Goal: Task Accomplishment & Management: Use online tool/utility

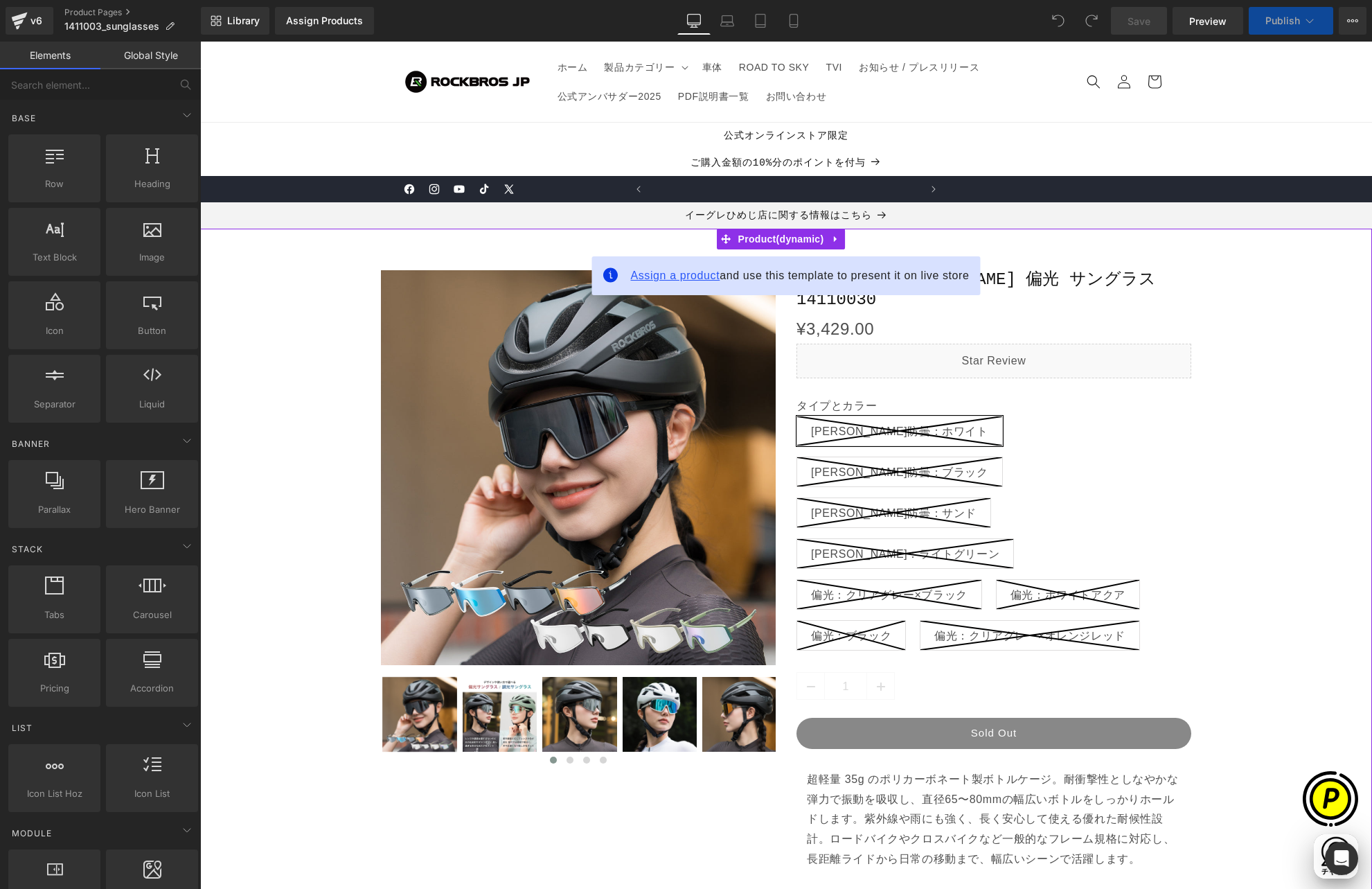
scroll to position [0, 271]
click at [648, 277] on span "Assign a product" at bounding box center [675, 275] width 90 height 12
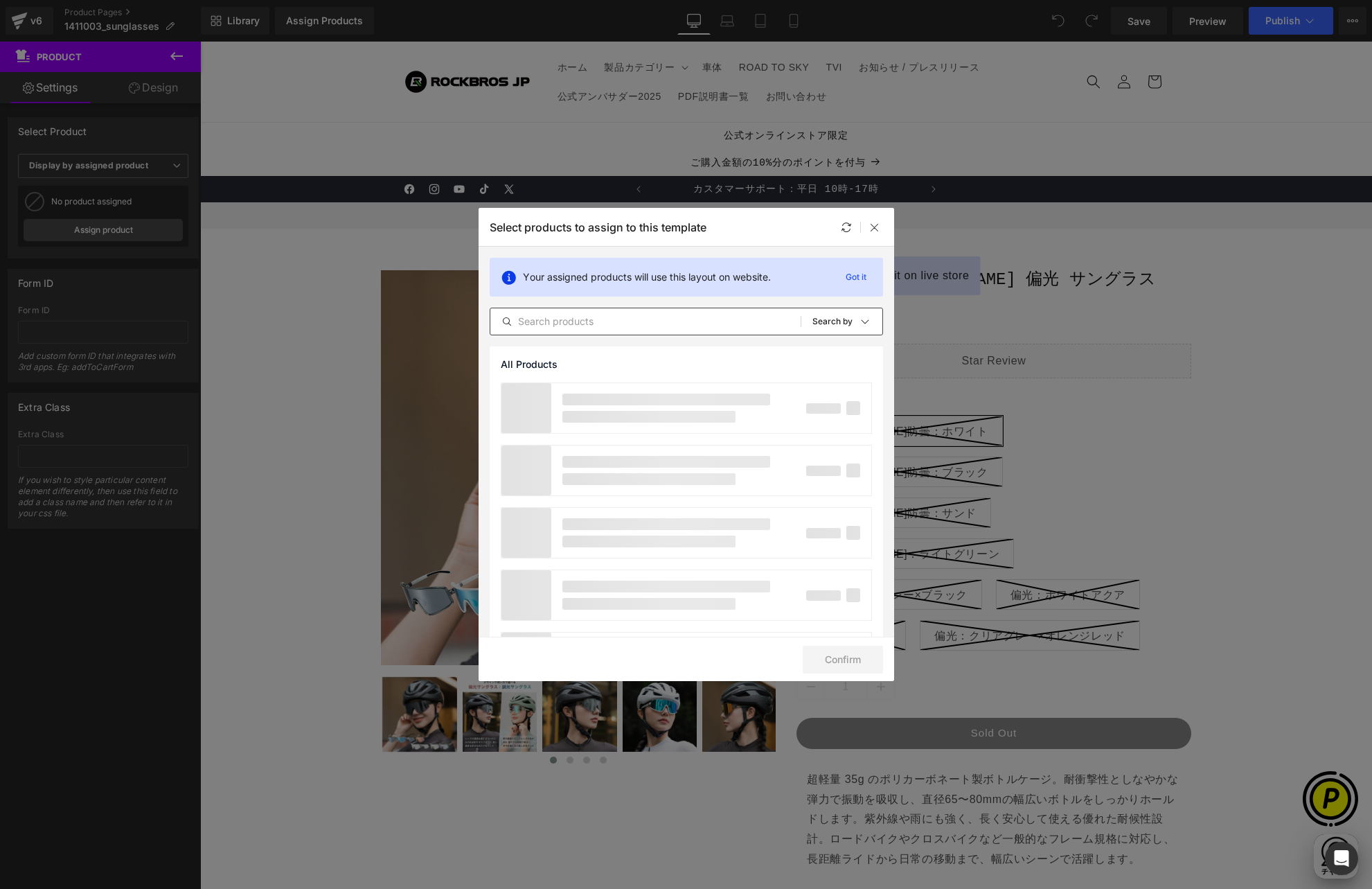
drag, startPoint x: 571, startPoint y: 322, endPoint x: 584, endPoint y: 323, distance: 13.0
click at [572, 322] on input "text" at bounding box center [645, 321] width 310 height 17
paste input "1411003"
type input "1411003"
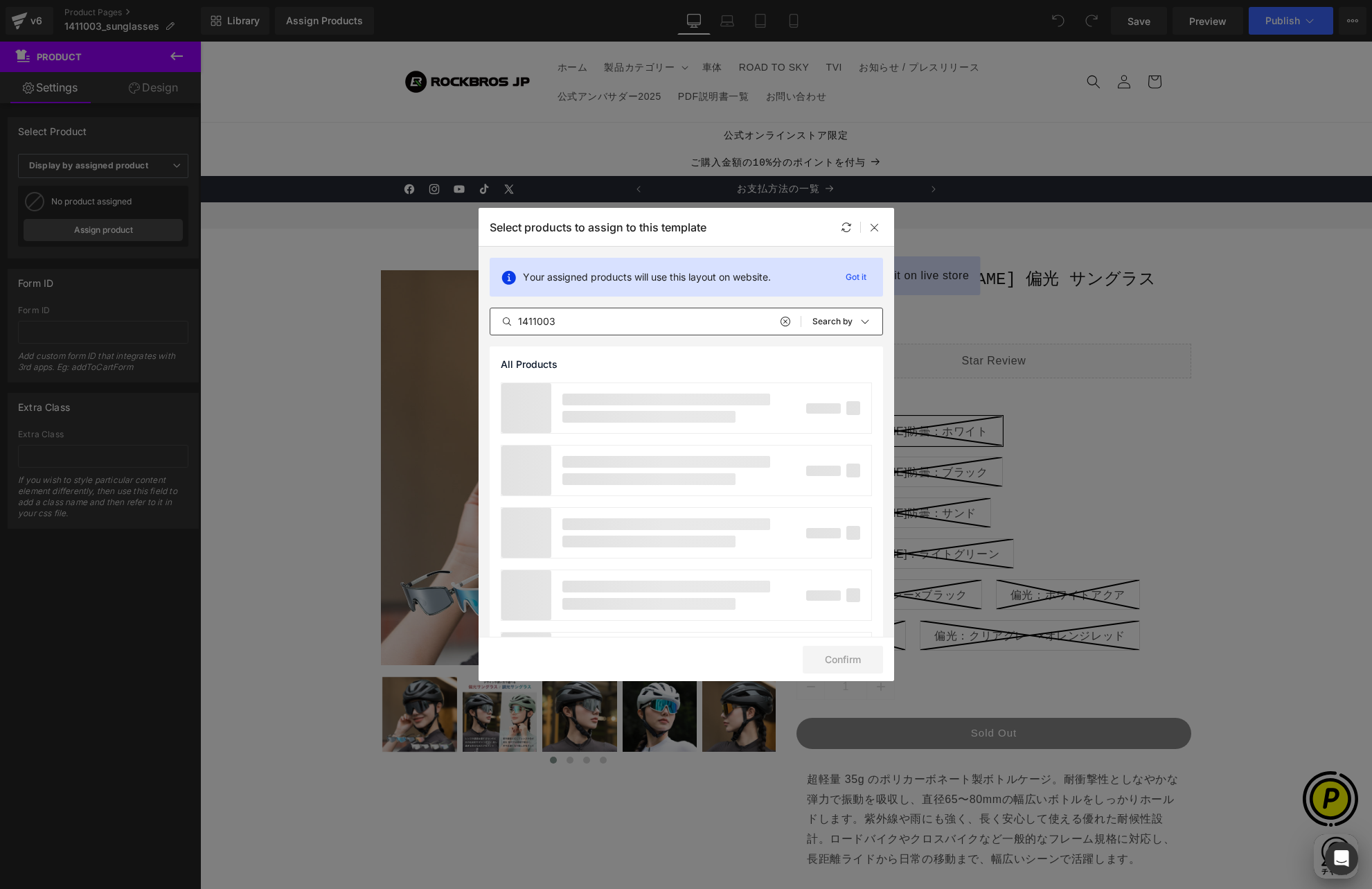
click at [780, 320] on icon at bounding box center [785, 321] width 10 height 11
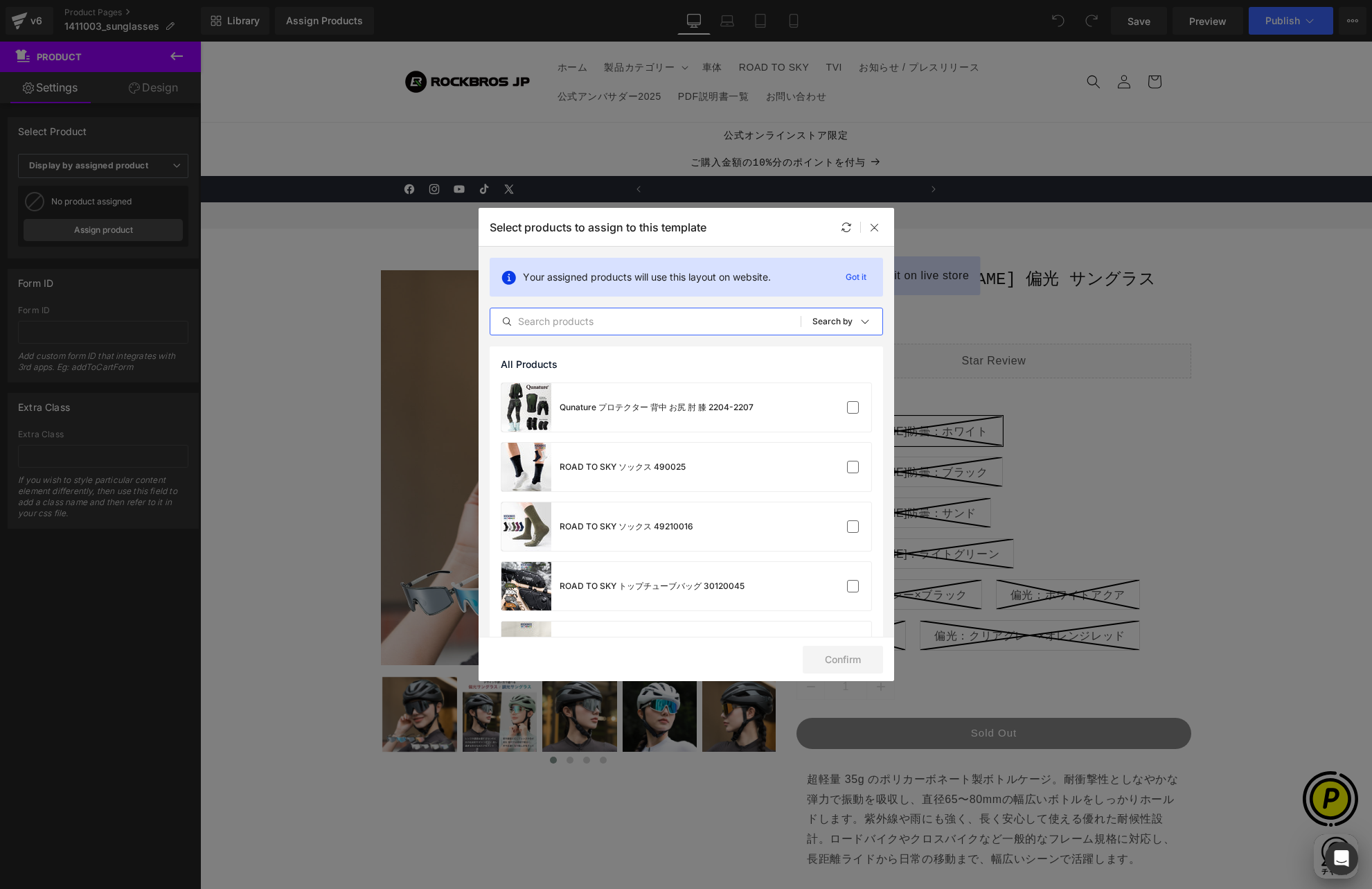
click at [597, 321] on input "text" at bounding box center [645, 321] width 310 height 17
paste input "1411003"
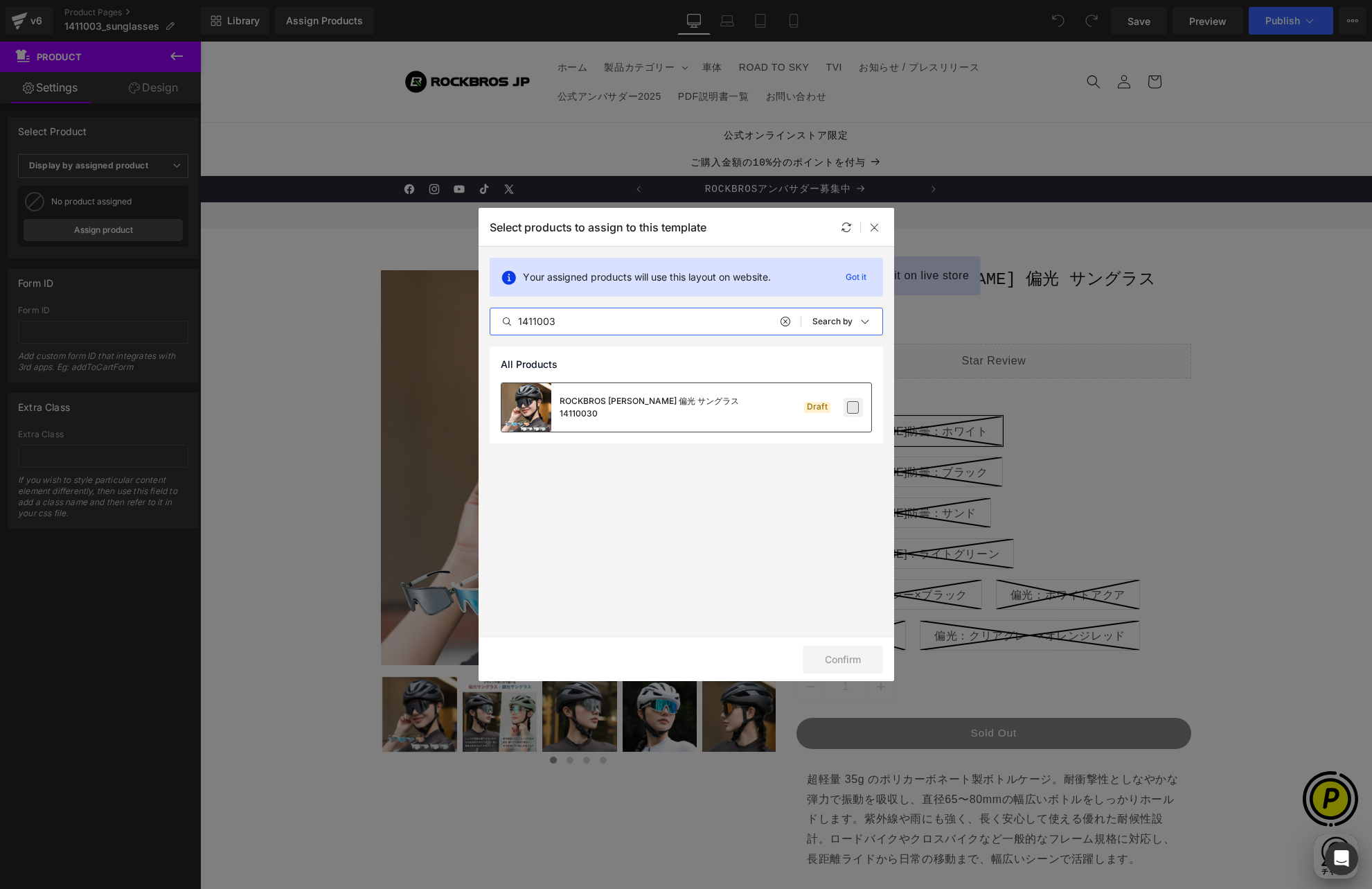
type input "1411003"
click at [851, 407] on label at bounding box center [854, 407] width 13 height 13
click at [853, 407] on input "checkbox" at bounding box center [853, 407] width 0 height 0
click at [846, 658] on button "Confirm" at bounding box center [843, 659] width 80 height 28
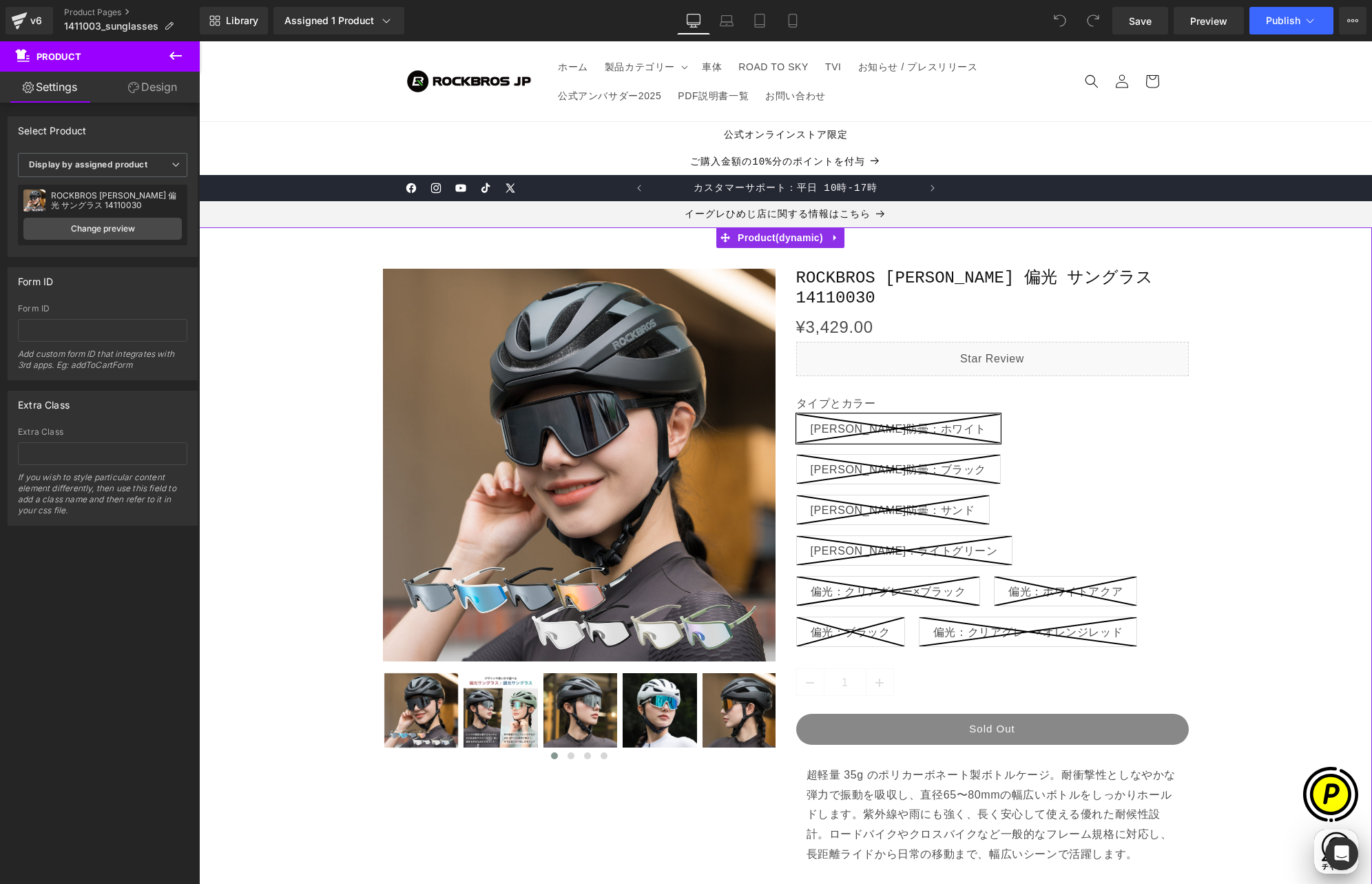
scroll to position [49, 0]
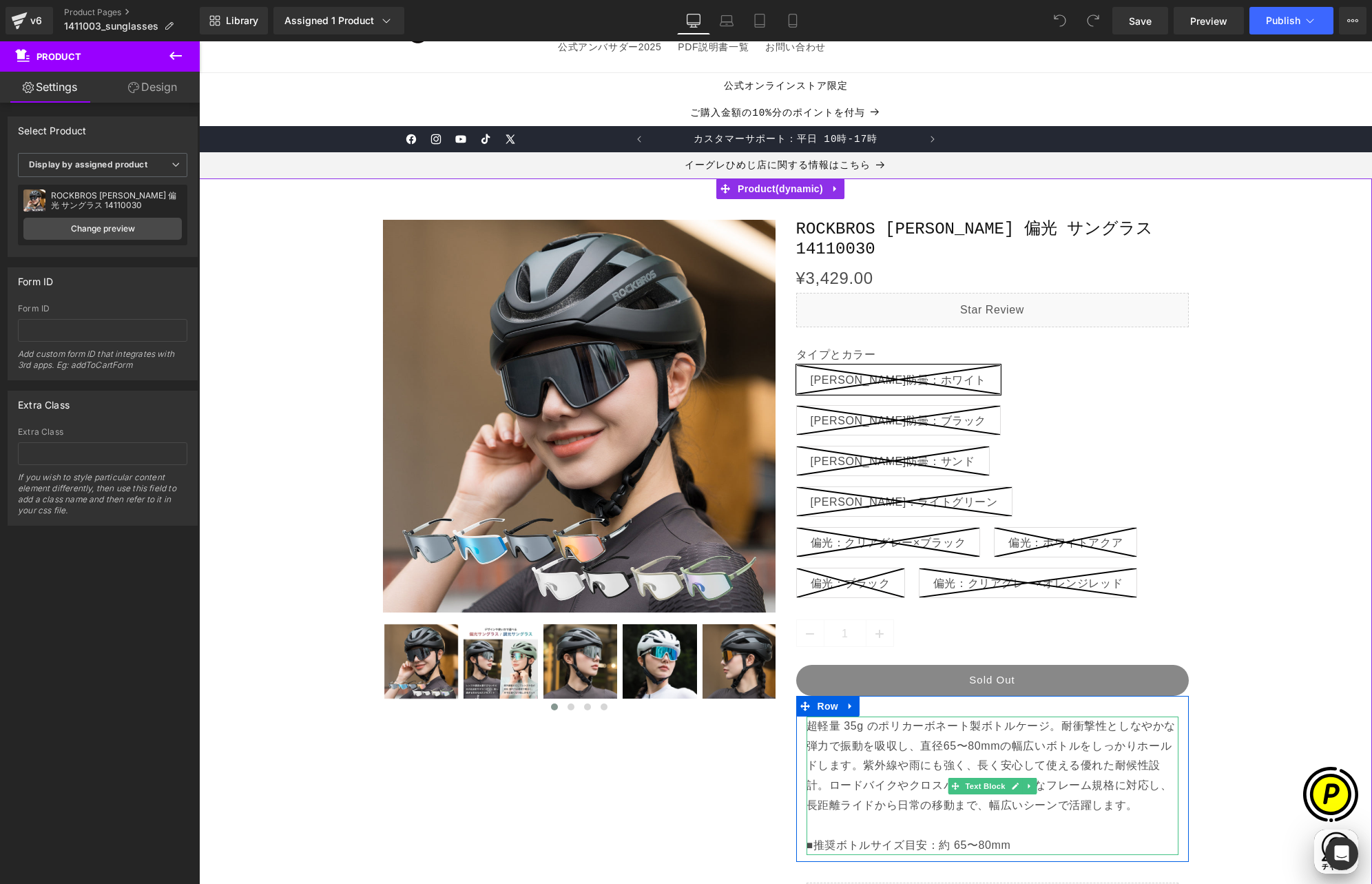
click at [815, 716] on p "超軽量 35g のポリカーボネート製ボトルケージ。耐衝撃性としなやかな弾力で振動を吸収し、直径65〜80mmの幅広いボトルをしっかりホールドします。紫外線や雨…" at bounding box center [992, 786] width 372 height 140
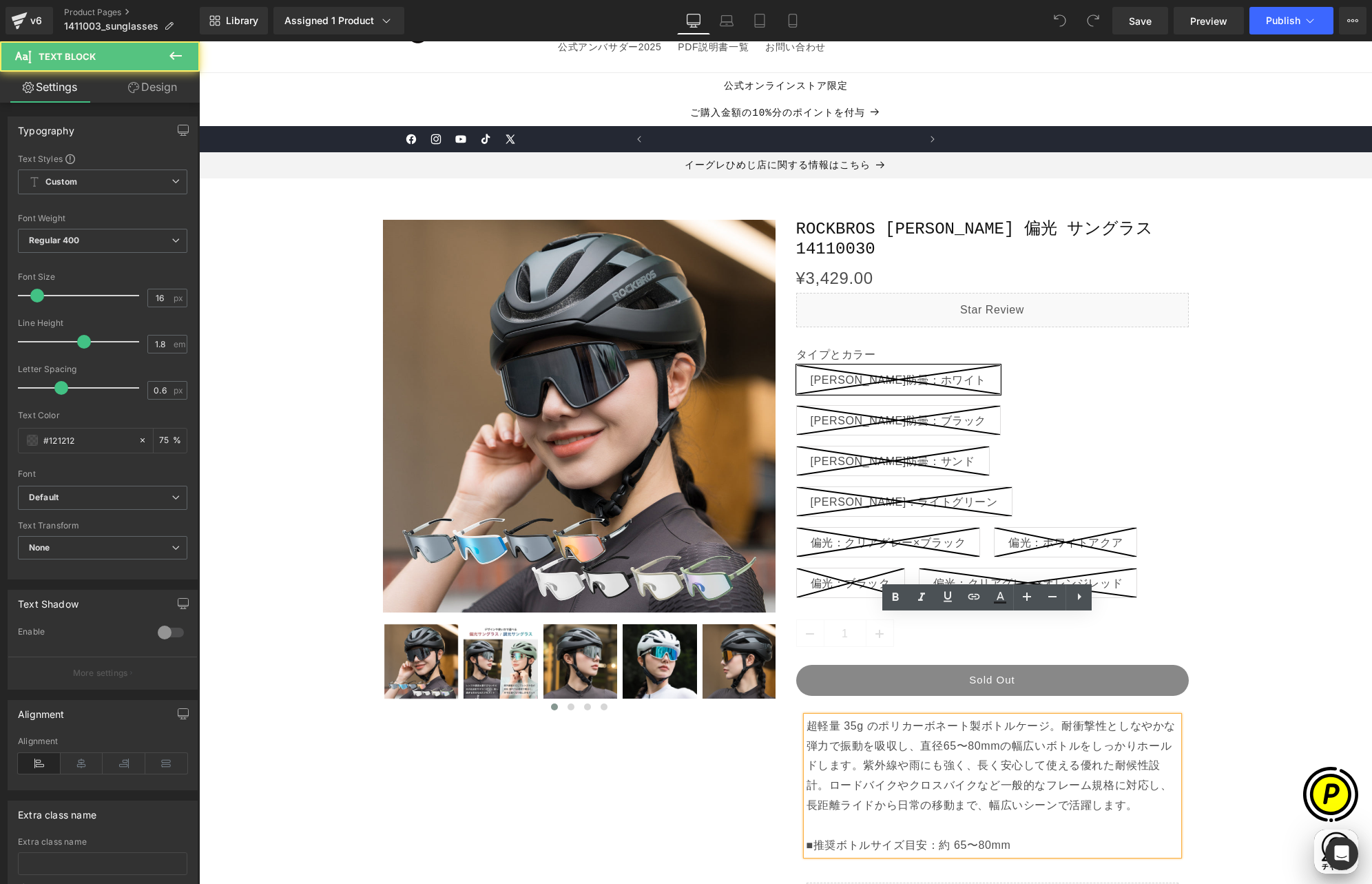
scroll to position [0, 537]
drag, startPoint x: 800, startPoint y: 622, endPoint x: 1011, endPoint y: 729, distance: 236.6
click at [1010, 728] on p "超軽量 35g のポリカーボネート製ボトルケージ。耐衝撃性としなやかな弾力で振動を吸収し、直径65〜80mmの幅広いボトルをしっかりホールドします。紫外線や雨…" at bounding box center [992, 786] width 372 height 140
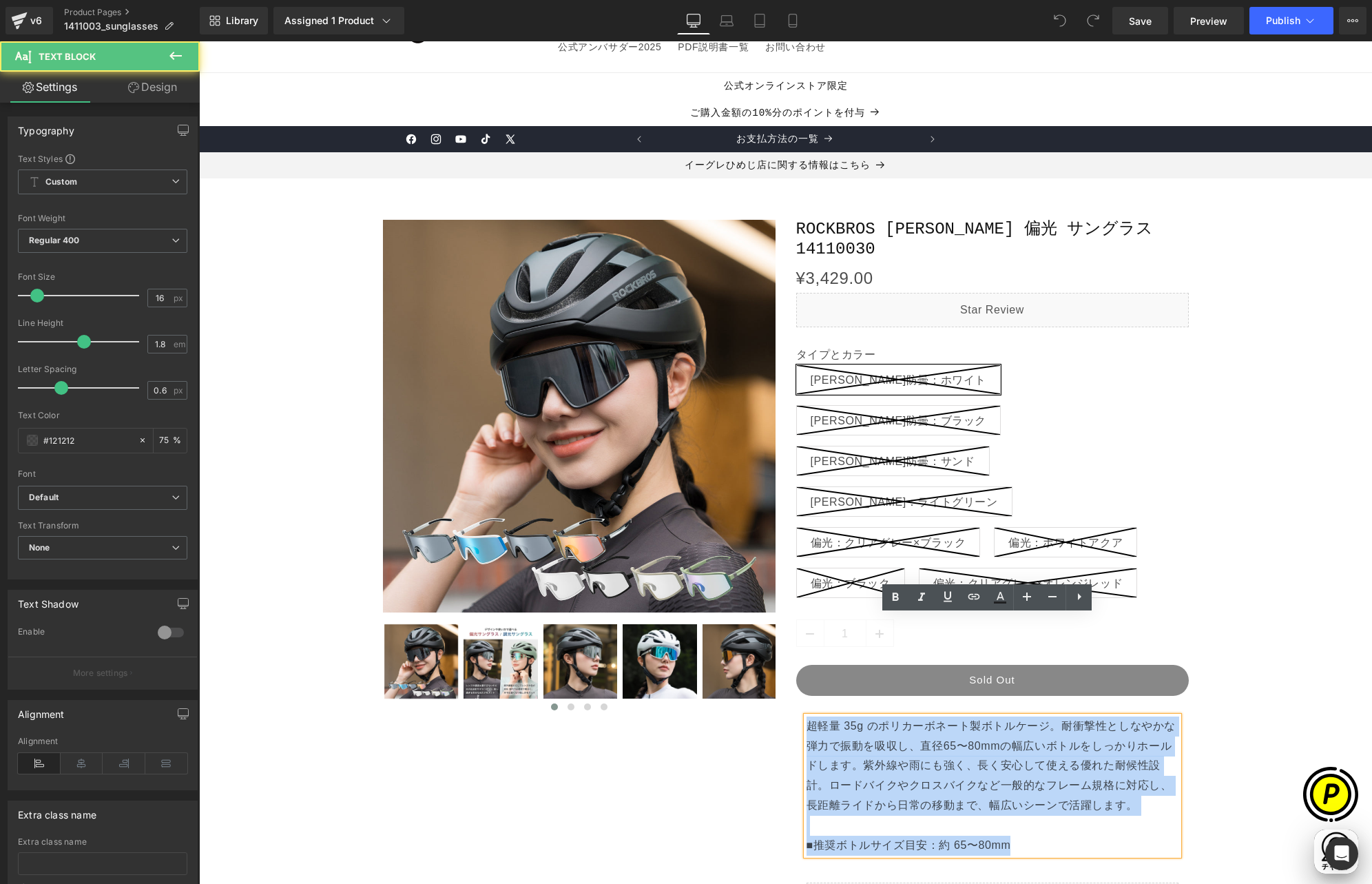
drag, startPoint x: 1010, startPoint y: 744, endPoint x: 801, endPoint y: 627, distance: 239.5
click at [807, 716] on p "超軽量 35g のポリカーボネート製ボトルケージ。耐衝撃性としなやかな弾力で振動を吸収し、直径65〜80mmの幅広いボトルをしっかりホールドします。紫外線や雨…" at bounding box center [992, 786] width 372 height 140
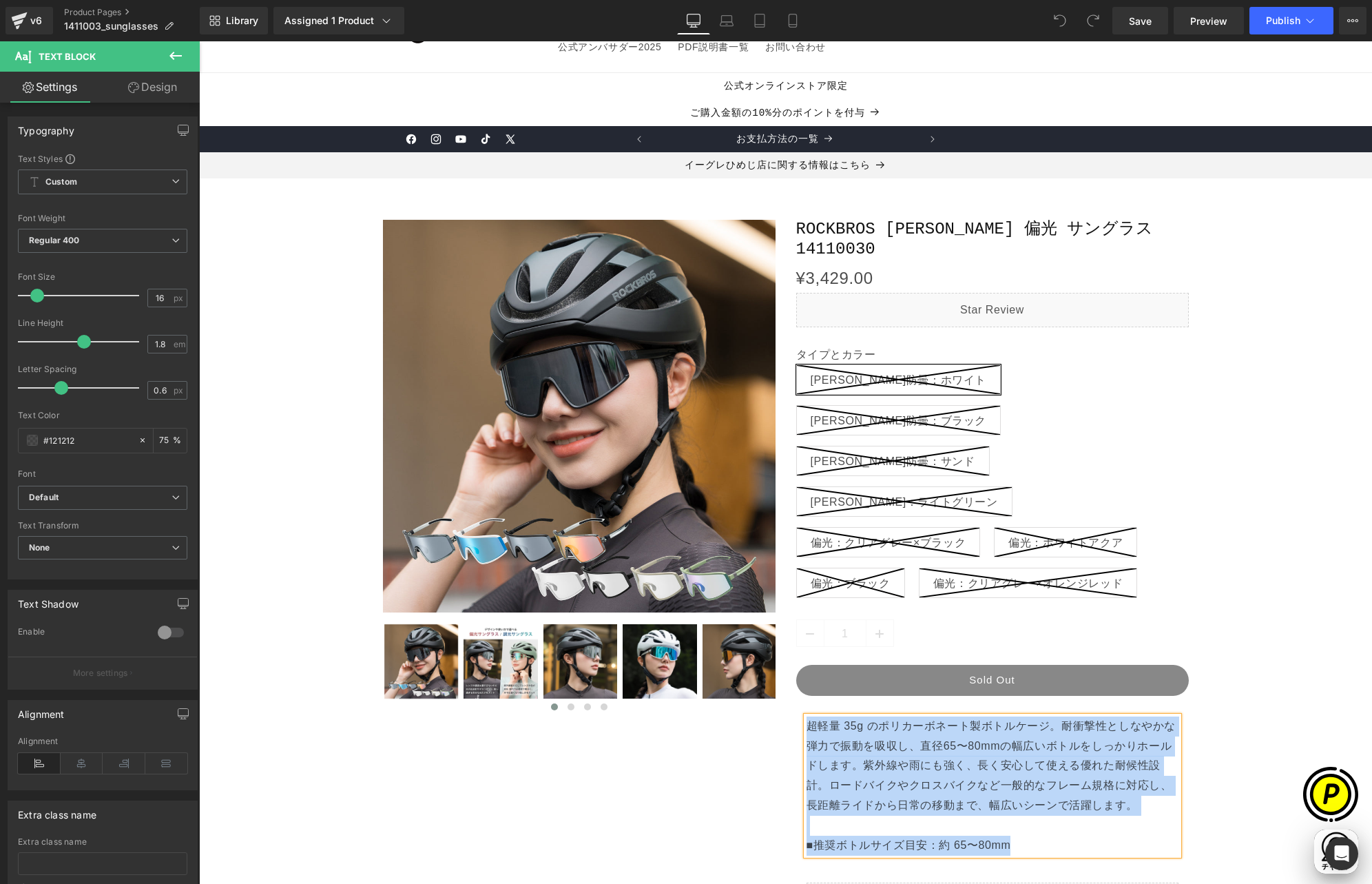
paste div
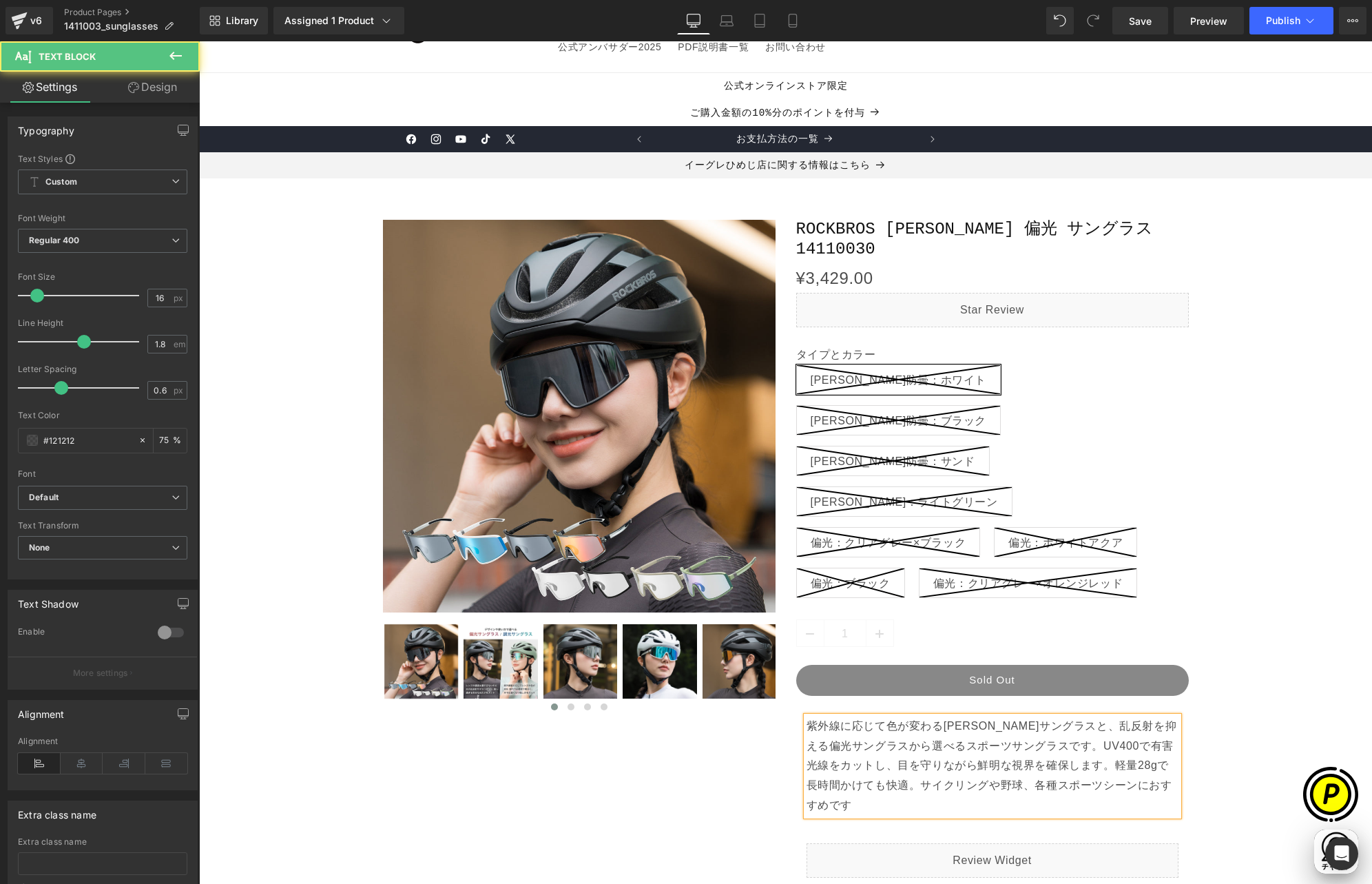
click at [1149, 716] on p "紫外線に応じて色が変わる[PERSON_NAME]サングラスと、乱反射を抑える偏光サングラスから選べるスポーツサングラスです。UV400で有害光線をカットし、…" at bounding box center [992, 766] width 372 height 99
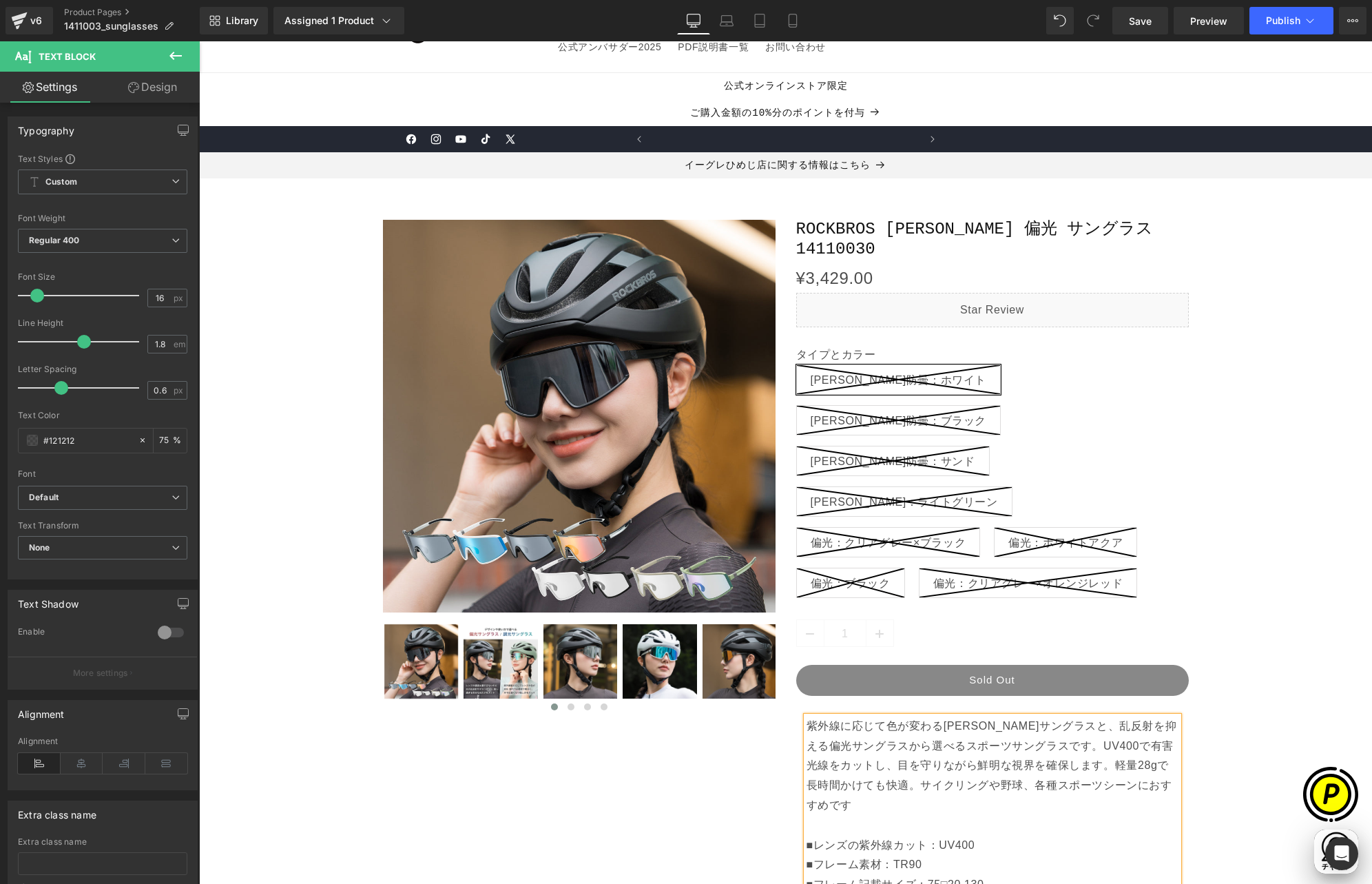
scroll to position [0, 806]
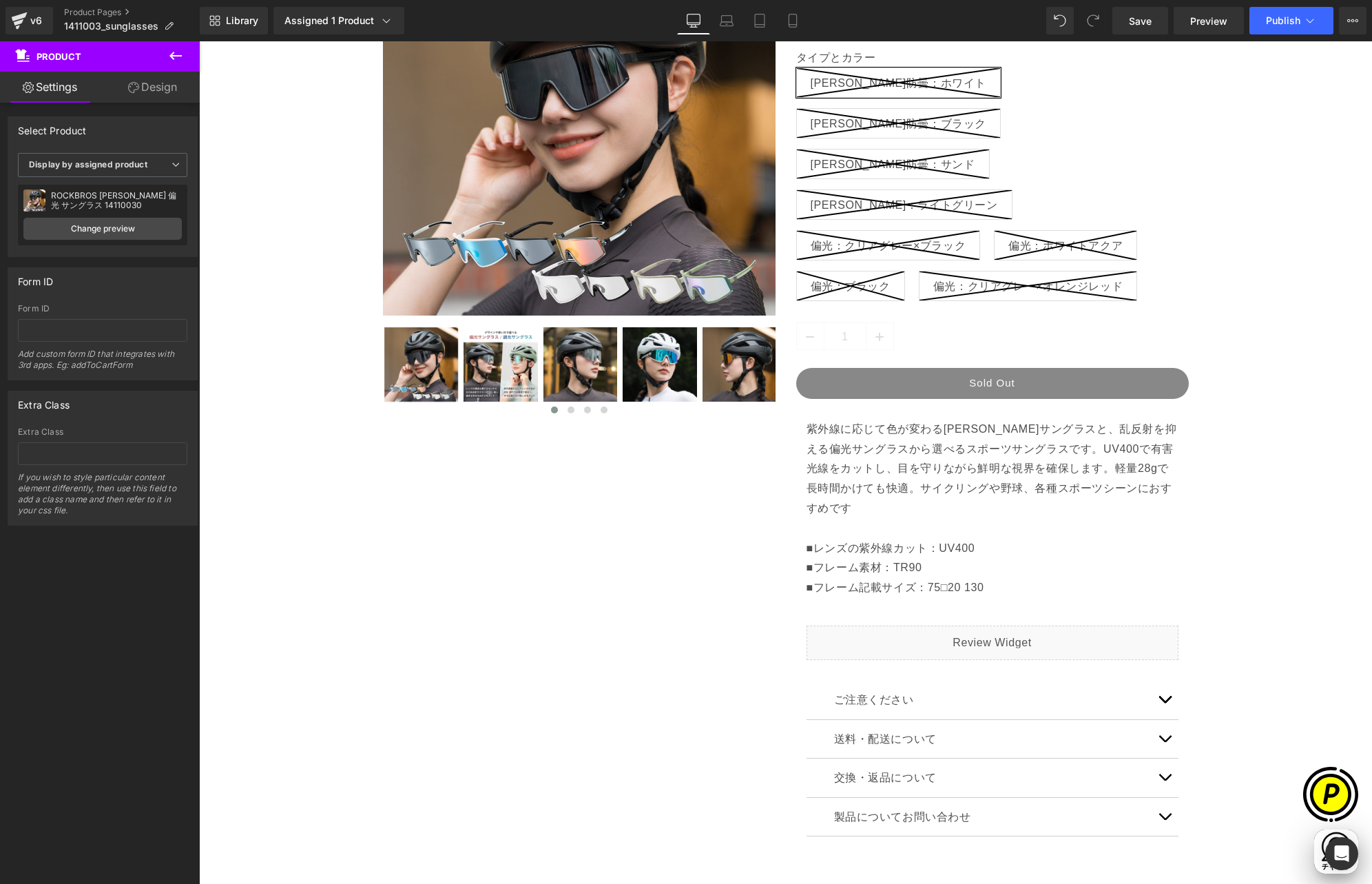
scroll to position [346, 0]
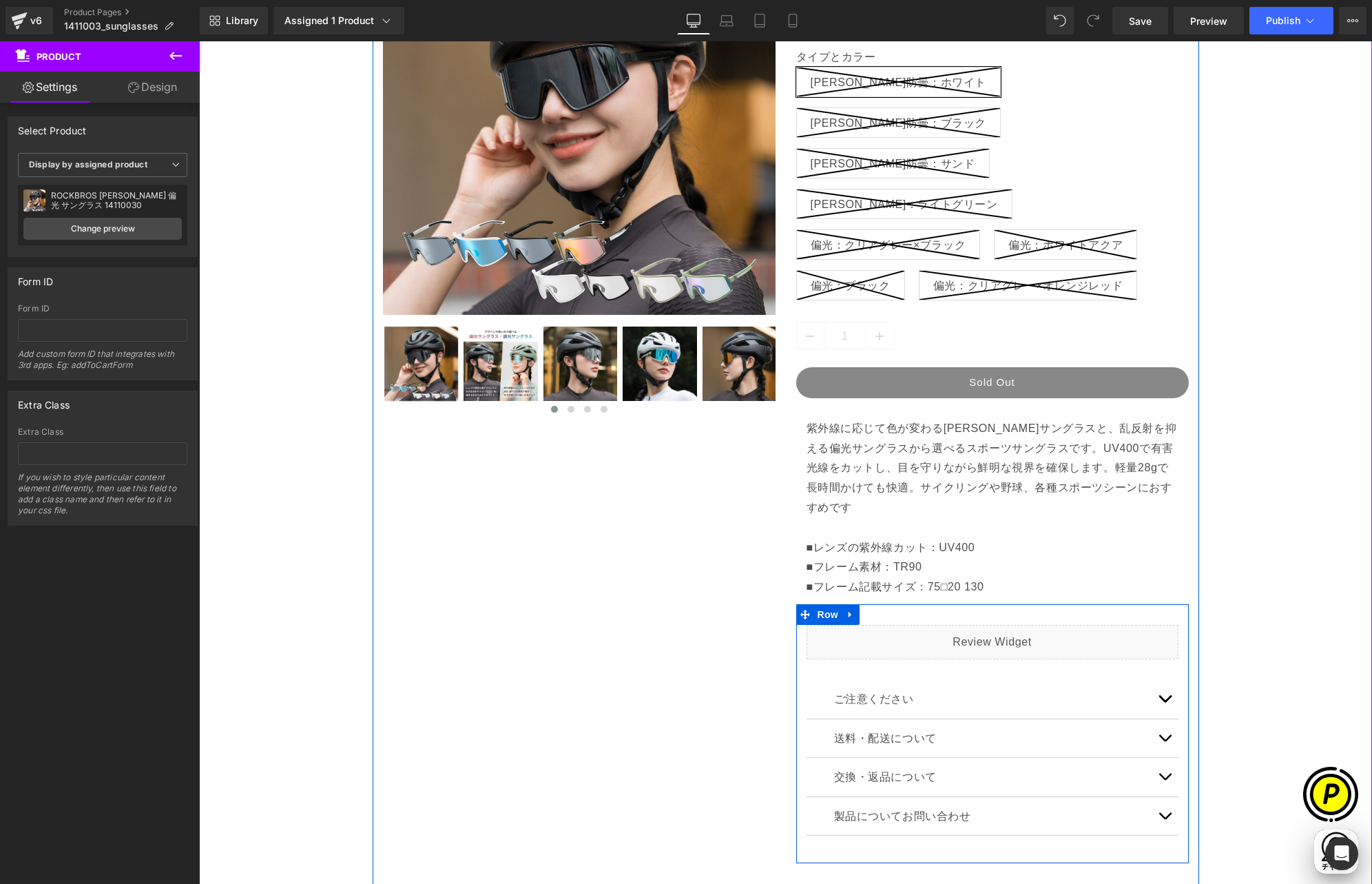
click at [1165, 702] on span "button" at bounding box center [1165, 702] width 0 height 0
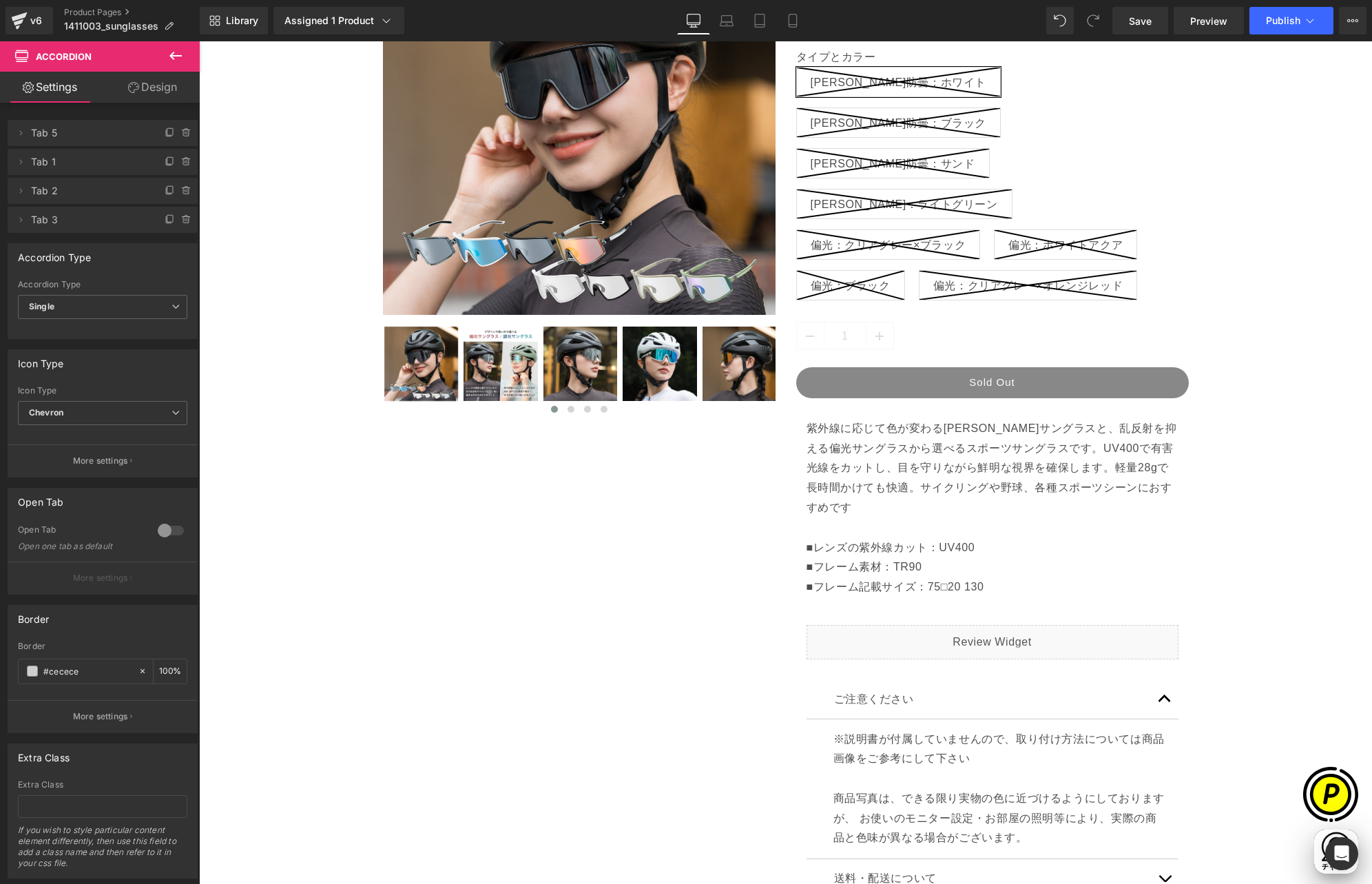
scroll to position [0, 269]
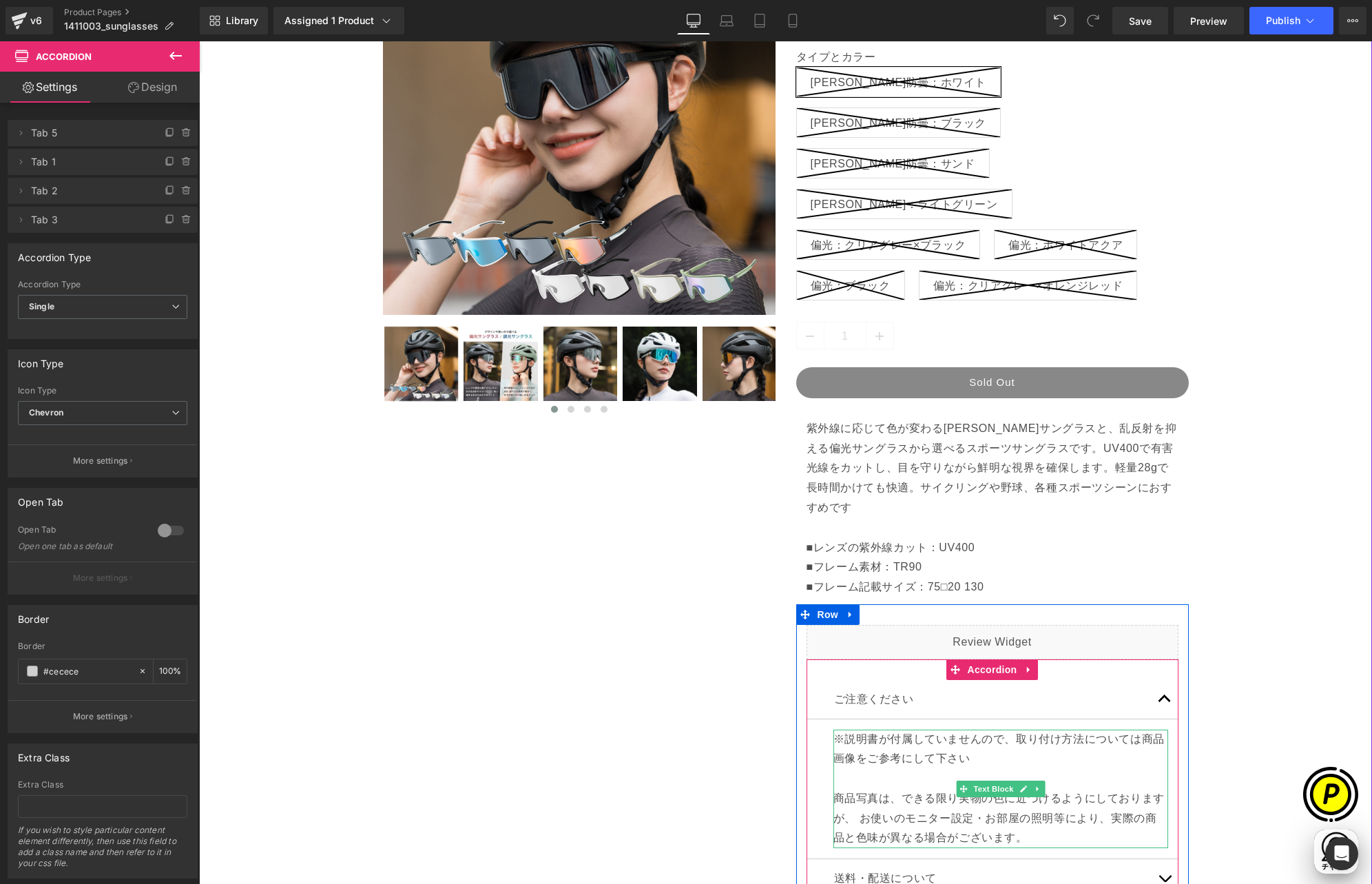
click at [853, 730] on p "※説明書が付属していませんので、取り付け方法については商品画像をご参考にして下さい" at bounding box center [1000, 750] width 335 height 40
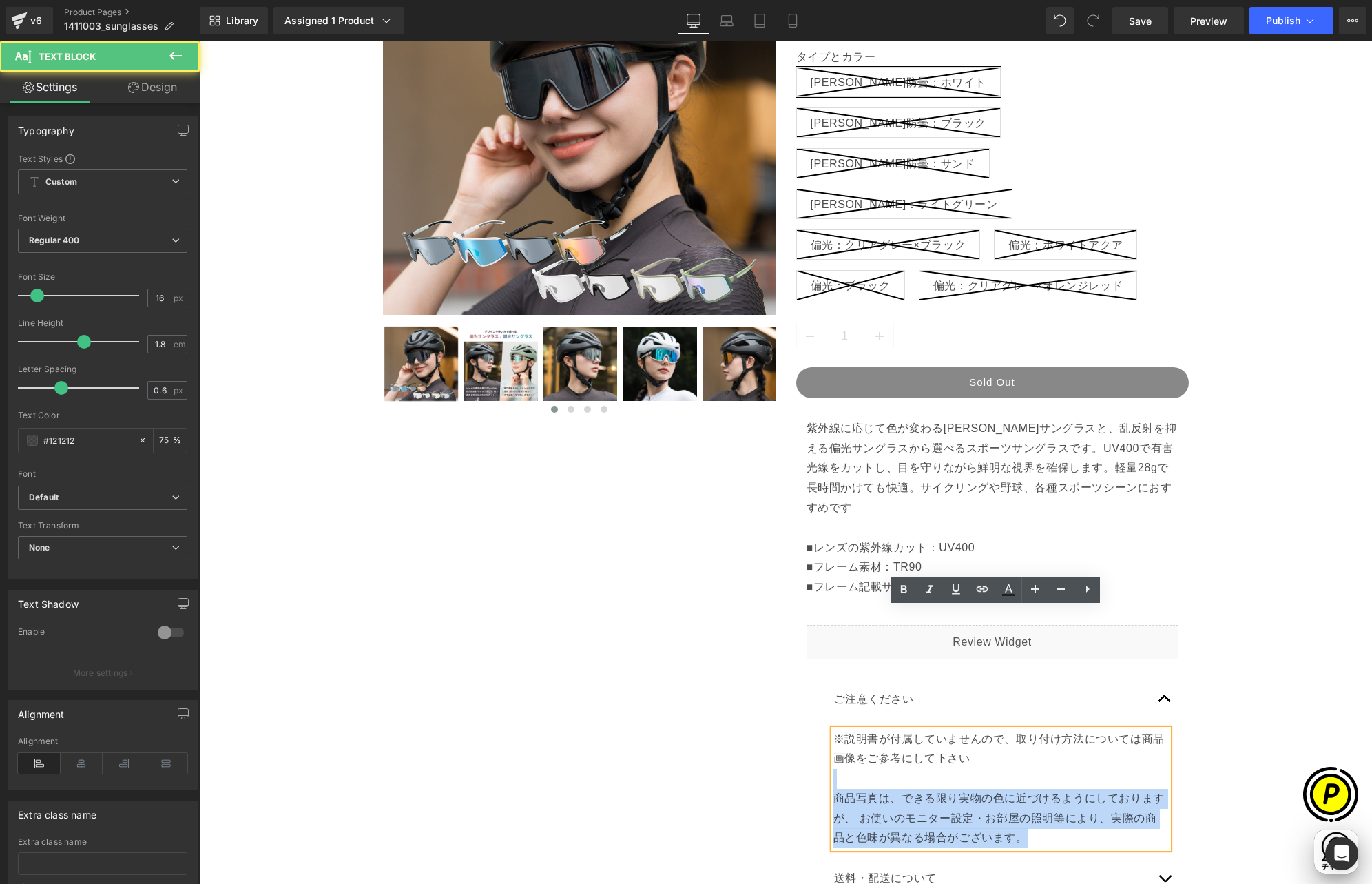
drag, startPoint x: 826, startPoint y: 616, endPoint x: 956, endPoint y: 636, distance: 131.5
click at [954, 730] on div "※説明書が付属していませんので、取り付け方法については商品画像をご参考にして下さい 商品写真は、できる限り実物の色に近づけるようにしておりますが、 お使いのモ…" at bounding box center [1000, 789] width 335 height 119
drag, startPoint x: 960, startPoint y: 636, endPoint x: 876, endPoint y: 631, distance: 84.1
click at [961, 730] on p "※説明書が付属していませんので、取り付け方法については商品画像をご参考にして下さい" at bounding box center [1000, 750] width 335 height 40
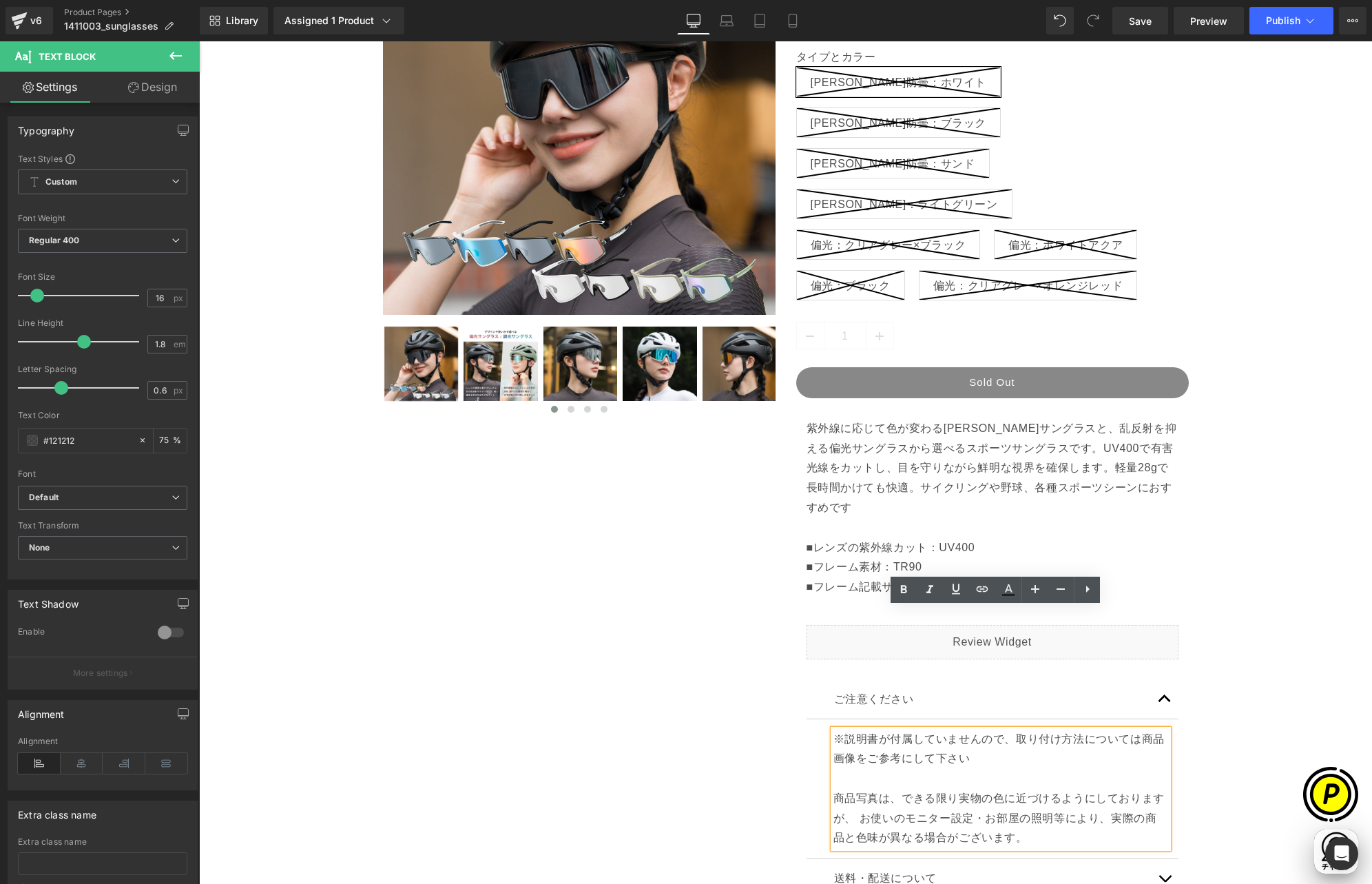
click at [866, 730] on p "※説明書が付属していませんので、取り付け方法については商品画像をご参考にして下さい" at bounding box center [1000, 750] width 335 height 40
drag, startPoint x: 829, startPoint y: 617, endPoint x: 960, endPoint y: 634, distance: 132.1
click at [960, 730] on p "※説明書が付属していませんので、取り付け方法については商品画像をご参考にして下さい" at bounding box center [1000, 750] width 335 height 40
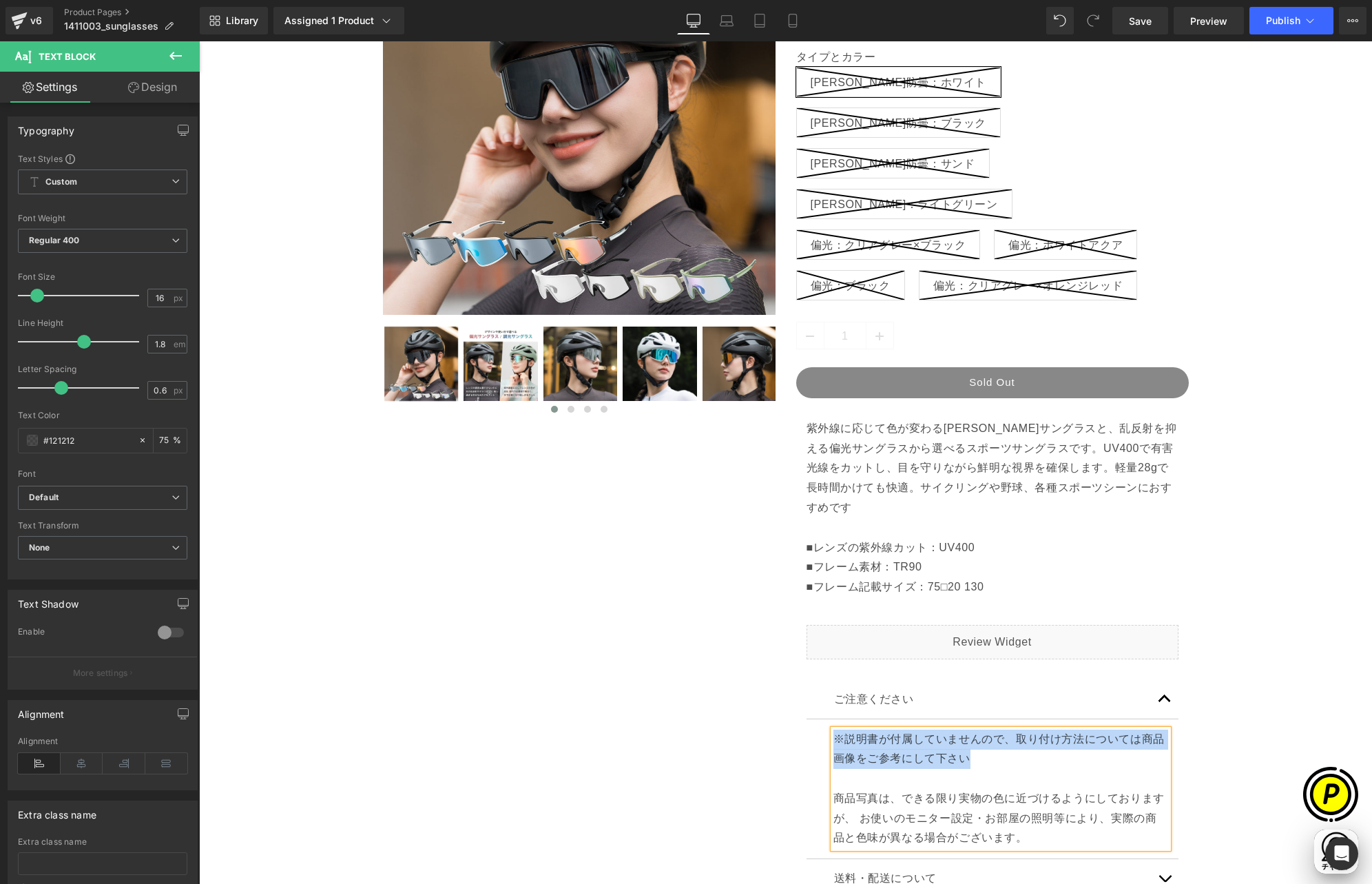
scroll to position [0, 537]
paste div
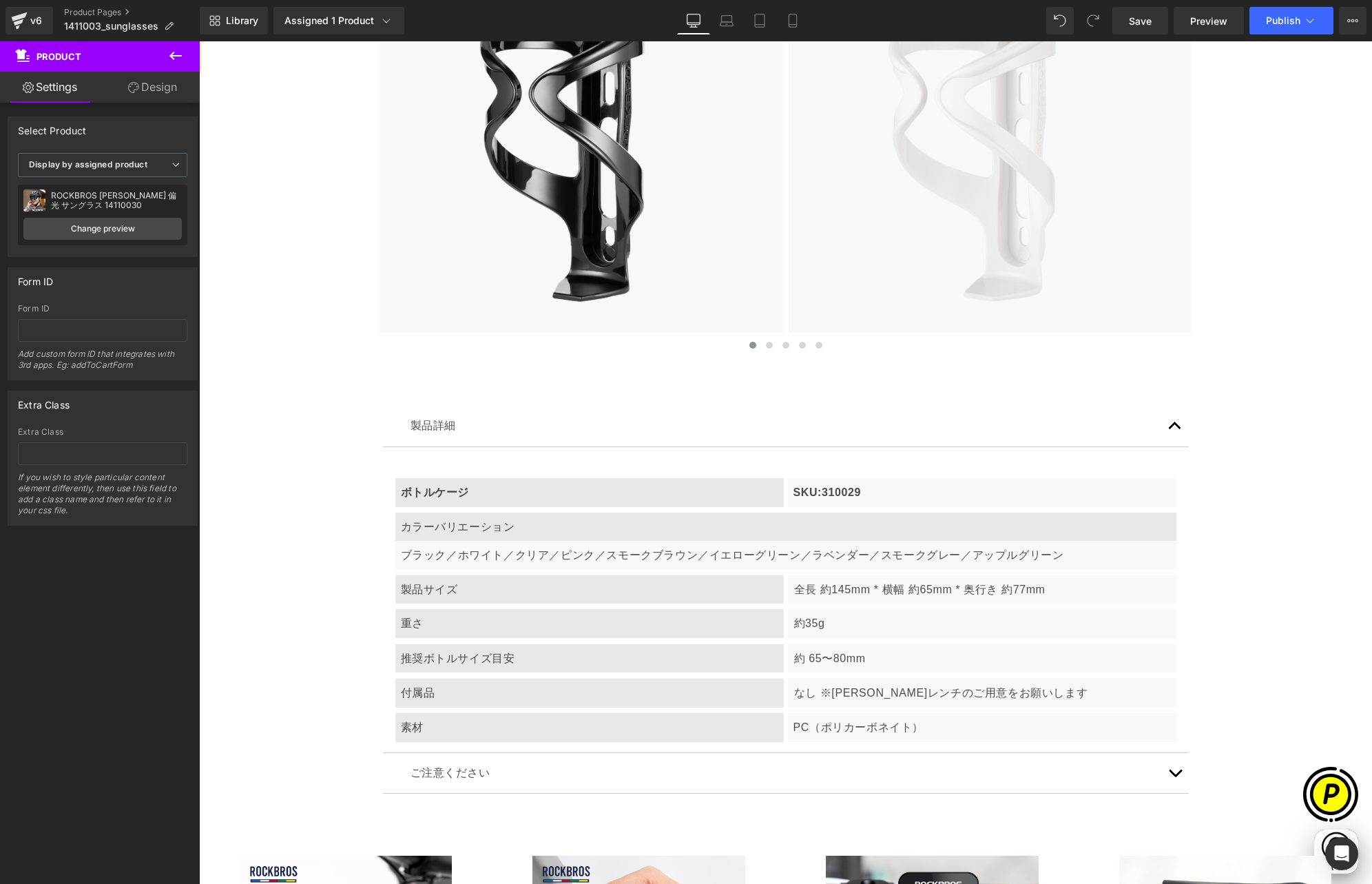
scroll to position [5250, 0]
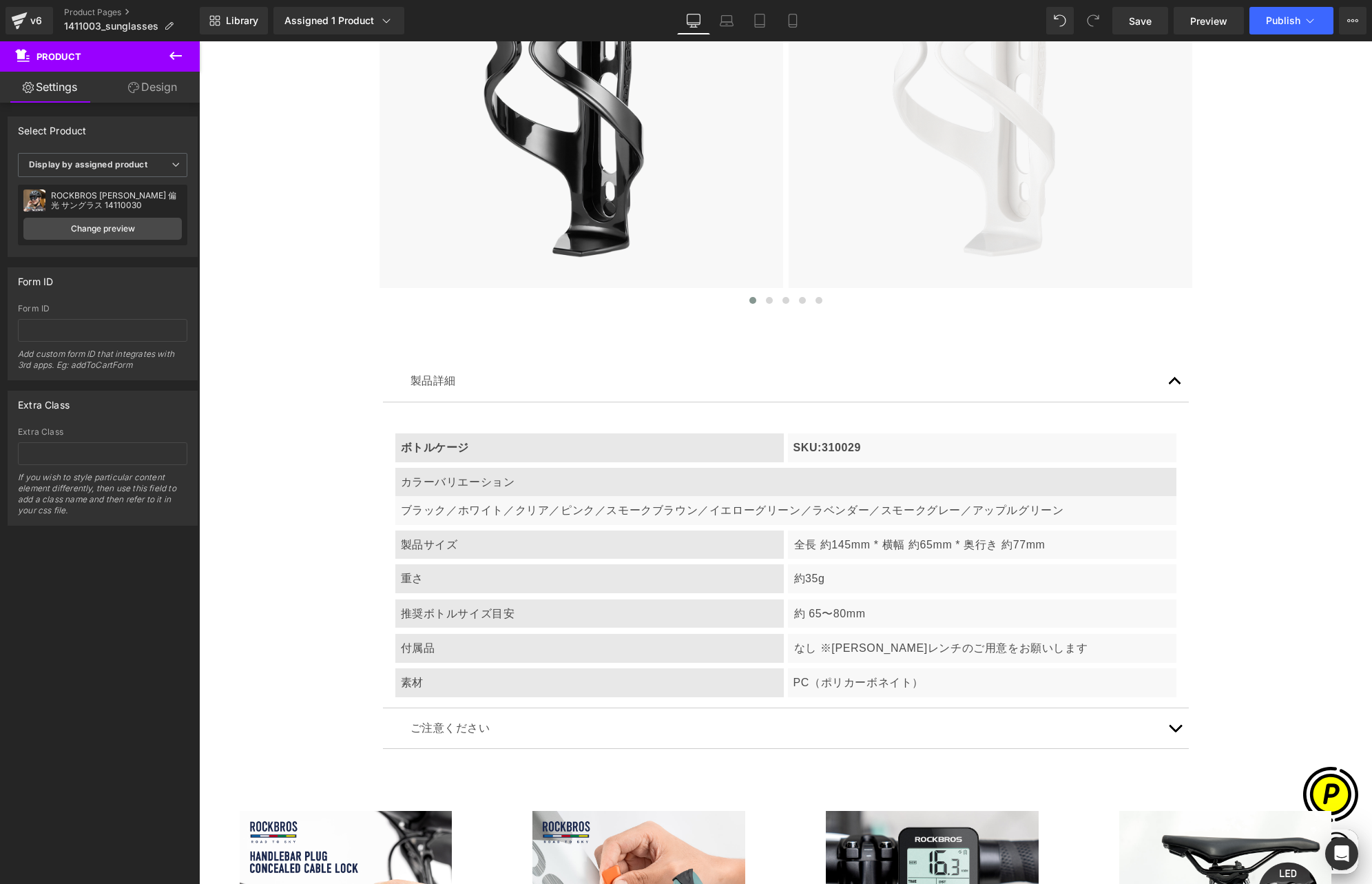
click at [1167, 708] on button "button" at bounding box center [1175, 728] width 28 height 40
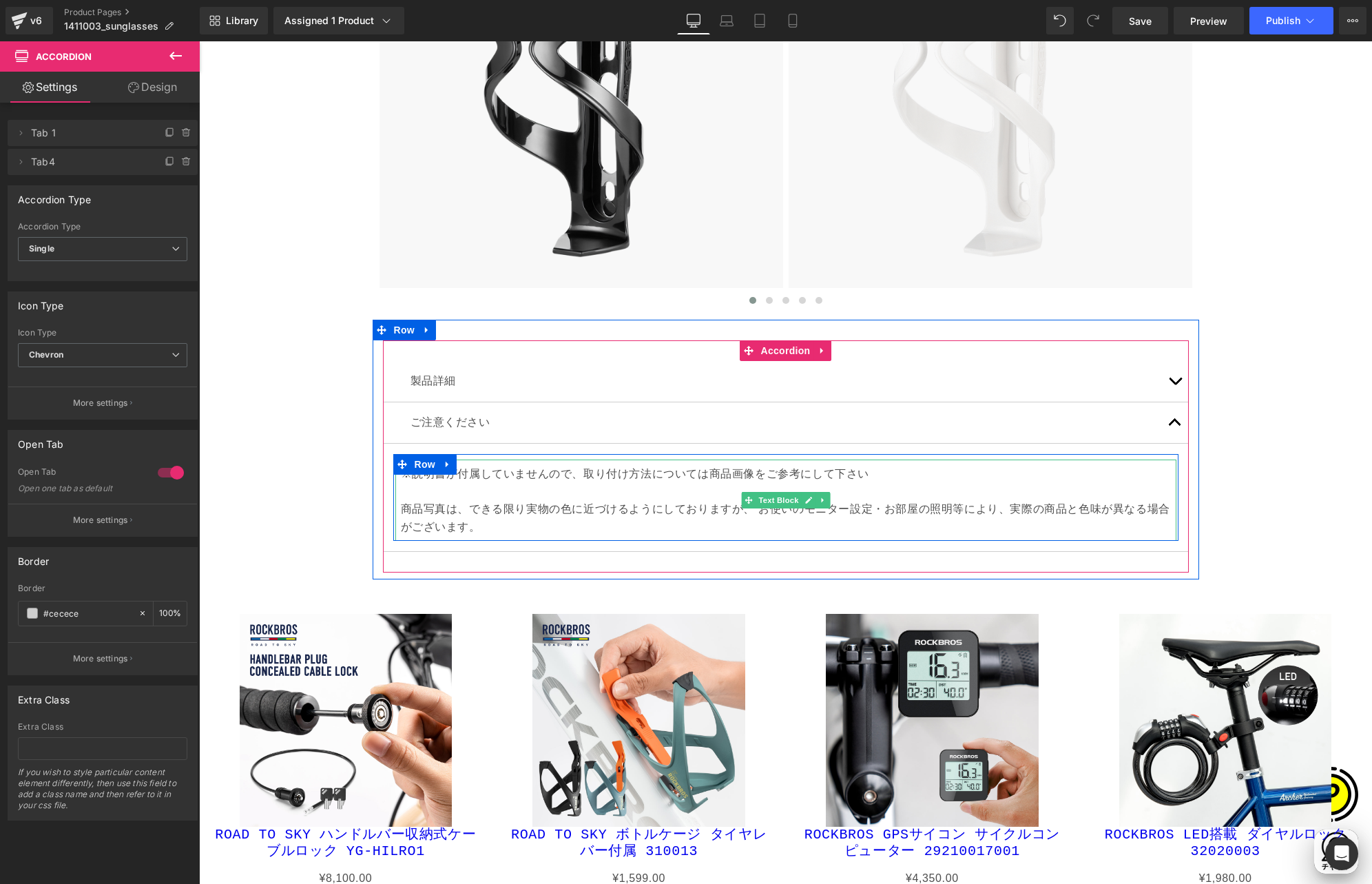
click at [441, 464] on p "※説明書が付属していませんので、取り付け方法については商品画像をご参考にして下さい" at bounding box center [786, 474] width 770 height 18
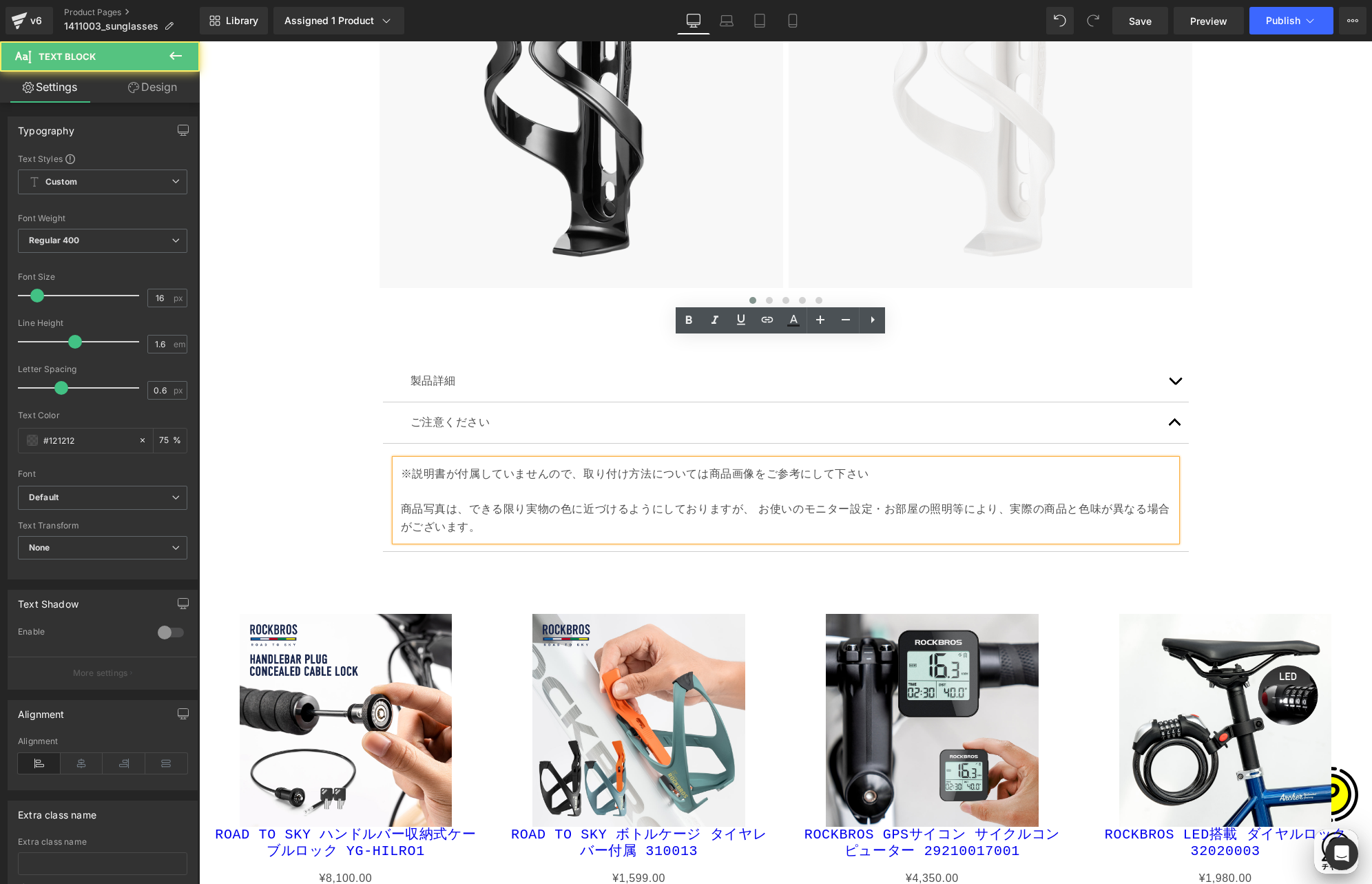
scroll to position [0, 269]
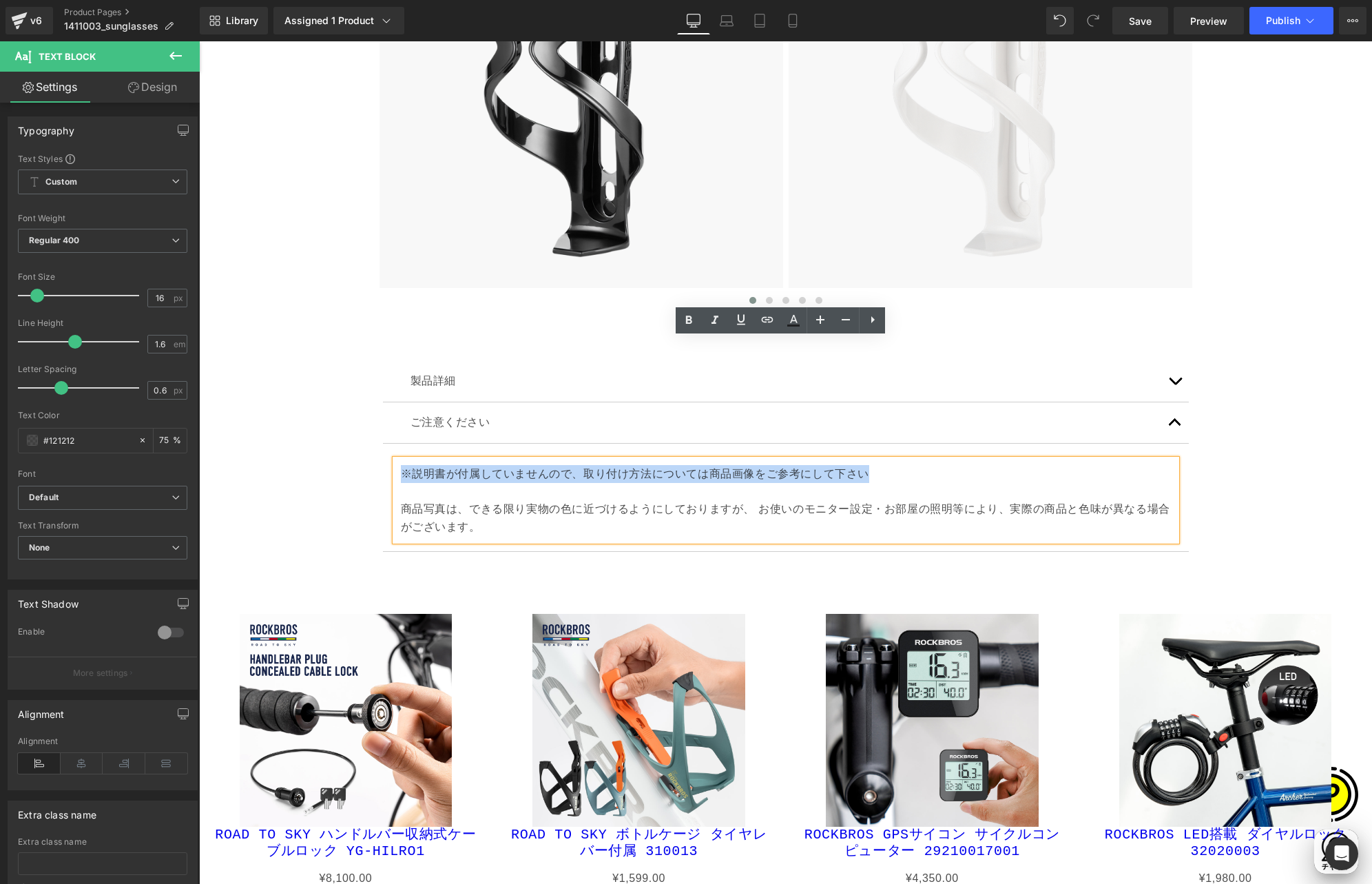
drag, startPoint x: 394, startPoint y: 352, endPoint x: 996, endPoint y: 360, distance: 602.1
click at [996, 459] on div "※説明書が付属していませんので、取り付け方法については商品画像をご参考にして下さい 商品写真は、できる限り実物の色に近づけるようにしておりますが、 お使いのモ…" at bounding box center [786, 499] width 781 height 82
paste div
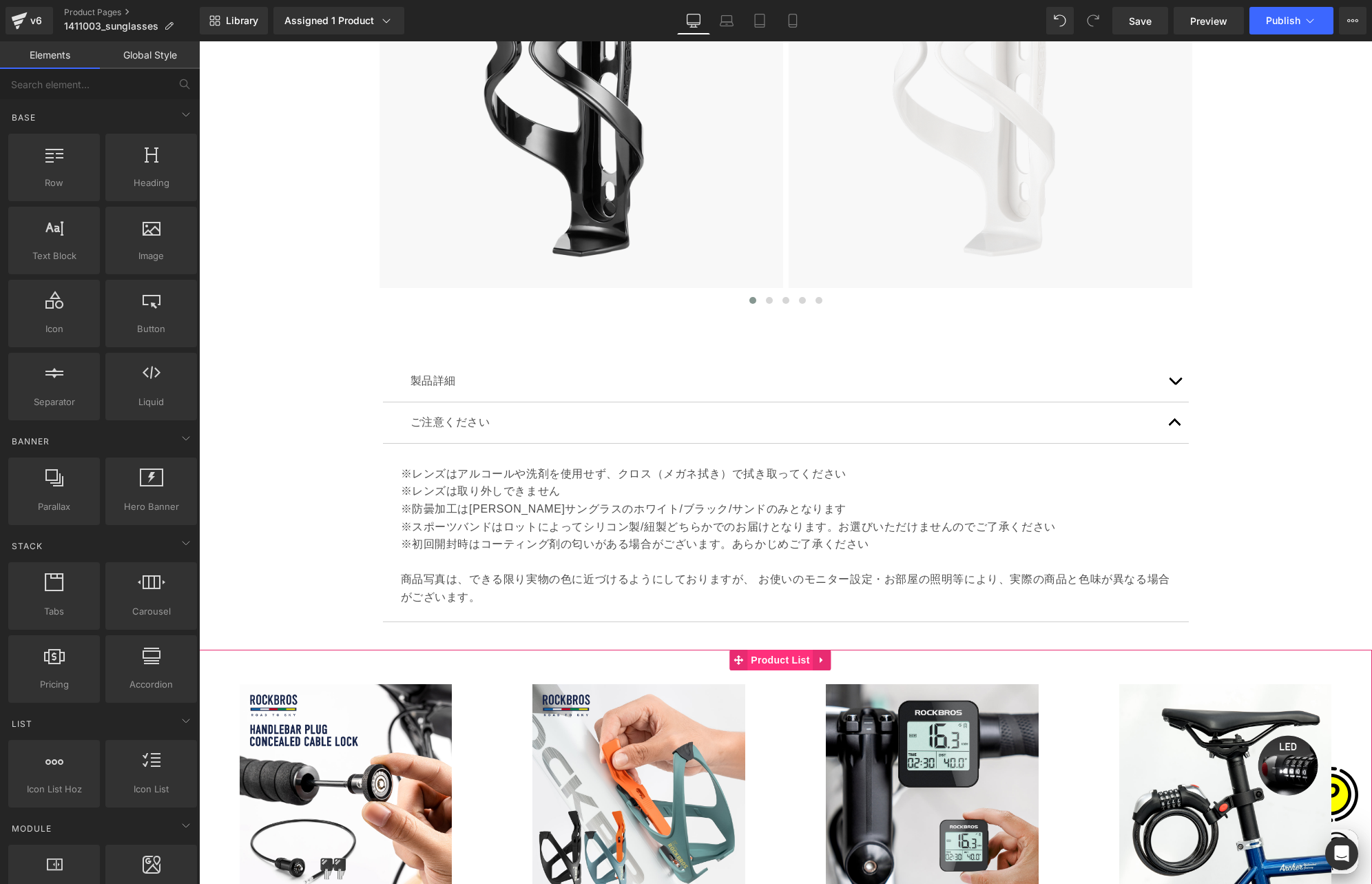
scroll to position [0, 537]
click at [772, 650] on span "Product List" at bounding box center [779, 660] width 65 height 21
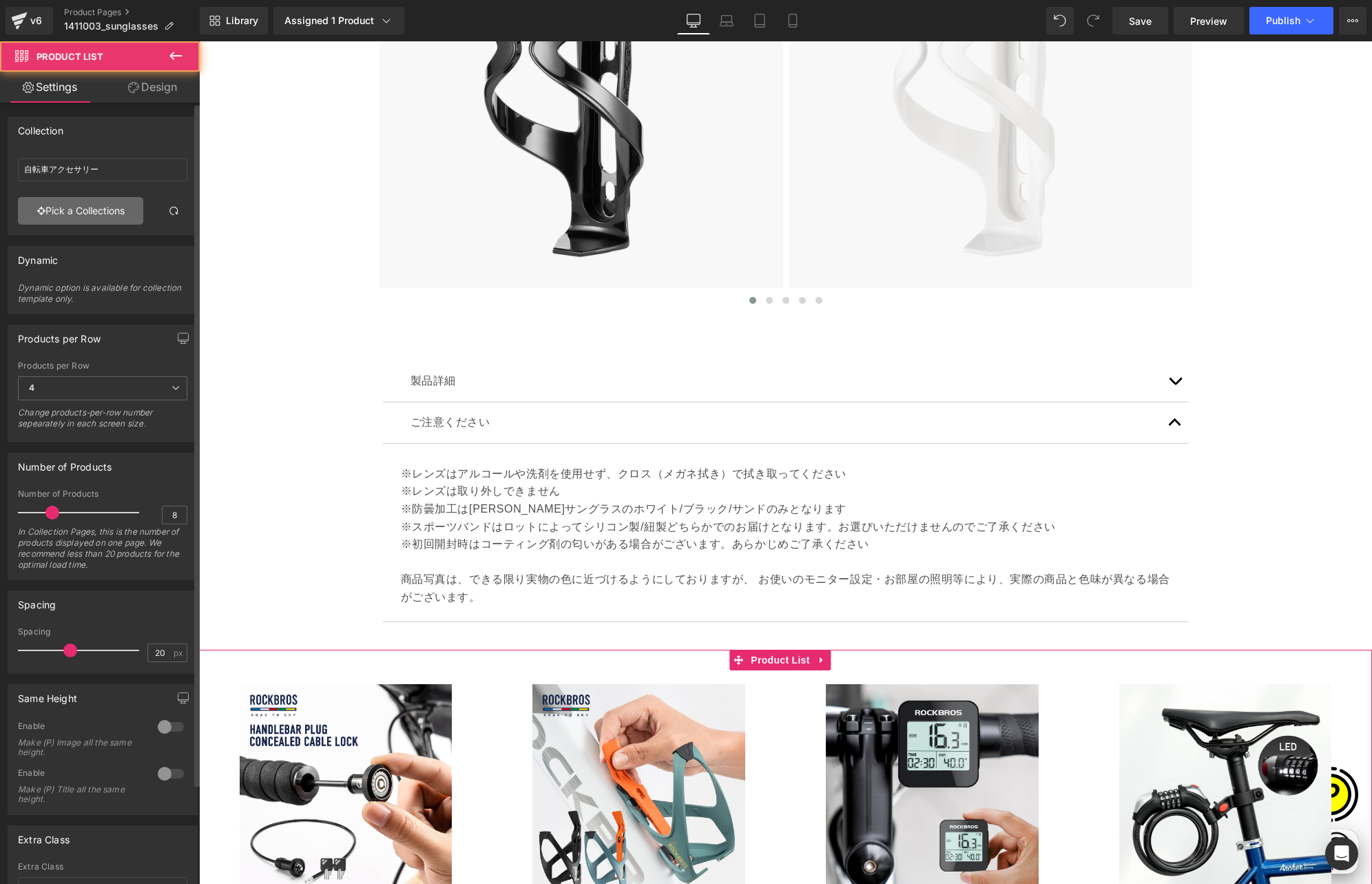
click at [68, 217] on link "Pick a Collections" at bounding box center [81, 211] width 126 height 28
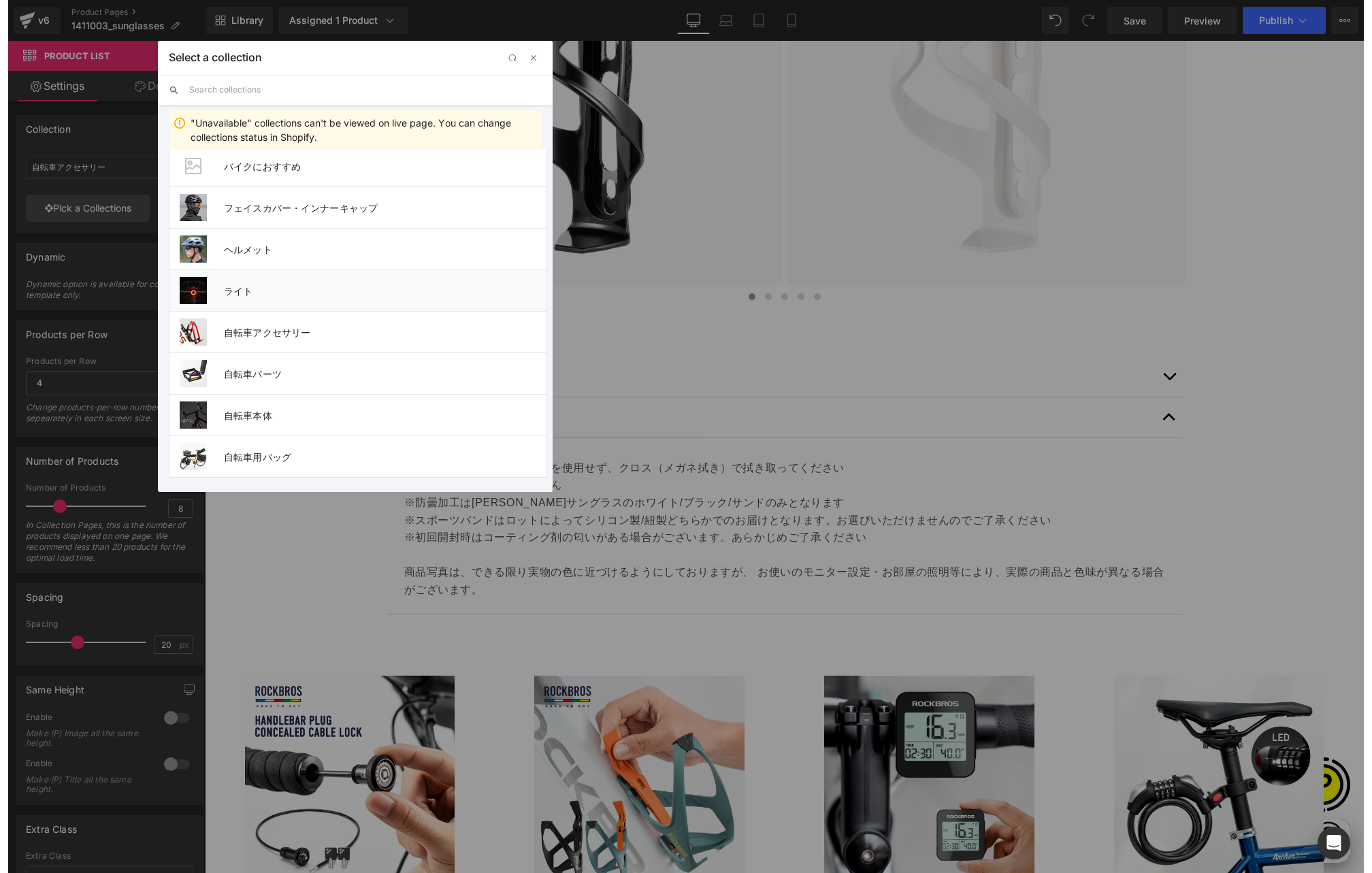
scroll to position [288, 0]
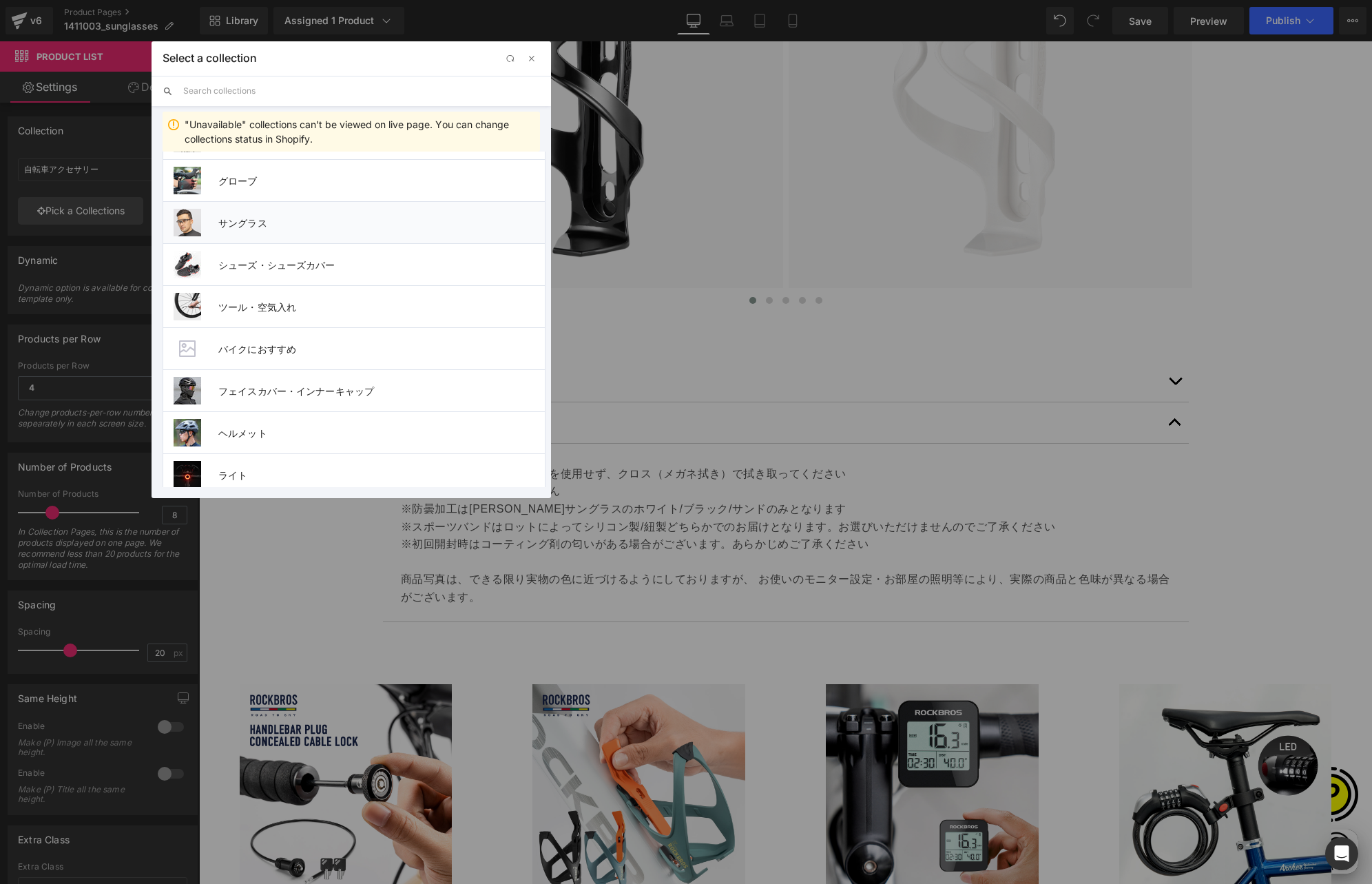
click at [275, 231] on li "サングラス" at bounding box center [353, 222] width 383 height 42
type input "サングラス"
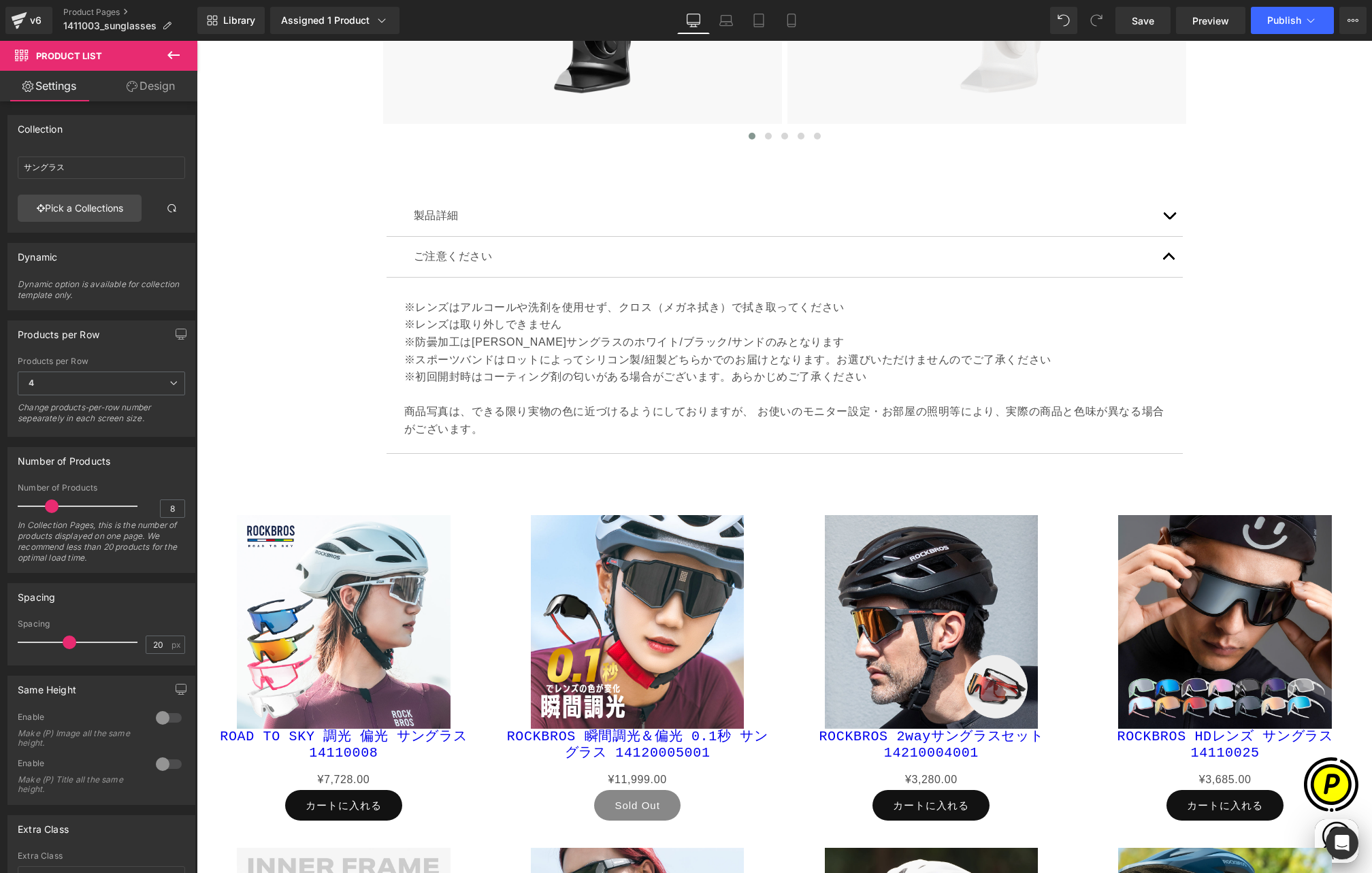
scroll to position [5443, 0]
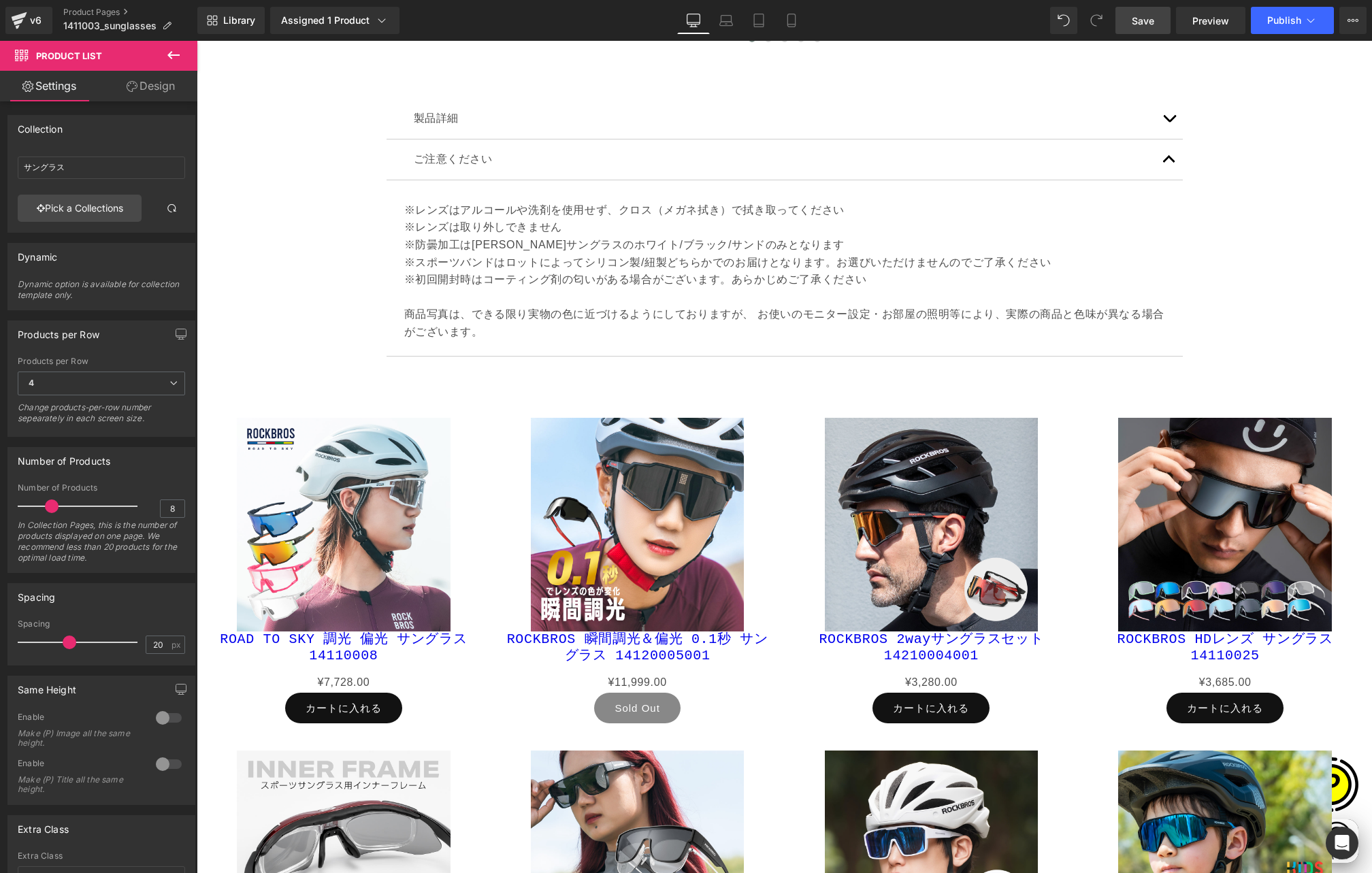
click at [1142, 23] on span "Save" at bounding box center [1143, 21] width 23 height 15
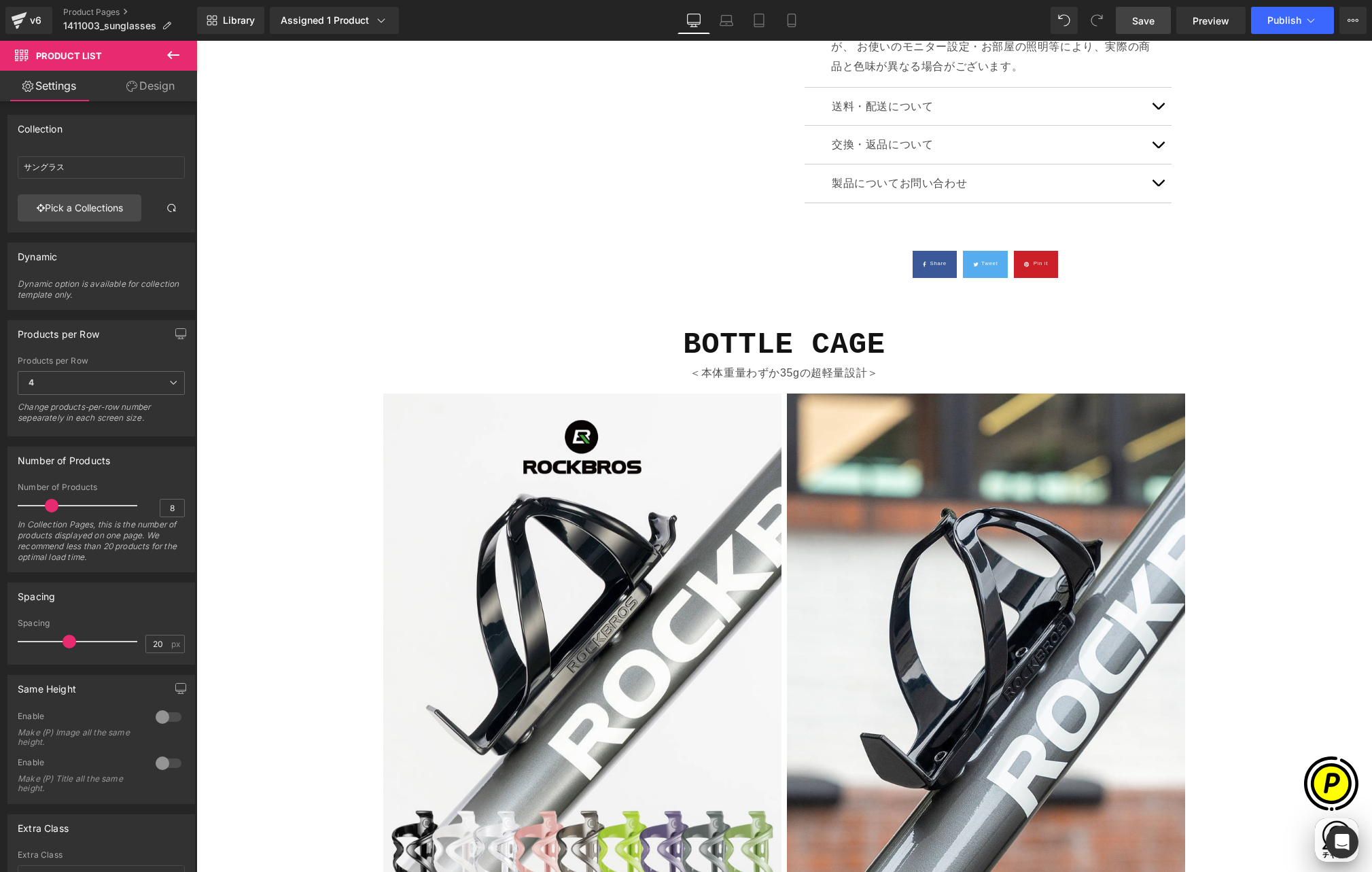
scroll to position [0, 0]
click at [731, 328] on b "BOTTLE CAGE" at bounding box center [784, 345] width 203 height 34
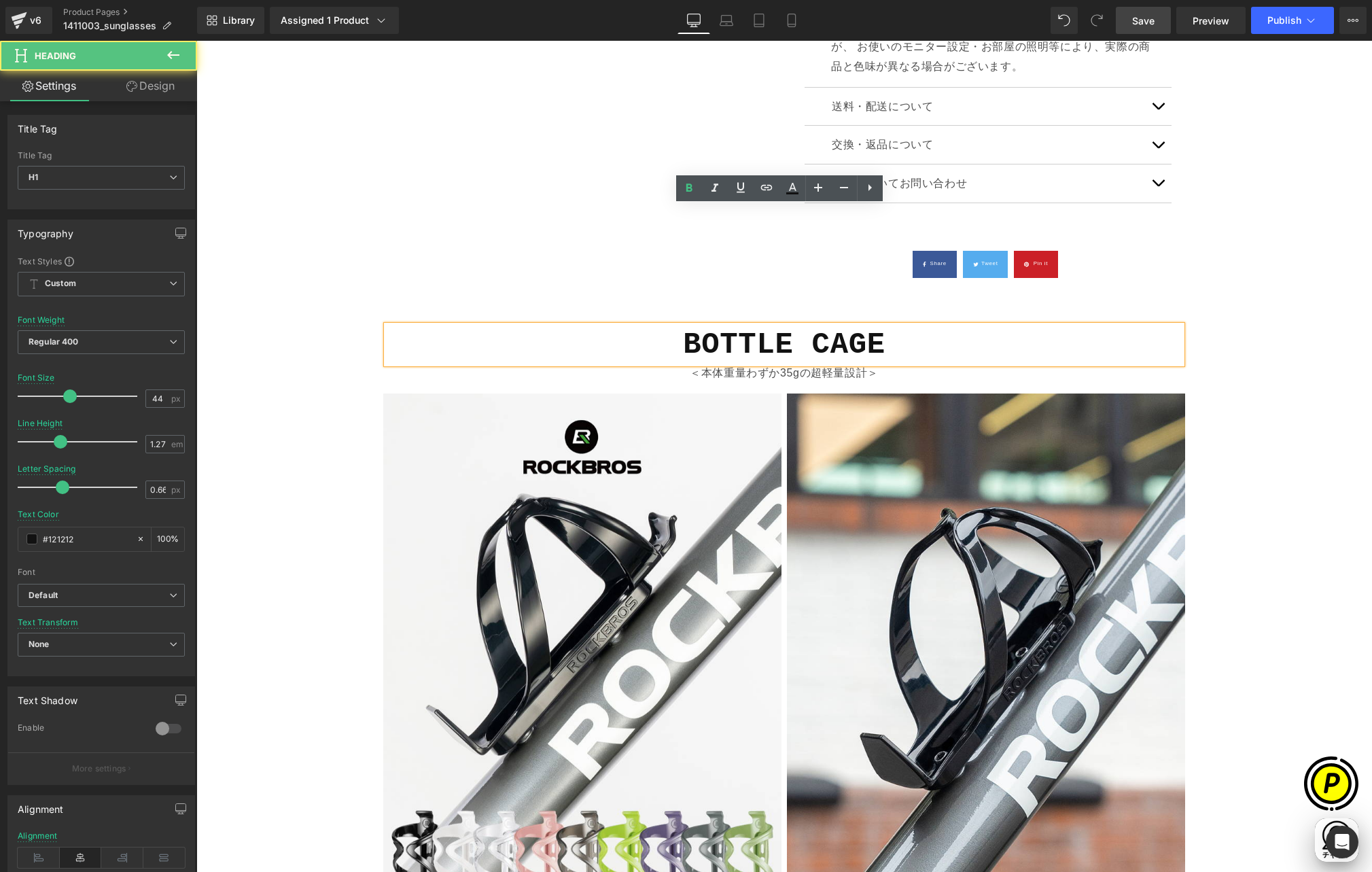
scroll to position [0, 265]
click at [685, 328] on b "BOTTLE CAGE" at bounding box center [784, 345] width 203 height 34
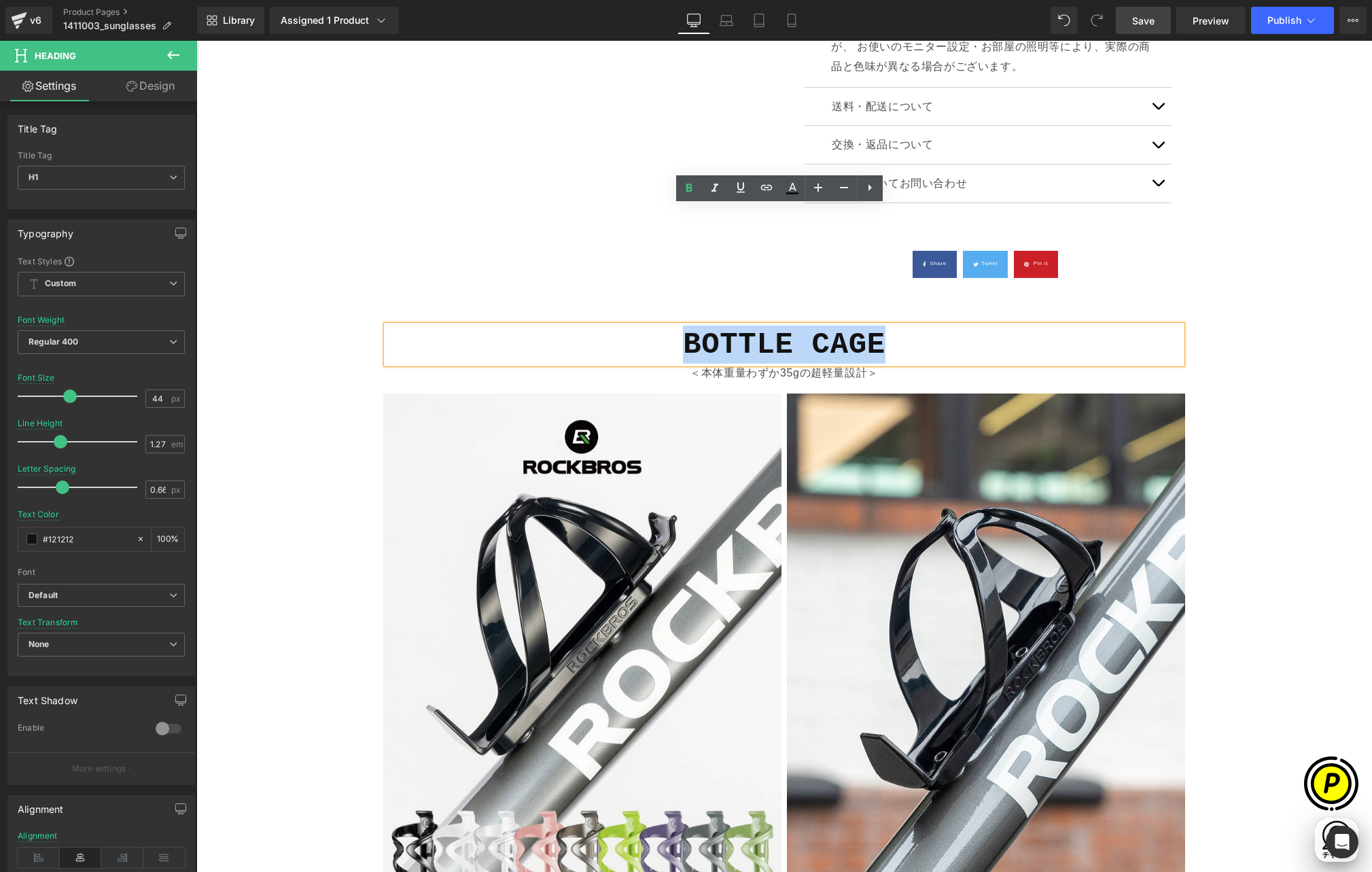
drag, startPoint x: 679, startPoint y: 223, endPoint x: 872, endPoint y: 225, distance: 193.0
click at [872, 328] on b "BOTTLE CAGE" at bounding box center [784, 345] width 203 height 34
paste div
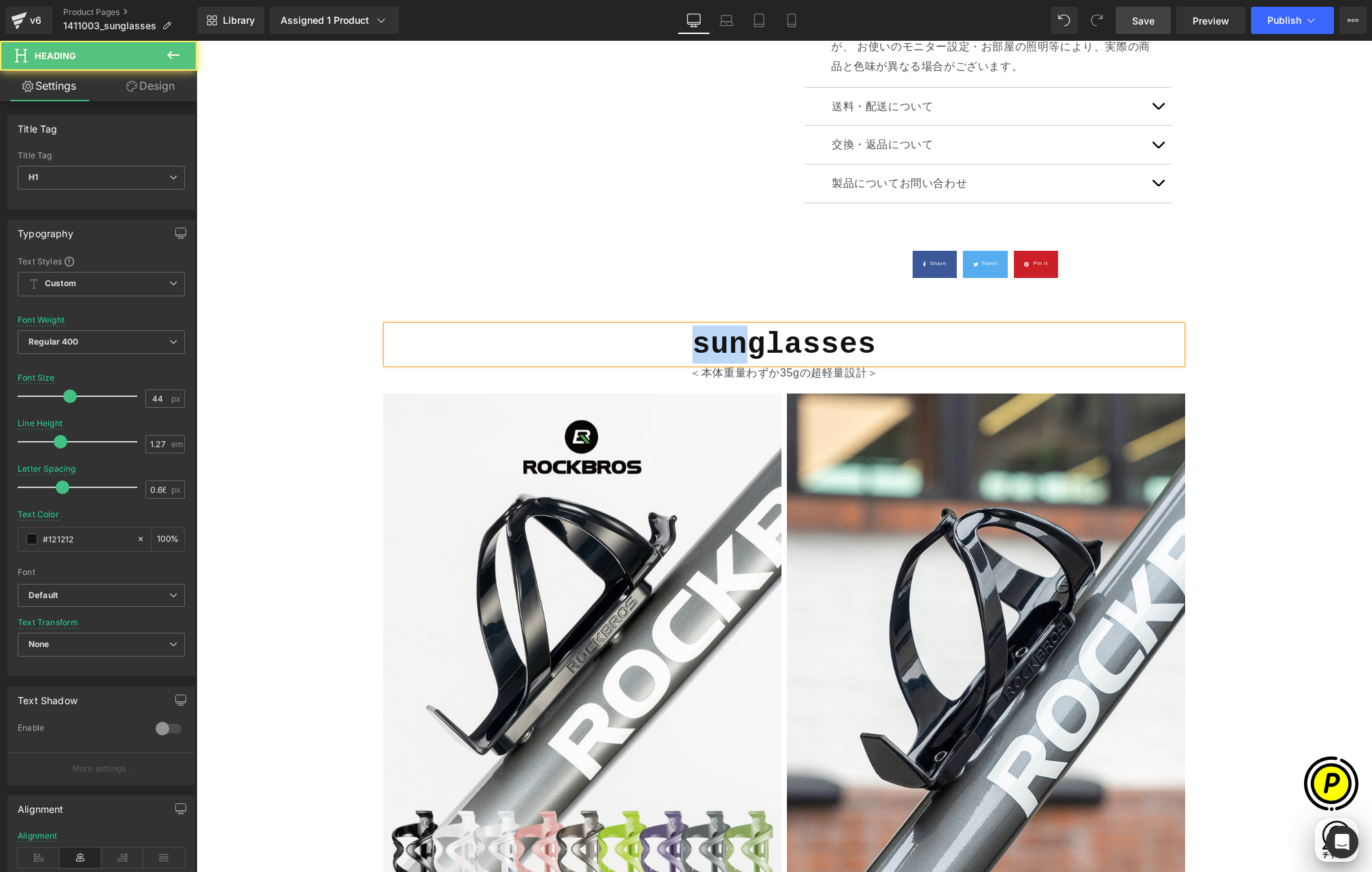
drag, startPoint x: 687, startPoint y: 225, endPoint x: 735, endPoint y: 227, distance: 48.0
click at [735, 328] on b "sunglasses" at bounding box center [784, 345] width 184 height 34
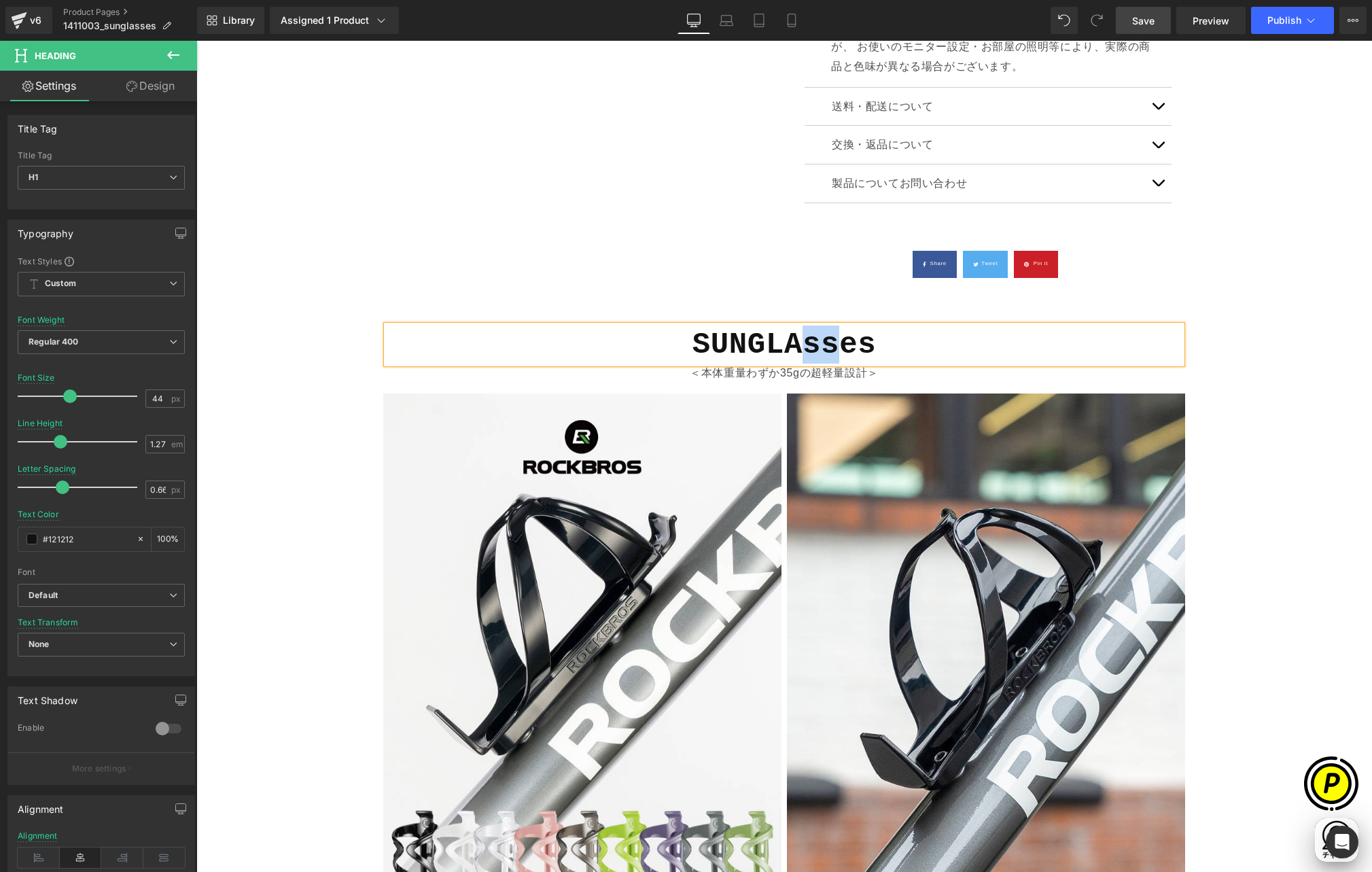
scroll to position [0, 795]
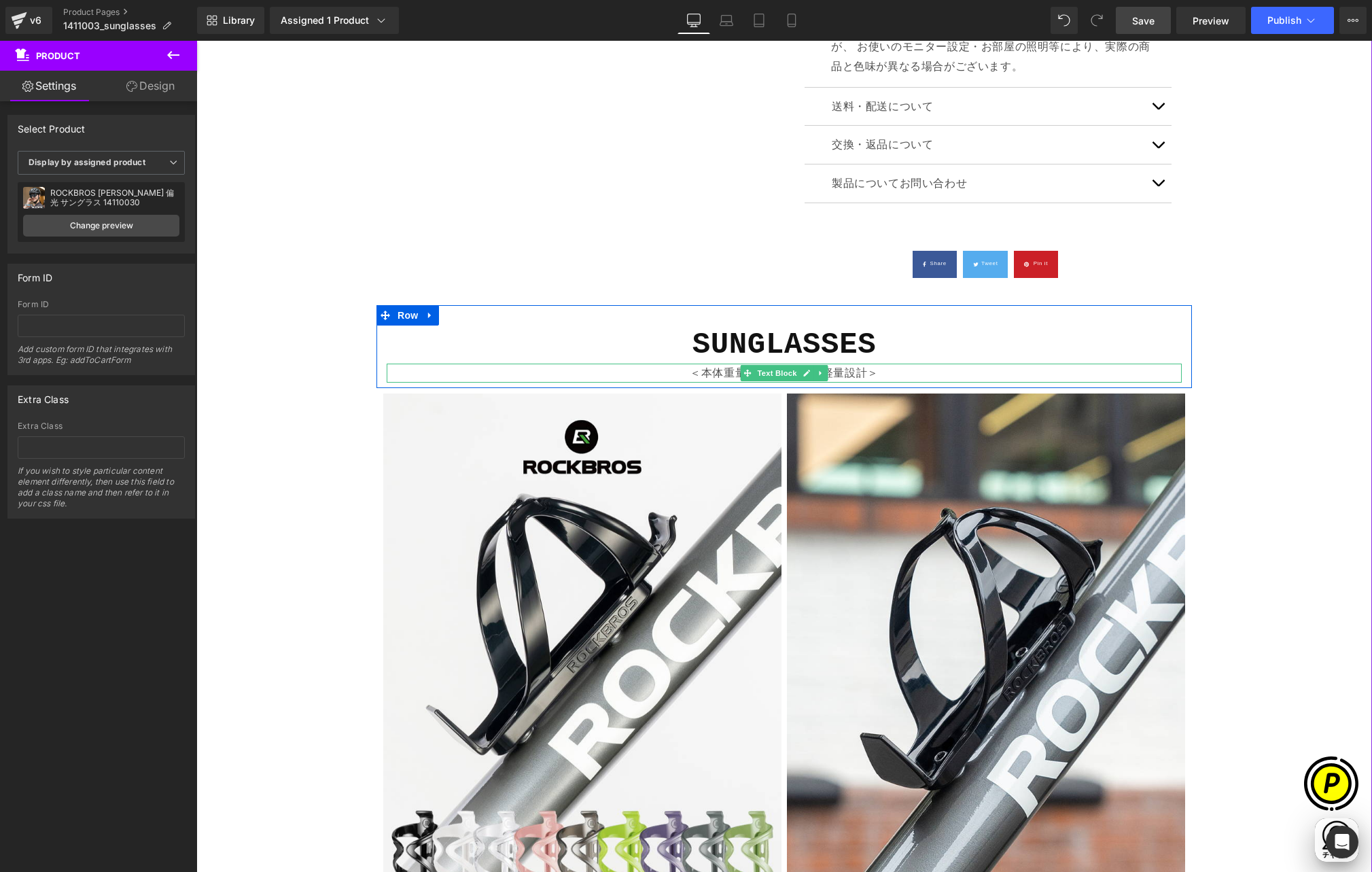
click at [744, 369] on icon at bounding box center [747, 372] width 7 height 7
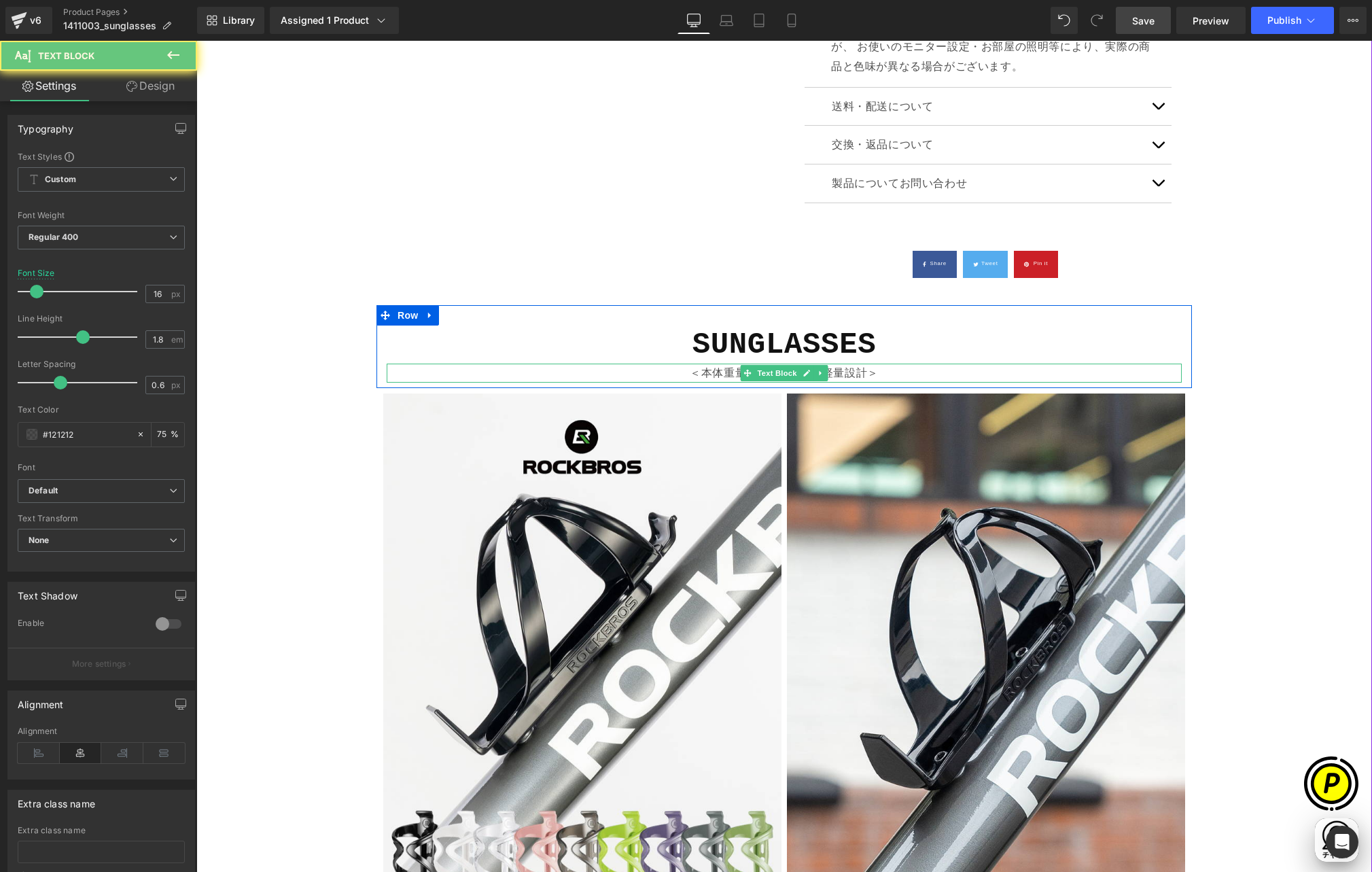
click at [698, 363] on p "＜本体重量わずか35gの超軽量設計＞" at bounding box center [784, 373] width 795 height 20
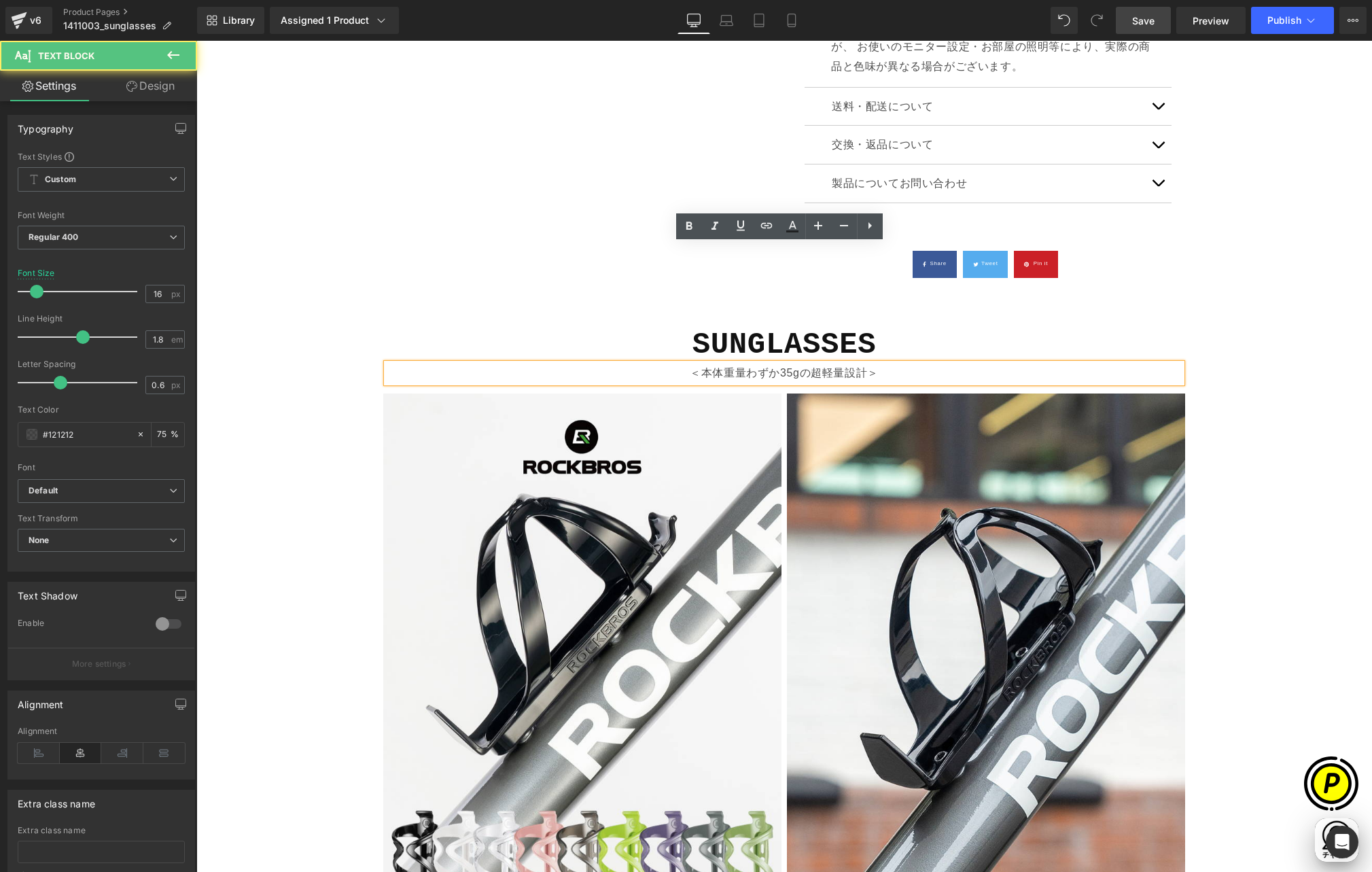
click at [755, 363] on p "＜本体重量わずか35gの超軽量設計＞" at bounding box center [784, 373] width 795 height 20
drag, startPoint x: 698, startPoint y: 255, endPoint x: 858, endPoint y: 254, distance: 160.0
click at [858, 363] on p "＜本体重量わずか35gの超軽量設計＞" at bounding box center [784, 373] width 795 height 20
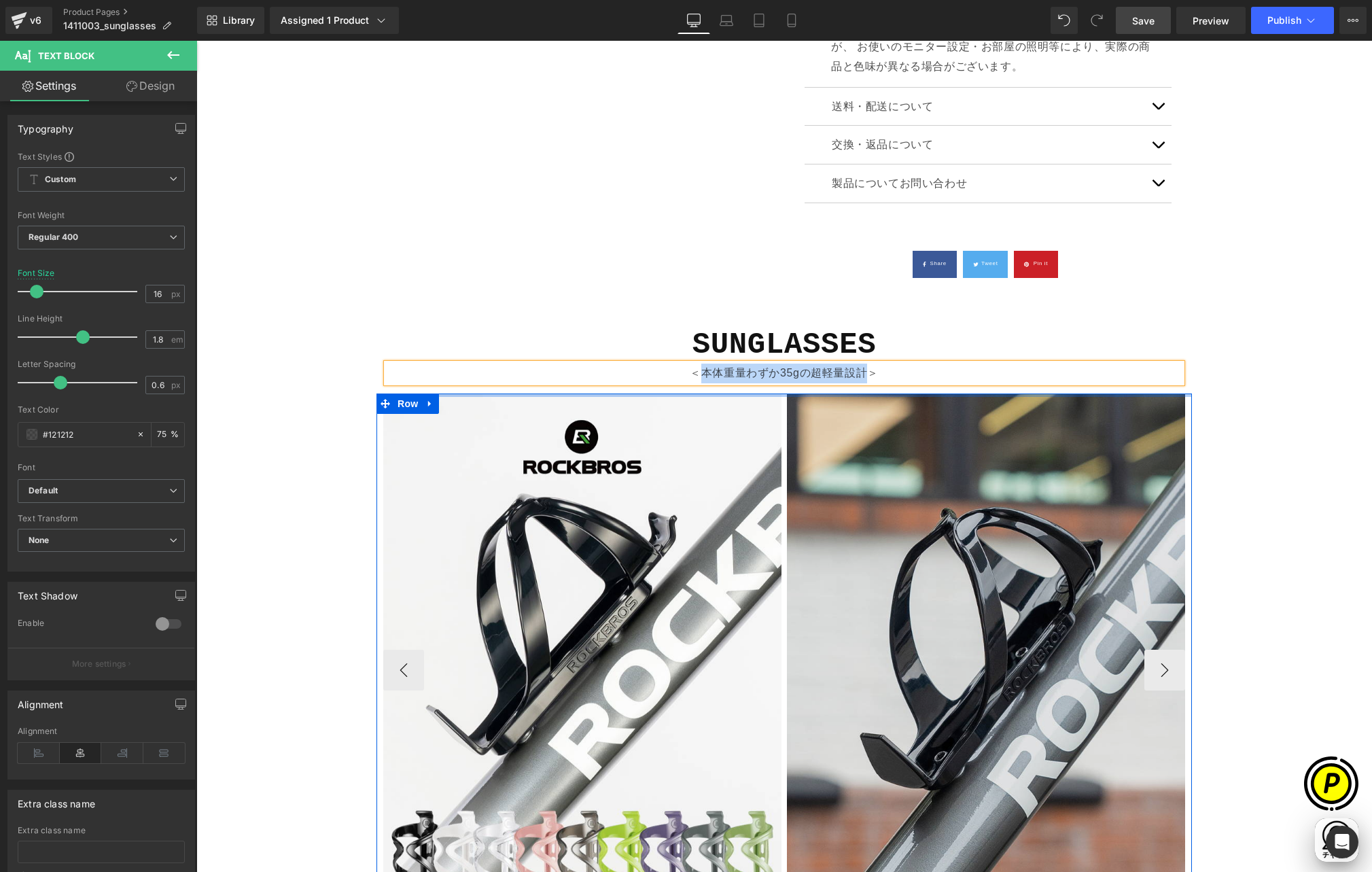
paste div
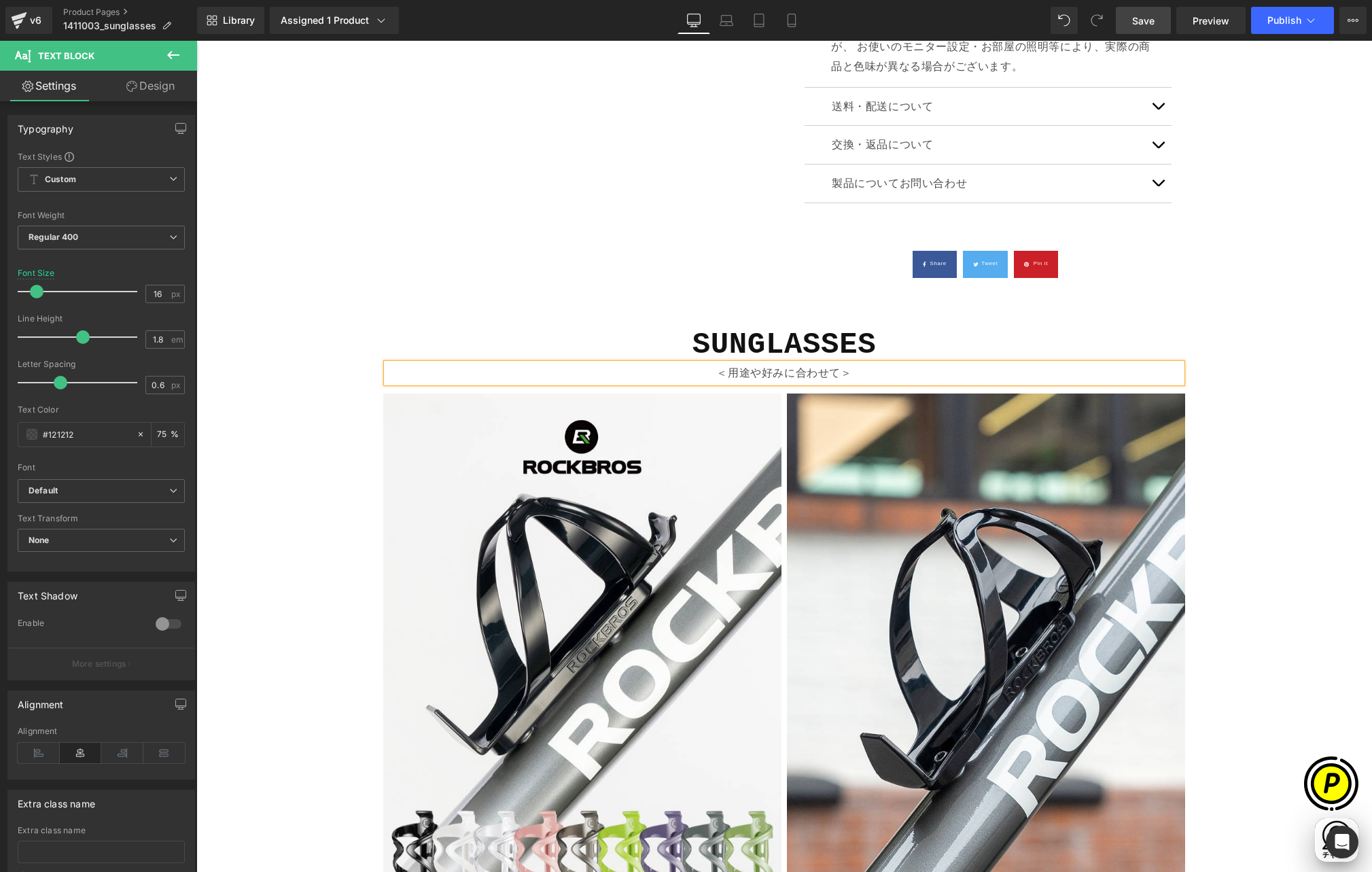
scroll to position [0, 0]
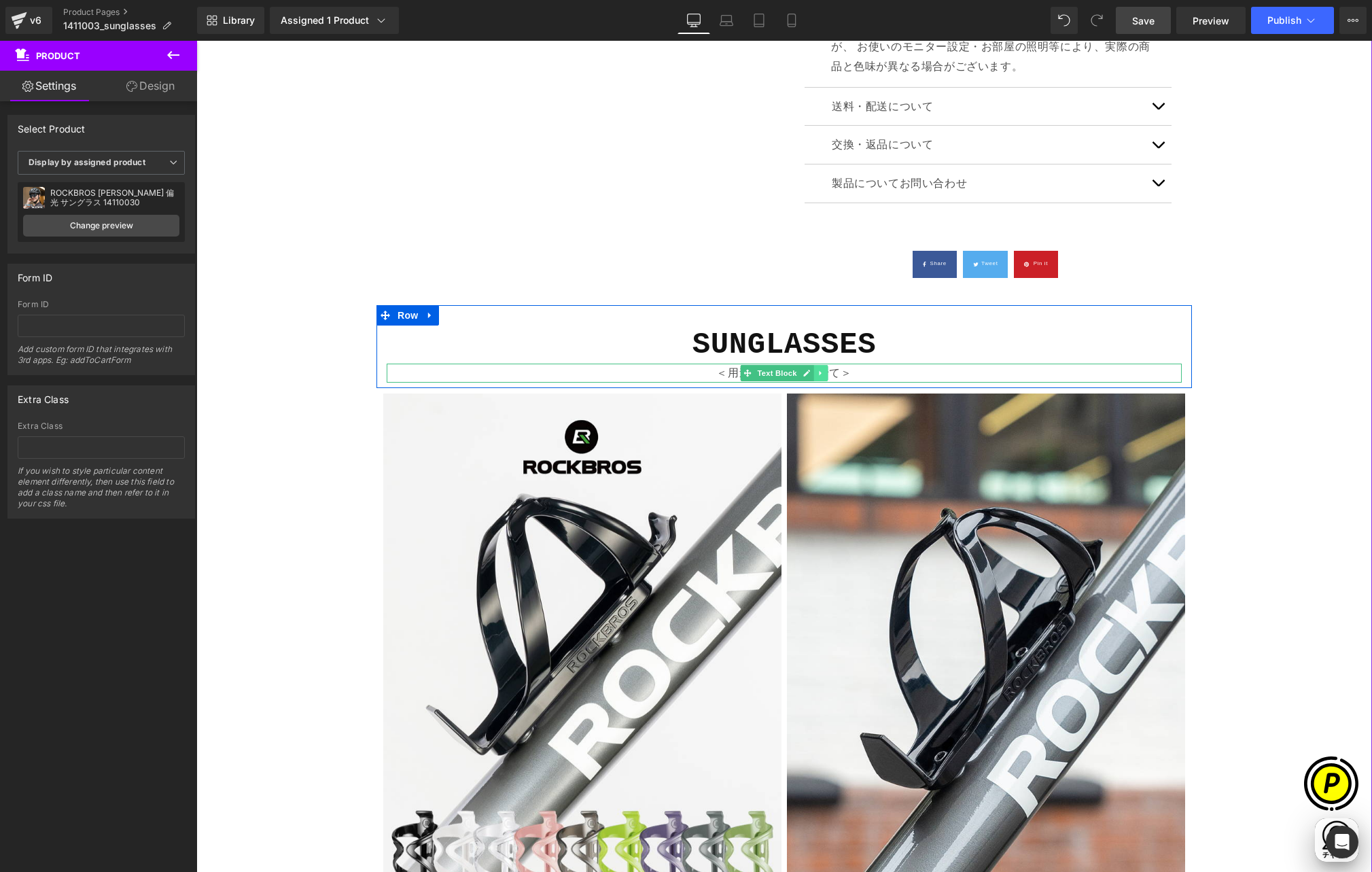
click at [817, 369] on icon at bounding box center [820, 372] width 7 height 8
click at [824, 369] on icon at bounding box center [828, 372] width 7 height 7
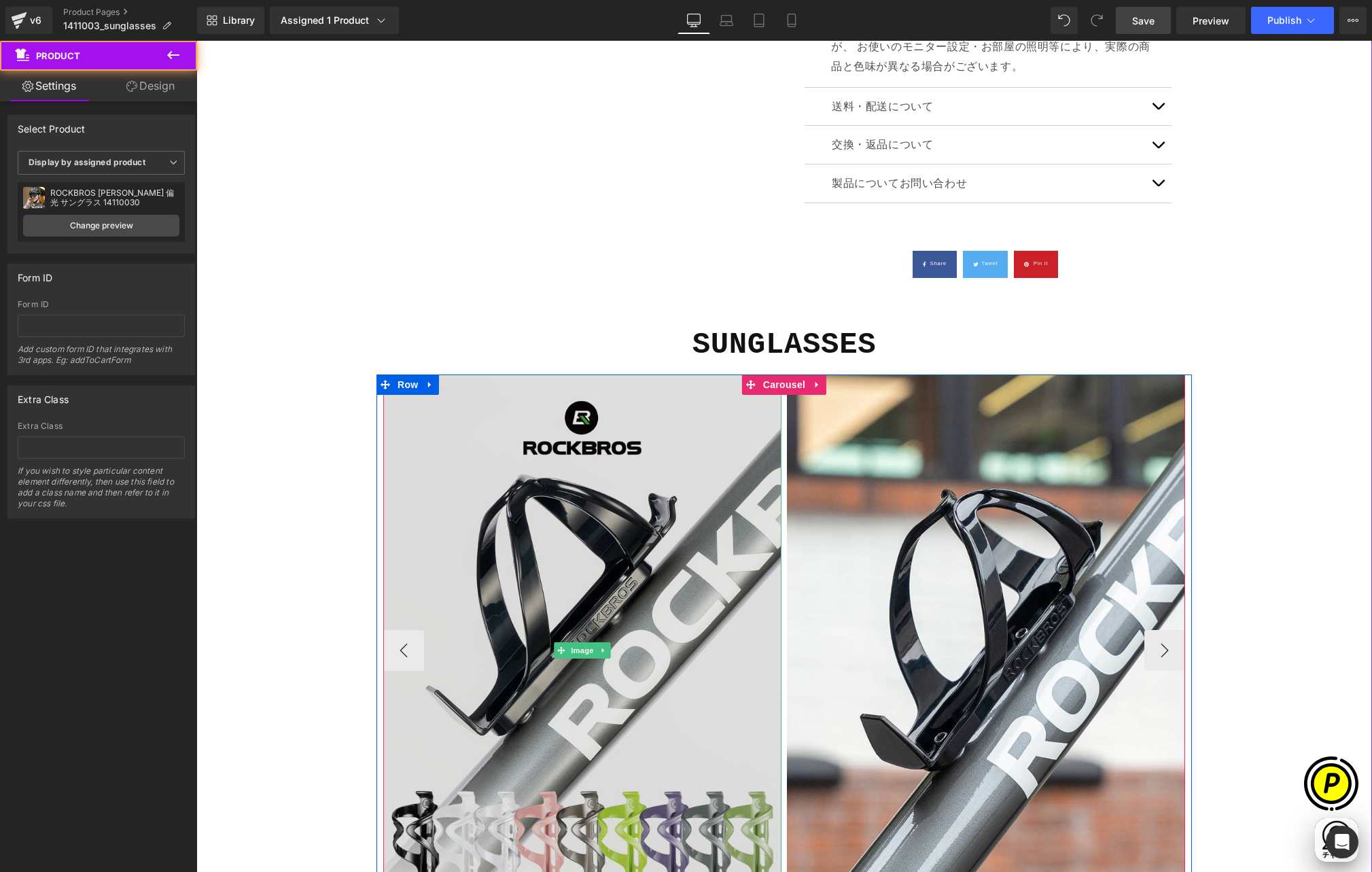
click at [562, 374] on img at bounding box center [582, 650] width 398 height 552
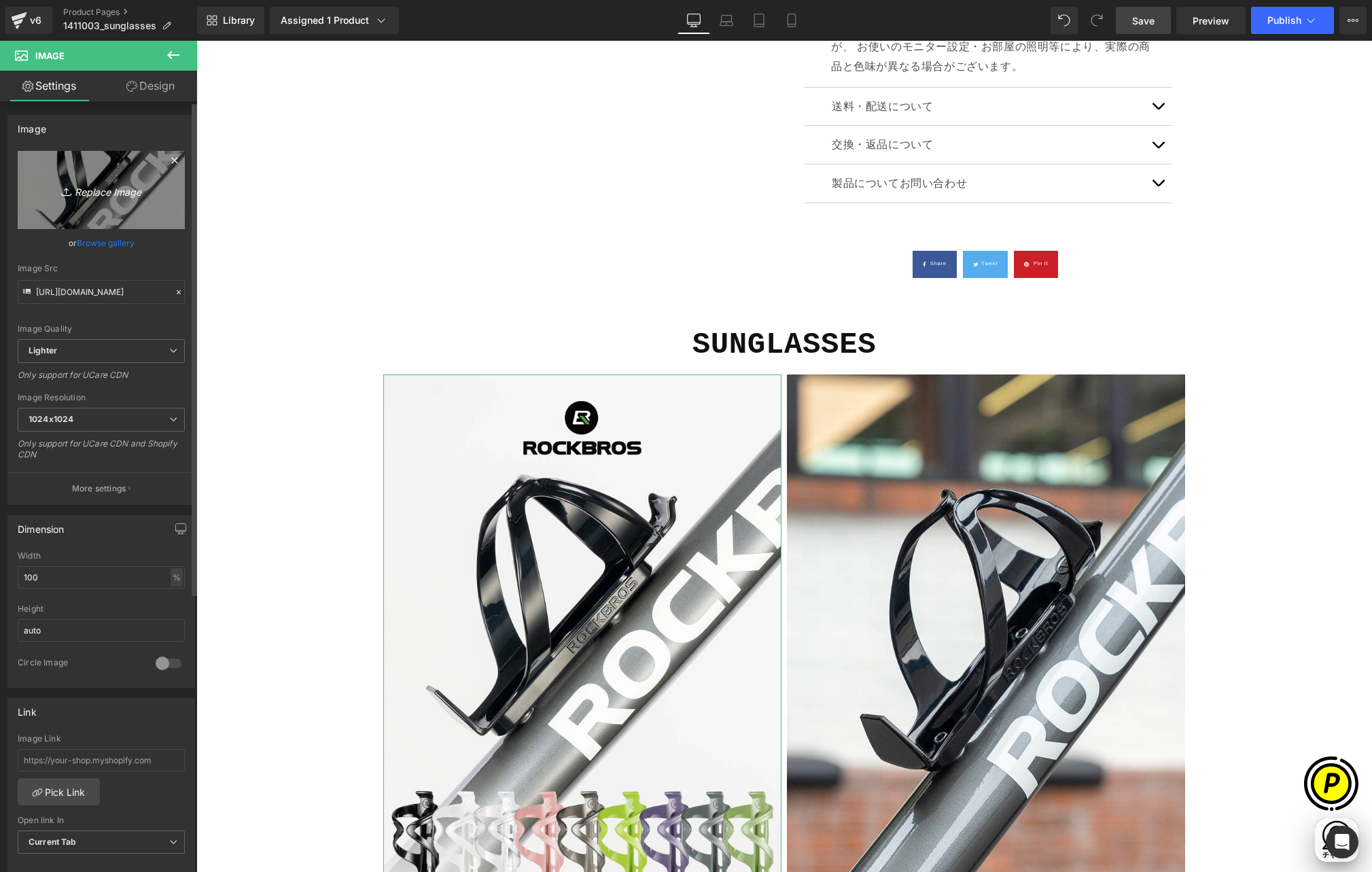
click at [51, 190] on icon "Replace Image" at bounding box center [101, 189] width 109 height 17
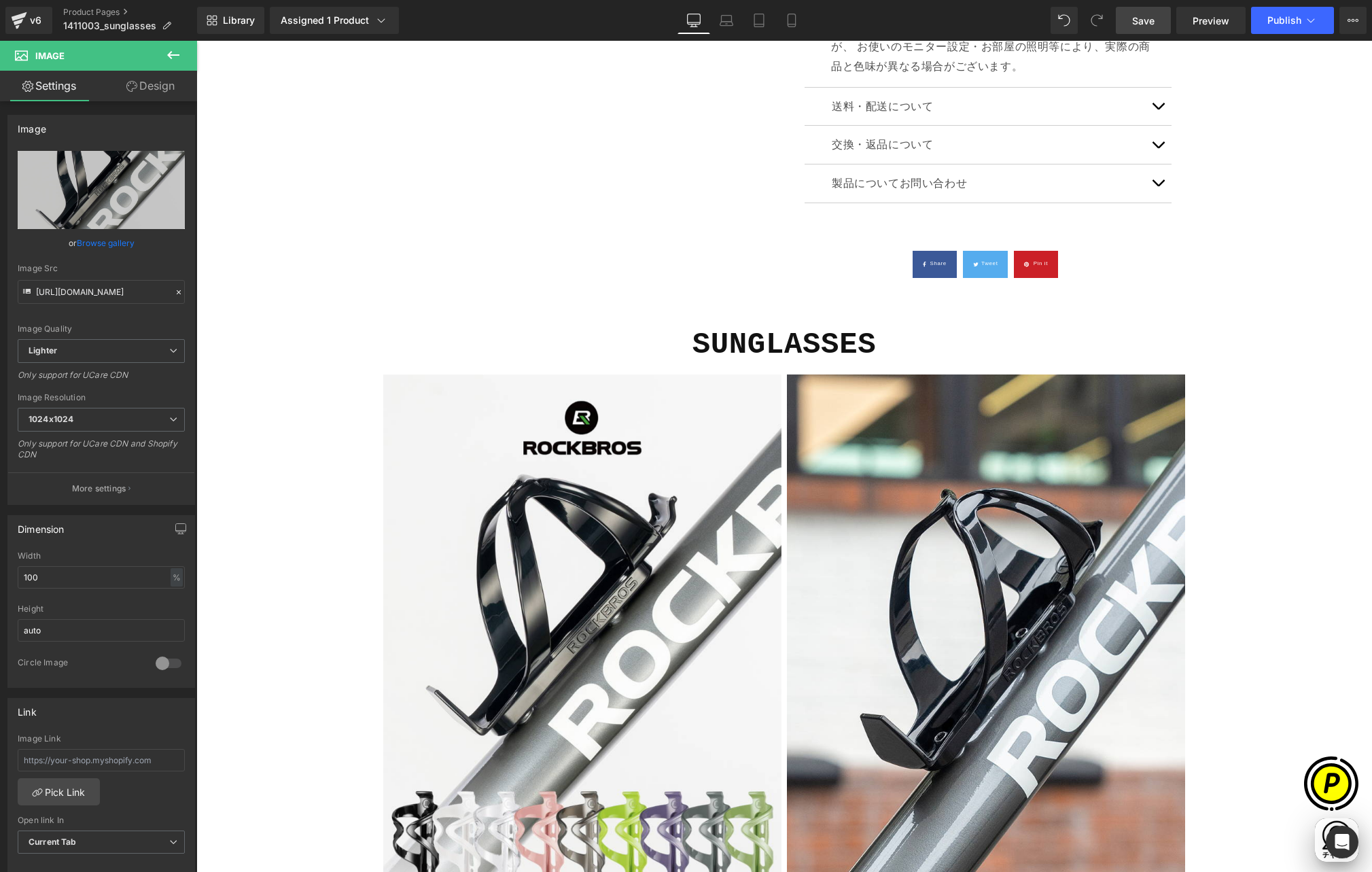
click at [1136, 16] on span "Save" at bounding box center [1143, 21] width 23 height 14
click at [1291, 20] on span "Publish" at bounding box center [1284, 21] width 34 height 11
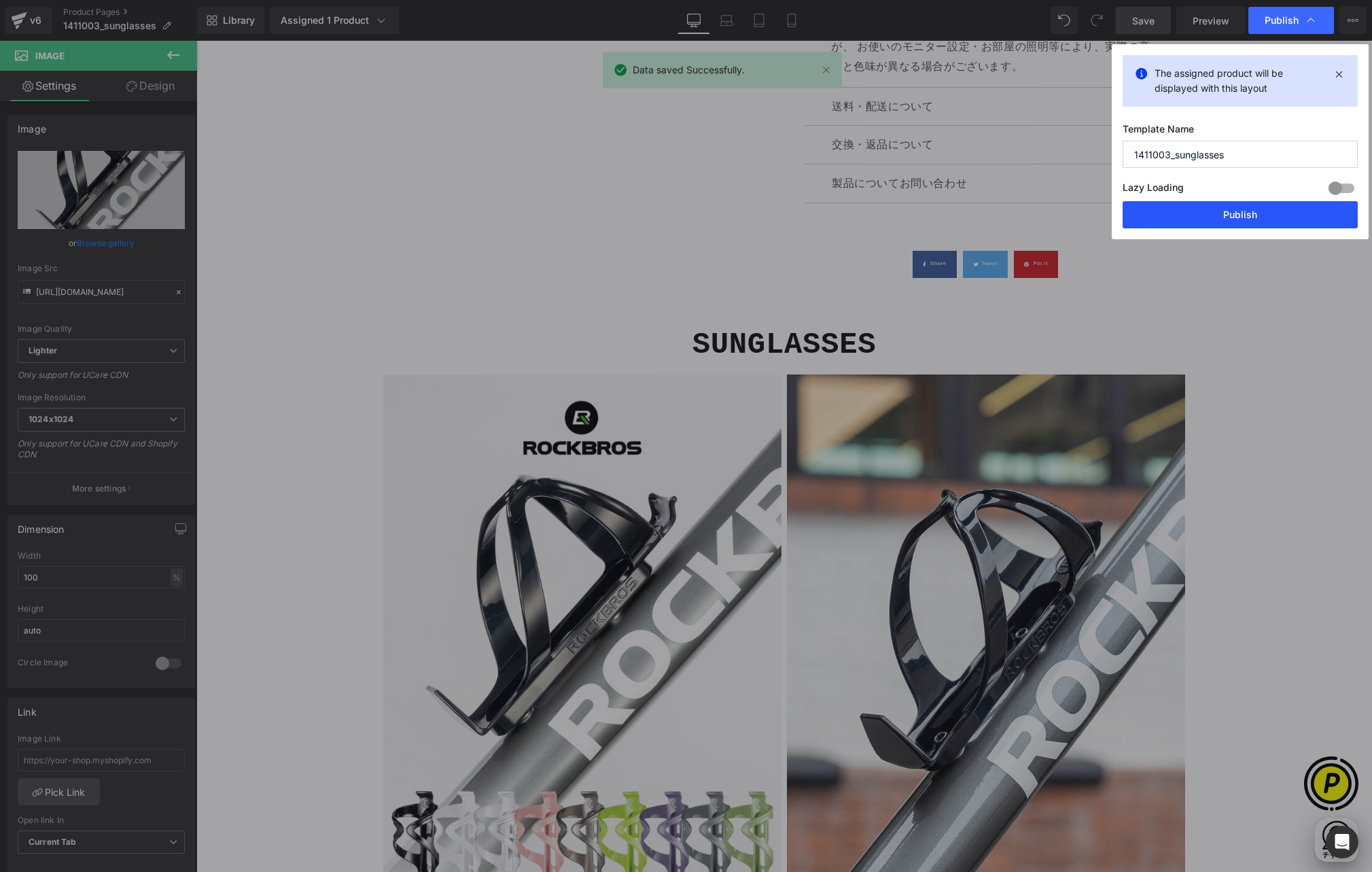
click at [1195, 224] on button "Publish" at bounding box center [1241, 215] width 235 height 27
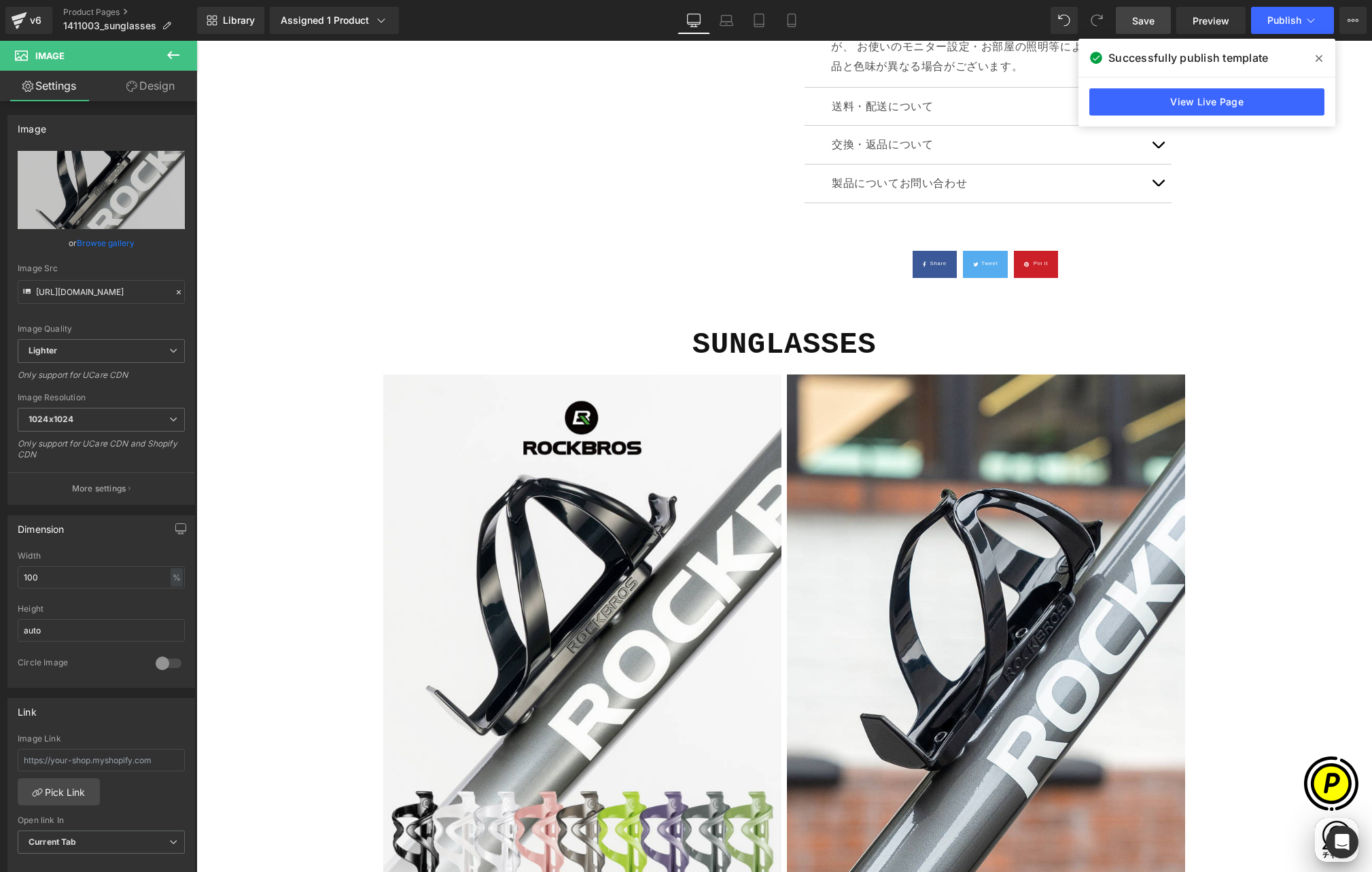
scroll to position [0, 0]
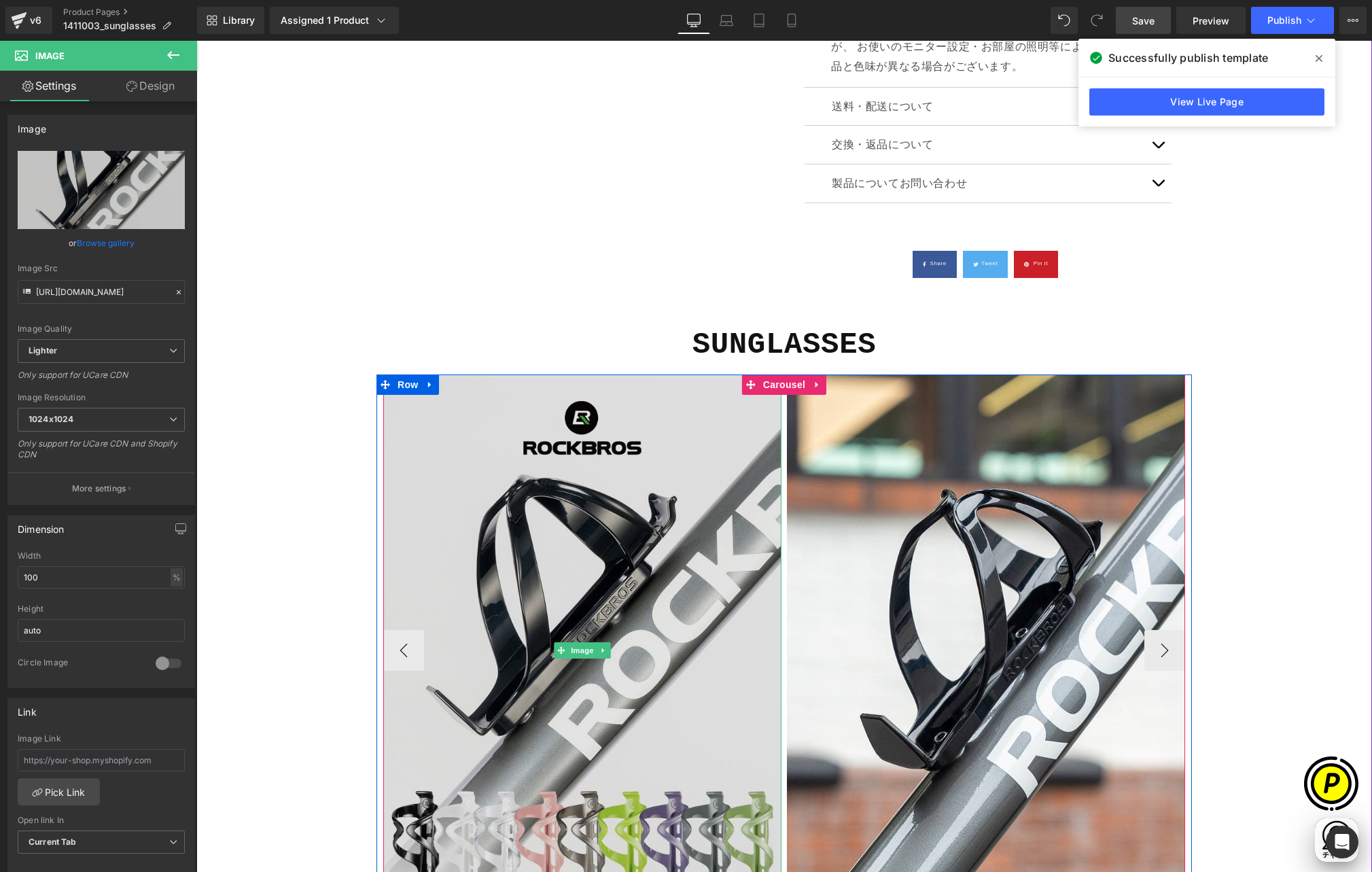
click at [583, 374] on img at bounding box center [582, 650] width 398 height 552
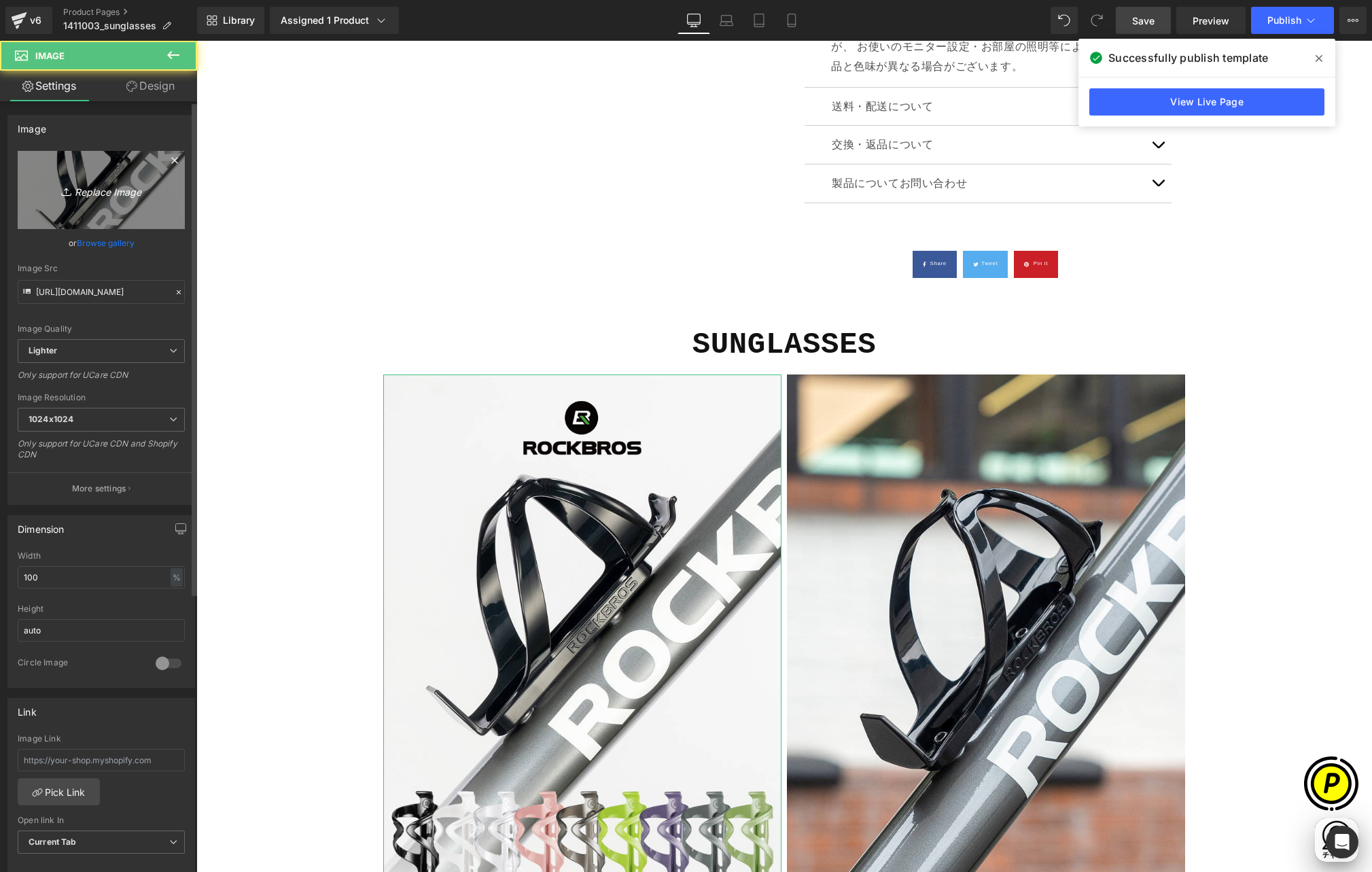
click at [102, 170] on link "Replace Image" at bounding box center [101, 190] width 168 height 78
type input "C:\fakepath\shopify-LP-14110030_01-1.jpg"
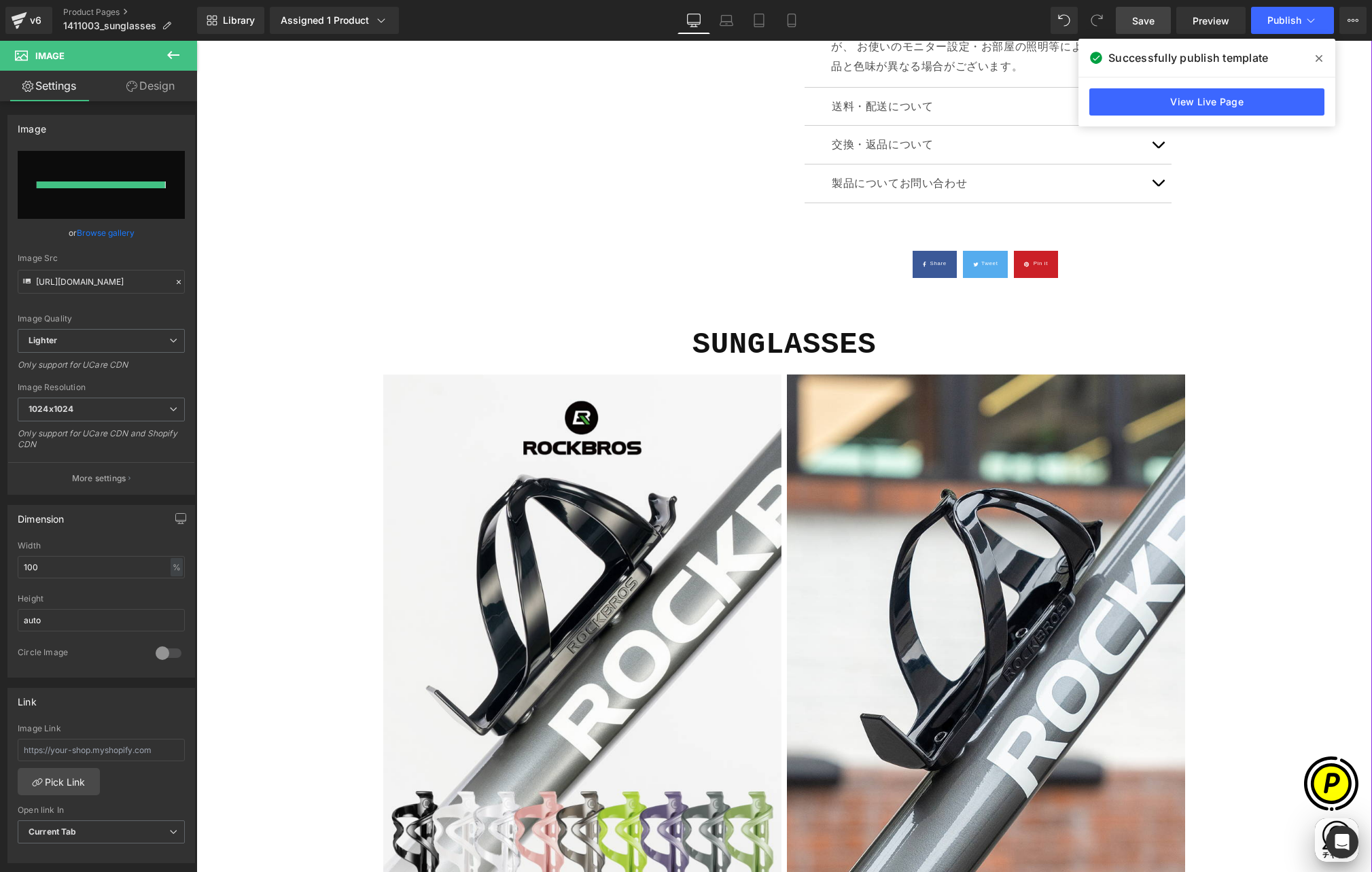
scroll to position [0, 530]
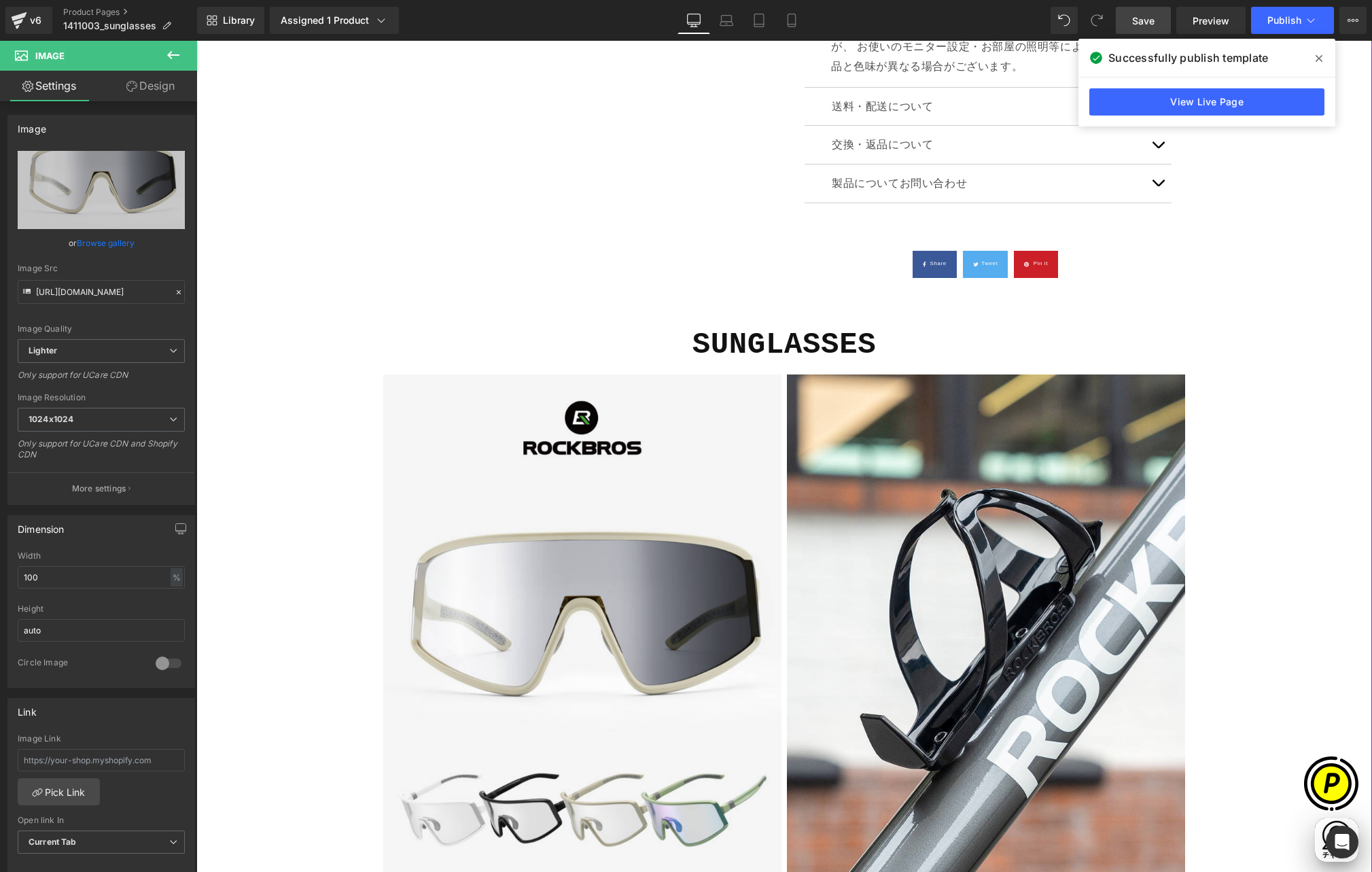
type input "https://ucarecdn.com/eb039faf-cfd7-4eac-8afb-6845f453db27/-/format/auto/-/previ…"
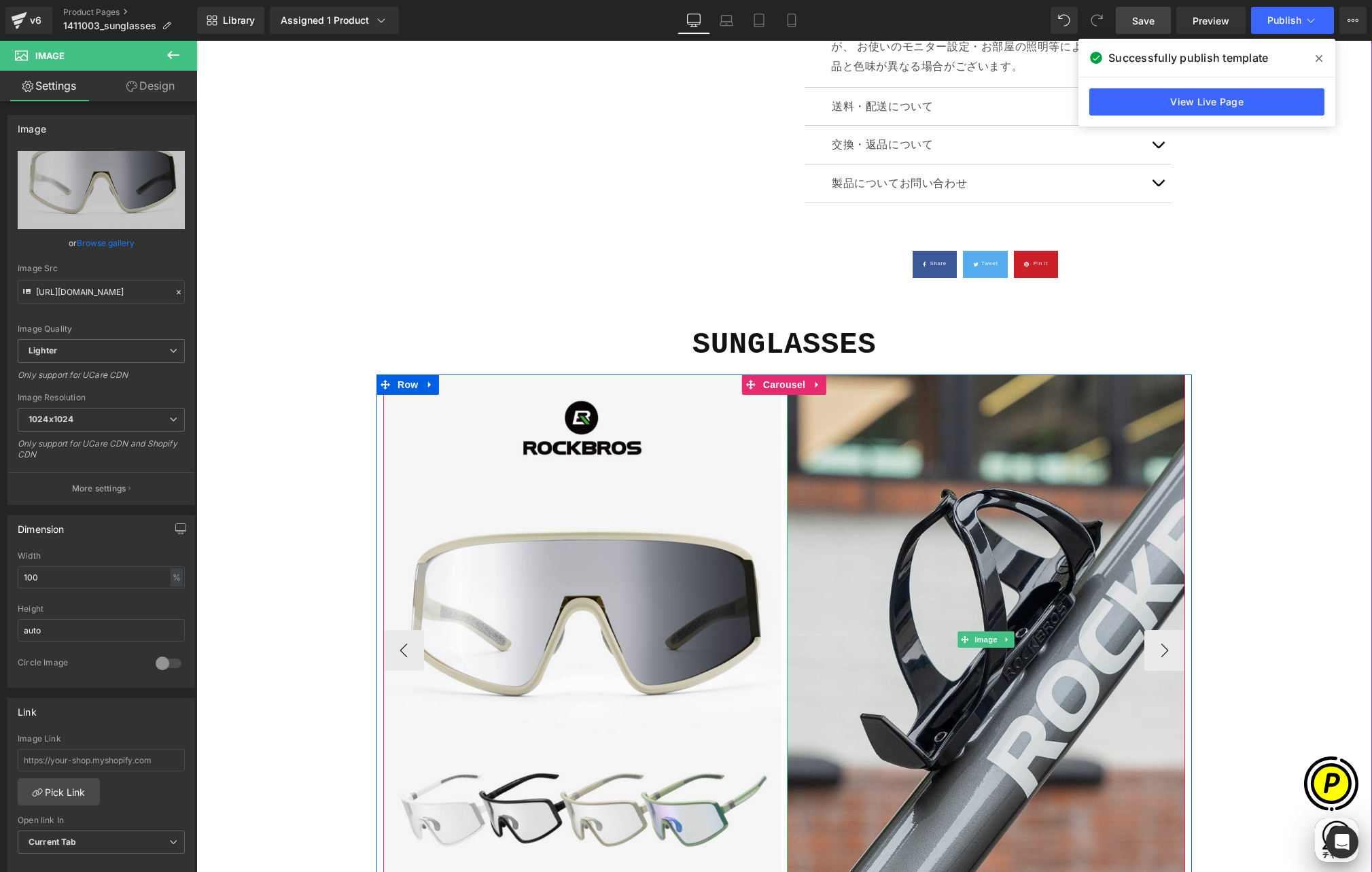
click at [902, 448] on img at bounding box center [986, 639] width 398 height 531
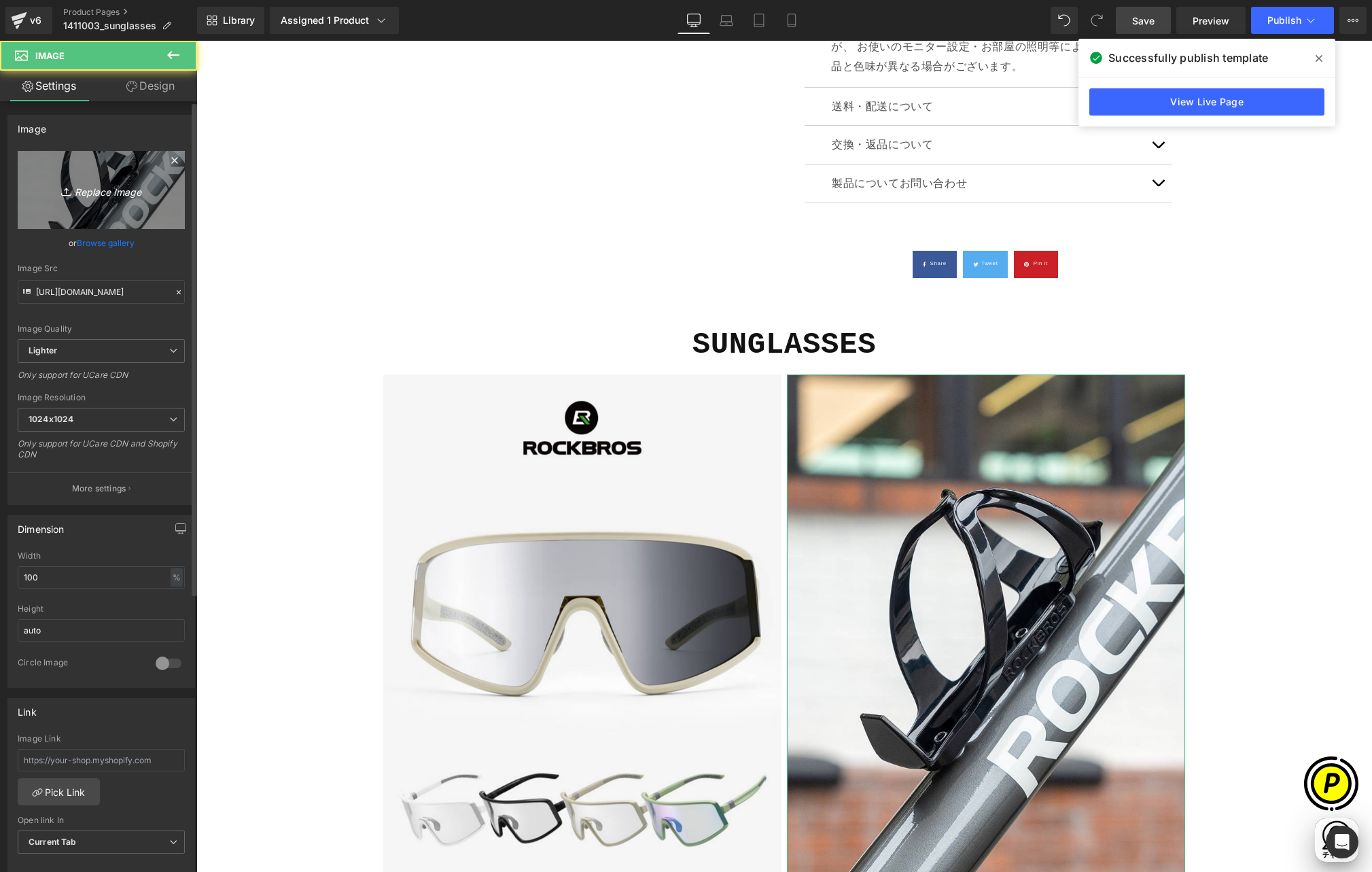
click at [101, 178] on link "Replace Image" at bounding box center [101, 190] width 168 height 78
type input "C:\fakepath\shopify-LP-14110030_01-2.jpg"
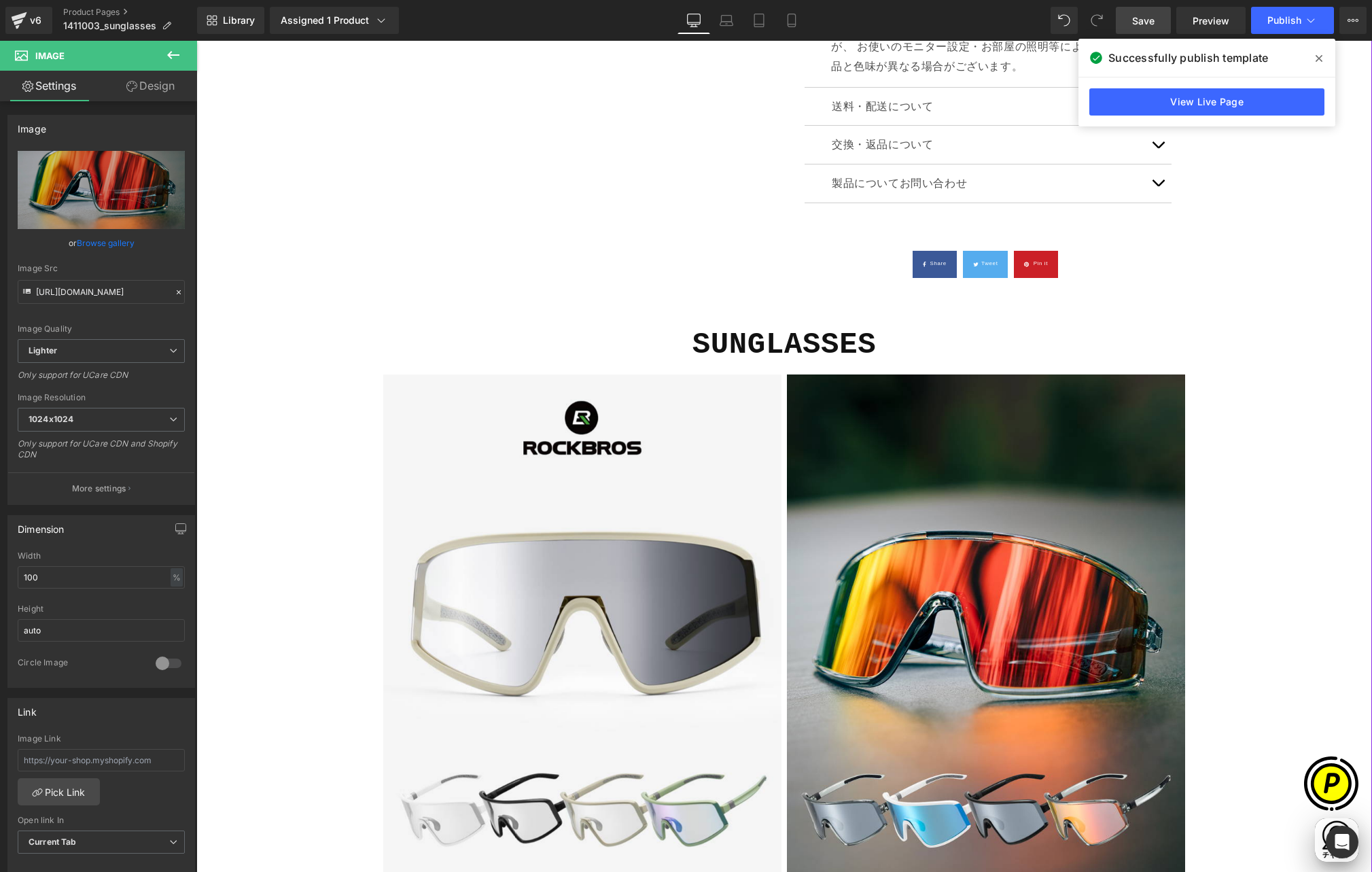
scroll to position [0, 0]
type input "https://ucarecdn.com/18e2527b-bc65-40d7-af4b-91809cd605cc/-/format/auto/-/previ…"
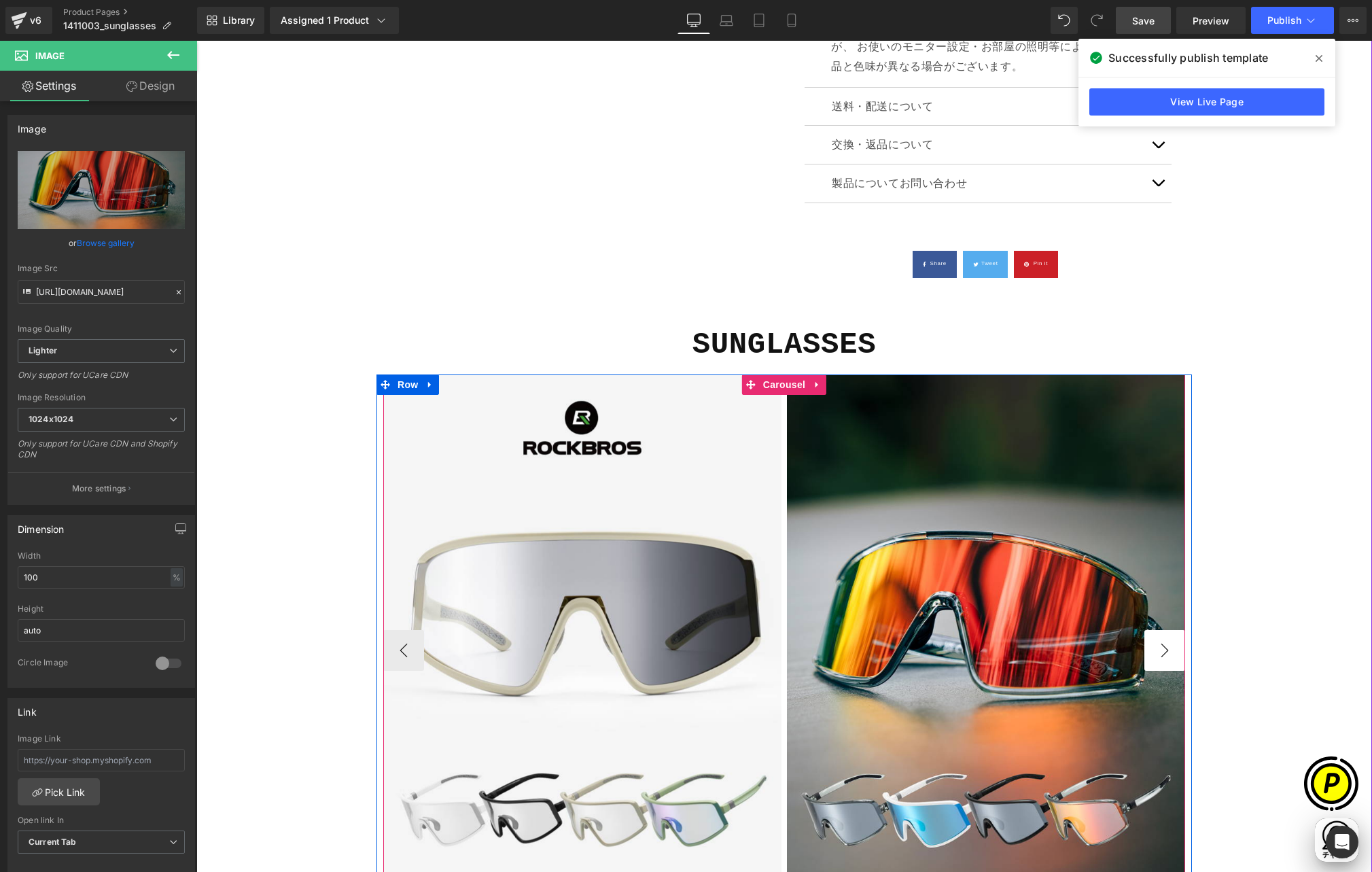
click at [1158, 630] on button "›" at bounding box center [1165, 650] width 41 height 41
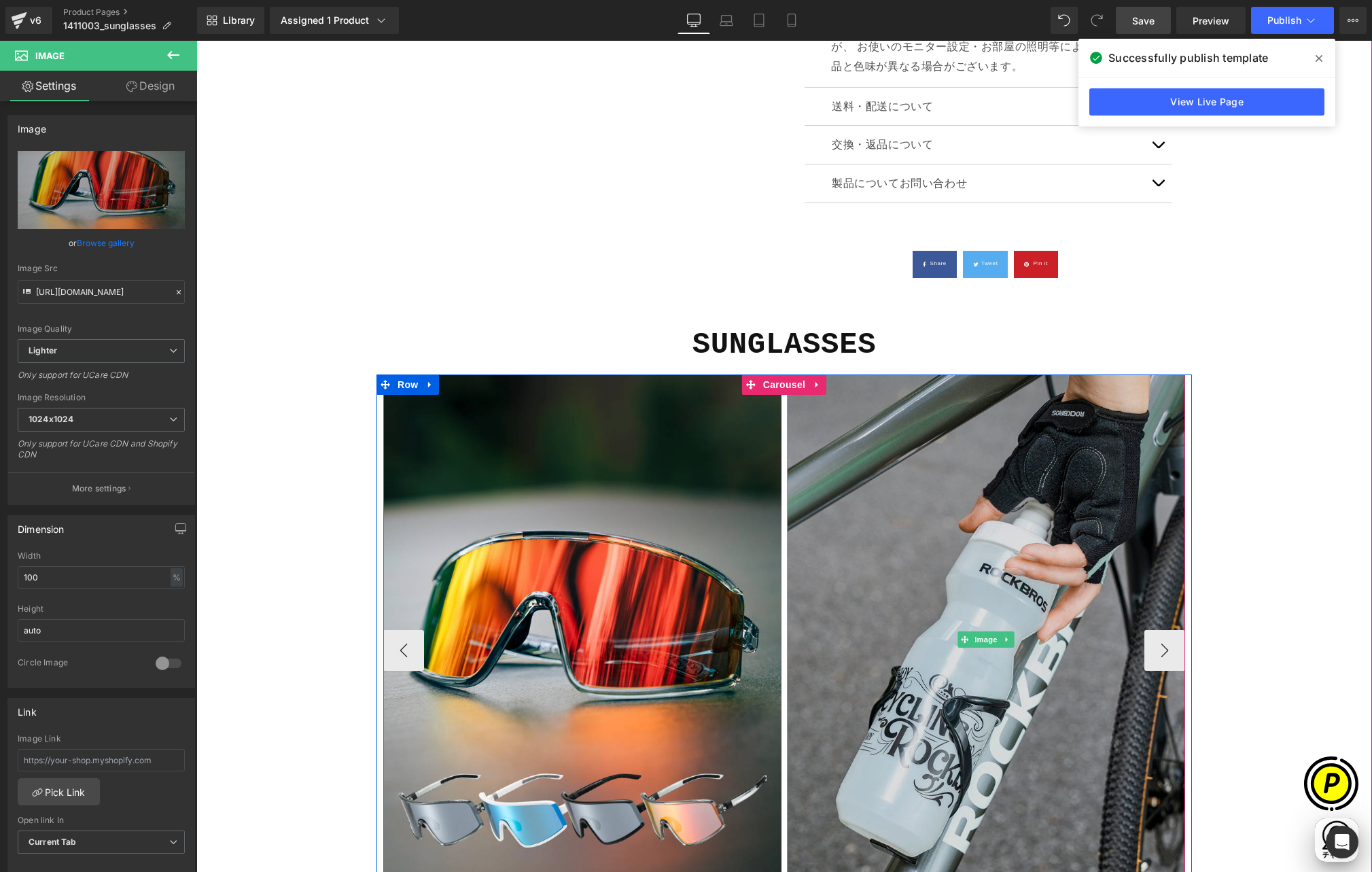
click at [894, 374] on img at bounding box center [986, 639] width 398 height 531
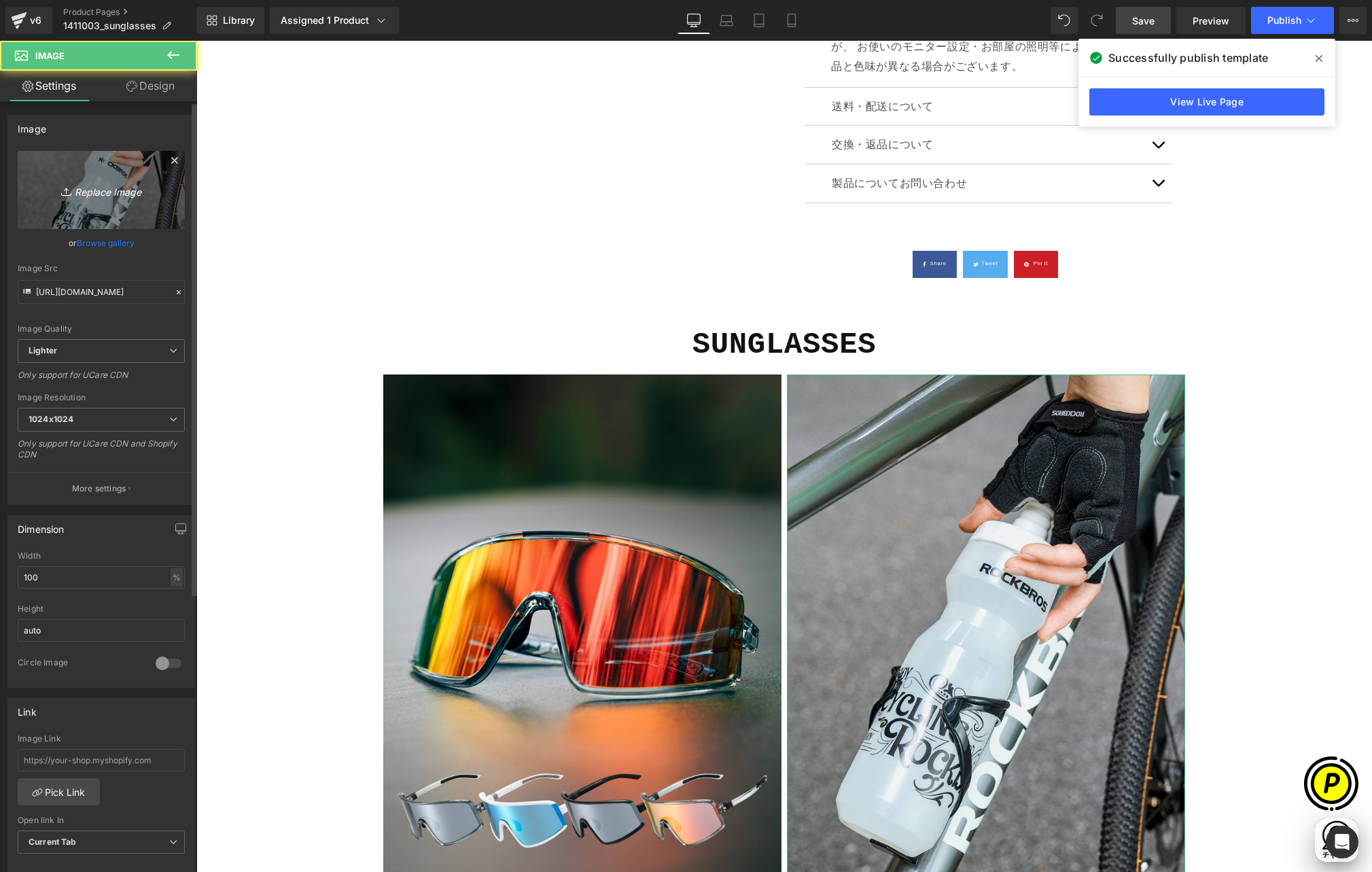
click at [118, 187] on icon "Replace Image" at bounding box center [101, 189] width 109 height 17
type input "C:\fakepath\shopify-LP-14110030_01-3.jpg"
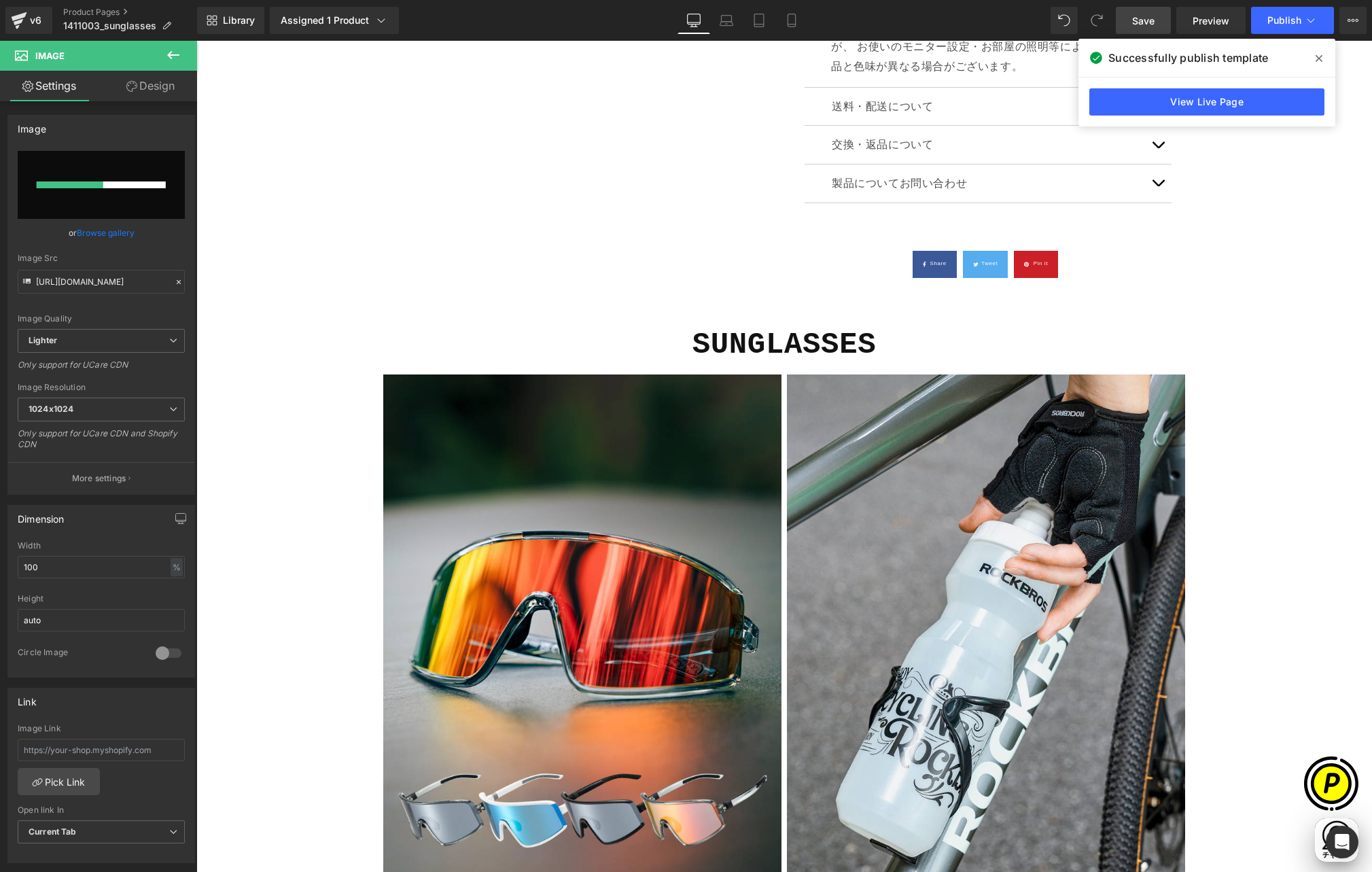
scroll to position [0, 530]
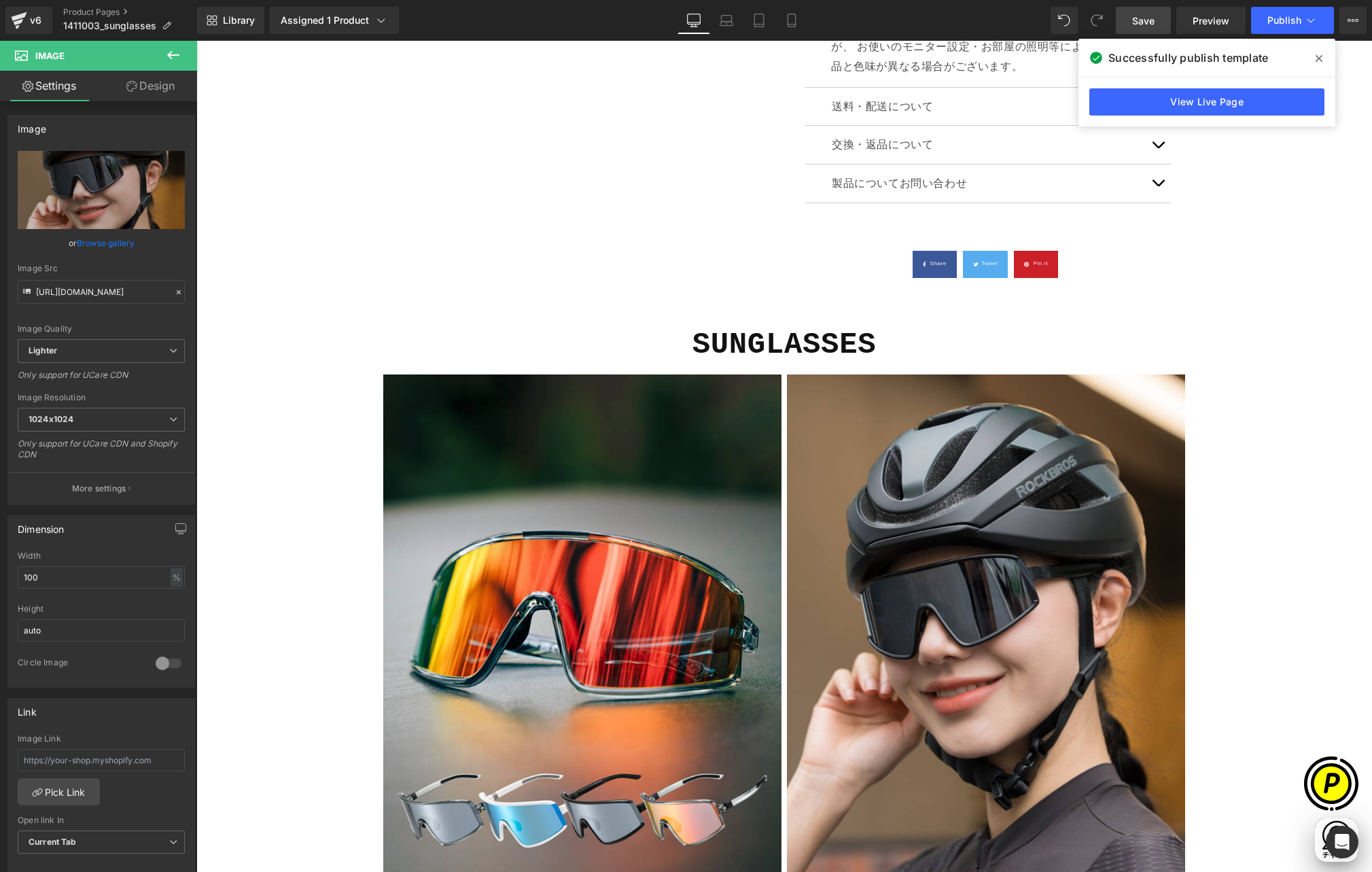
type input "https://ucarecdn.com/065eba16-fd9e-46aa-a161-f8a62346c85d/-/format/auto/-/previ…"
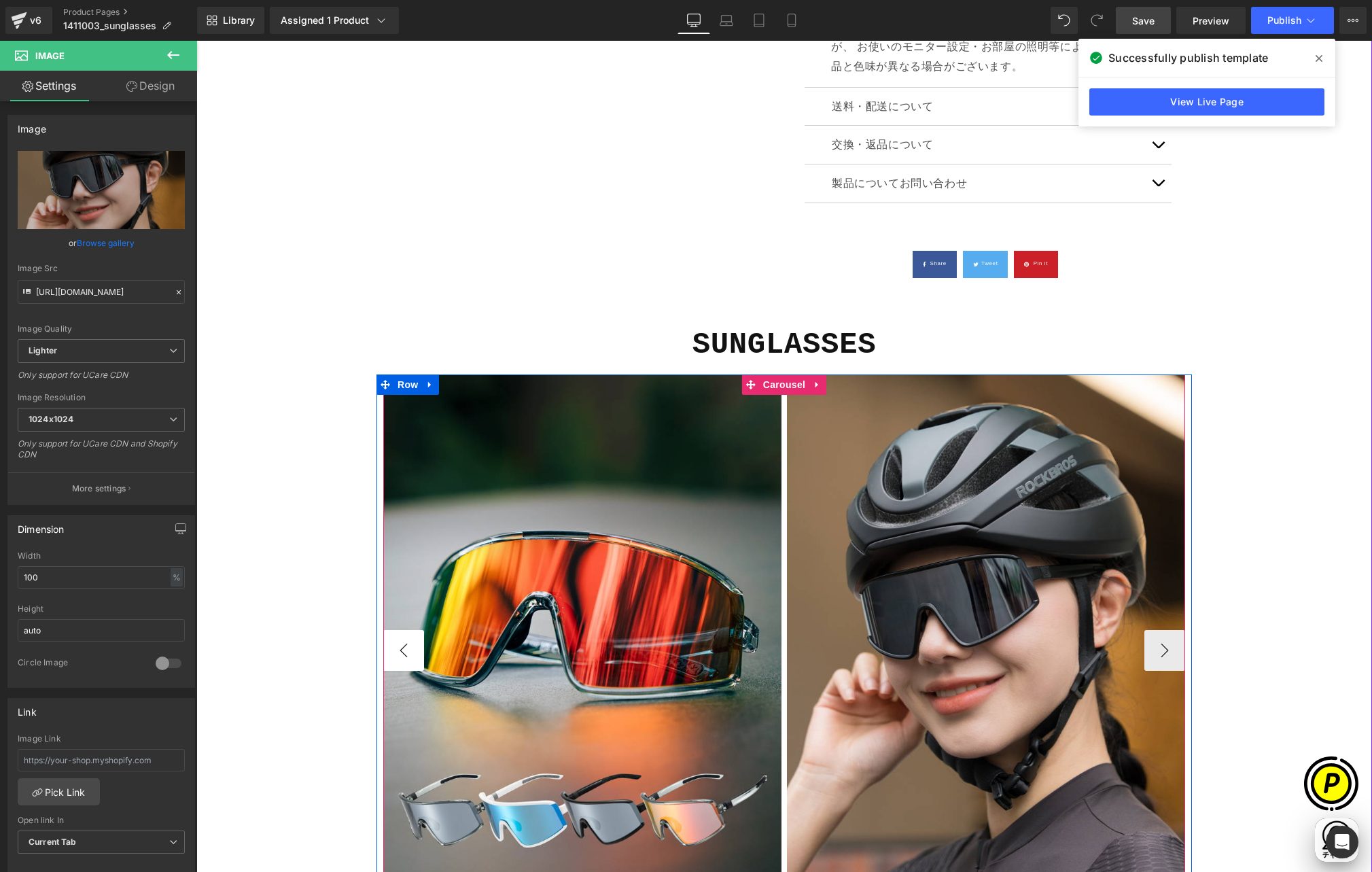
click at [390, 630] on button "‹" at bounding box center [403, 650] width 41 height 41
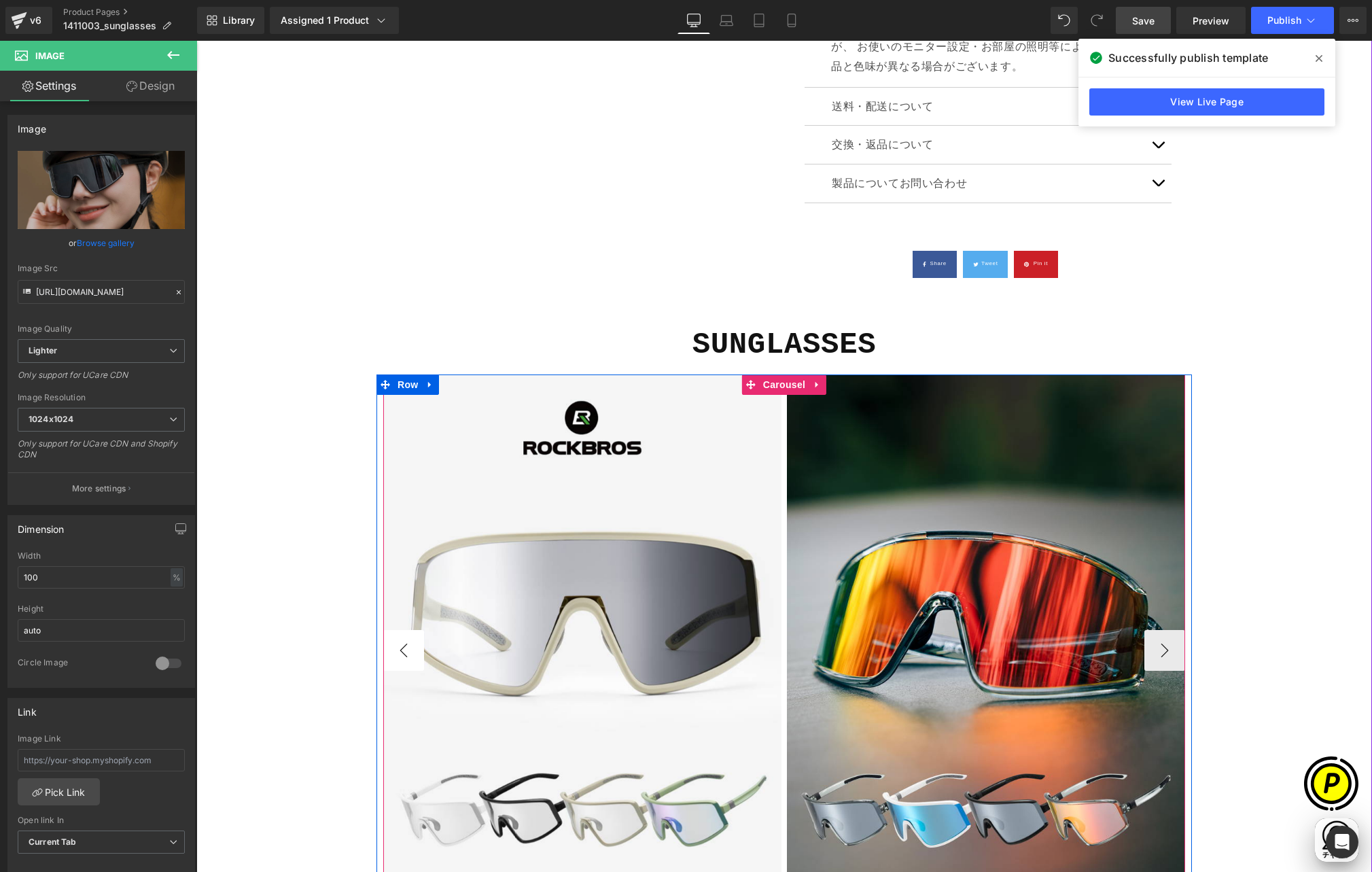
click at [390, 630] on button "‹" at bounding box center [403, 650] width 41 height 41
click at [1163, 630] on button "›" at bounding box center [1165, 650] width 41 height 41
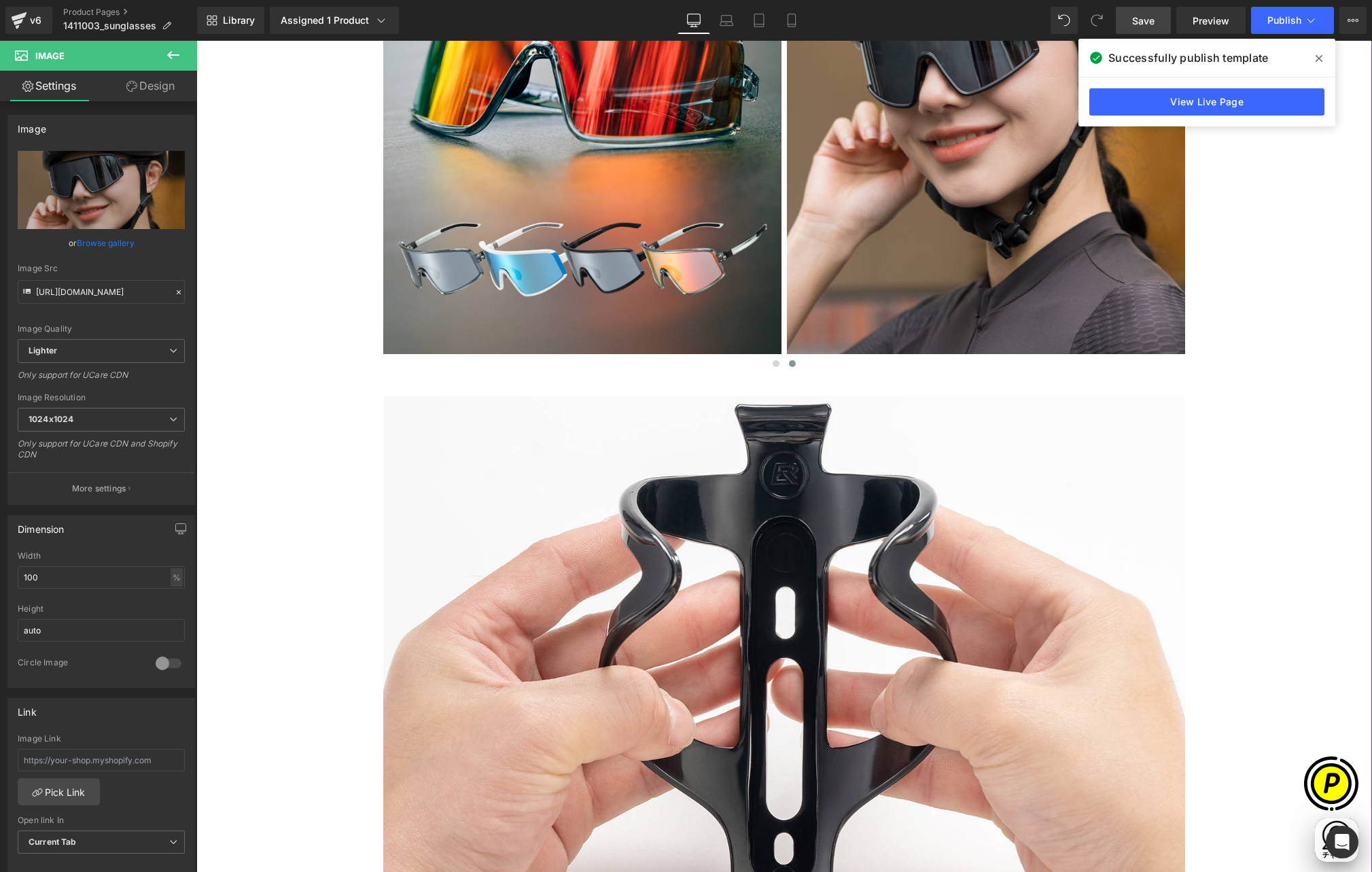
scroll to position [1789, 0]
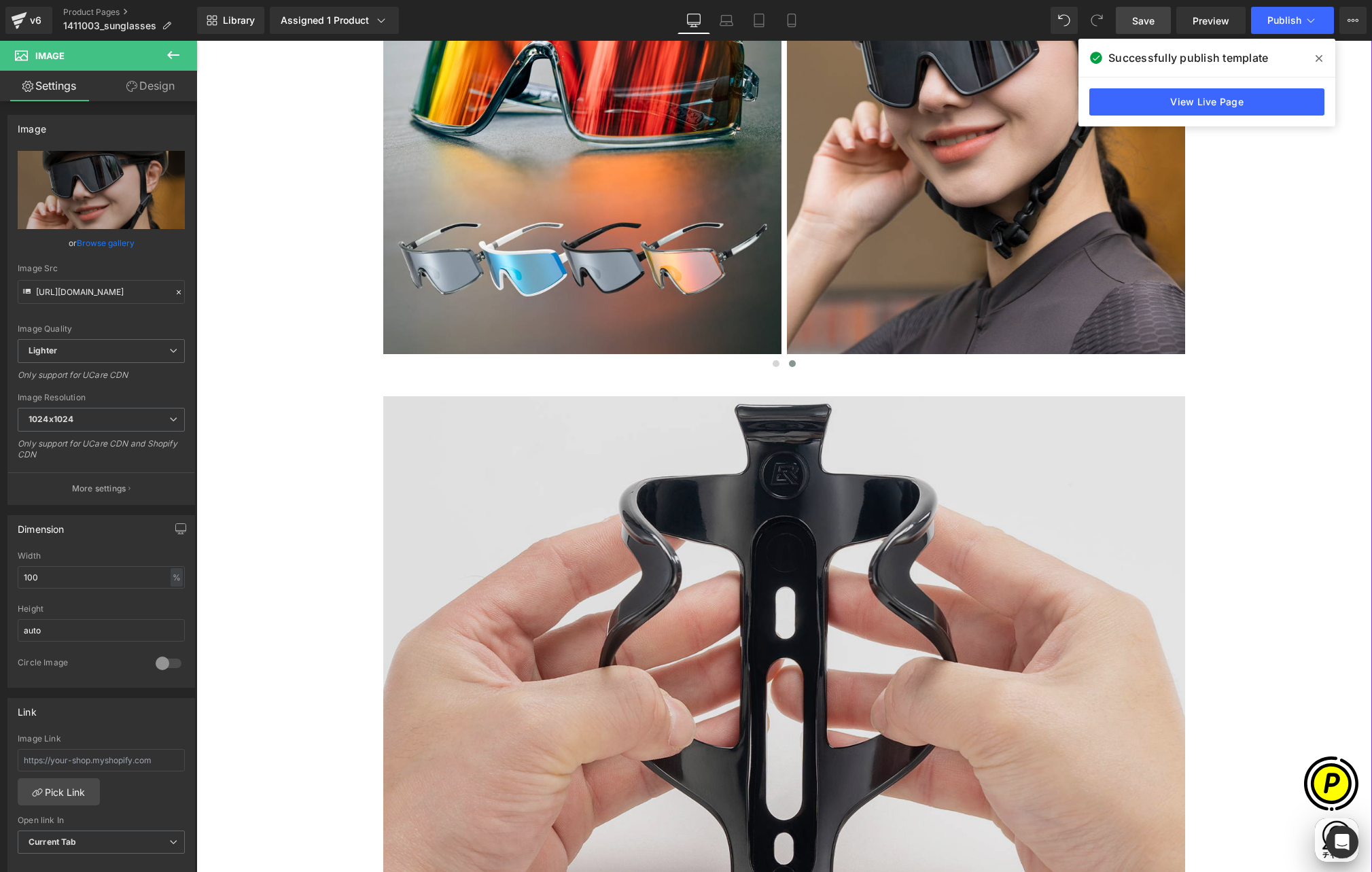
drag, startPoint x: 792, startPoint y: 414, endPoint x: 799, endPoint y: 416, distance: 7.3
click at [792, 415] on img at bounding box center [783, 663] width 801 height 535
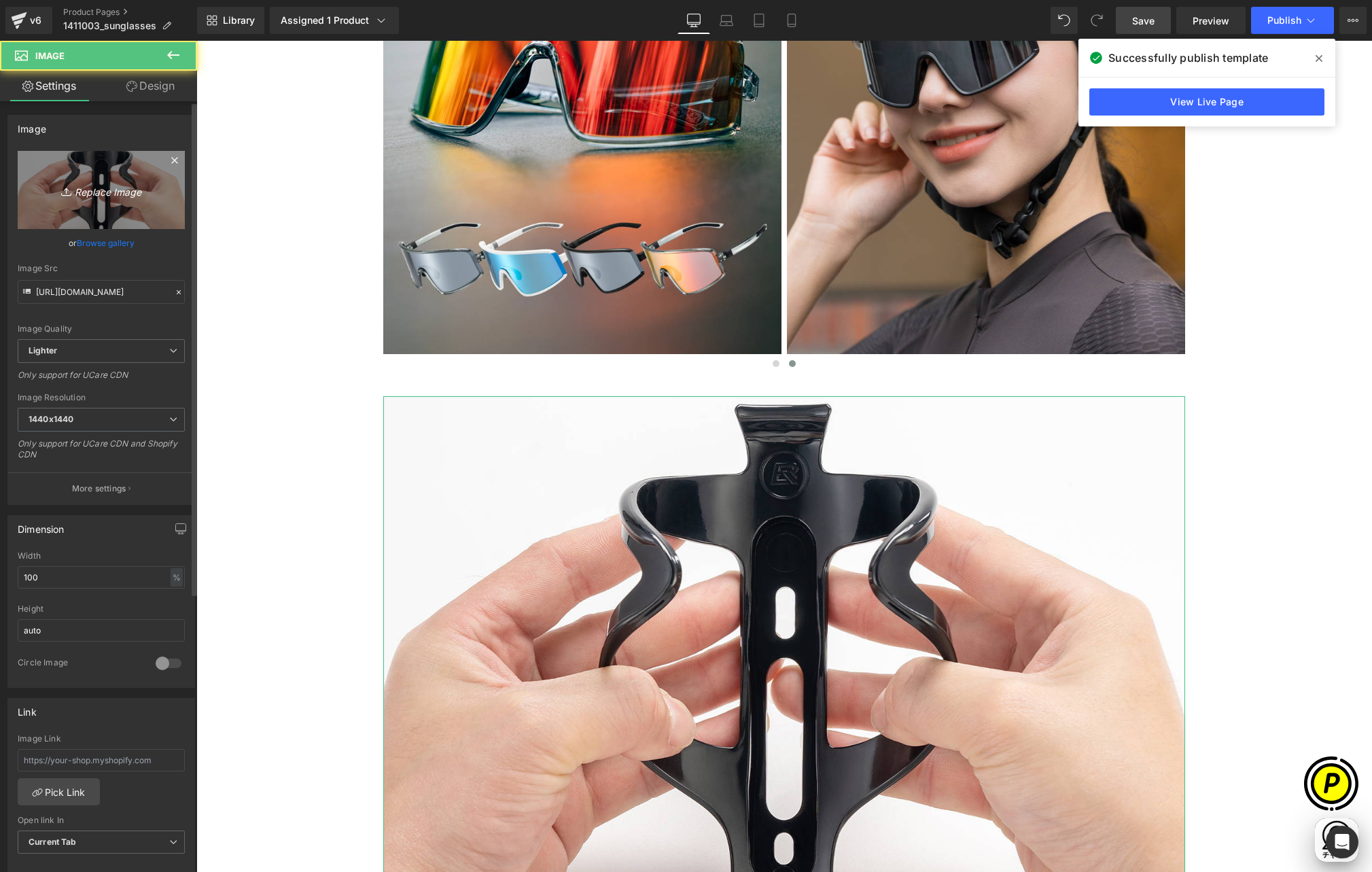
click at [119, 197] on icon "Replace Image" at bounding box center [101, 189] width 109 height 17
type input "C:\fakepath\shopify-LP-14110030_02.jpg"
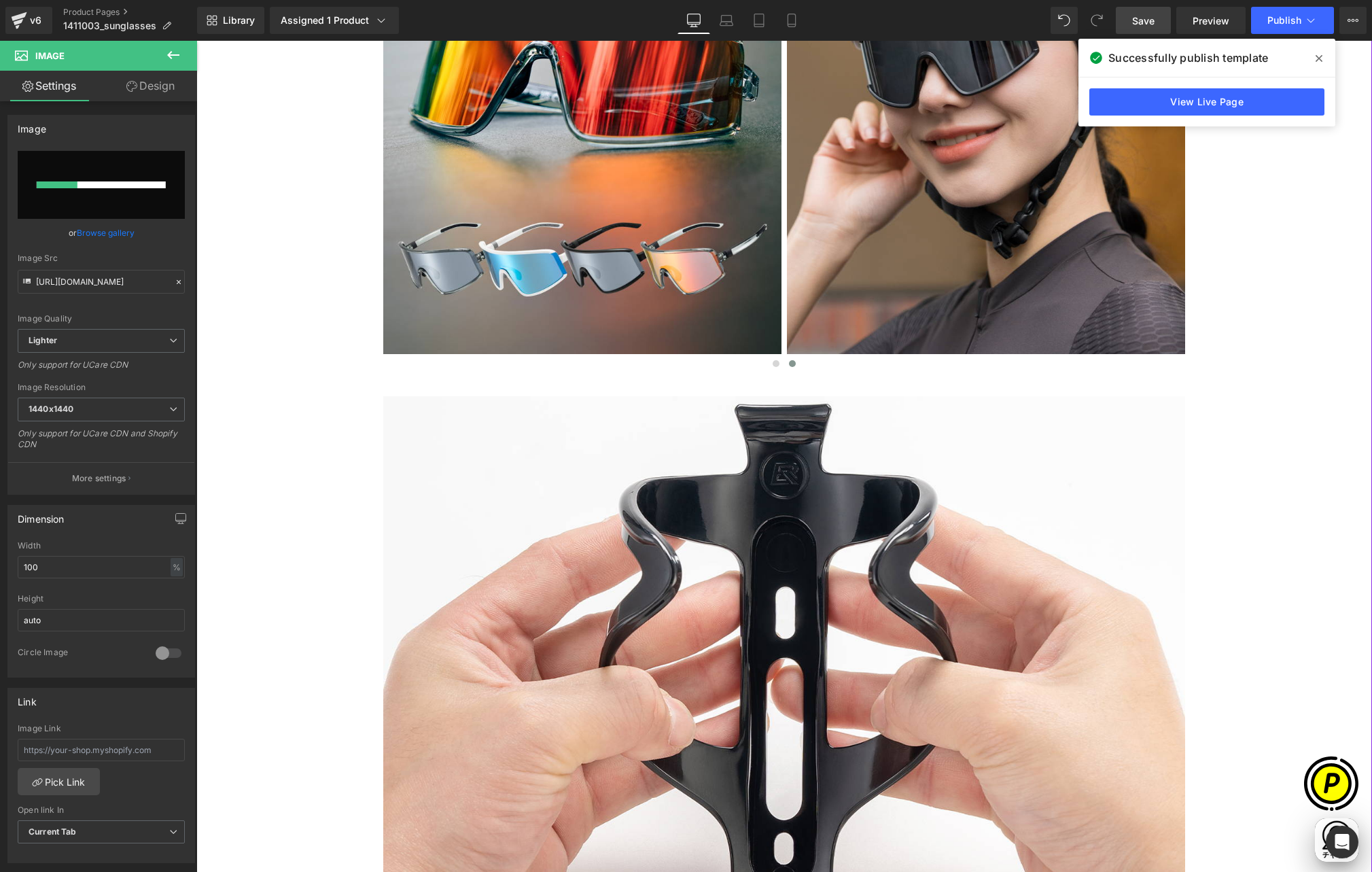
scroll to position [0, 530]
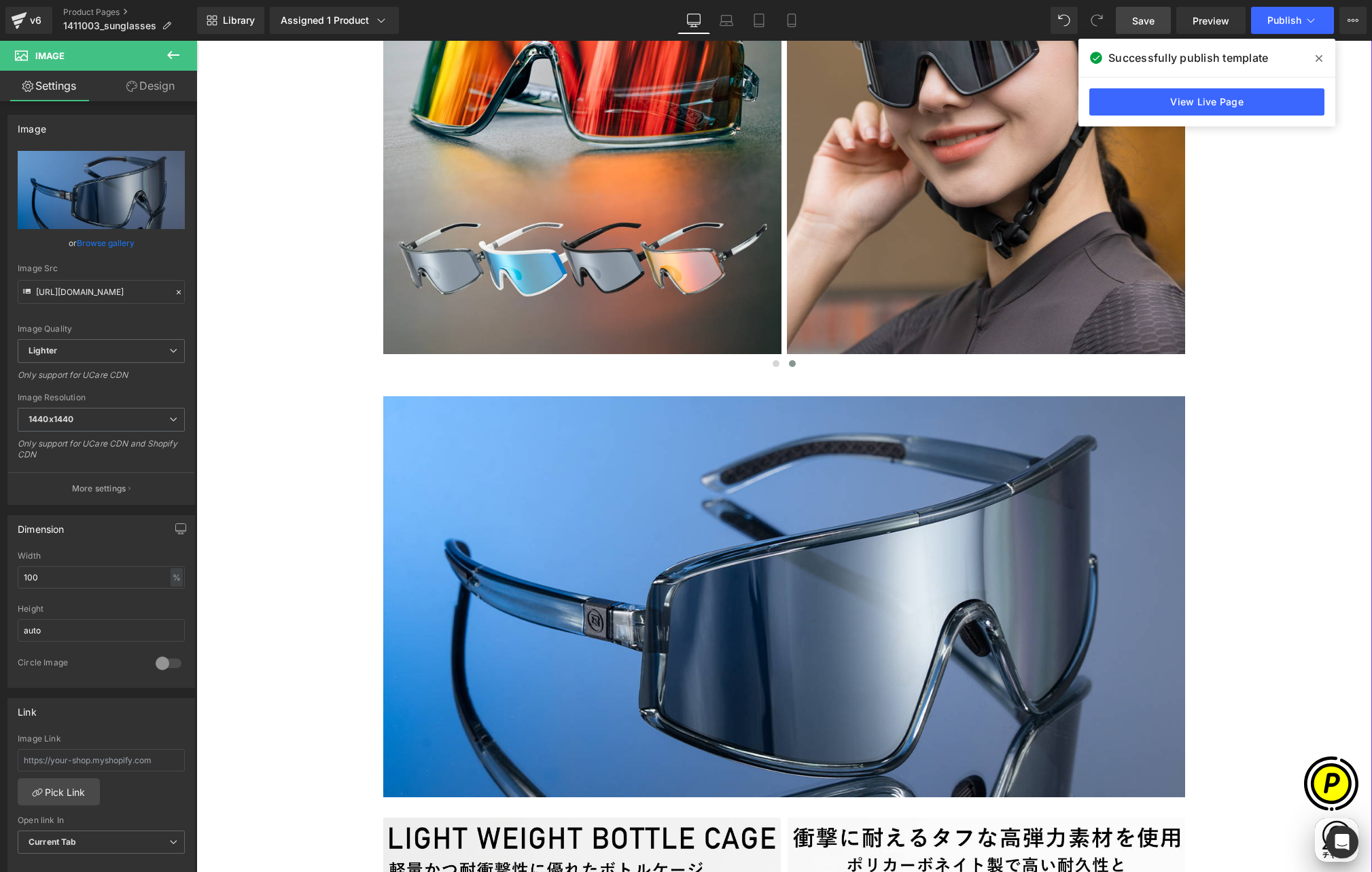
type input "https://ucarecdn.com/f6540b36-9f3e-4eb2-a2d4-8bc06e80d3eb/-/format/auto/-/previ…"
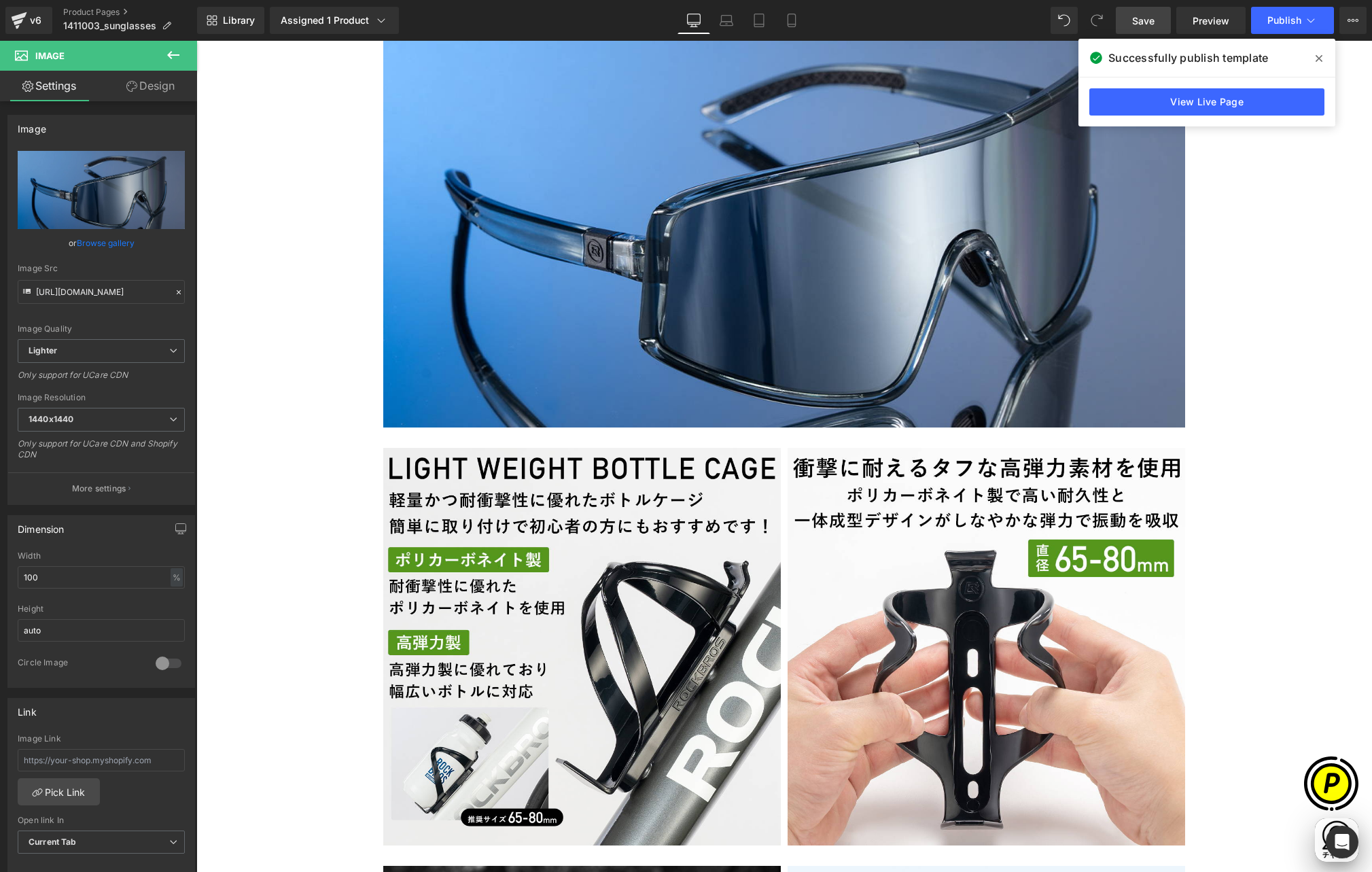
drag, startPoint x: 1319, startPoint y: 61, endPoint x: 1125, endPoint y: 75, distance: 194.5
click at [1319, 61] on icon at bounding box center [1319, 59] width 7 height 11
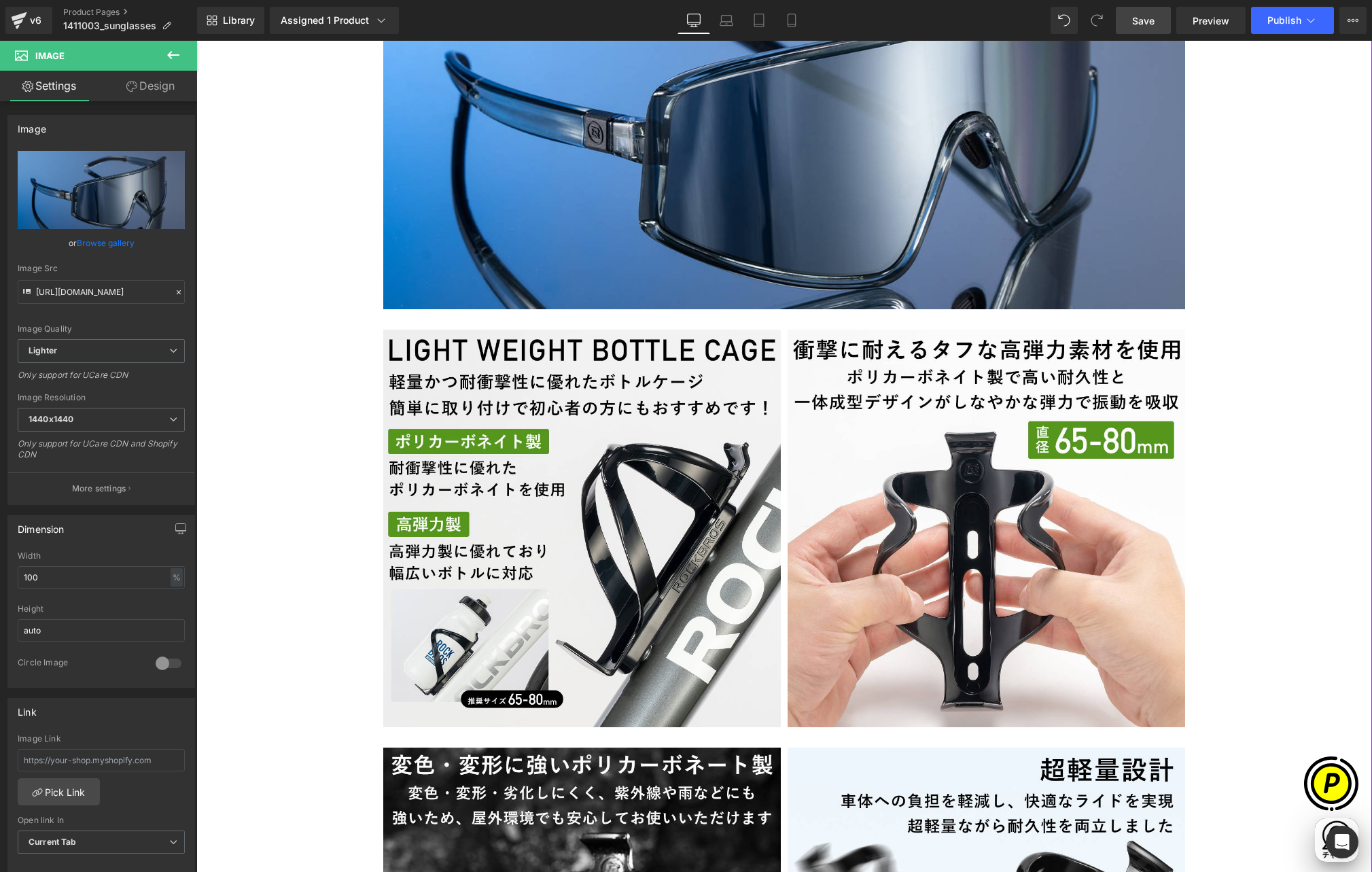
scroll to position [2277, 0]
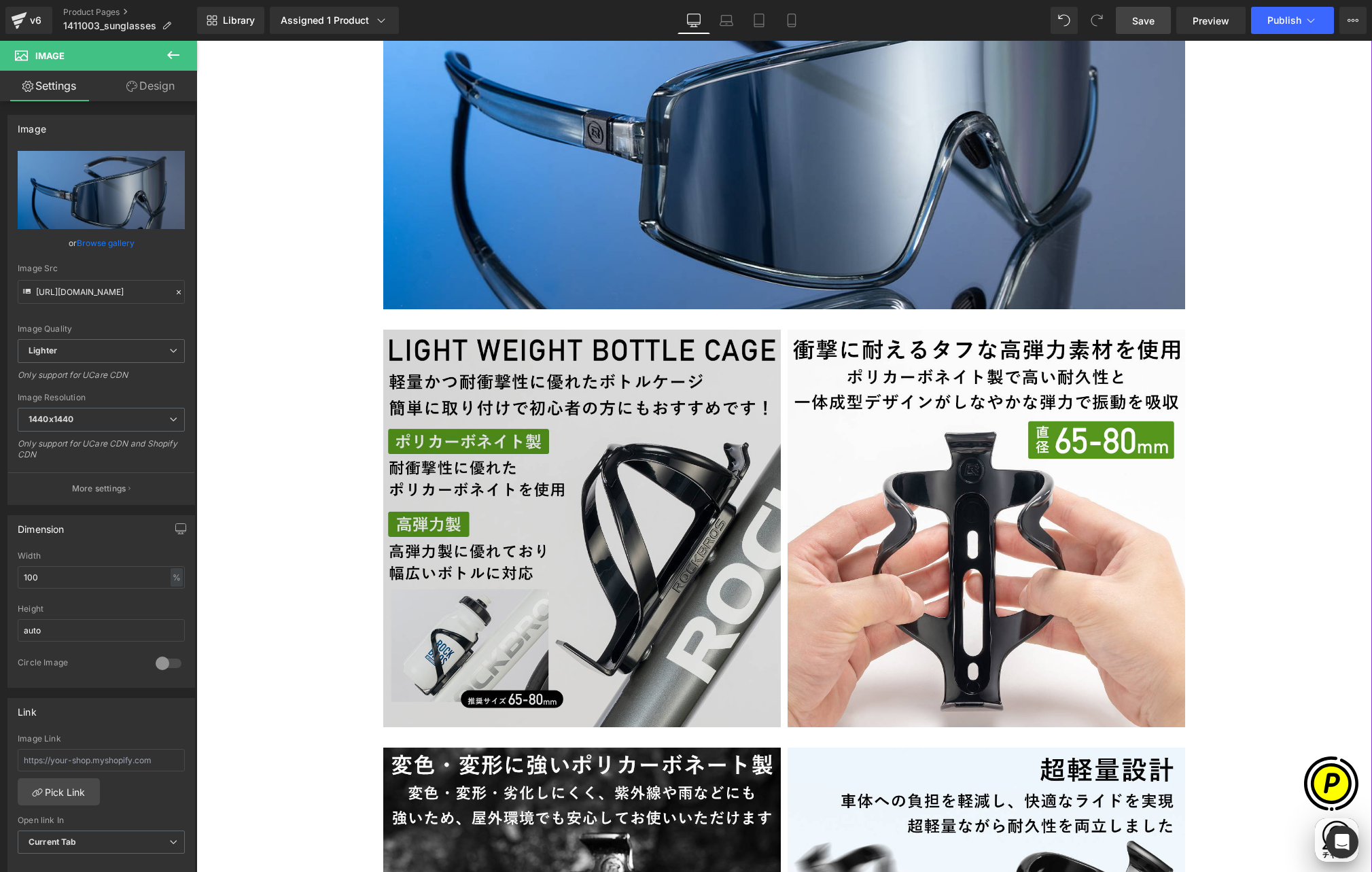
click at [569, 333] on img at bounding box center [581, 528] width 398 height 398
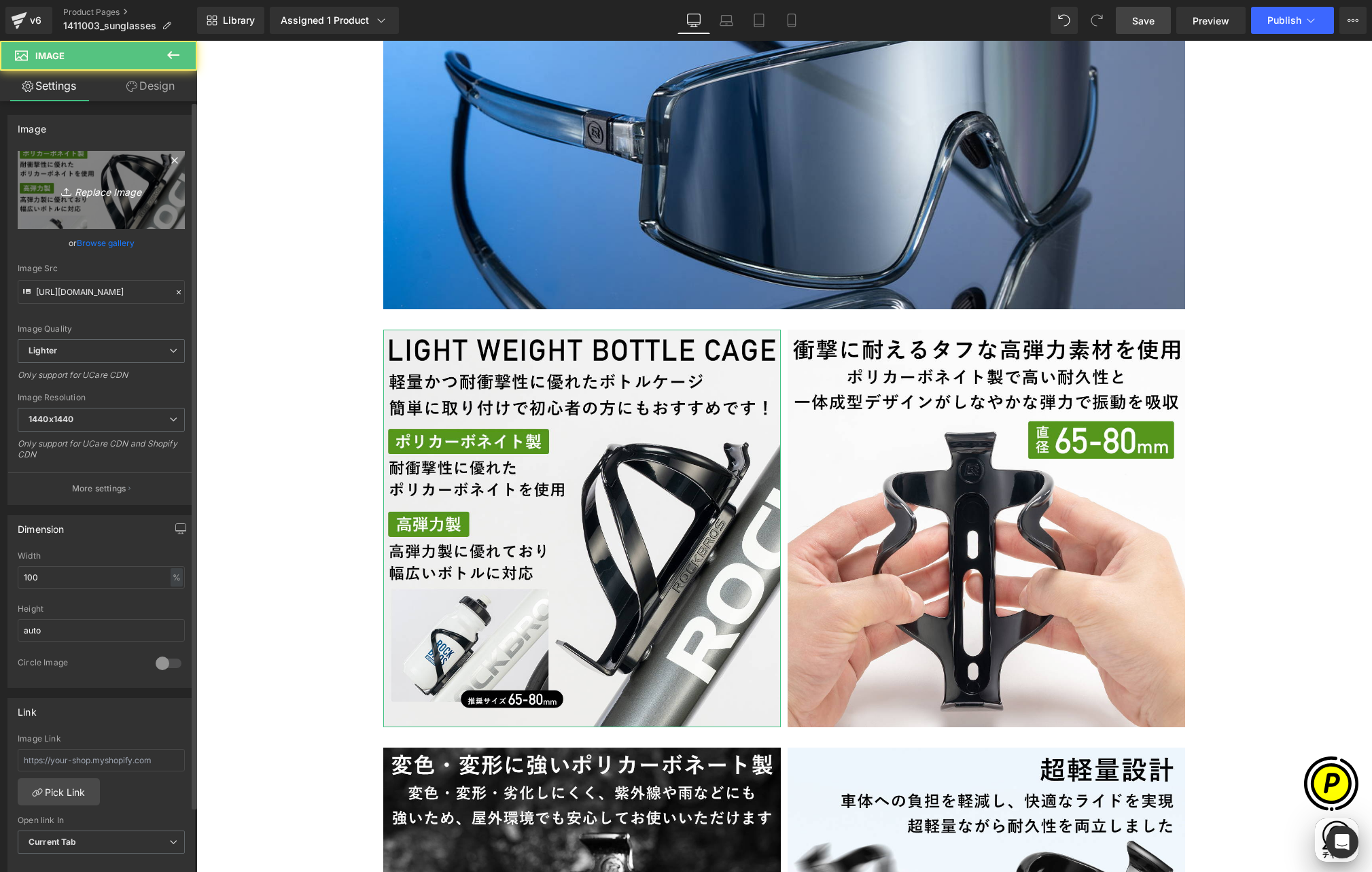
click at [62, 168] on link "Replace Image" at bounding box center [101, 190] width 168 height 78
type input "C:\fakepath\14110030_2.jpg"
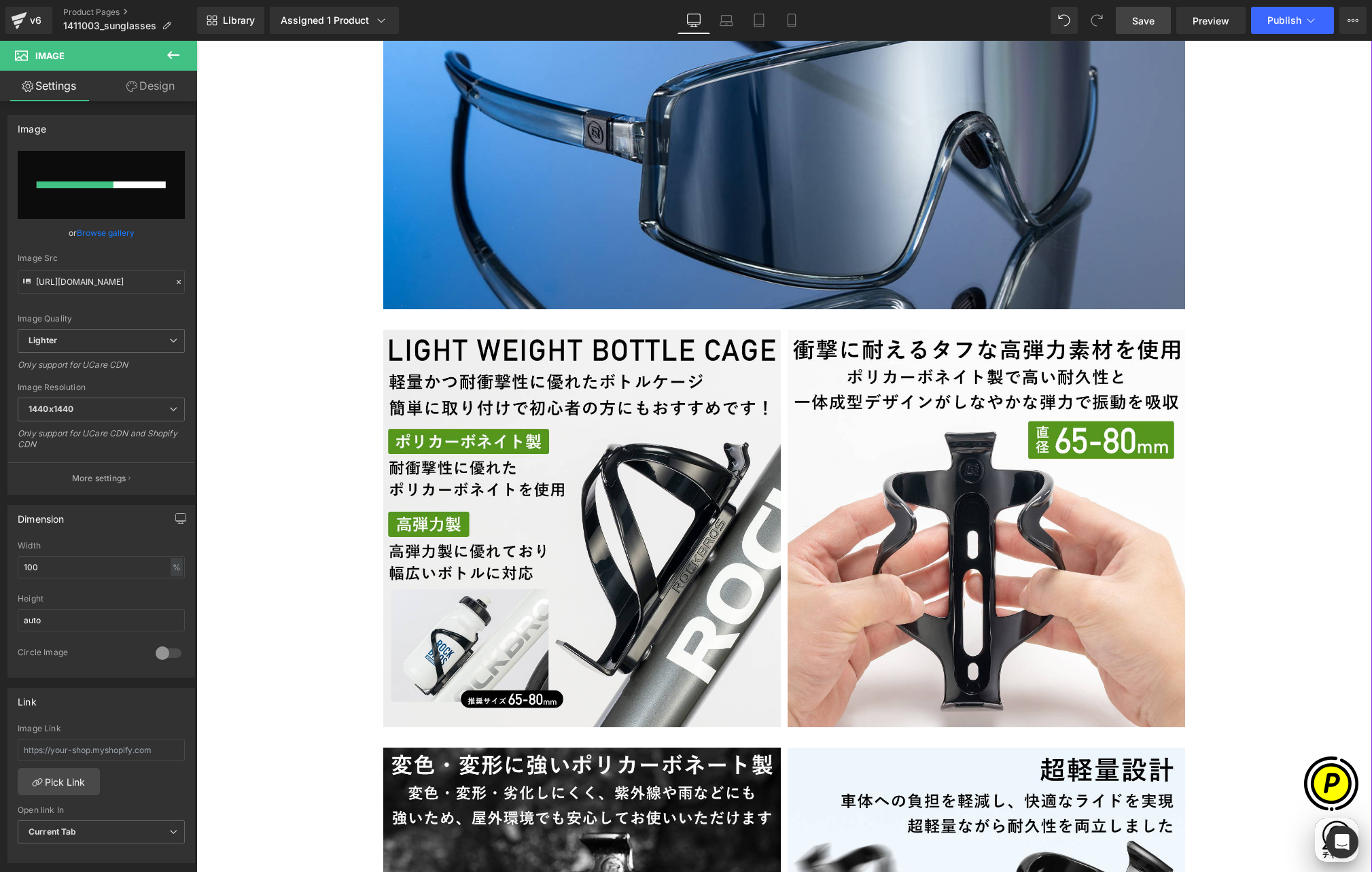
scroll to position [0, 265]
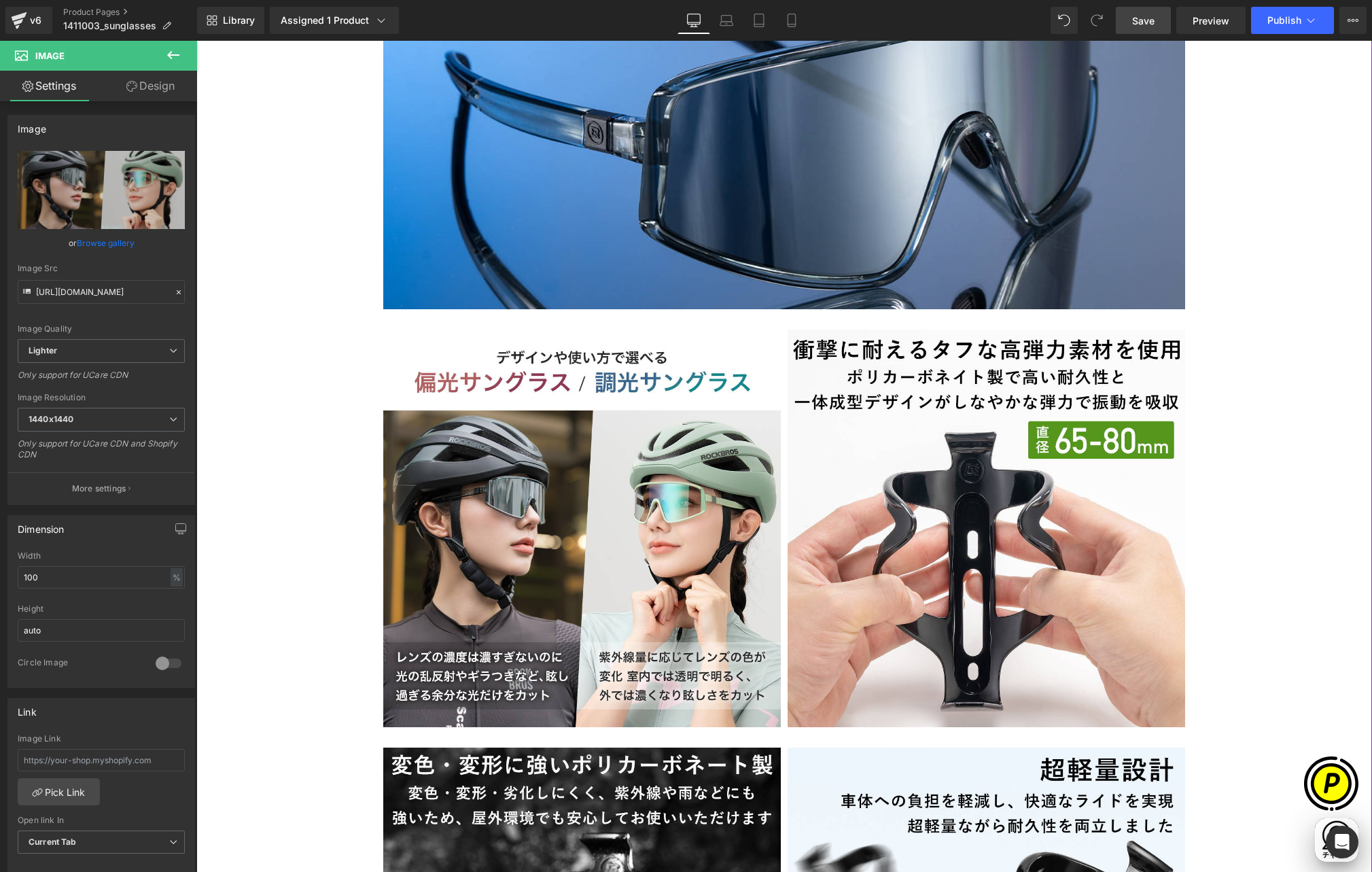
type input "https://ucarecdn.com/b3949309-cd82-417c-aae4-b19da14fa199/-/format/auto/-/previ…"
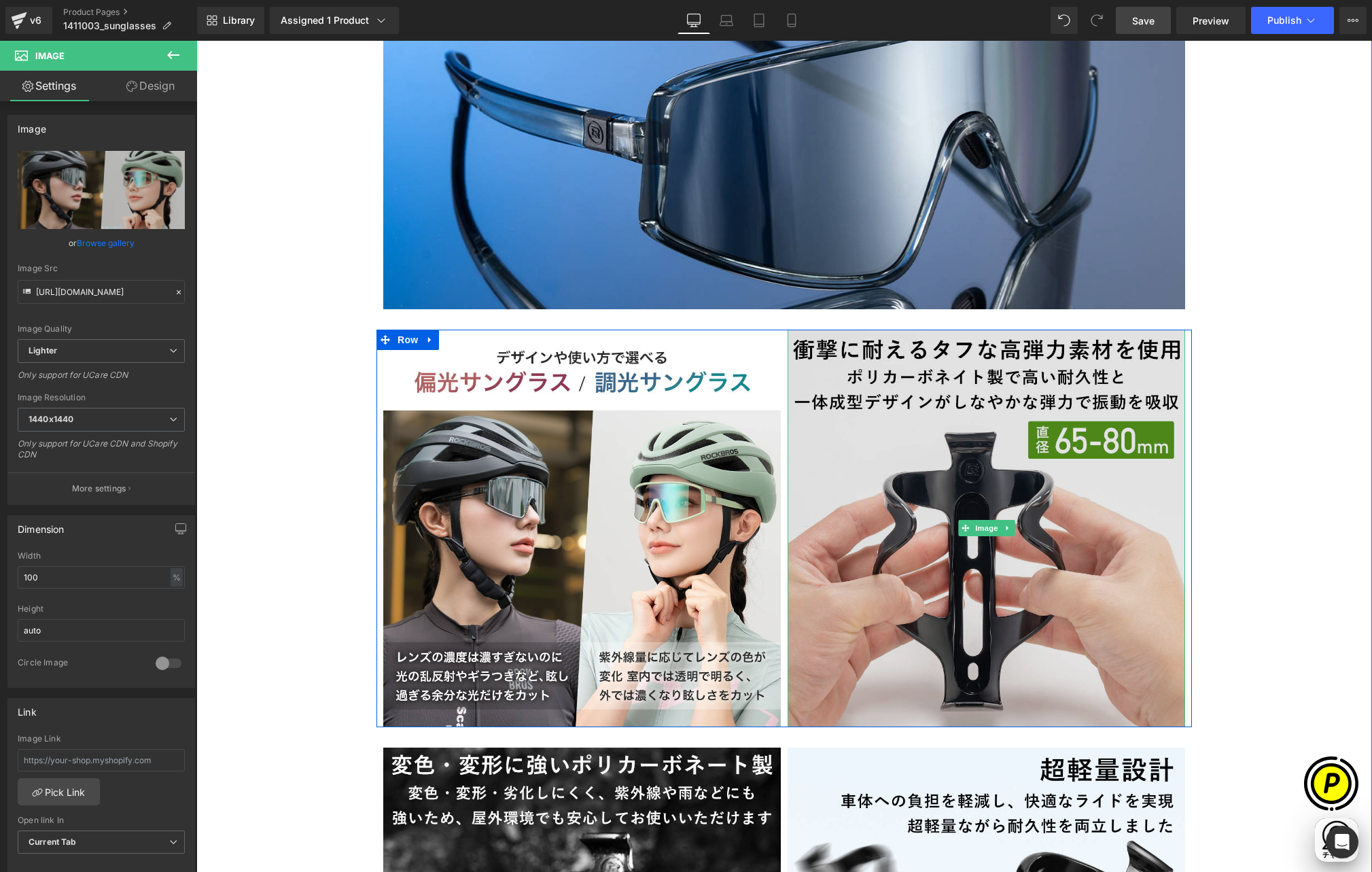
click at [924, 340] on img at bounding box center [986, 528] width 398 height 398
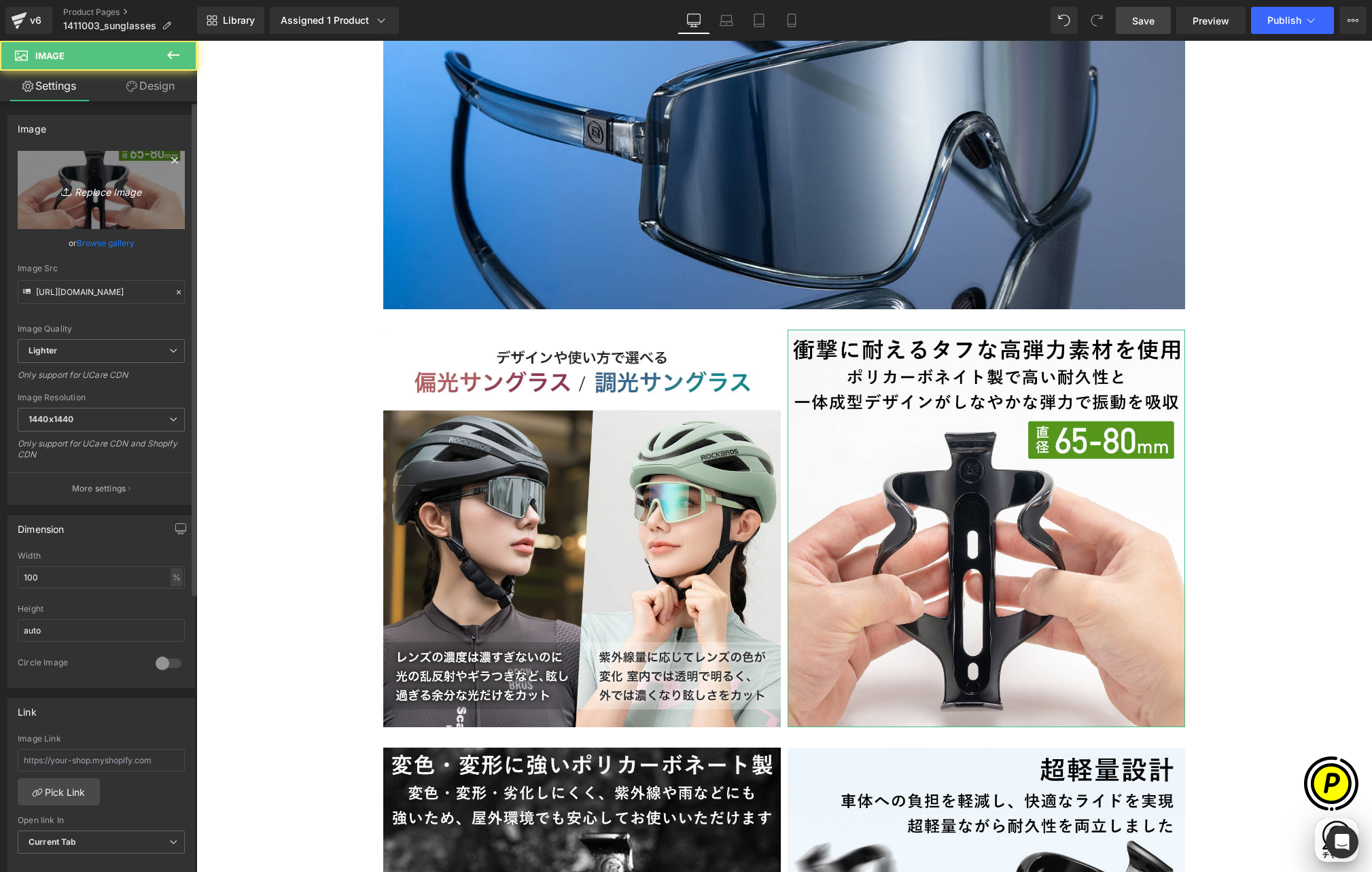
click at [70, 174] on link "Replace Image" at bounding box center [101, 190] width 168 height 78
type input "C:\fakepath\14110030_3.jpg"
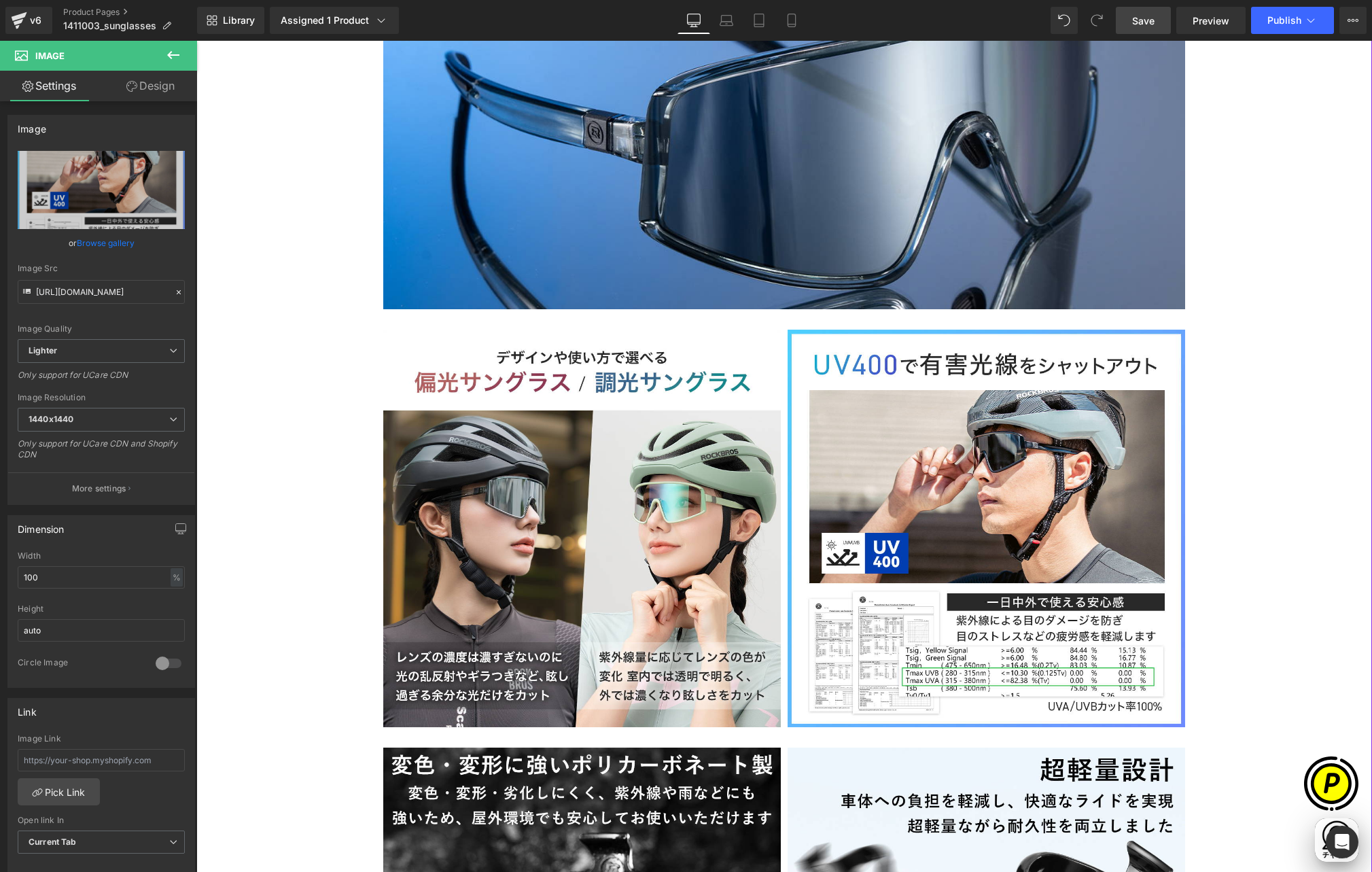
scroll to position [0, 795]
type input "https://ucarecdn.com/acec6467-c291-406e-94e8-c6c1ac311d8a/-/format/auto/-/previ…"
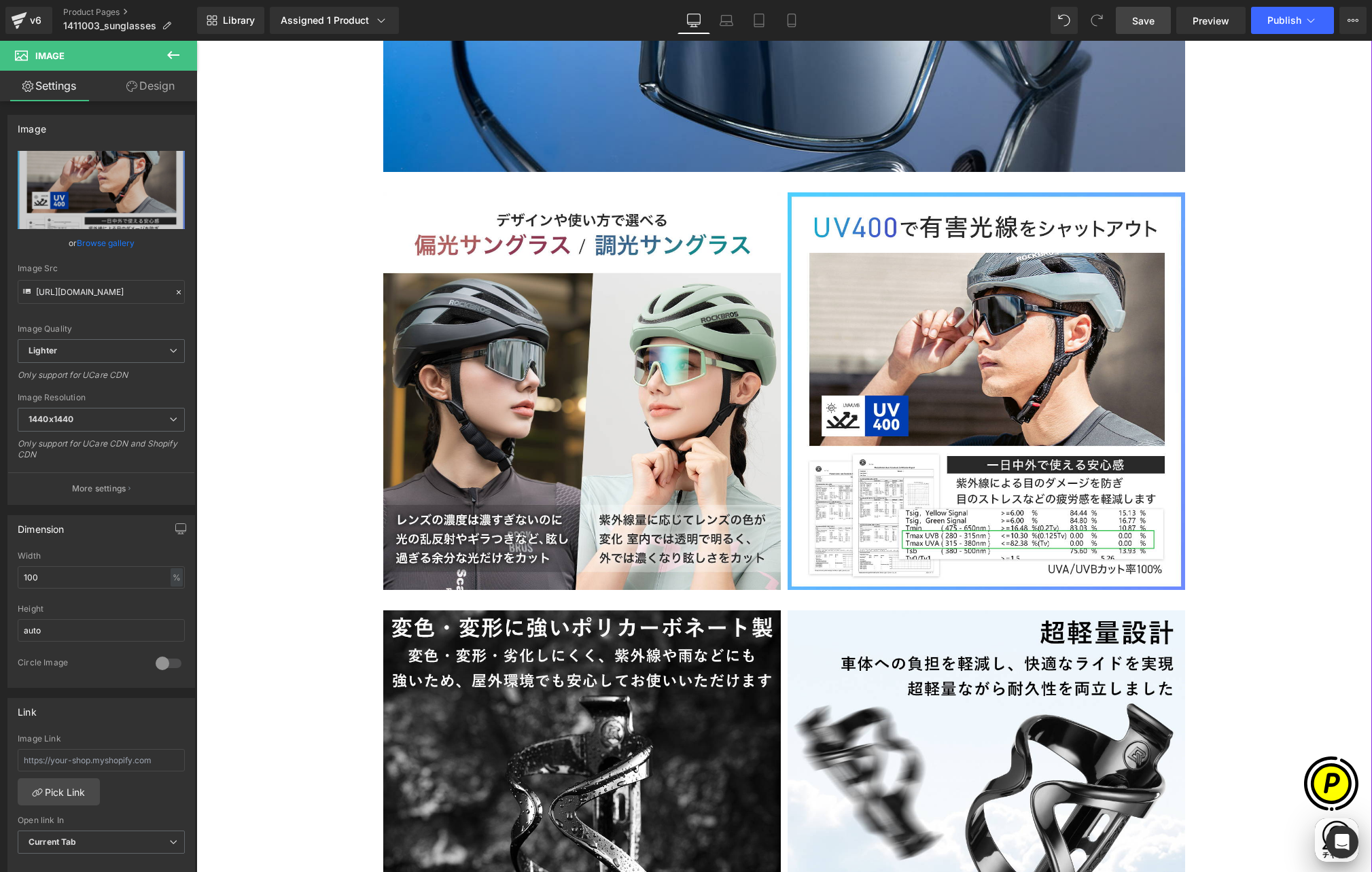
scroll to position [2677, 0]
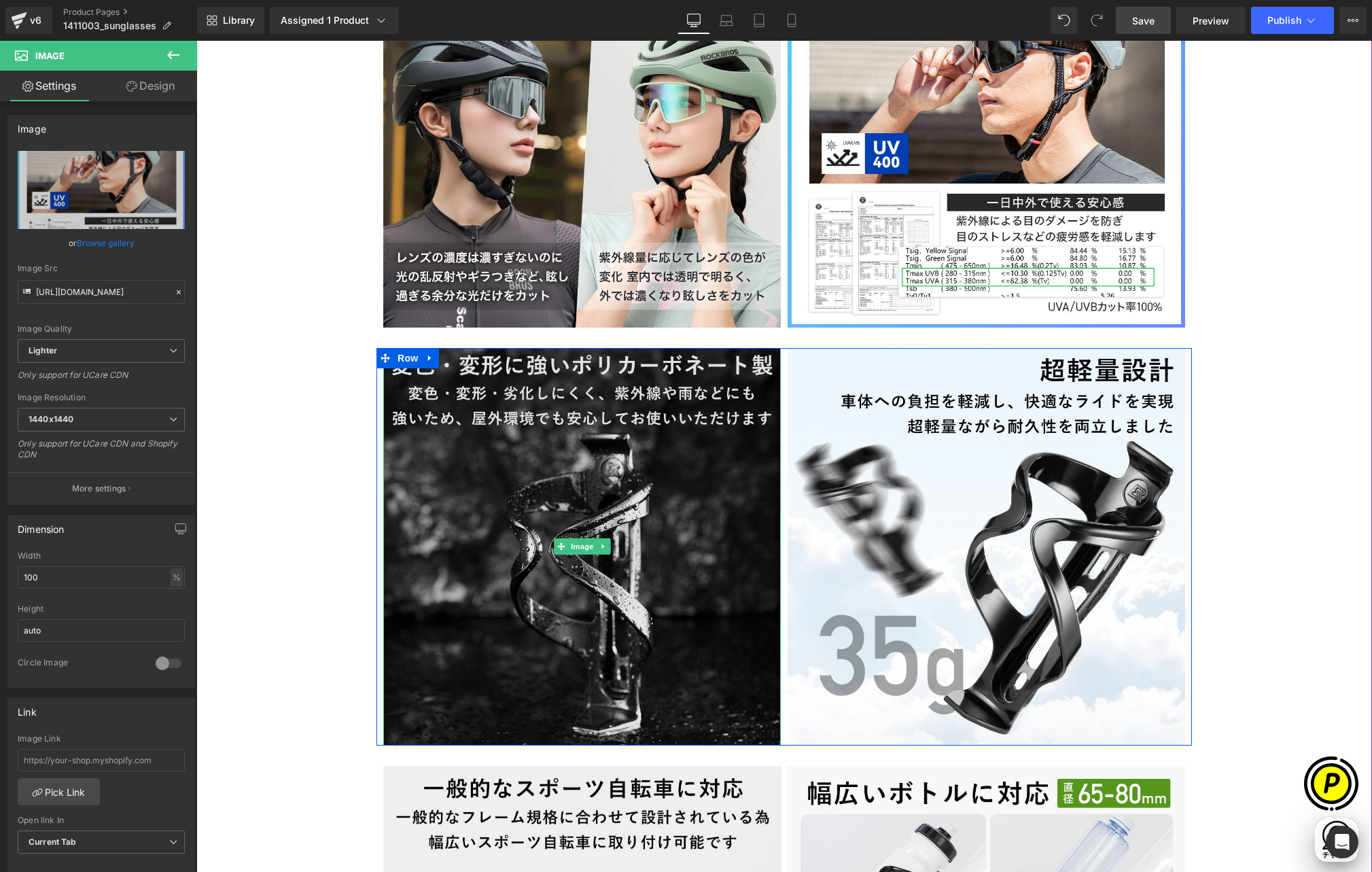
click at [645, 355] on img at bounding box center [581, 546] width 398 height 398
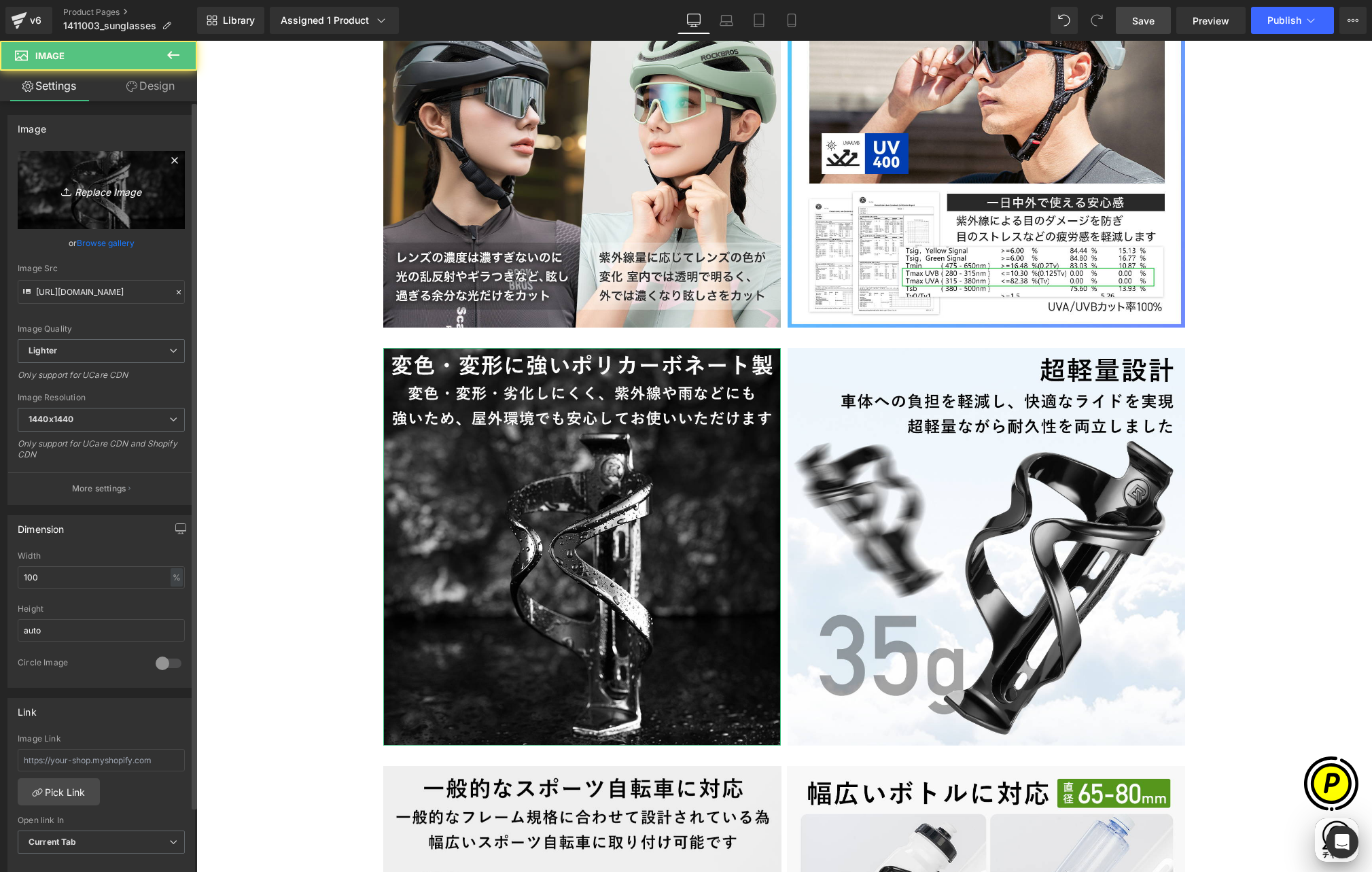
click at [120, 203] on link "Replace Image" at bounding box center [101, 190] width 168 height 78
type input "C:\fakepath\14110030_4.jpg"
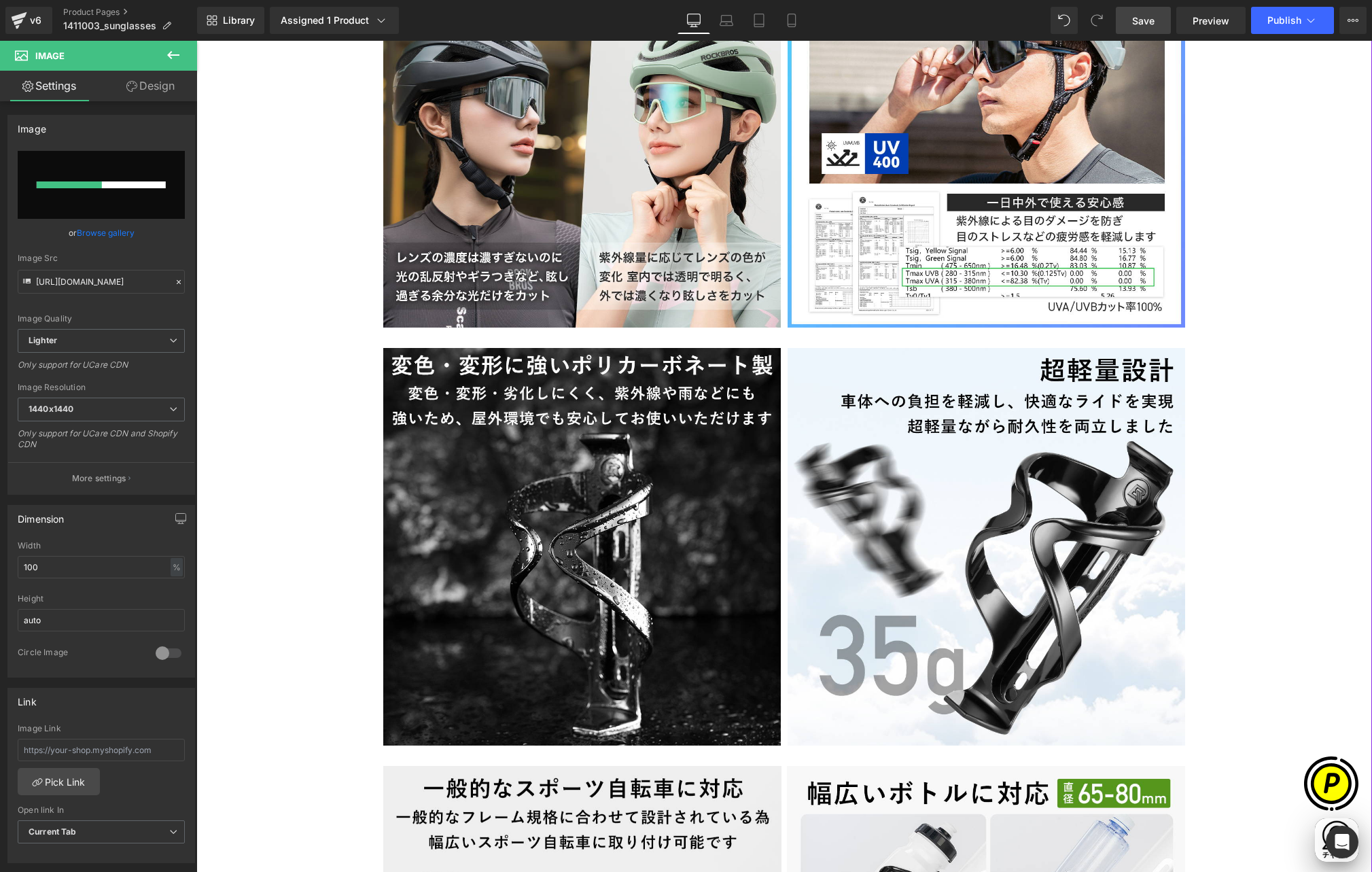
scroll to position [0, 265]
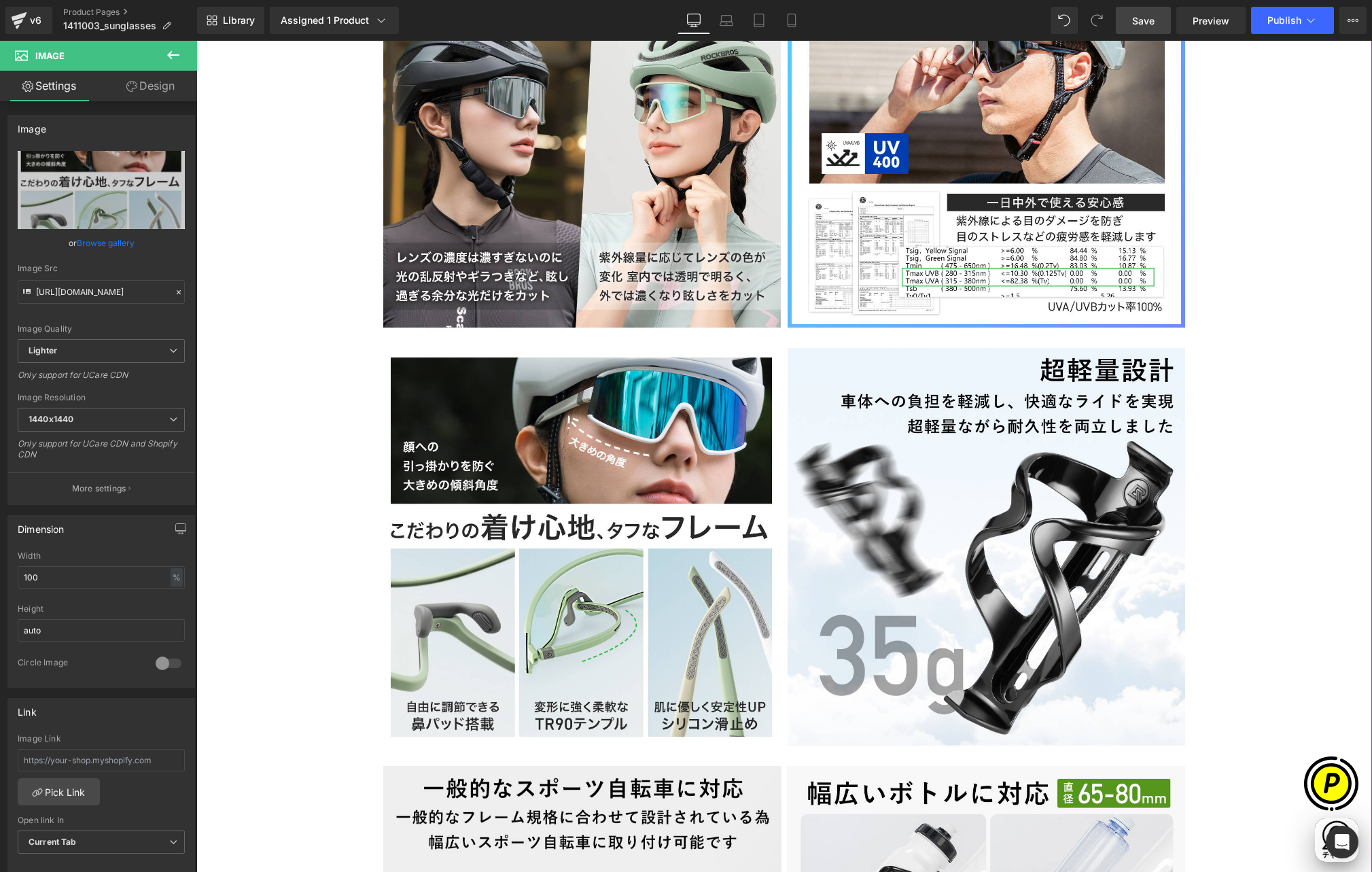
type input "https://ucarecdn.com/ec74ff85-d2c0-422a-9389-bb572360bf91/-/format/auto/-/previ…"
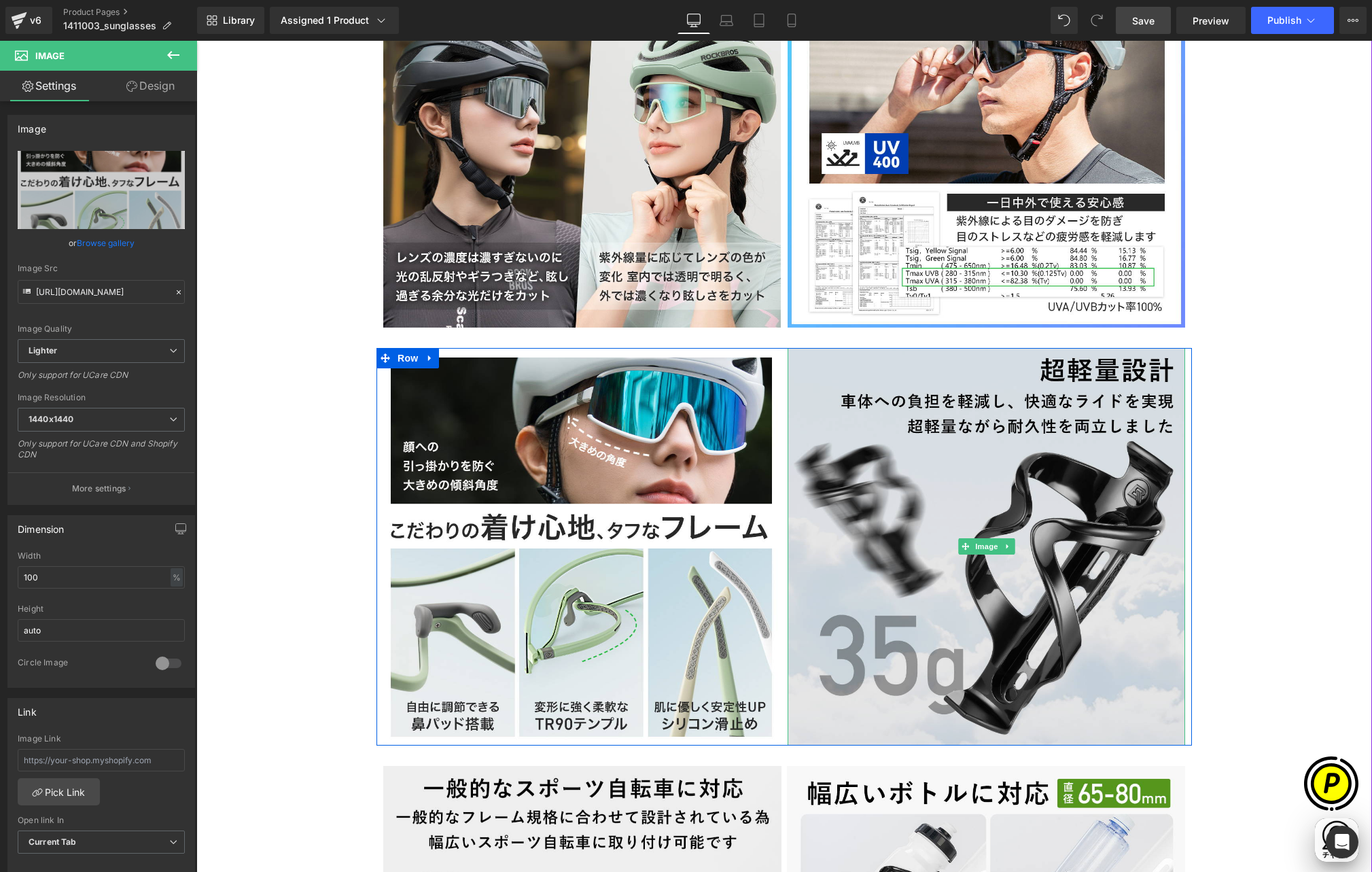
click at [875, 374] on img at bounding box center [986, 546] width 398 height 398
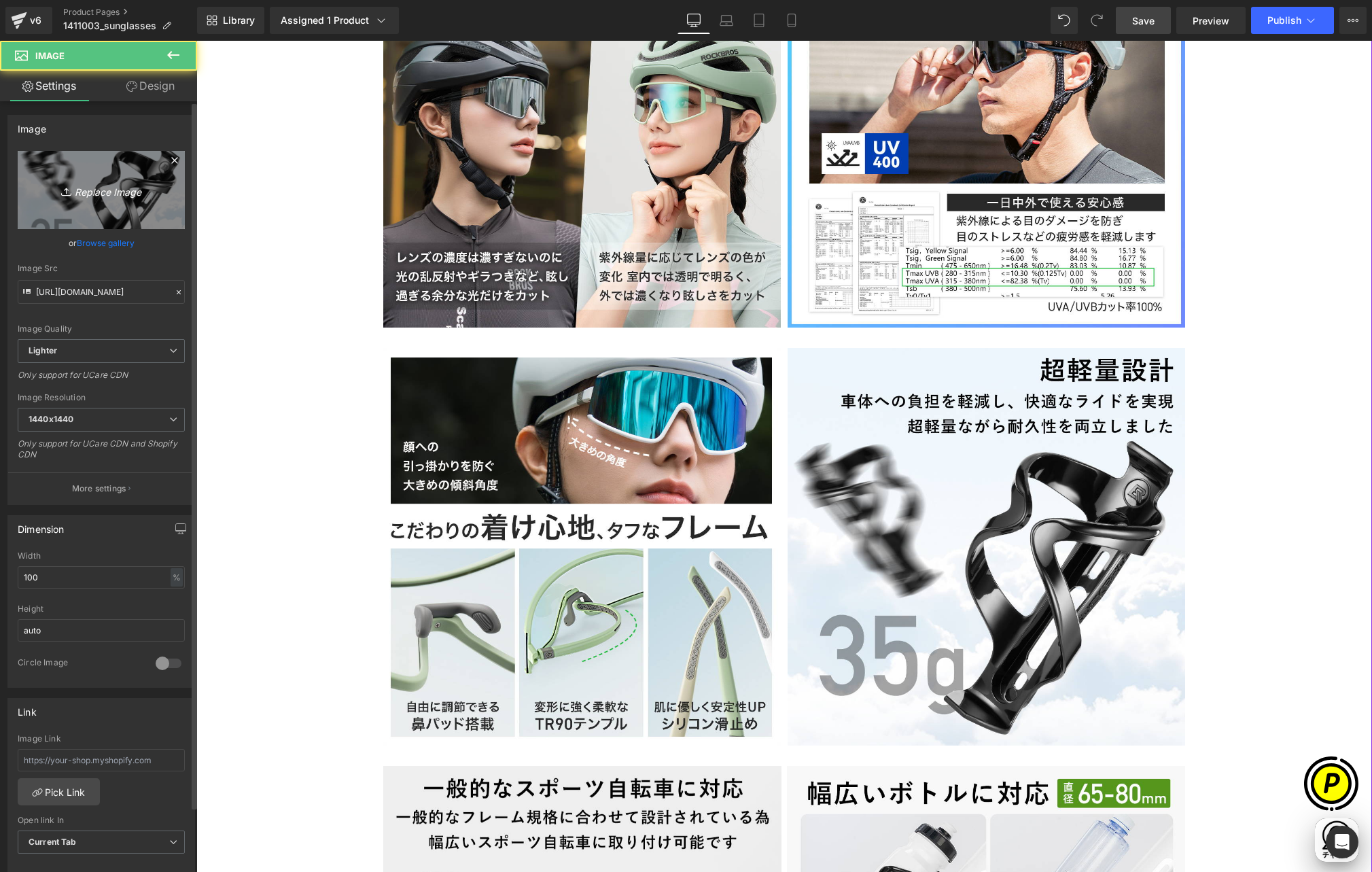
scroll to position [0, 530]
click at [86, 197] on icon "Replace Image" at bounding box center [101, 189] width 109 height 17
type input "C:\fakepath\14110030_5.jpg"
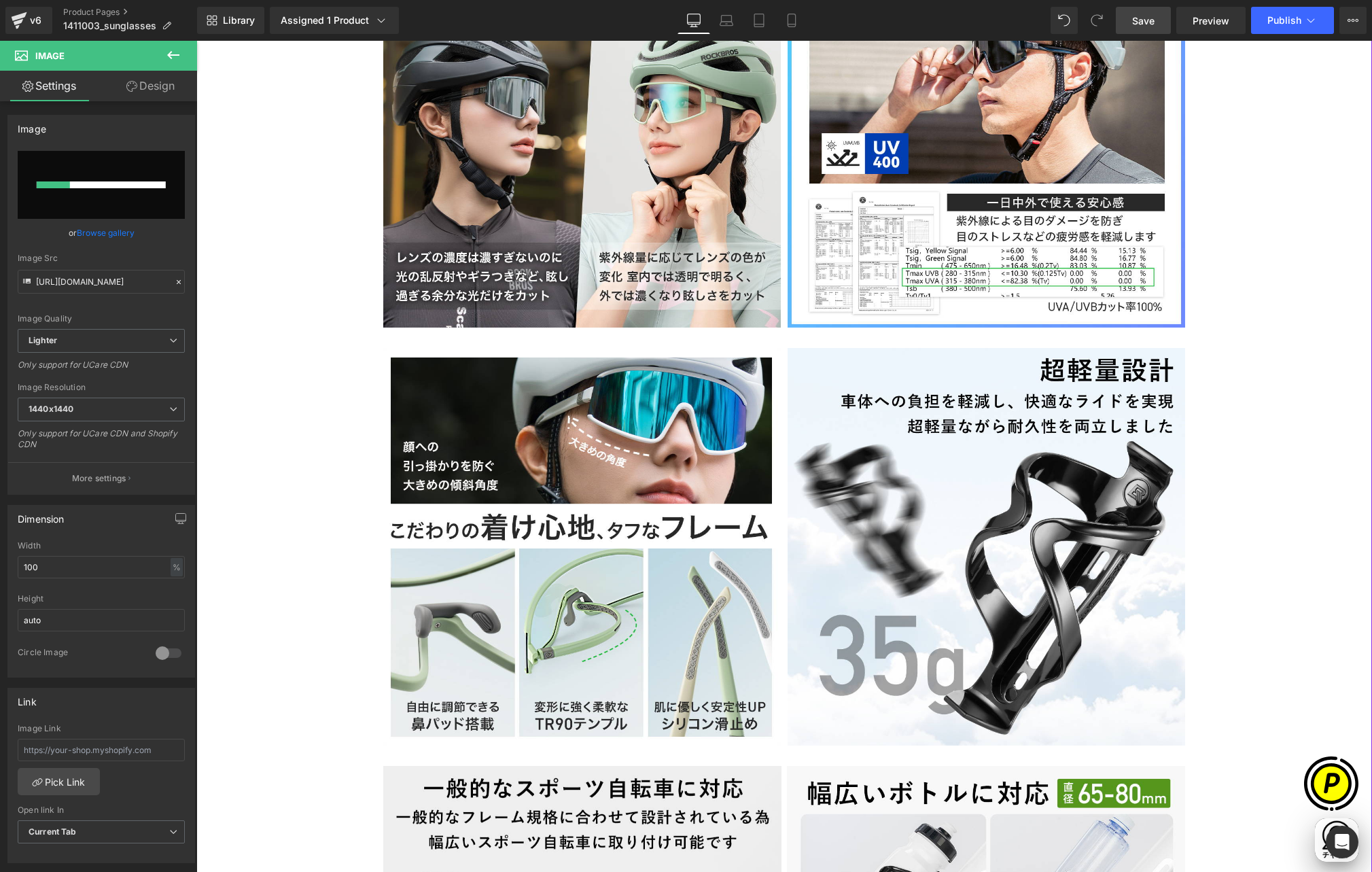
scroll to position [0, 795]
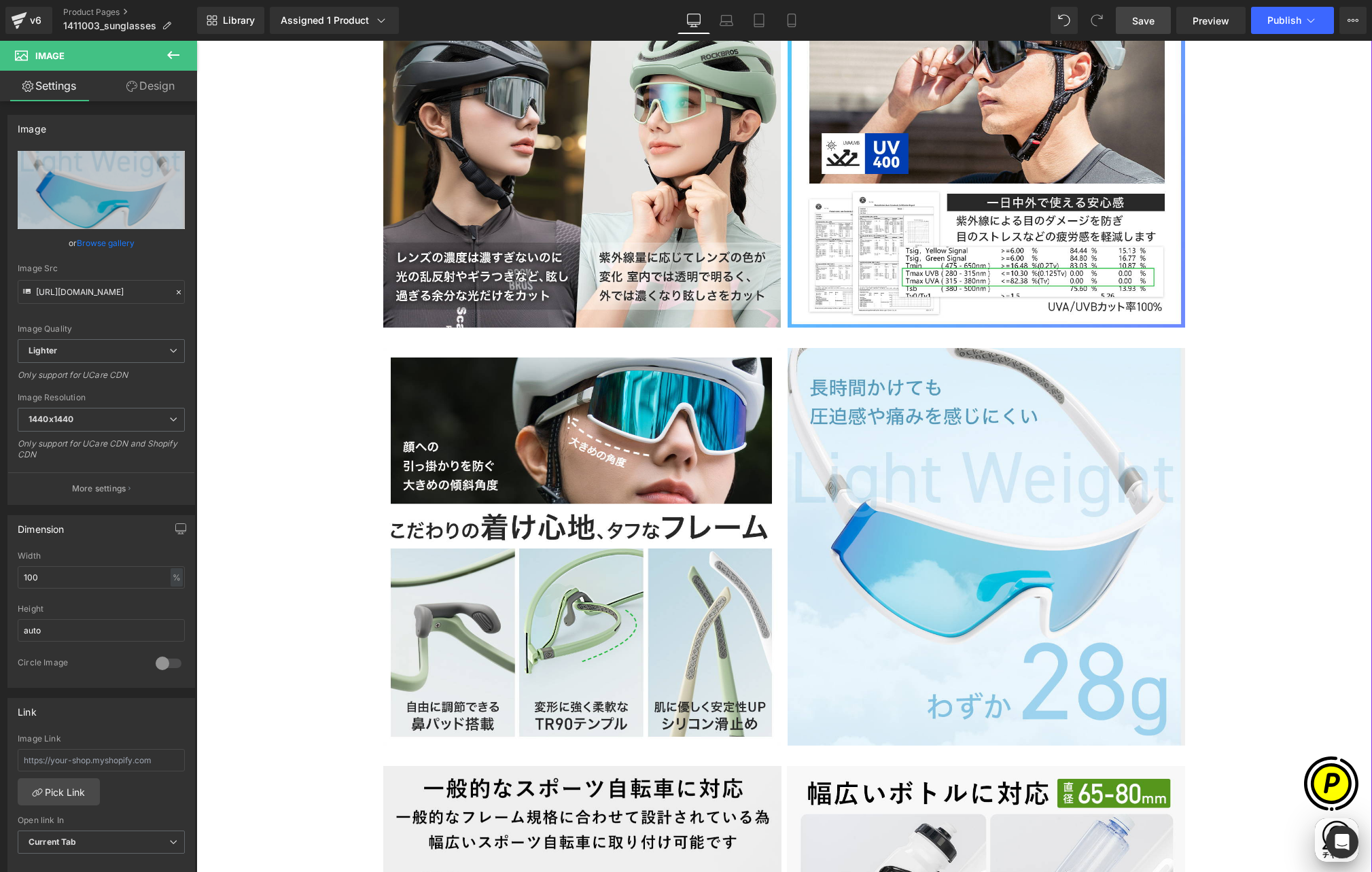
type input "https://ucarecdn.com/9b961712-a5e8-48bf-b56c-ed2b2b543f92/-/format/auto/-/previ…"
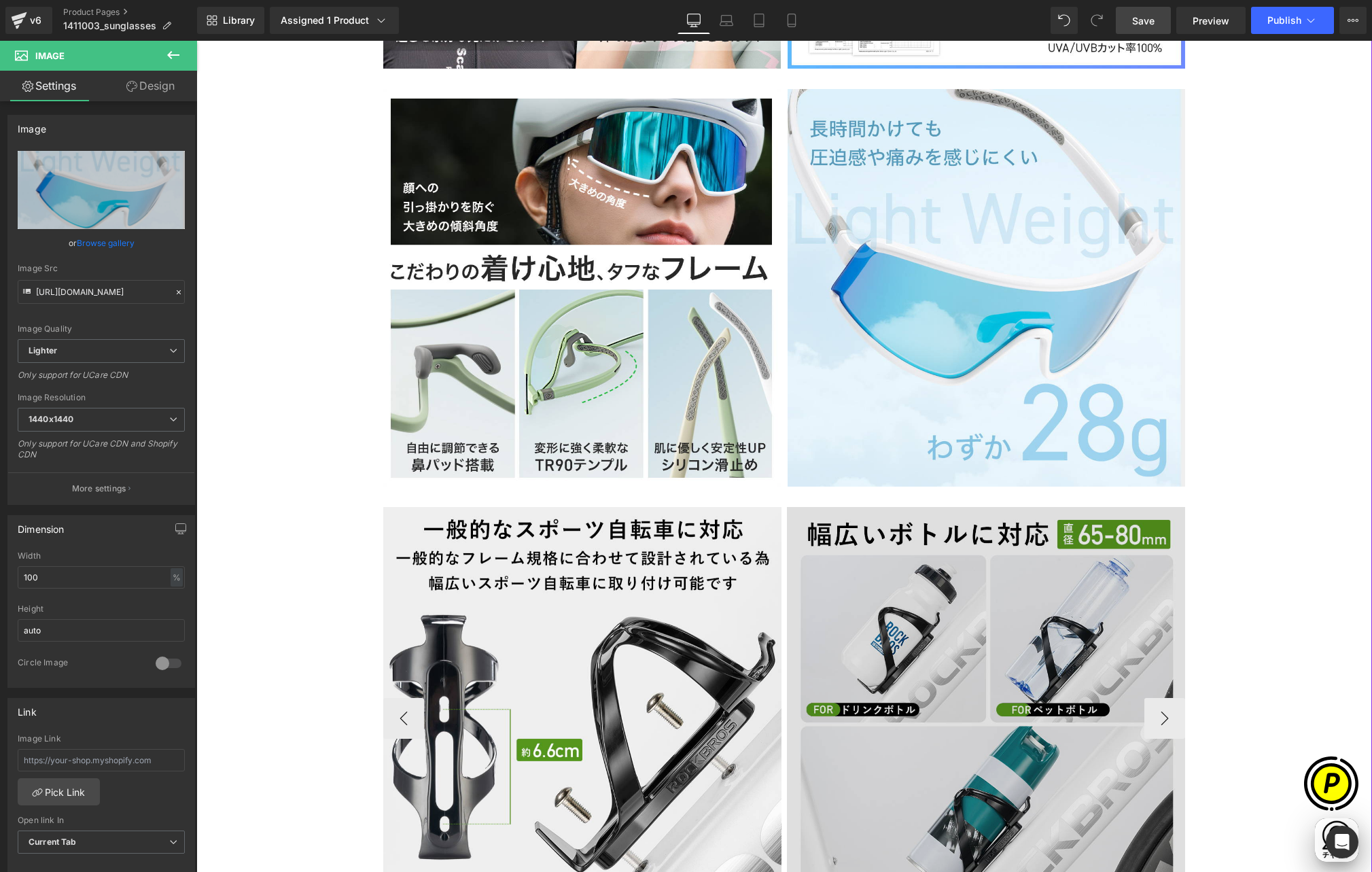
scroll to position [2937, 0]
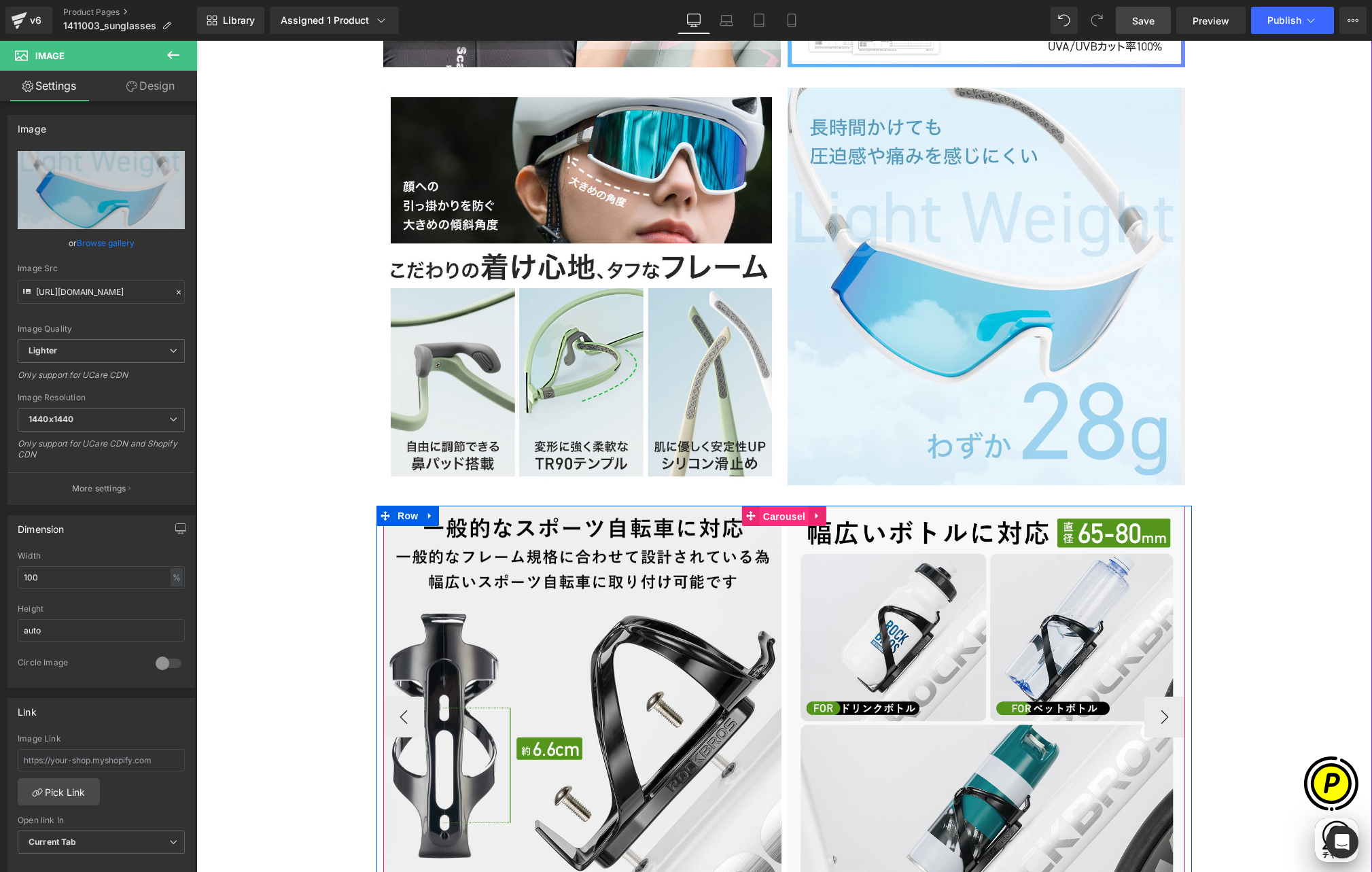
click at [772, 506] on span "Carousel" at bounding box center [784, 516] width 49 height 21
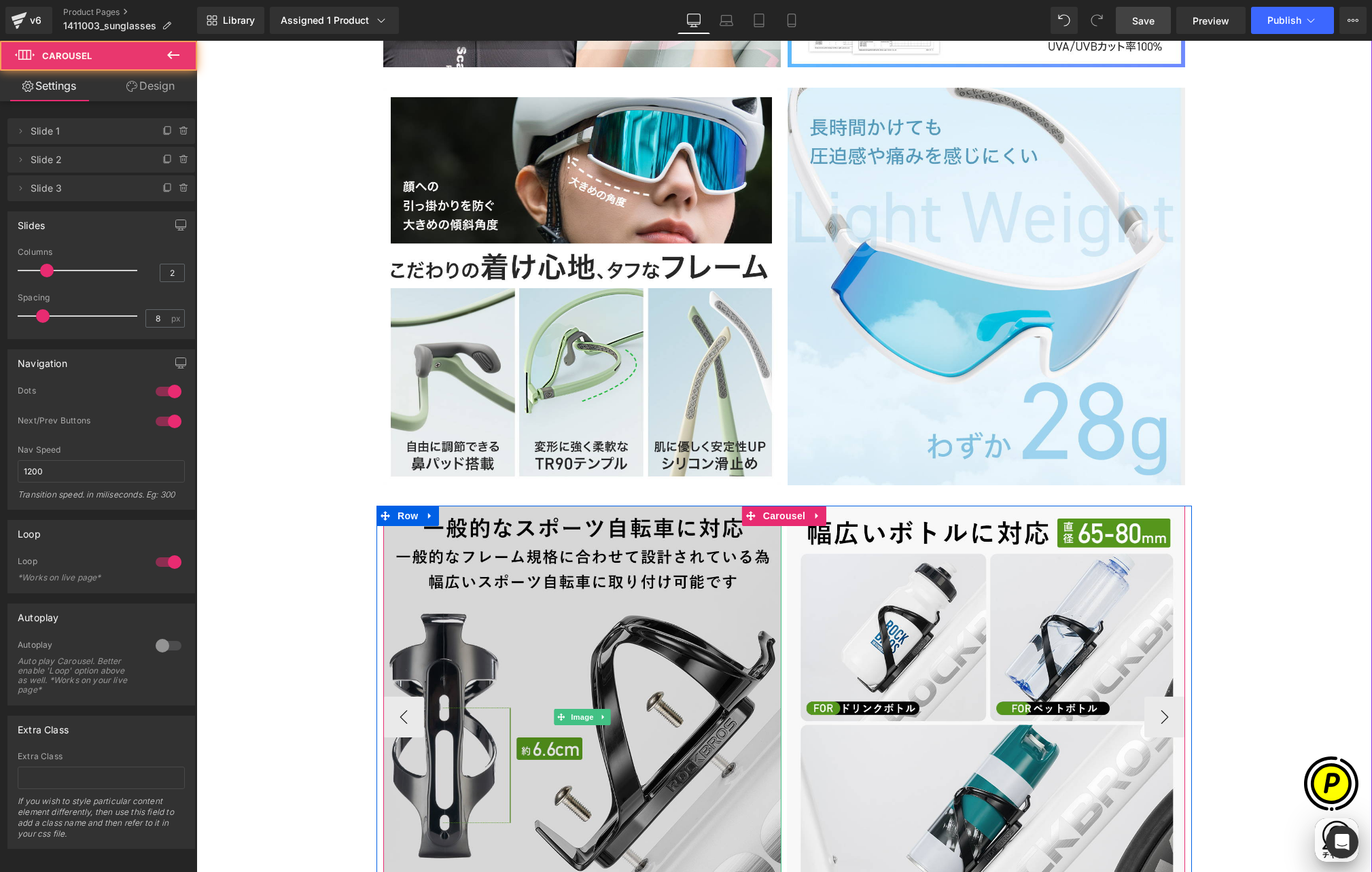
click at [630, 505] on img at bounding box center [582, 716] width 398 height 423
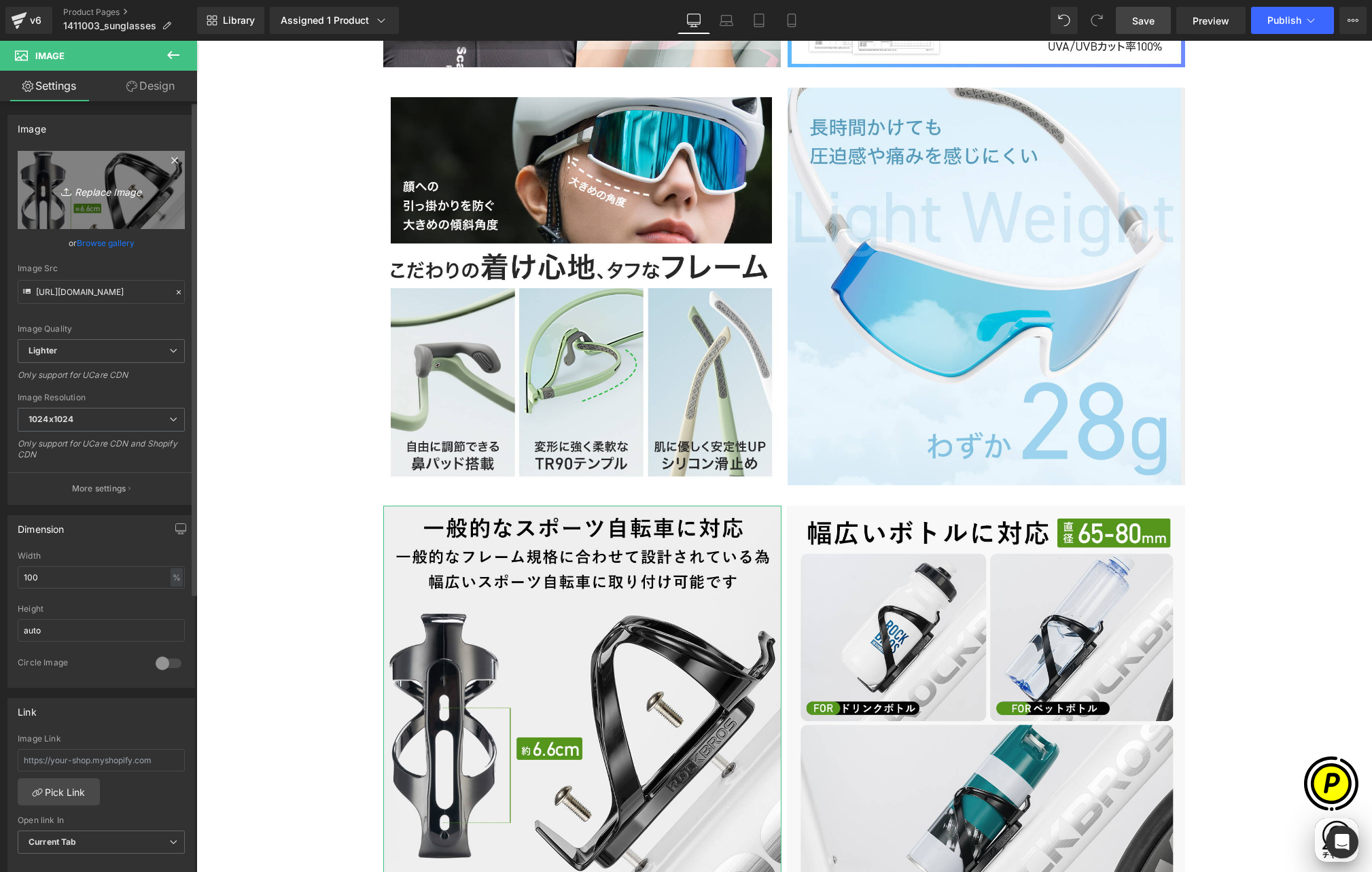
click at [128, 198] on icon "Replace Image" at bounding box center [101, 189] width 109 height 17
type input "C:\fakepath\14110030_6.jpg"
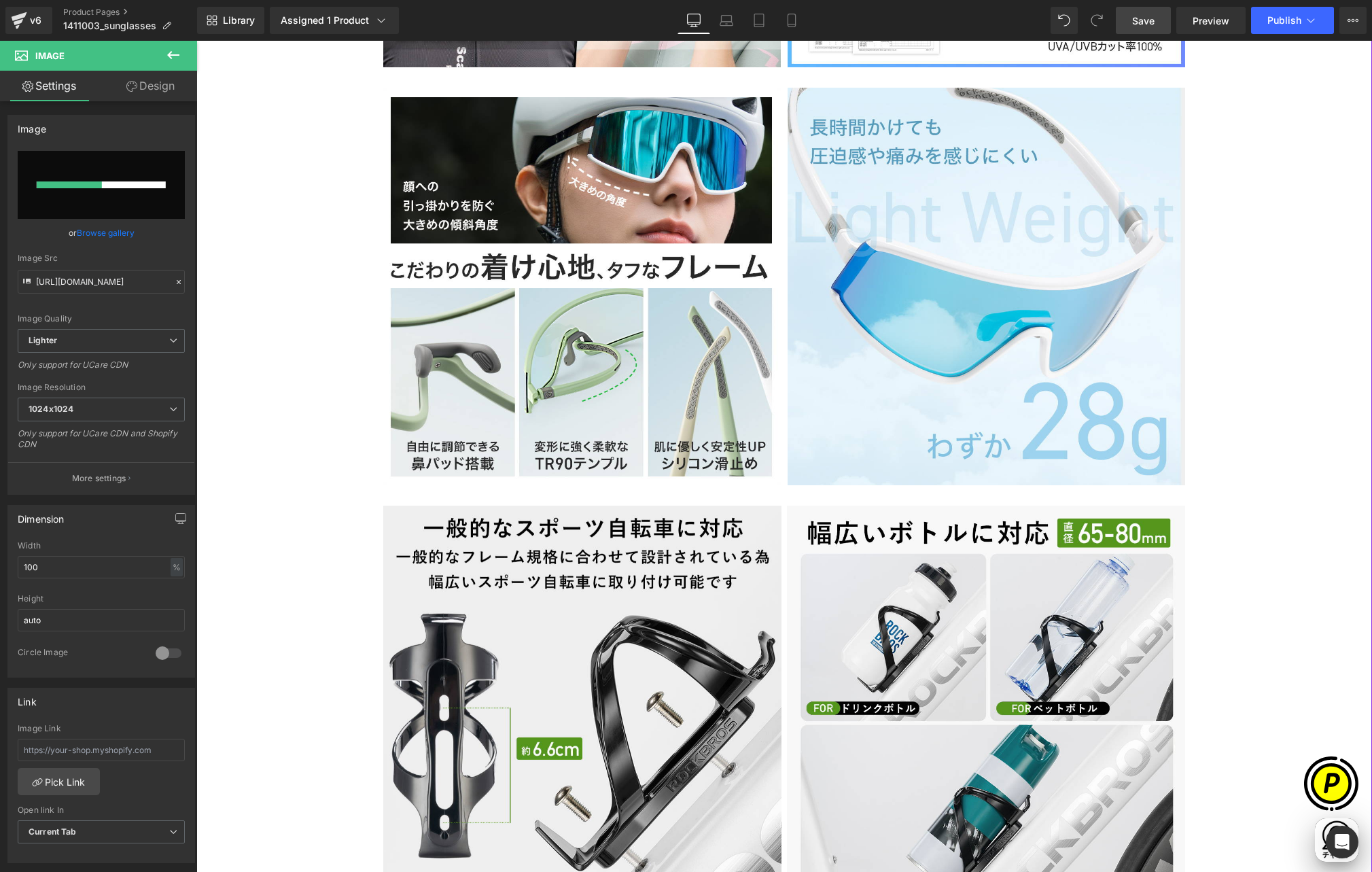
scroll to position [0, 530]
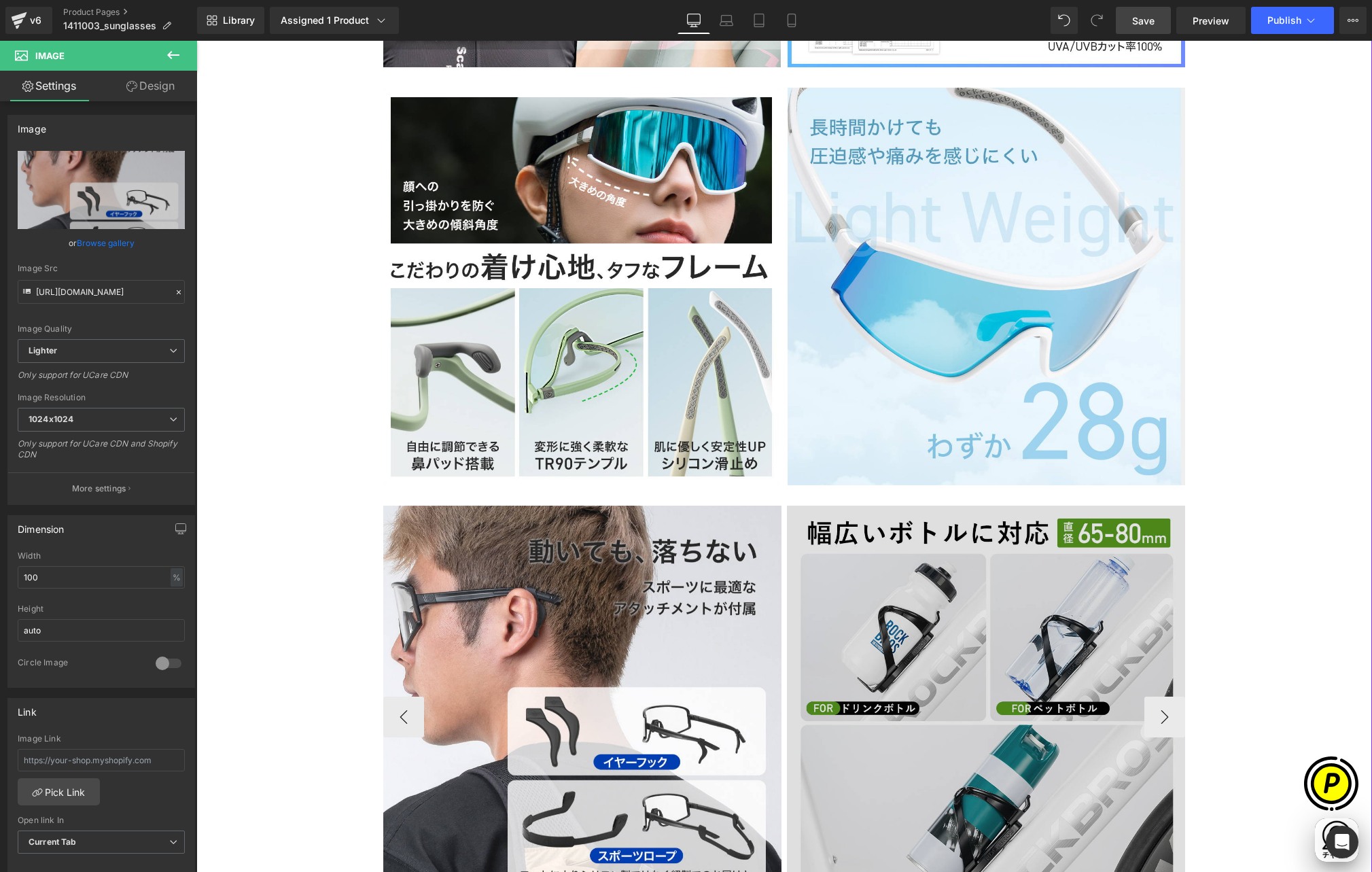
type input "https://ucarecdn.com/8742822f-2555-47a4-967a-df519a329575/-/format/auto/-/previ…"
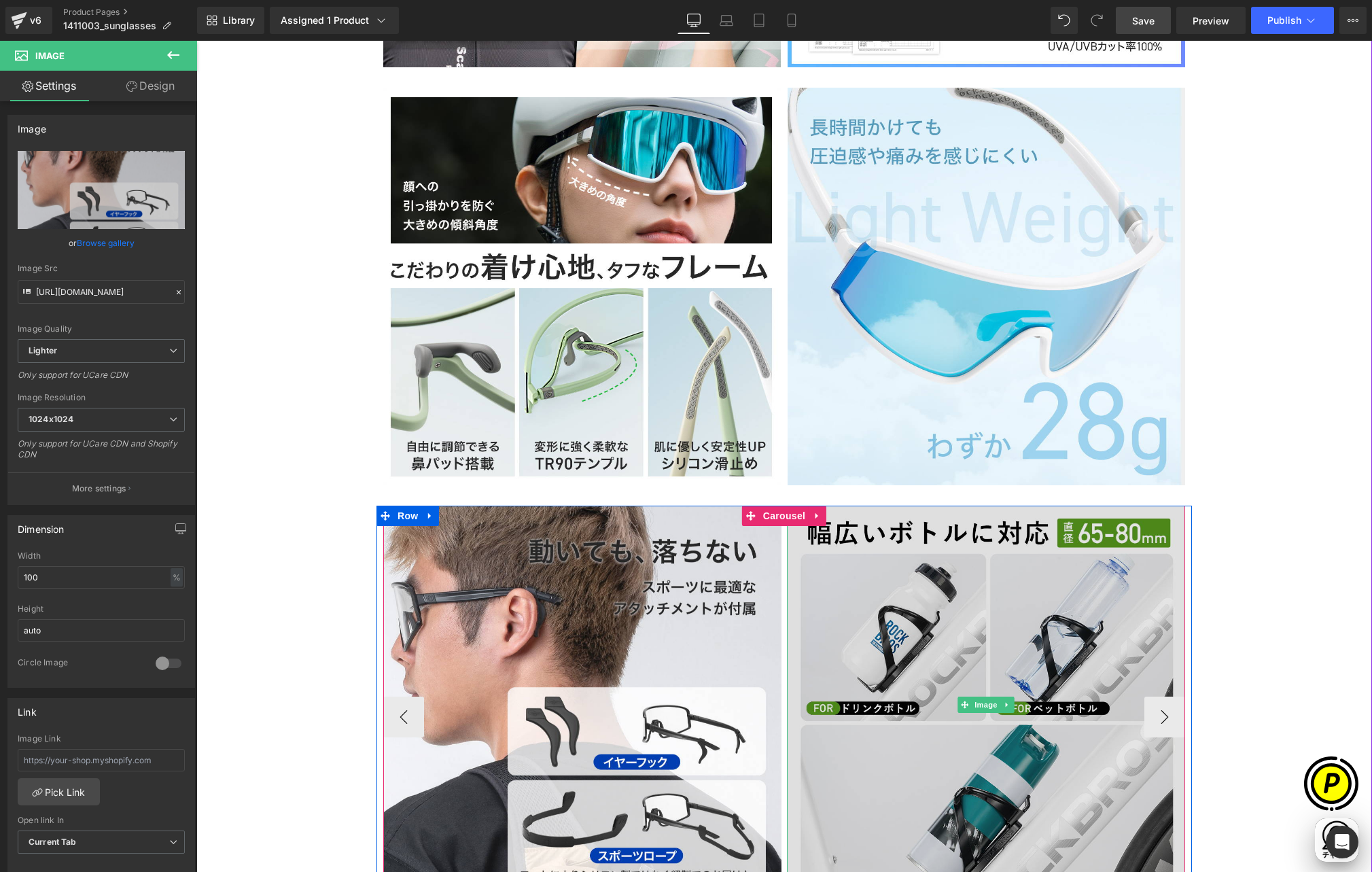
click at [879, 508] on img at bounding box center [986, 704] width 398 height 398
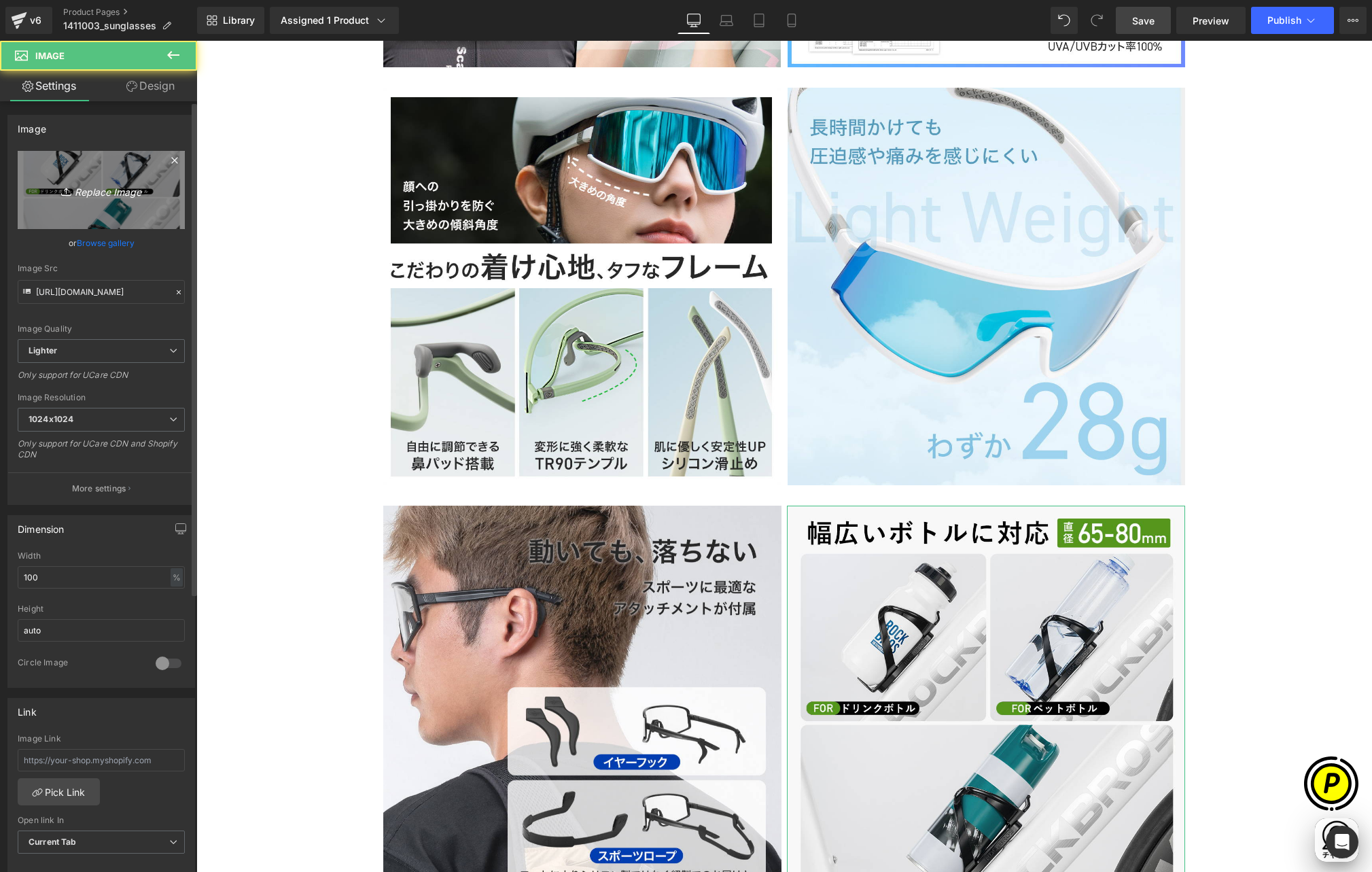
click at [126, 200] on link "Replace Image" at bounding box center [101, 190] width 168 height 78
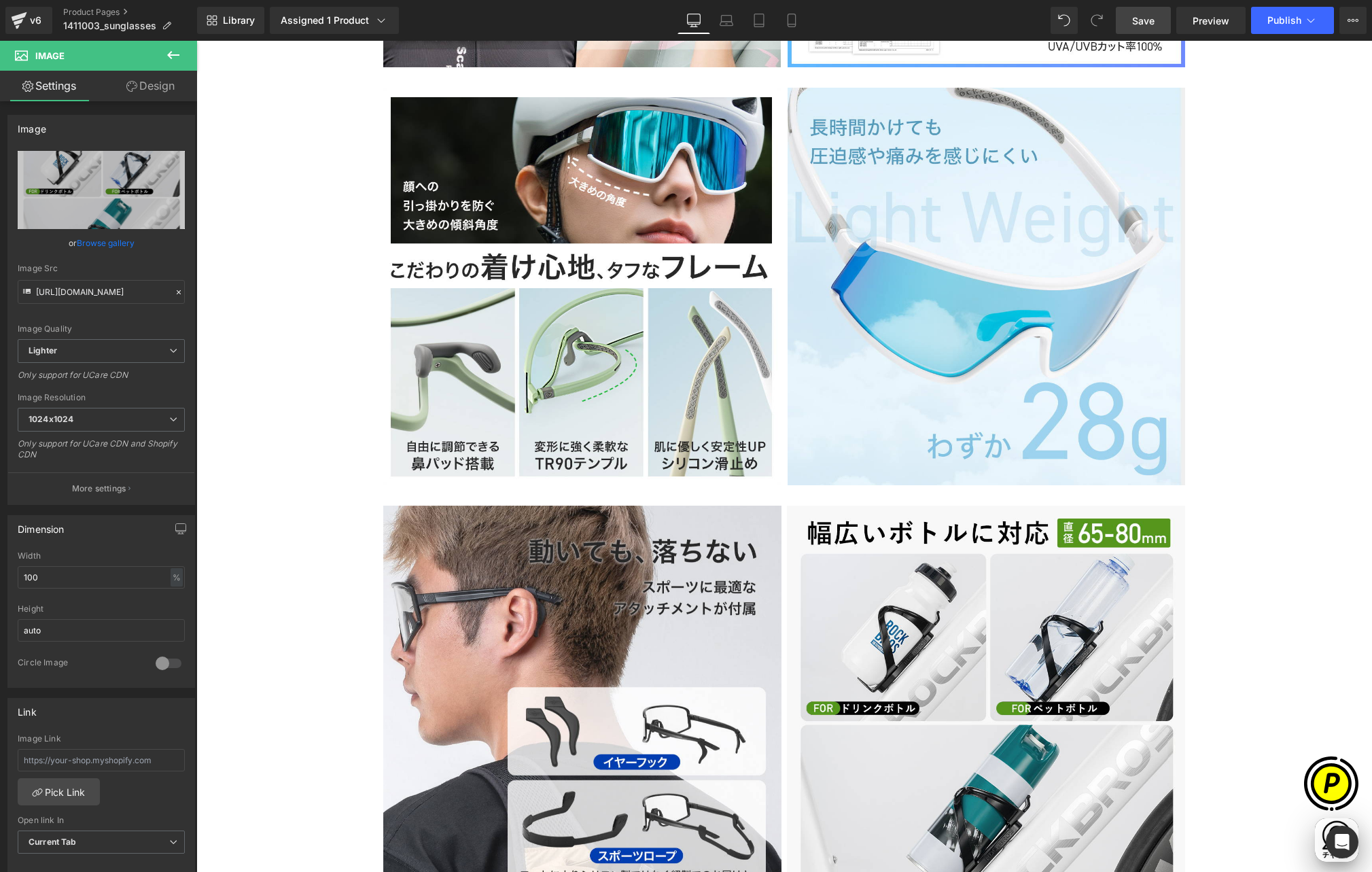
type input "C:\fakepath\14110030_7.jpg"
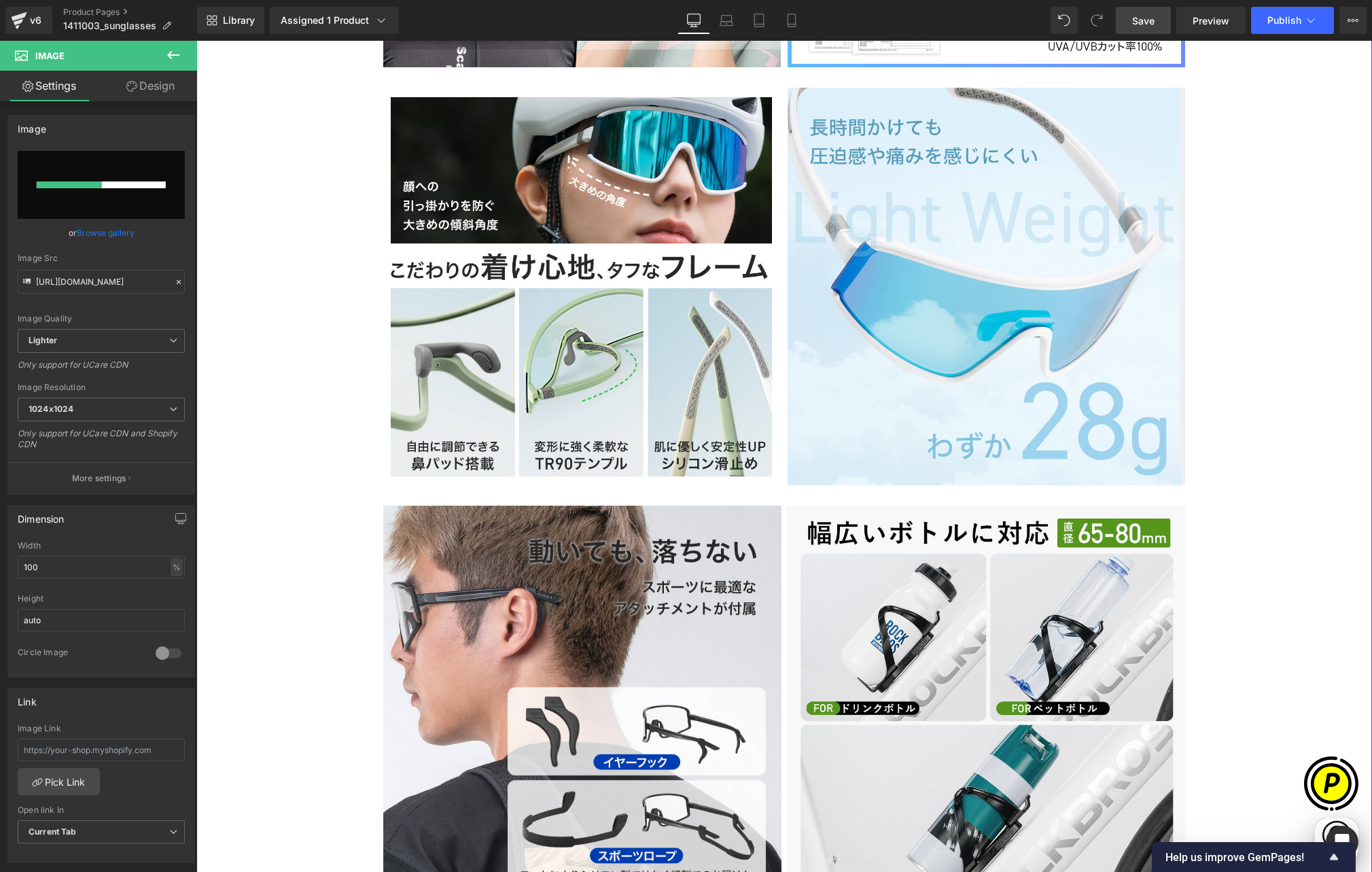
scroll to position [0, 0]
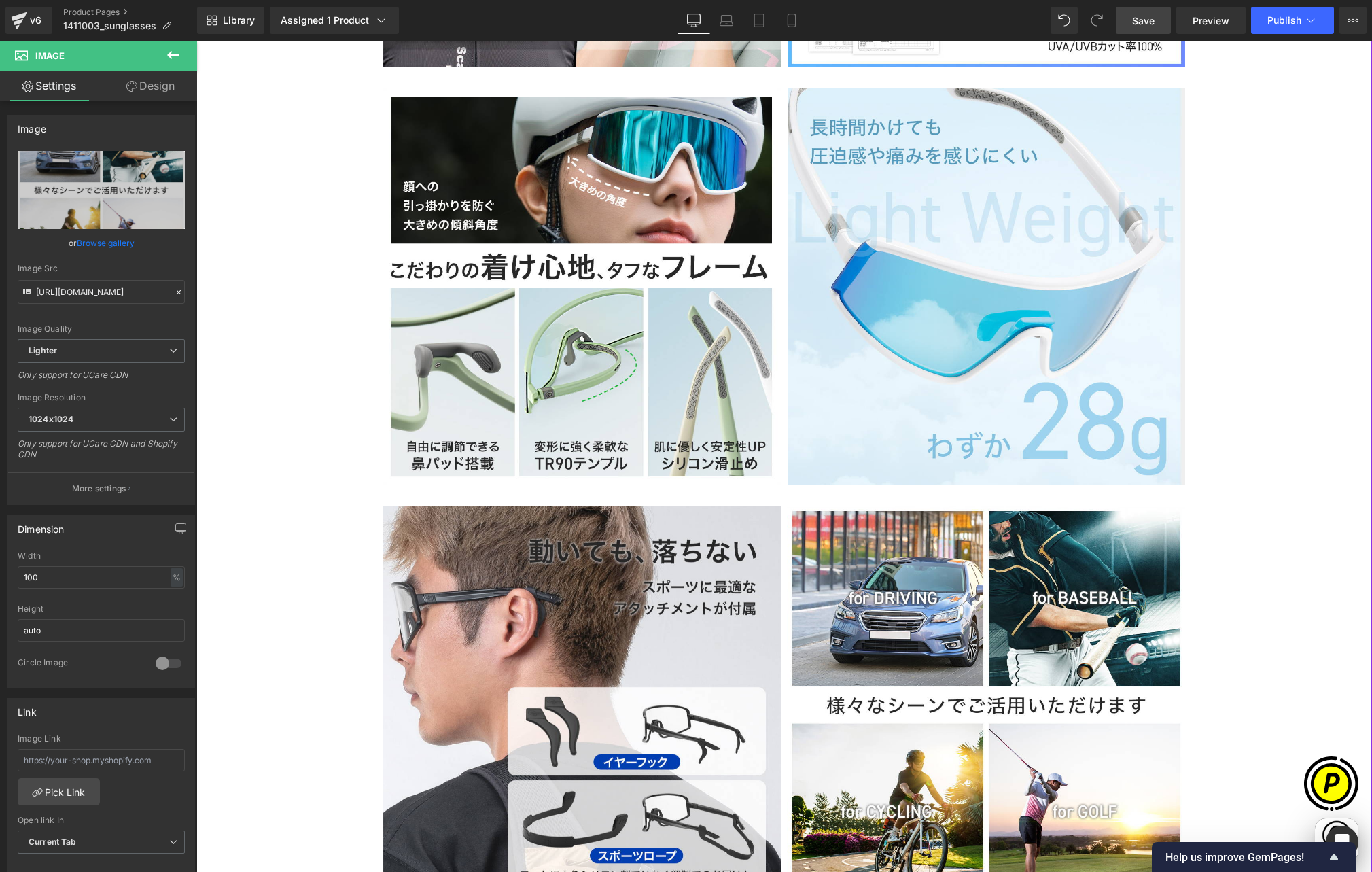
type input "https://ucarecdn.com/8a4113df-4e35-4a51-8d9a-d5c521f173e7/-/format/auto/-/previ…"
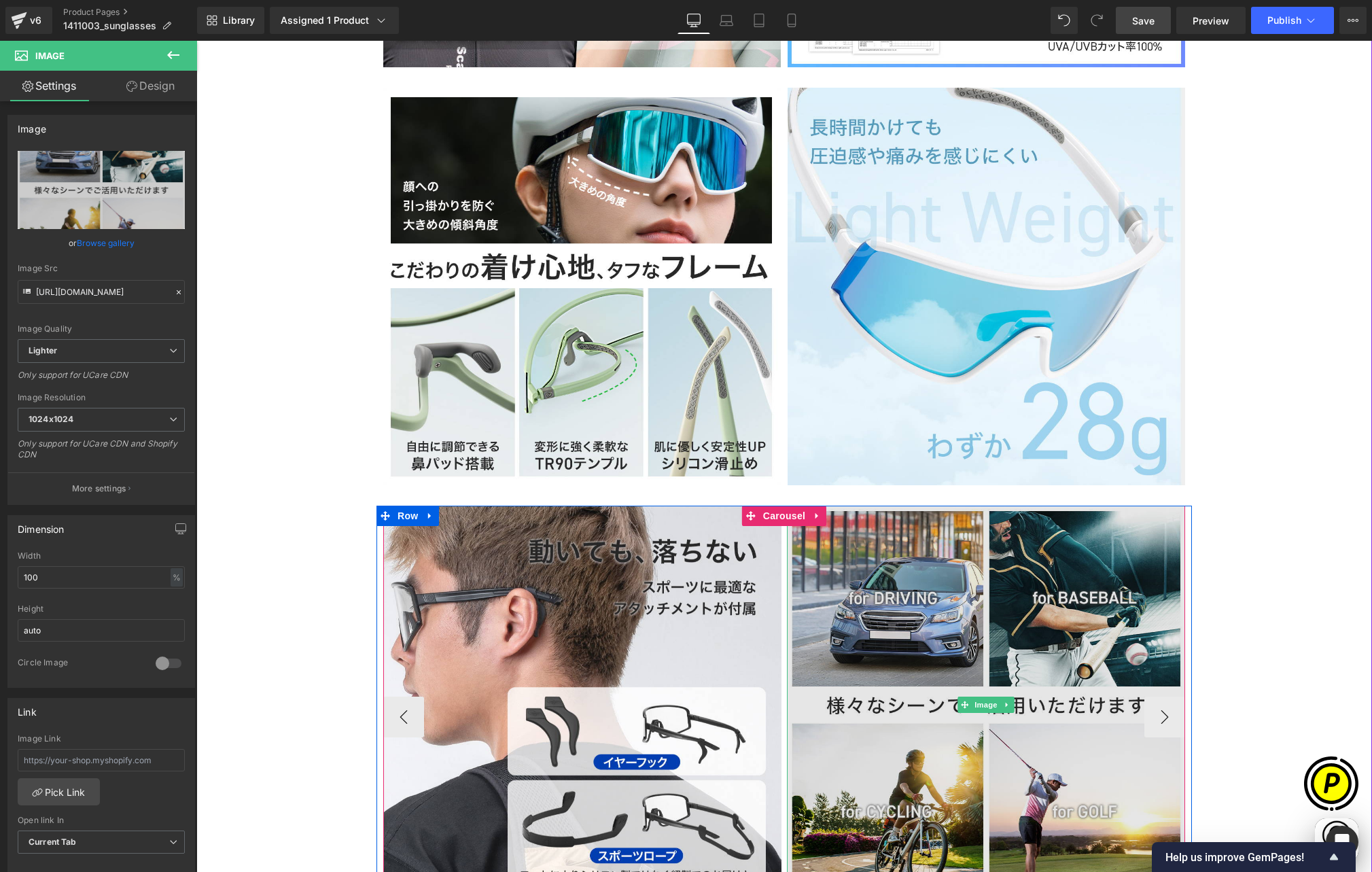
click at [925, 524] on img at bounding box center [986, 704] width 398 height 398
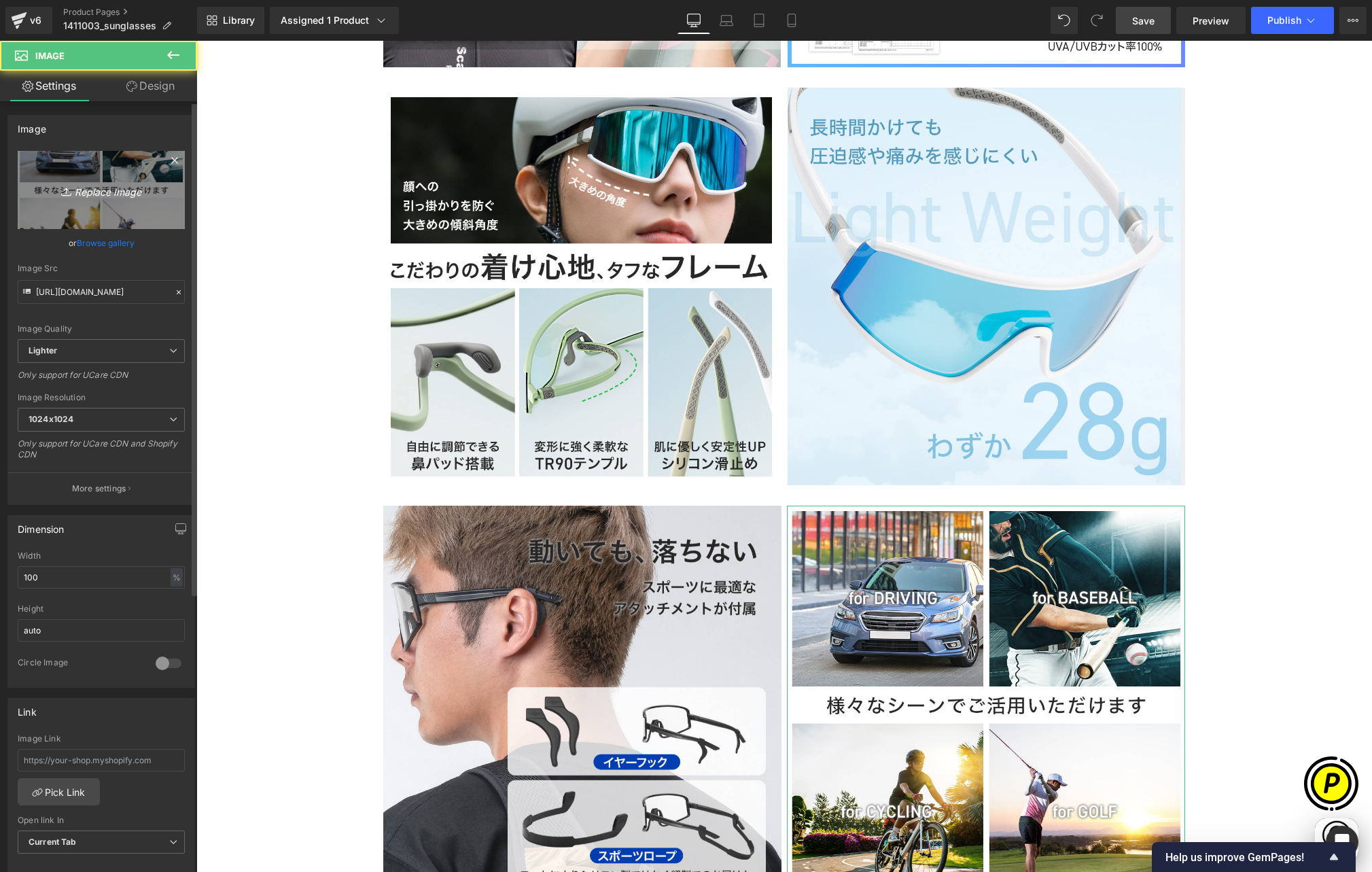
scroll to position [0, 265]
click at [87, 205] on link "Replace Image" at bounding box center [101, 190] width 168 height 78
type input "C:\fakepath\14110030_8.jpg"
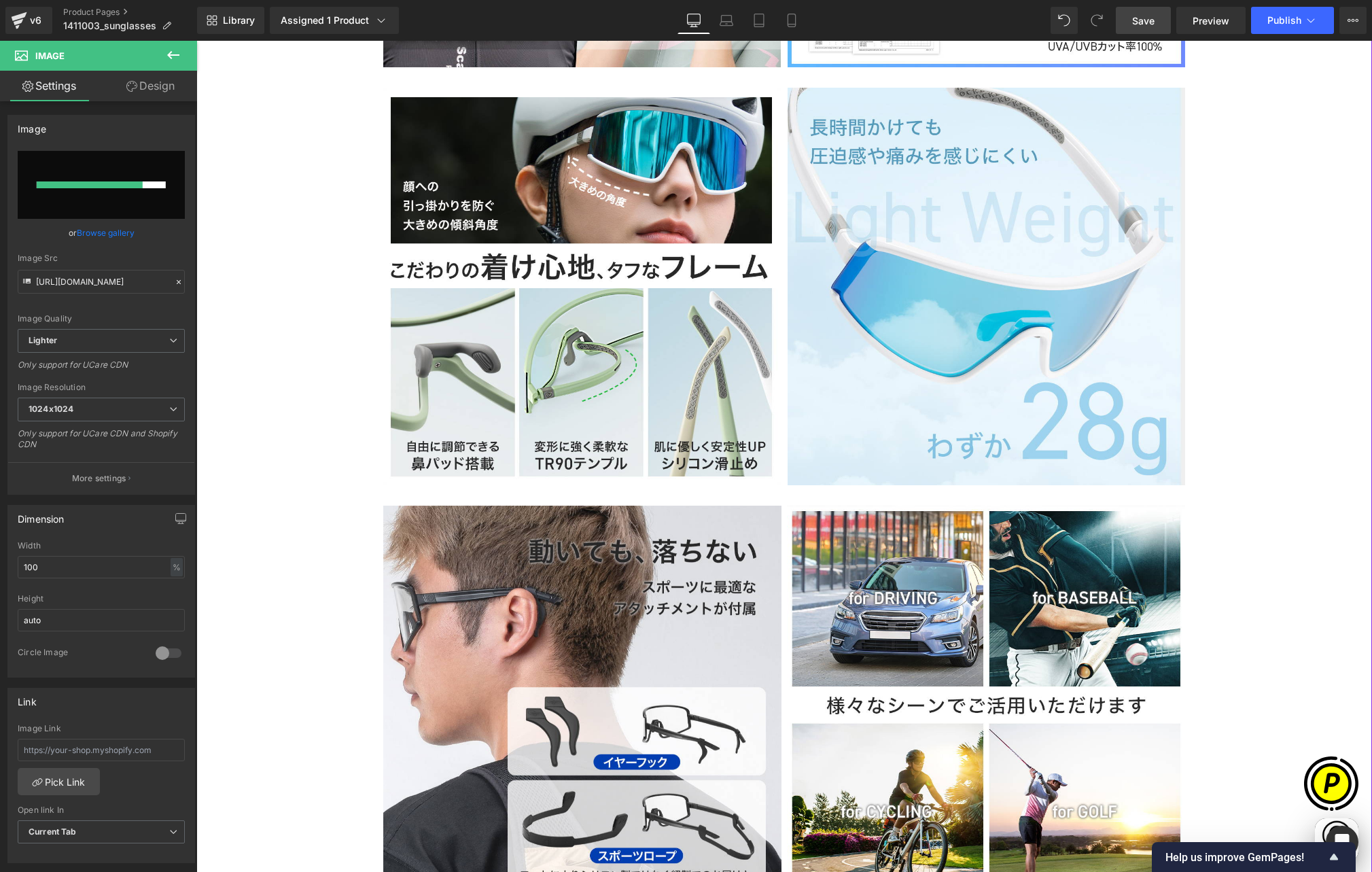
scroll to position [0, 795]
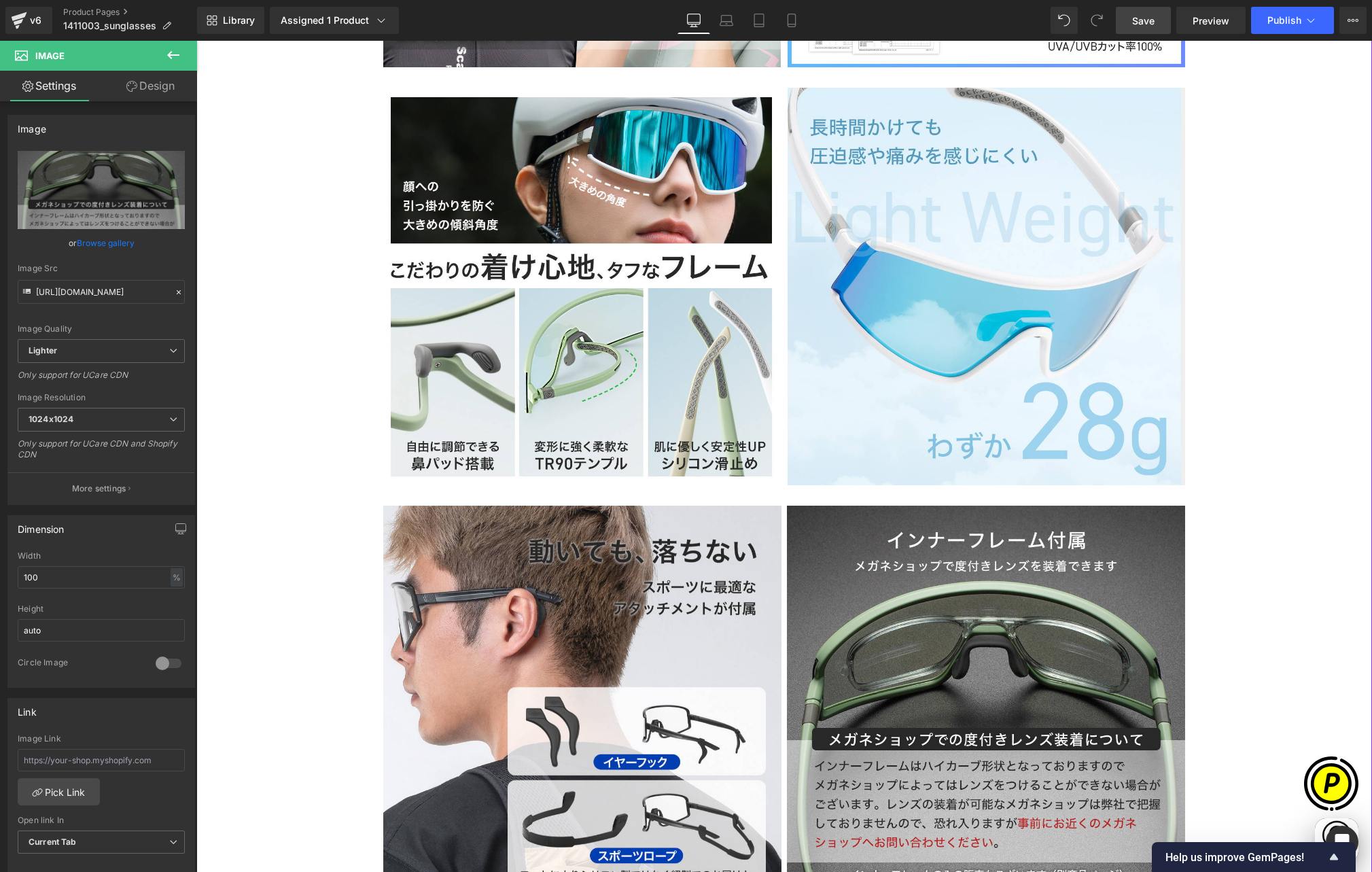
type input "https://ucarecdn.com/0d6636c8-5029-42ed-b7e5-6fd3ab871503/-/format/auto/-/previ…"
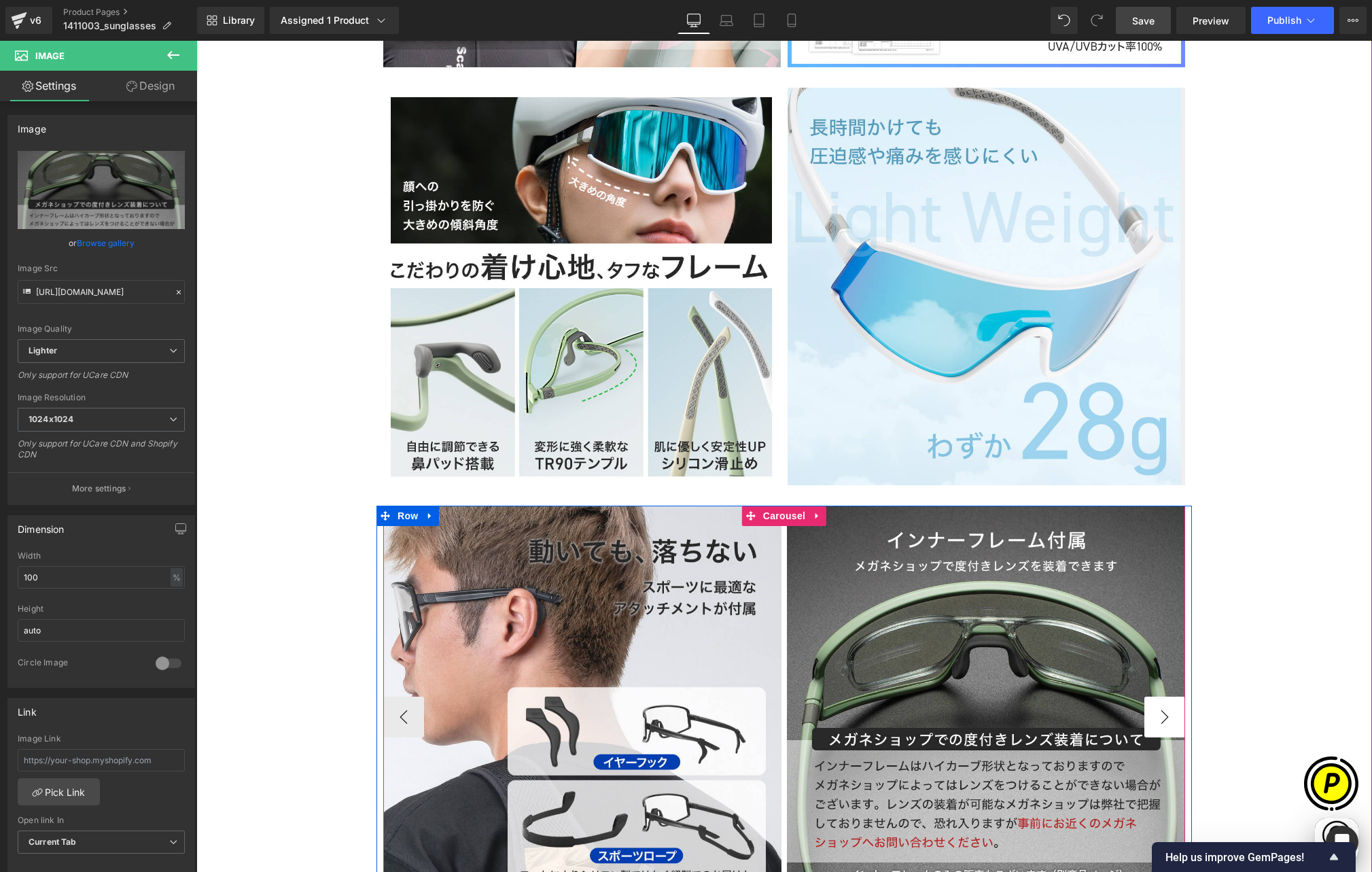
click at [1158, 696] on button "›" at bounding box center [1165, 716] width 41 height 41
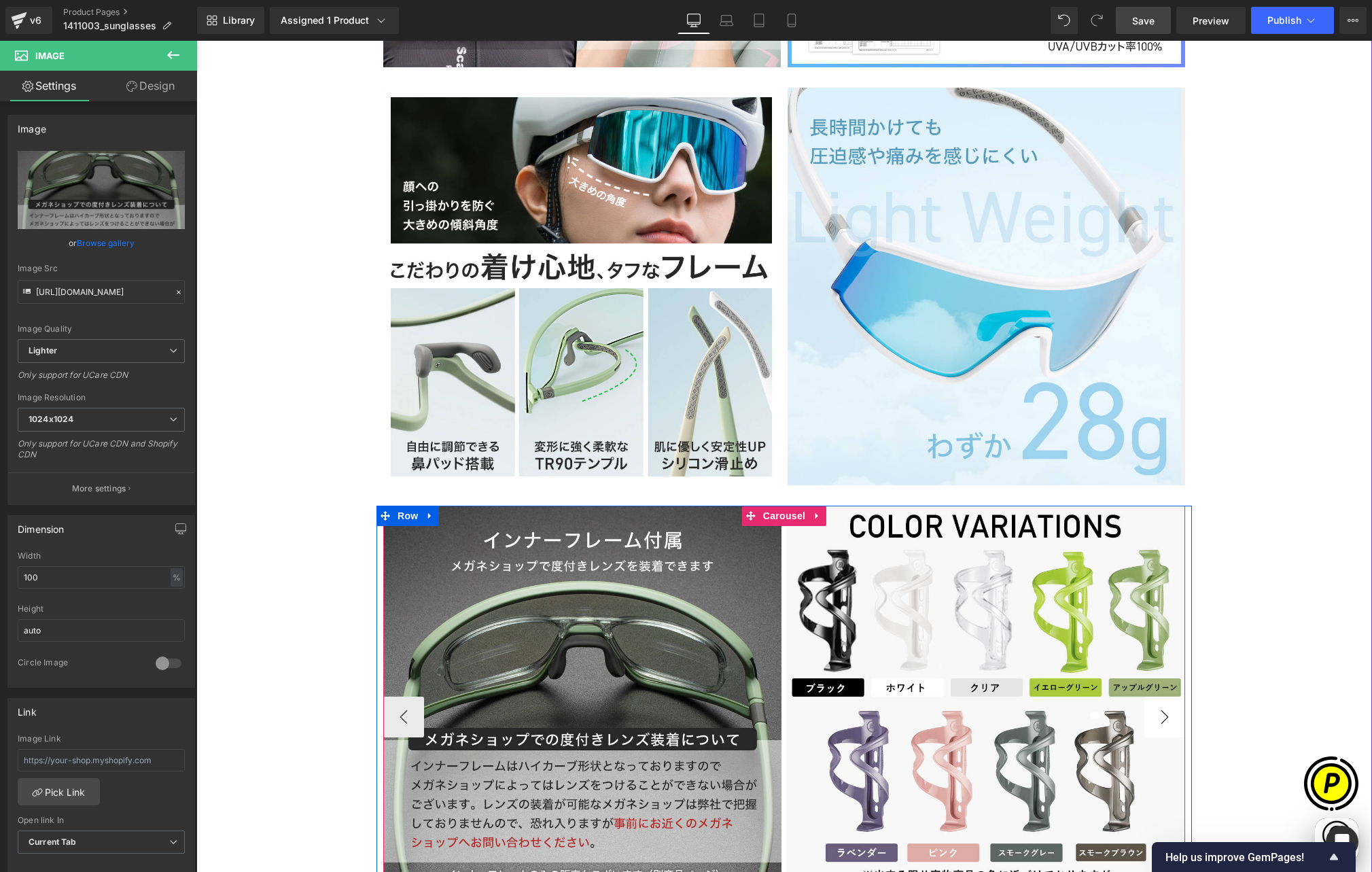
click at [1163, 696] on button "›" at bounding box center [1165, 716] width 41 height 41
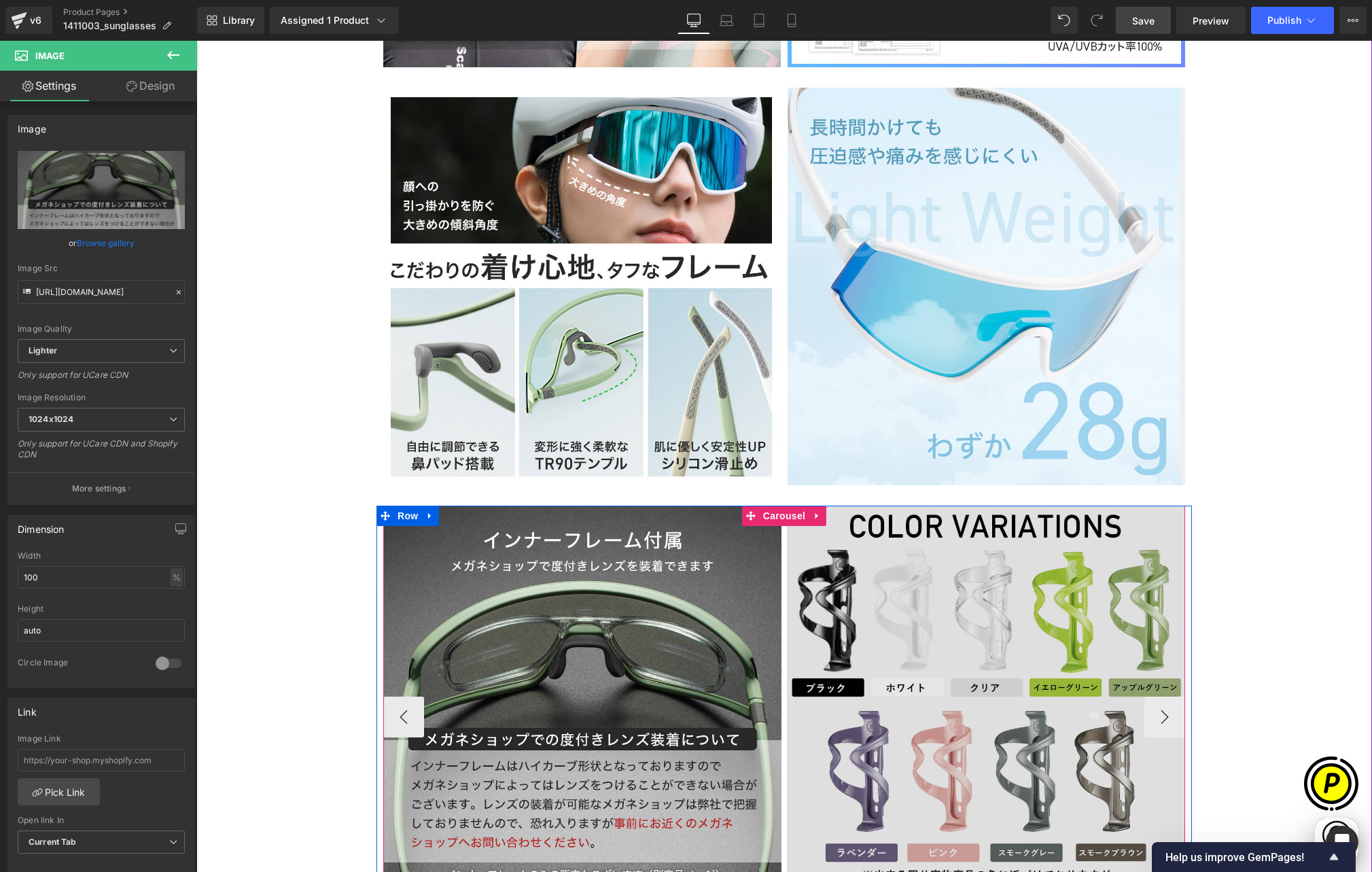
click at [922, 513] on img at bounding box center [986, 704] width 398 height 398
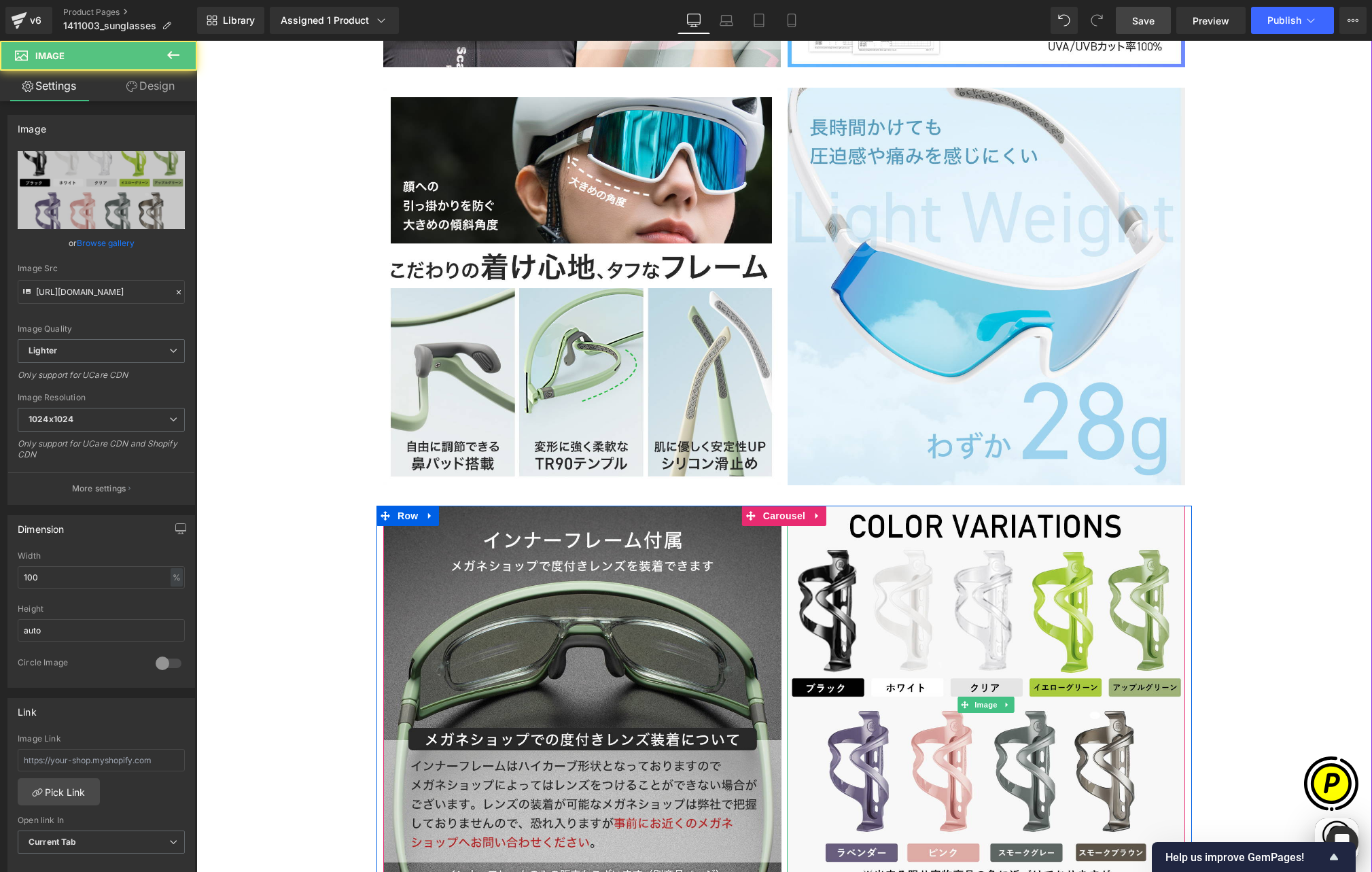
scroll to position [0, 0]
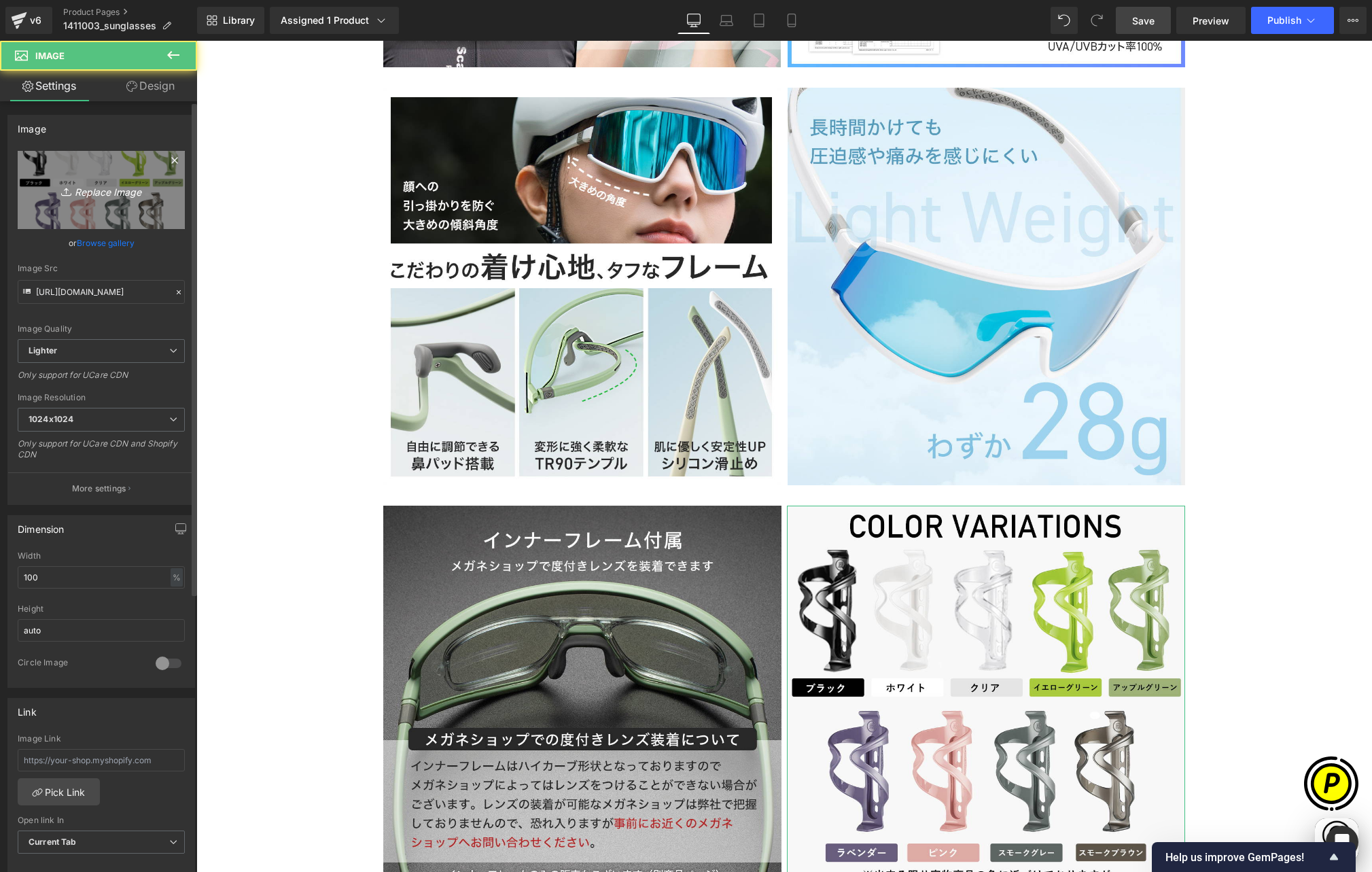
click at [121, 200] on link "Replace Image" at bounding box center [101, 190] width 168 height 78
type input "C:\fakepath\14110030_7.jpg"
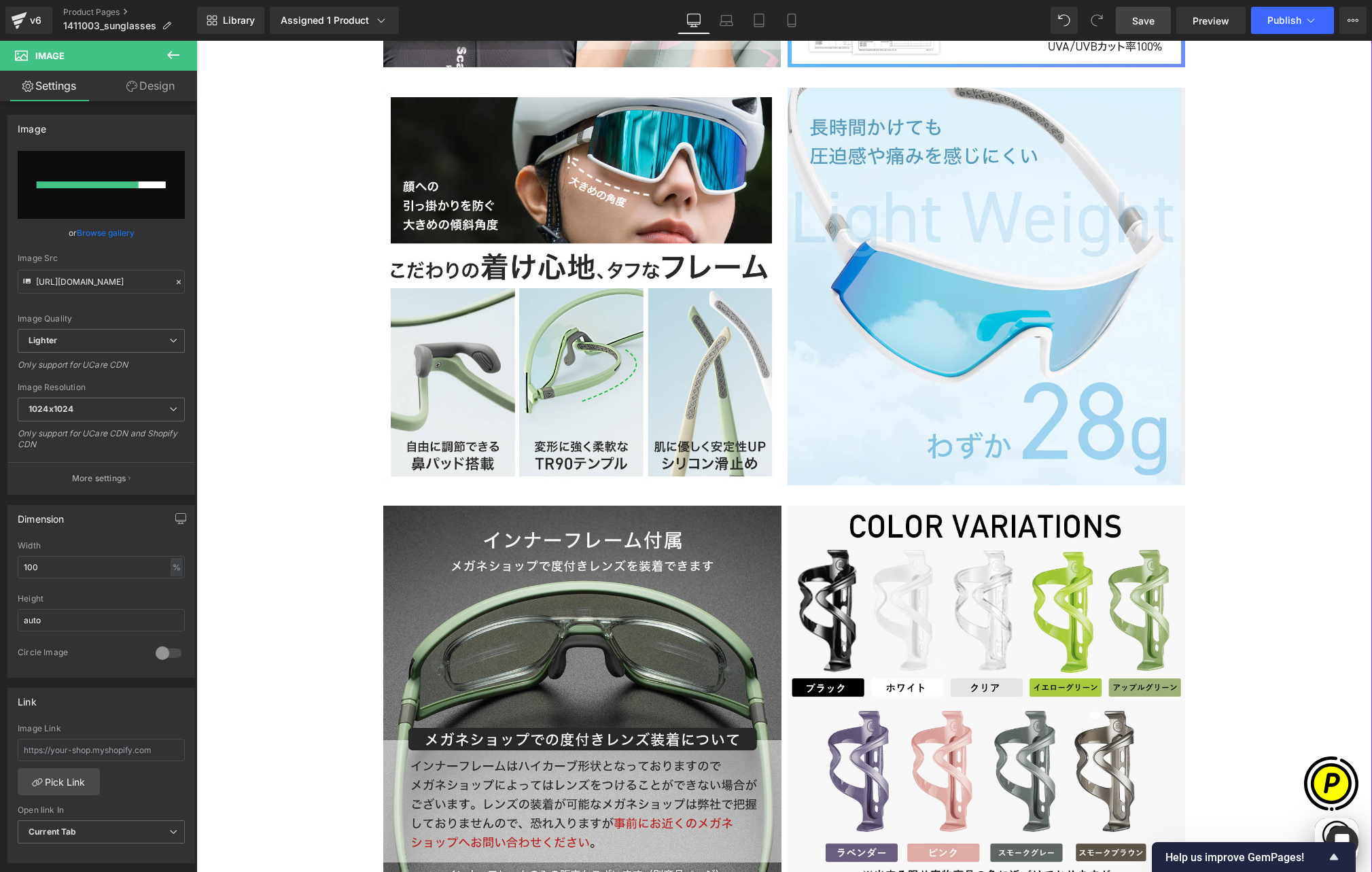
scroll to position [0, 530]
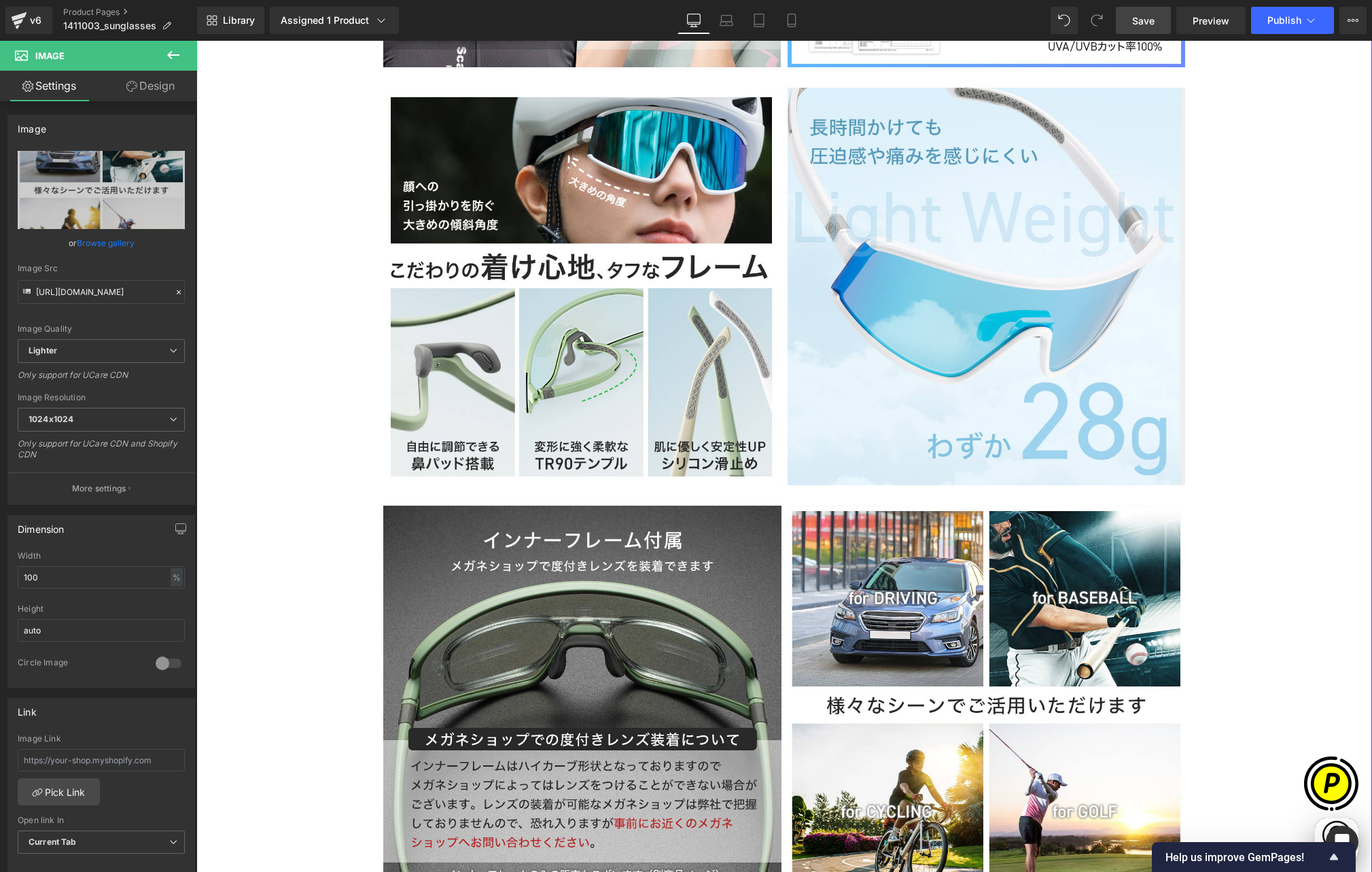
type input "https://ucarecdn.com/78b5798a-e8c4-4bbf-9f7c-2c35e804bc56/-/format/auto/-/previ…"
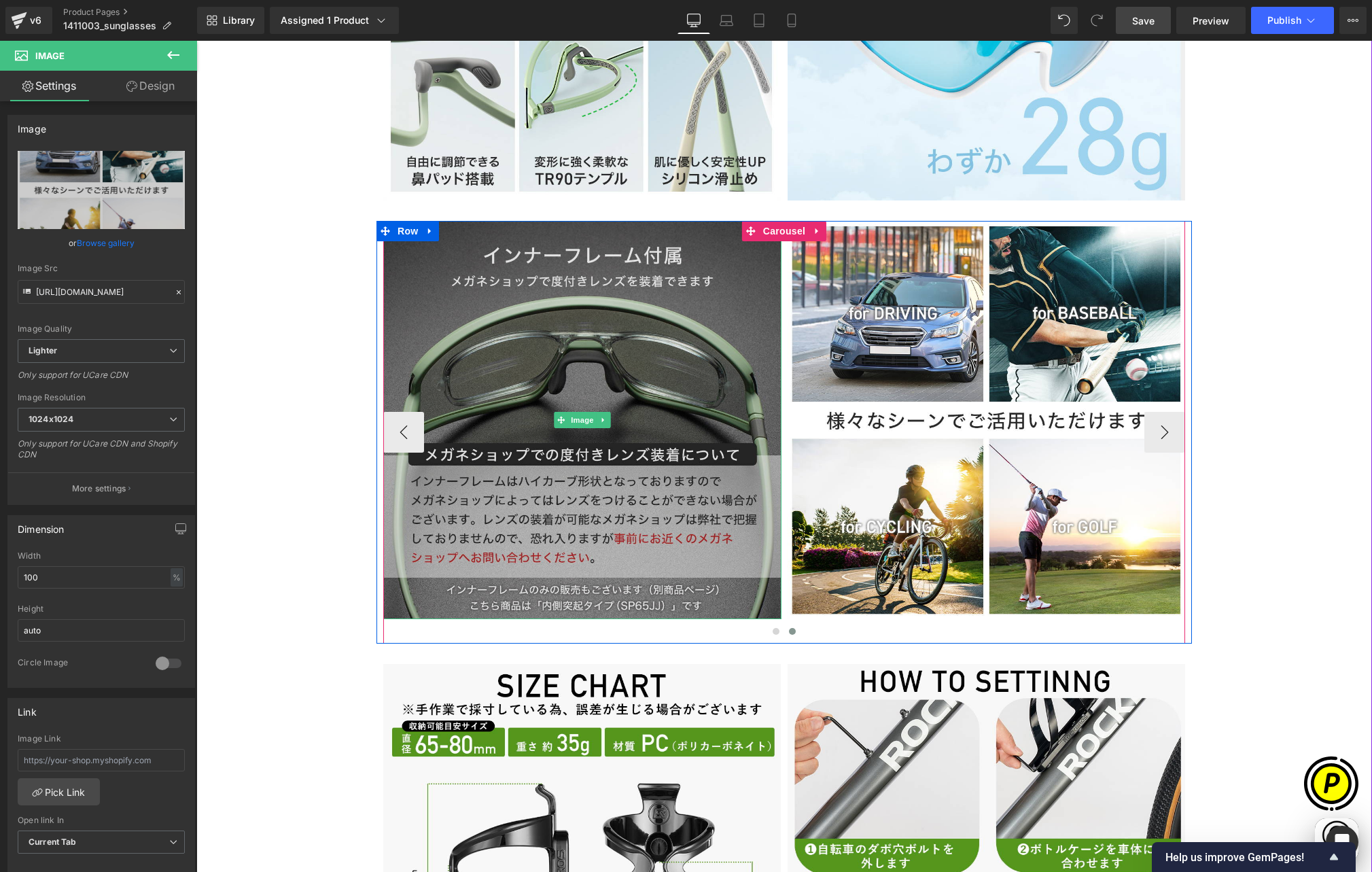
scroll to position [0, 795]
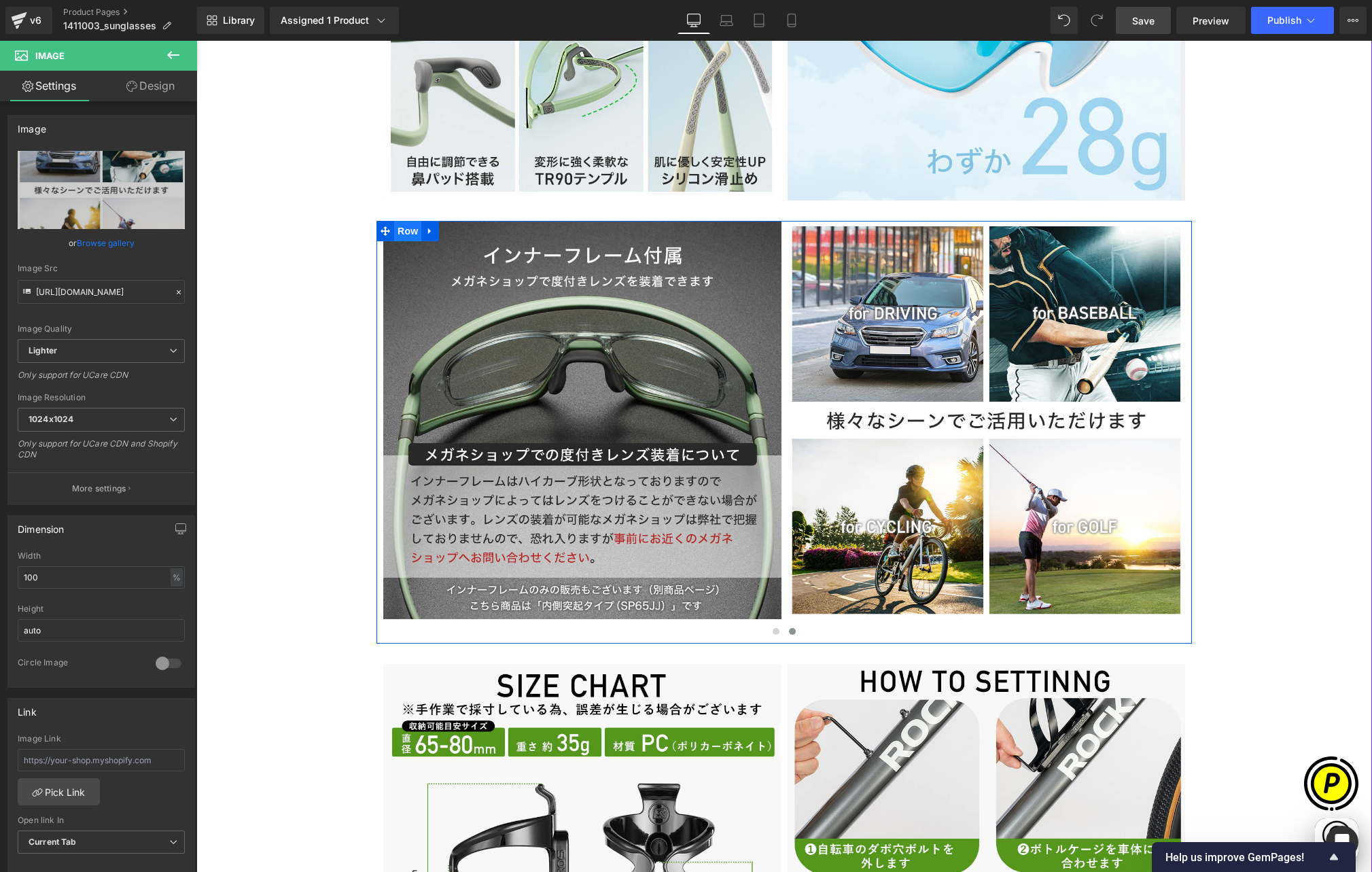
click at [404, 221] on span "Row" at bounding box center [408, 231] width 27 height 21
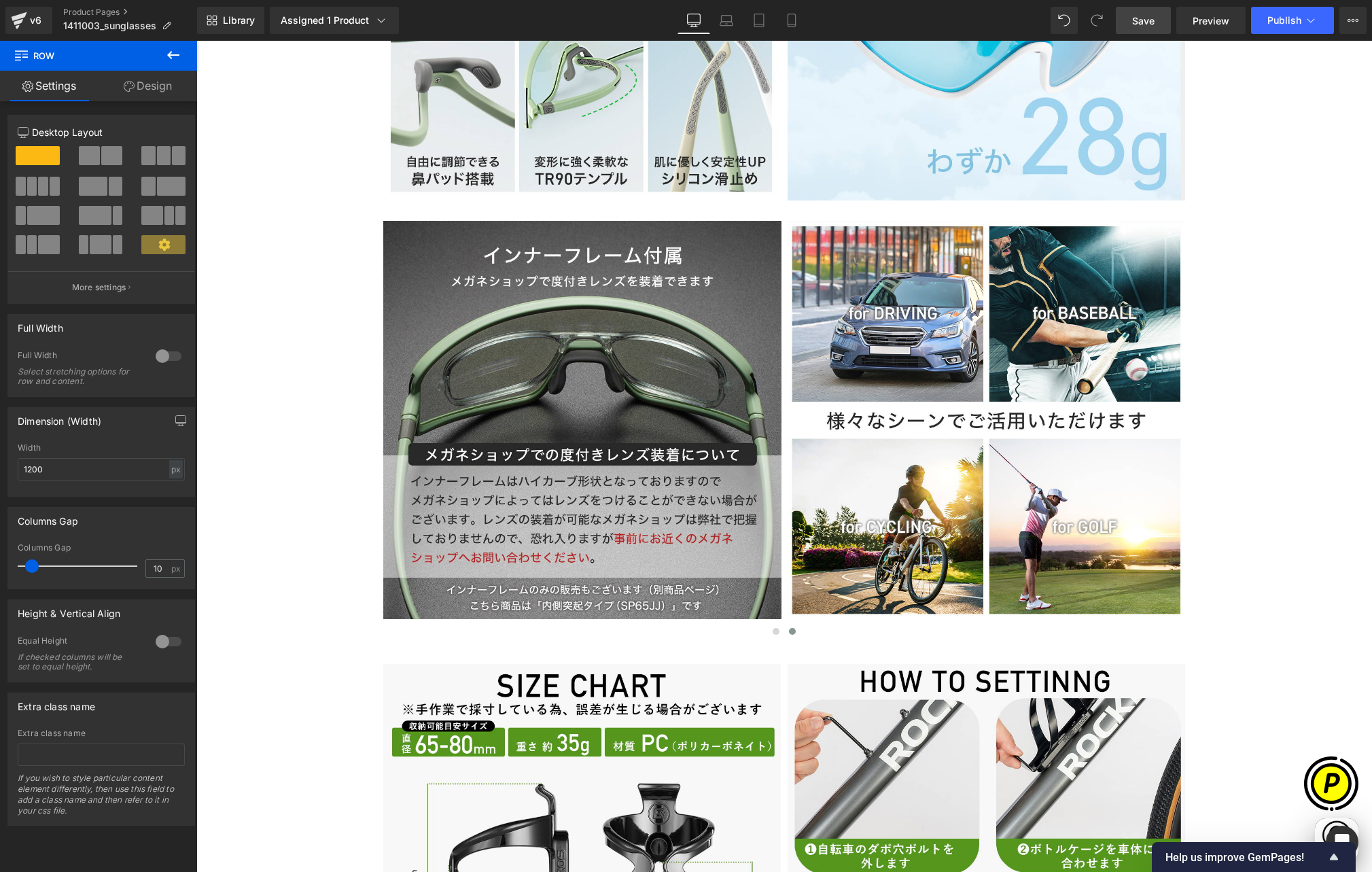
click at [168, 59] on icon at bounding box center [173, 55] width 16 height 16
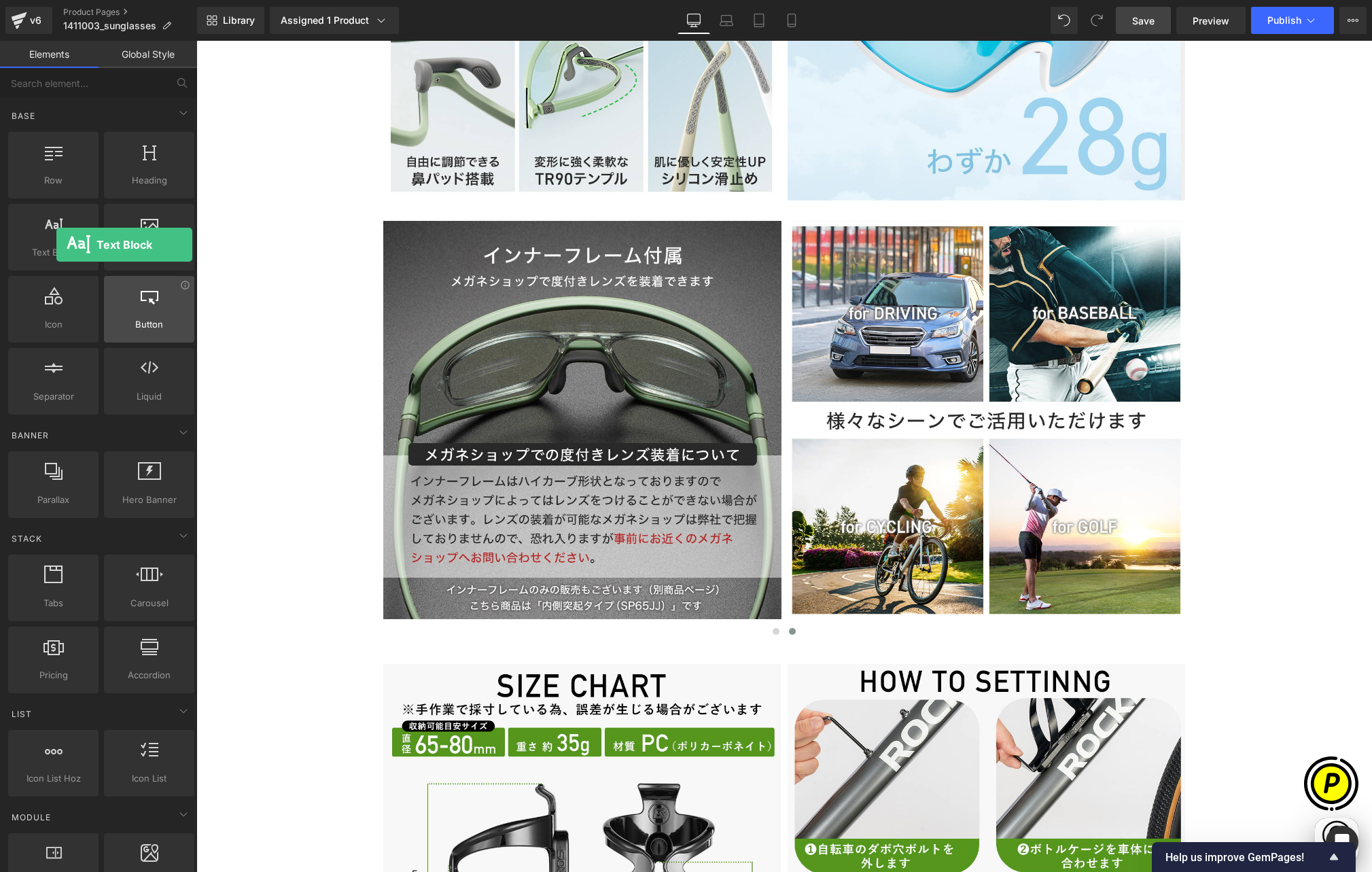
scroll to position [0, 0]
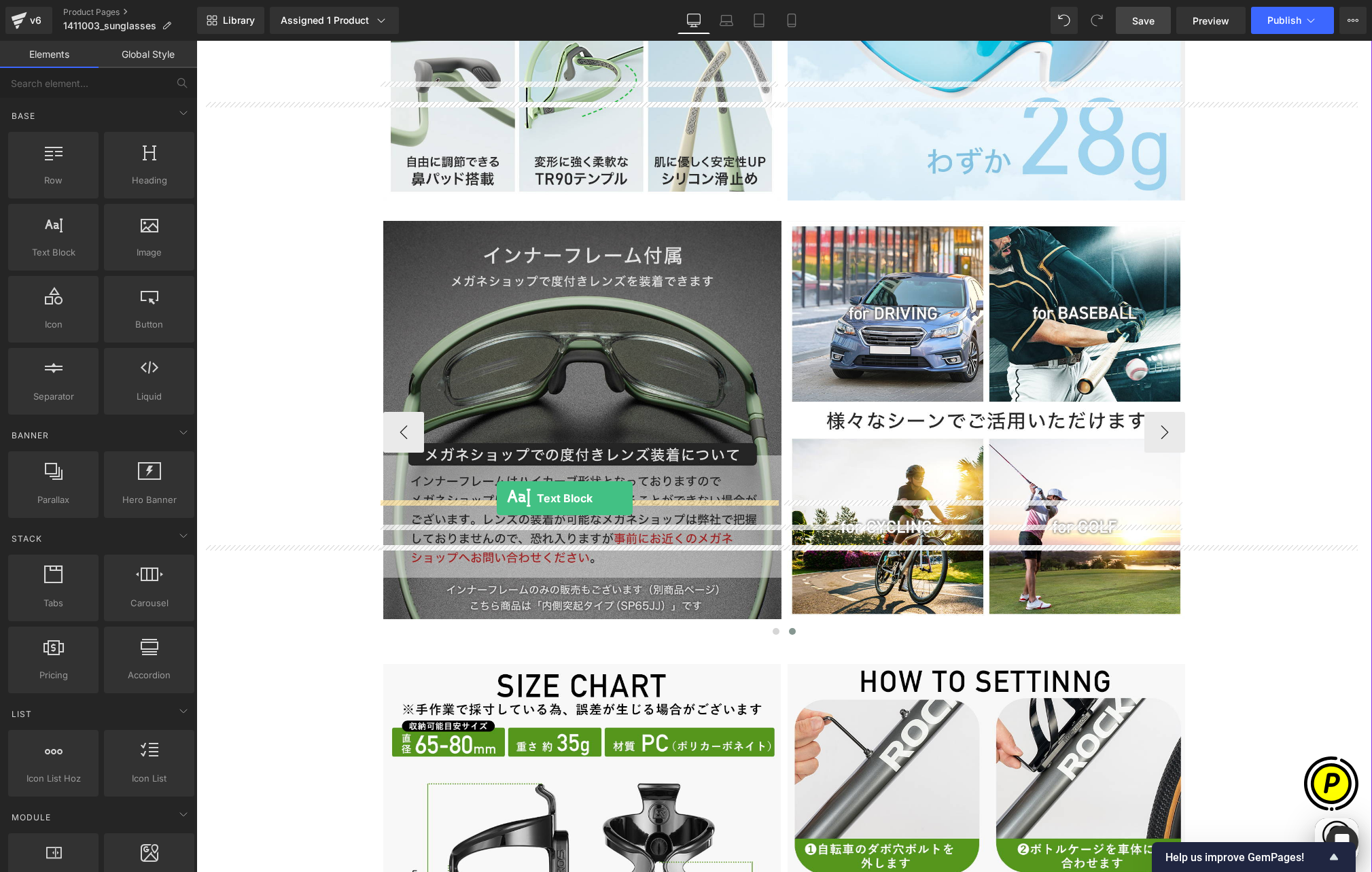
drag, startPoint x: 252, startPoint y: 284, endPoint x: 497, endPoint y: 498, distance: 325.3
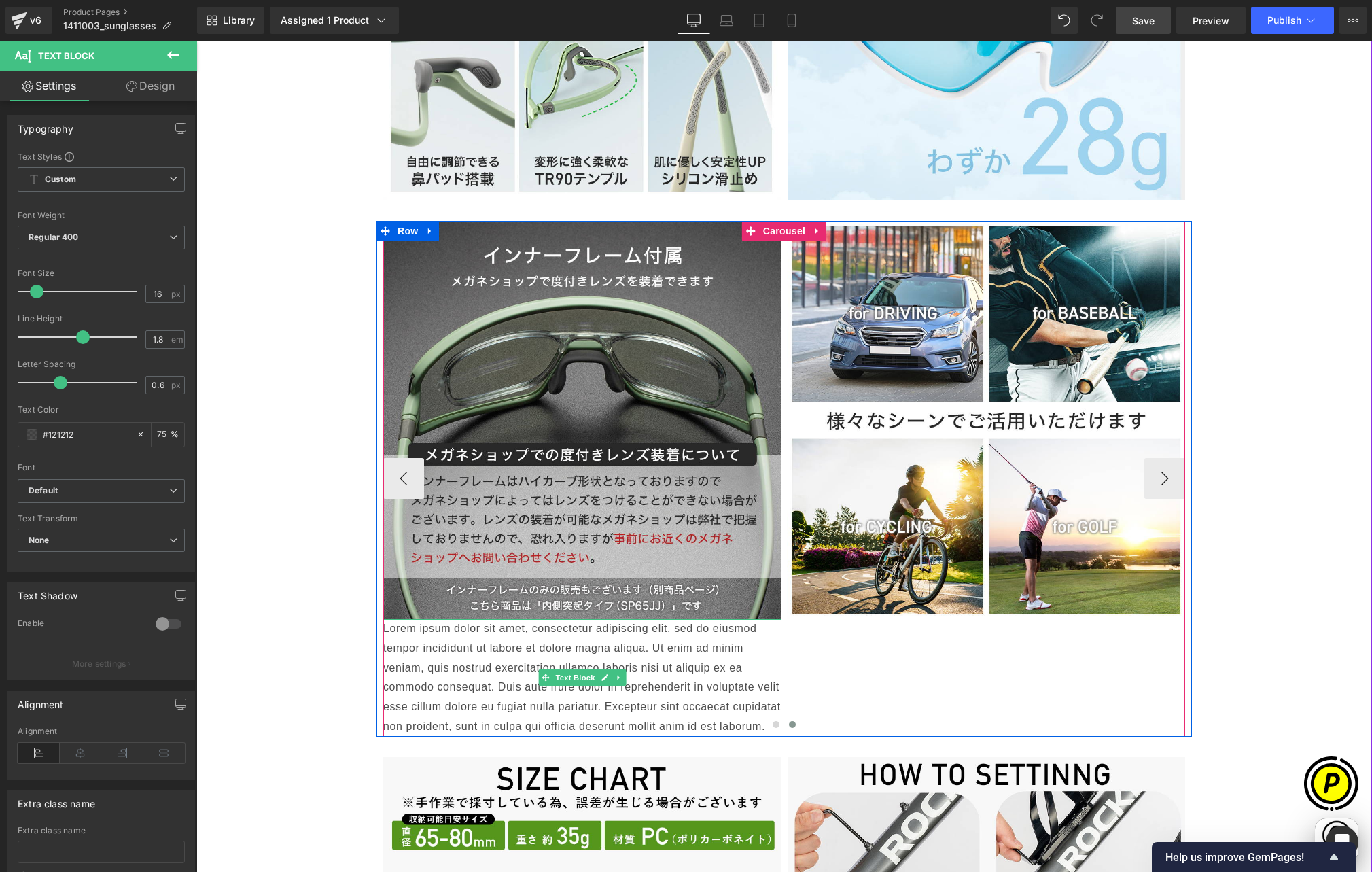
click at [475, 619] on p "Lorem ipsum dolor sit amet, consectetur adipiscing elit, sed do eiusmod tempor …" at bounding box center [582, 678] width 398 height 118
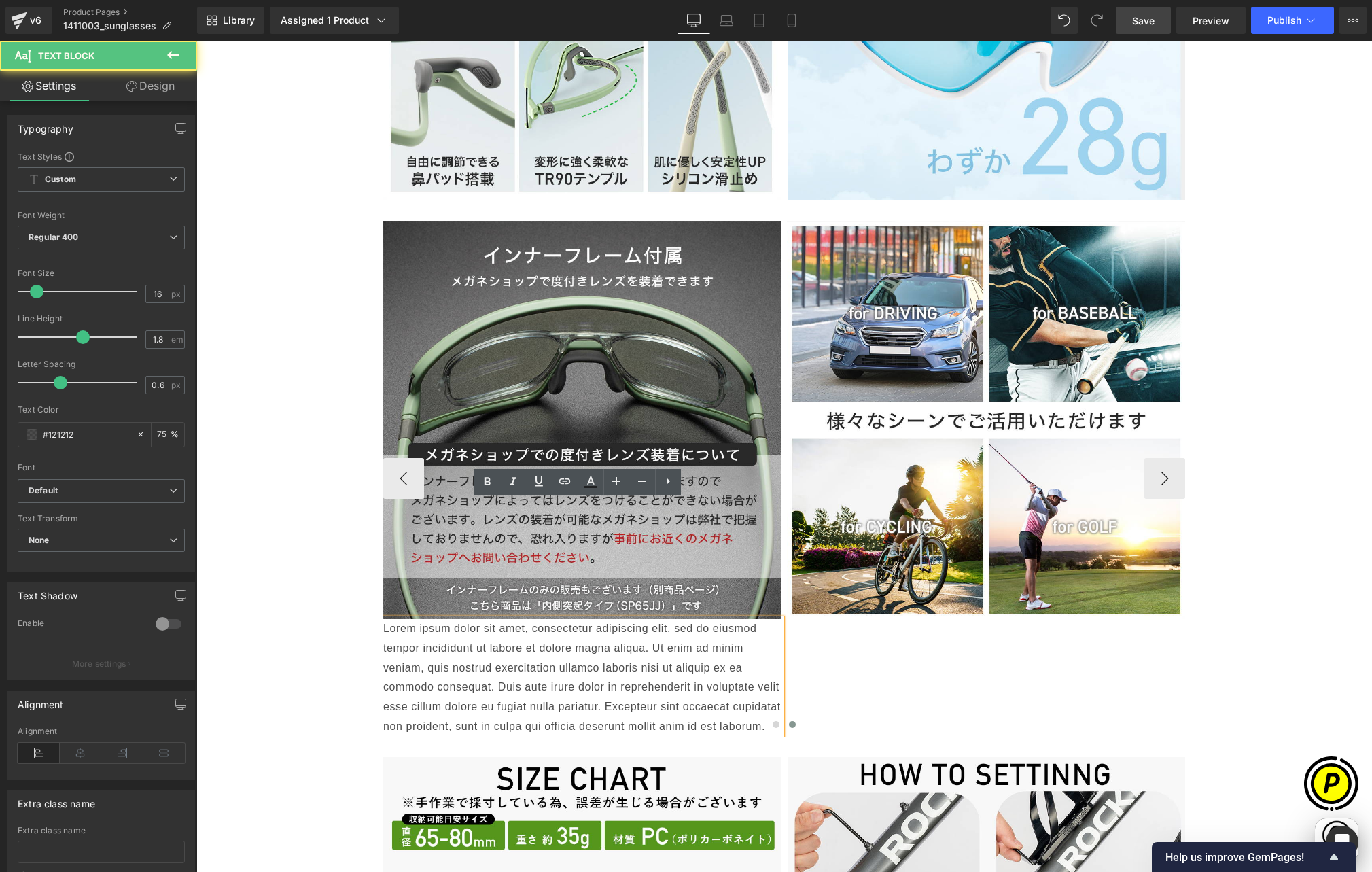
scroll to position [0, 265]
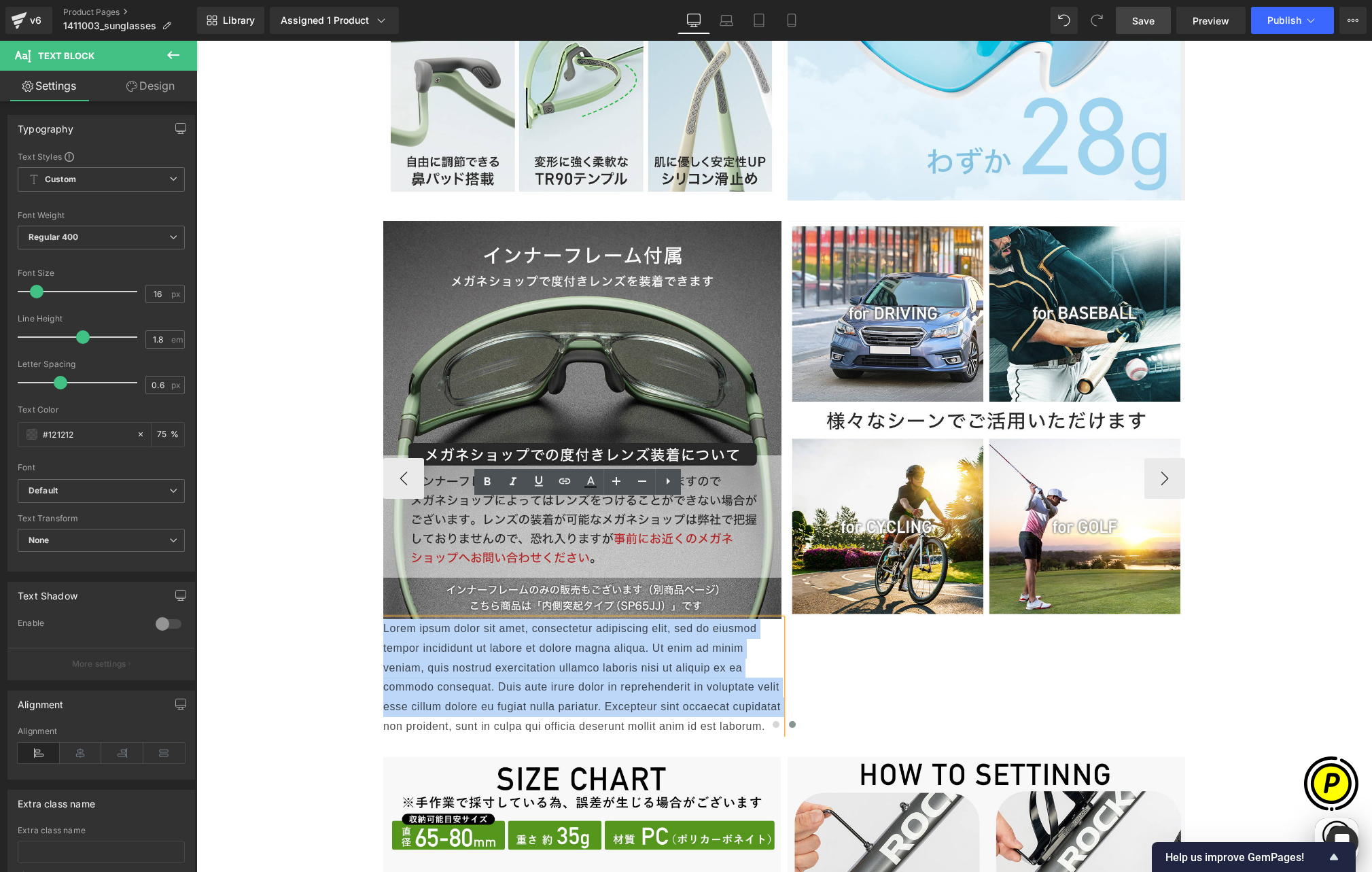
drag, startPoint x: 379, startPoint y: 511, endPoint x: 762, endPoint y: 613, distance: 396.3
click at [762, 613] on div "Image Image Text Block Image ‹ ›" at bounding box center [783, 479] width 801 height 516
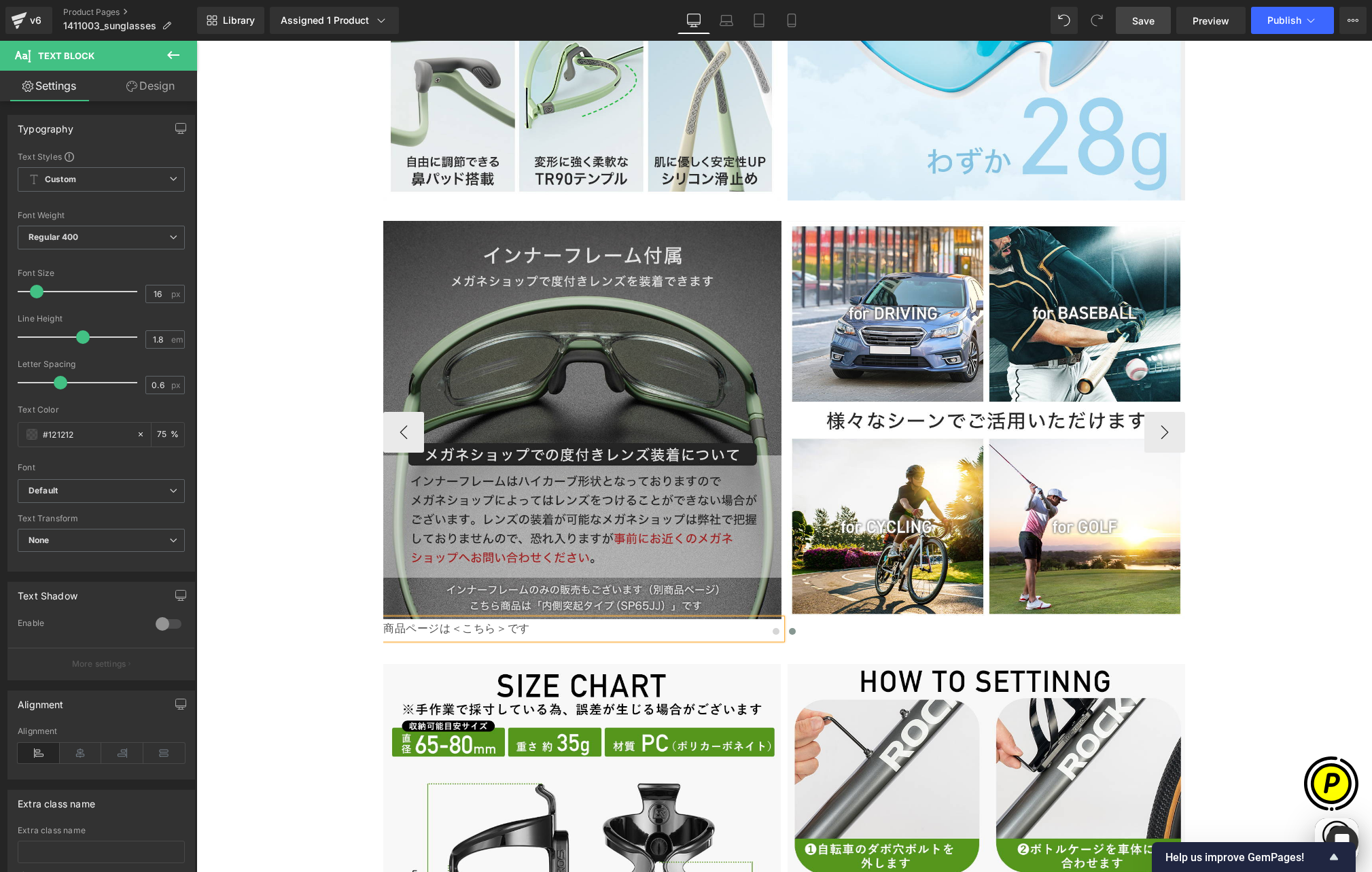
scroll to position [0, 0]
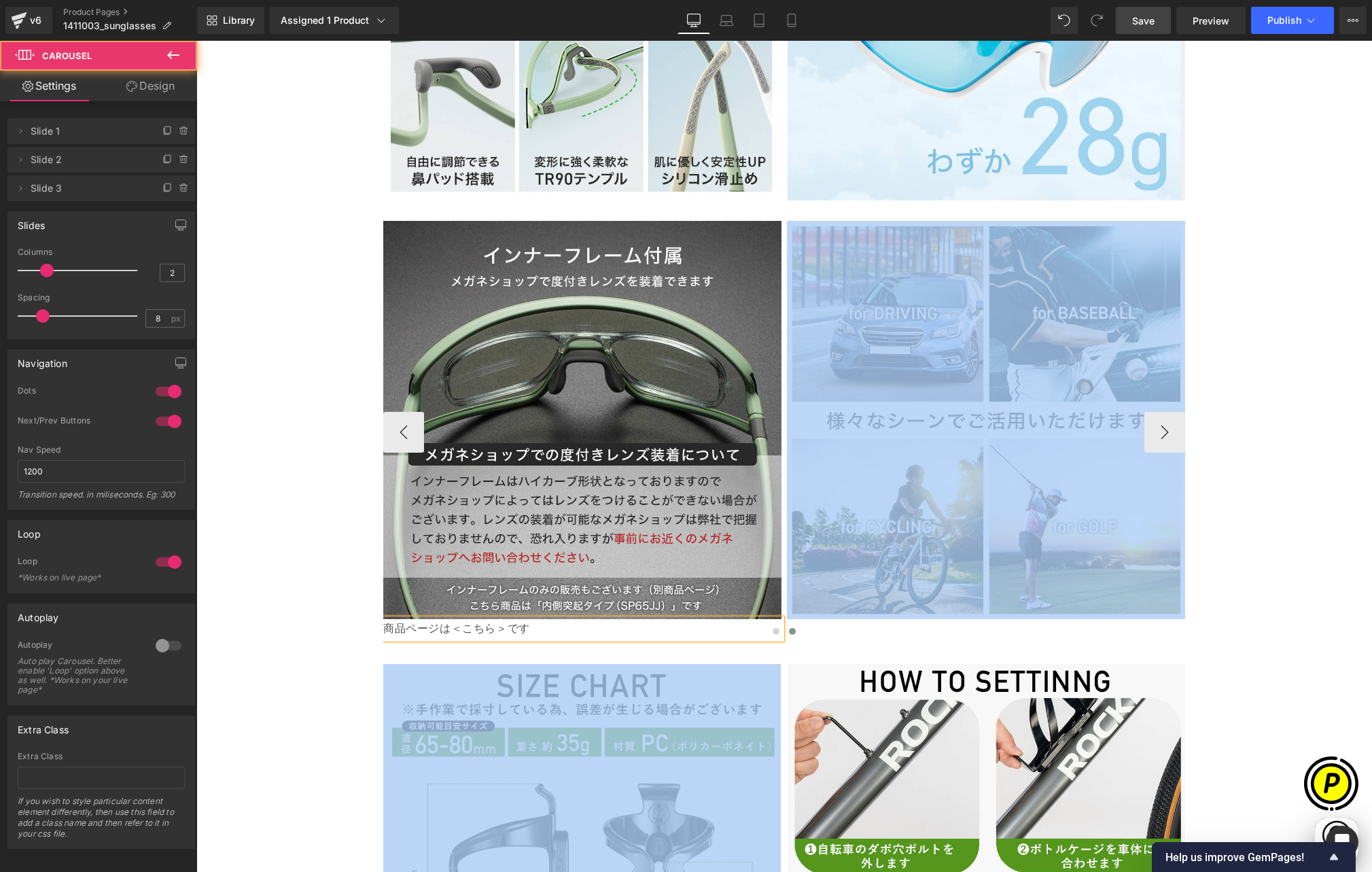
drag, startPoint x: 443, startPoint y: 510, endPoint x: 484, endPoint y: 508, distance: 41.0
click at [484, 625] on div at bounding box center [783, 635] width 801 height 21
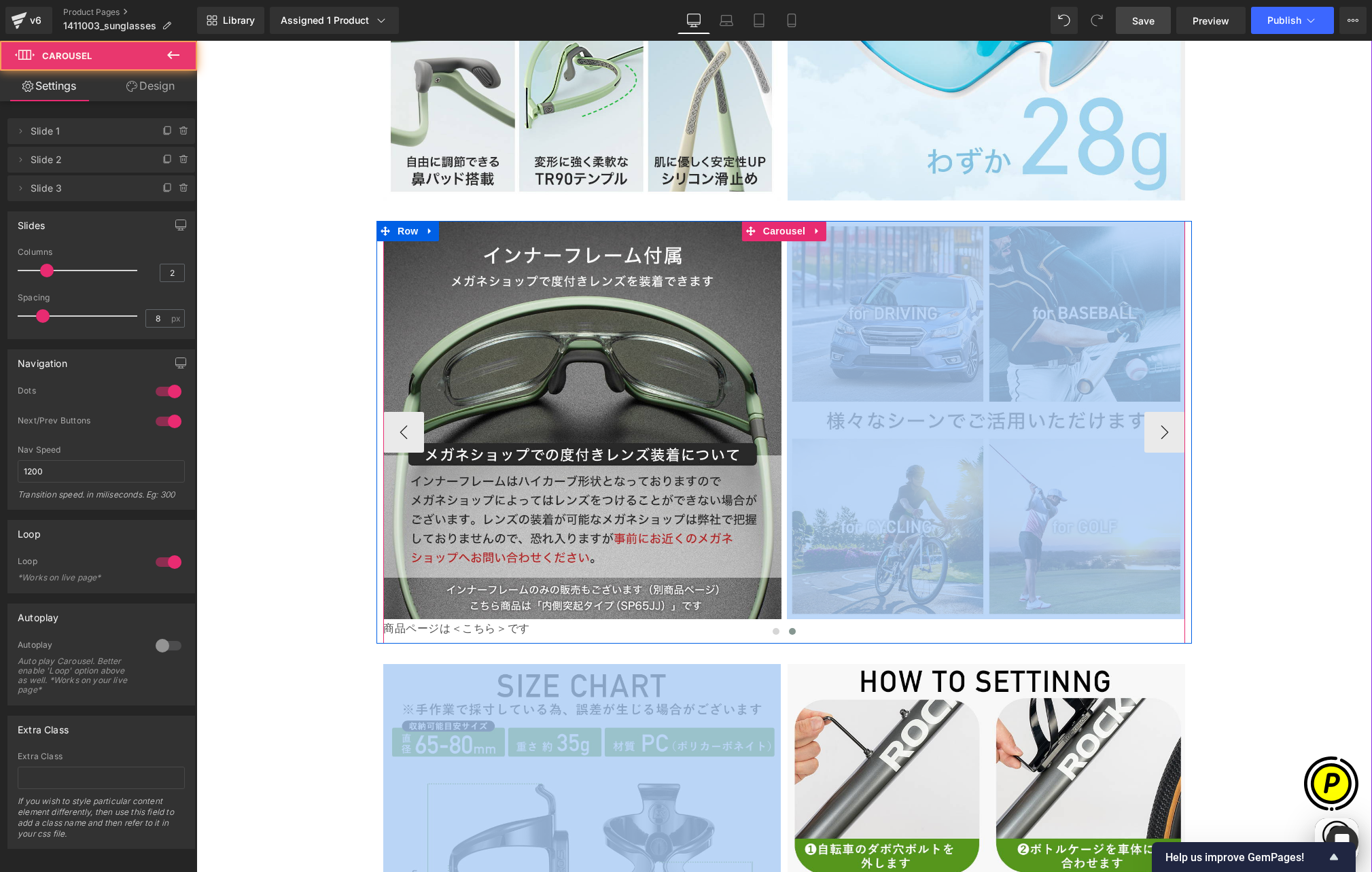
drag, startPoint x: 443, startPoint y: 508, endPoint x: 495, endPoint y: 511, distance: 52.1
click at [495, 625] on div at bounding box center [783, 635] width 801 height 21
click at [492, 625] on div at bounding box center [783, 635] width 801 height 21
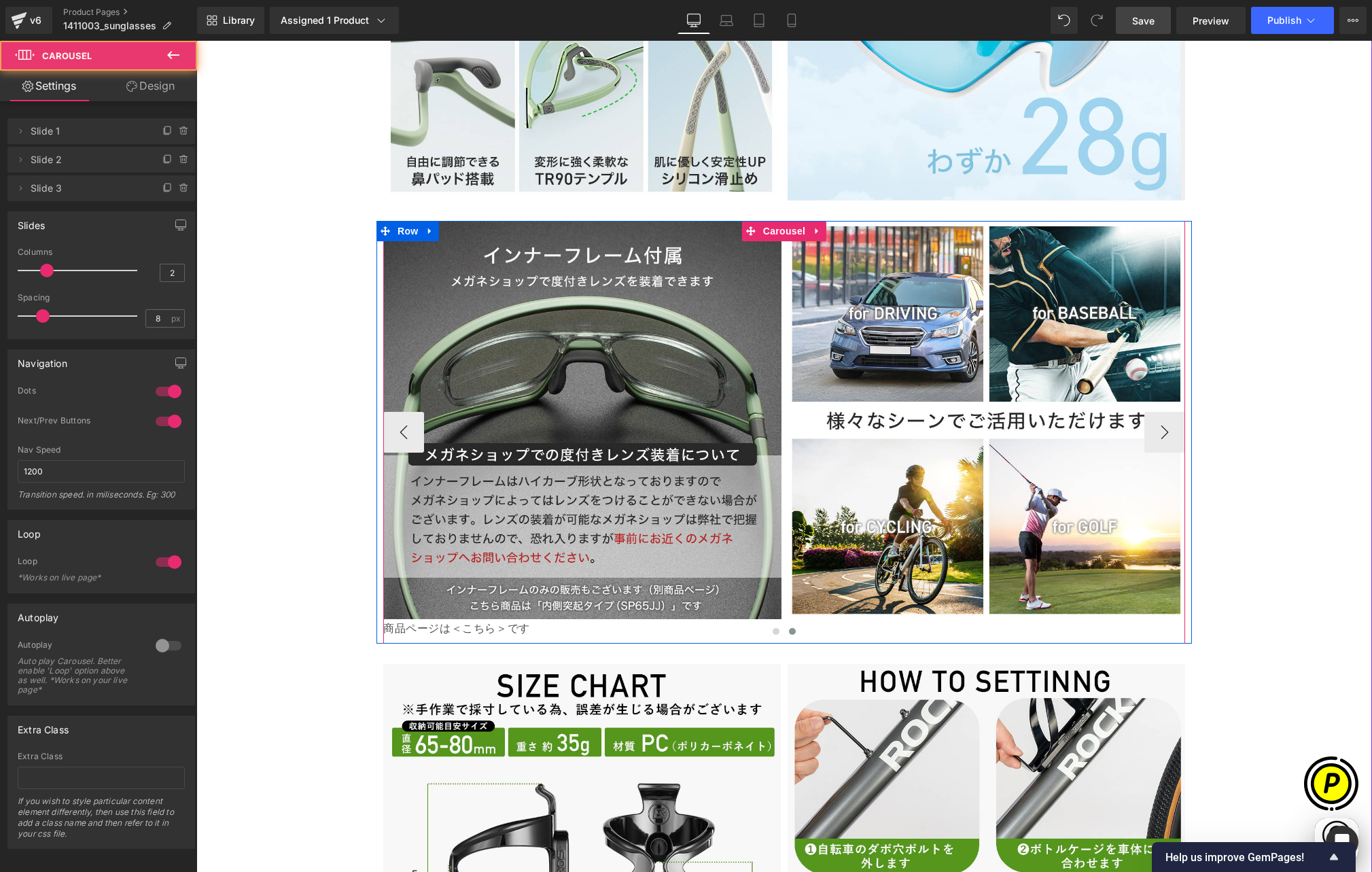
click at [446, 625] on div at bounding box center [783, 635] width 801 height 21
click at [465, 625] on div at bounding box center [783, 635] width 801 height 21
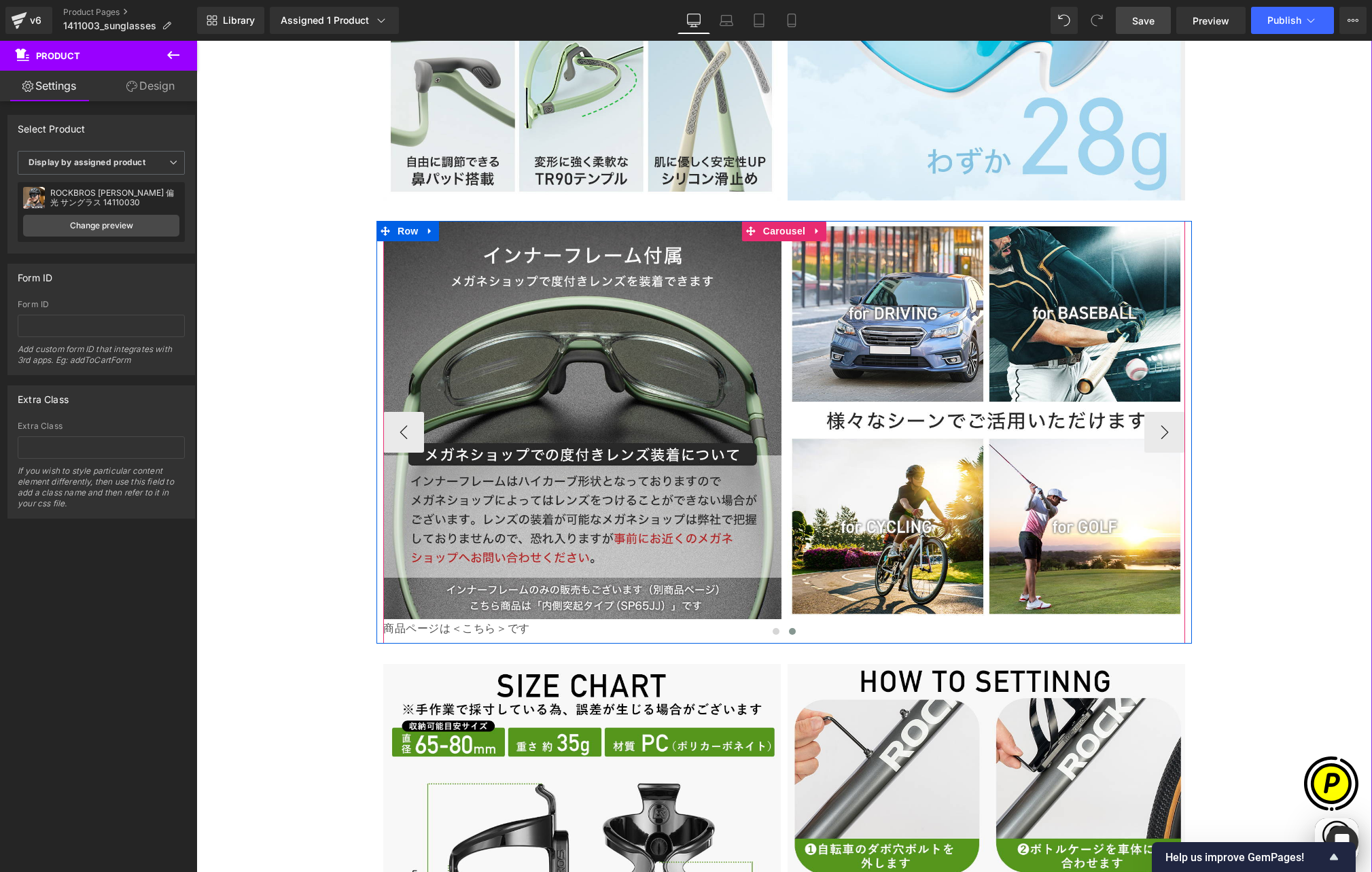
scroll to position [0, 530]
click at [575, 620] on span "Text Block" at bounding box center [575, 628] width 45 height 16
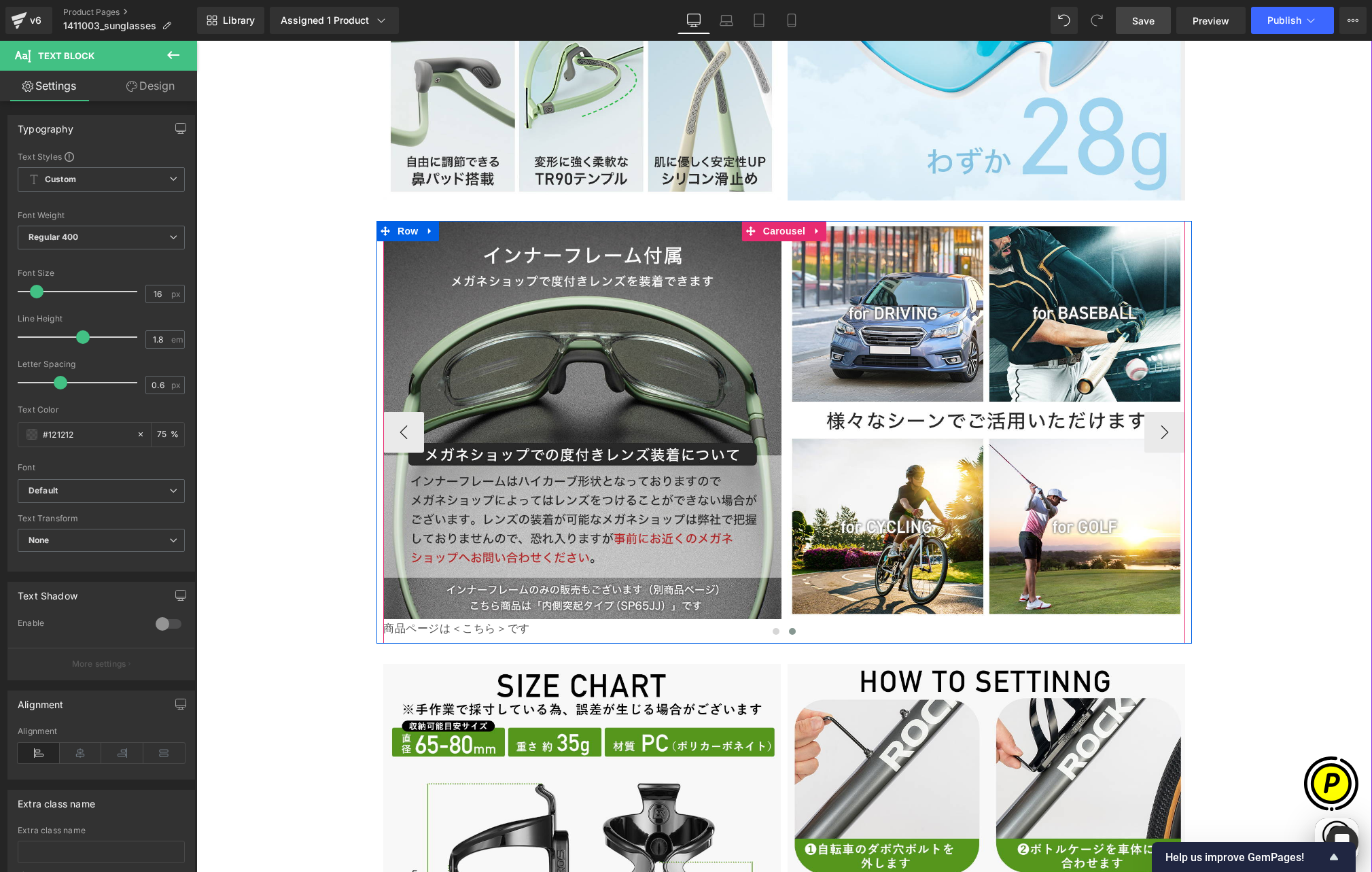
click at [492, 625] on div at bounding box center [783, 635] width 801 height 21
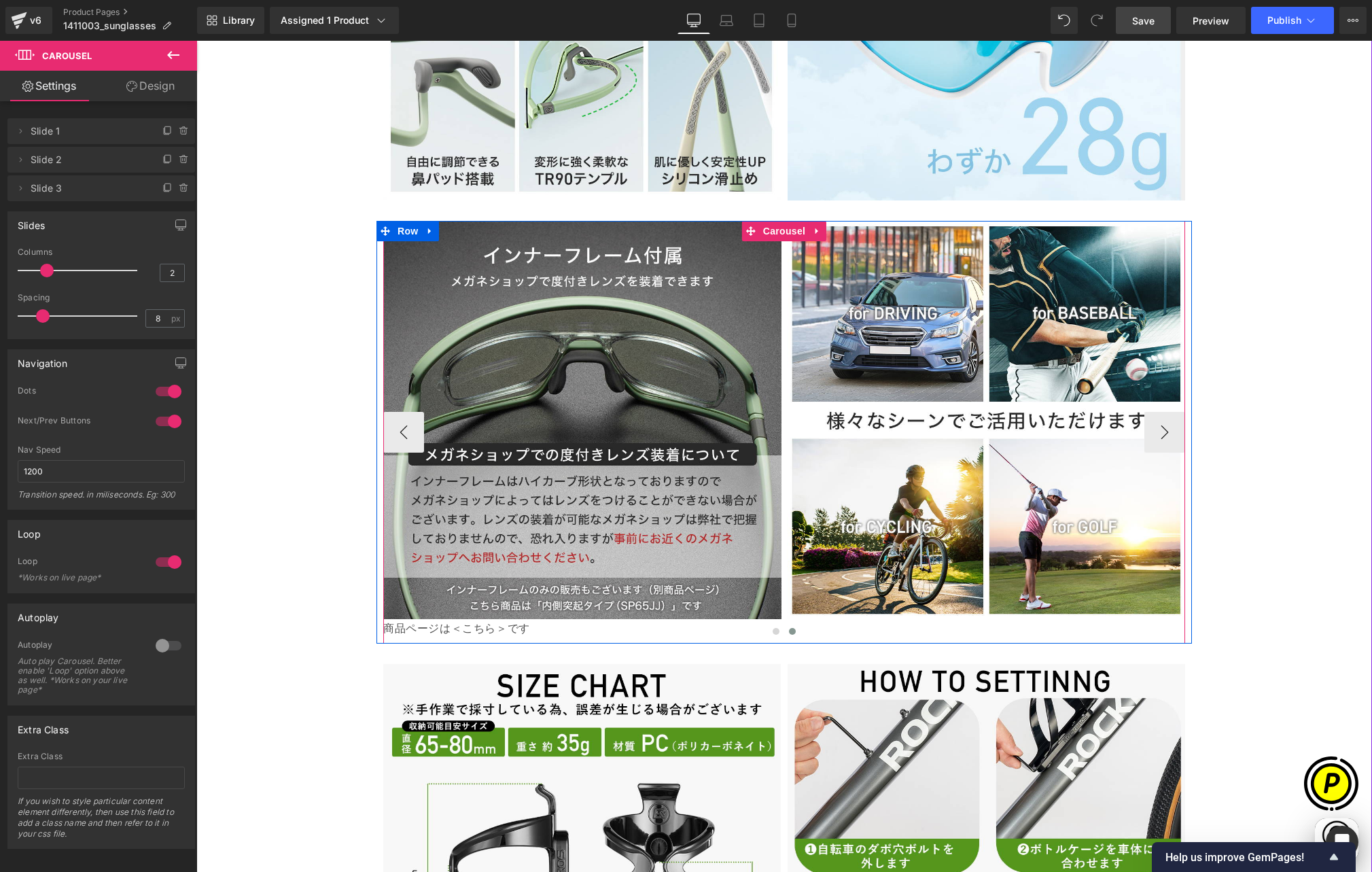
click at [513, 625] on div at bounding box center [783, 635] width 801 height 21
click at [571, 412] on span "Image" at bounding box center [582, 420] width 29 height 16
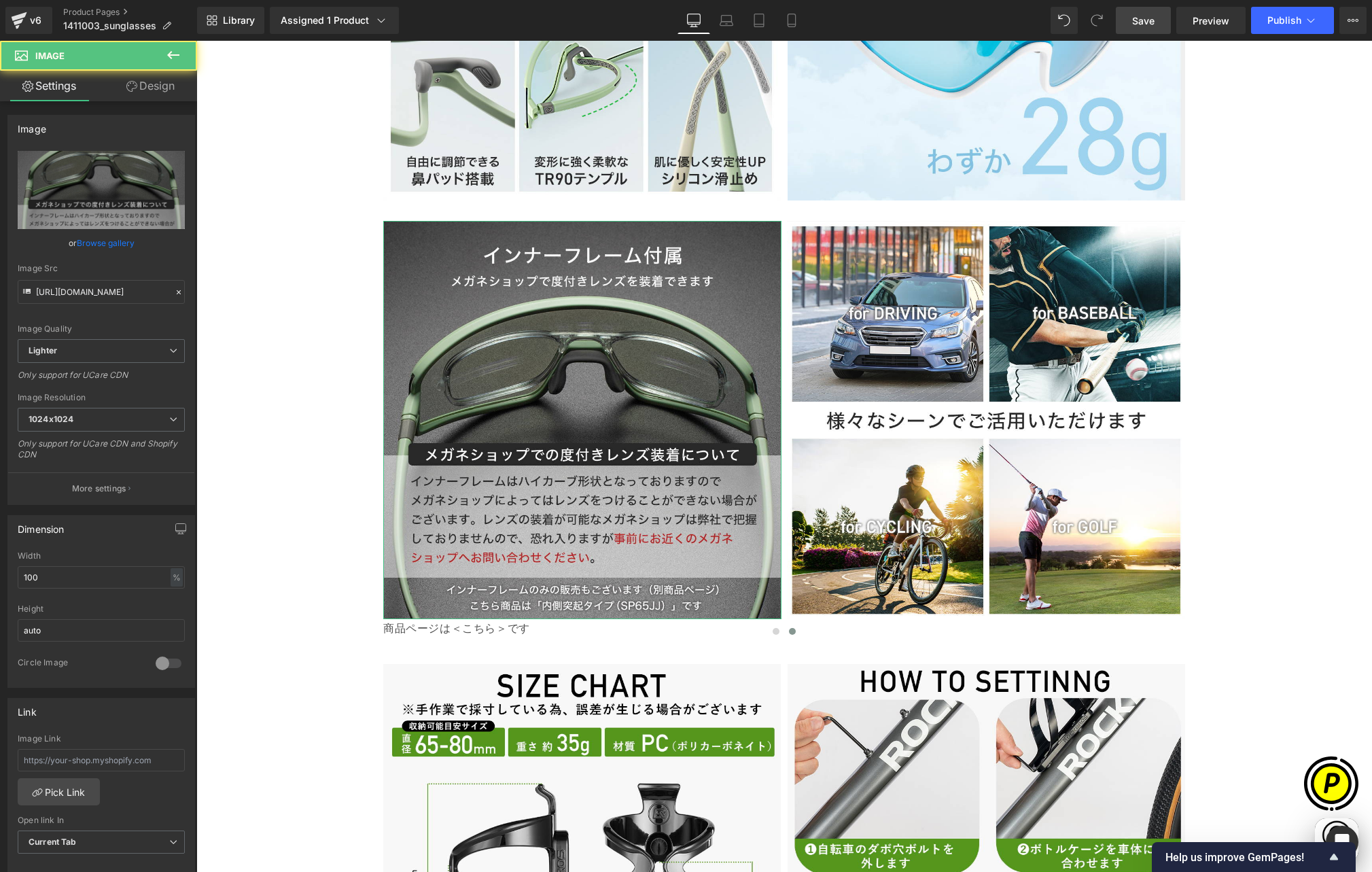
click at [145, 91] on link "Design" at bounding box center [150, 86] width 99 height 31
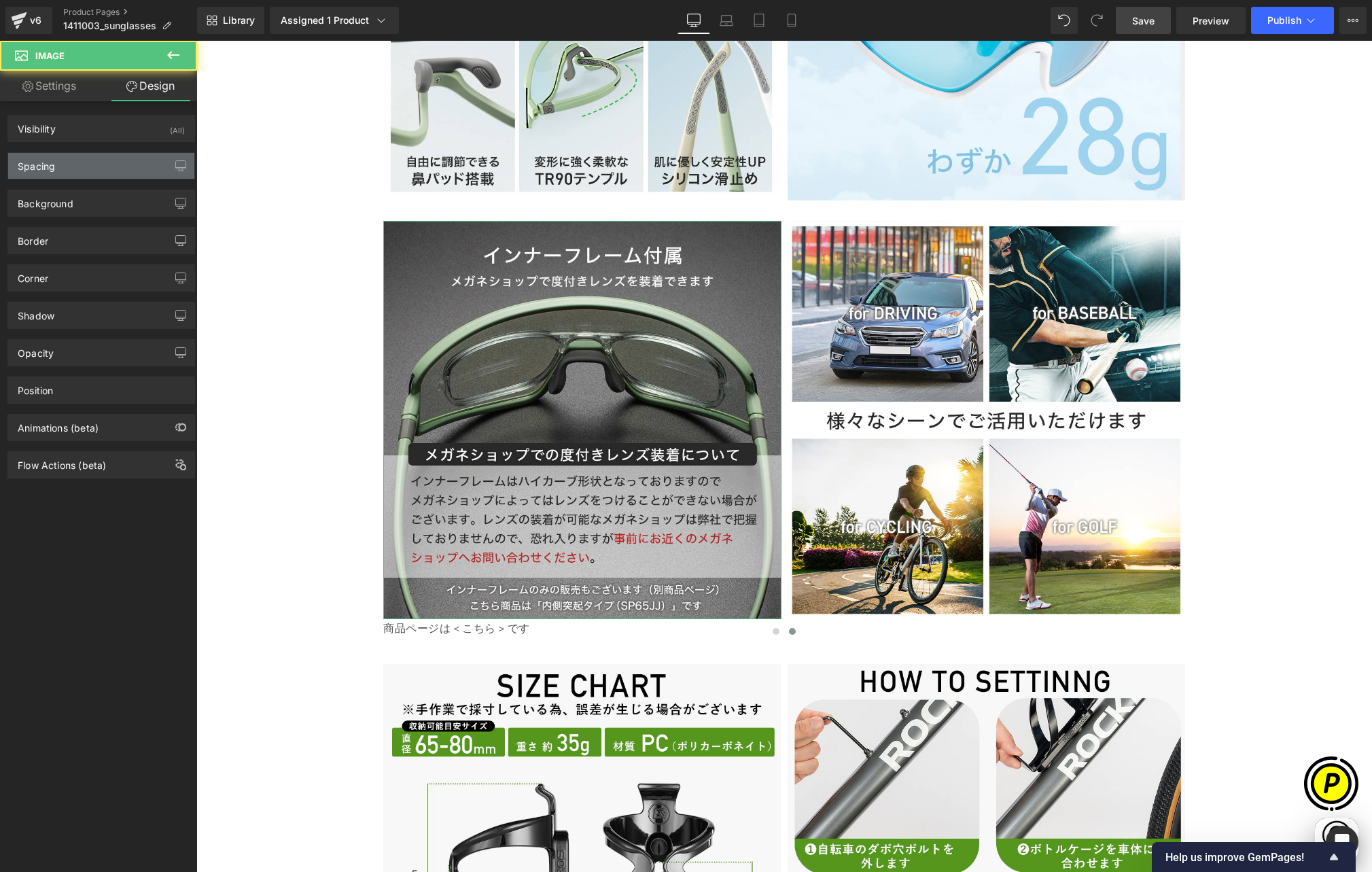
type input "0"
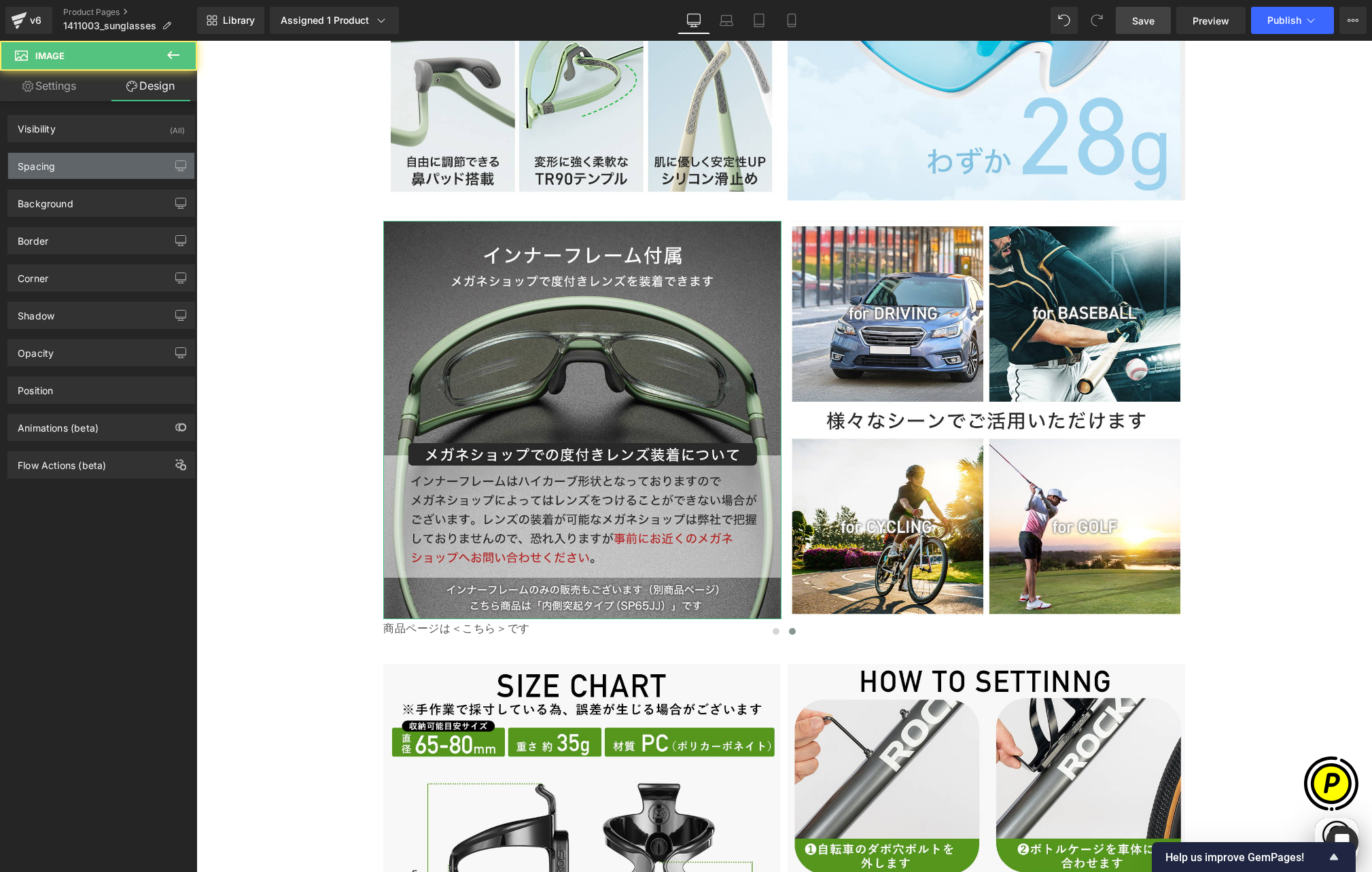
type input "0"
click at [65, 159] on div "Spacing" at bounding box center [101, 166] width 187 height 26
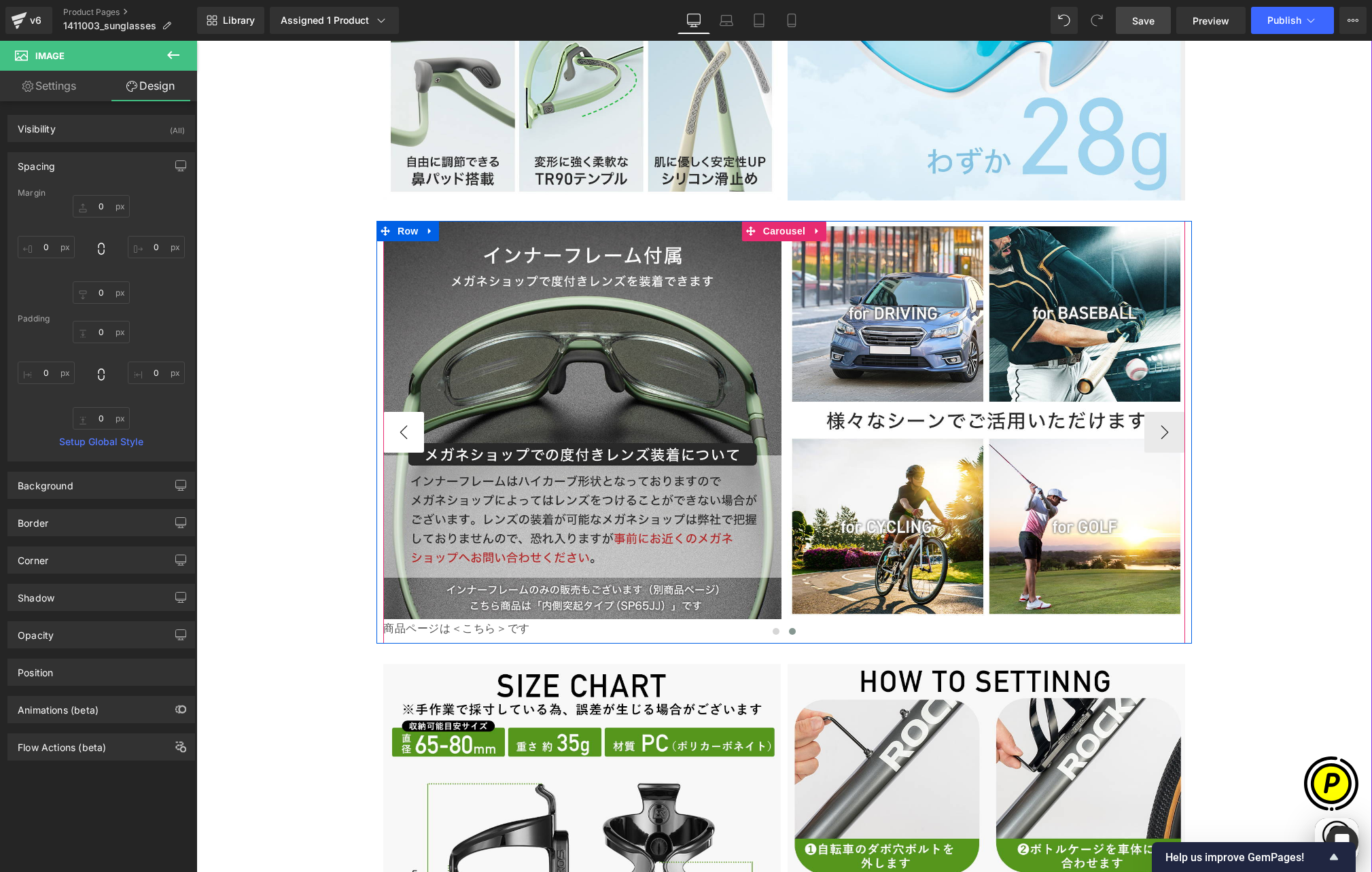
click at [398, 412] on button "‹" at bounding box center [403, 432] width 41 height 41
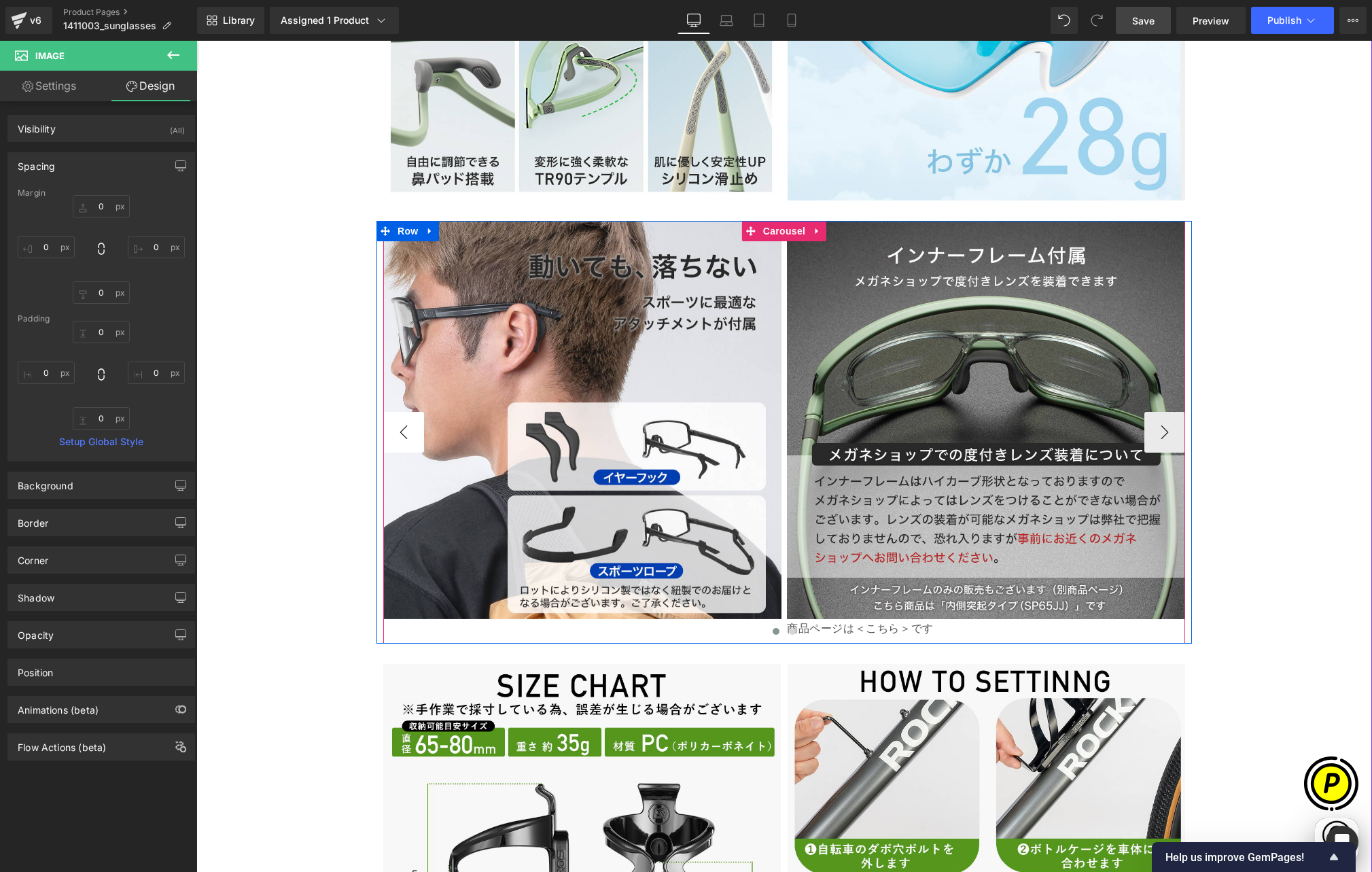
scroll to position [0, 0]
click at [398, 412] on button "‹" at bounding box center [403, 432] width 41 height 41
click at [578, 424] on span "Image" at bounding box center [582, 432] width 29 height 16
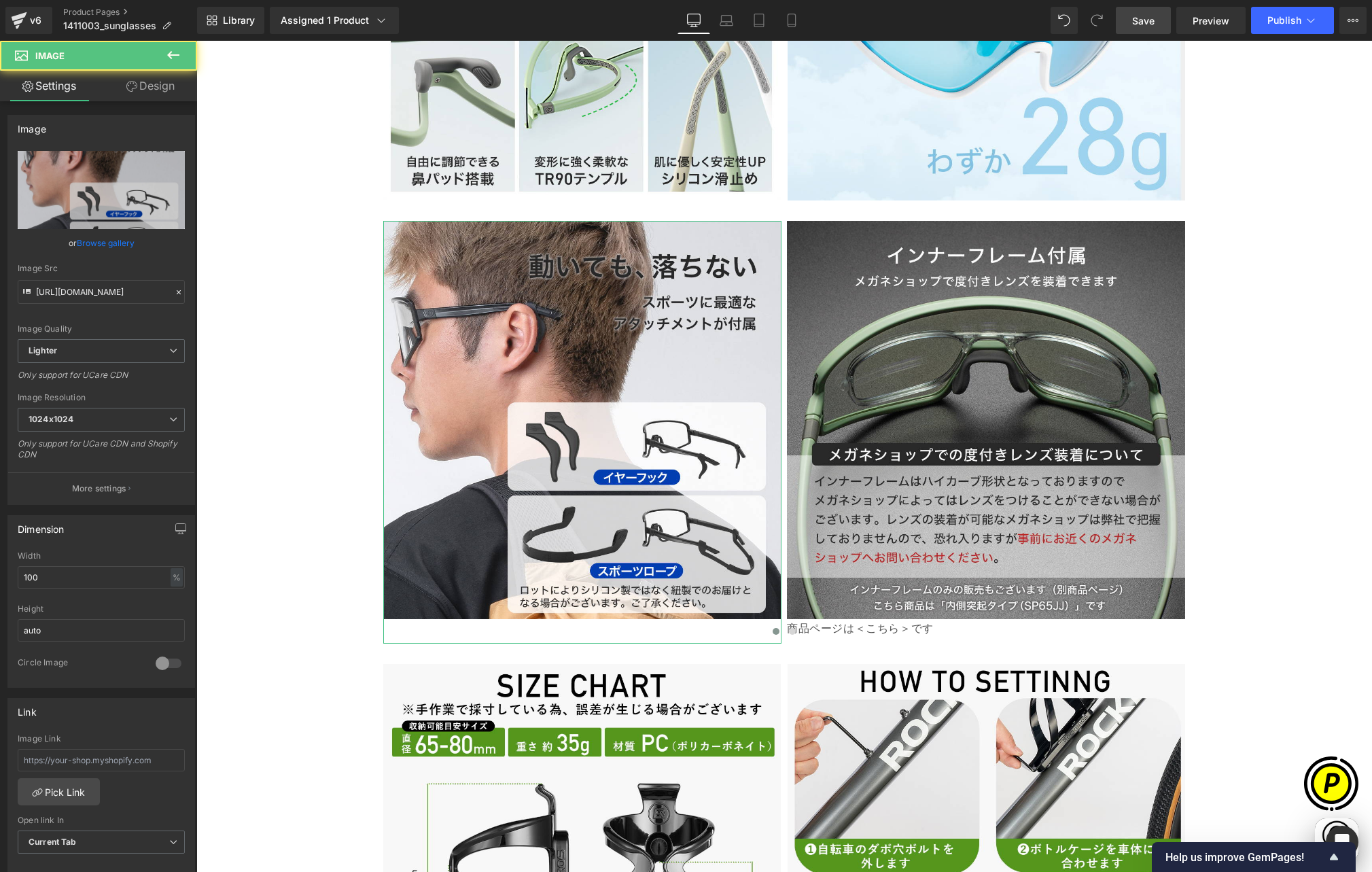
click at [160, 92] on link "Design" at bounding box center [150, 86] width 99 height 31
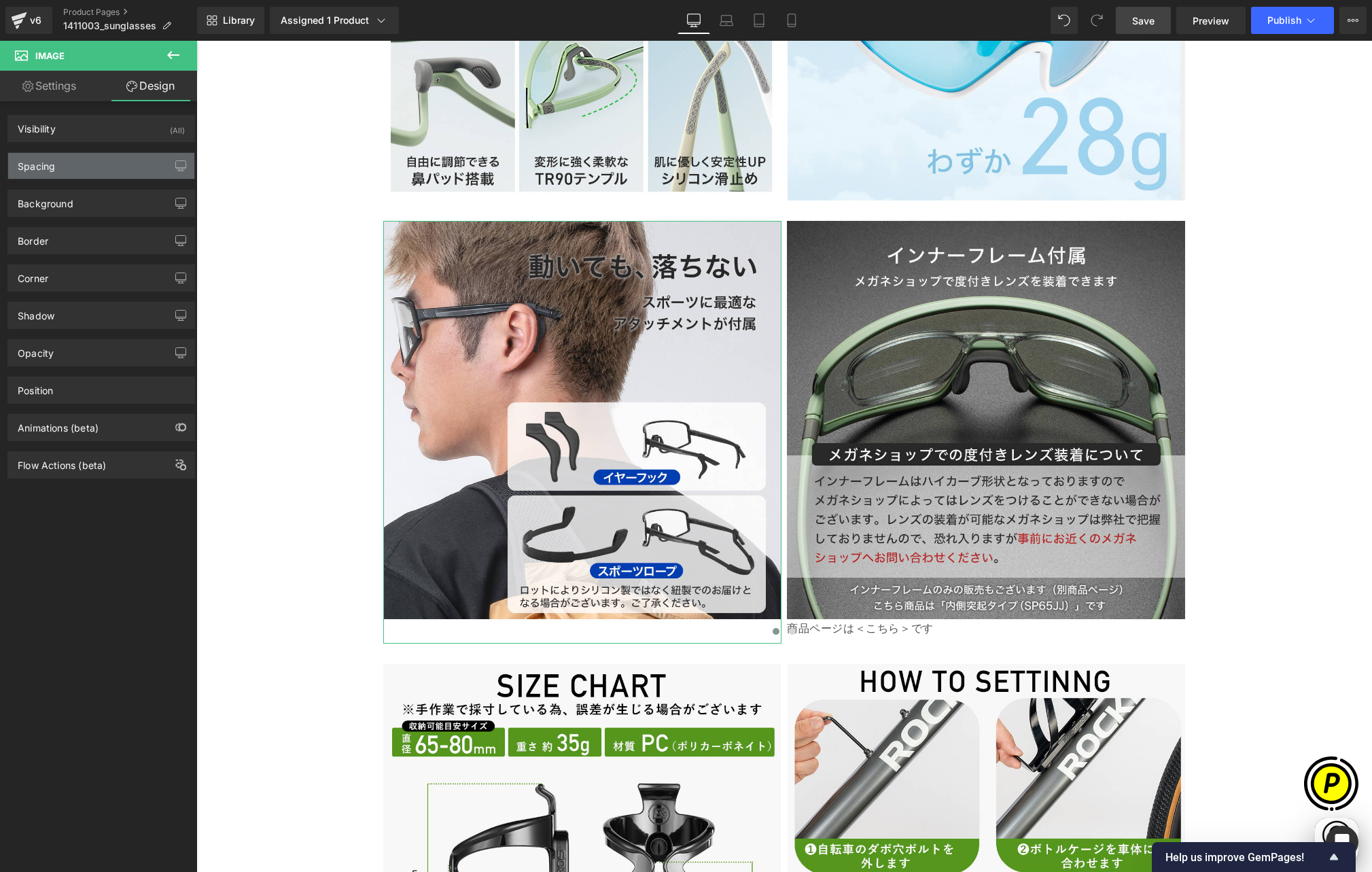
click at [57, 165] on div "Spacing" at bounding box center [101, 166] width 187 height 26
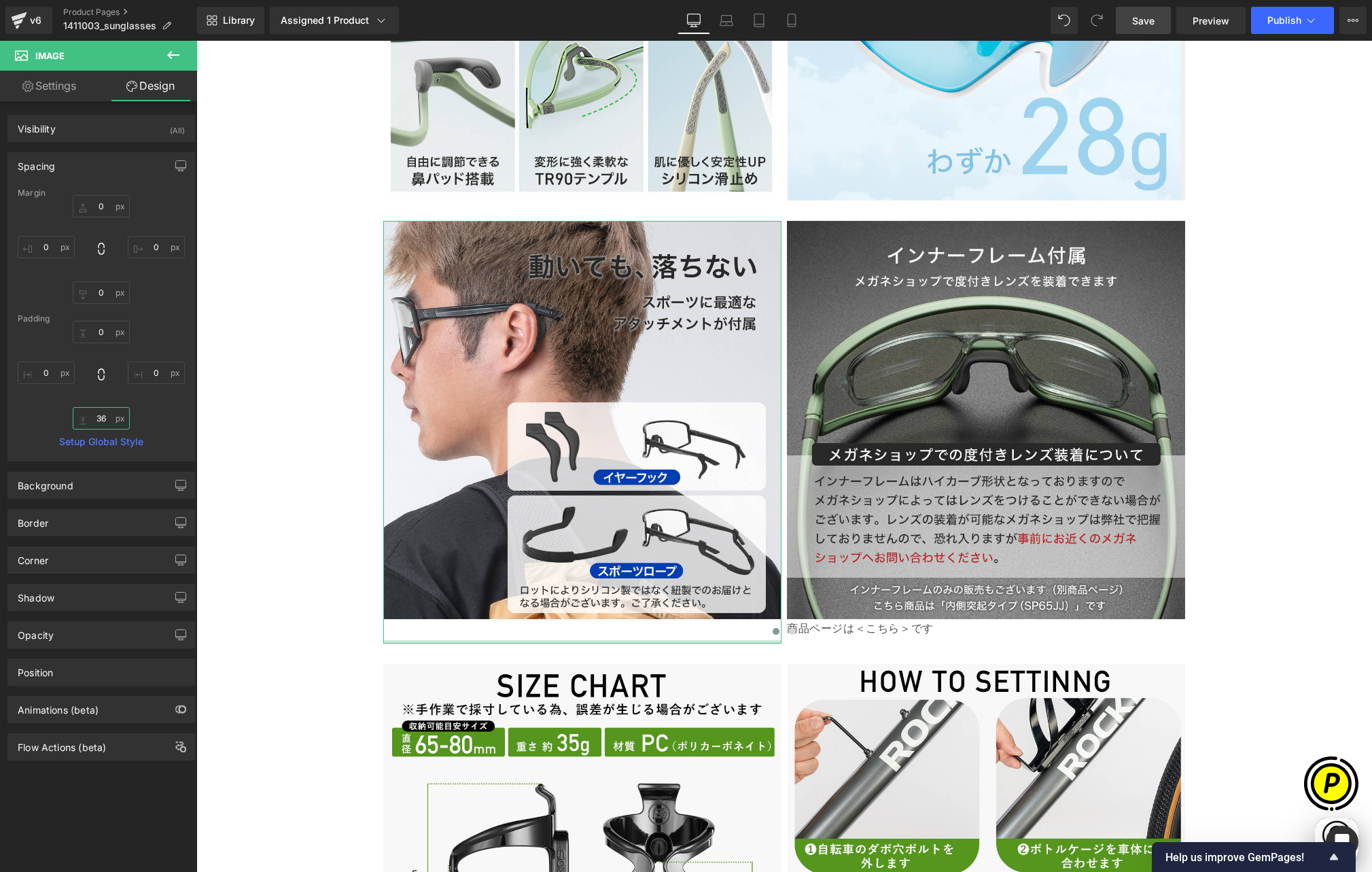
click at [102, 419] on input "36" at bounding box center [101, 417] width 57 height 23
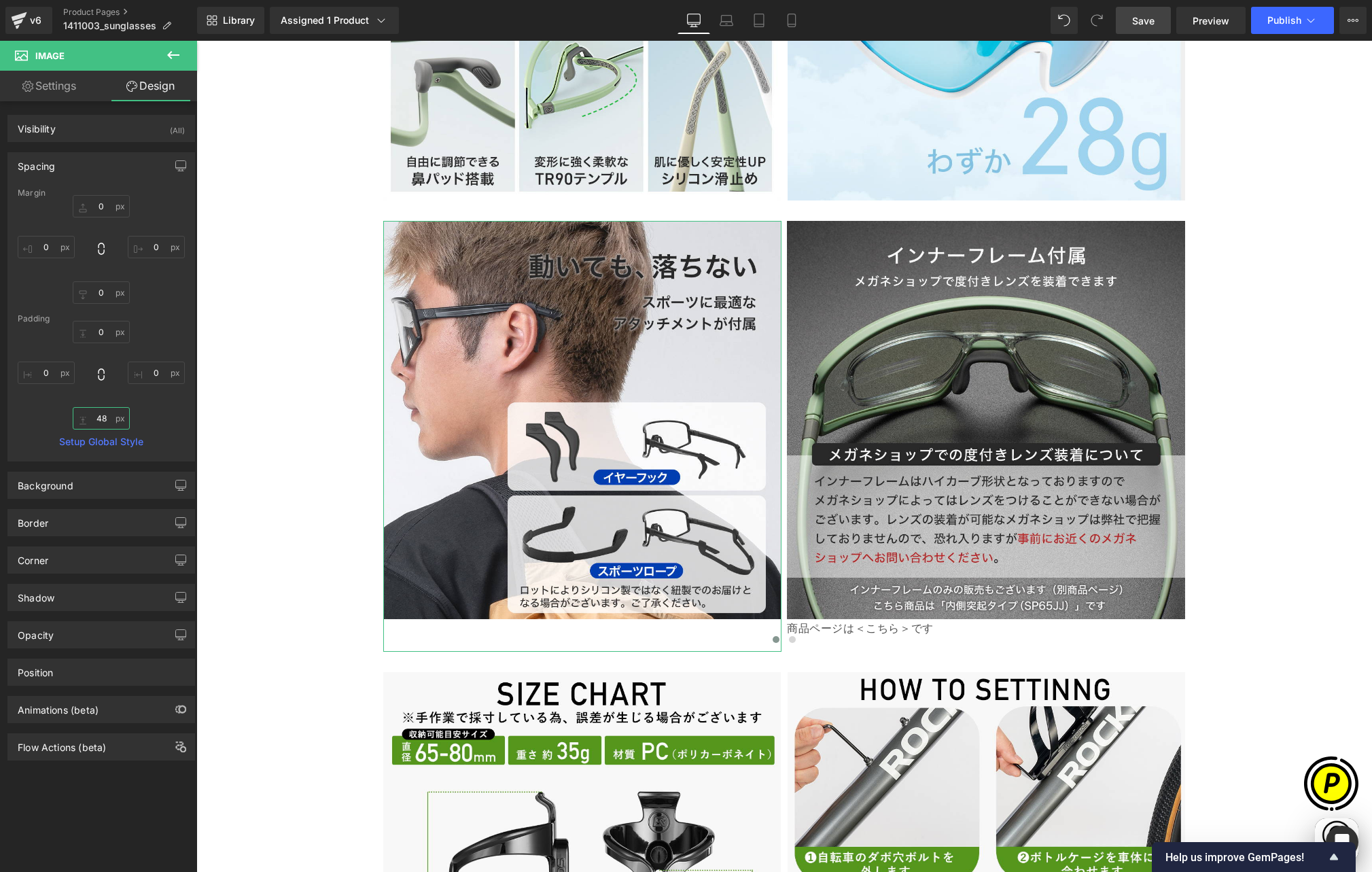
scroll to position [0, 530]
type input "4"
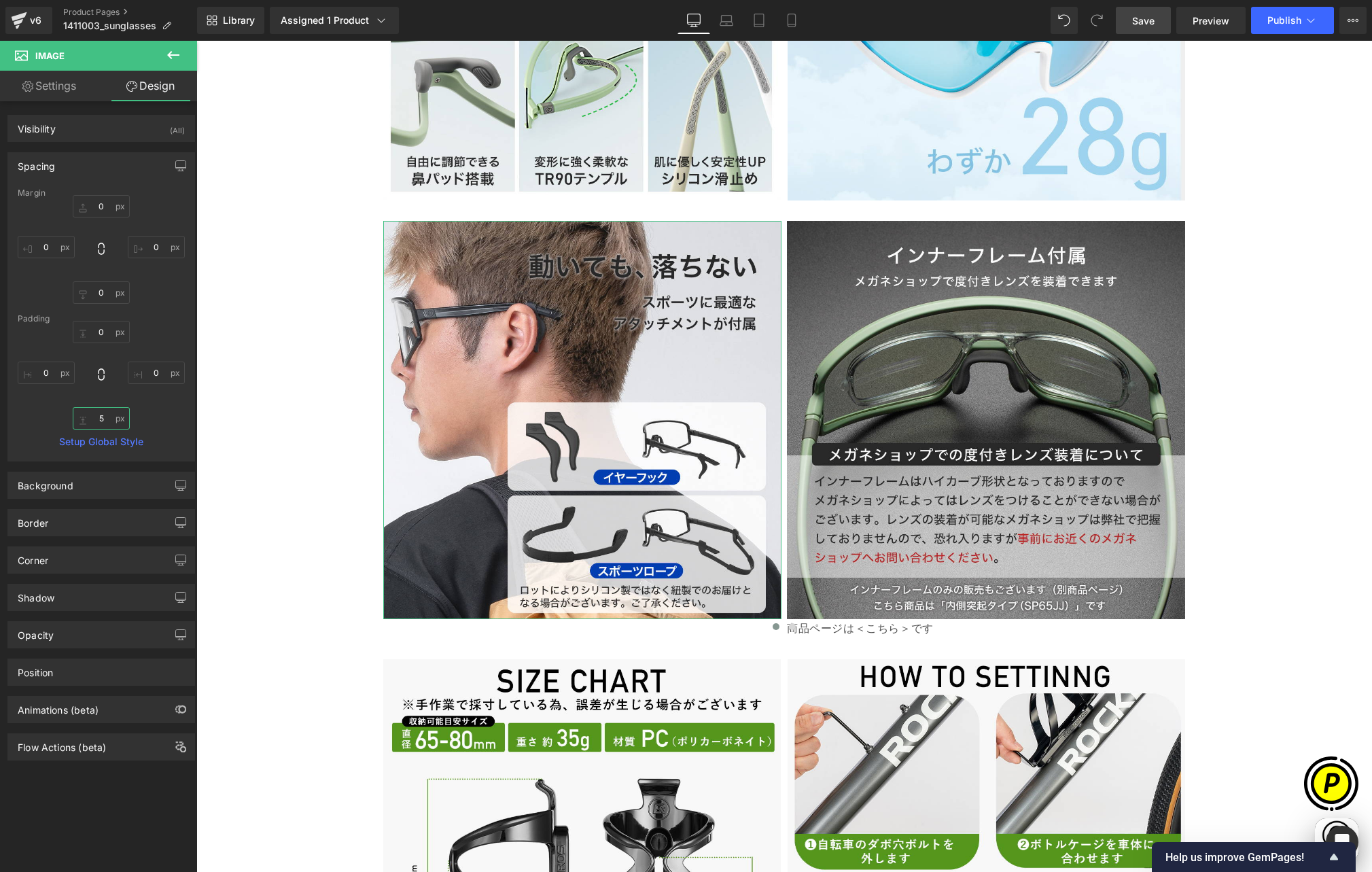
type input "56"
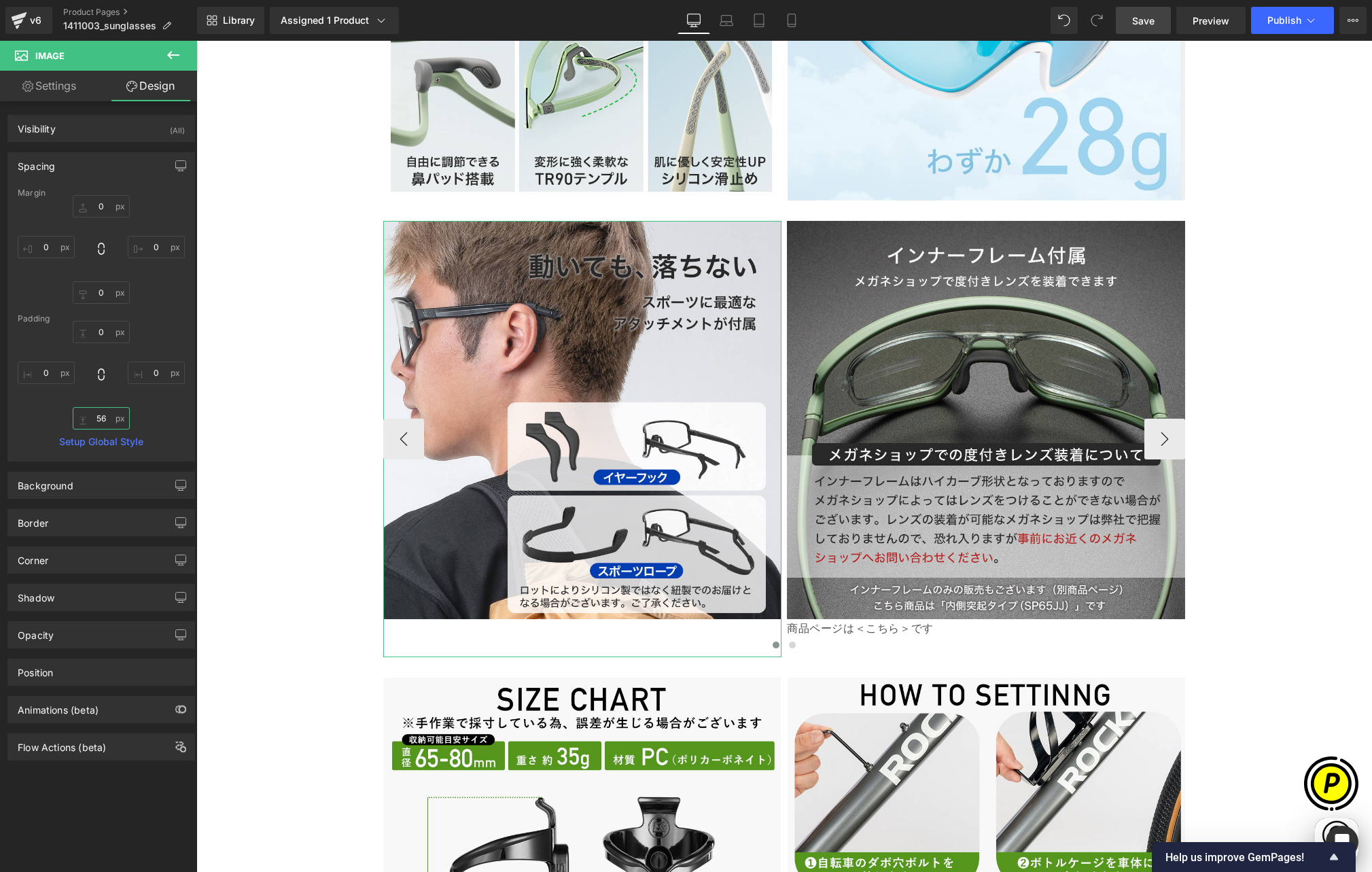
scroll to position [0, 795]
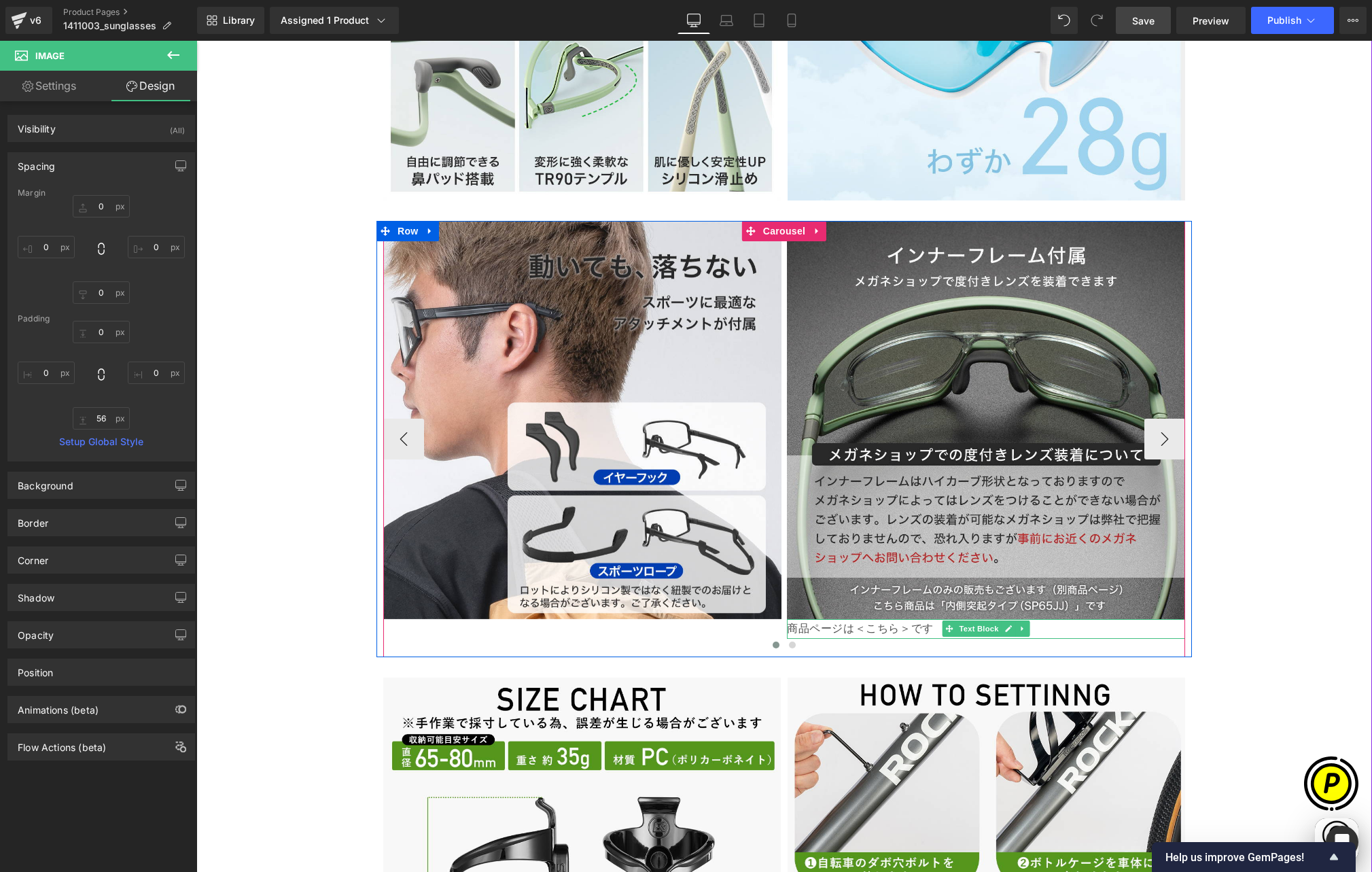
click at [879, 619] on p "商品ページは＜こちら＞です" at bounding box center [986, 629] width 398 height 20
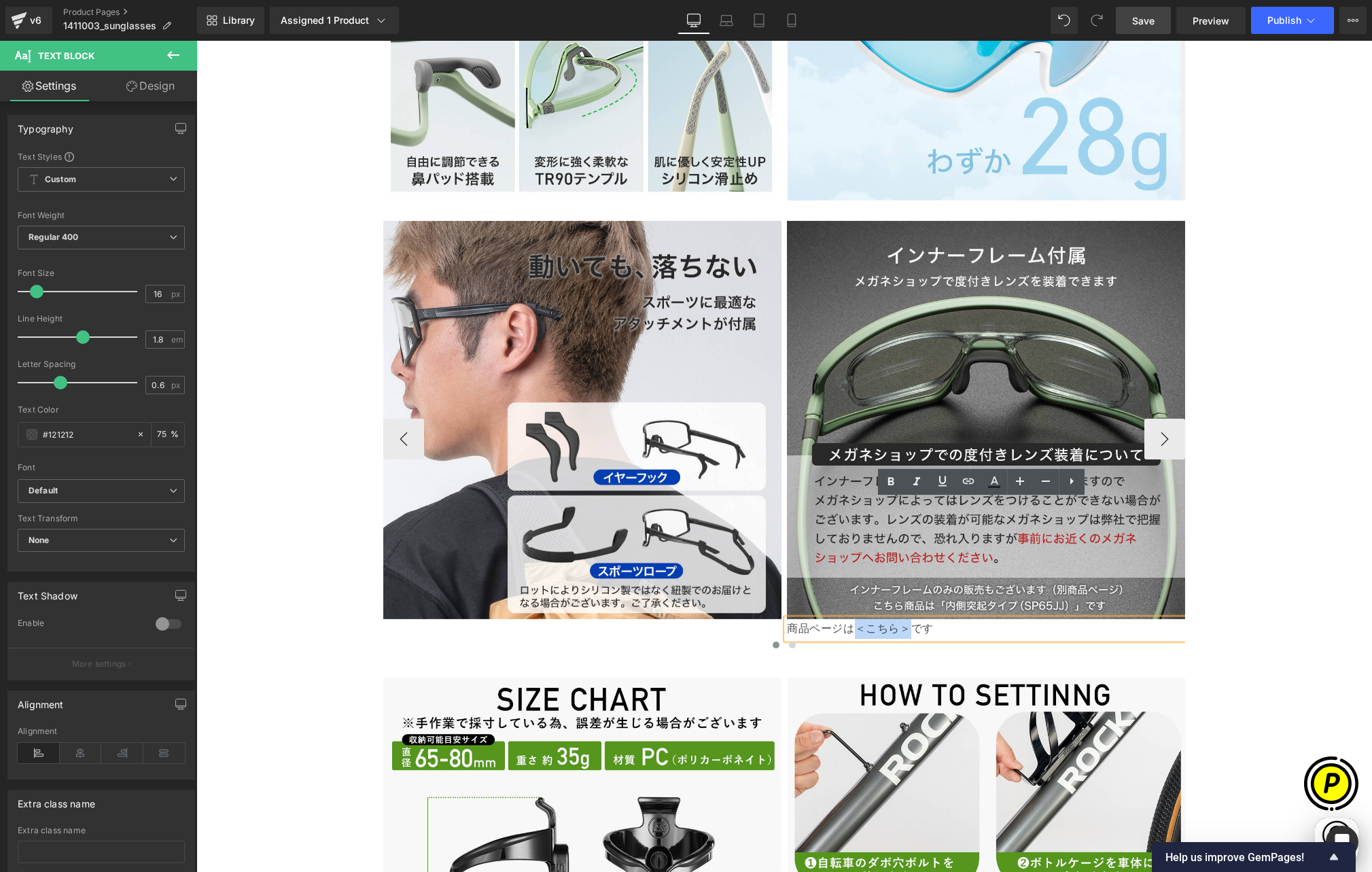
drag, startPoint x: 850, startPoint y: 509, endPoint x: 907, endPoint y: 508, distance: 57.0
click at [907, 619] on p "商品ページは＜こちら＞です" at bounding box center [986, 629] width 398 height 20
click at [967, 483] on icon at bounding box center [968, 481] width 16 height 16
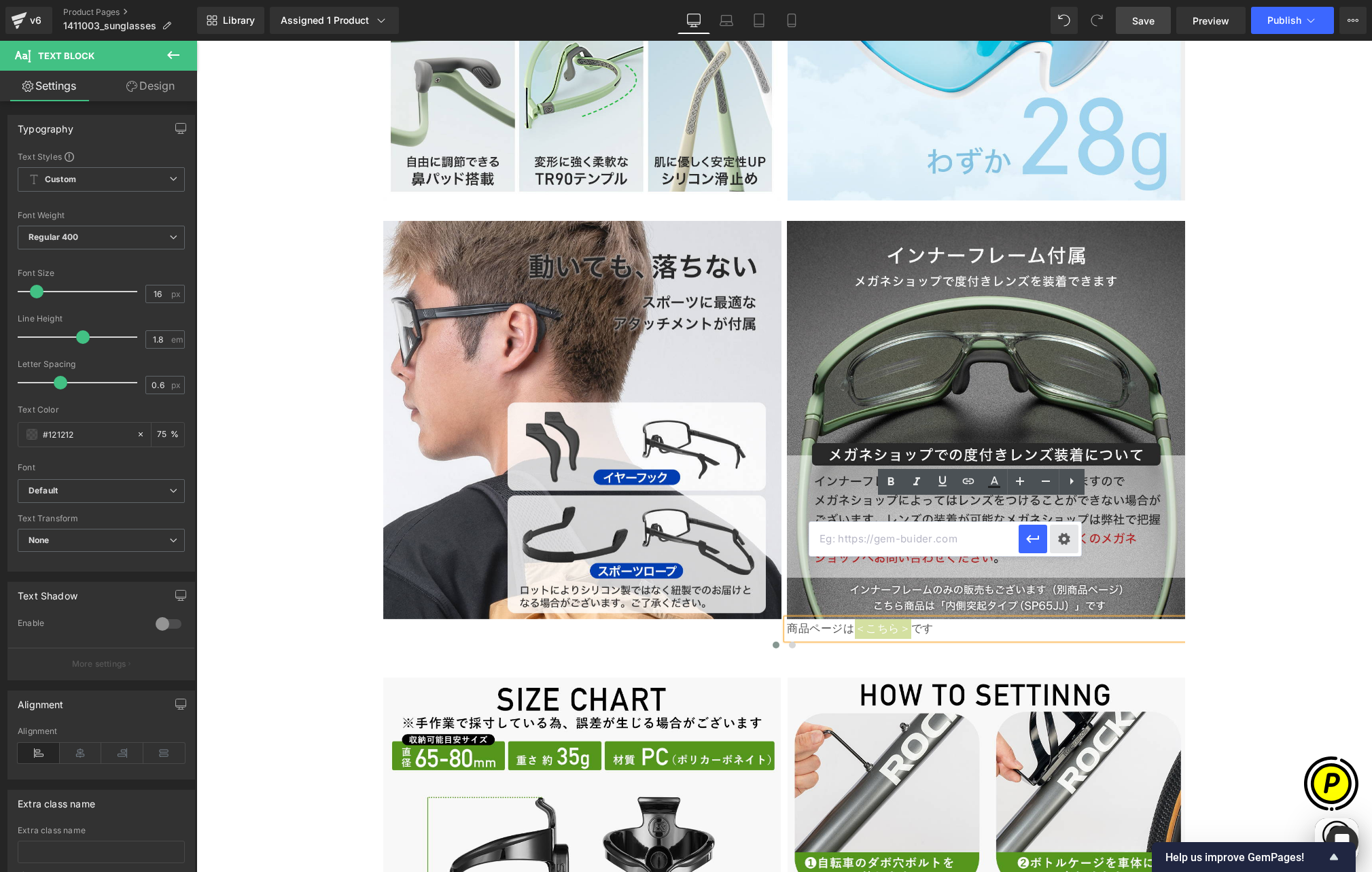
scroll to position [0, 0]
click at [1063, 0] on div "Text Color Highlight Color #333333 Edit or remove link: Edit - Unlink - Cancel" at bounding box center [686, 0] width 1372 height 0
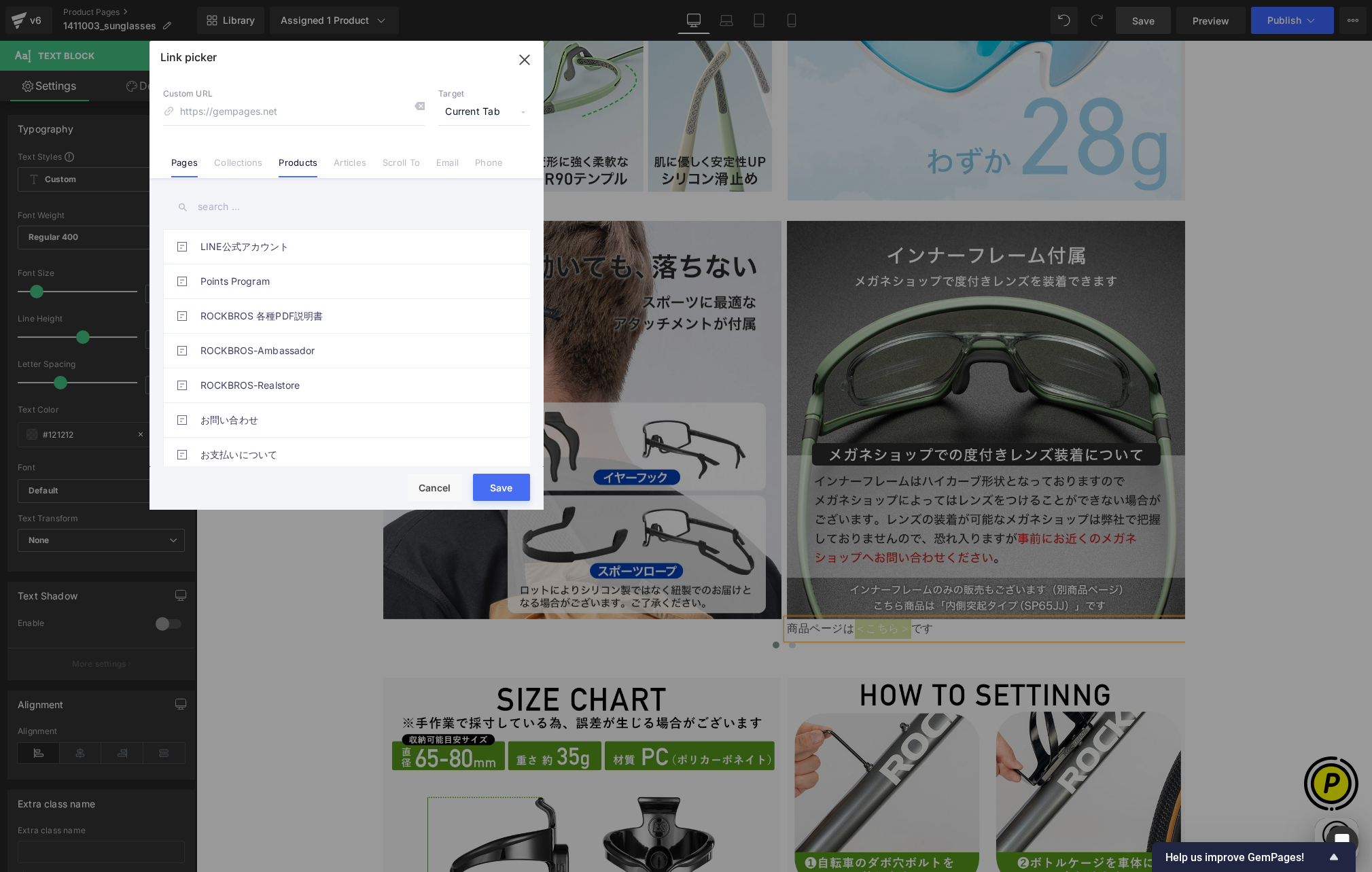
click at [292, 163] on link "Products" at bounding box center [298, 167] width 39 height 21
click at [237, 208] on input "text" at bounding box center [346, 207] width 367 height 31
paste input "https://rockbros.jp/products/rockbros-innerframe"
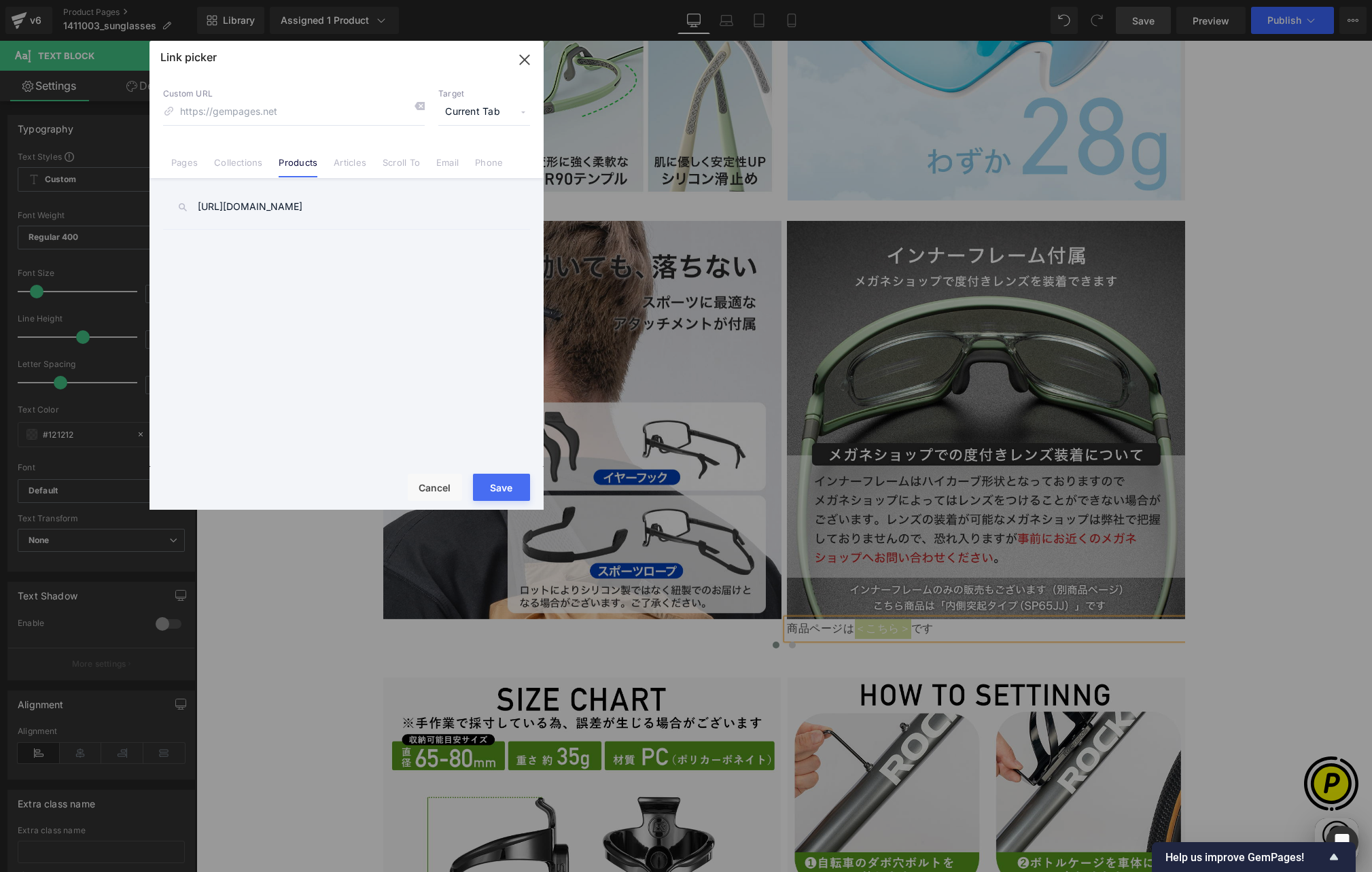
scroll to position [0, 530]
drag, startPoint x: 370, startPoint y: 207, endPoint x: 135, endPoint y: 204, distance: 235.0
click at [135, 204] on div "Link picker Back to Library Insert Custom URL Target Current Tab Current Tab Ne…" at bounding box center [686, 436] width 1372 height 872
click at [269, 206] on input "innerframe" at bounding box center [346, 207] width 367 height 31
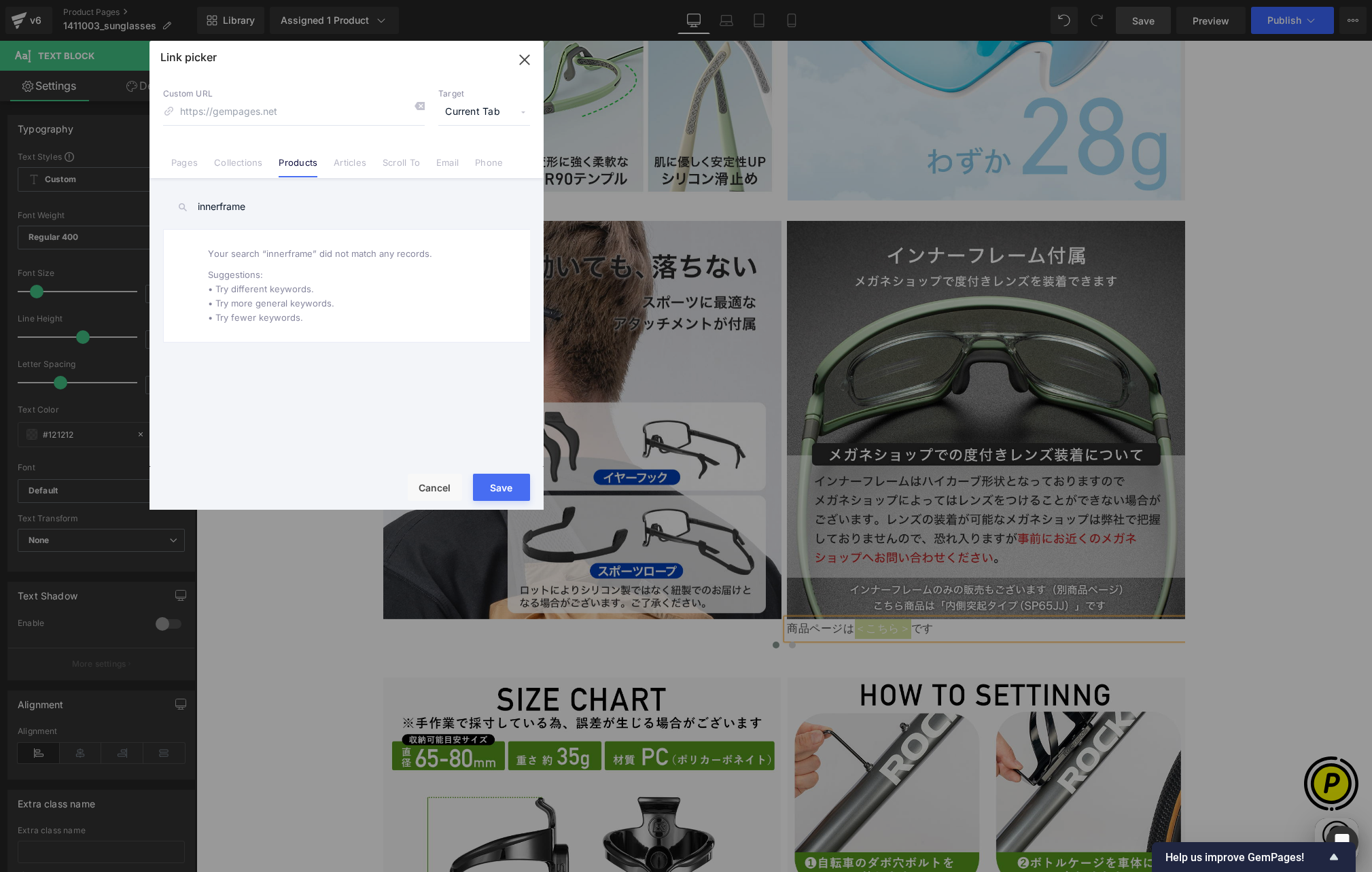
drag, startPoint x: 219, startPoint y: 203, endPoint x: 315, endPoint y: 214, distance: 96.6
click at [315, 214] on input "innerframe" at bounding box center [346, 207] width 367 height 31
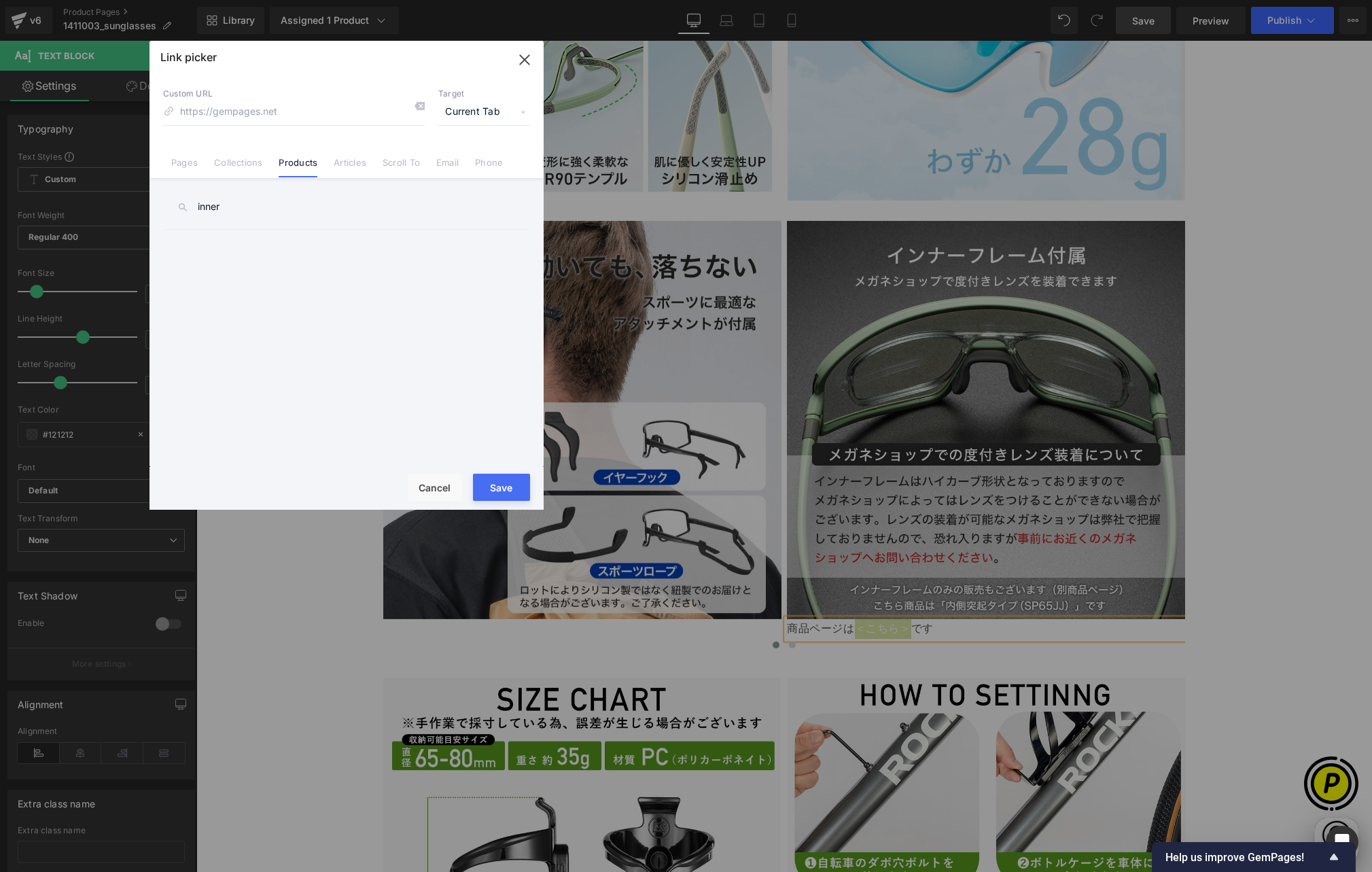
scroll to position [0, 795]
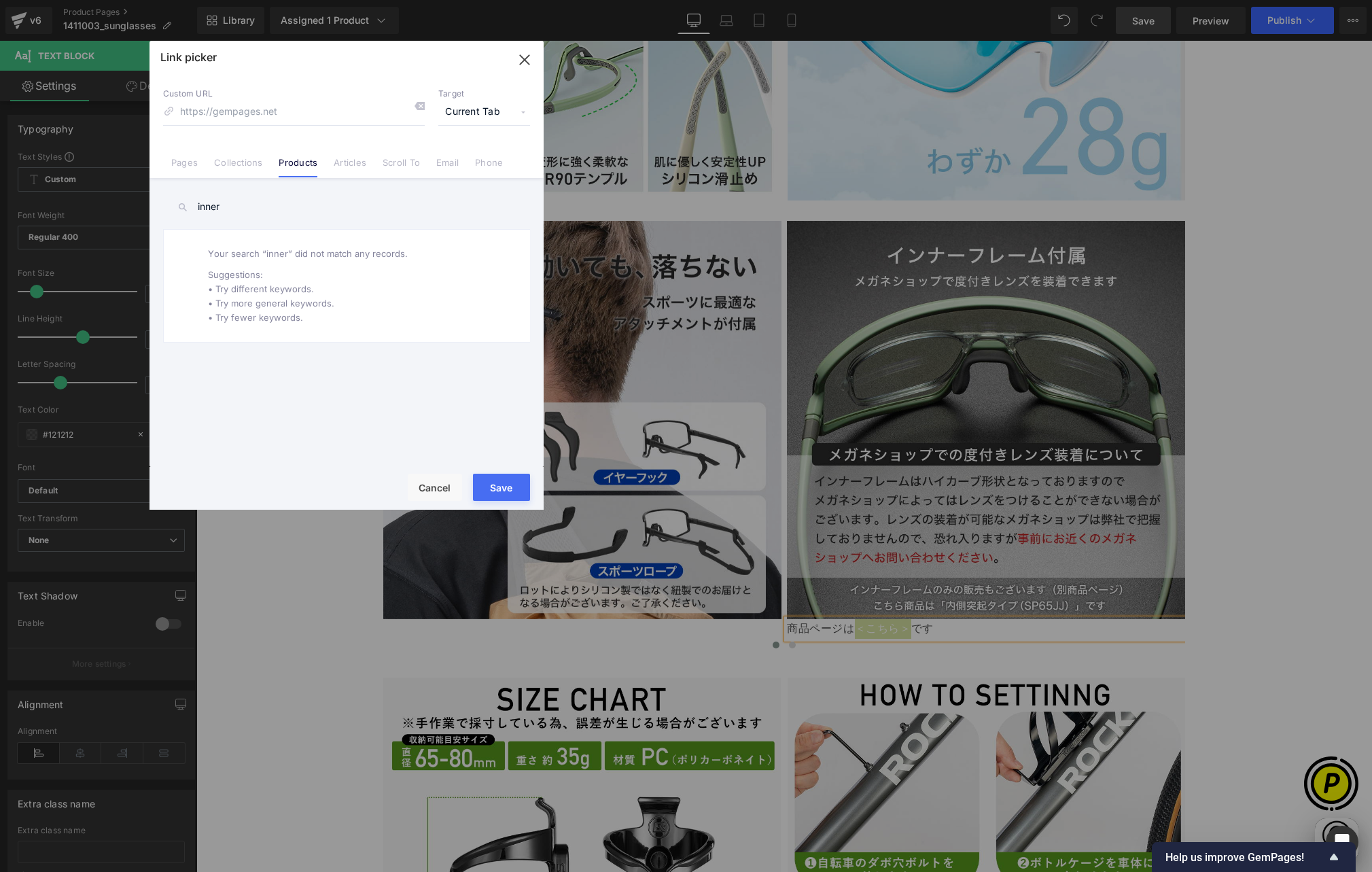
type input "inner"
drag, startPoint x: 254, startPoint y: 206, endPoint x: 173, endPoint y: 205, distance: 81.0
click at [173, 205] on input "inner" at bounding box center [346, 207] width 367 height 31
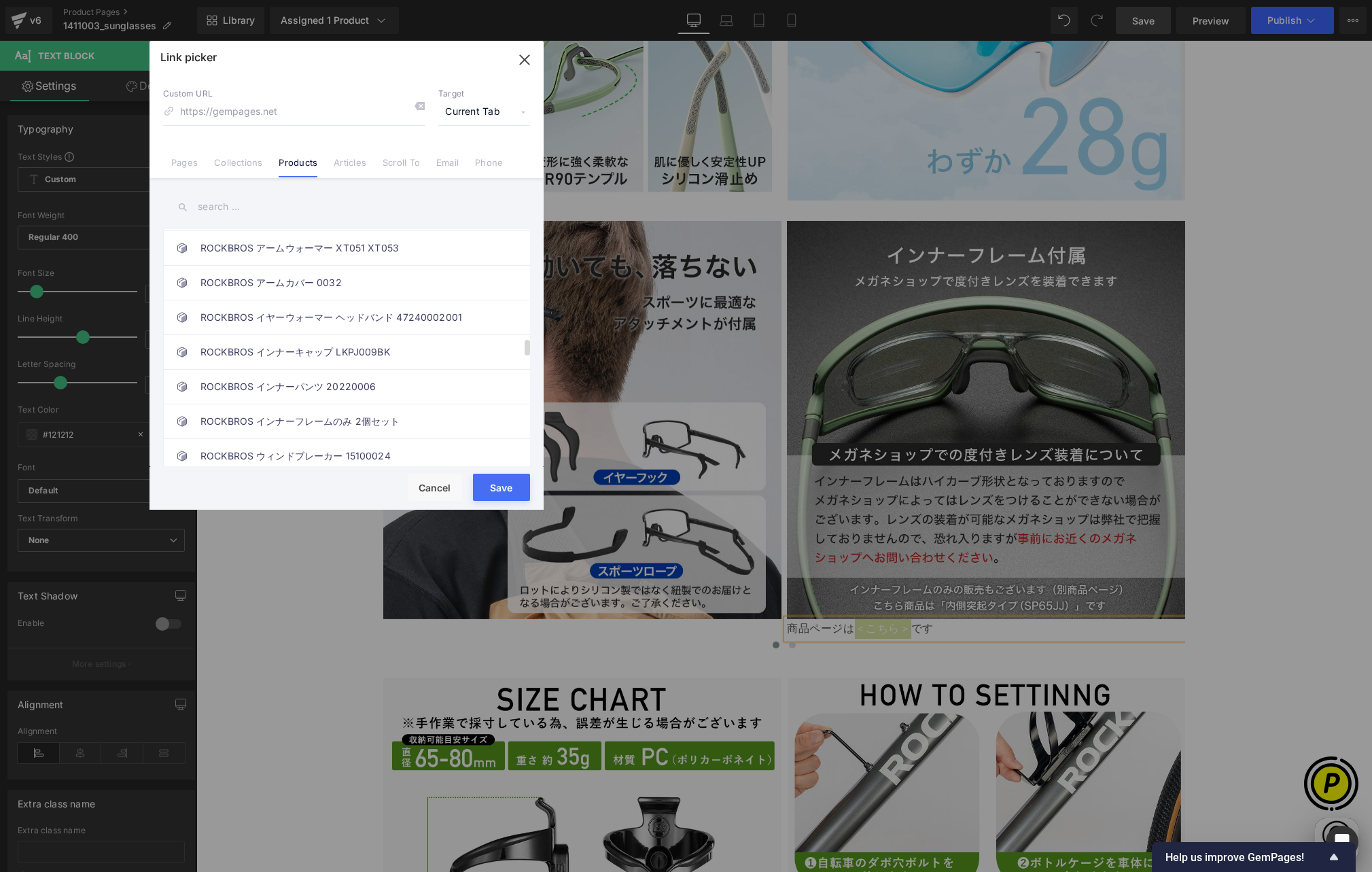
scroll to position [1617, 0]
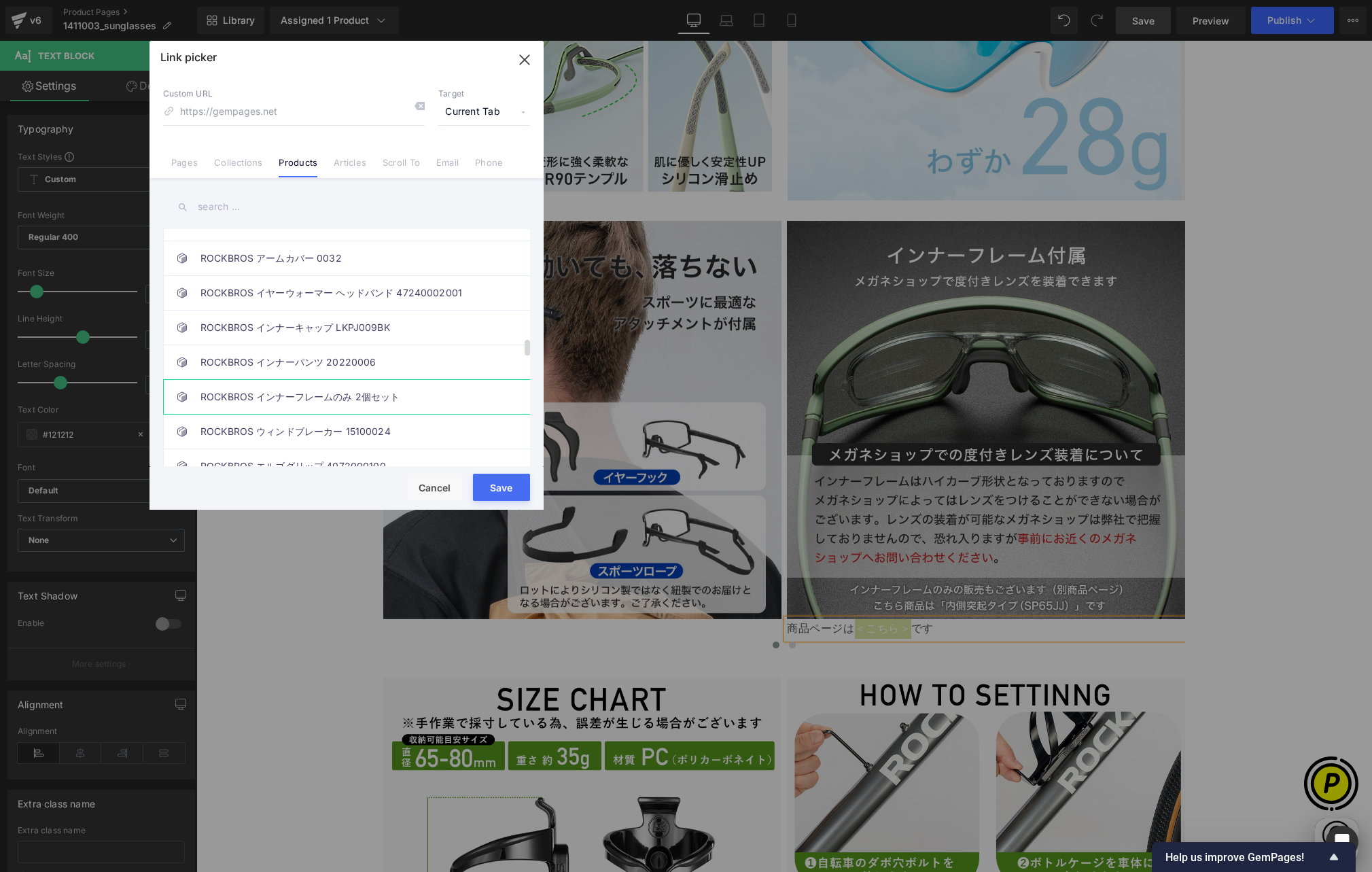
click at [377, 388] on link "ROCKBROS インナーフレームのみ 2個セット" at bounding box center [350, 397] width 299 height 34
type input "/products/rockbros-innerframe"
click at [500, 113] on span "Current Tab" at bounding box center [484, 112] width 91 height 26
click at [468, 157] on li "New Tab" at bounding box center [484, 160] width 105 height 24
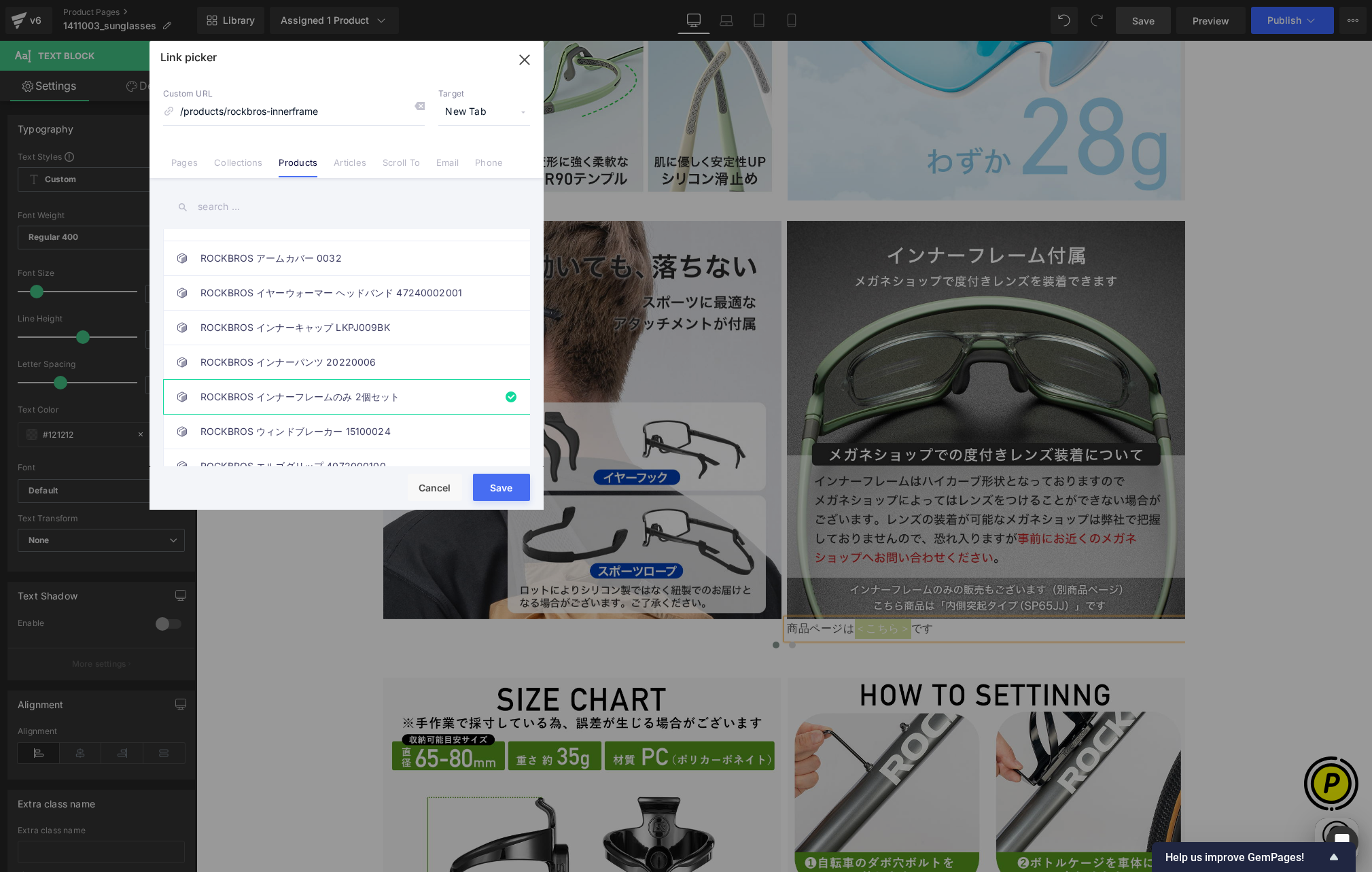
click at [493, 483] on button "Save" at bounding box center [501, 487] width 57 height 27
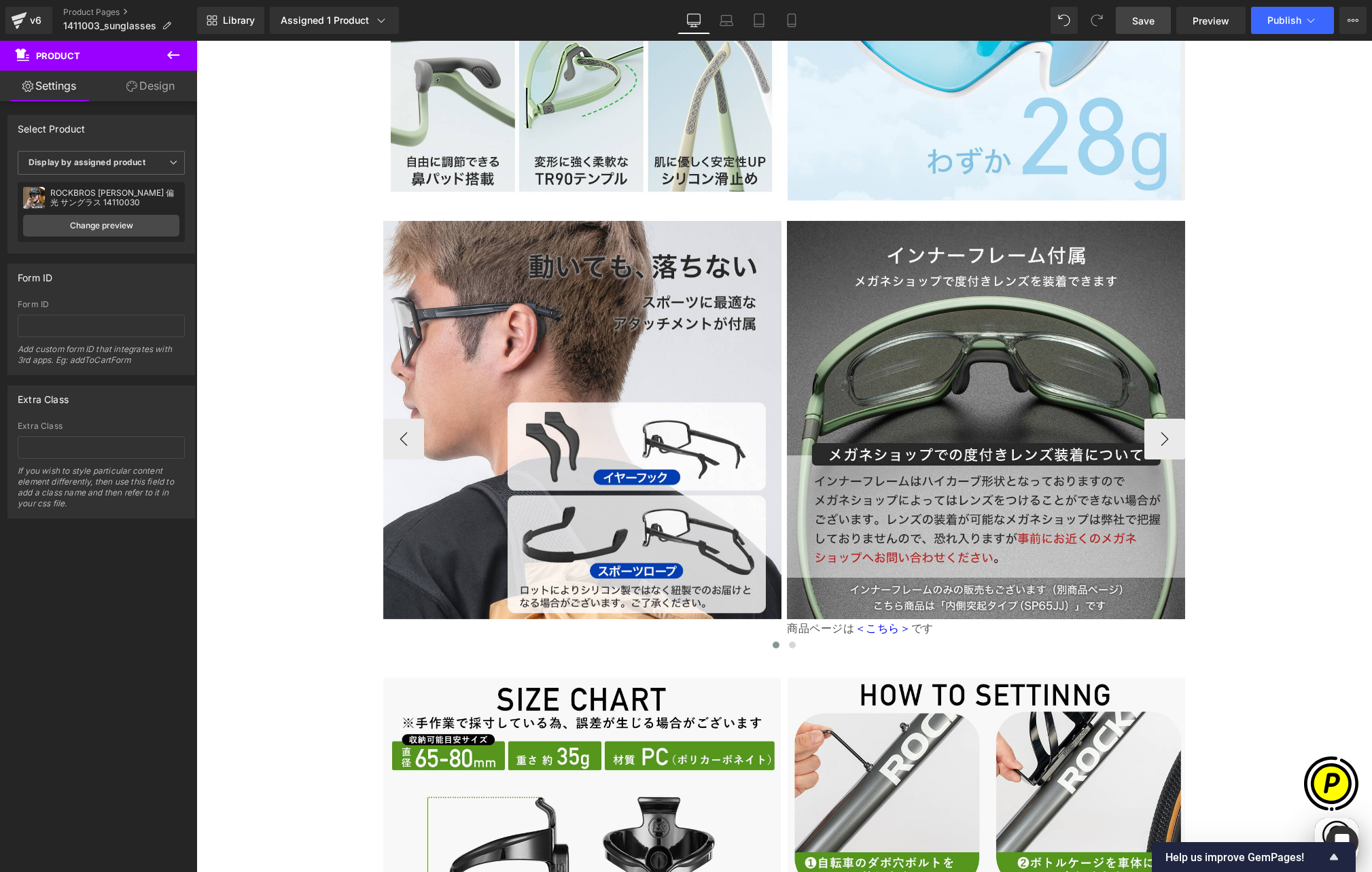
scroll to position [0, 795]
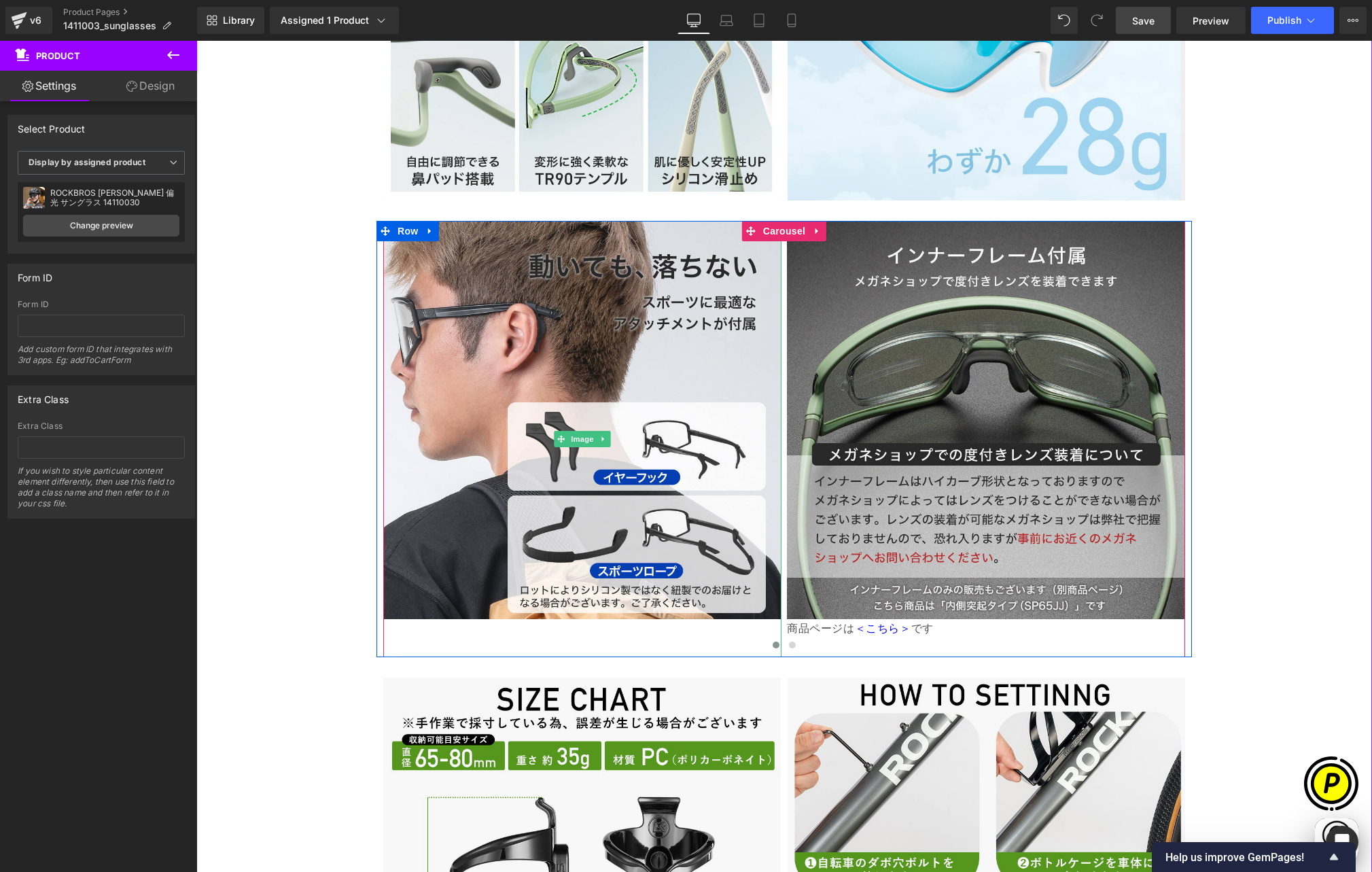
drag, startPoint x: 570, startPoint y: 320, endPoint x: 260, endPoint y: 191, distance: 335.8
click at [571, 431] on span "Image" at bounding box center [582, 439] width 29 height 16
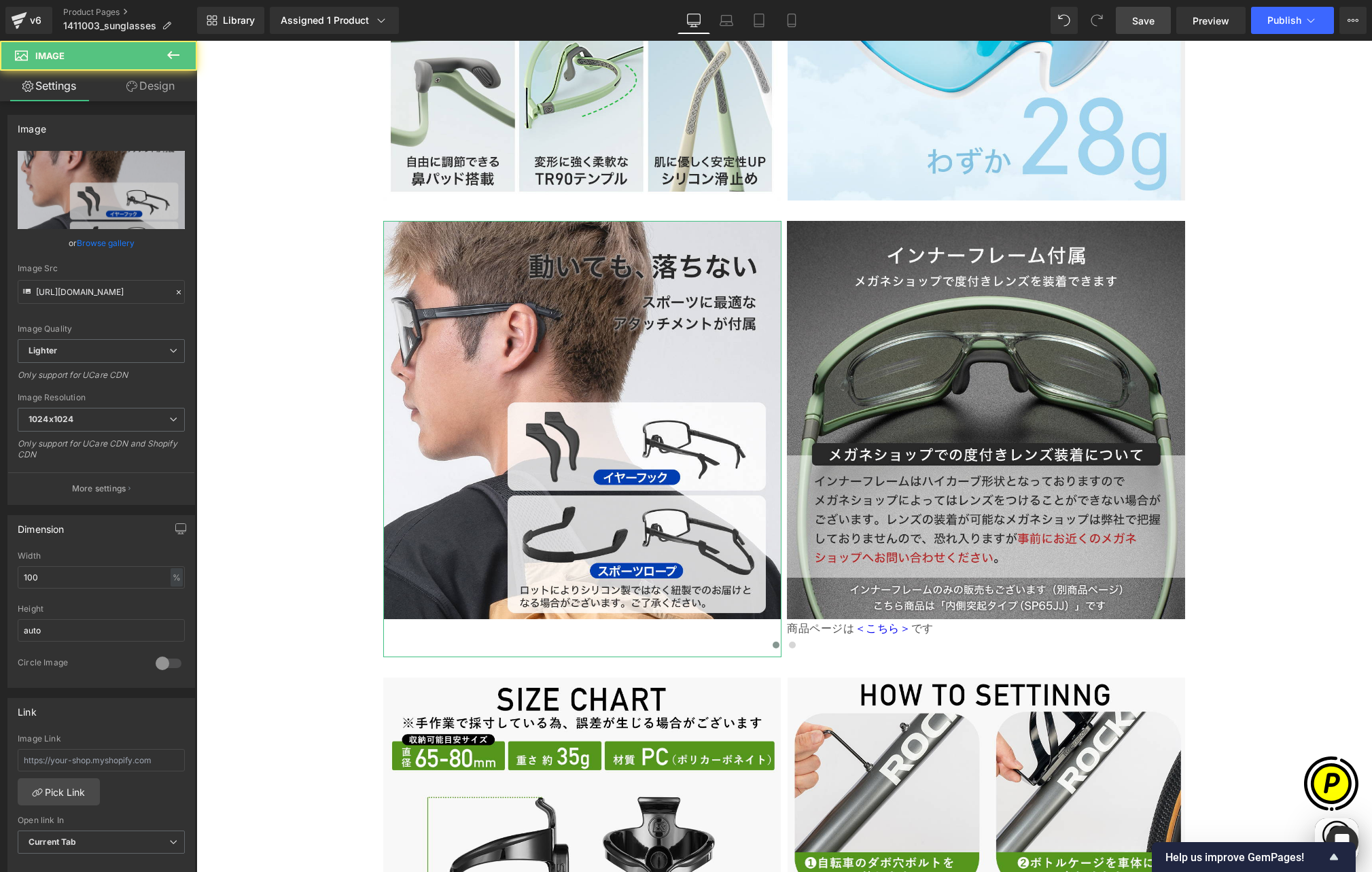
click at [149, 90] on link "Design" at bounding box center [150, 86] width 99 height 31
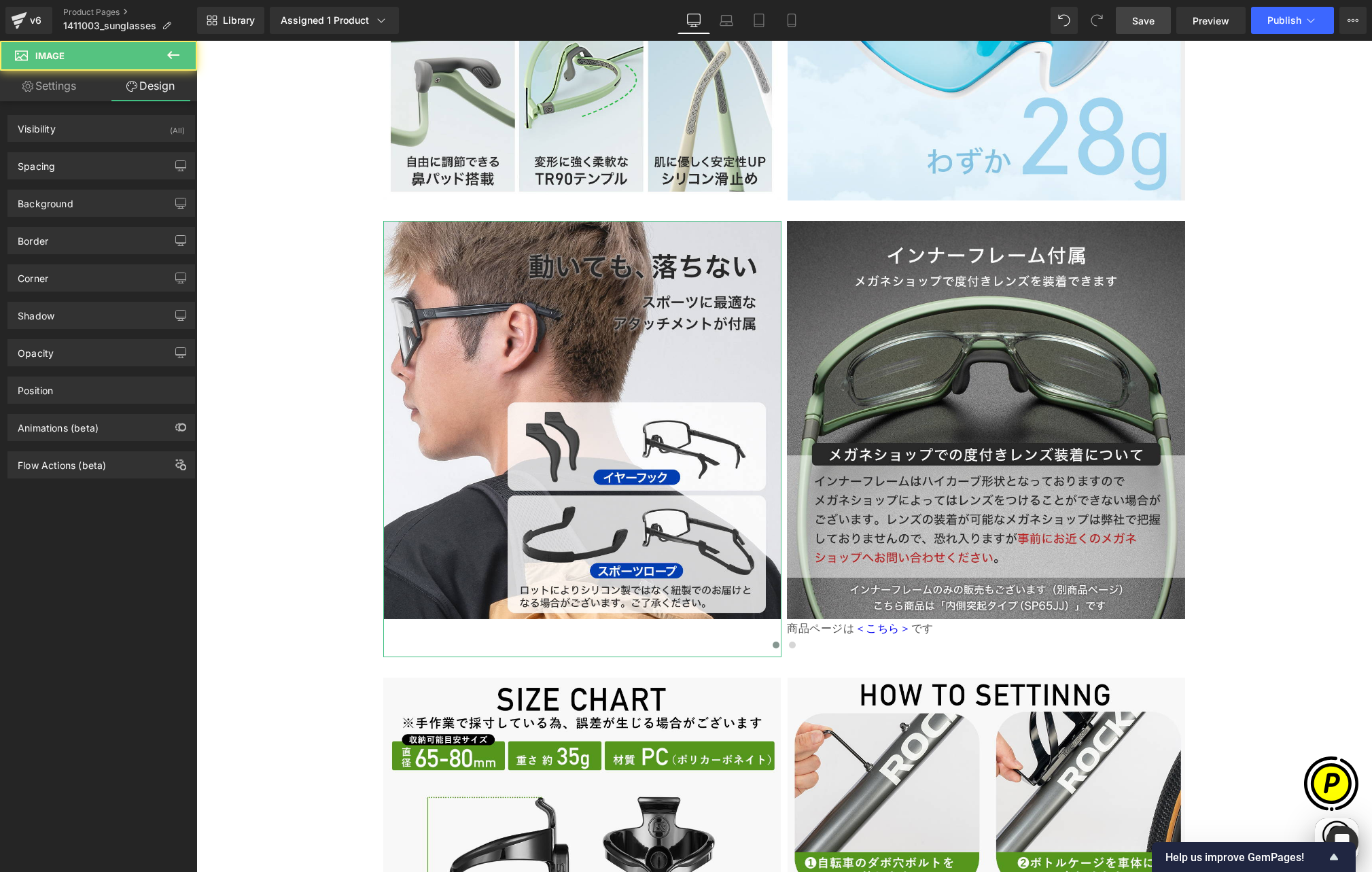
type input "0"
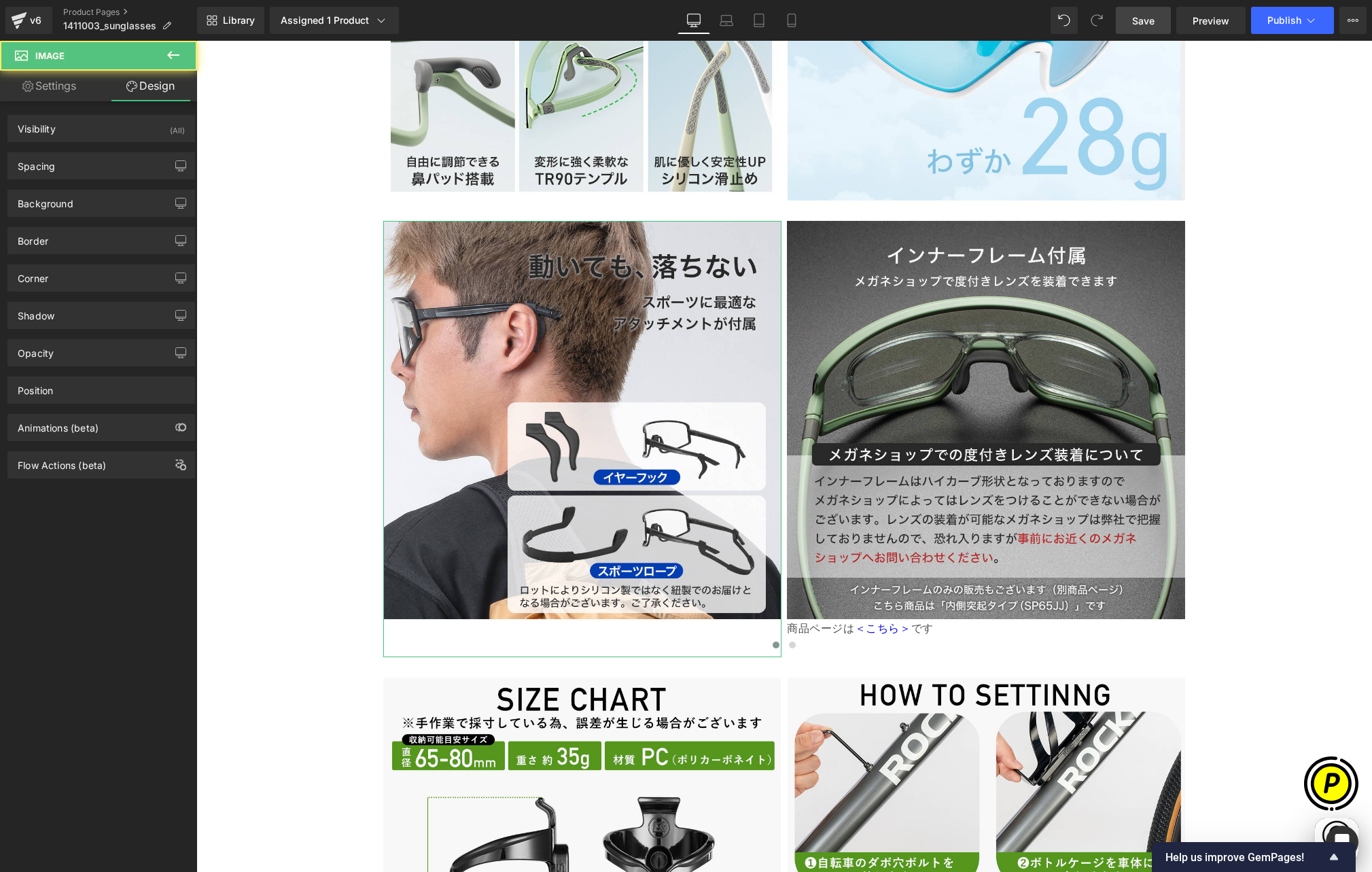
type input "0"
type input "56"
type input "0"
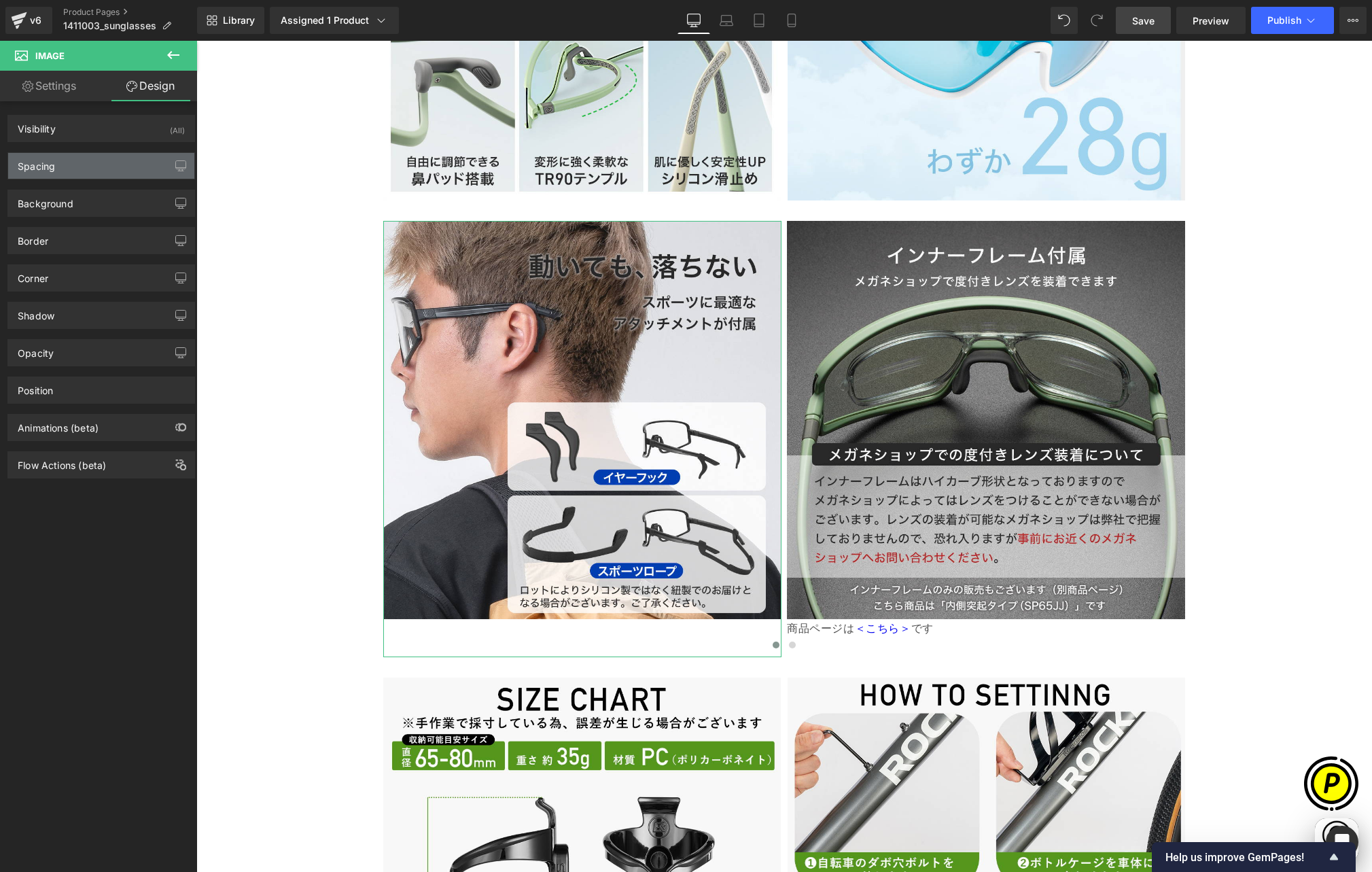
click at [43, 172] on div "Spacing" at bounding box center [36, 162] width 37 height 19
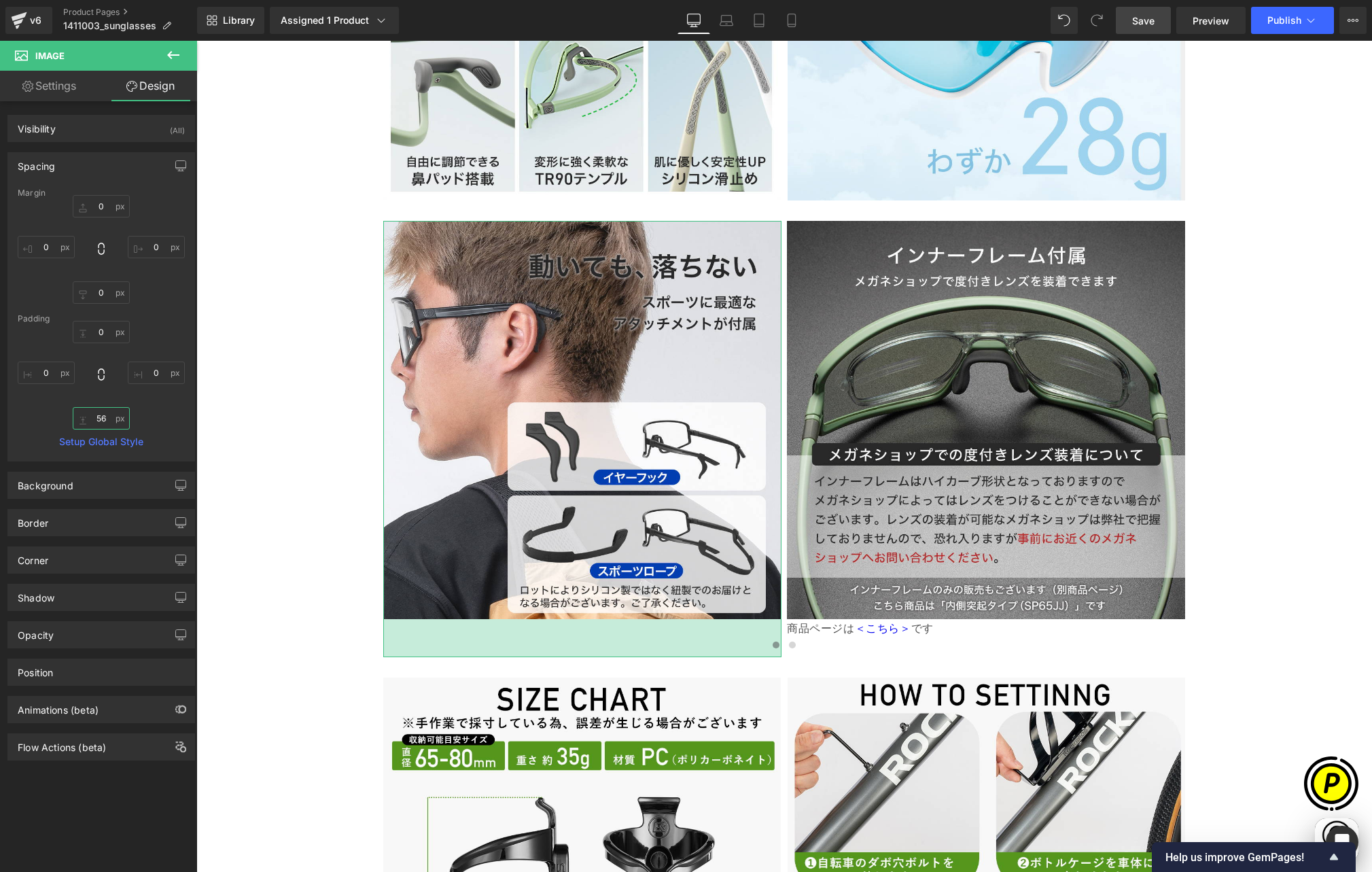
click at [102, 420] on input "56" at bounding box center [101, 417] width 57 height 23
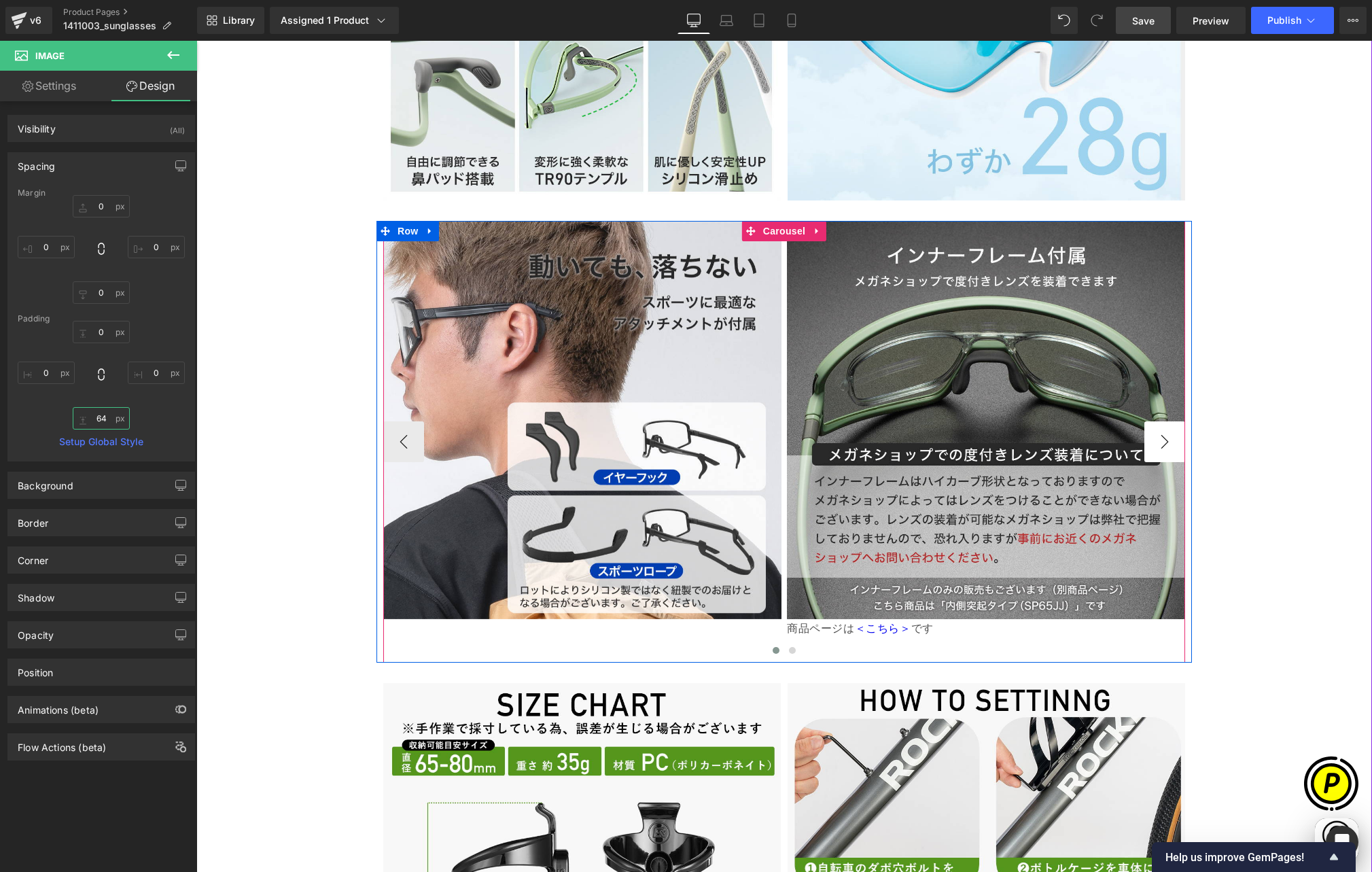
type input "64"
click at [1171, 421] on button "›" at bounding box center [1165, 441] width 41 height 41
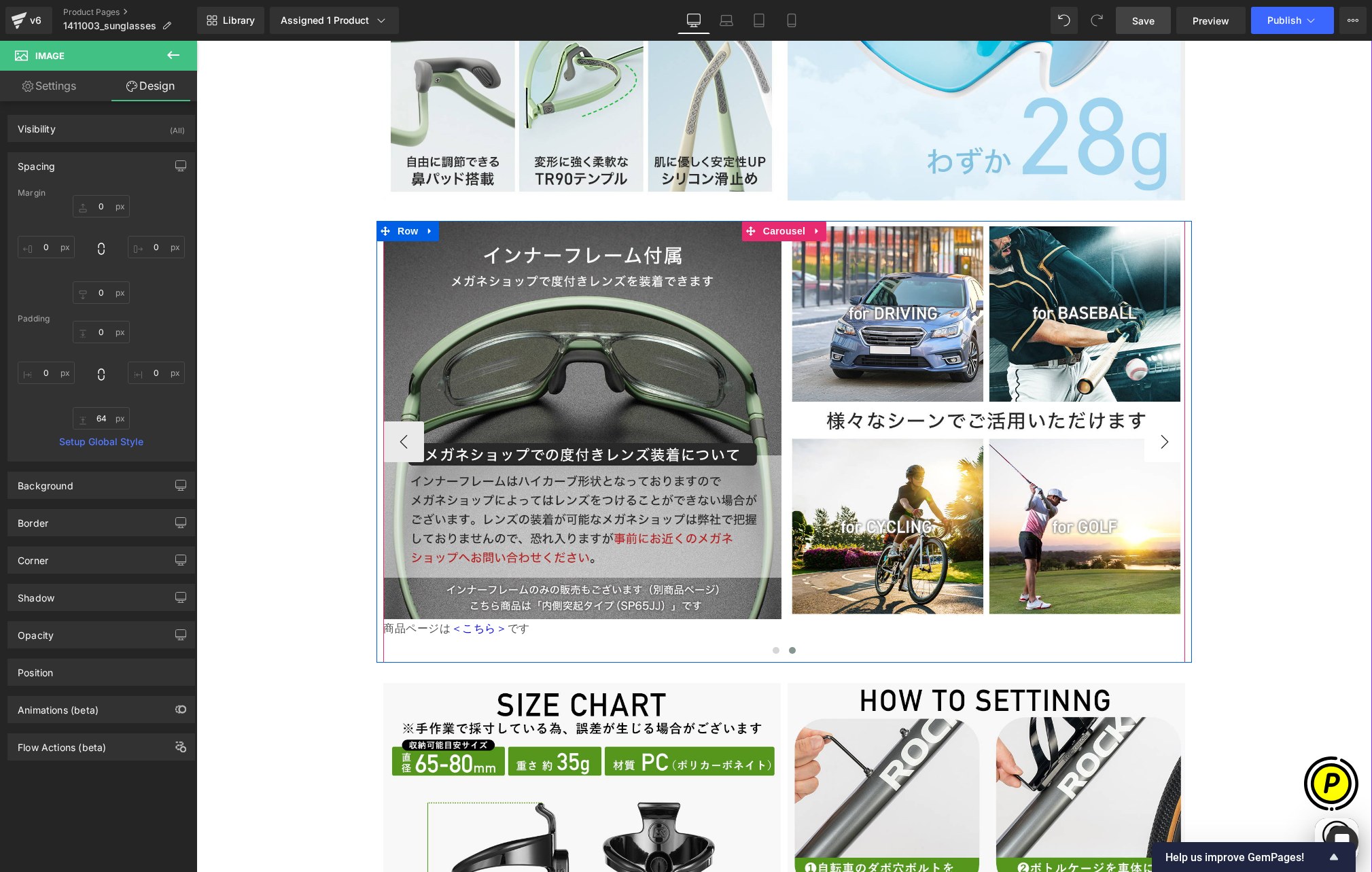
click at [1171, 421] on button "›" at bounding box center [1165, 441] width 41 height 41
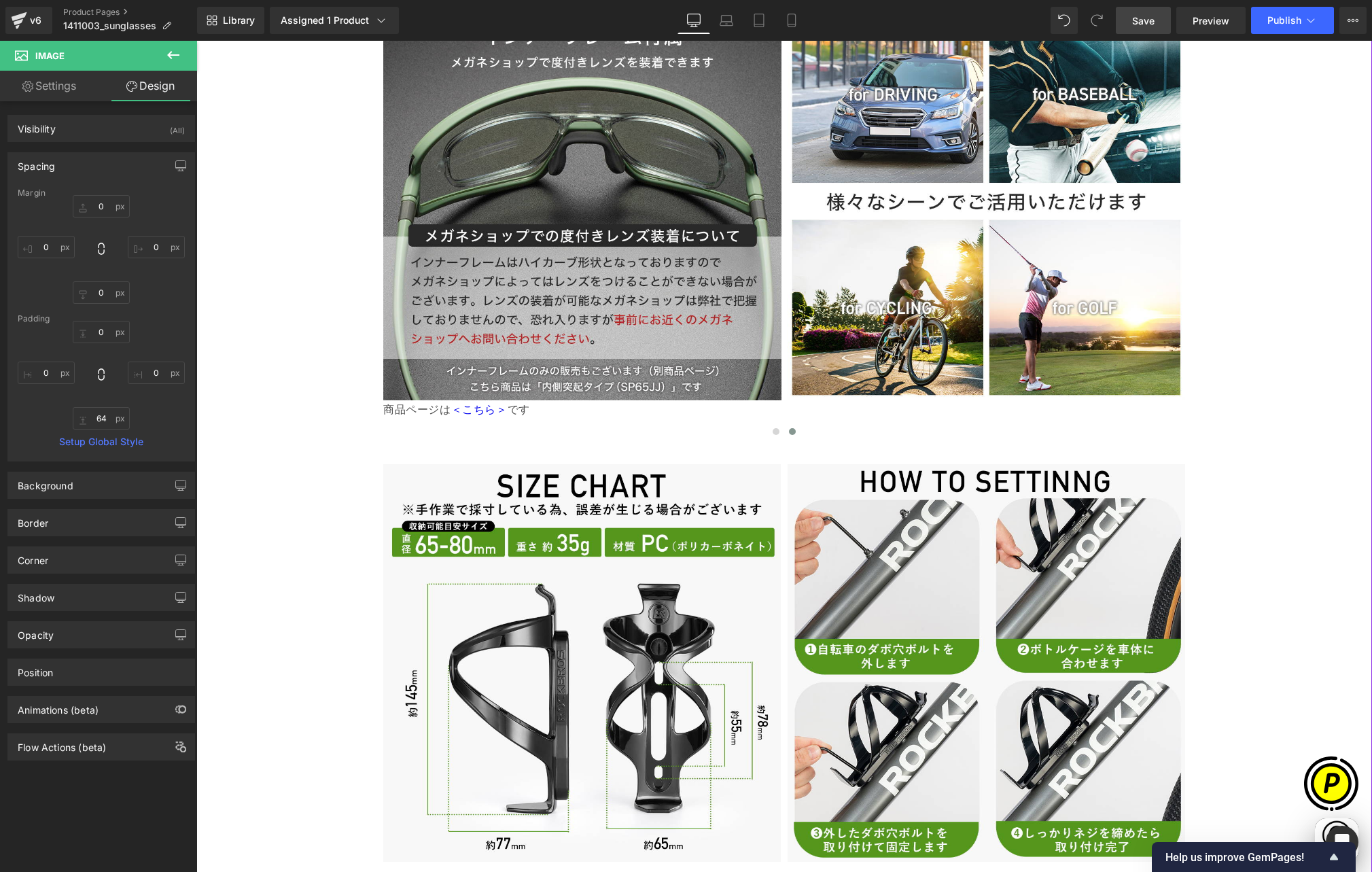
scroll to position [3474, 0]
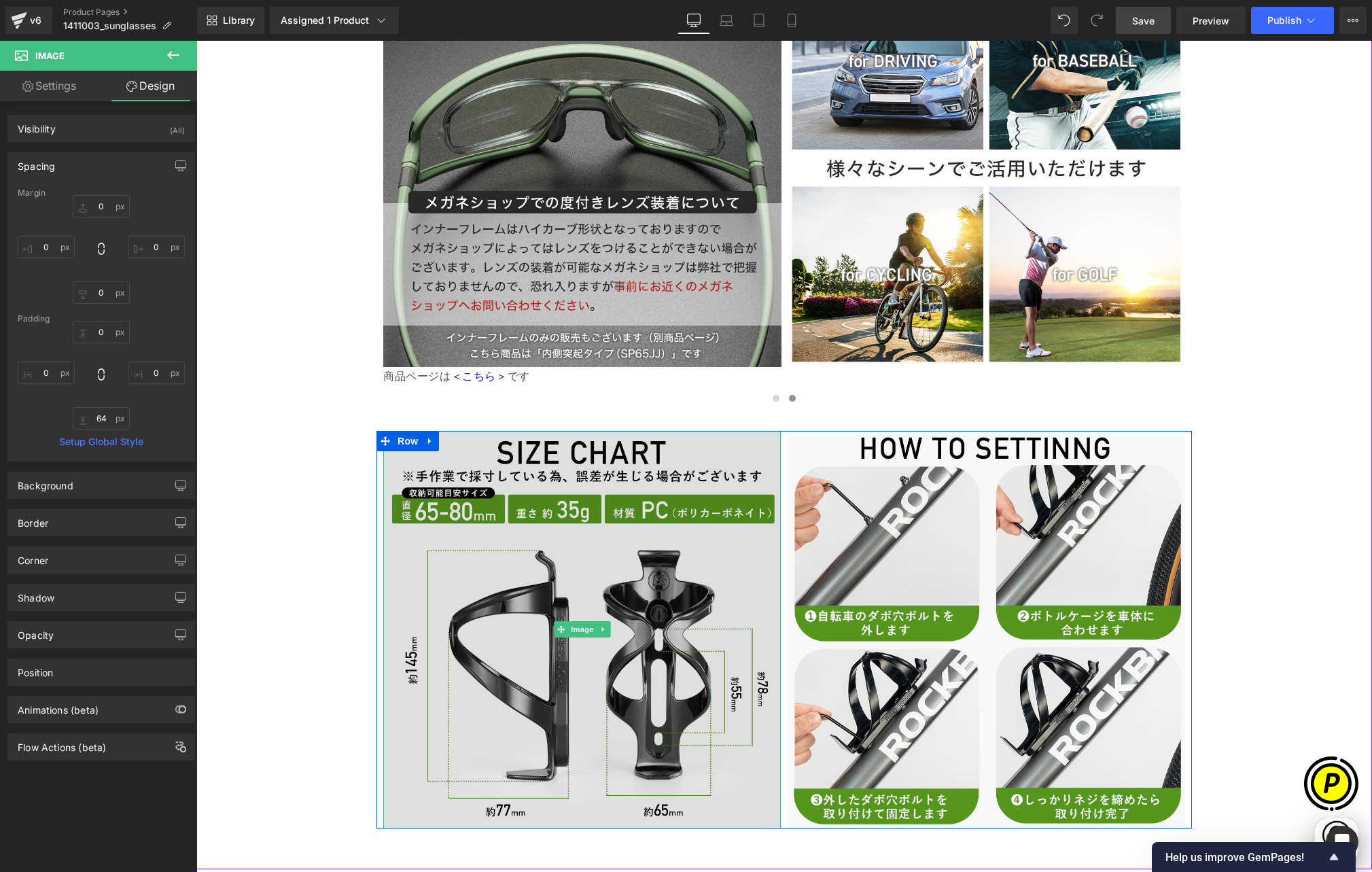
click at [638, 500] on img at bounding box center [581, 629] width 398 height 398
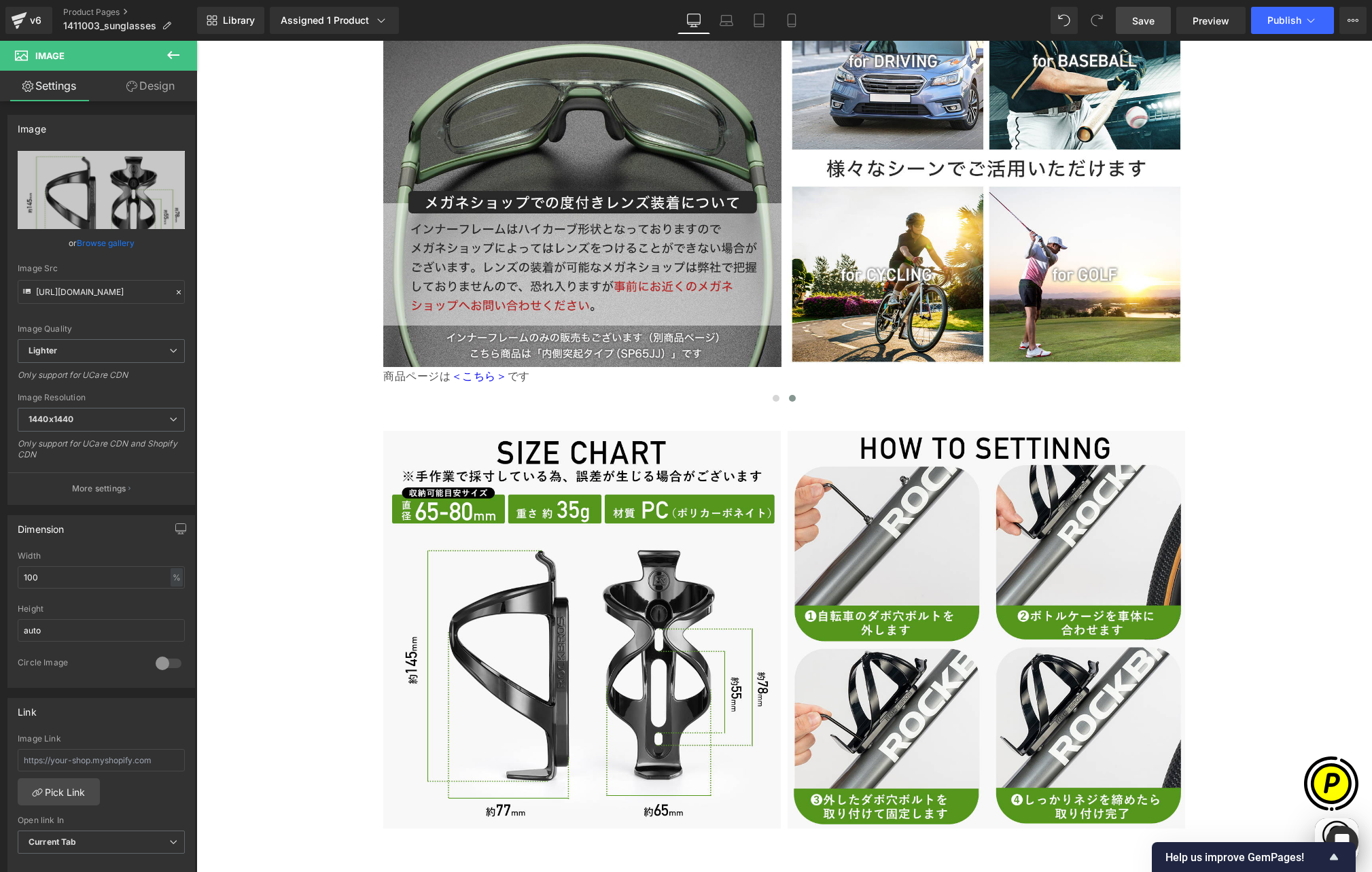
click at [168, 59] on icon at bounding box center [173, 55] width 16 height 16
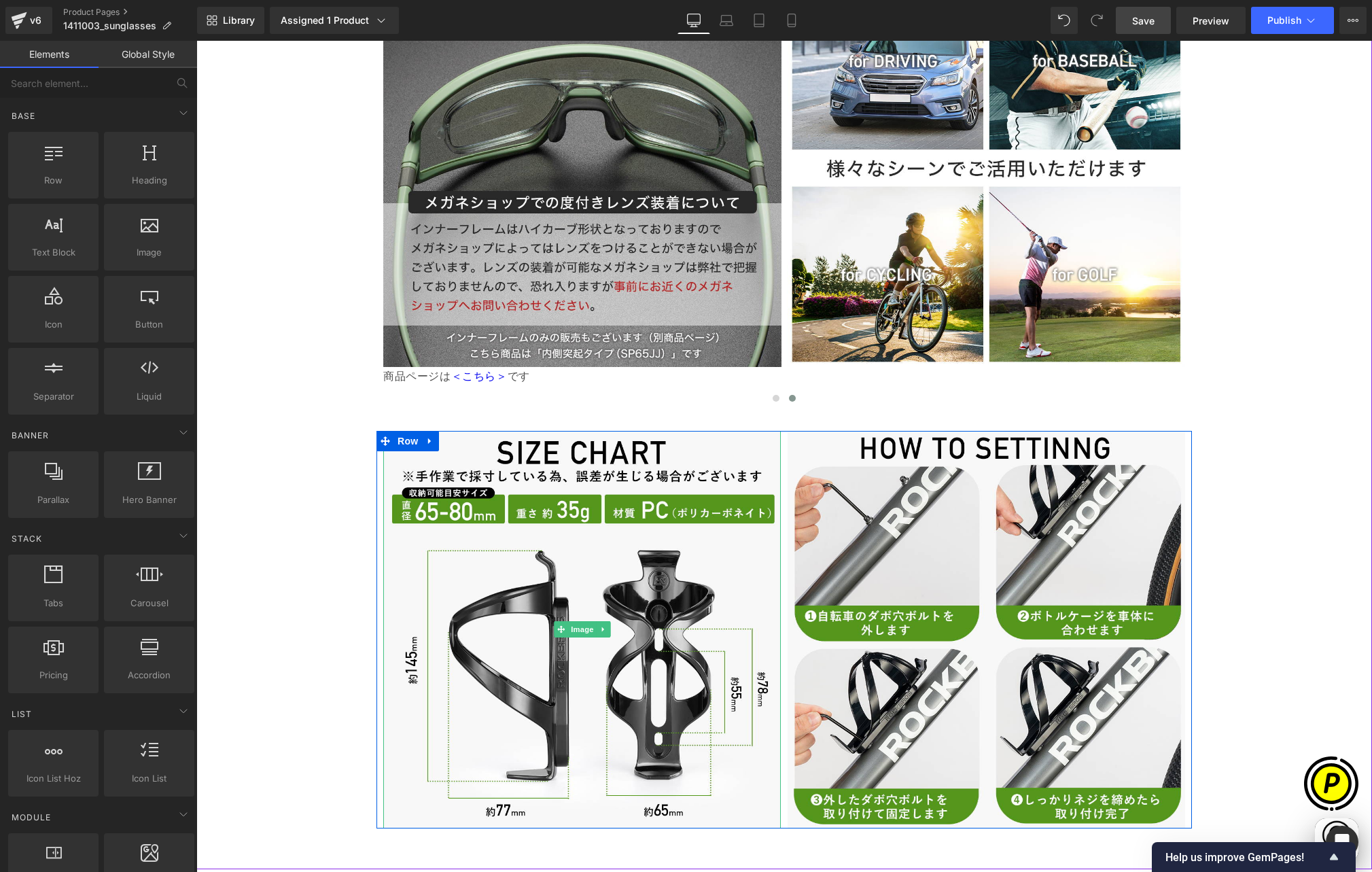
scroll to position [0, 0]
click at [402, 431] on span "Row" at bounding box center [408, 441] width 27 height 21
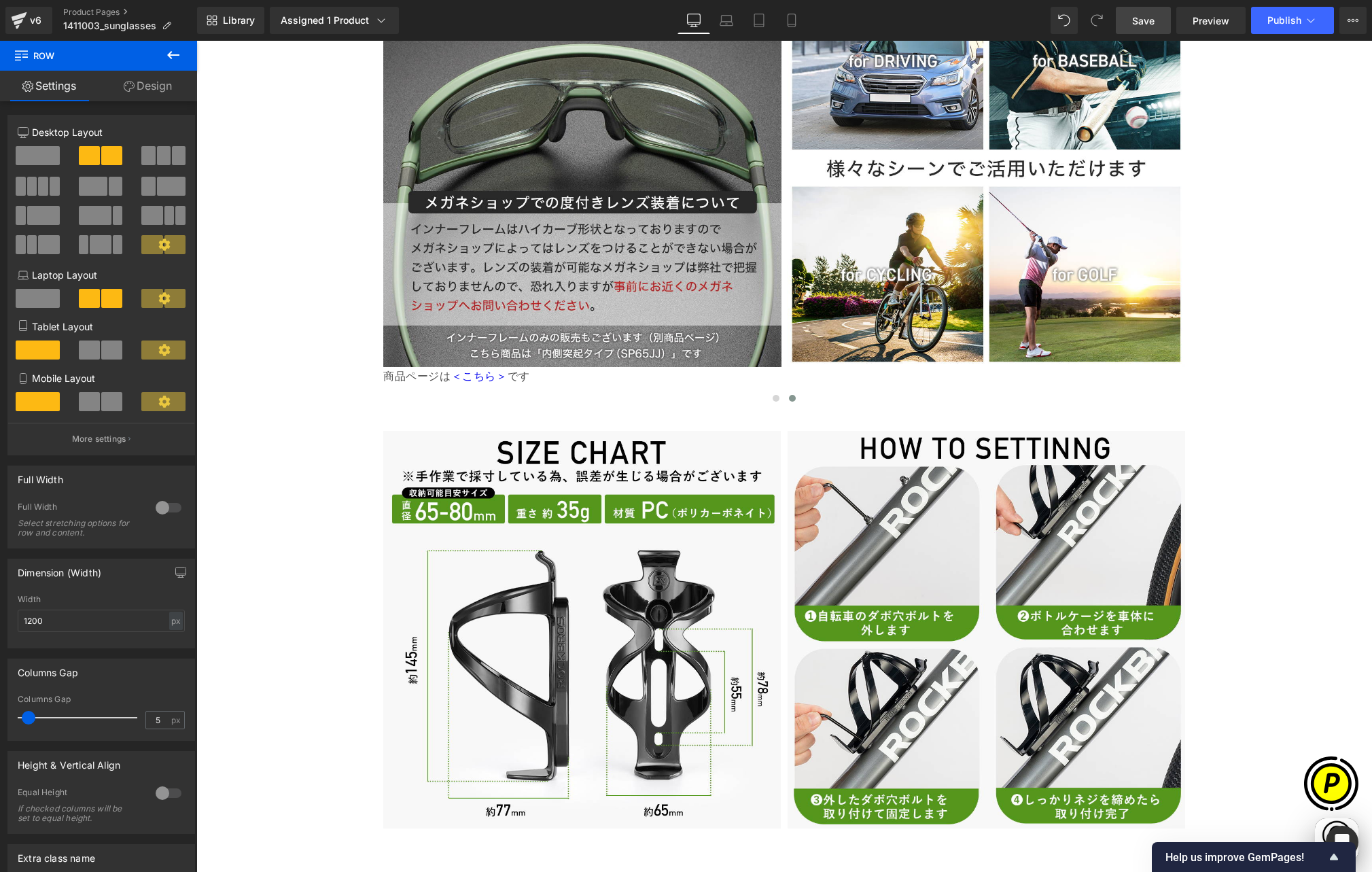
click at [174, 58] on icon at bounding box center [173, 55] width 16 height 16
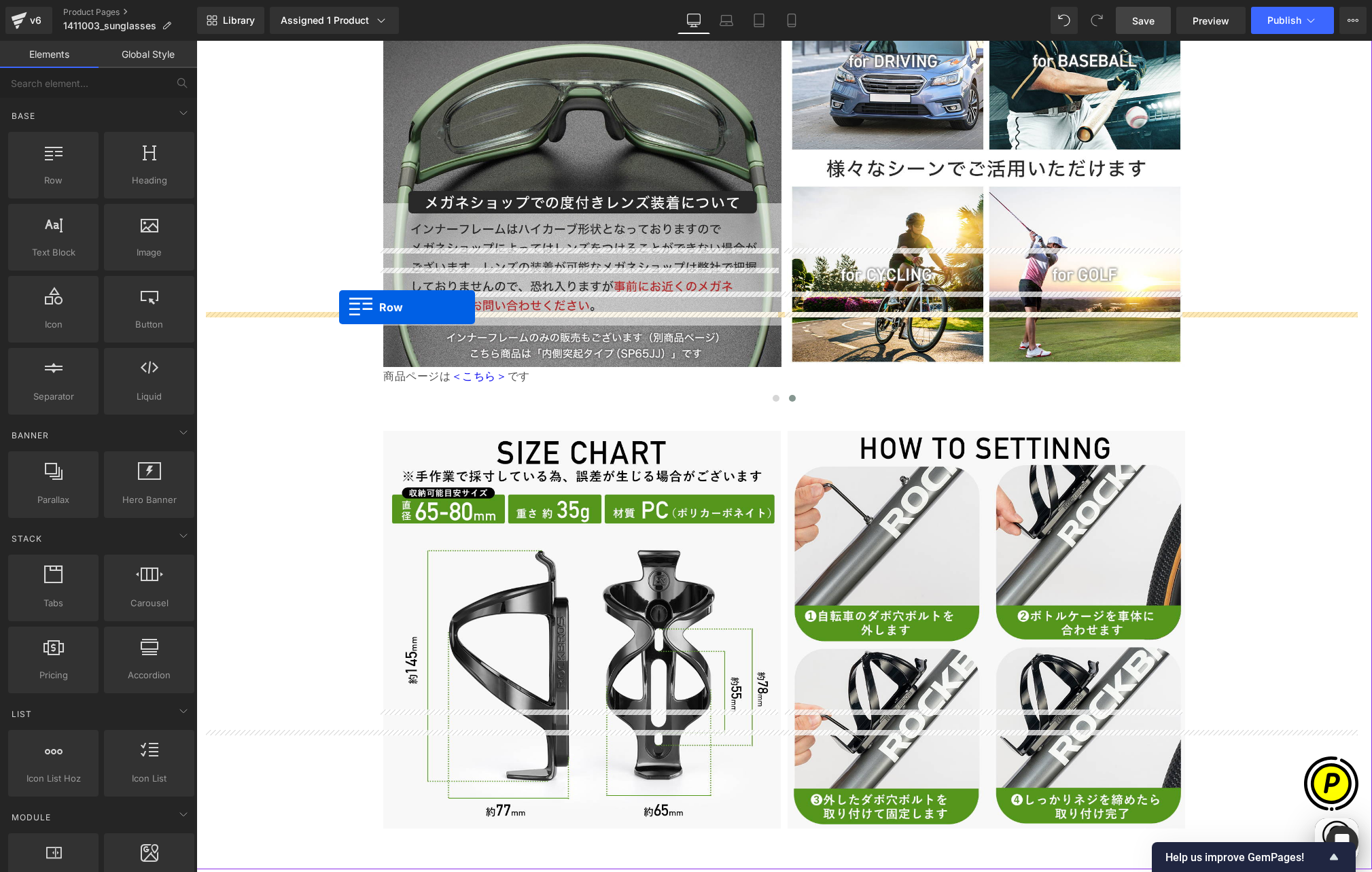
scroll to position [0, 265]
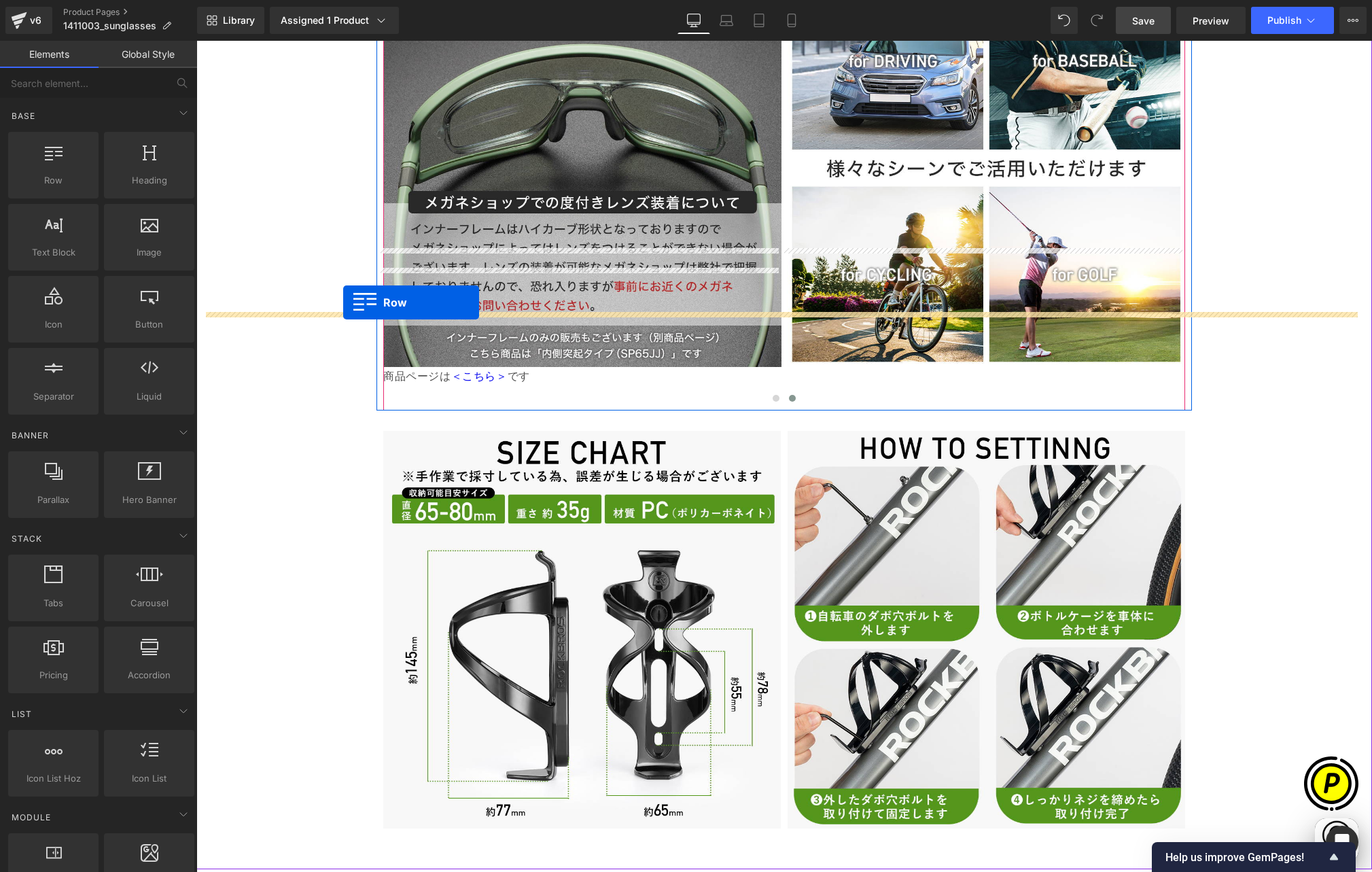
drag, startPoint x: 256, startPoint y: 208, endPoint x: 334, endPoint y: 302, distance: 122.1
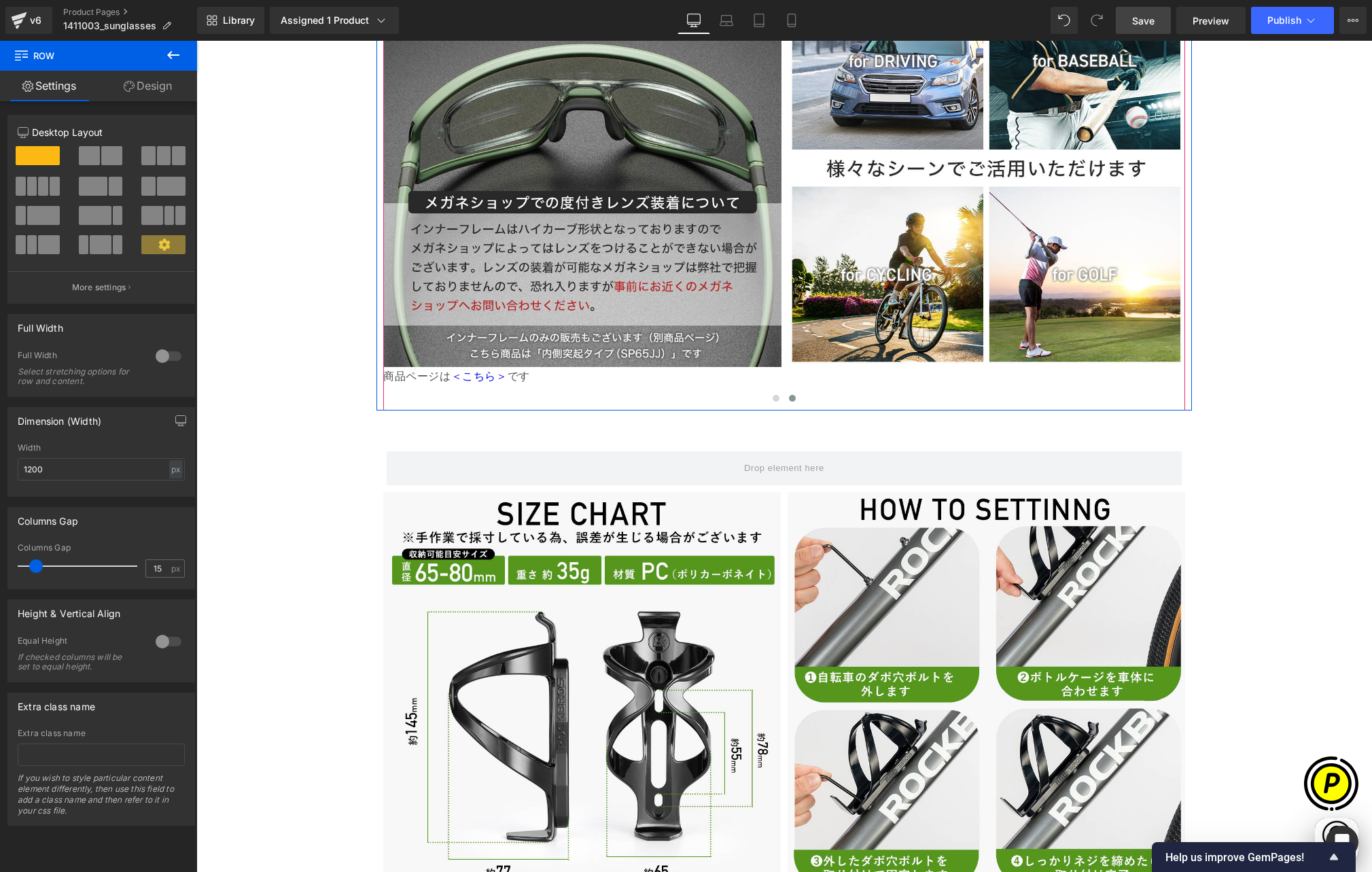
click at [178, 57] on icon at bounding box center [173, 55] width 16 height 16
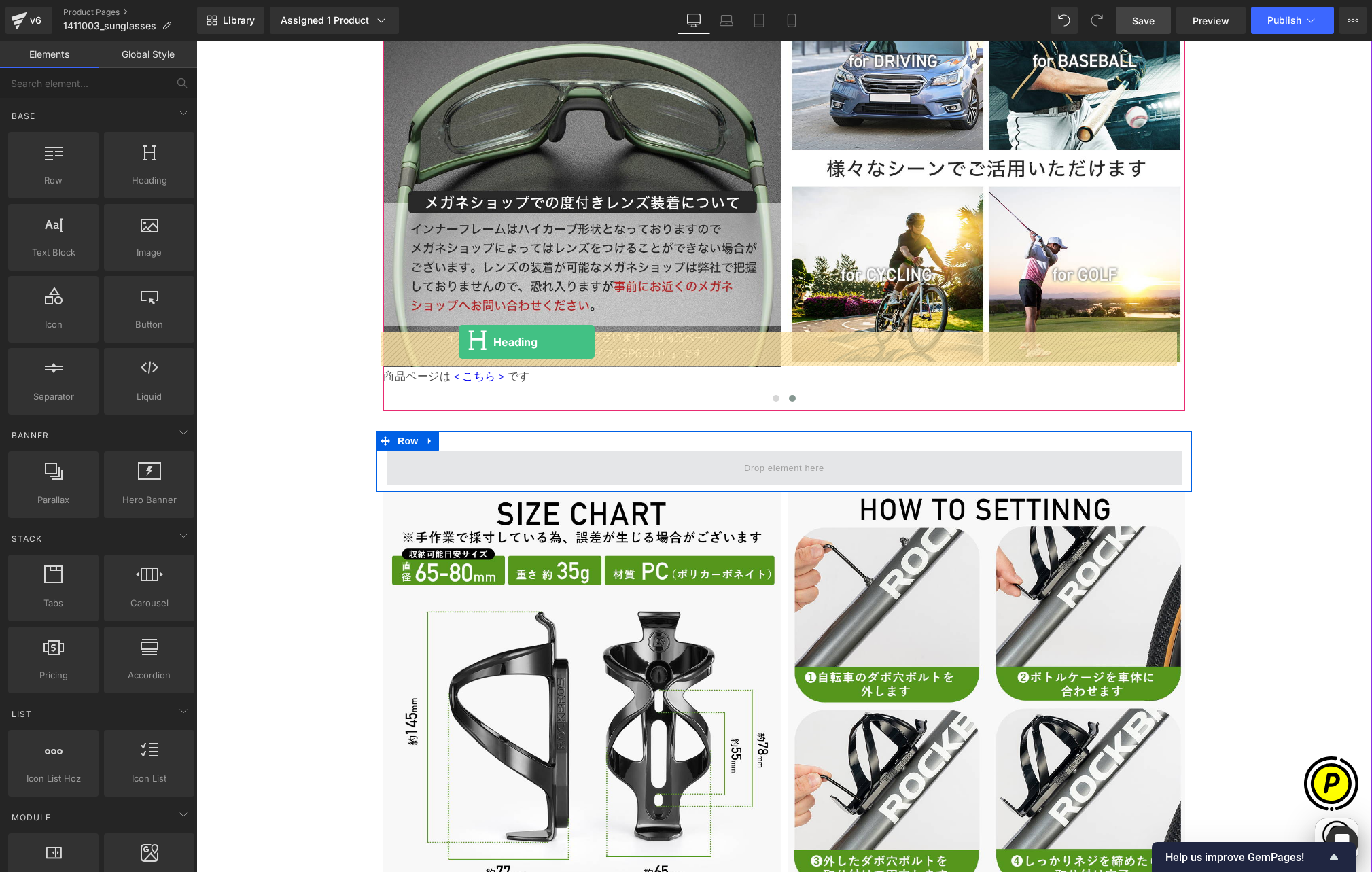
drag, startPoint x: 324, startPoint y: 214, endPoint x: 459, endPoint y: 341, distance: 185.3
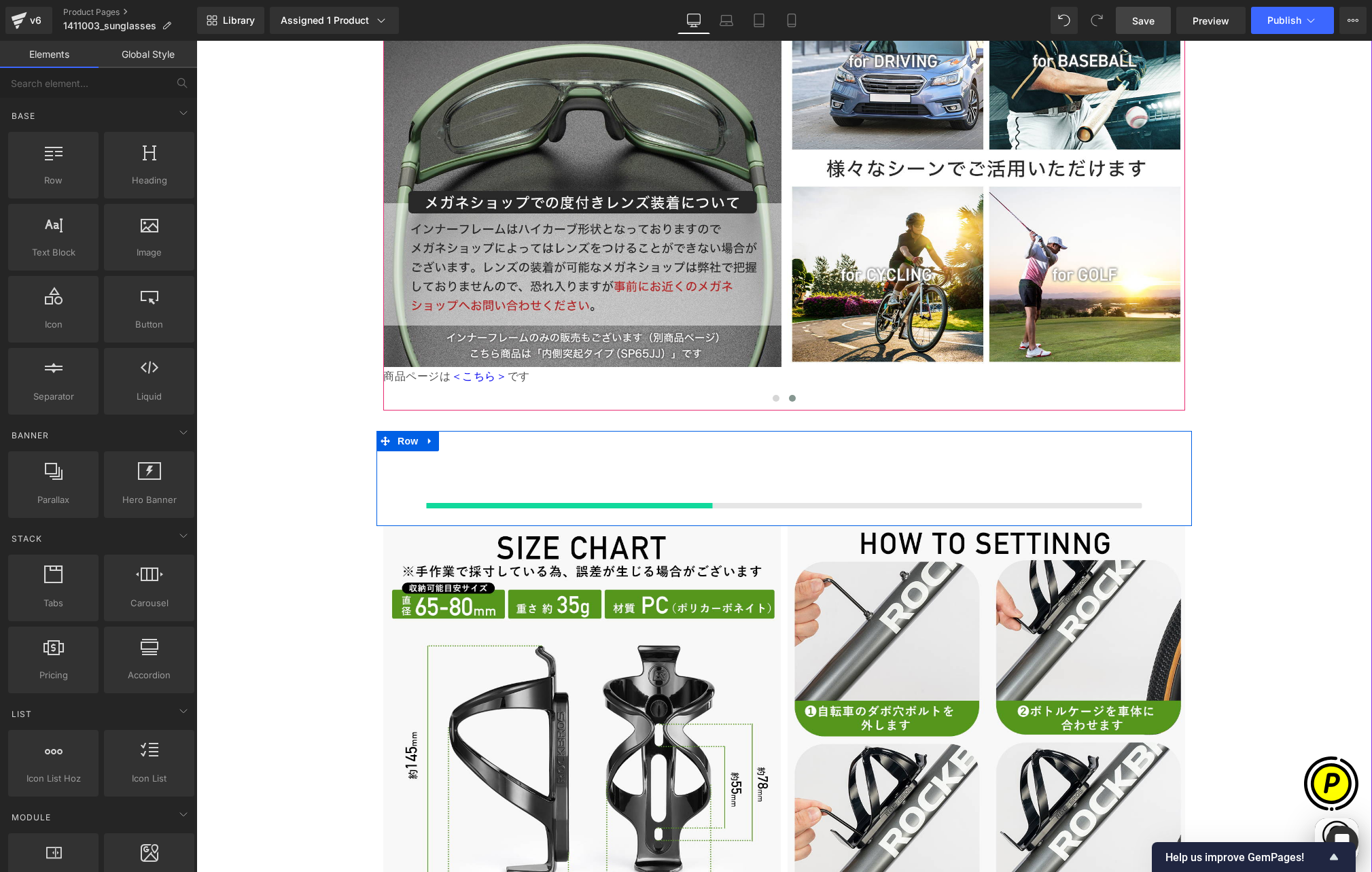
scroll to position [0, 530]
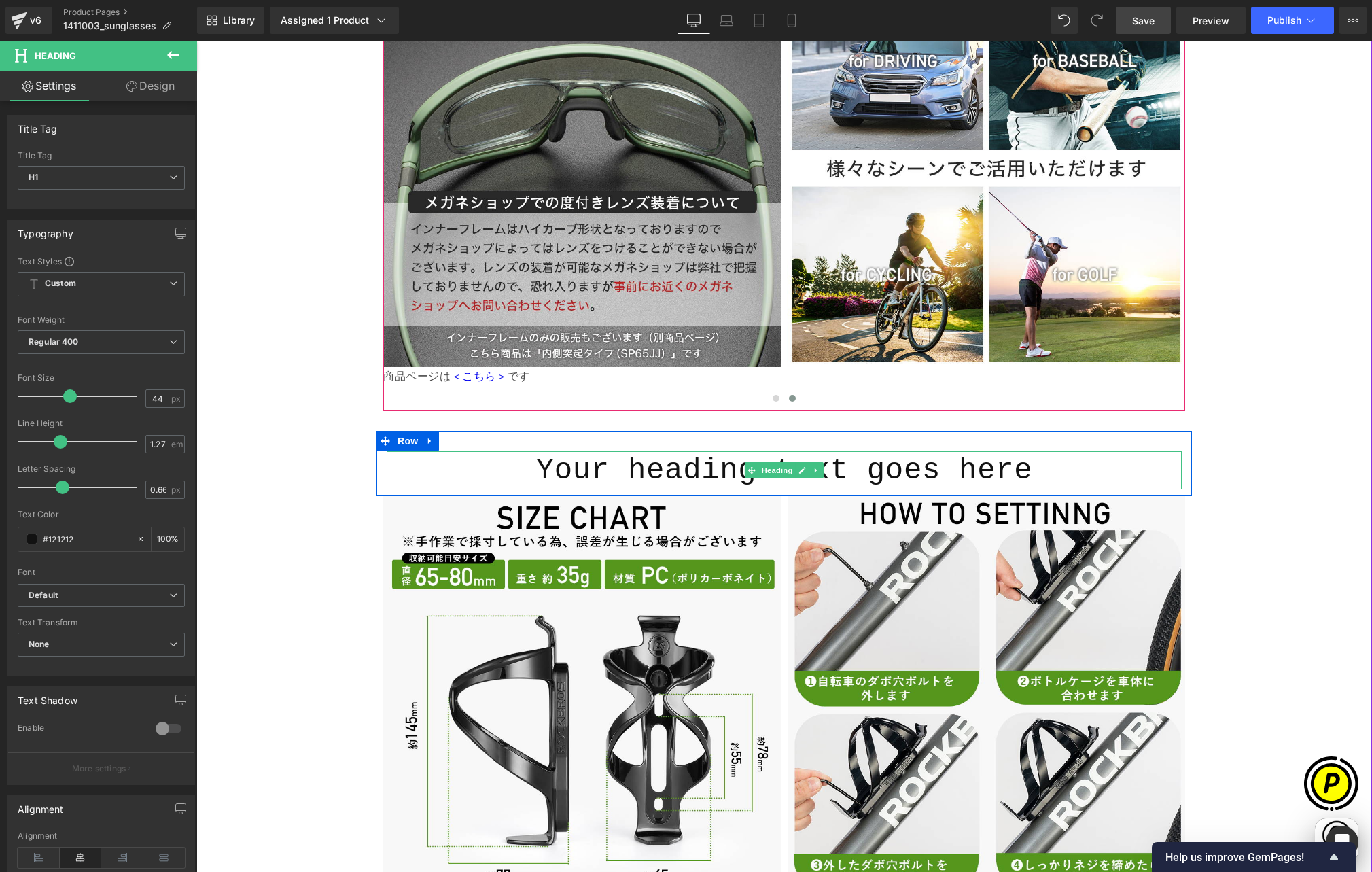
click at [667, 451] on h1 "Your heading text goes here" at bounding box center [784, 470] width 795 height 38
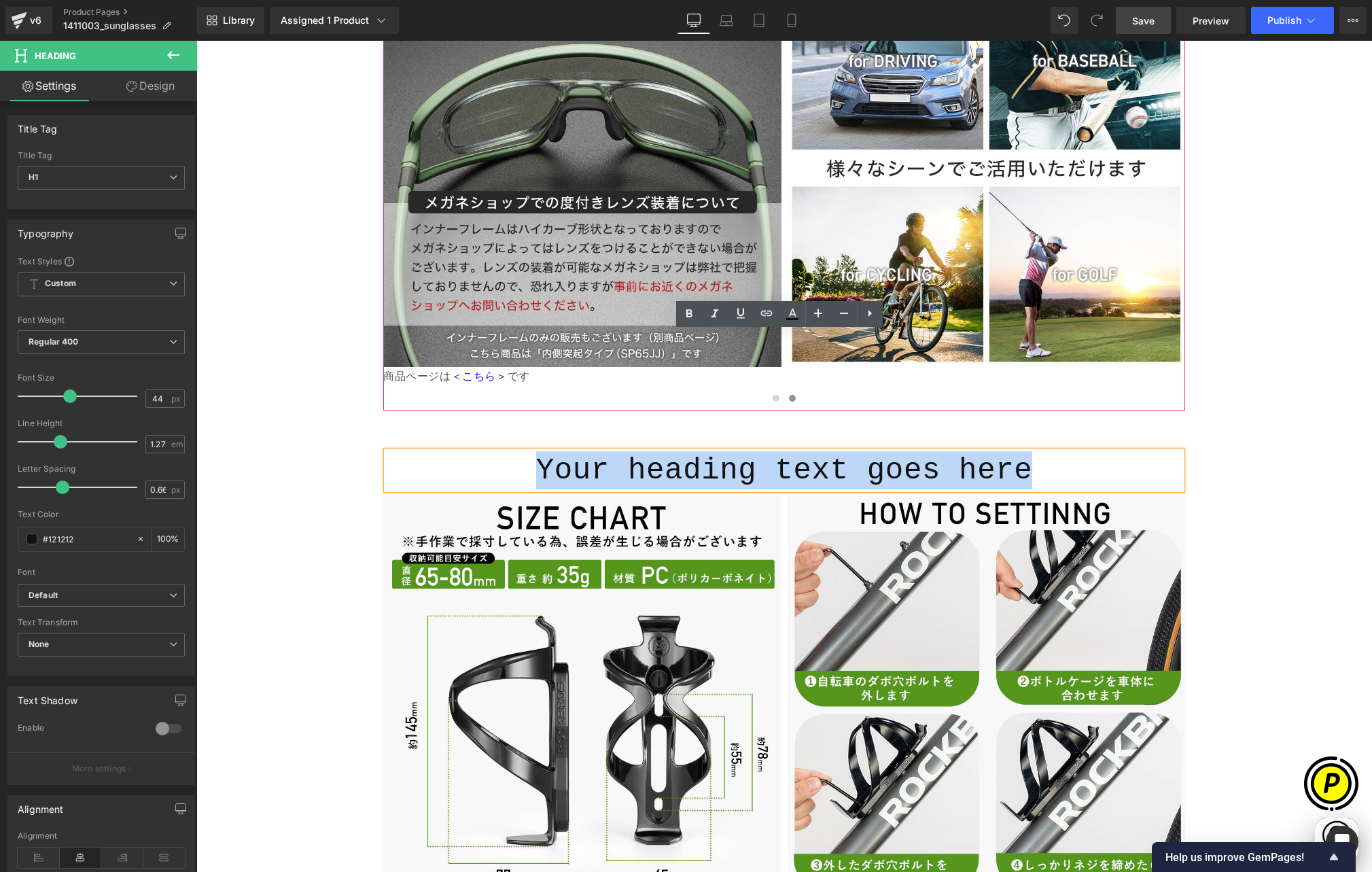
drag, startPoint x: 532, startPoint y: 350, endPoint x: 1073, endPoint y: 344, distance: 541.0
click at [1073, 451] on h1 "Your heading text goes here" at bounding box center [784, 470] width 795 height 38
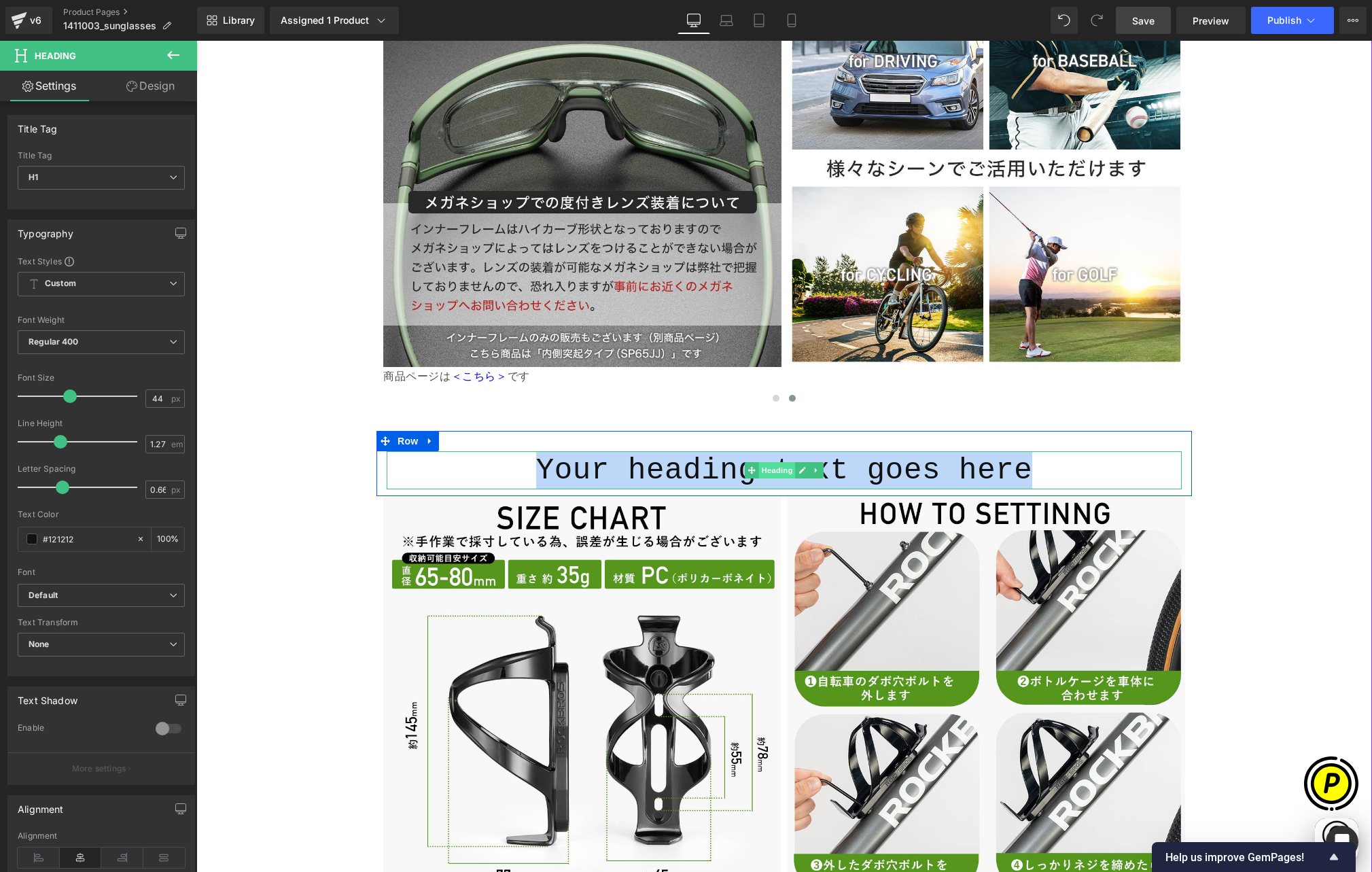
scroll to position [0, 795]
click at [815, 468] on icon at bounding box center [816, 470] width 2 height 5
click at [652, 451] on h1 "Your heading text goes here" at bounding box center [784, 470] width 795 height 38
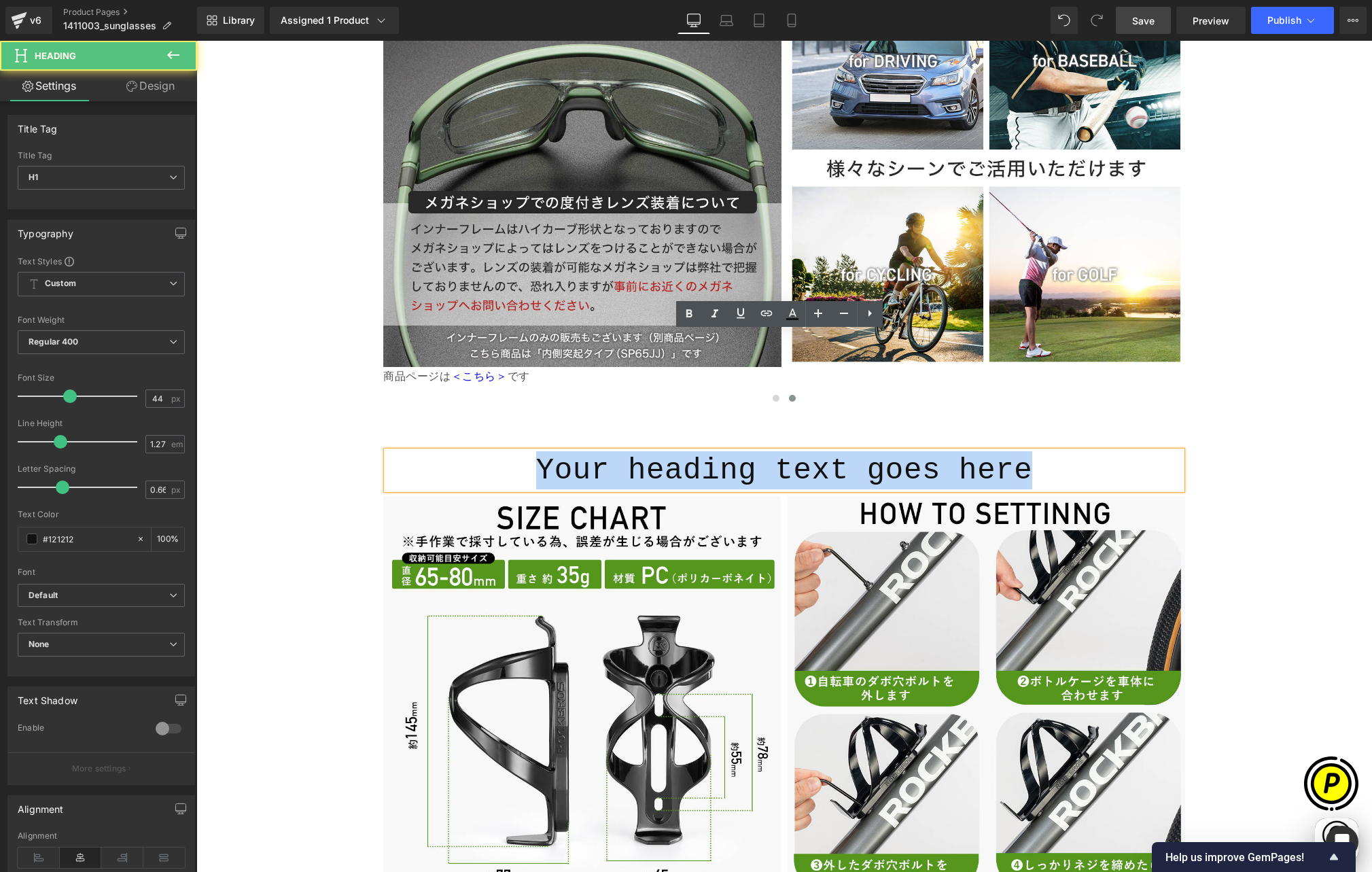
drag, startPoint x: 530, startPoint y: 349, endPoint x: 1051, endPoint y: 344, distance: 521.0
click at [1051, 451] on h1 "Your heading text goes here" at bounding box center [784, 470] width 795 height 38
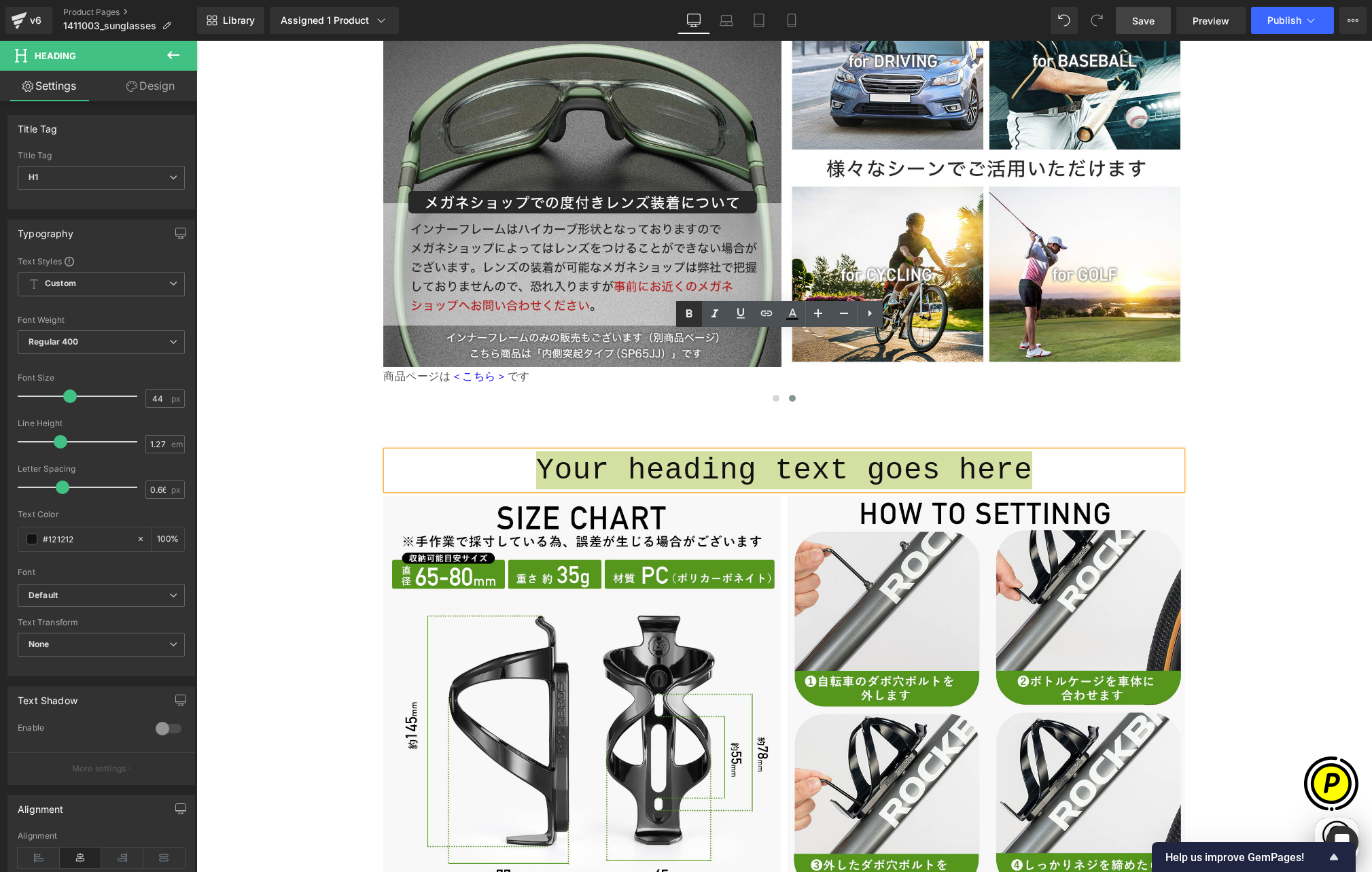
click at [685, 313] on icon at bounding box center [689, 314] width 16 height 16
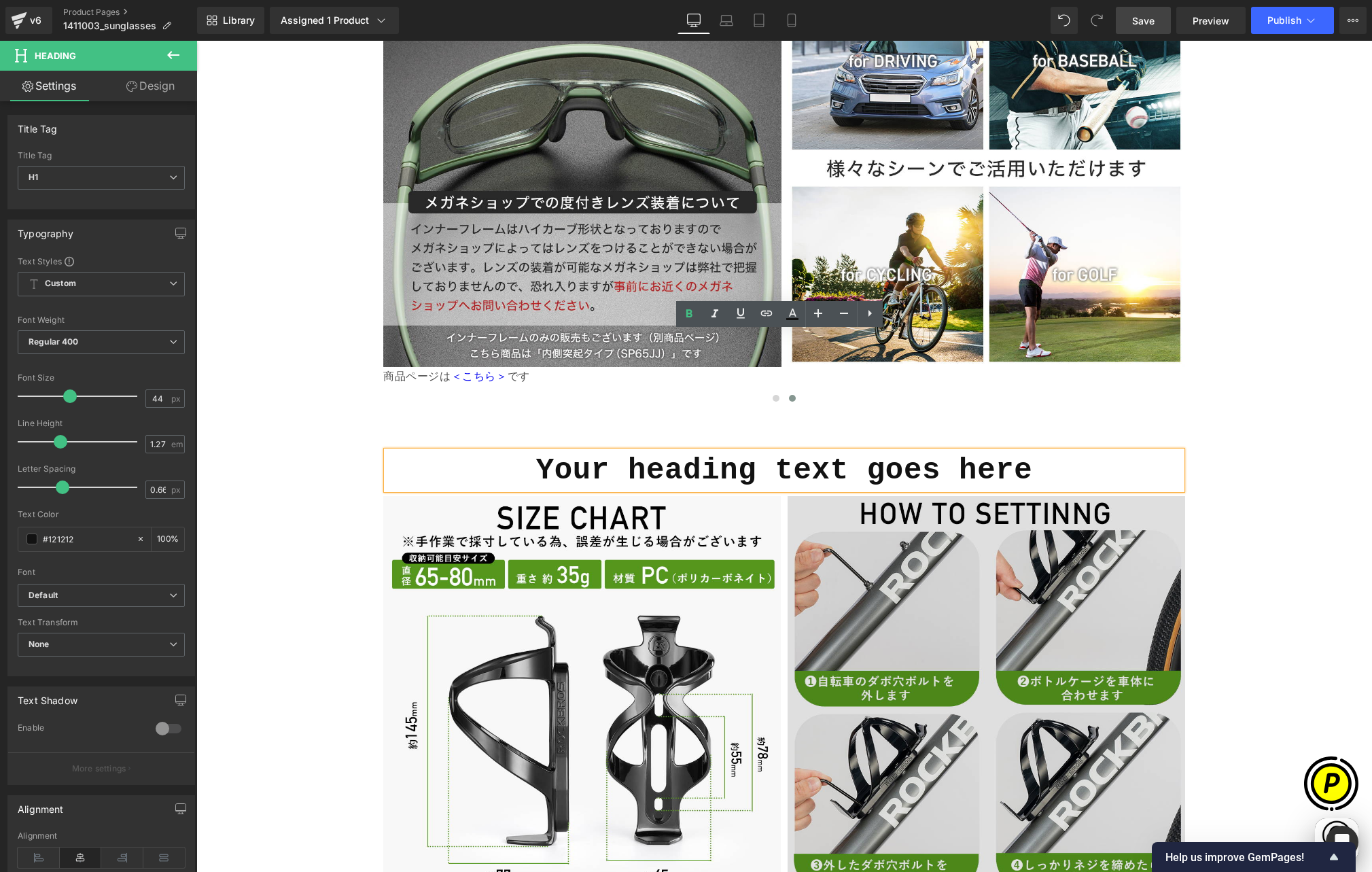
scroll to position [0, 0]
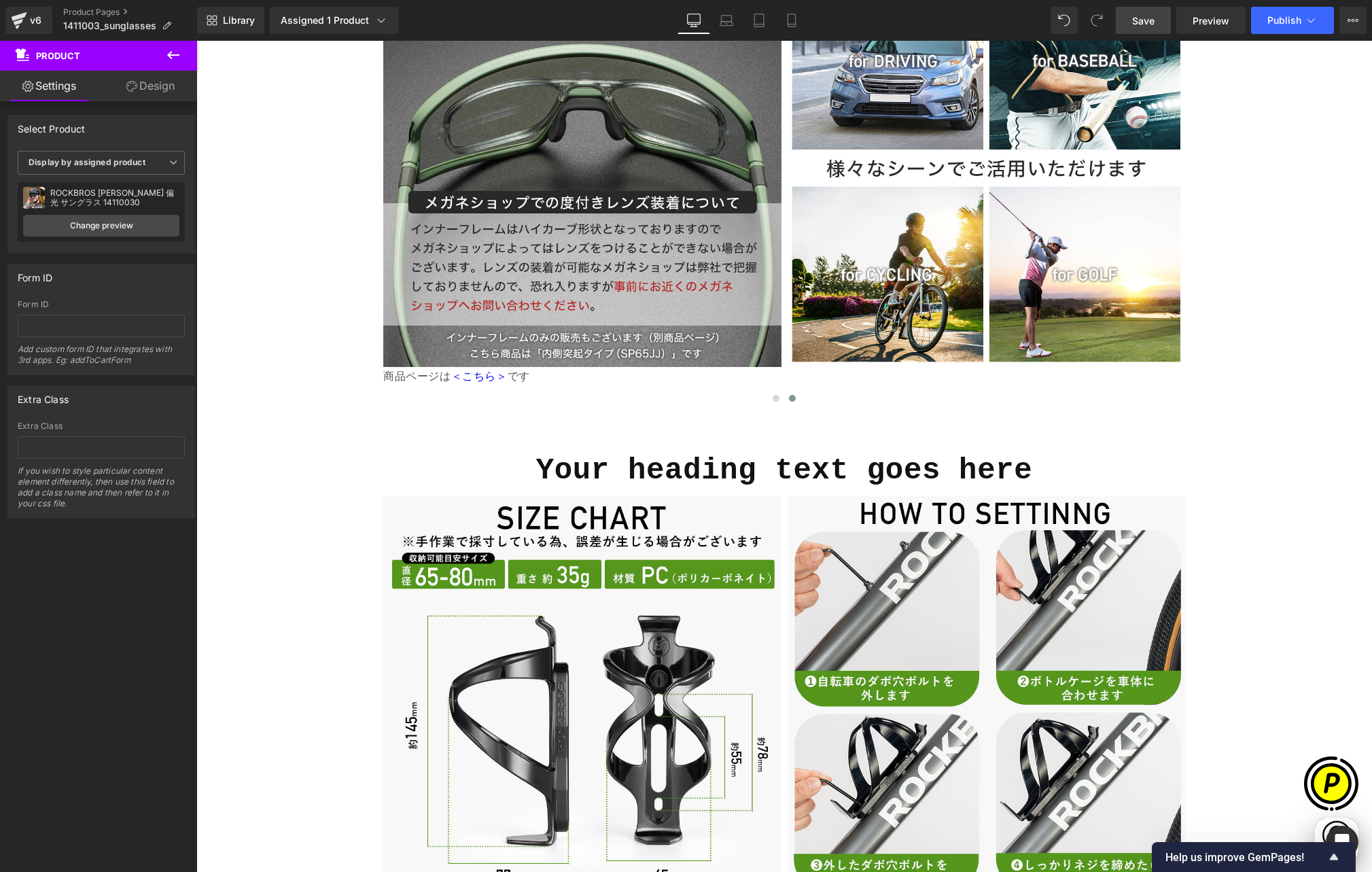
click at [176, 52] on icon at bounding box center [173, 55] width 16 height 16
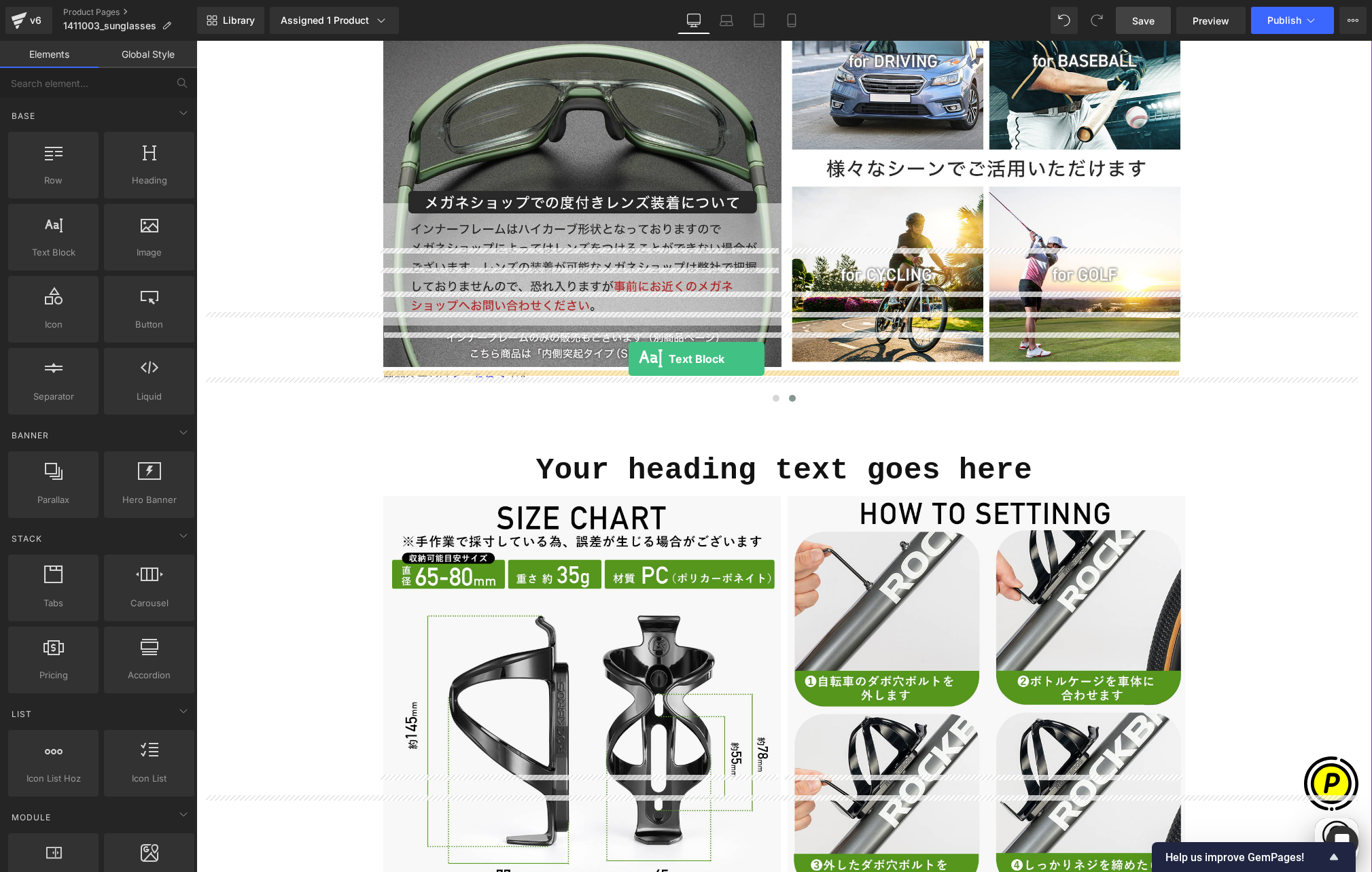
drag, startPoint x: 255, startPoint y: 287, endPoint x: 628, endPoint y: 359, distance: 379.9
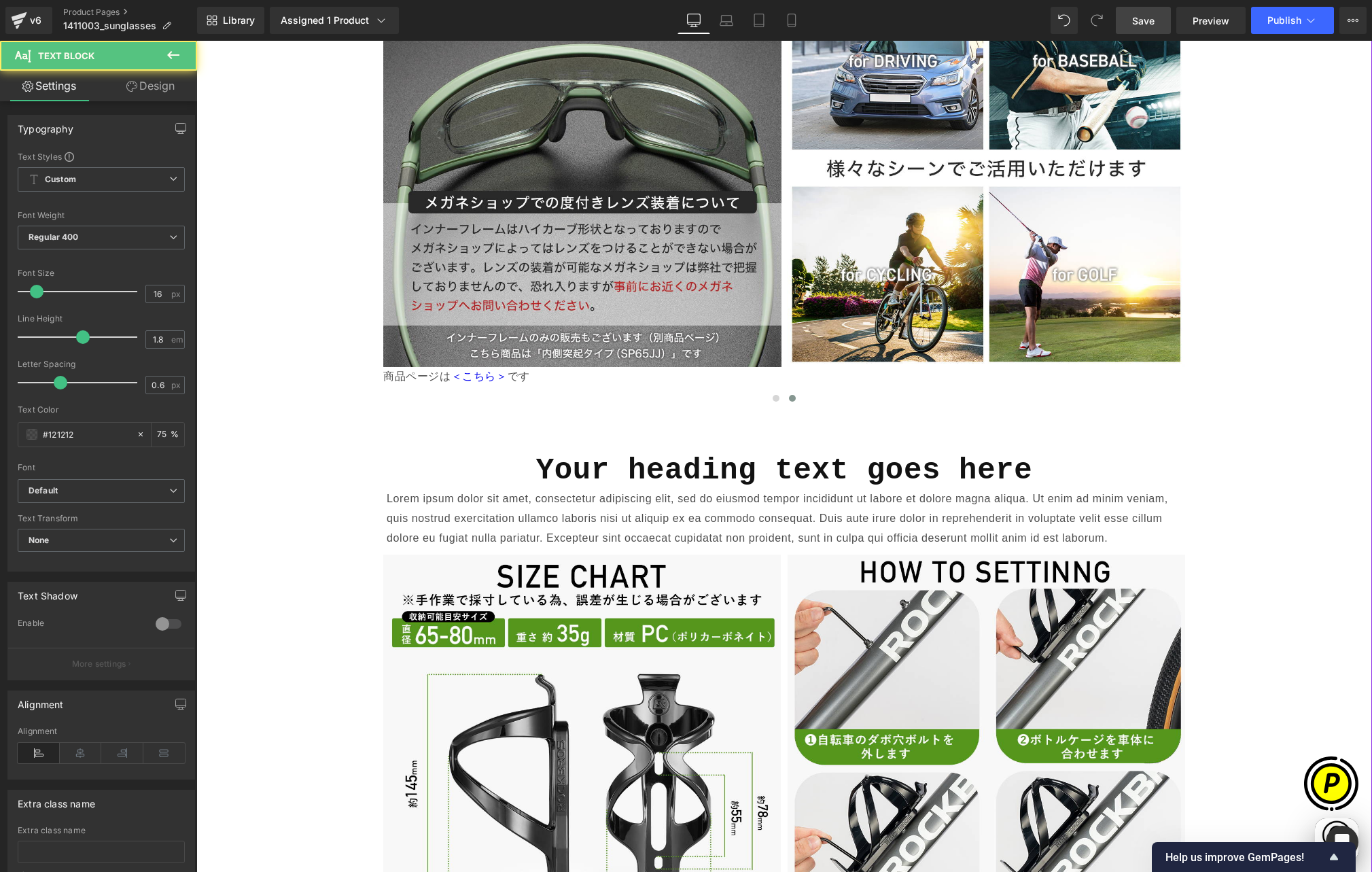
scroll to position [0, 265]
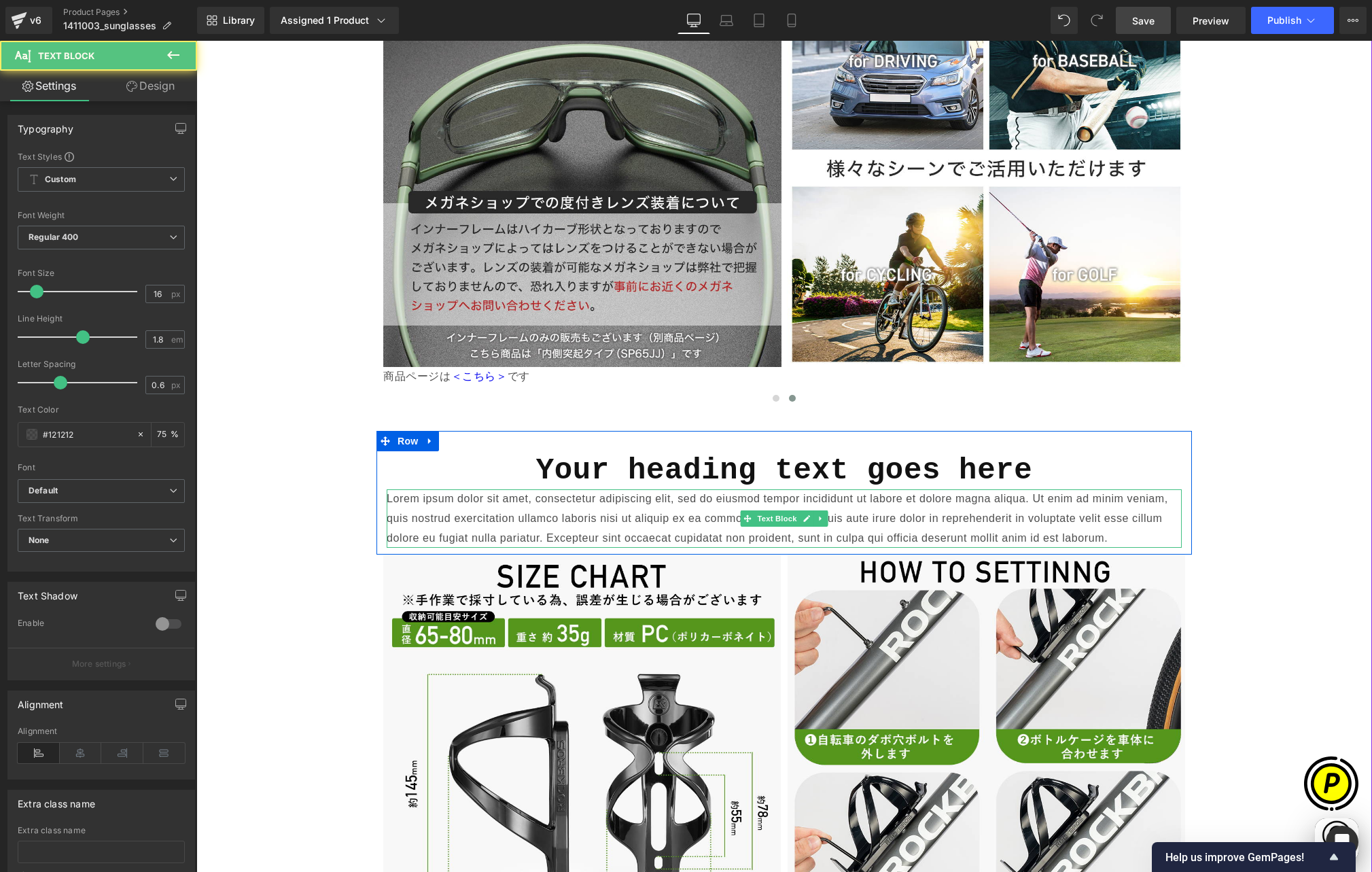
click at [494, 489] on p "Lorem ipsum dolor sit amet, consectetur adipiscing elit, sed do eiusmod tempor …" at bounding box center [784, 518] width 795 height 59
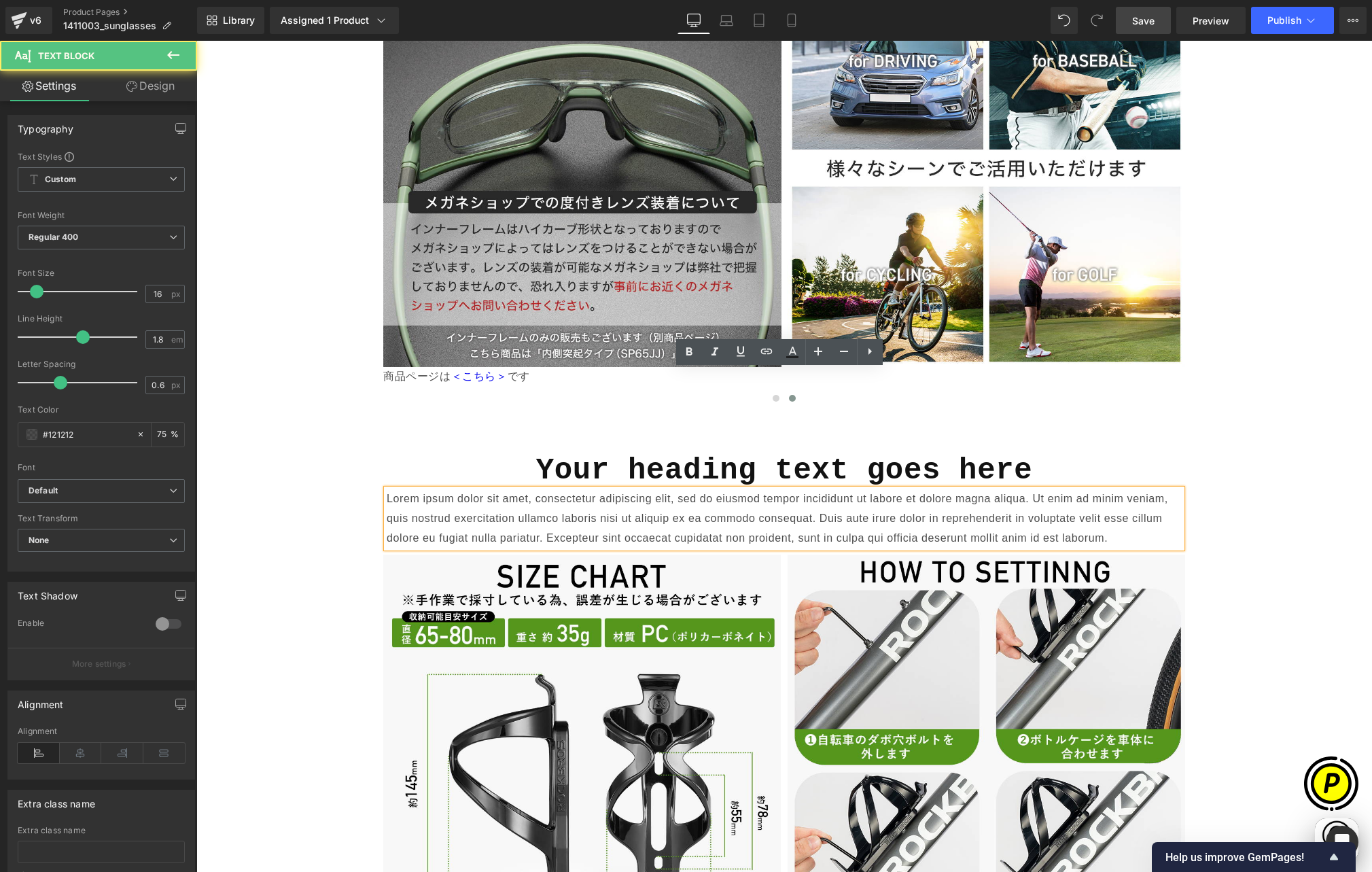
drag, startPoint x: 399, startPoint y: 379, endPoint x: 1024, endPoint y: 393, distance: 625.2
click at [1016, 489] on p "Lorem ipsum dolor sit amet, consectetur adipiscing elit, sed do eiusmod tempor …" at bounding box center [784, 518] width 795 height 59
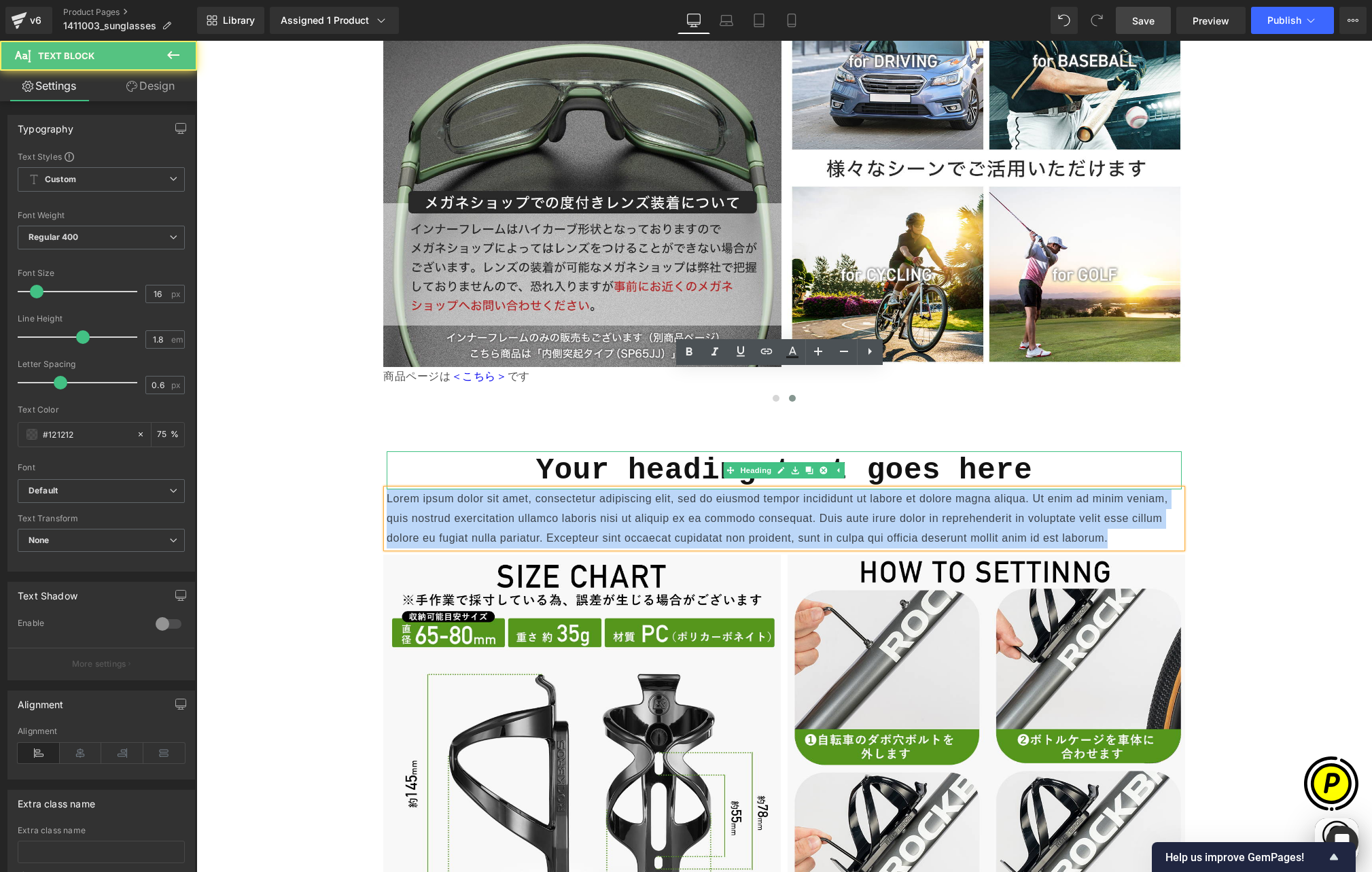
scroll to position [0, 530]
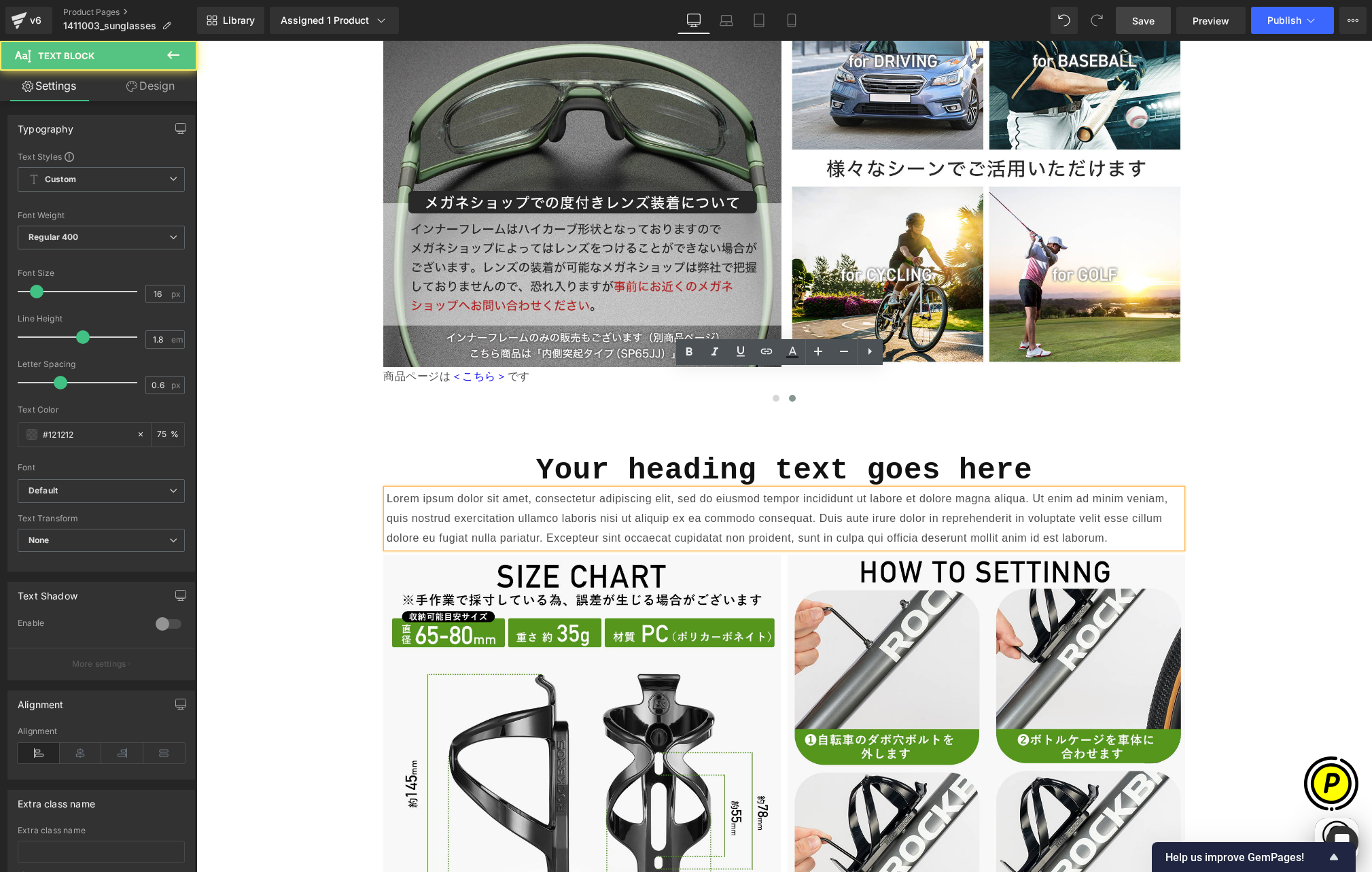
drag, startPoint x: 1115, startPoint y: 419, endPoint x: 393, endPoint y: 369, distance: 723.7
click at [417, 489] on div "Lorem ipsum dolor sit amet, consectetur adipiscing elit, sed do eiusmod tempor …" at bounding box center [784, 518] width 795 height 59
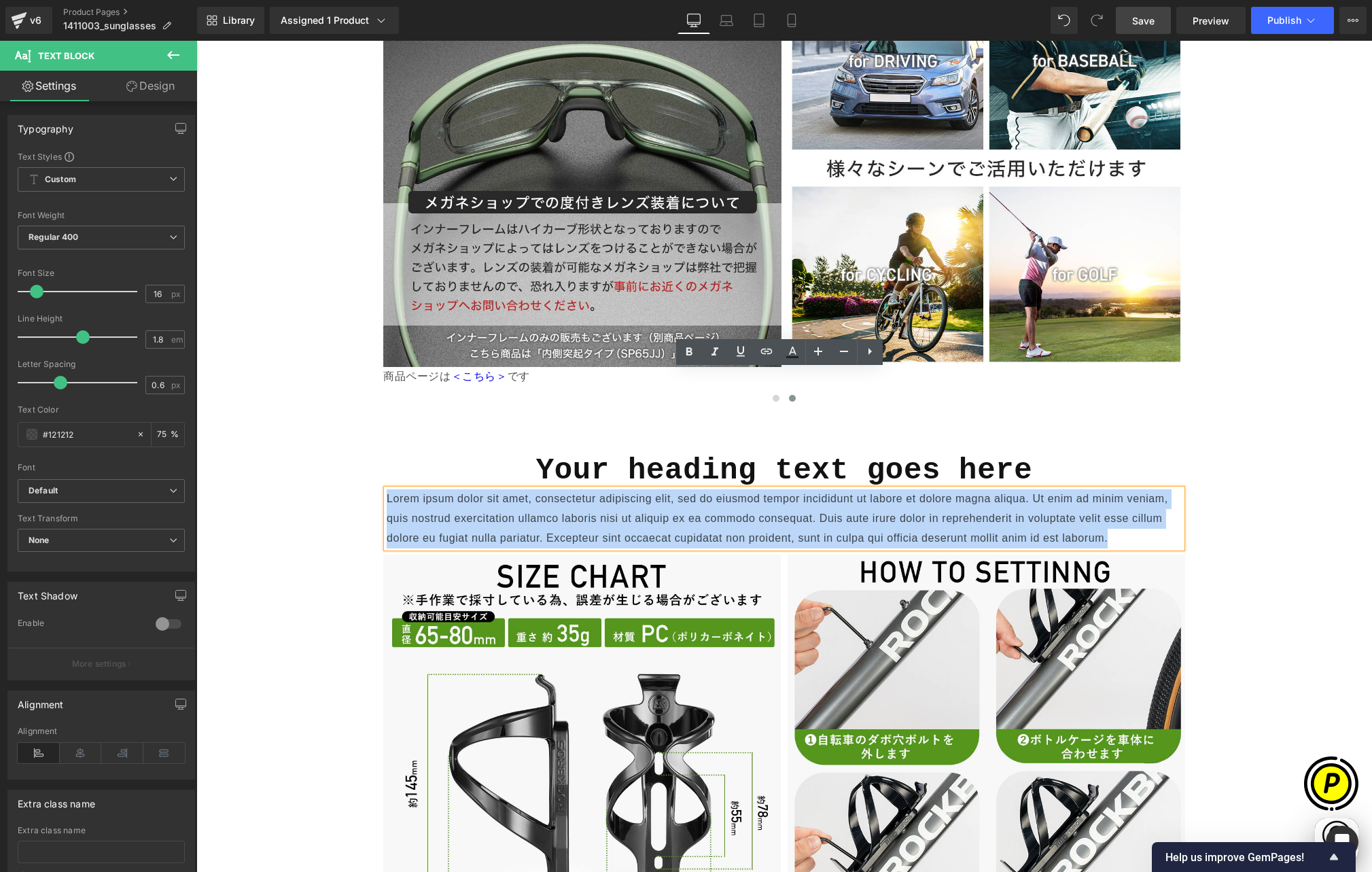
drag, startPoint x: 382, startPoint y: 380, endPoint x: 1120, endPoint y: 424, distance: 739.3
click at [1120, 489] on p "Lorem ipsum dolor sit amet, consectetur adipiscing elit, sed do eiusmod tempor …" at bounding box center [784, 518] width 795 height 59
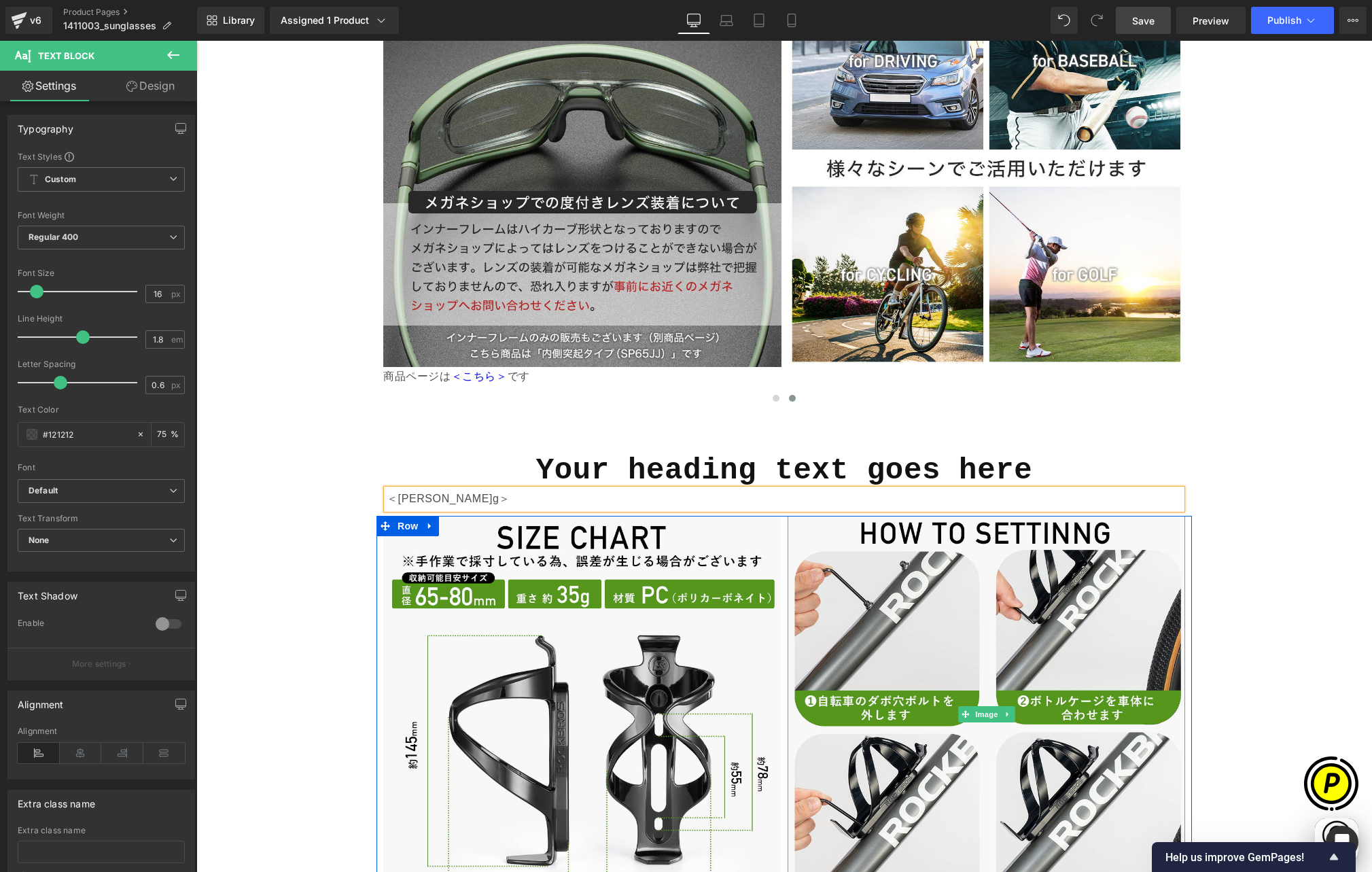
scroll to position [0, 0]
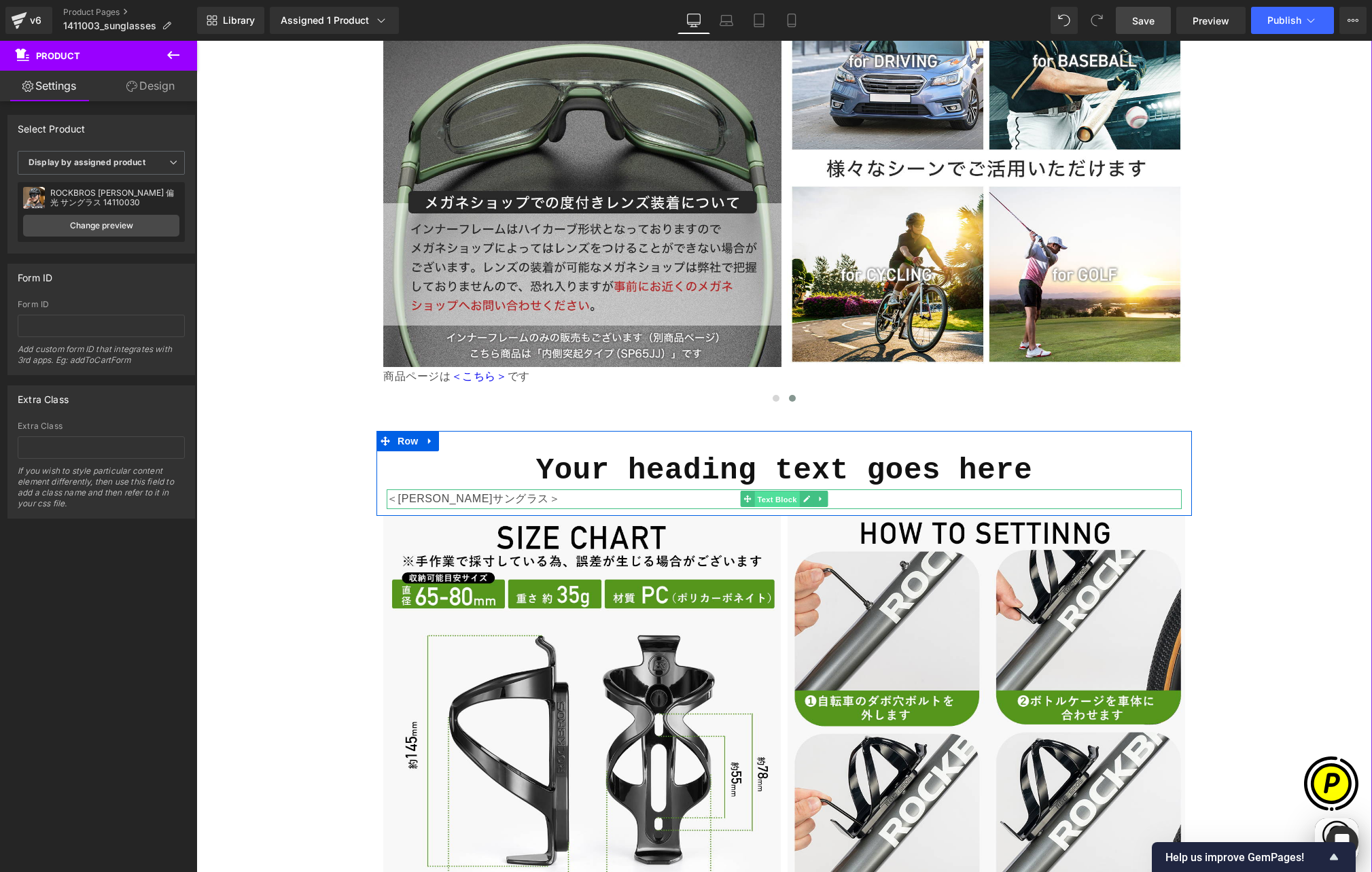
click at [769, 492] on span "Text Block" at bounding box center [777, 500] width 45 height 16
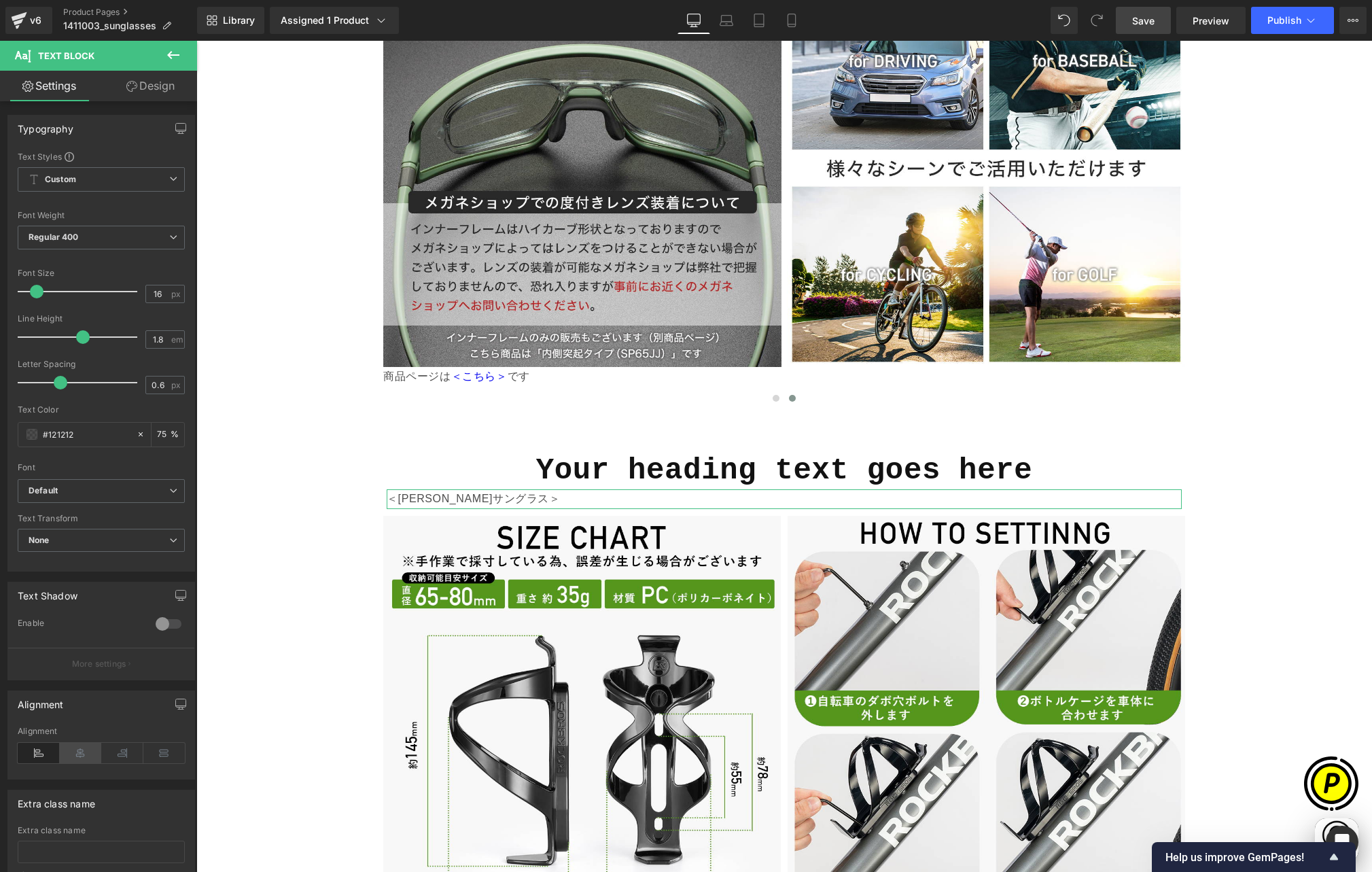
scroll to position [0, 265]
click at [83, 752] on icon at bounding box center [81, 752] width 43 height 21
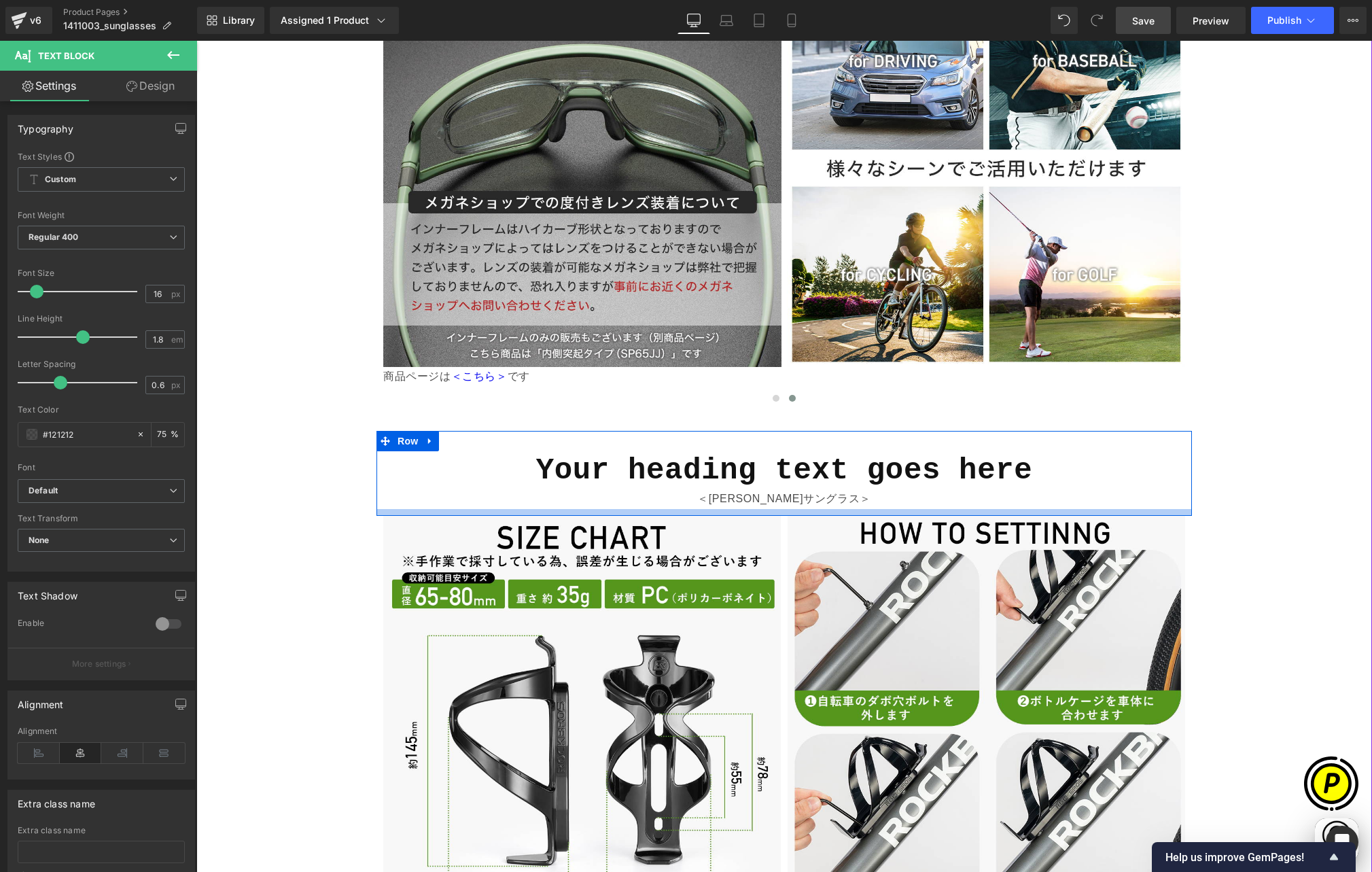
scroll to position [0, 530]
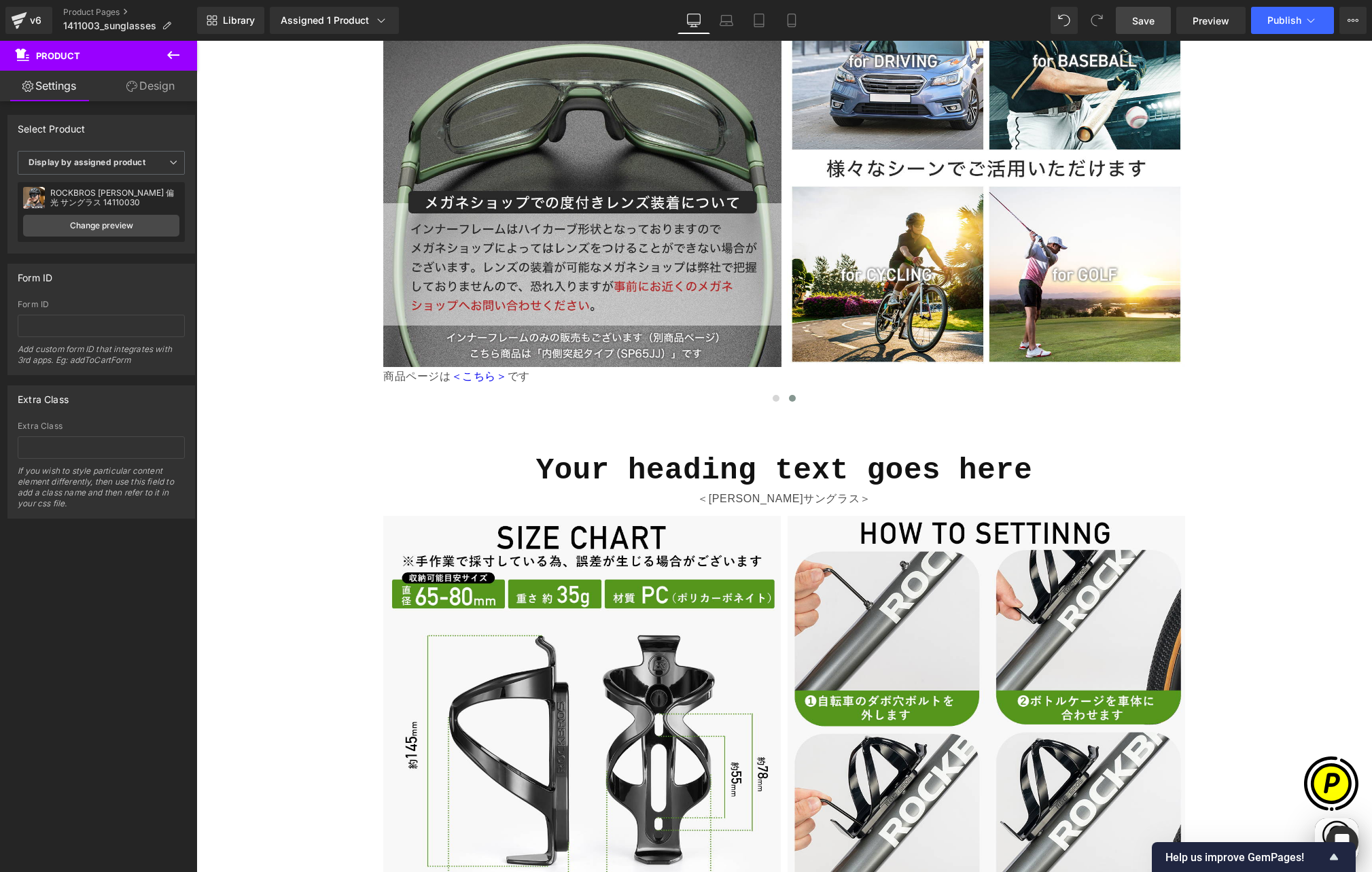
click at [651, 453] on strong "Your heading text goes here" at bounding box center [784, 470] width 497 height 34
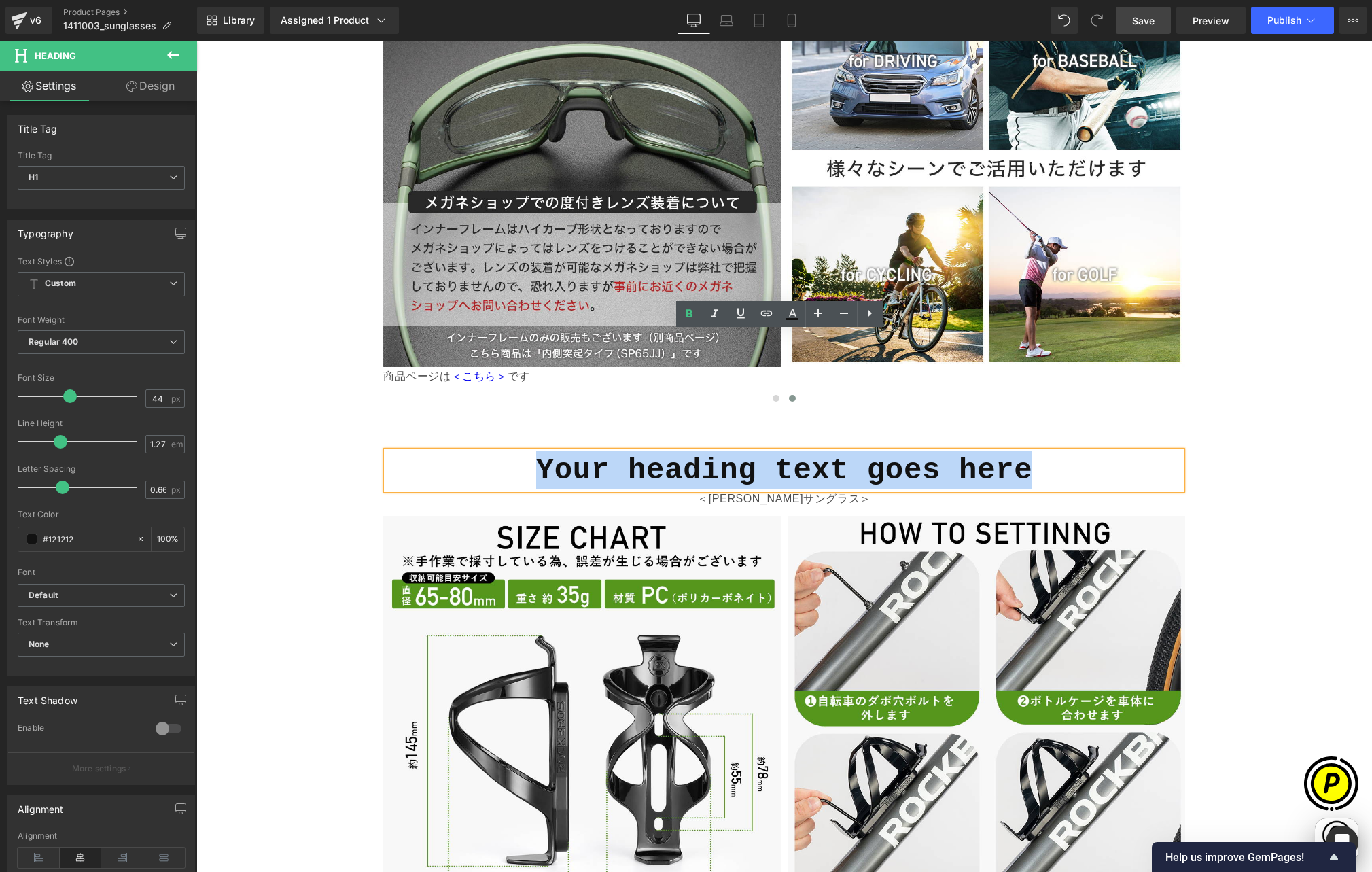
drag, startPoint x: 550, startPoint y: 354, endPoint x: 1081, endPoint y: 352, distance: 531.0
click at [1081, 451] on h1 "Your heading text goes here" at bounding box center [784, 470] width 795 height 38
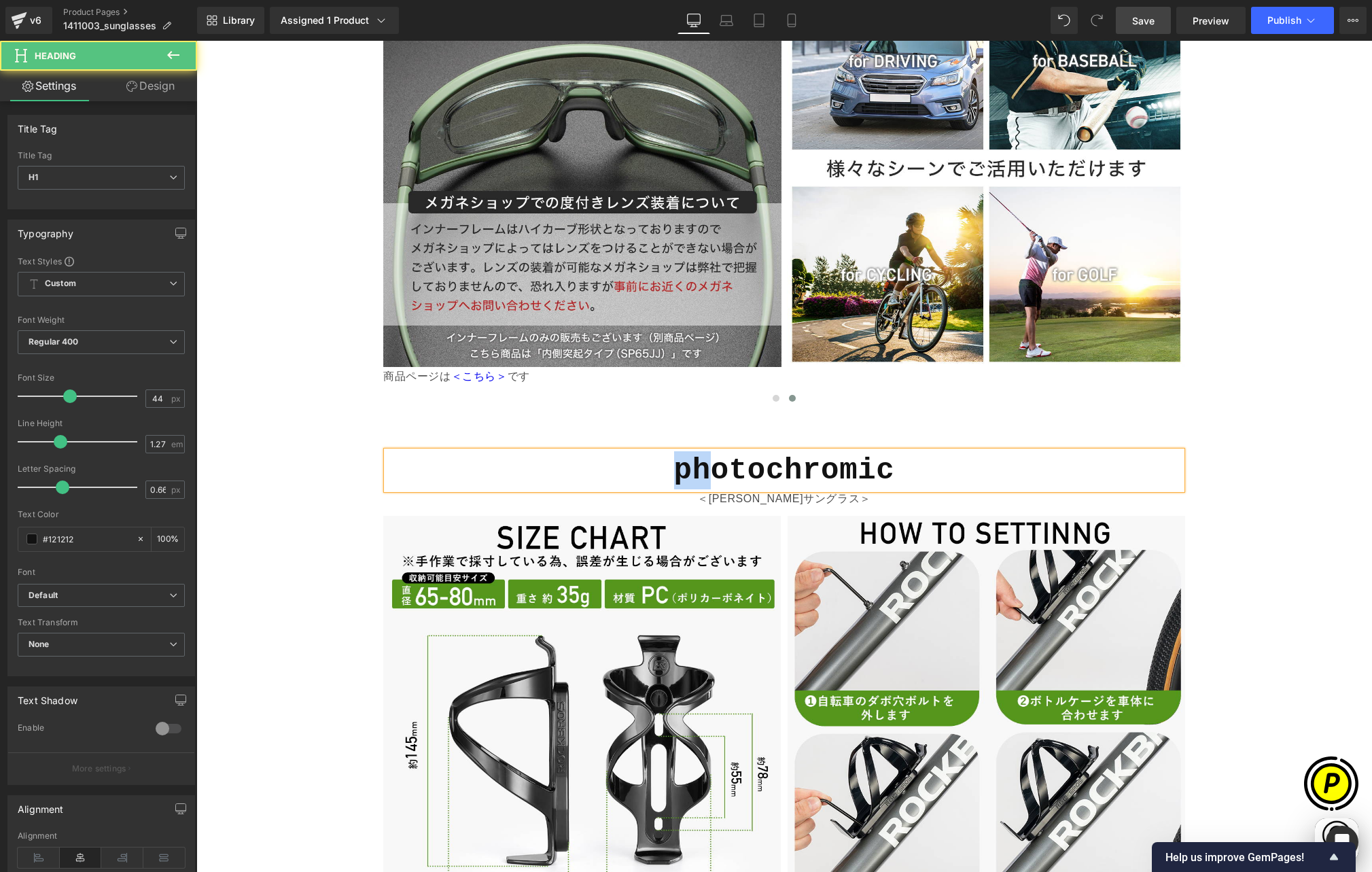
drag, startPoint x: 672, startPoint y: 358, endPoint x: 702, endPoint y: 355, distance: 30.1
click at [702, 453] on strong "photochromic" at bounding box center [784, 470] width 221 height 34
drag, startPoint x: 710, startPoint y: 355, endPoint x: 758, endPoint y: 358, distance: 48.1
click at [758, 453] on strong "PHotochromic" at bounding box center [784, 470] width 221 height 34
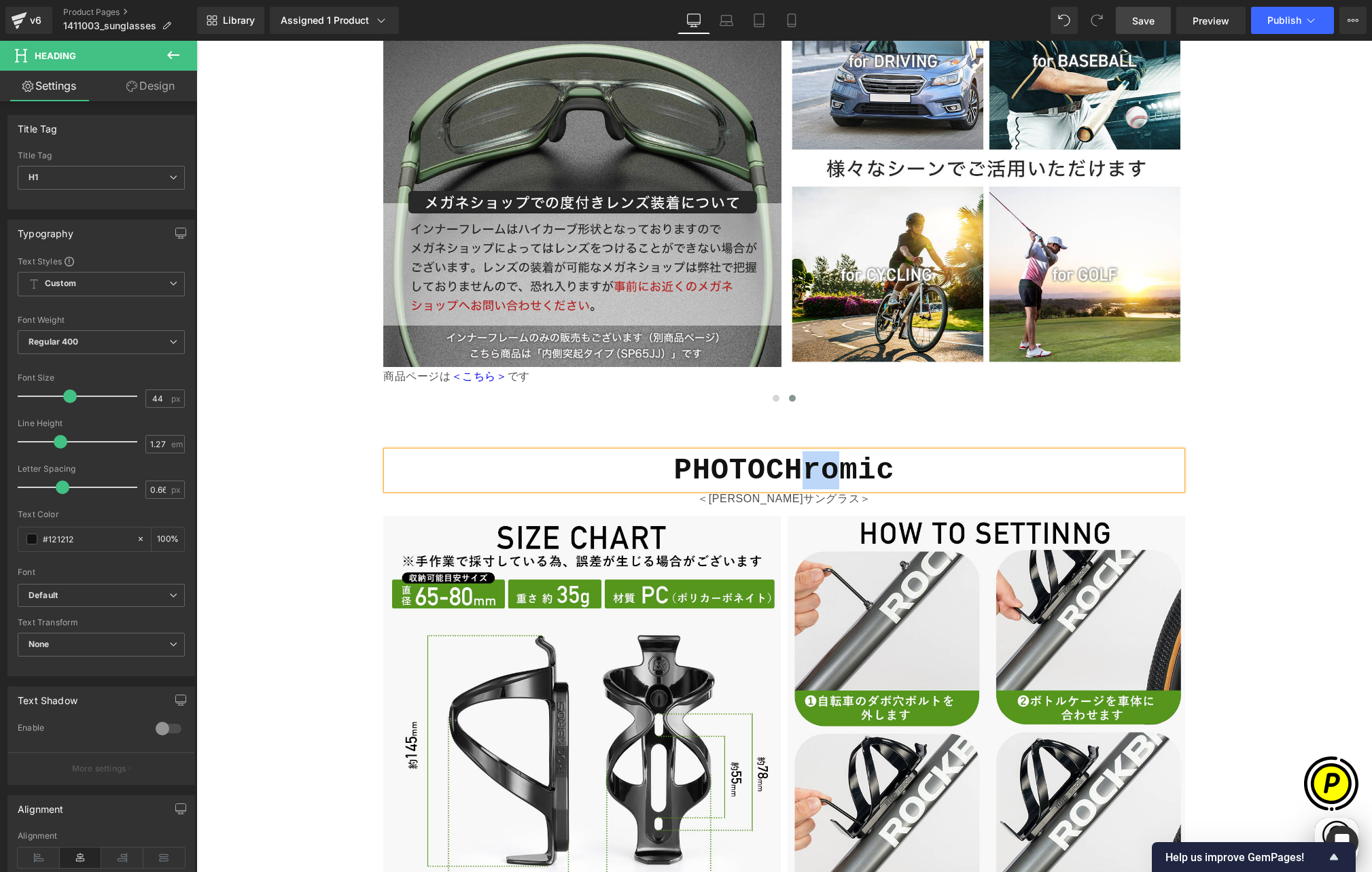
scroll to position [0, 265]
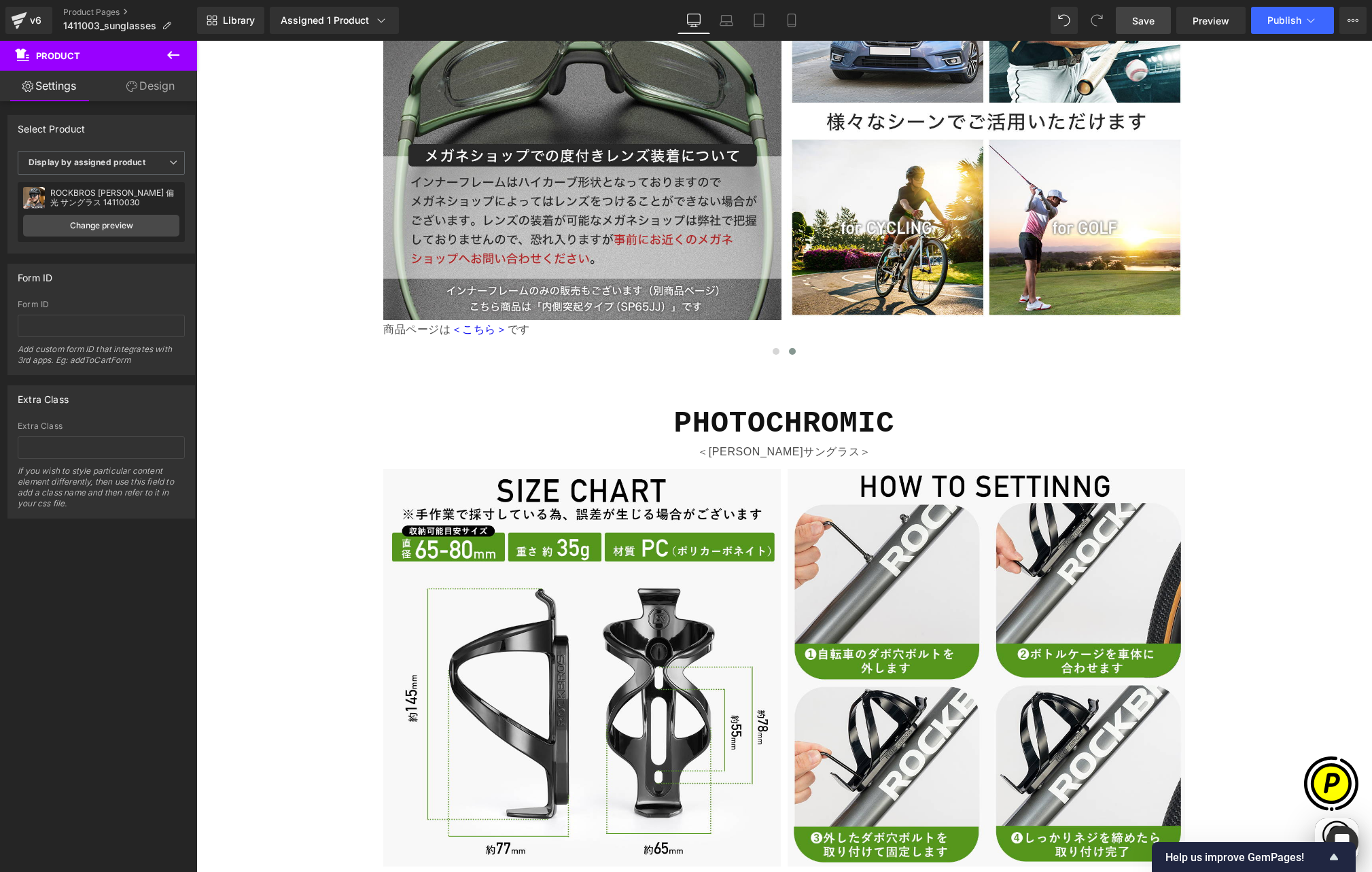
scroll to position [3521, 0]
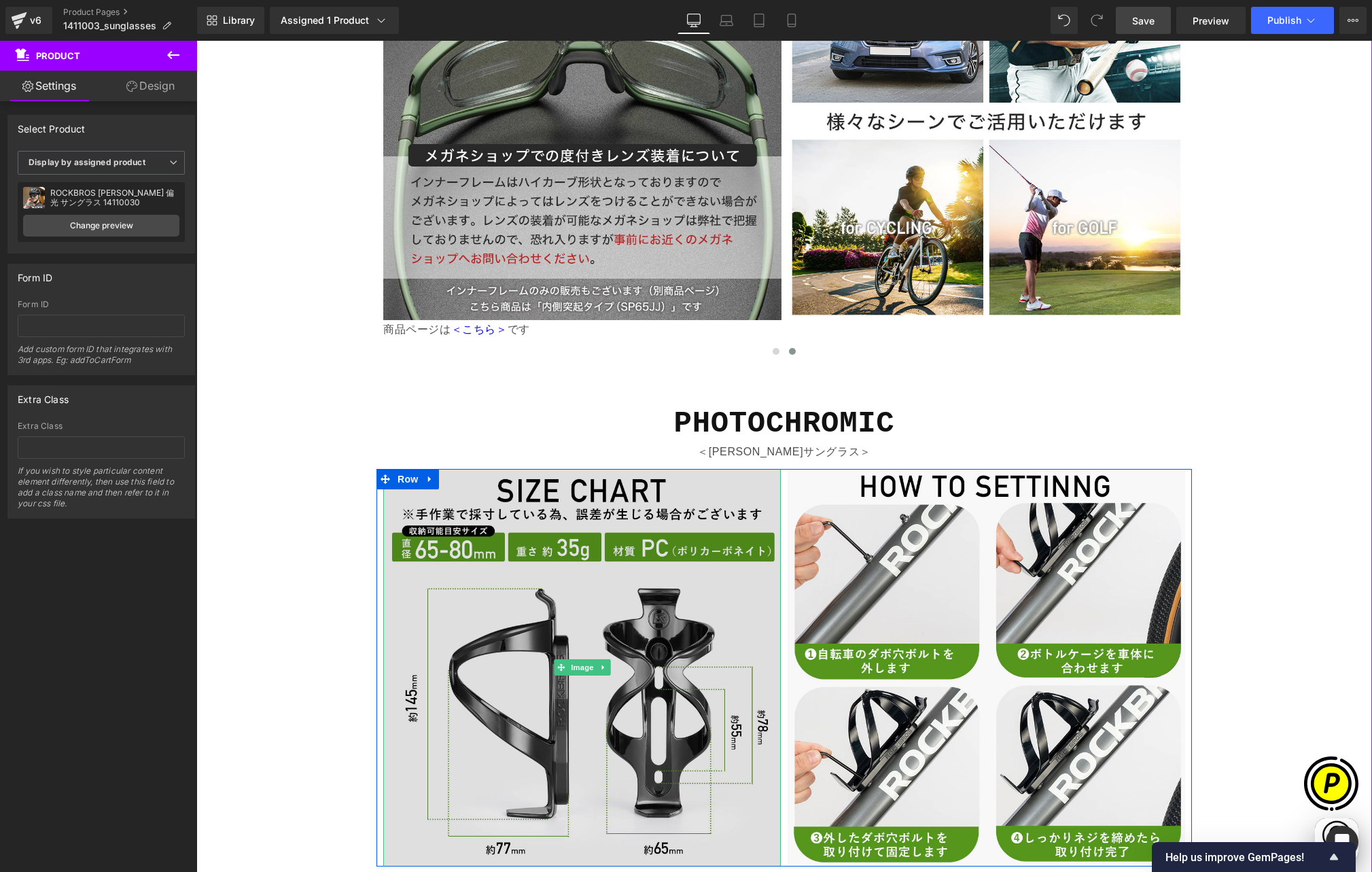
click at [657, 469] on img at bounding box center [581, 667] width 398 height 398
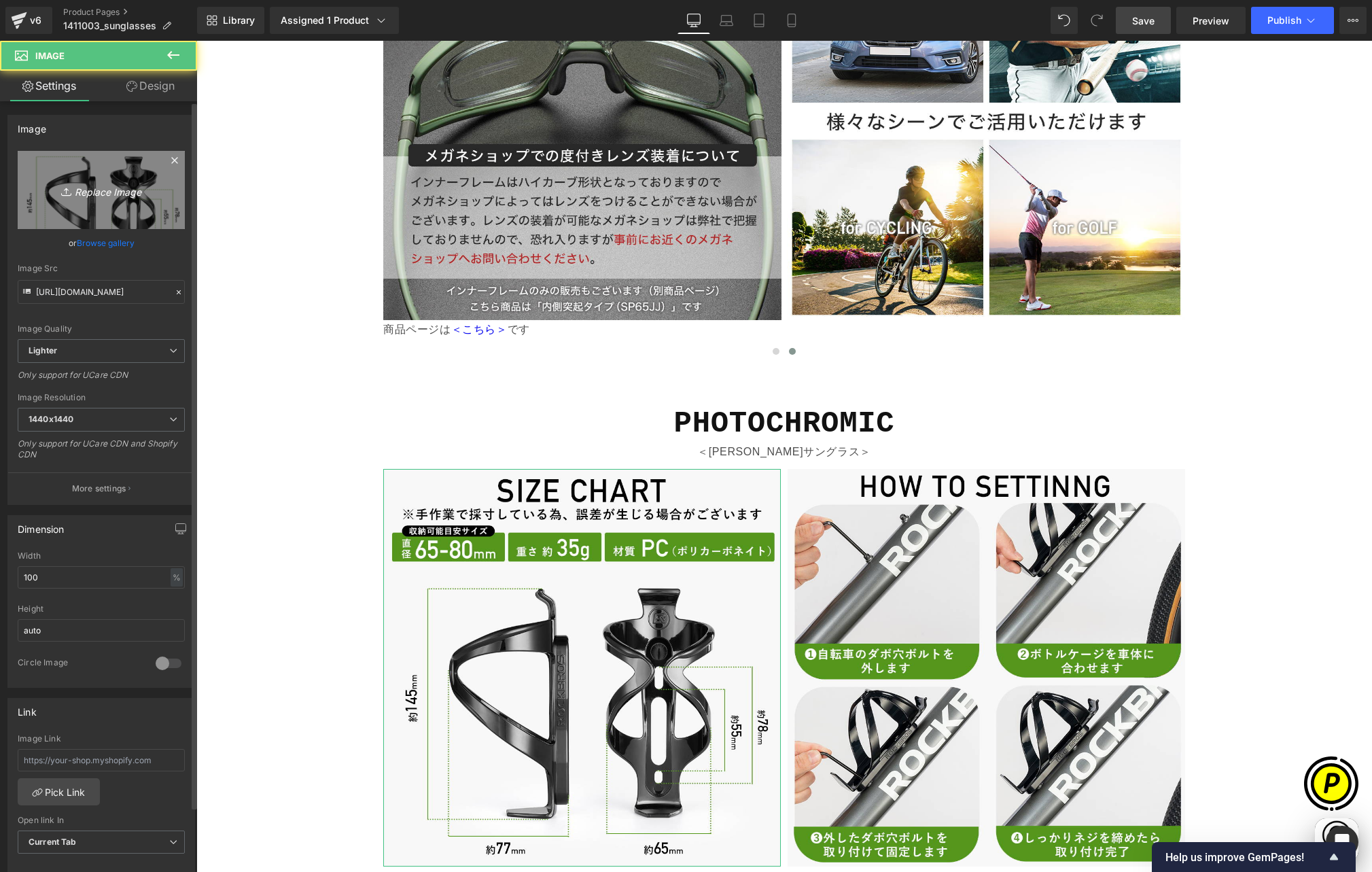
click at [118, 187] on icon "Replace Image" at bounding box center [101, 189] width 109 height 17
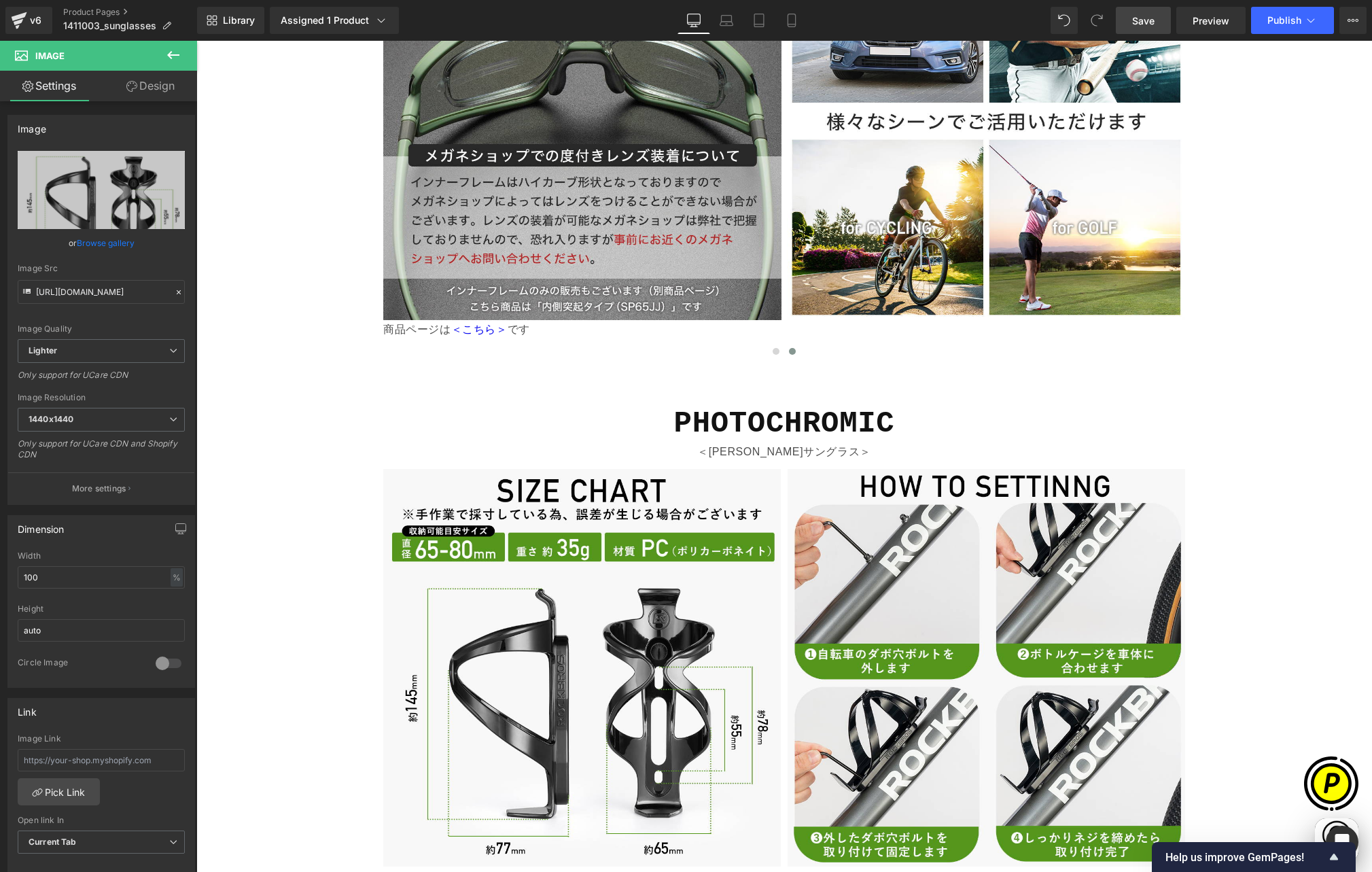
type input "C:\fakepath\14110030_9.jpg"
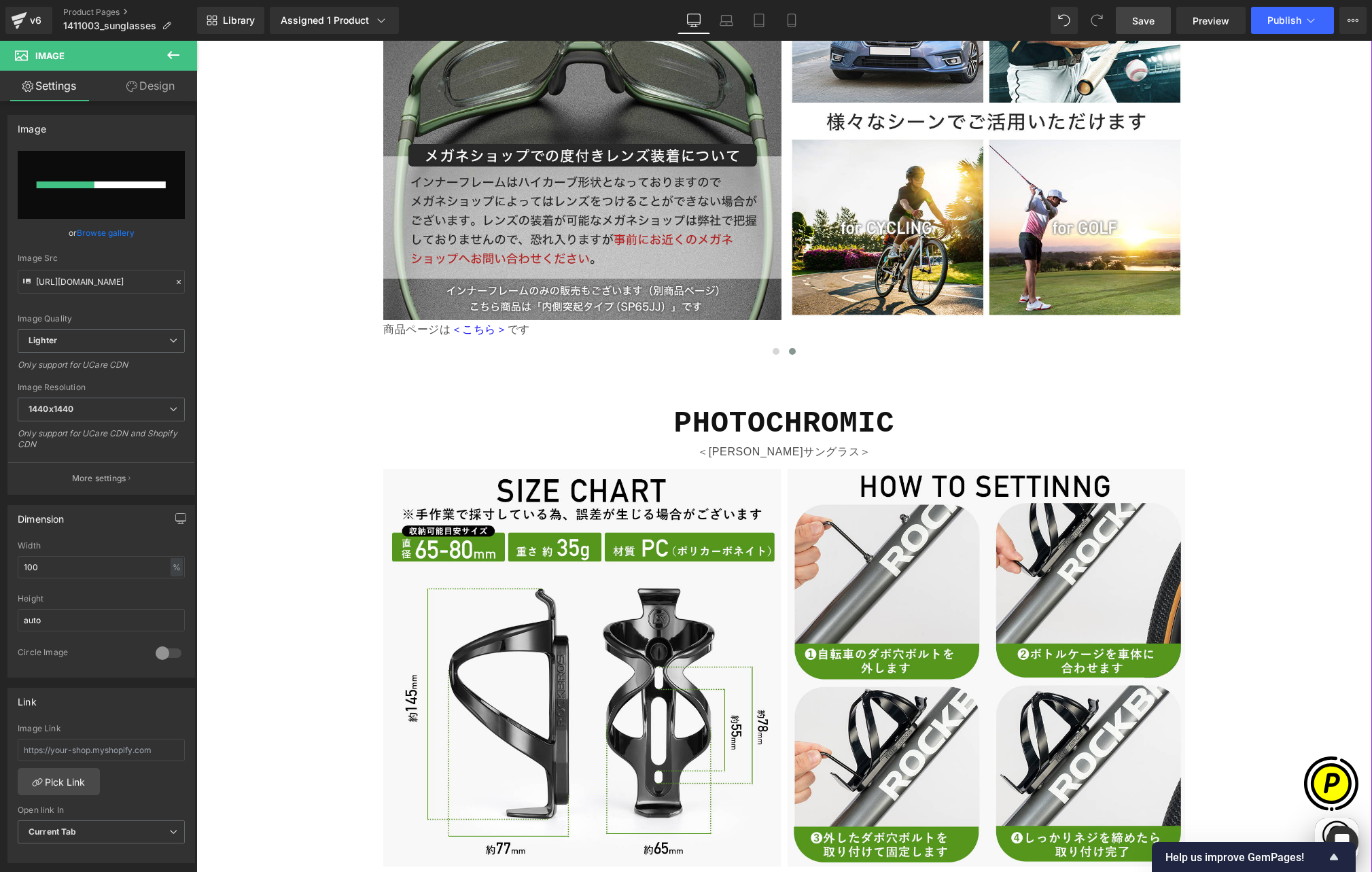
scroll to position [0, 0]
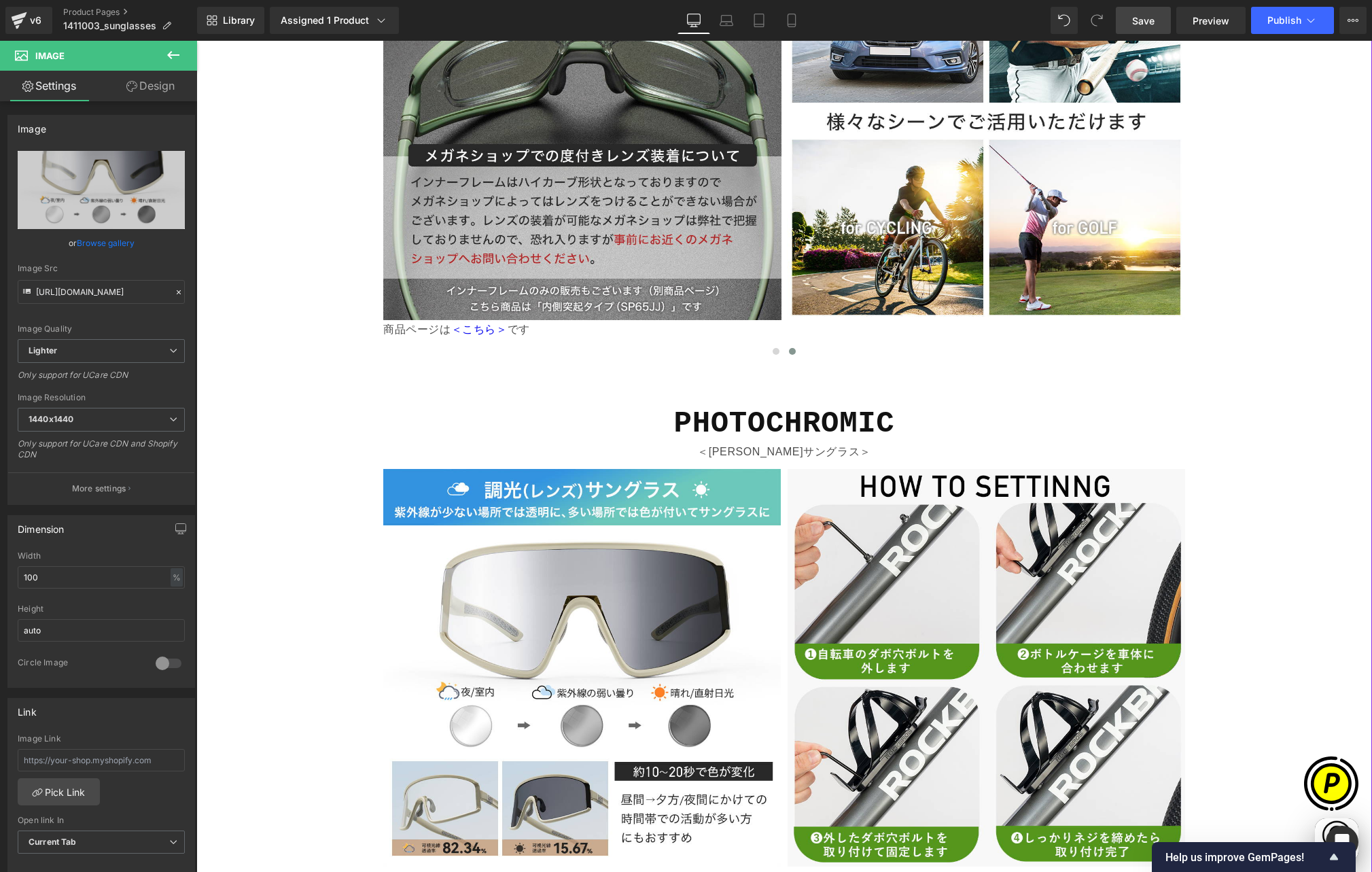
type input "https://ucarecdn.com/a612dd9c-3d5d-41d9-81a3-5279ca14947c/-/format/auto/-/previ…"
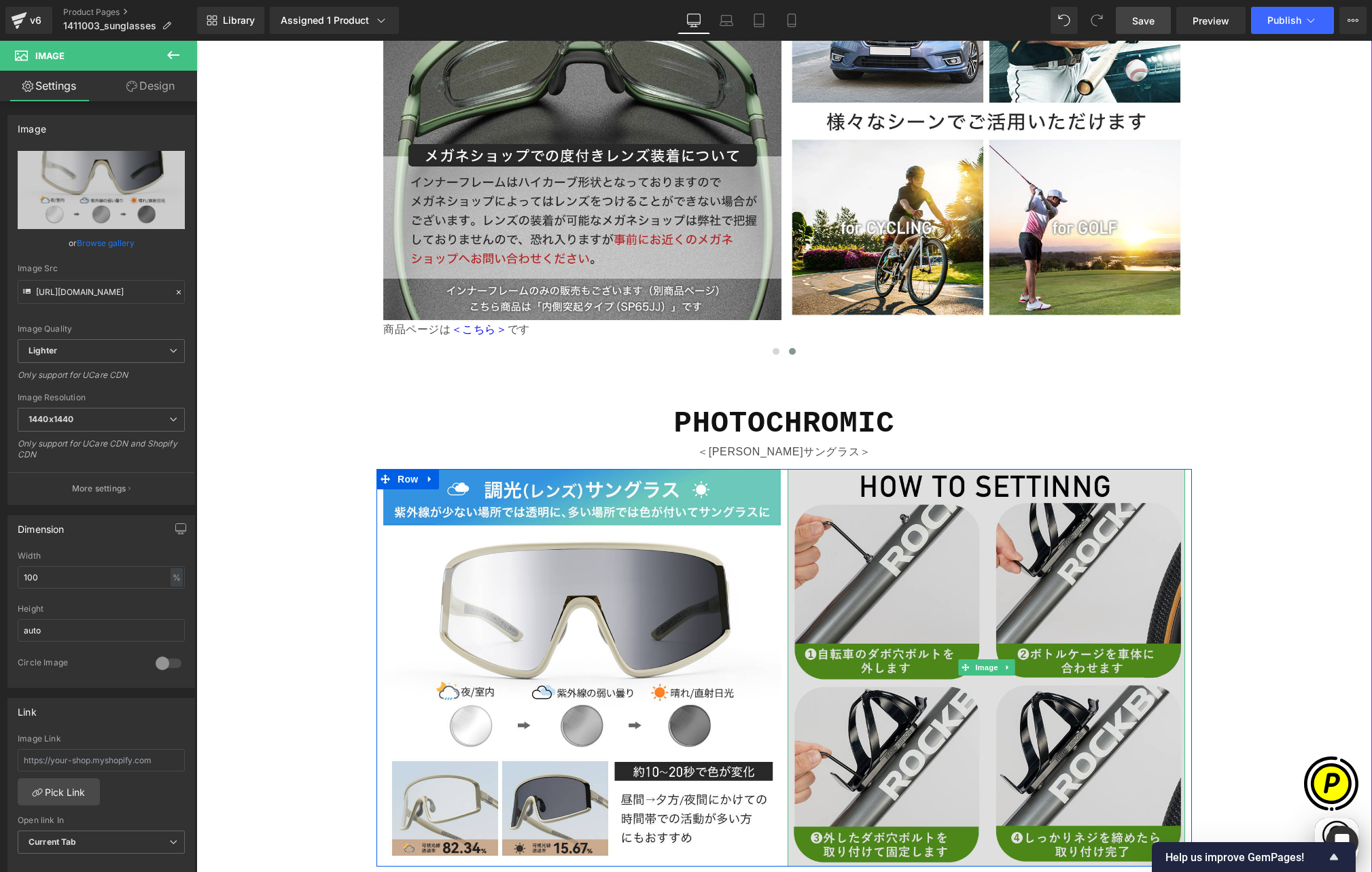
click at [917, 480] on img at bounding box center [986, 667] width 398 height 398
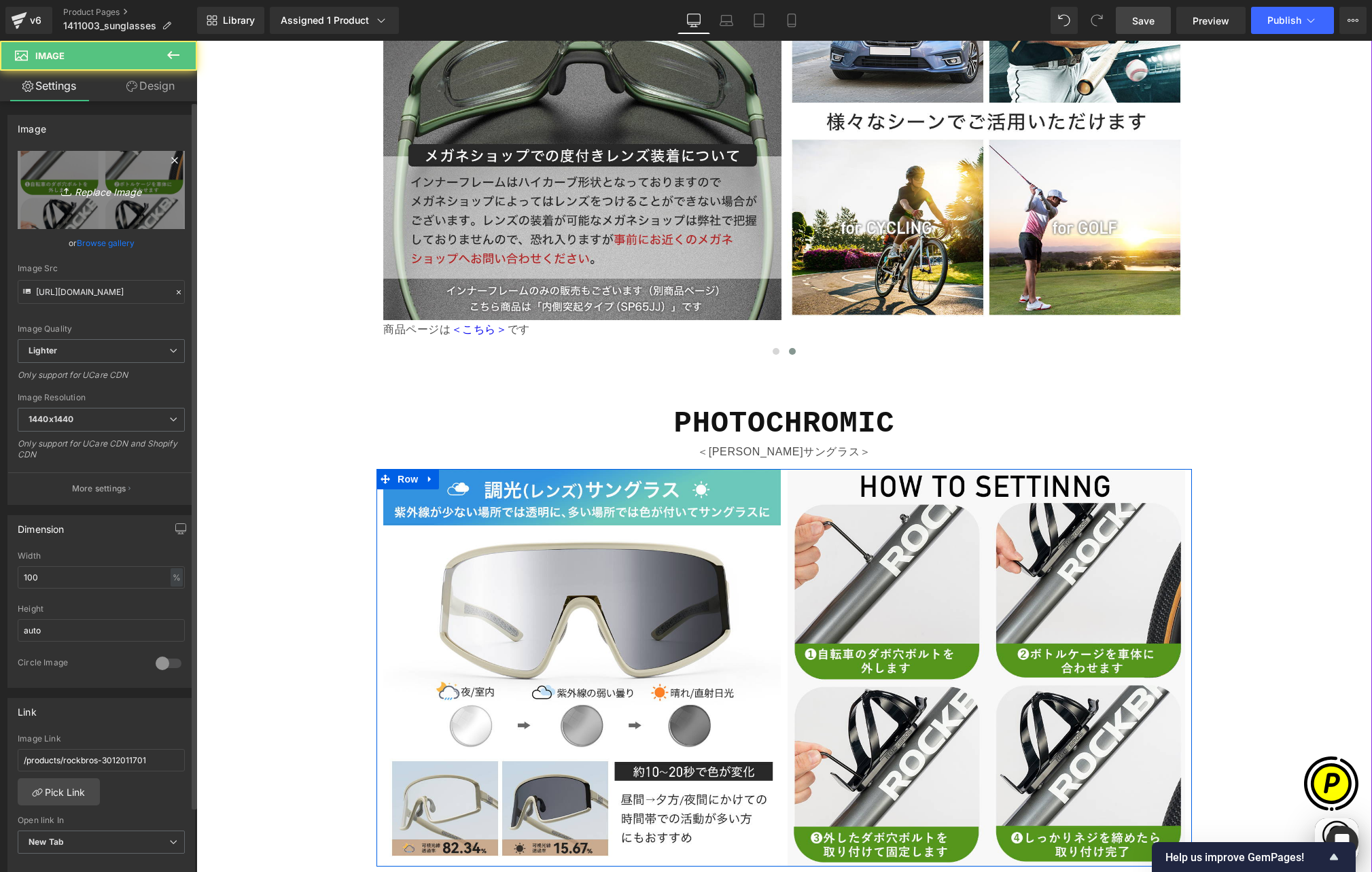
scroll to position [0, 265]
click at [116, 203] on link "Replace Image" at bounding box center [101, 190] width 168 height 78
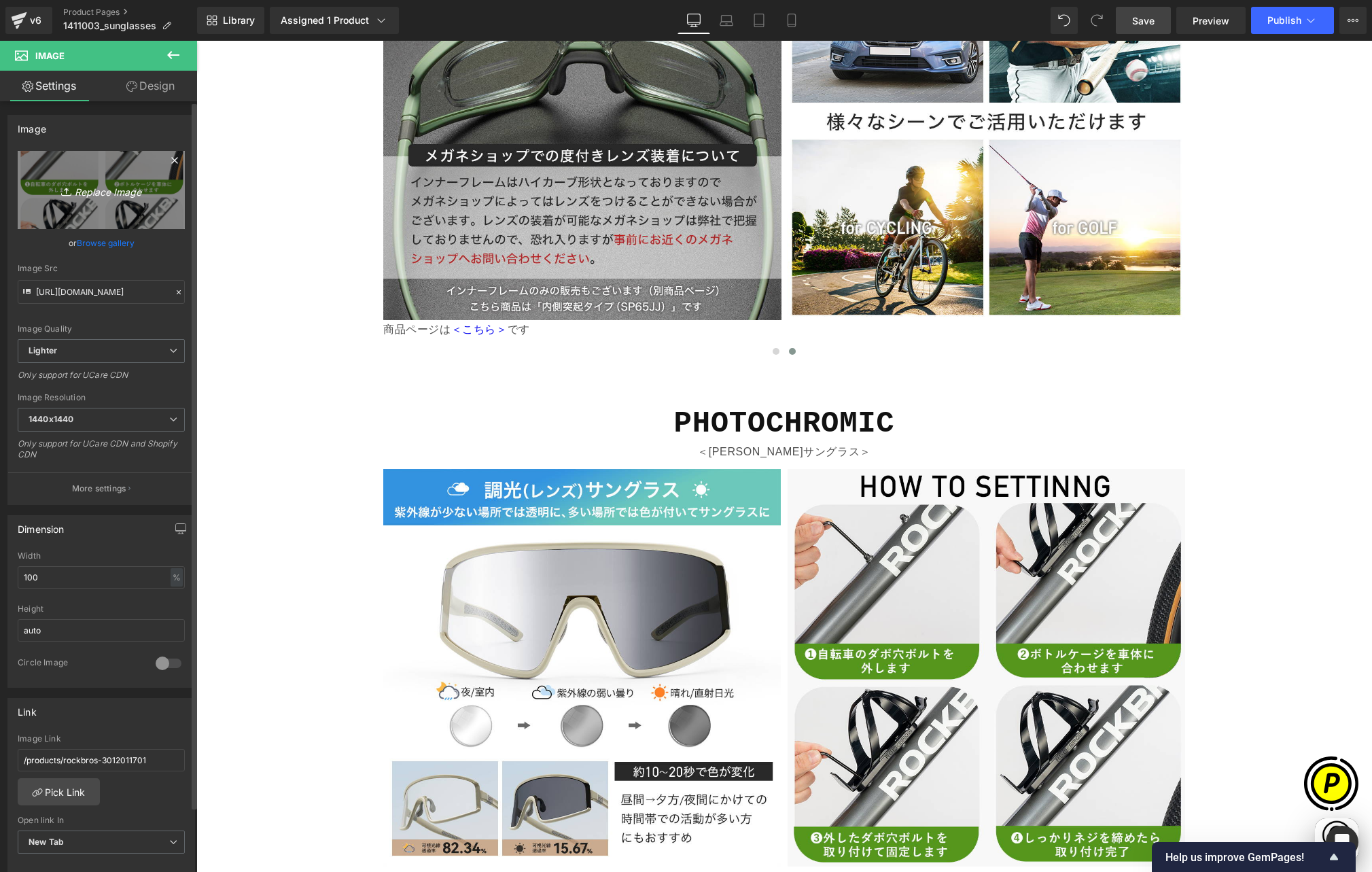
type input "C:\fakepath\14110030_10.jpg"
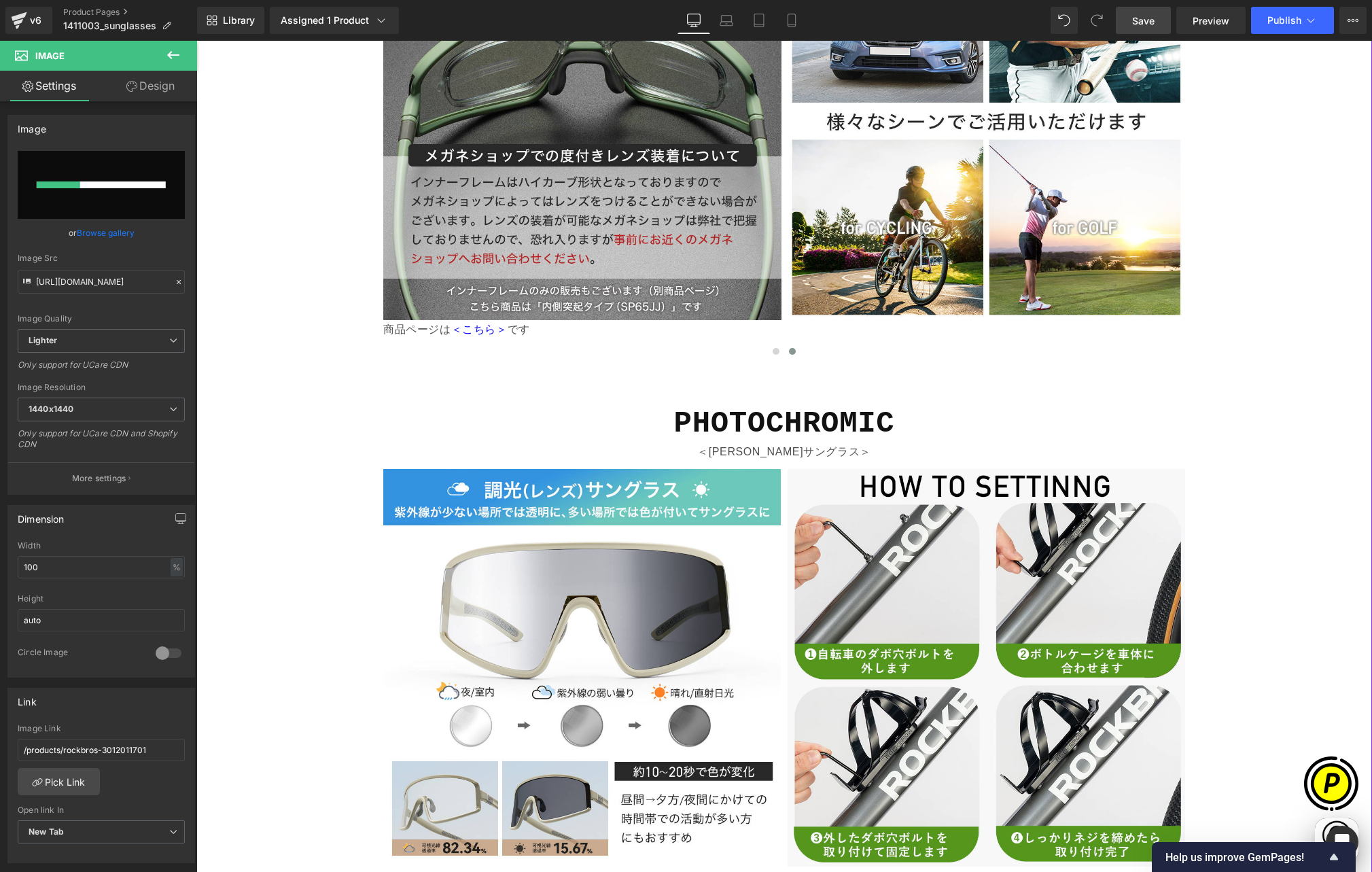
scroll to position [0, 530]
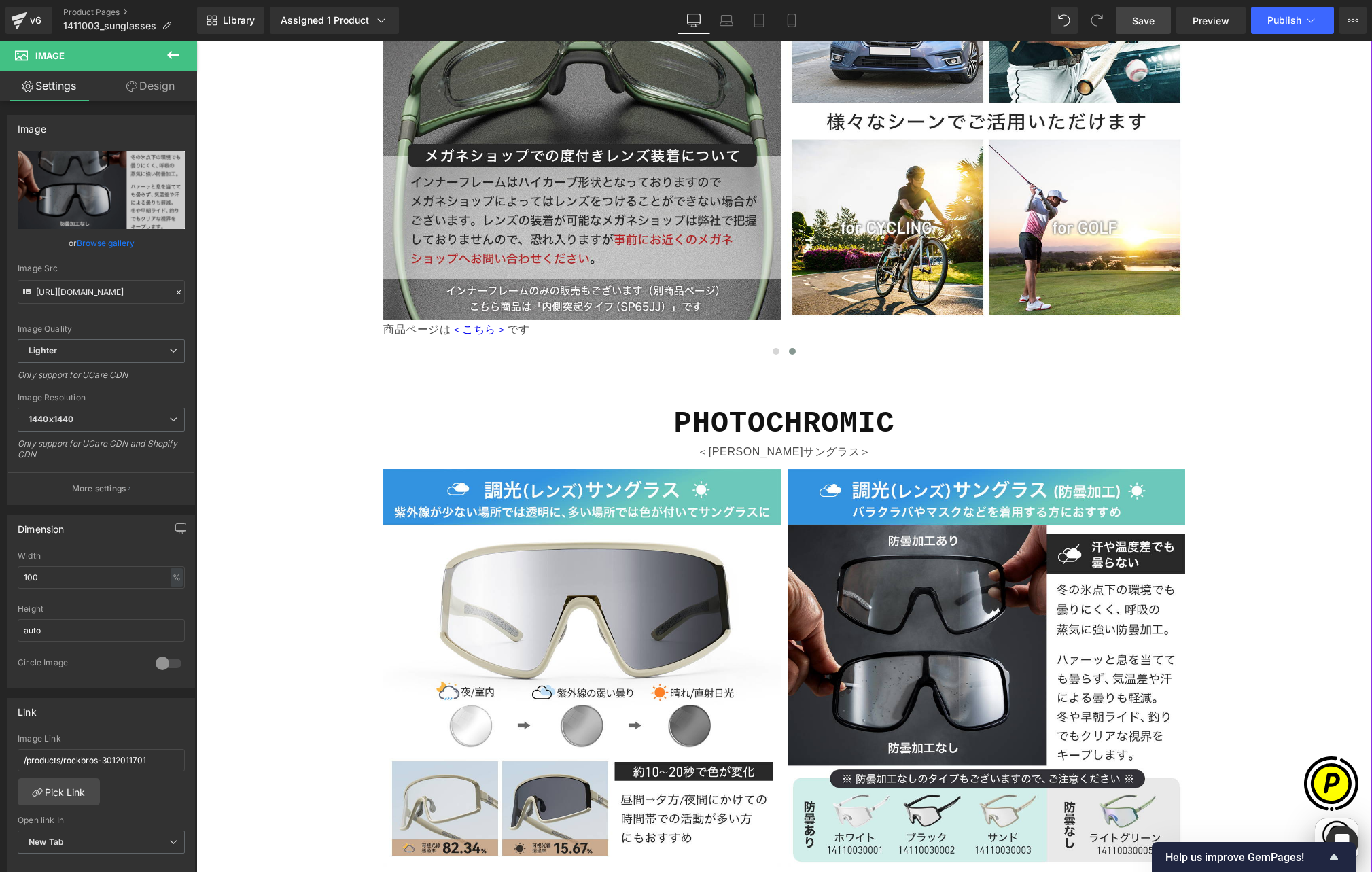
type input "https://ucarecdn.com/8b0e7b5f-5e12-41b4-a94a-c834f41bfe35/-/format/auto/-/previ…"
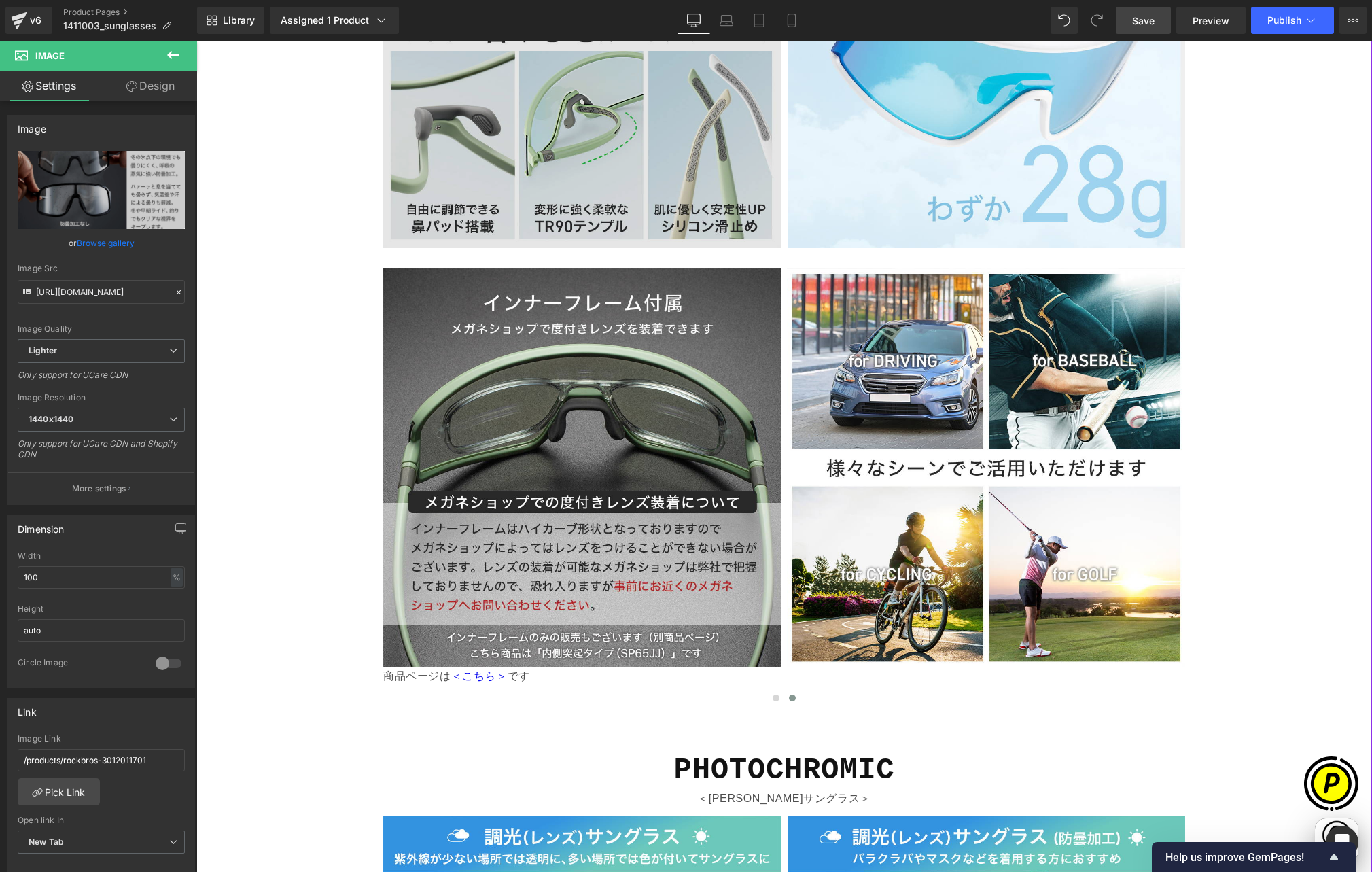
scroll to position [3012, 0]
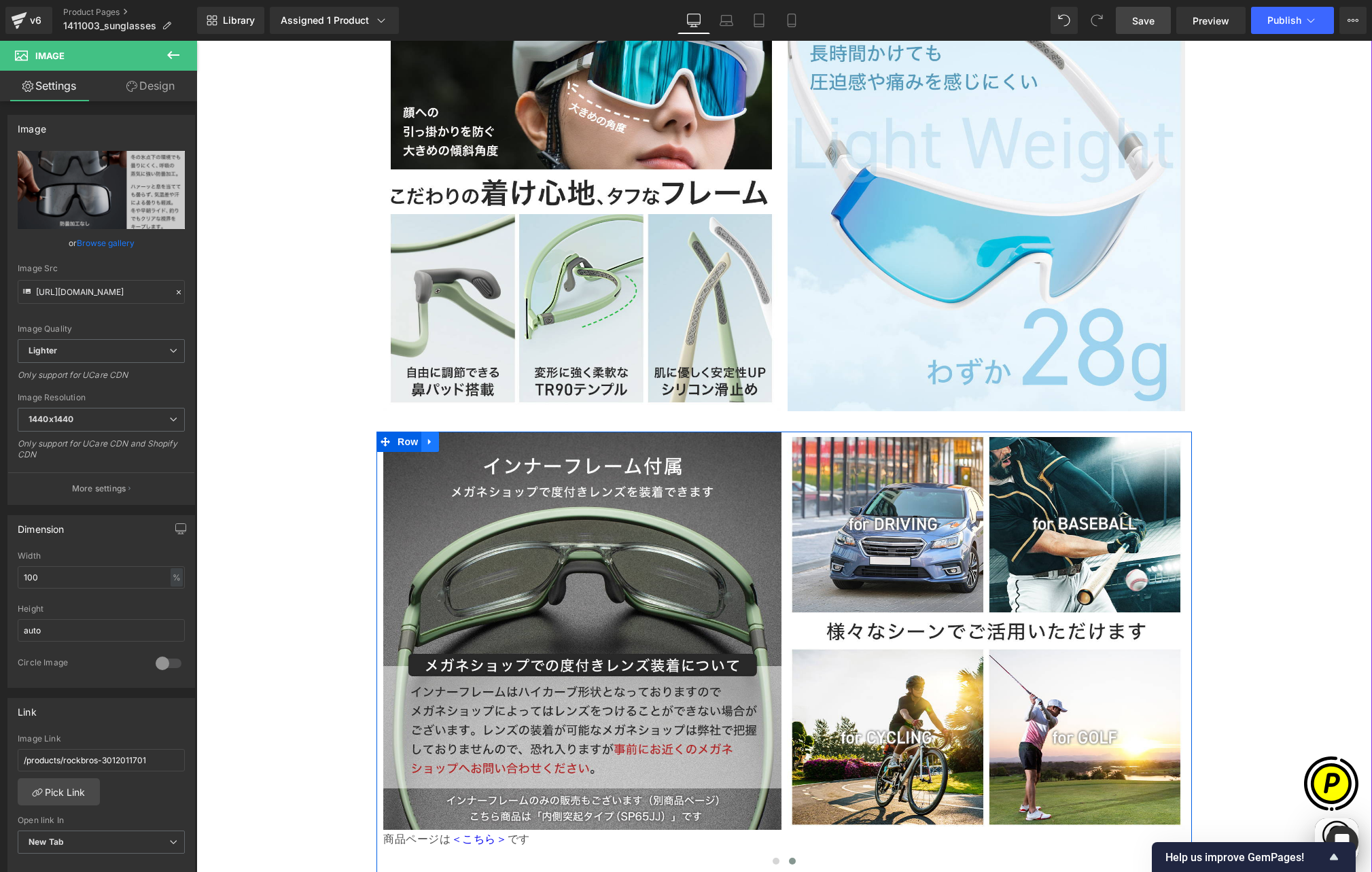
click at [427, 436] on icon at bounding box center [430, 441] width 10 height 10
click at [443, 436] on icon at bounding box center [447, 441] width 10 height 10
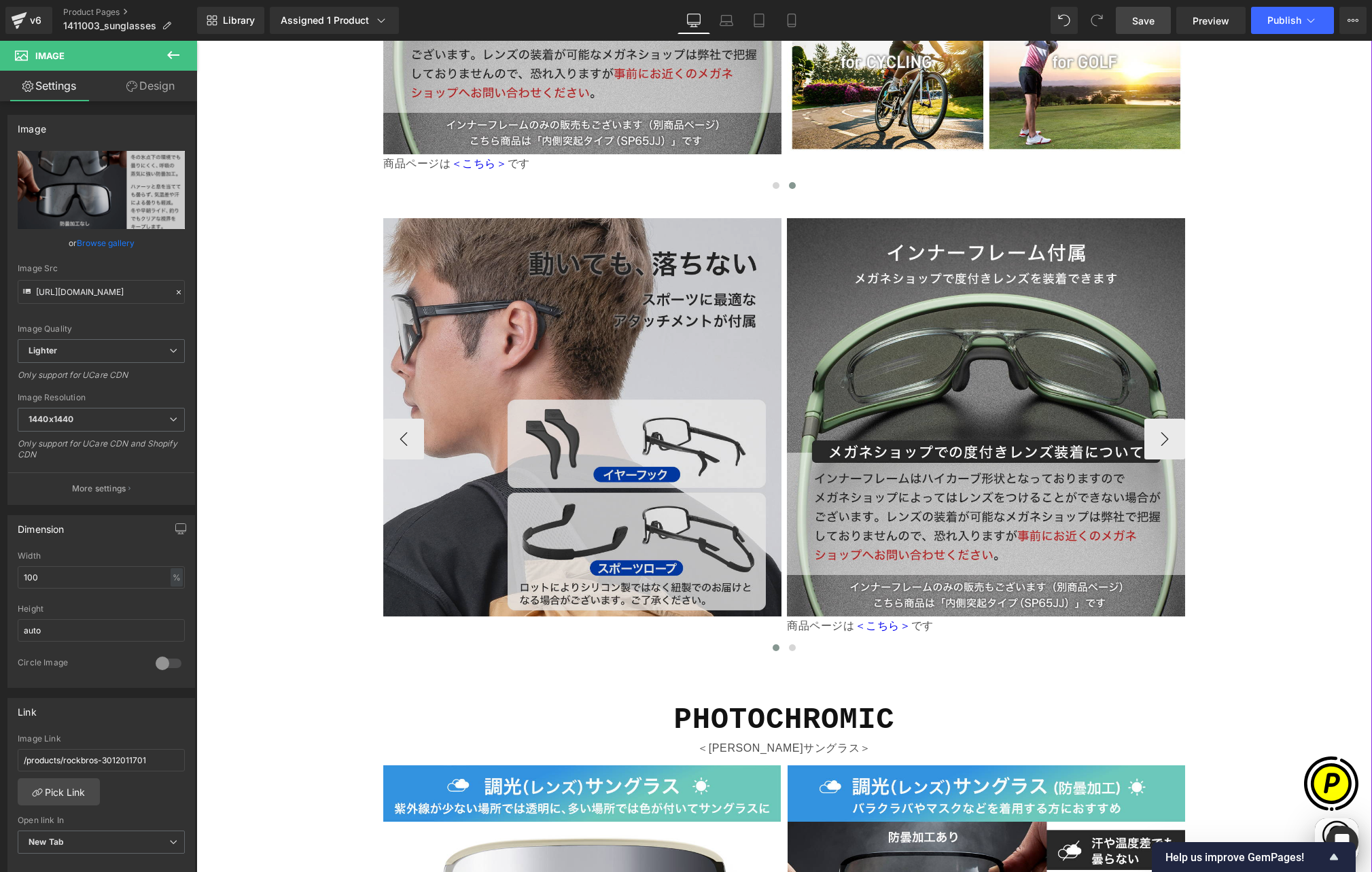
scroll to position [3691, 0]
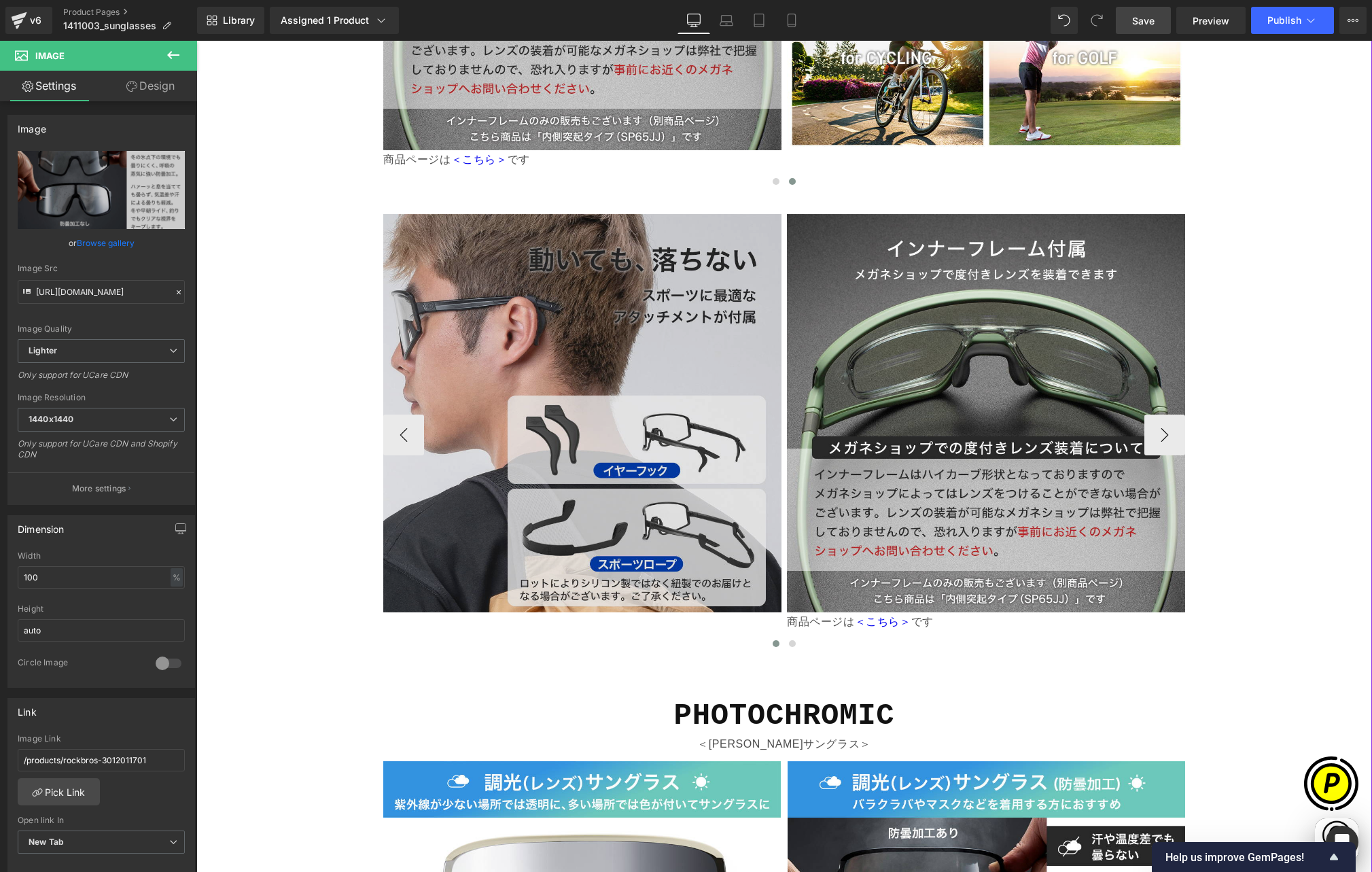
click at [436, 214] on img at bounding box center [582, 435] width 398 height 442
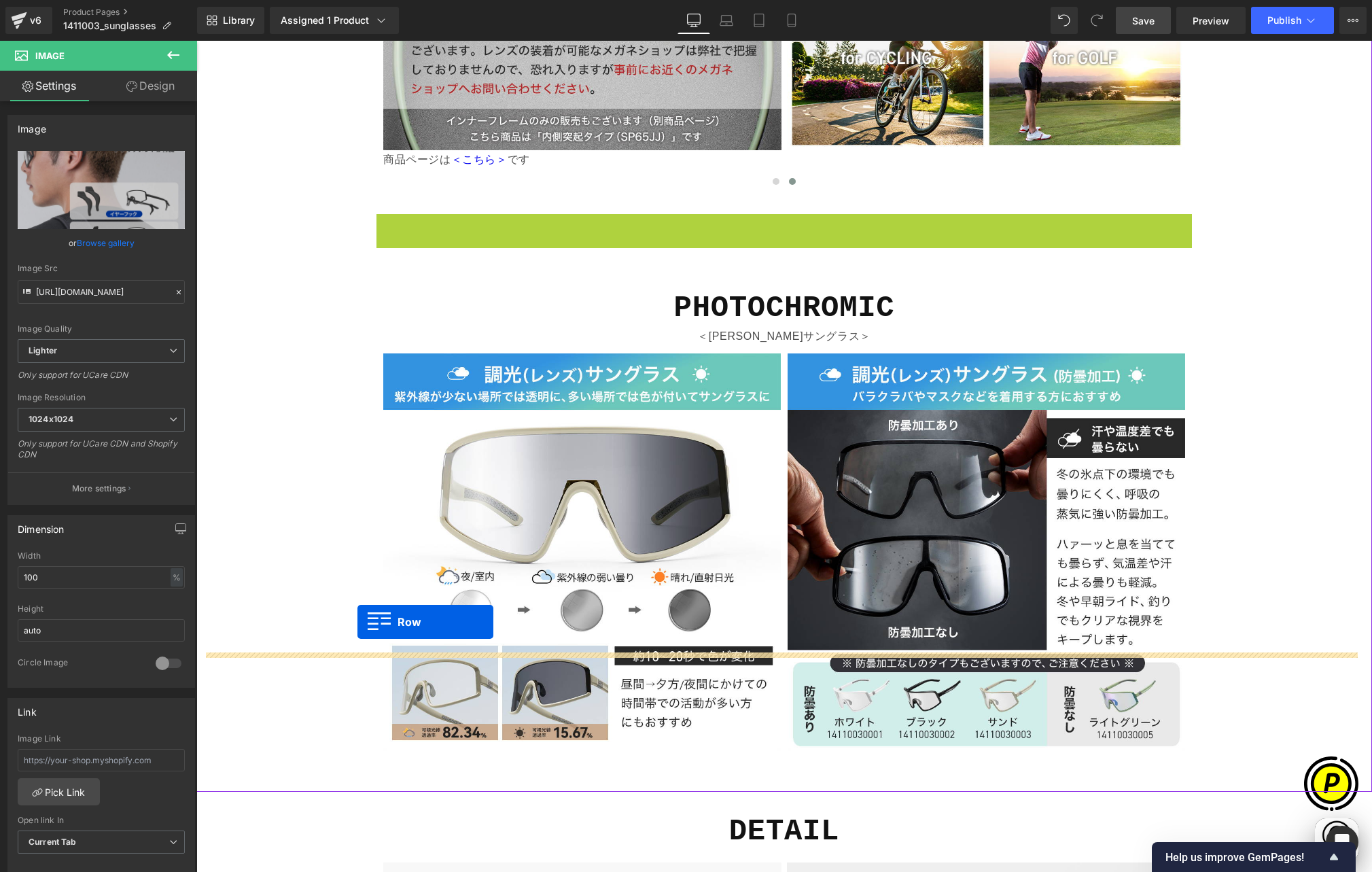
scroll to position [0, 265]
drag, startPoint x: 377, startPoint y: 104, endPoint x: 358, endPoint y: 622, distance: 518.3
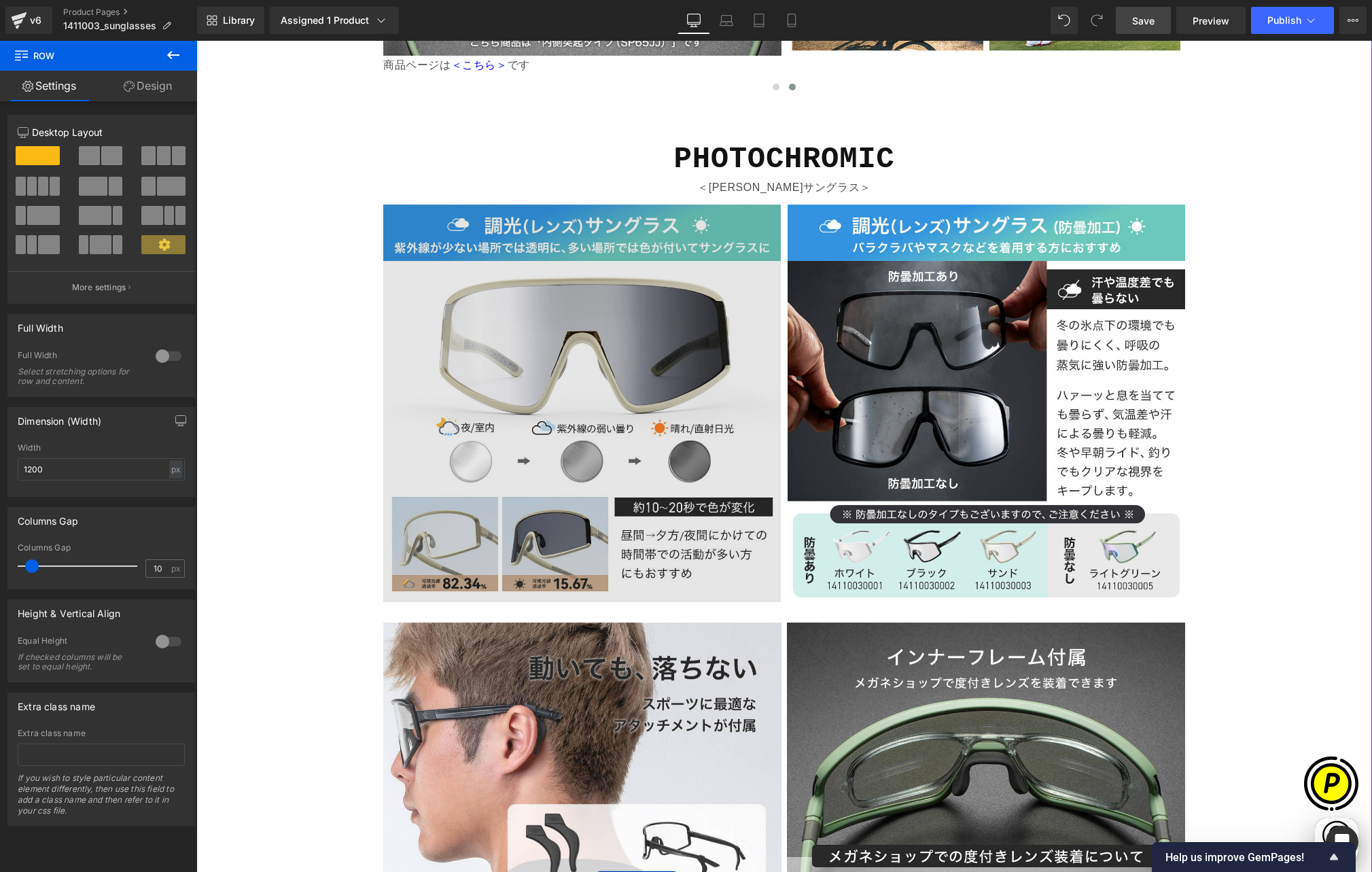
scroll to position [3670, 0]
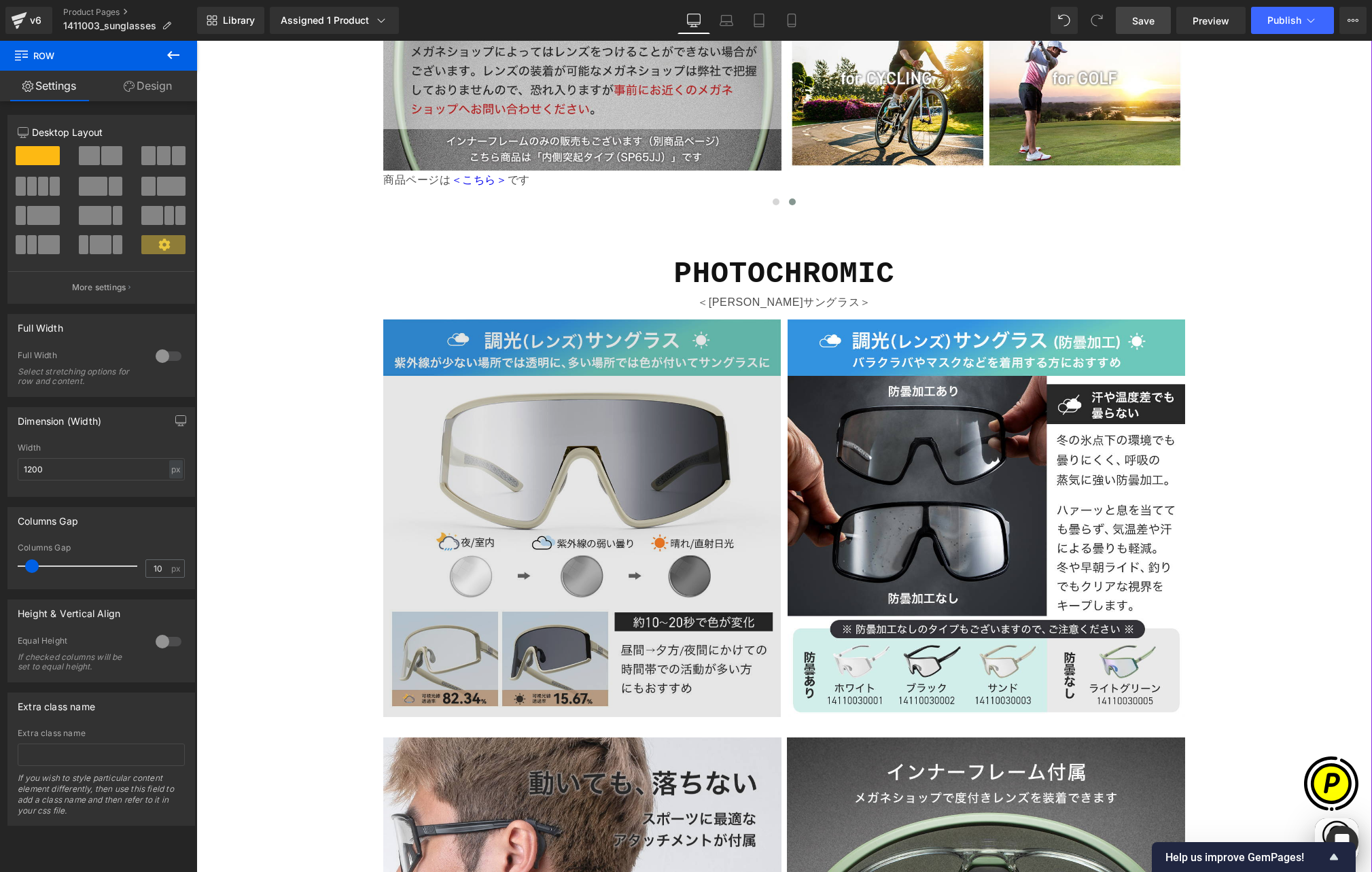
click at [589, 320] on img at bounding box center [581, 518] width 398 height 398
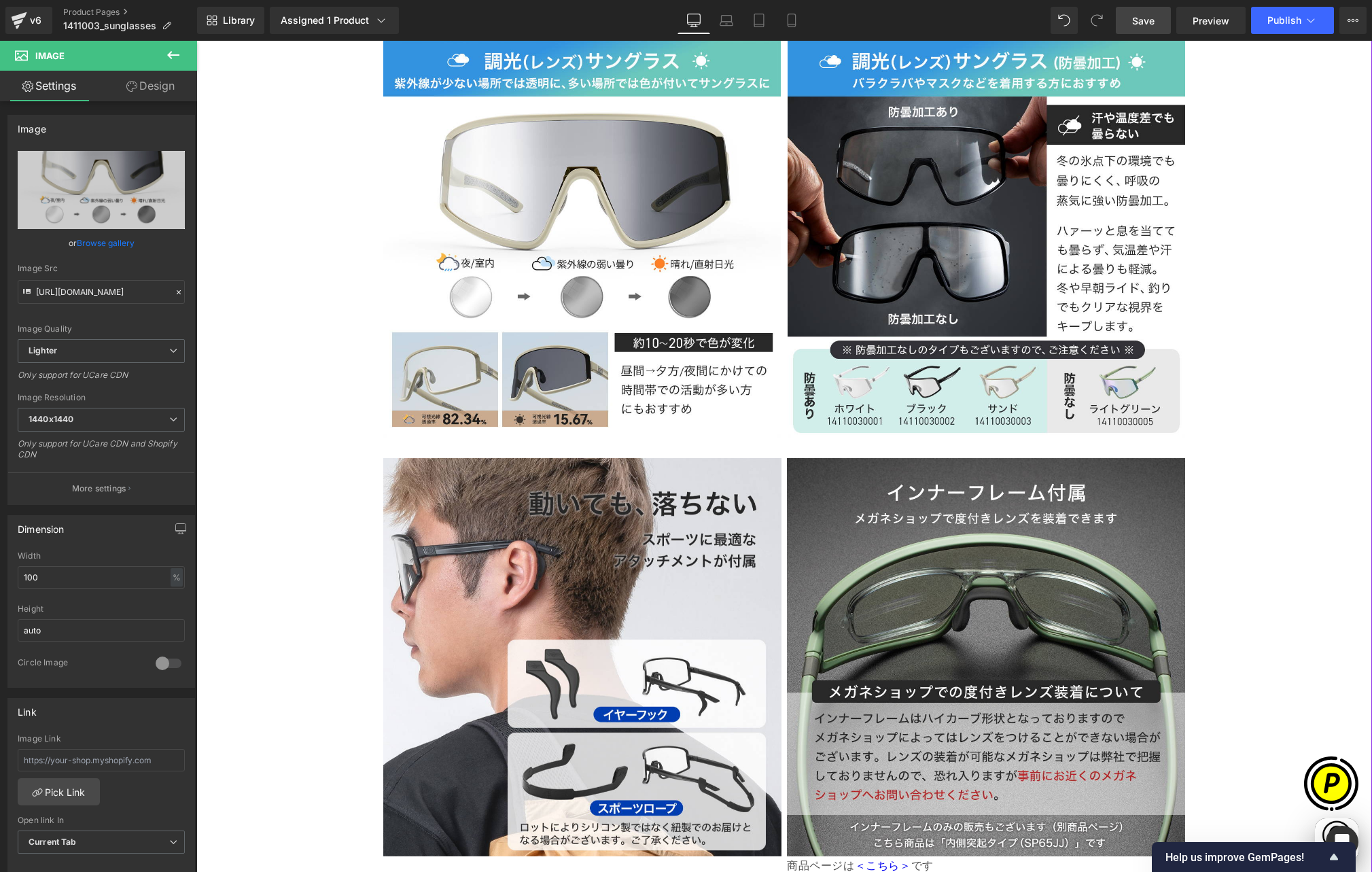
scroll to position [0, 795]
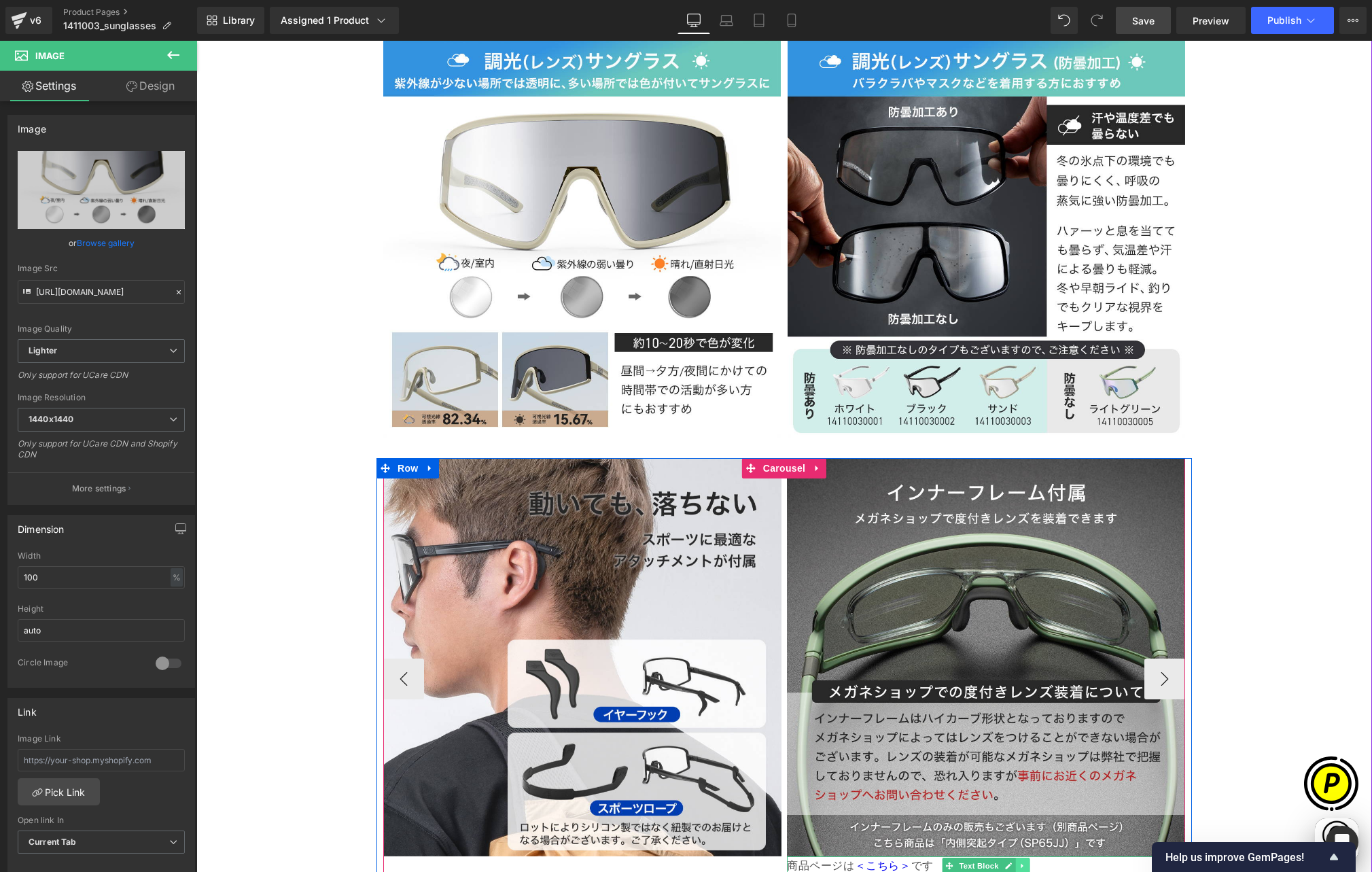
click at [1019, 861] on icon at bounding box center [1022, 865] width 7 height 8
click at [1026, 862] on icon at bounding box center [1030, 866] width 7 height 7
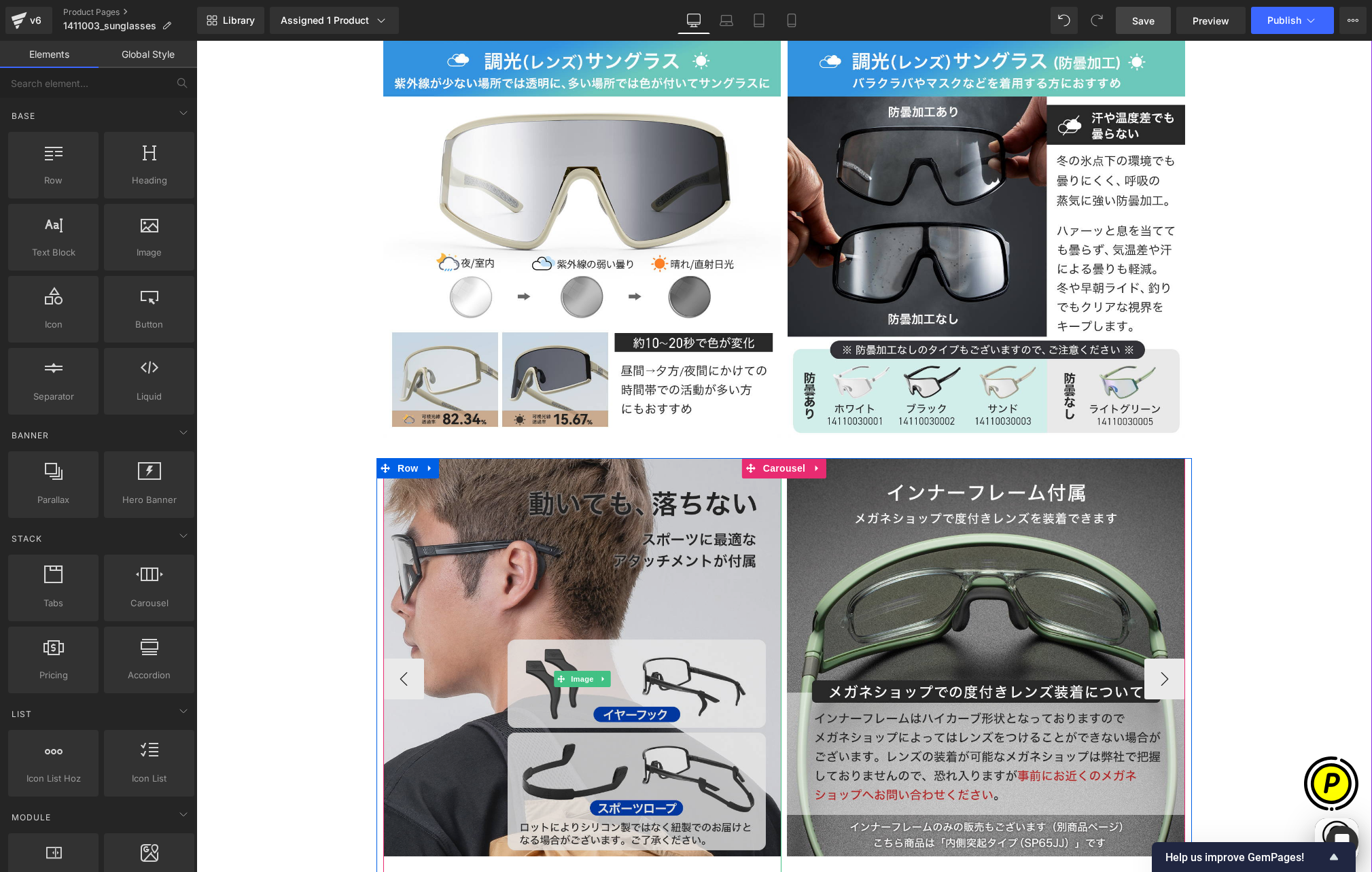
scroll to position [0, 0]
click at [577, 516] on img at bounding box center [582, 679] width 398 height 442
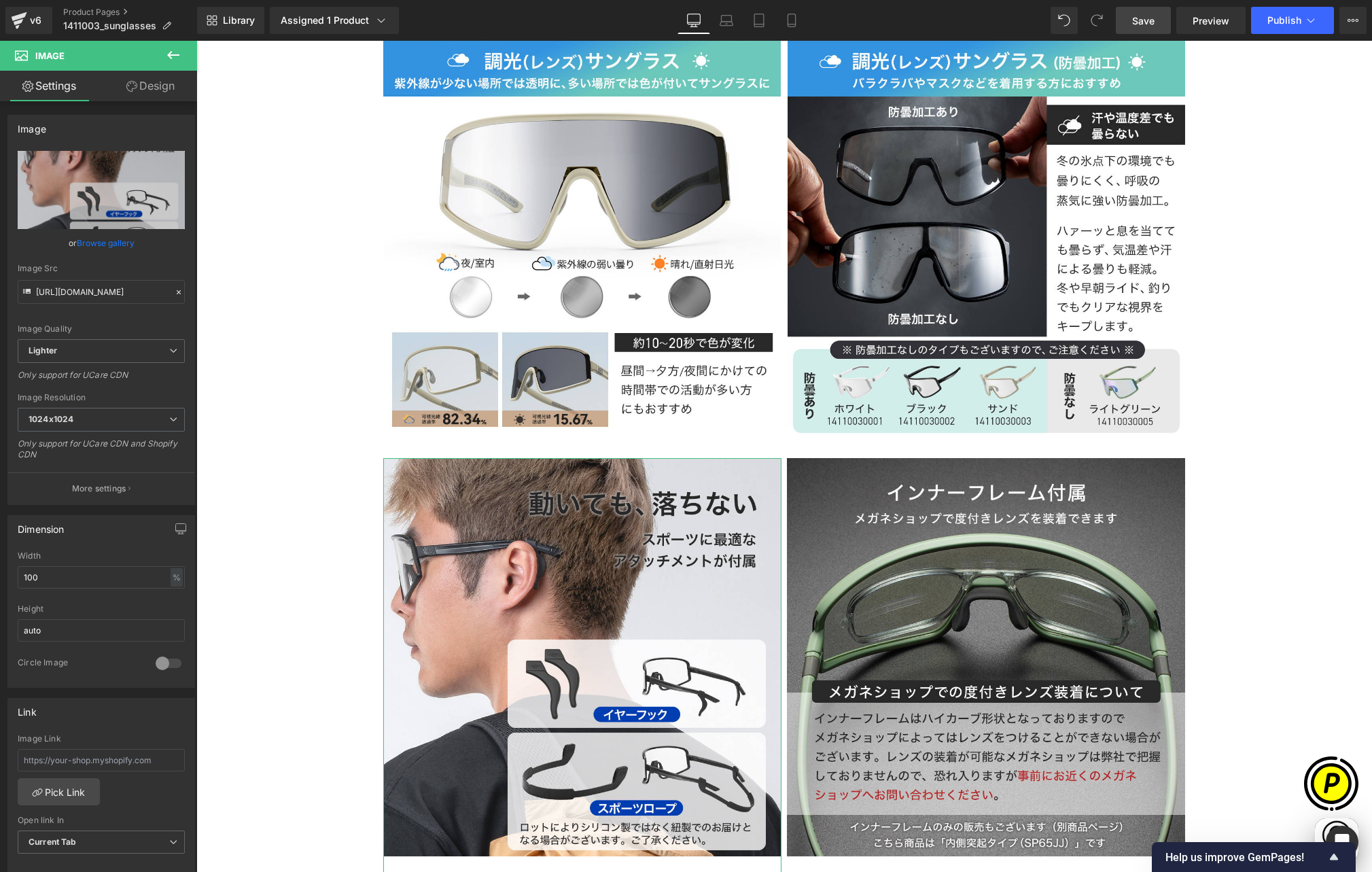
click at [161, 88] on link "Design" at bounding box center [150, 86] width 99 height 31
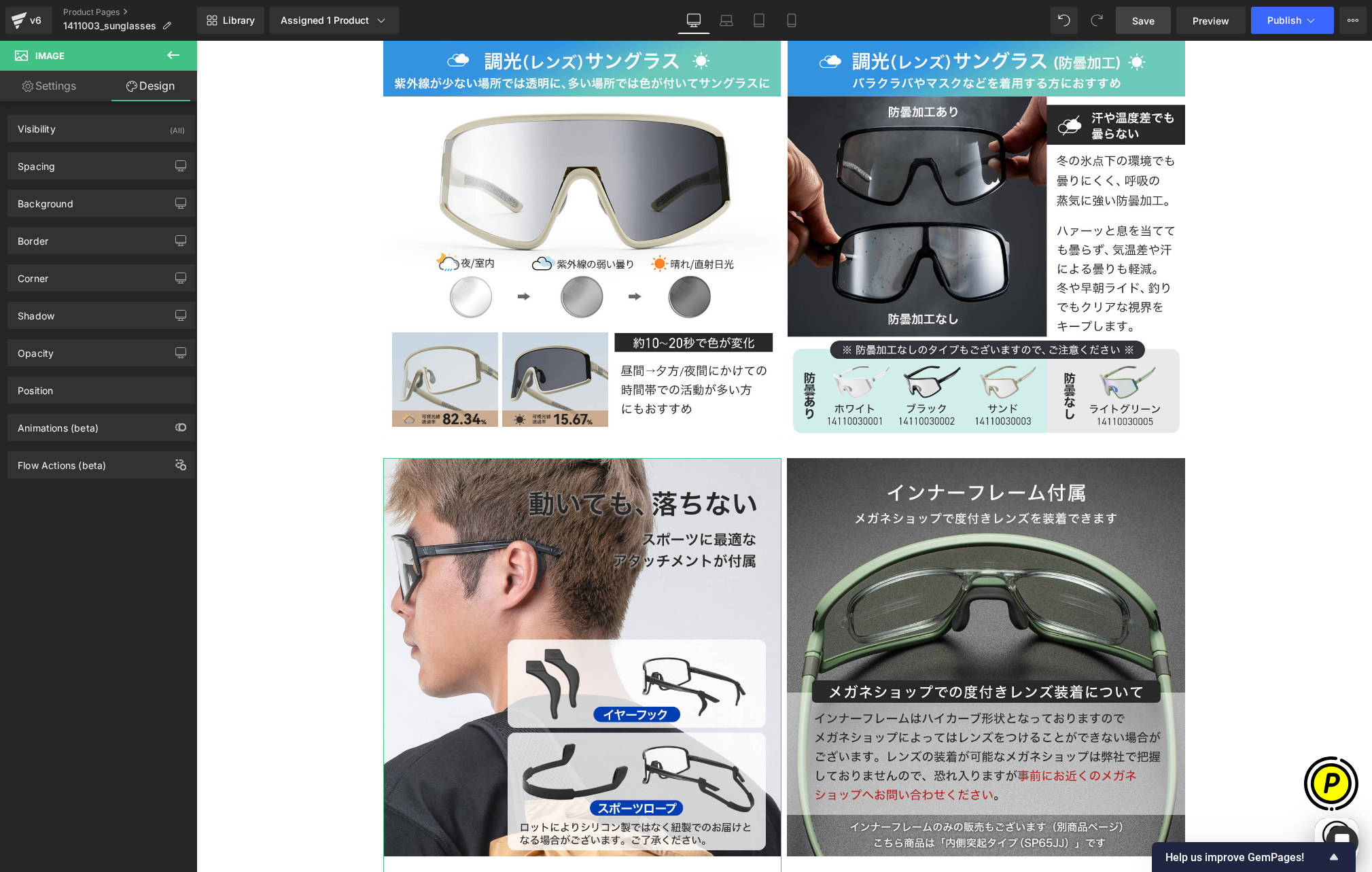
click at [64, 180] on div "Background Color & Image color transparent Color transparent 0 % Image Replace …" at bounding box center [101, 197] width 203 height 37
click at [56, 160] on div "Spacing" at bounding box center [101, 166] width 187 height 26
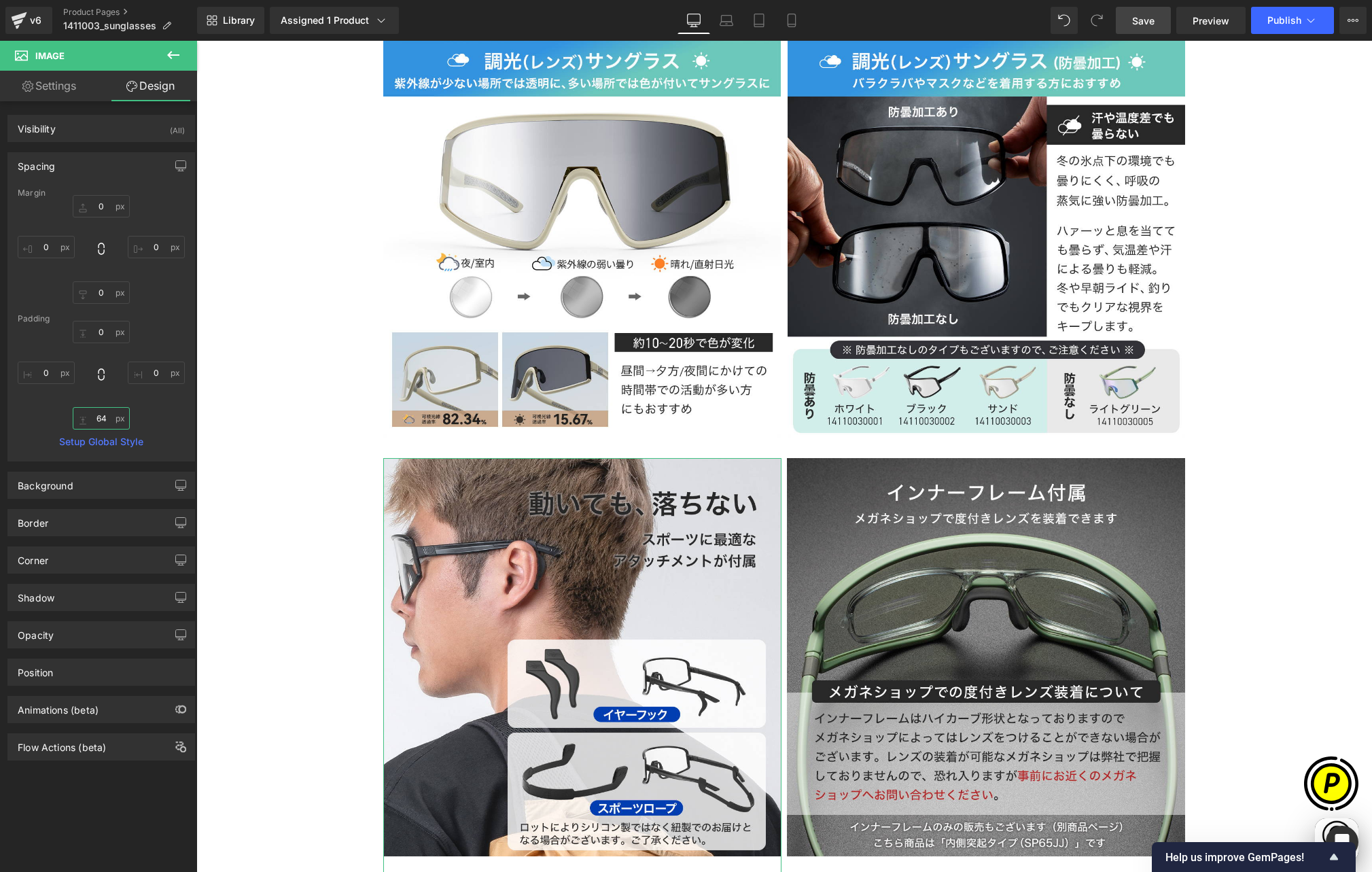
click at [105, 417] on input "64" at bounding box center [101, 417] width 57 height 23
type input "36"
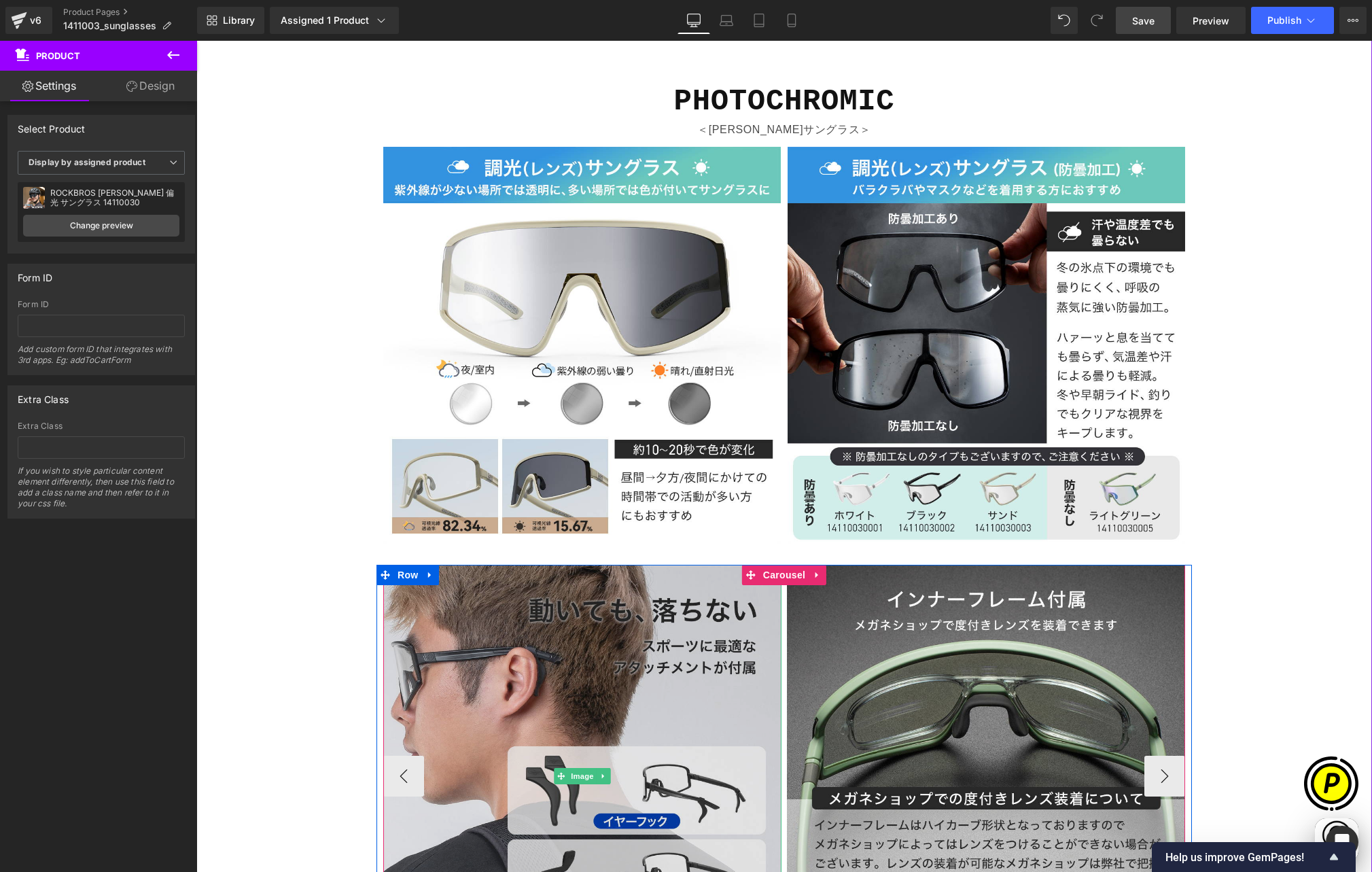
scroll to position [3757, 0]
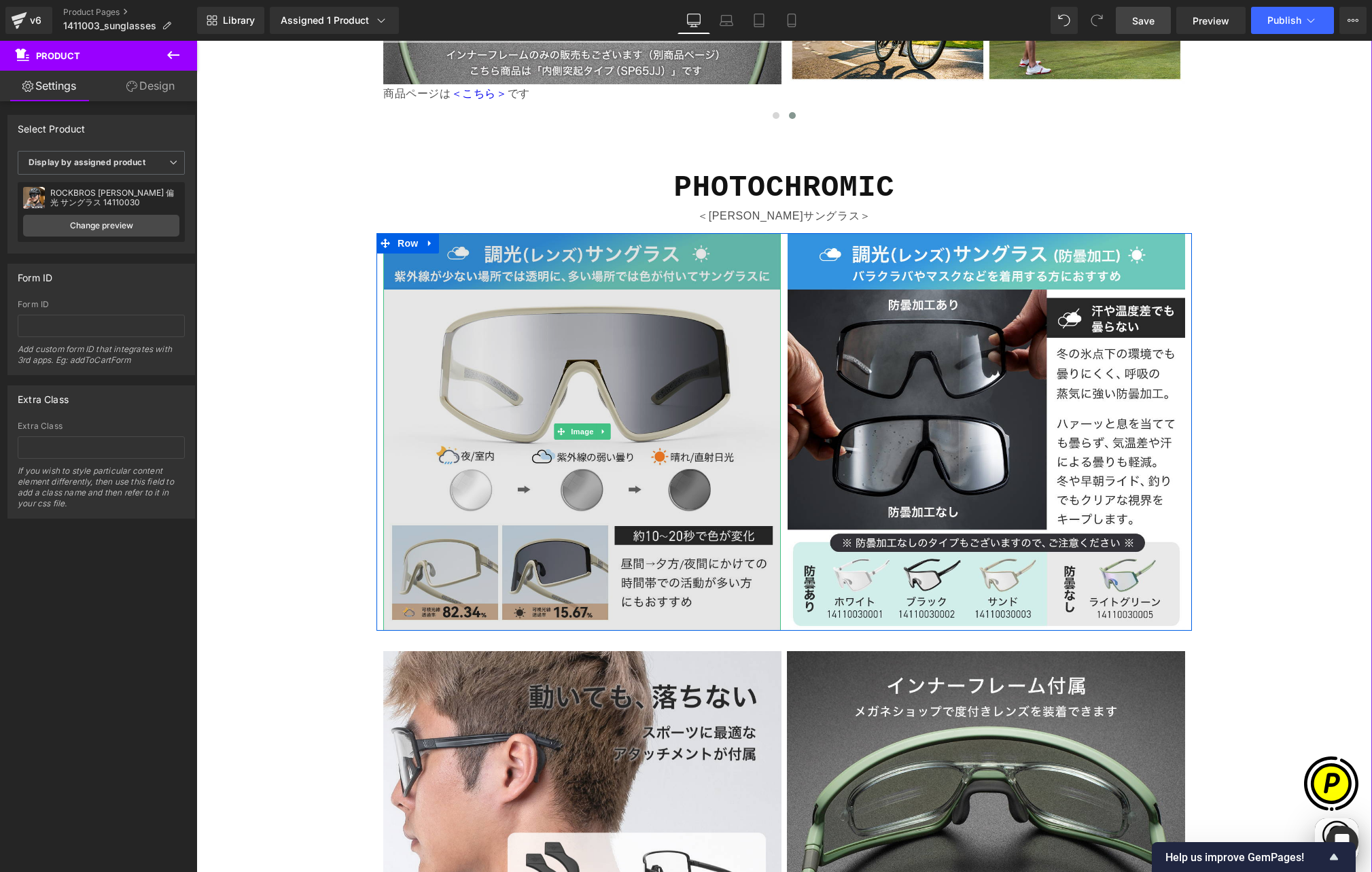
click at [558, 252] on img at bounding box center [581, 431] width 398 height 398
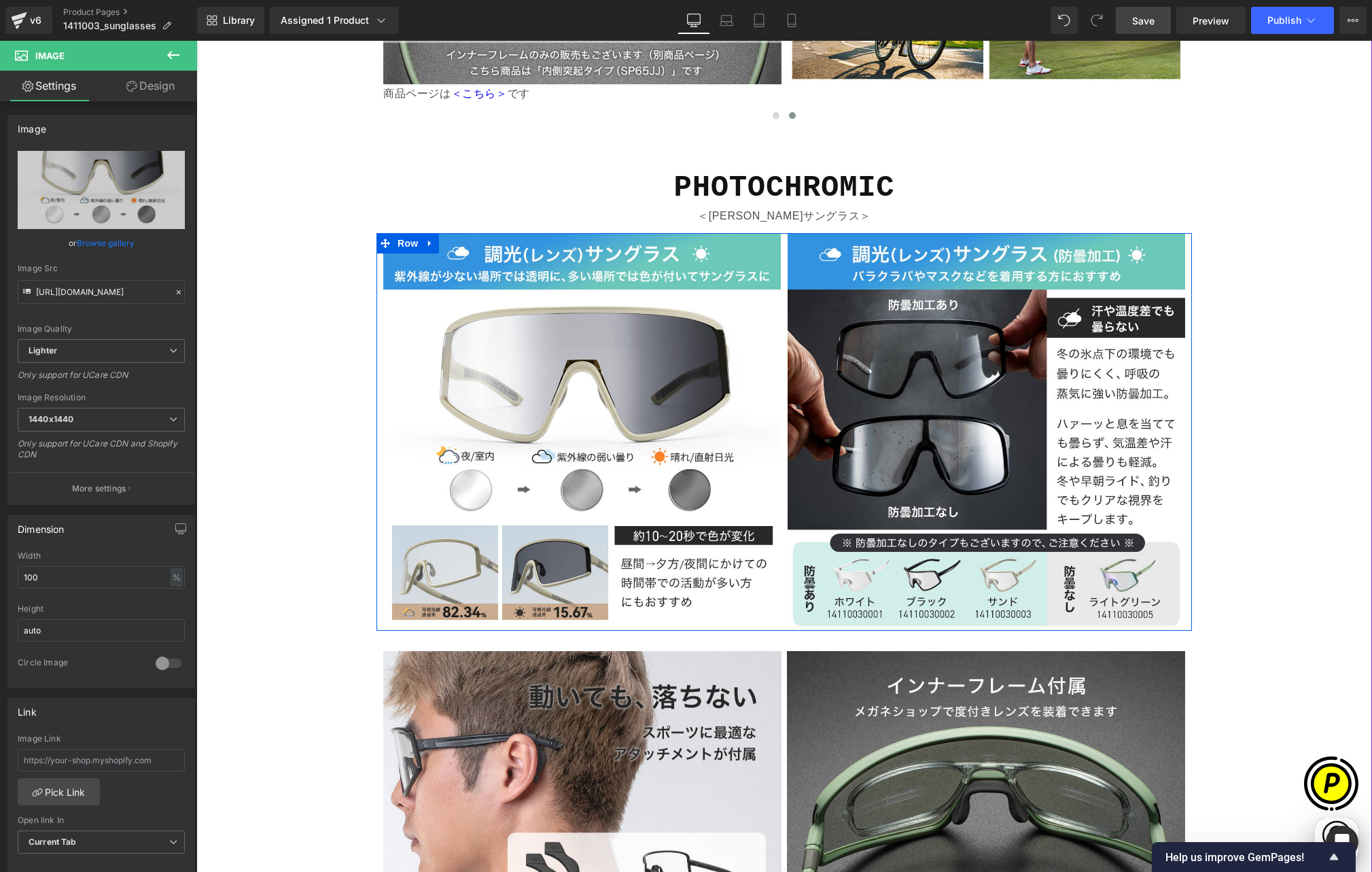
click at [427, 238] on icon at bounding box center [430, 243] width 10 height 10
click at [443, 238] on icon at bounding box center [447, 243] width 10 height 10
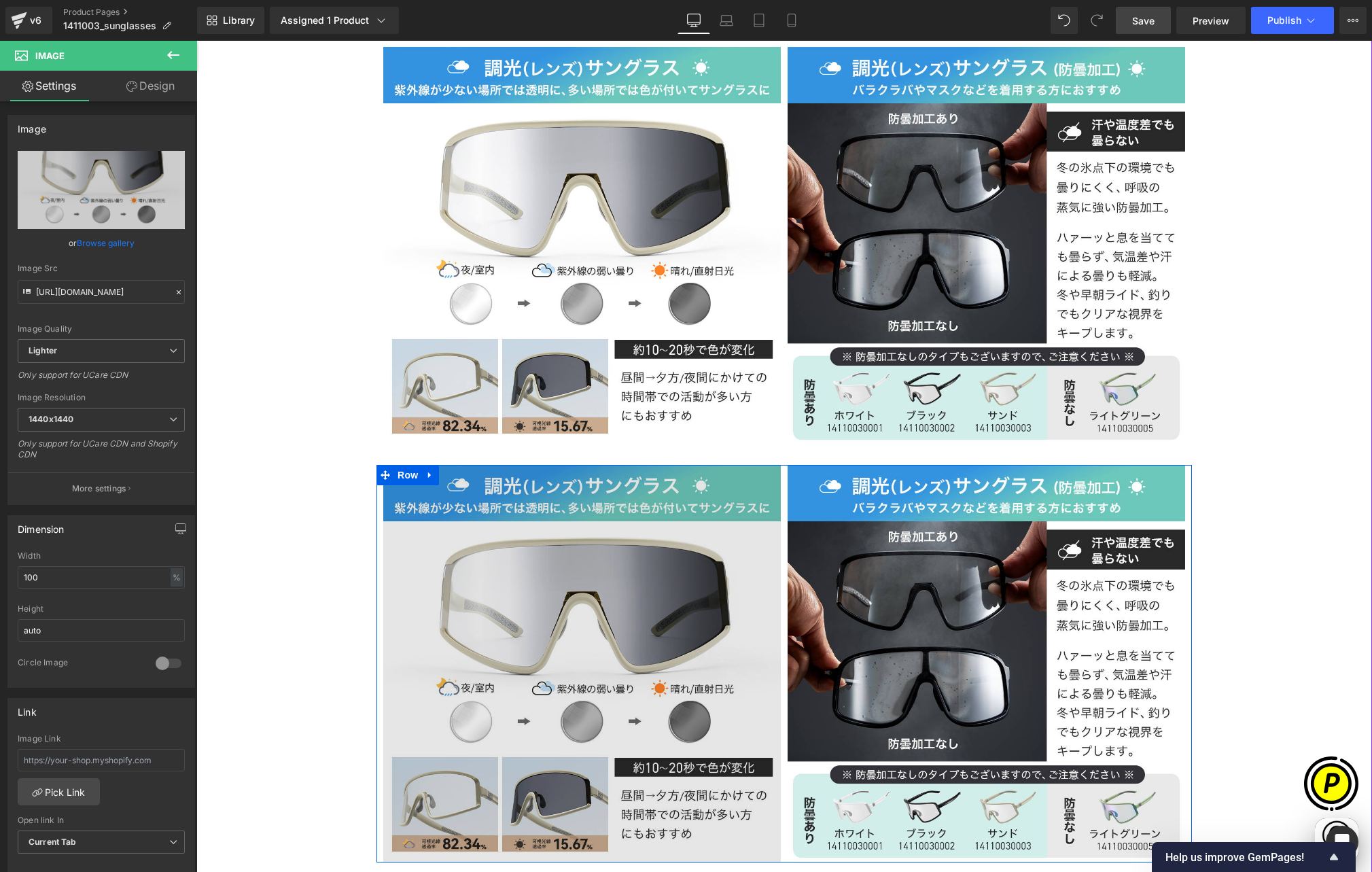
scroll to position [0, 795]
click at [589, 465] on img at bounding box center [581, 663] width 398 height 398
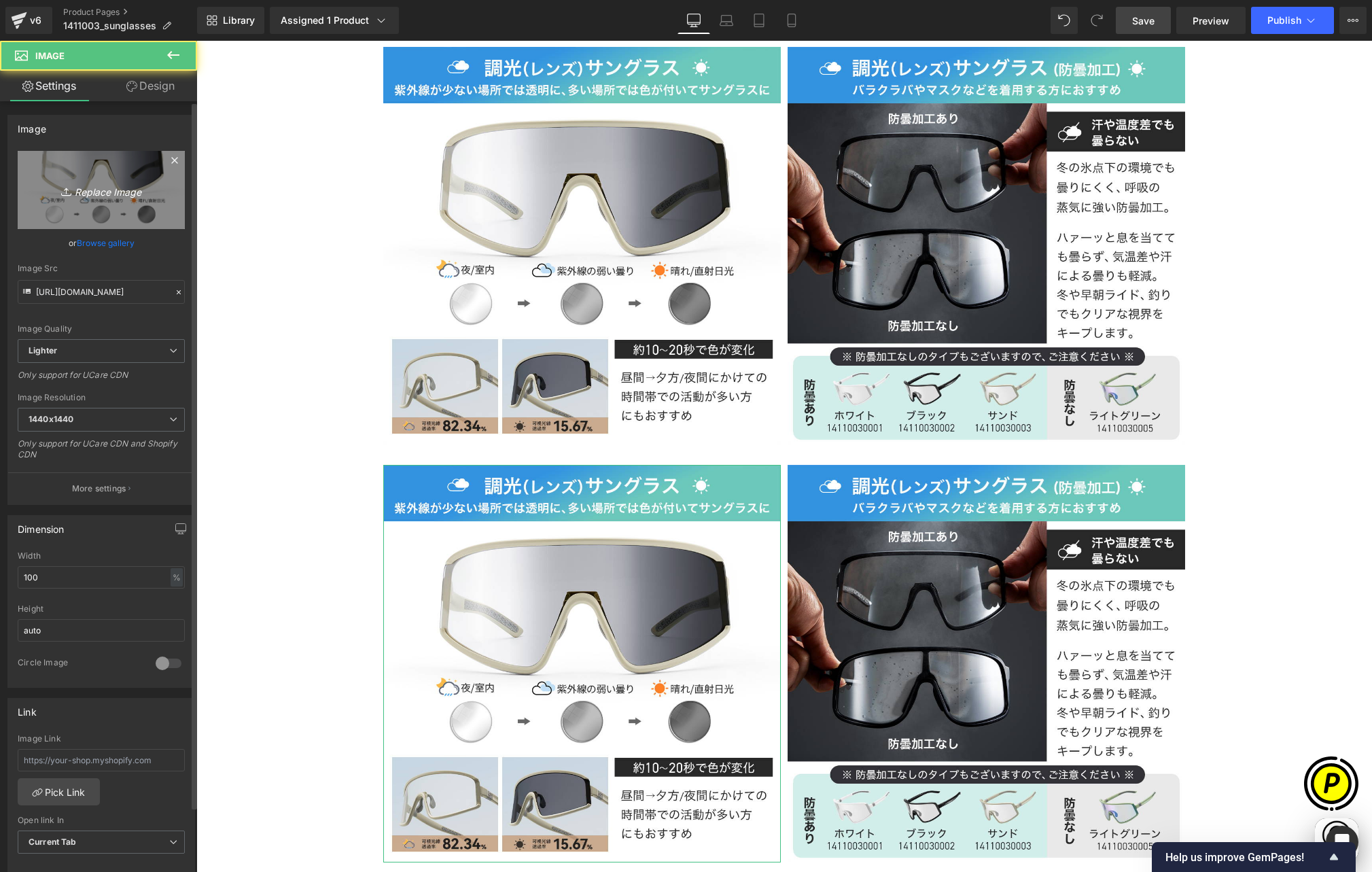
click at [102, 190] on icon "Replace Image" at bounding box center [101, 189] width 109 height 17
type input "C:\fakepath\14110030_11.jpg"
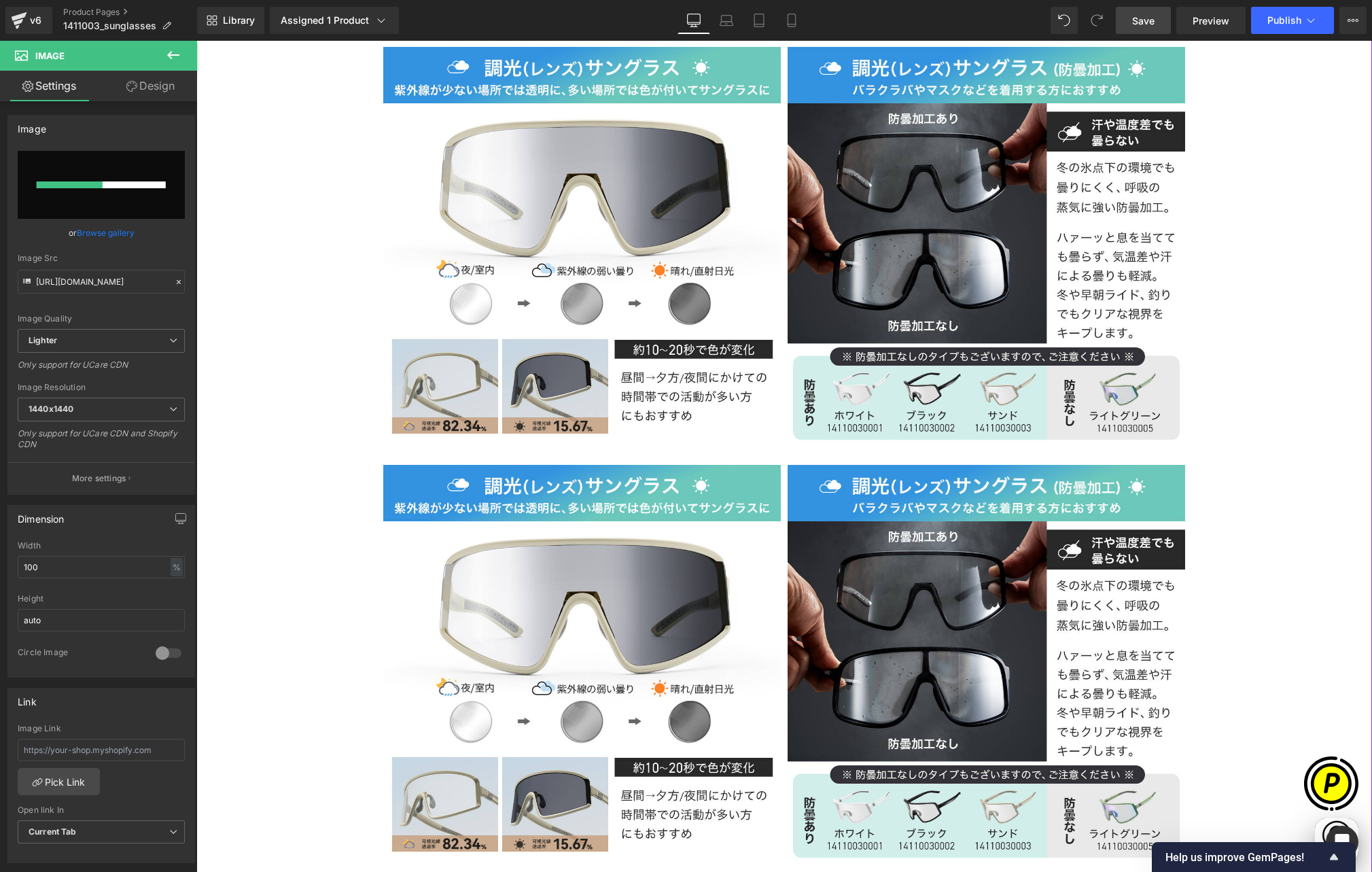
scroll to position [0, 265]
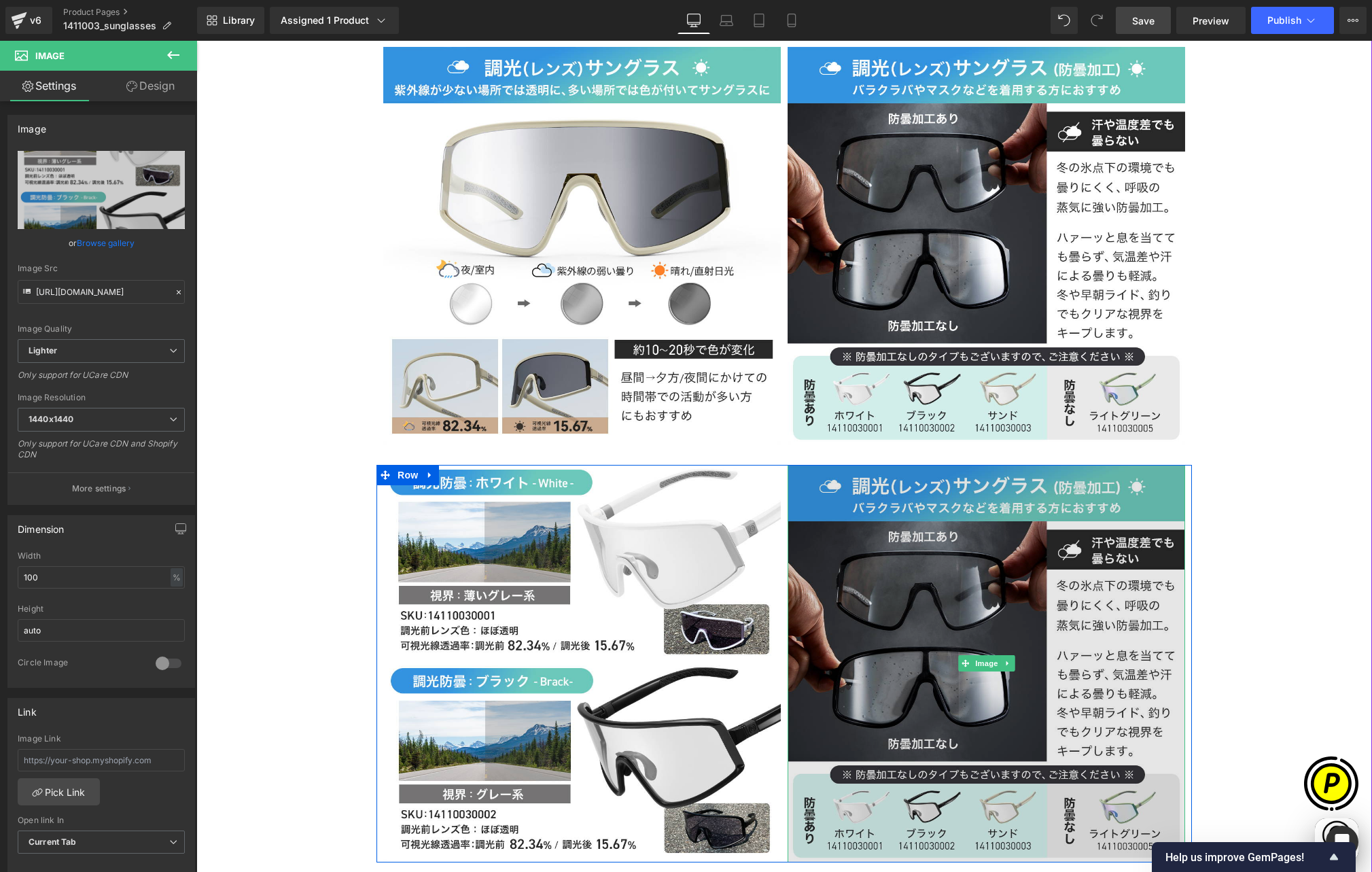
type input "https://ucarecdn.com/3293efe2-c6af-4f6b-a4cc-747760f65e63/-/format/auto/-/previ…"
click at [864, 498] on img at bounding box center [986, 663] width 398 height 398
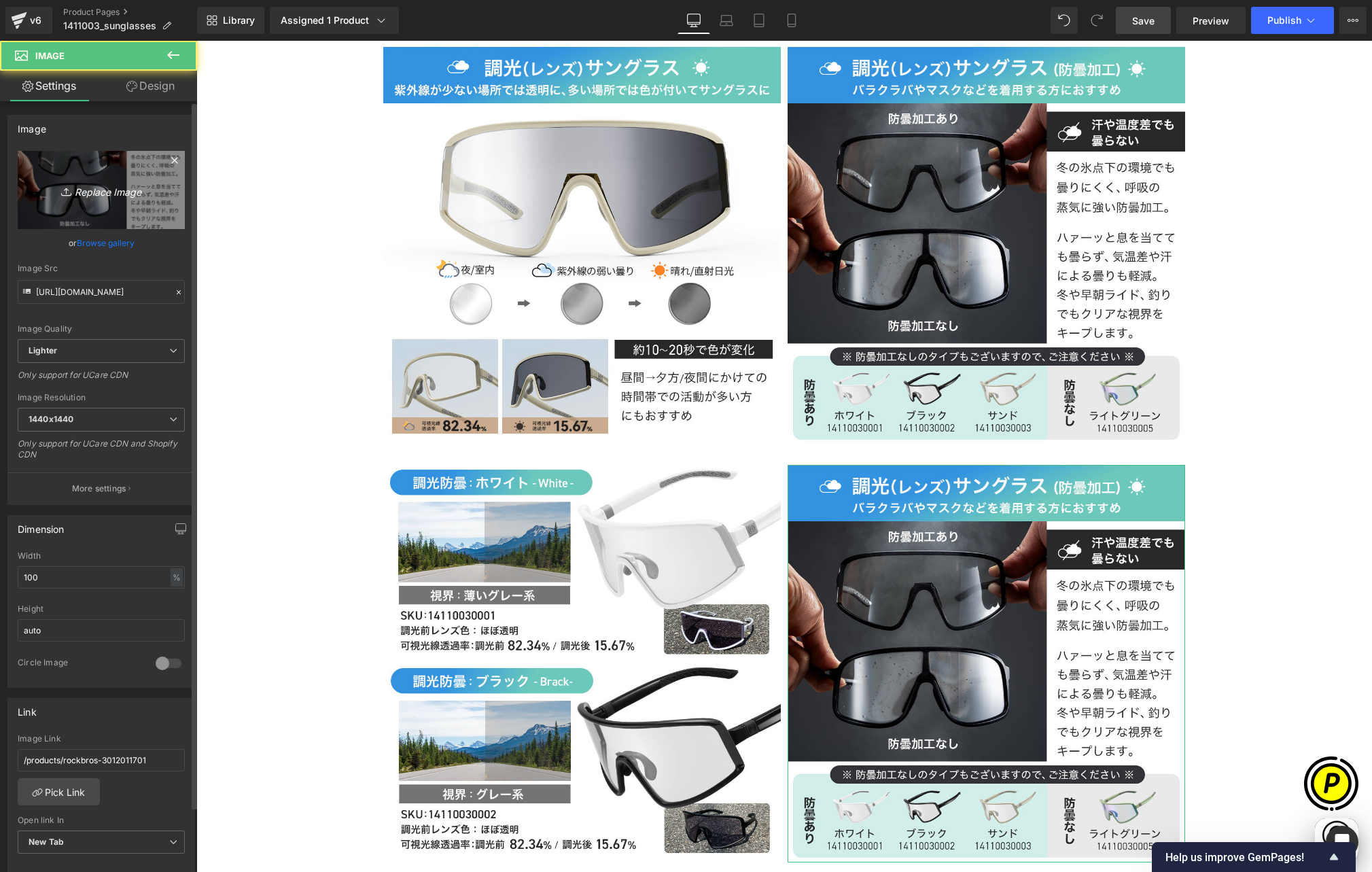
click at [64, 203] on link "Replace Image" at bounding box center [101, 190] width 168 height 78
type input "C:\fakepath\14110030_12.jpg"
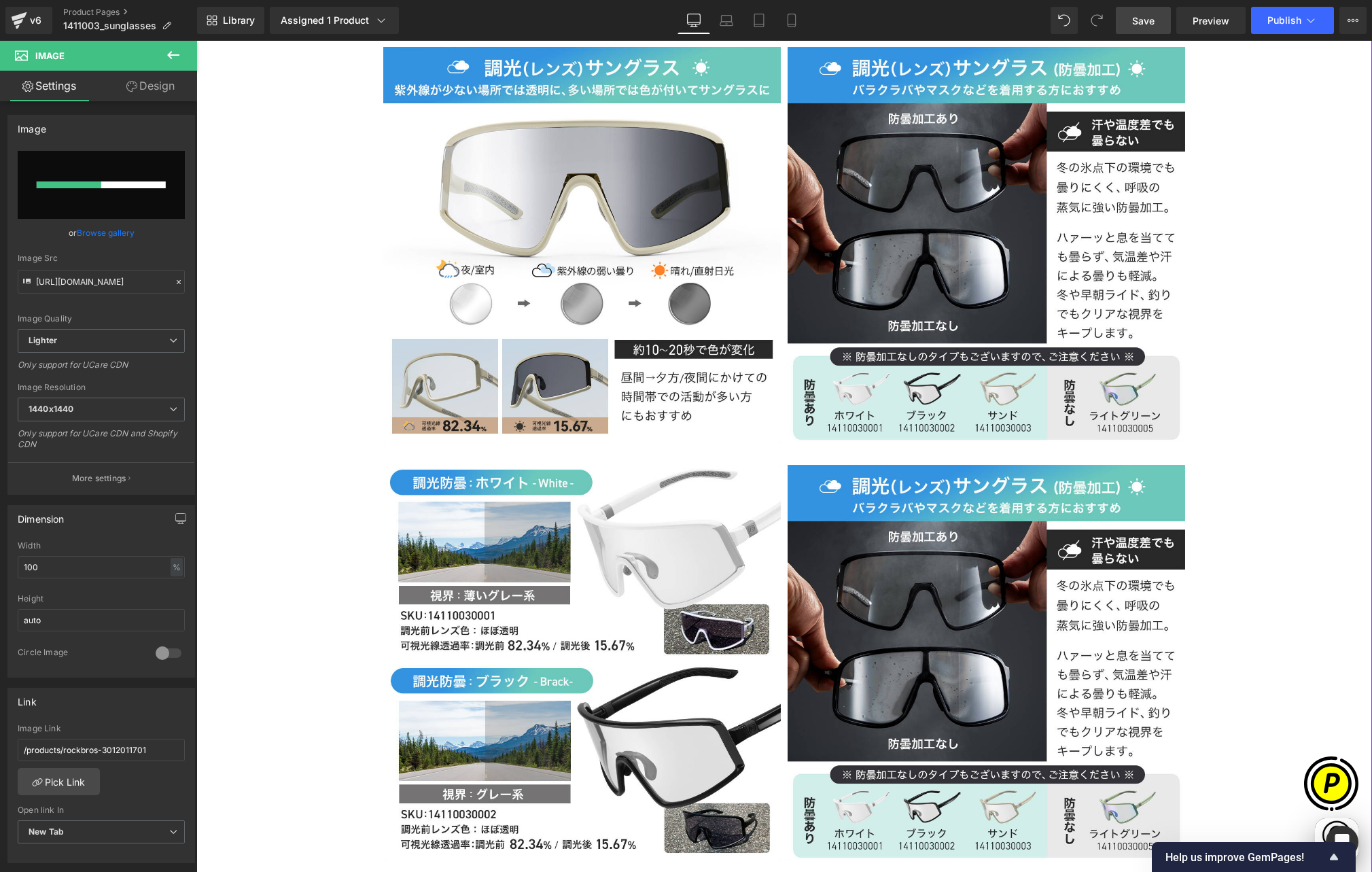
scroll to position [0, 795]
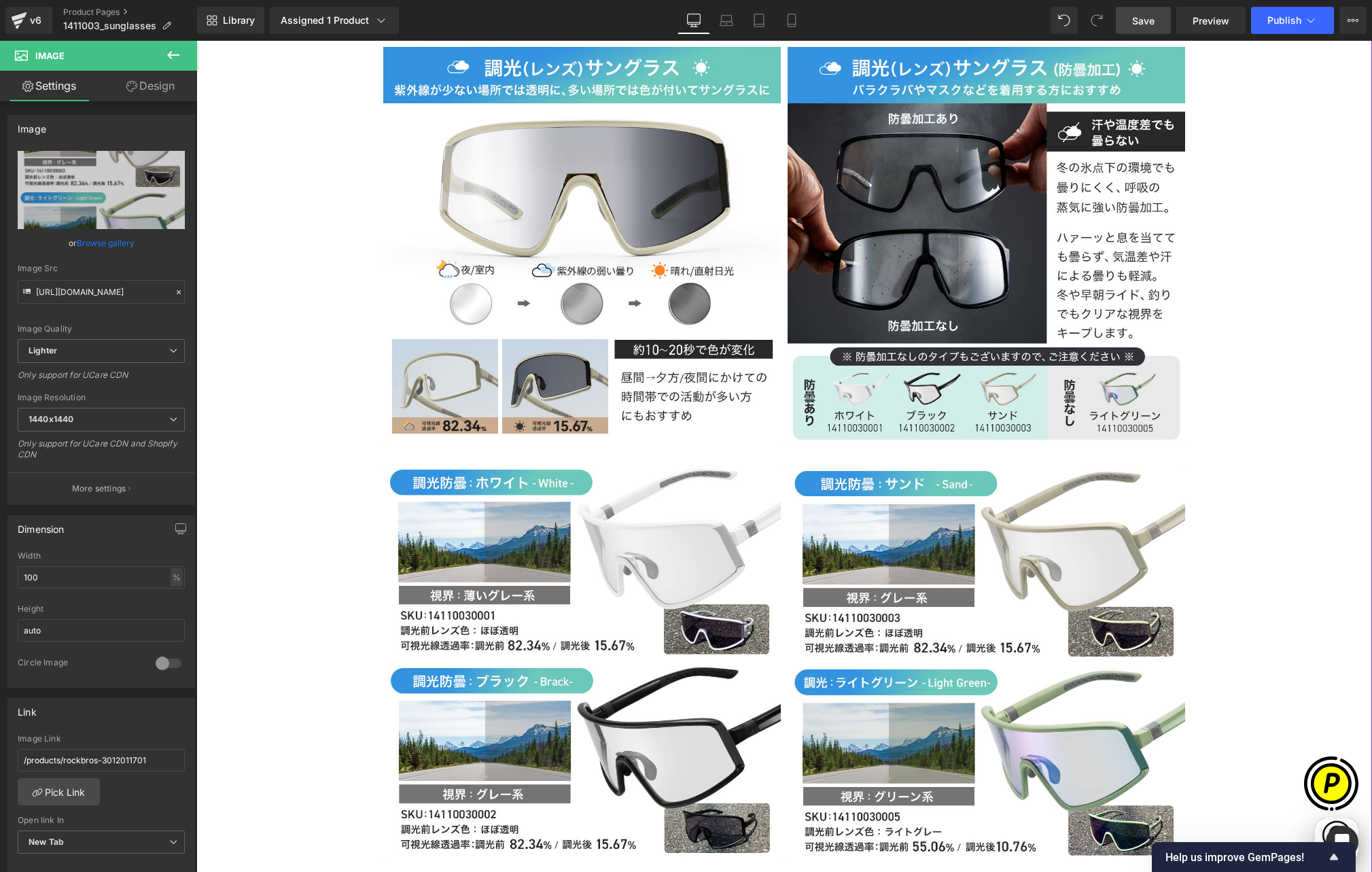
type input "https://ucarecdn.com/66b18318-fdf5-490e-87bc-26b5f4ea79d9/-/format/auto/-/previ…"
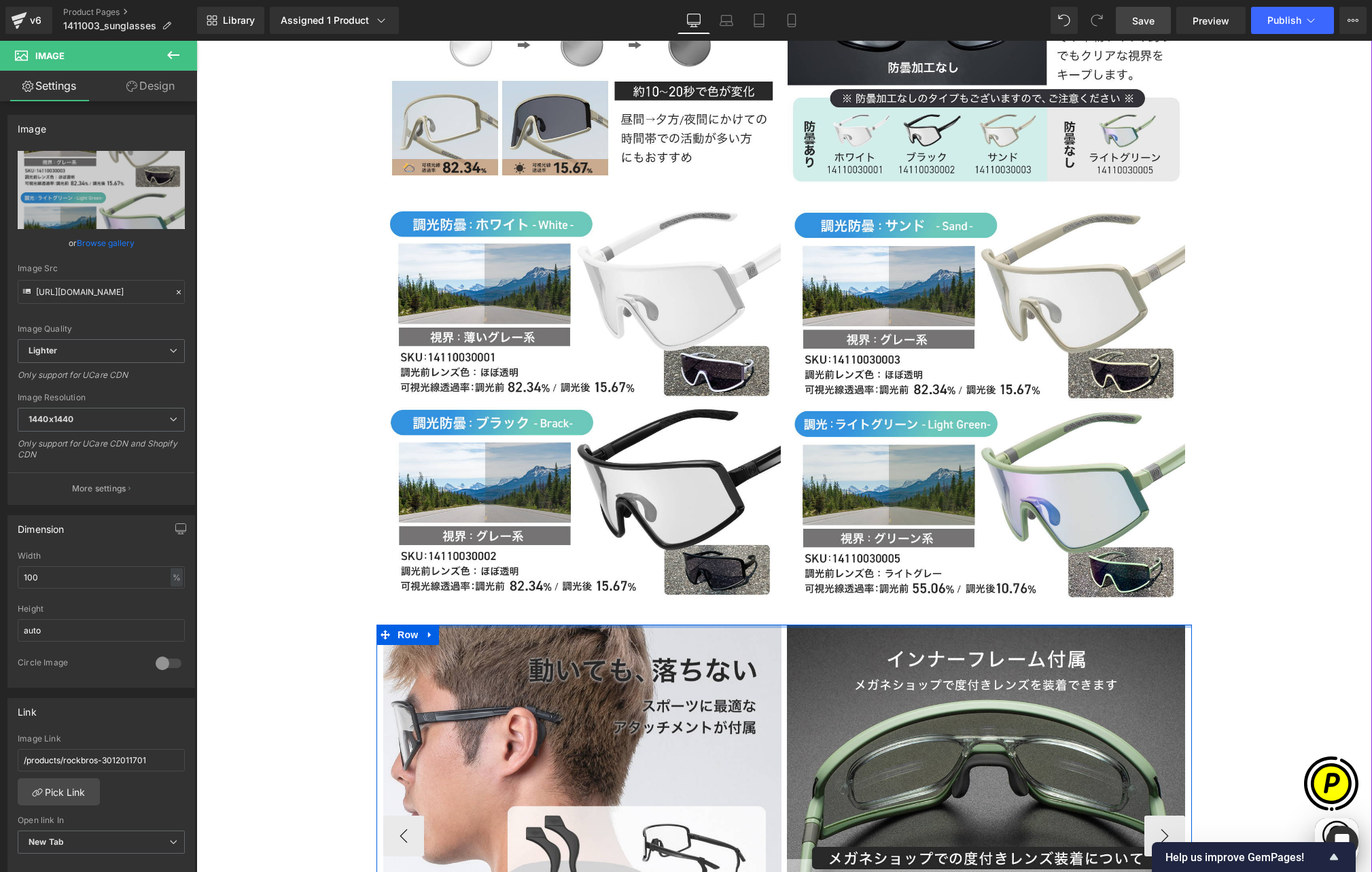
scroll to position [0, 0]
click at [769, 625] on span "Carousel" at bounding box center [784, 635] width 49 height 21
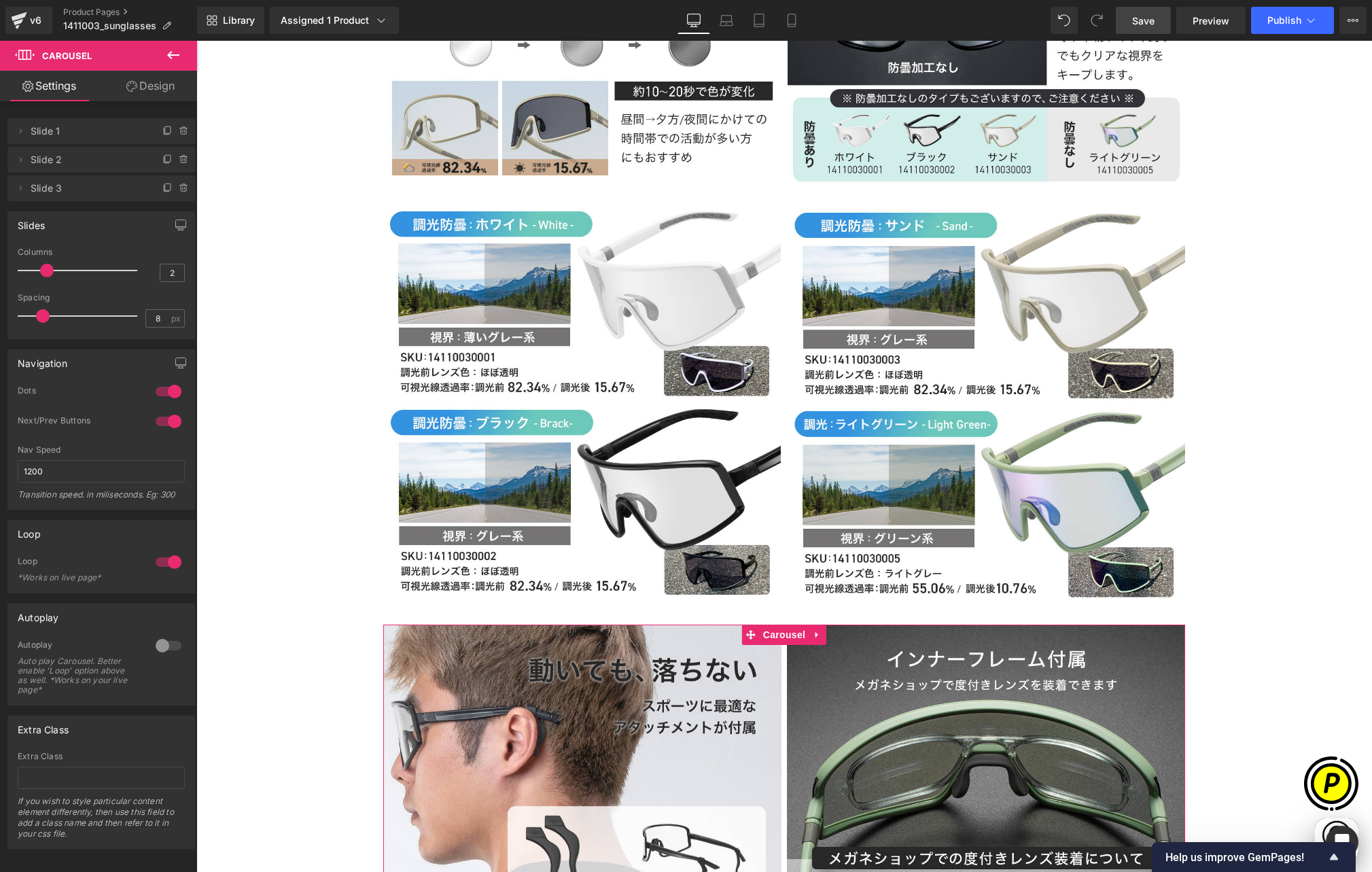
type input "3"
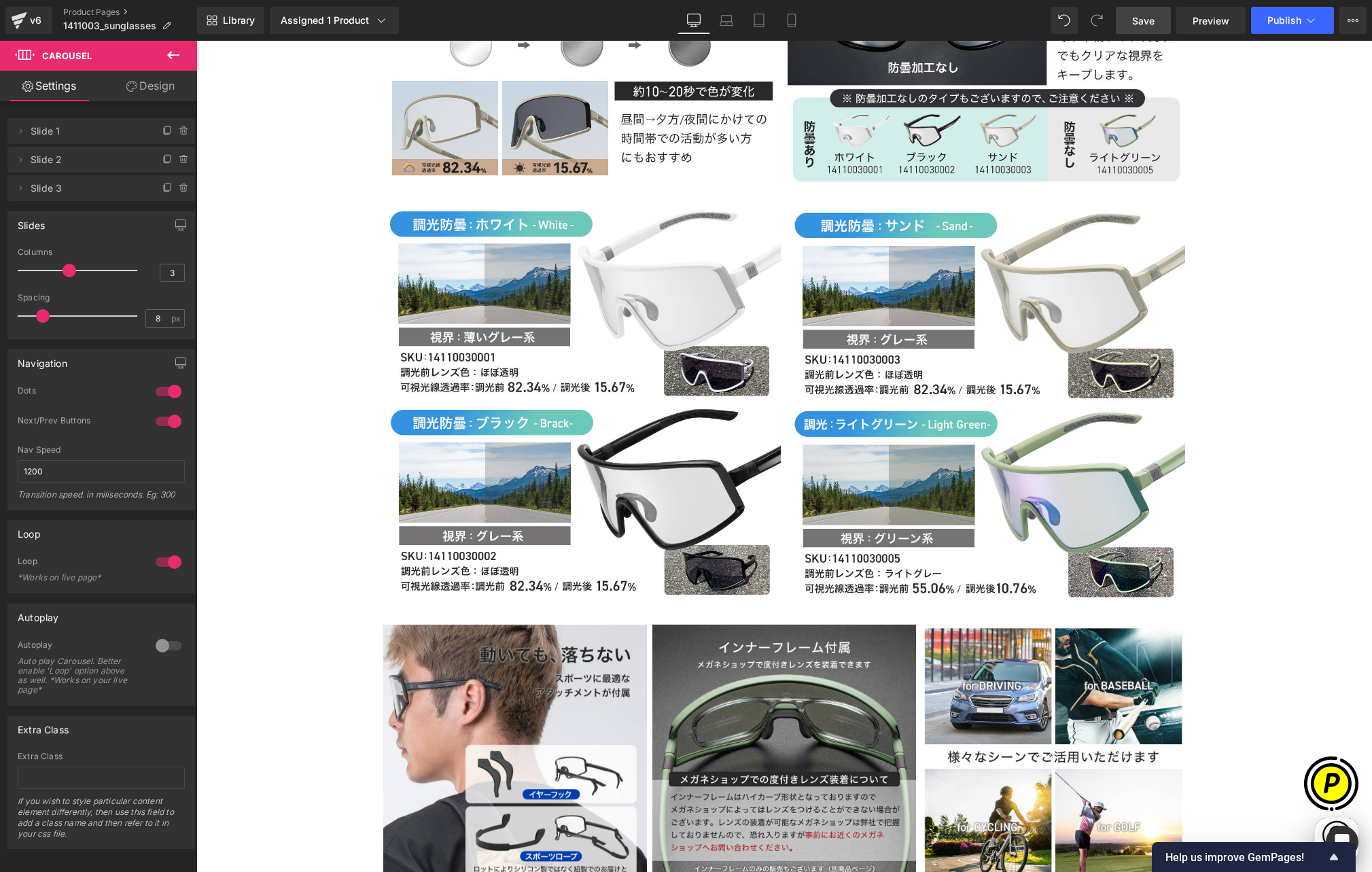
drag, startPoint x: 45, startPoint y: 268, endPoint x: 67, endPoint y: 272, distance: 22.4
click at [67, 272] on span at bounding box center [69, 270] width 14 height 14
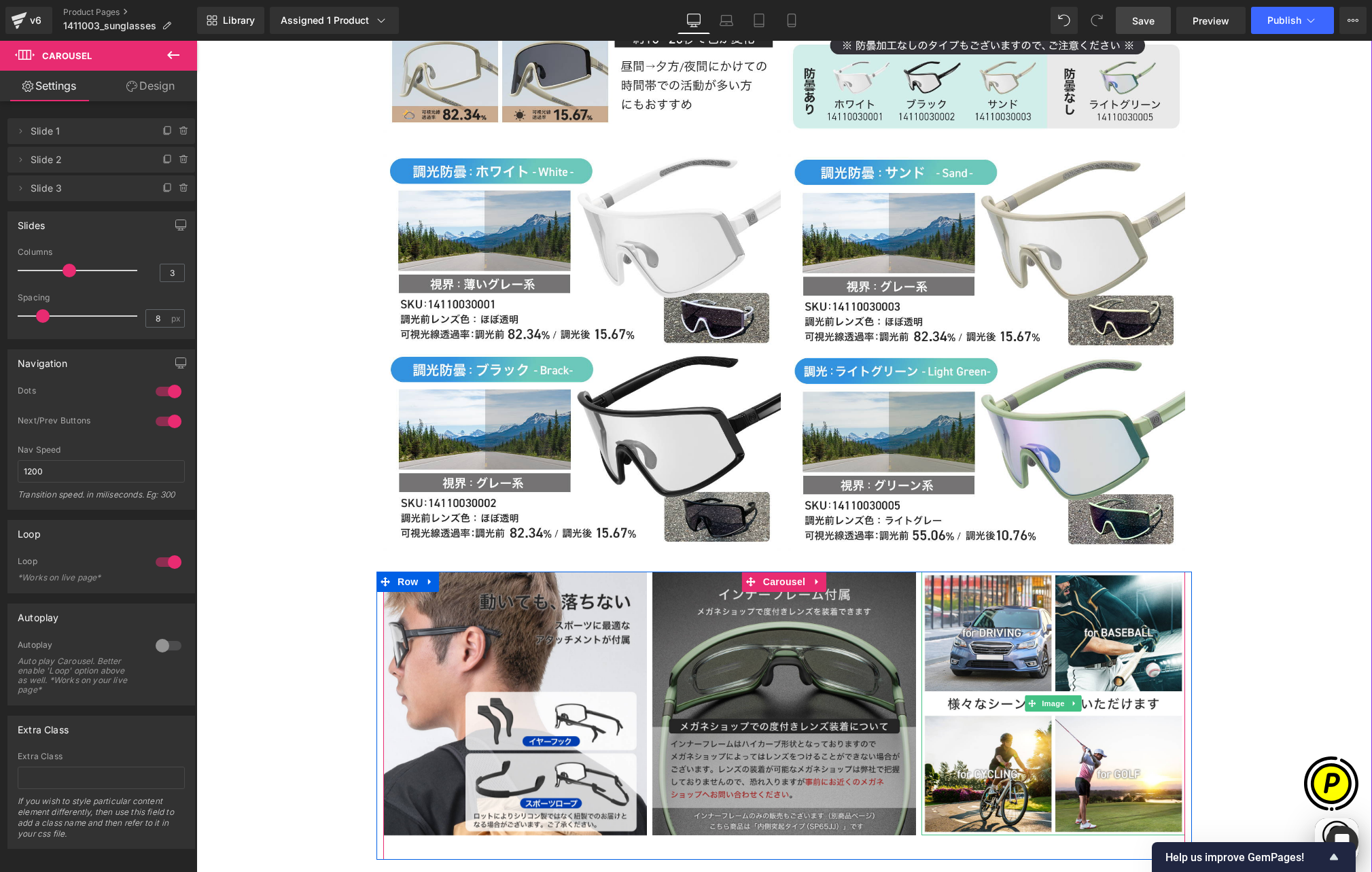
scroll to position [0, 265]
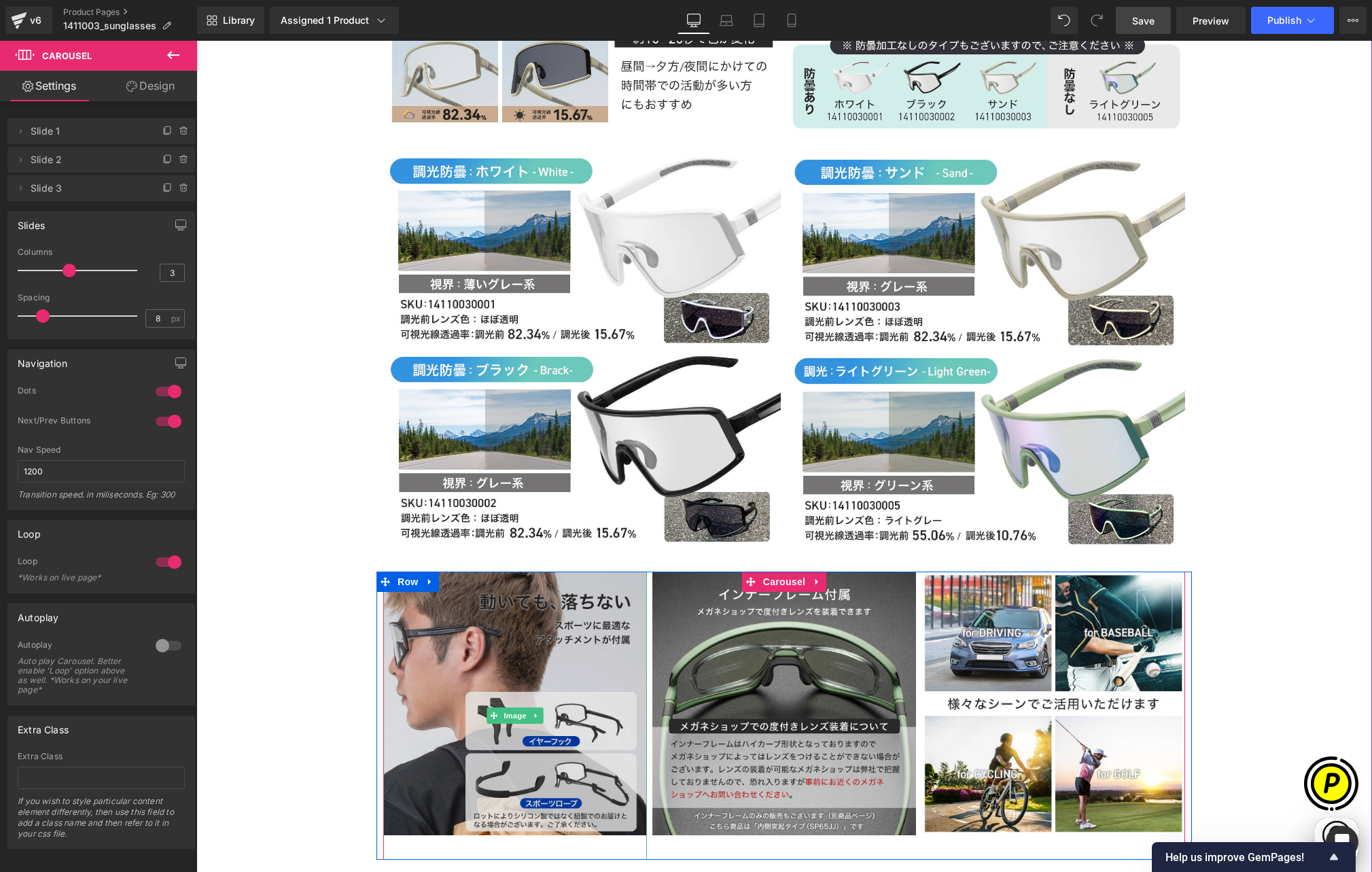
click at [511, 571] on img at bounding box center [514, 715] width 264 height 288
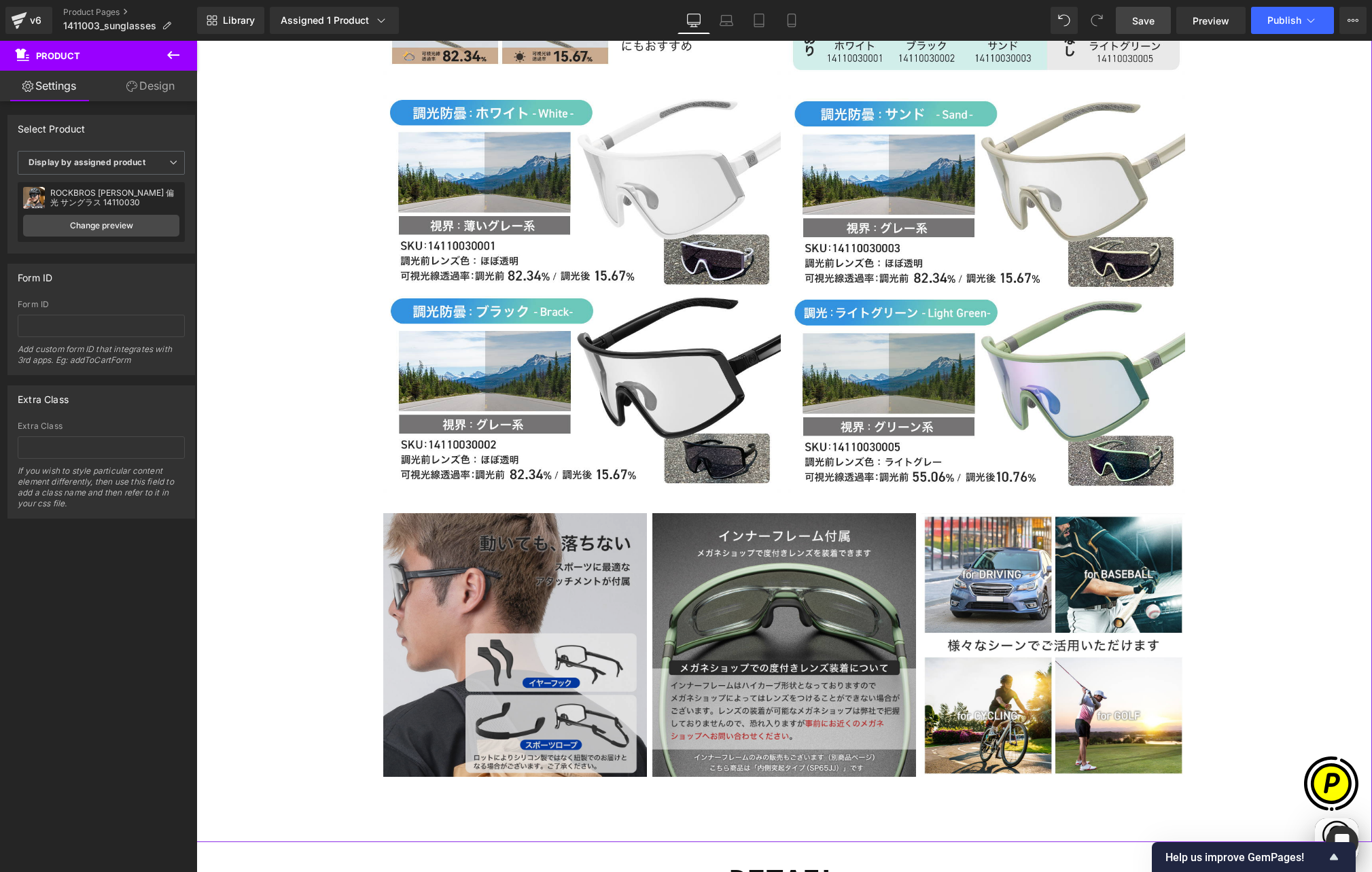
scroll to position [0, 530]
click at [554, 513] on img at bounding box center [514, 657] width 264 height 288
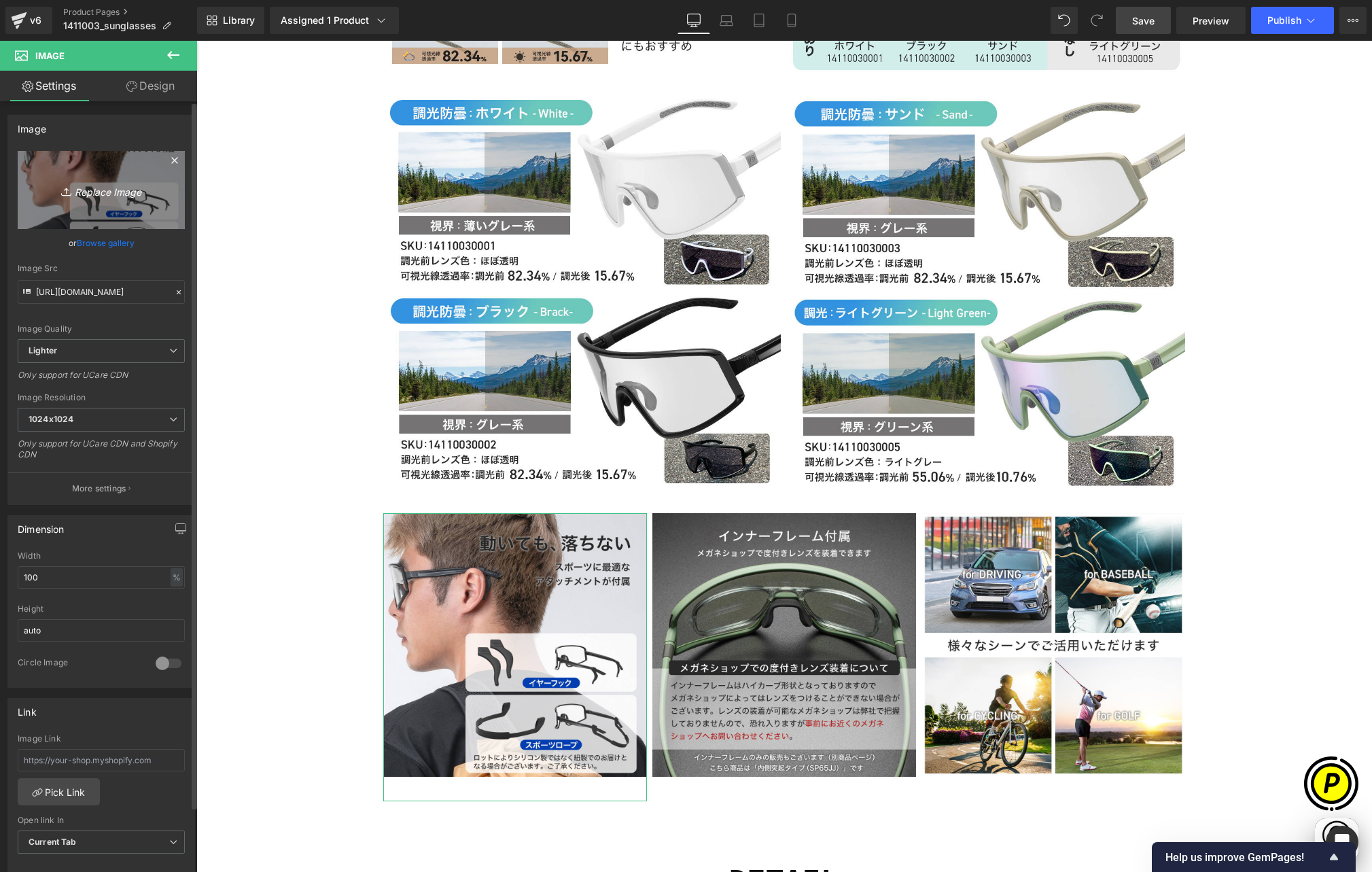
click at [120, 179] on link "Replace Image" at bounding box center [101, 190] width 168 height 78
type input "C:\fakepath\14110030001.jpg"
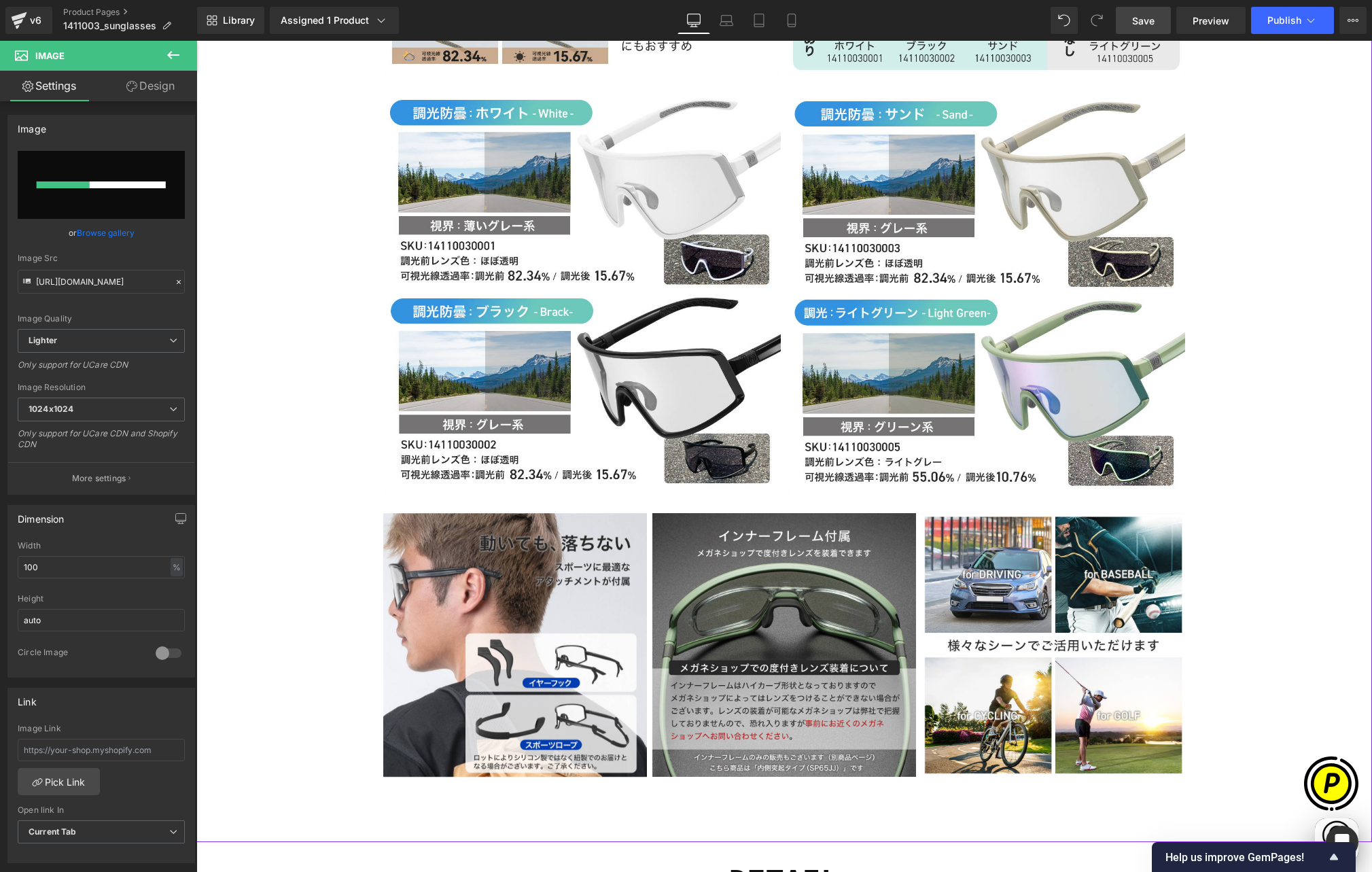
scroll to position [0, 0]
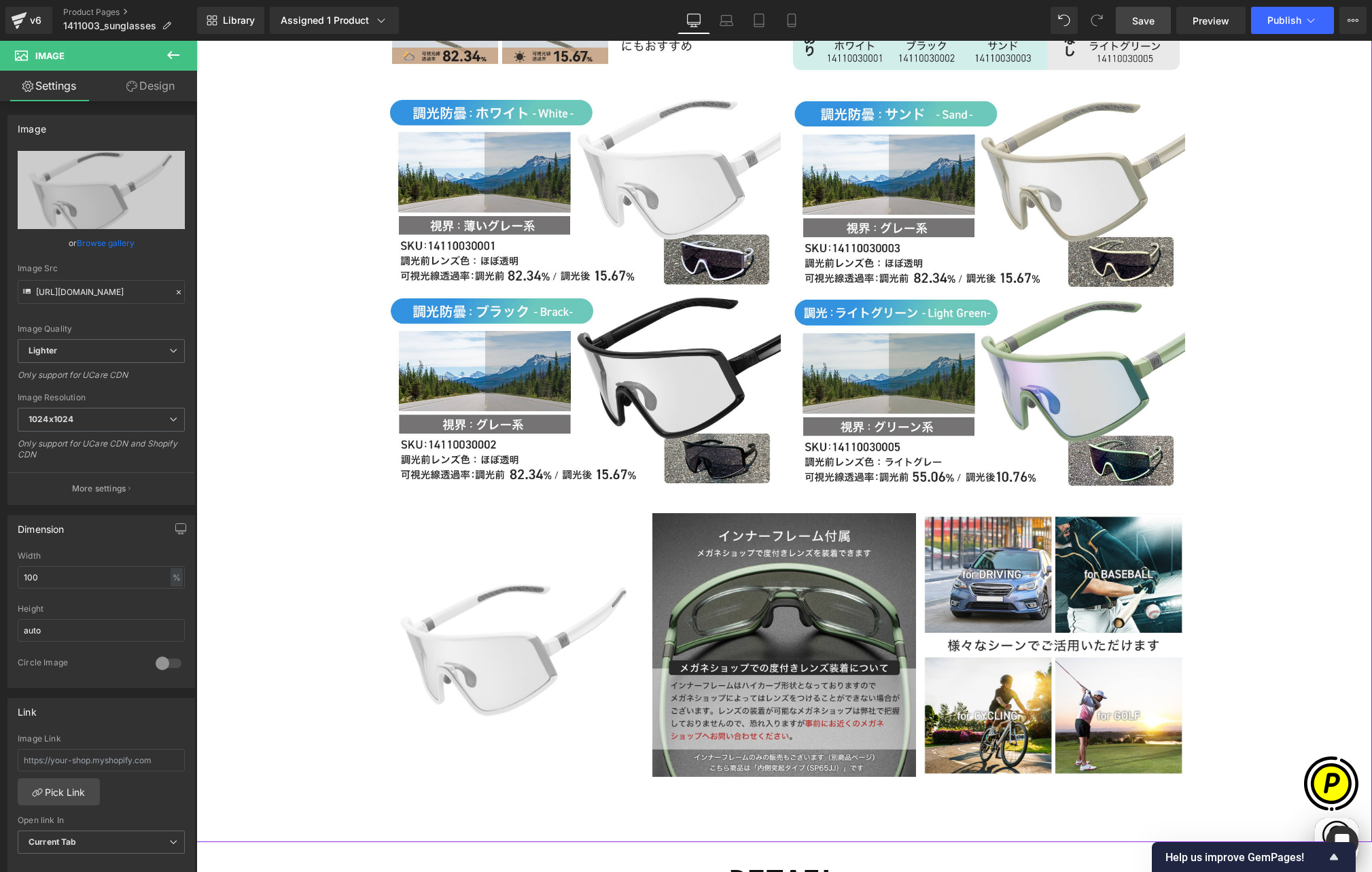
type input "[URL][DOMAIN_NAME]"
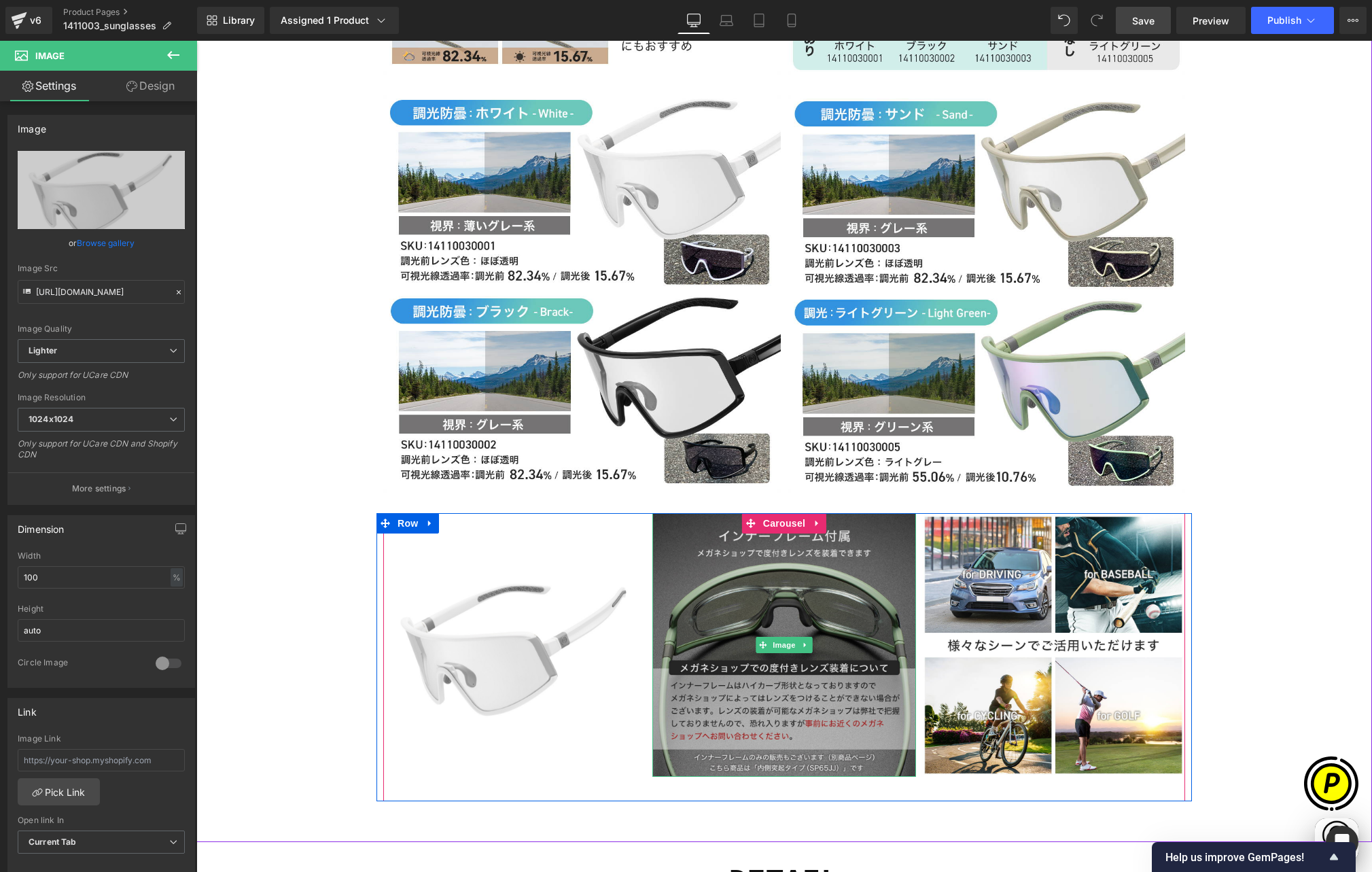
click at [763, 513] on img at bounding box center [783, 645] width 264 height 264
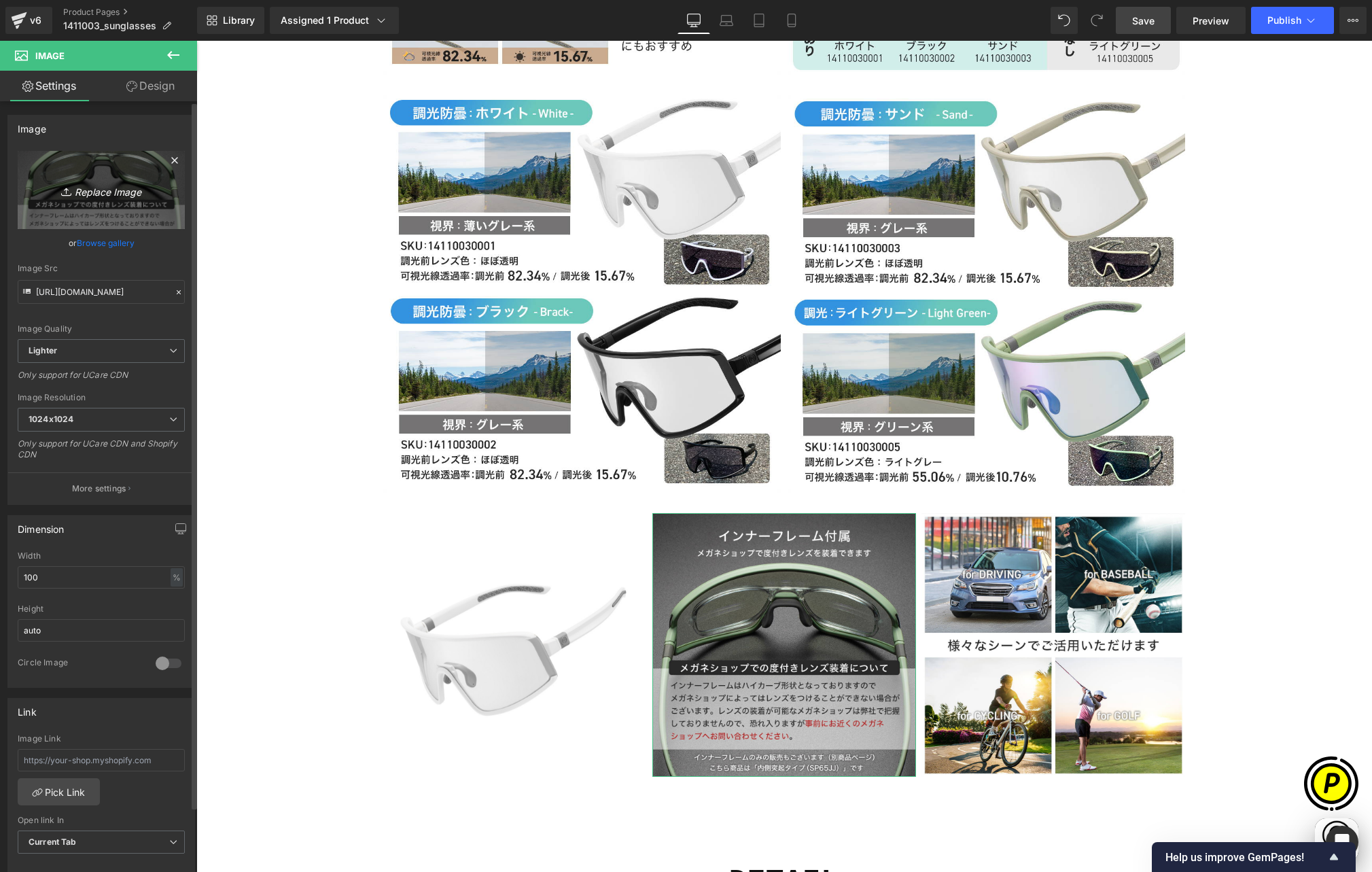
click at [126, 202] on link "Replace Image" at bounding box center [101, 190] width 168 height 78
type input "C:\fakepath\14110030002.jpg"
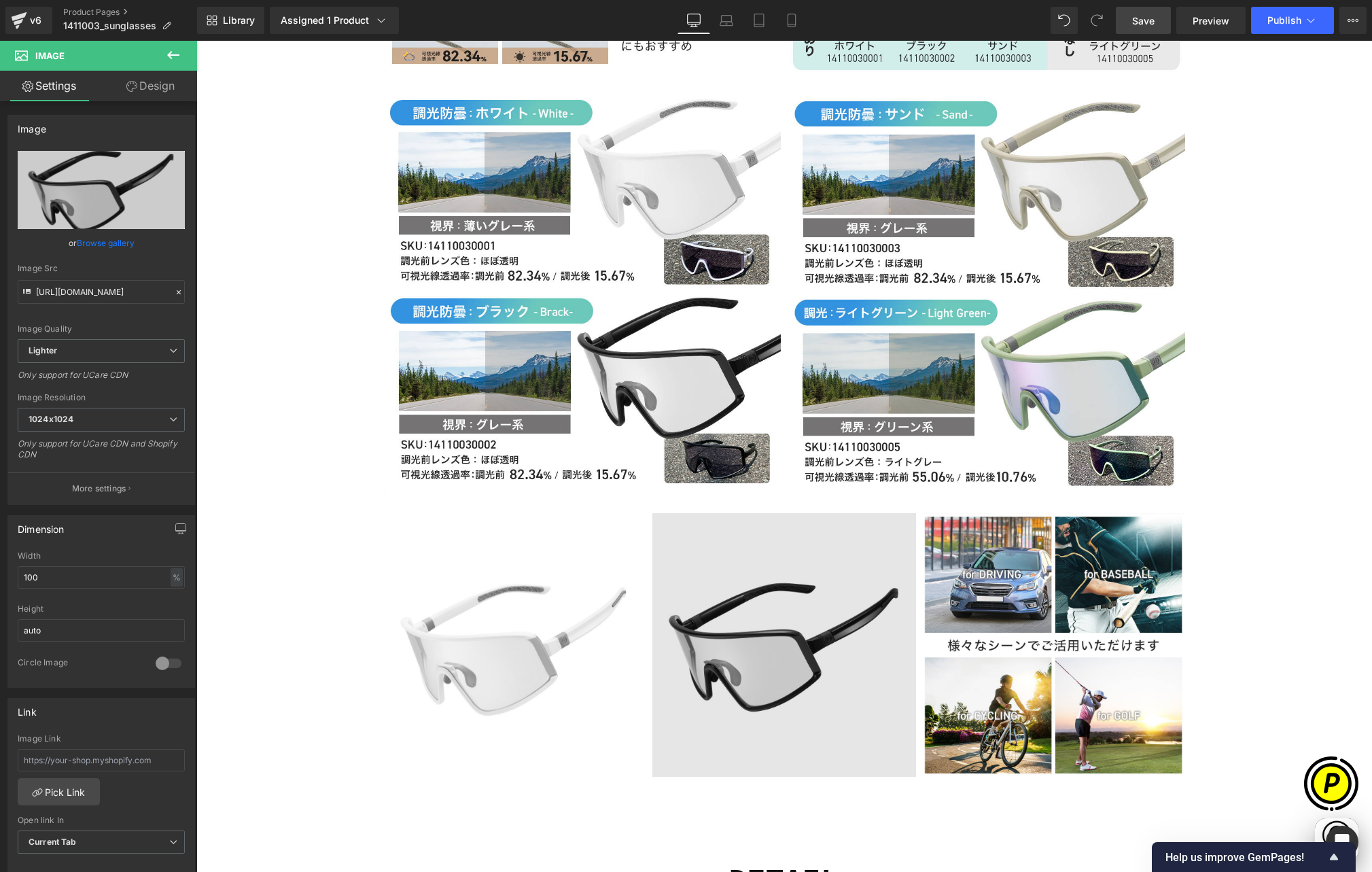
type input "[URL][DOMAIN_NAME]"
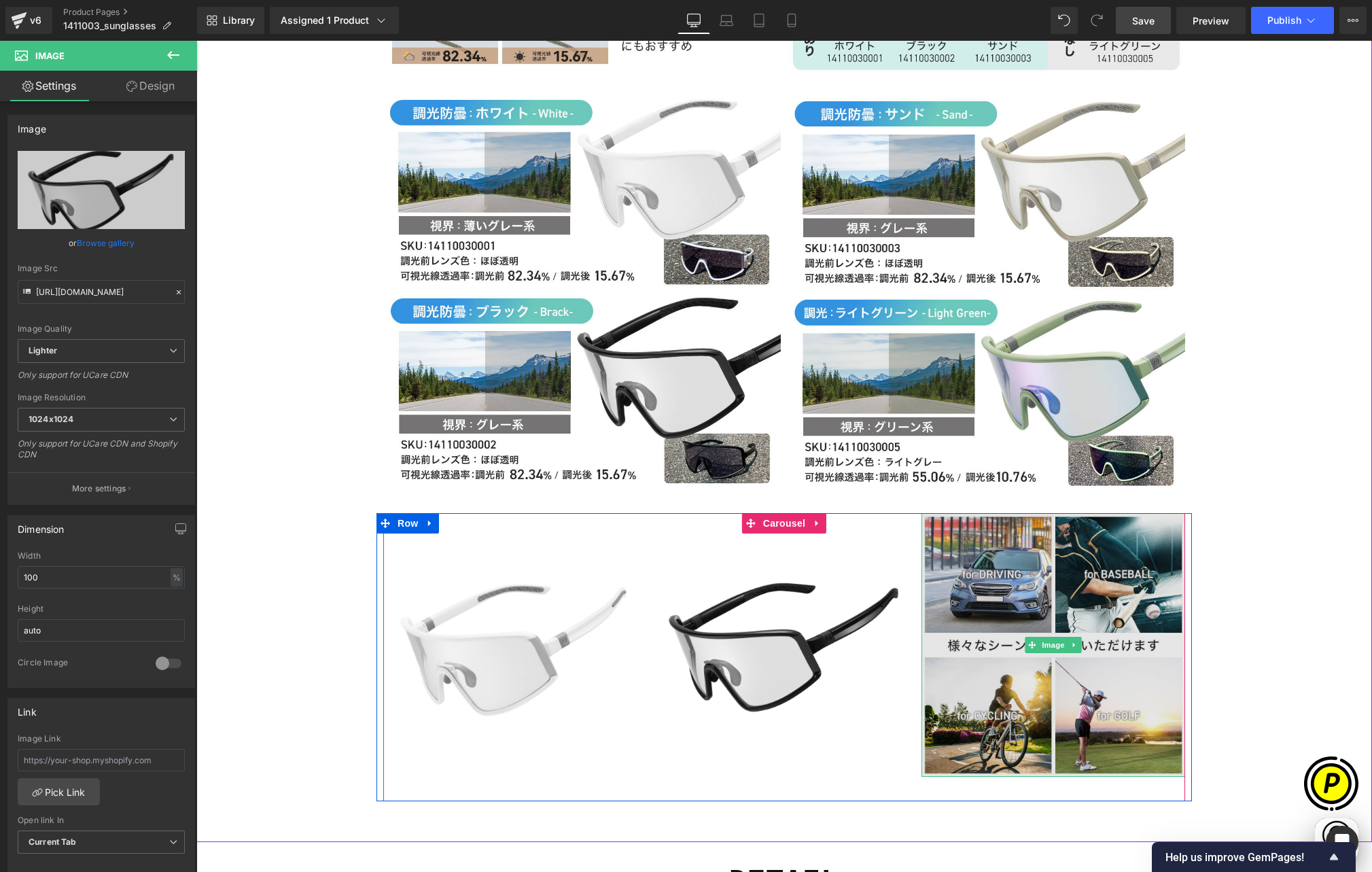
click at [982, 513] on img at bounding box center [1052, 645] width 264 height 264
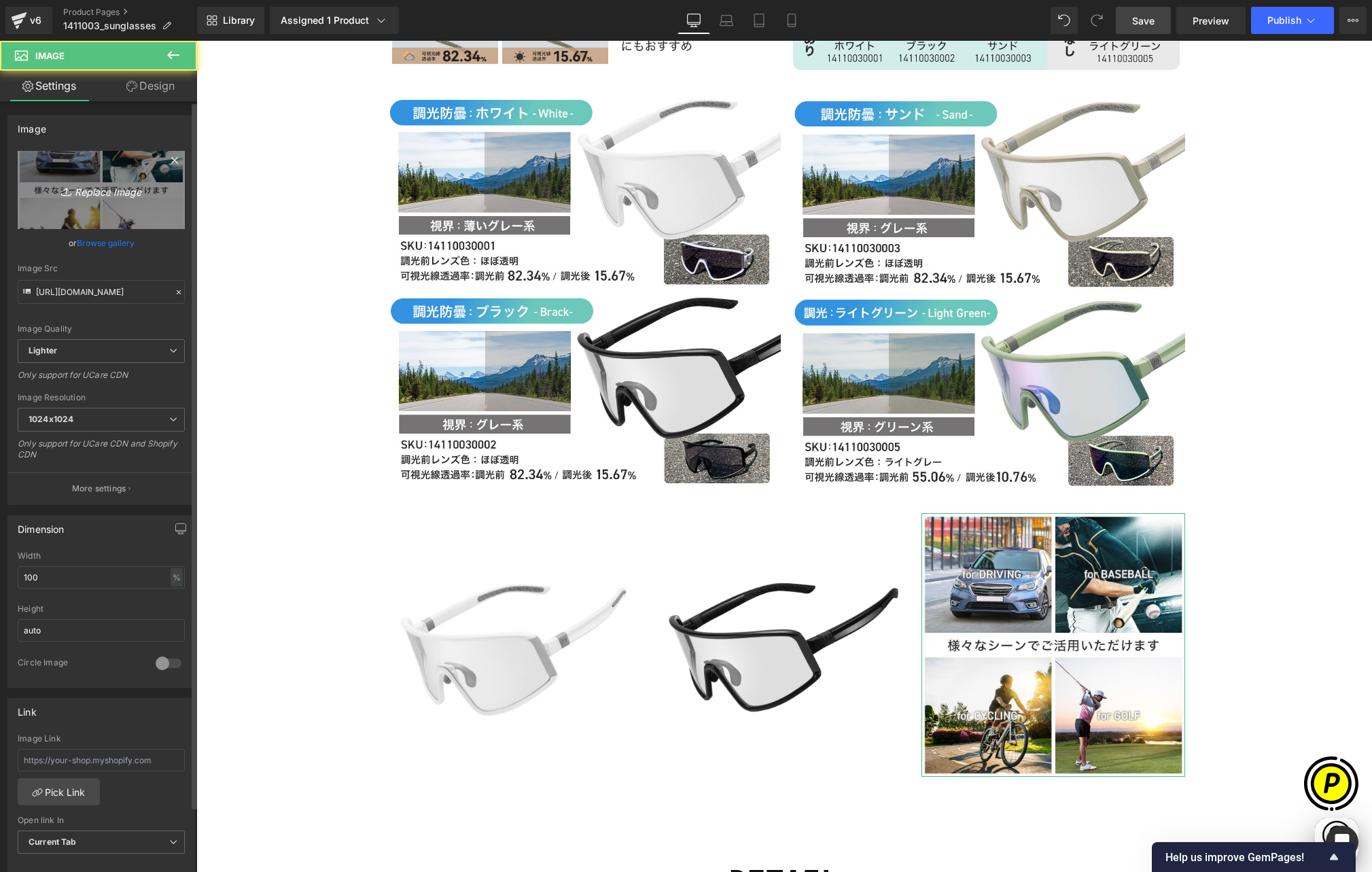
click at [100, 214] on link "Replace Image" at bounding box center [101, 190] width 168 height 78
type input "C:\fakepath\14110030003.jpg"
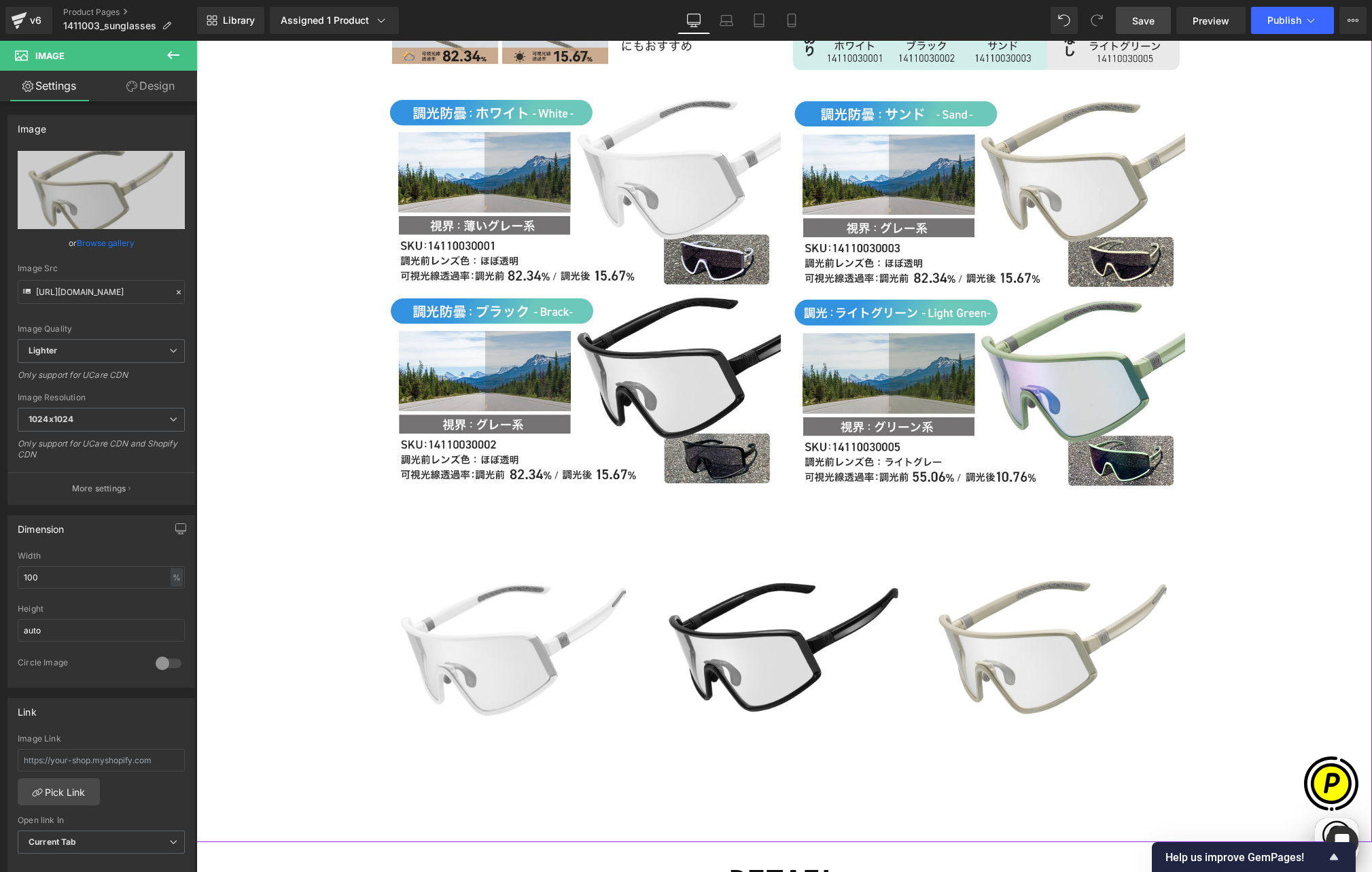
type input "[URL][DOMAIN_NAME]"
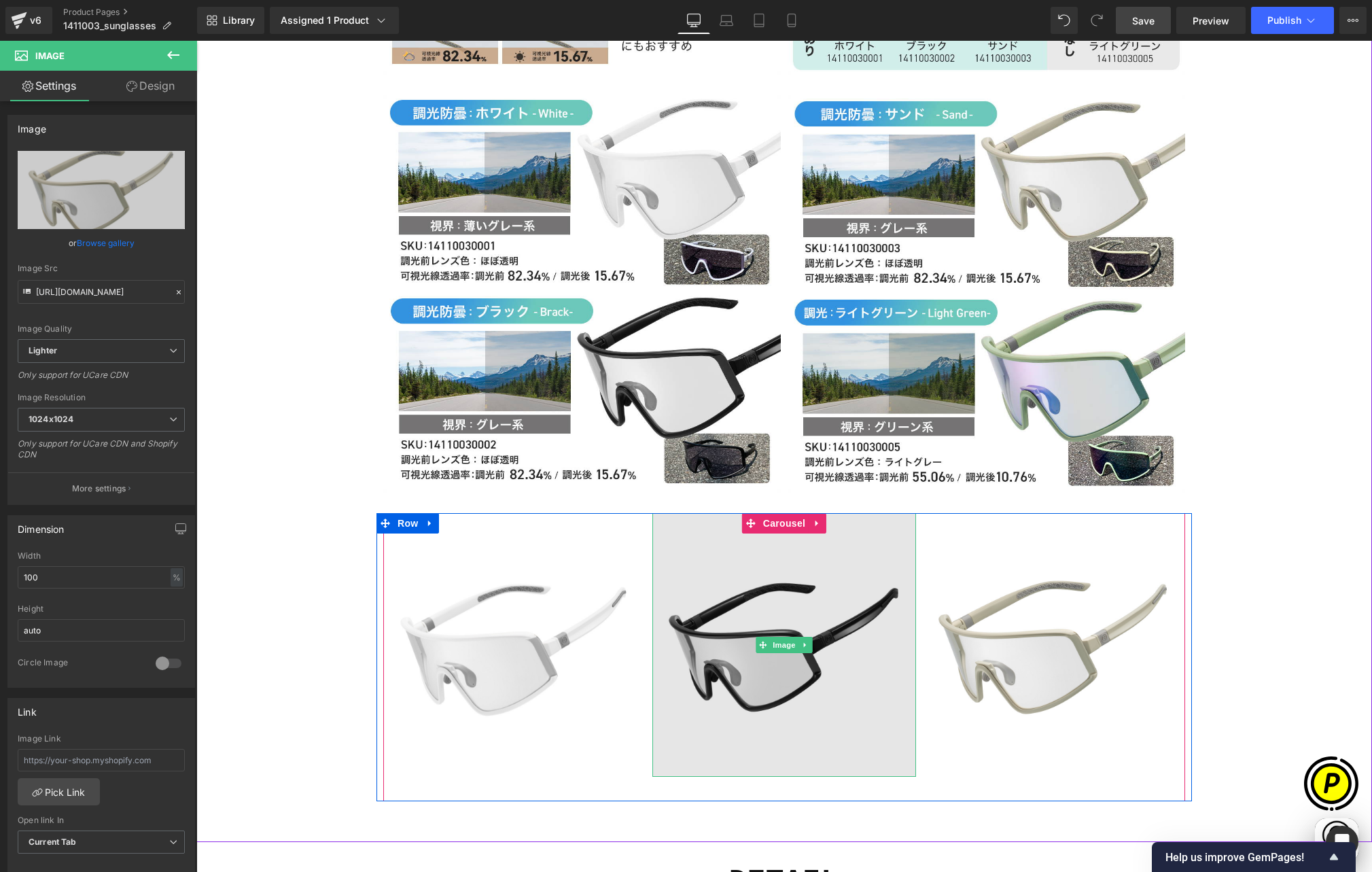
scroll to position [0, 0]
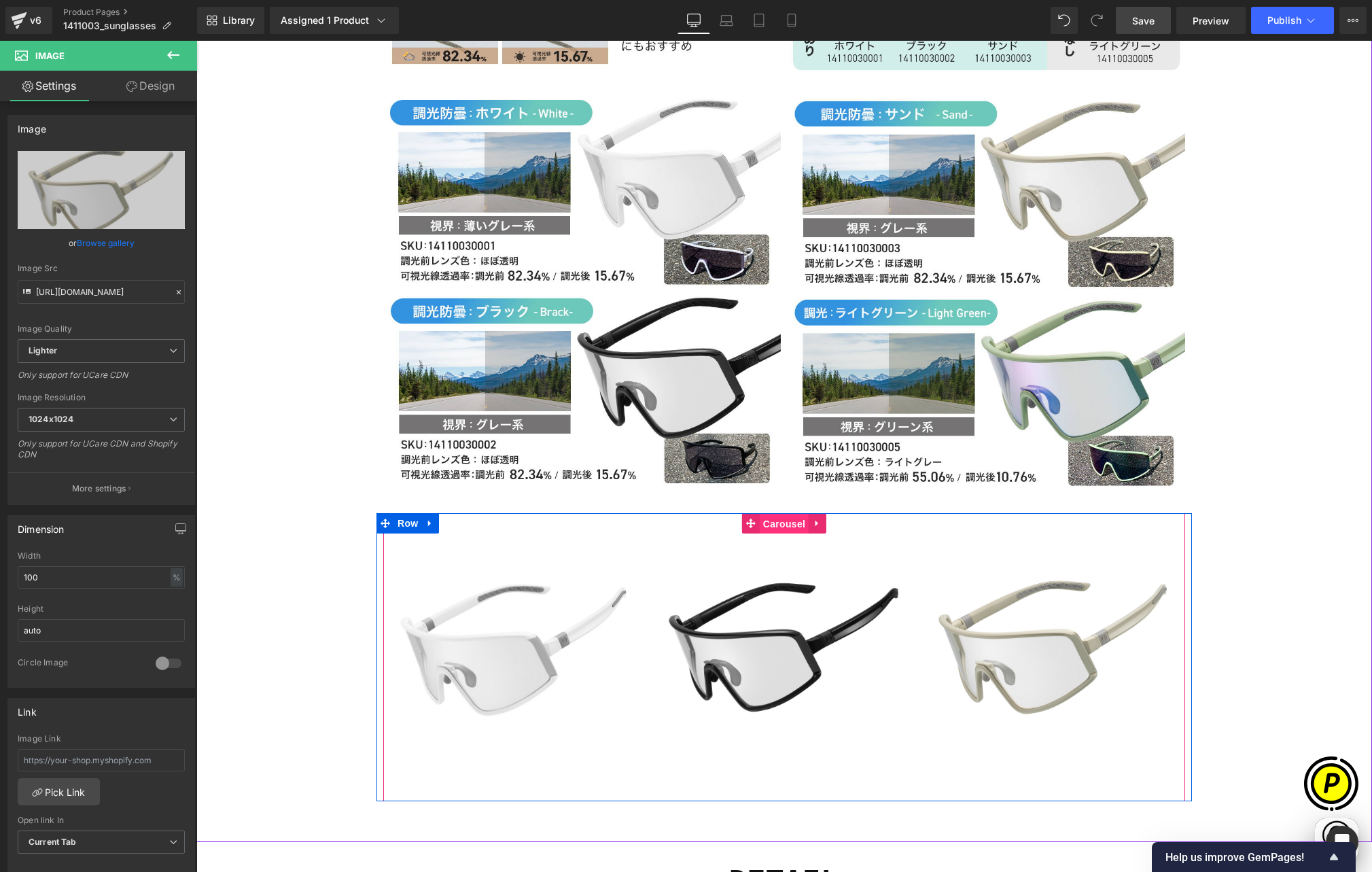
click at [768, 513] on span "Carousel" at bounding box center [784, 523] width 49 height 21
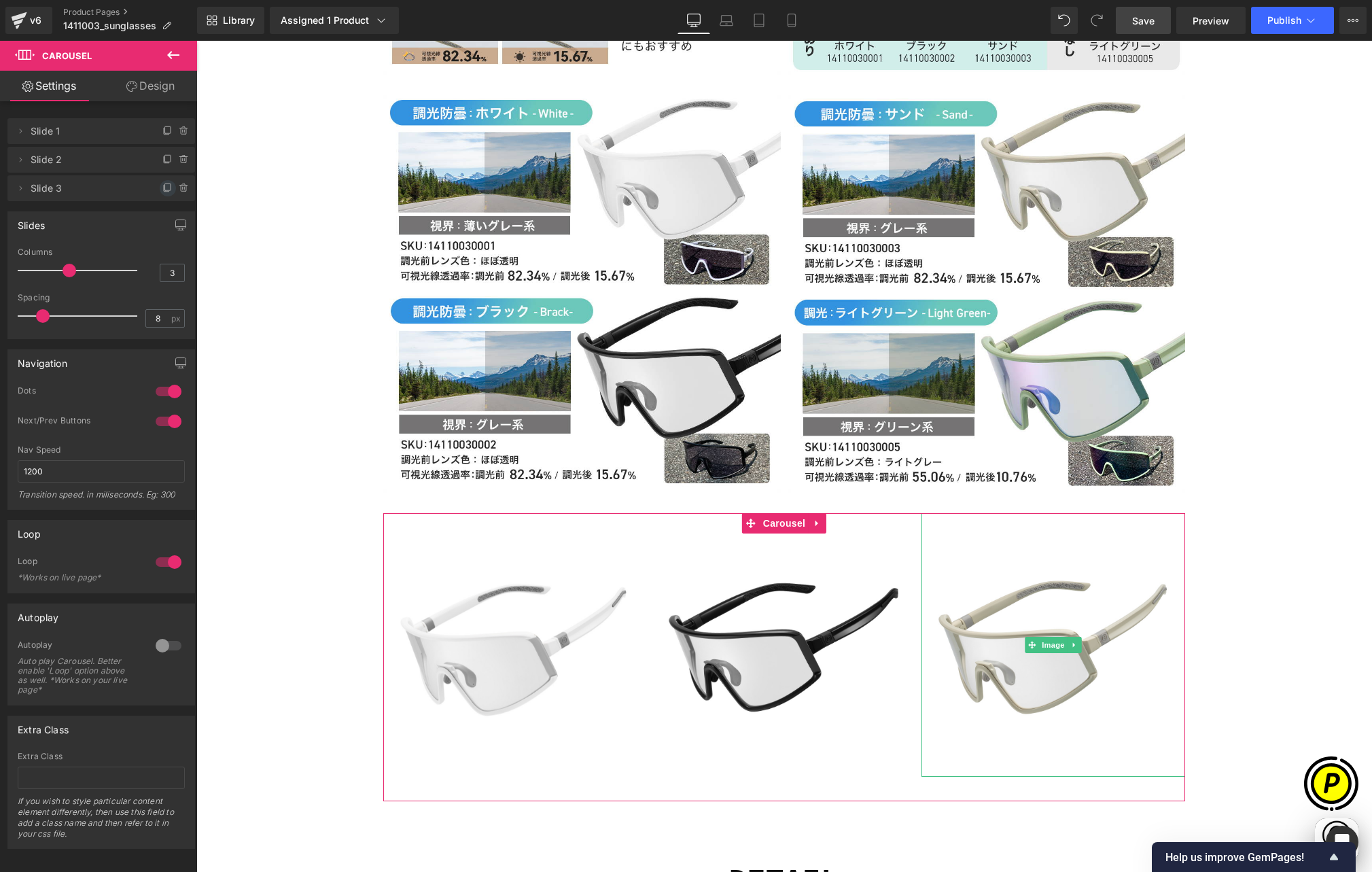
drag, startPoint x: 157, startPoint y: 187, endPoint x: 257, endPoint y: 302, distance: 152.4
click at [162, 187] on icon at bounding box center [168, 188] width 11 height 11
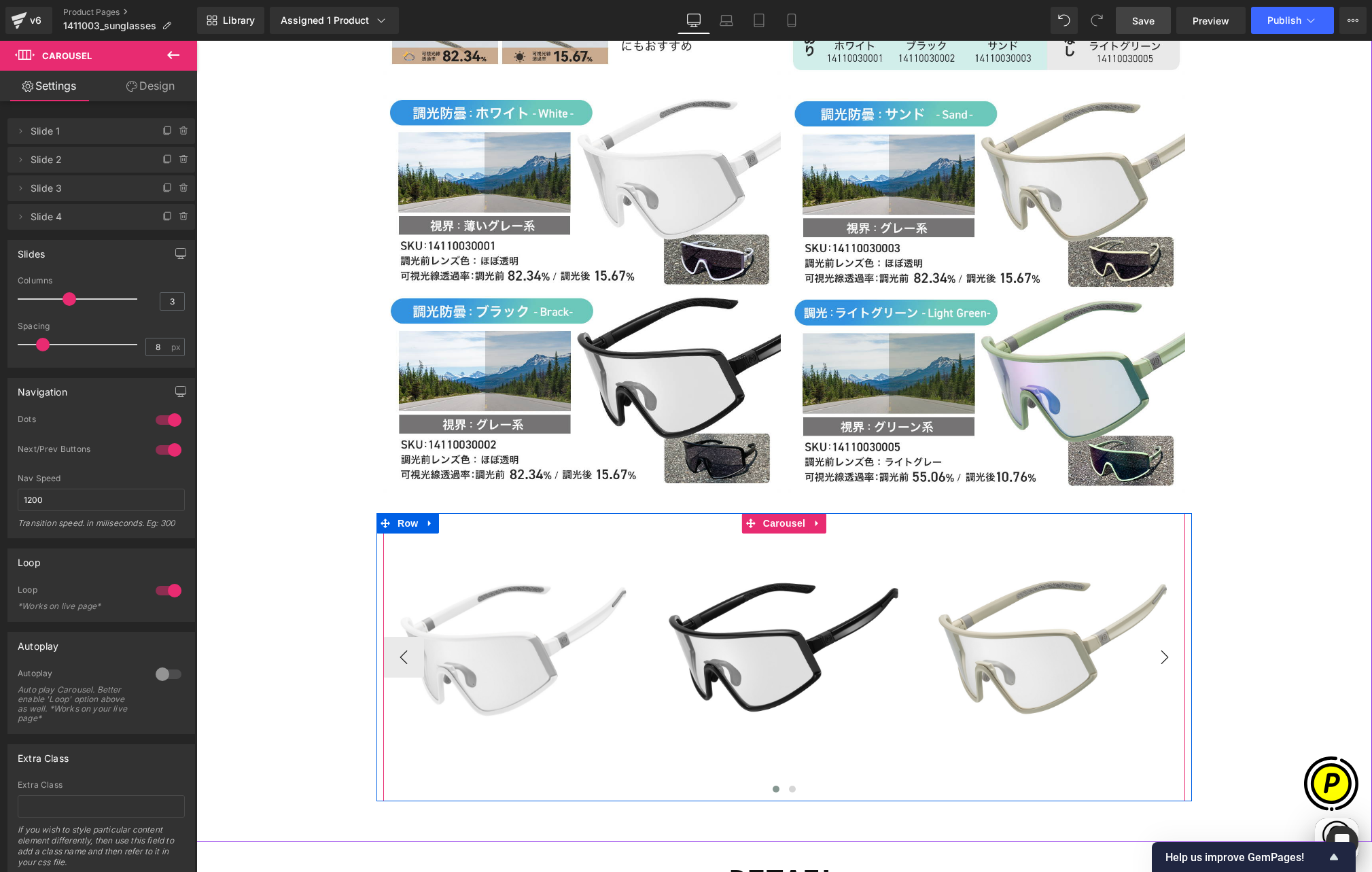
click at [1161, 637] on button "›" at bounding box center [1165, 656] width 41 height 41
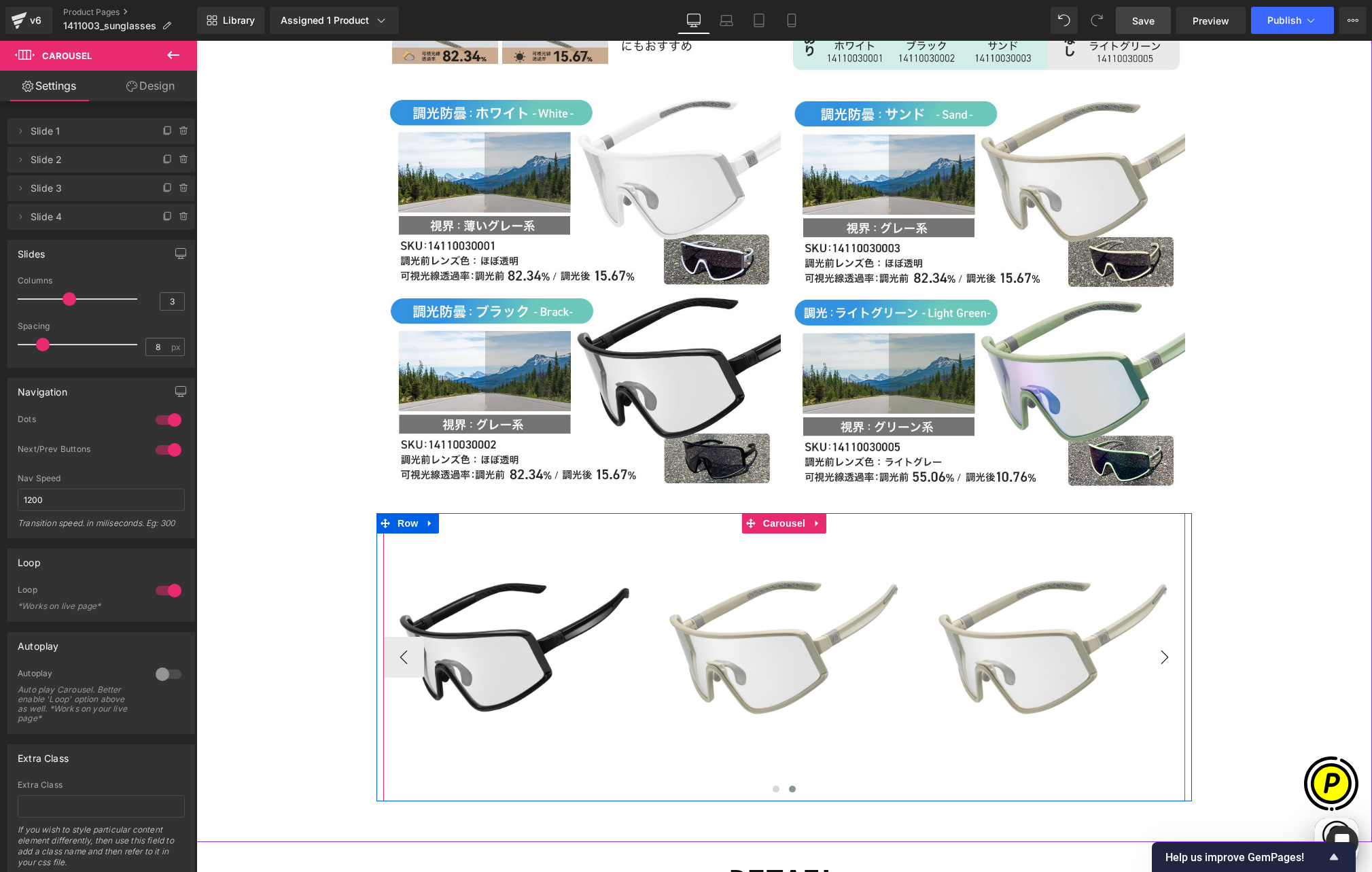
click at [1161, 637] on button "›" at bounding box center [1165, 656] width 41 height 41
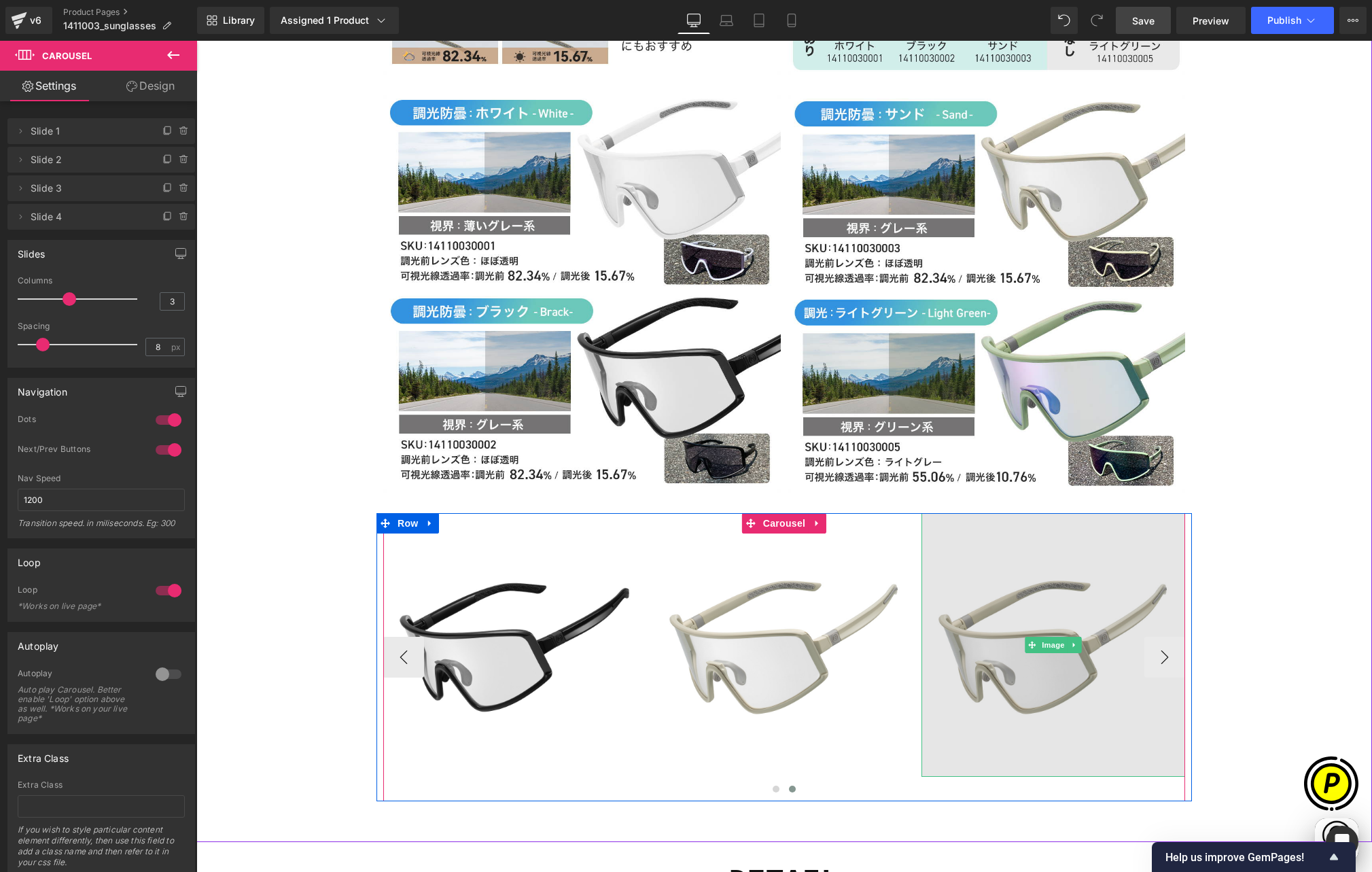
click at [1022, 513] on img at bounding box center [1052, 645] width 264 height 264
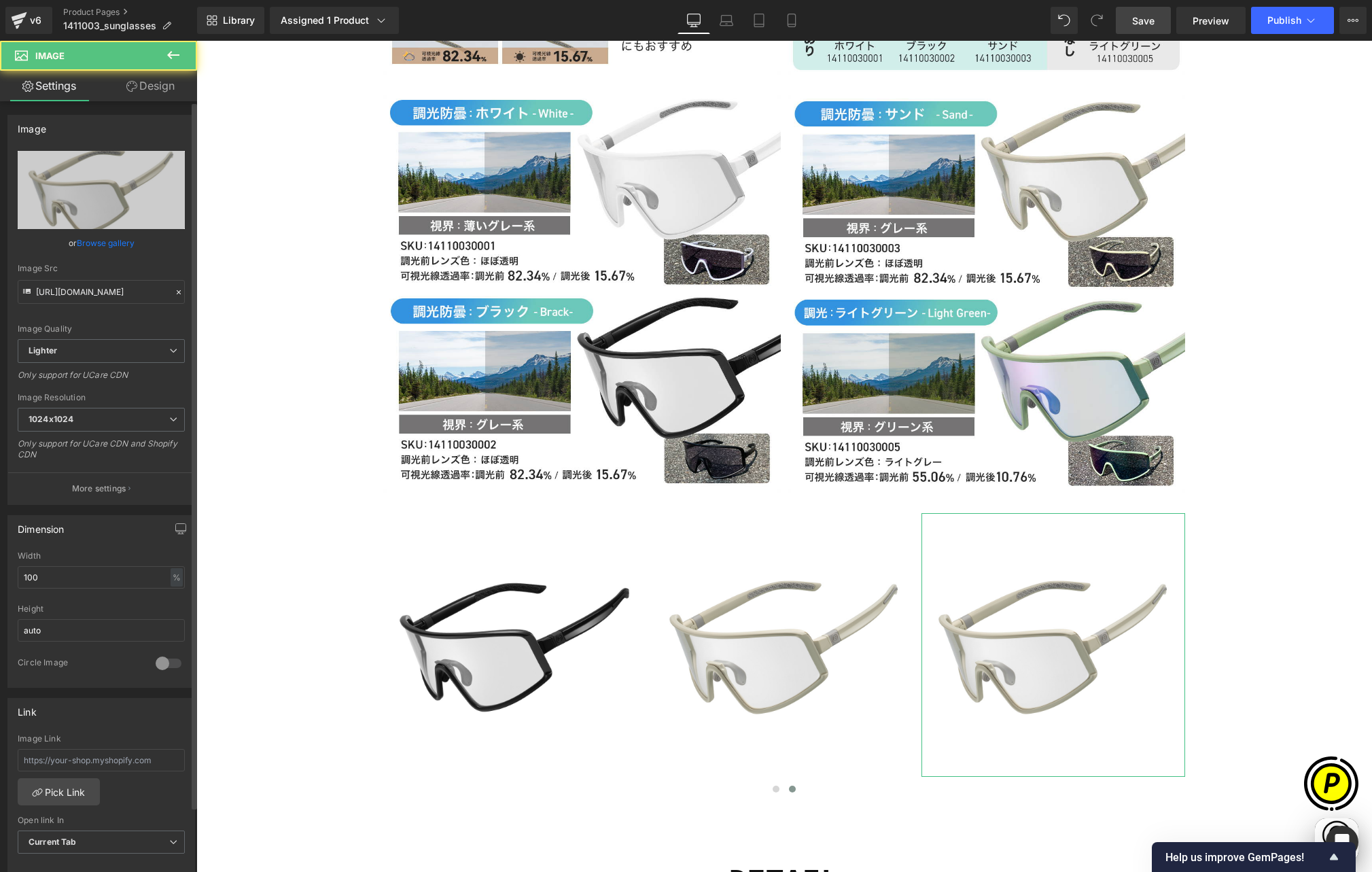
scroll to position [0, 265]
click at [76, 187] on icon "Replace Image" at bounding box center [101, 189] width 109 height 17
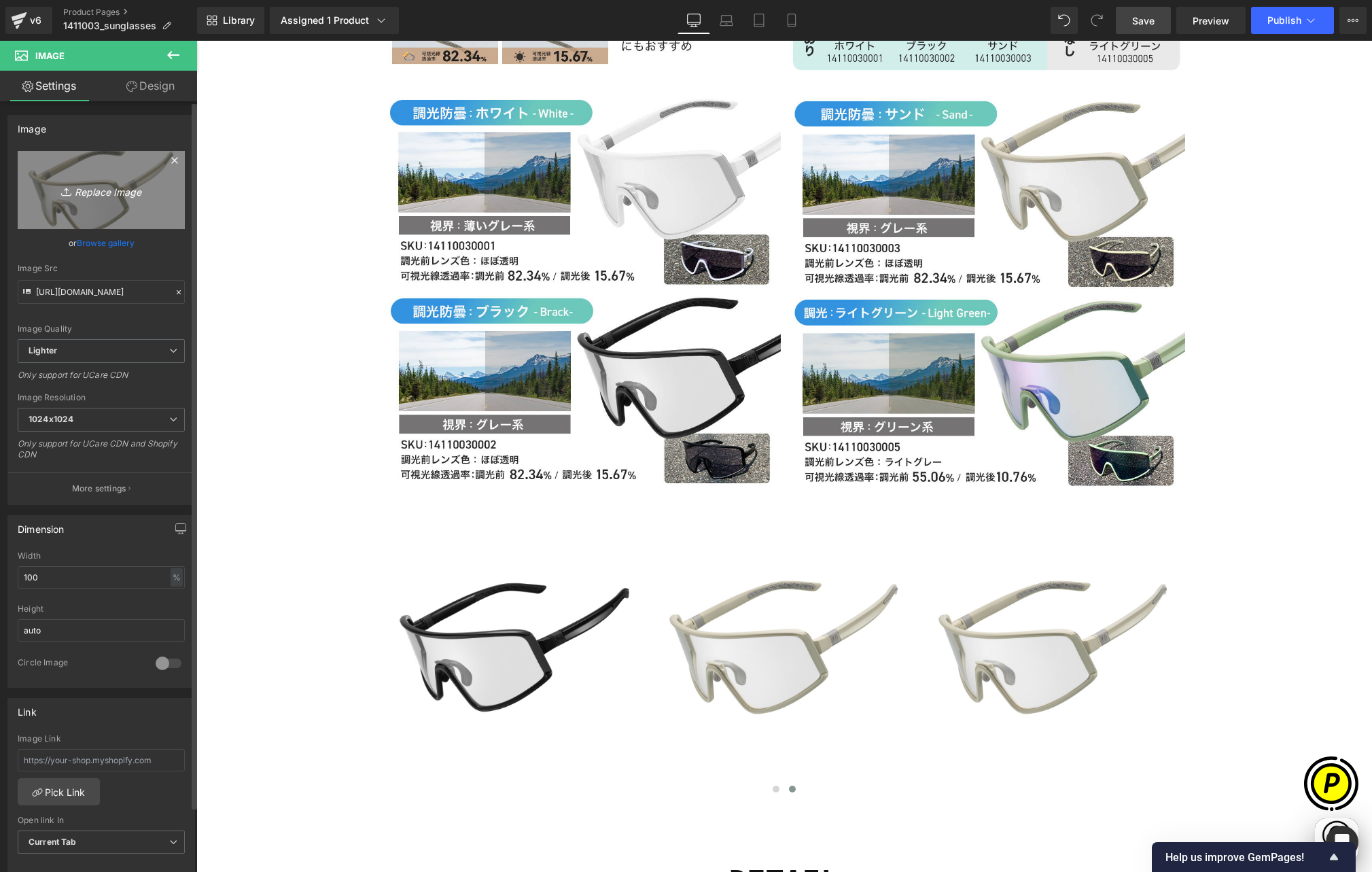
scroll to position [0, 530]
type input "C:\fakepath\14110030005.jpg"
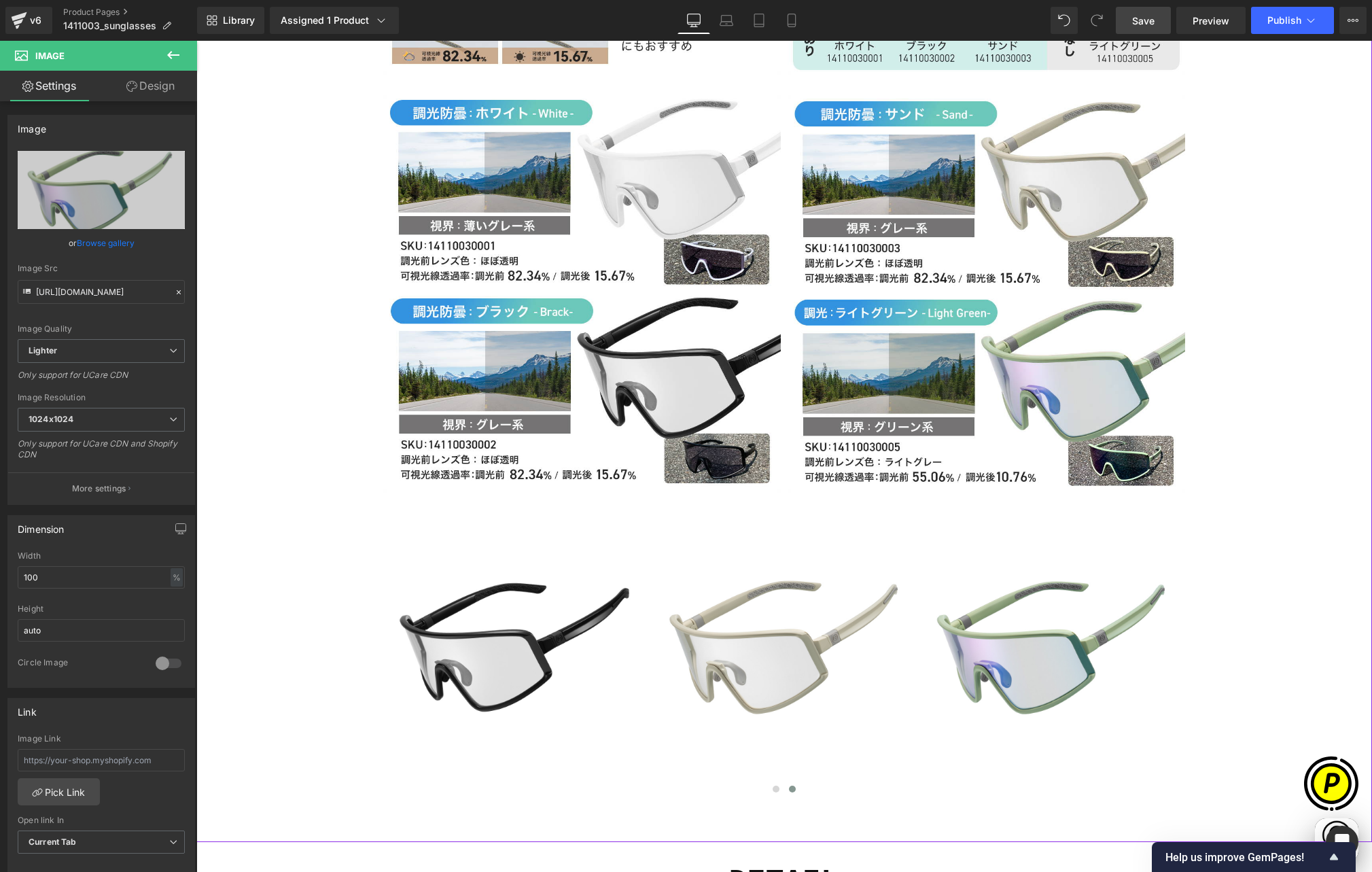
type input "[URL][DOMAIN_NAME]"
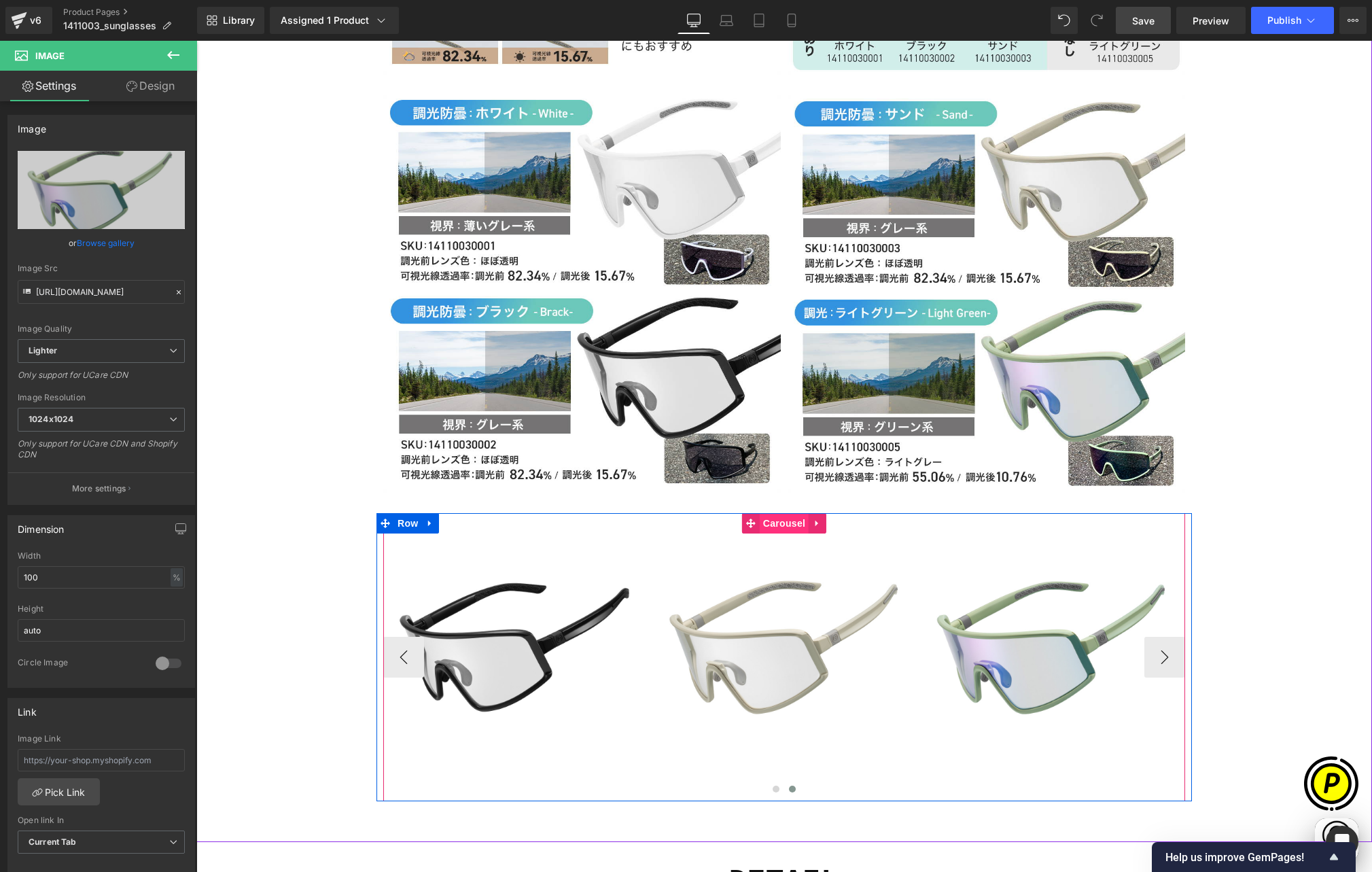
click at [780, 513] on span "Carousel" at bounding box center [784, 523] width 49 height 21
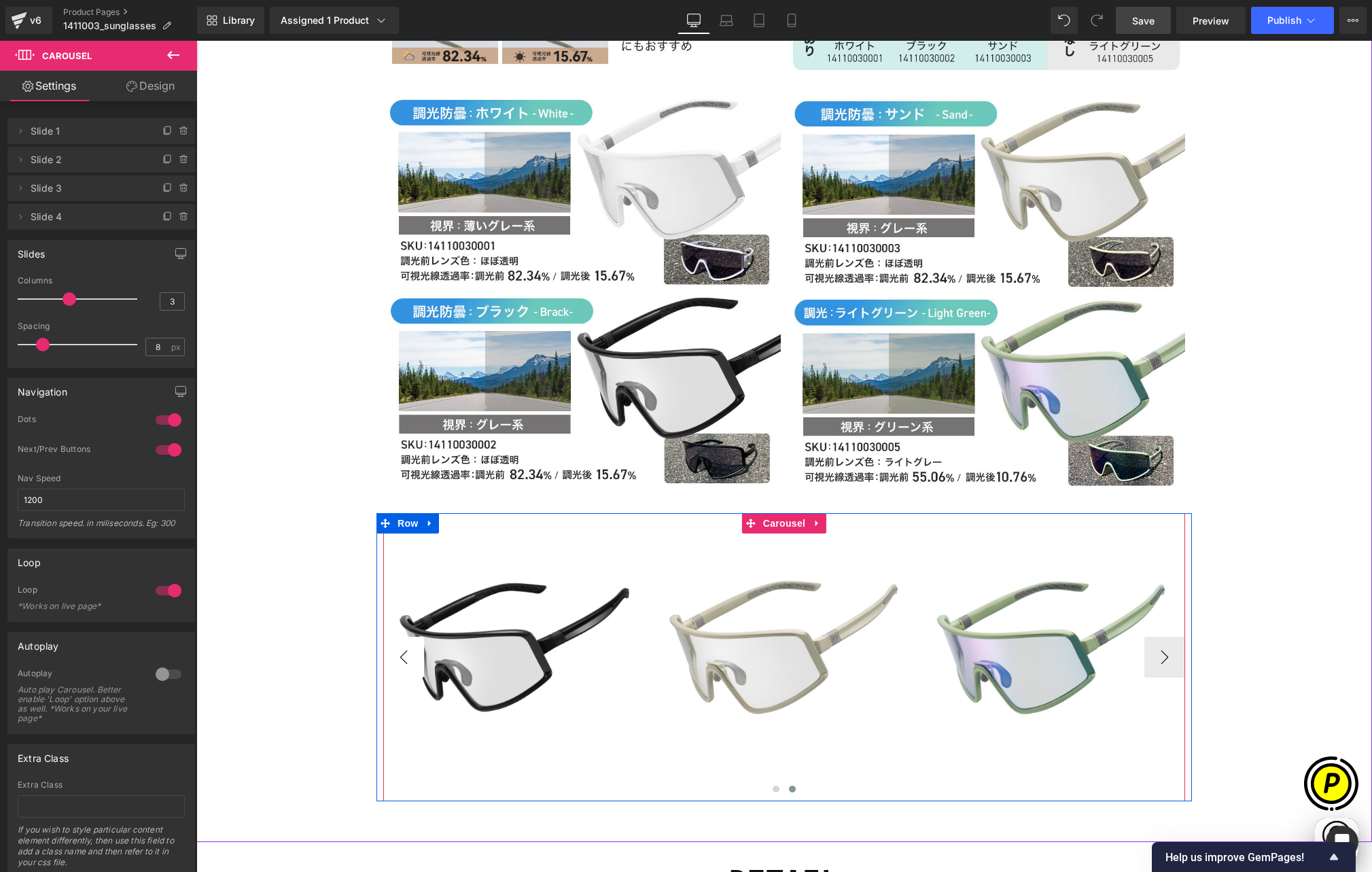
click at [400, 637] on button "‹" at bounding box center [403, 656] width 41 height 41
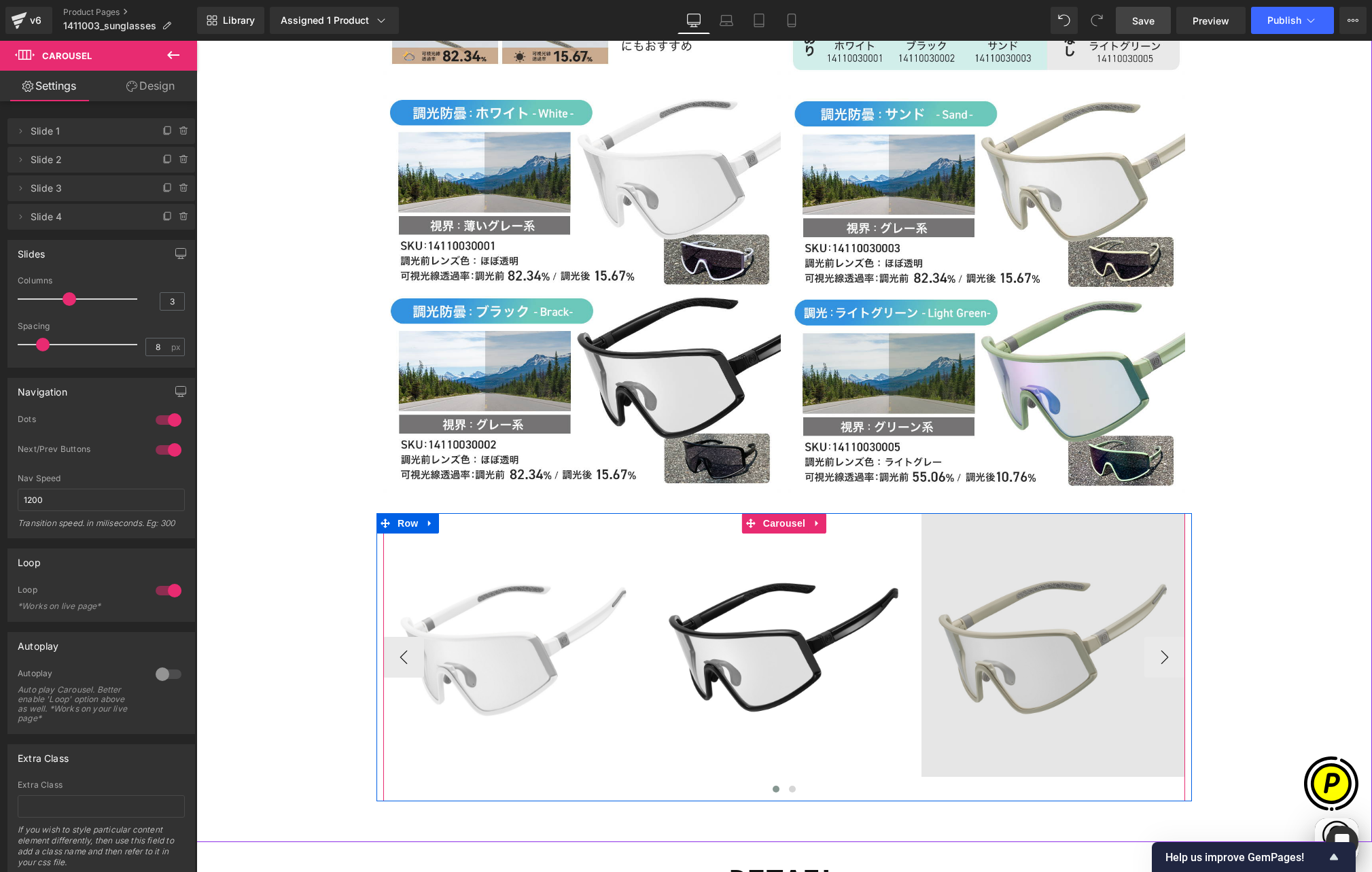
scroll to position [0, 0]
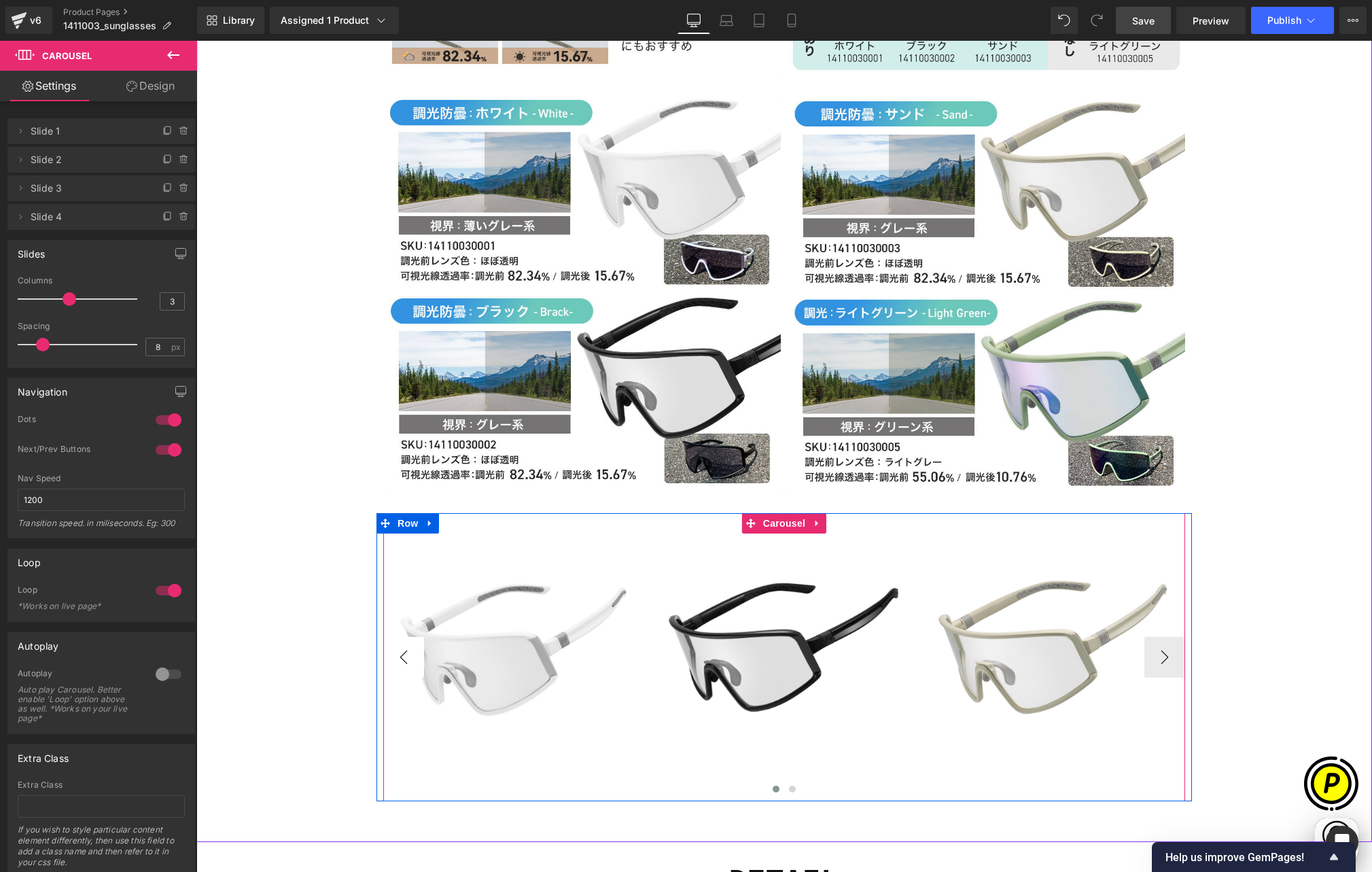
click at [398, 637] on button "‹" at bounding box center [403, 656] width 41 height 41
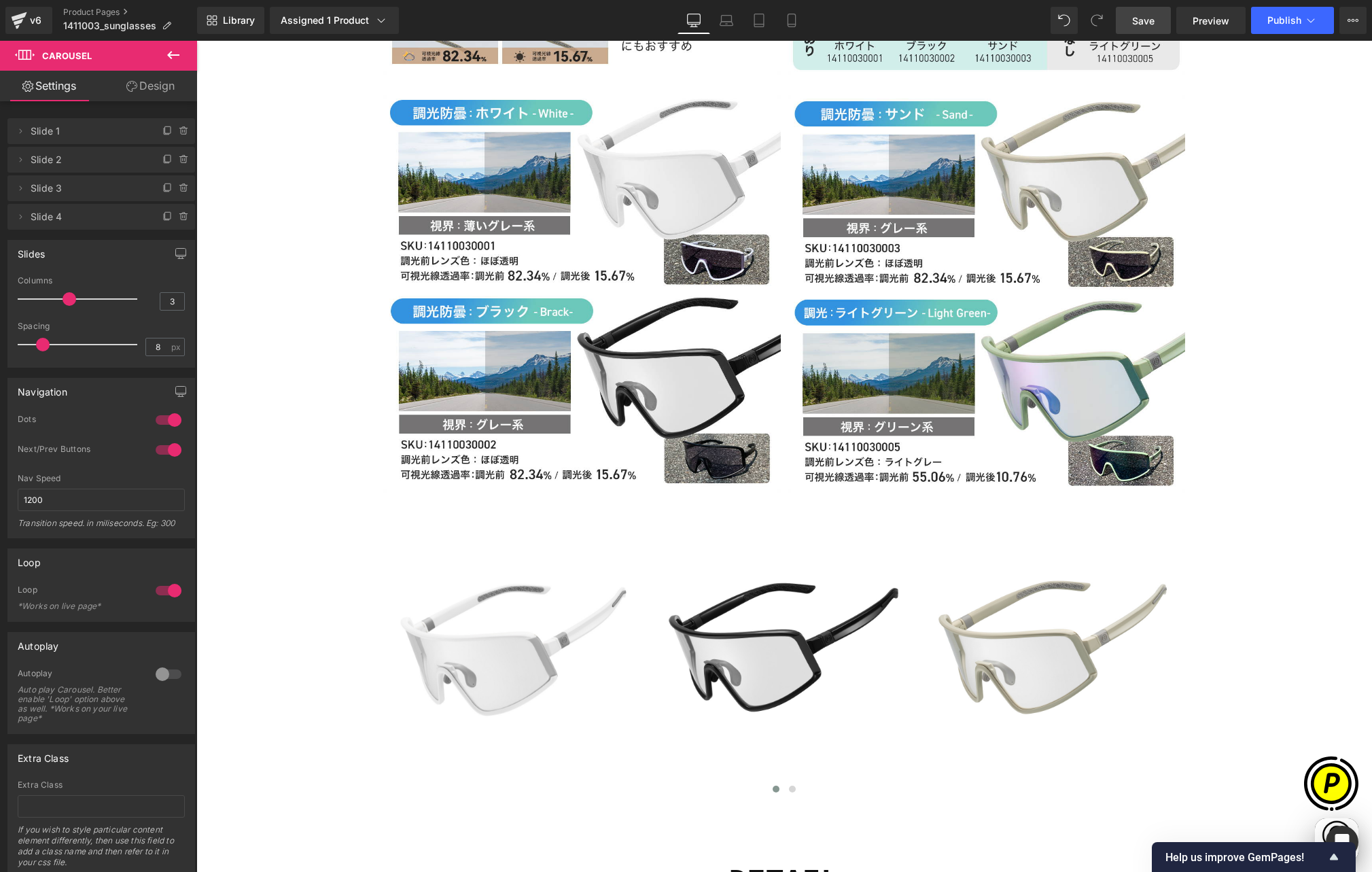
click at [176, 57] on icon at bounding box center [173, 55] width 16 height 16
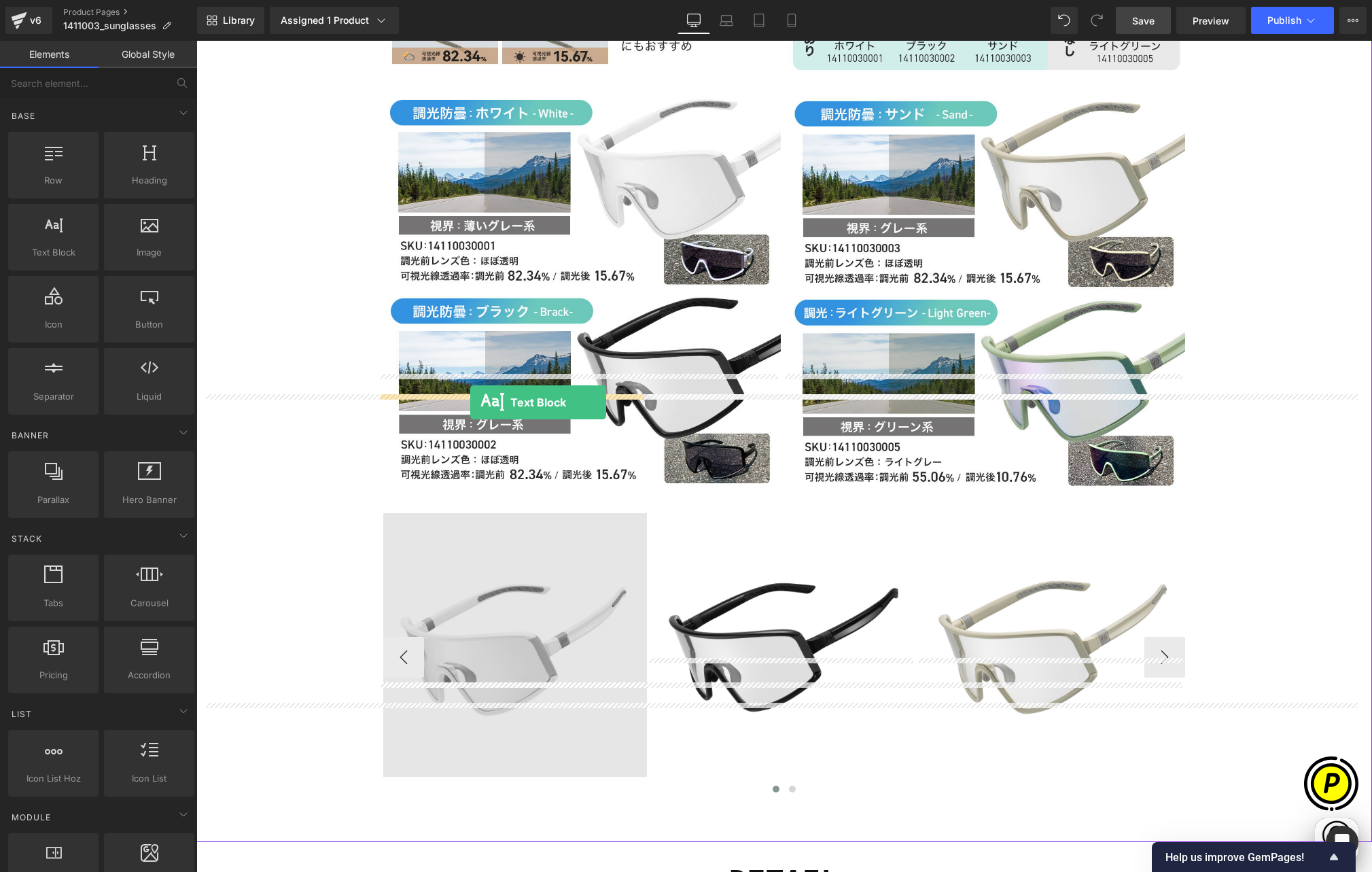
drag, startPoint x: 261, startPoint y: 292, endPoint x: 470, endPoint y: 402, distance: 236.2
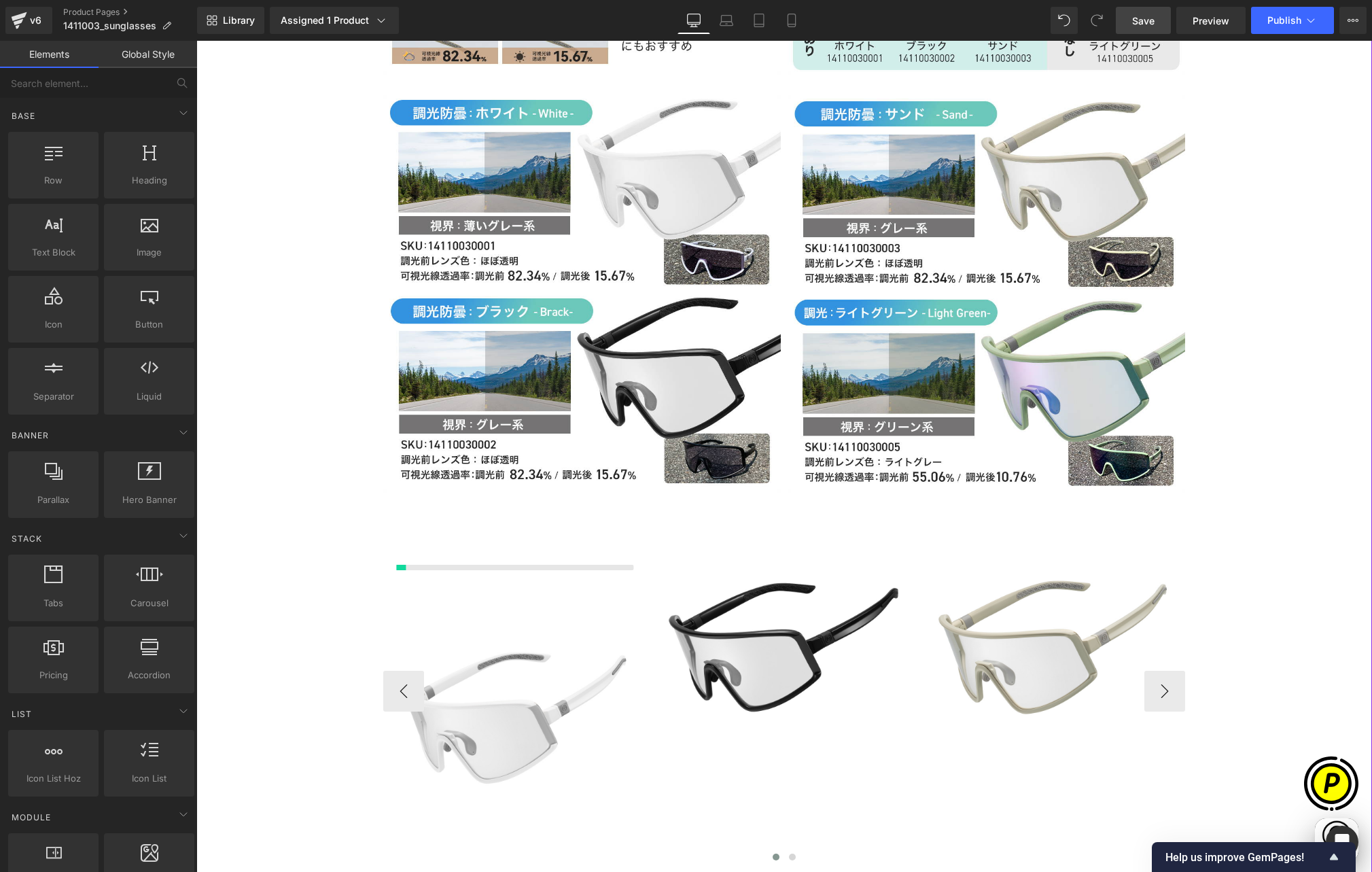
scroll to position [0, 265]
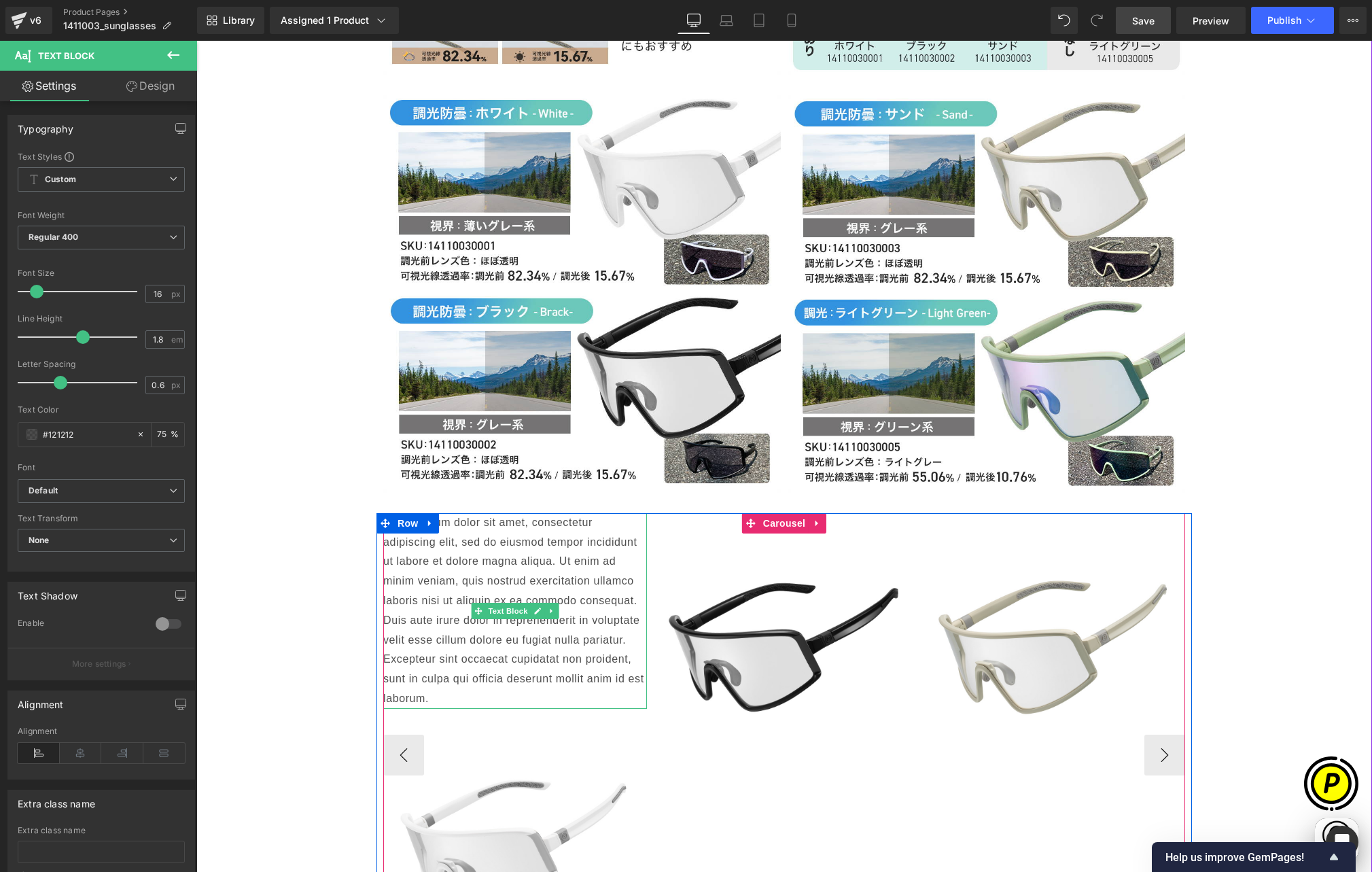
click at [388, 513] on p "Lorem ipsum dolor sit amet, consectetur adipiscing elit, sed do eiusmod tempor …" at bounding box center [514, 611] width 264 height 196
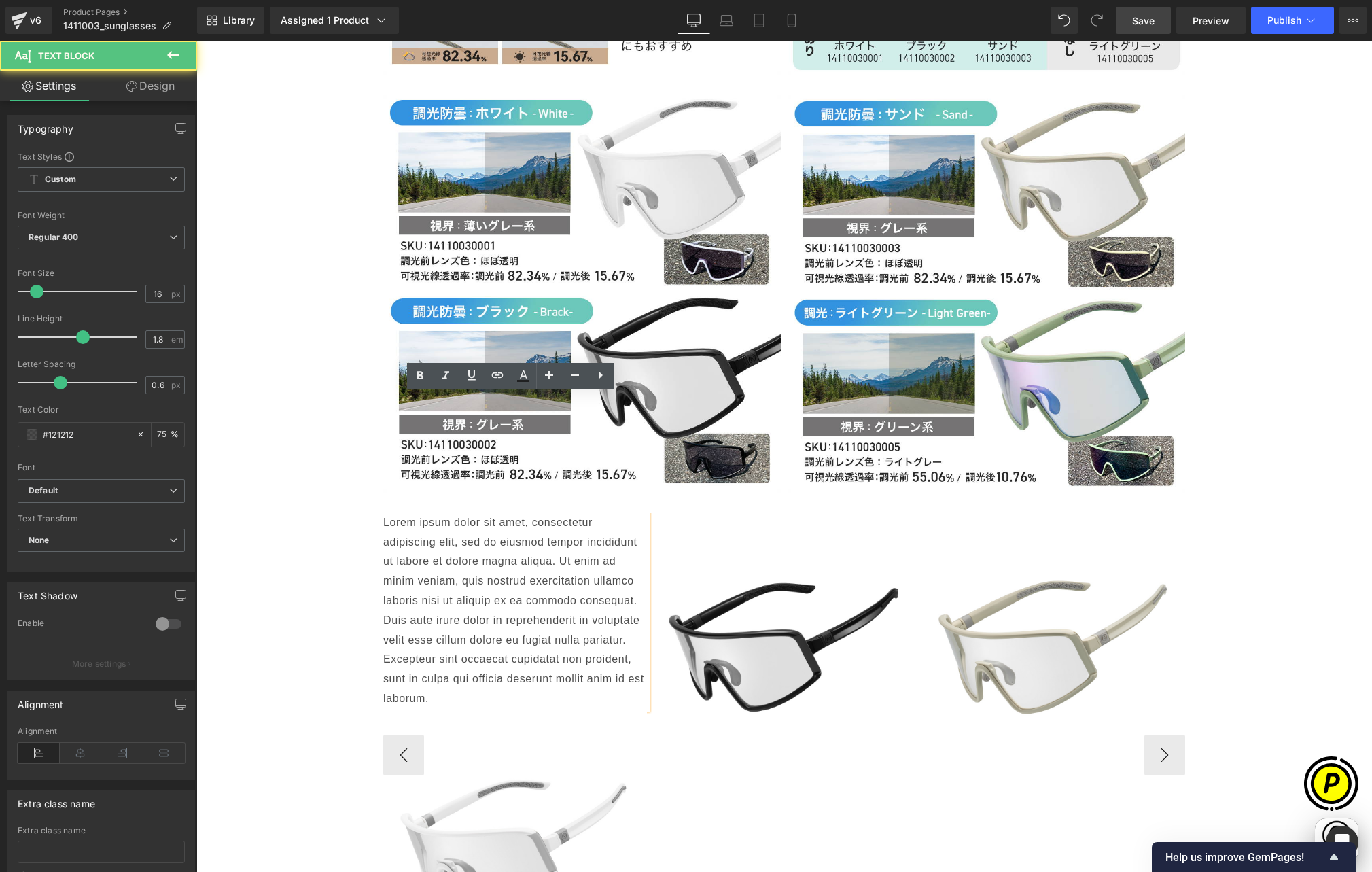
scroll to position [0, 530]
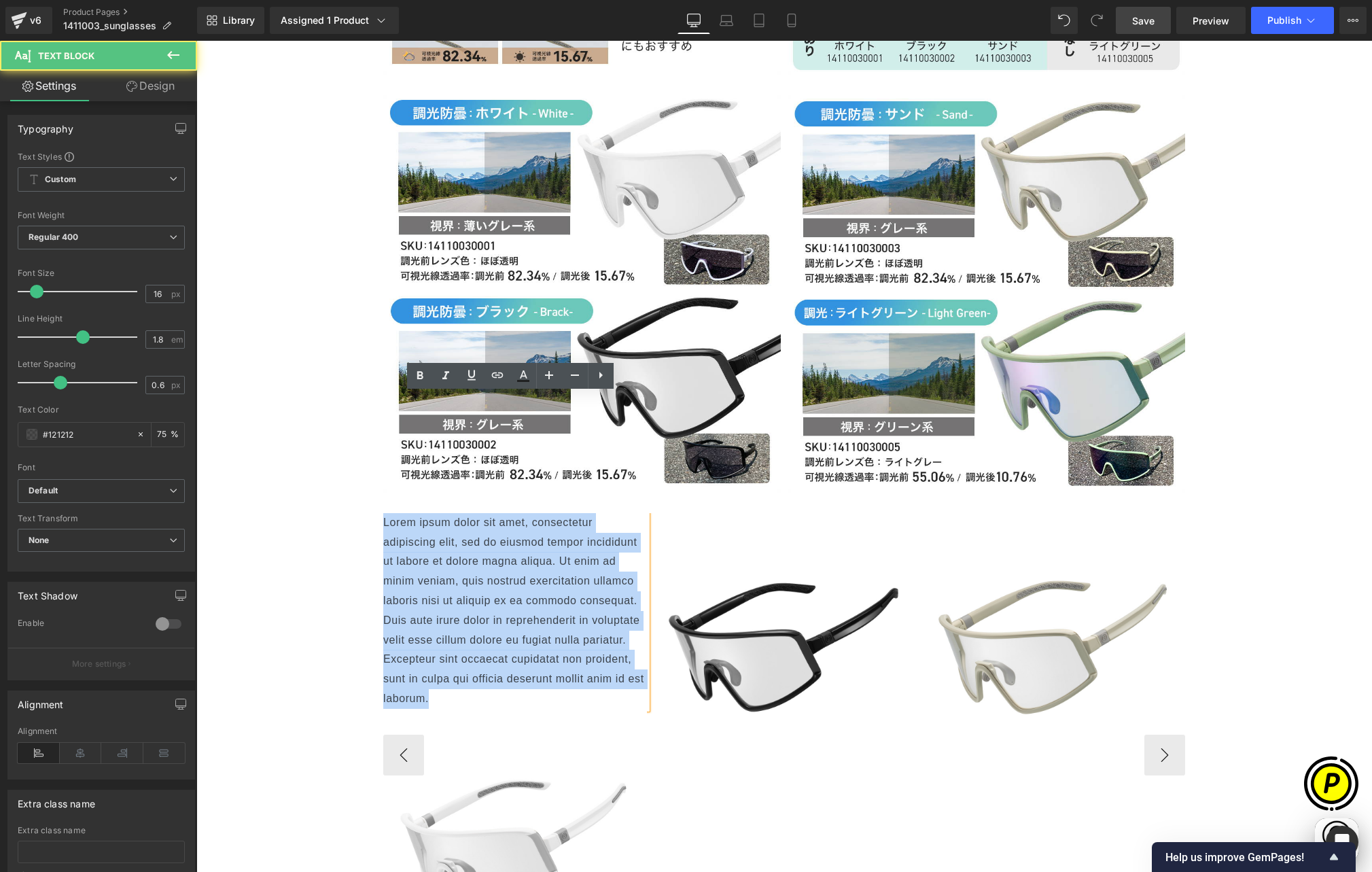
drag, startPoint x: 379, startPoint y: 404, endPoint x: 427, endPoint y: 581, distance: 183.4
click at [431, 587] on p "Lorem ipsum dolor sit amet, consectetur adipiscing elit, sed do eiusmod tempor …" at bounding box center [514, 611] width 264 height 196
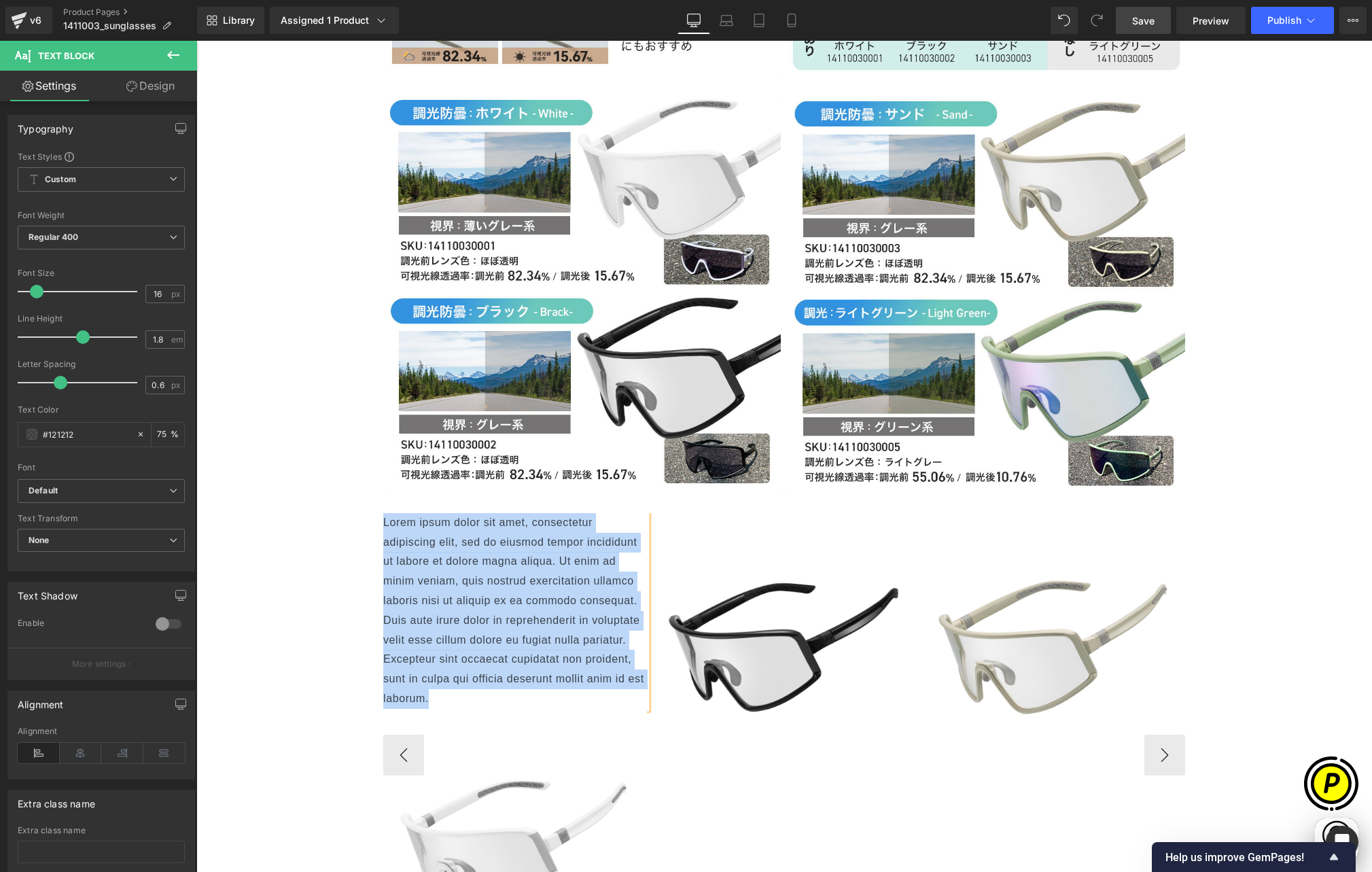
paste div
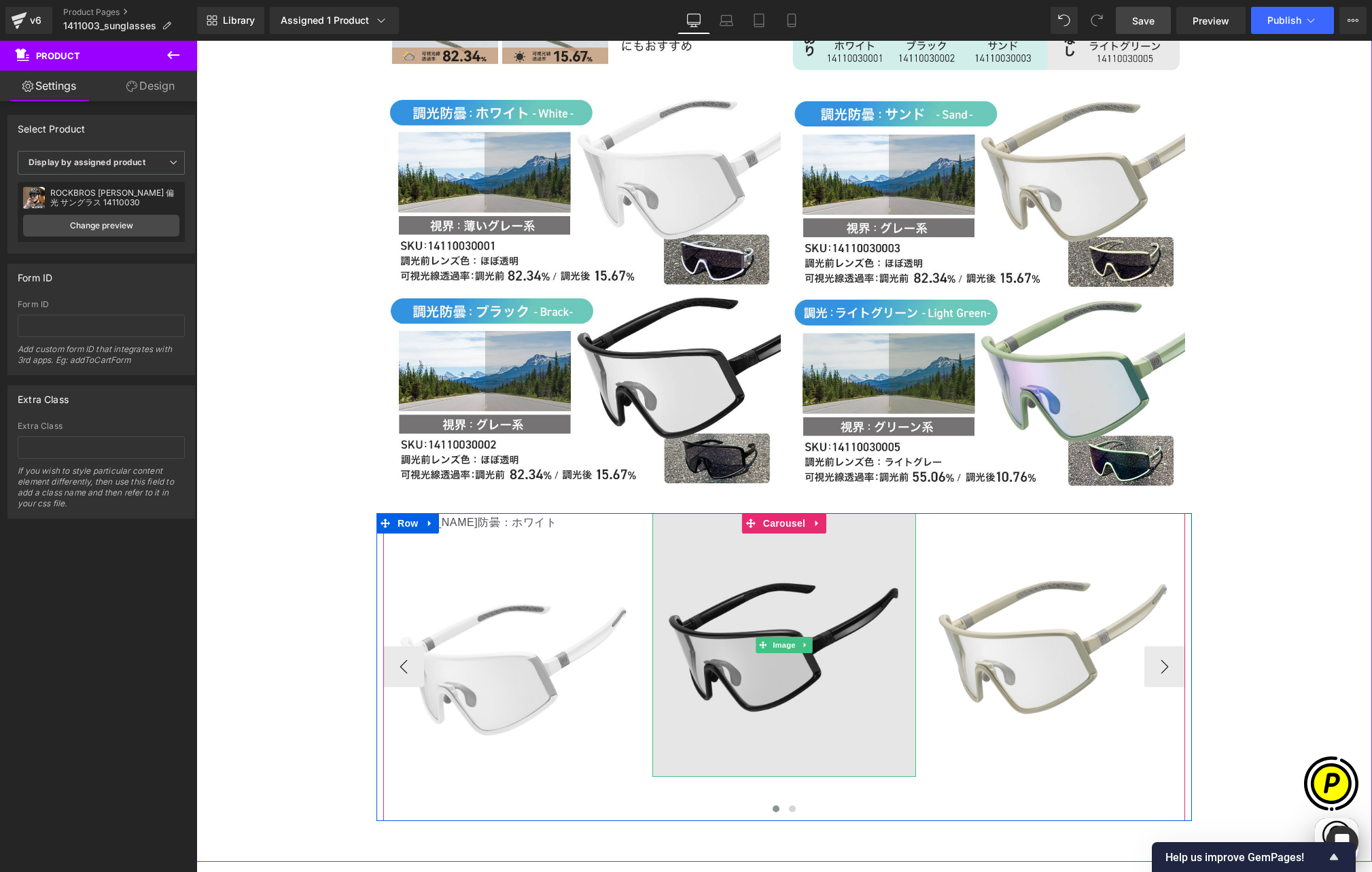
scroll to position [0, 795]
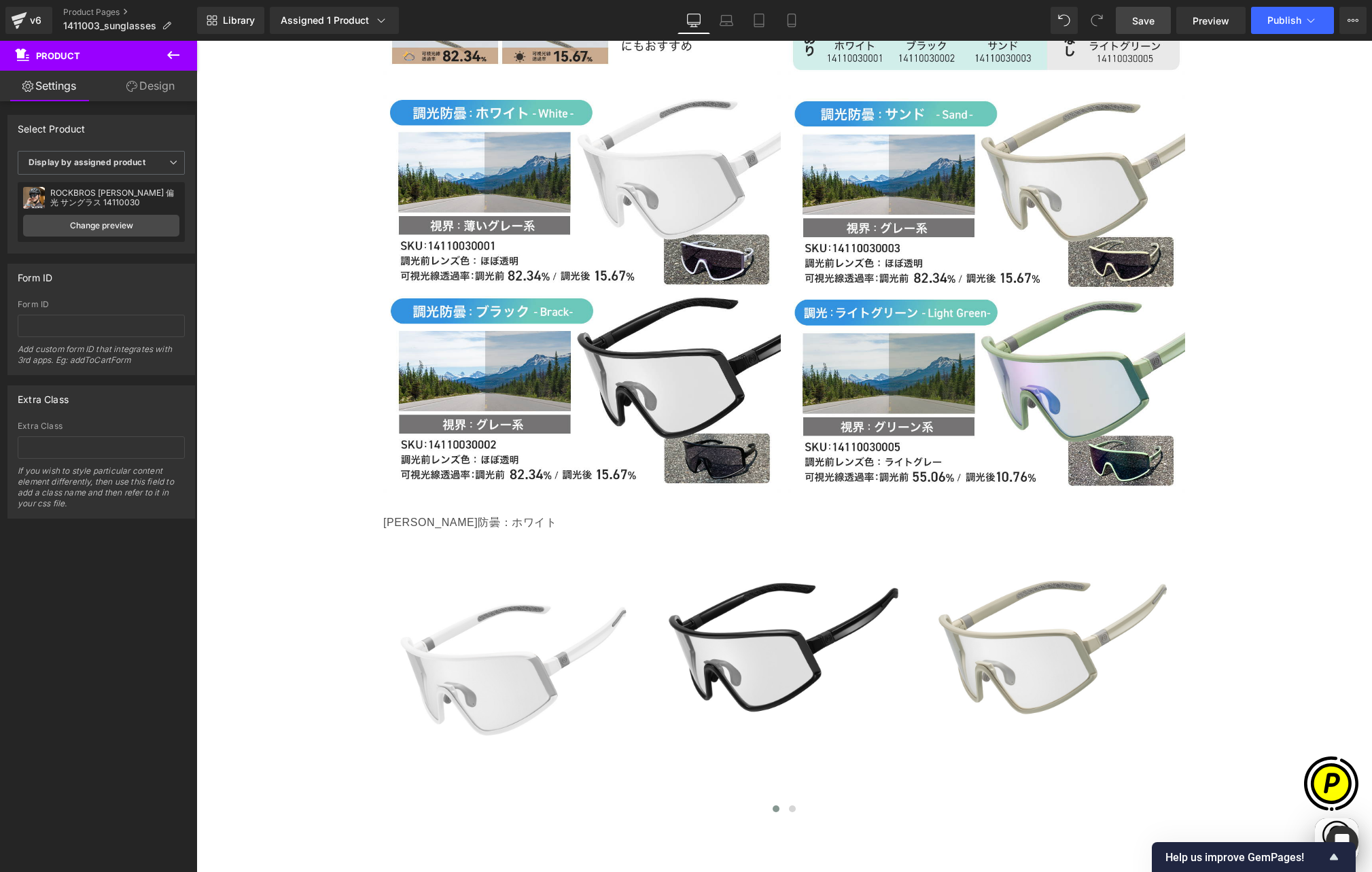
click at [176, 60] on icon at bounding box center [173, 55] width 16 height 16
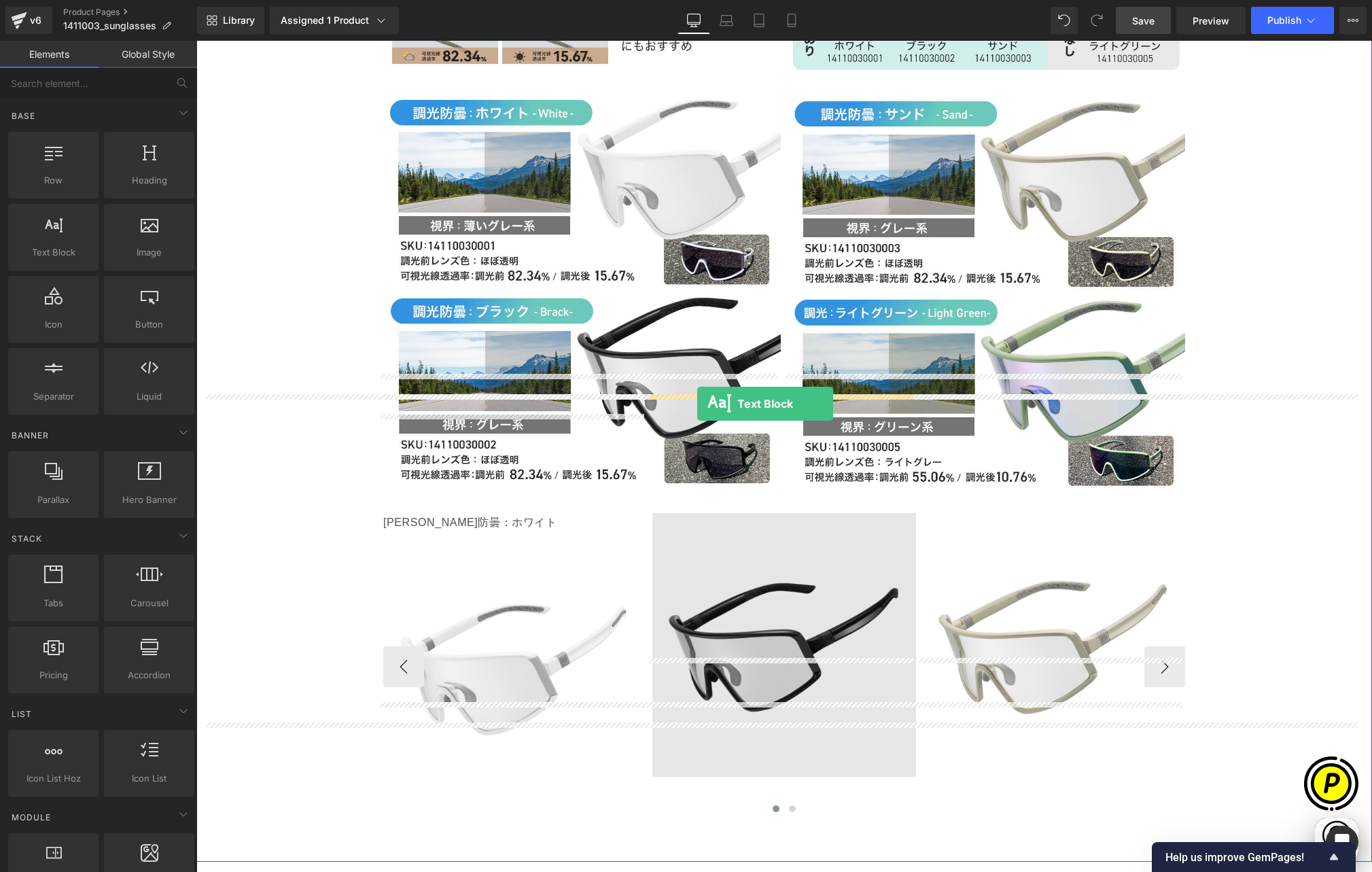
drag, startPoint x: 250, startPoint y: 273, endPoint x: 697, endPoint y: 404, distance: 465.8
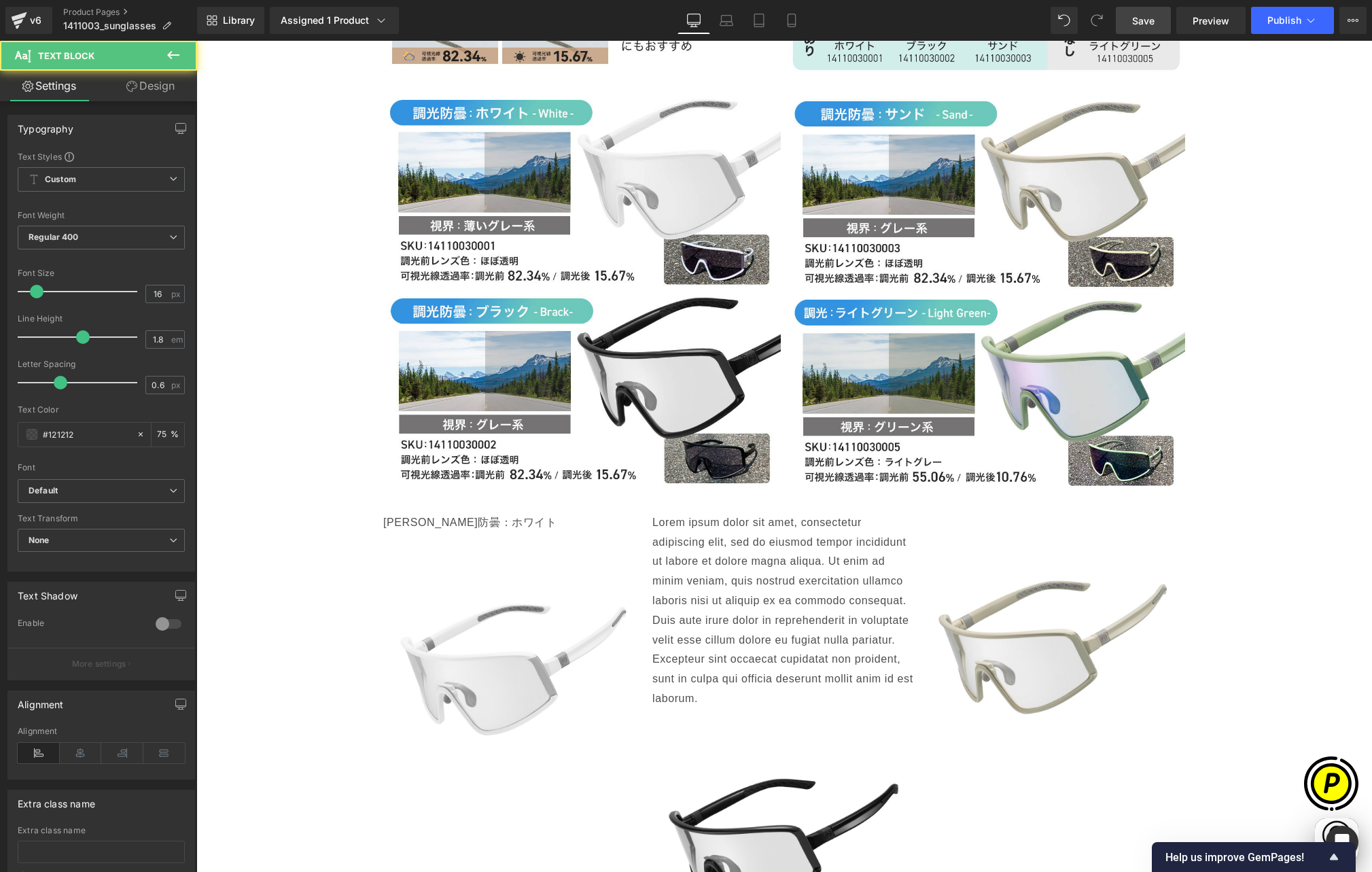
scroll to position [0, 0]
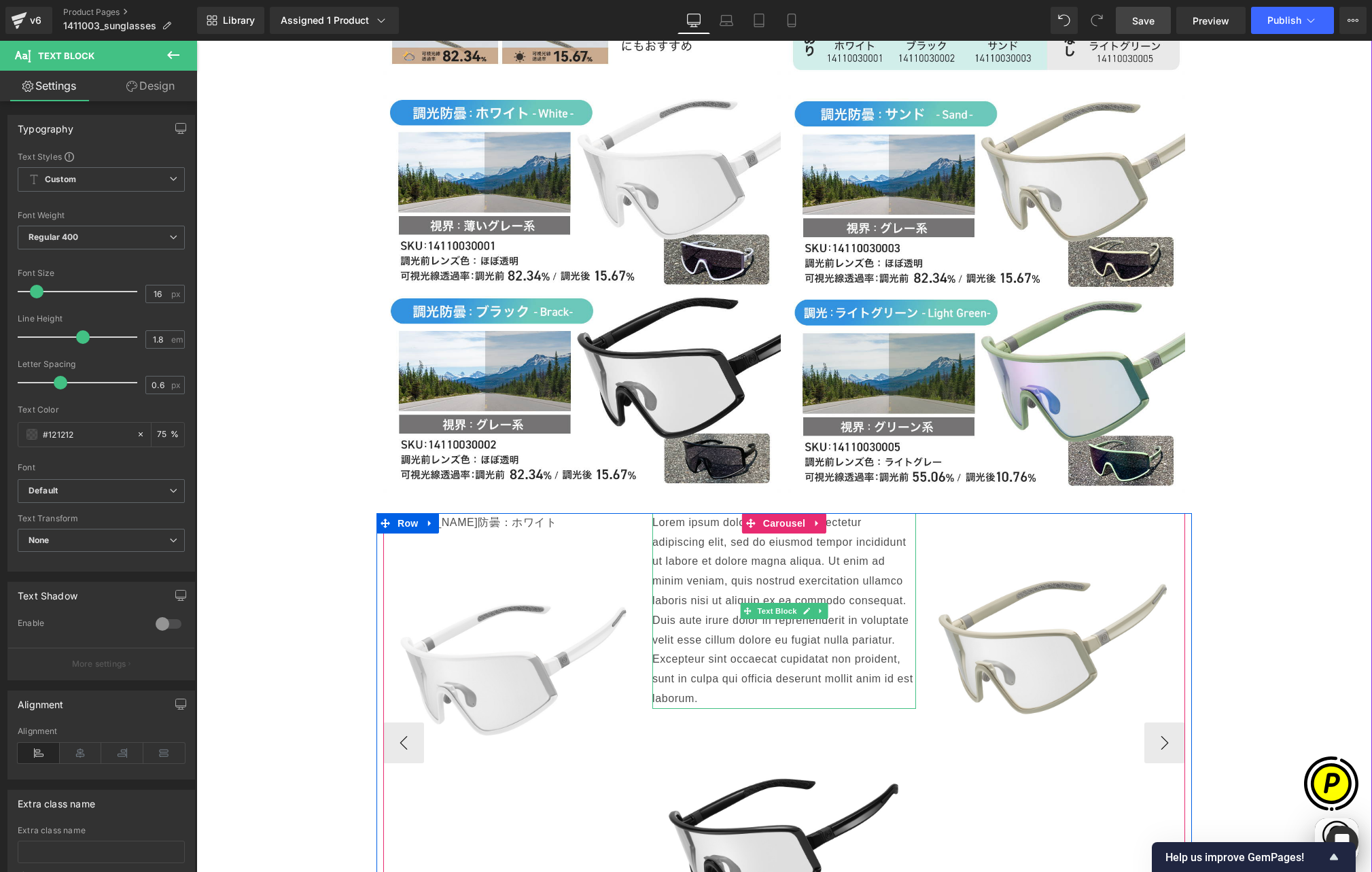
click at [657, 513] on p "Lorem ipsum dolor sit amet, consectetur adipiscing elit, sed do eiusmod tempor …" at bounding box center [783, 611] width 264 height 196
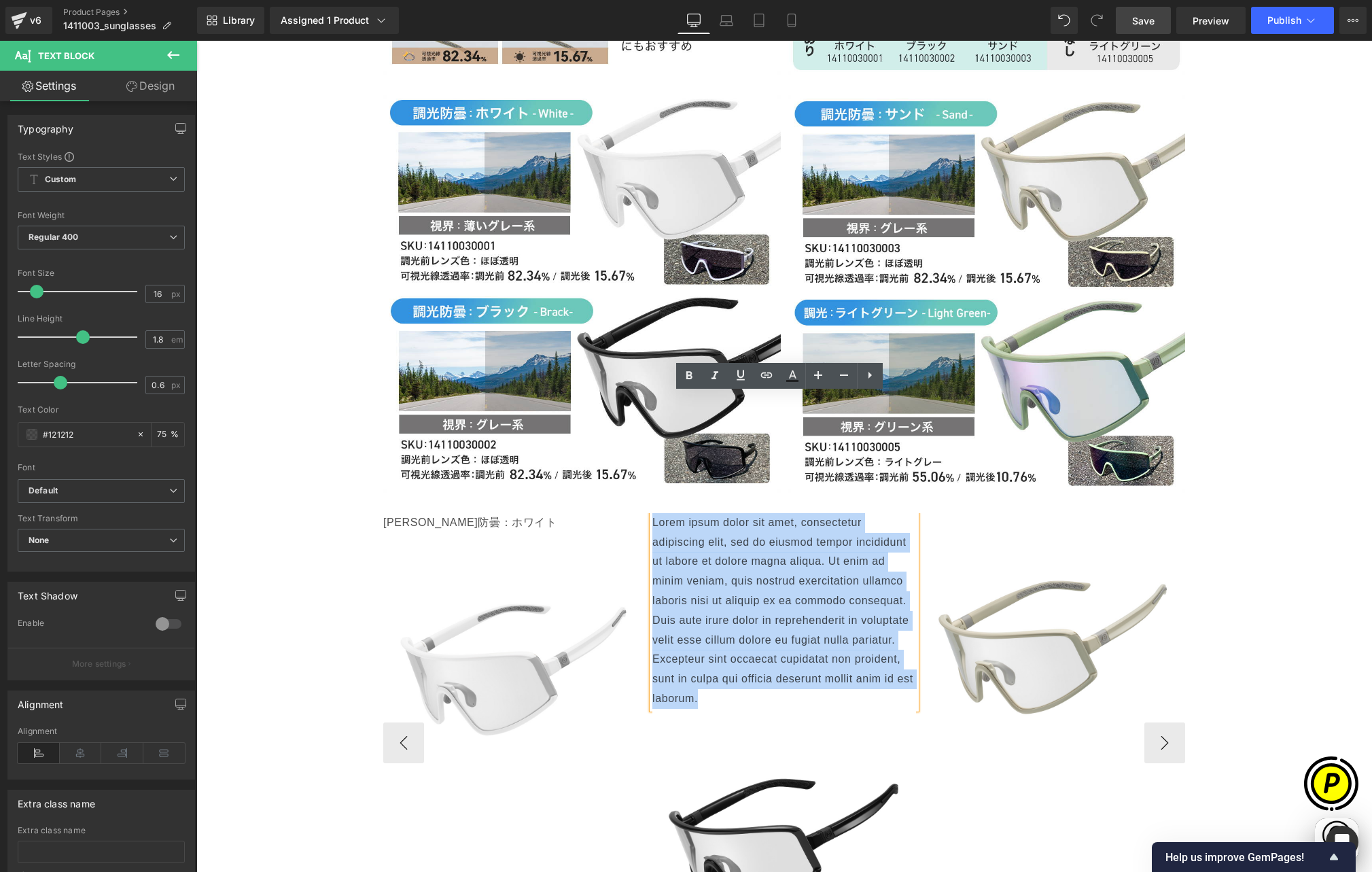
drag, startPoint x: 648, startPoint y: 401, endPoint x: 713, endPoint y: 588, distance: 198.0
click at [713, 588] on p "Lorem ipsum dolor sit amet, consectetur adipiscing elit, sed do eiusmod tempor …" at bounding box center [783, 611] width 264 height 196
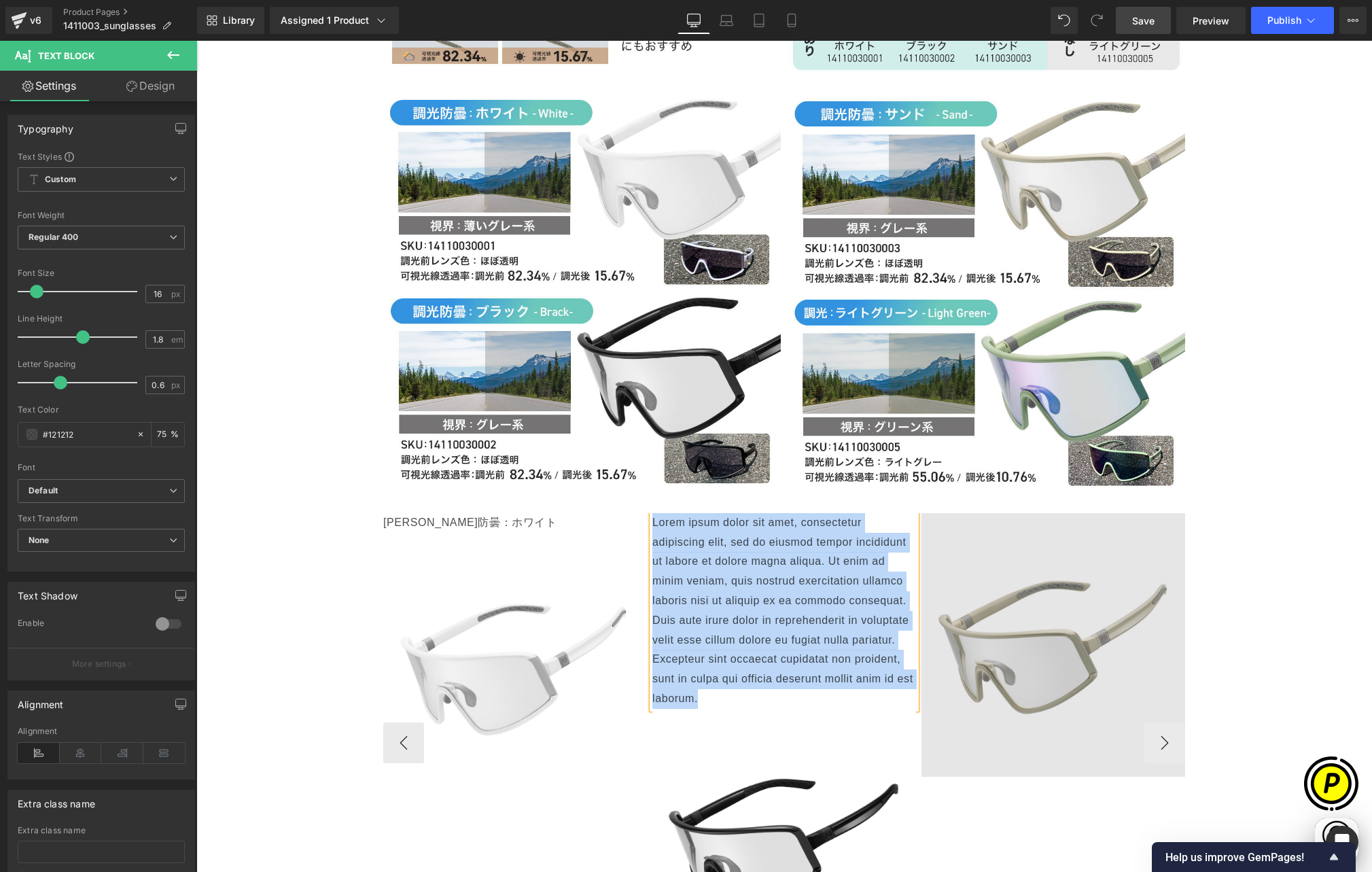
paste div
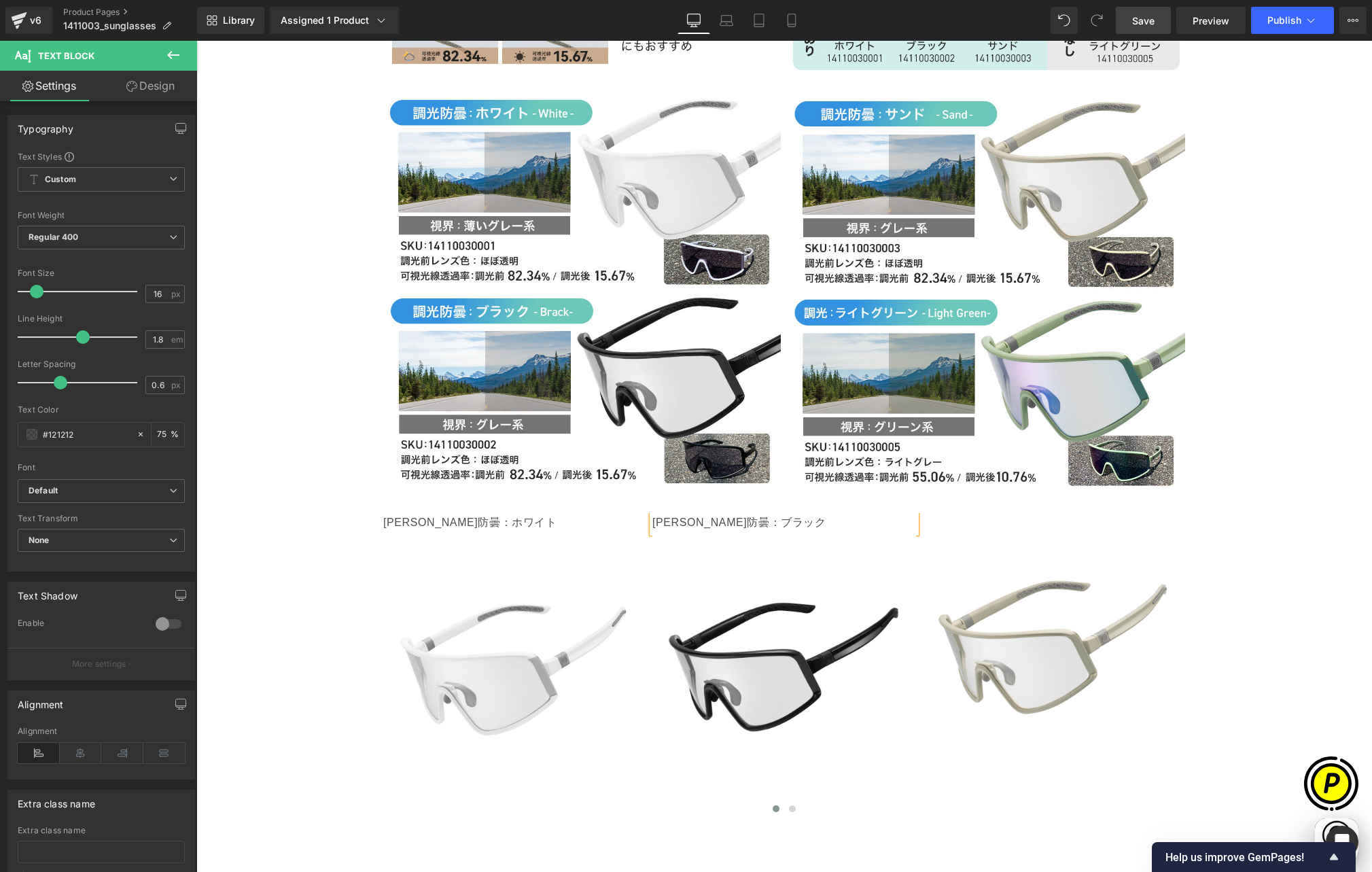
scroll to position [0, 265]
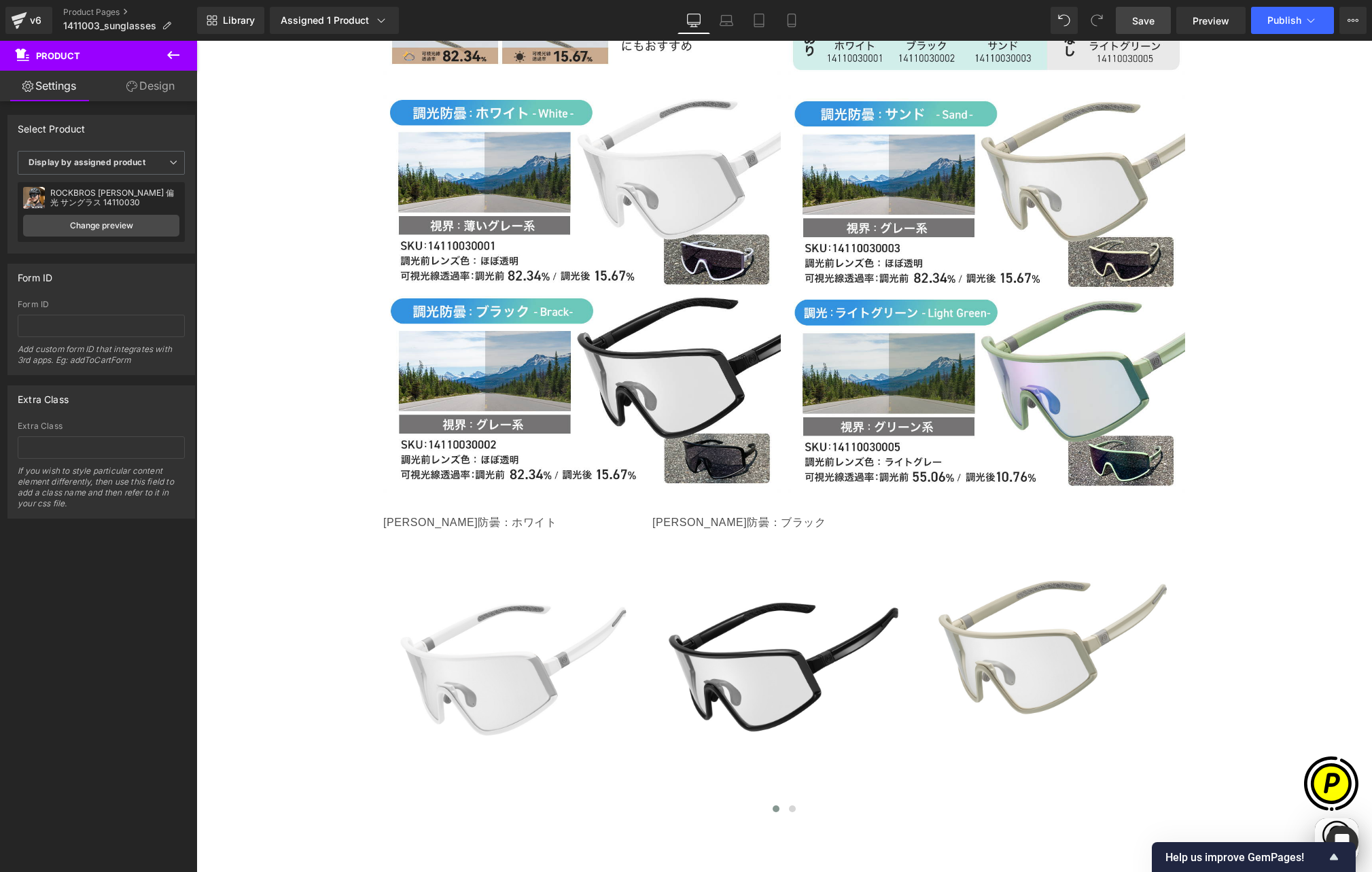
click at [177, 53] on icon at bounding box center [173, 55] width 16 height 16
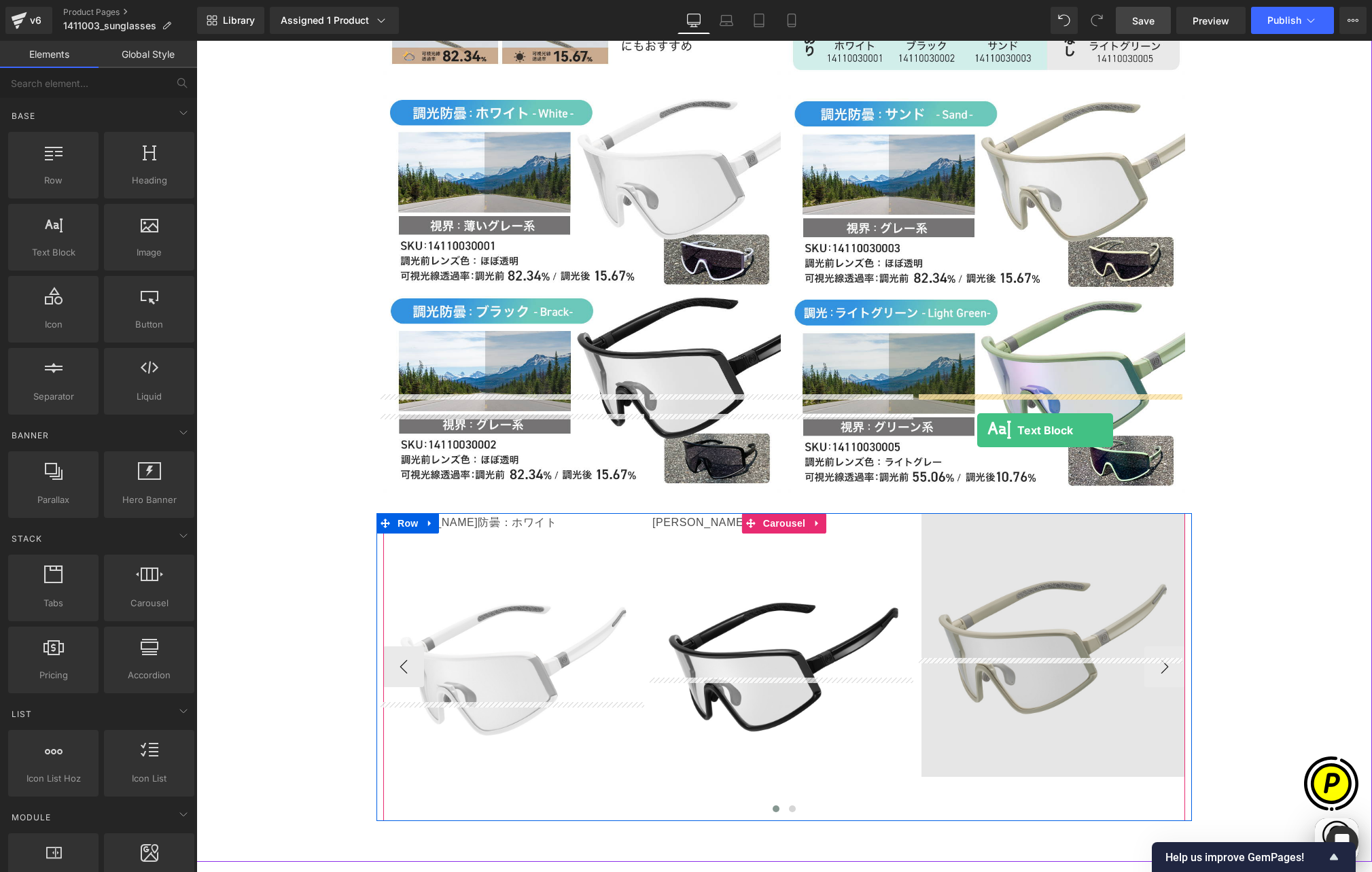
drag, startPoint x: 257, startPoint y: 287, endPoint x: 977, endPoint y: 423, distance: 732.7
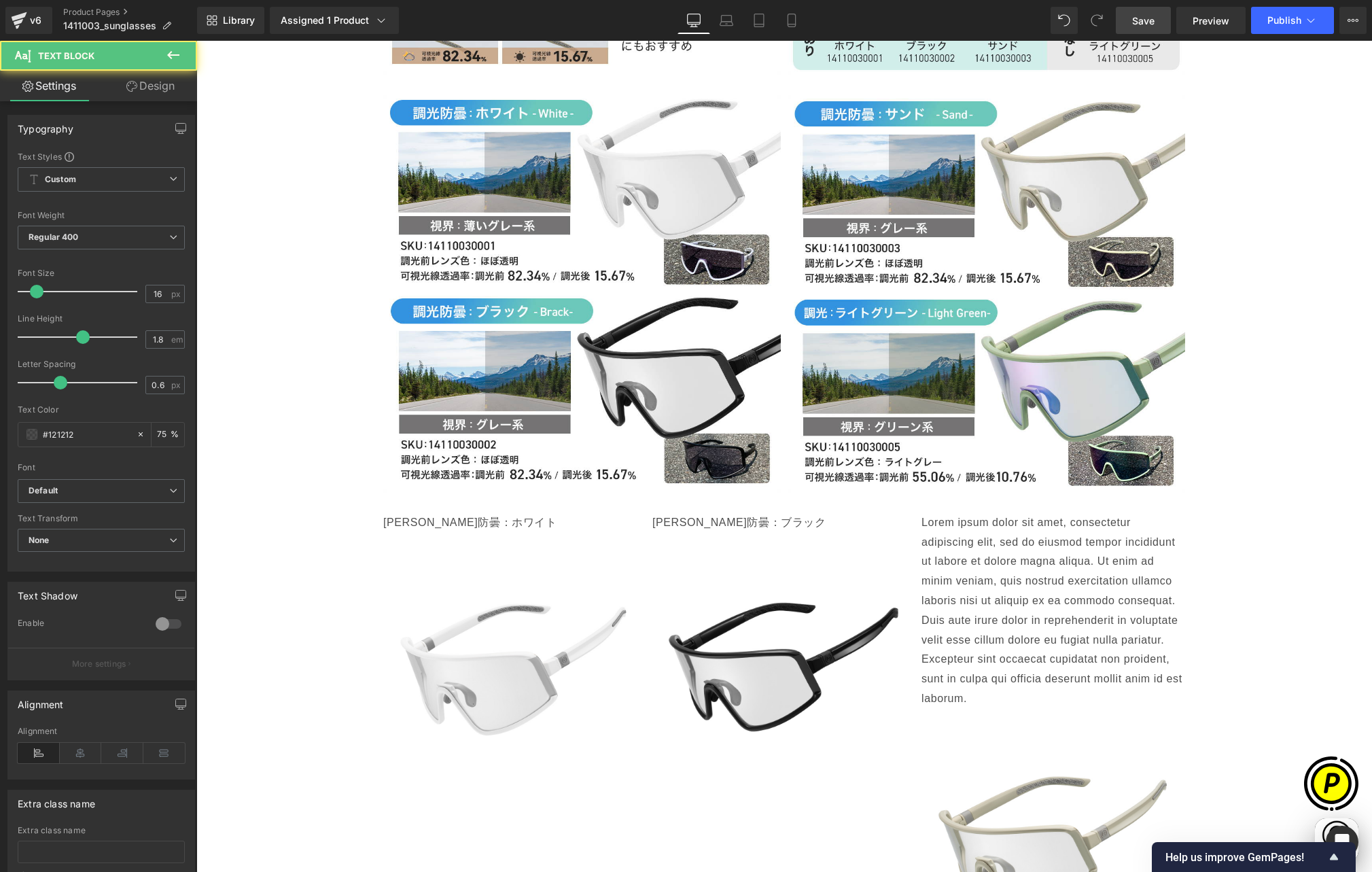
scroll to position [0, 530]
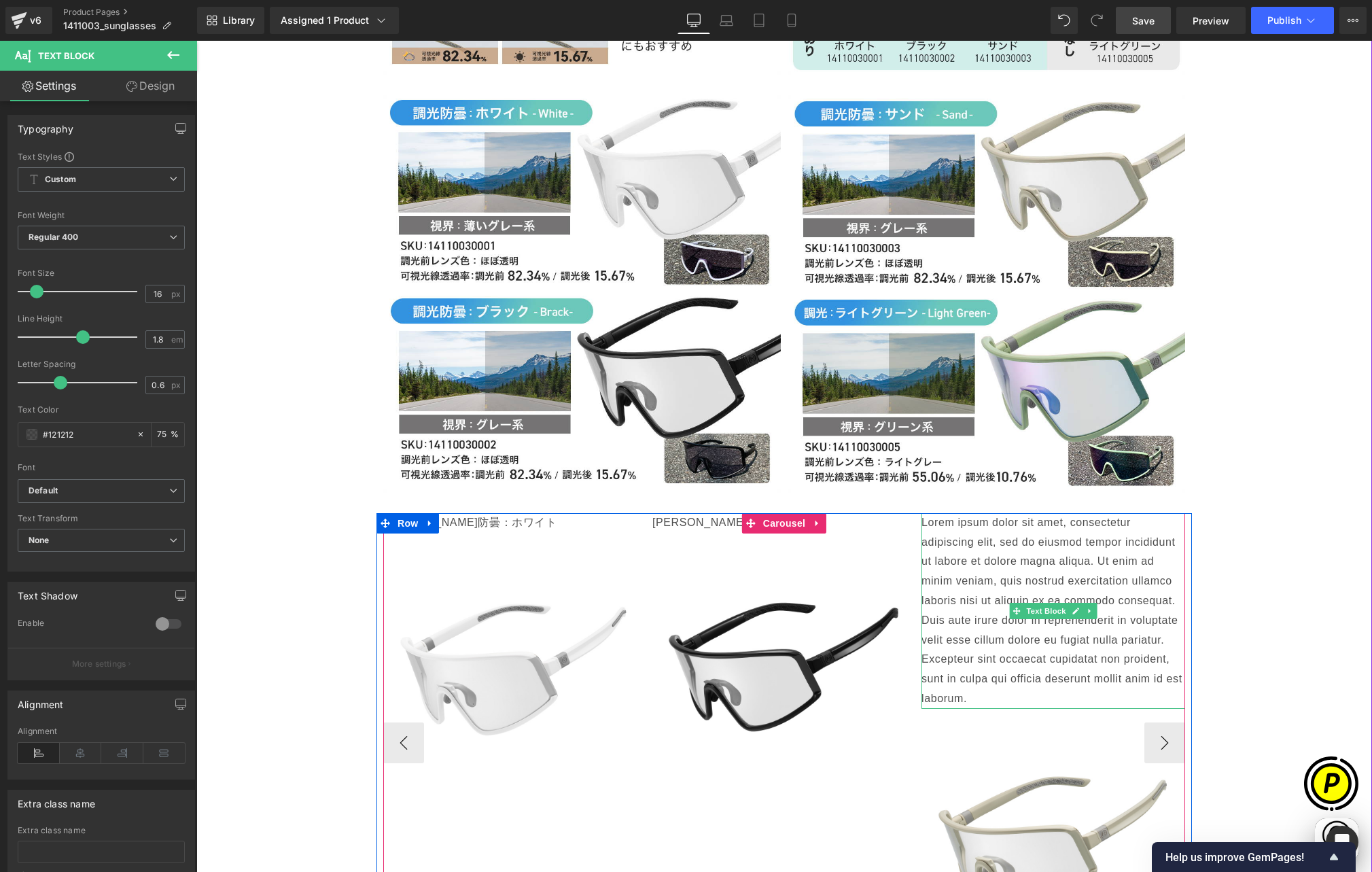
click at [962, 513] on p "Lorem ipsum dolor sit amet, consectetur adipiscing elit, sed do eiusmod tempor …" at bounding box center [1052, 611] width 264 height 196
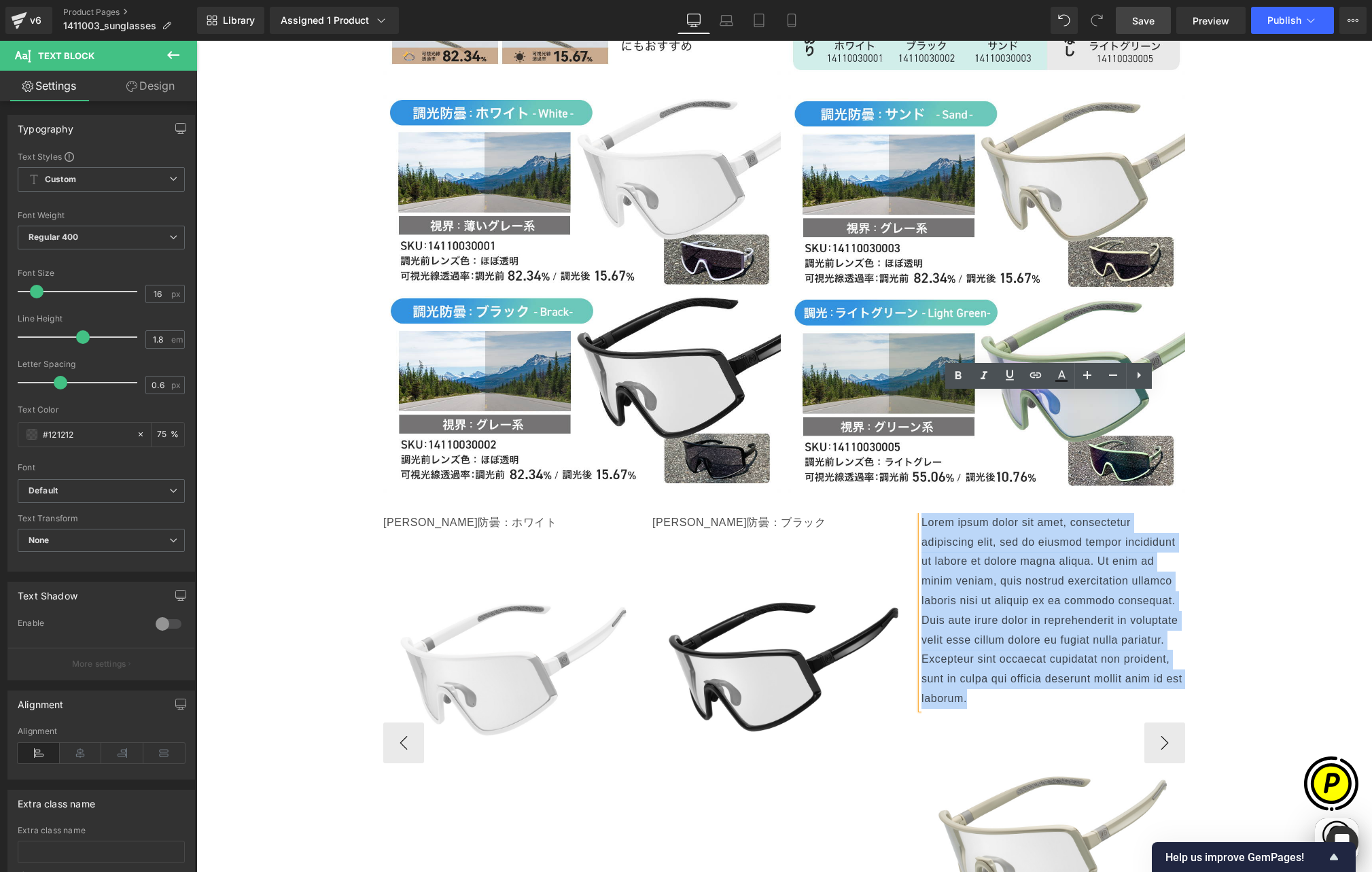
drag, startPoint x: 916, startPoint y: 403, endPoint x: 987, endPoint y: 581, distance: 191.6
click at [987, 580] on p "Lorem ipsum dolor sit amet, consectetur adipiscing elit, sed do eiusmod tempor …" at bounding box center [1052, 611] width 264 height 196
paste div
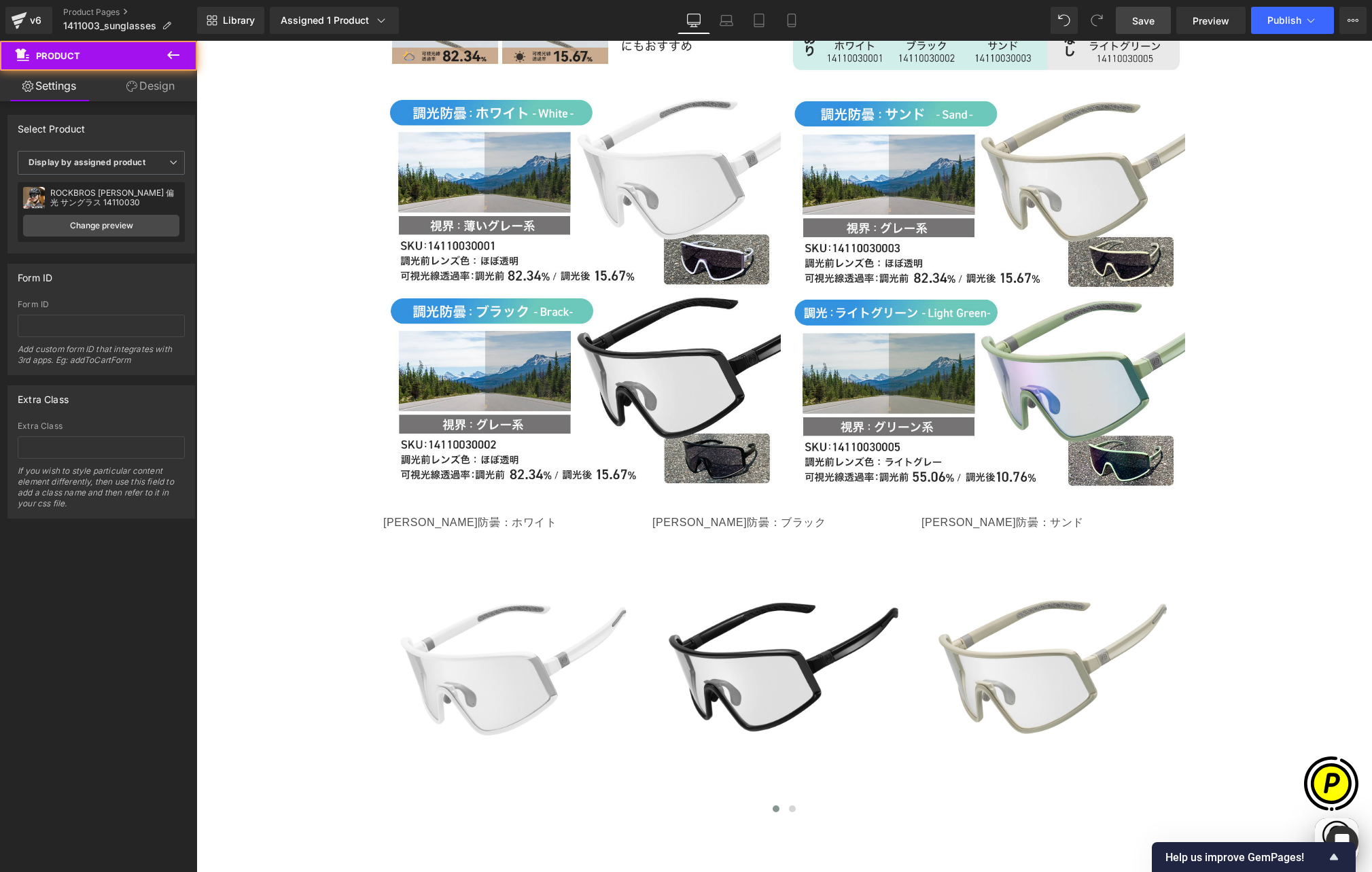
scroll to position [0, 795]
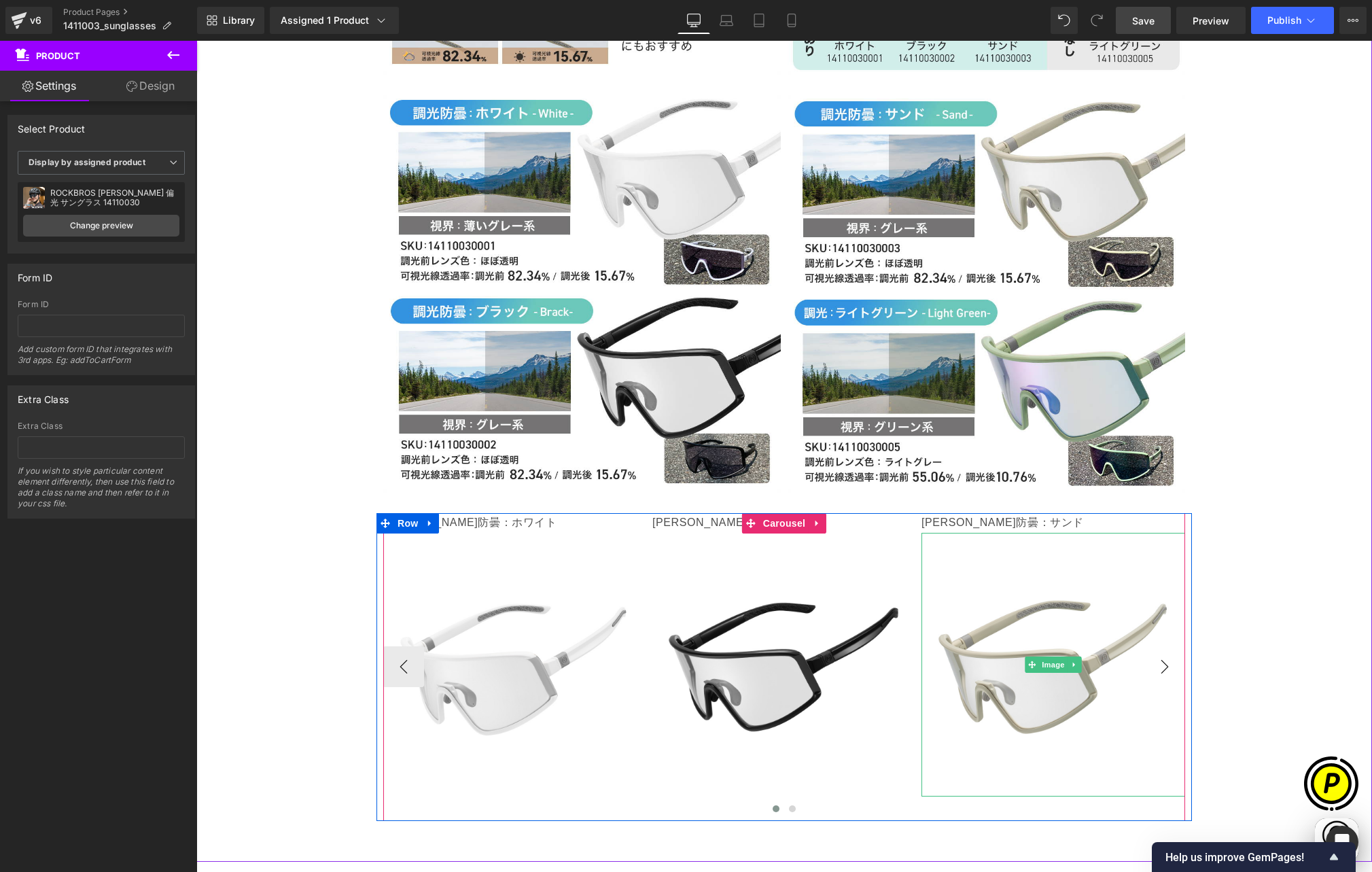
click at [1160, 647] on button "›" at bounding box center [1165, 666] width 41 height 41
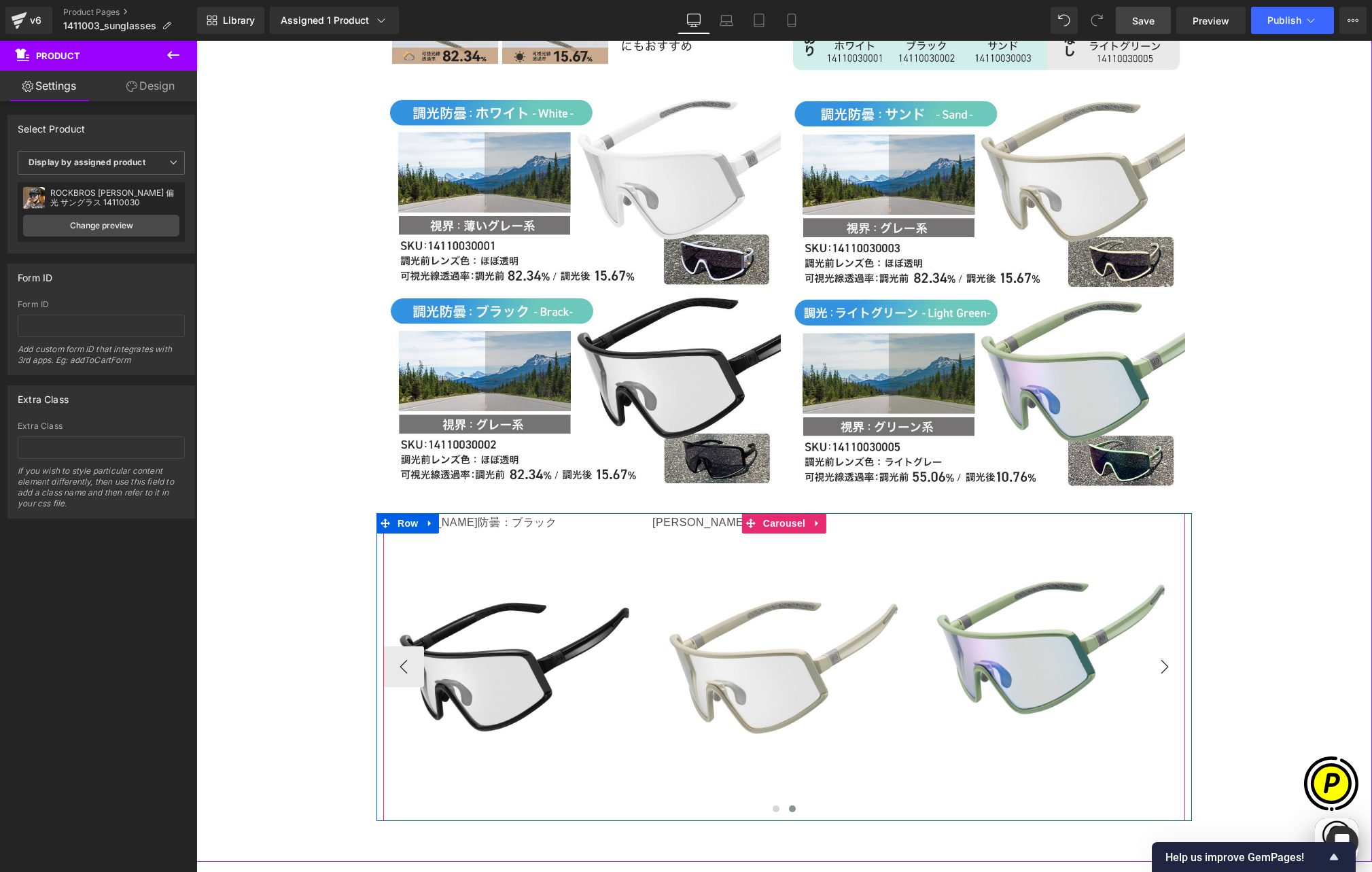
click at [1161, 647] on button "›" at bounding box center [1165, 666] width 41 height 41
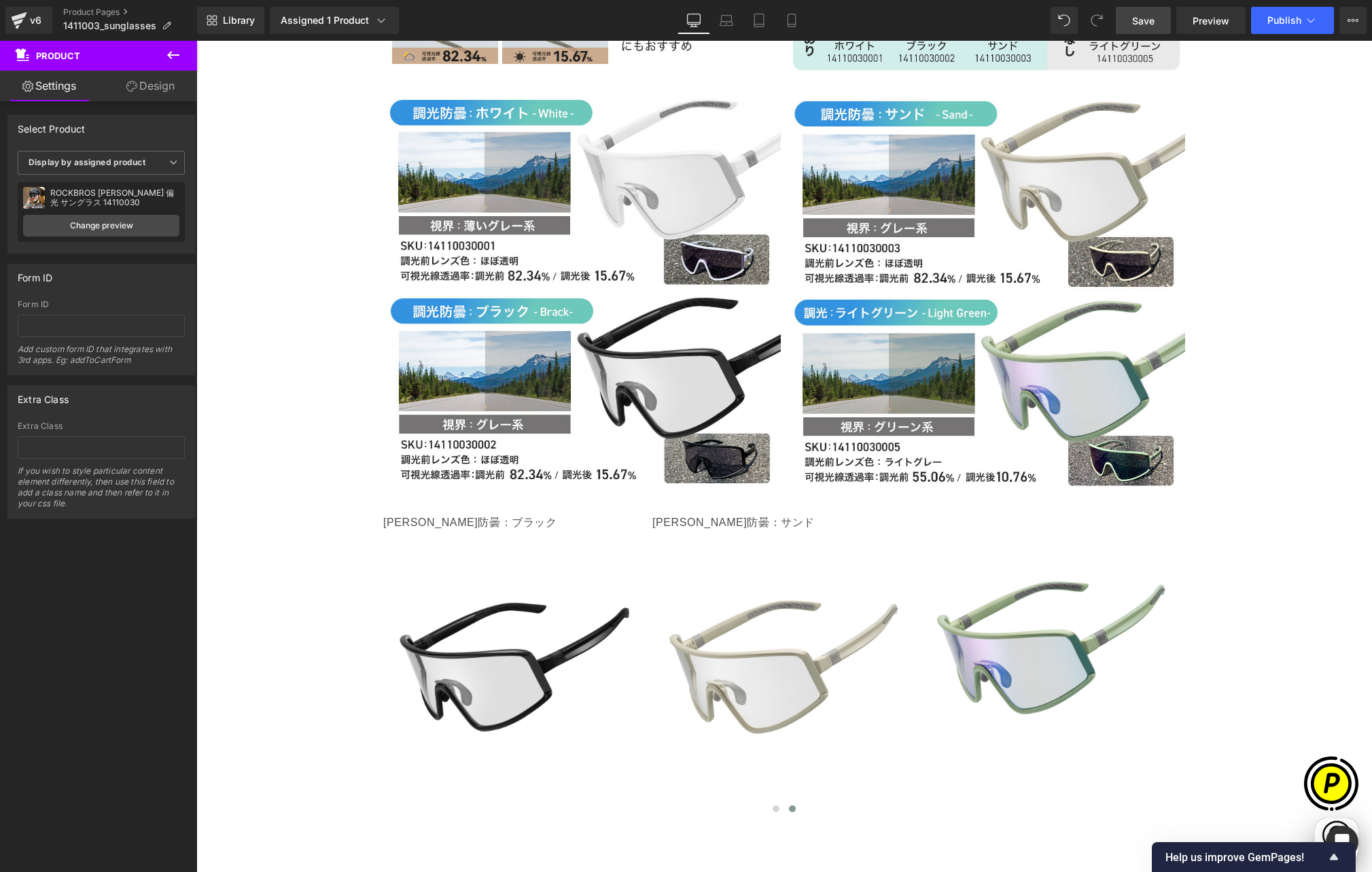
drag, startPoint x: 177, startPoint y: 52, endPoint x: 170, endPoint y: 59, distance: 9.9
click at [177, 52] on icon at bounding box center [173, 55] width 16 height 16
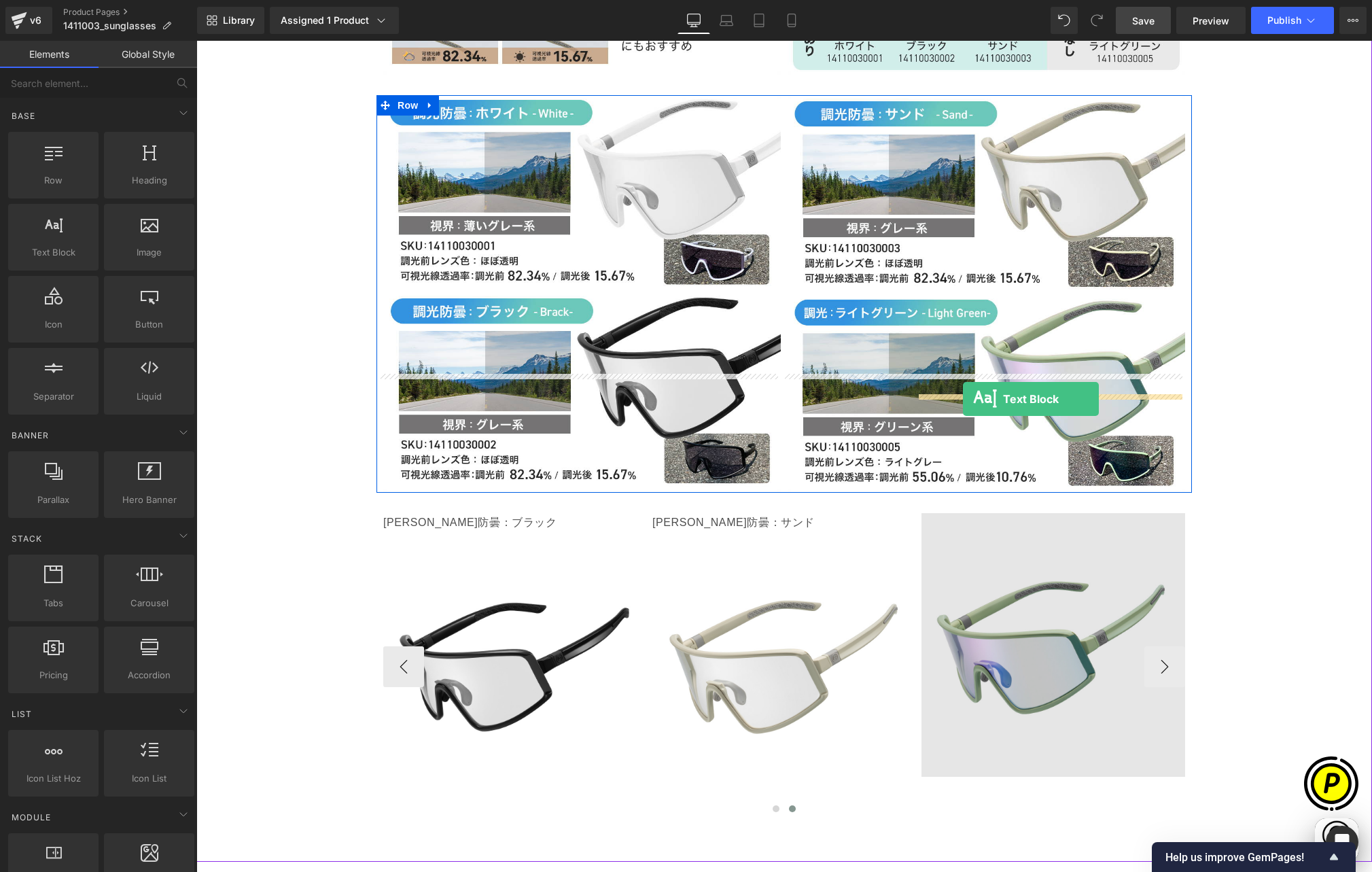
scroll to position [0, 0]
drag, startPoint x: 250, startPoint y: 273, endPoint x: 956, endPoint y: 398, distance: 717.0
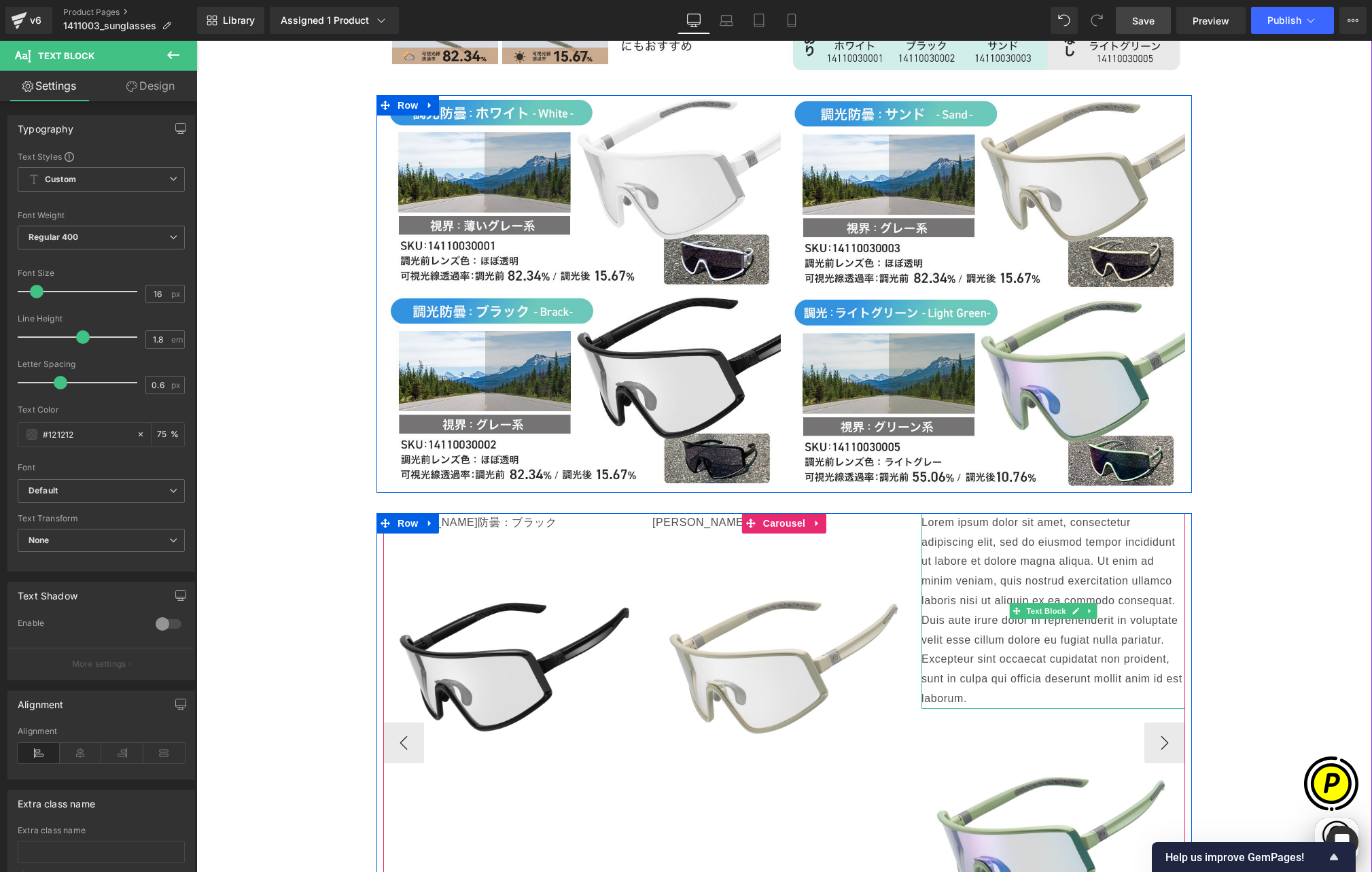
click at [952, 513] on p "Lorem ipsum dolor sit amet, consectetur adipiscing elit, sed do eiusmod tempor …" at bounding box center [1052, 611] width 264 height 196
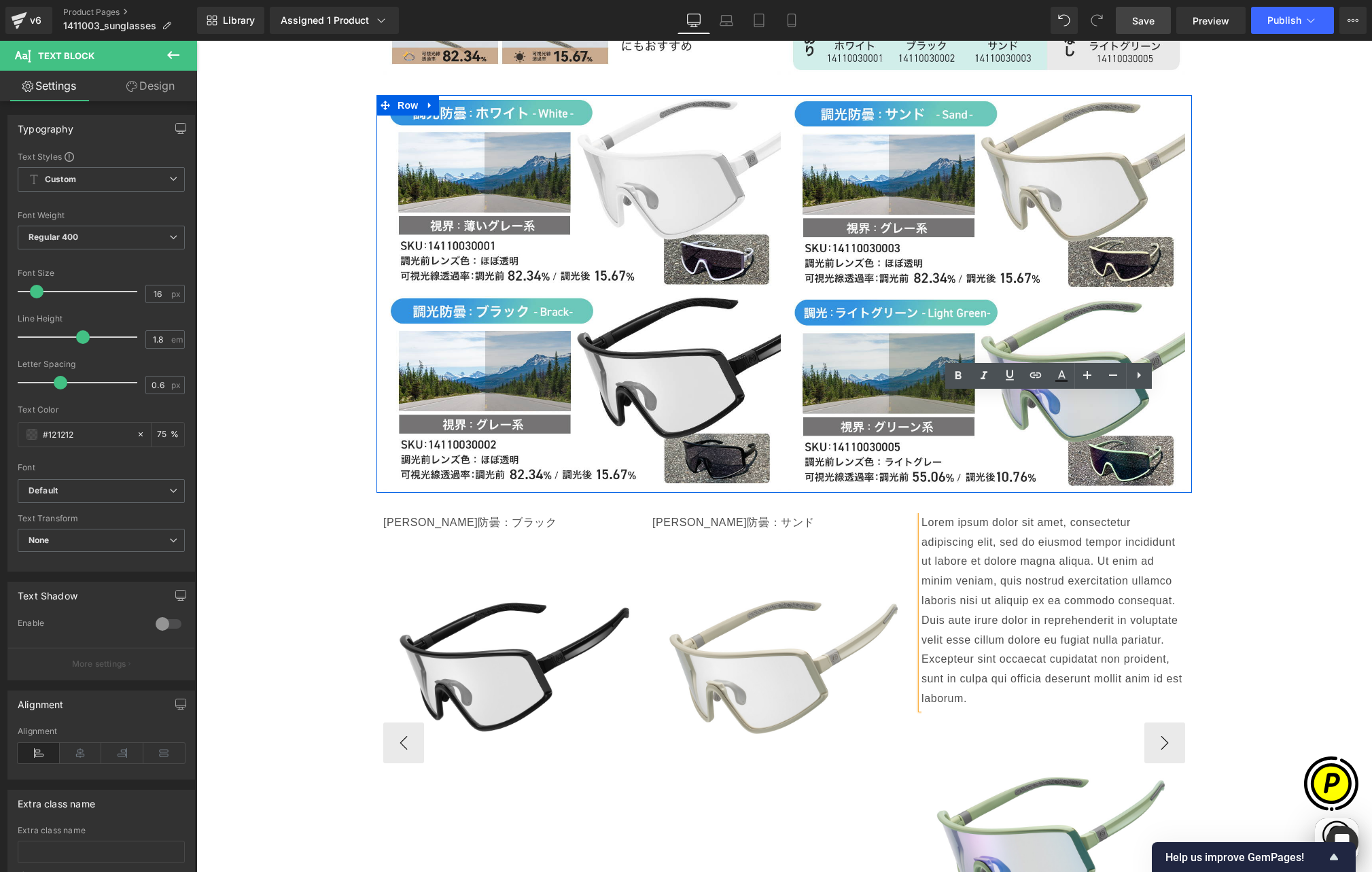
drag, startPoint x: 916, startPoint y: 402, endPoint x: 962, endPoint y: 499, distance: 107.4
click at [965, 516] on p "Lorem ipsum dolor sit amet, consectetur adipiscing elit, sed do eiusmod tempor …" at bounding box center [1052, 611] width 264 height 196
click at [957, 513] on p "Lorem ipsum dolor sit amet, consectetur adipiscing elit, sed do eiusmod tempor …" at bounding box center [1052, 611] width 264 height 196
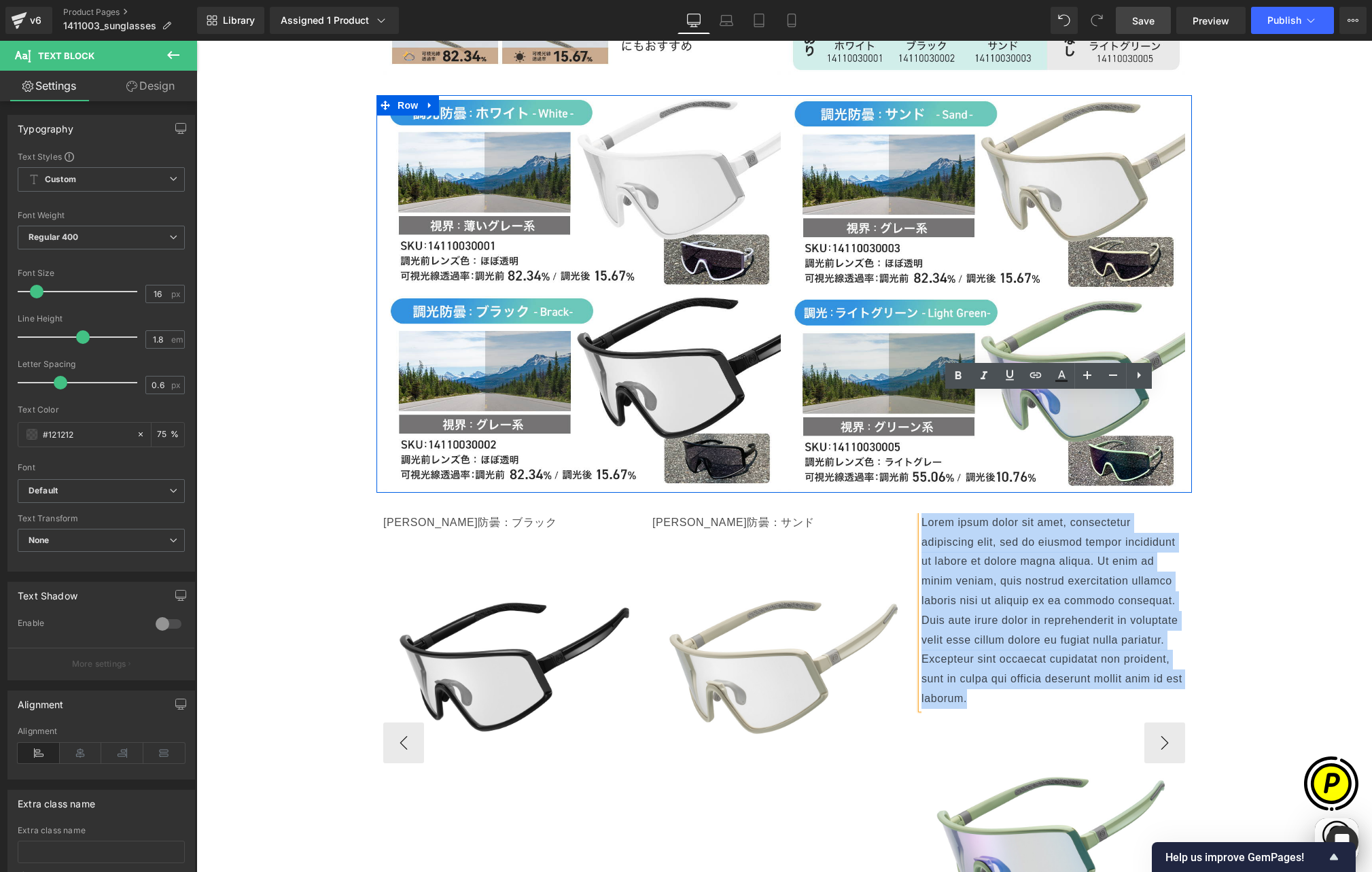
drag, startPoint x: 916, startPoint y: 403, endPoint x: 1096, endPoint y: 574, distance: 248.3
click at [979, 580] on p "Lorem ipsum dolor sit amet, consectetur adipiscing elit, sed do eiusmod tempor …" at bounding box center [1052, 611] width 264 height 196
paste div
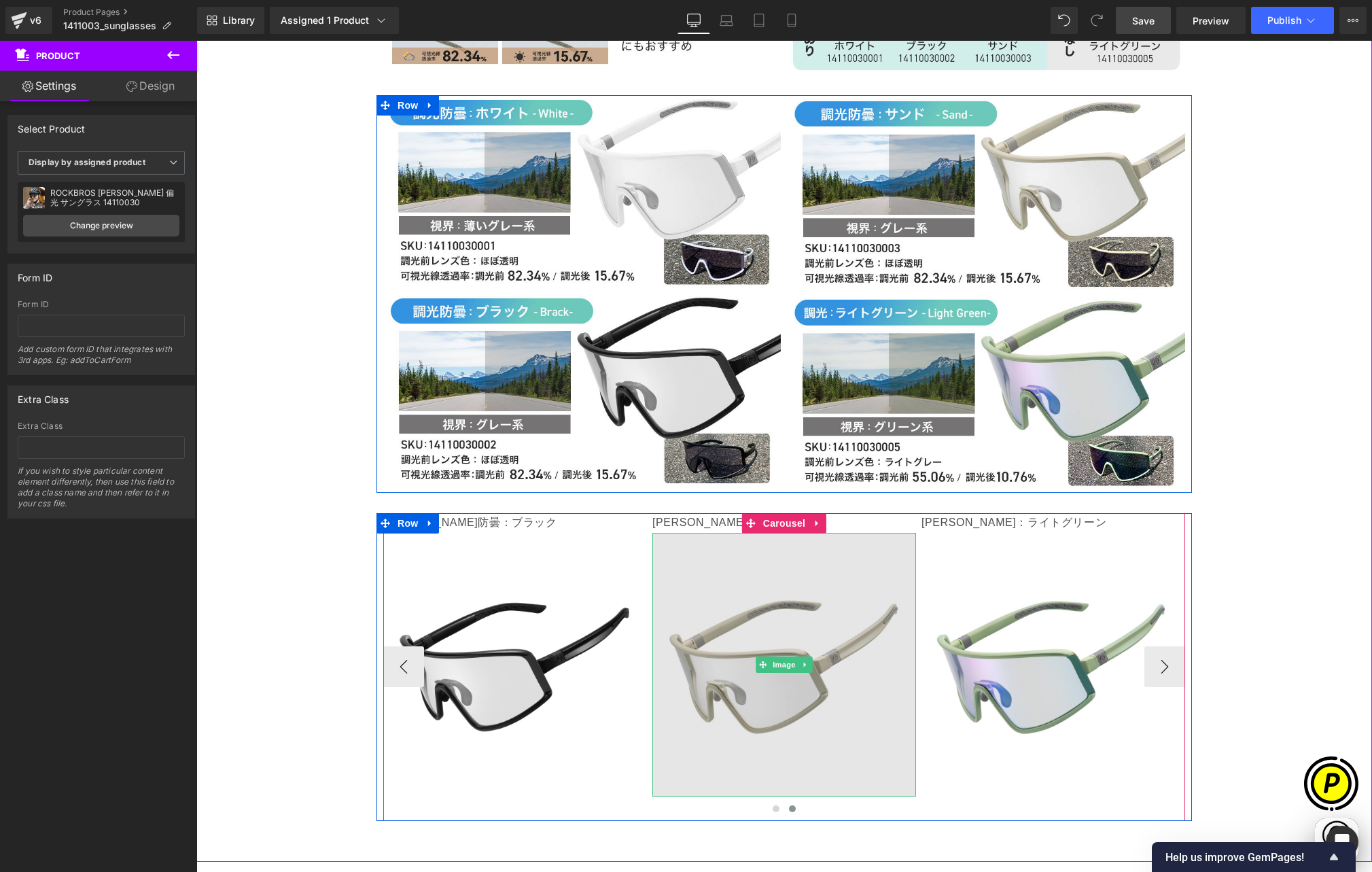
scroll to position [0, 530]
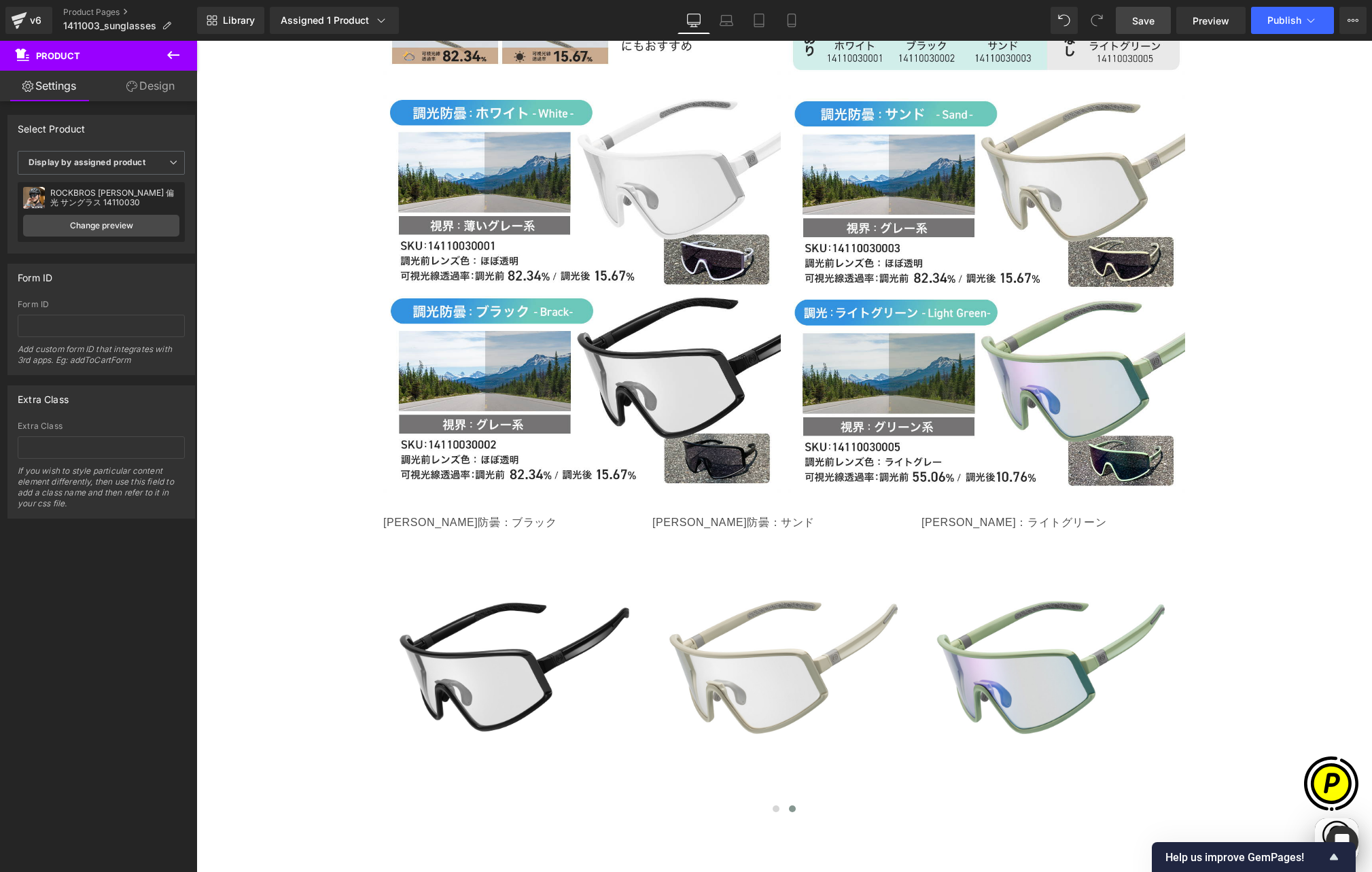
click at [1145, 18] on span "Save" at bounding box center [1143, 21] width 23 height 14
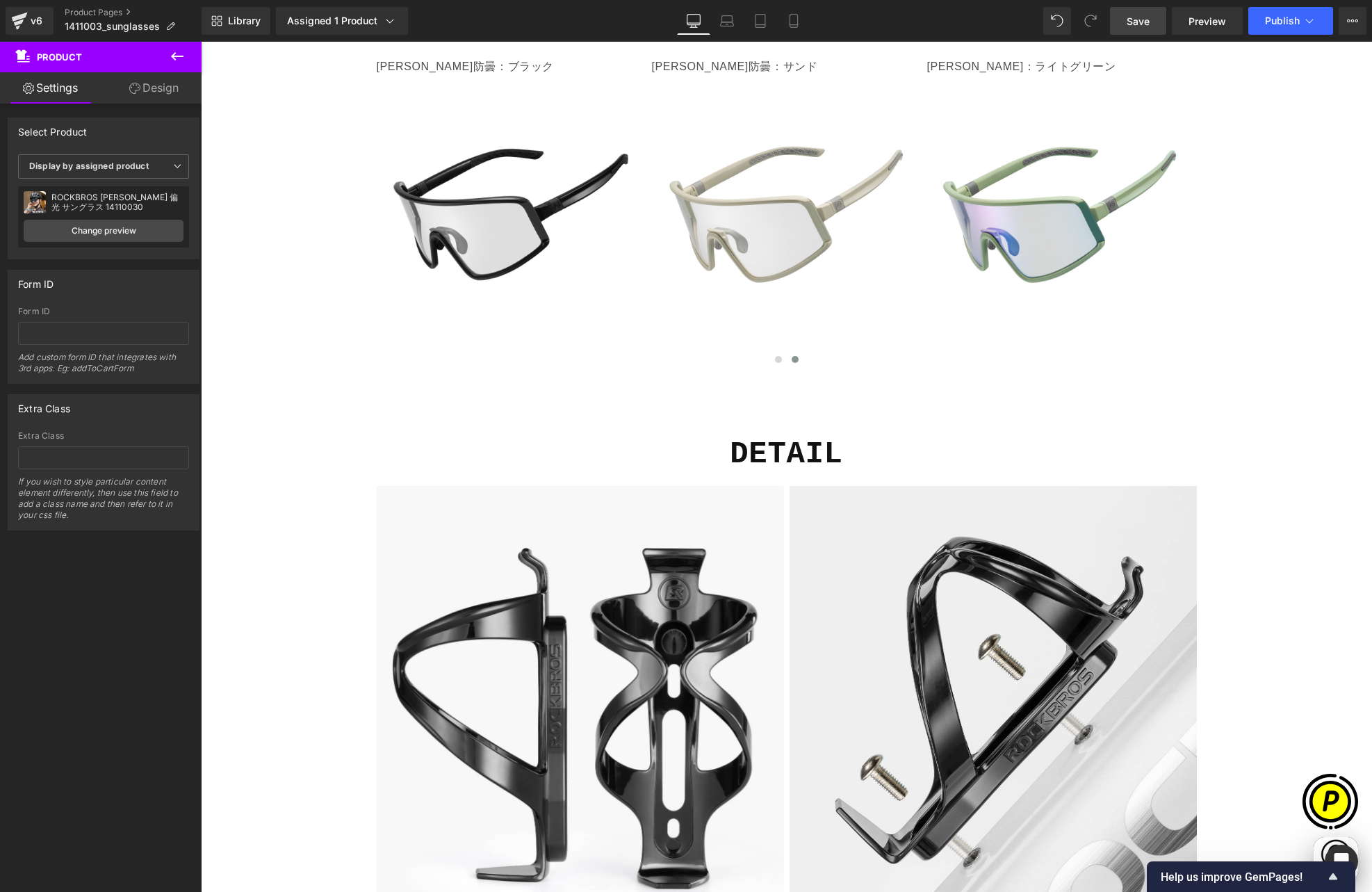
scroll to position [4755, 0]
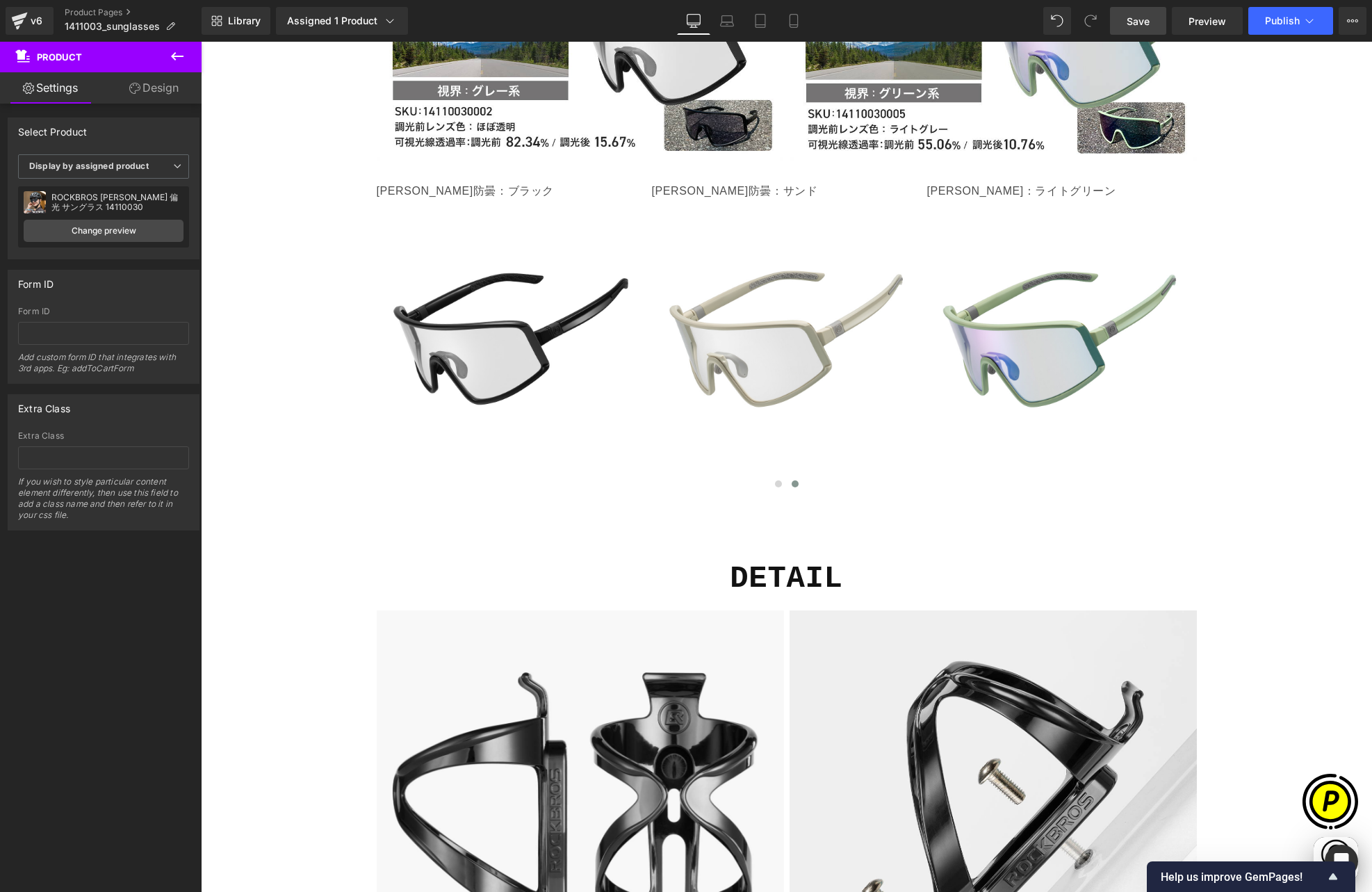
click at [1136, 24] on span "Save" at bounding box center [1138, 21] width 23 height 15
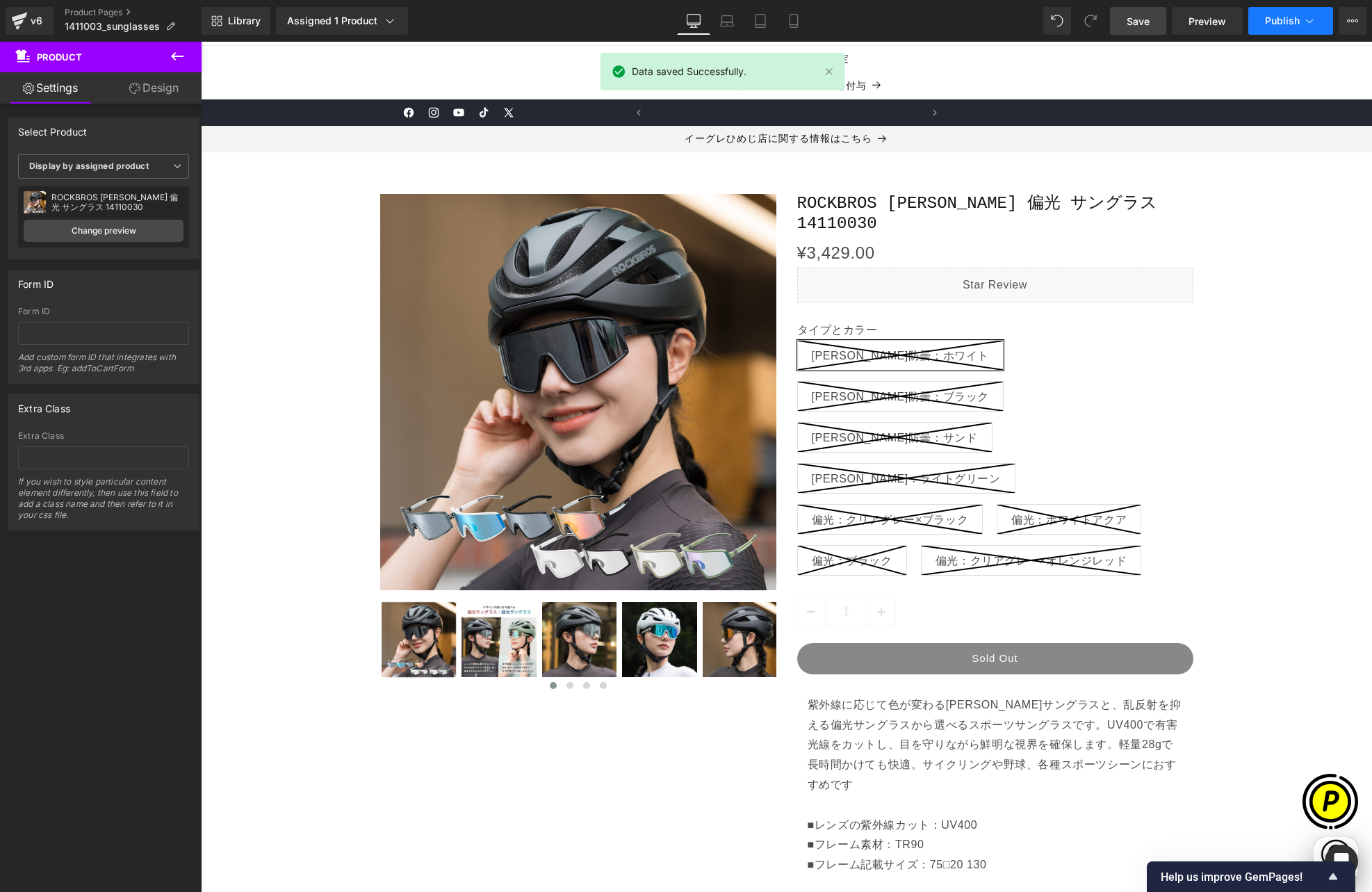
scroll to position [0, 813]
click at [1290, 24] on span "Publish" at bounding box center [1283, 21] width 35 height 11
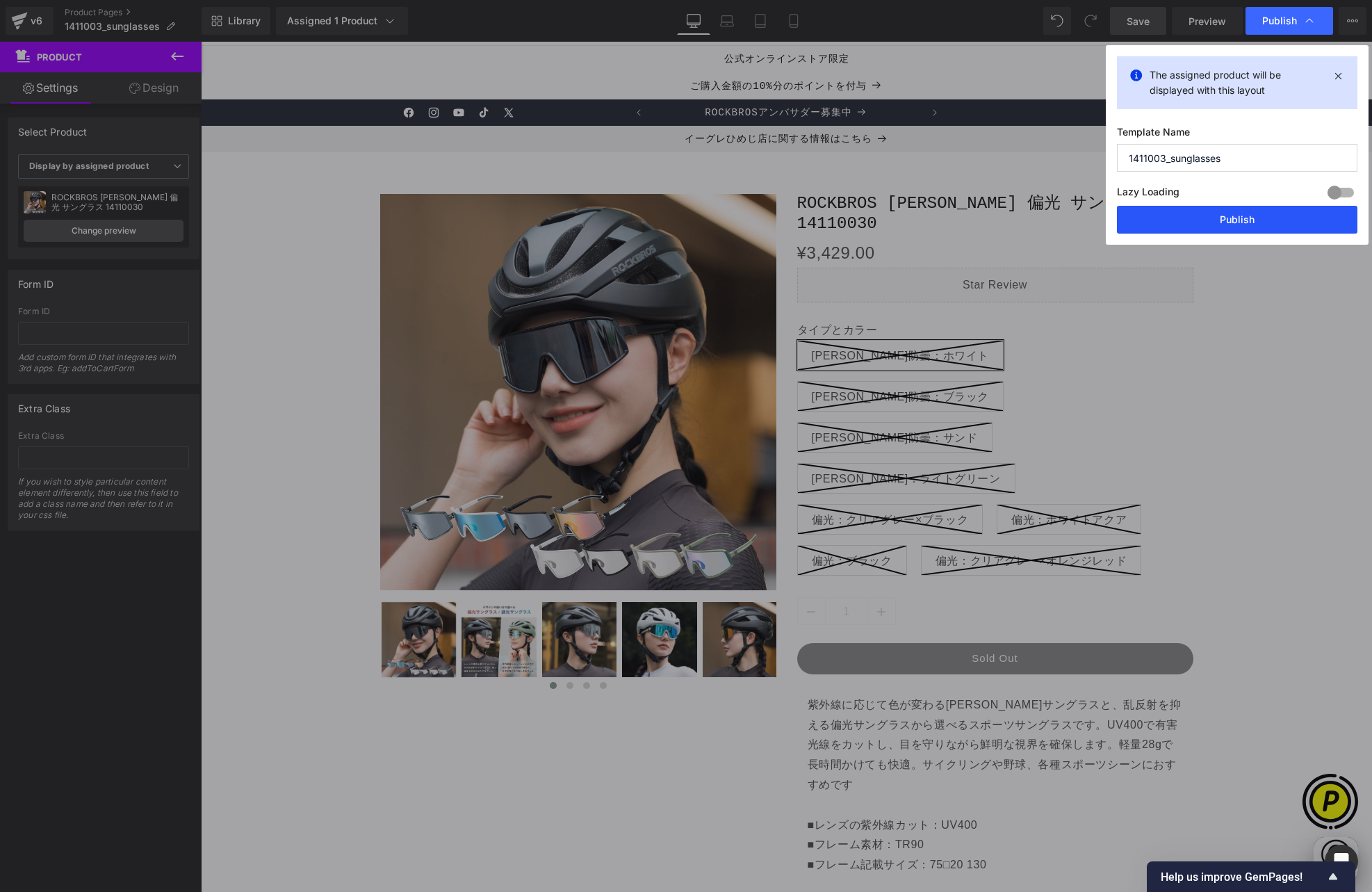
drag, startPoint x: 1240, startPoint y: 229, endPoint x: 1058, endPoint y: 227, distance: 182.0
click at [1240, 229] on button "Publish" at bounding box center [1238, 220] width 241 height 28
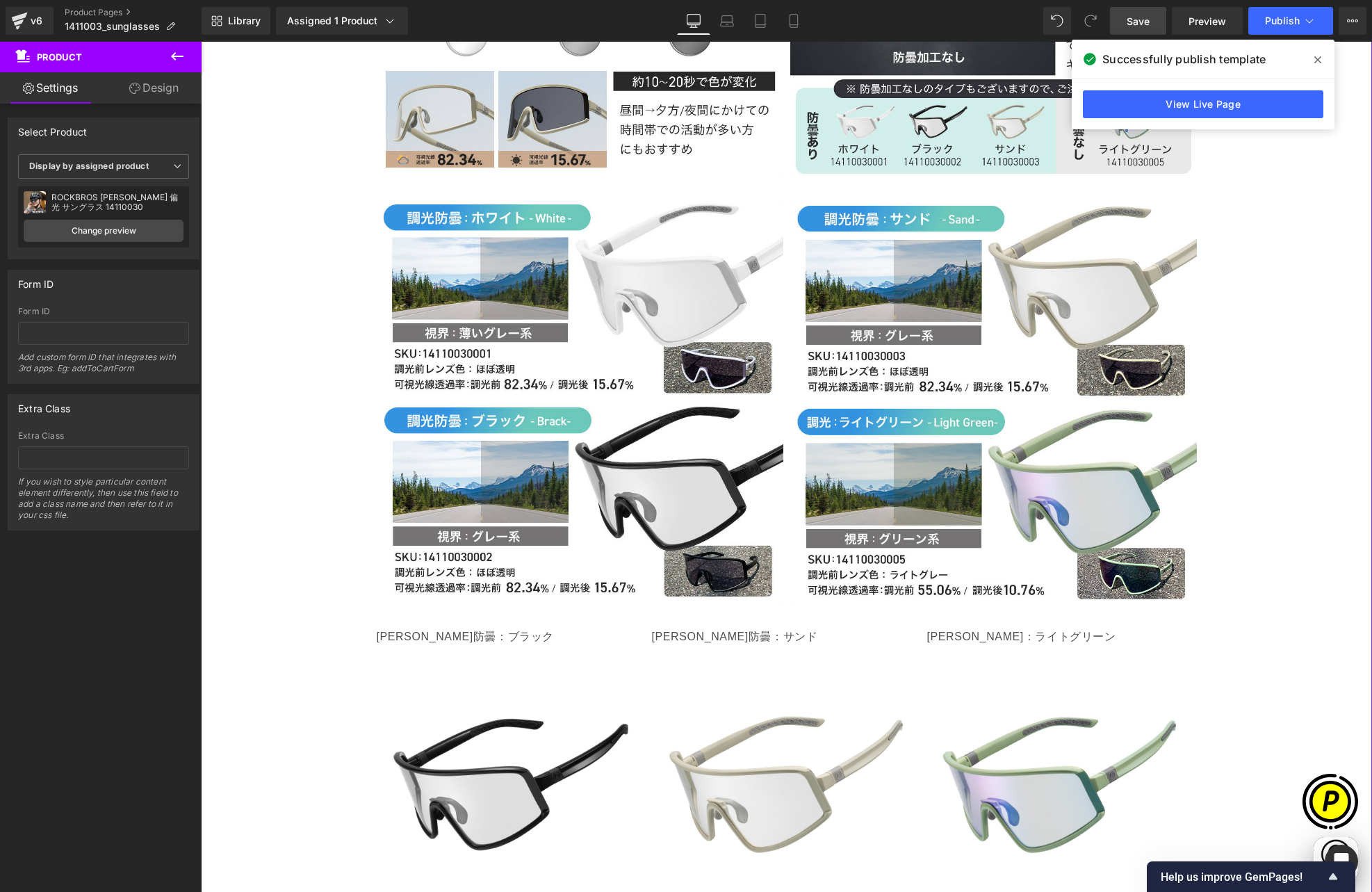
scroll to position [4309, 0]
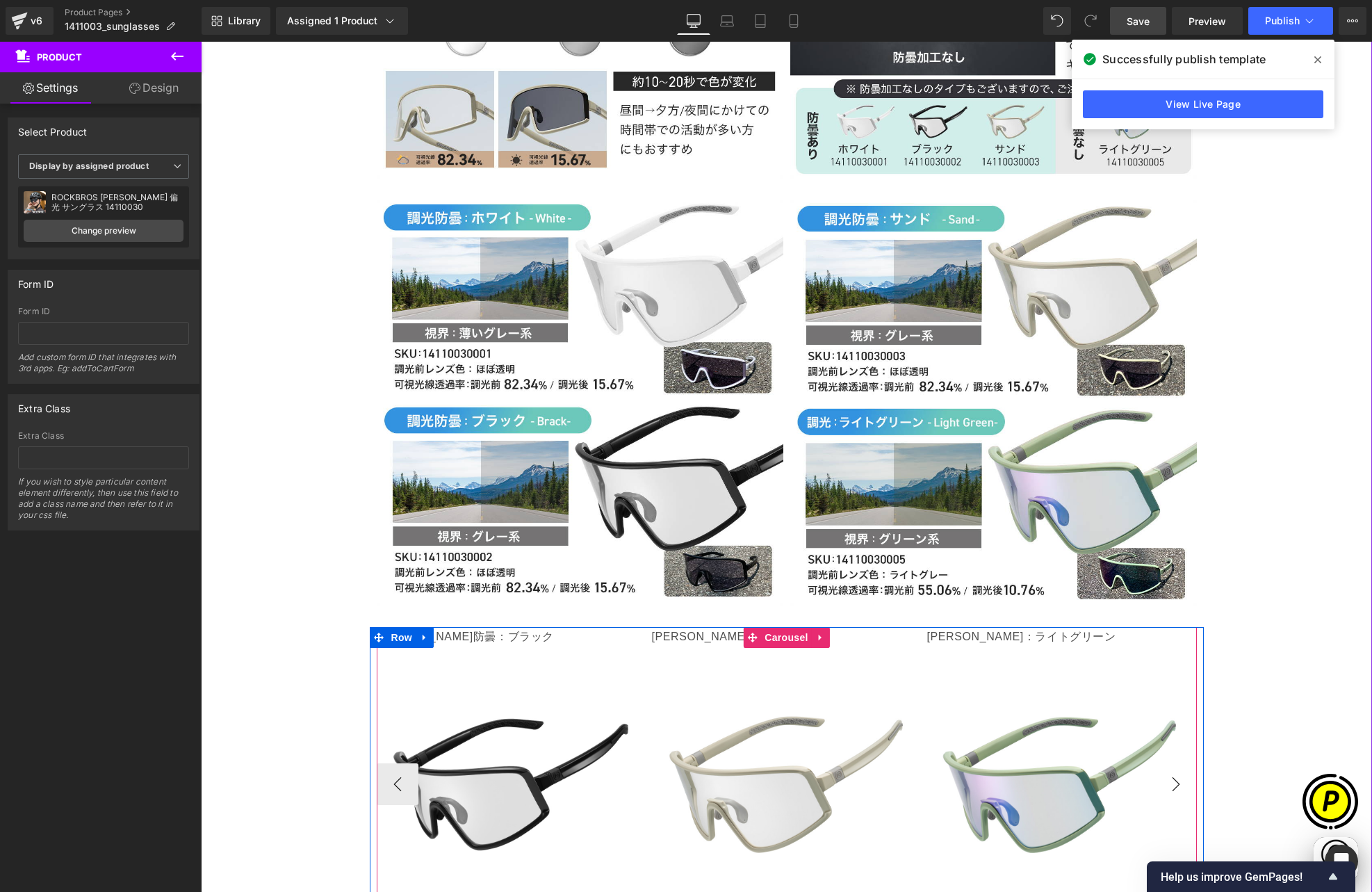
click at [1168, 763] on button "›" at bounding box center [1176, 784] width 42 height 42
click at [396, 763] on button "‹" at bounding box center [397, 784] width 42 height 42
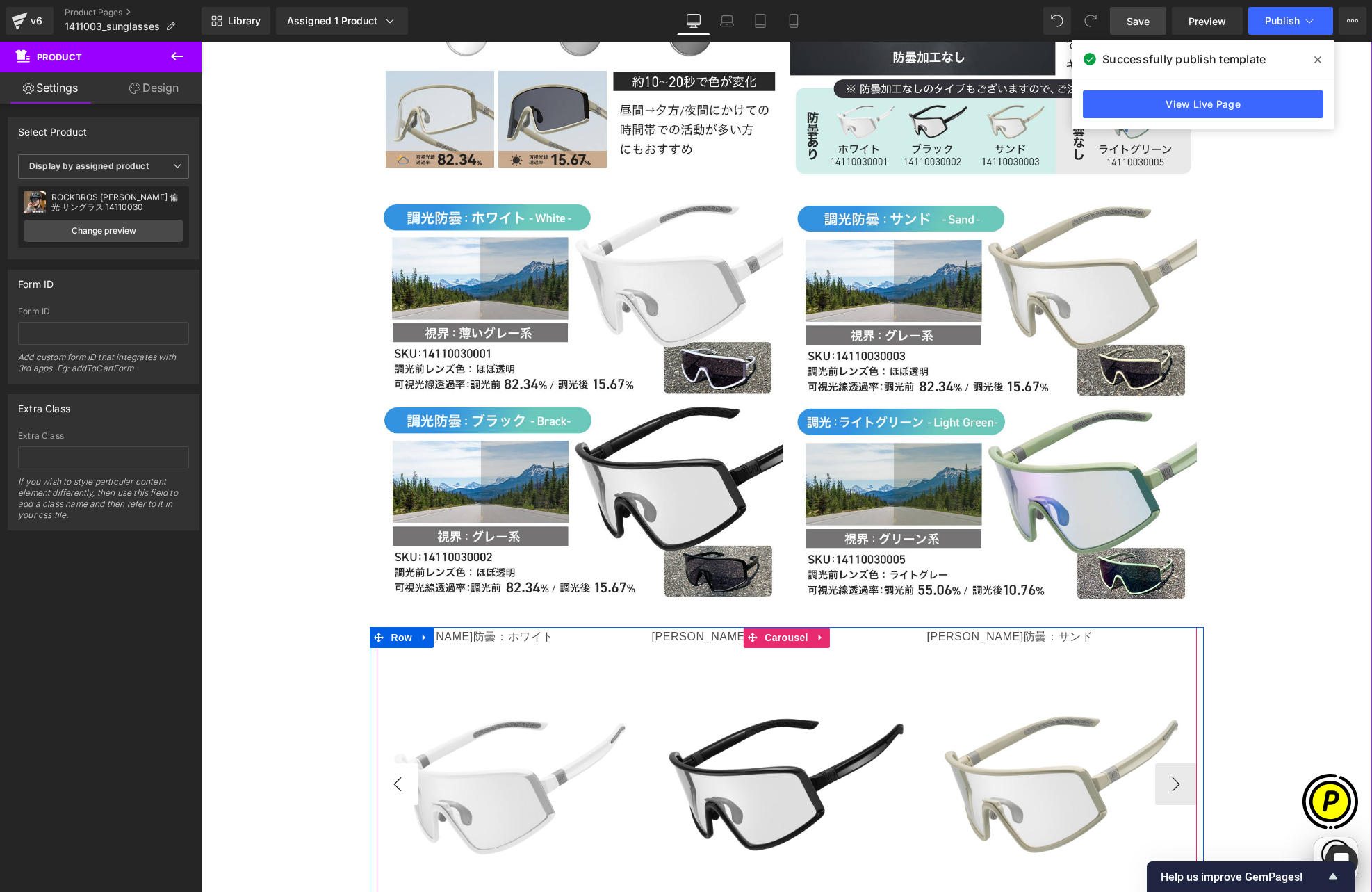
click at [396, 763] on button "‹" at bounding box center [397, 784] width 42 height 42
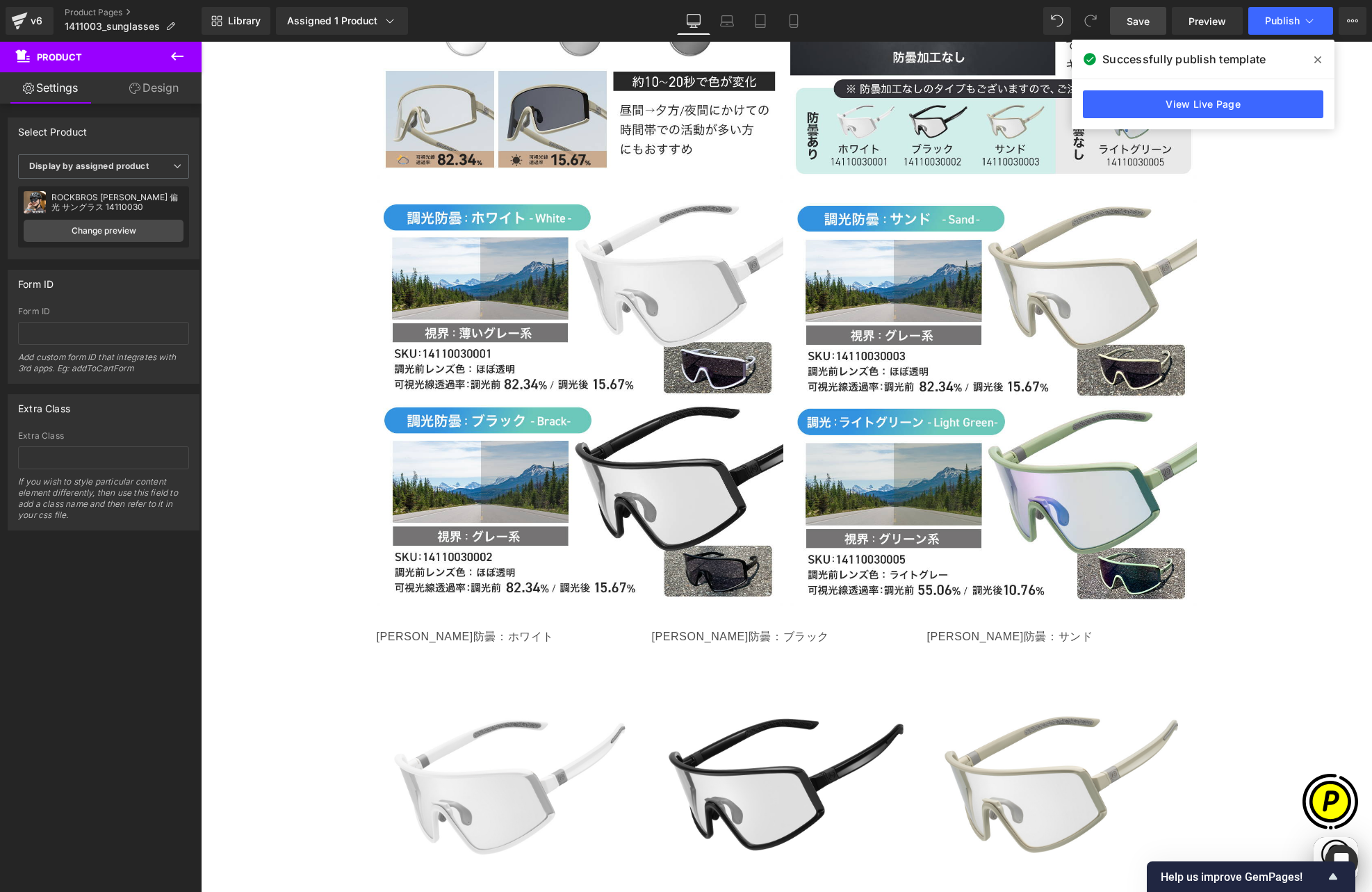
click at [177, 57] on icon at bounding box center [177, 57] width 17 height 17
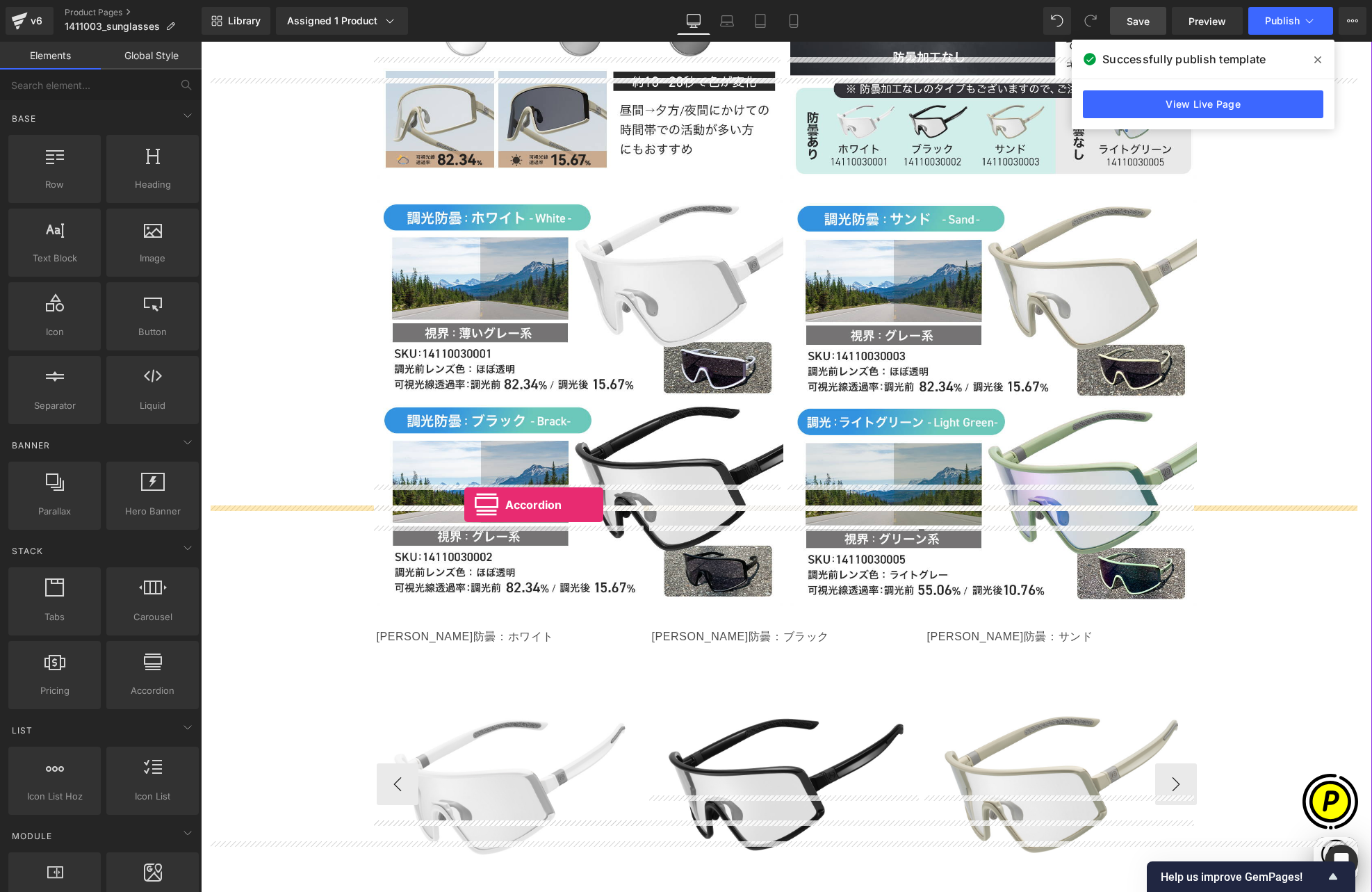
scroll to position [0, 542]
drag, startPoint x: 358, startPoint y: 713, endPoint x: 480, endPoint y: 507, distance: 239.4
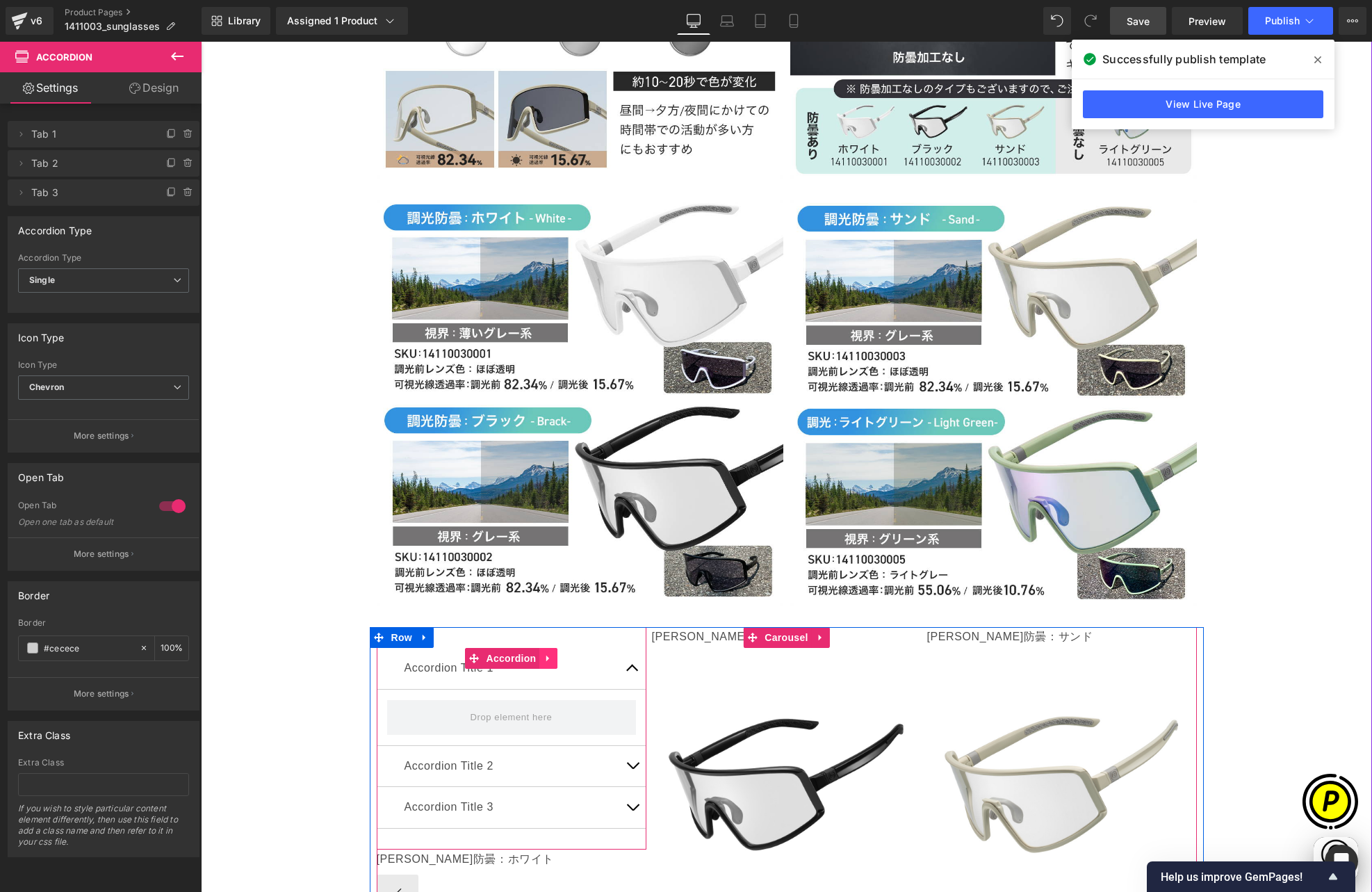
scroll to position [0, 813]
click at [547, 655] on icon at bounding box center [548, 658] width 3 height 6
click at [553, 653] on icon at bounding box center [558, 658] width 10 height 10
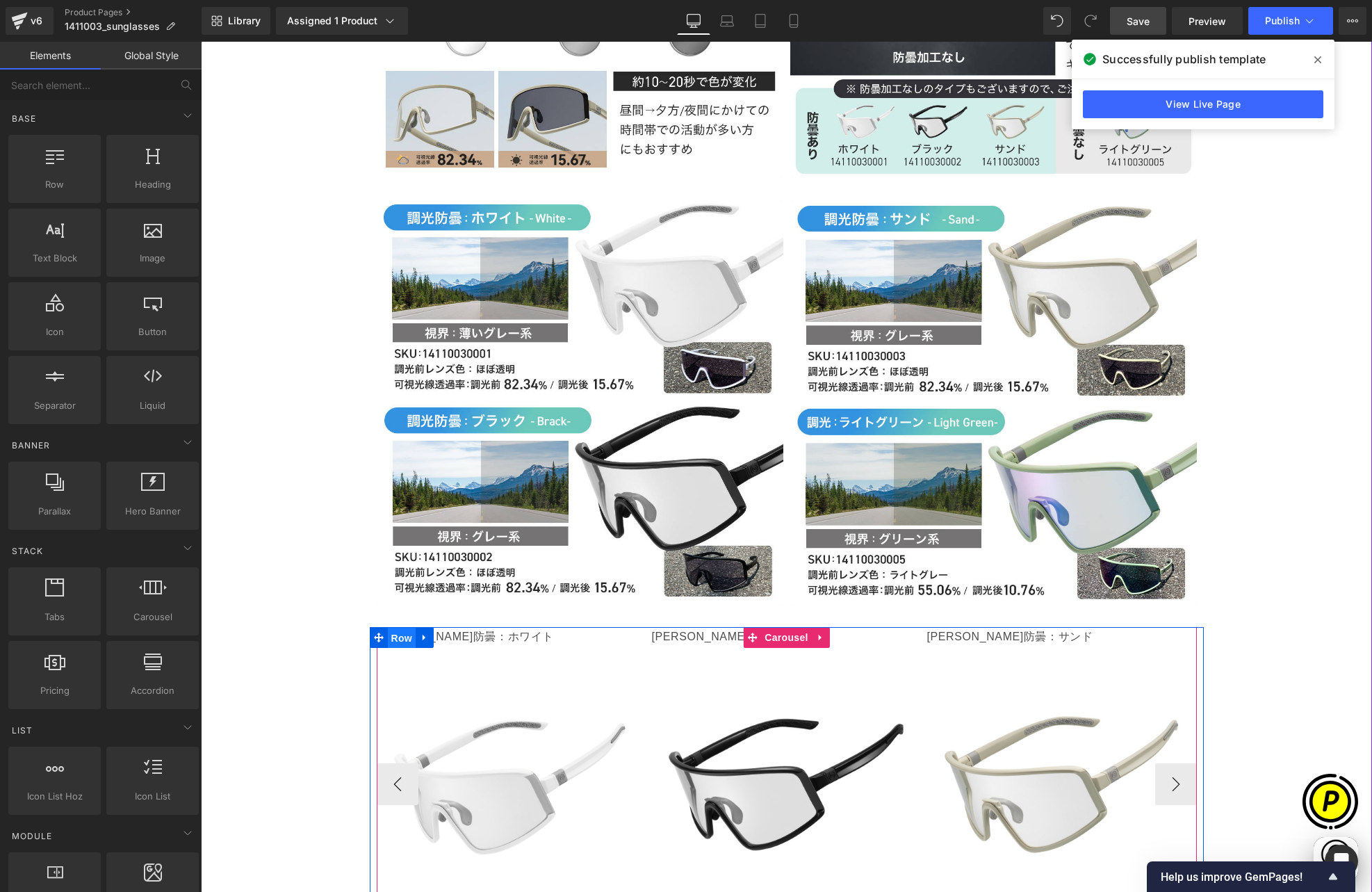
drag, startPoint x: 398, startPoint y: 512, endPoint x: 406, endPoint y: 519, distance: 10.6
click at [398, 628] on span "Row" at bounding box center [402, 638] width 28 height 21
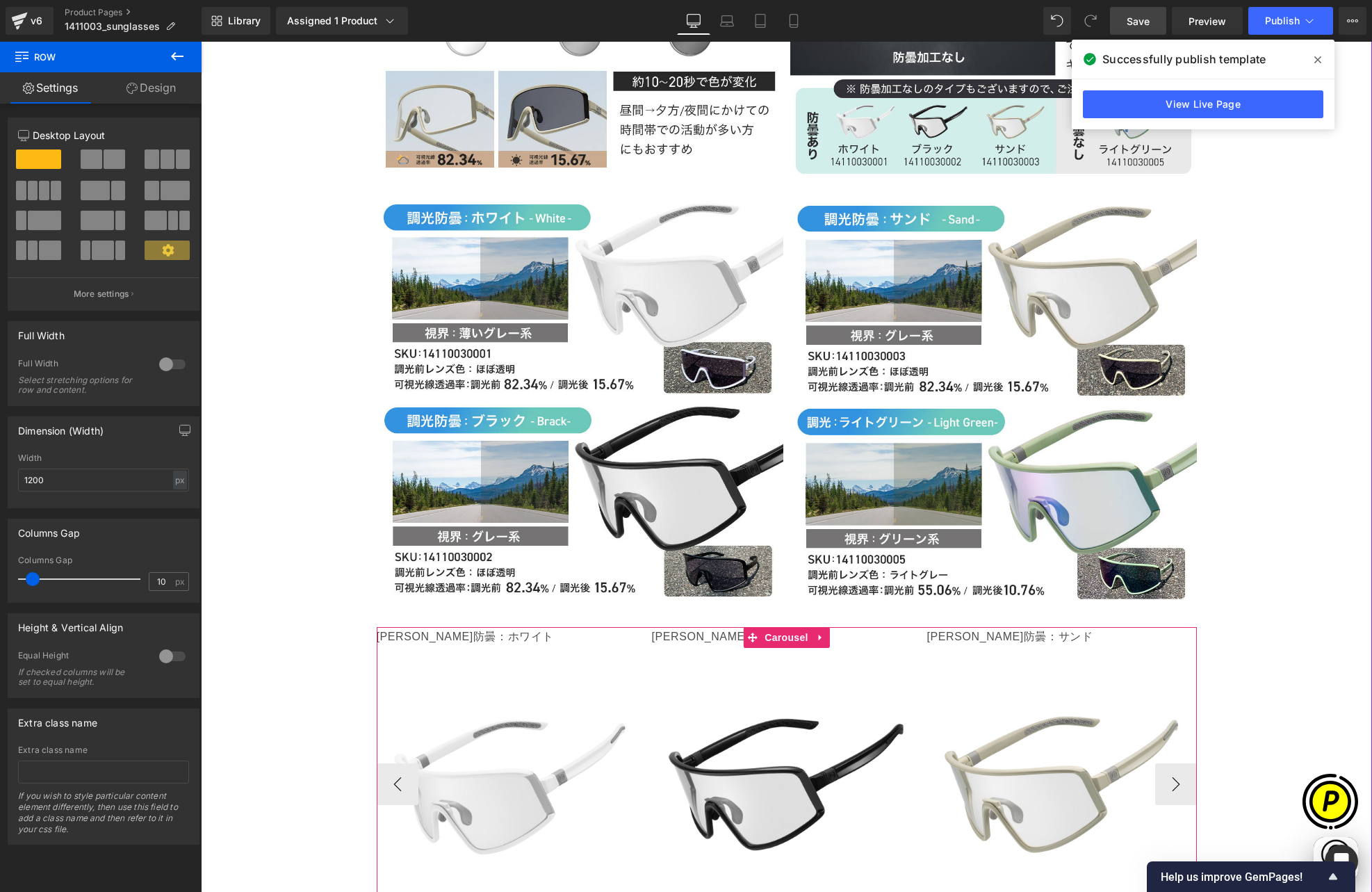
scroll to position [0, 0]
click at [171, 53] on icon at bounding box center [177, 57] width 17 height 17
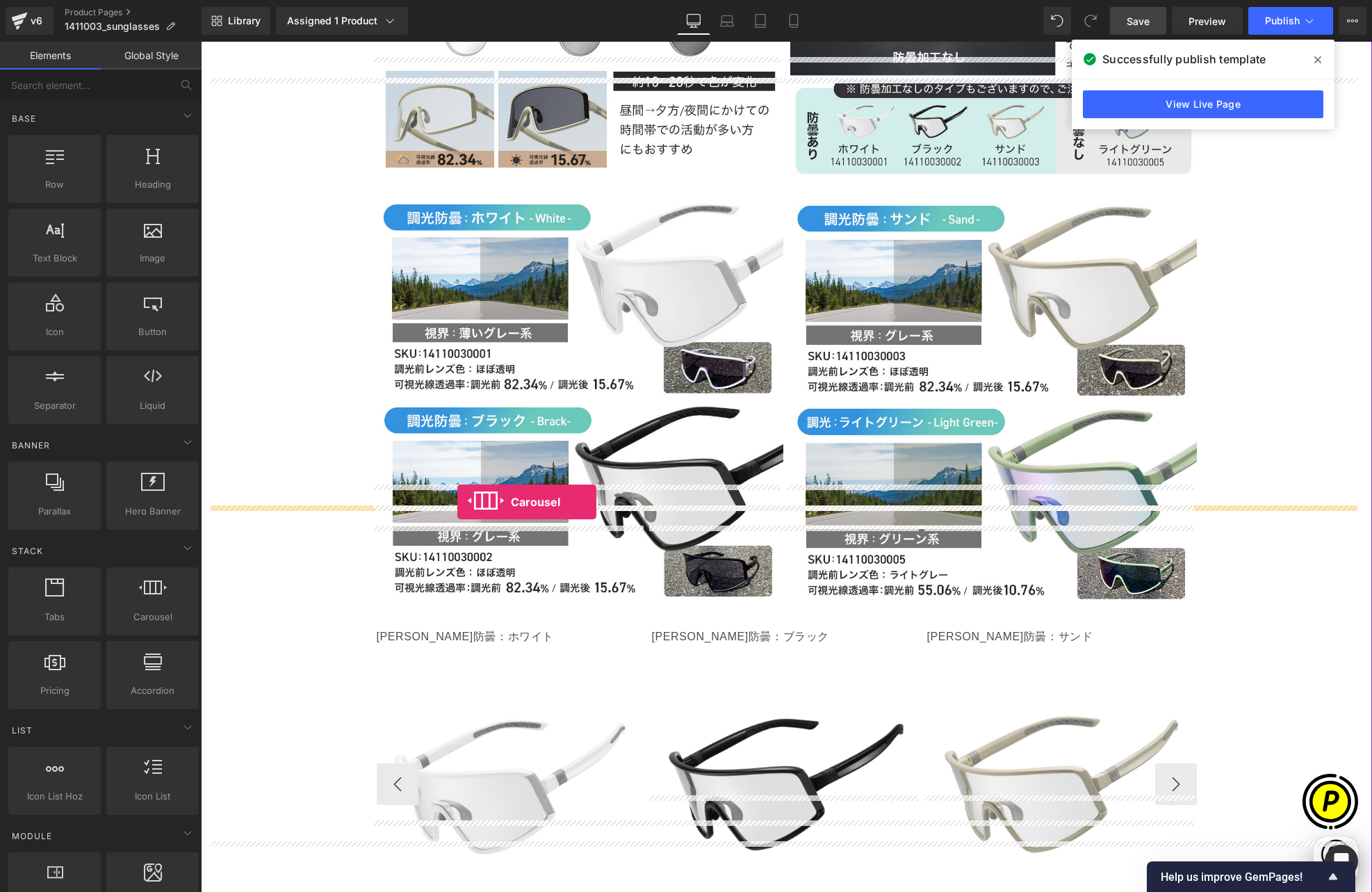
scroll to position [0, 271]
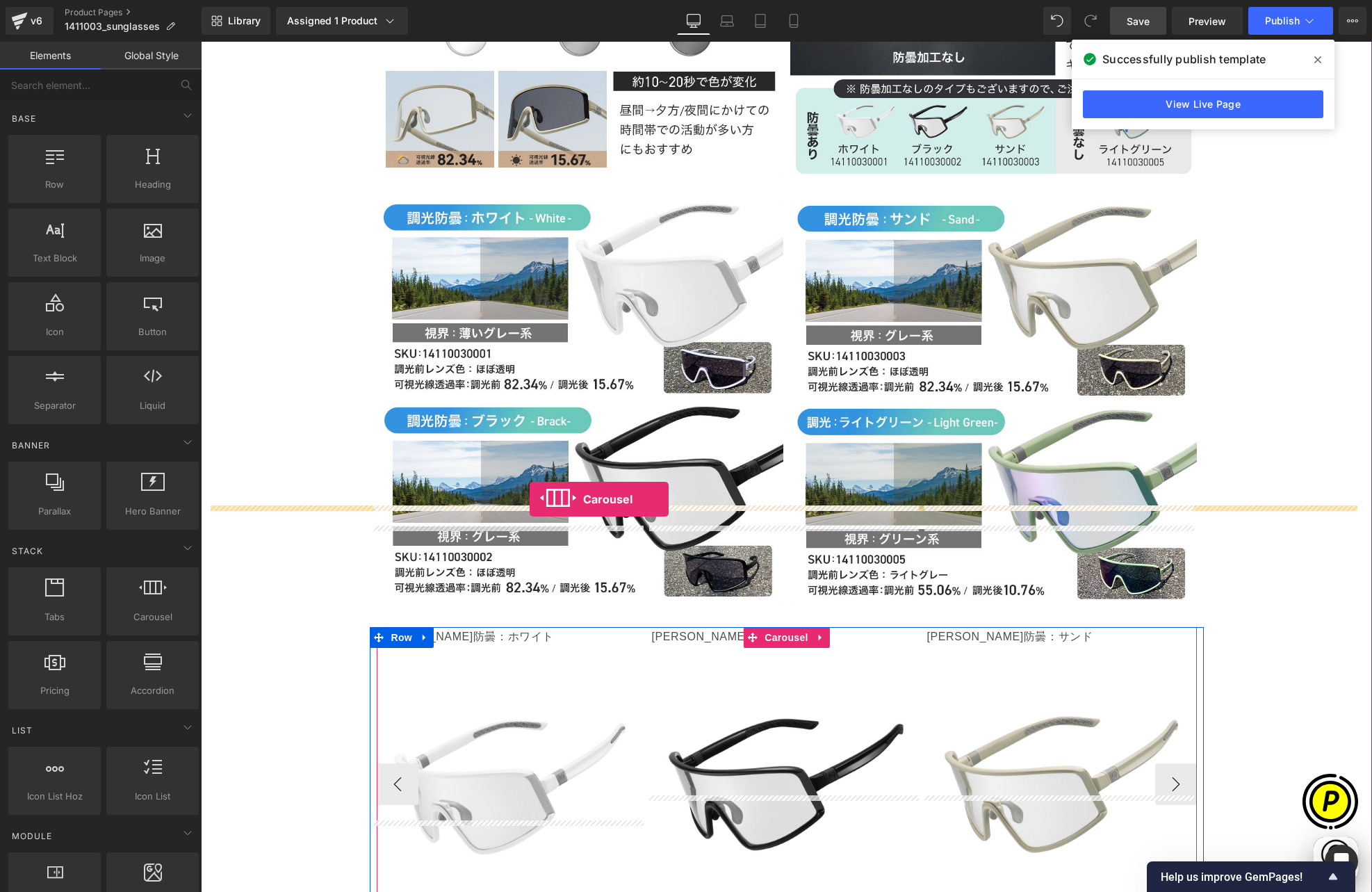
drag, startPoint x: 361, startPoint y: 634, endPoint x: 530, endPoint y: 499, distance: 216.3
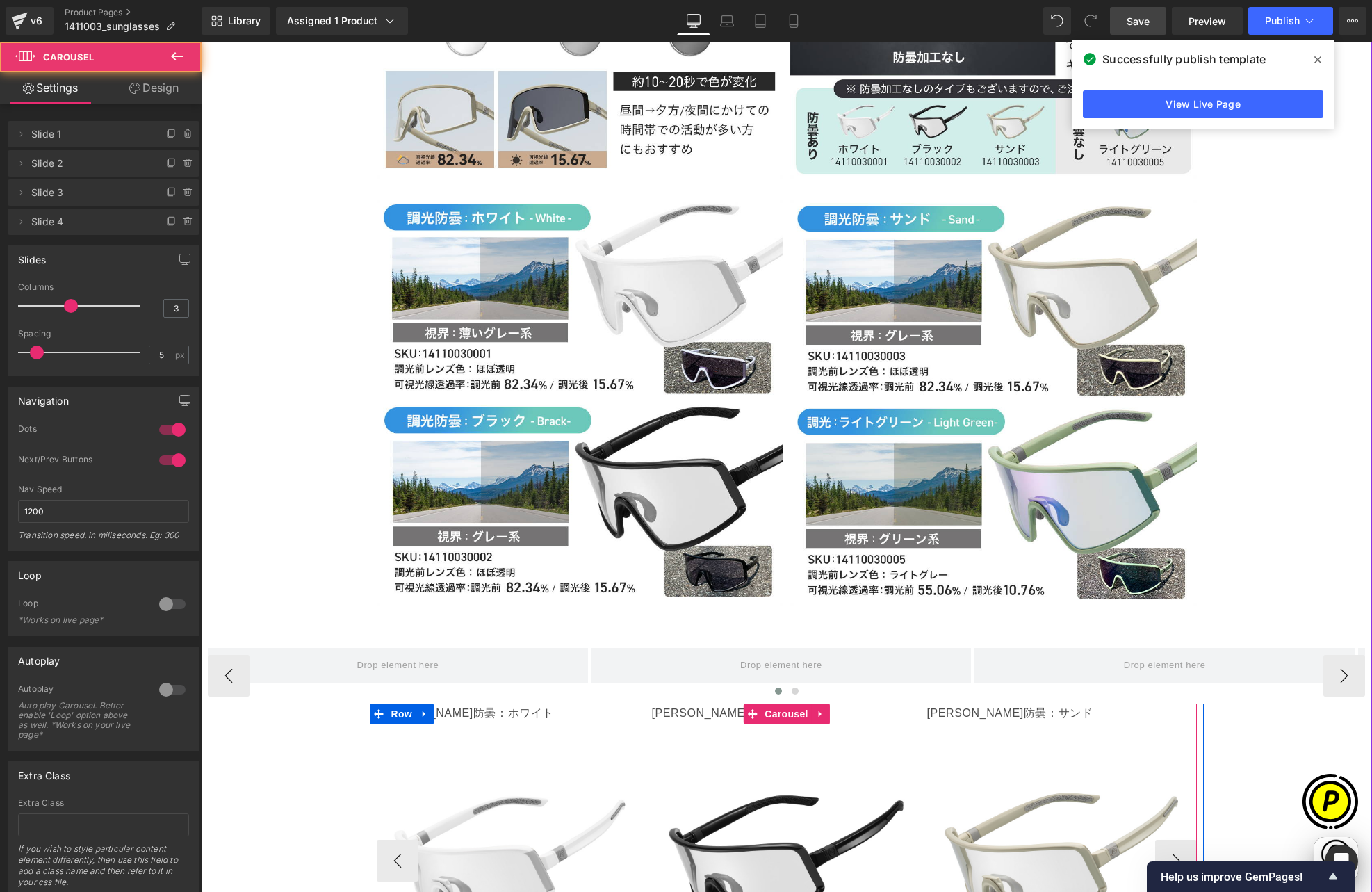
scroll to position [0, 542]
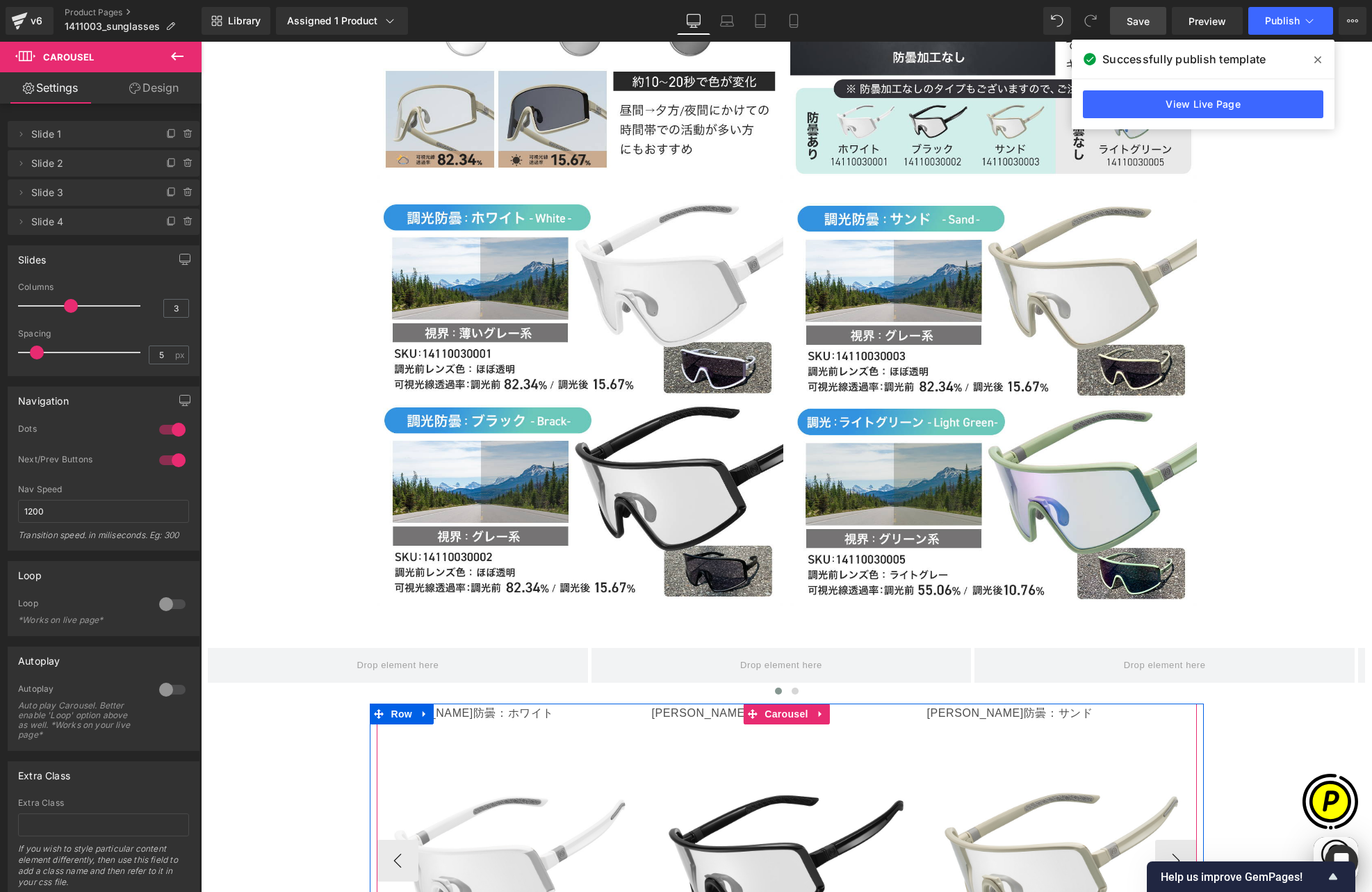
click at [172, 57] on icon at bounding box center [178, 56] width 13 height 8
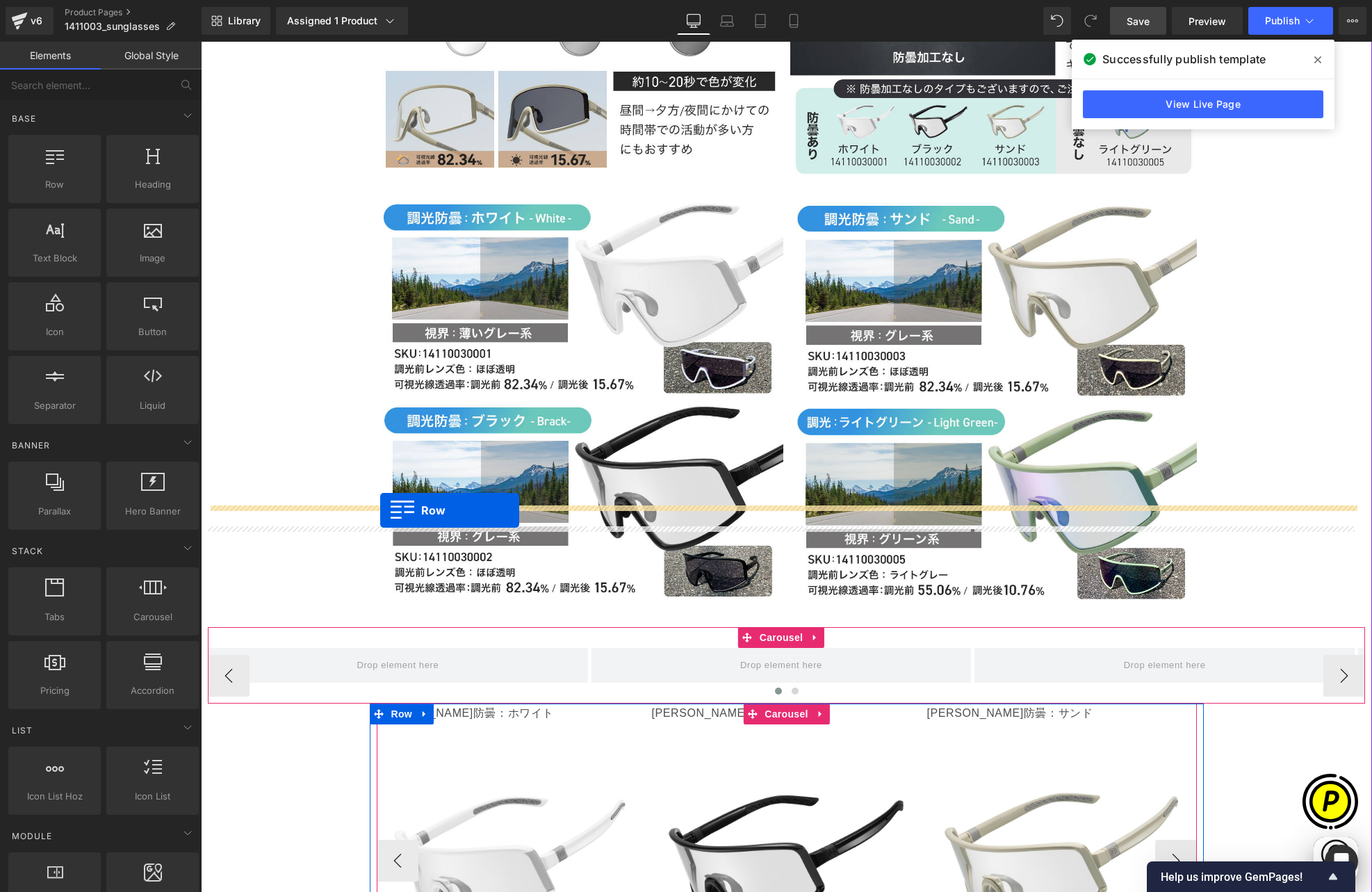
drag, startPoint x: 267, startPoint y: 238, endPoint x: 380, endPoint y: 509, distance: 293.6
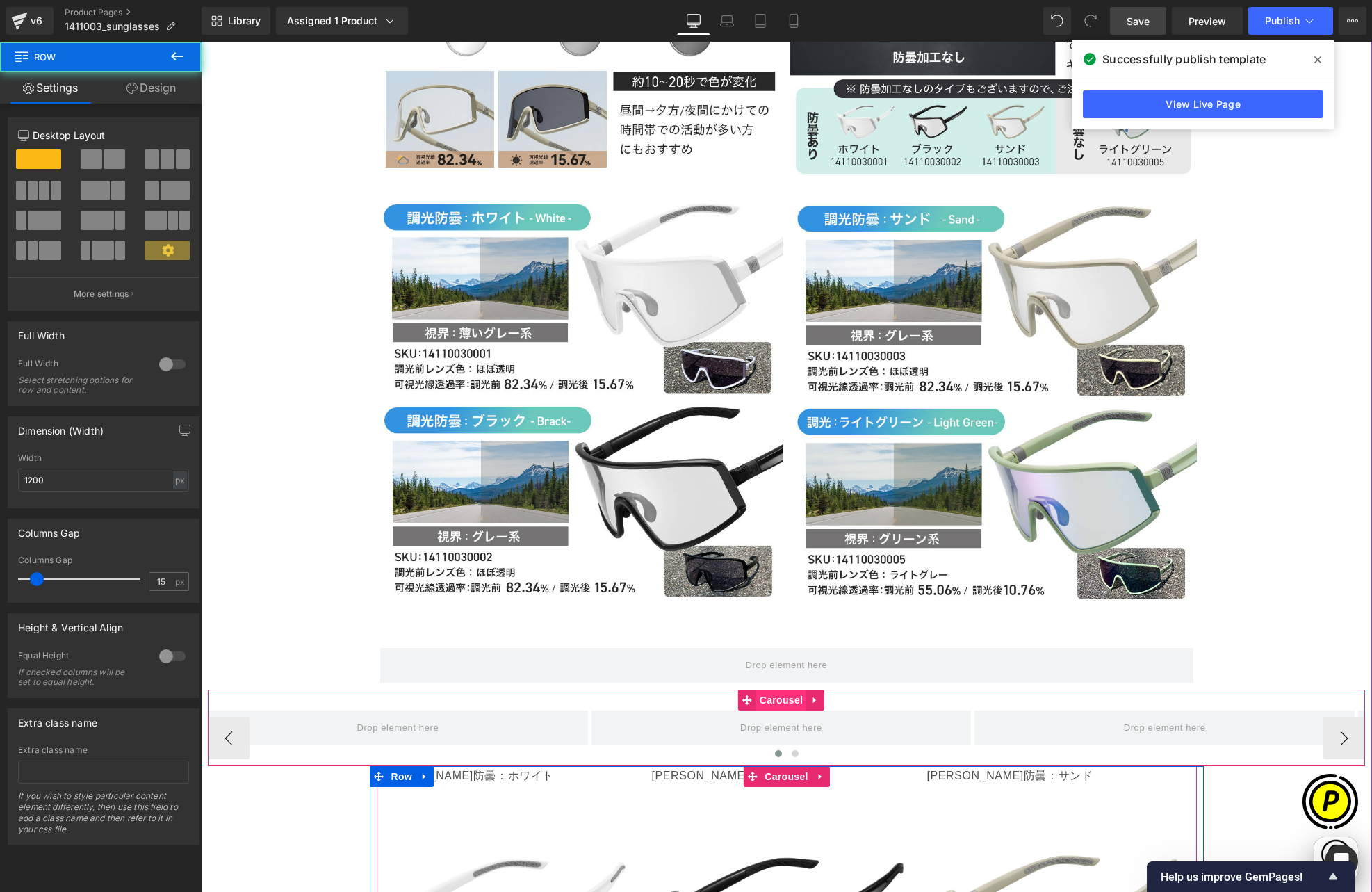
scroll to position [0, 813]
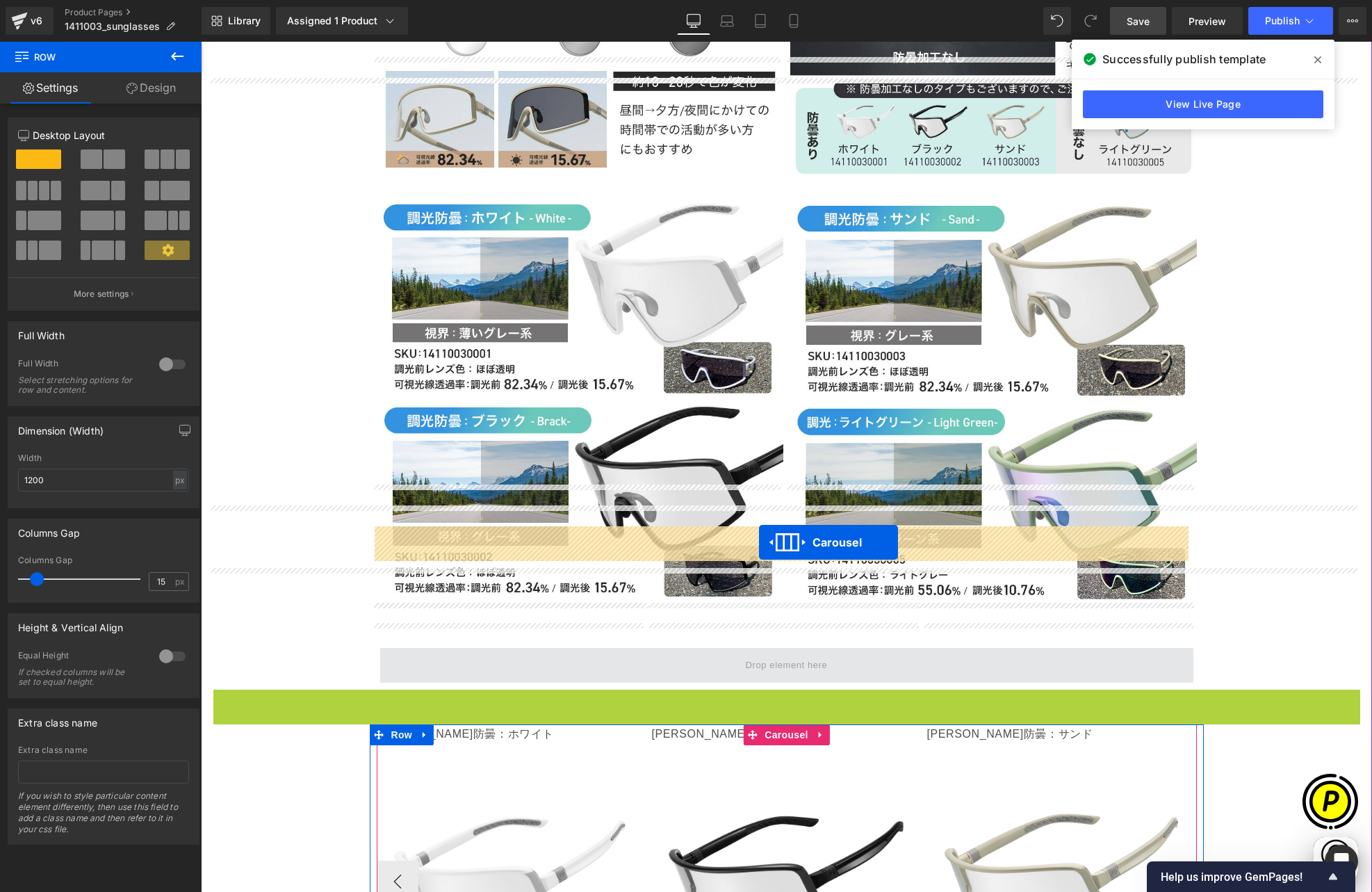
drag, startPoint x: 744, startPoint y: 578, endPoint x: 759, endPoint y: 542, distance: 39.0
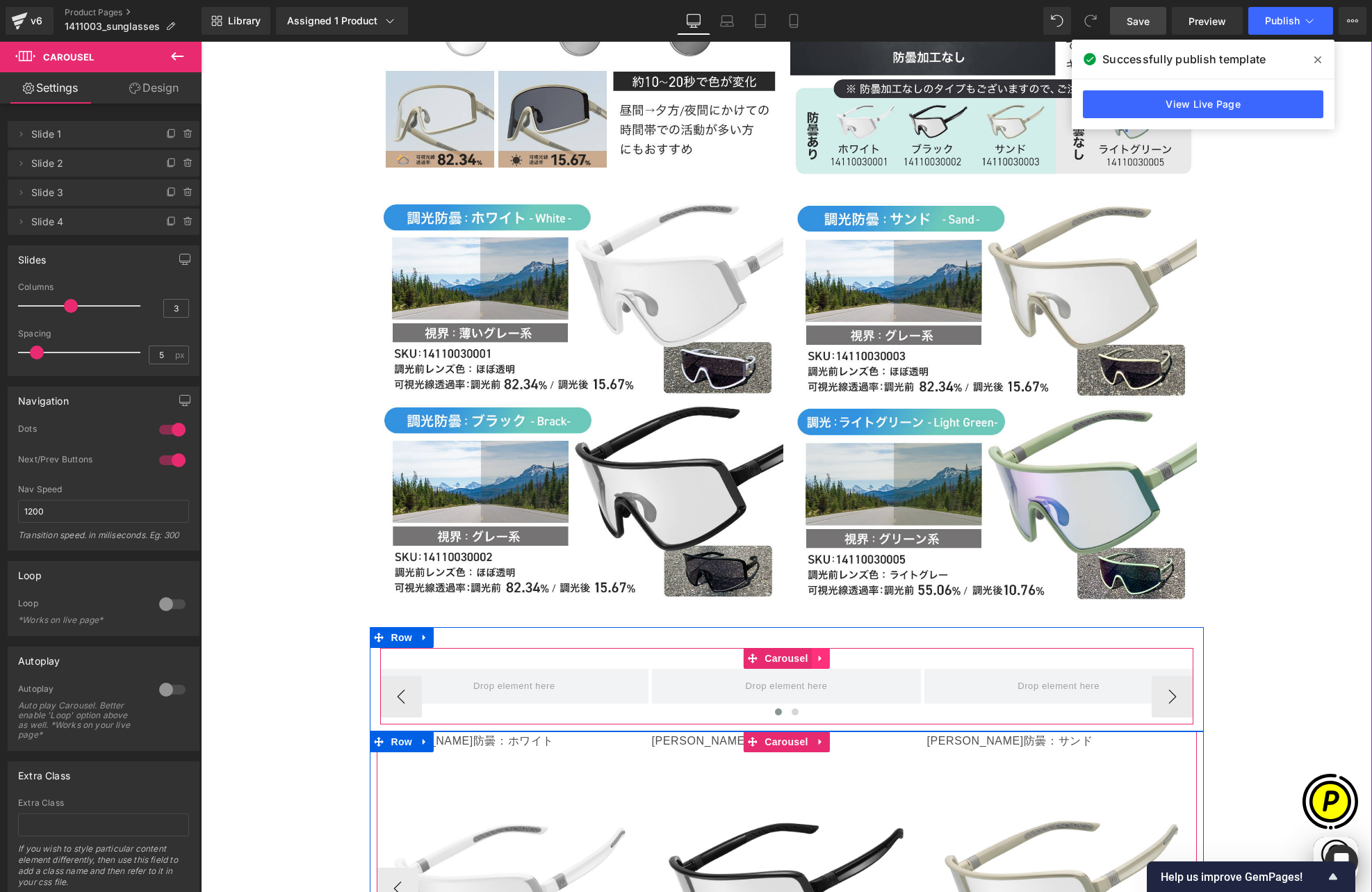
click at [818, 655] on icon at bounding box center [819, 658] width 3 height 6
click at [825, 653] on icon at bounding box center [830, 658] width 10 height 10
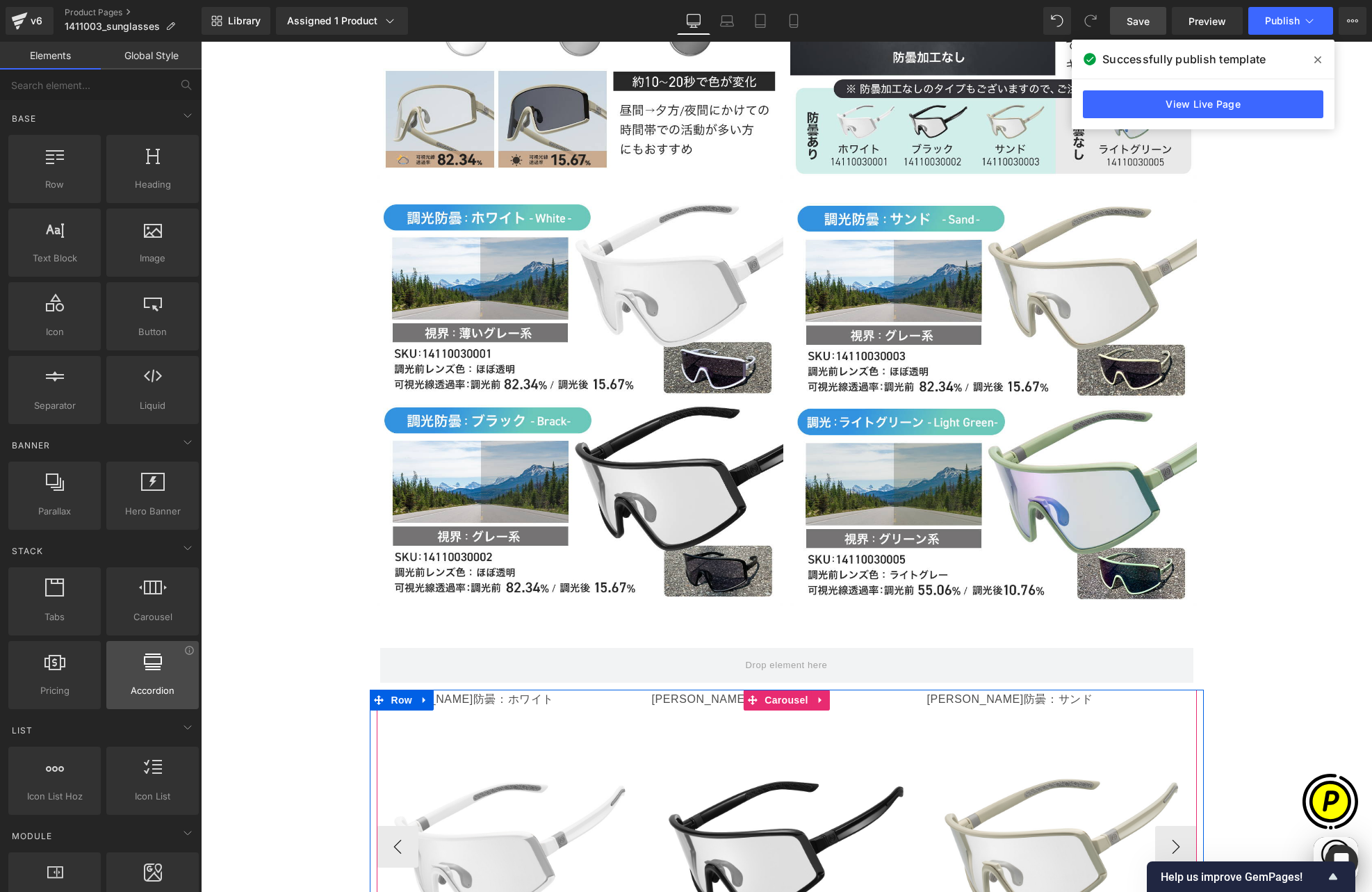
scroll to position [0, 0]
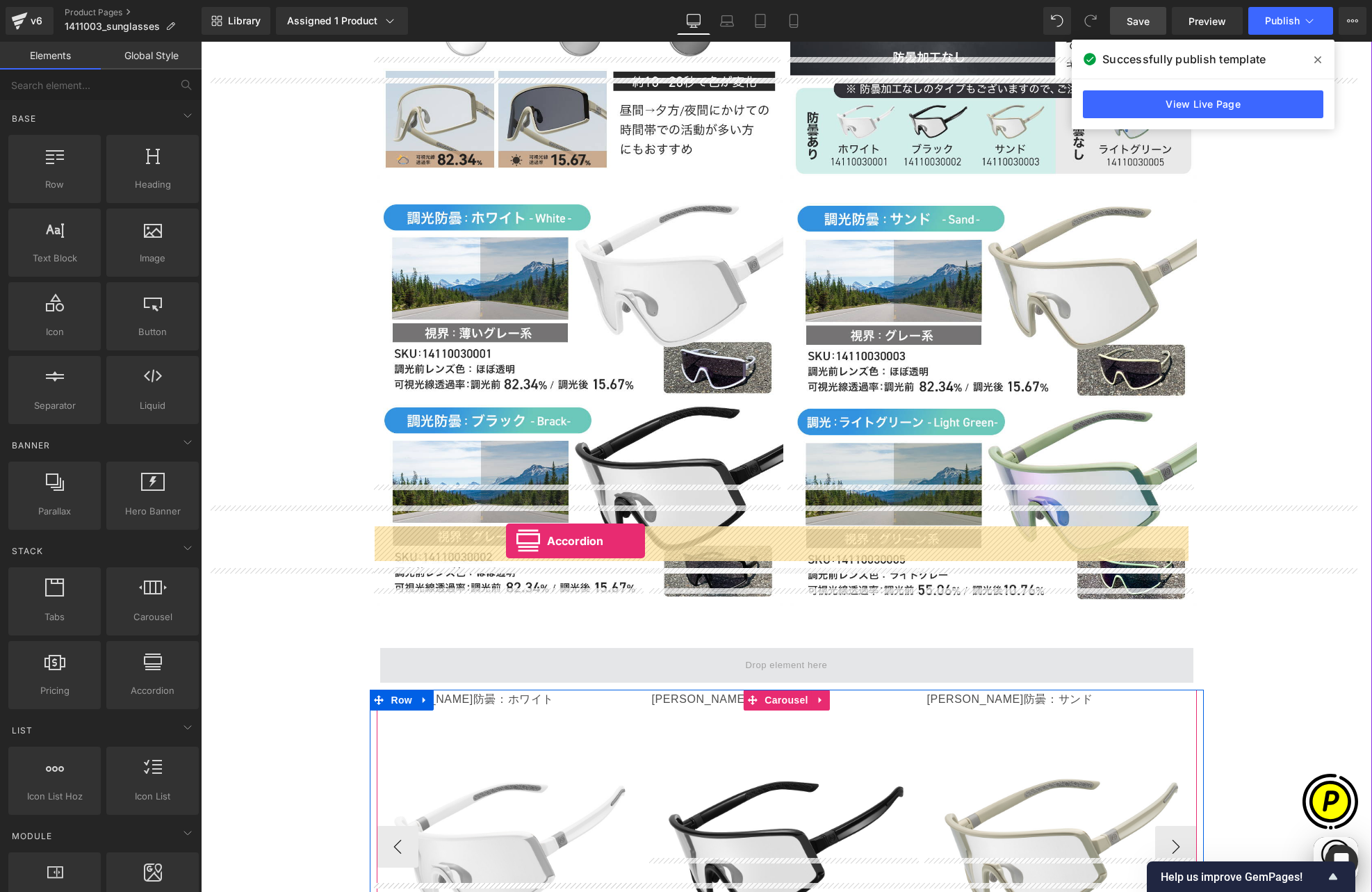
drag, startPoint x: 361, startPoint y: 706, endPoint x: 506, endPoint y: 541, distance: 219.7
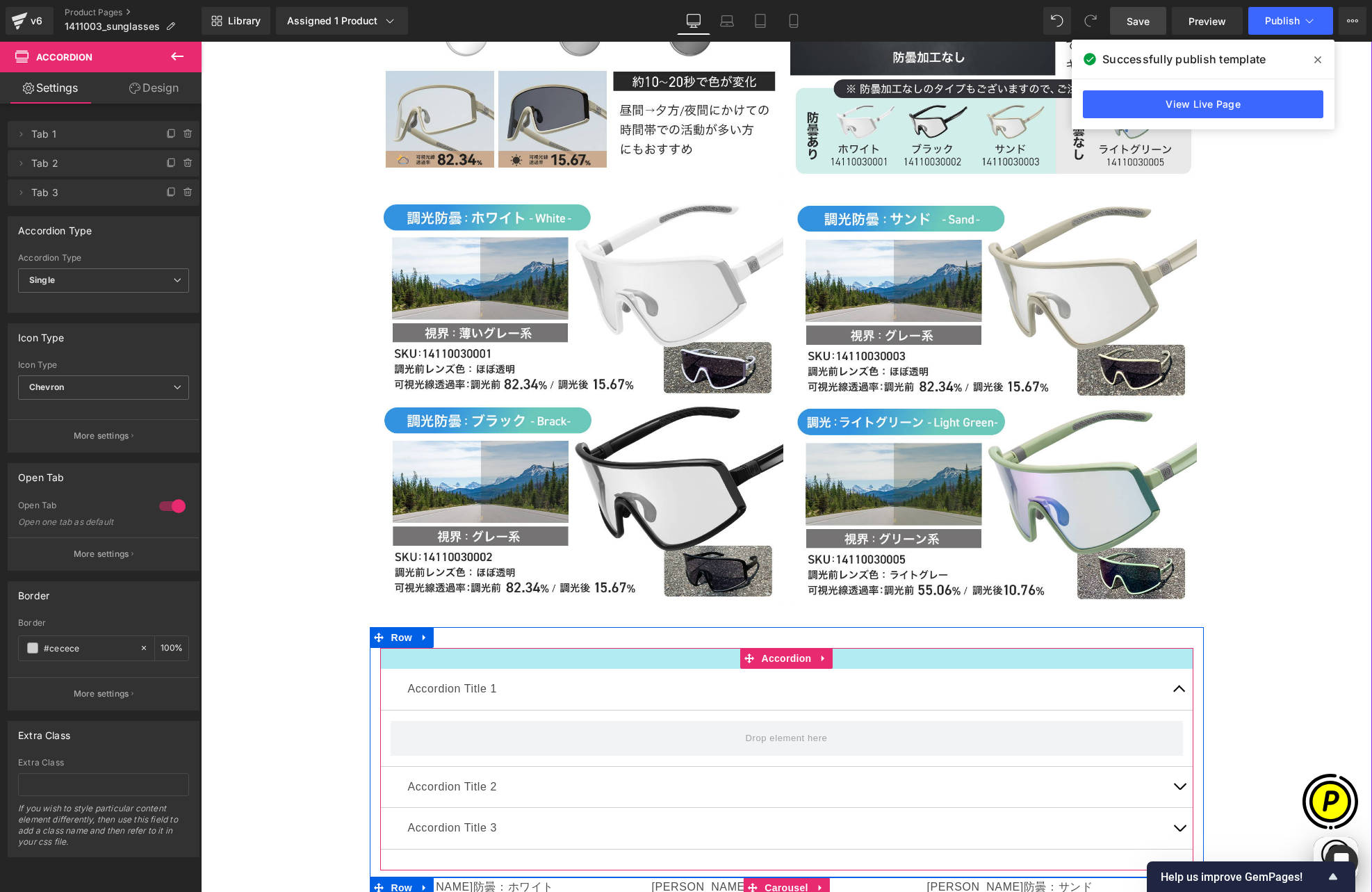
scroll to position [0, 271]
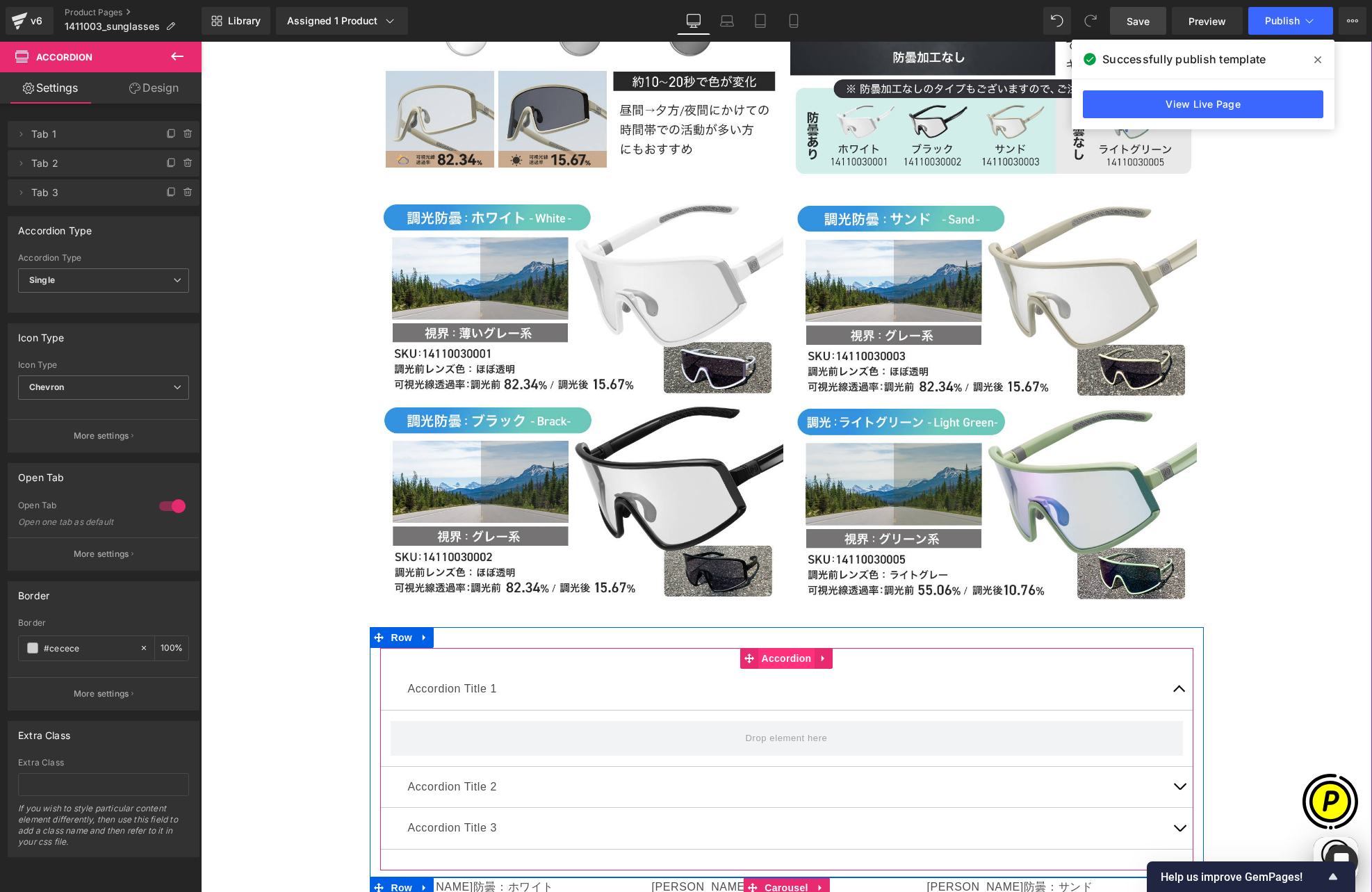
click at [787, 647] on span "Accordion" at bounding box center [787, 658] width 57 height 21
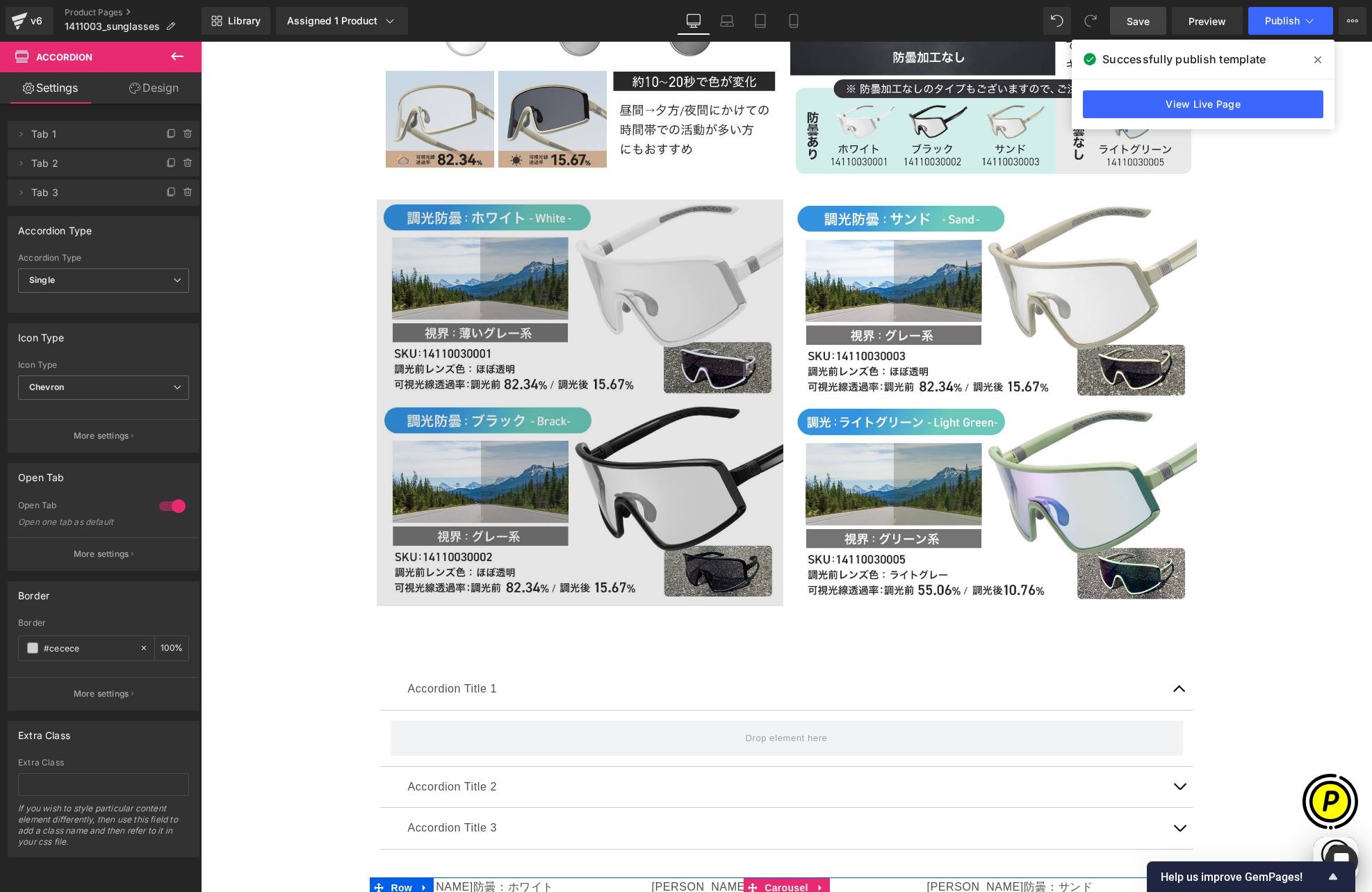
scroll to position [0, 813]
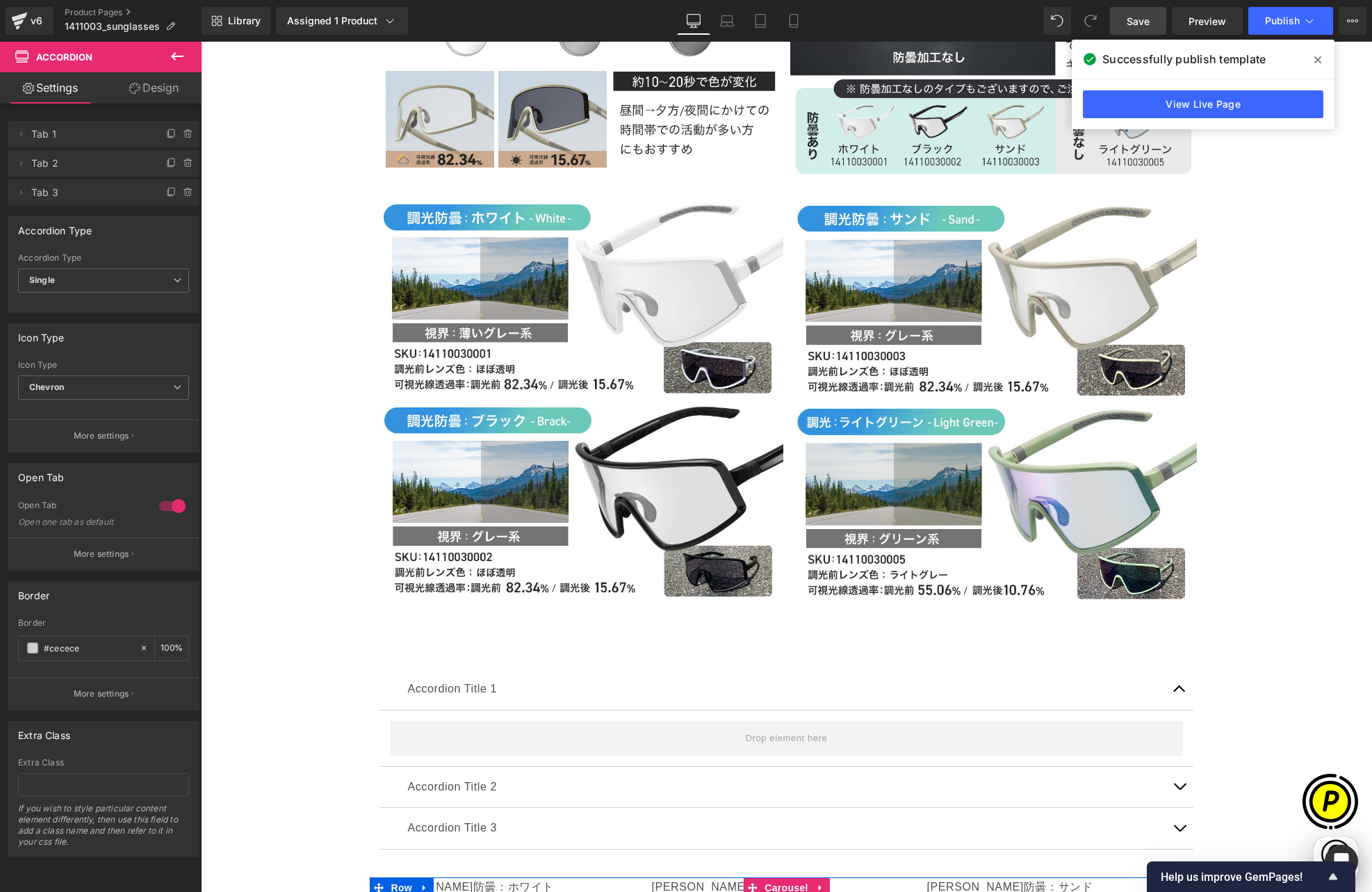
click at [430, 679] on p "Accordion Title 1" at bounding box center [787, 689] width 758 height 20
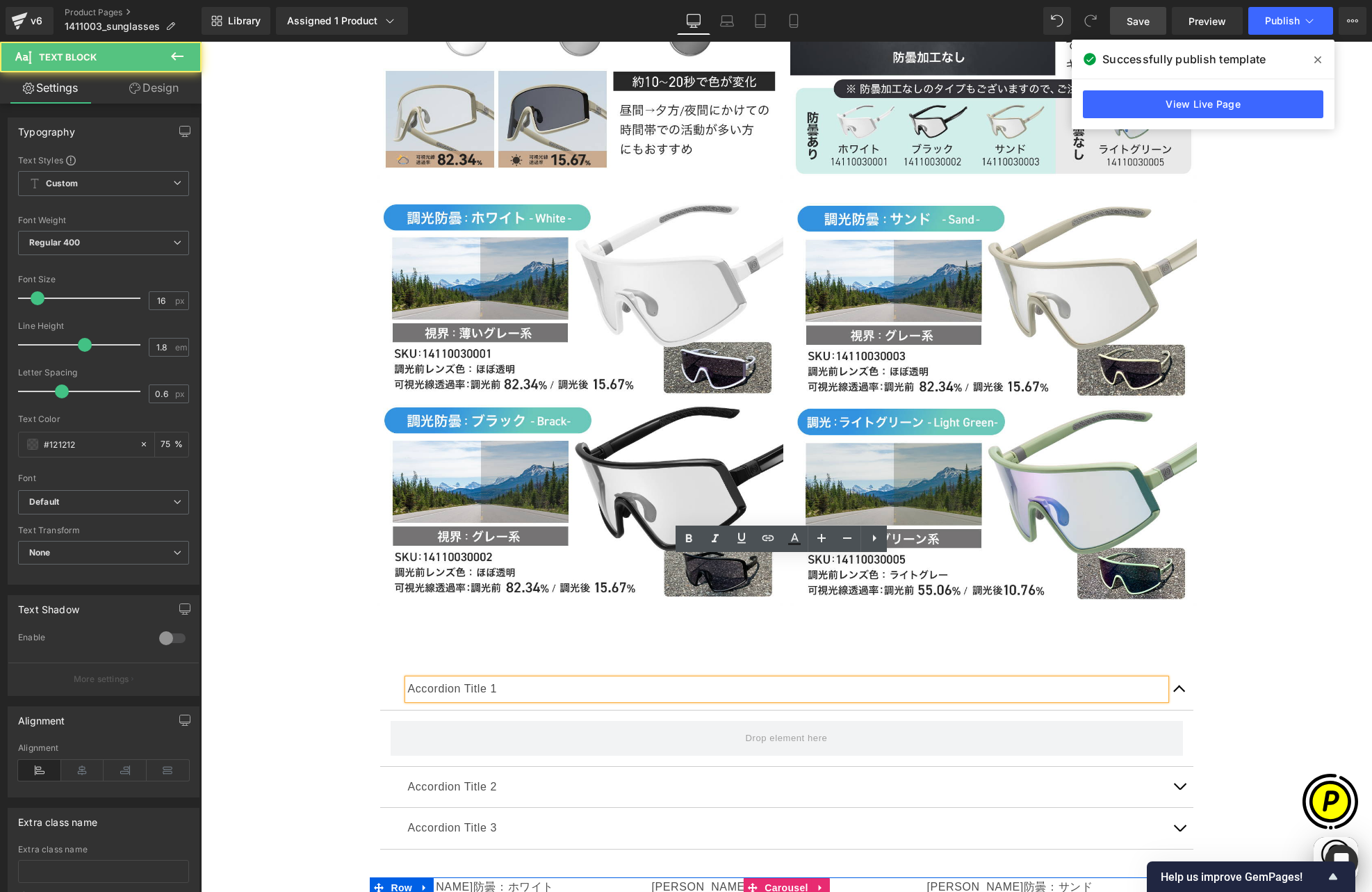
scroll to position [0, 0]
click at [418, 679] on p "Accordion Title 1" at bounding box center [787, 689] width 758 height 20
drag, startPoint x: 480, startPoint y: 567, endPoint x: 511, endPoint y: 567, distance: 31.0
click at [511, 679] on p "Accordion Title 1" at bounding box center [787, 689] width 758 height 20
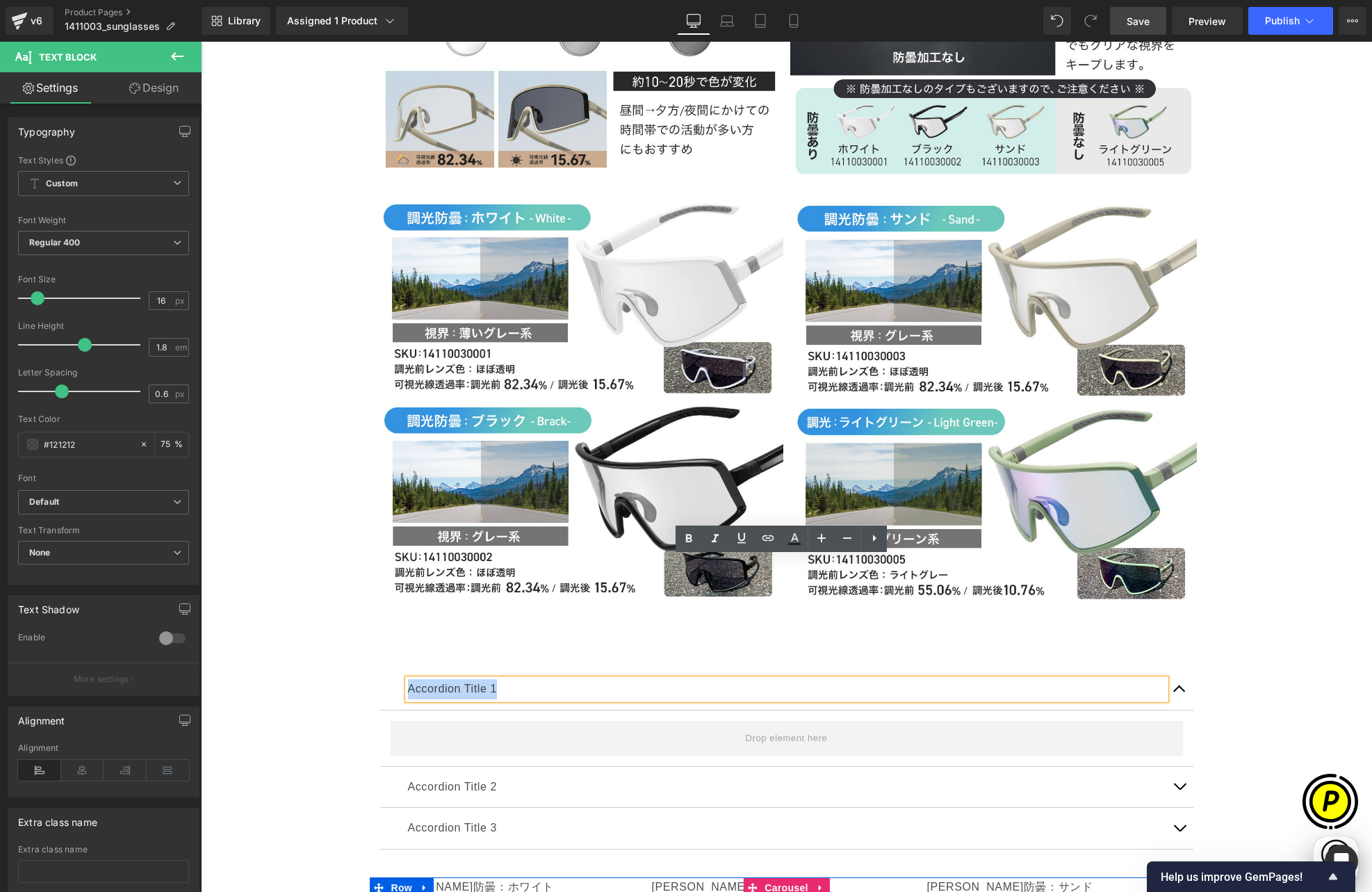
paste div
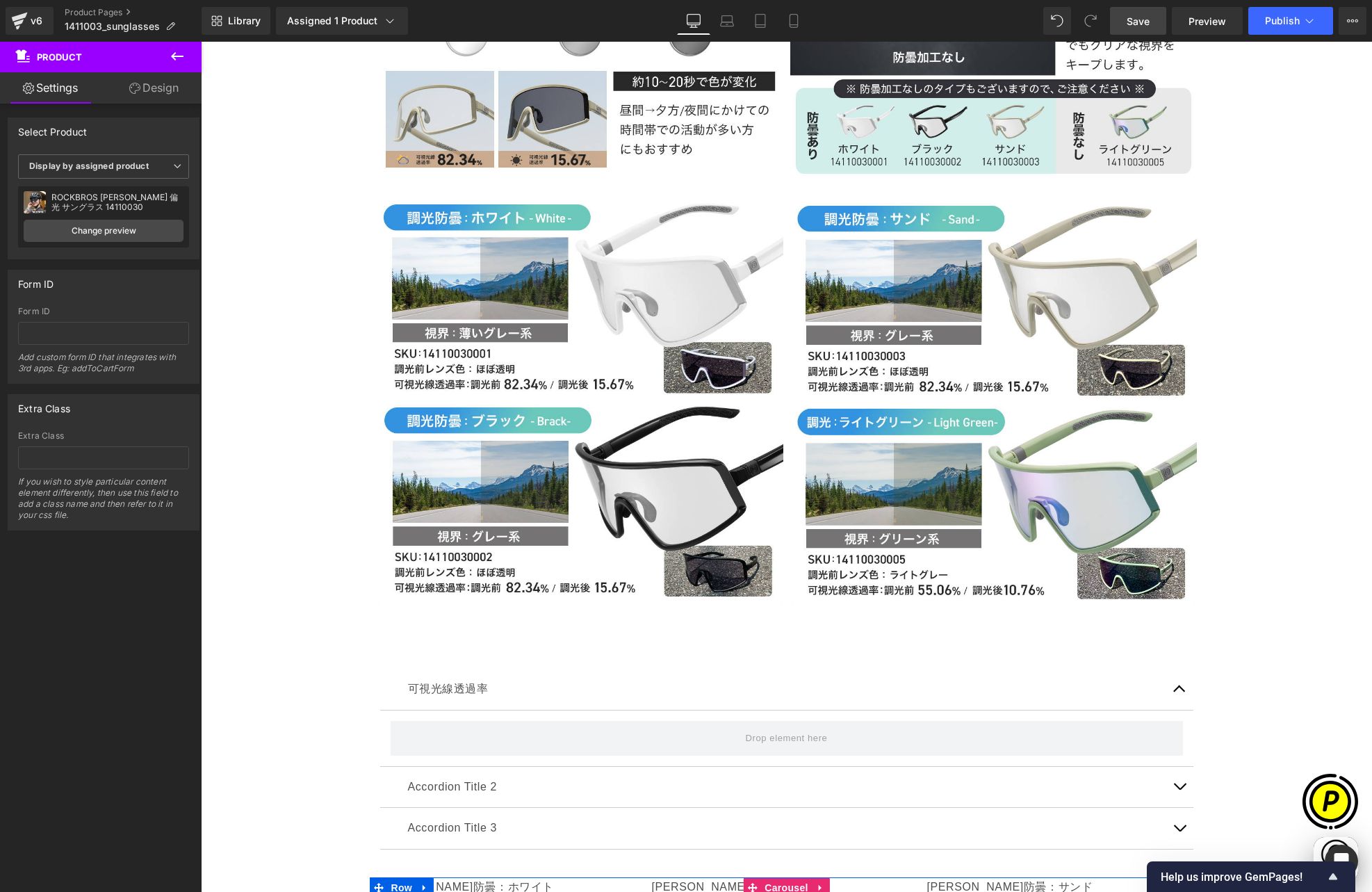
click at [171, 63] on icon at bounding box center [177, 57] width 17 height 17
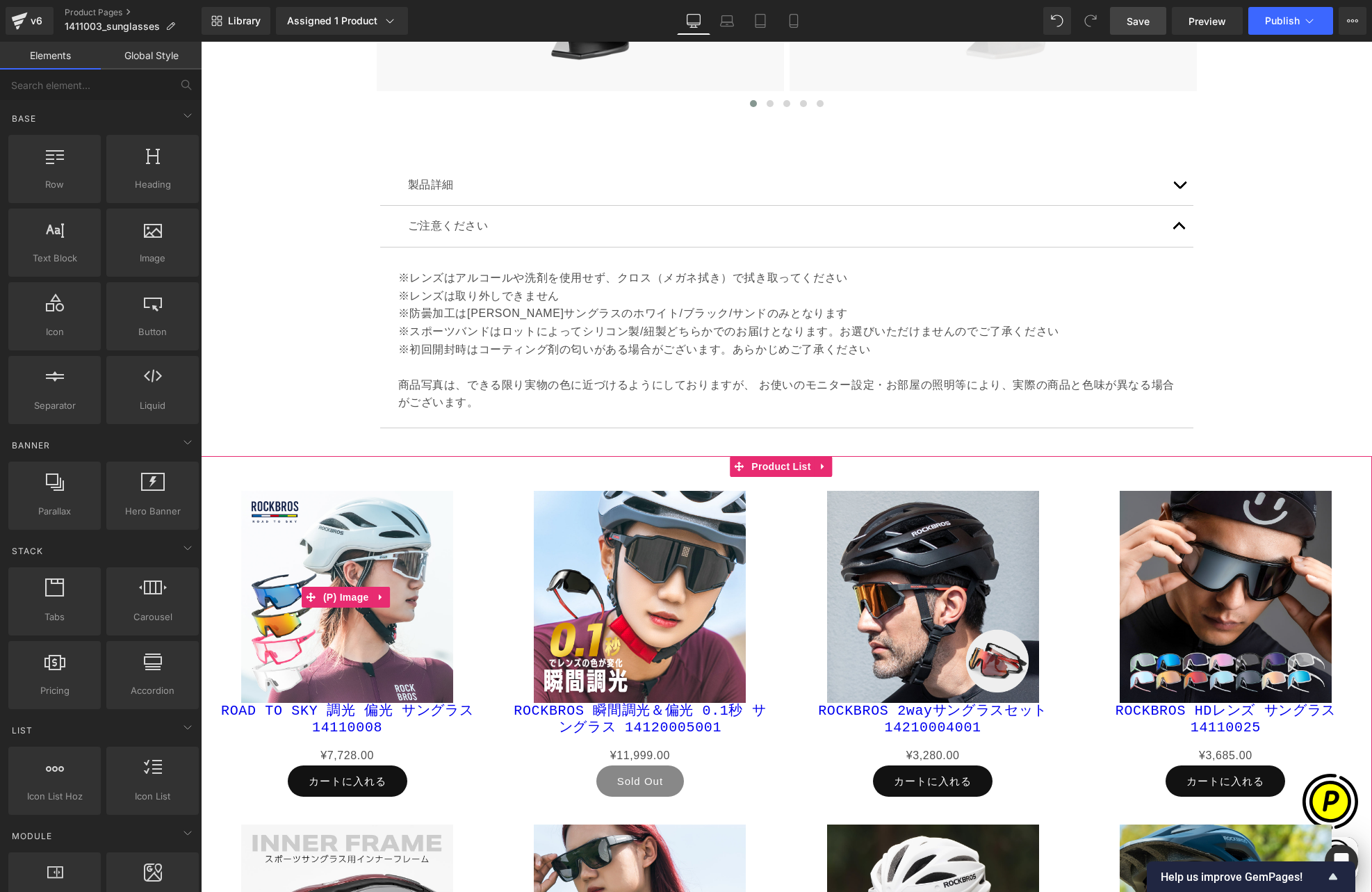
scroll to position [6129, 0]
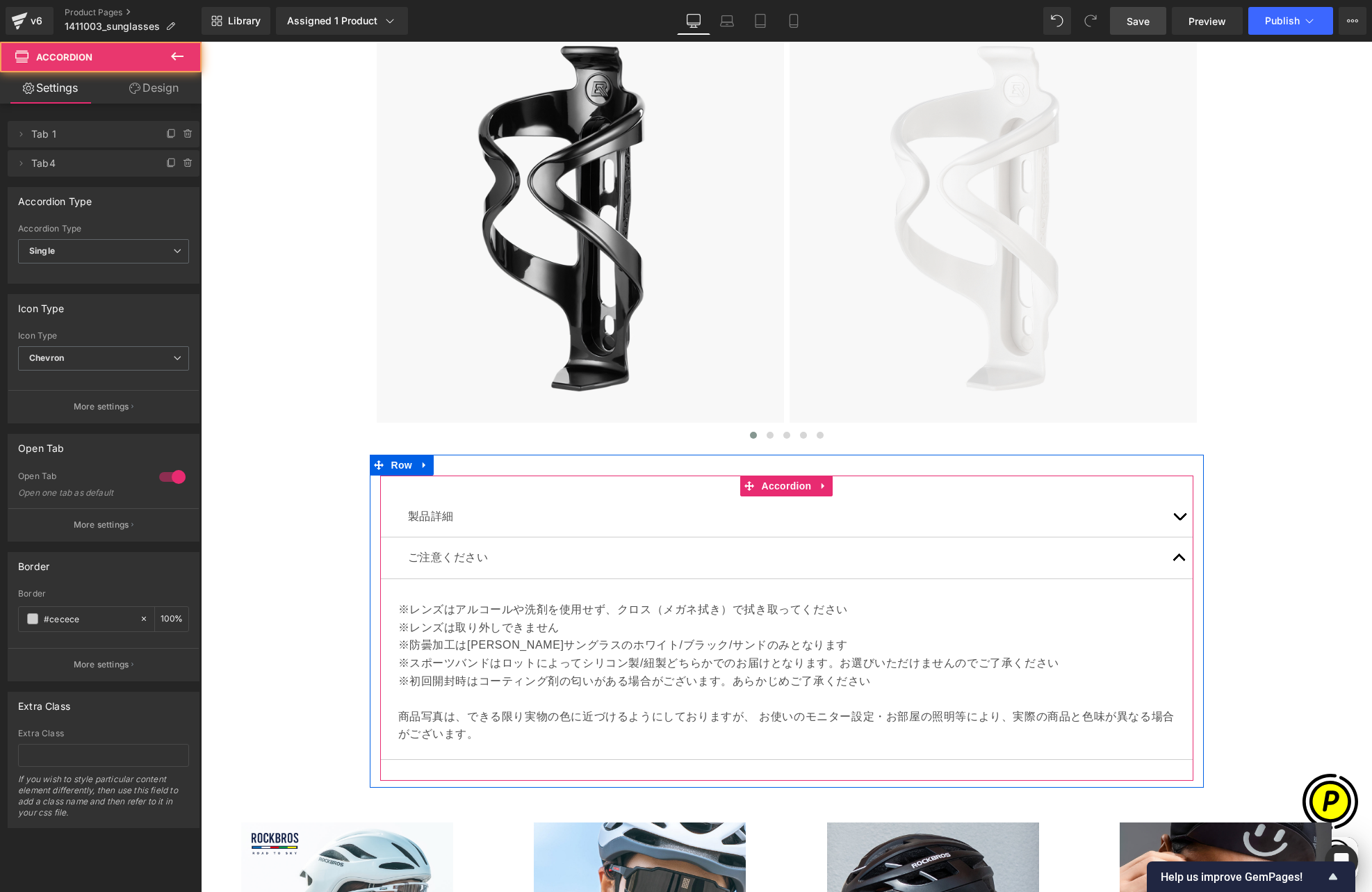
click at [1179, 520] on span "button" at bounding box center [1179, 520] width 0 height 0
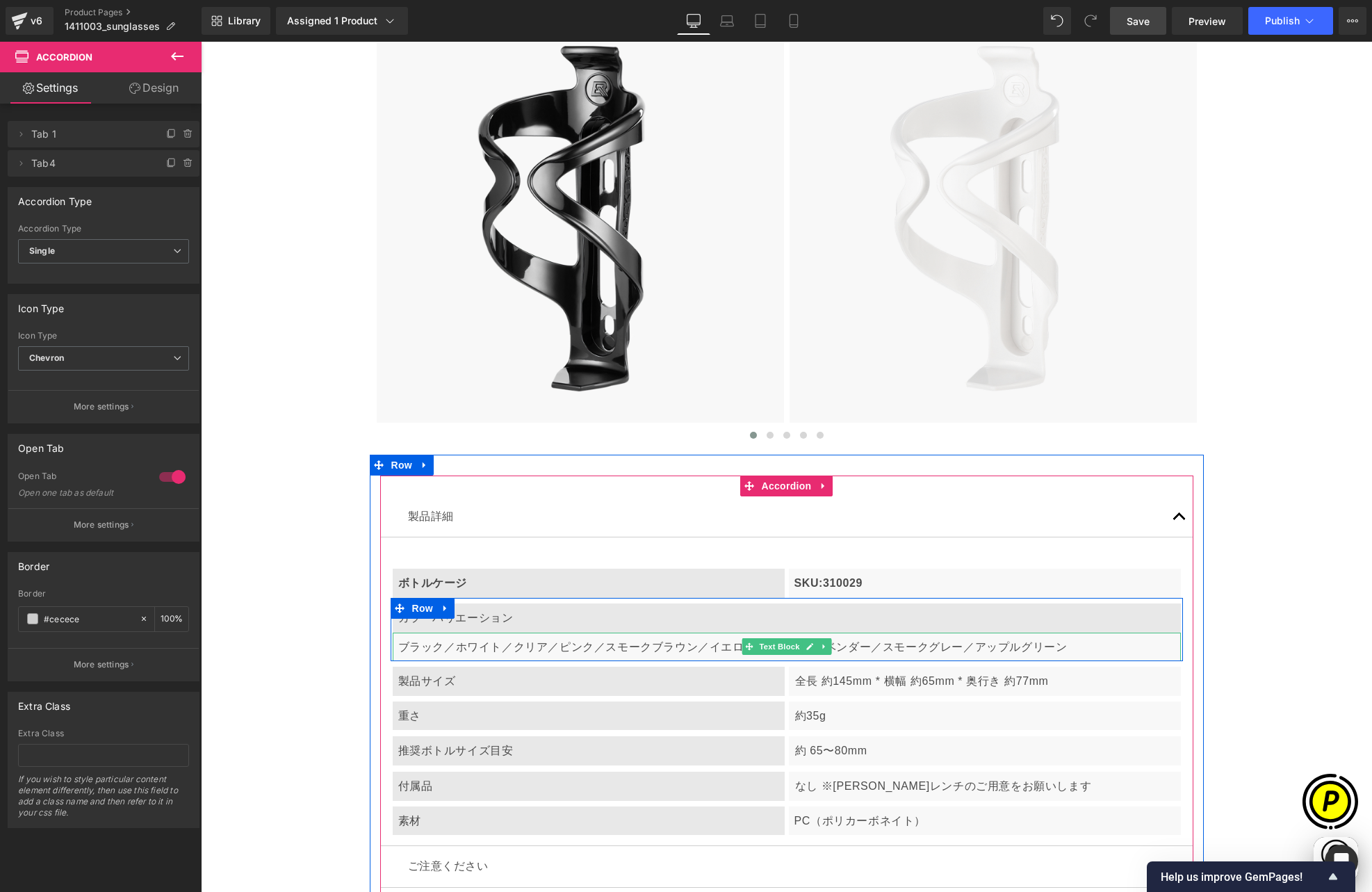
scroll to position [0, 271]
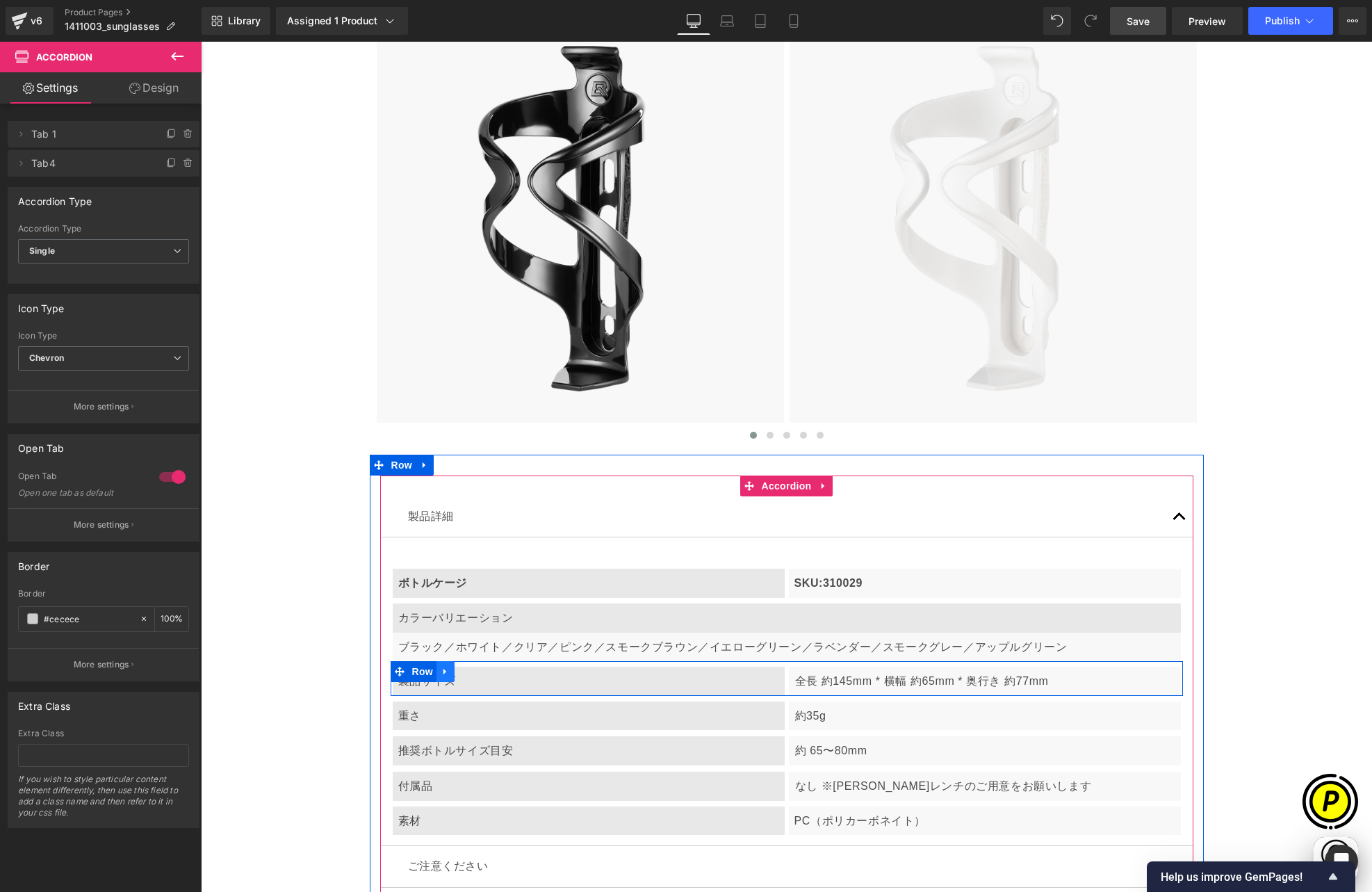
click at [444, 667] on icon at bounding box center [446, 672] width 10 height 10
click at [459, 667] on icon at bounding box center [463, 672] width 10 height 10
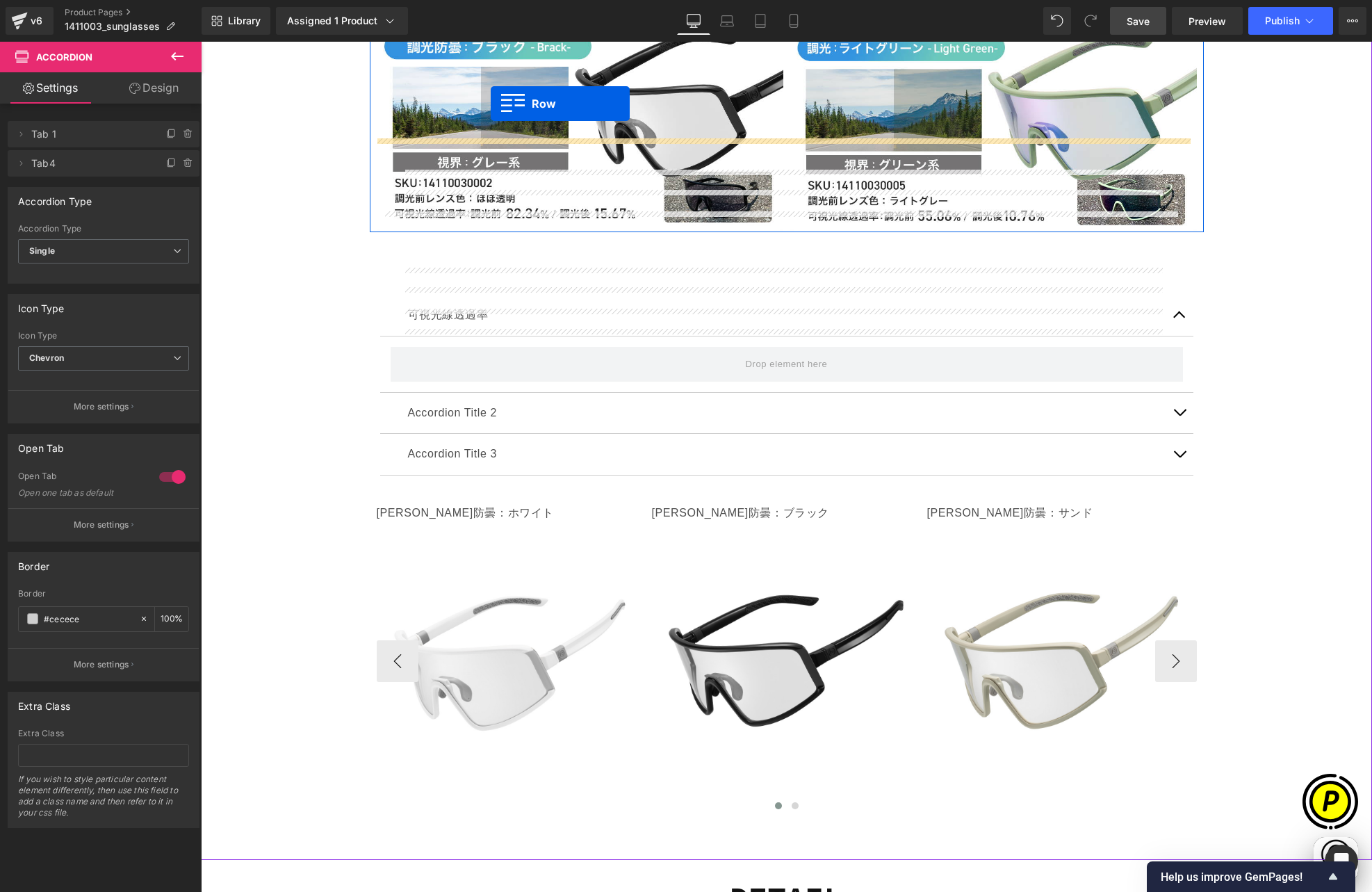
scroll to position [4655, 0]
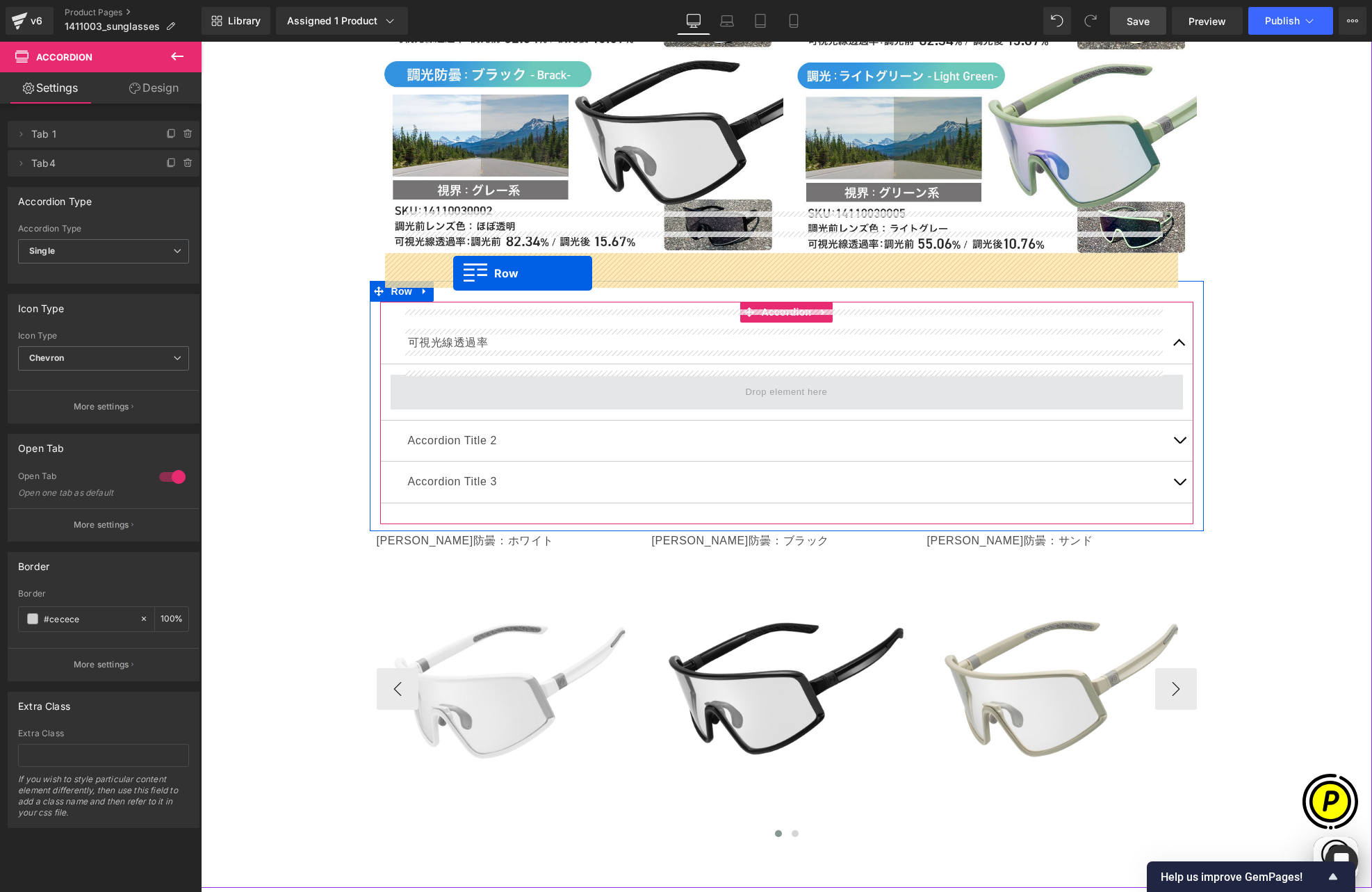
drag, startPoint x: 391, startPoint y: 584, endPoint x: 453, endPoint y: 273, distance: 317.1
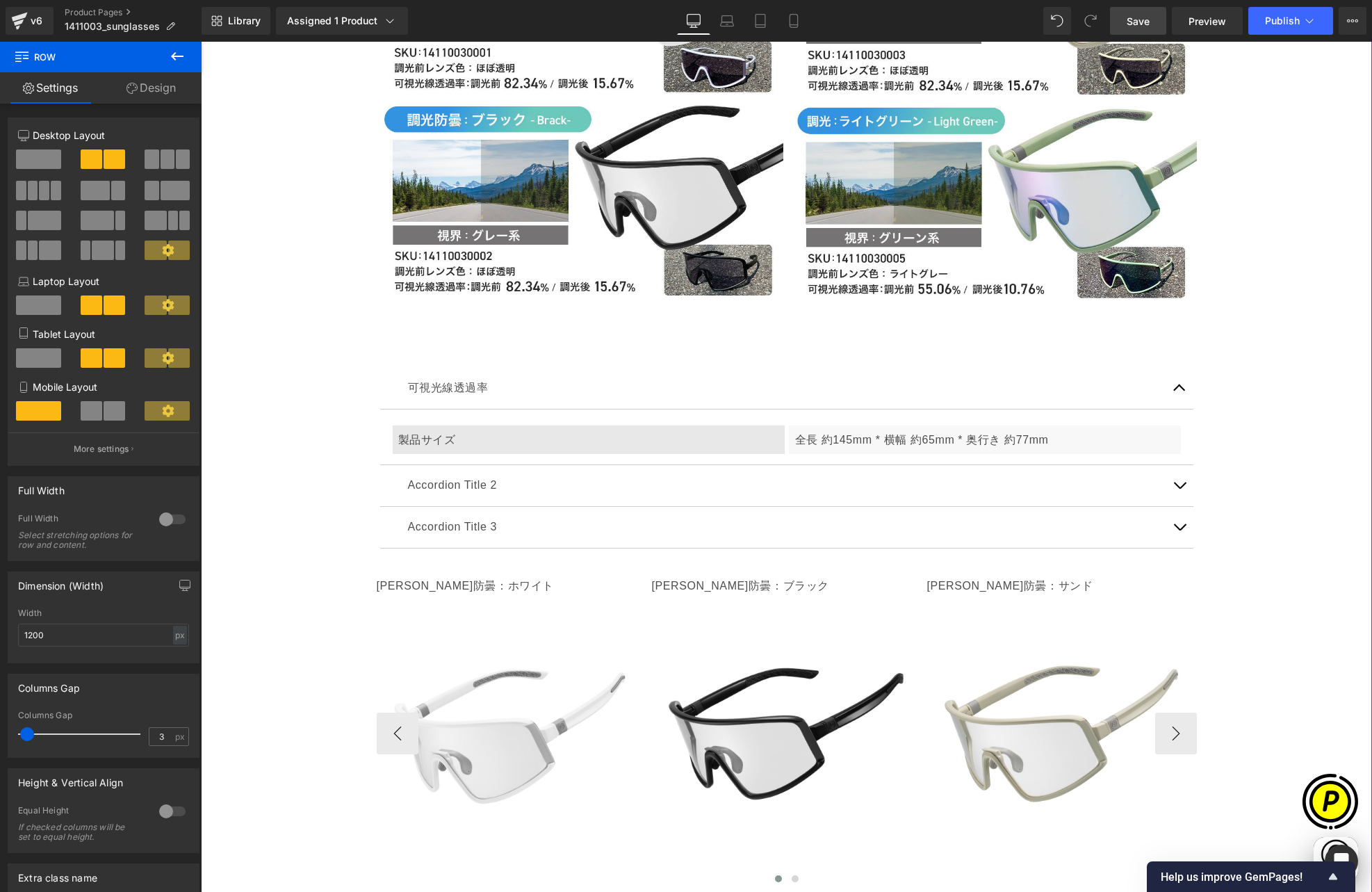
scroll to position [0, 813]
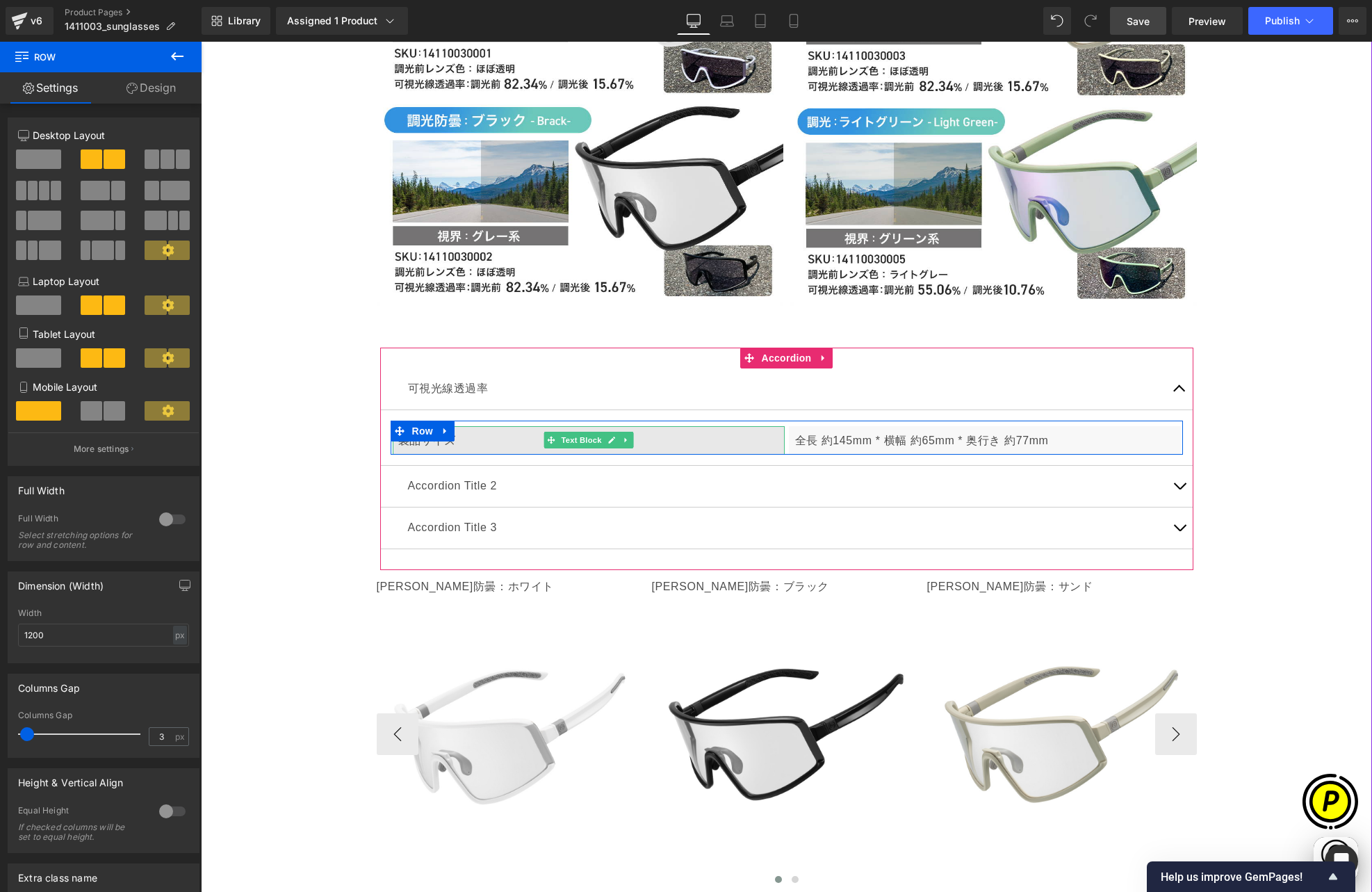
click at [433, 426] on div "製品サイズ" at bounding box center [588, 441] width 392 height 30
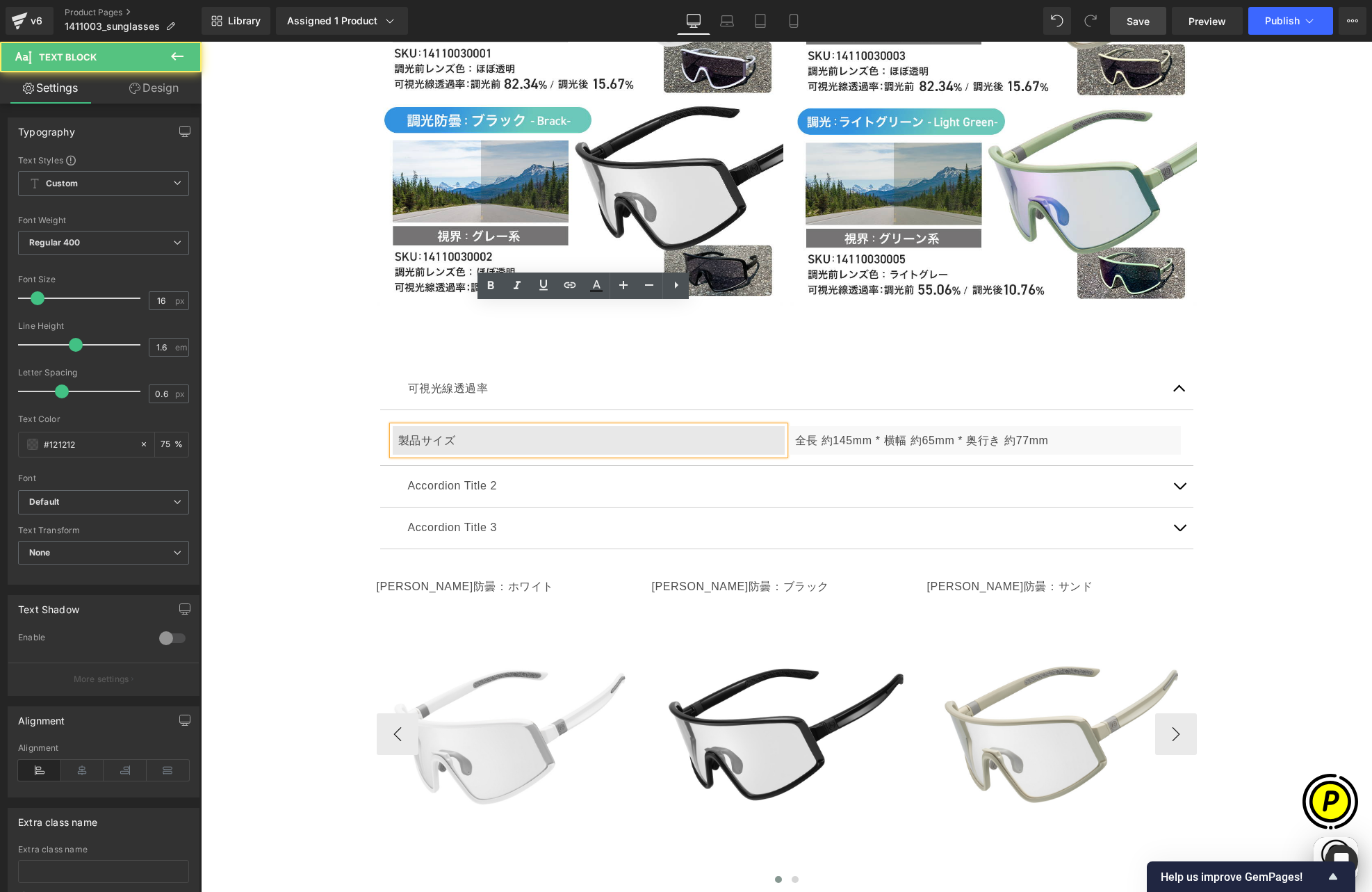
scroll to position [0, 0]
drag, startPoint x: 393, startPoint y: 318, endPoint x: 470, endPoint y: 317, distance: 77.0
click at [470, 426] on div "製品サイズ" at bounding box center [588, 441] width 392 height 30
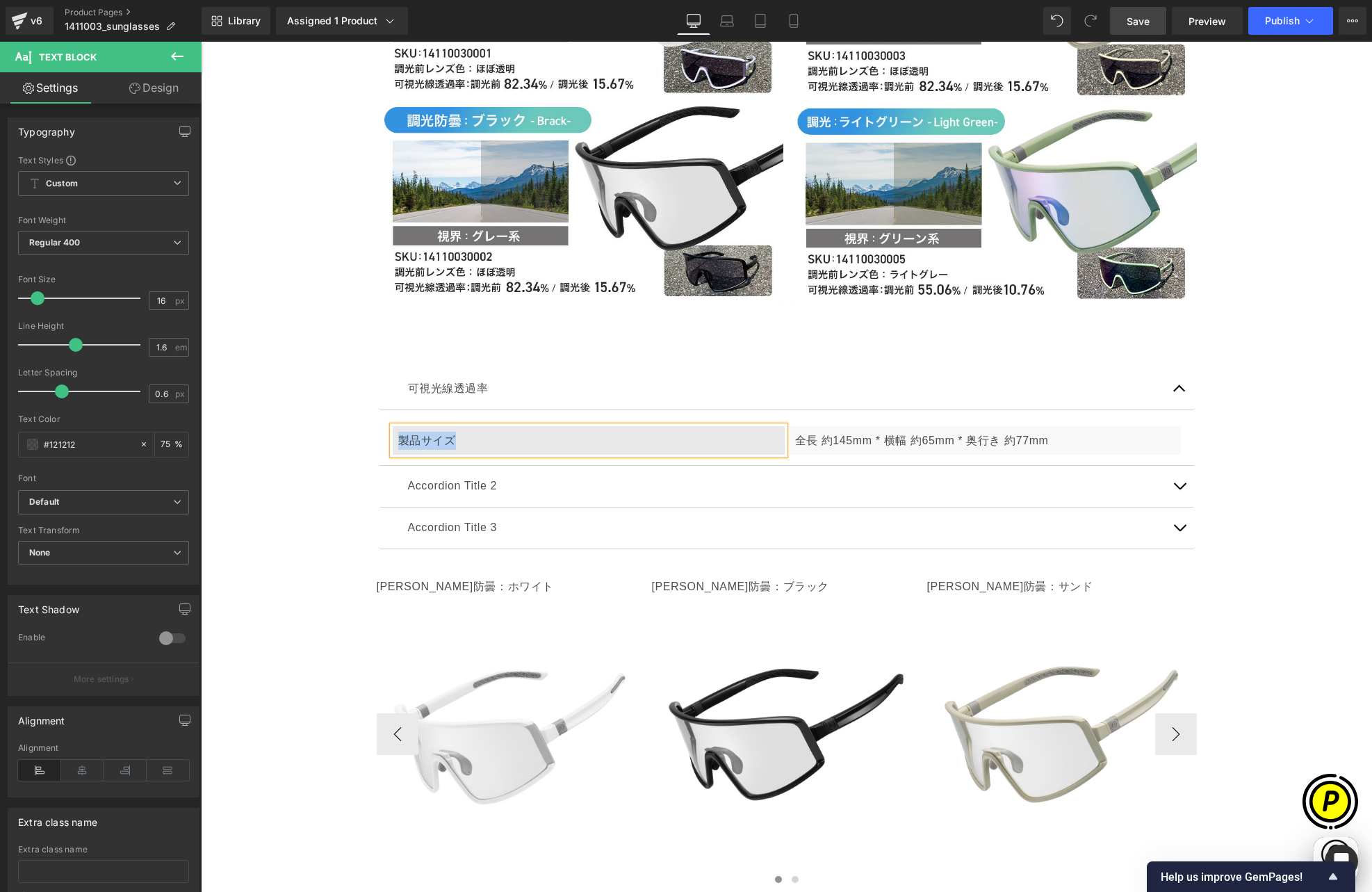
paste div
click at [828, 432] on p "全長 約145mm * 横幅 約65mm * 奥行き 約77mm" at bounding box center [985, 441] width 380 height 19
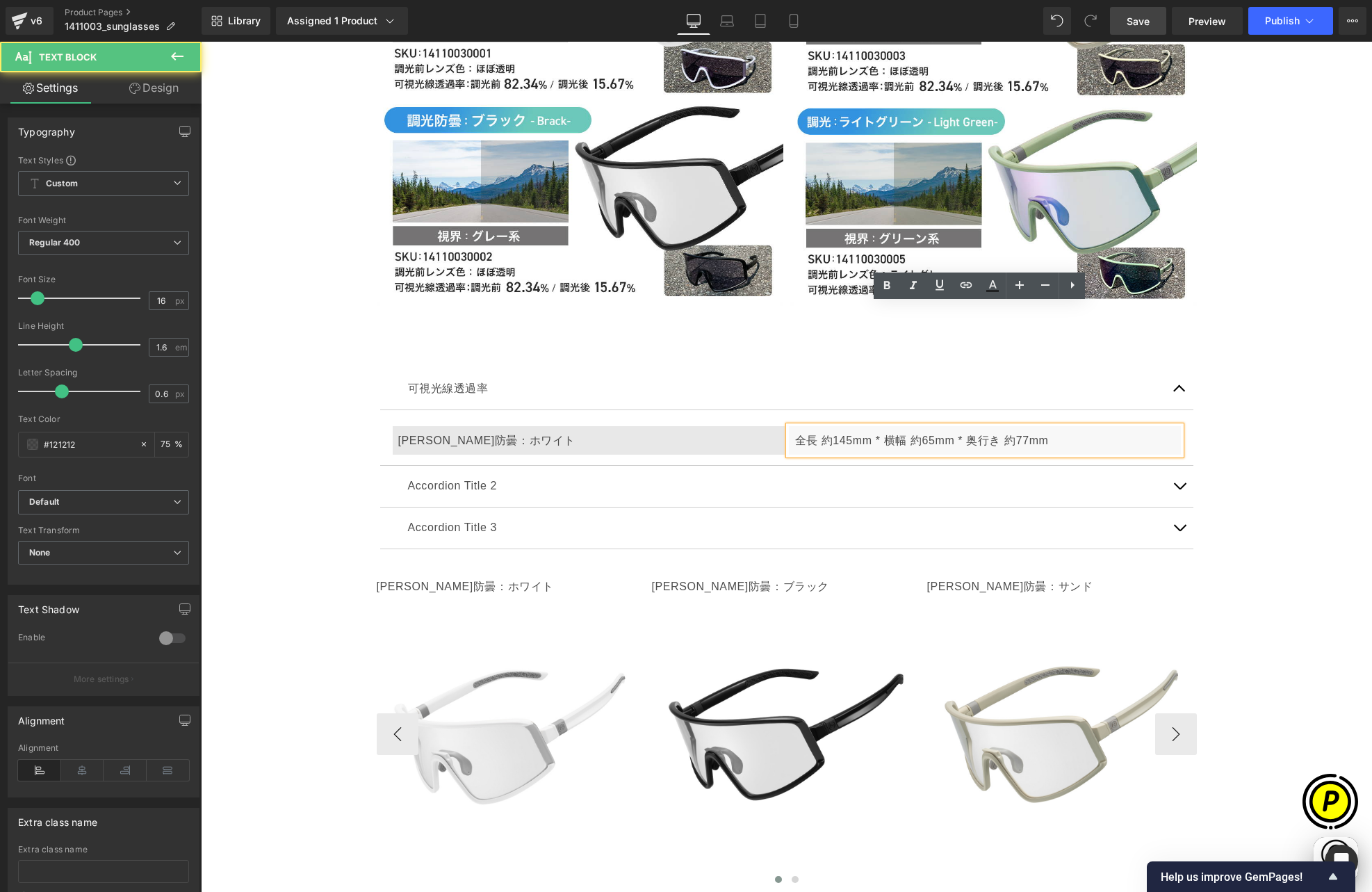
scroll to position [0, 271]
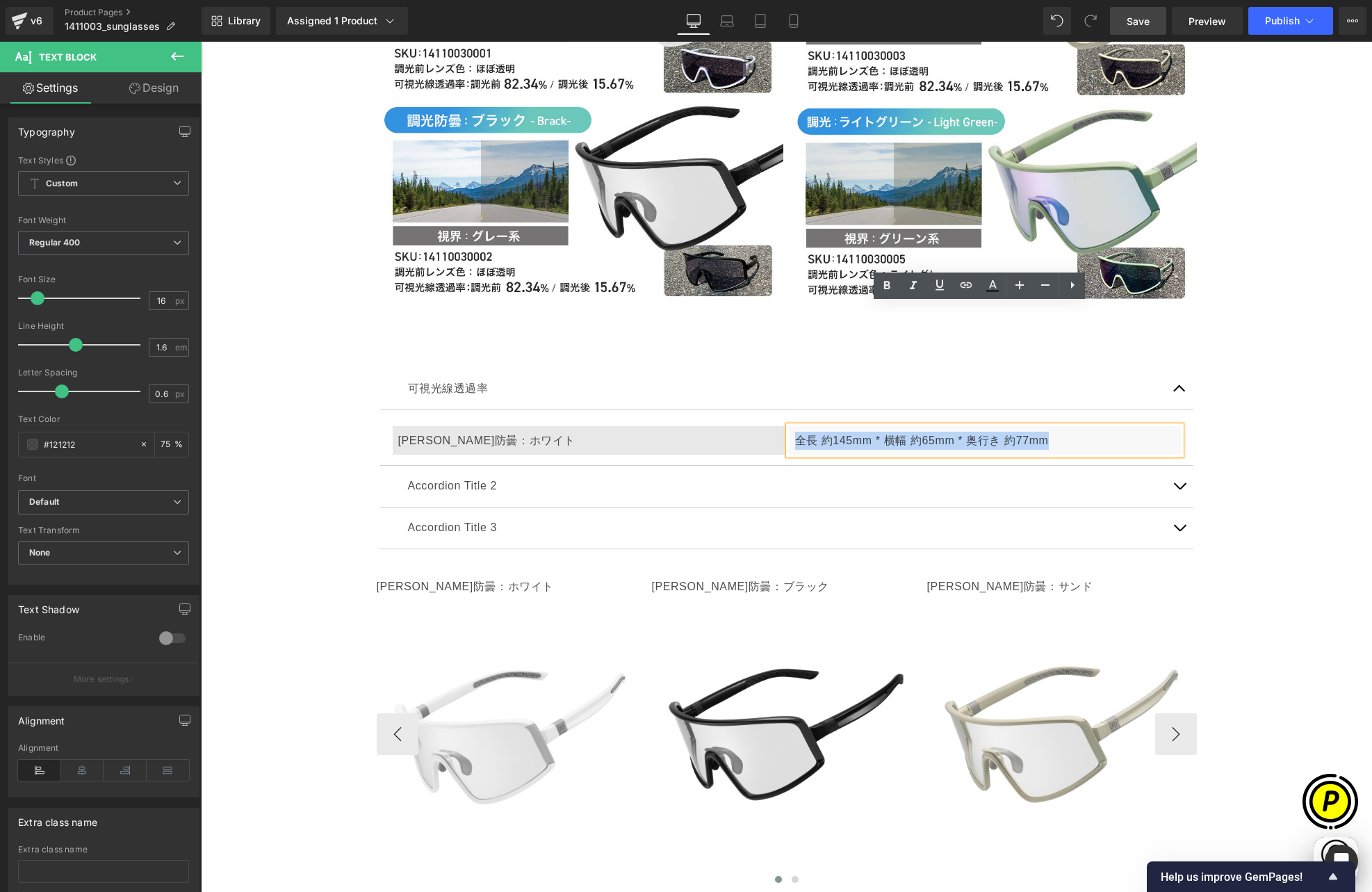
drag, startPoint x: 788, startPoint y: 319, endPoint x: 1089, endPoint y: 321, distance: 301.0
click at [1089, 426] on div "全長 約145mm * 横幅 約65mm * 奥行き 約77mm" at bounding box center [985, 441] width 392 height 30
paste div
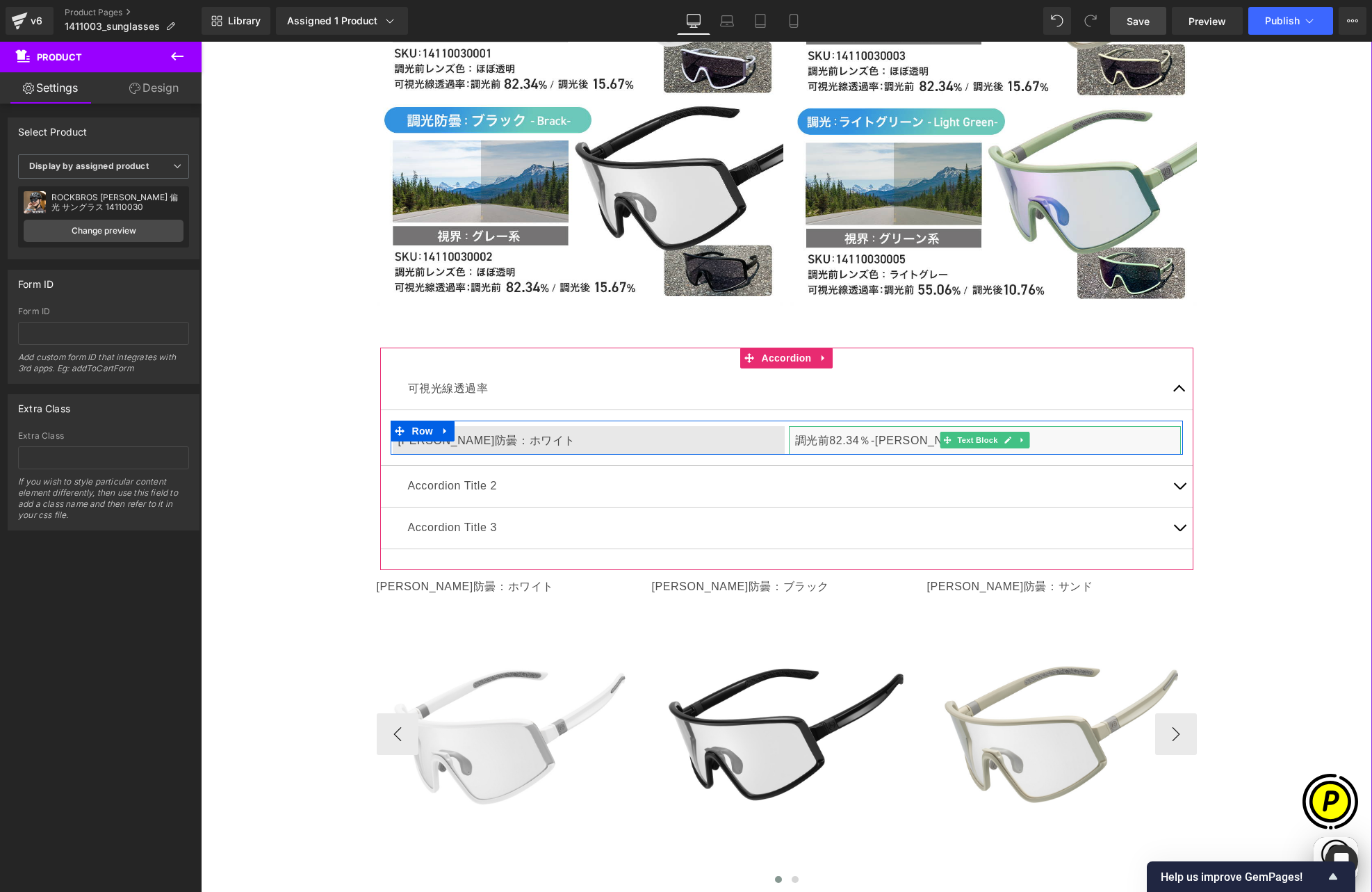
click at [884, 432] on p "調光前82.34％-調光後15.67％" at bounding box center [985, 441] width 380 height 19
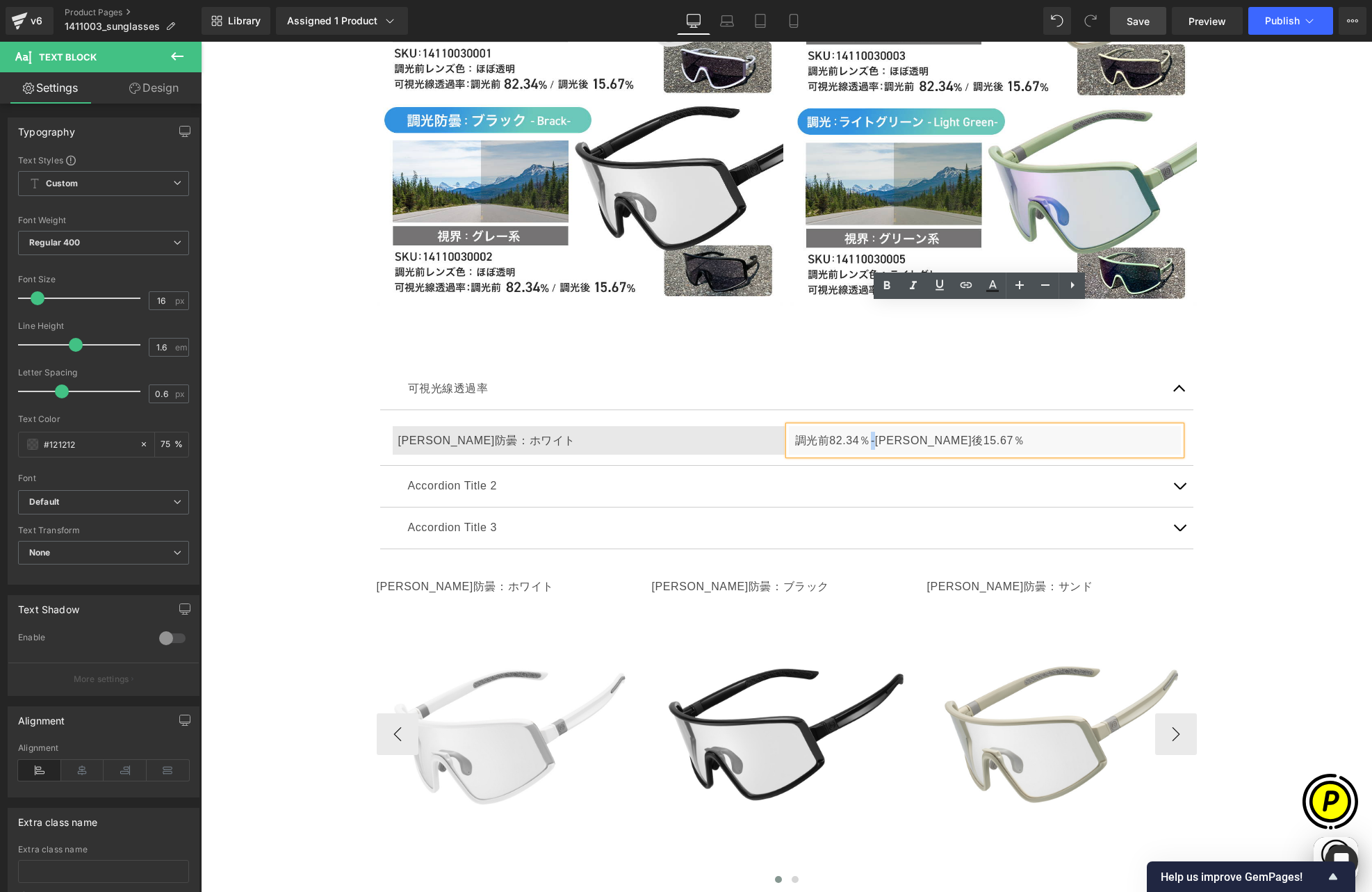
scroll to position [0, 542]
click at [868, 432] on p "調光前82.34％-調光後15.67％" at bounding box center [985, 441] width 380 height 19
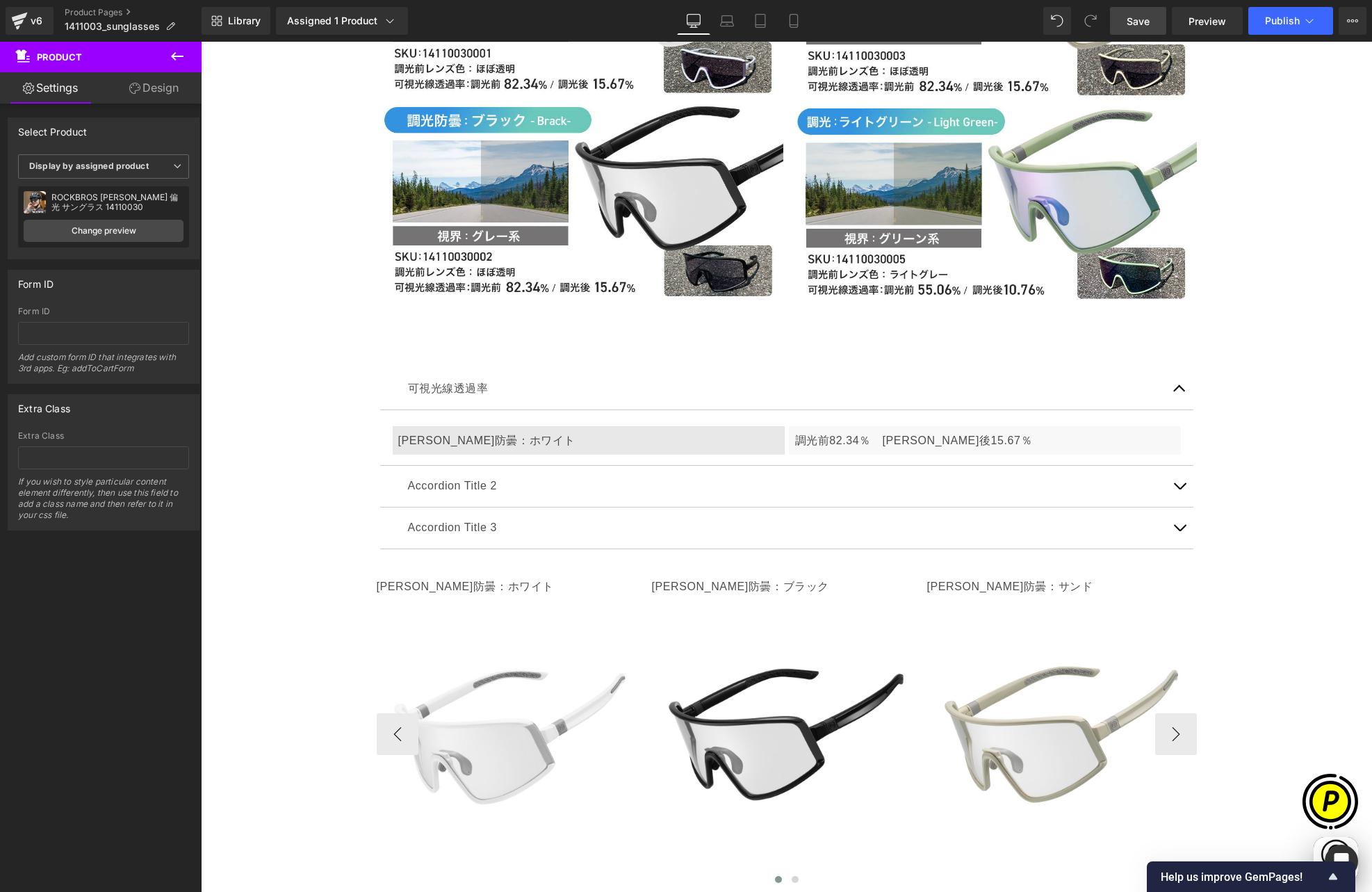
scroll to position [0, 813]
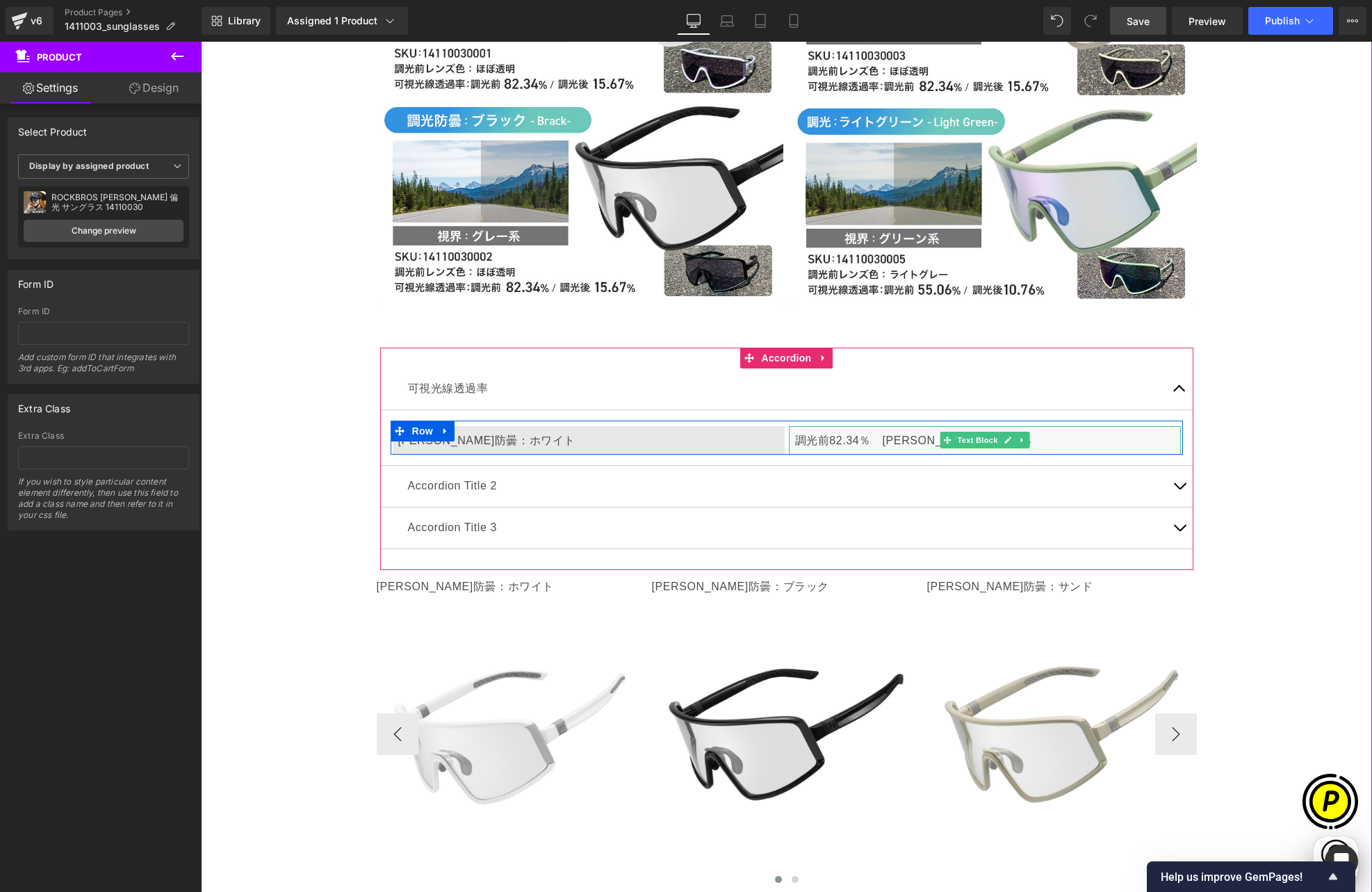
click at [821, 432] on p "調光前82.34％　調光後15.67％" at bounding box center [985, 441] width 380 height 19
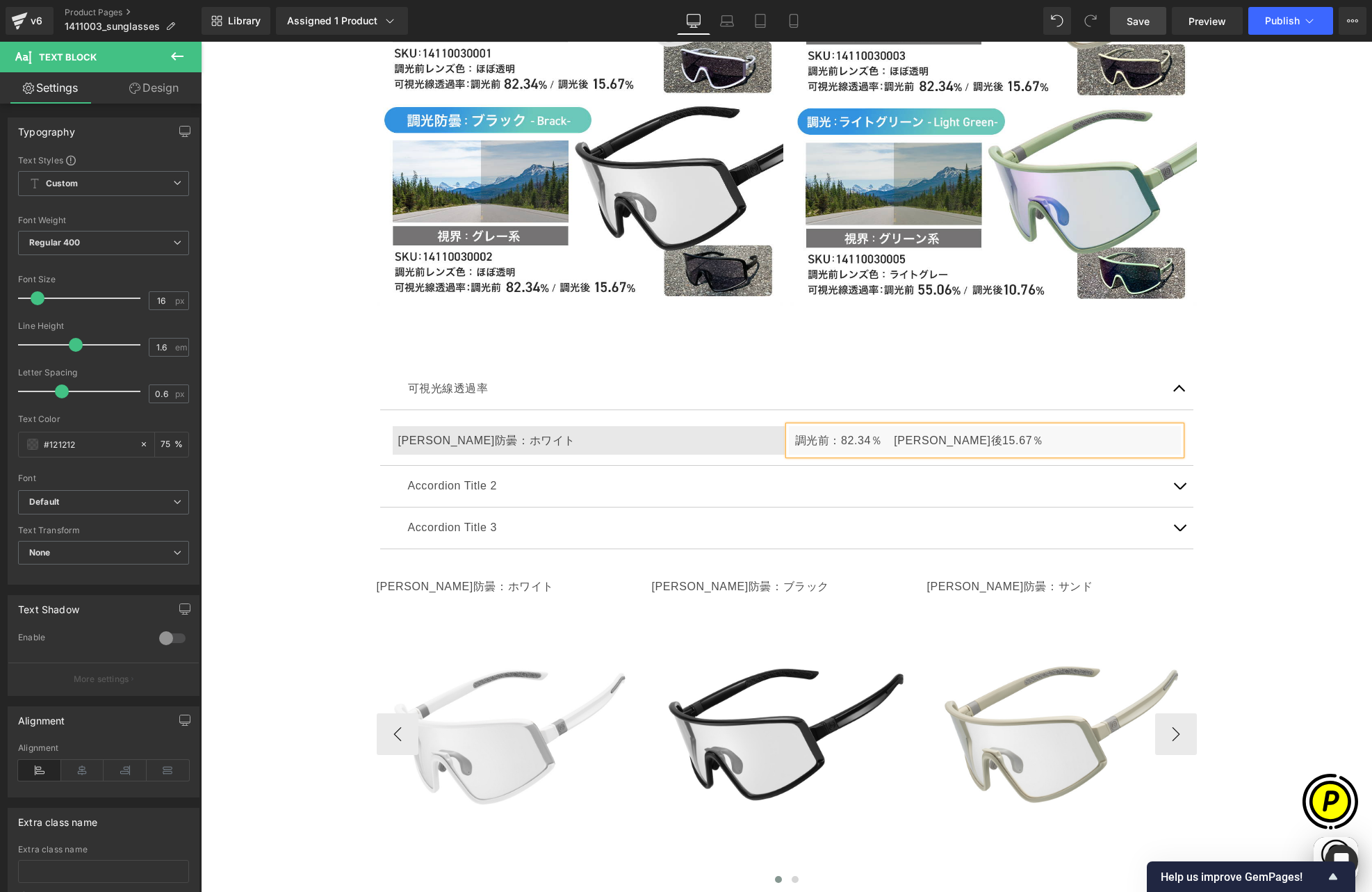
click at [920, 432] on p "調光前：82.34％　調光後15.67％" at bounding box center [985, 441] width 380 height 19
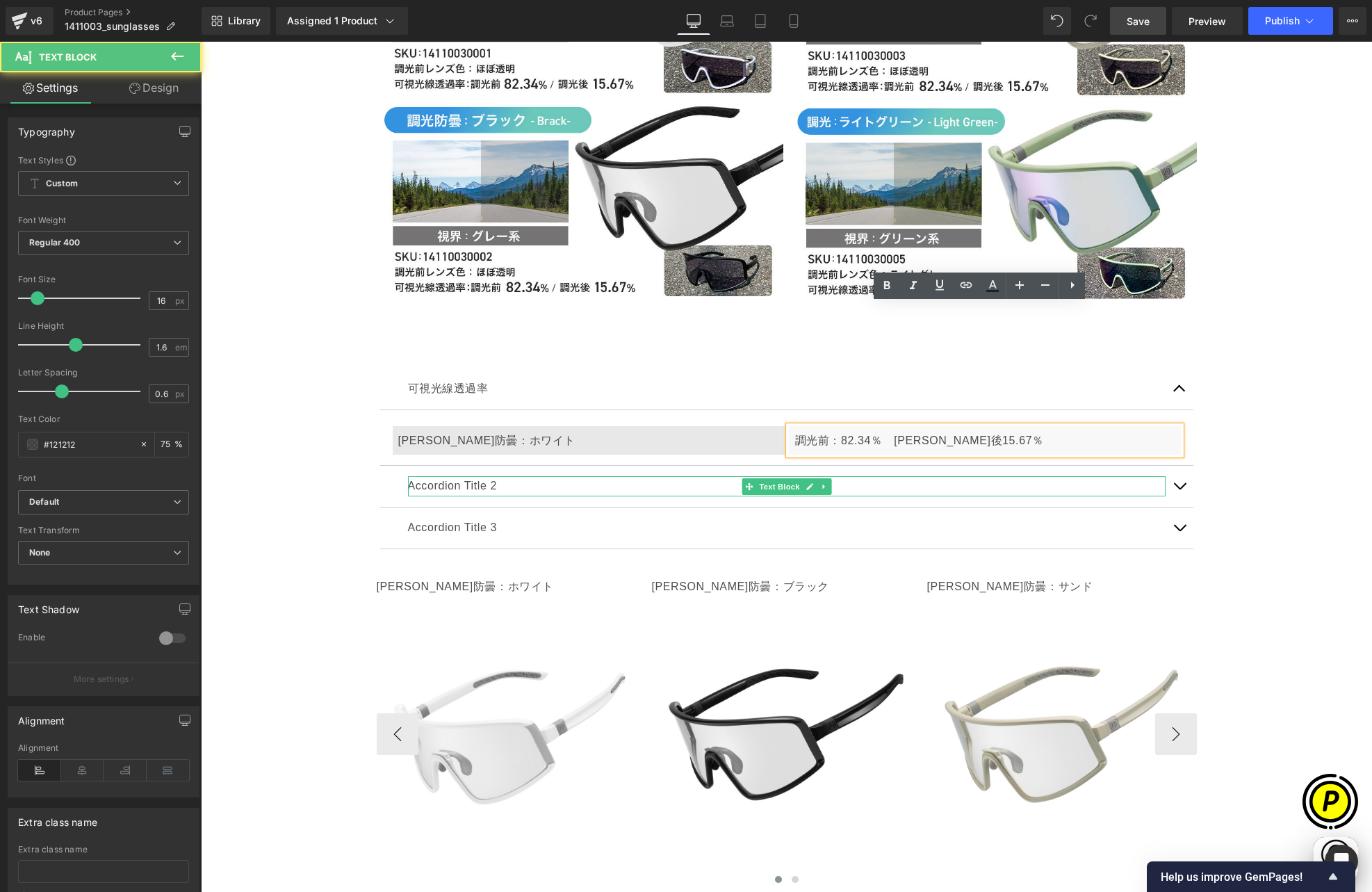
scroll to position [0, 0]
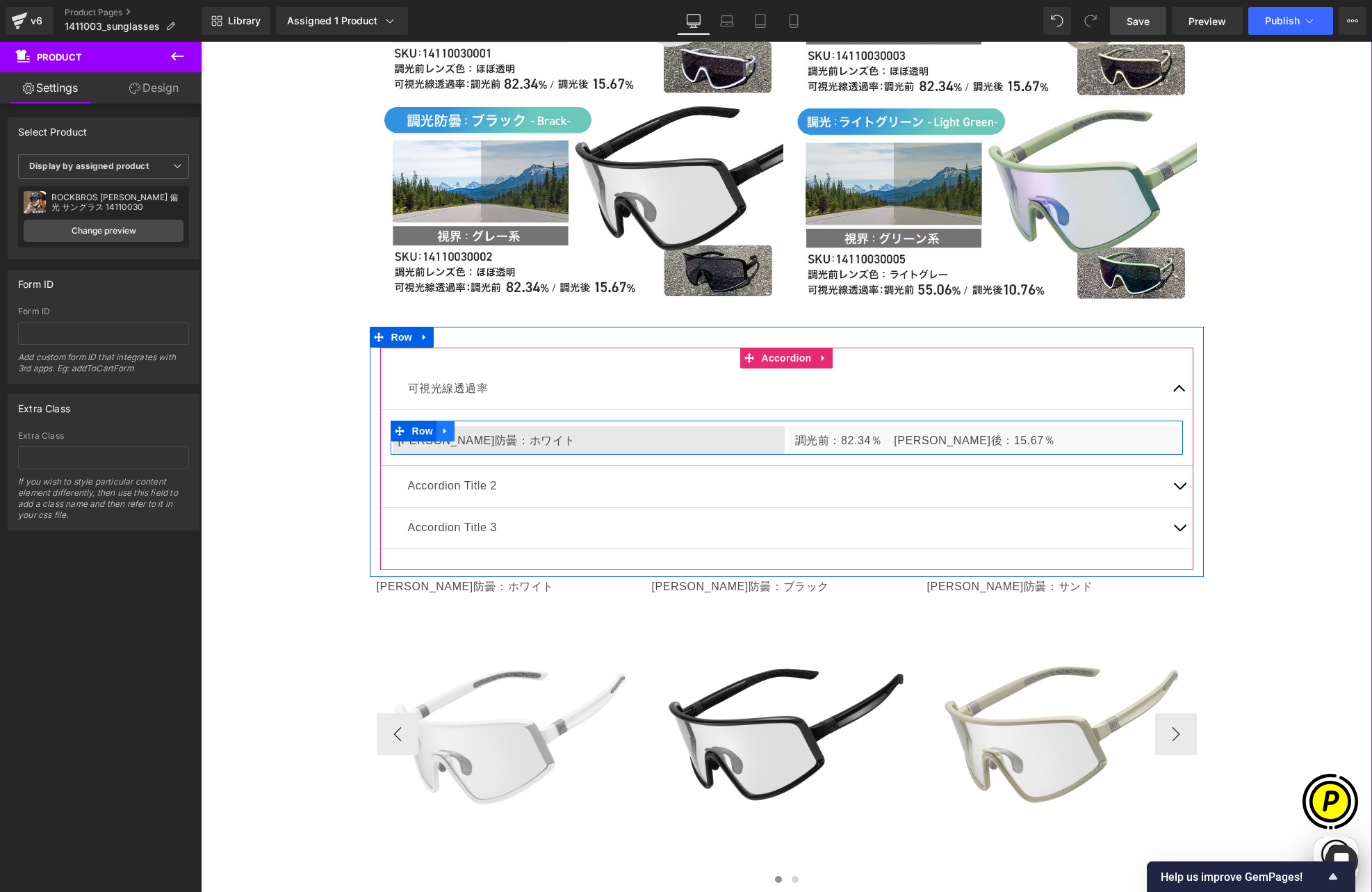
click at [441, 425] on icon at bounding box center [446, 430] width 10 height 10
click at [460, 426] on icon at bounding box center [463, 431] width 10 height 10
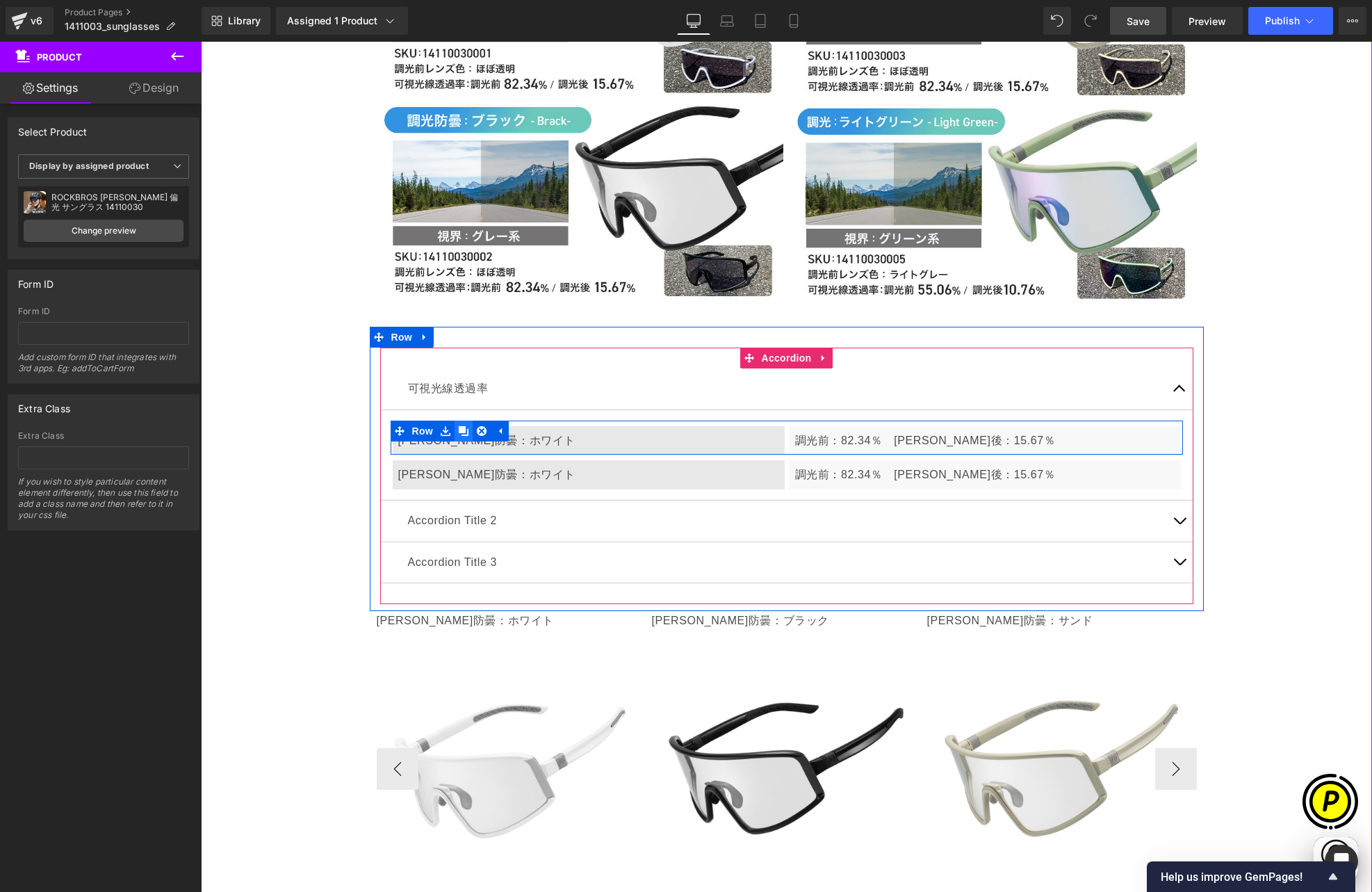
click at [459, 426] on icon at bounding box center [463, 431] width 10 height 10
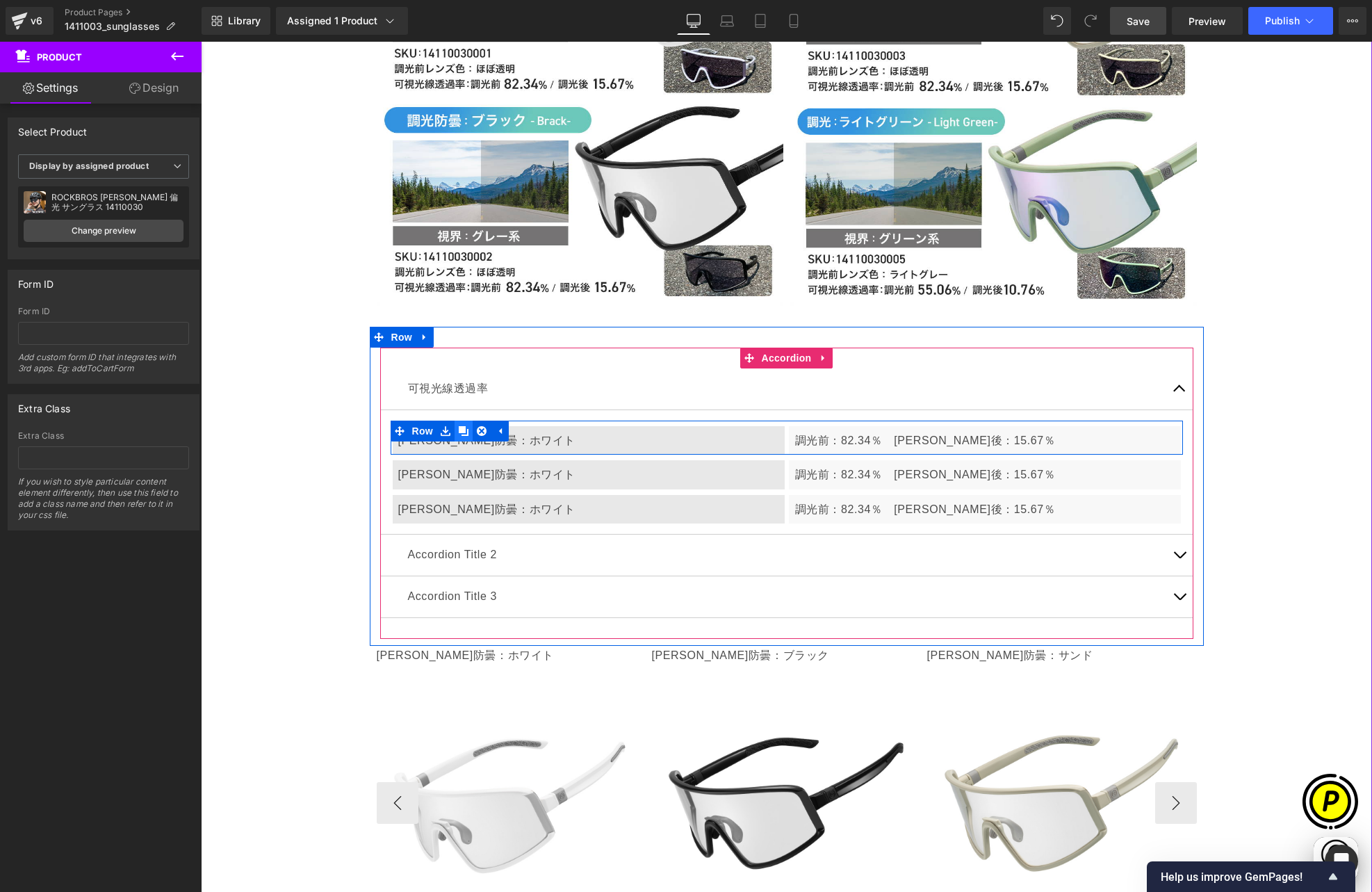
click at [459, 426] on icon at bounding box center [463, 431] width 10 height 10
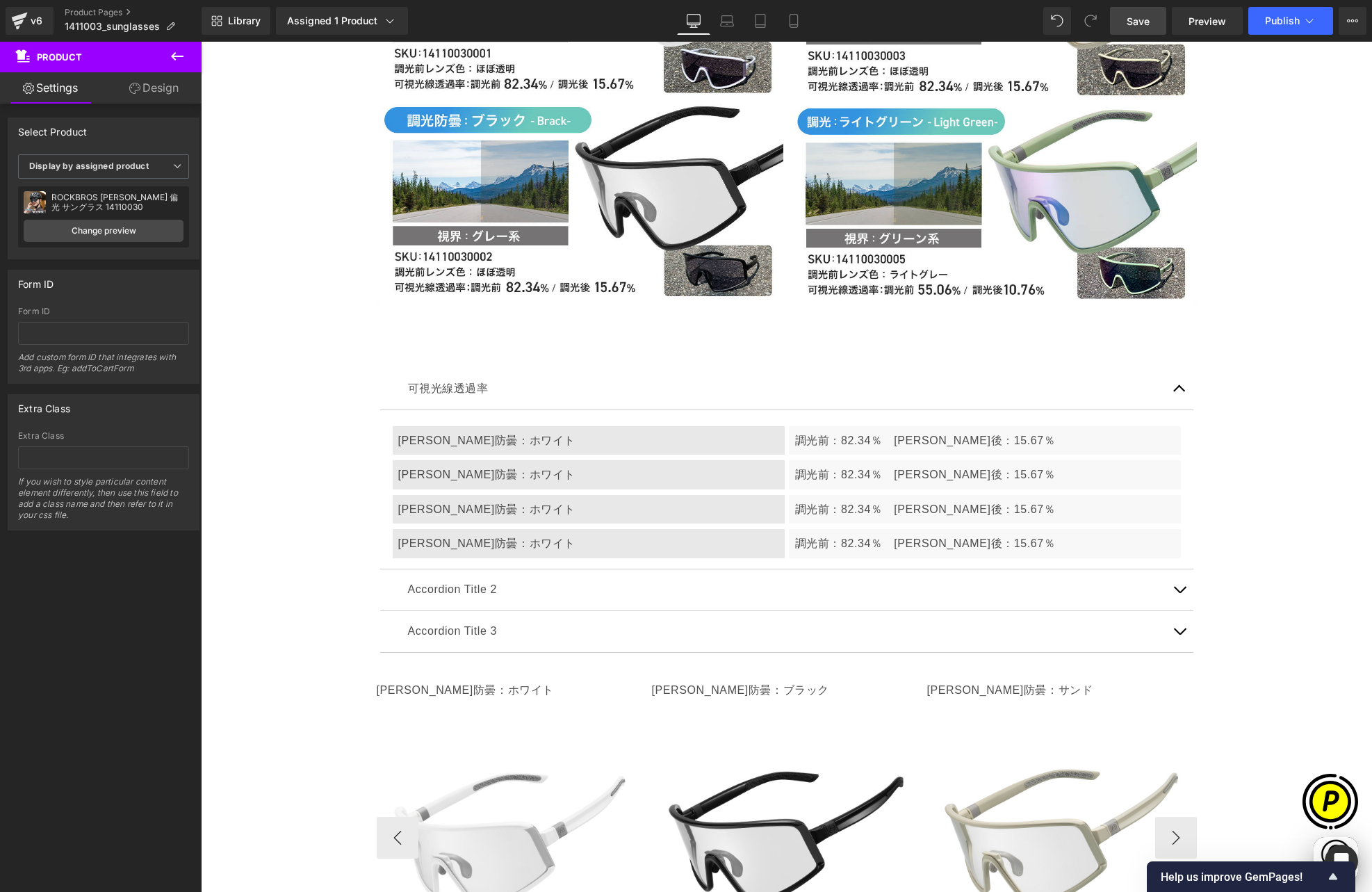
click at [469, 460] on div "[PERSON_NAME]防曇：ホワイト" at bounding box center [588, 475] width 392 height 30
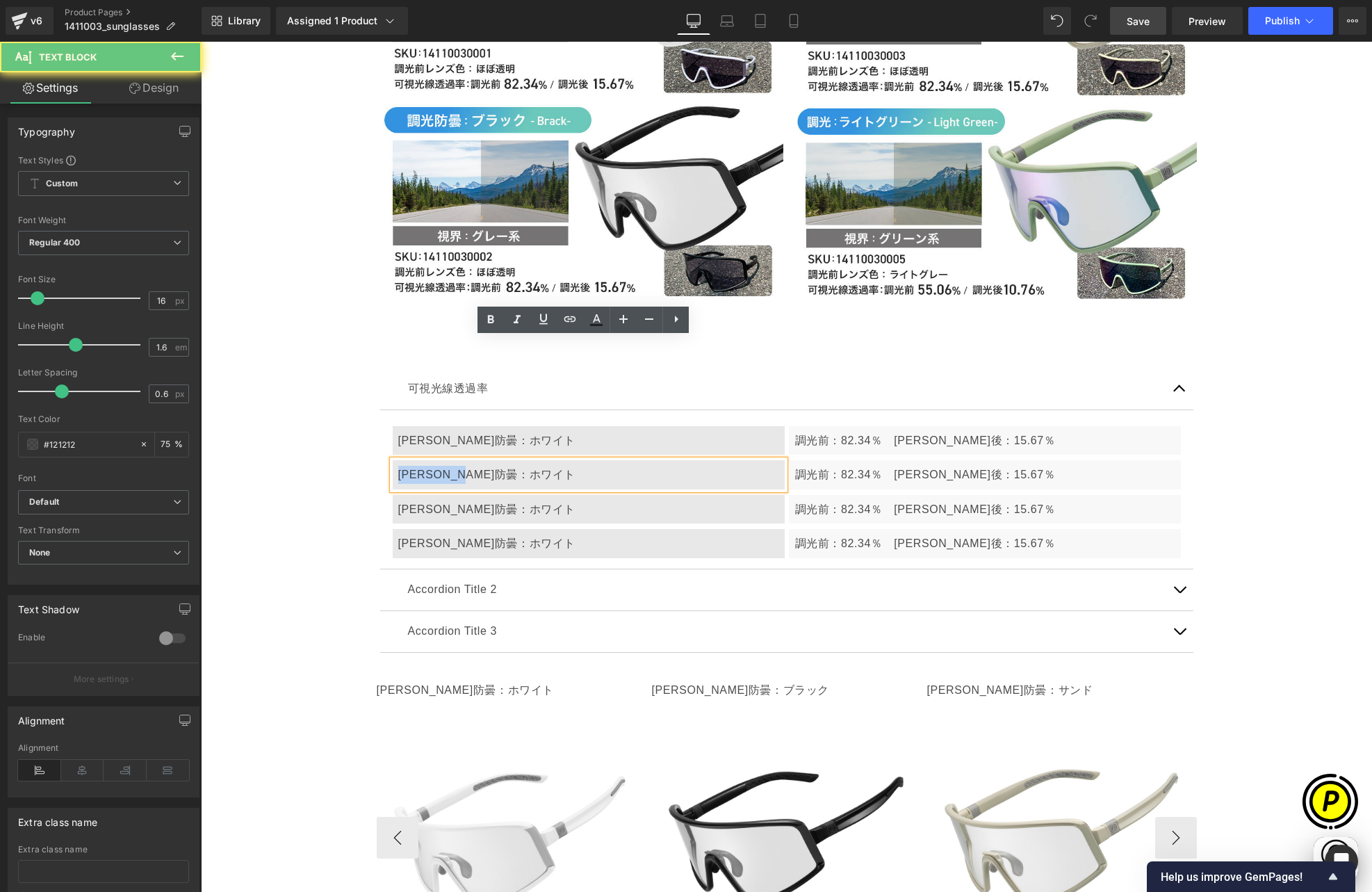
drag, startPoint x: 394, startPoint y: 350, endPoint x: 544, endPoint y: 358, distance: 150.2
click at [544, 460] on div "[PERSON_NAME]防曇：ホワイト" at bounding box center [588, 475] width 392 height 30
paste div
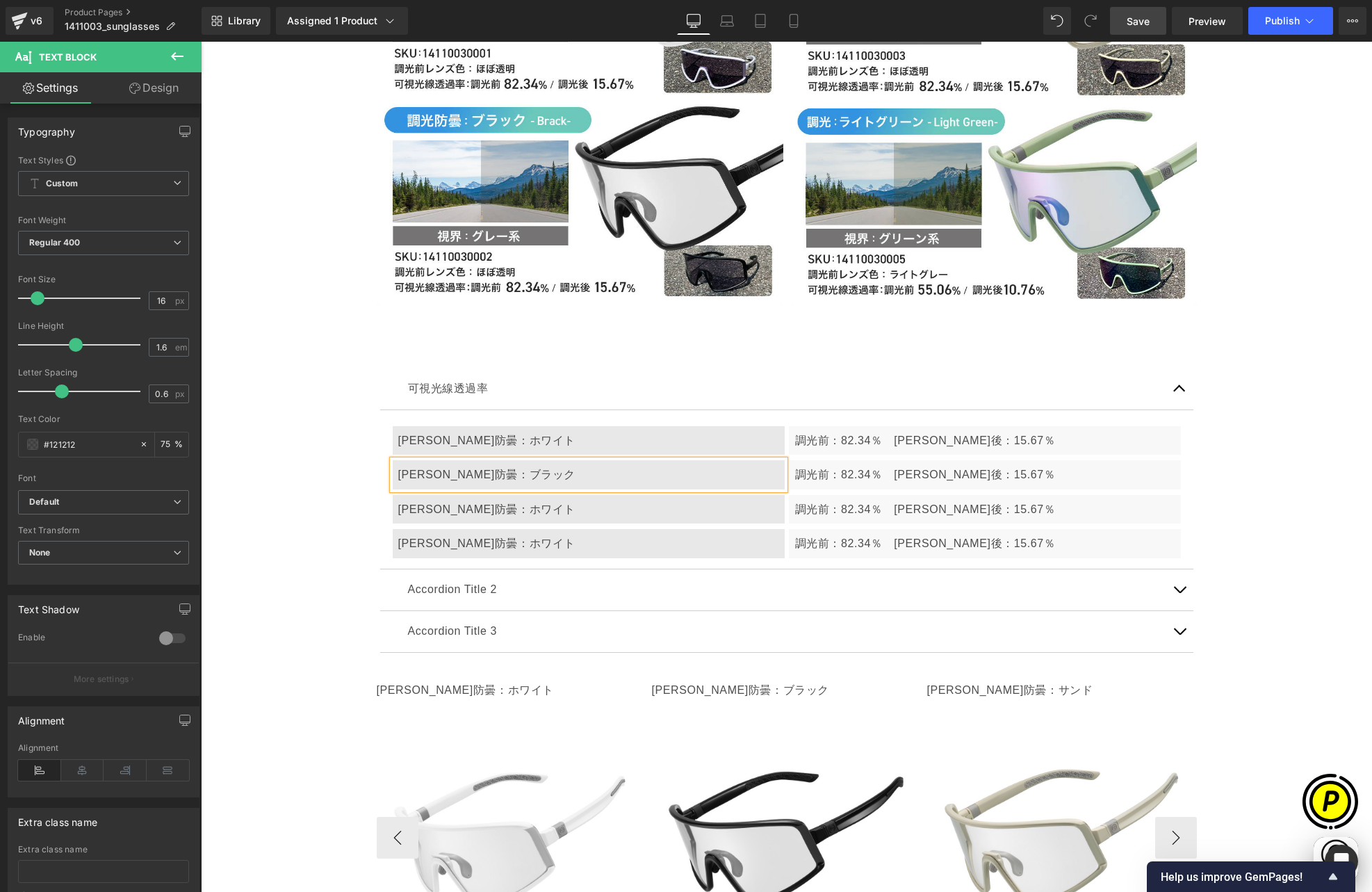
scroll to position [0, 542]
click at [835, 466] on p "調光前：82.34％　[PERSON_NAME]後：15.67％" at bounding box center [985, 475] width 380 height 19
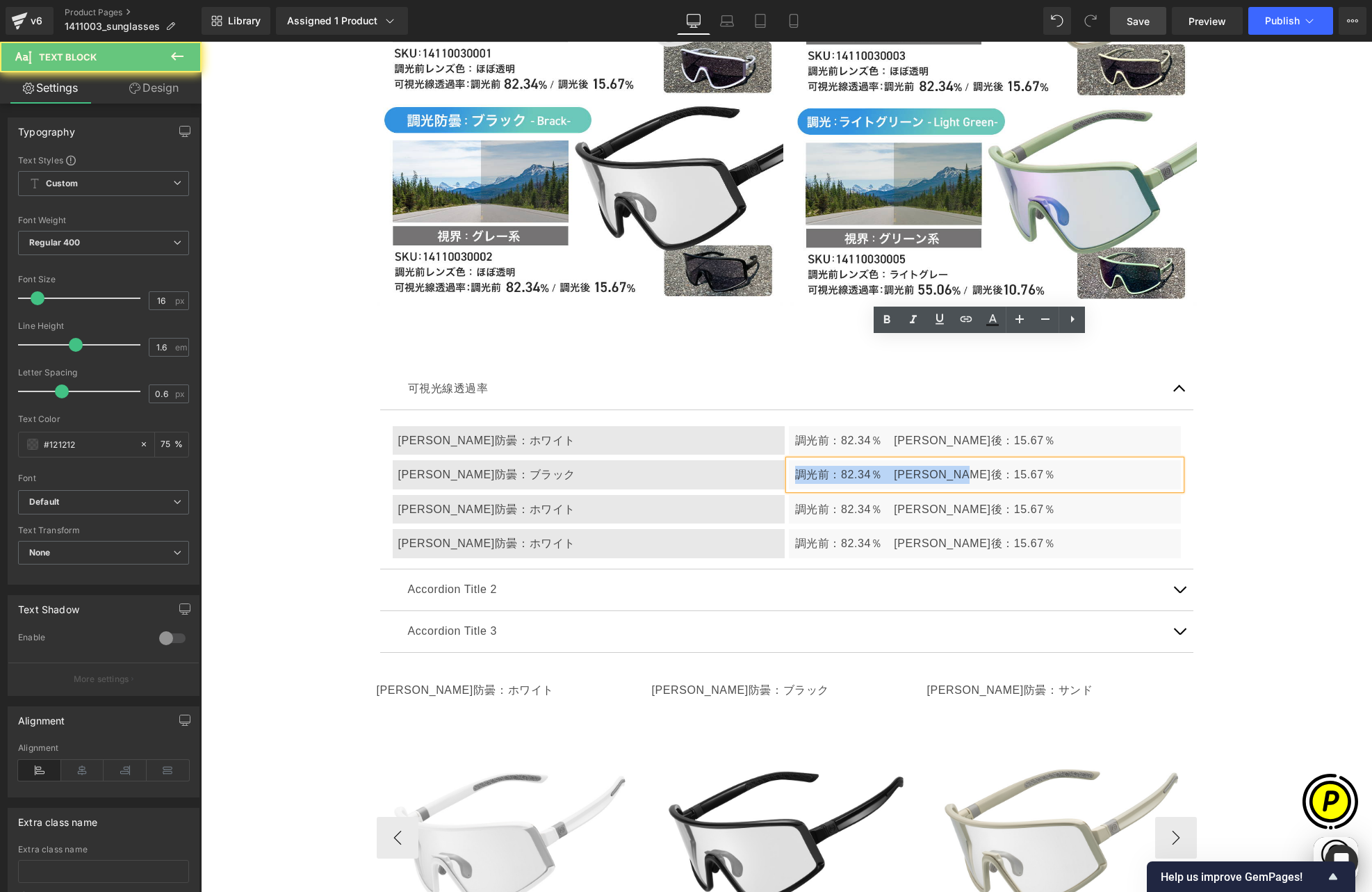
drag, startPoint x: 791, startPoint y: 352, endPoint x: 1038, endPoint y: 351, distance: 247.0
click at [1046, 466] on p "調光前：82.34％　[PERSON_NAME]後：15.67％" at bounding box center [985, 475] width 380 height 19
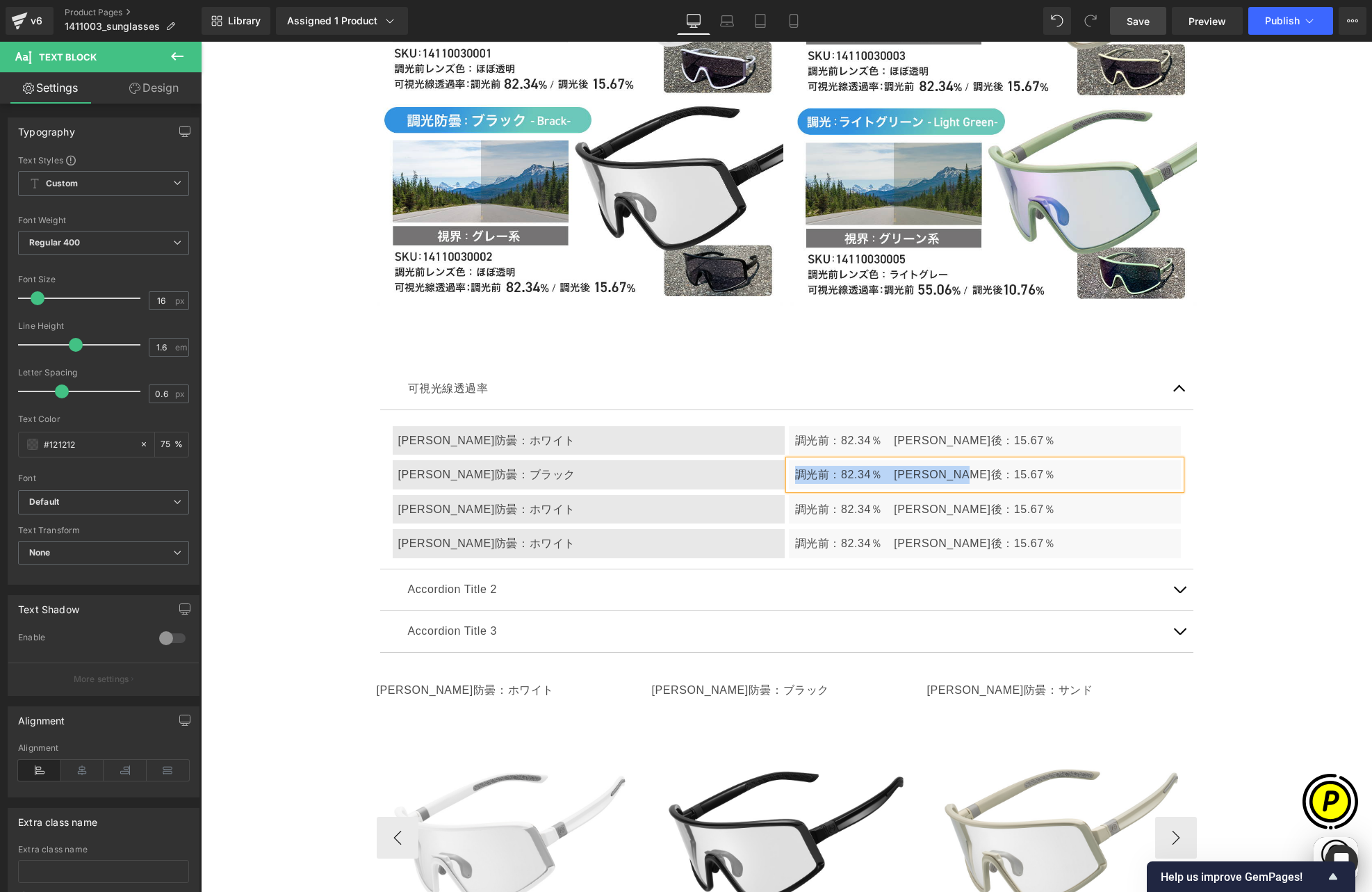
paste div
click at [823, 466] on p "調光前82.34％-調光後15.67％" at bounding box center [985, 475] width 380 height 19
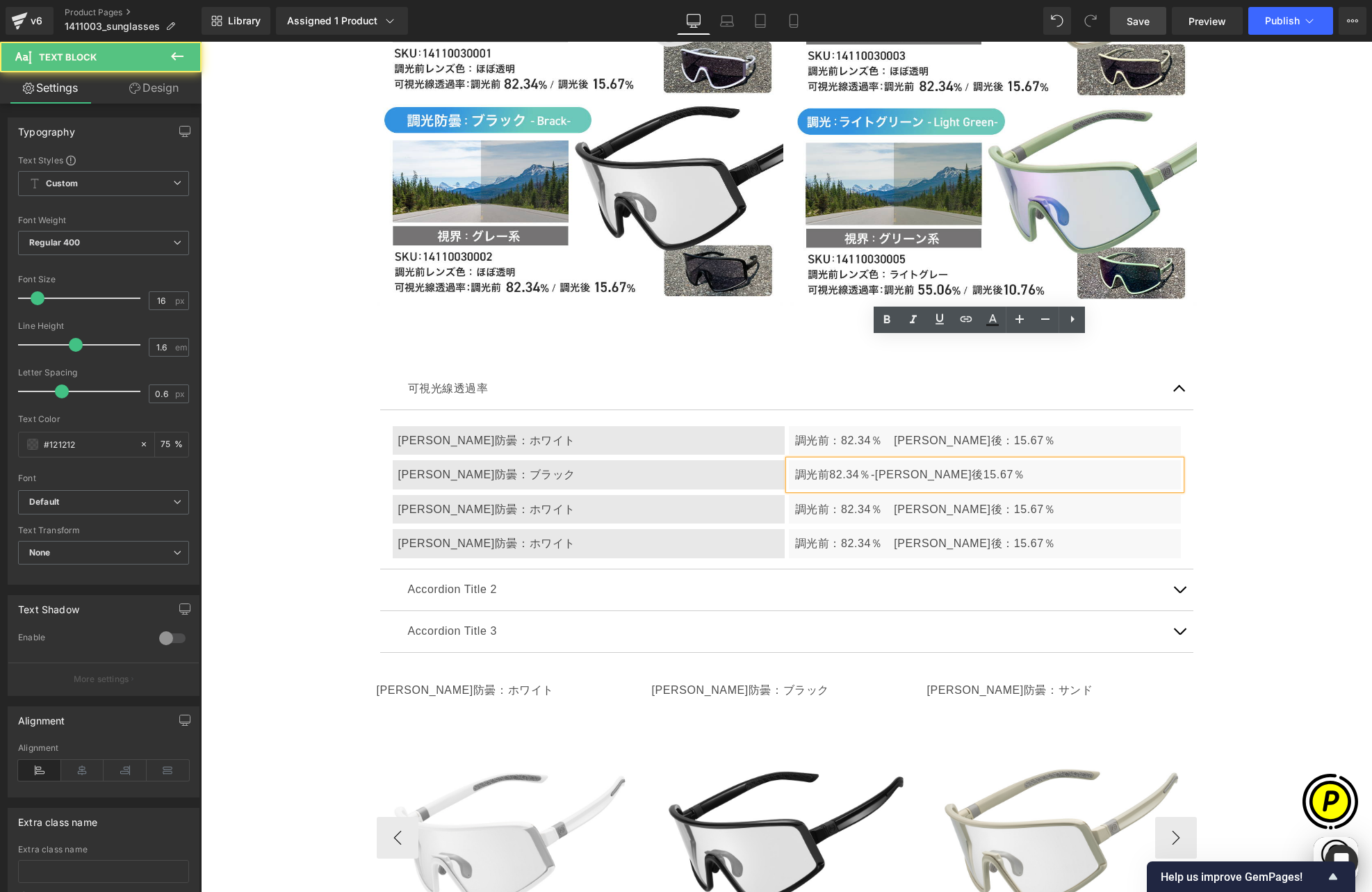
scroll to position [0, 813]
click at [883, 469] on span "82.34％-調光後15.67％" at bounding box center [938, 474] width 195 height 12
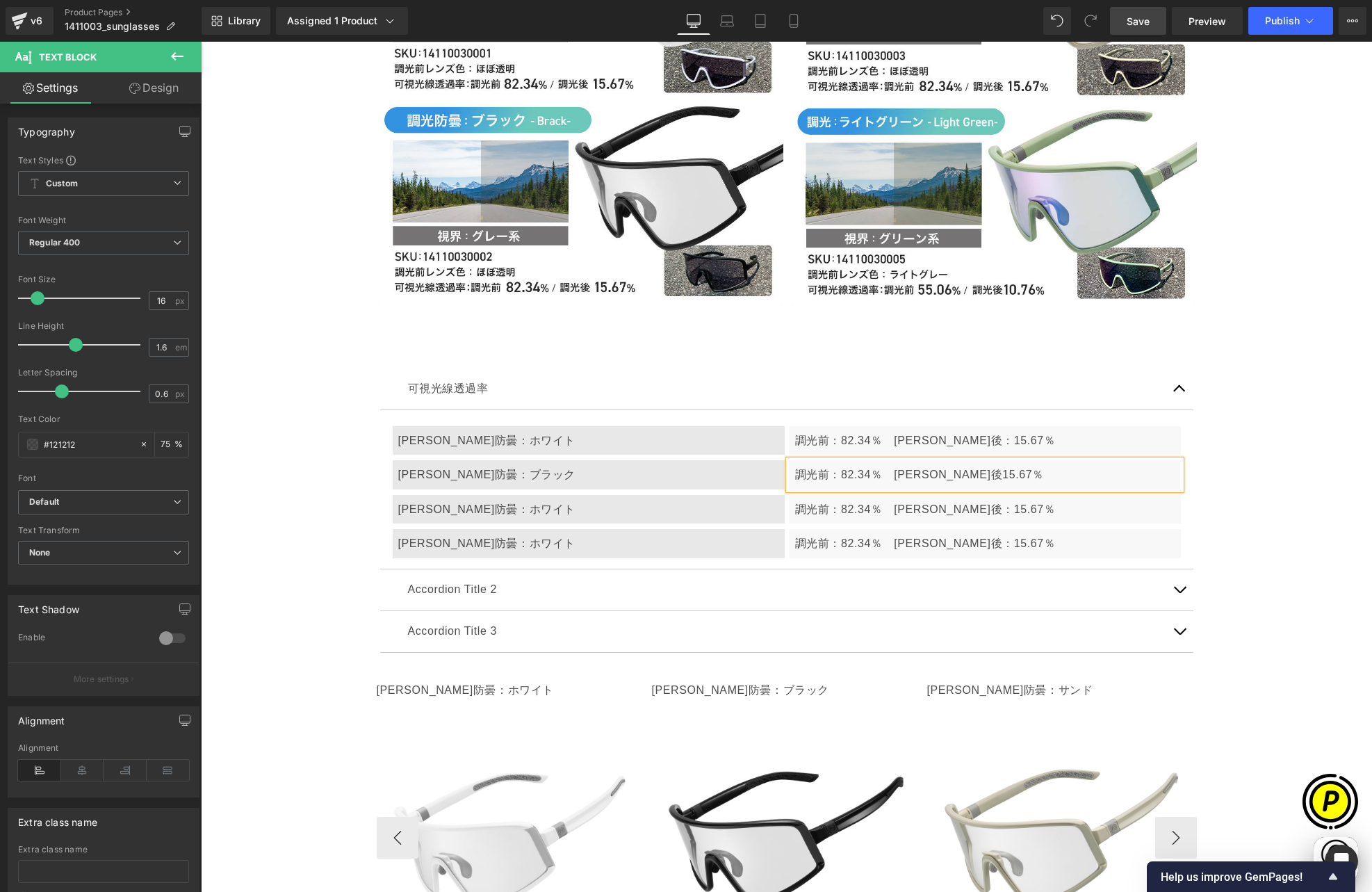
click at [925, 469] on span "82.34％　調光後15.67％" at bounding box center [942, 474] width 203 height 12
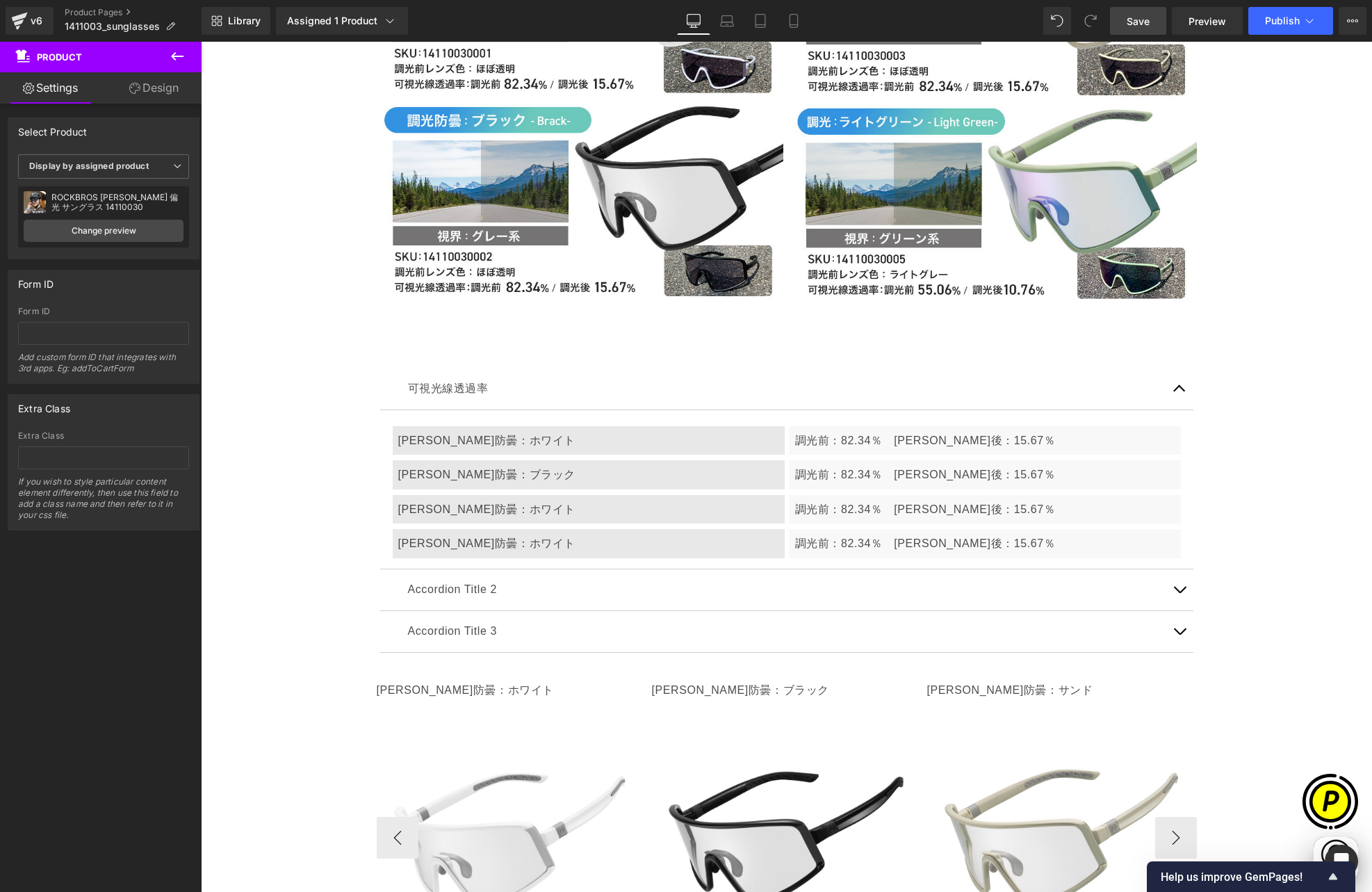
scroll to position [0, 271]
click at [483, 495] on div "[PERSON_NAME]防曇：ホワイト" at bounding box center [588, 509] width 392 height 30
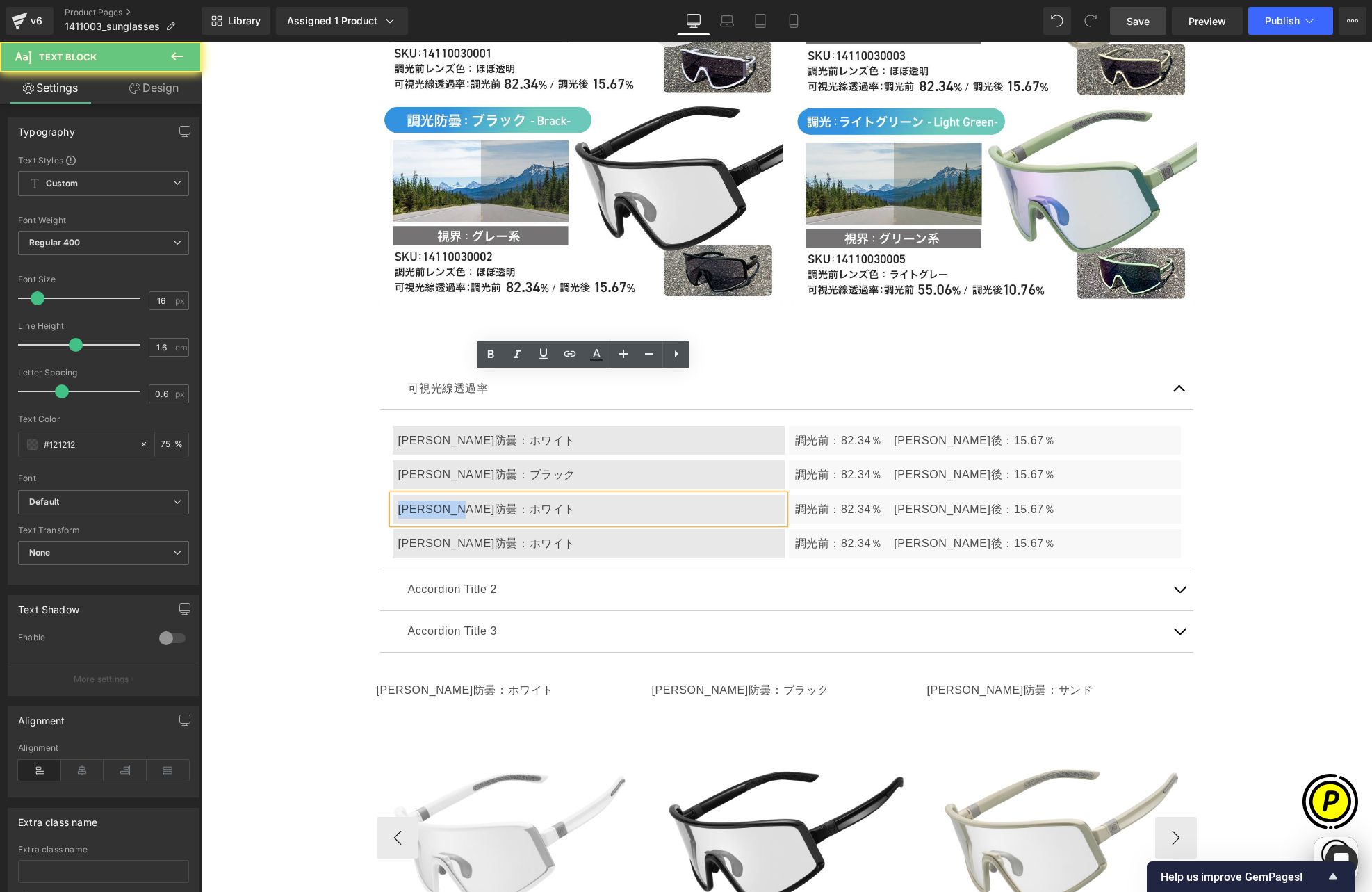
drag, startPoint x: 394, startPoint y: 387, endPoint x: 530, endPoint y: 385, distance: 136.0
click at [530, 495] on div "[PERSON_NAME]防曇：ホワイト" at bounding box center [588, 509] width 392 height 30
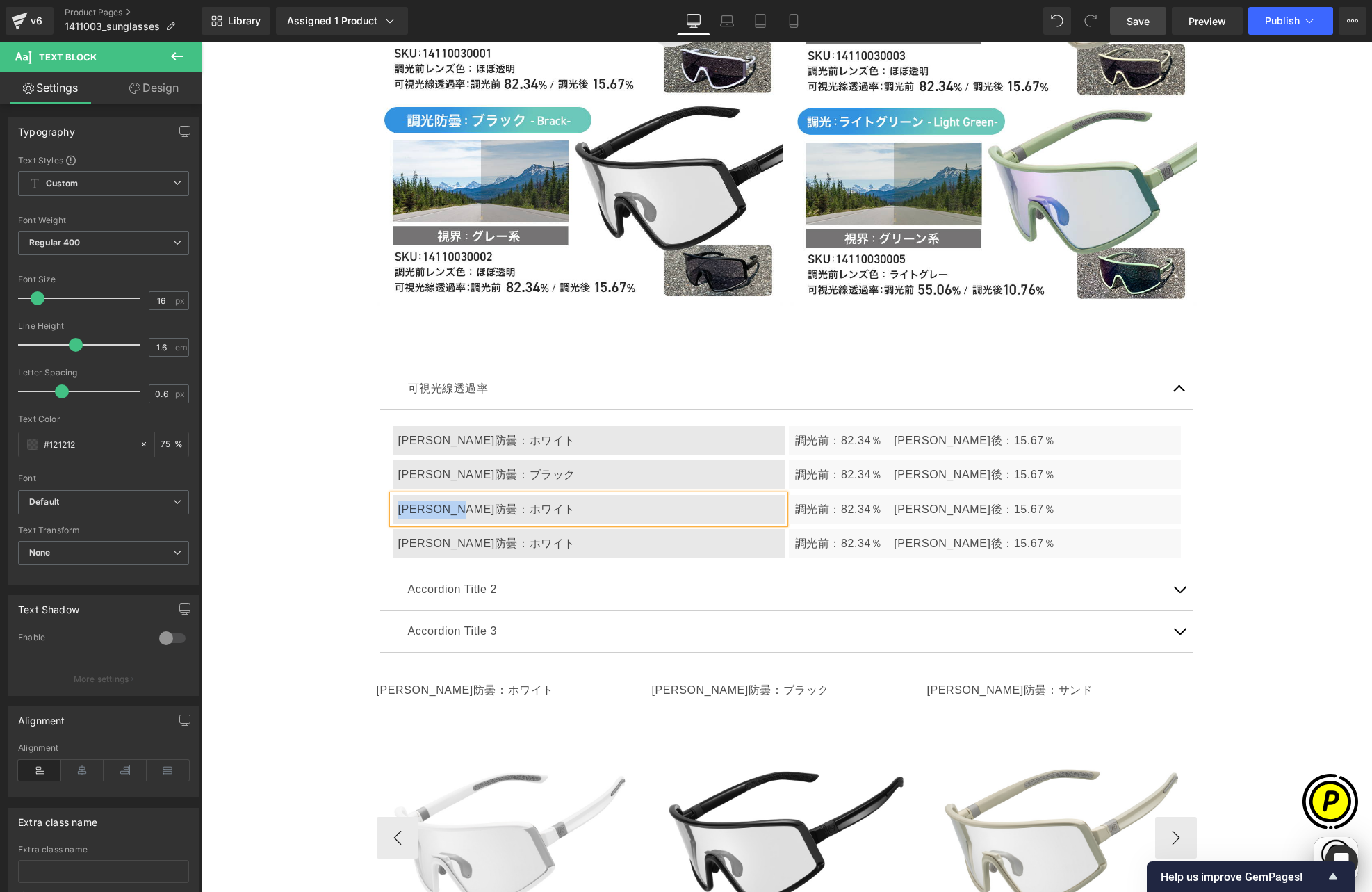
paste div
click at [868, 500] on p "調光前：82.34％　[PERSON_NAME]後：15.67％" at bounding box center [985, 509] width 380 height 19
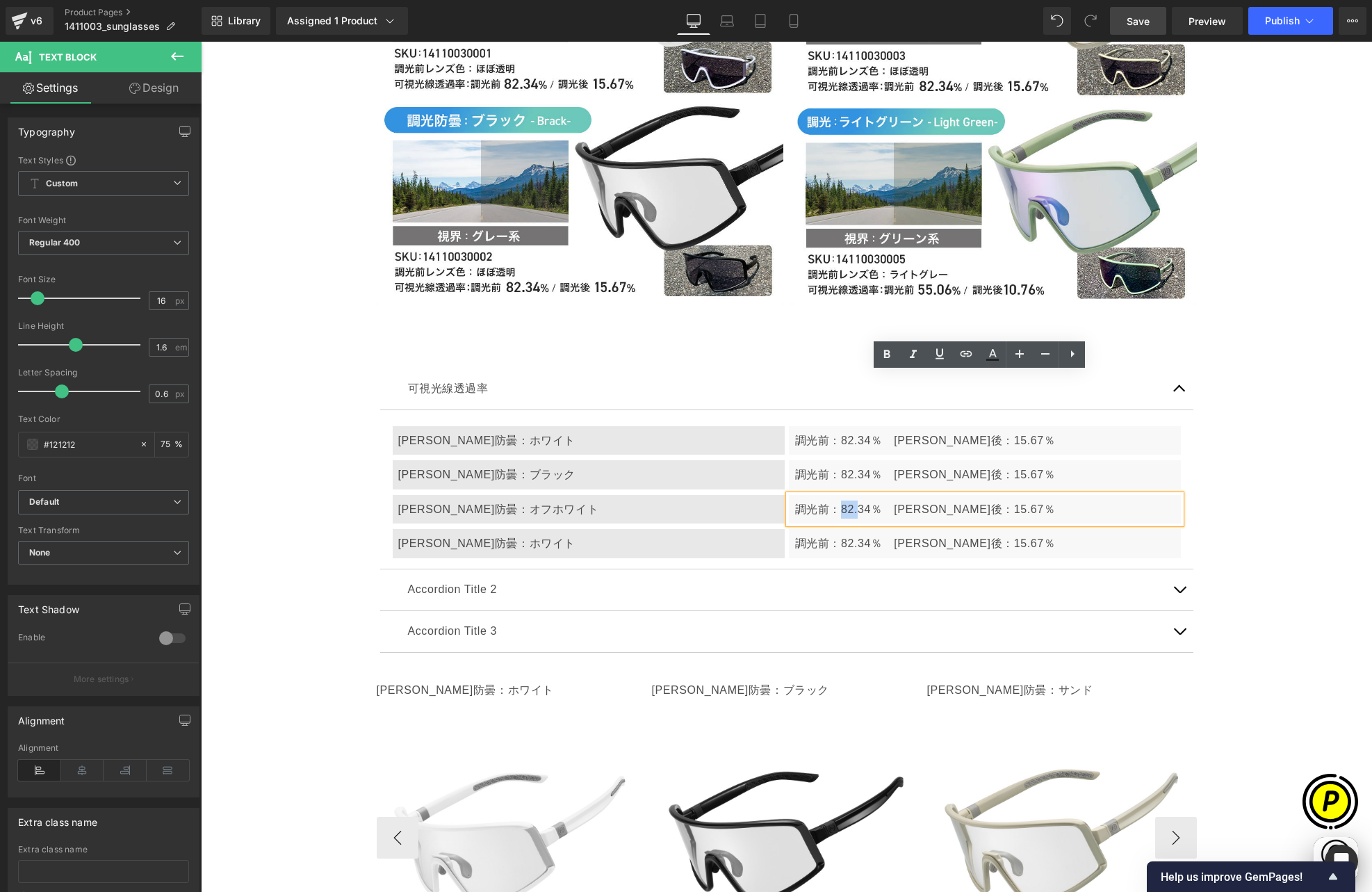
drag, startPoint x: 834, startPoint y: 385, endPoint x: 853, endPoint y: 385, distance: 19.0
click at [853, 500] on p "調光前：82.34％　[PERSON_NAME]後：15.67％" at bounding box center [985, 509] width 380 height 19
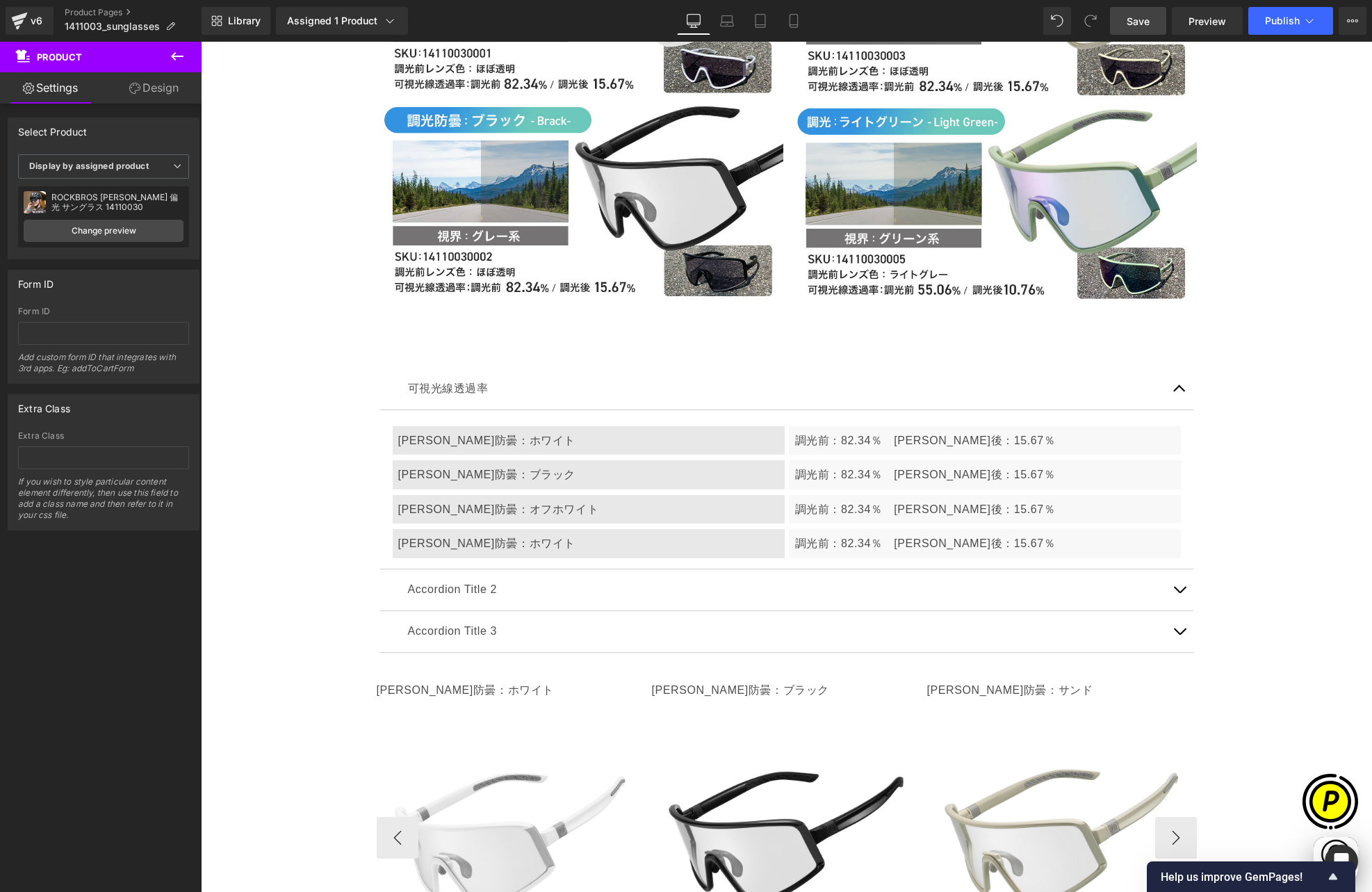
scroll to position [0, 271]
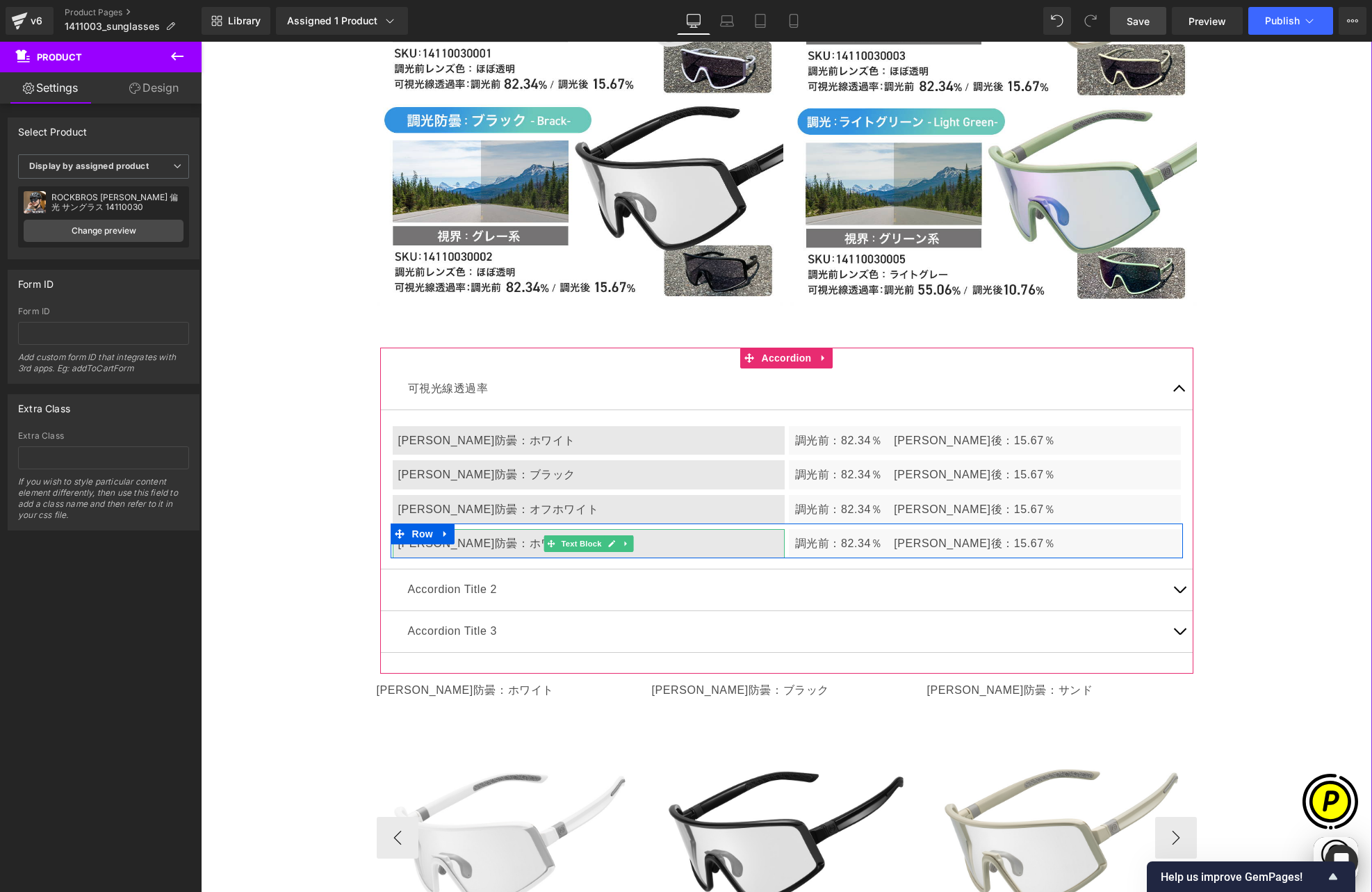
click at [496, 529] on div "[PERSON_NAME]防曇：ホワイト" at bounding box center [588, 544] width 392 height 30
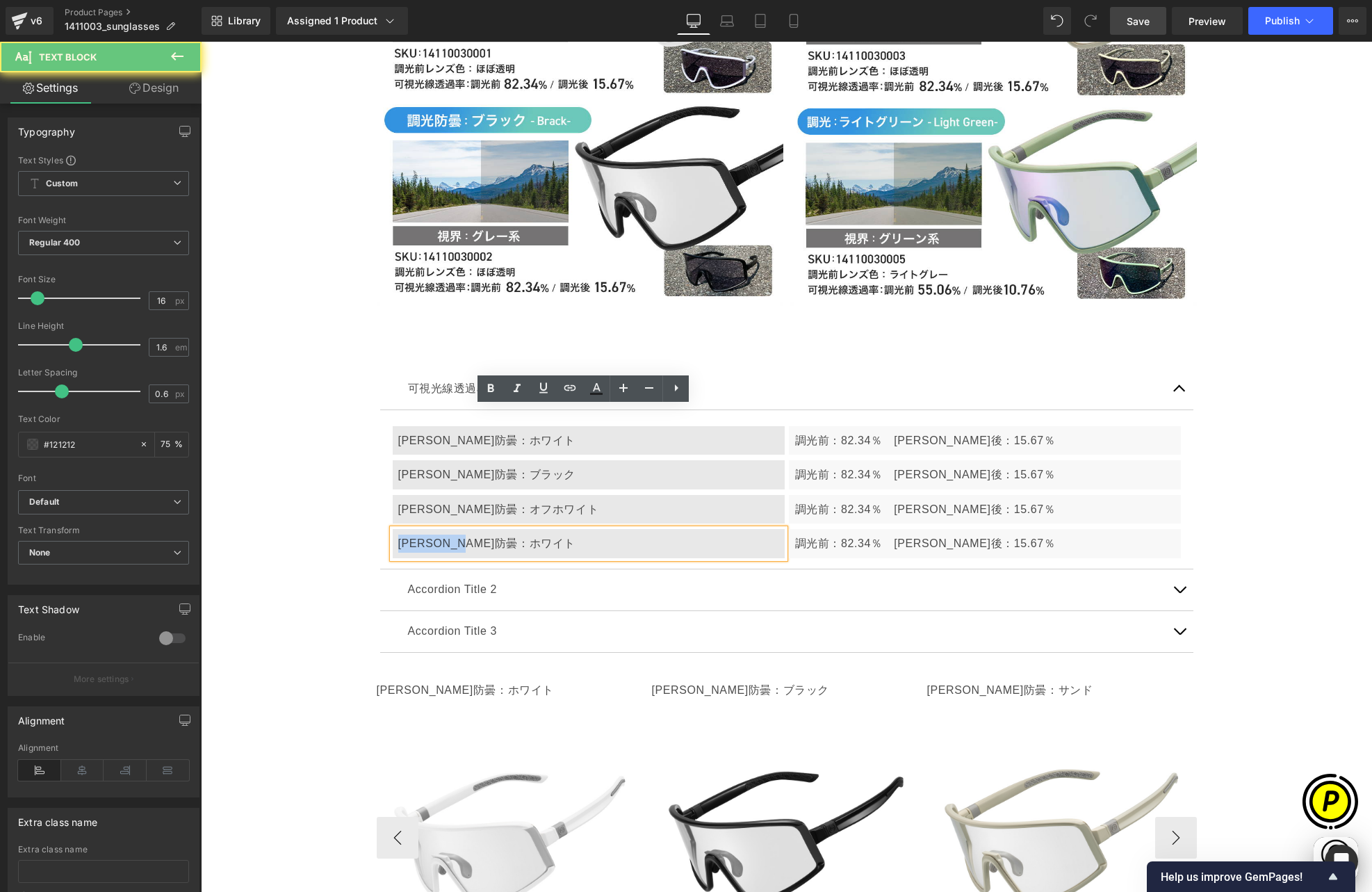
drag, startPoint x: 392, startPoint y: 421, endPoint x: 519, endPoint y: 424, distance: 127.0
click at [519, 529] on div "[PERSON_NAME]防曇：ホワイト" at bounding box center [588, 544] width 392 height 30
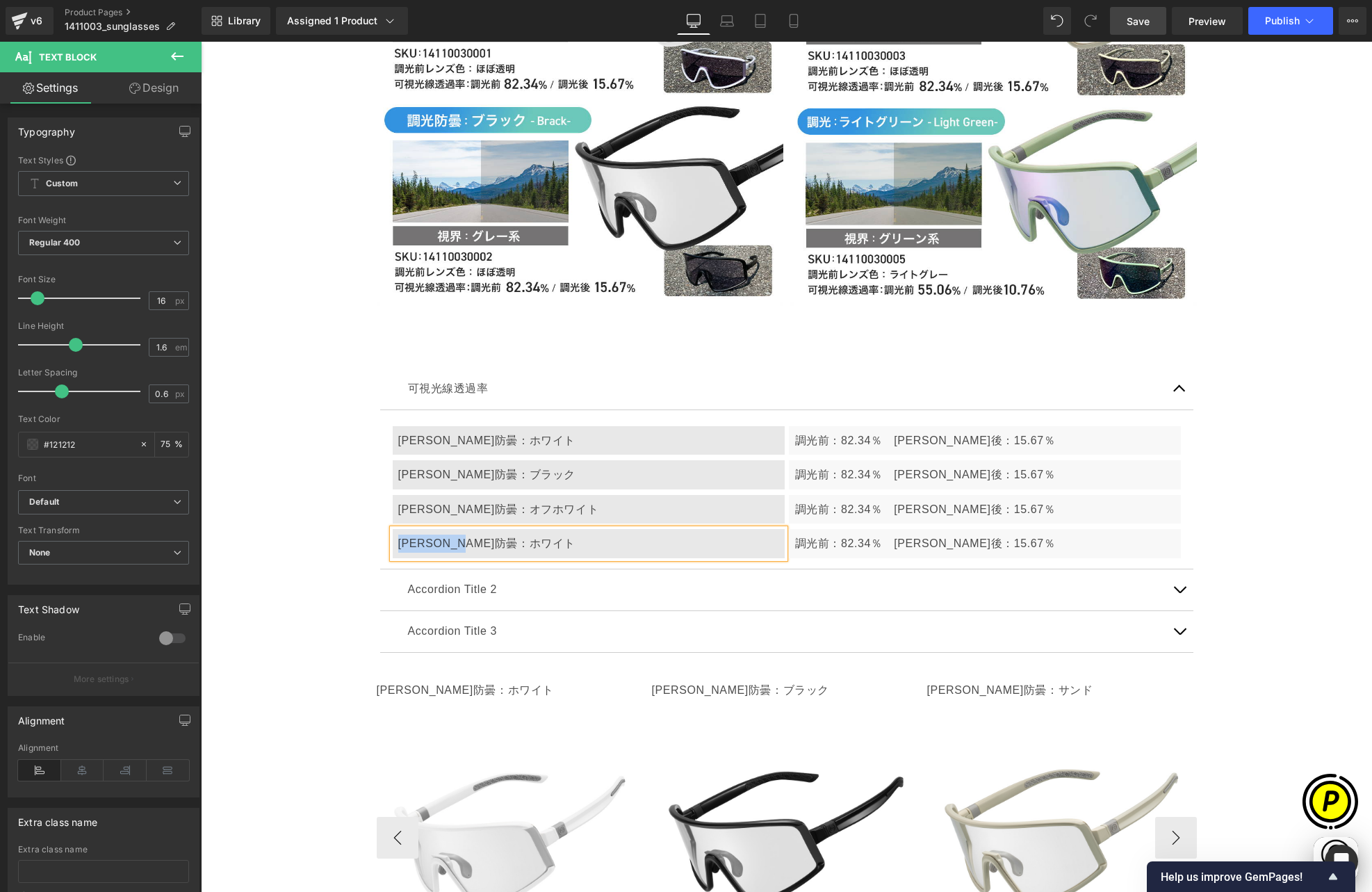
paste div
click at [833, 534] on p "調光前：82.34％　[PERSON_NAME]後：15.67％" at bounding box center [985, 544] width 380 height 19
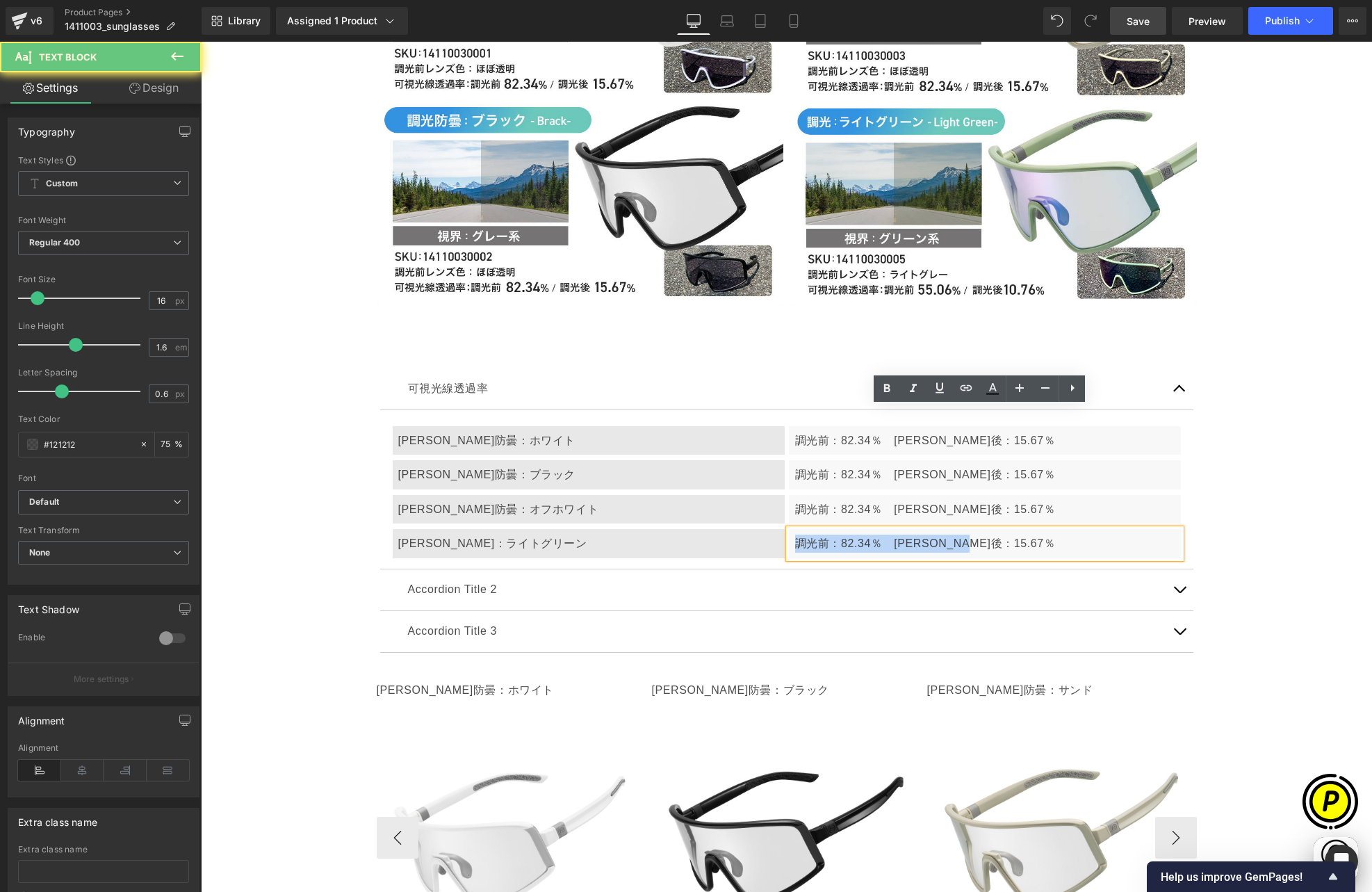
drag, startPoint x: 791, startPoint y: 421, endPoint x: 1034, endPoint y: 421, distance: 243.0
click at [1038, 534] on p "調光前：82.34％　[PERSON_NAME]後：15.67％" at bounding box center [985, 544] width 380 height 19
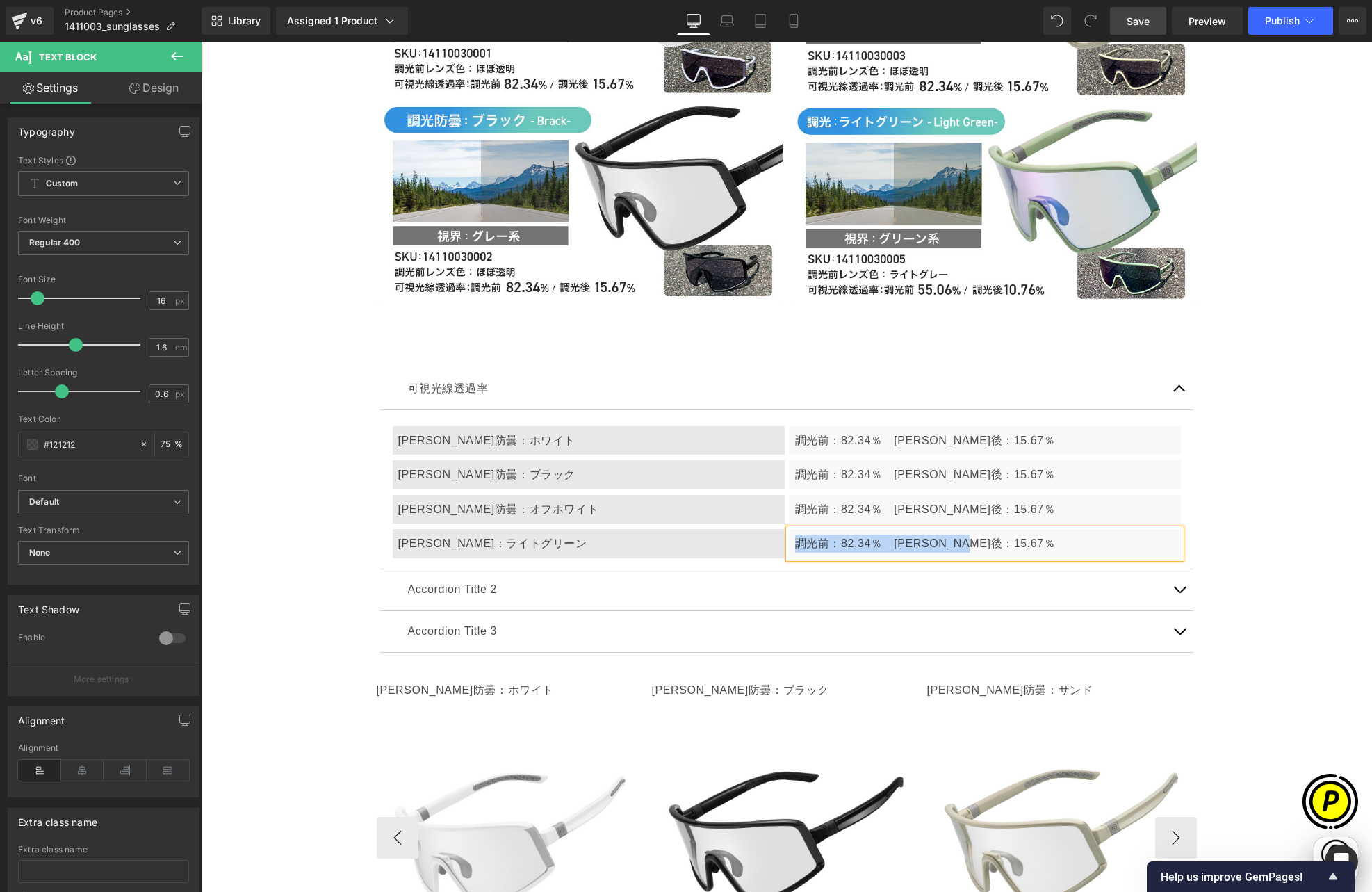
paste div
click at [823, 534] on p "調光前55.06％-調光後10.76％" at bounding box center [985, 544] width 380 height 19
click at [880, 534] on p "調光前：55.06％-調光後10.76％" at bounding box center [985, 544] width 380 height 19
drag, startPoint x: 923, startPoint y: 421, endPoint x: 936, endPoint y: 479, distance: 59.4
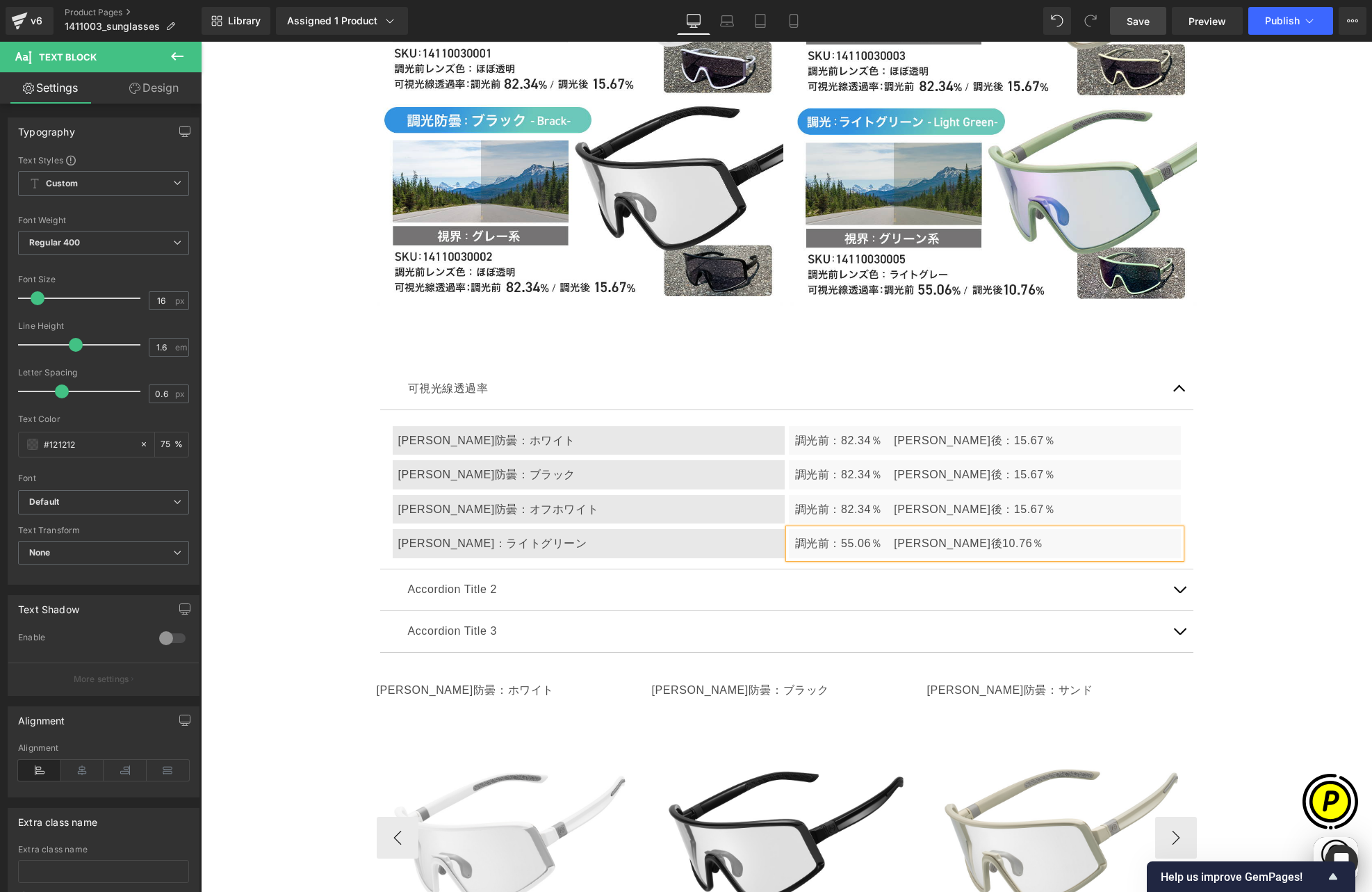
click at [923, 534] on p "調光前：55.06％　調光後10.76％" at bounding box center [985, 544] width 380 height 19
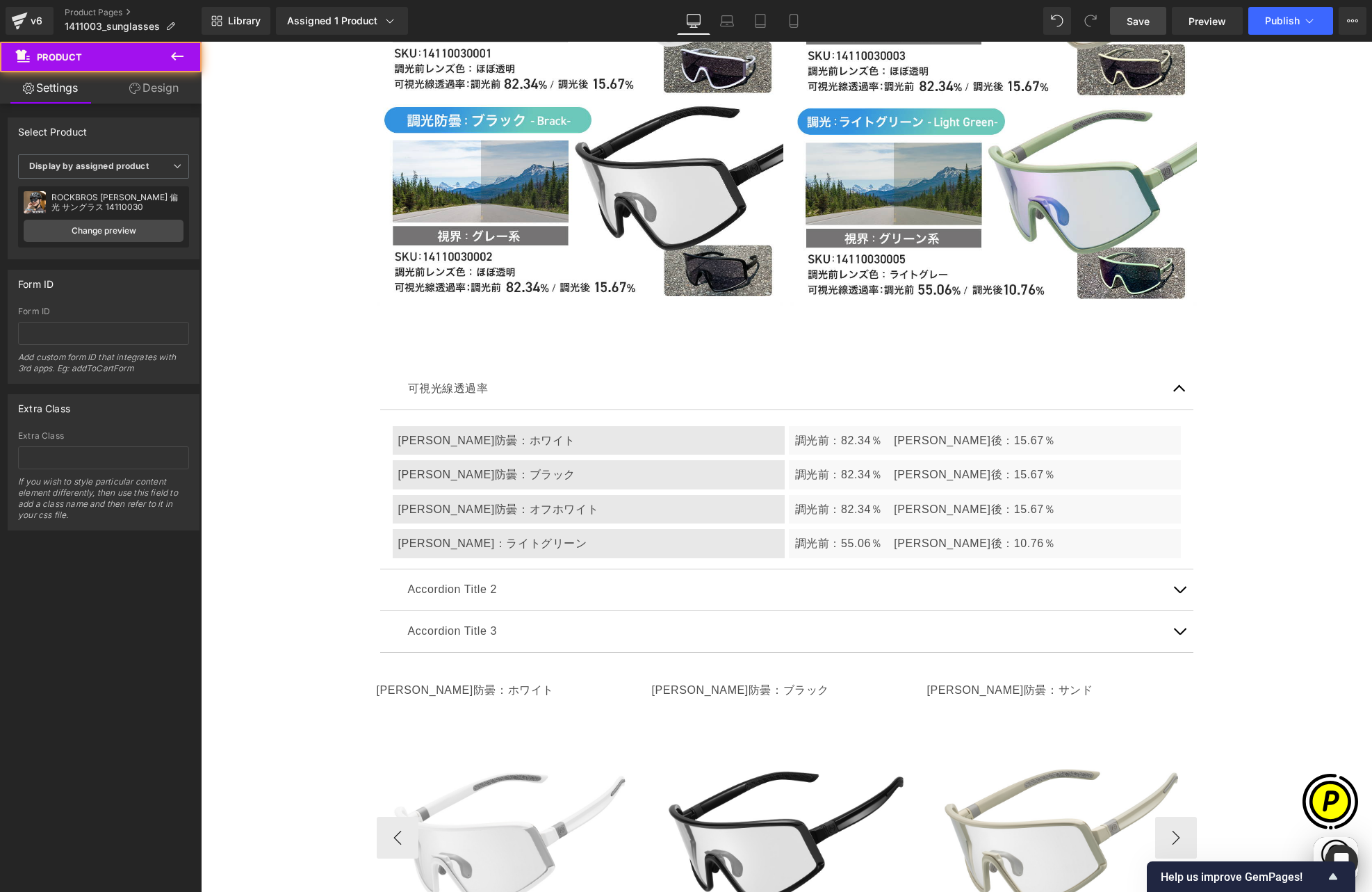
scroll to position [0, 0]
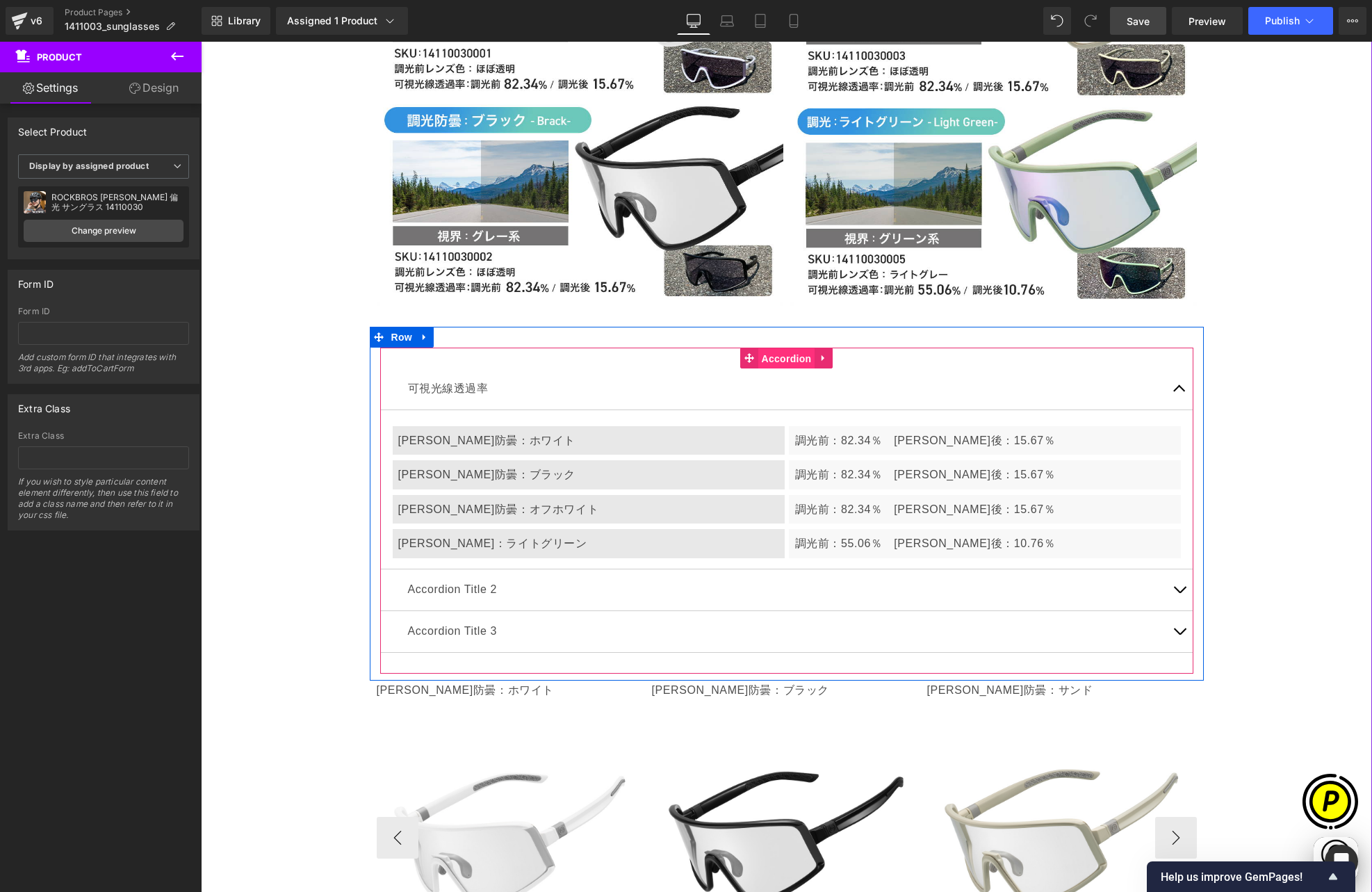
click at [774, 348] on span "Accordion" at bounding box center [787, 358] width 57 height 21
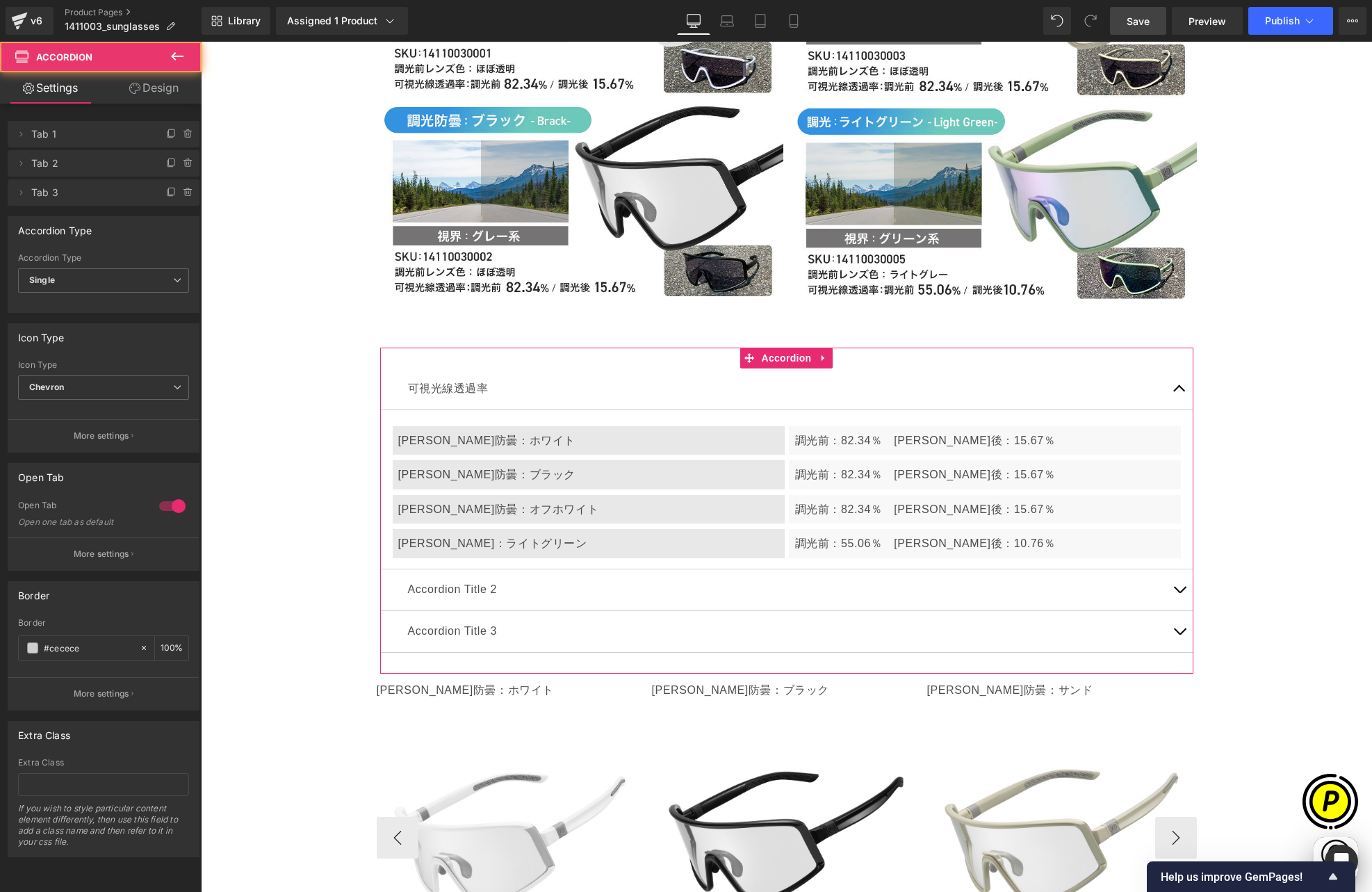
scroll to position [0, 271]
click at [183, 191] on icon at bounding box center [188, 193] width 11 height 11
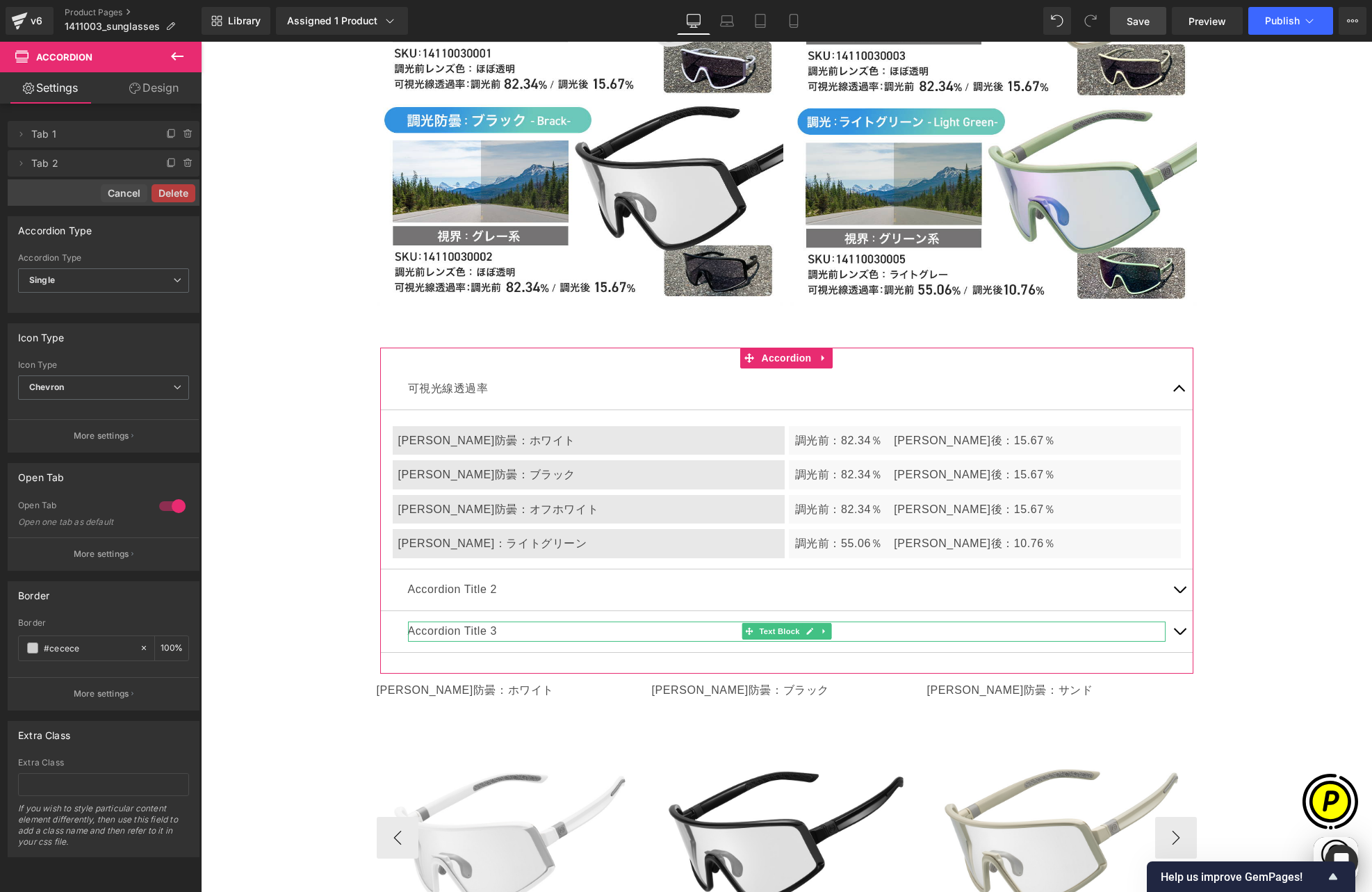
click at [167, 191] on button "Delete" at bounding box center [173, 194] width 44 height 19
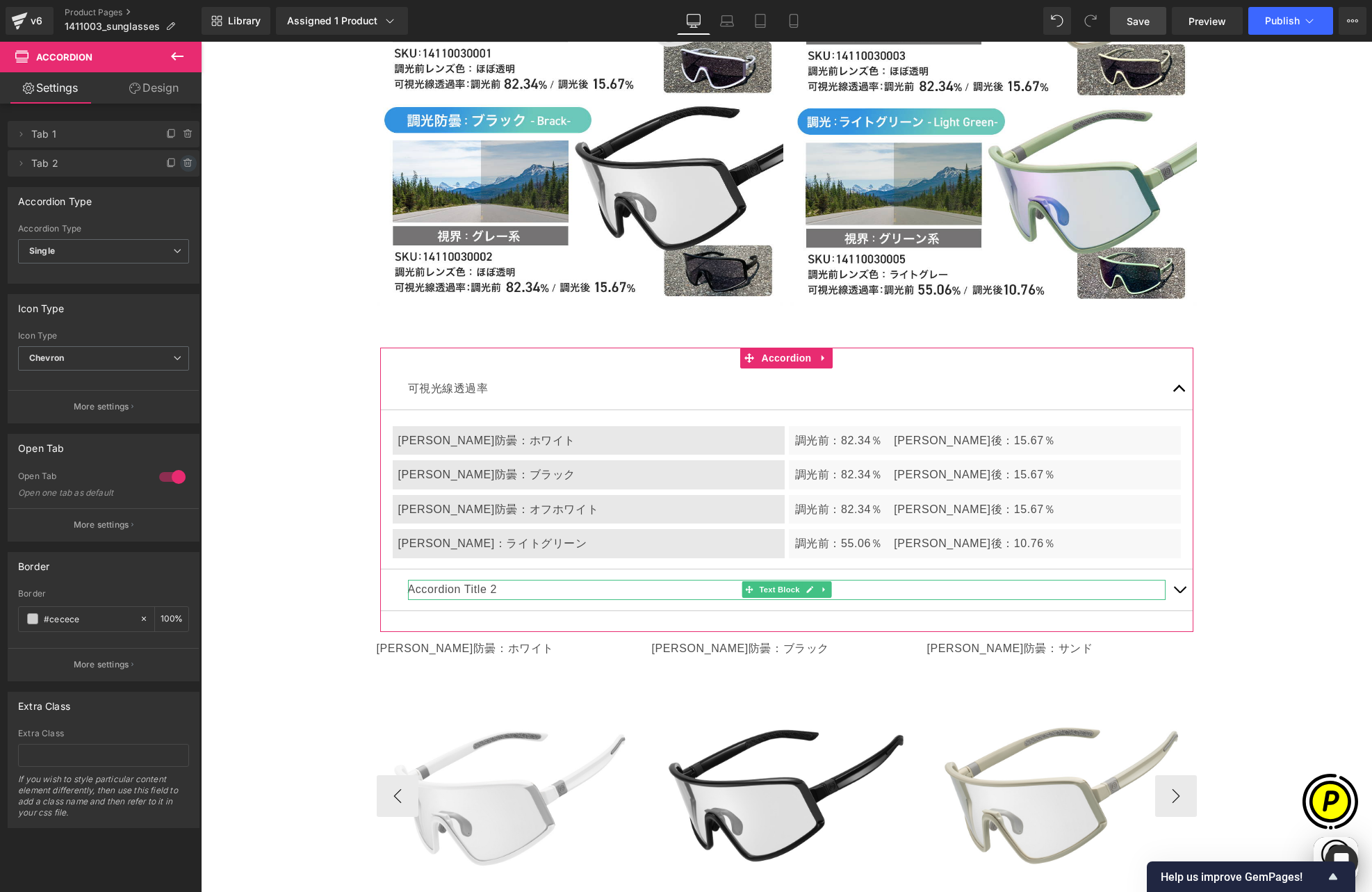
click at [183, 168] on icon at bounding box center [188, 163] width 11 height 11
click at [171, 164] on button "Delete" at bounding box center [173, 164] width 44 height 19
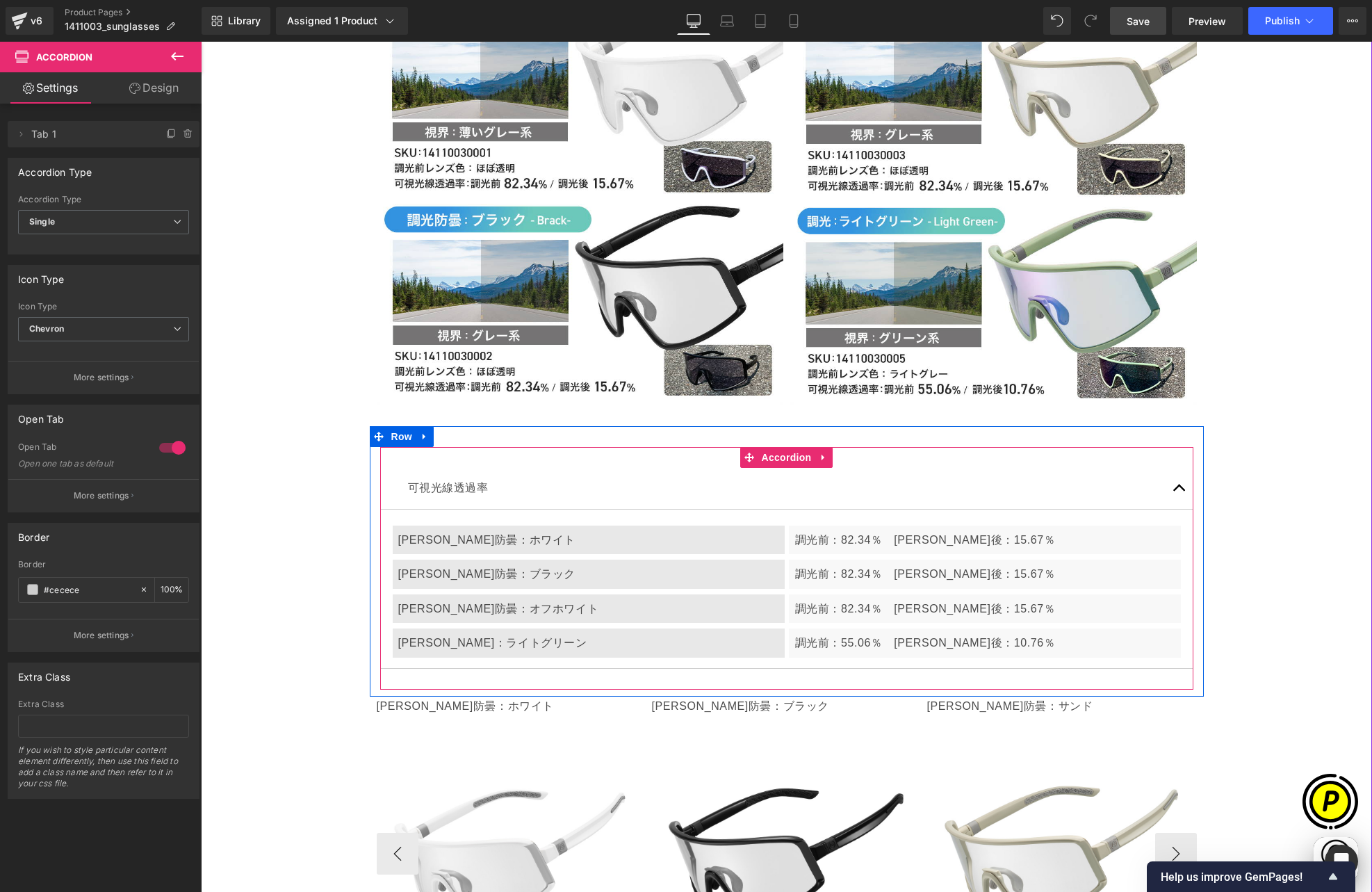
scroll to position [0, 813]
click at [782, 447] on span "Accordion" at bounding box center [787, 458] width 57 height 21
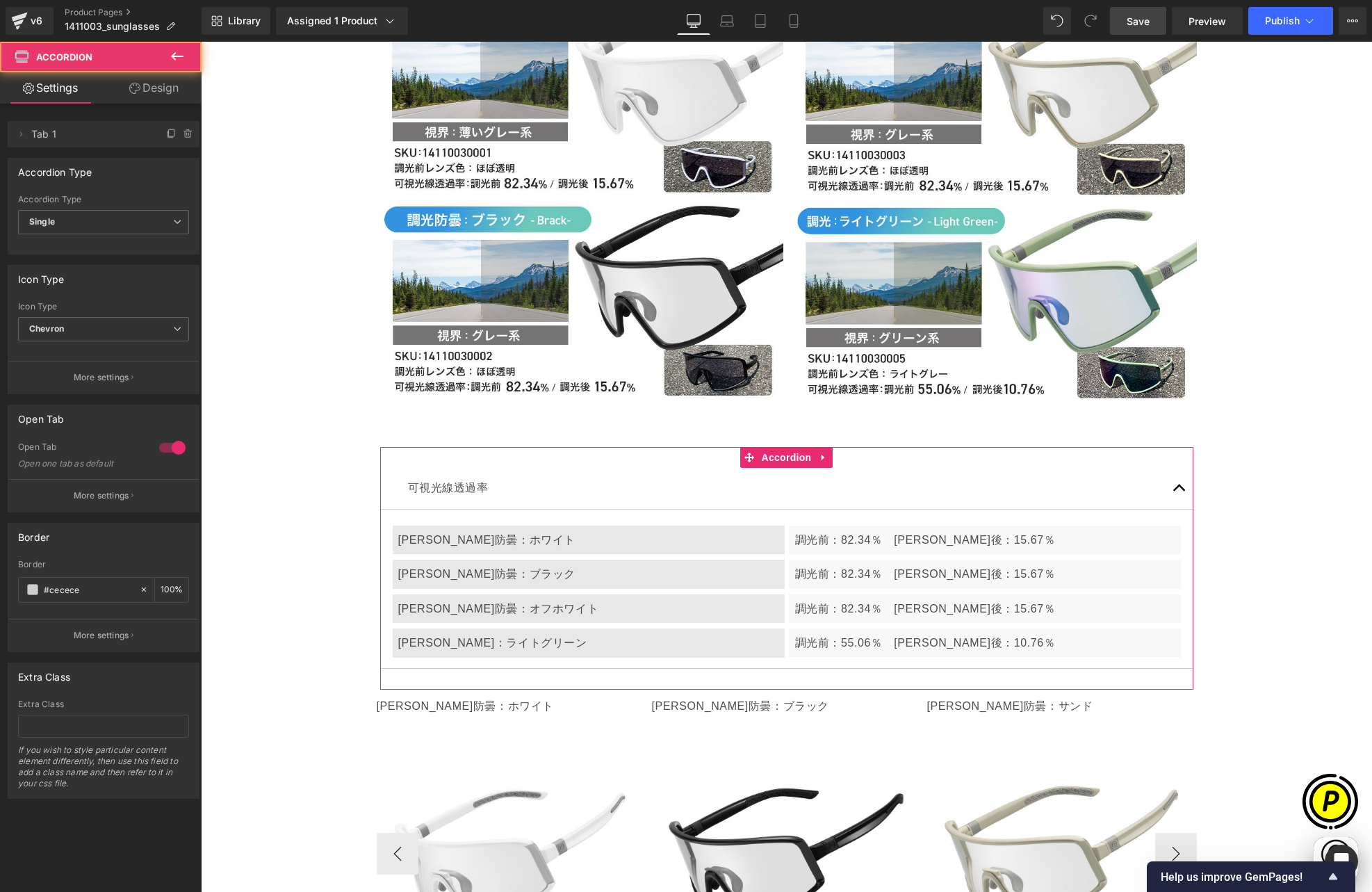
click at [160, 88] on link "Design" at bounding box center [154, 88] width 101 height 31
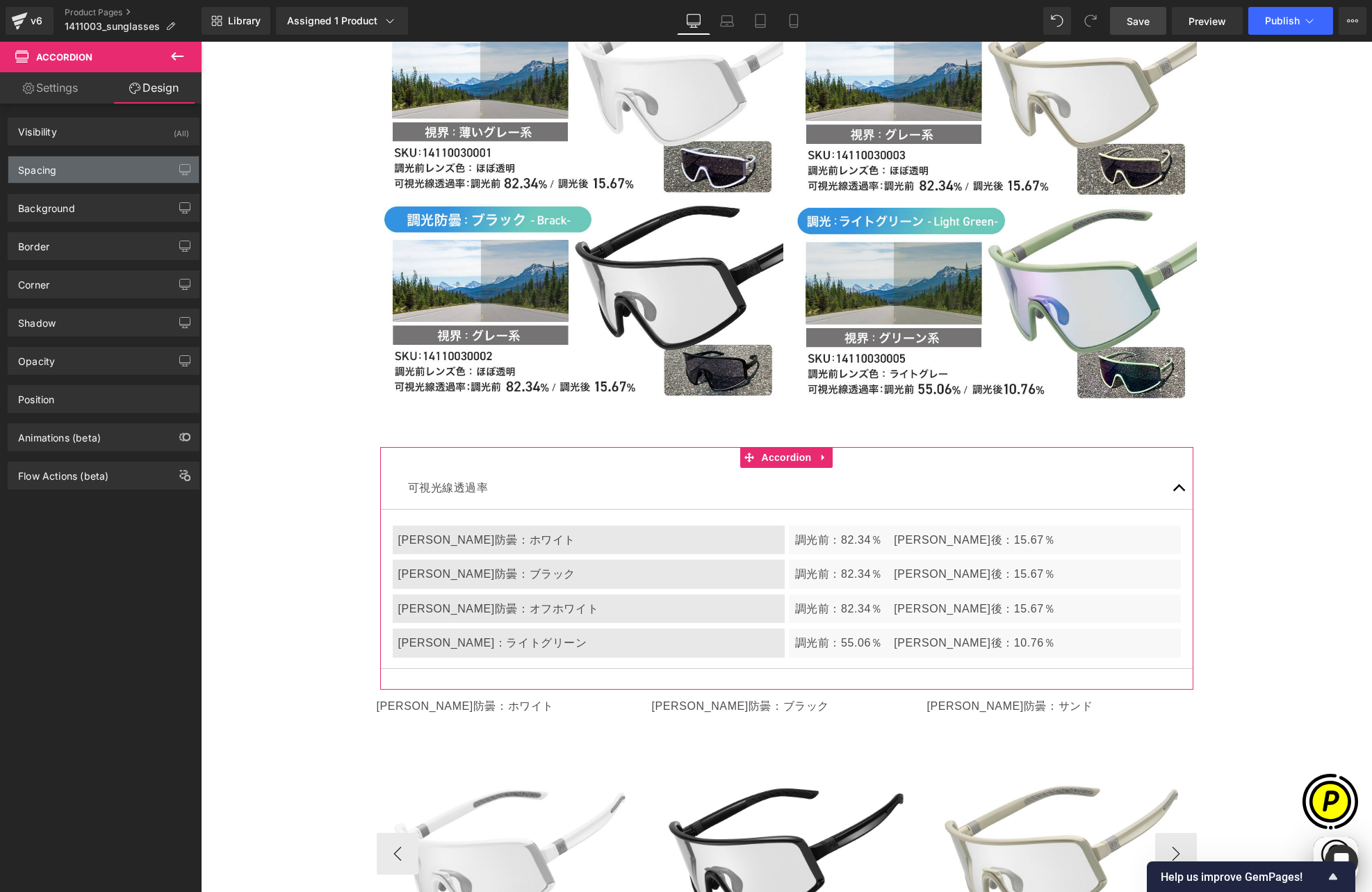
click at [46, 169] on div "Spacing" at bounding box center [37, 166] width 38 height 19
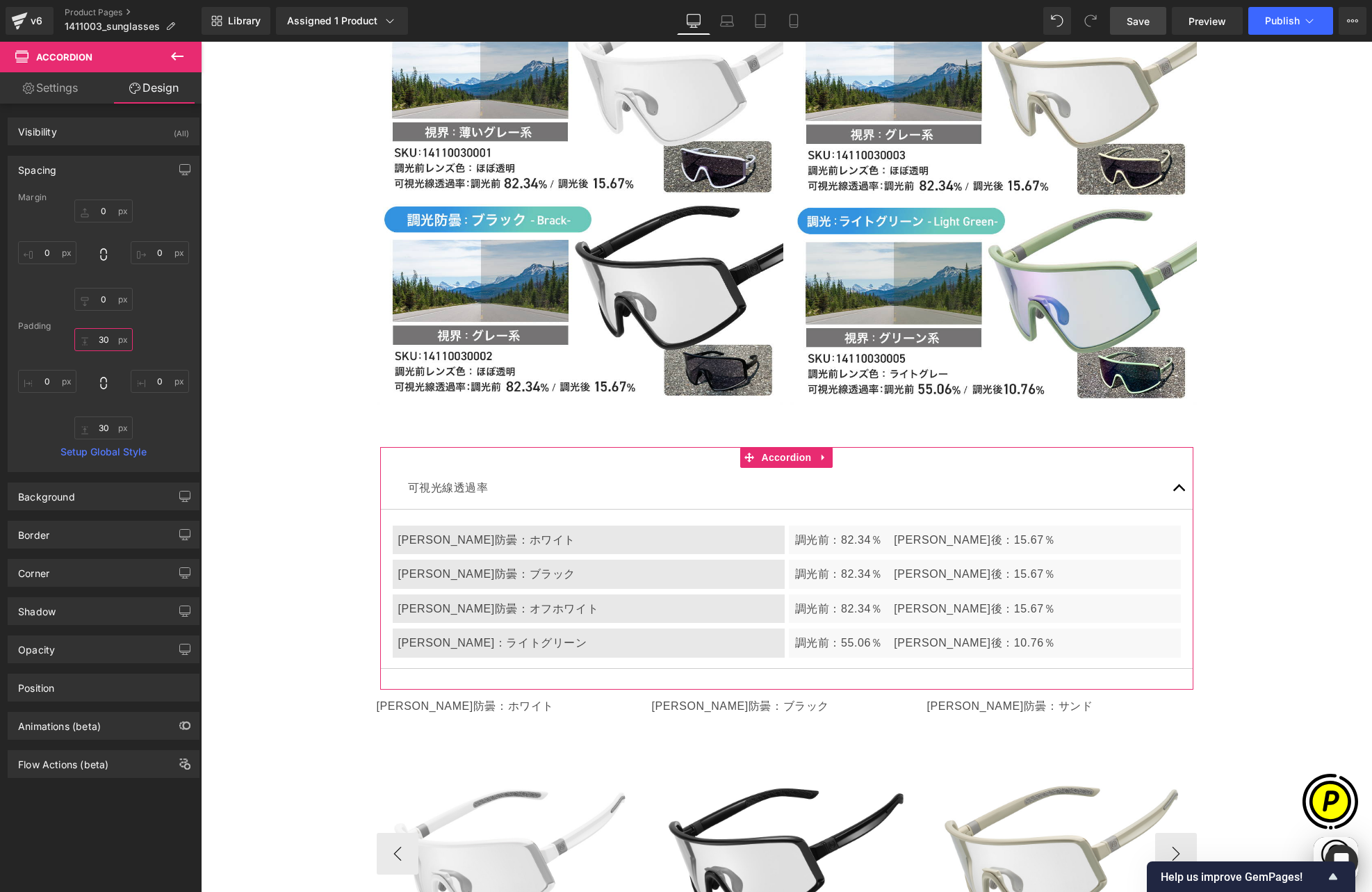
click at [110, 345] on input "30" at bounding box center [103, 339] width 58 height 23
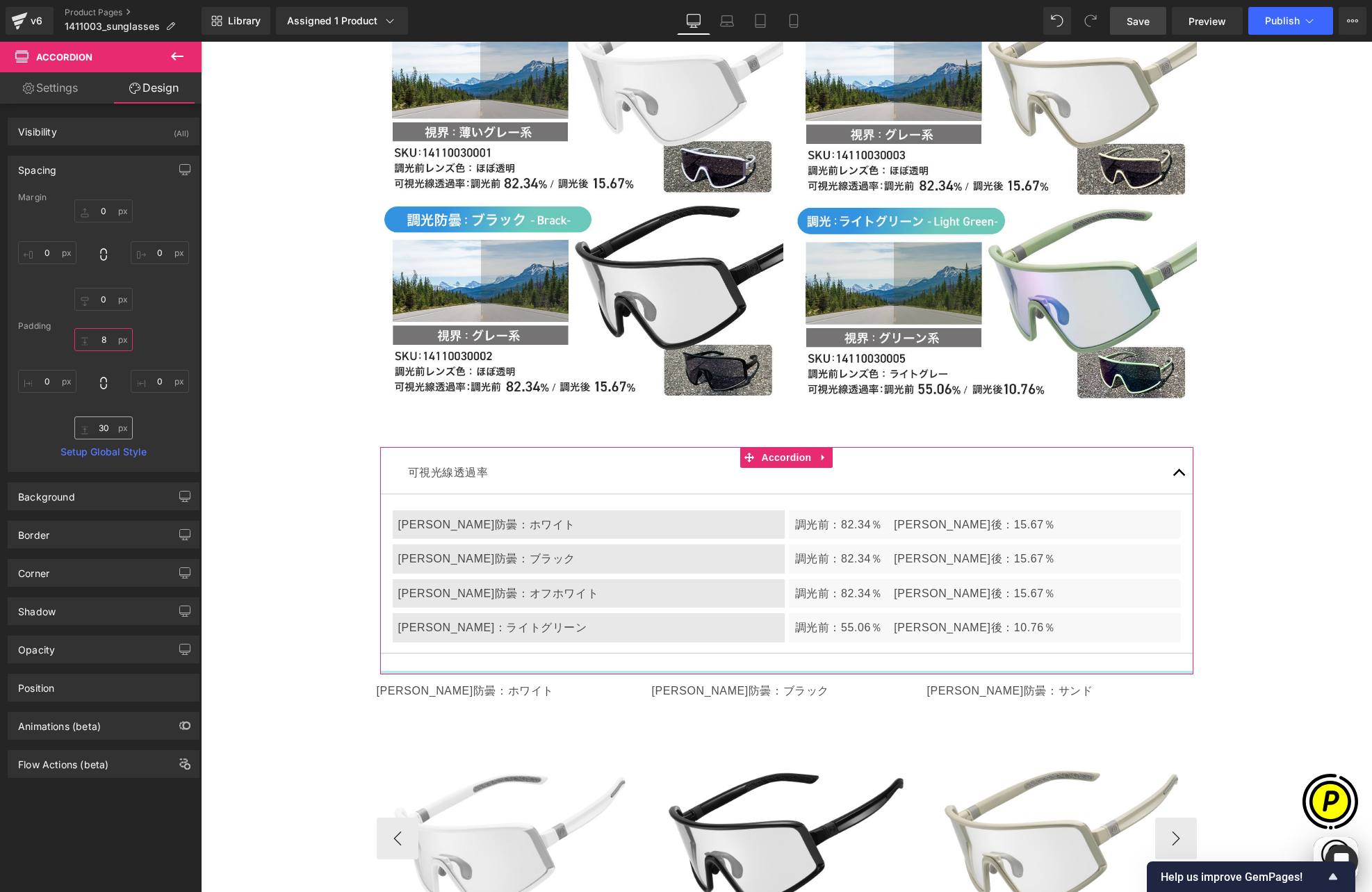
type input "8"
click at [109, 431] on input "30" at bounding box center [103, 427] width 58 height 23
type input "8"
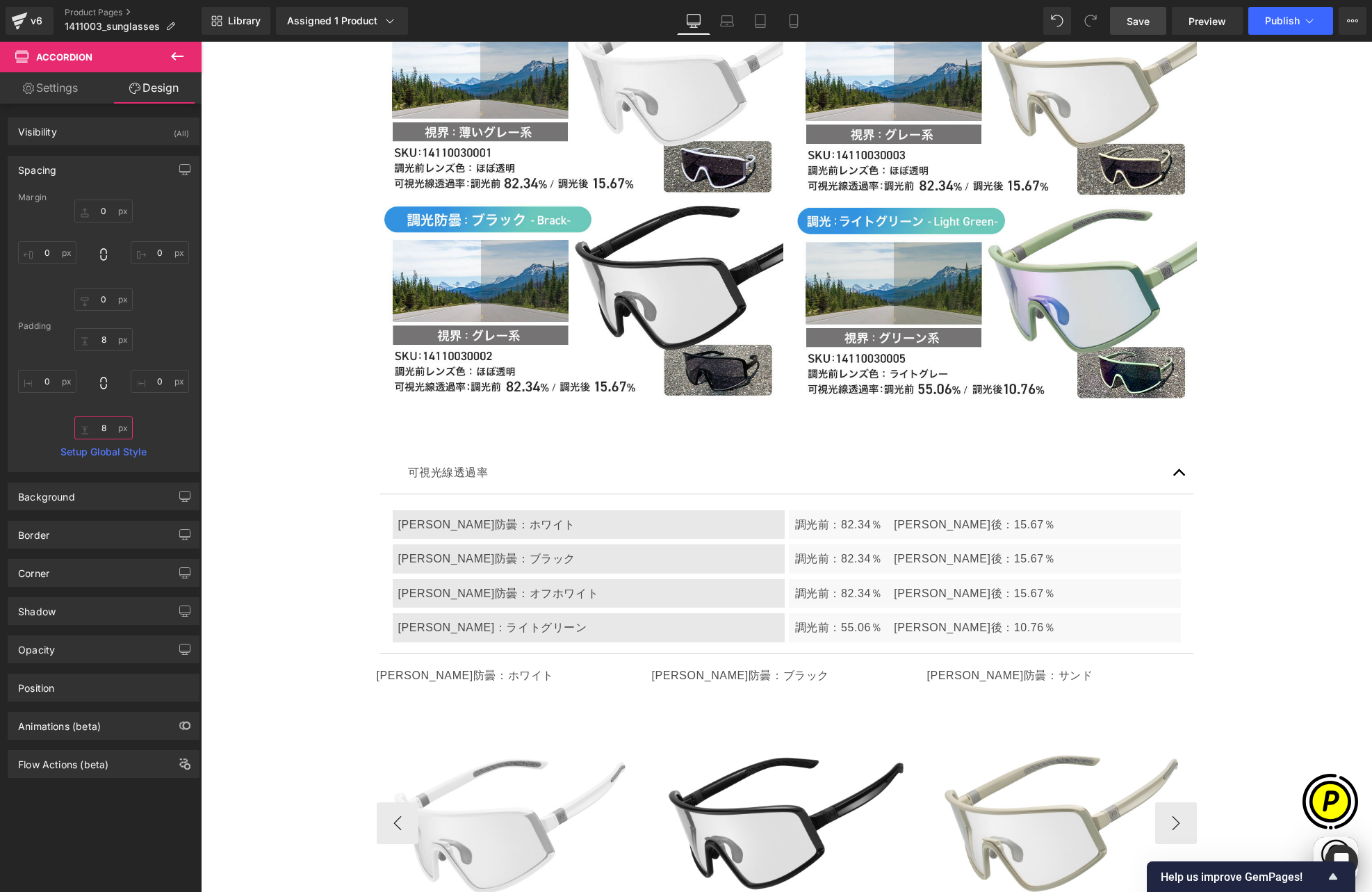
scroll to position [0, 271]
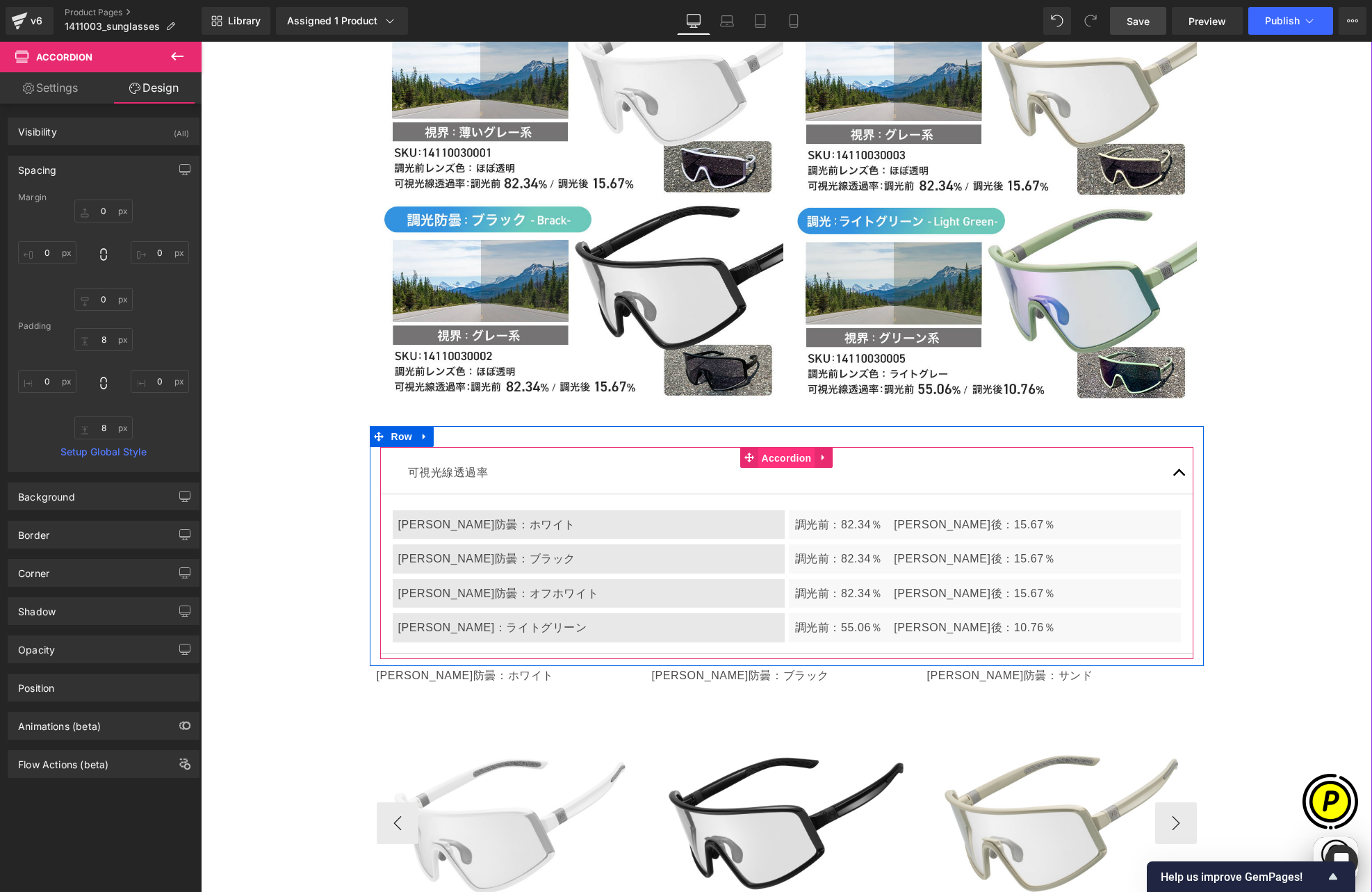
click at [784, 447] on span "Accordion" at bounding box center [787, 458] width 57 height 21
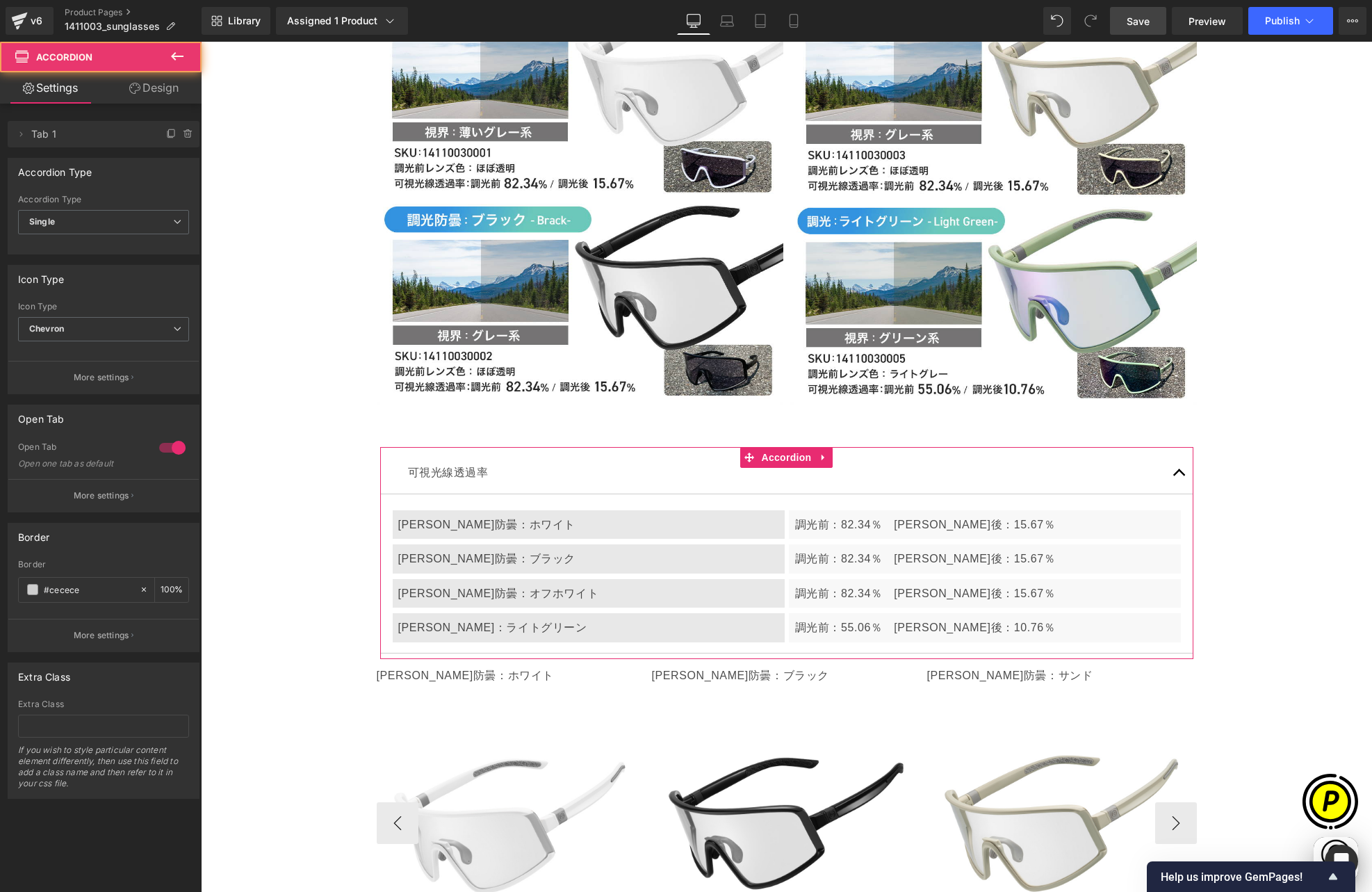
scroll to position [0, 542]
click at [155, 93] on link "Design" at bounding box center [154, 88] width 101 height 31
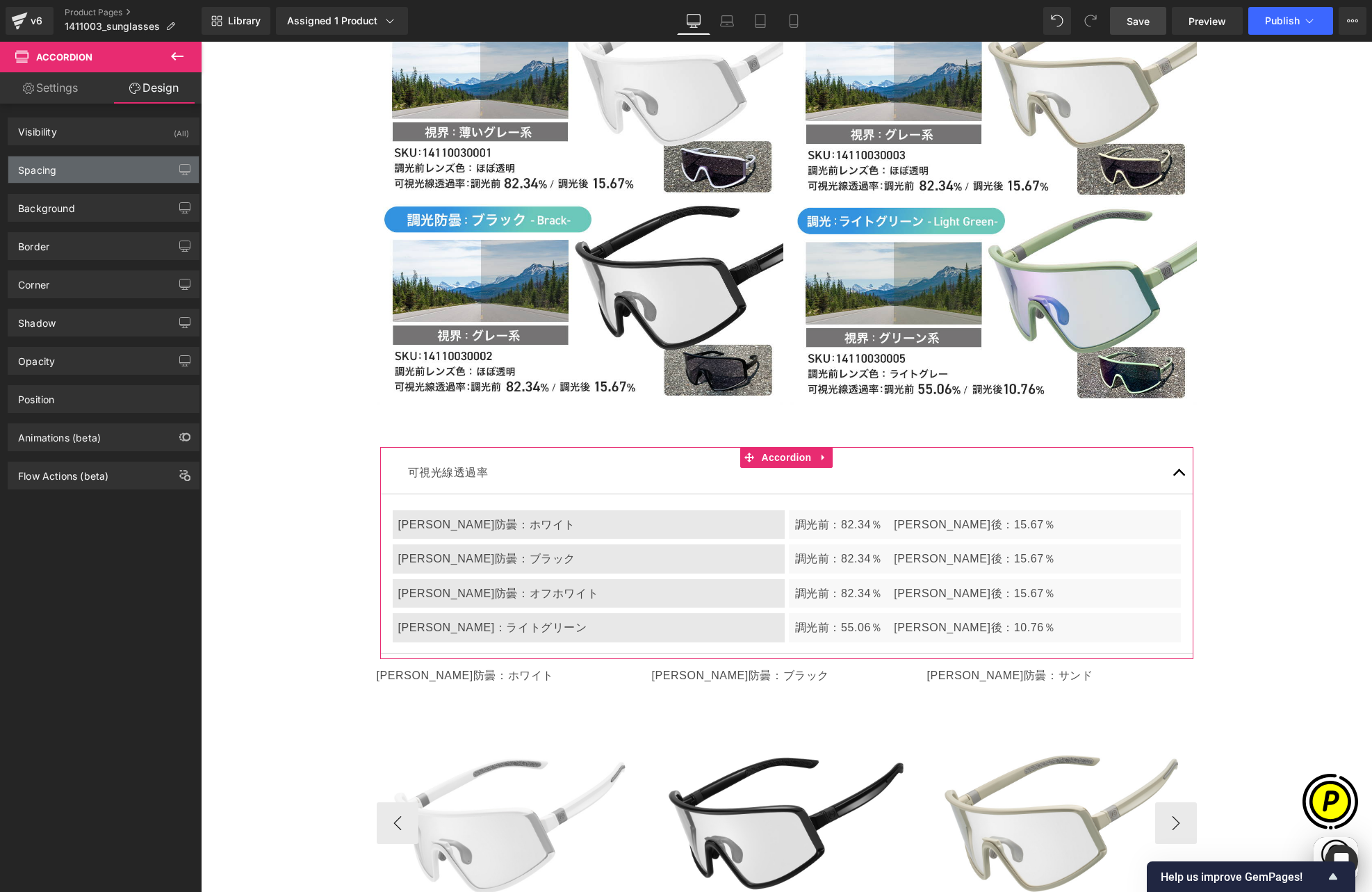
click at [69, 180] on div "Spacing" at bounding box center [104, 170] width 191 height 27
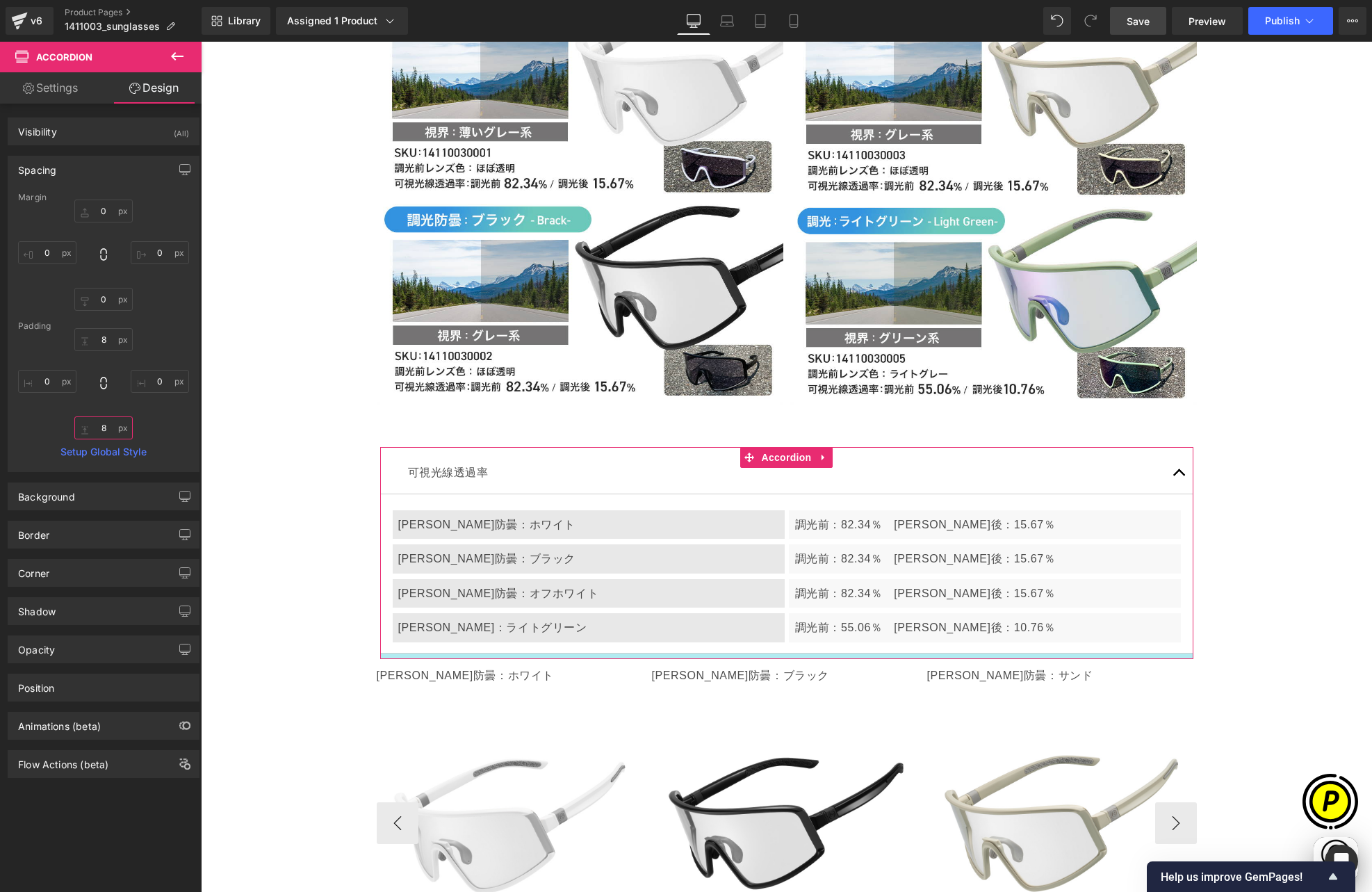
click at [110, 427] on input "8" at bounding box center [103, 427] width 58 height 23
type input "30"
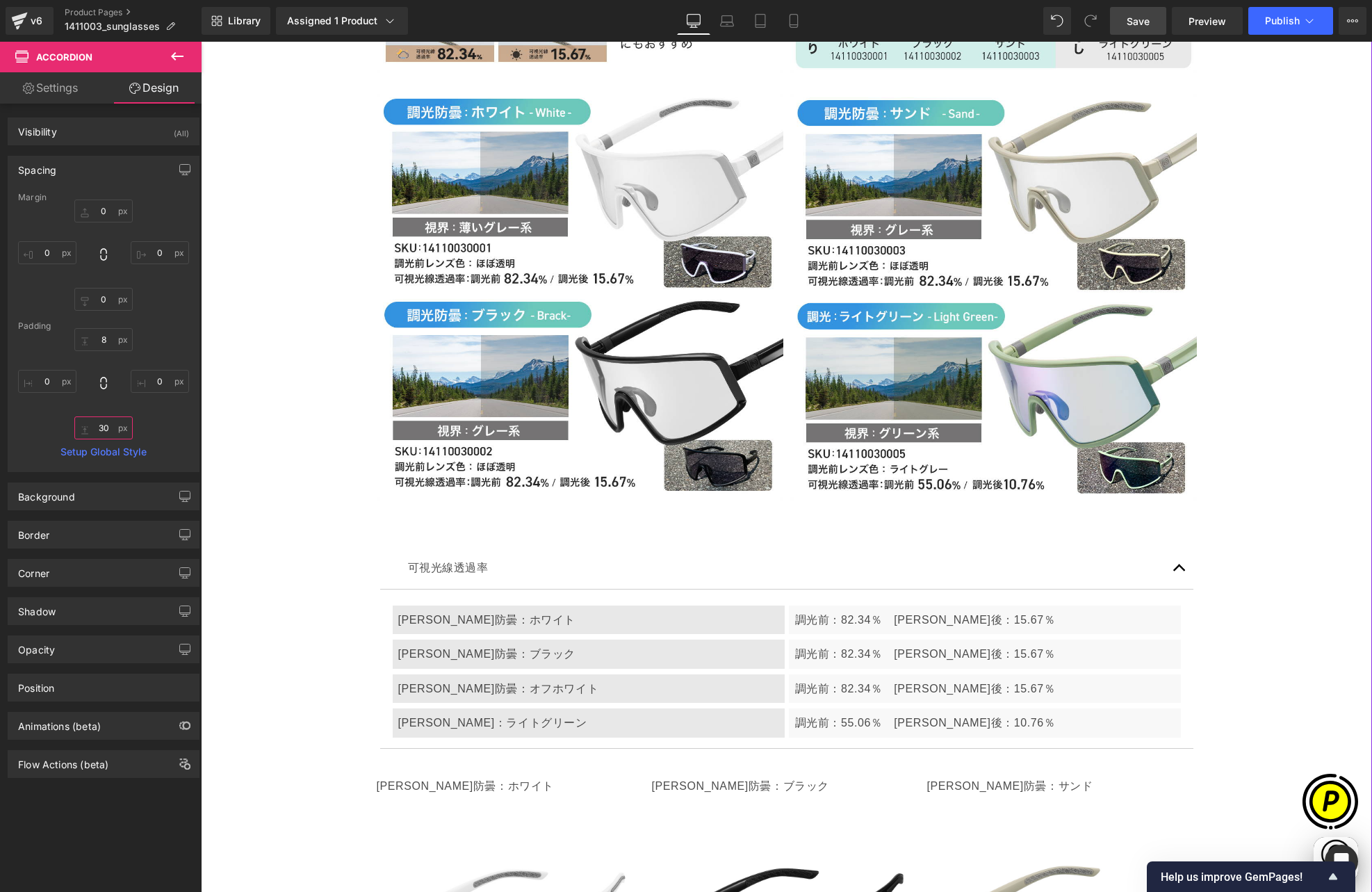
scroll to position [4386, 0]
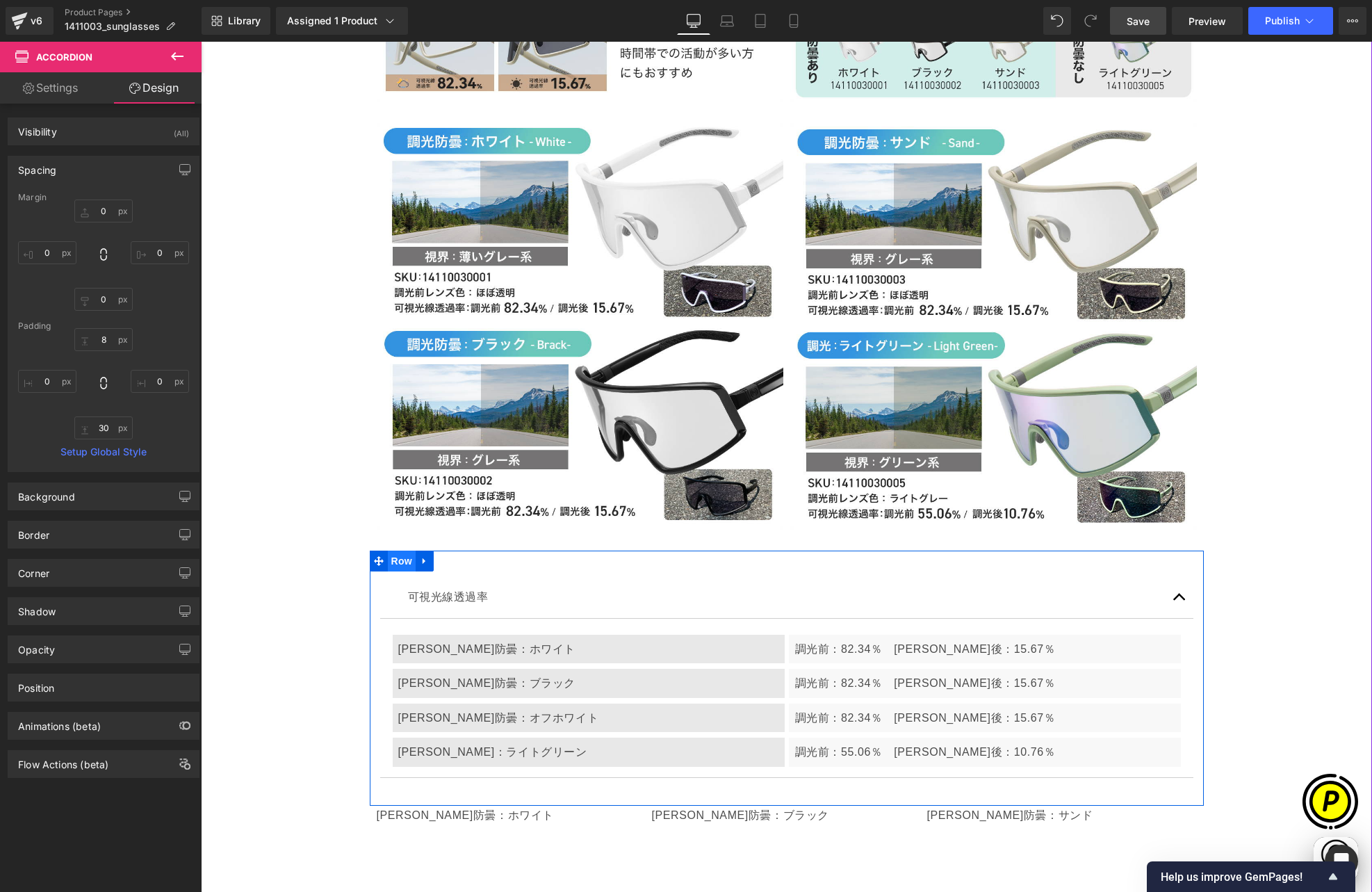
click at [397, 550] on span "Row" at bounding box center [402, 560] width 28 height 21
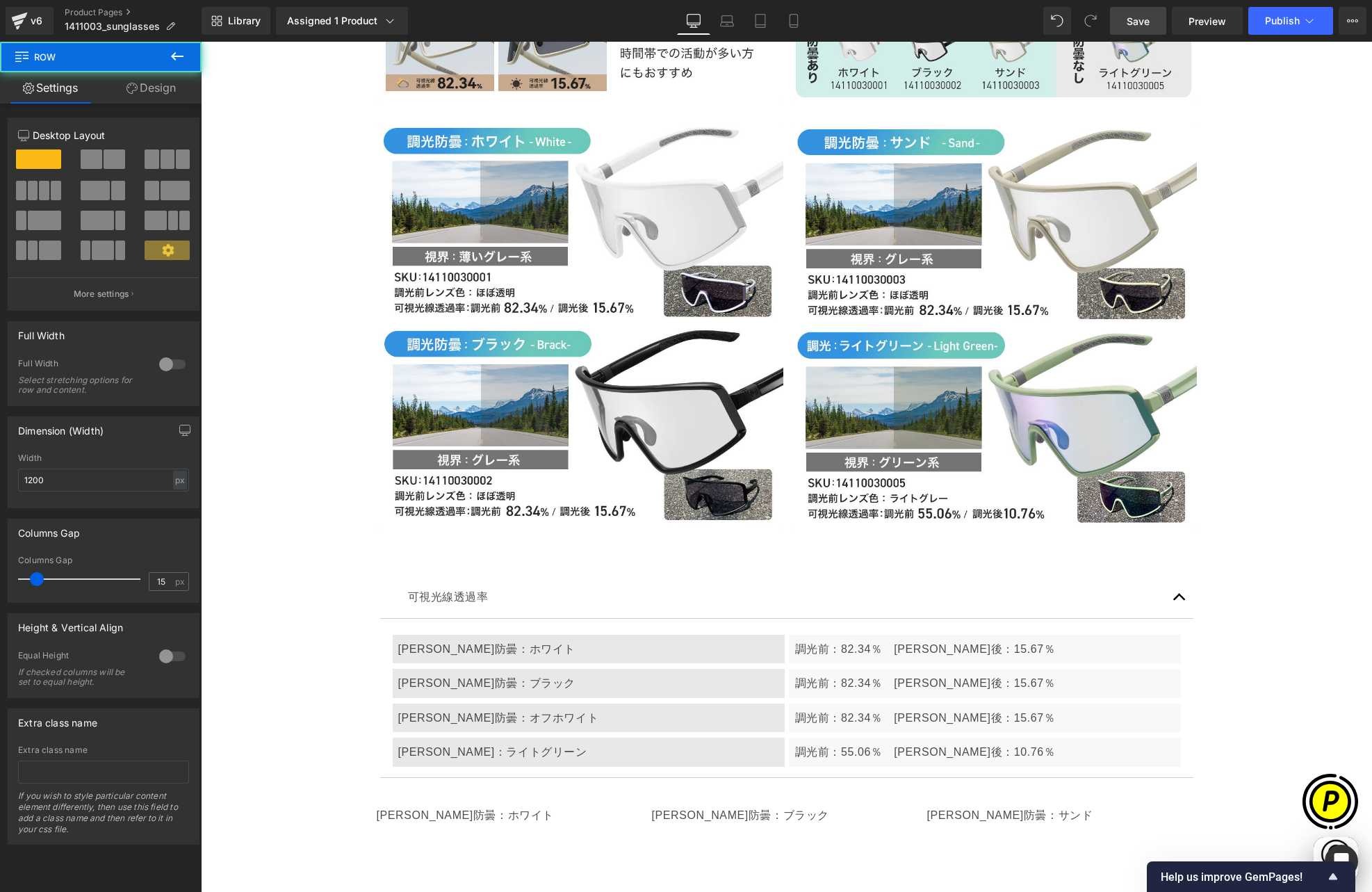
scroll to position [0, 0]
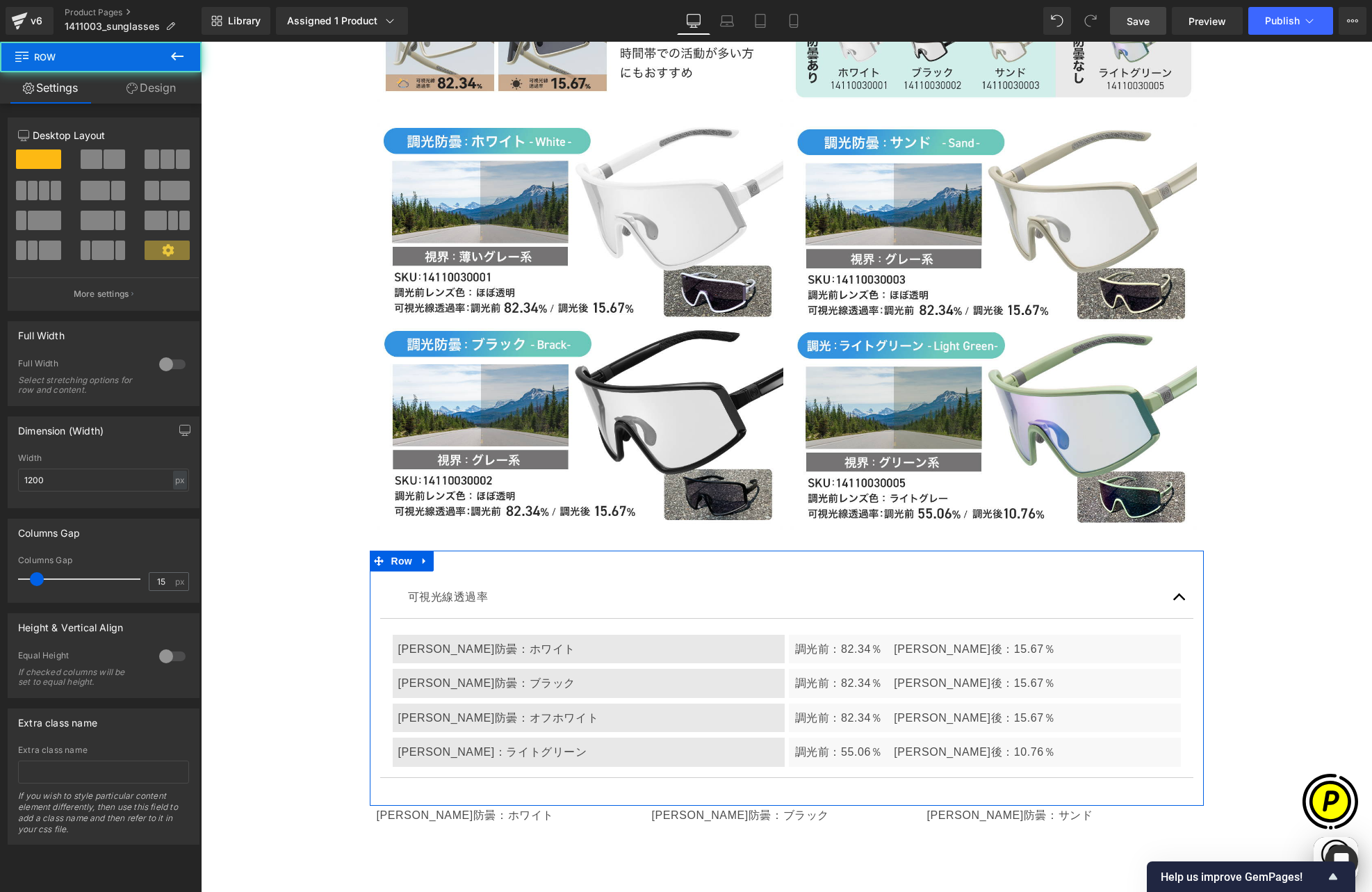
click at [163, 84] on link "Design" at bounding box center [151, 88] width 101 height 31
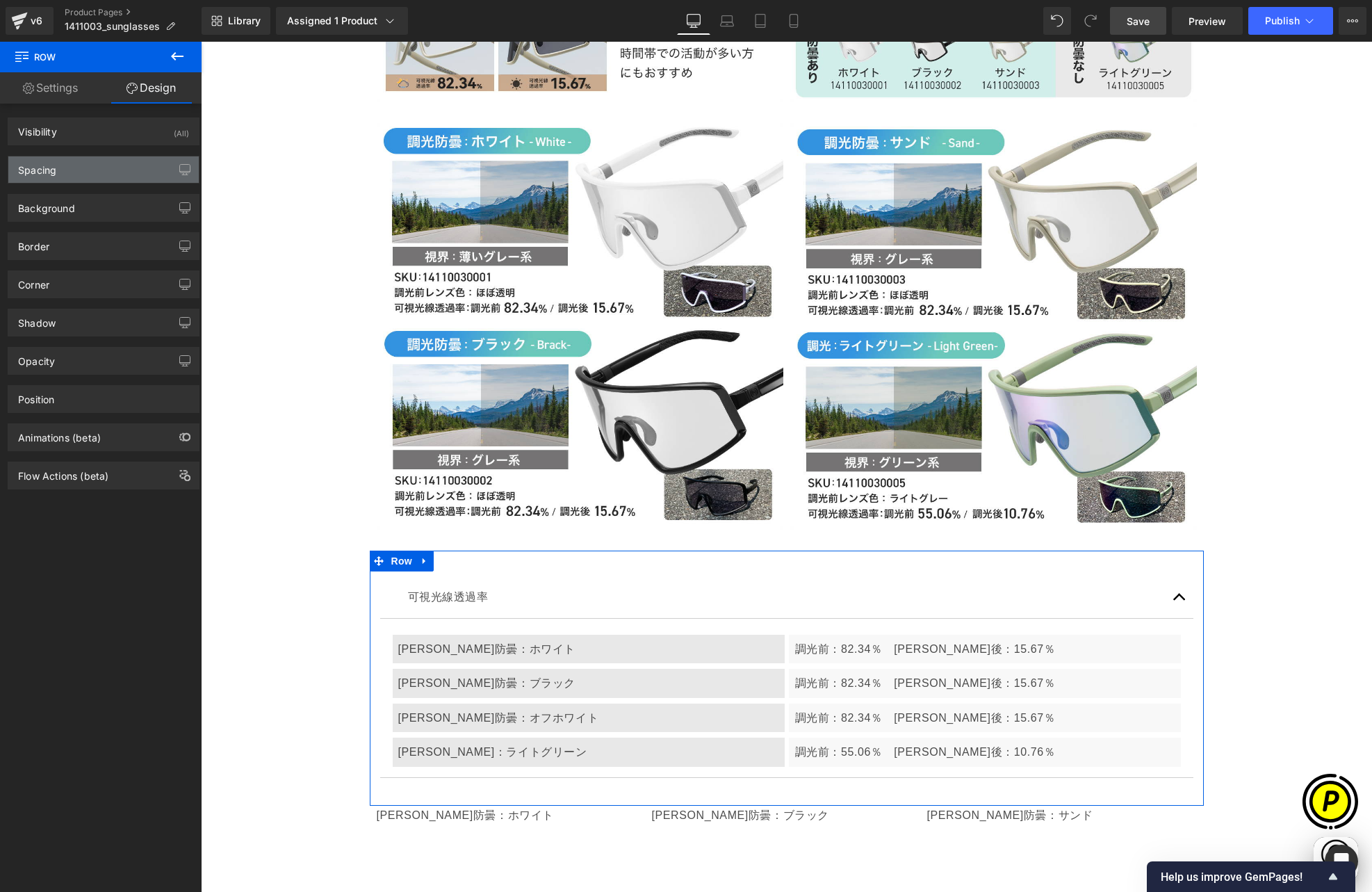
click at [80, 171] on div "Spacing" at bounding box center [104, 170] width 191 height 27
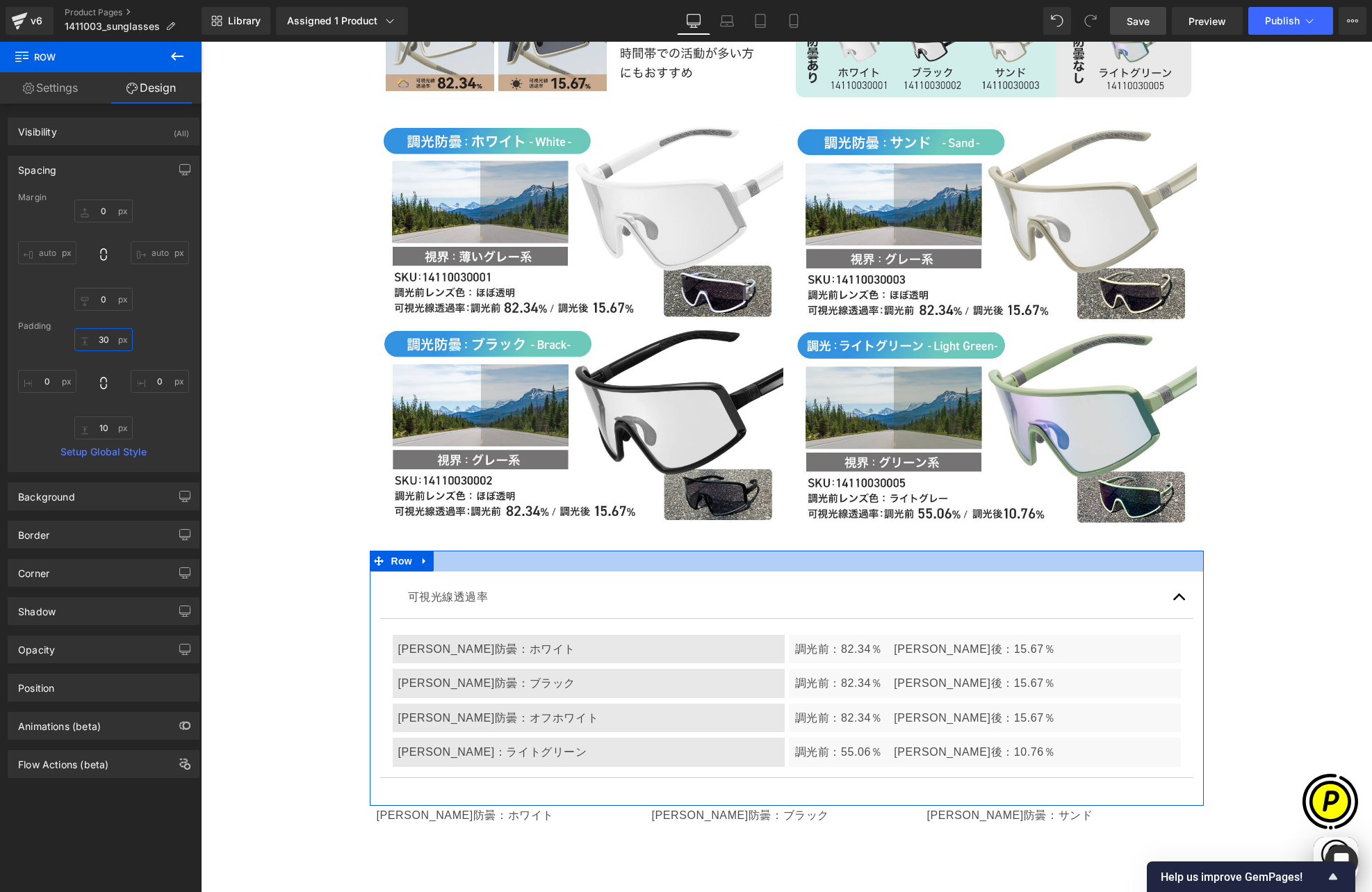
click at [107, 338] on input "30" at bounding box center [103, 339] width 58 height 23
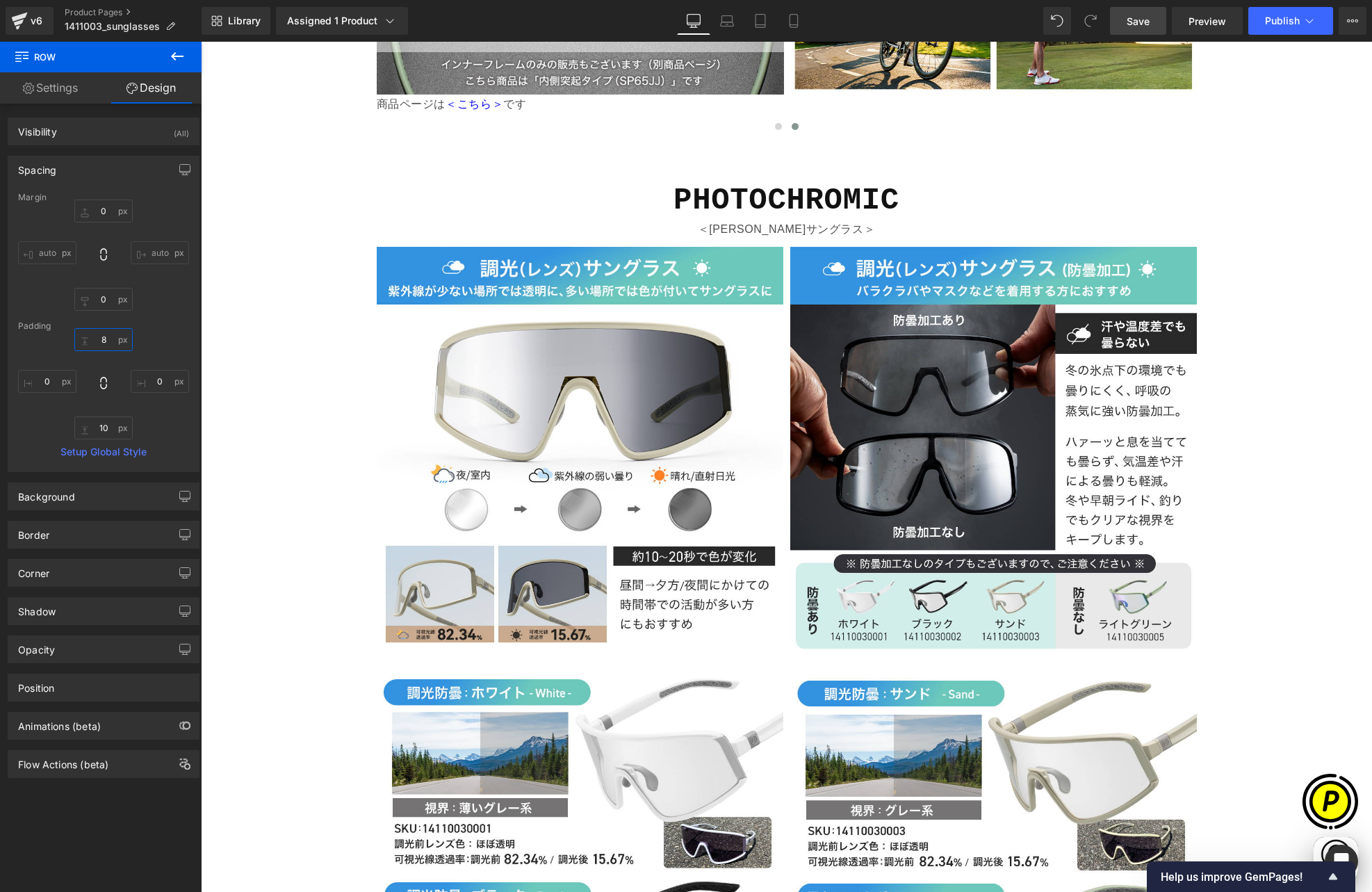
scroll to position [3656, 0]
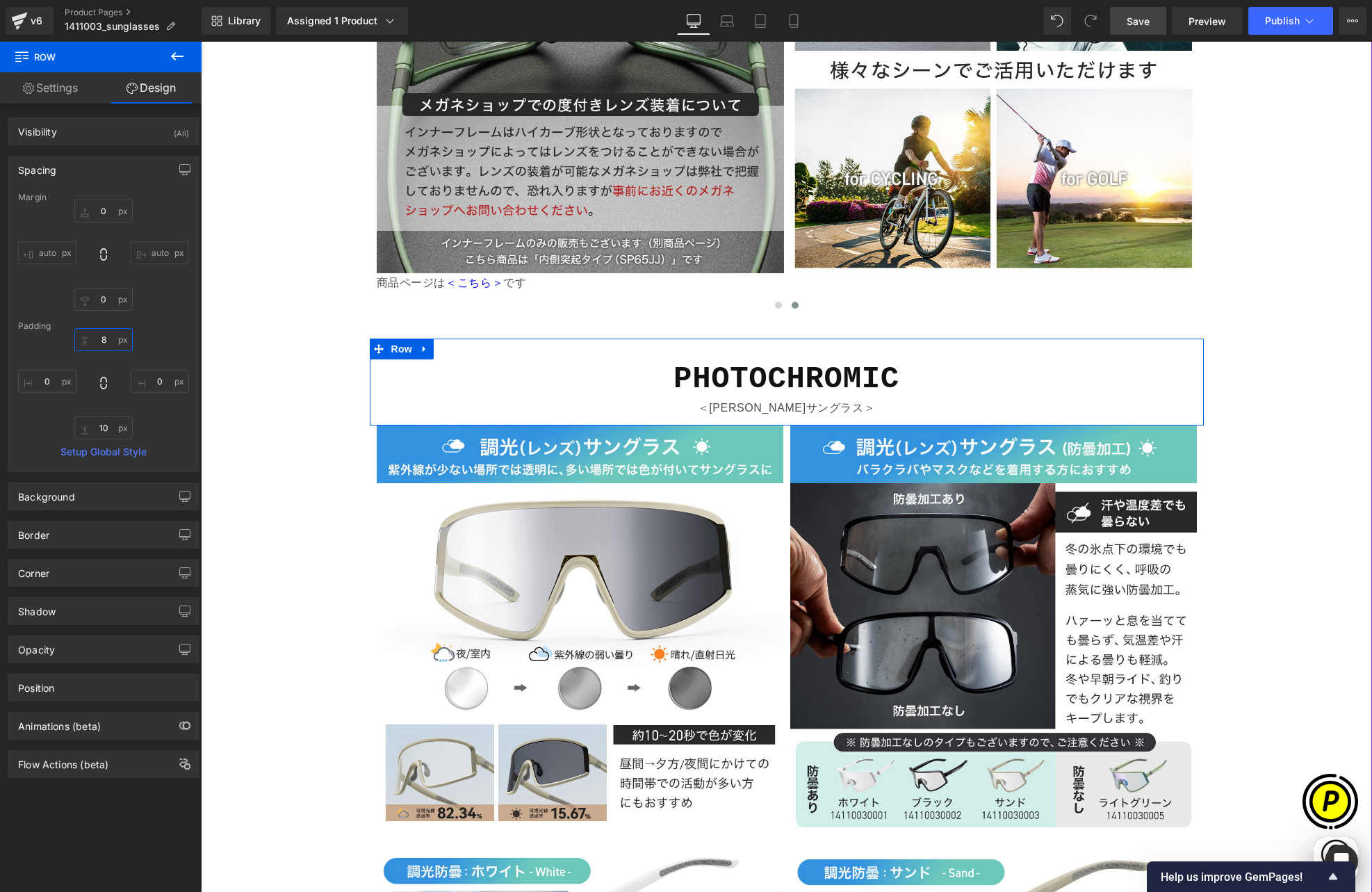
type input "8"
click at [422, 346] on icon at bounding box center [423, 349] width 3 height 6
click at [438, 344] on icon at bounding box center [443, 348] width 10 height 10
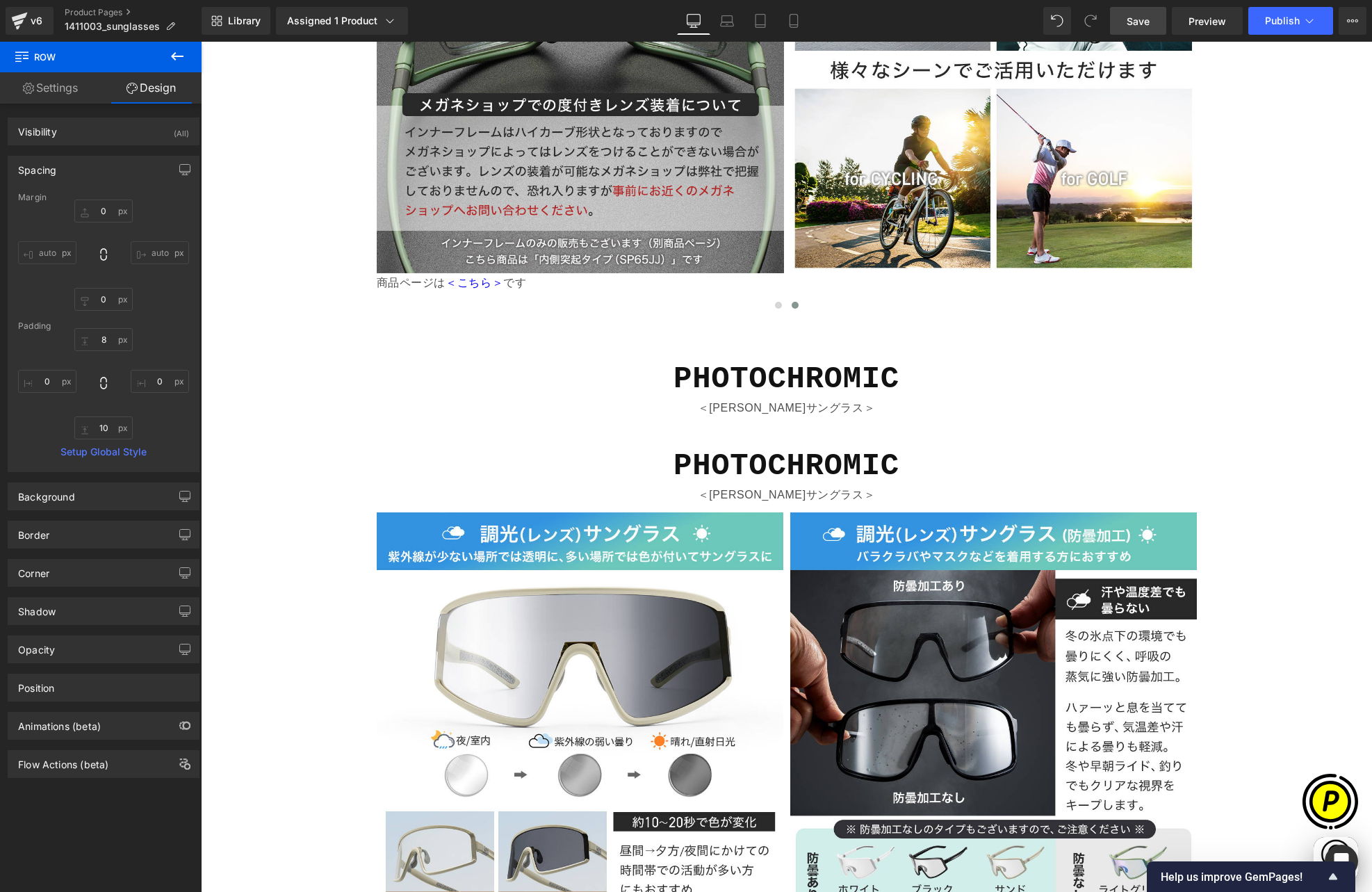
scroll to position [0, 271]
click at [746, 458] on span at bounding box center [753, 466] width 15 height 17
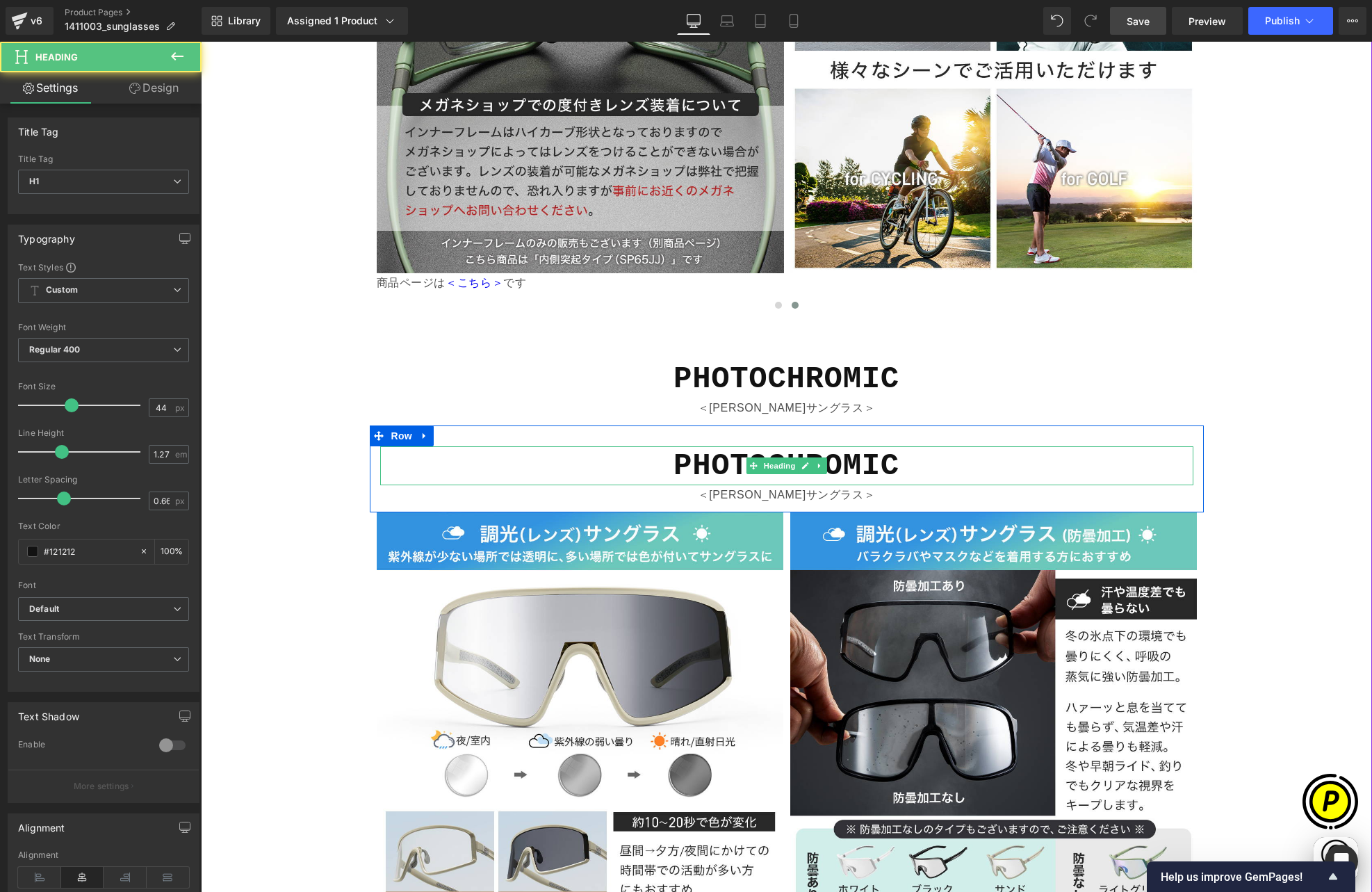
click at [673, 448] on strong "PHOTOCHROMIC" at bounding box center [787, 466] width 226 height 35
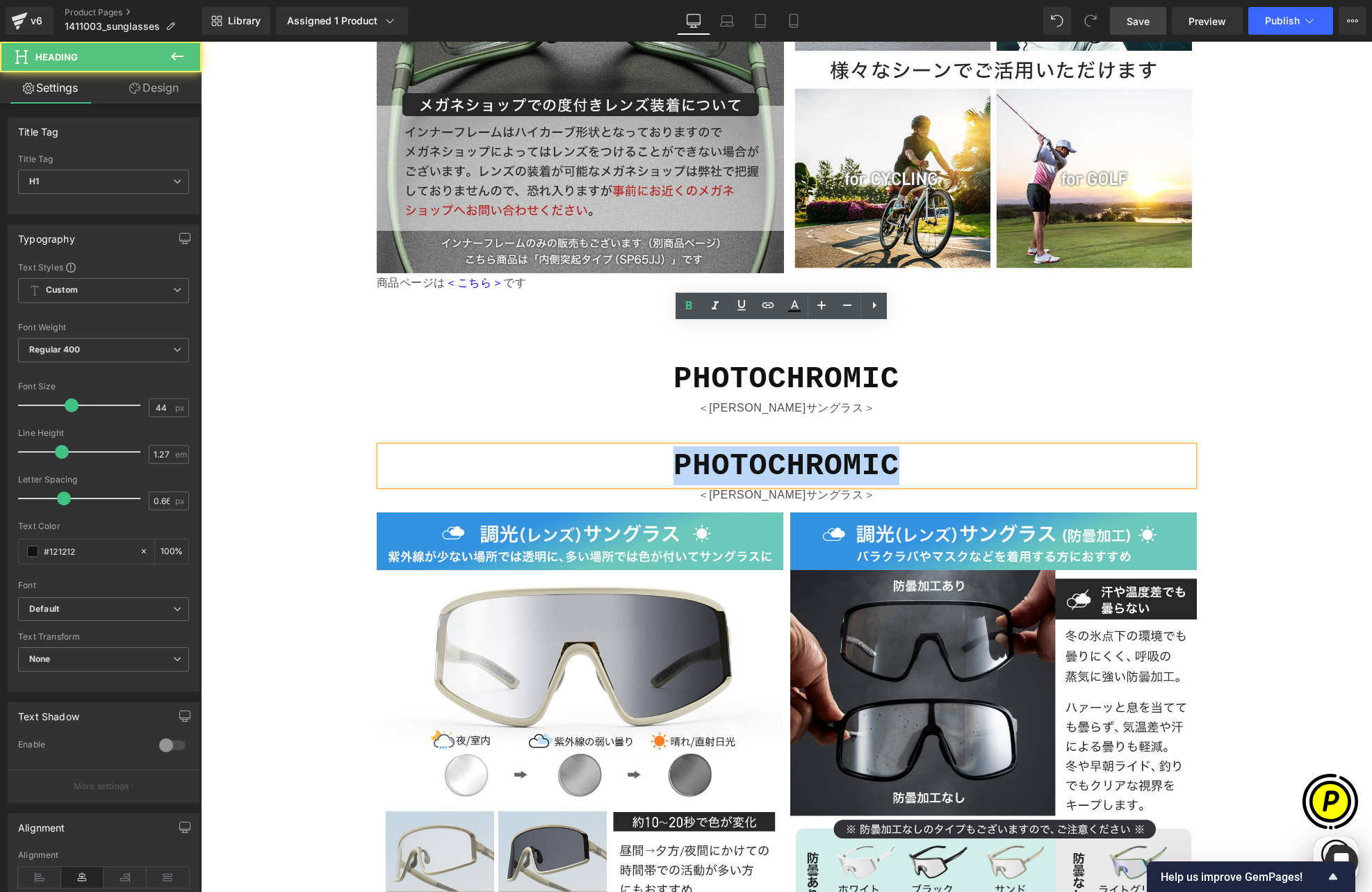
drag, startPoint x: 736, startPoint y: 344, endPoint x: 925, endPoint y: 344, distance: 189.0
click at [925, 446] on h1 "PHOTOCHROMIC" at bounding box center [787, 466] width 813 height 39
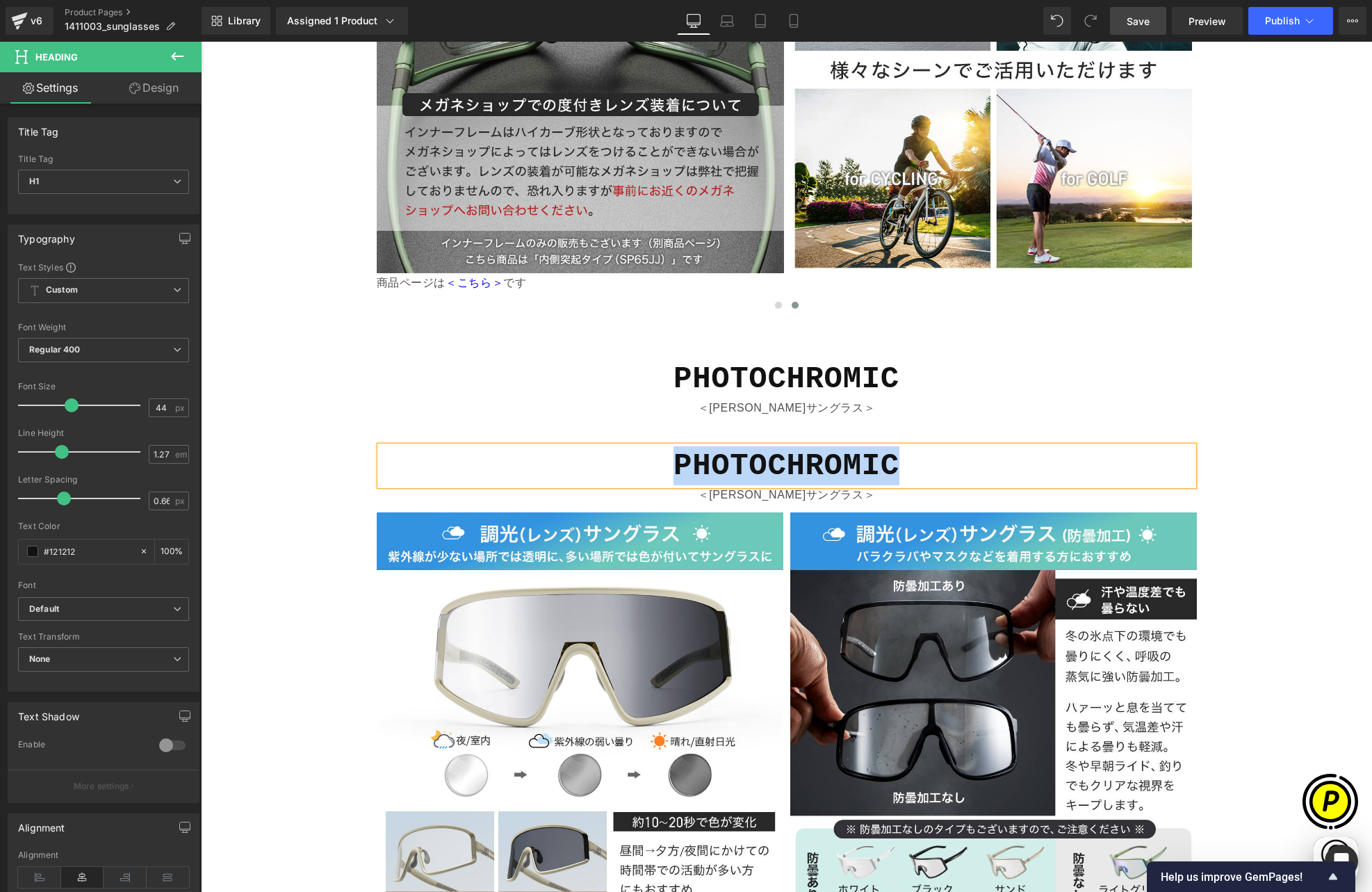
paste div
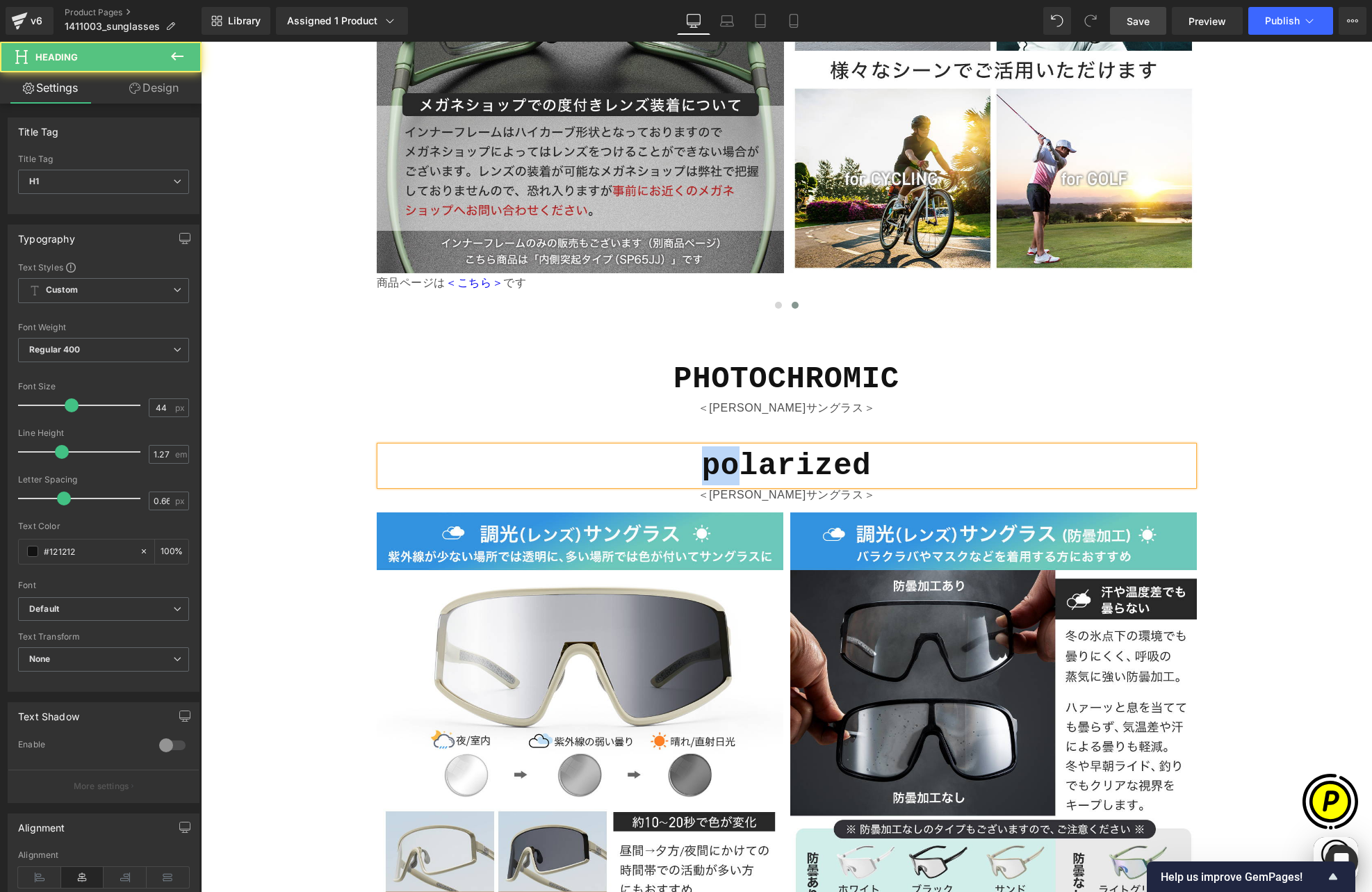
drag, startPoint x: 697, startPoint y: 353, endPoint x: 731, endPoint y: 352, distance: 34.0
click at [731, 448] on strong "polarized" at bounding box center [787, 466] width 170 height 35
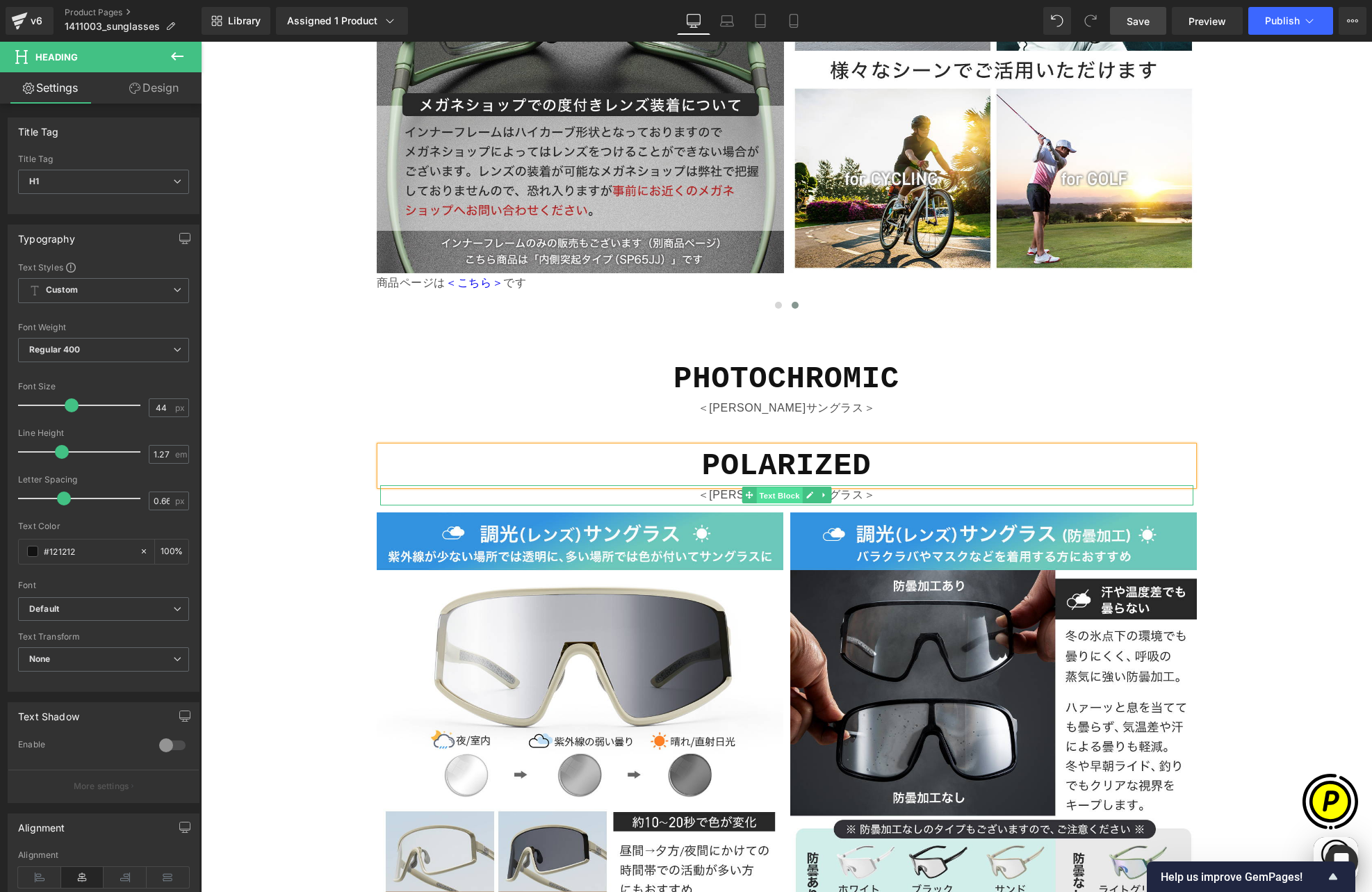
click at [769, 487] on span "Text Block" at bounding box center [779, 496] width 46 height 17
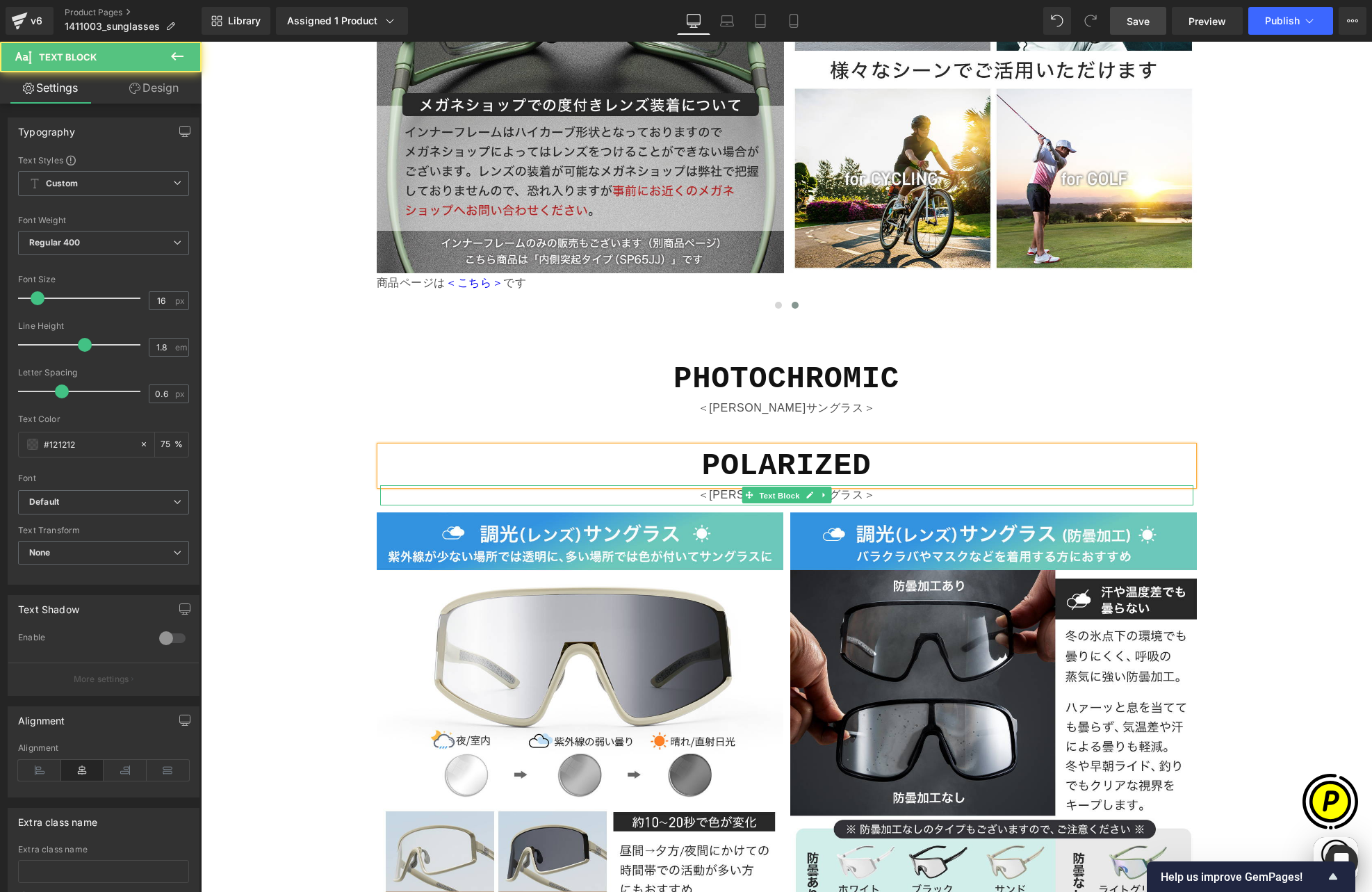
scroll to position [0, 0]
click at [711, 485] on p "＜[PERSON_NAME]サングラス＞" at bounding box center [787, 496] width 813 height 20
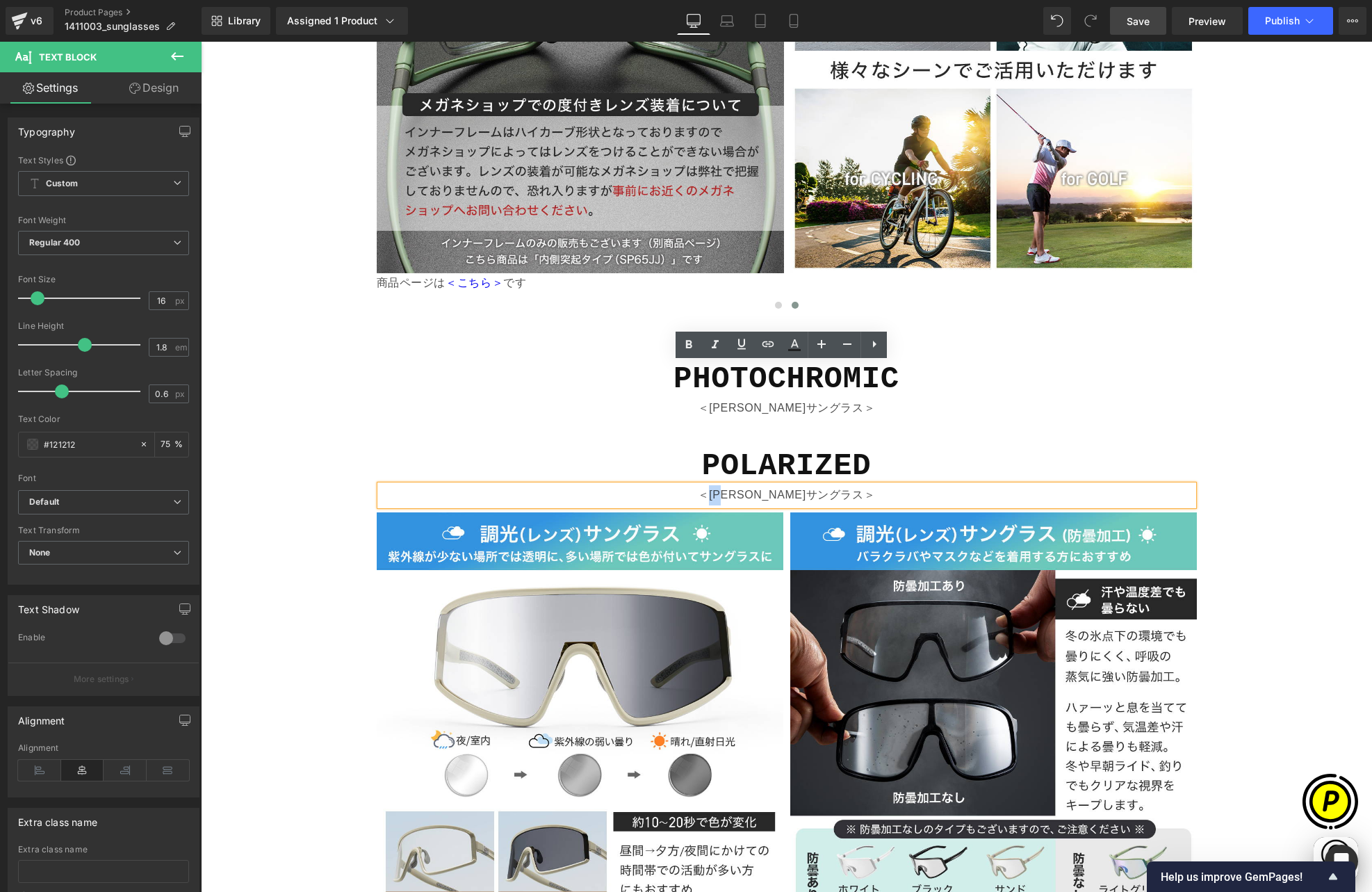
drag, startPoint x: 743, startPoint y: 374, endPoint x: 762, endPoint y: 373, distance: 19.0
click at [762, 485] on p "＜[PERSON_NAME]サングラス＞" at bounding box center [787, 496] width 813 height 20
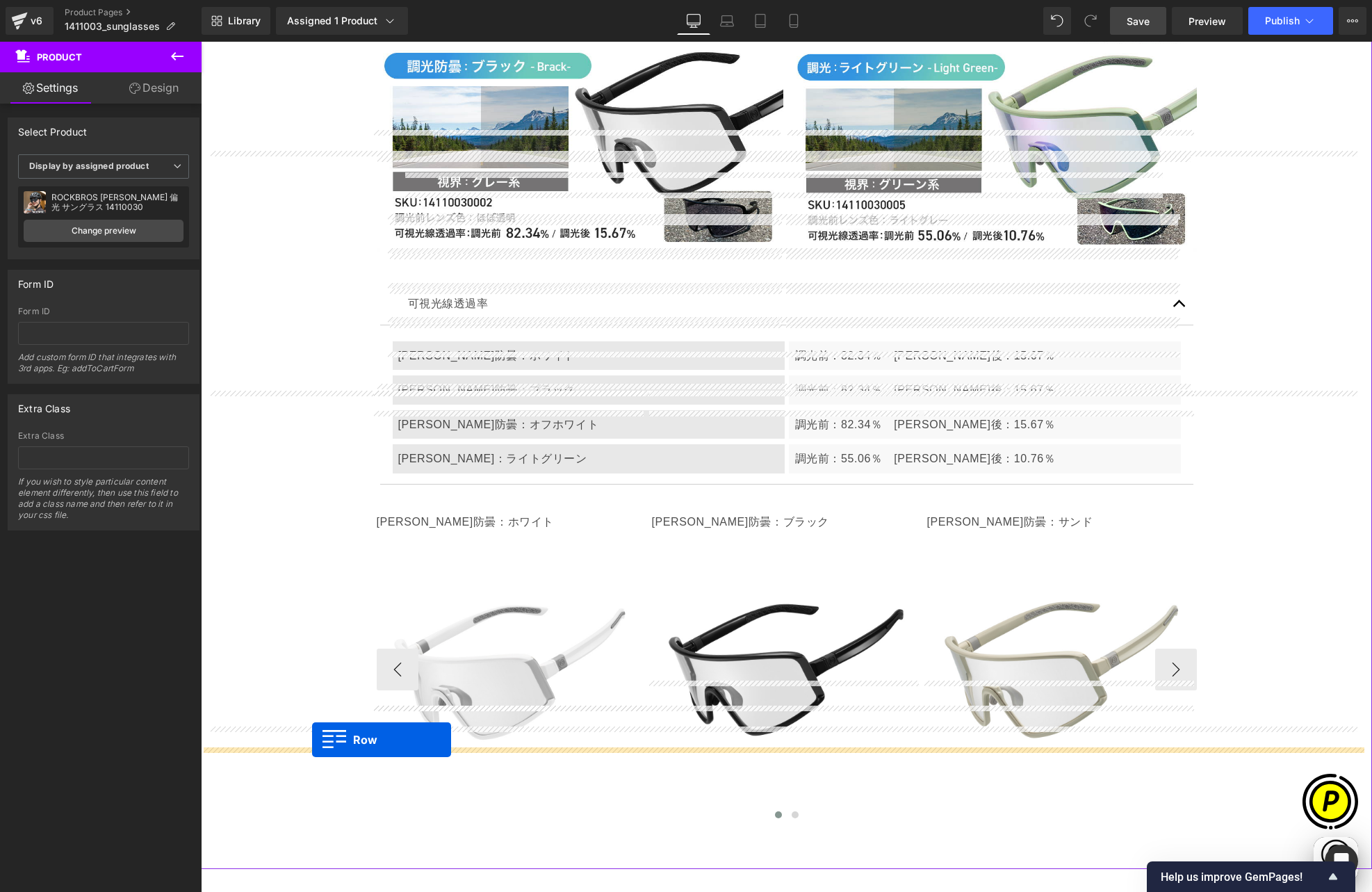
scroll to position [0, 542]
drag, startPoint x: 363, startPoint y: 314, endPoint x: 310, endPoint y: 747, distance: 436.2
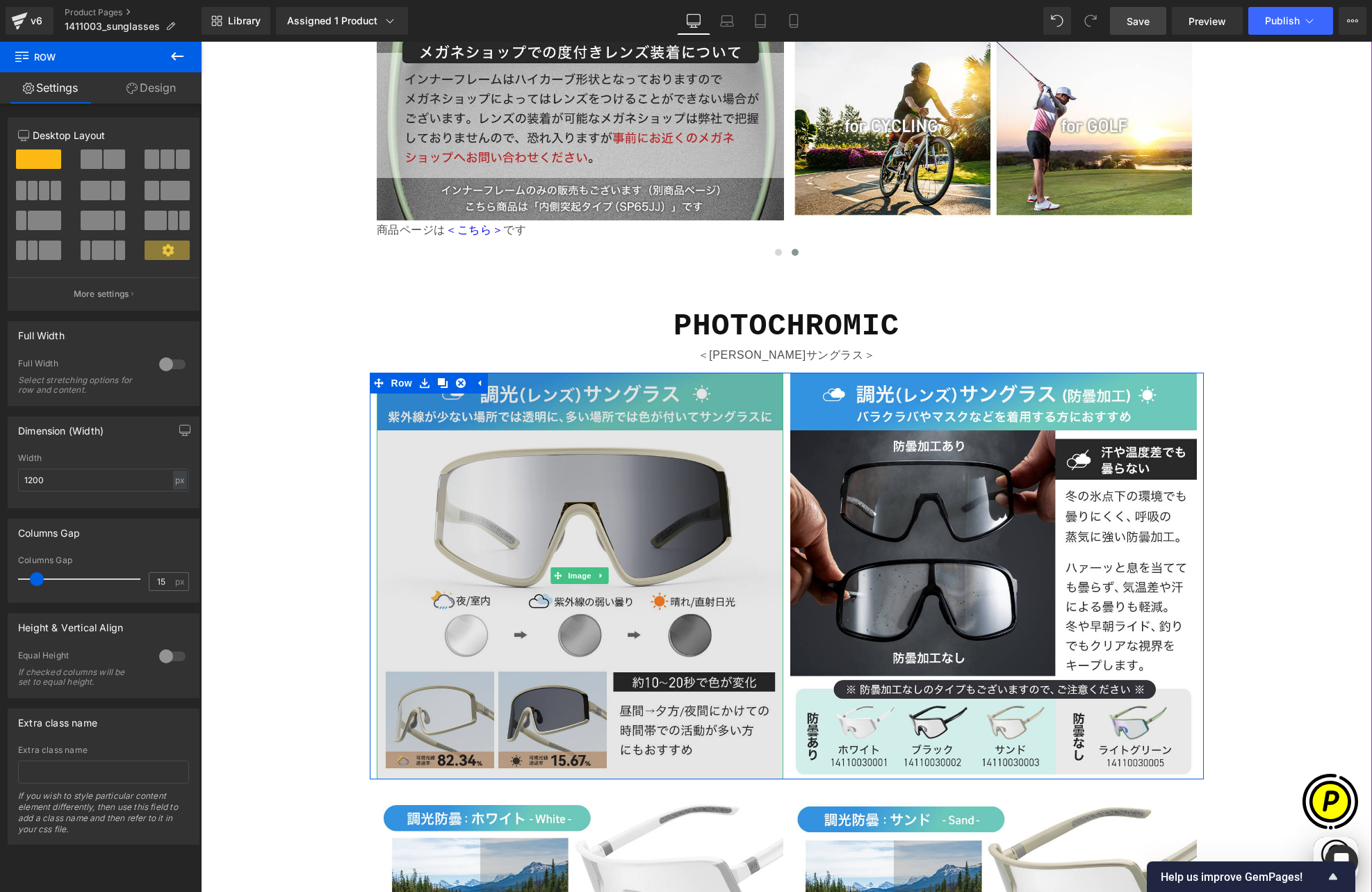
scroll to position [3695, 0]
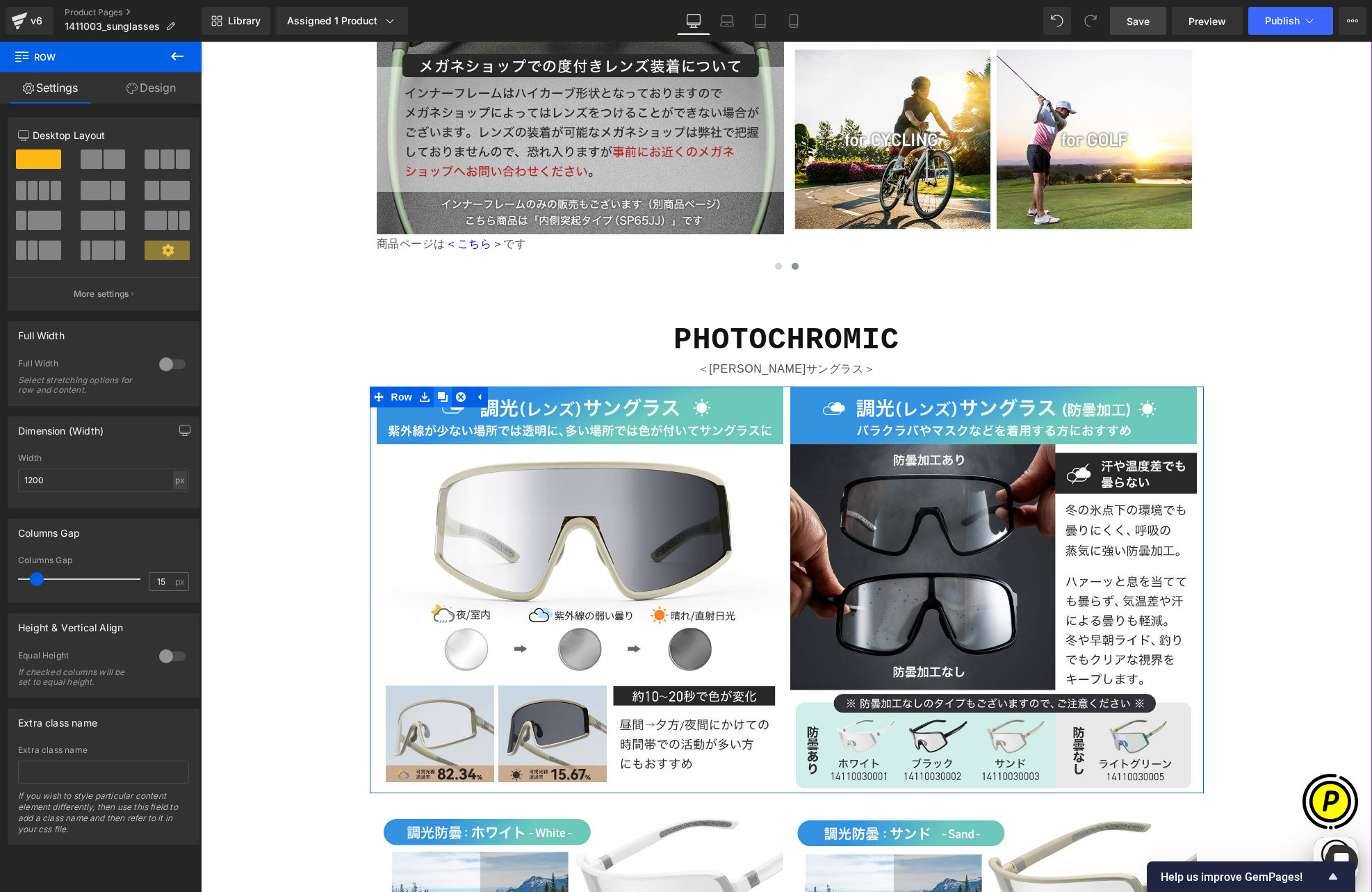
click at [438, 392] on icon at bounding box center [443, 396] width 10 height 10
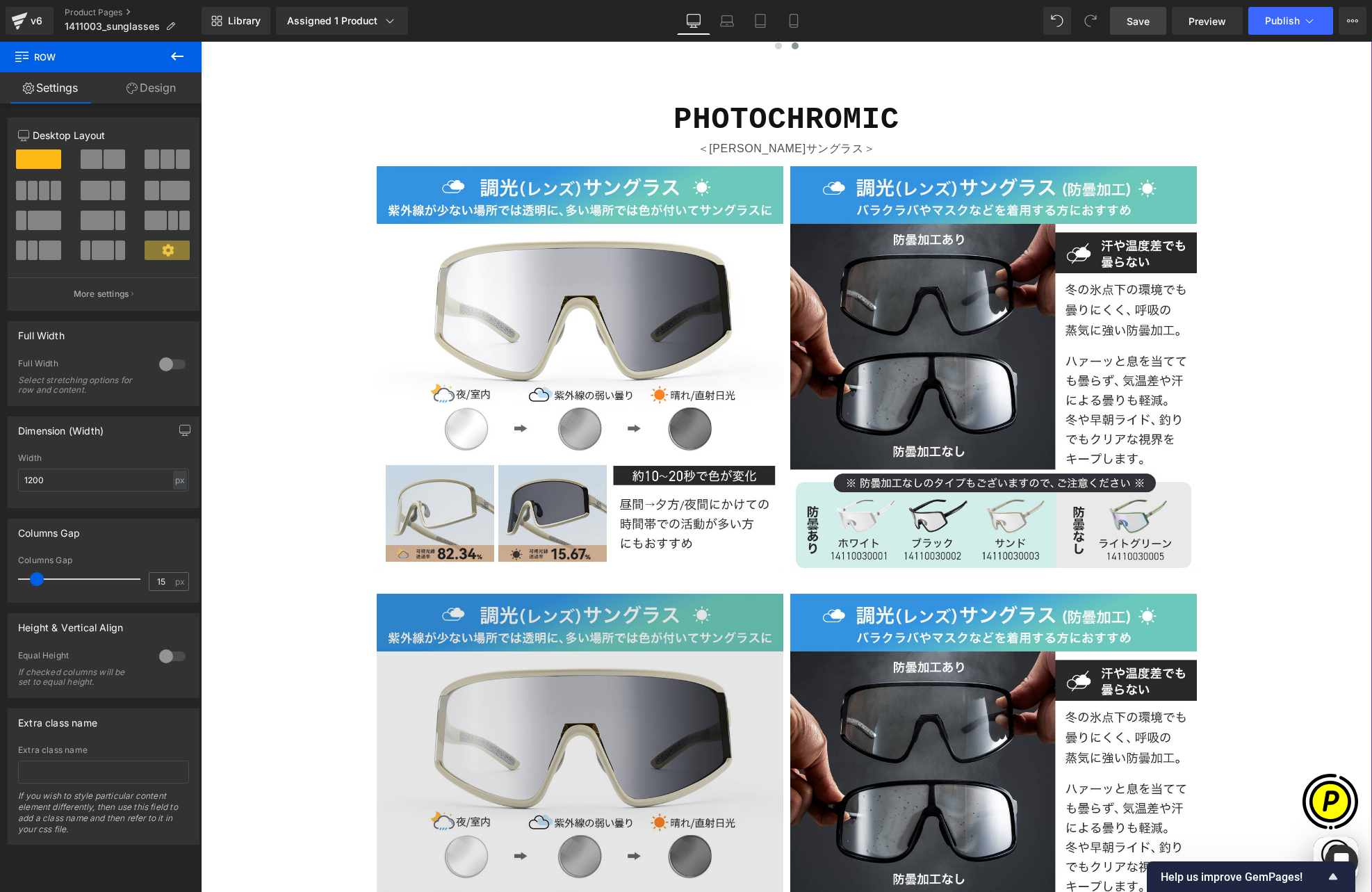
scroll to position [3973, 0]
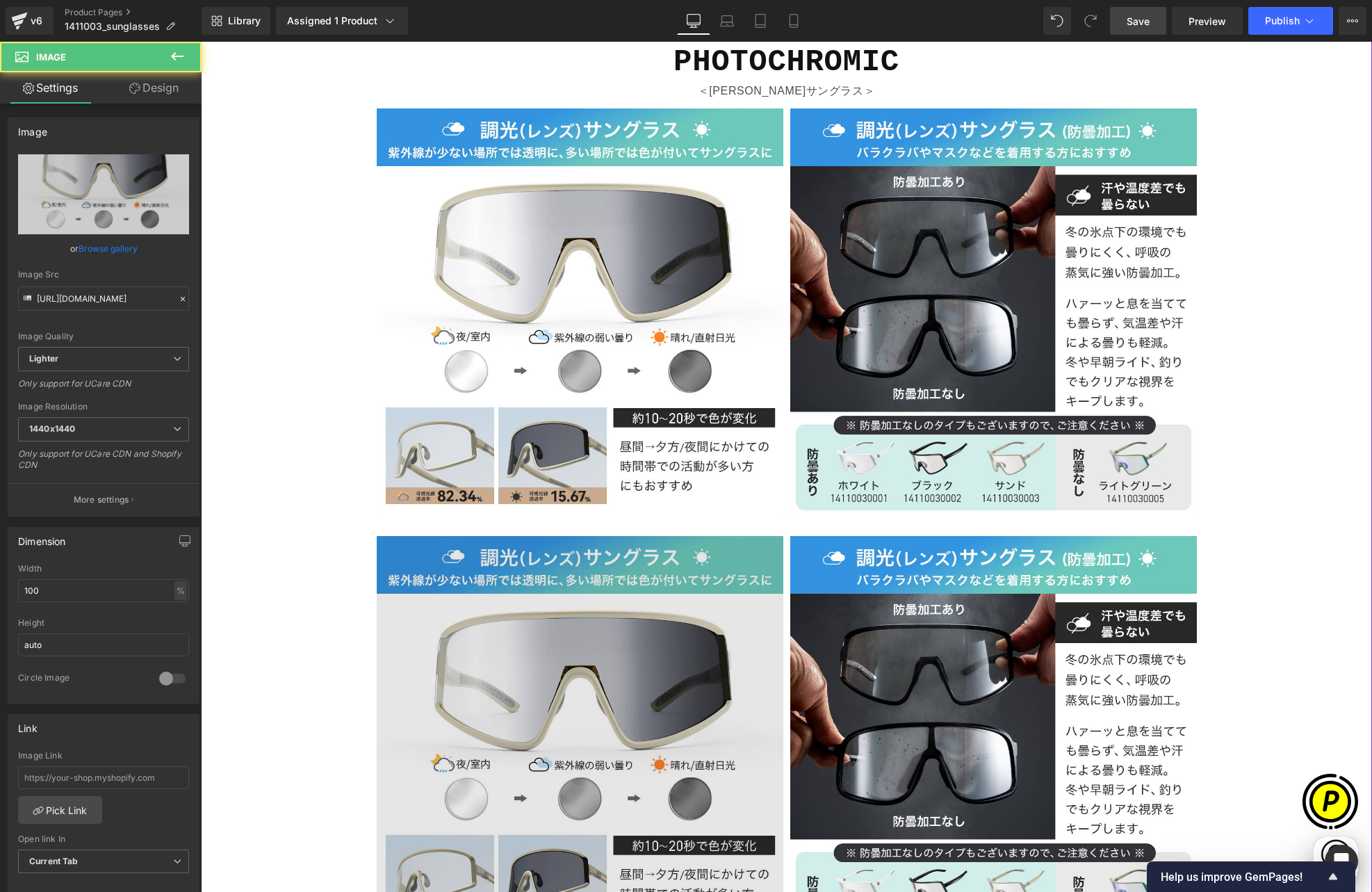
click at [421, 536] on img at bounding box center [580, 739] width 407 height 407
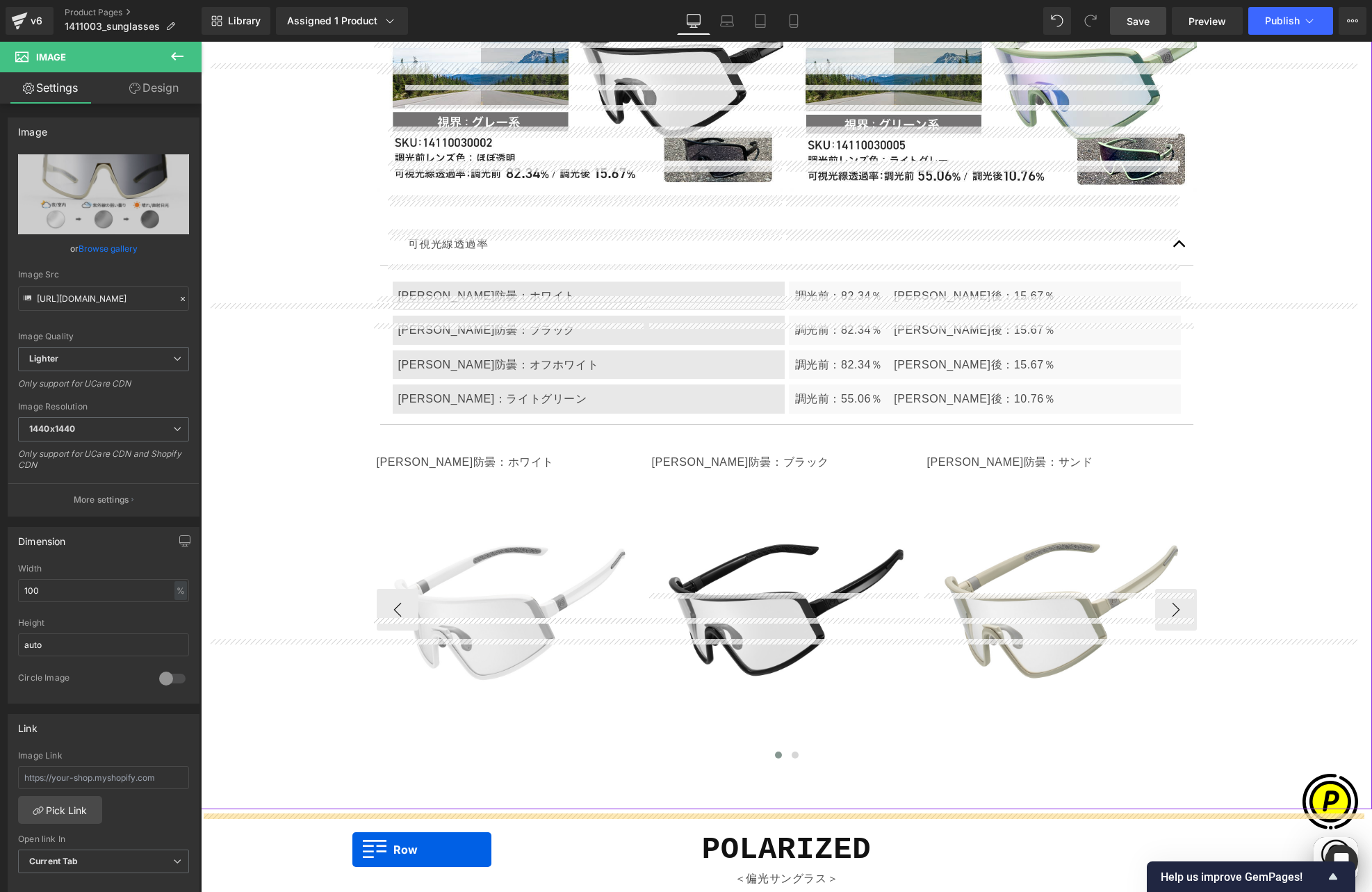
scroll to position [4876, 0]
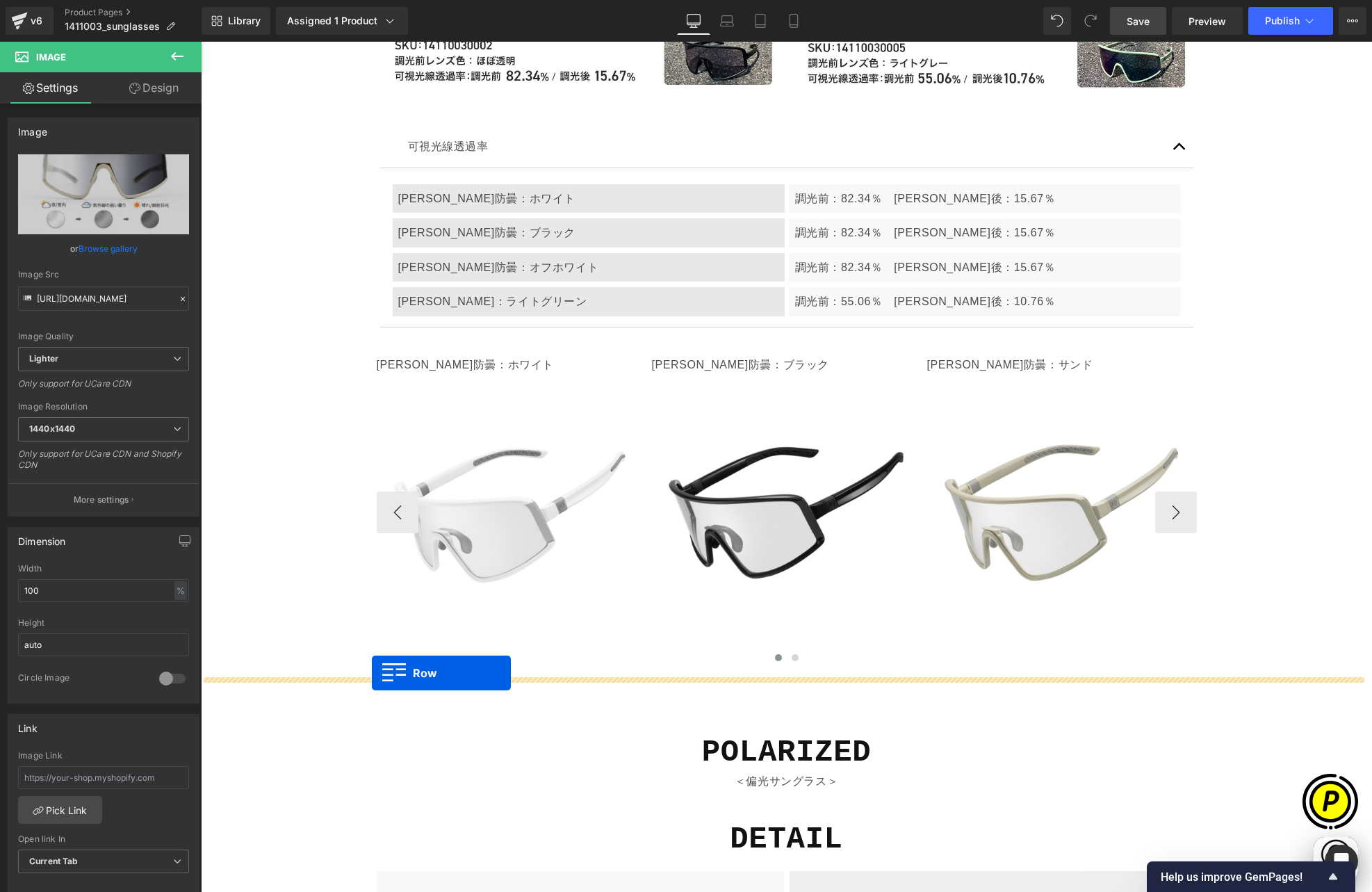
drag, startPoint x: 375, startPoint y: 421, endPoint x: 371, endPoint y: 672, distance: 251.0
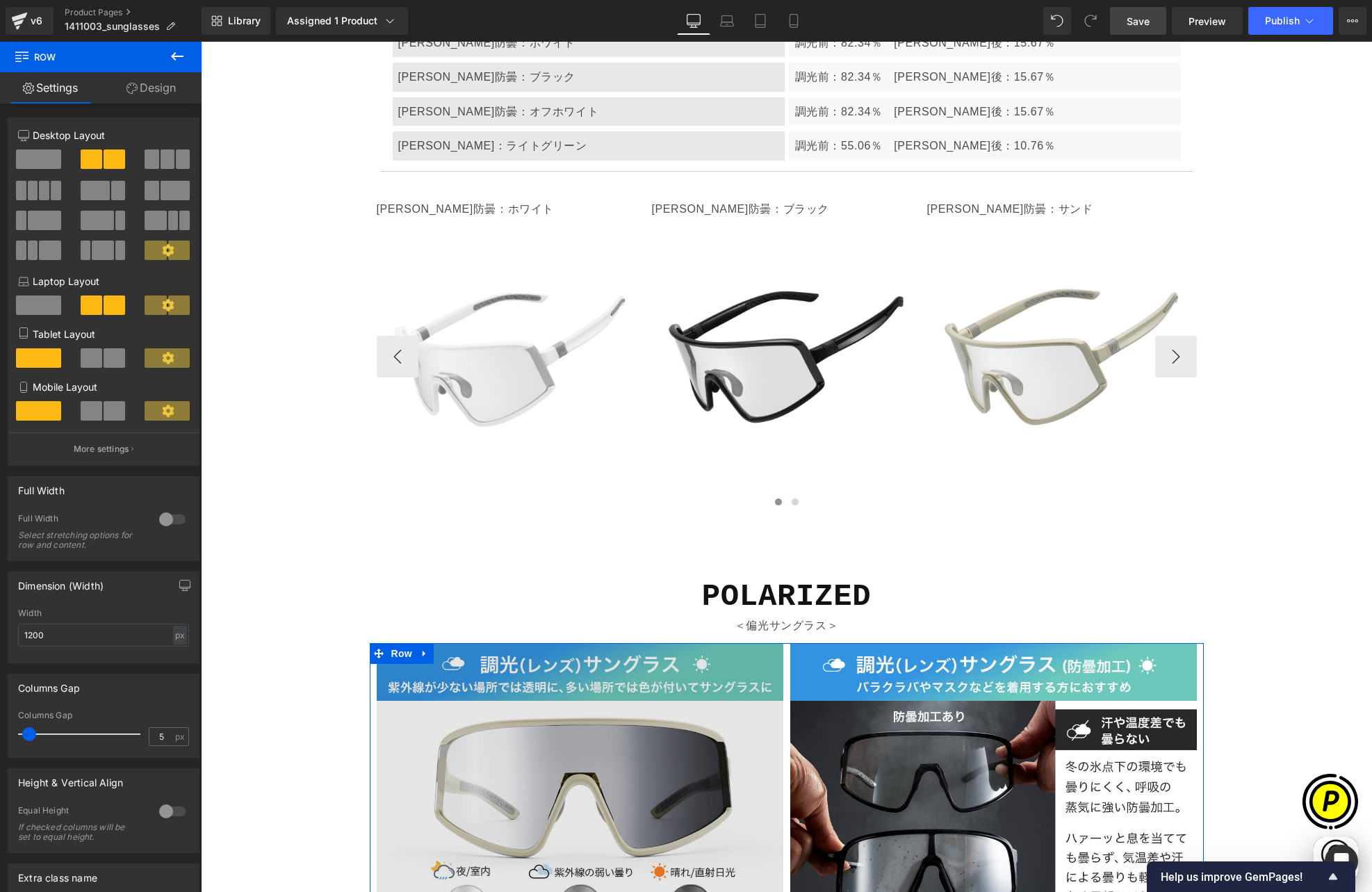
scroll to position [5255, 0]
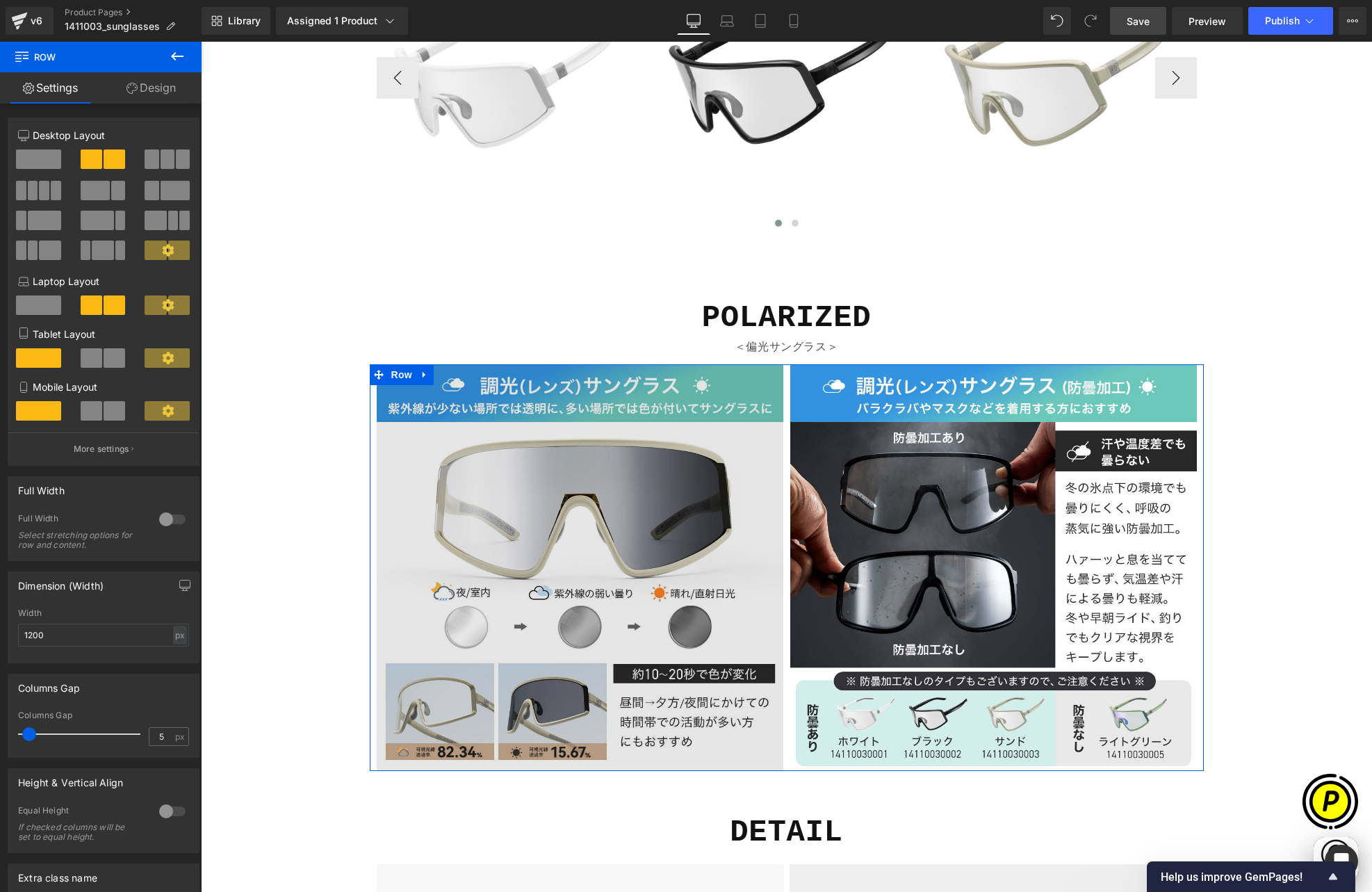
click at [576, 418] on img at bounding box center [580, 567] width 407 height 407
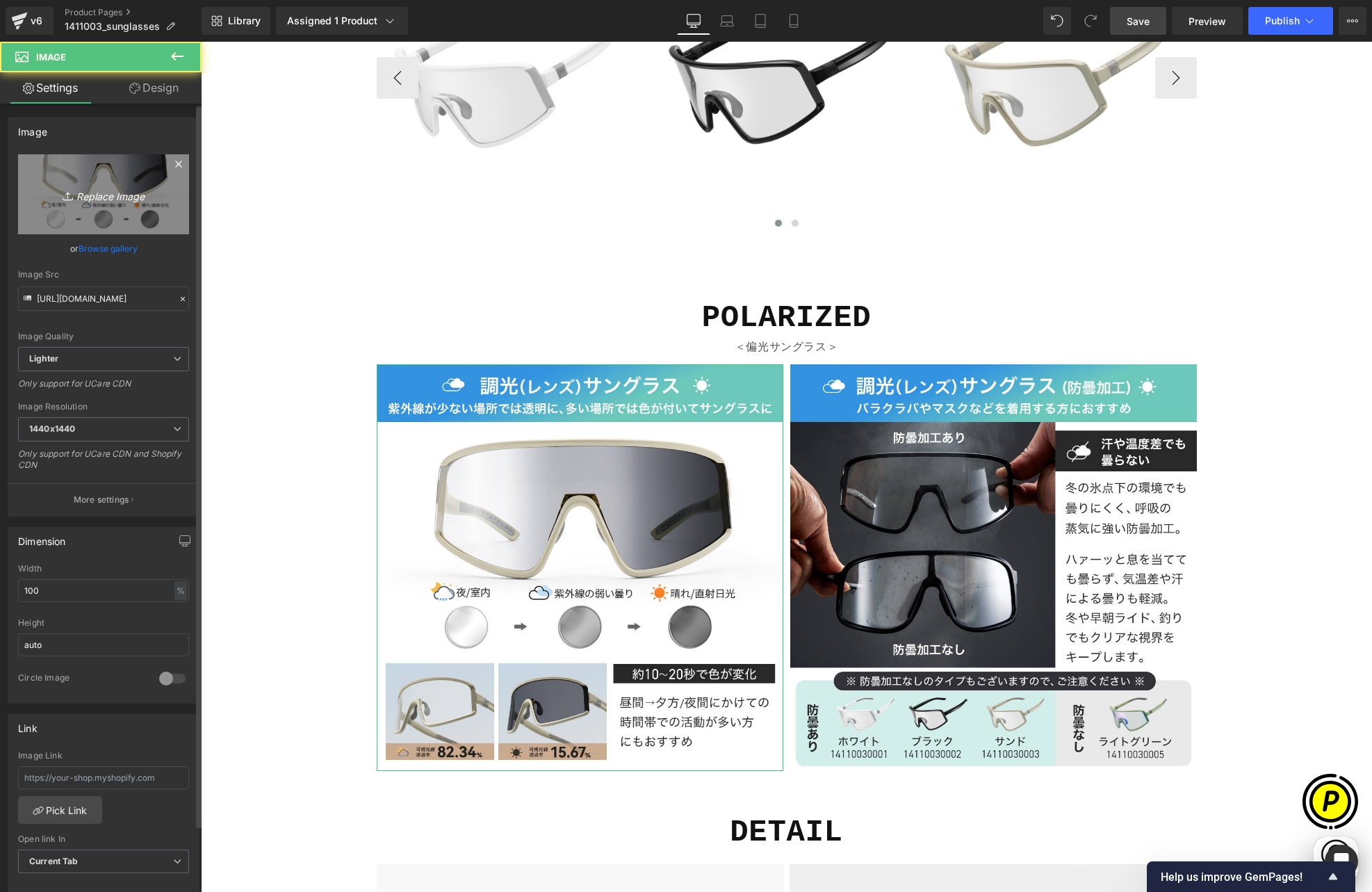
click at [57, 194] on icon "Replace Image" at bounding box center [104, 194] width 111 height 18
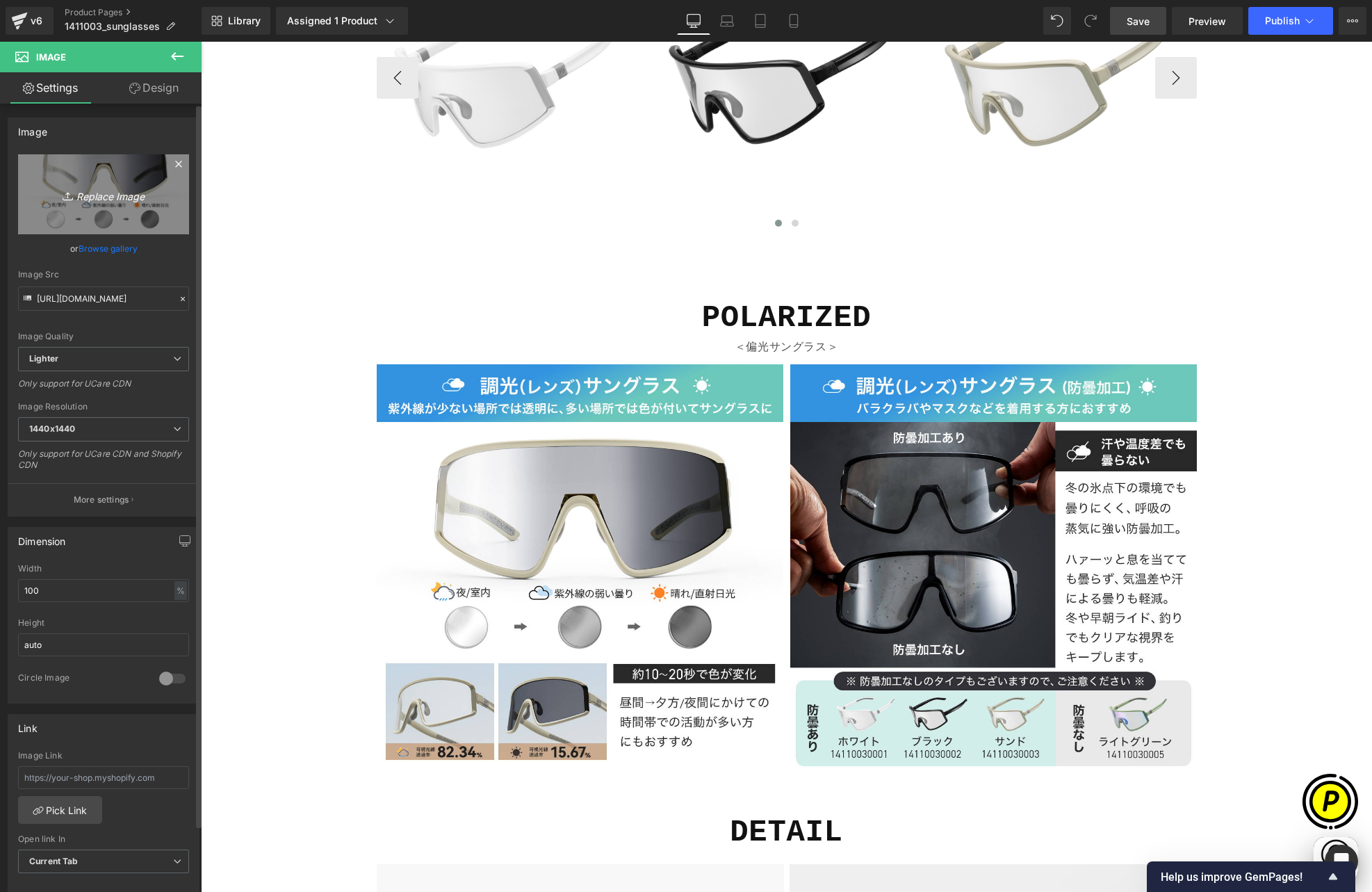
scroll to position [0, 813]
type input "C:\fakepath\14110030_13.jpg"
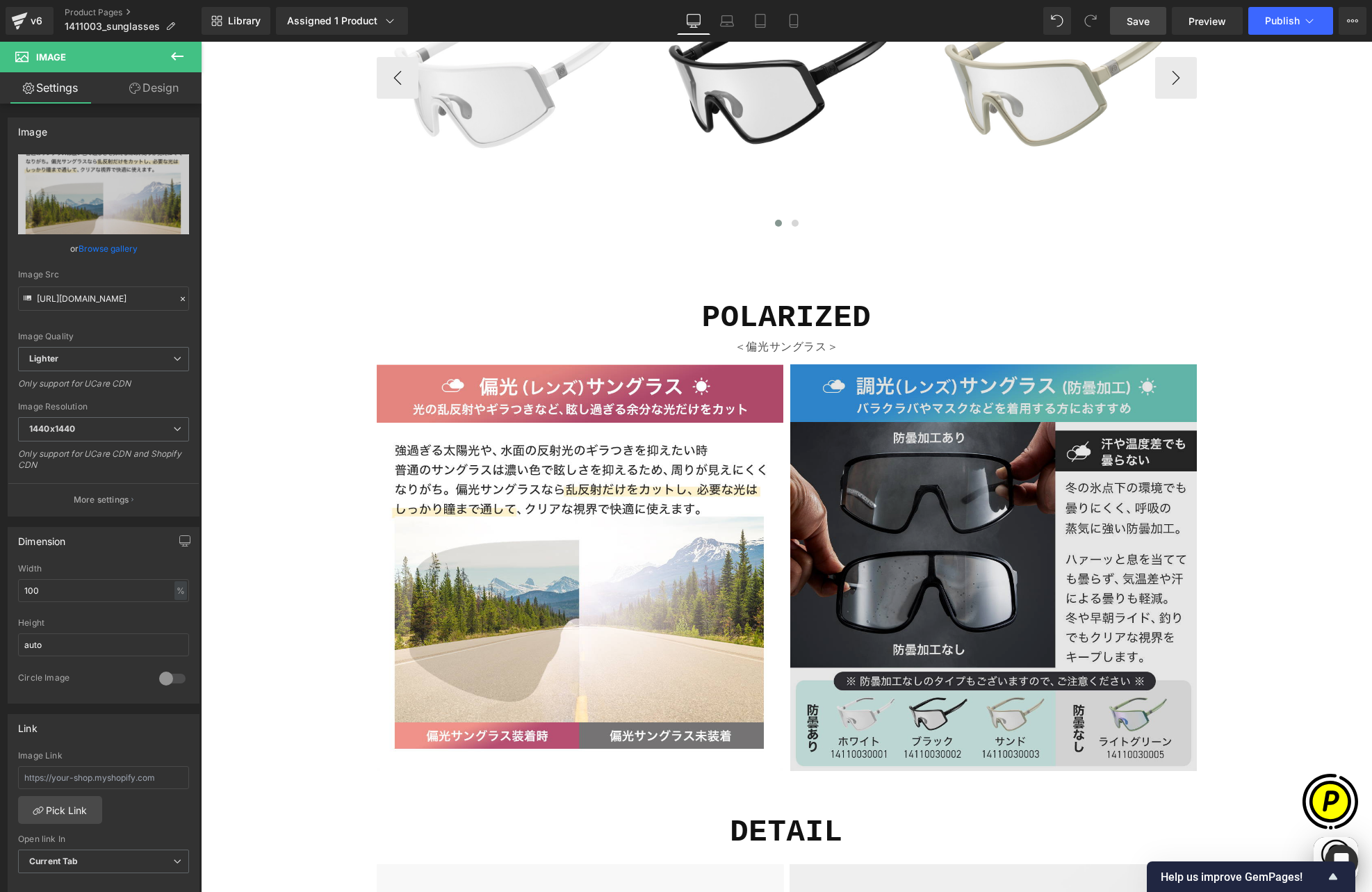
scroll to position [0, 271]
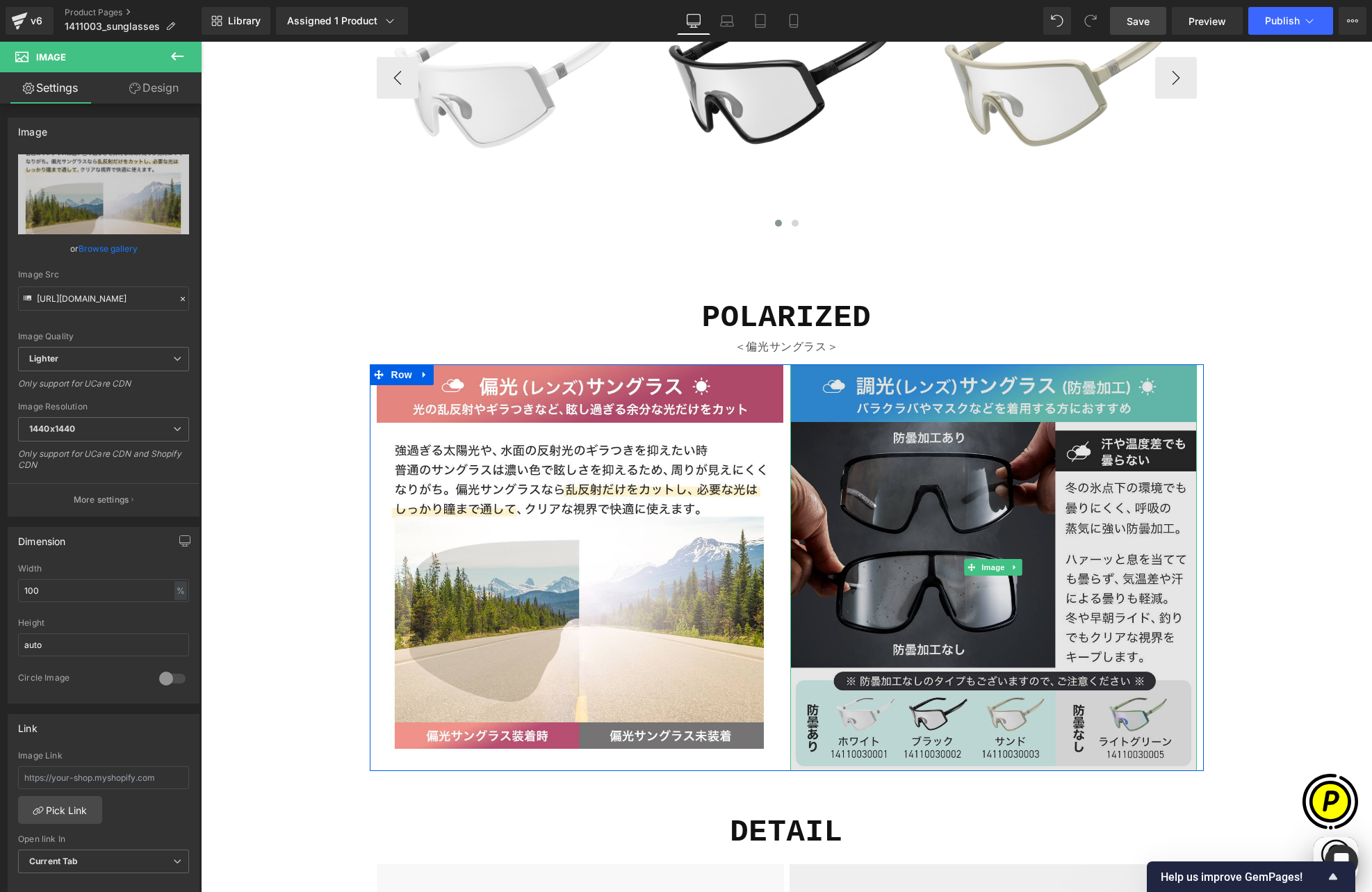
click at [906, 388] on img at bounding box center [993, 567] width 407 height 407
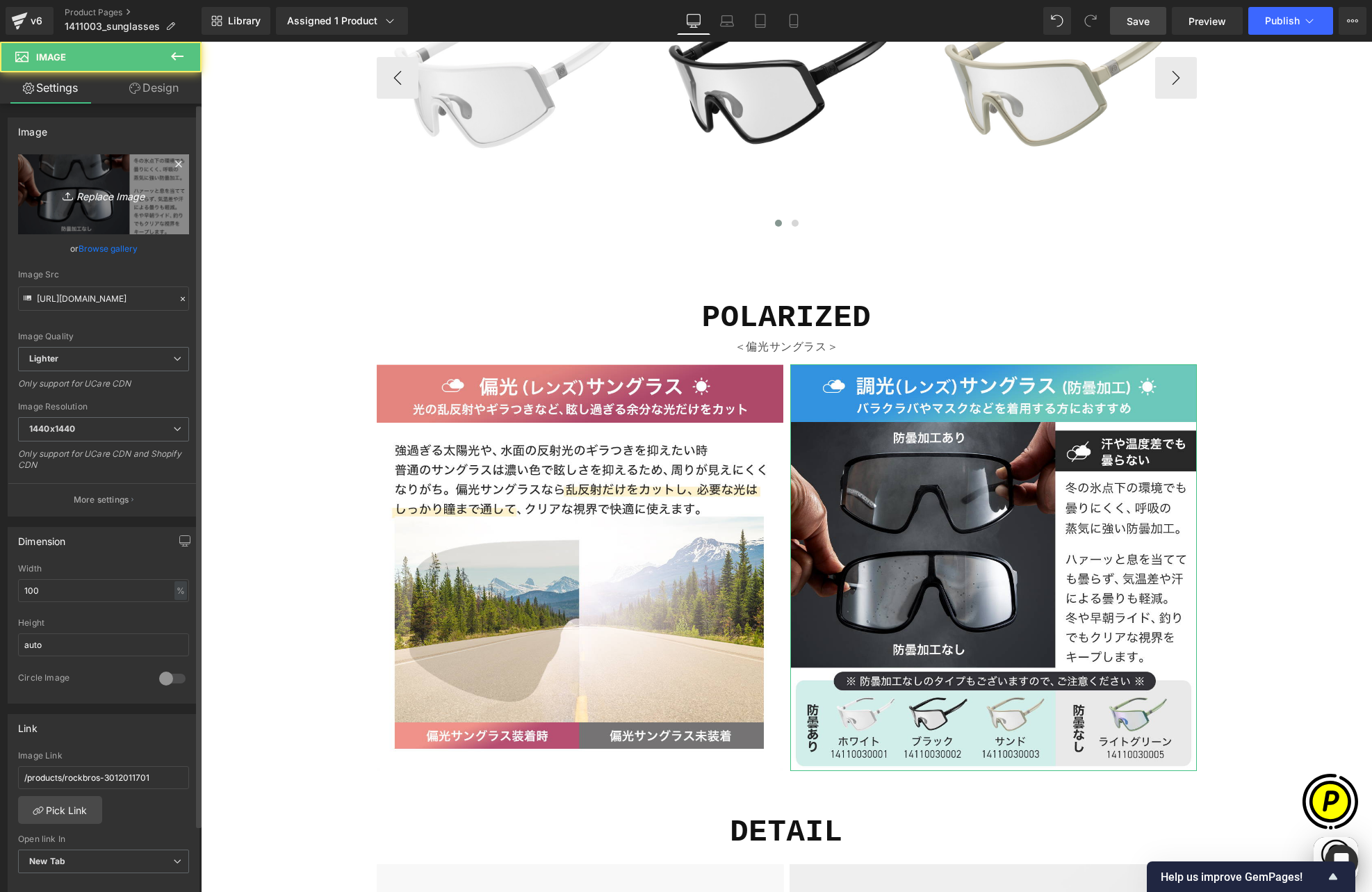
click at [168, 209] on link "Replace Image" at bounding box center [104, 195] width 171 height 80
type input "C:\fakepath\14110030_14.jpg"
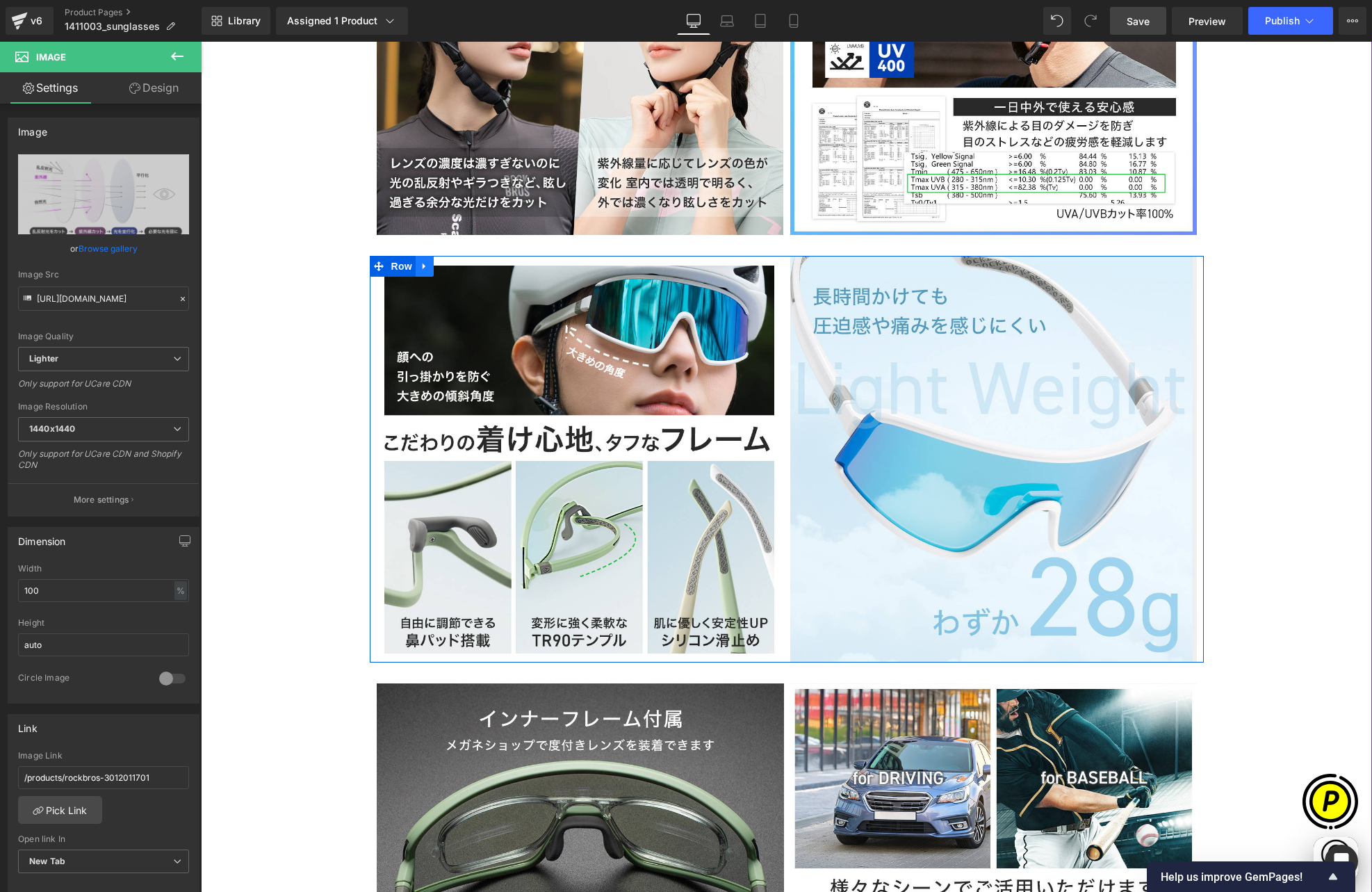
click at [422, 263] on icon at bounding box center [423, 266] width 3 height 6
click at [438, 261] on icon at bounding box center [443, 266] width 10 height 10
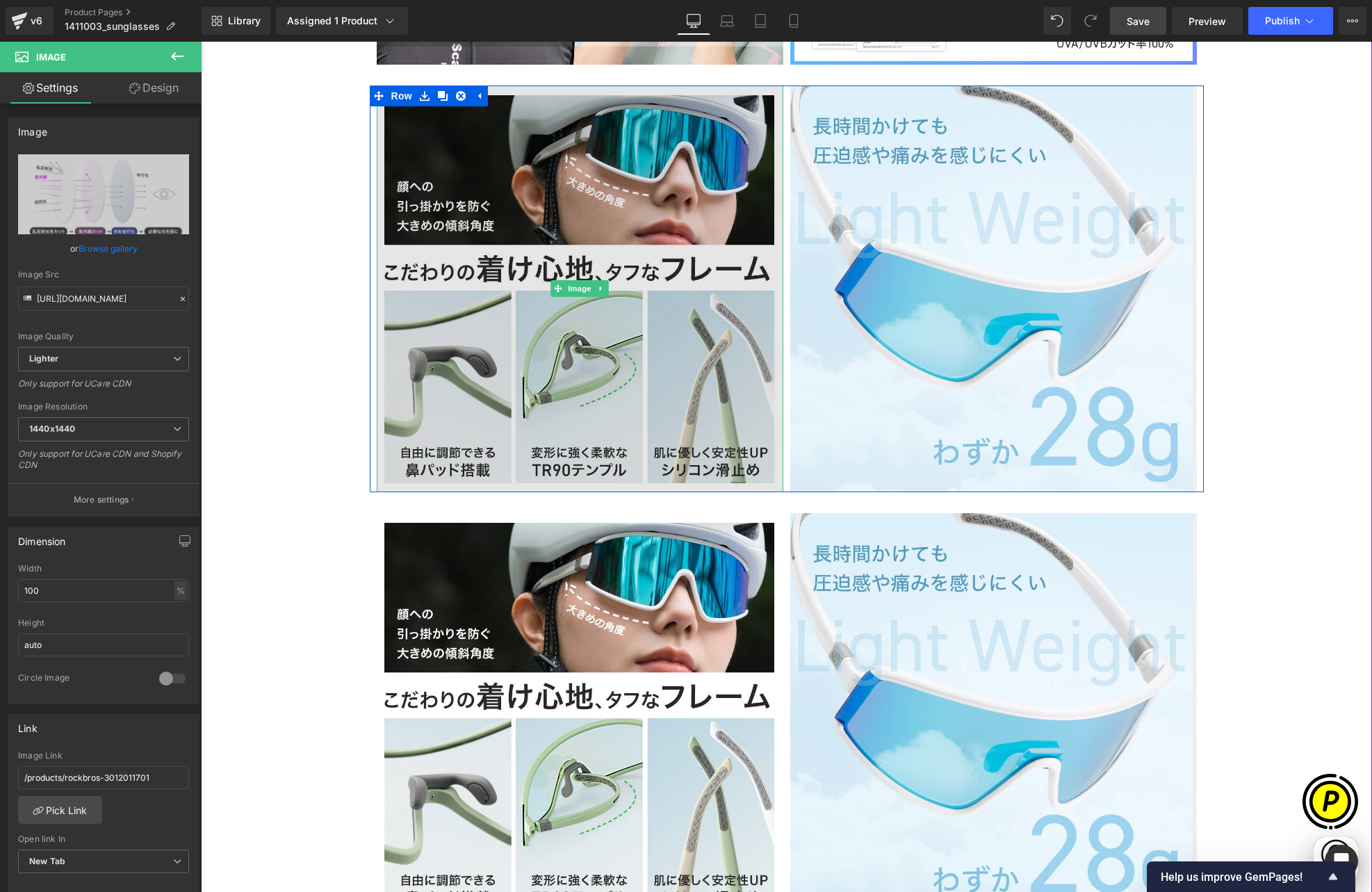
scroll to position [3117, 0]
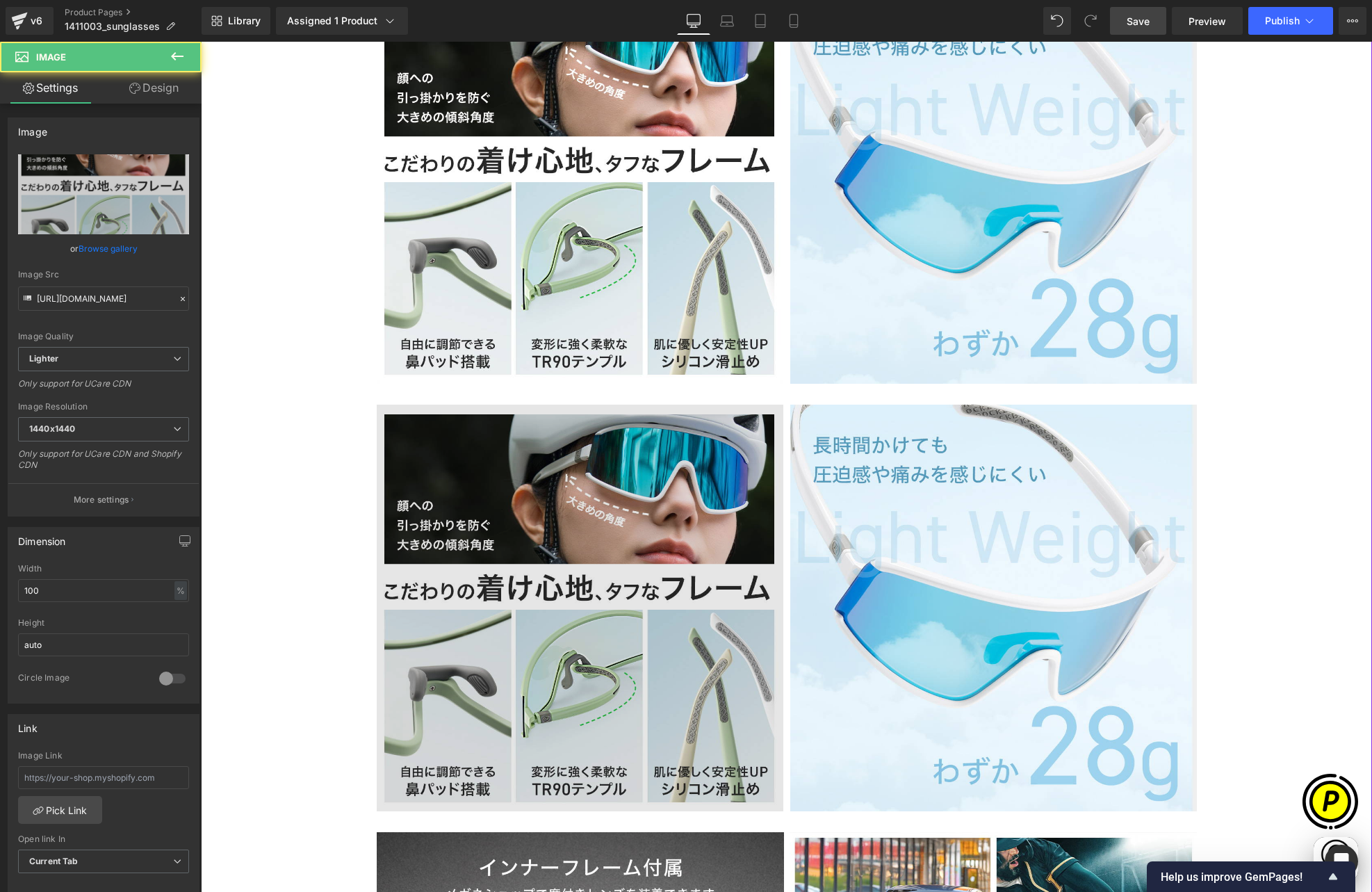
click at [424, 407] on img at bounding box center [580, 608] width 407 height 407
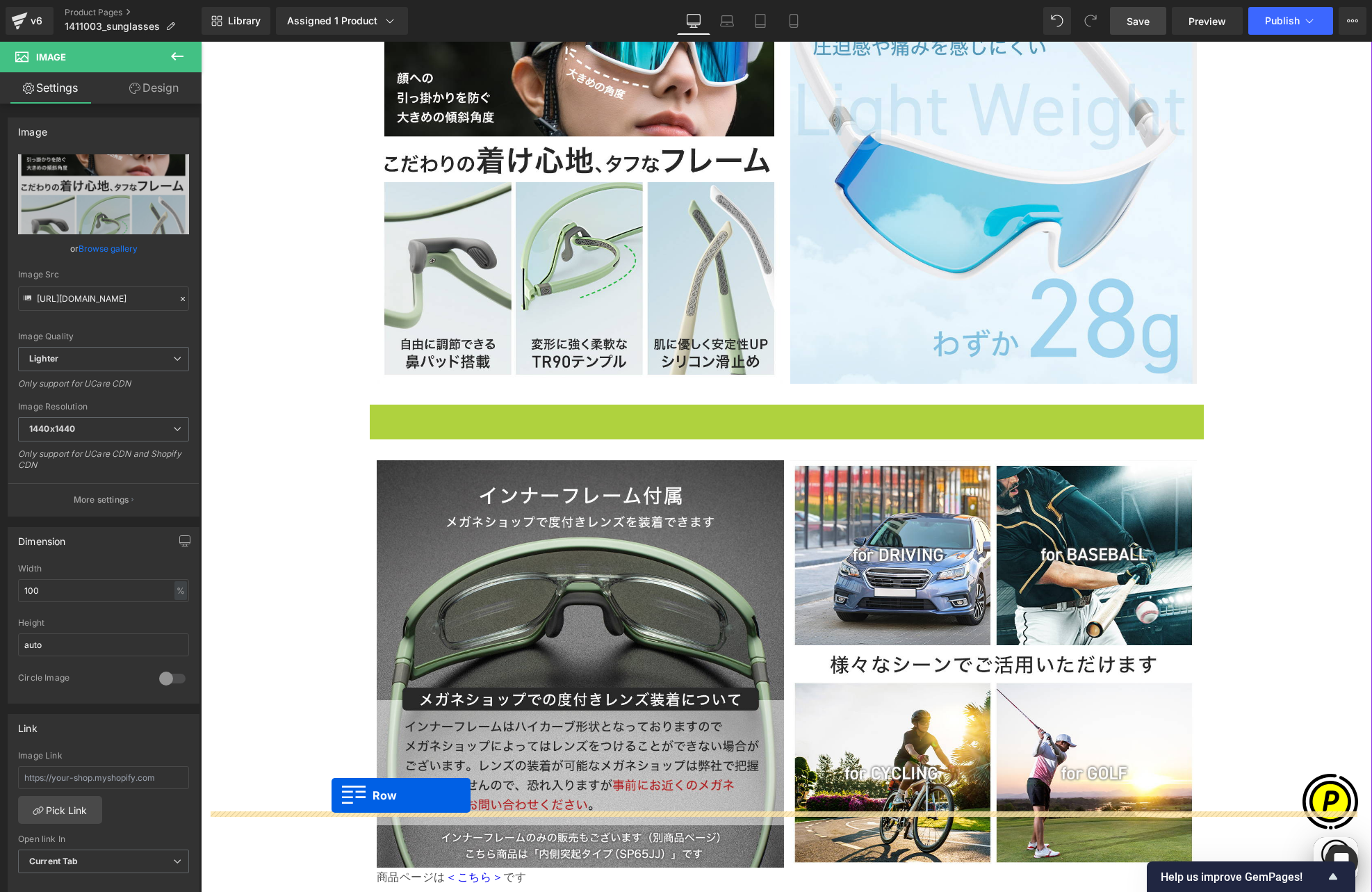
scroll to position [0, 542]
drag, startPoint x: 371, startPoint y: 294, endPoint x: 328, endPoint y: 790, distance: 497.9
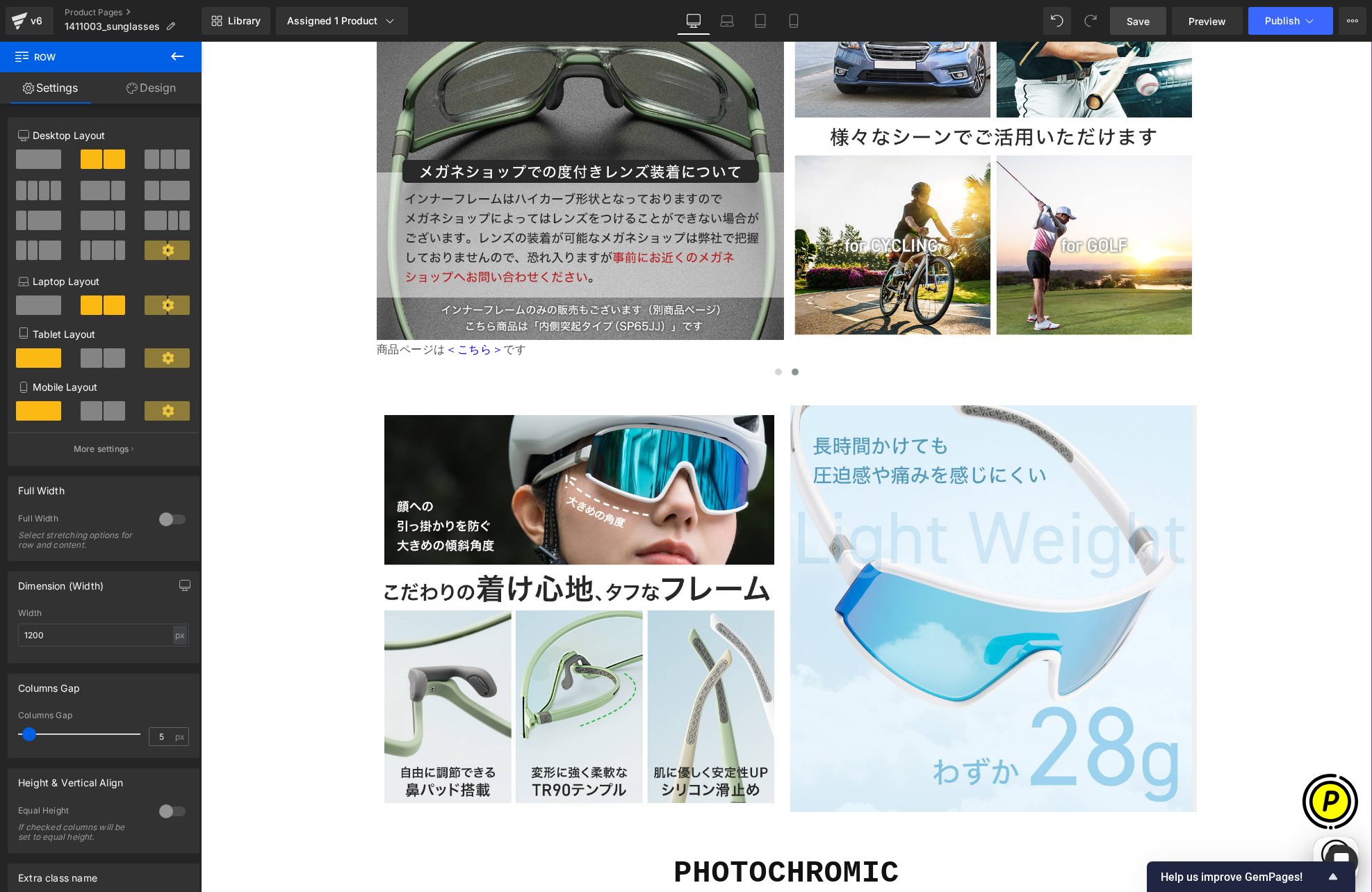
scroll to position [3650, 0]
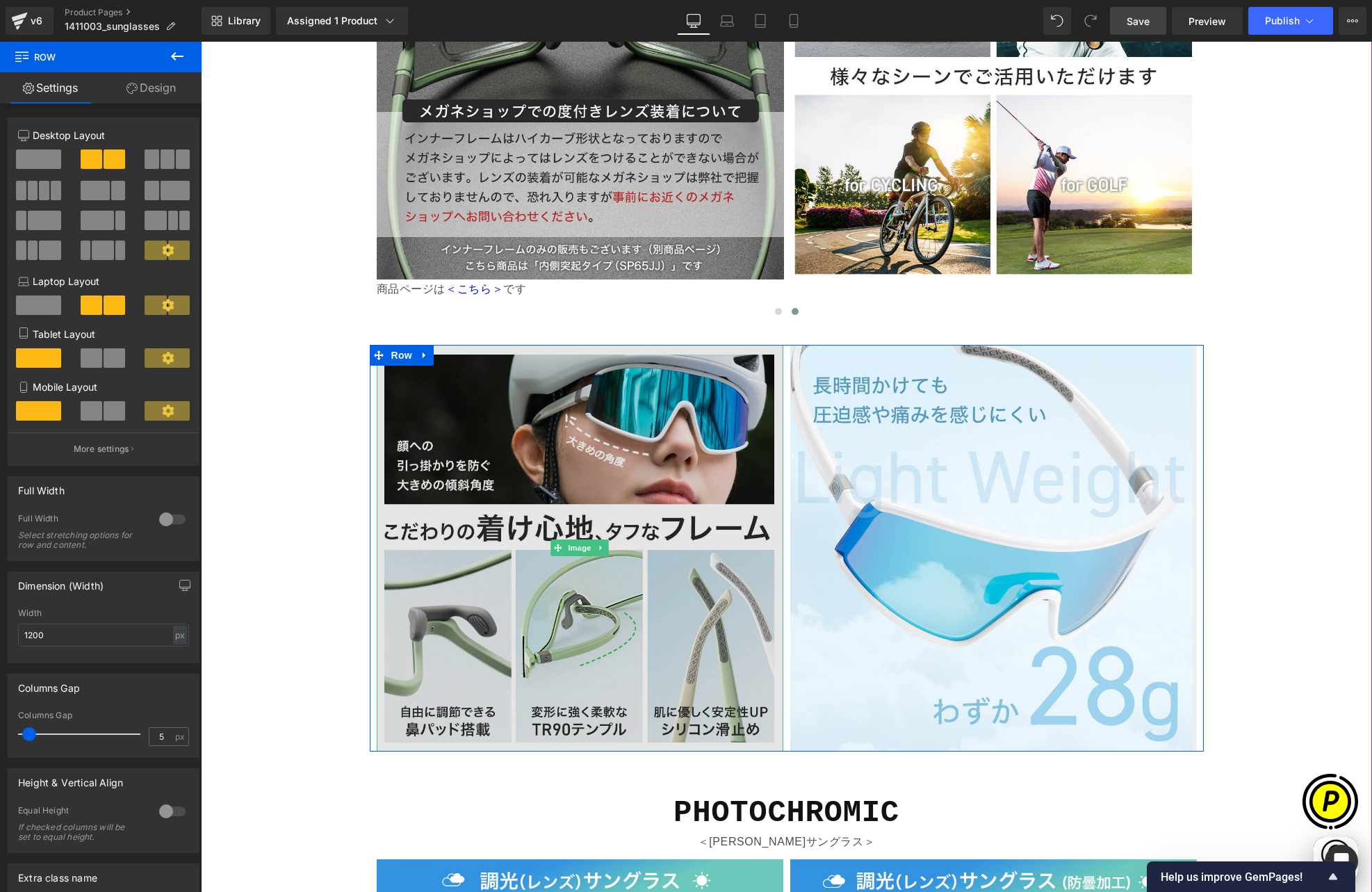
click at [514, 345] on img at bounding box center [580, 547] width 407 height 407
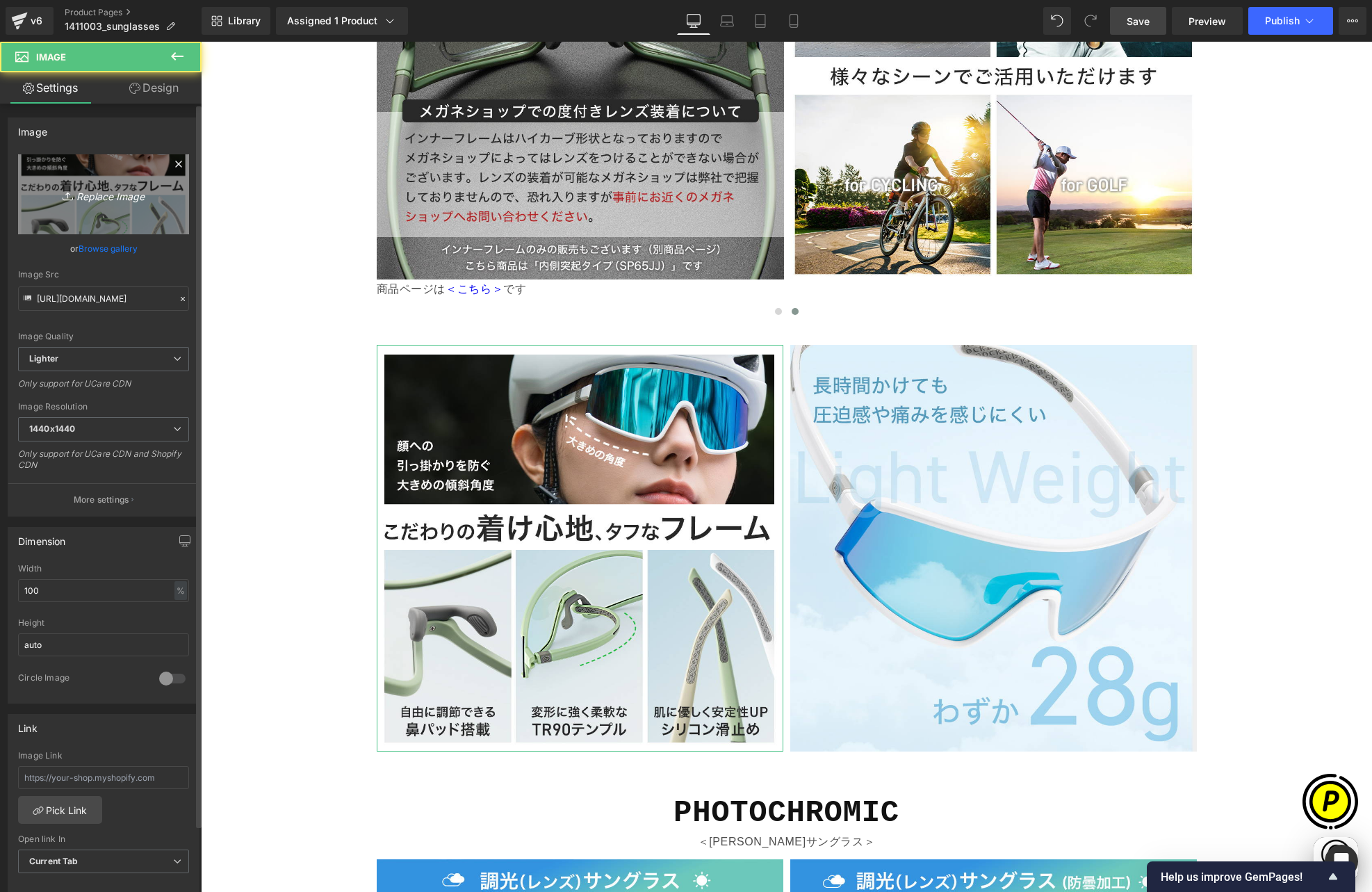
click at [72, 195] on icon "Replace Image" at bounding box center [104, 194] width 111 height 18
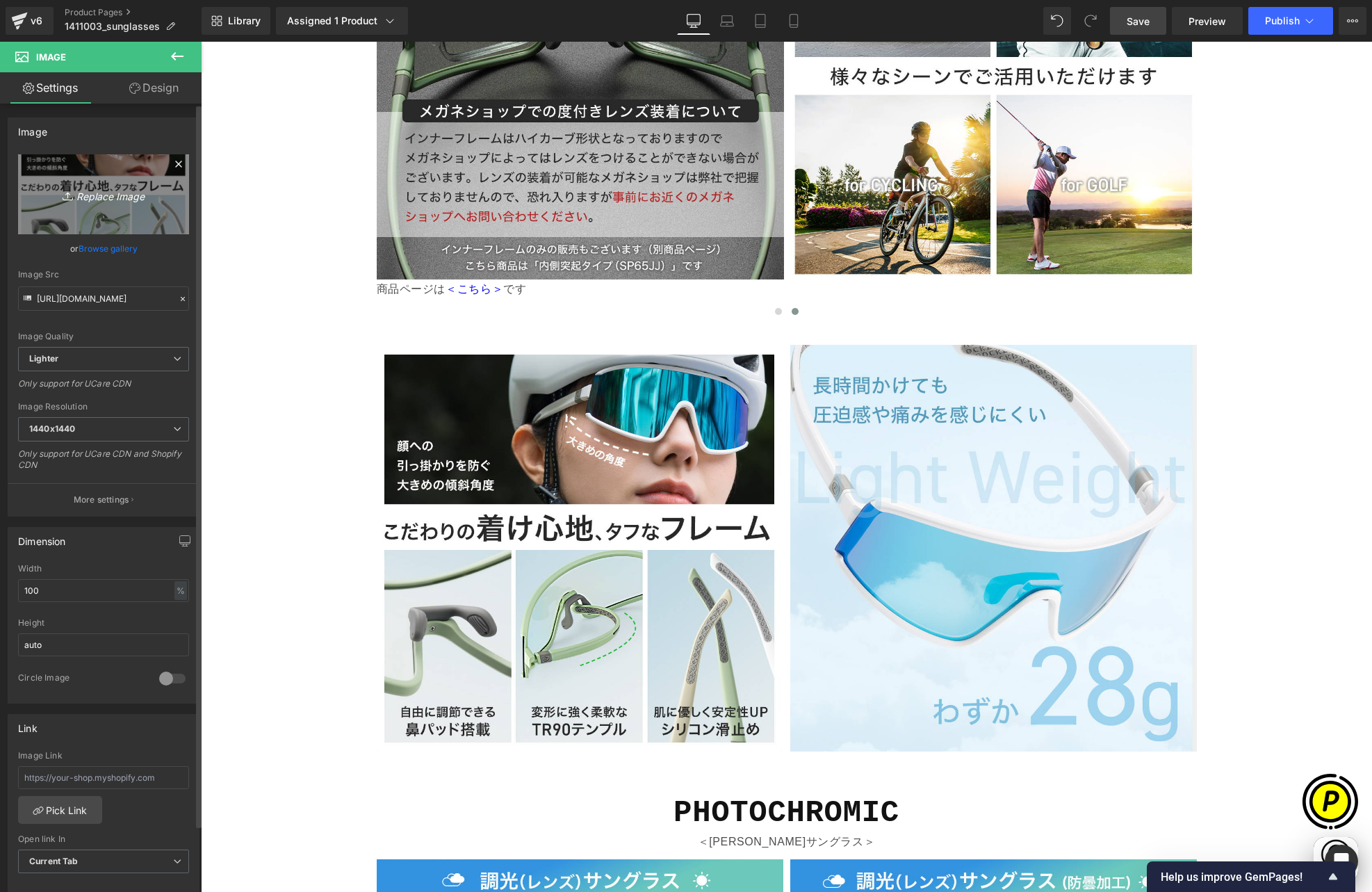
scroll to position [0, 542]
type input "C:\fakepath\14110030_17.jpg"
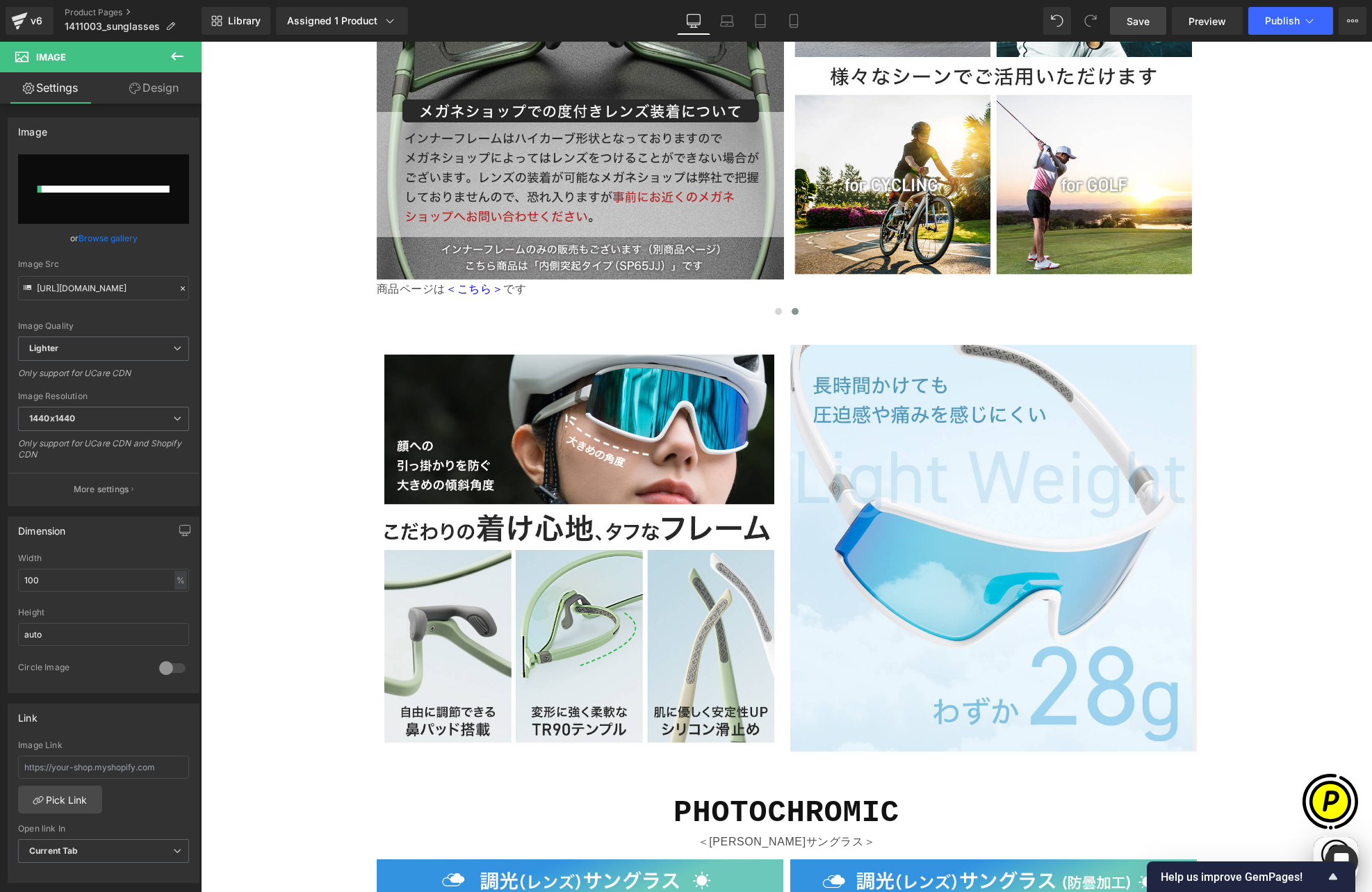
scroll to position [0, 813]
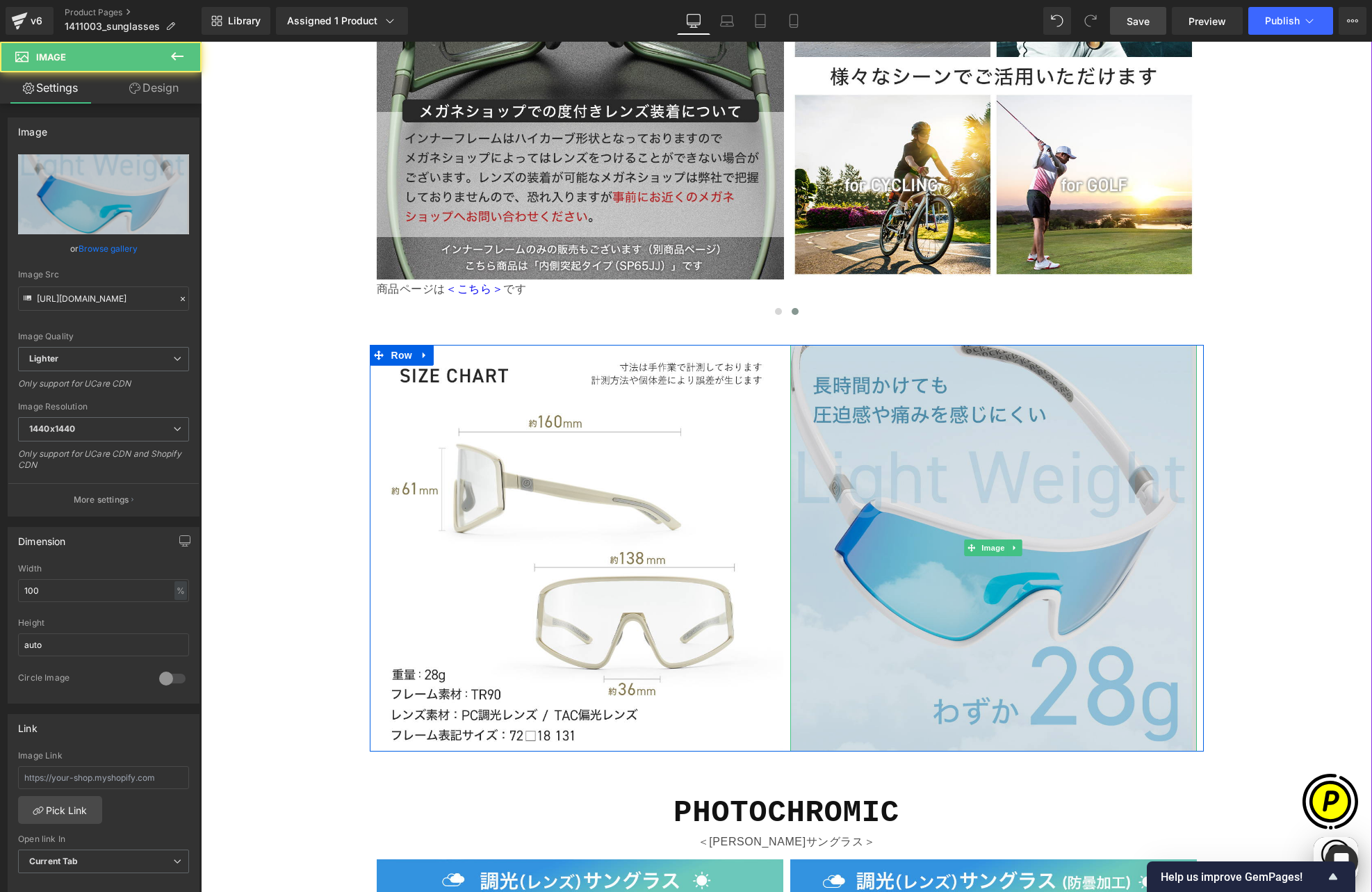
click at [897, 358] on img at bounding box center [993, 547] width 407 height 407
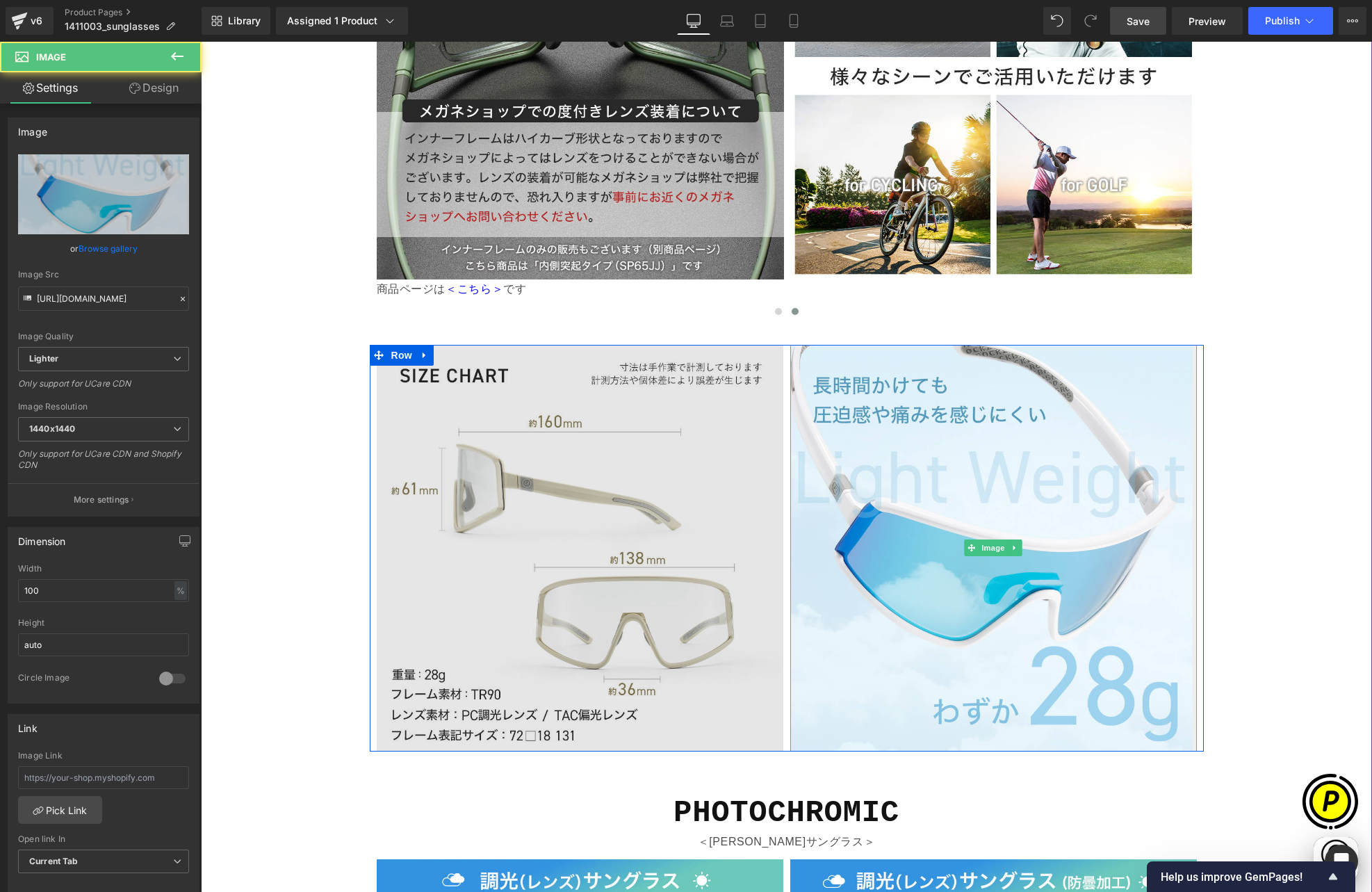
scroll to position [0, 0]
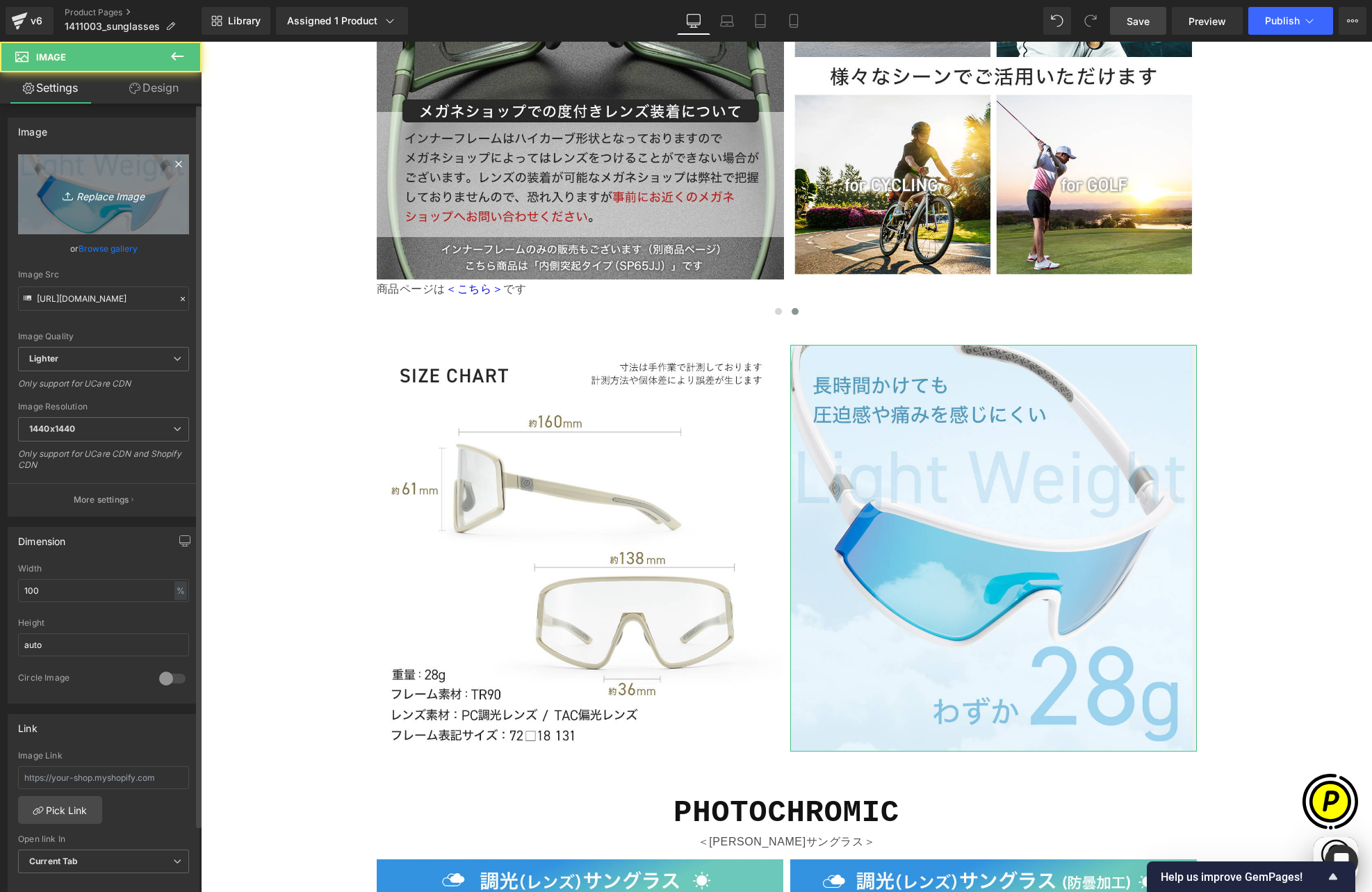
click at [135, 186] on icon "Replace Image" at bounding box center [104, 194] width 111 height 18
type input "C:\fakepath\14110030_20.jpg"
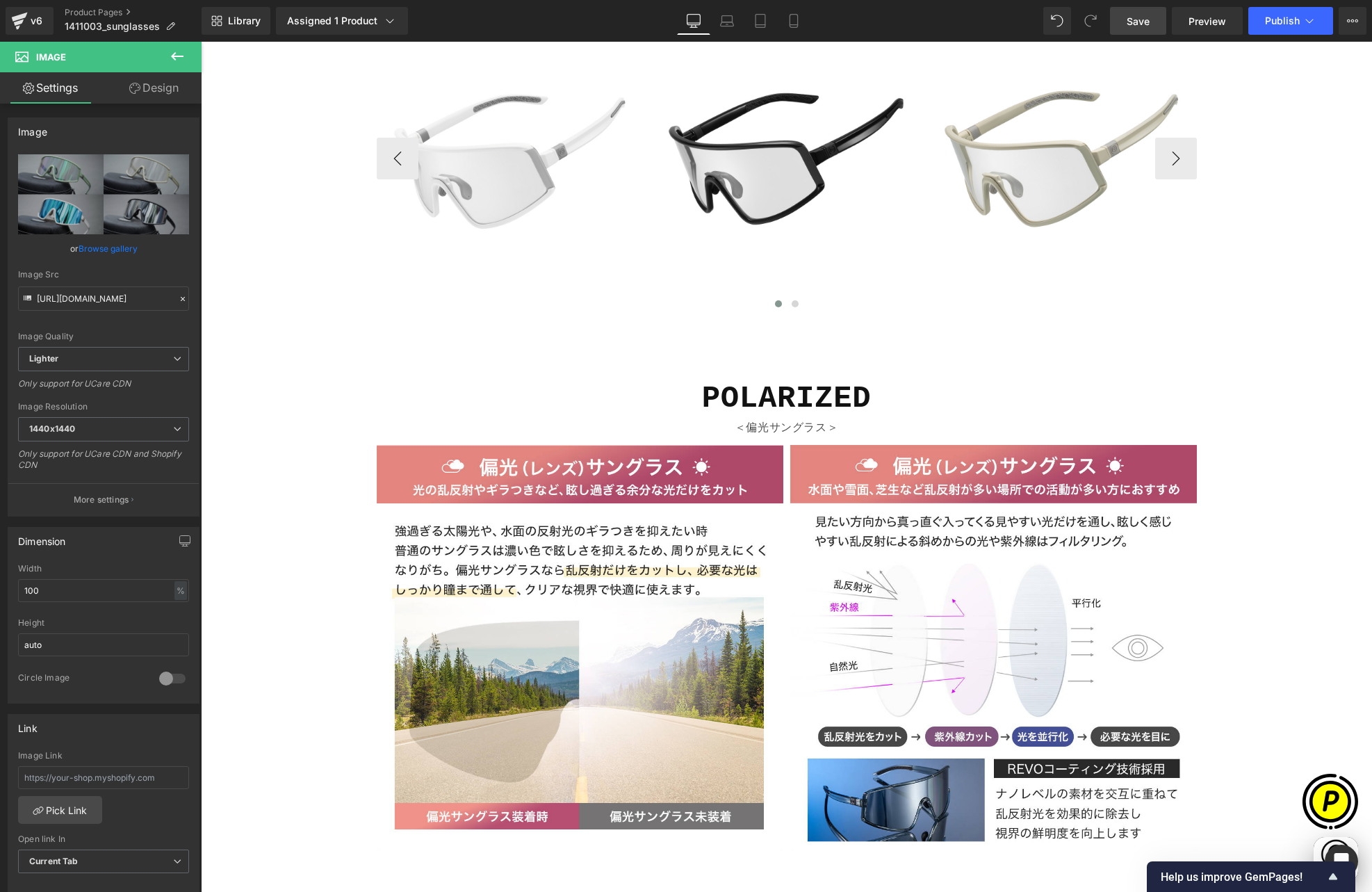
scroll to position [5666, 0]
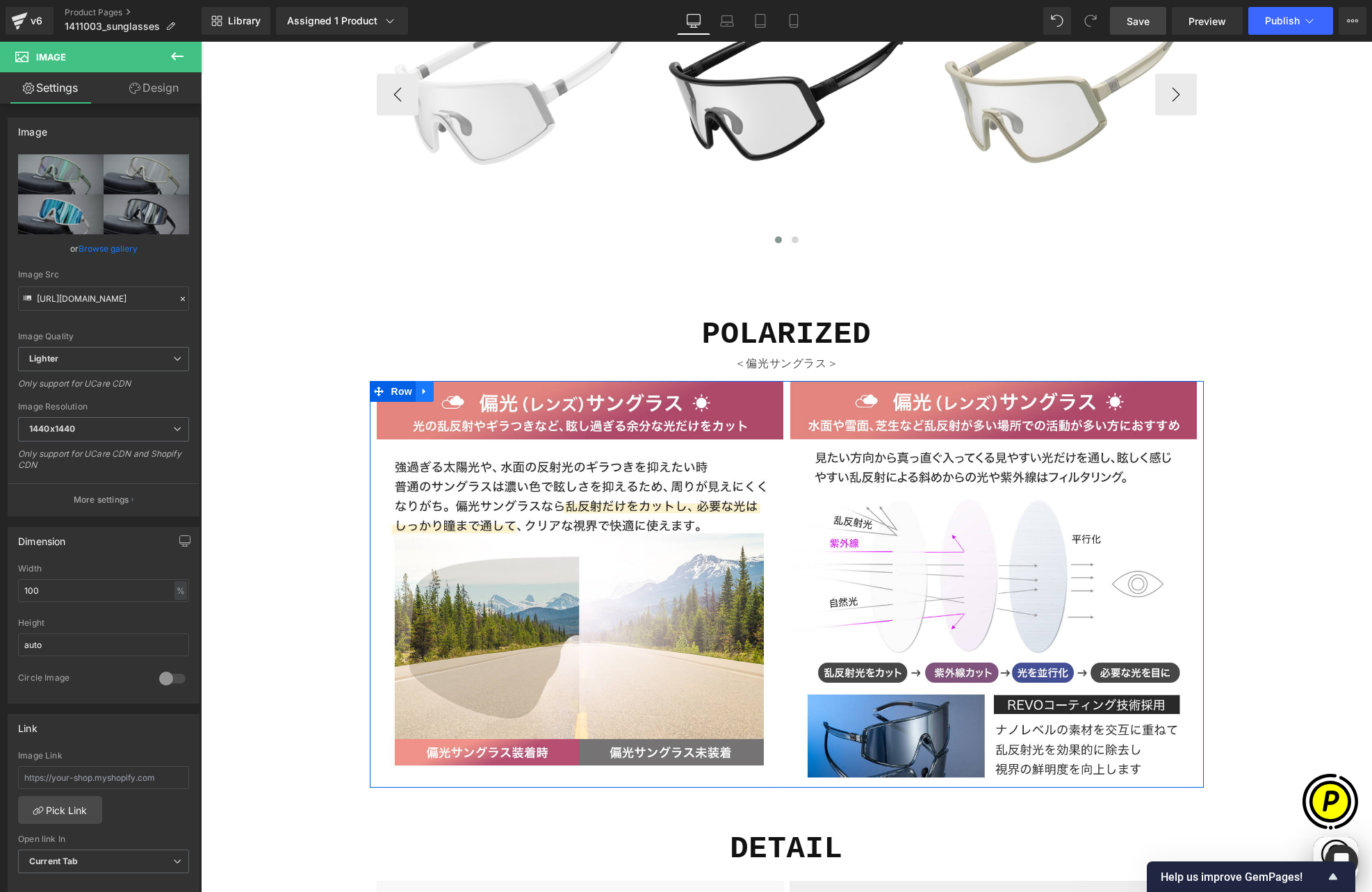
click at [422, 385] on icon at bounding box center [424, 390] width 10 height 10
click at [438, 386] on icon at bounding box center [443, 391] width 10 height 10
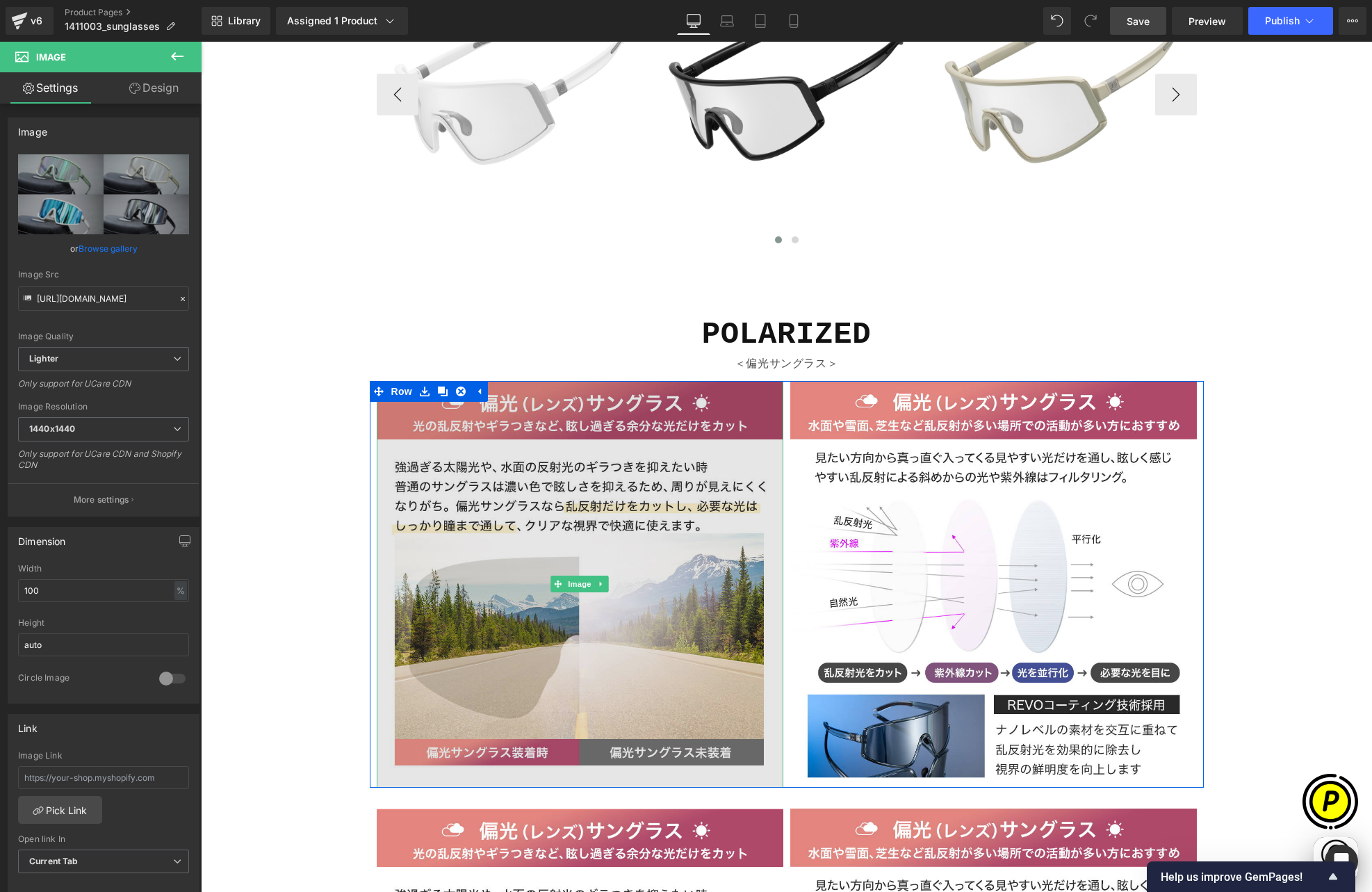
scroll to position [5962, 0]
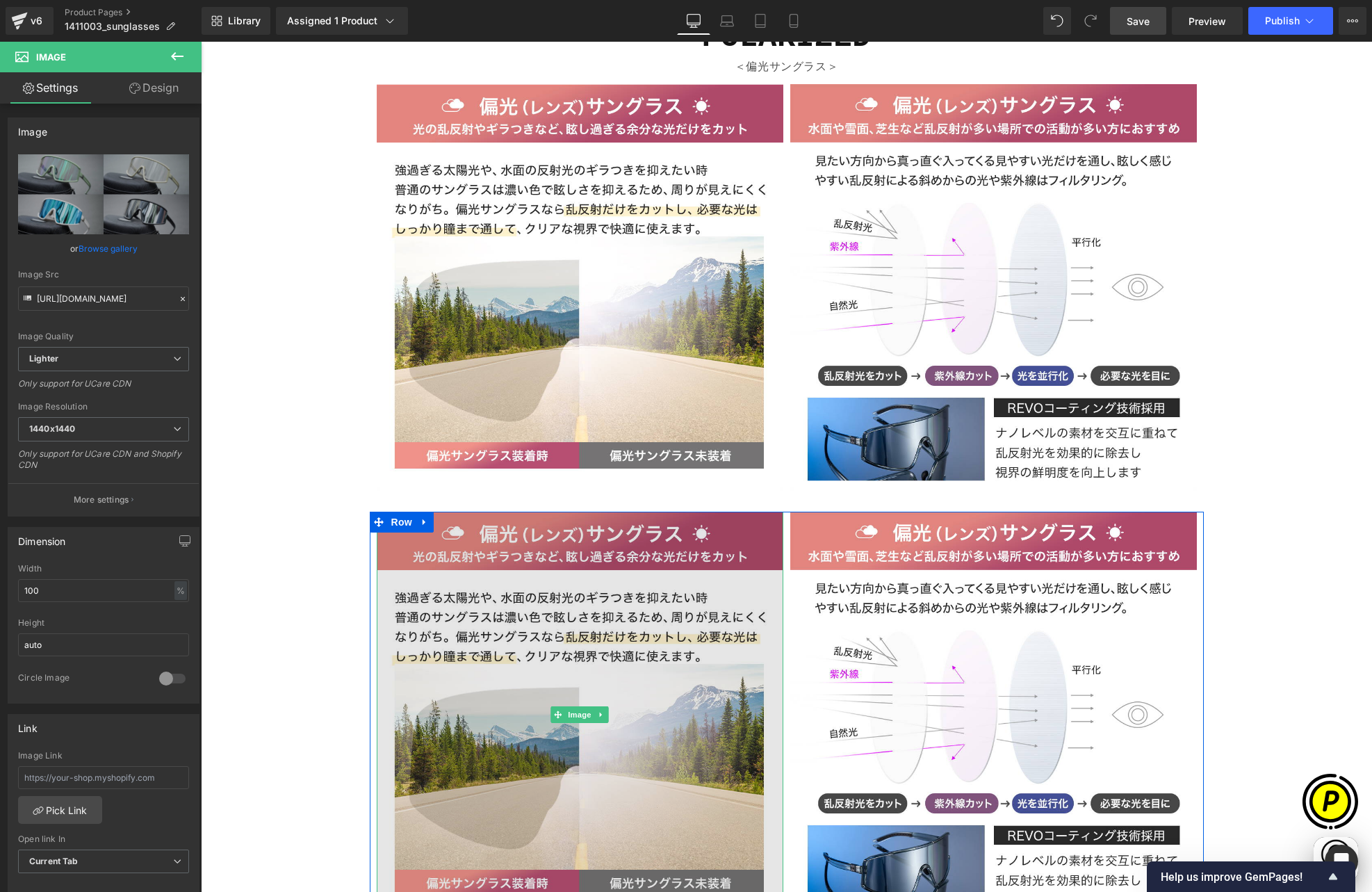
click at [518, 511] on img at bounding box center [580, 714] width 407 height 407
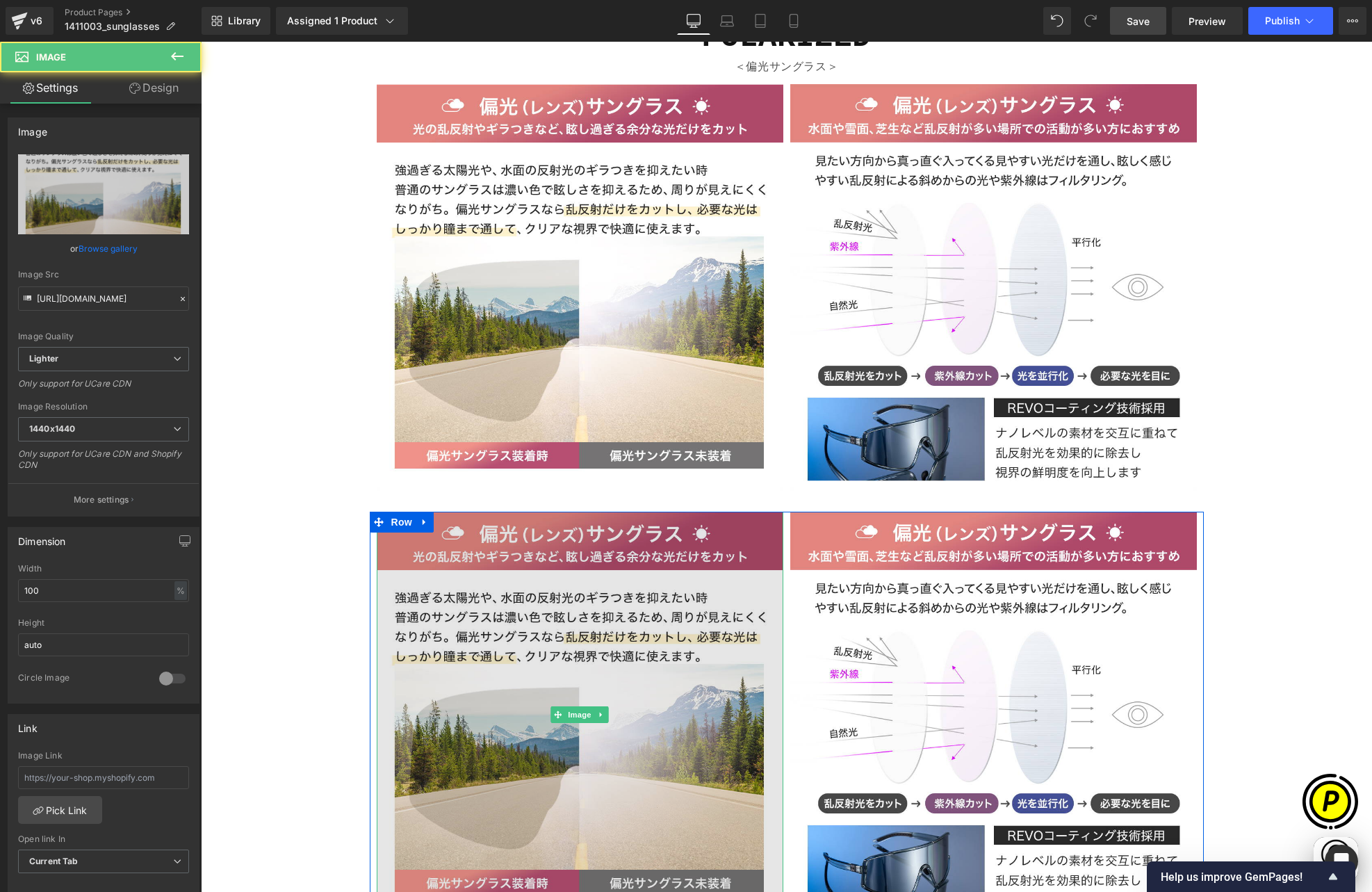
scroll to position [0, 542]
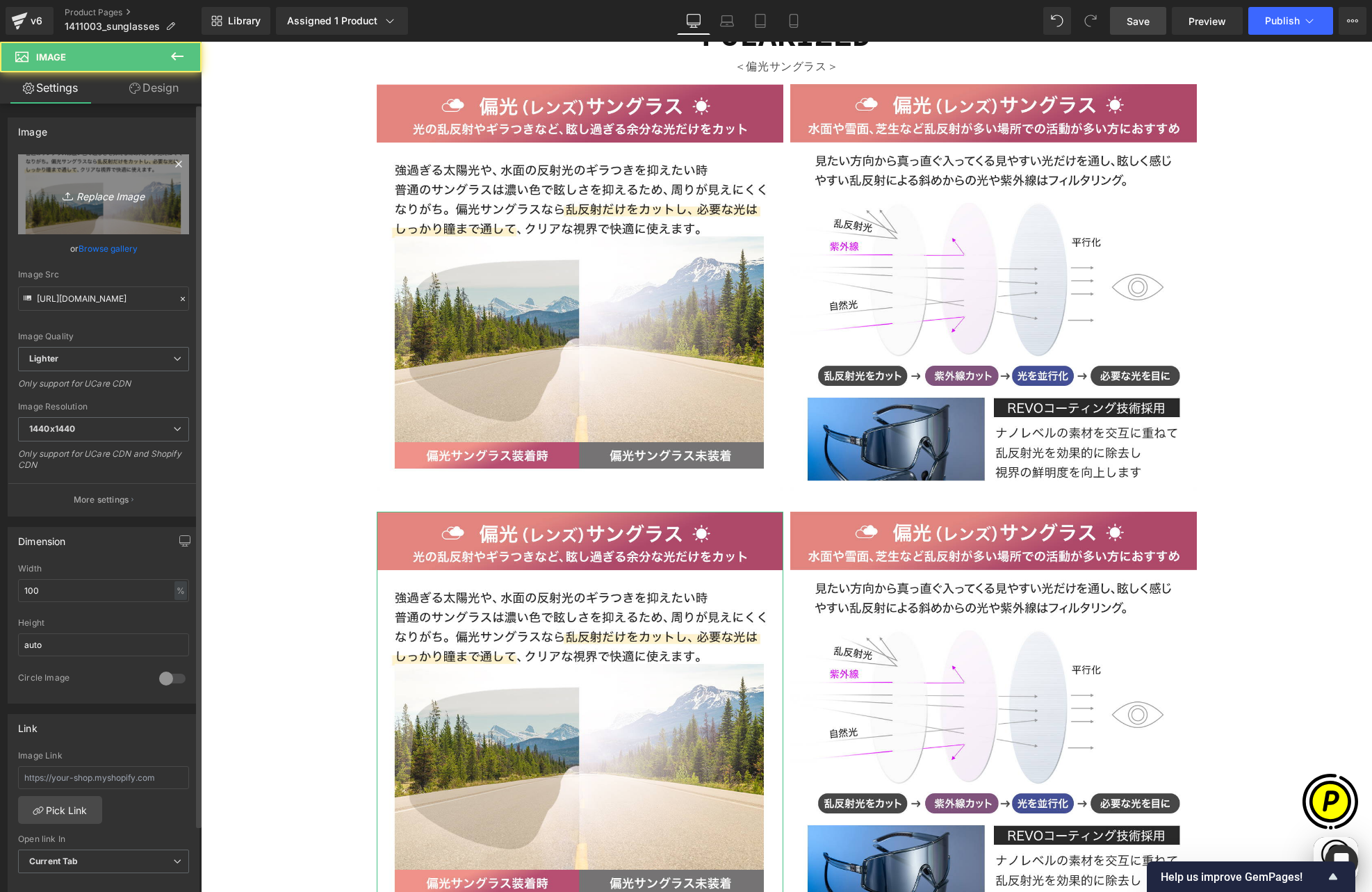
click at [147, 194] on icon "Replace Image" at bounding box center [104, 194] width 111 height 18
type input "C:\fakepath\14110030_15.jpg"
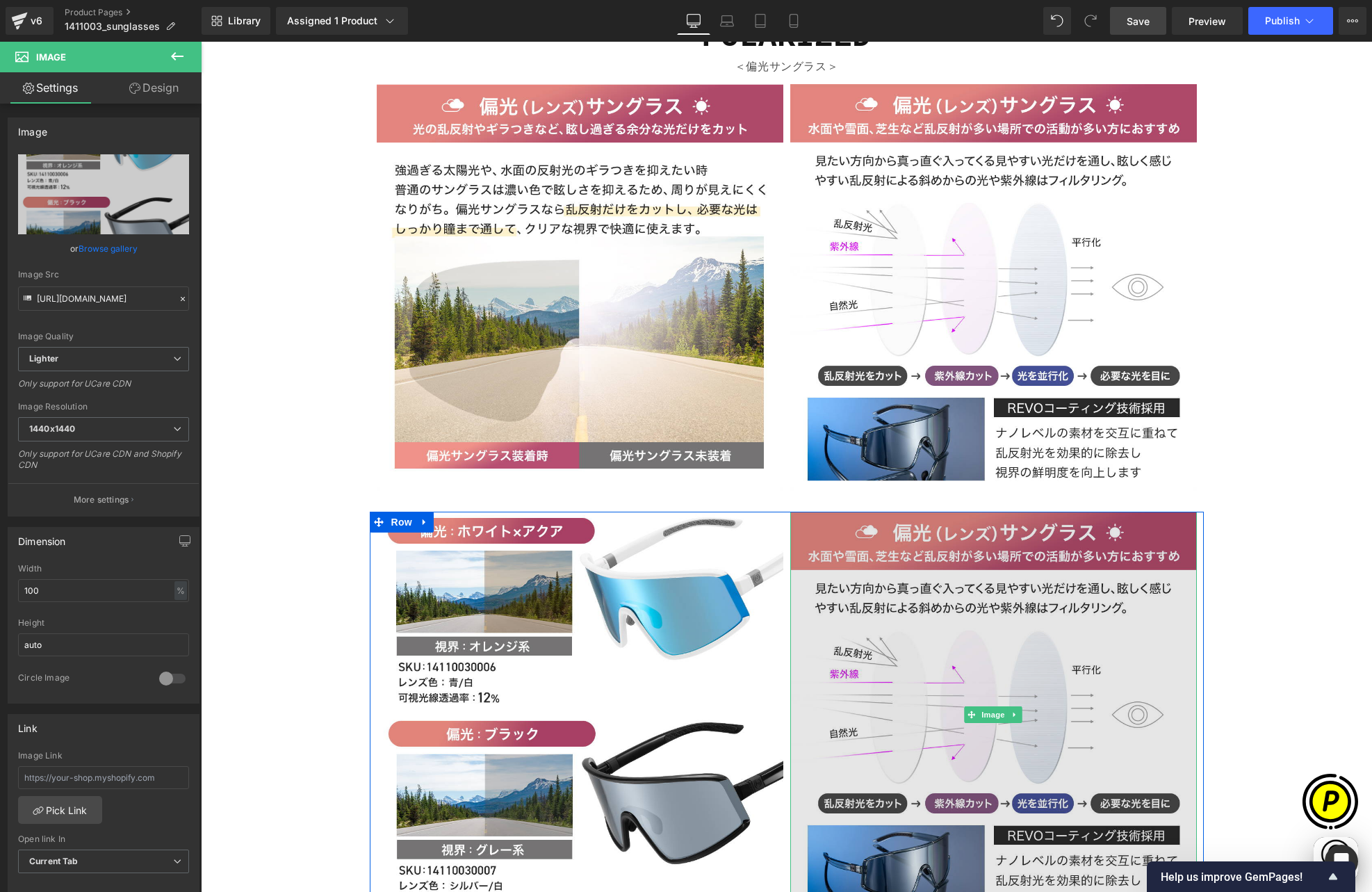
scroll to position [0, 0]
click at [893, 511] on img at bounding box center [993, 714] width 407 height 407
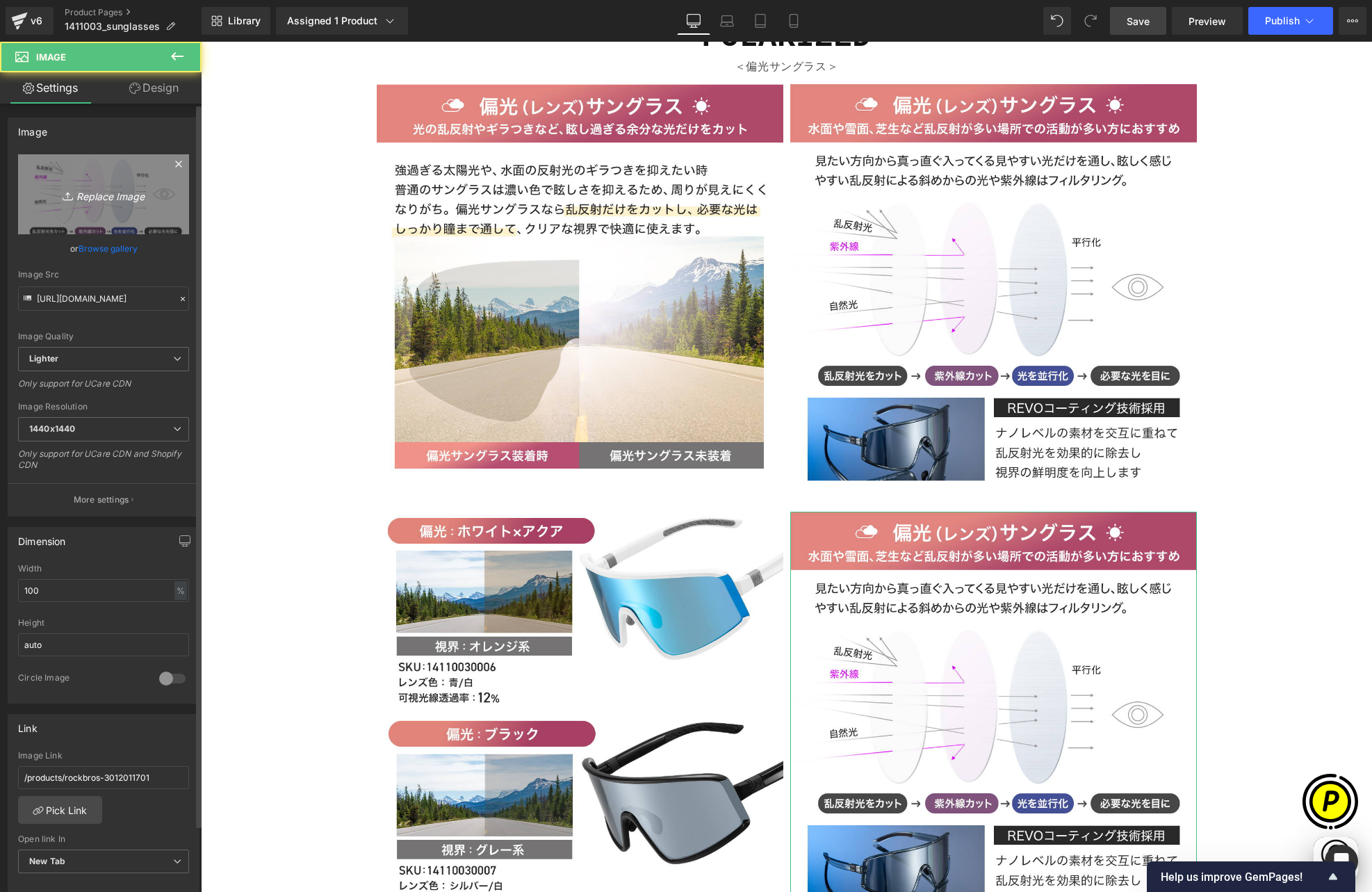
click at [135, 207] on link "Replace Image" at bounding box center [104, 195] width 171 height 80
type input "C:\fakepath\14110030_16.jpg"
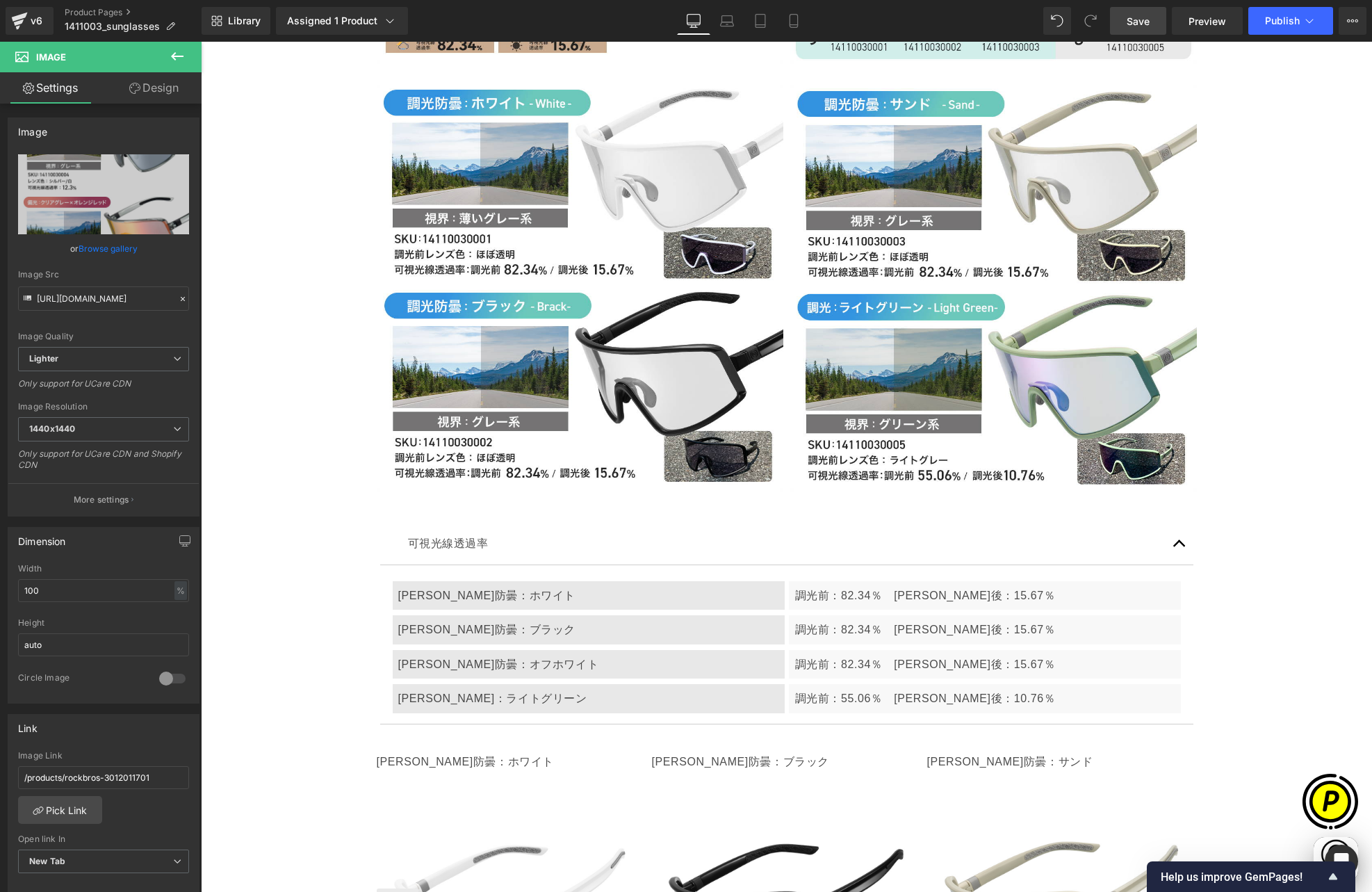
scroll to position [4845, 0]
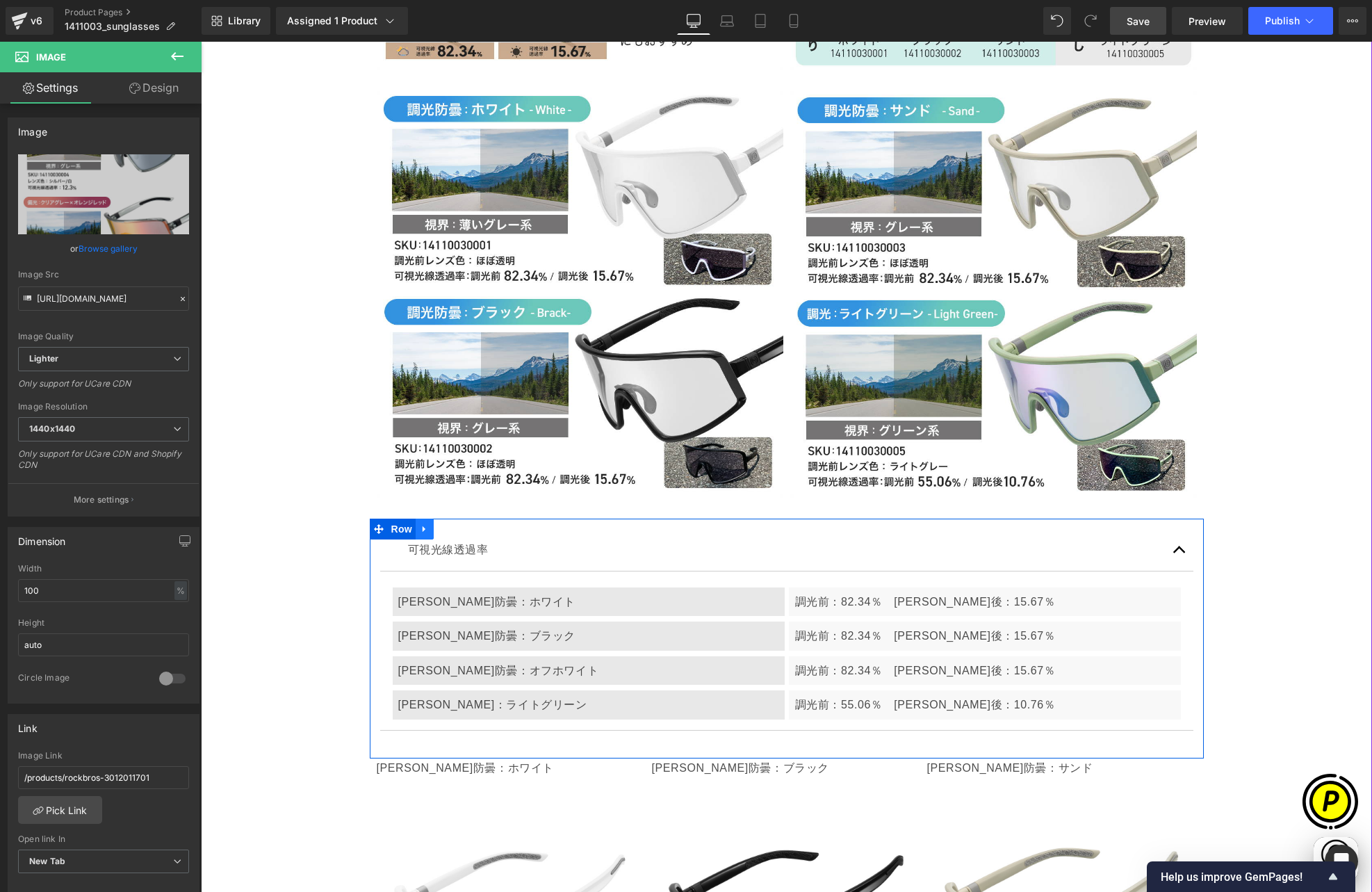
click at [422, 525] on icon at bounding box center [423, 528] width 3 height 6
click at [438, 524] on icon at bounding box center [443, 529] width 10 height 10
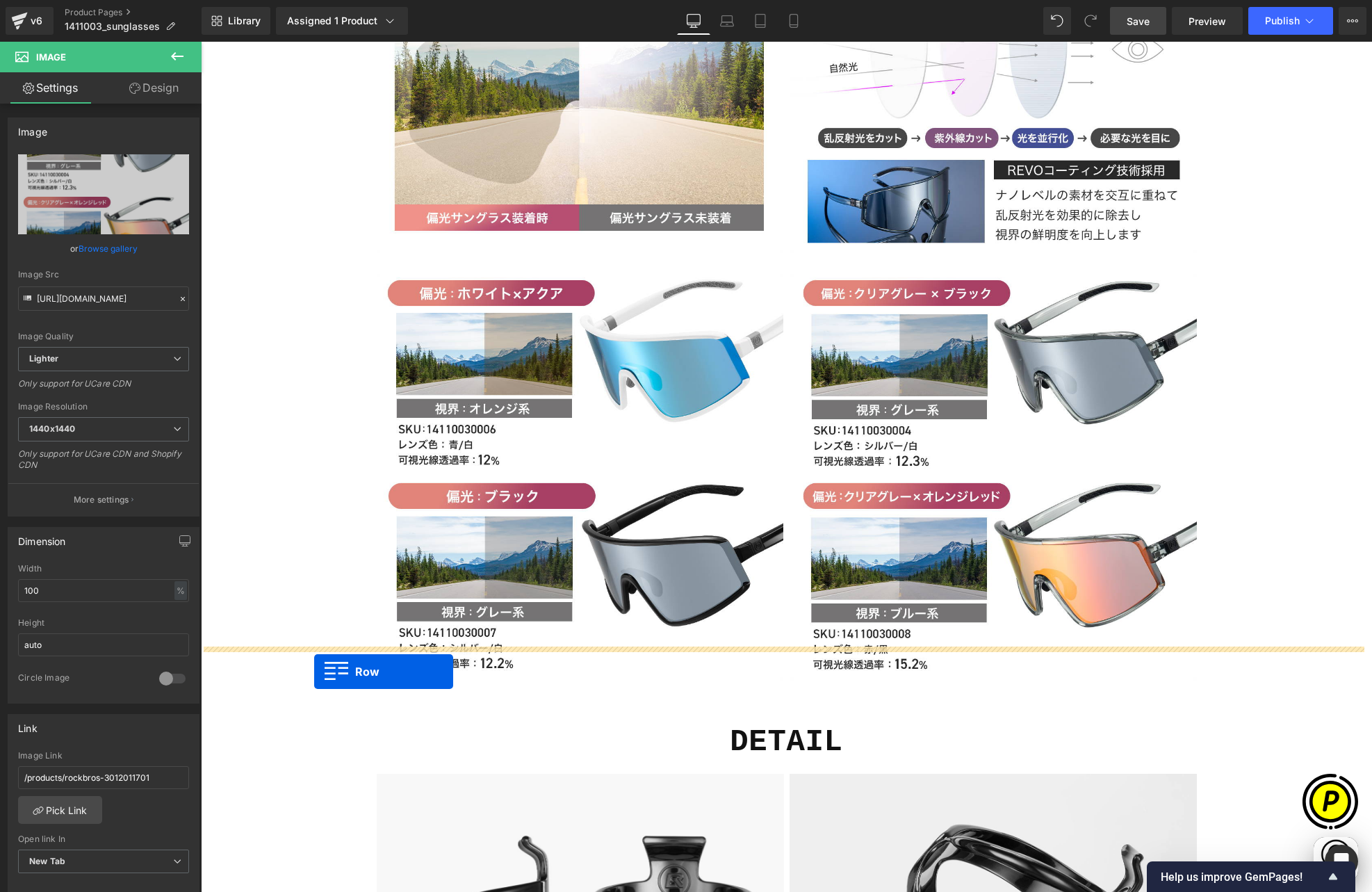
scroll to position [0, 0]
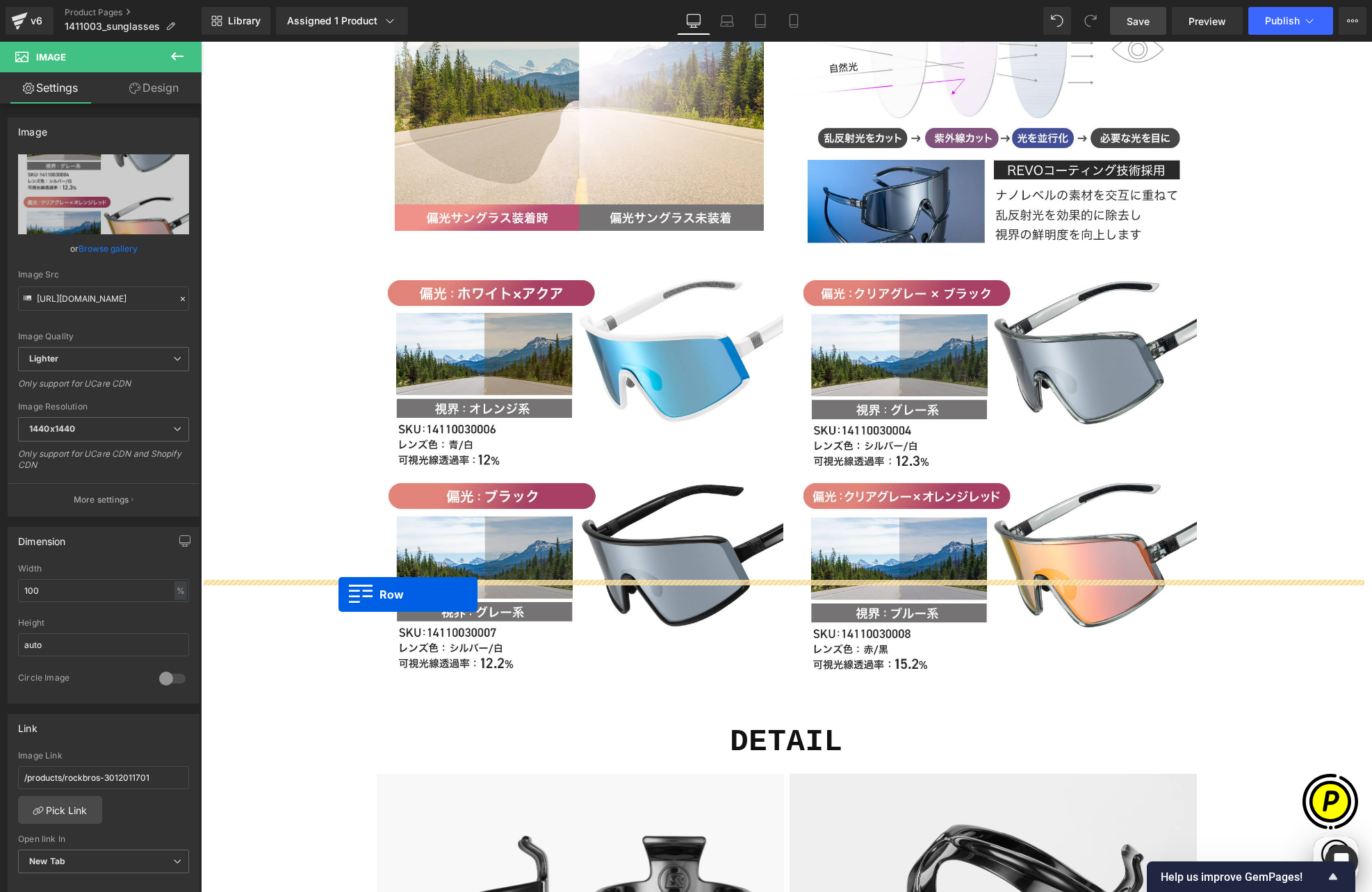
drag, startPoint x: 368, startPoint y: 650, endPoint x: 338, endPoint y: 595, distance: 62.6
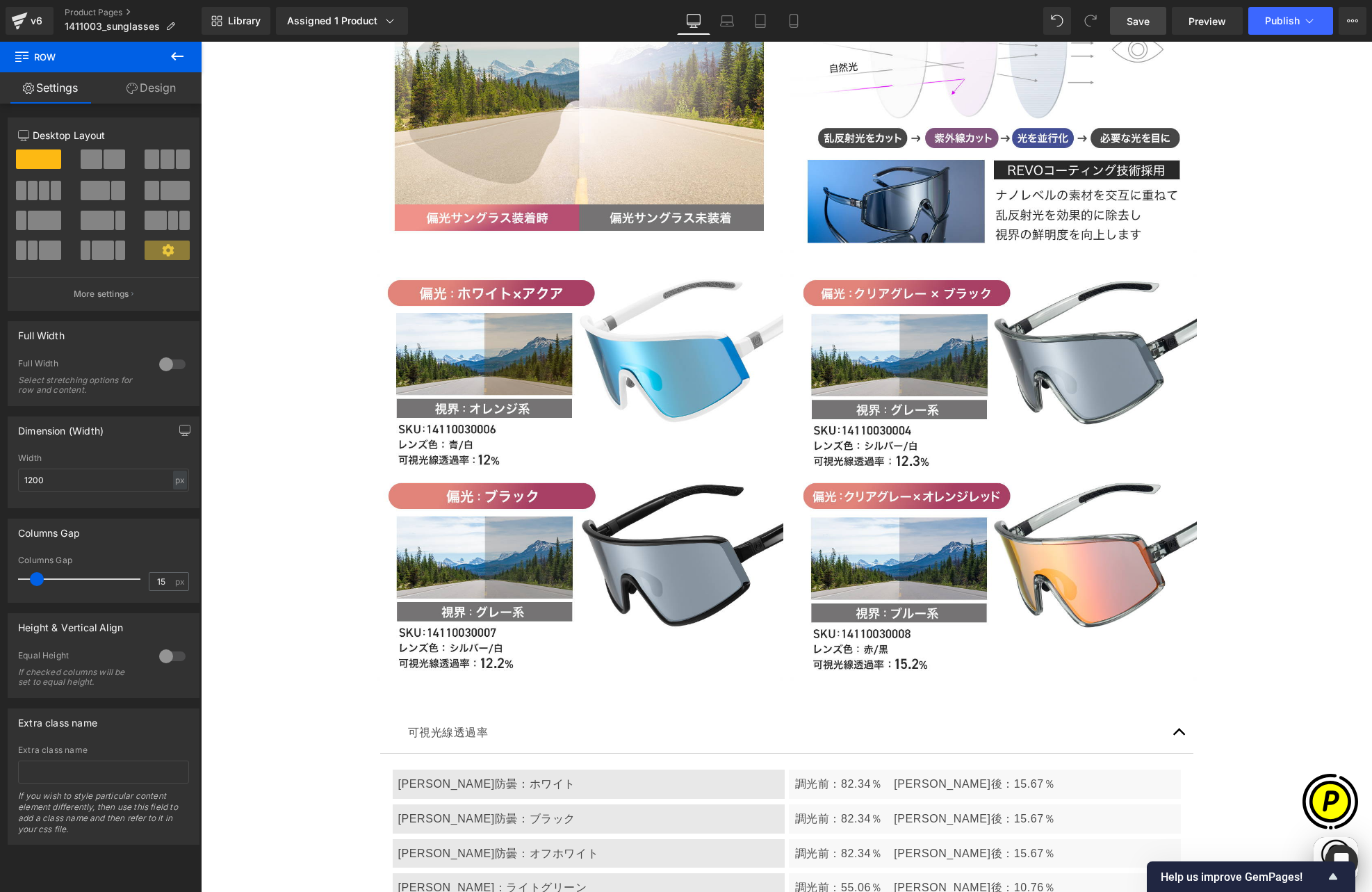
scroll to position [0, 271]
click at [441, 770] on div "[PERSON_NAME]防曇：ホワイト" at bounding box center [588, 785] width 392 height 30
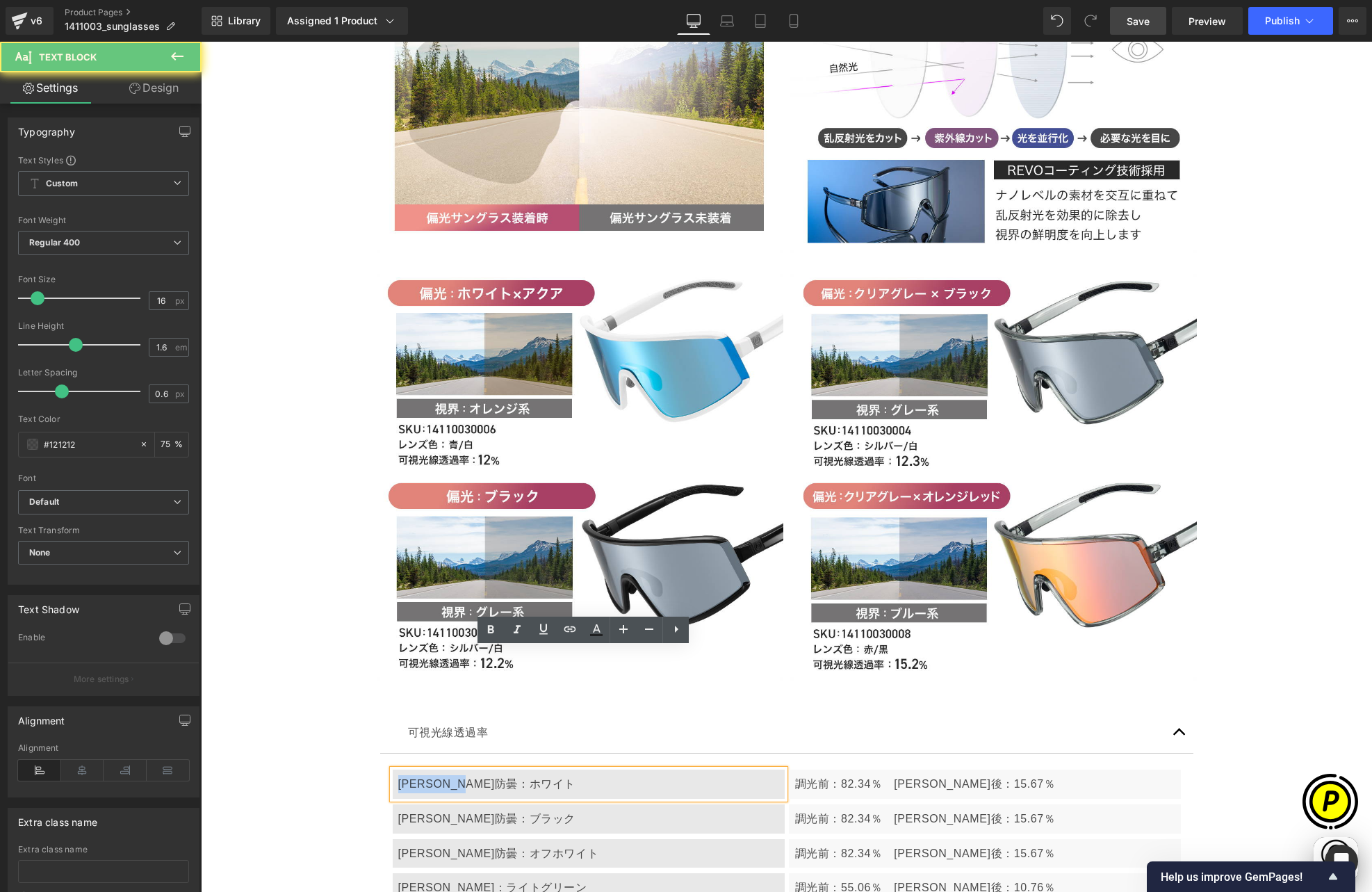
drag, startPoint x: 395, startPoint y: 663, endPoint x: 523, endPoint y: 663, distance: 128.0
click at [523, 770] on div "[PERSON_NAME]防曇：ホワイト" at bounding box center [588, 785] width 392 height 30
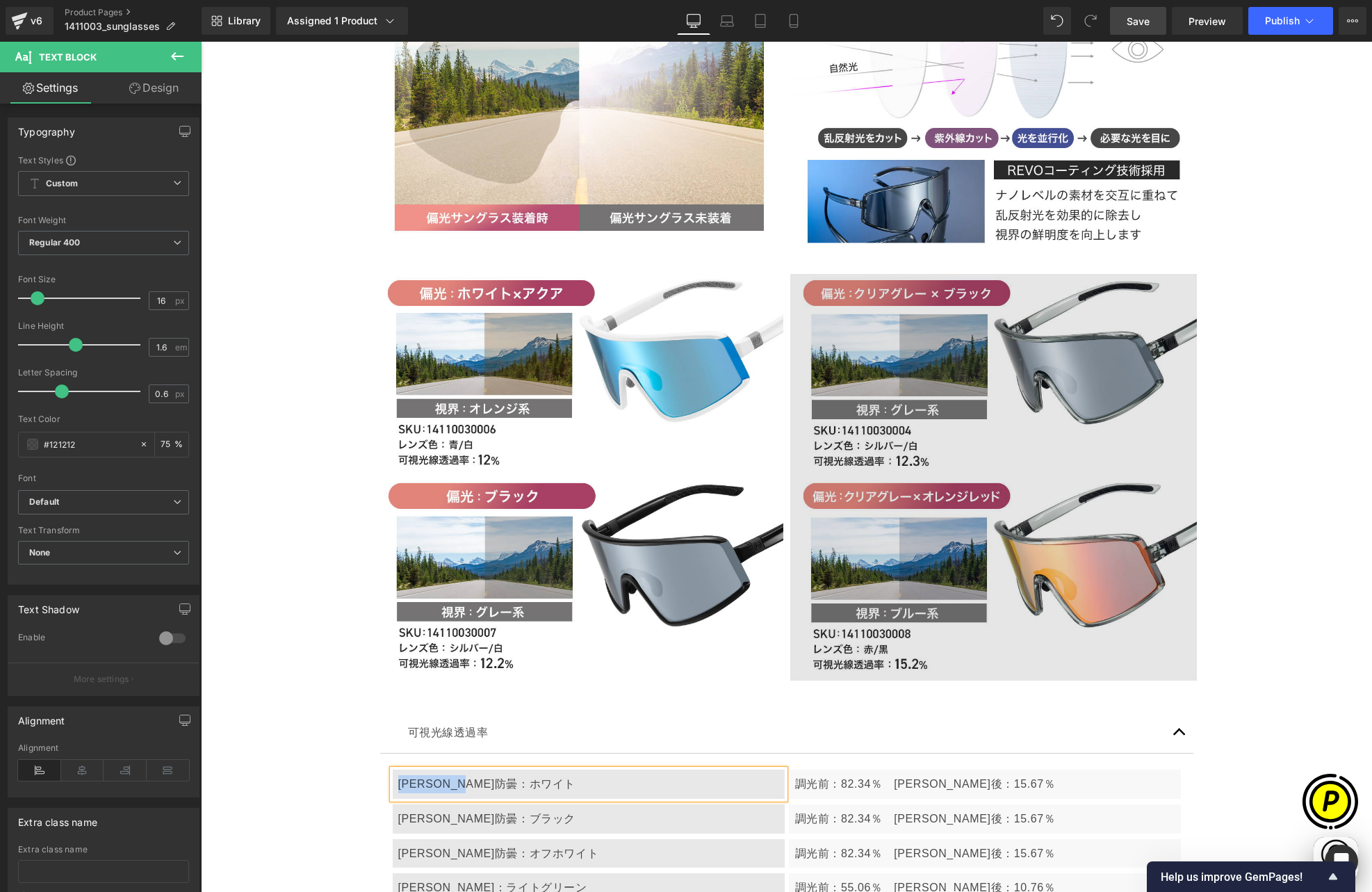
paste div
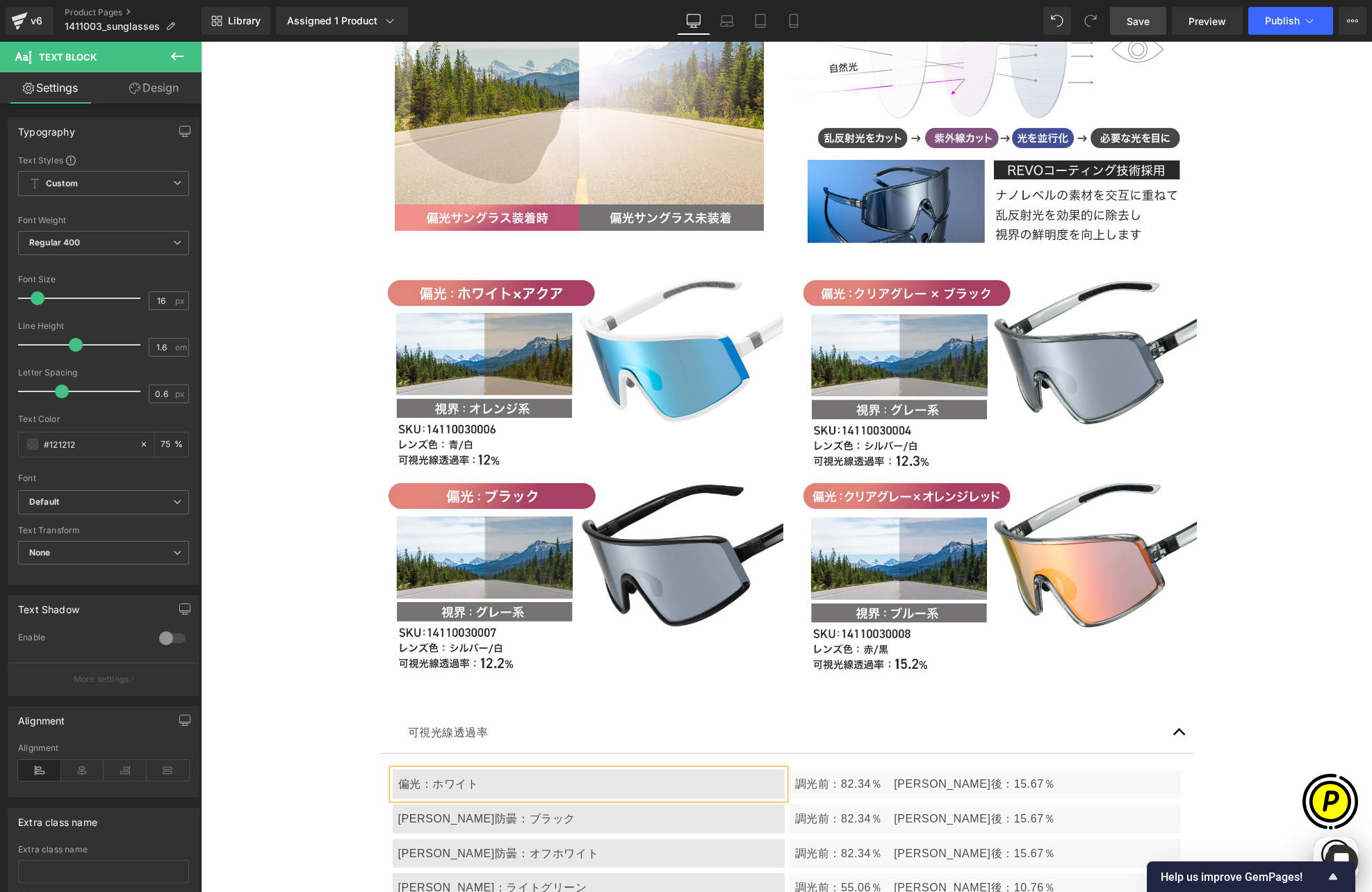
scroll to position [0, 542]
click at [828, 775] on p "調光前：82.34％　[PERSON_NAME]後：15.67％" at bounding box center [985, 785] width 380 height 19
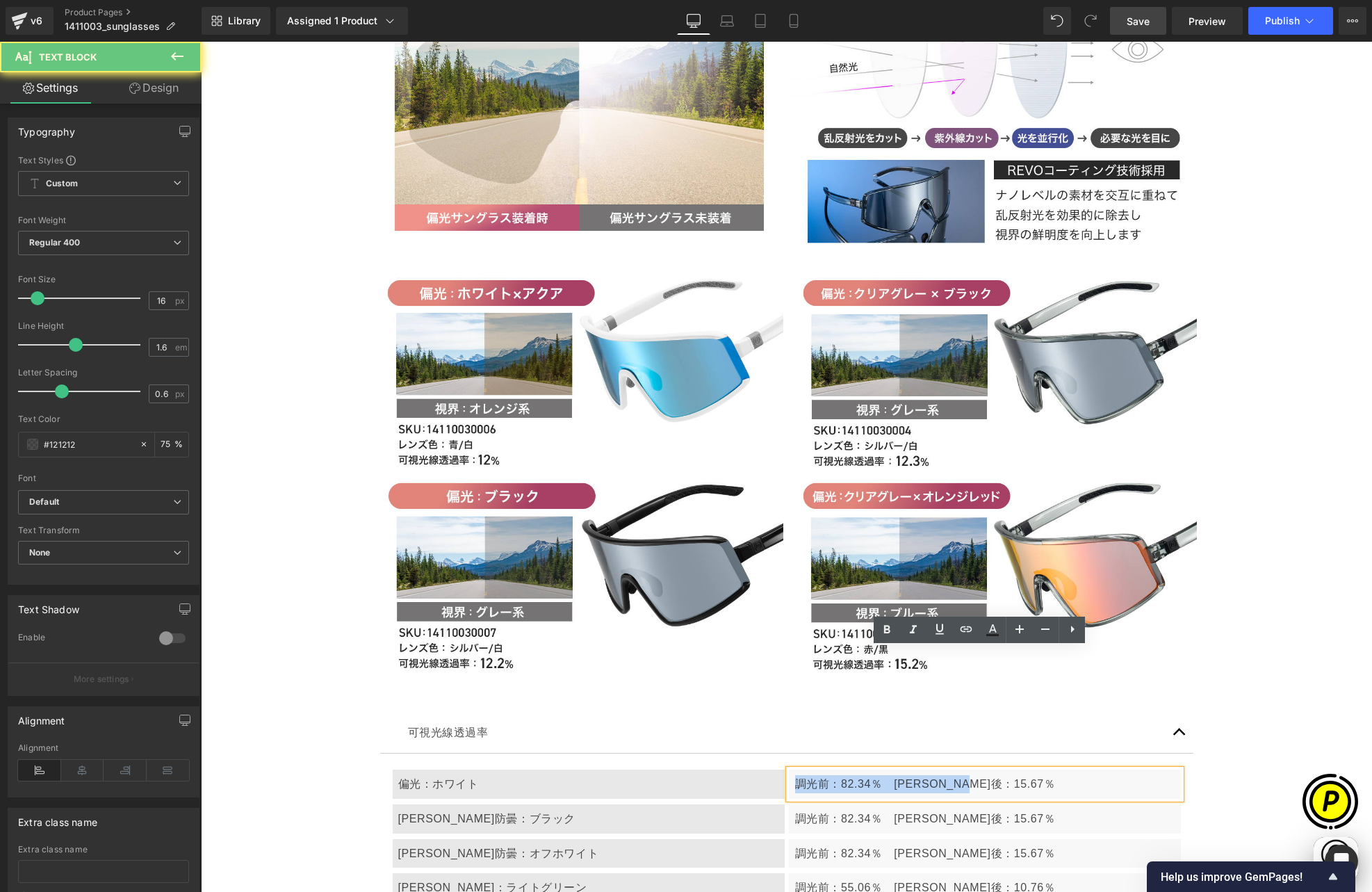
drag, startPoint x: 793, startPoint y: 663, endPoint x: 1001, endPoint y: 672, distance: 208.2
click at [1001, 770] on div "調光前：82.34％　[PERSON_NAME]後：15.67％" at bounding box center [985, 785] width 392 height 30
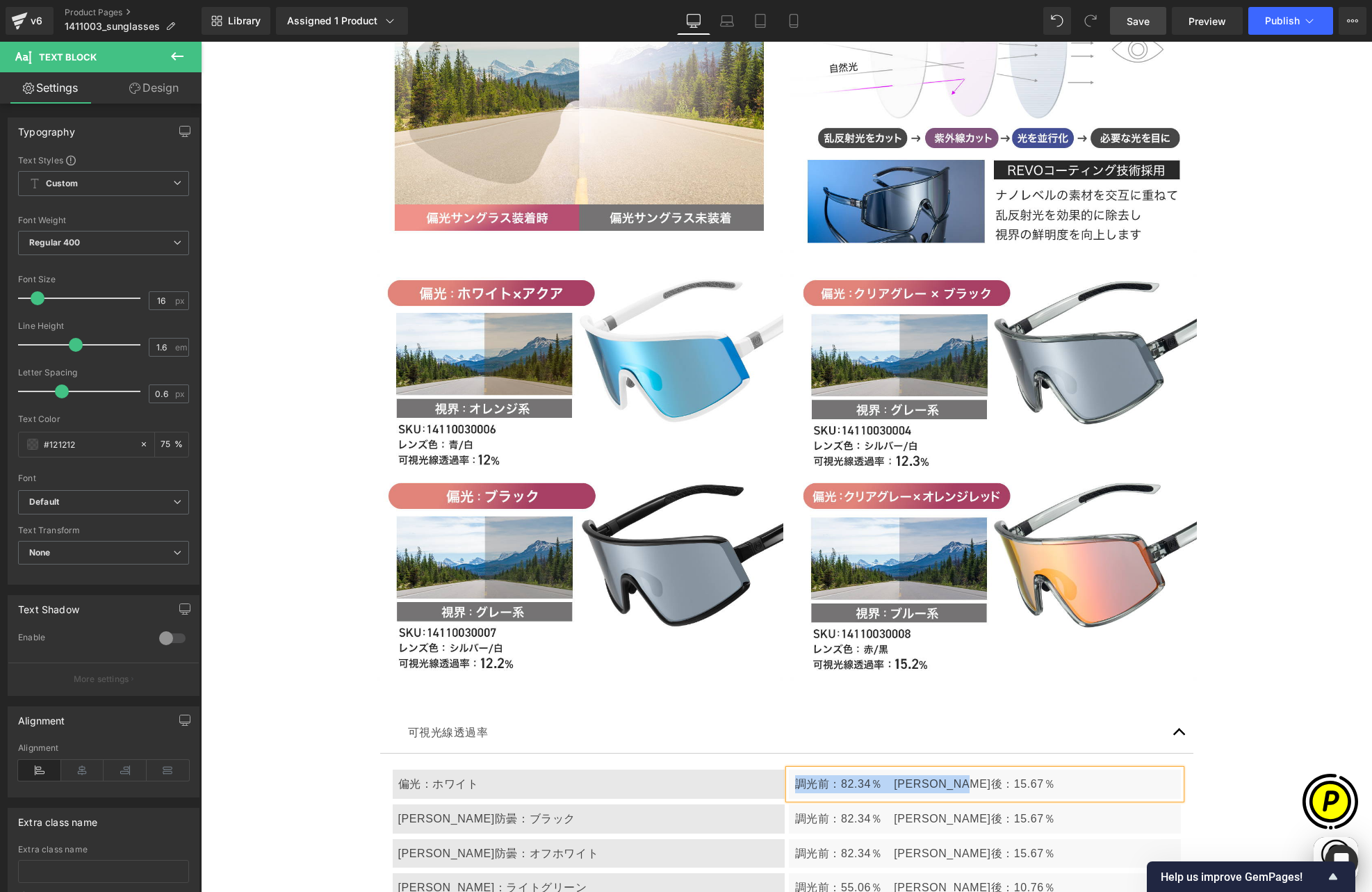
paste div
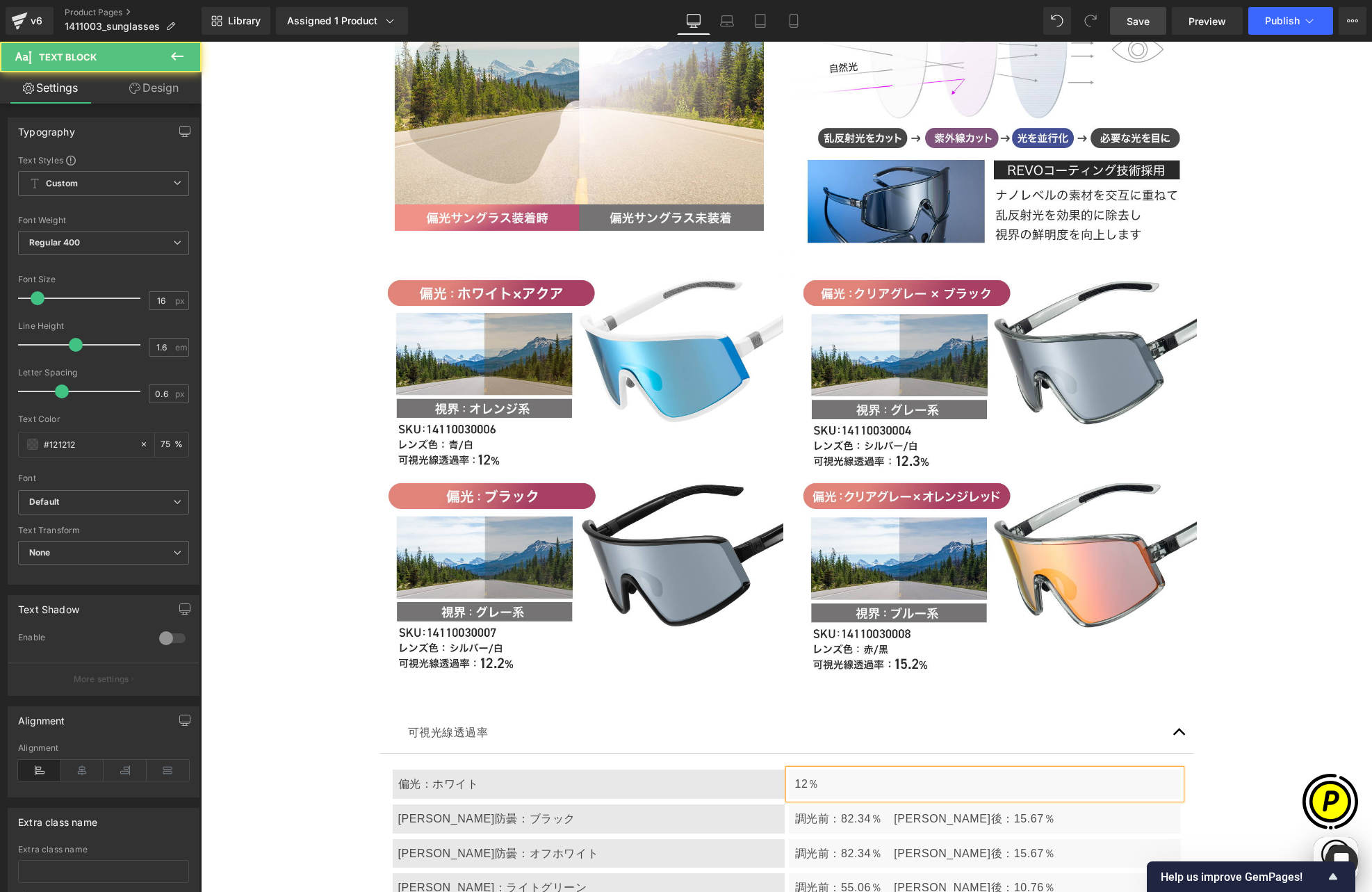
click at [455, 804] on div "[PERSON_NAME]防曇：ブラック" at bounding box center [588, 819] width 392 height 30
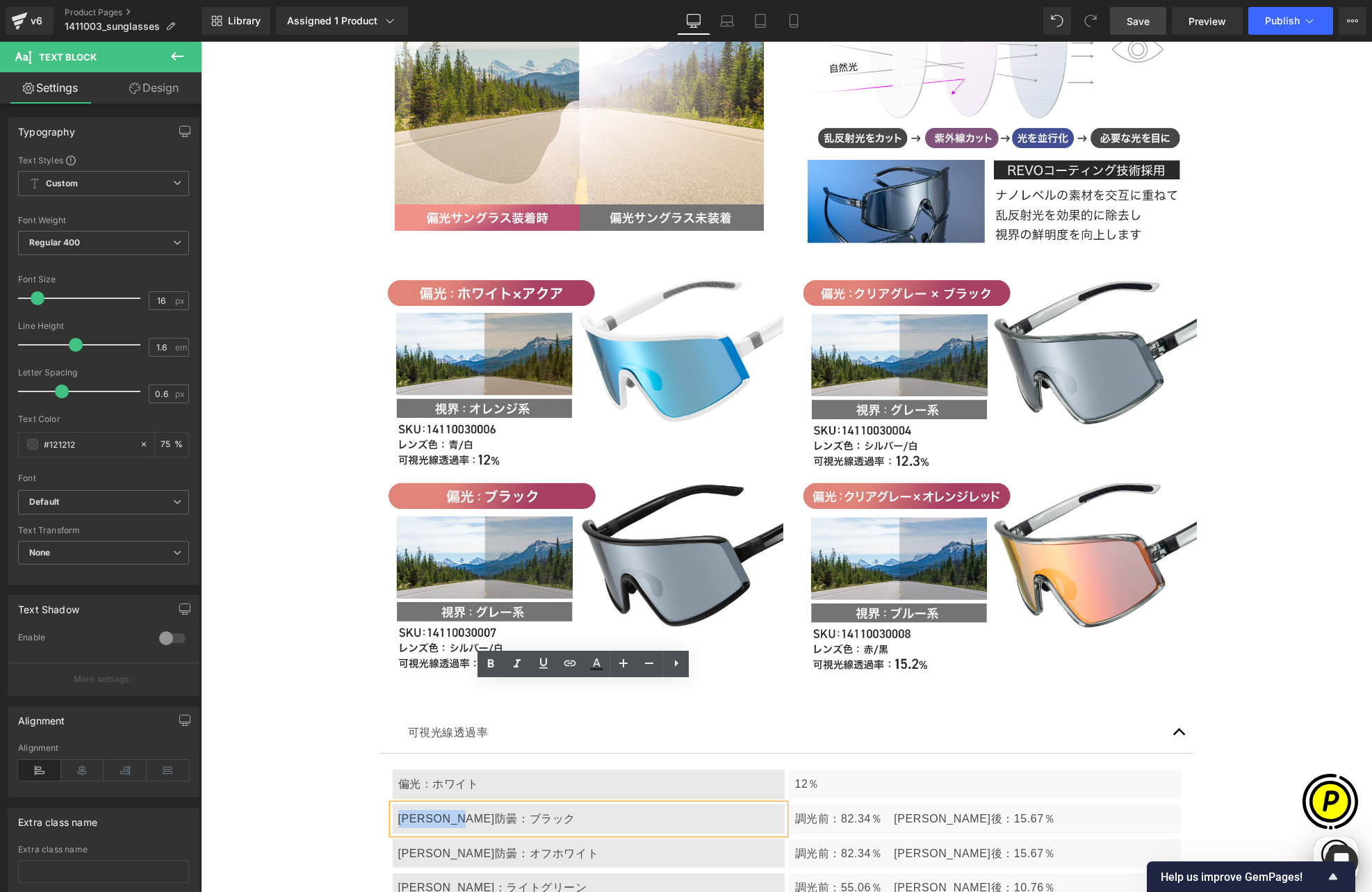
drag, startPoint x: 392, startPoint y: 697, endPoint x: 541, endPoint y: 697, distance: 149.0
click at [542, 804] on div "[PERSON_NAME]防曇：ブラック" at bounding box center [588, 819] width 392 height 30
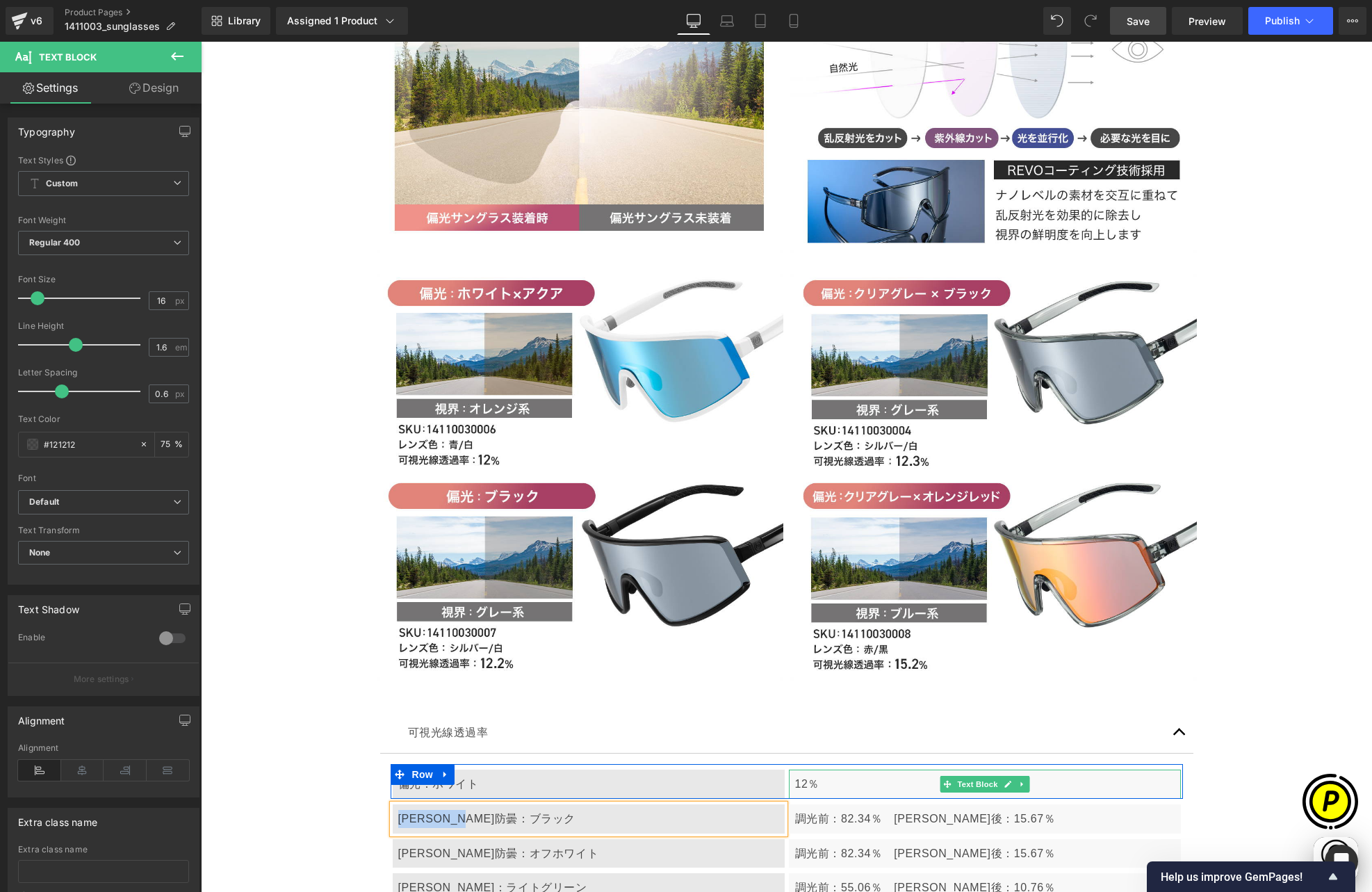
paste div
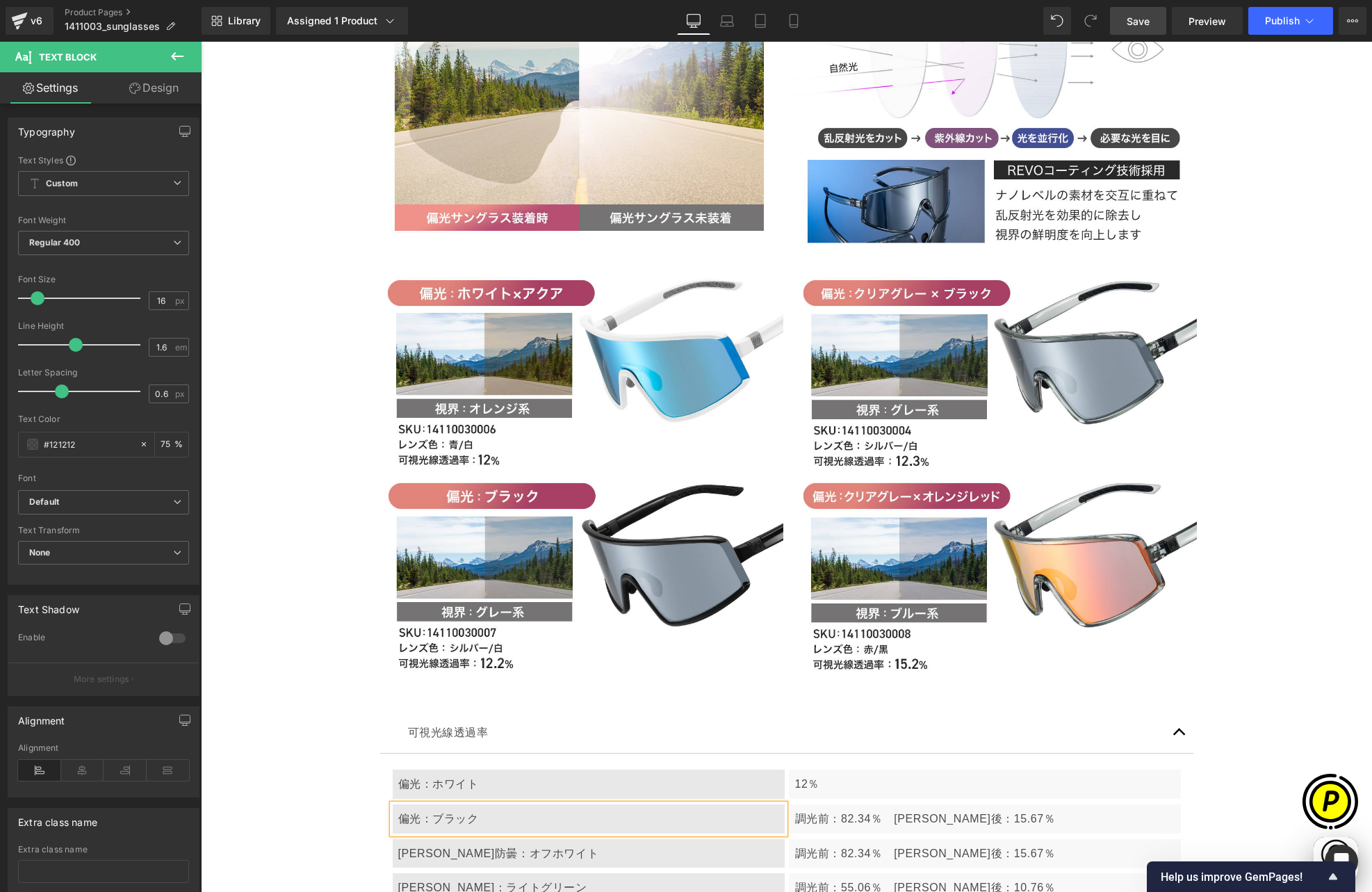
scroll to position [0, 0]
click at [841, 812] on span "82.34％　[PERSON_NAME]後：15.67％" at bounding box center [948, 818] width 214 height 12
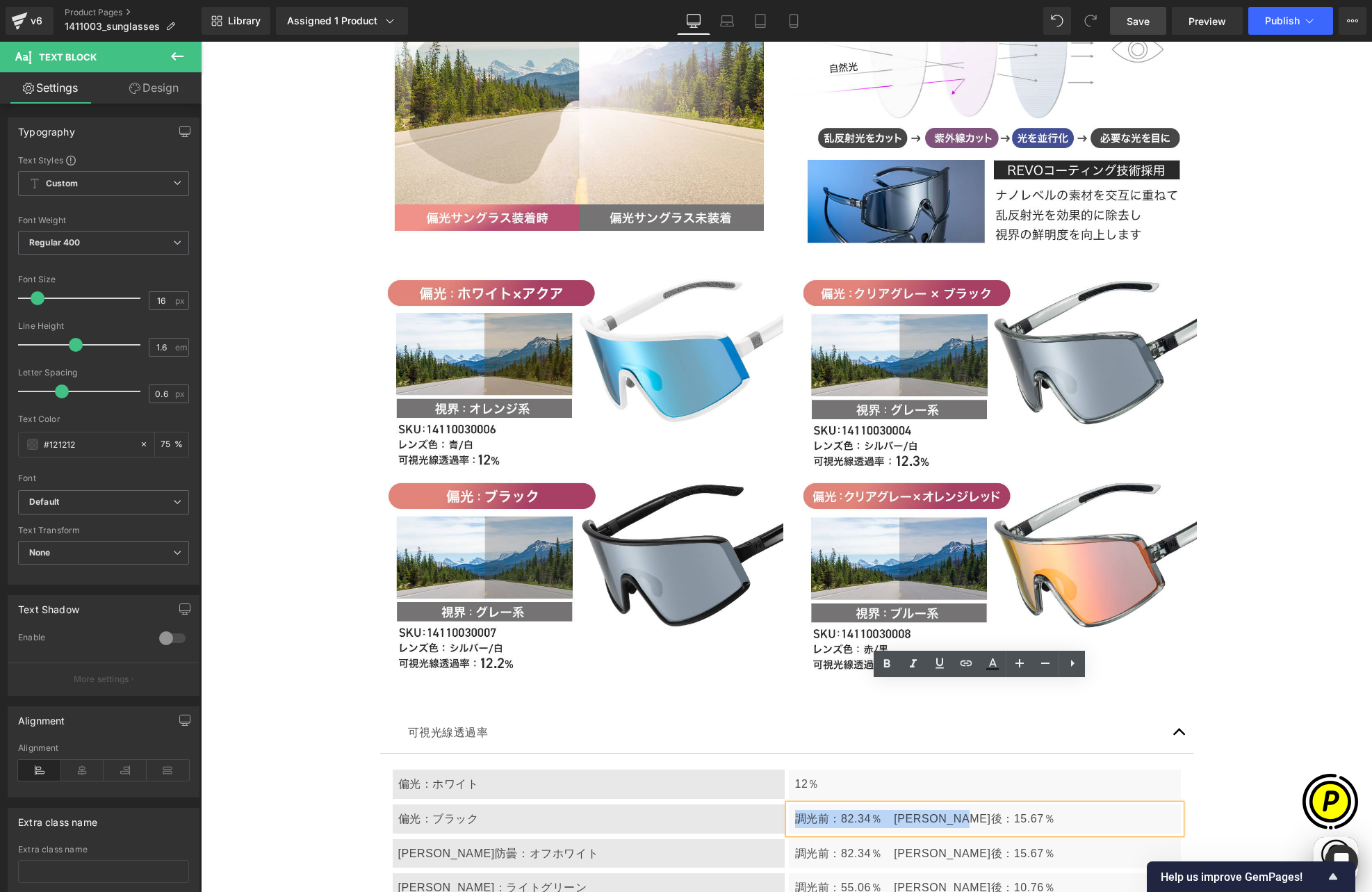
drag, startPoint x: 792, startPoint y: 696, endPoint x: 1026, endPoint y: 697, distance: 234.0
click at [1026, 810] on p "調光前： 82.34％　調光後：15.67％" at bounding box center [985, 819] width 380 height 19
paste div
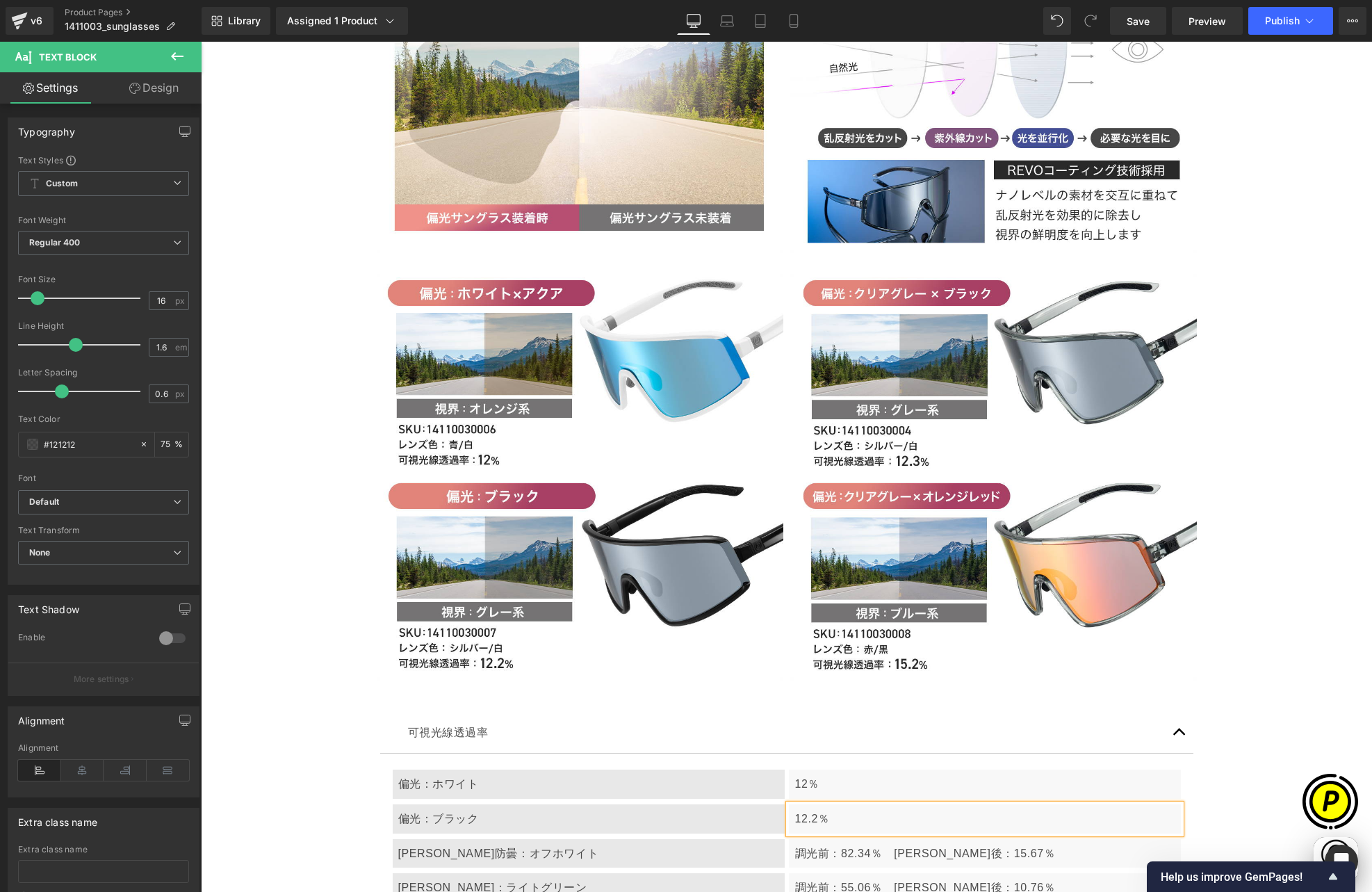
scroll to position [0, 271]
click at [452, 839] on div "[PERSON_NAME]防曇：オフホワイト" at bounding box center [588, 854] width 392 height 30
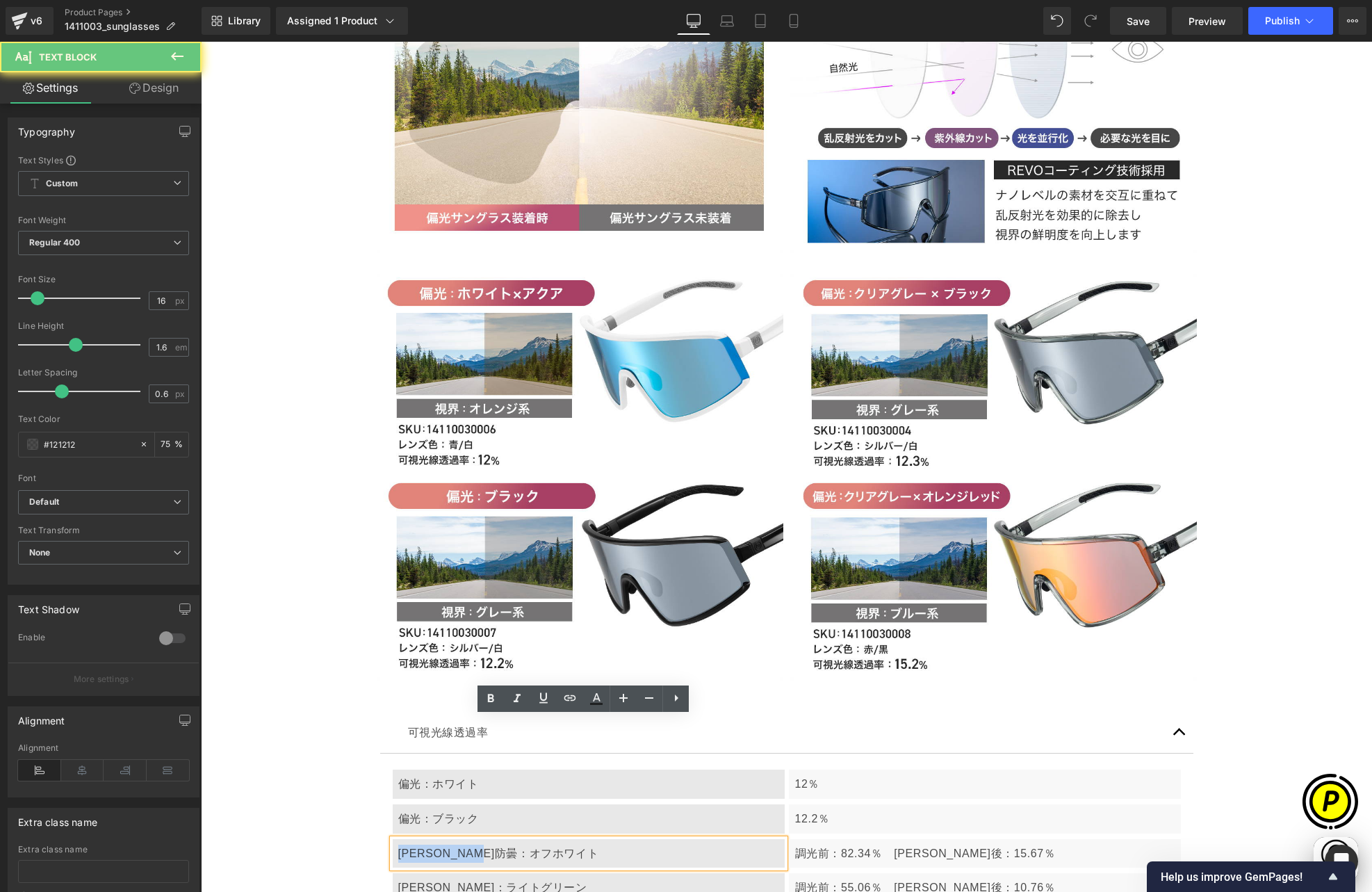
drag, startPoint x: 396, startPoint y: 733, endPoint x: 560, endPoint y: 734, distance: 164.0
click at [560, 839] on div "[PERSON_NAME]防曇：オフホワイト" at bounding box center [588, 854] width 392 height 30
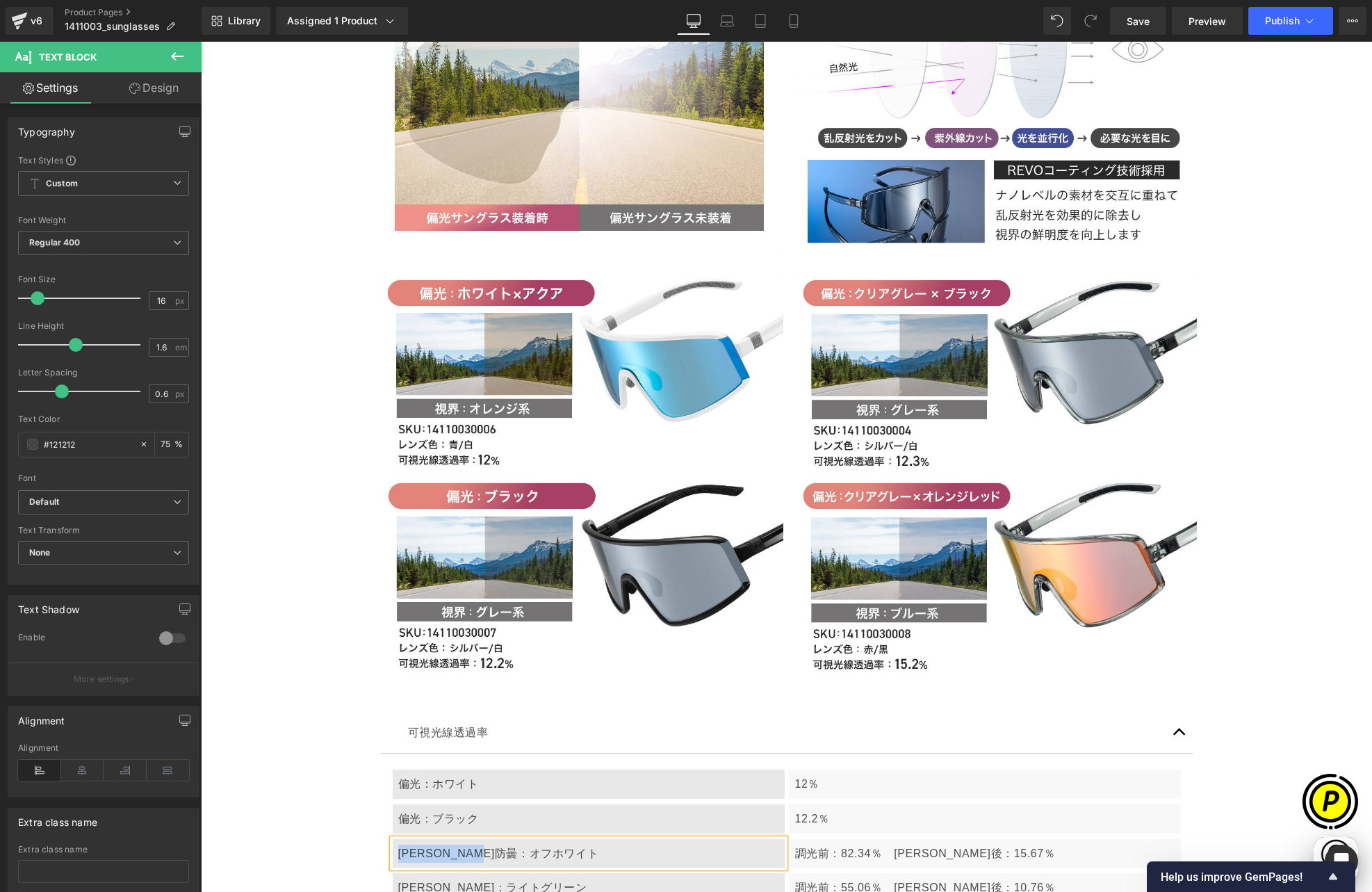
paste div
click at [851, 845] on p "調光前：82.34％　[PERSON_NAME]後：15.67％" at bounding box center [985, 854] width 380 height 19
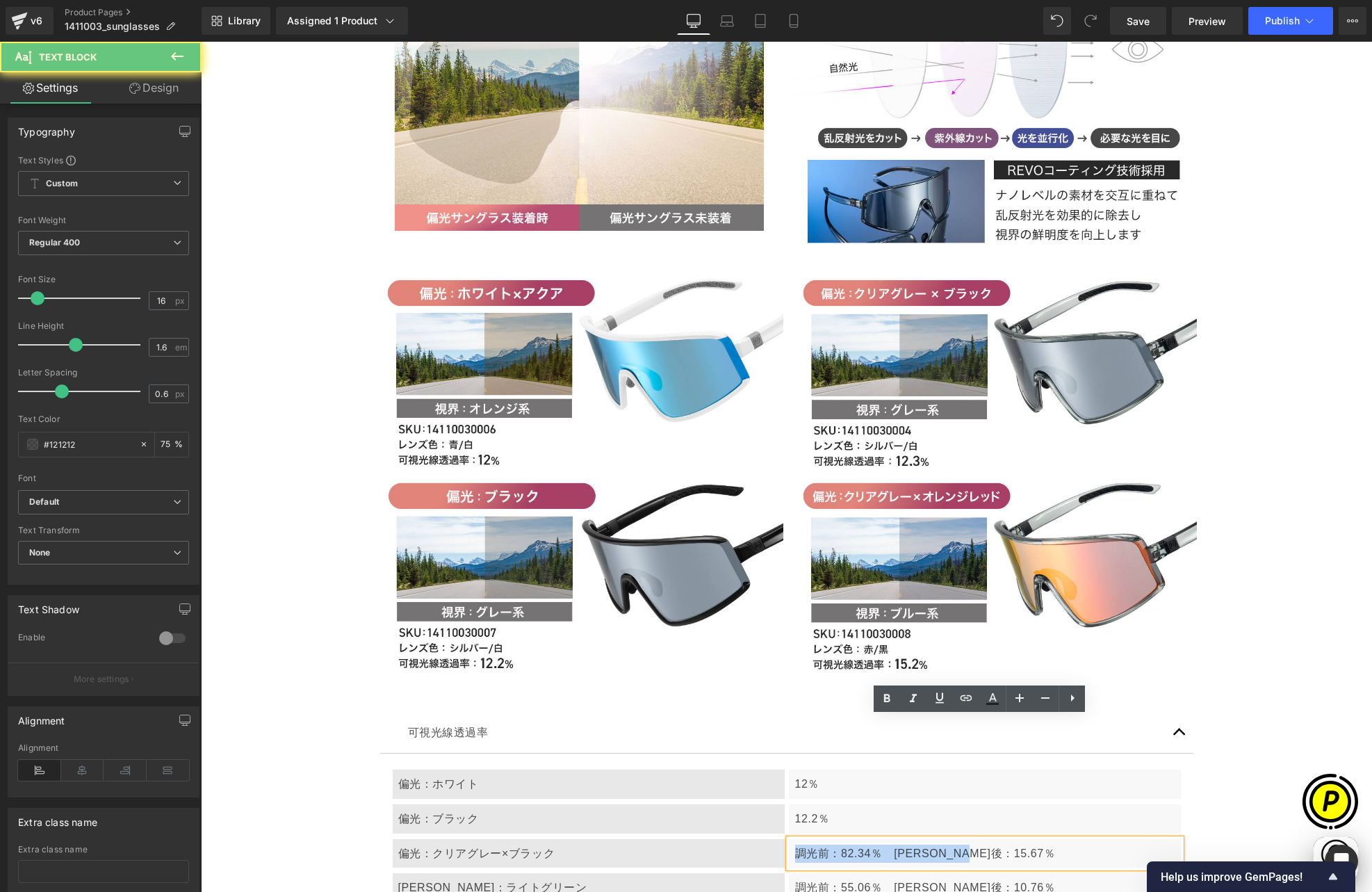
drag, startPoint x: 790, startPoint y: 730, endPoint x: 1052, endPoint y: 730, distance: 262.0
click at [1052, 845] on p "調光前：82.34％　[PERSON_NAME]後：15.67％" at bounding box center [985, 854] width 380 height 19
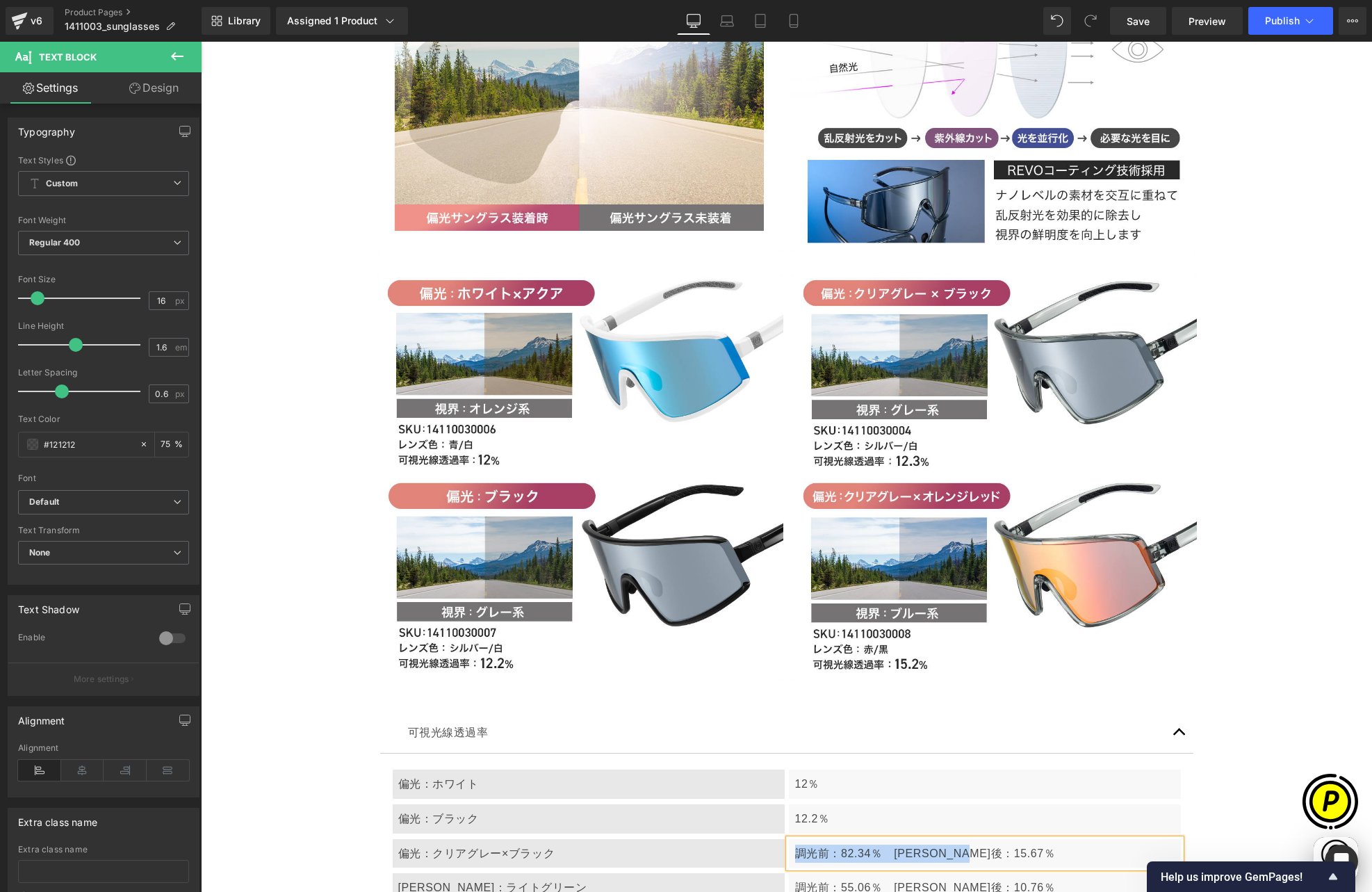
paste div
click at [468, 873] on div "[PERSON_NAME]：ライトグリーン" at bounding box center [588, 887] width 392 height 30
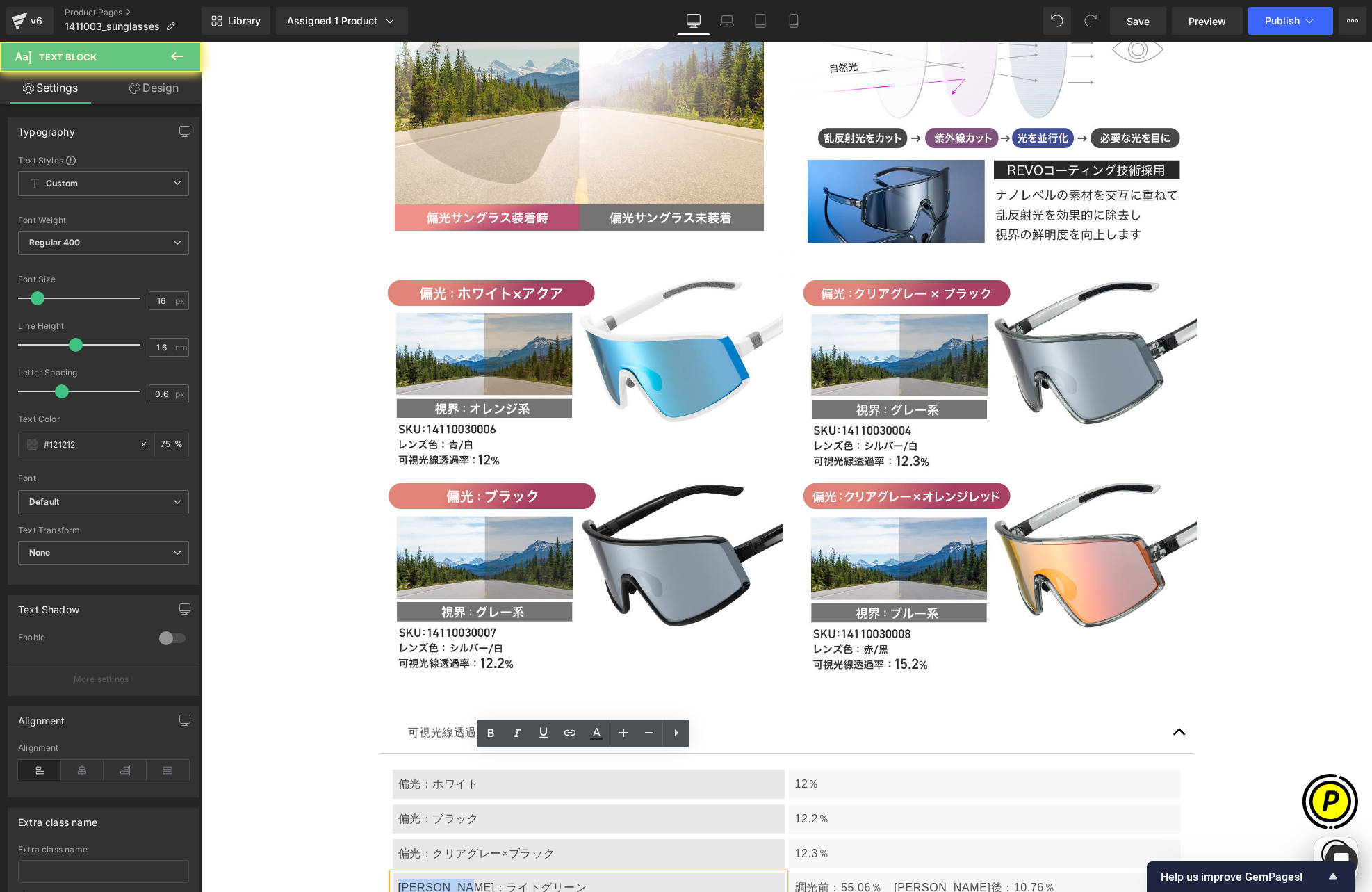
drag, startPoint x: 395, startPoint y: 765, endPoint x: 589, endPoint y: 770, distance: 194.1
click at [589, 873] on div "[PERSON_NAME]：ライトグリーン" at bounding box center [588, 887] width 392 height 30
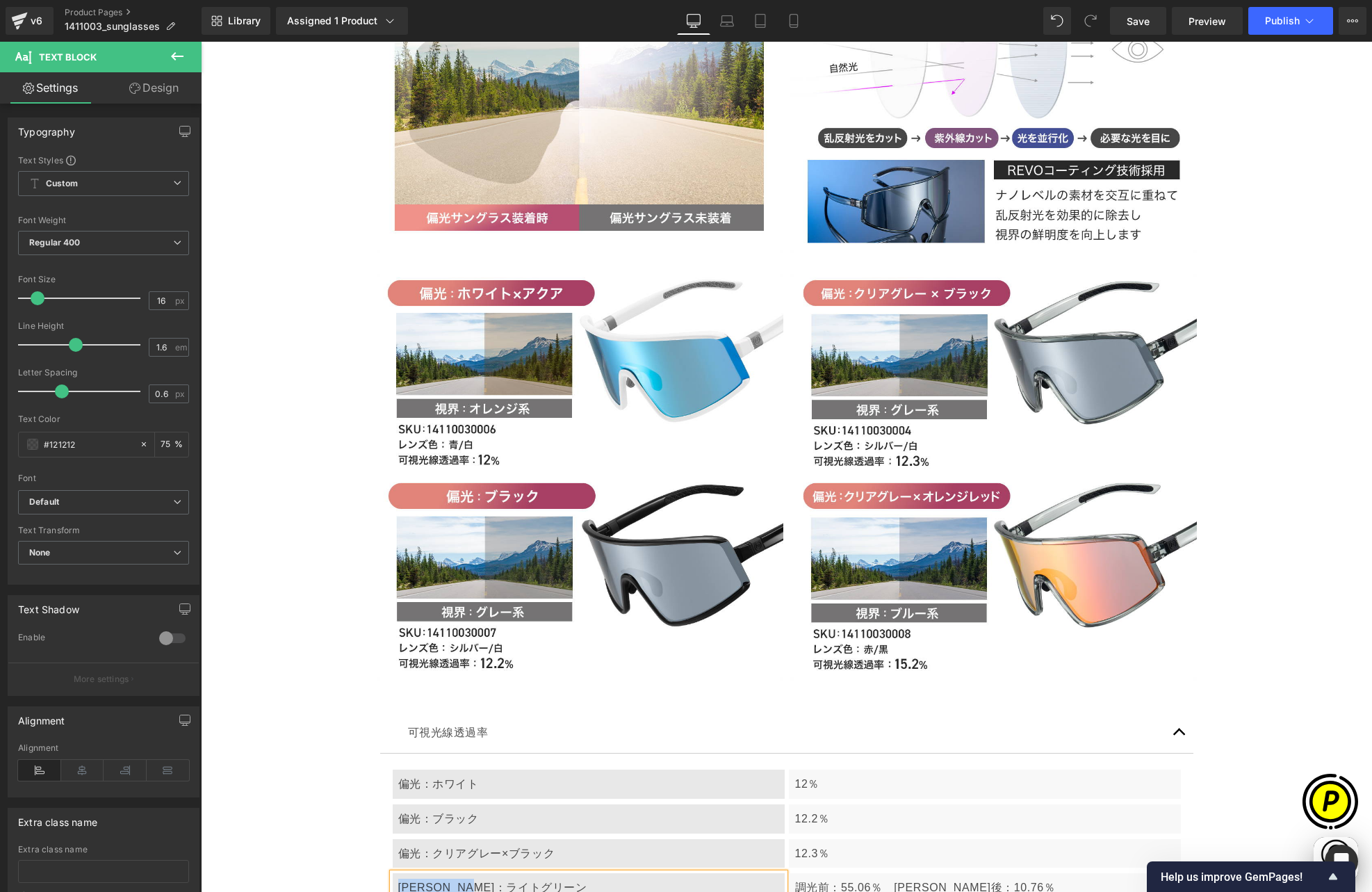
paste div
click at [827, 878] on p "調光前：55.06％　[PERSON_NAME]後：10.76％" at bounding box center [985, 887] width 380 height 19
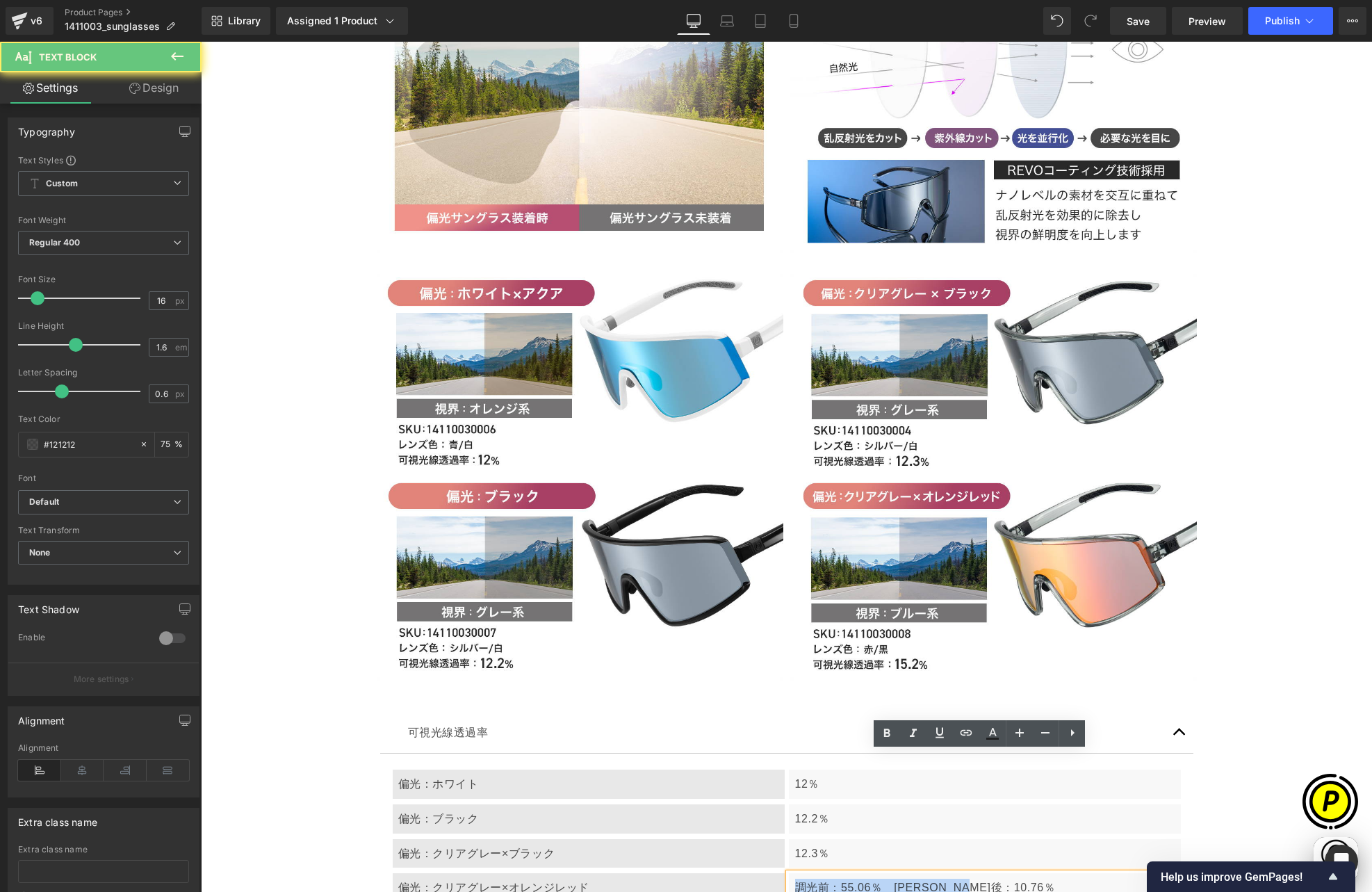
drag, startPoint x: 789, startPoint y: 766, endPoint x: 989, endPoint y: 767, distance: 200.0
click at [989, 878] on p "調光前：55.06％　[PERSON_NAME]後：10.76％" at bounding box center [985, 887] width 380 height 19
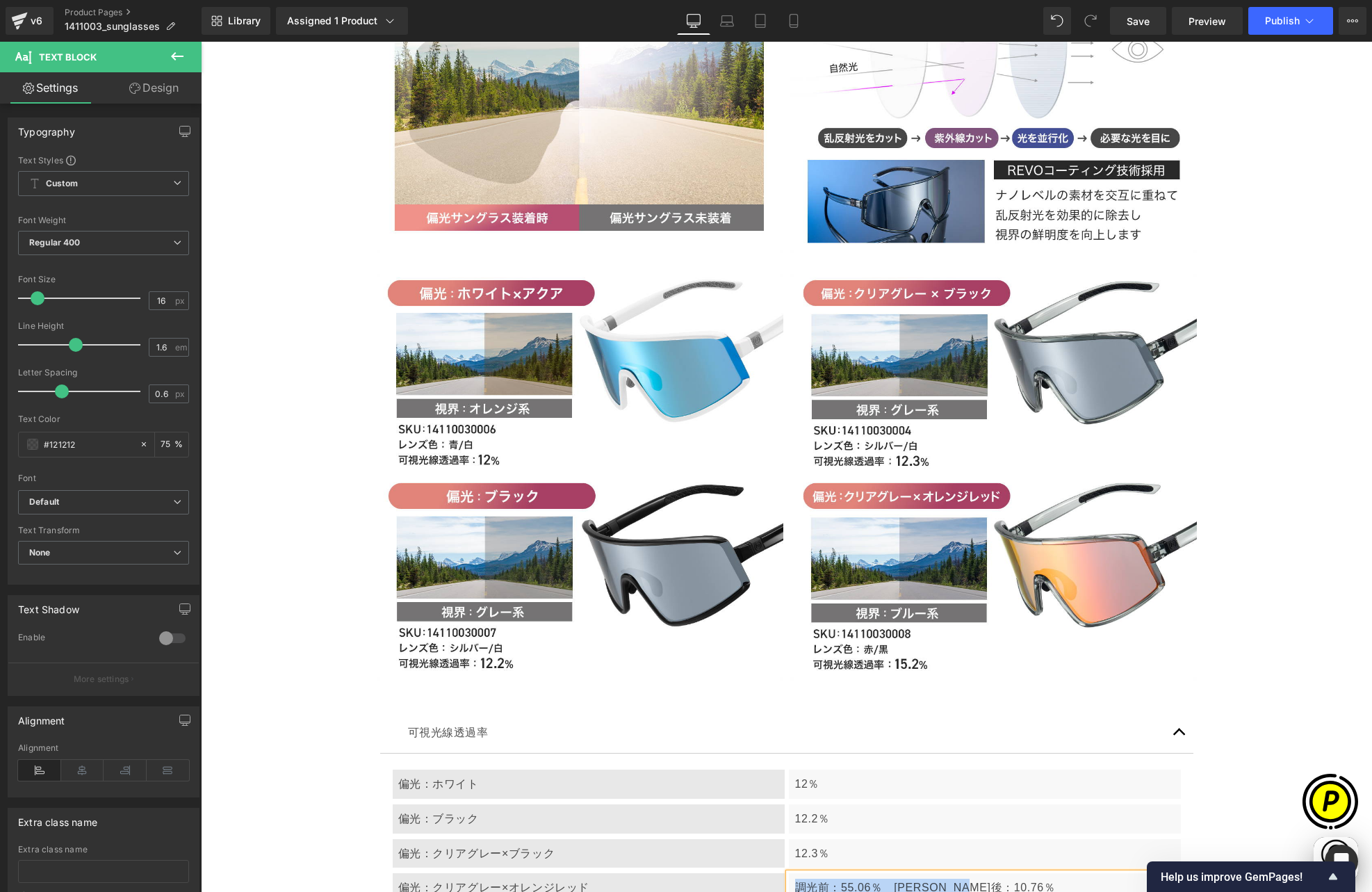
paste div
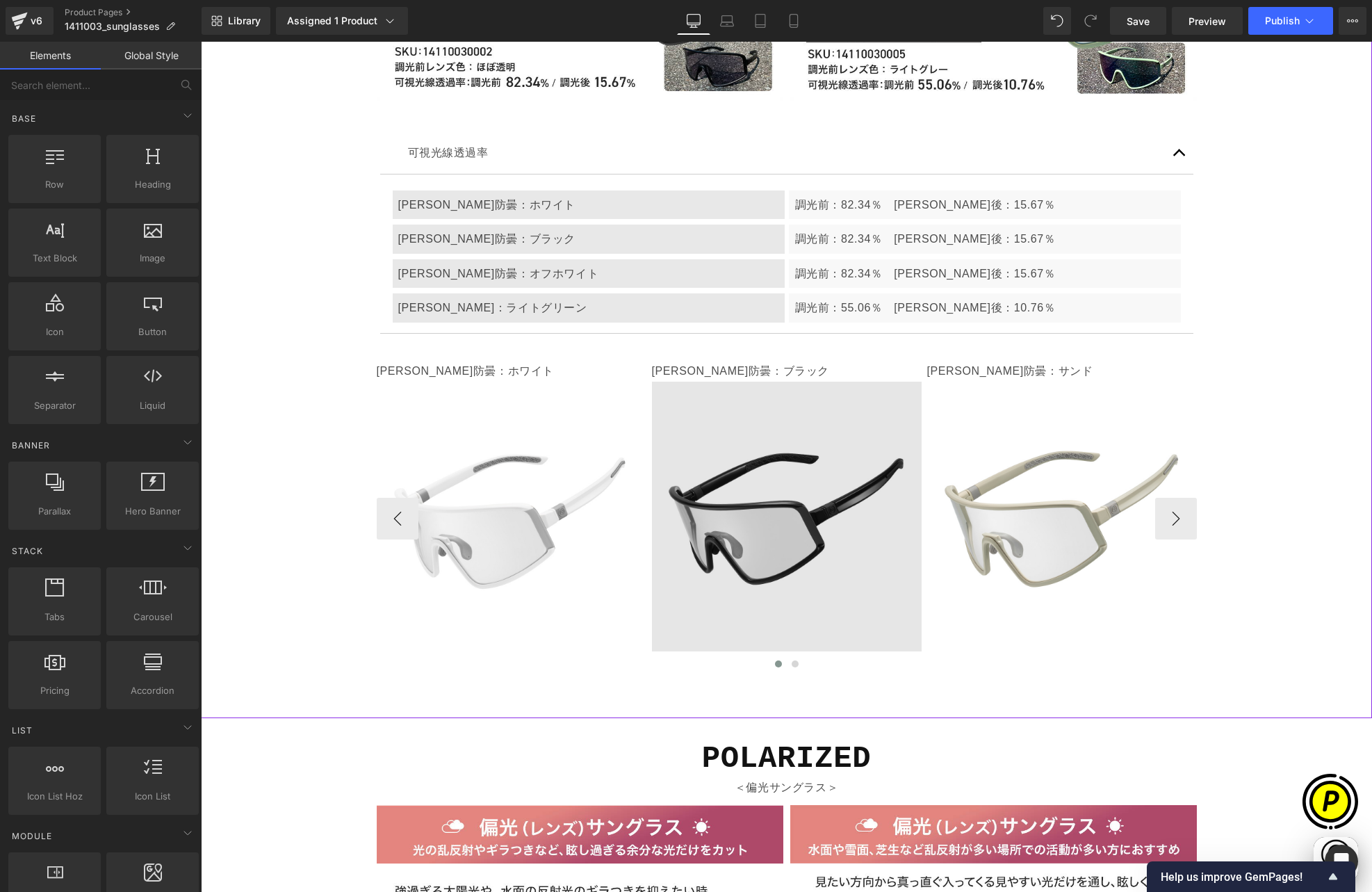
scroll to position [0, 271]
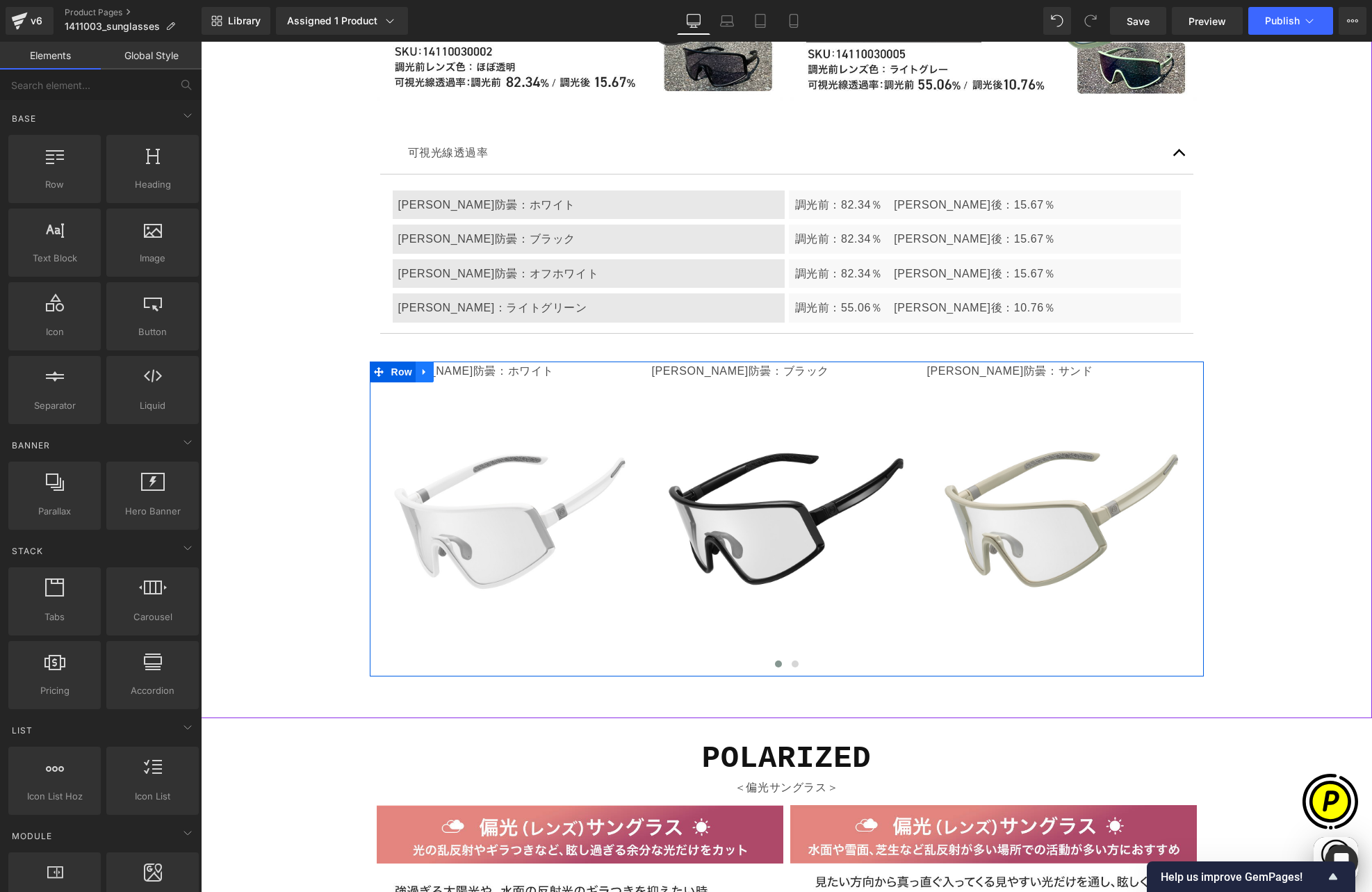
click at [422, 369] on icon at bounding box center [423, 371] width 3 height 6
click at [438, 367] on icon at bounding box center [443, 371] width 10 height 10
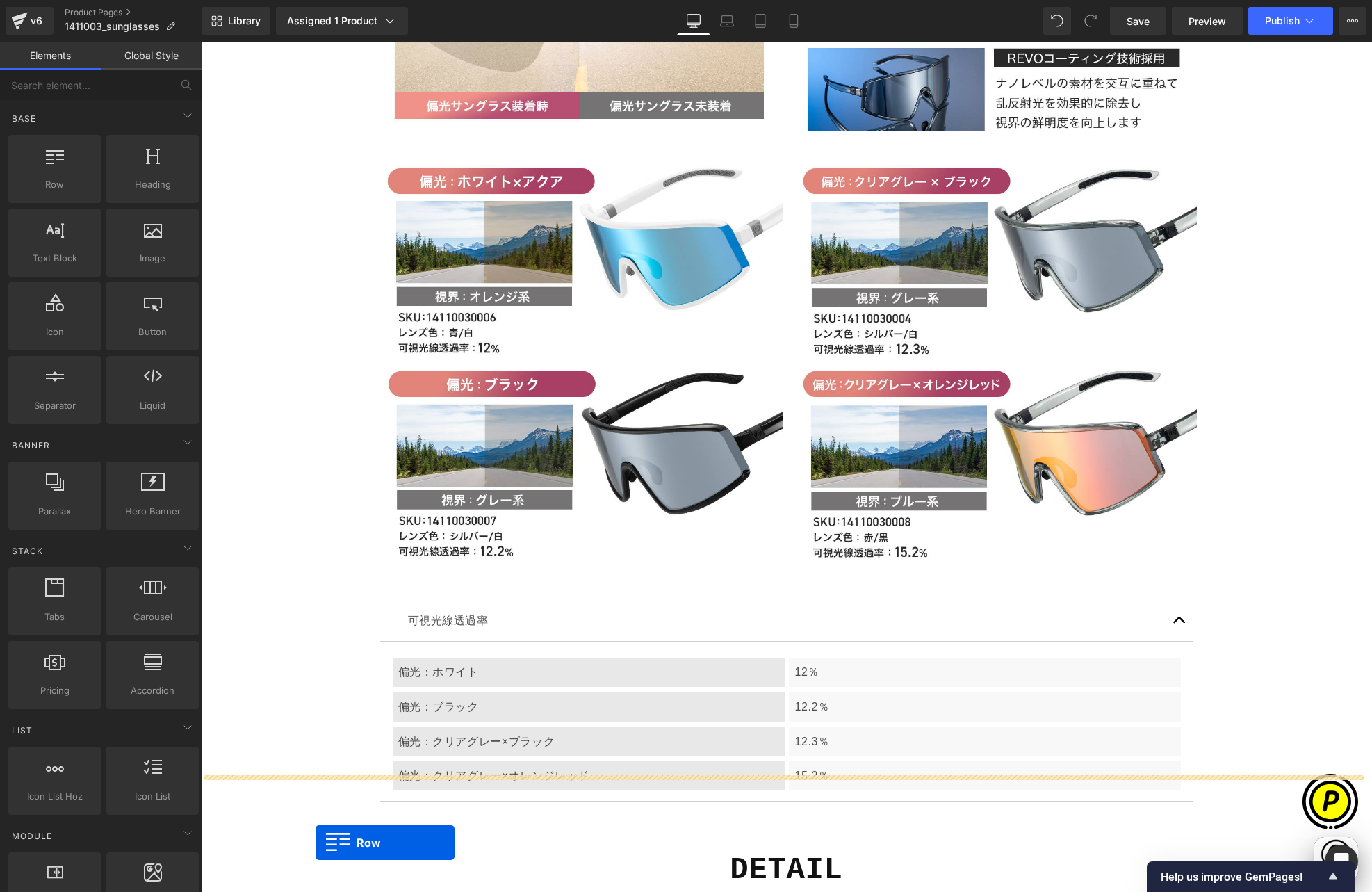
scroll to position [6438, 0]
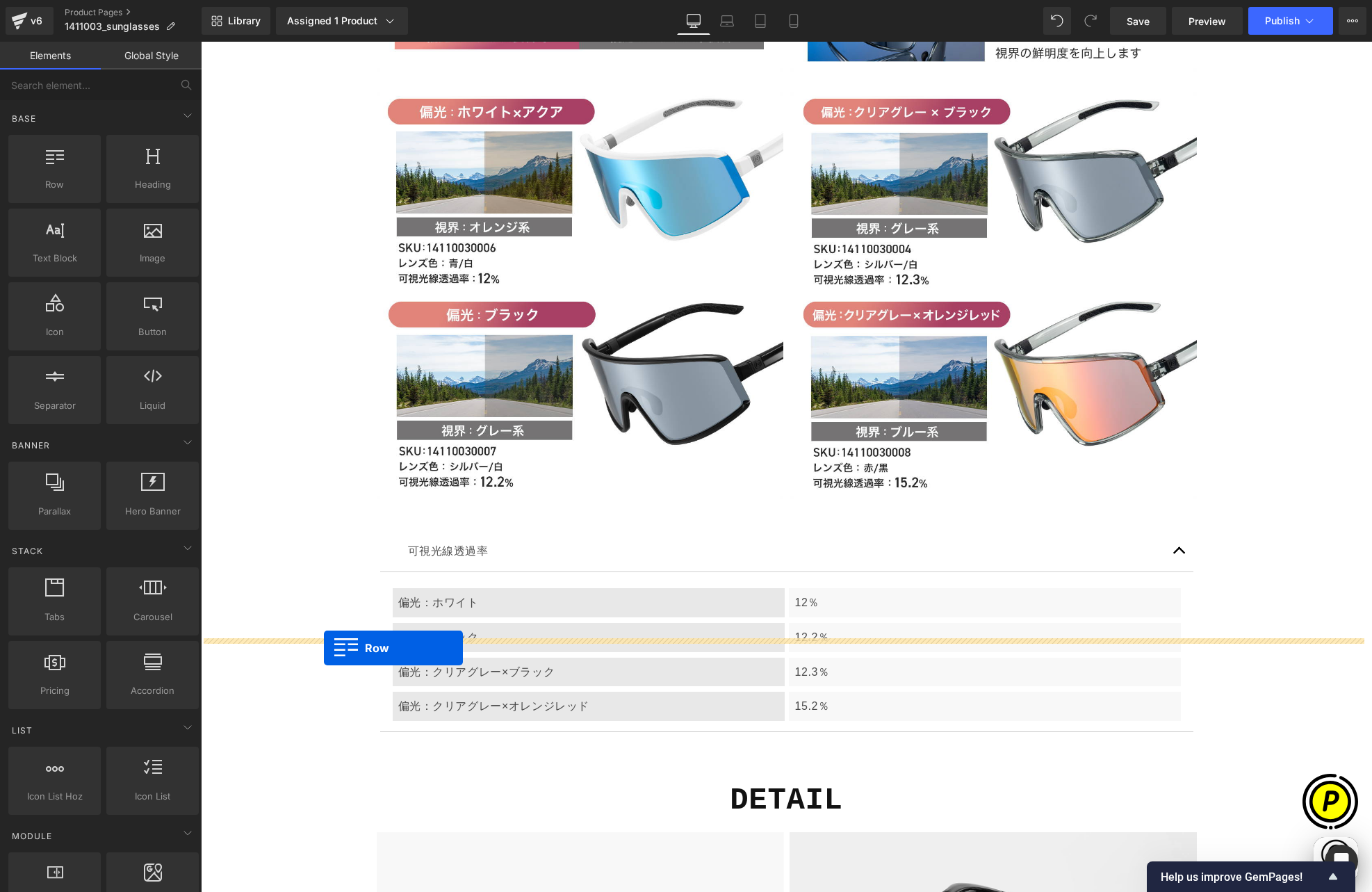
drag, startPoint x: 371, startPoint y: 586, endPoint x: 324, endPoint y: 647, distance: 77.0
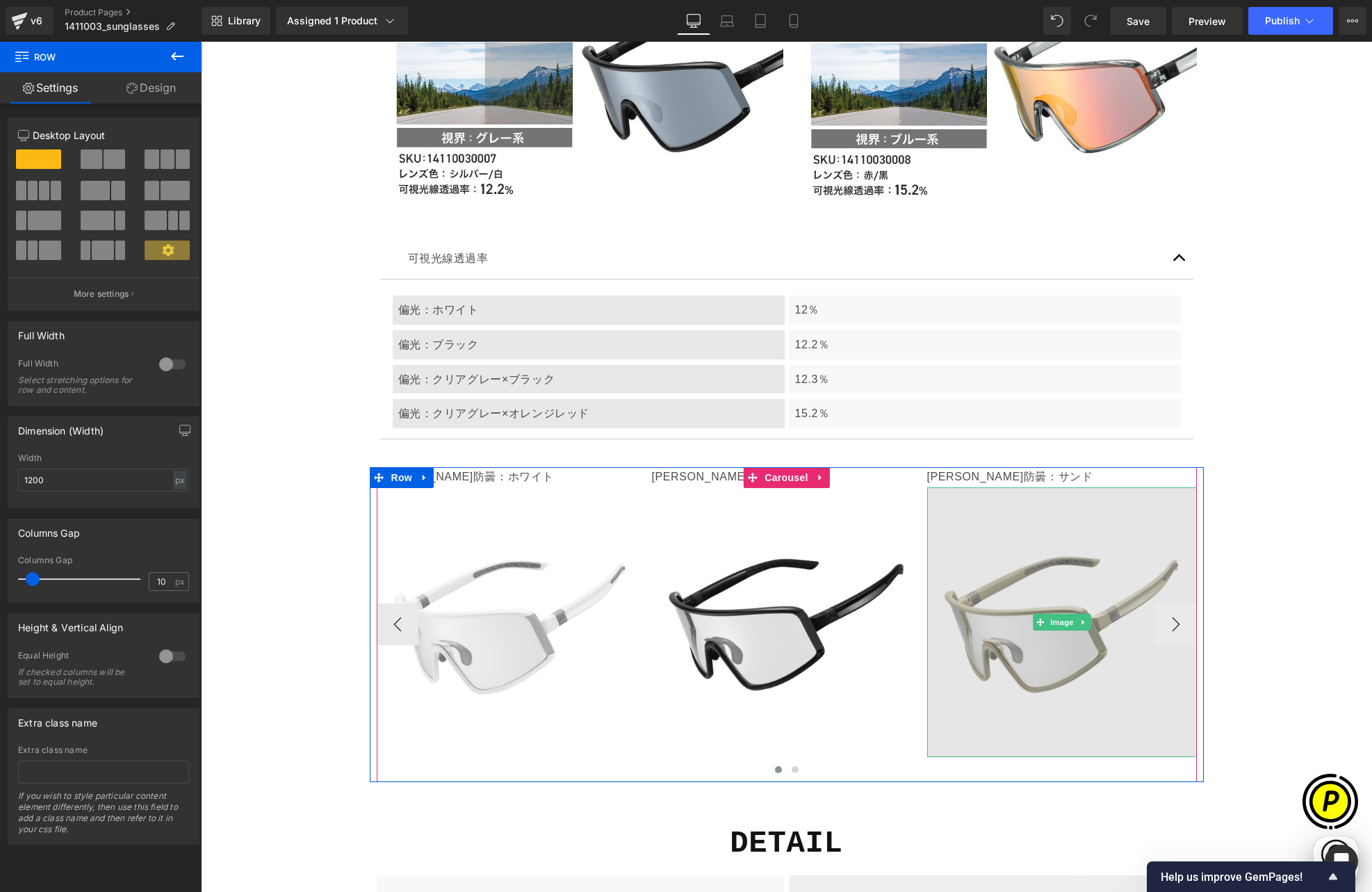
scroll to position [0, 813]
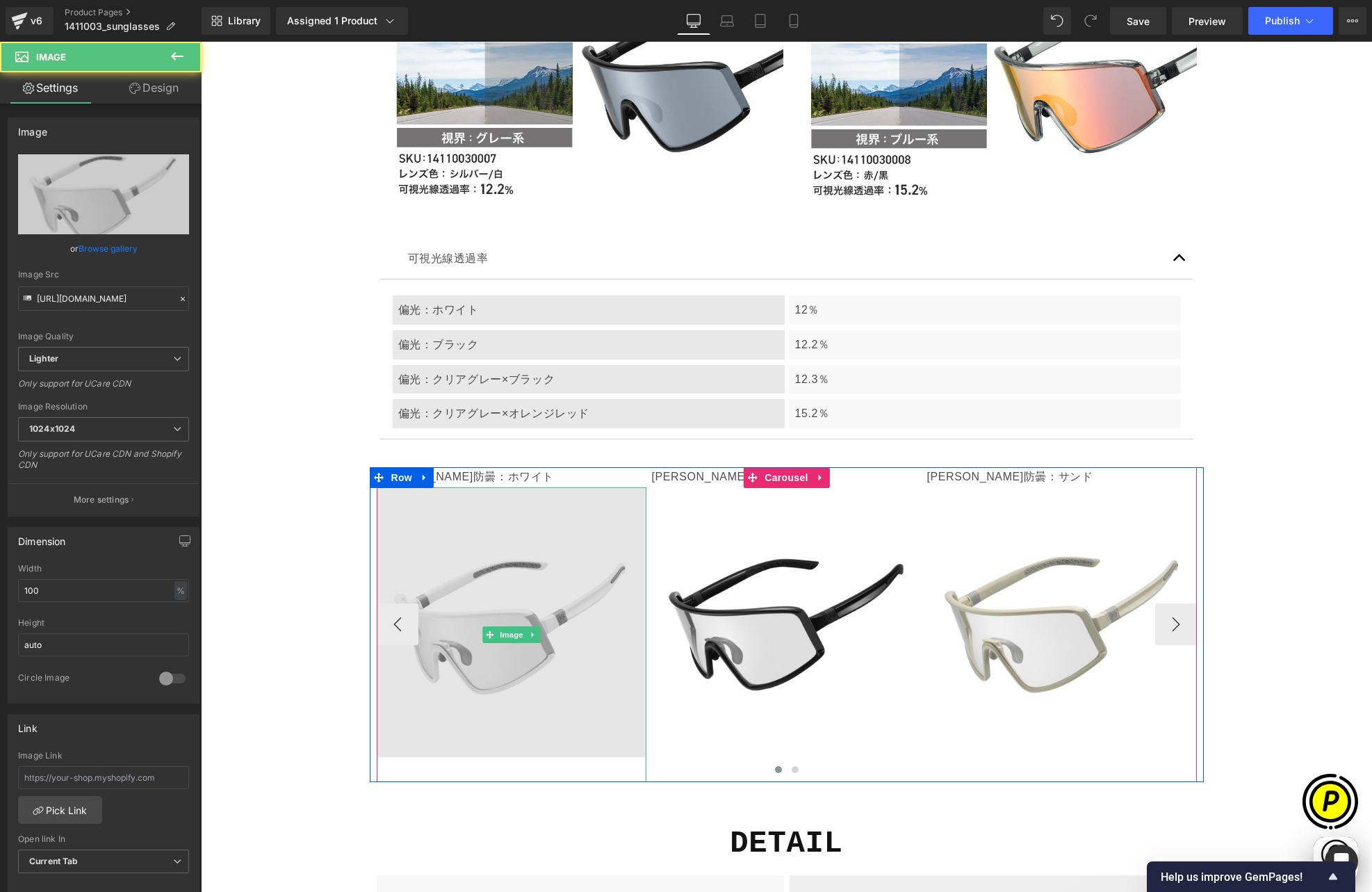
click at [494, 487] on img at bounding box center [511, 634] width 270 height 295
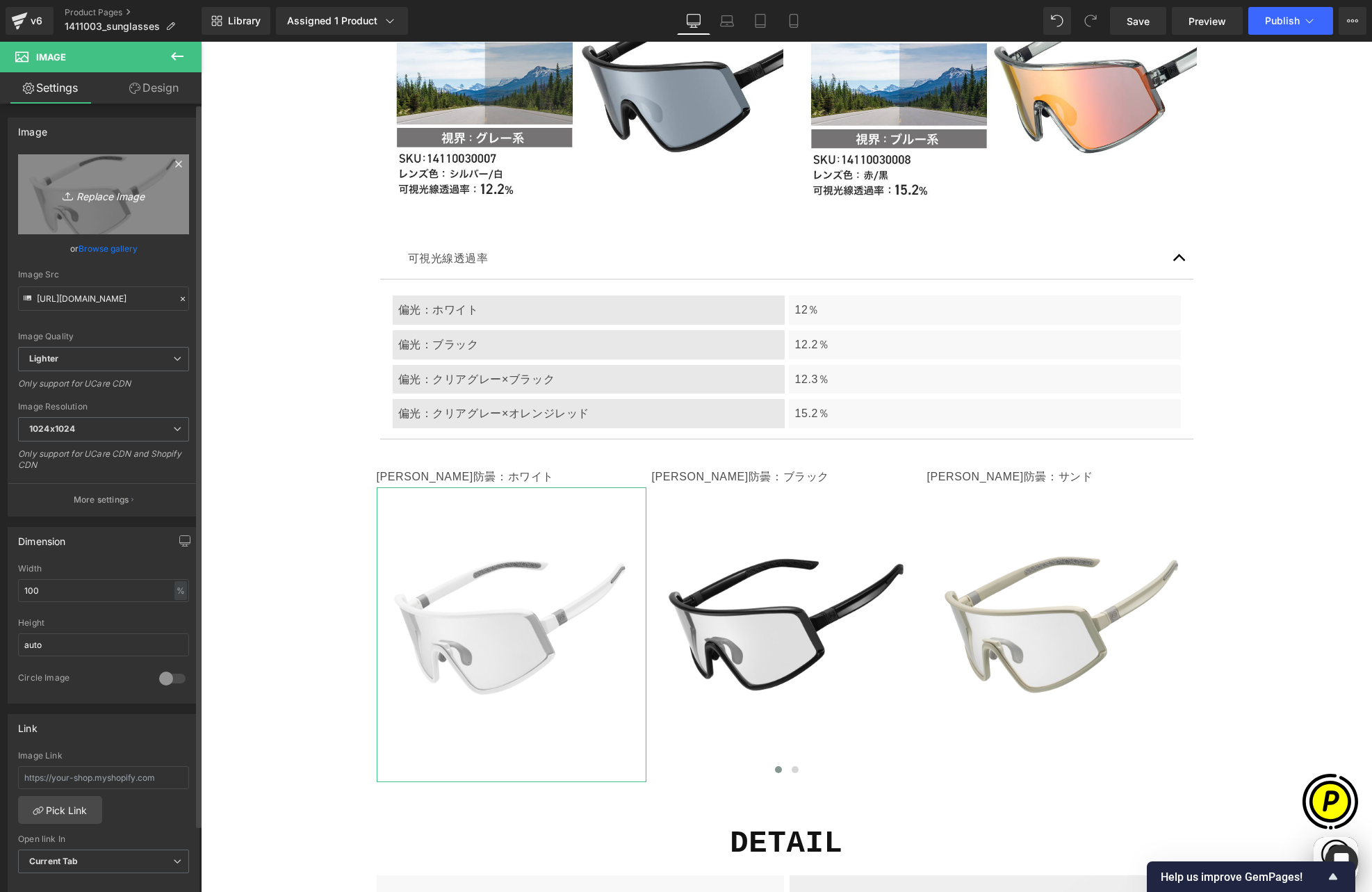
click at [113, 213] on link "Replace Image" at bounding box center [104, 195] width 171 height 80
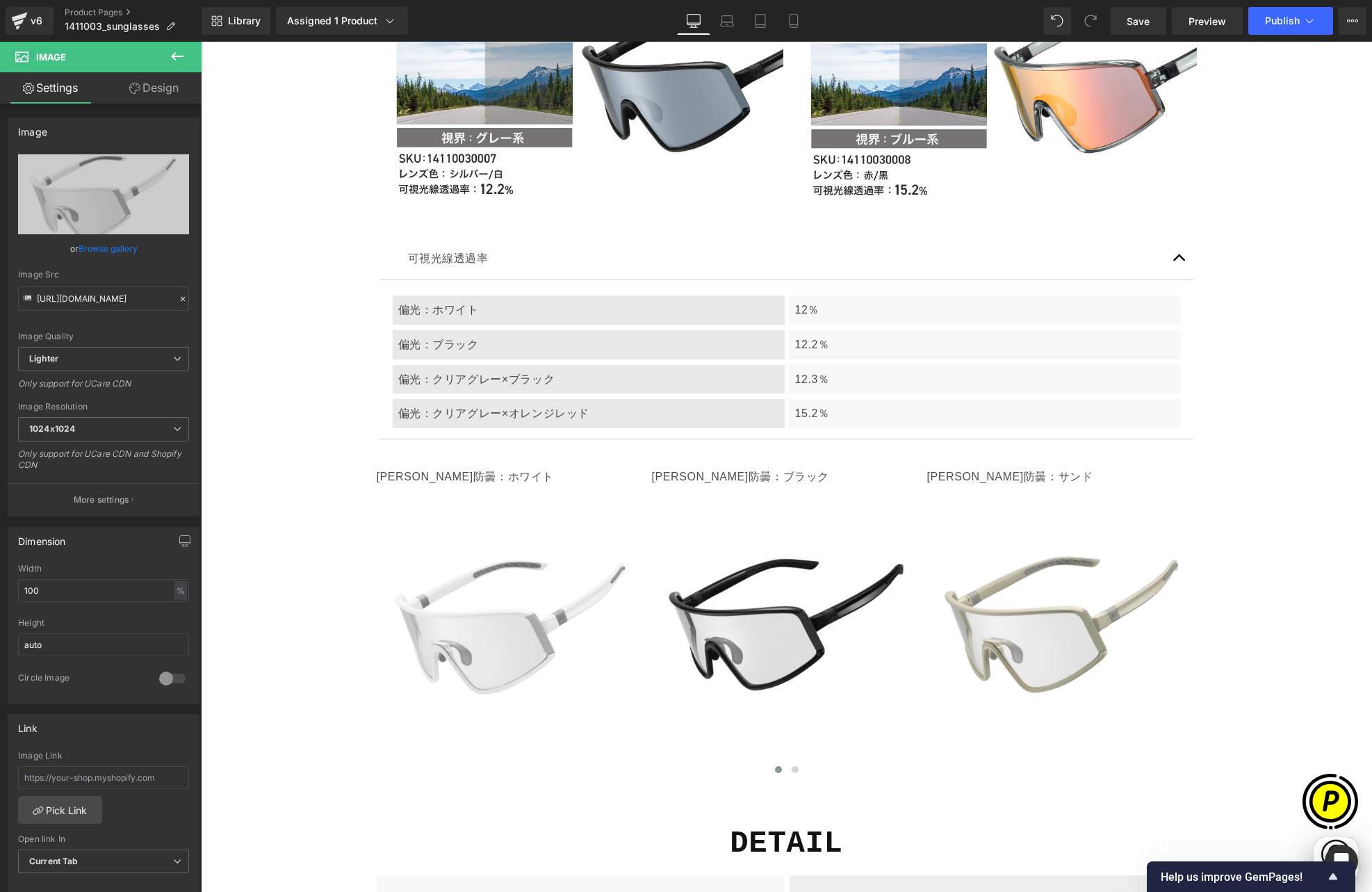
scroll to position [0, 542]
type input "C:\fakepath\14110030004.jpg"
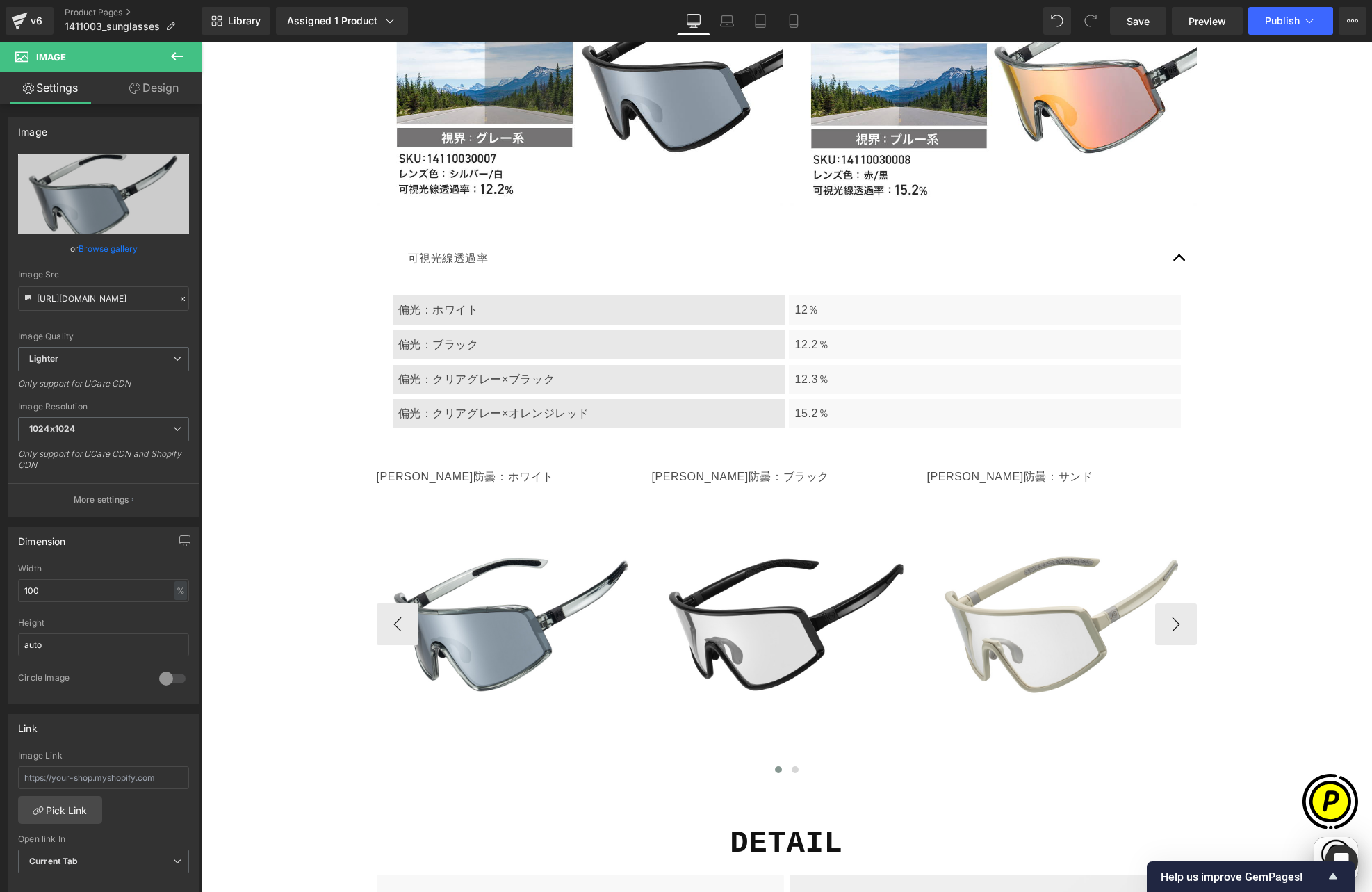
type input "[URL][DOMAIN_NAME]"
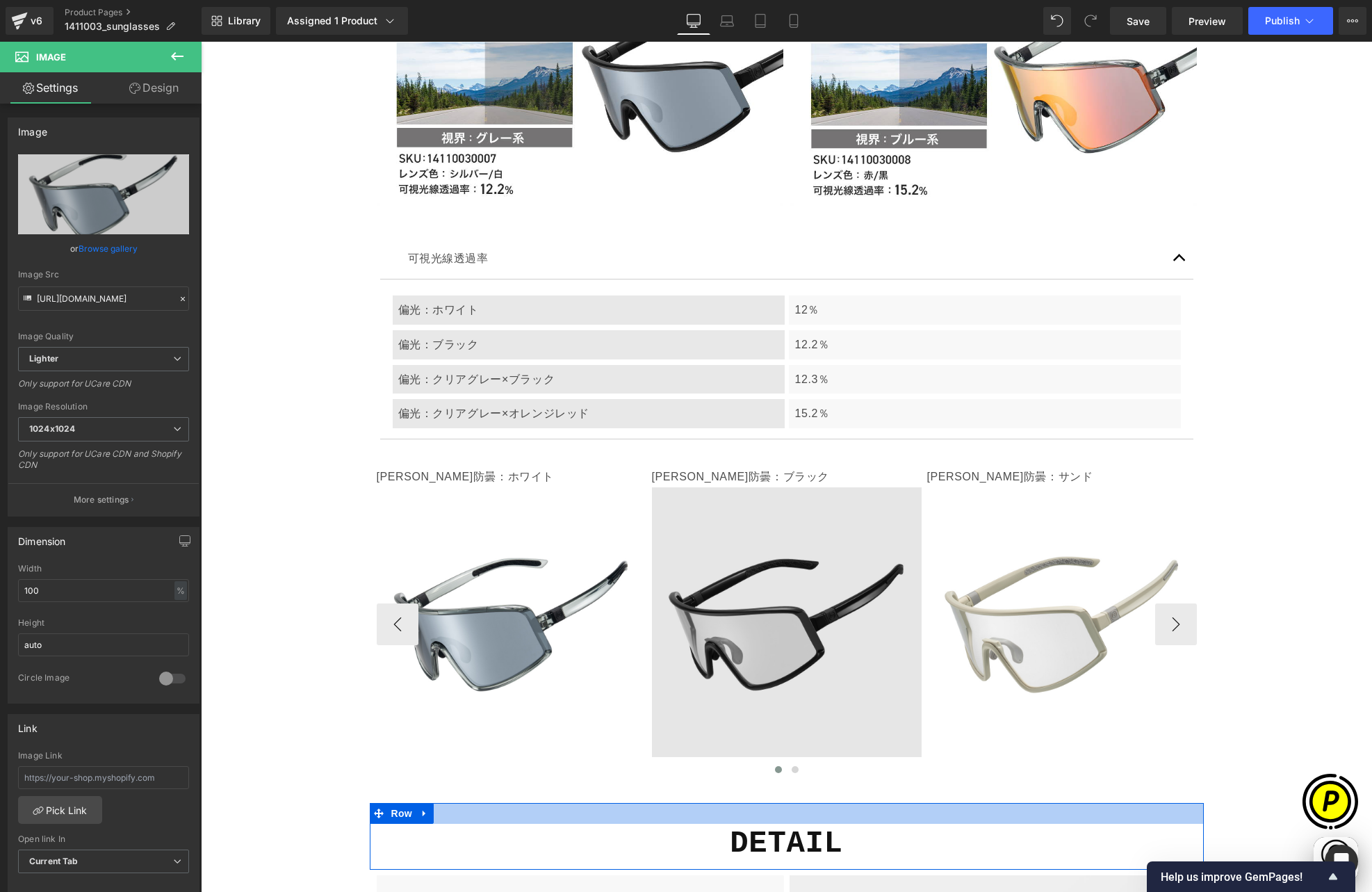
scroll to position [0, 813]
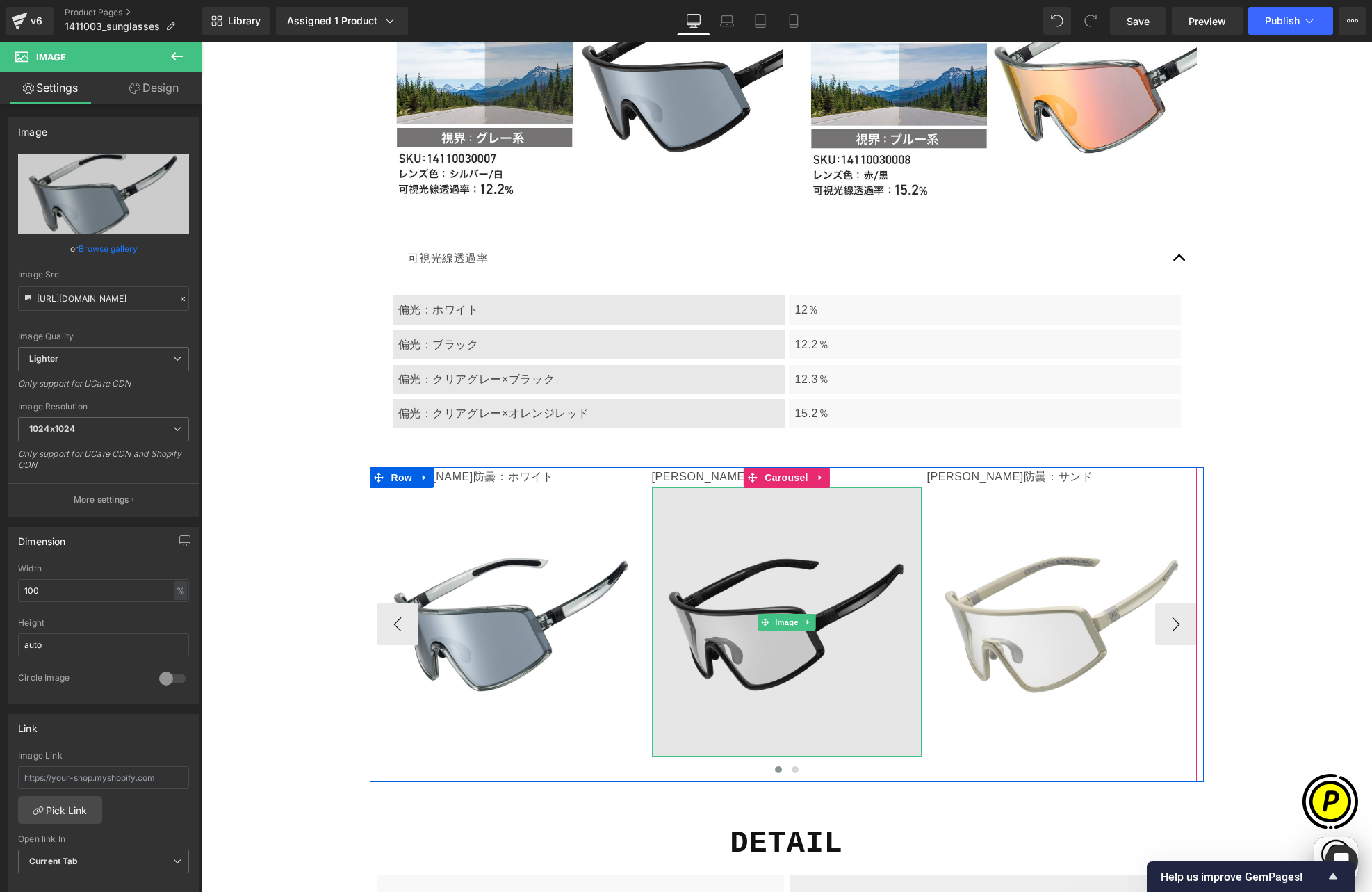
click at [731, 517] on img at bounding box center [787, 622] width 270 height 270
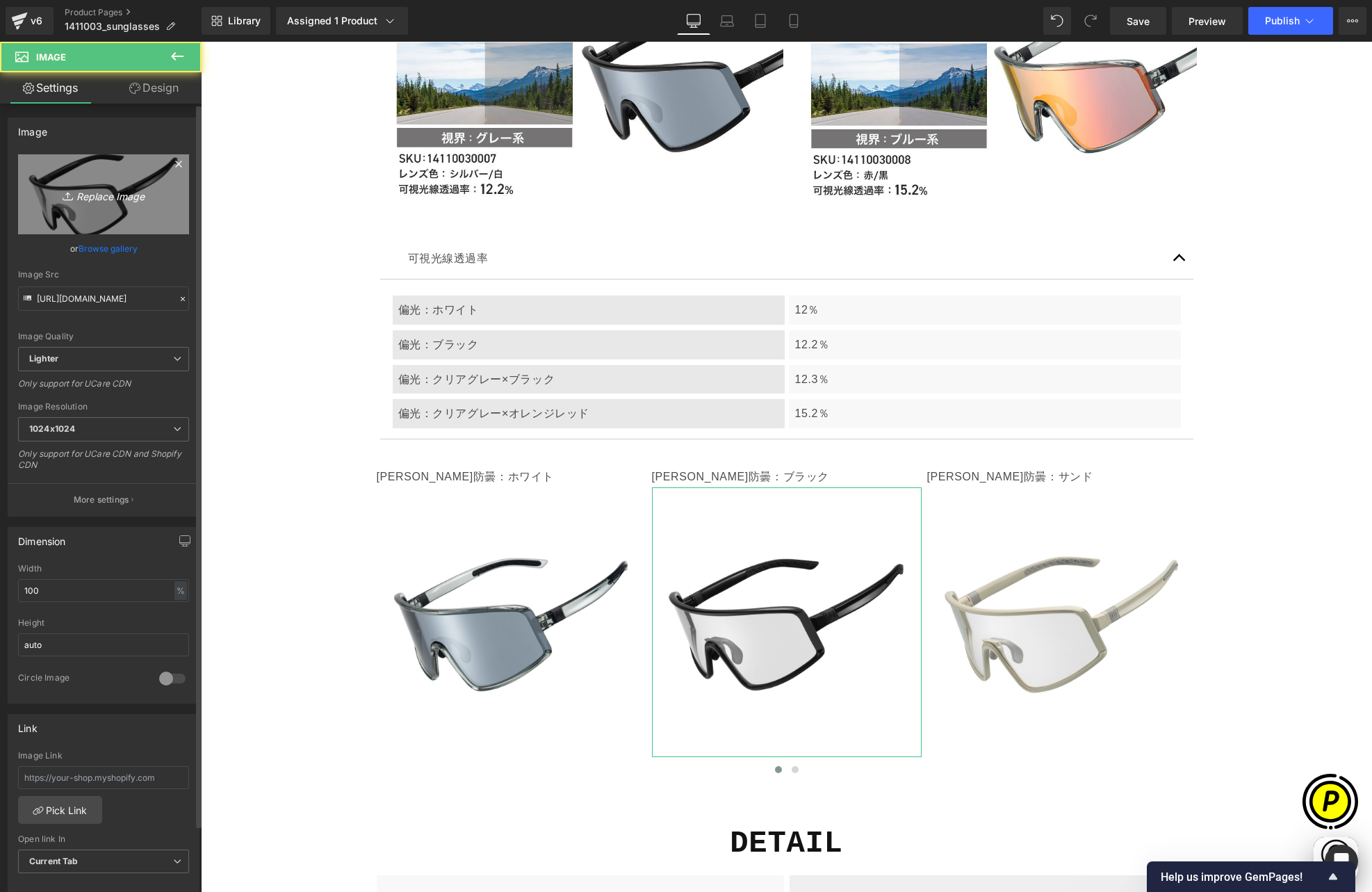
click at [99, 197] on icon "Replace Image" at bounding box center [104, 194] width 111 height 18
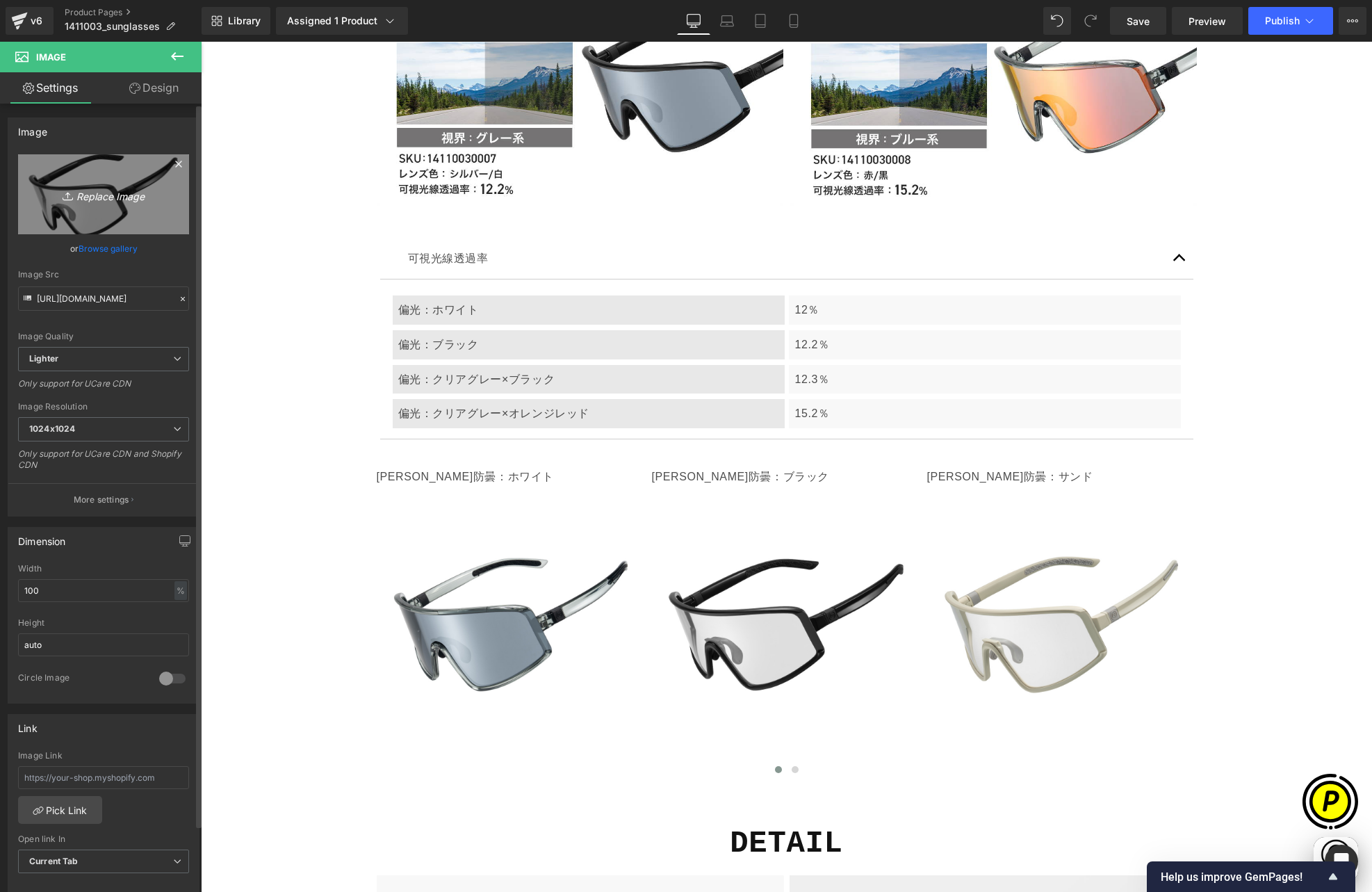
type input "C:\fakepath\14110030006.jpg"
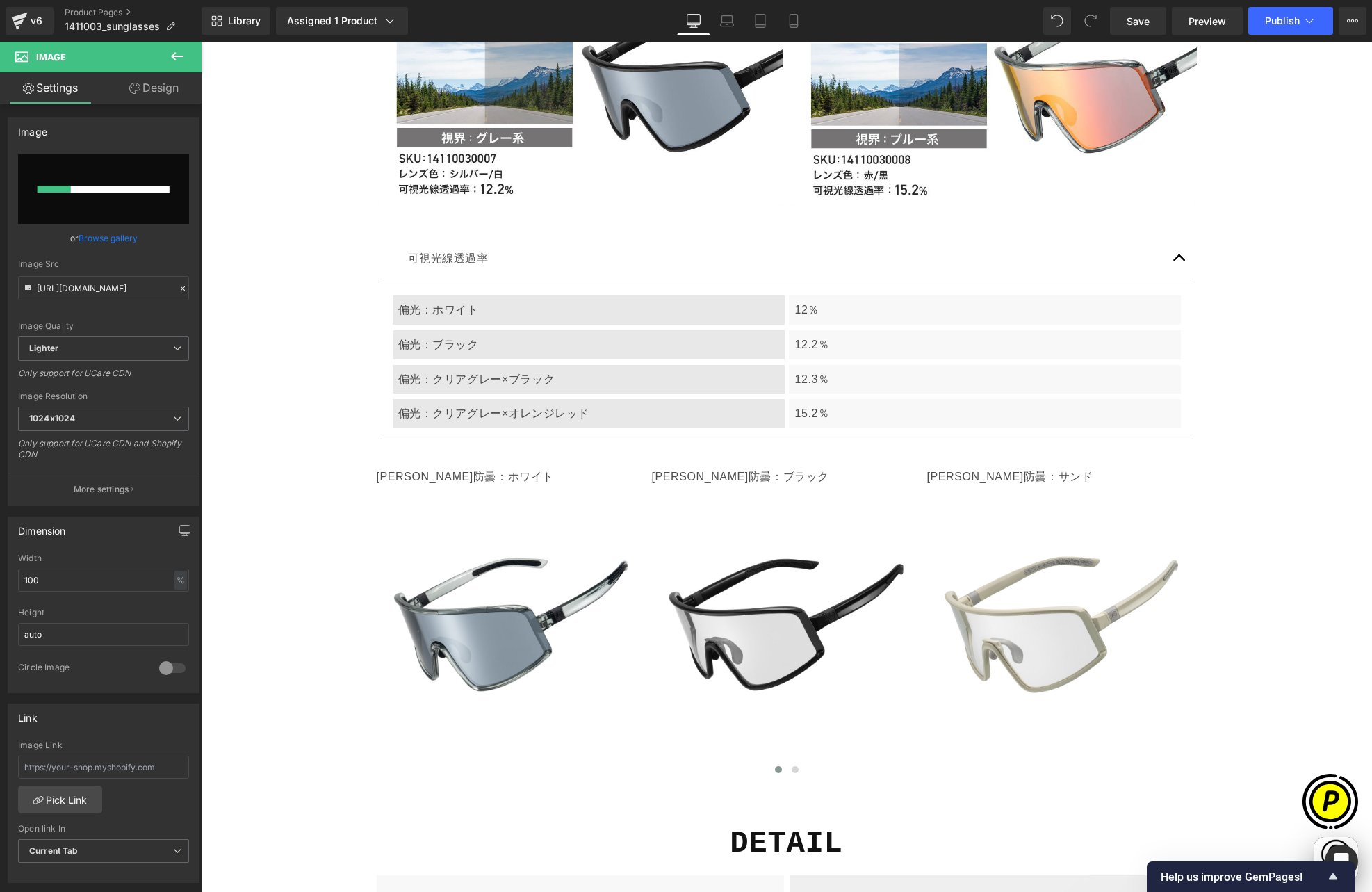
scroll to position [0, 0]
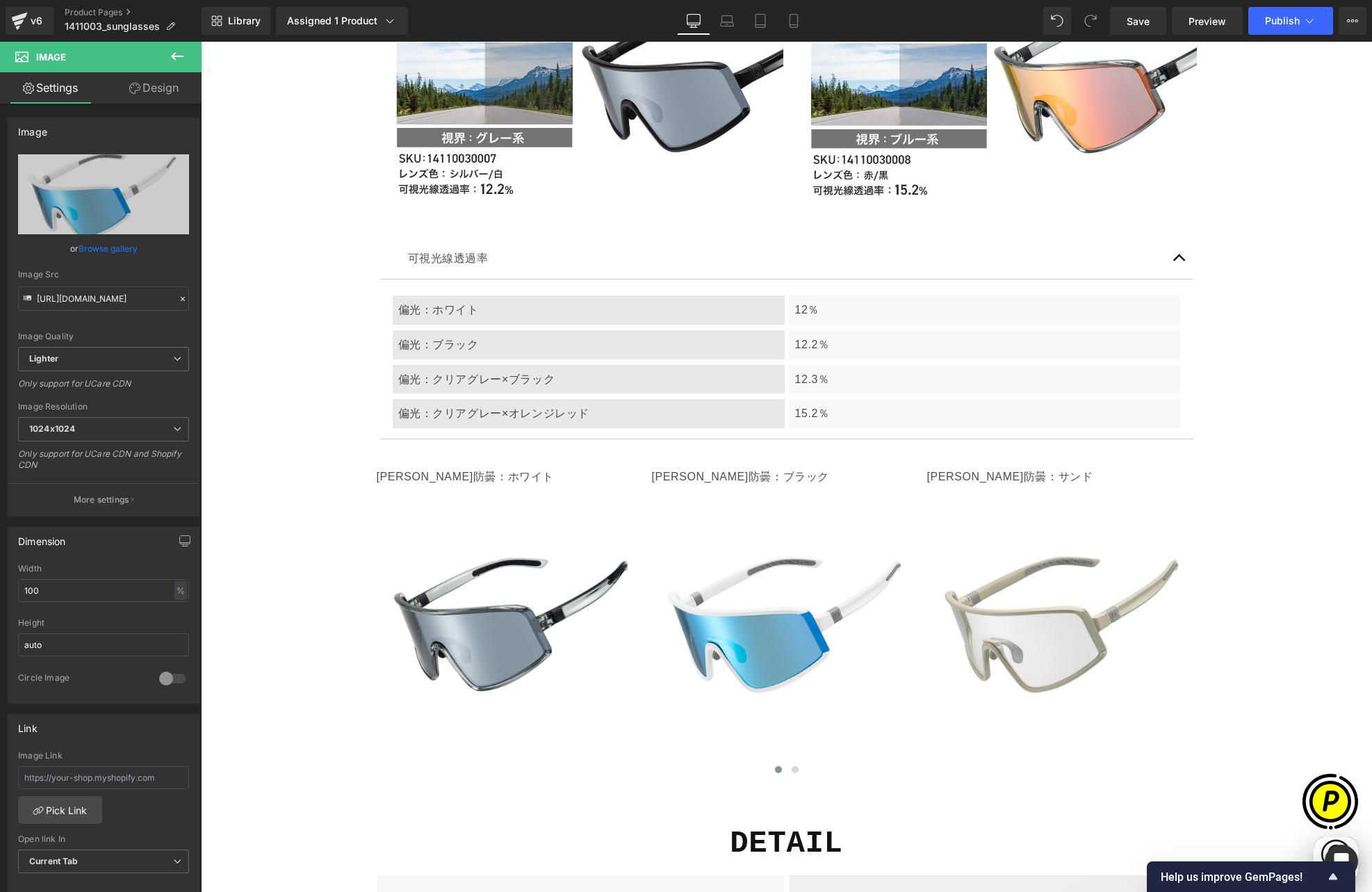
type input "[URL][DOMAIN_NAME]"
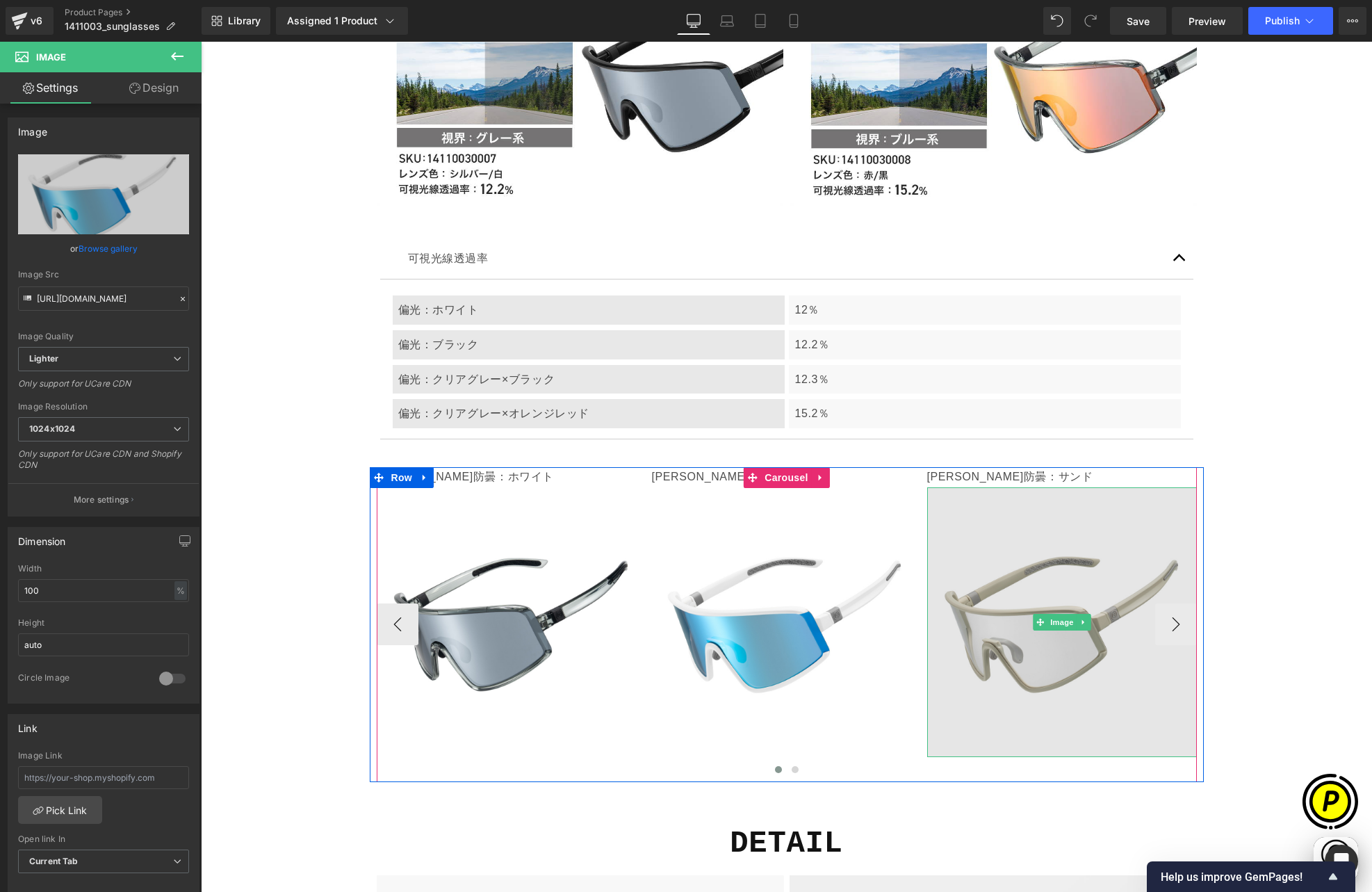
click at [1027, 487] on img at bounding box center [1062, 622] width 270 height 270
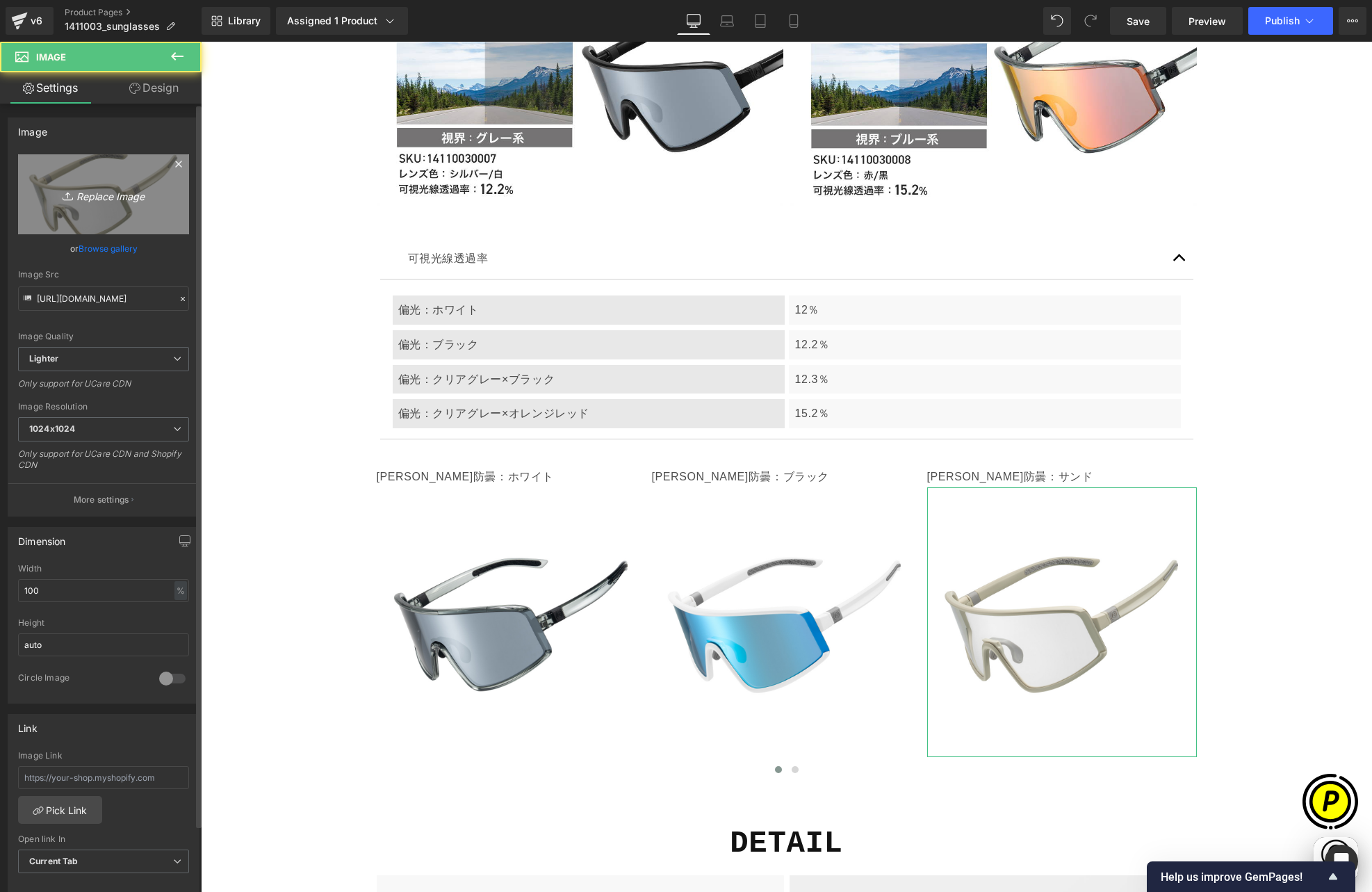
click at [57, 192] on icon "Replace Image" at bounding box center [104, 194] width 111 height 18
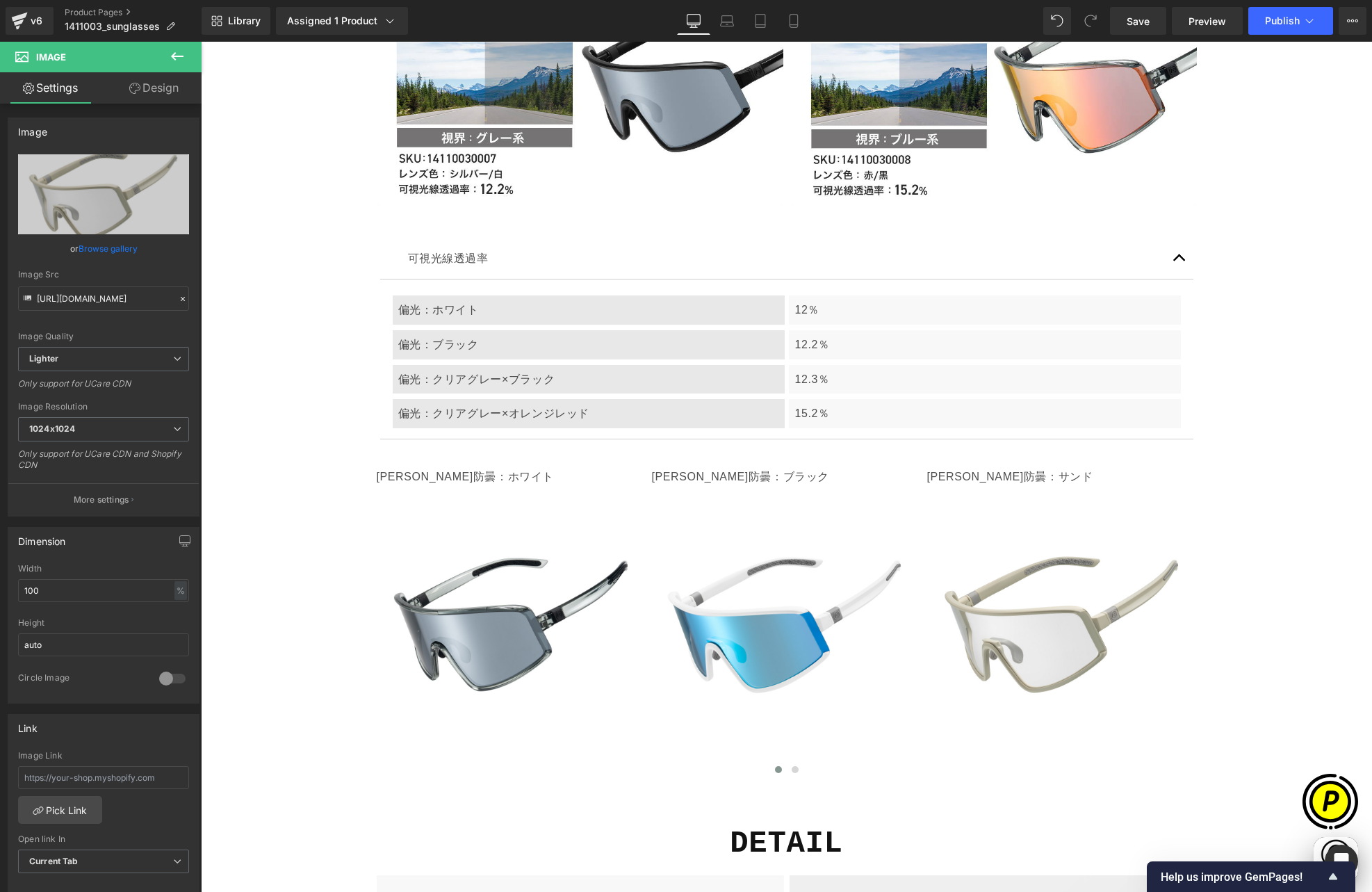
type input "C:\fakepath\14110030007.jpg"
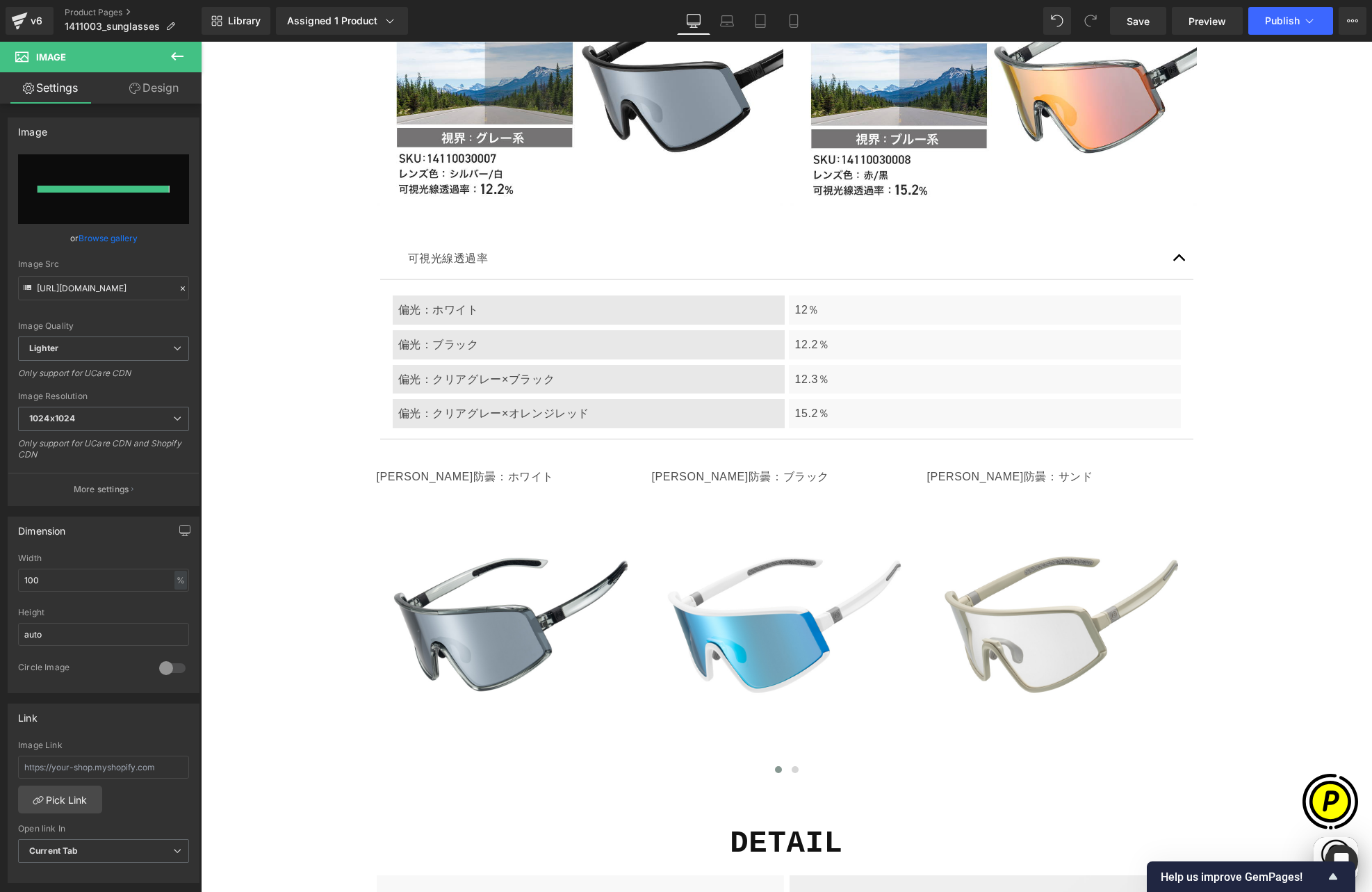
scroll to position [0, 542]
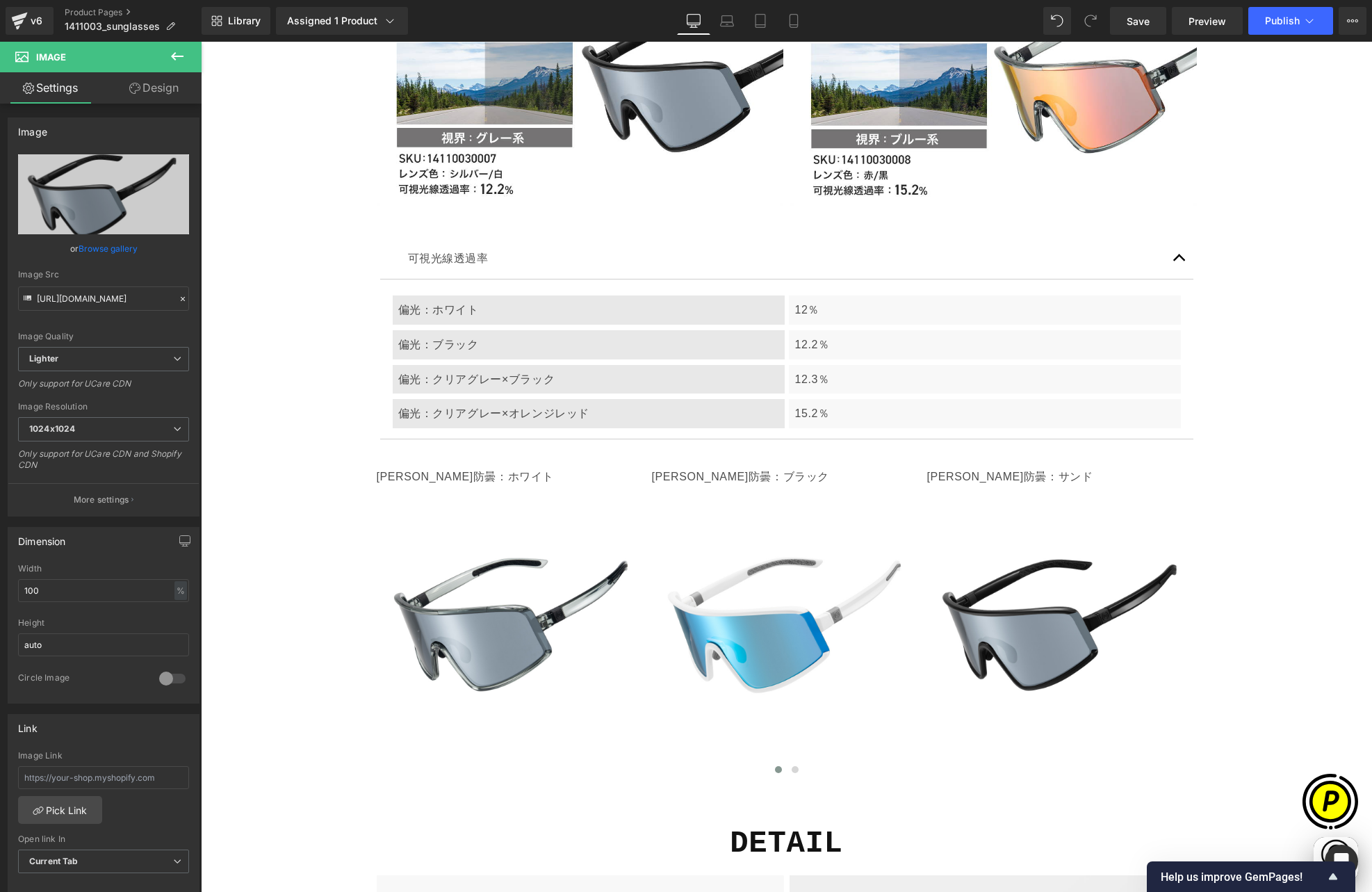
type input "[URL][DOMAIN_NAME]"
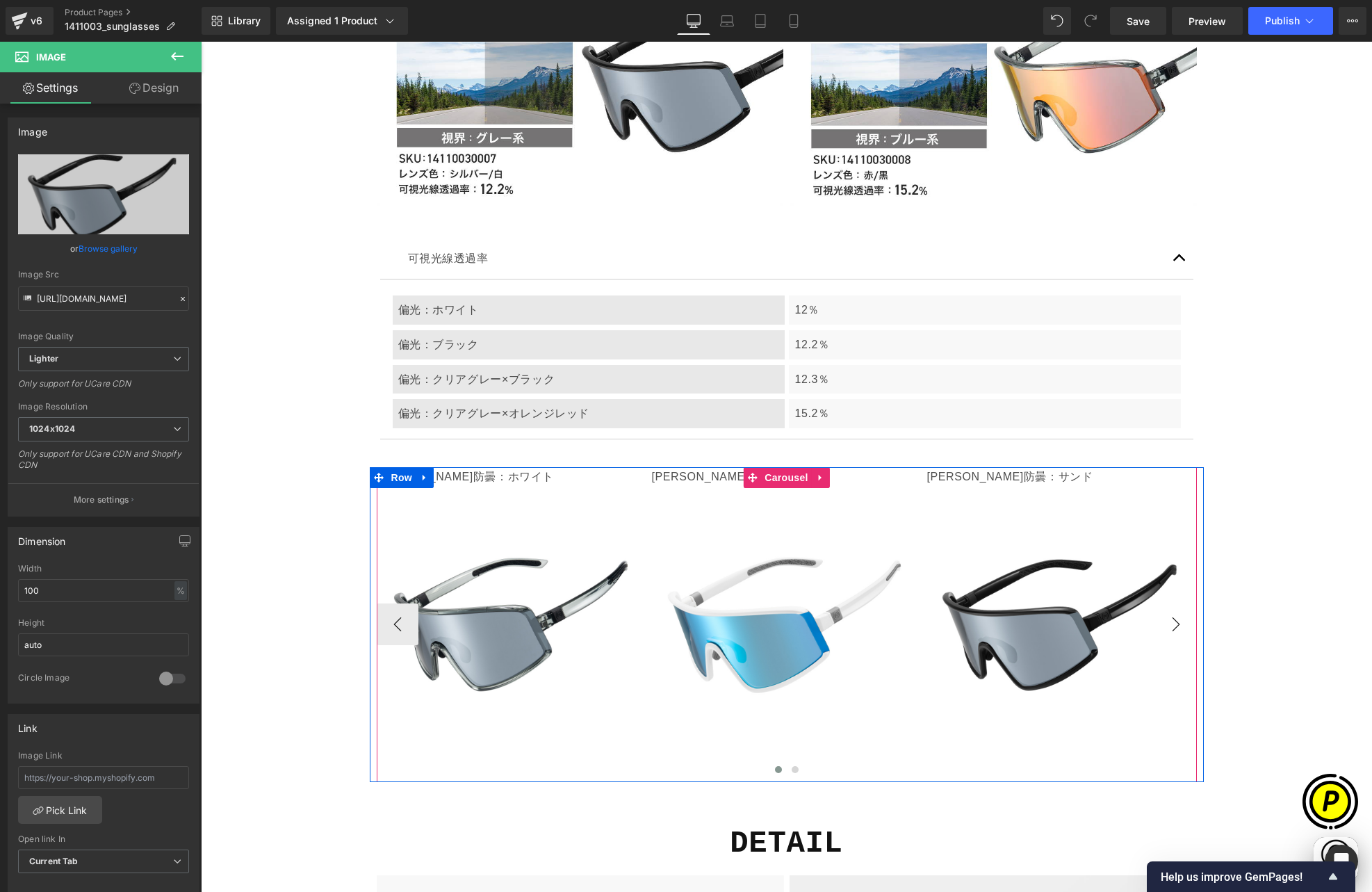
click at [1169, 603] on button "›" at bounding box center [1176, 623] width 42 height 42
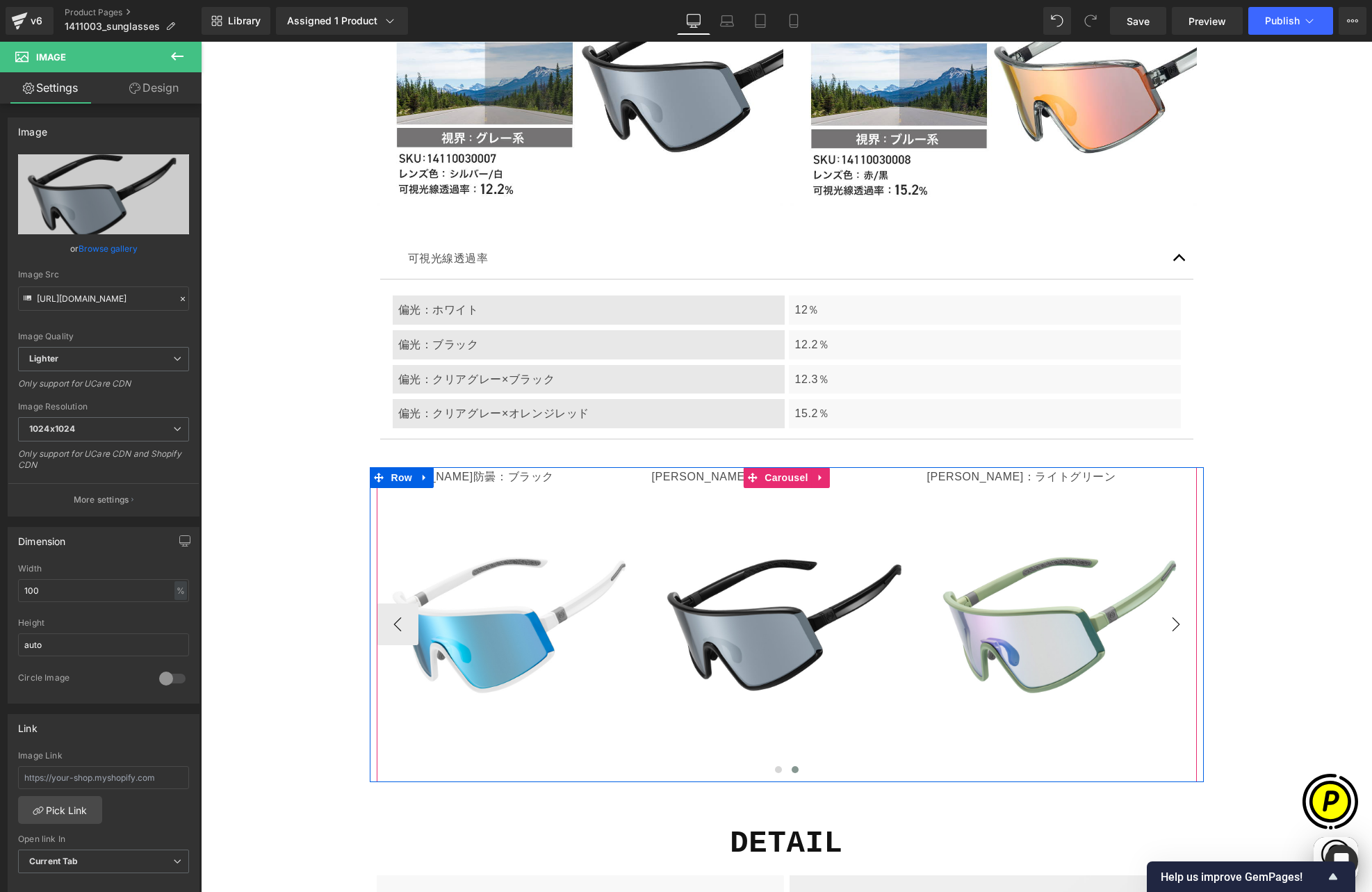
click at [1166, 603] on button "›" at bounding box center [1176, 623] width 42 height 42
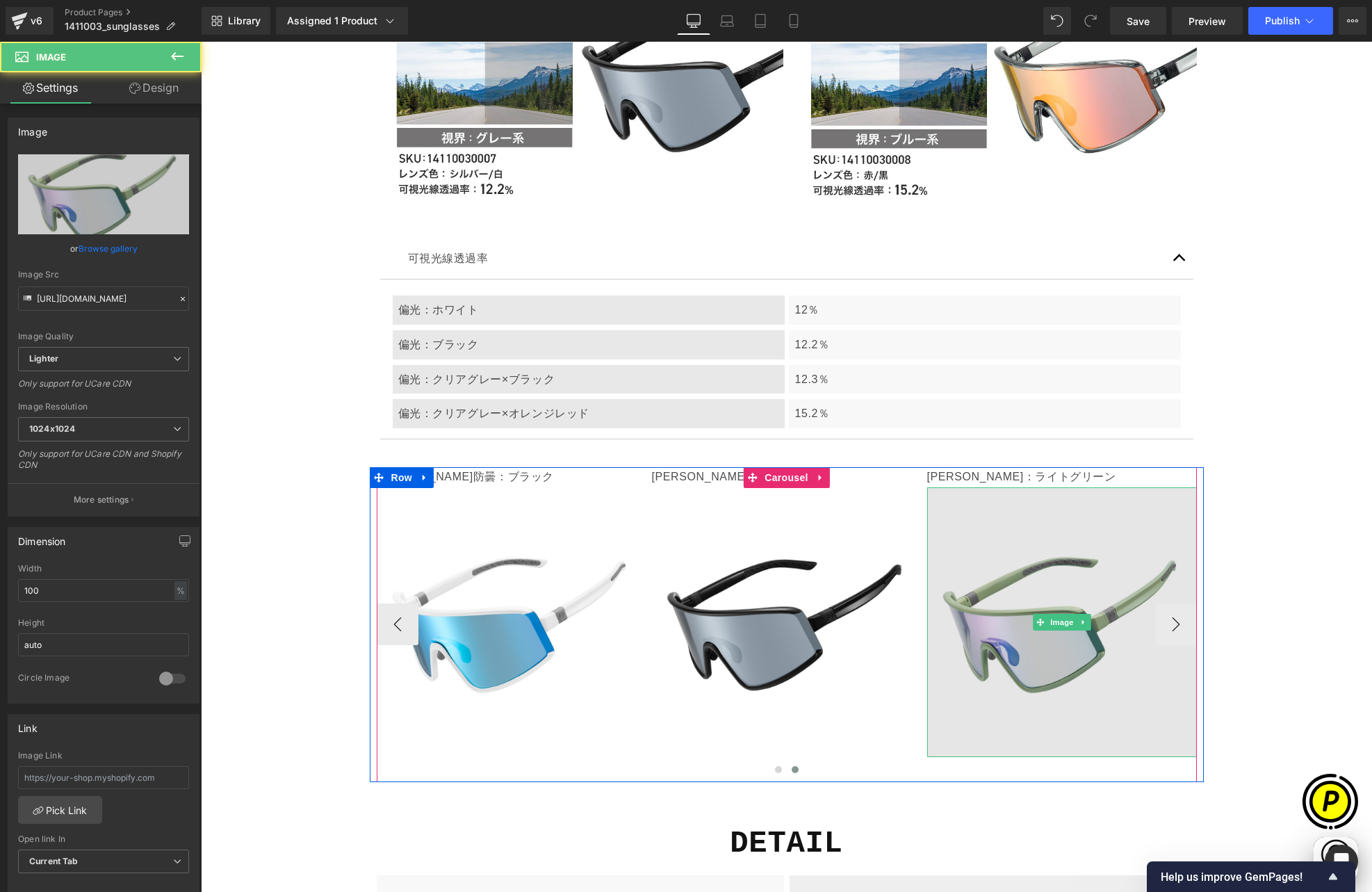
click at [993, 492] on img at bounding box center [1062, 622] width 270 height 270
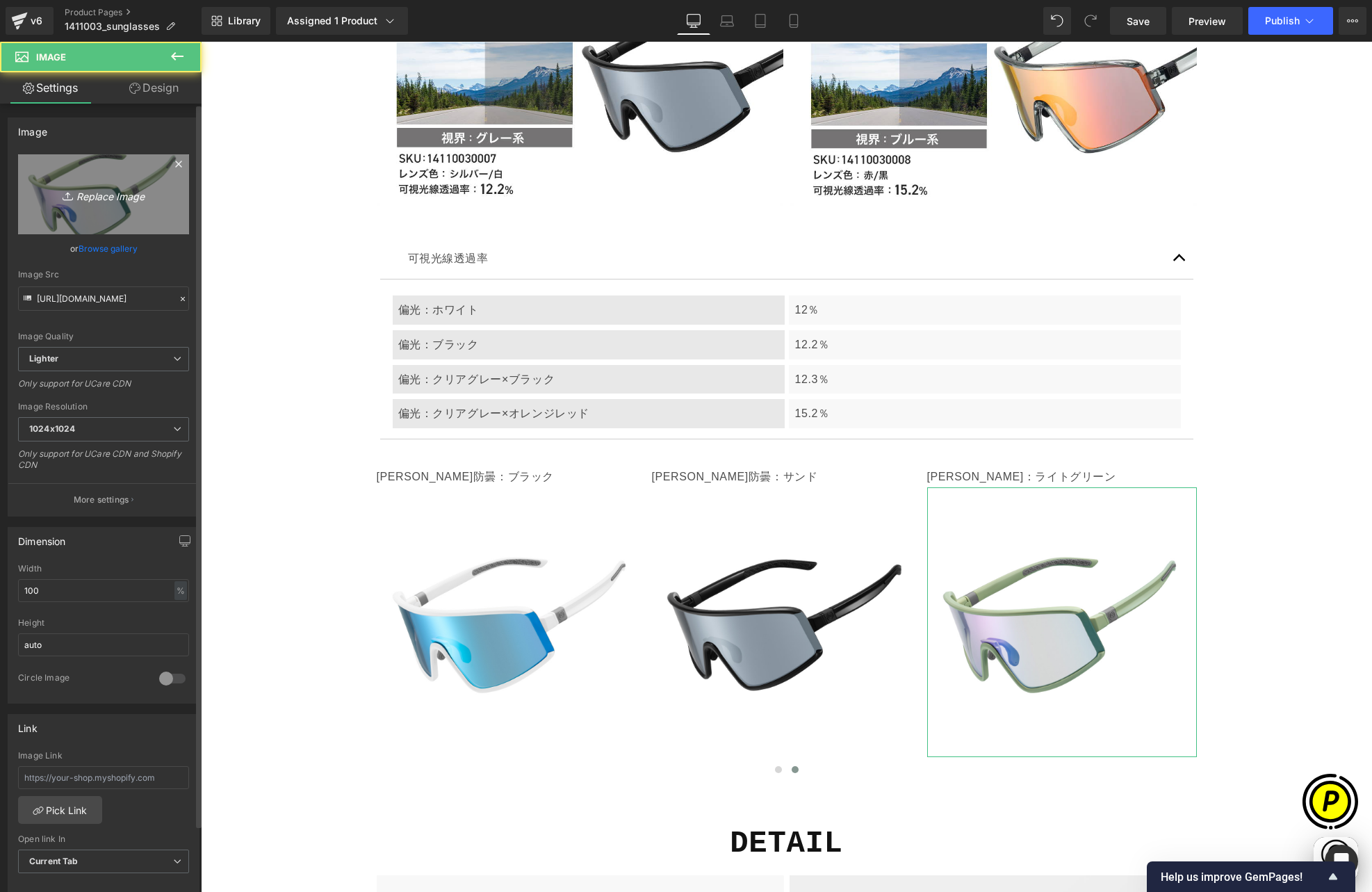
click at [106, 201] on icon "Replace Image" at bounding box center [104, 194] width 111 height 18
type input "C:\fakepath\14110030008.jpg"
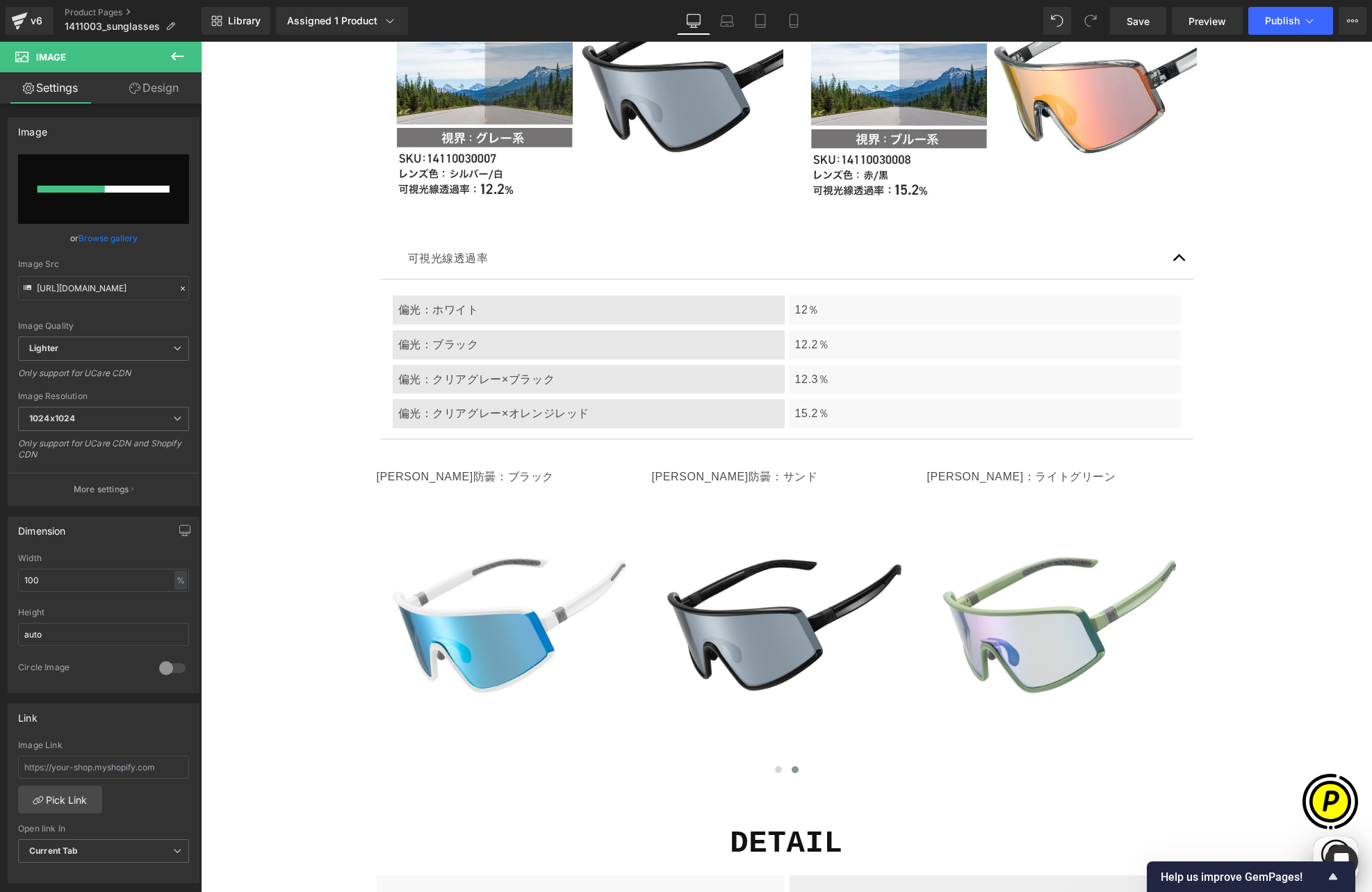
scroll to position [0, 0]
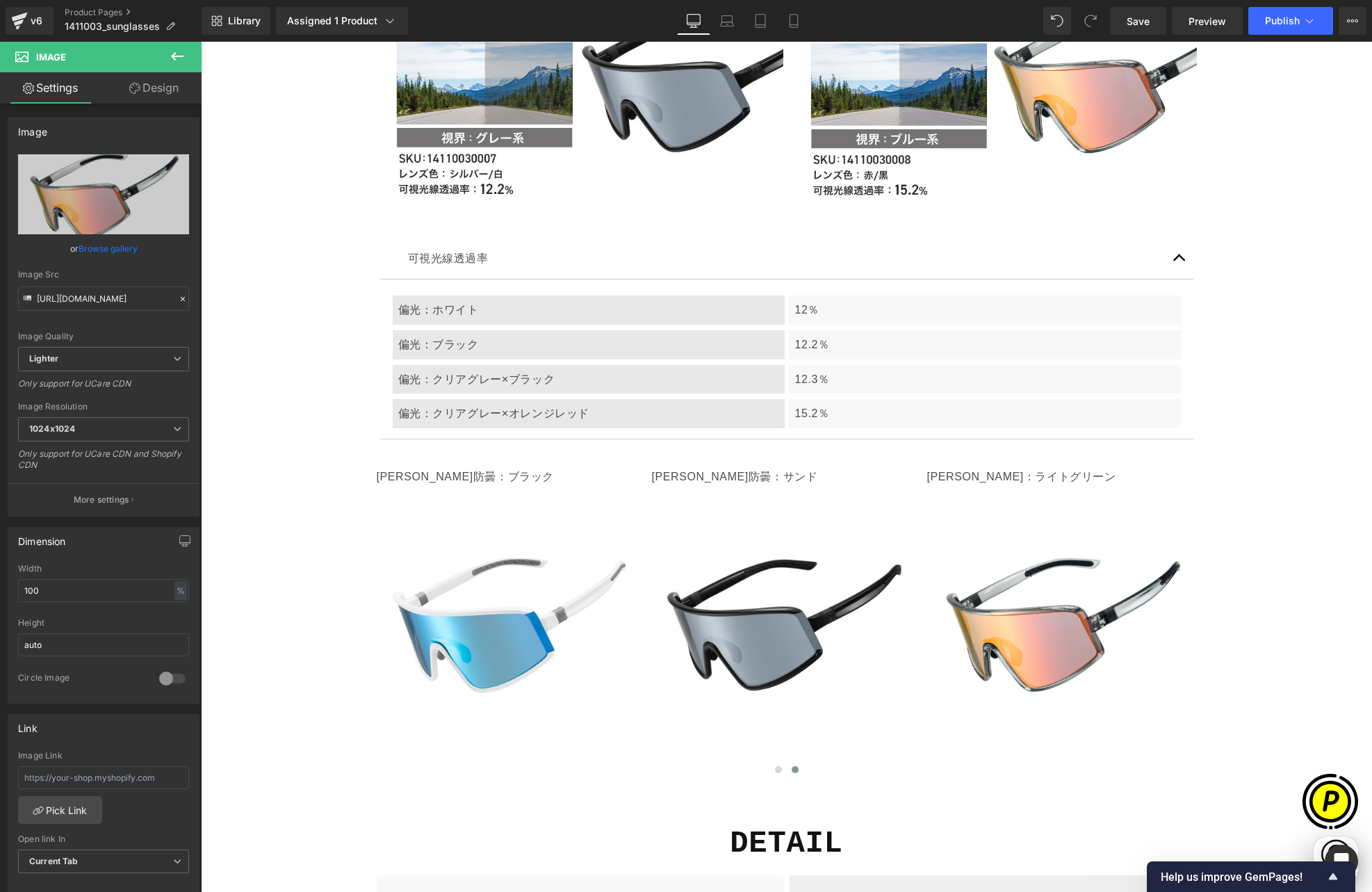
type input "[URL][DOMAIN_NAME]"
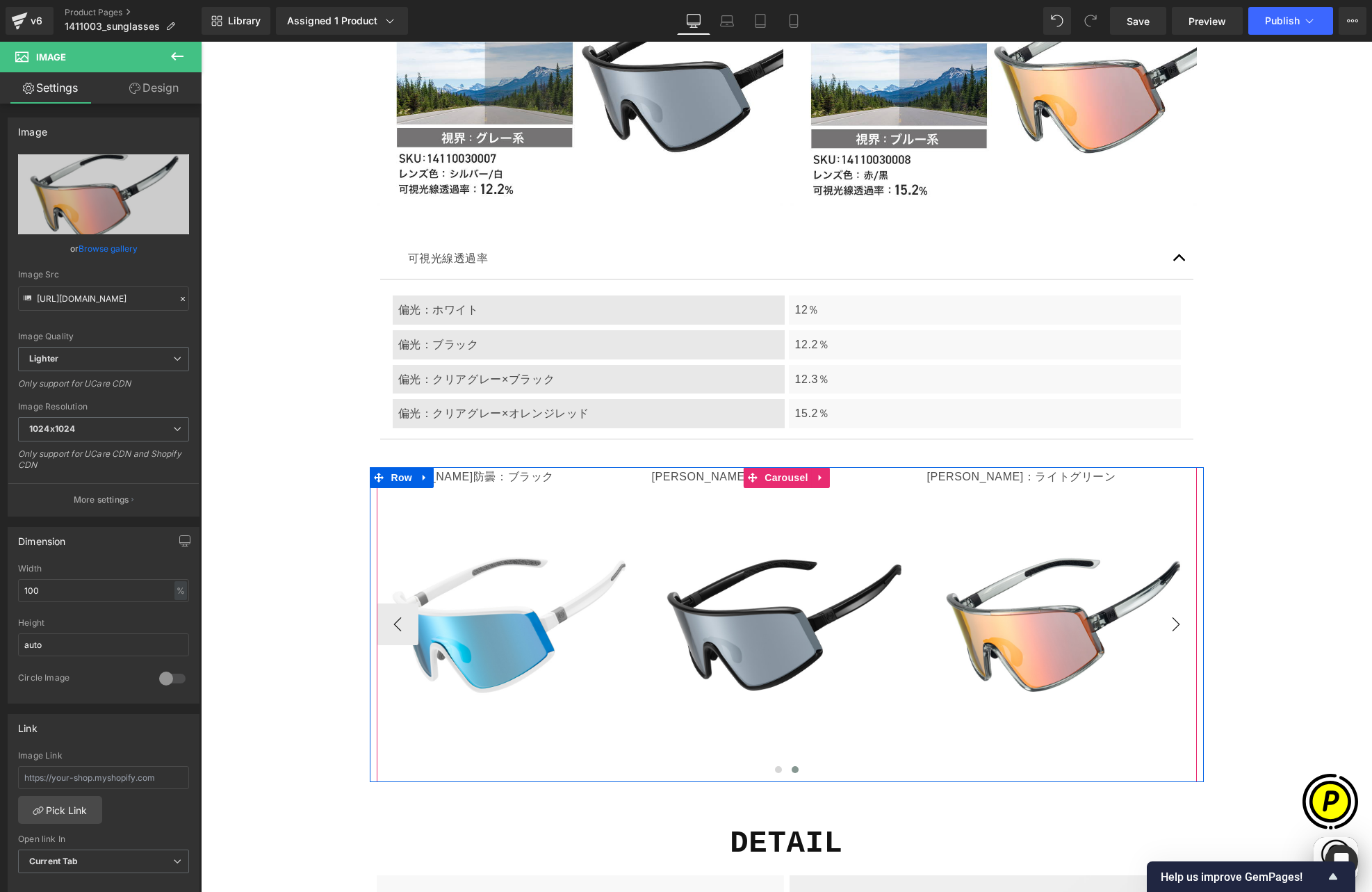
click at [1178, 603] on button "›" at bounding box center [1176, 623] width 42 height 42
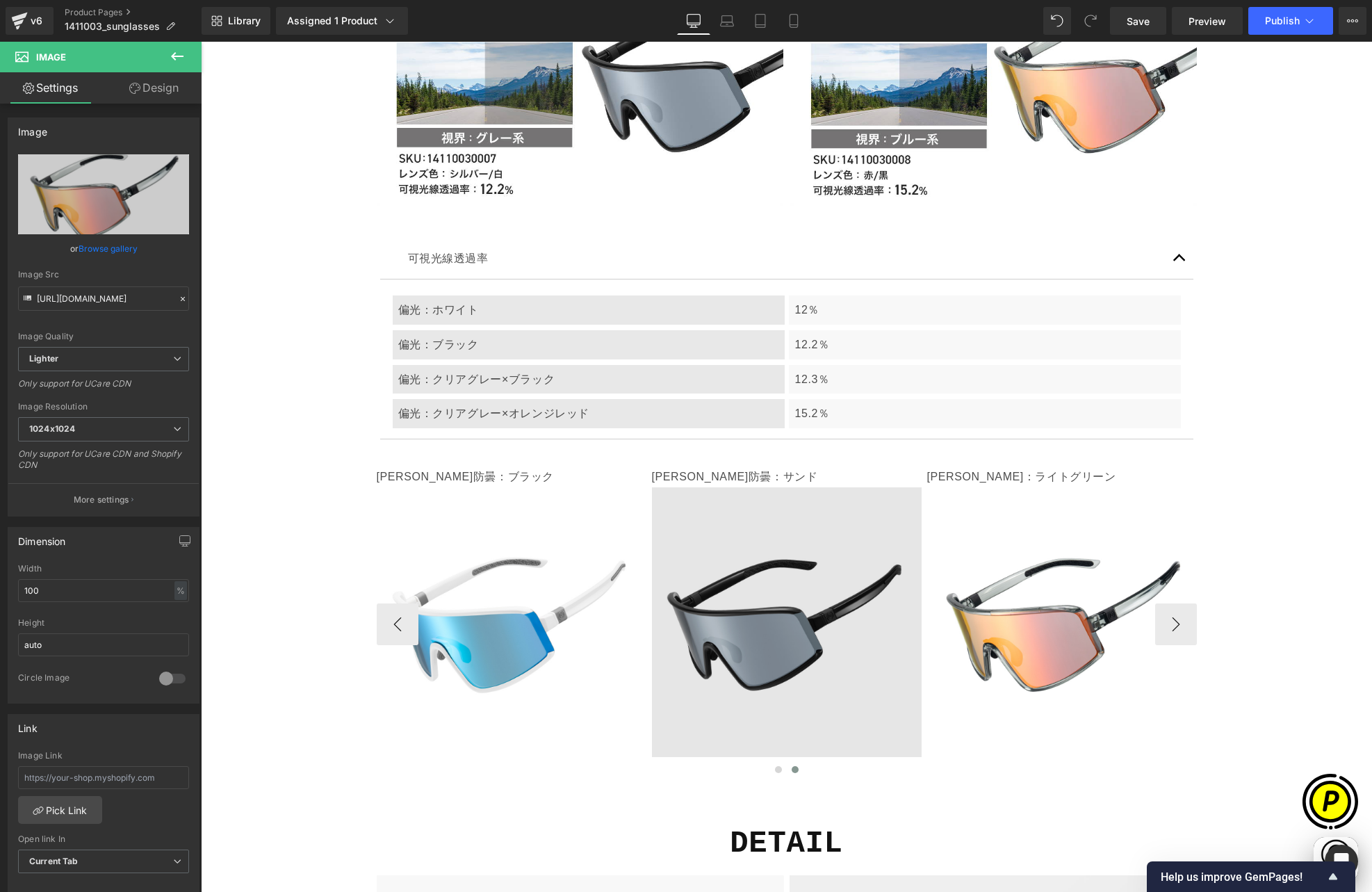
scroll to position [0, 271]
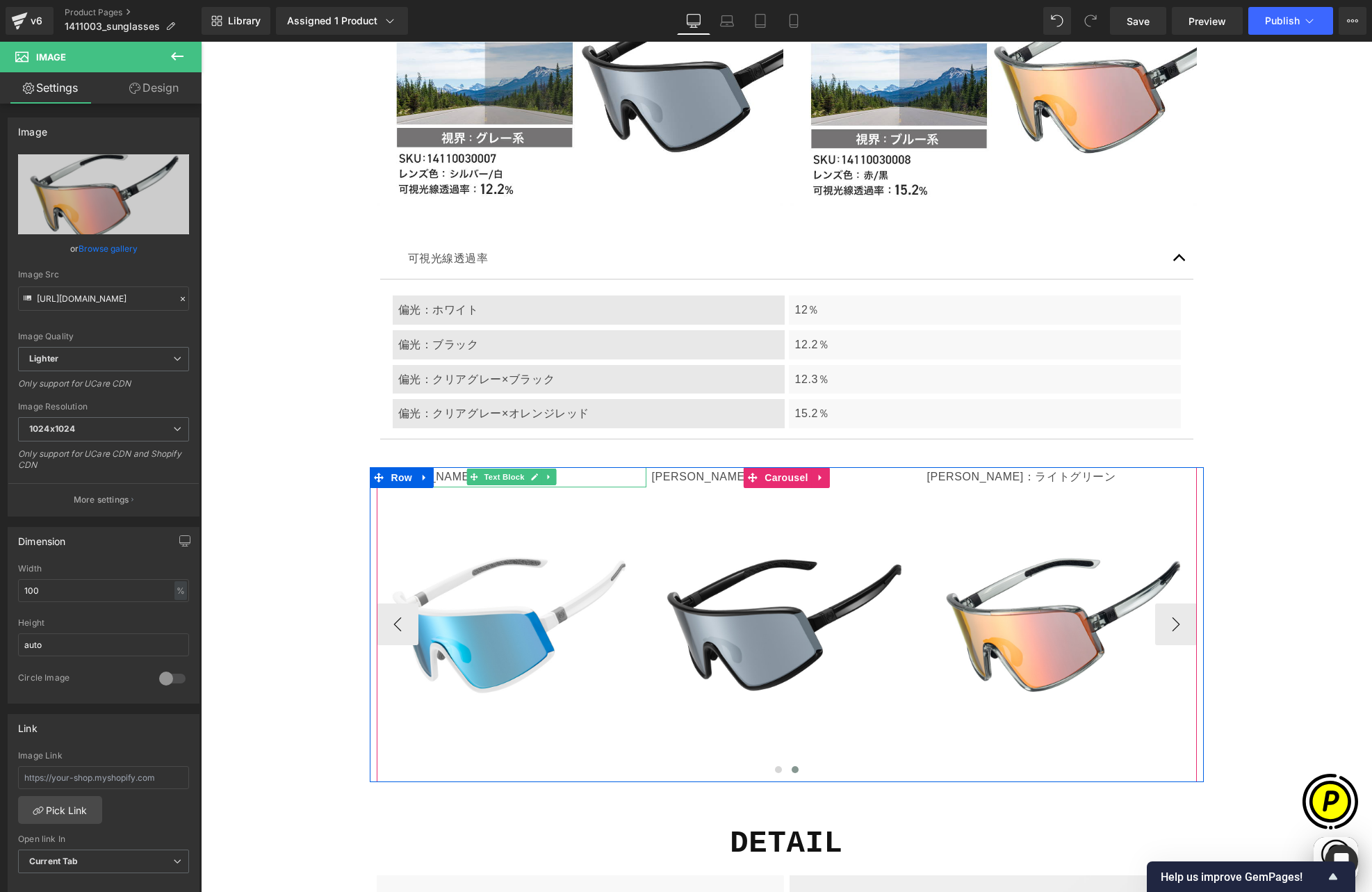
click at [439, 467] on p "[PERSON_NAME]防曇：ブラック" at bounding box center [511, 477] width 270 height 20
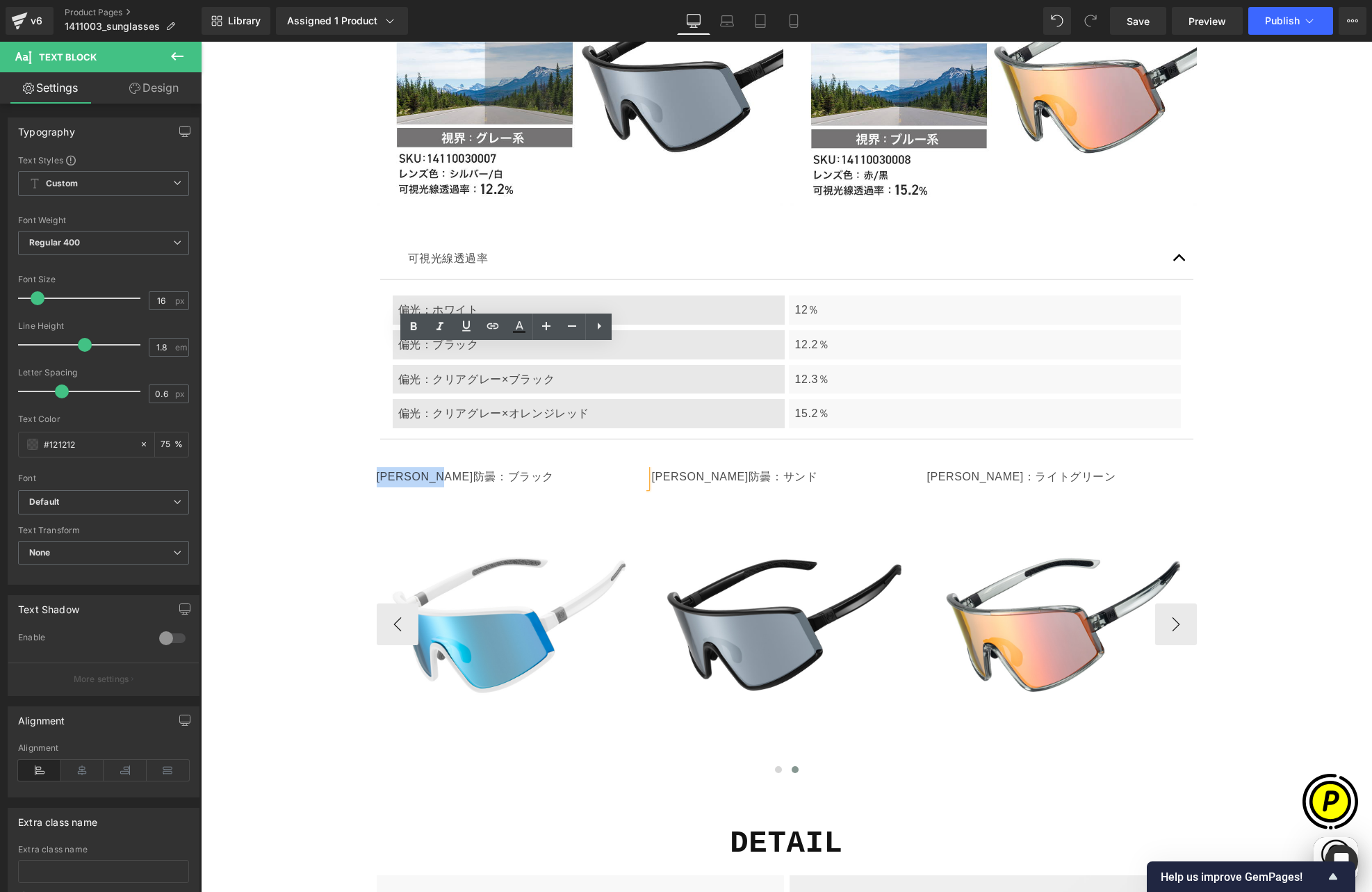
drag, startPoint x: 373, startPoint y: 355, endPoint x: 484, endPoint y: 358, distance: 111.0
click at [484, 467] on p "[PERSON_NAME]防曇：ブラック" at bounding box center [511, 477] width 270 height 20
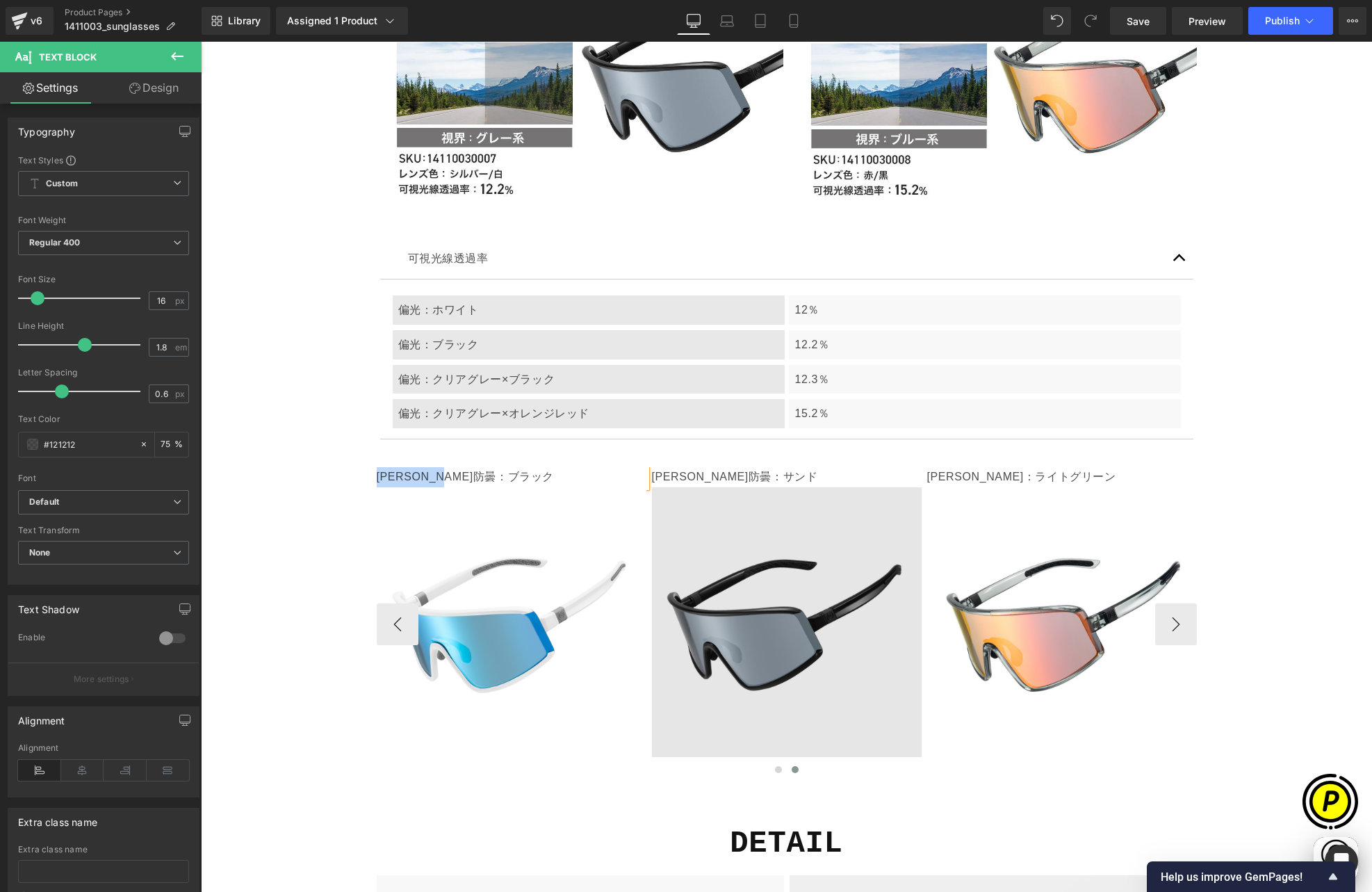
paste div
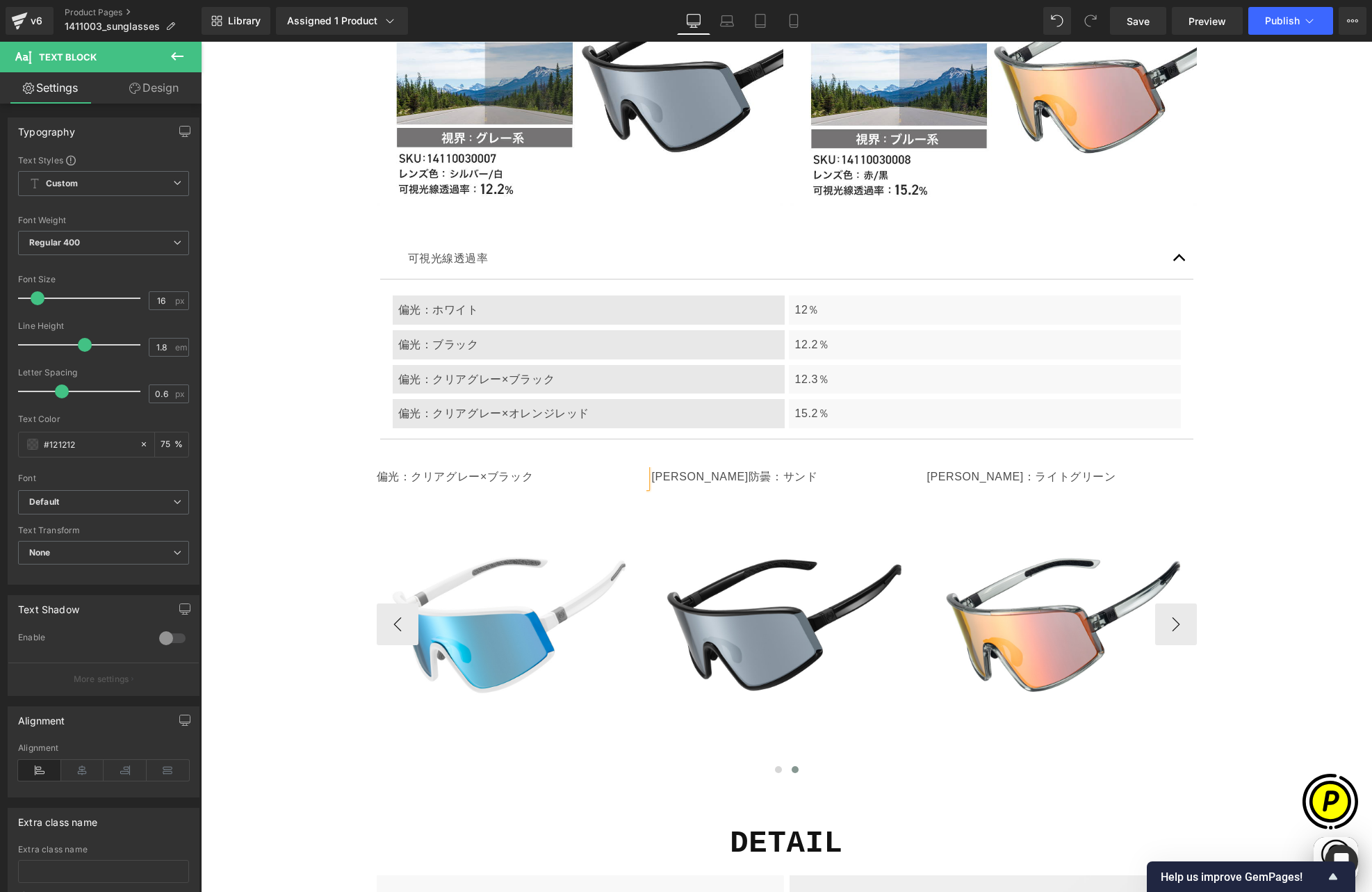
click at [689, 467] on p "[PERSON_NAME]防曇：サンド" at bounding box center [787, 477] width 270 height 20
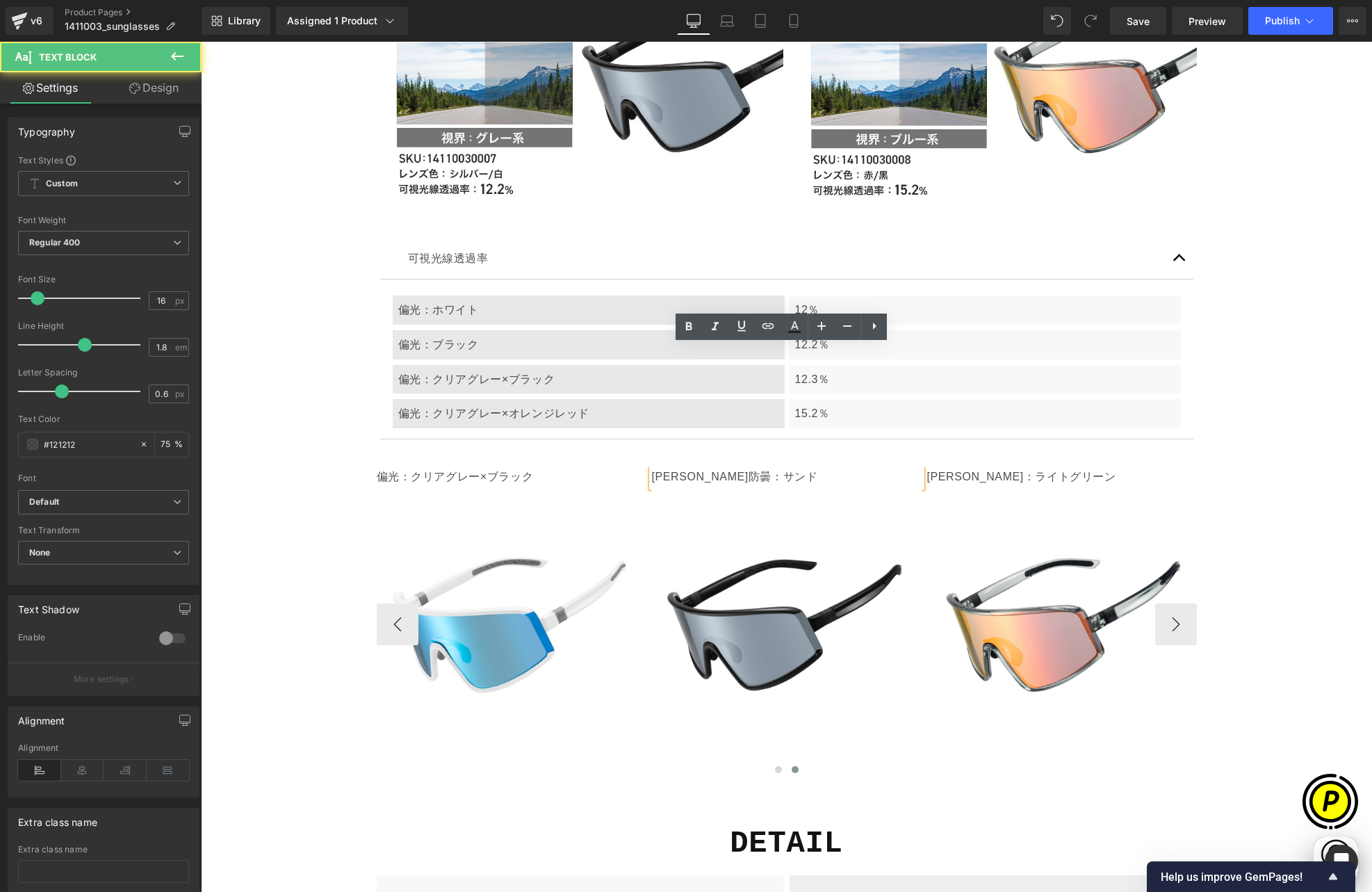
scroll to position [0, 542]
drag, startPoint x: 648, startPoint y: 355, endPoint x: 762, endPoint y: 364, distance: 114.4
click at [762, 467] on p "[PERSON_NAME]防曇：サンド" at bounding box center [787, 477] width 270 height 20
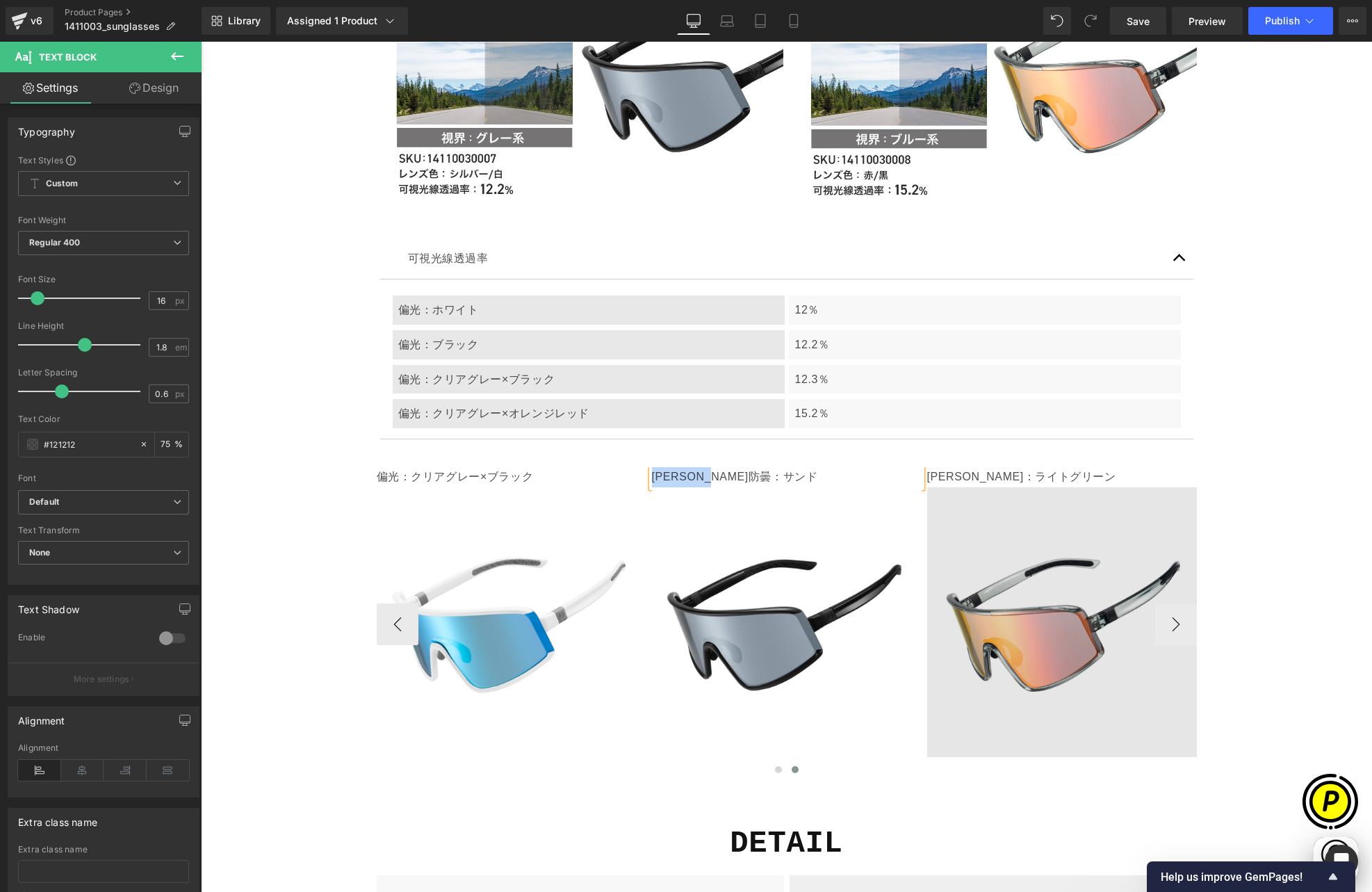
paste div
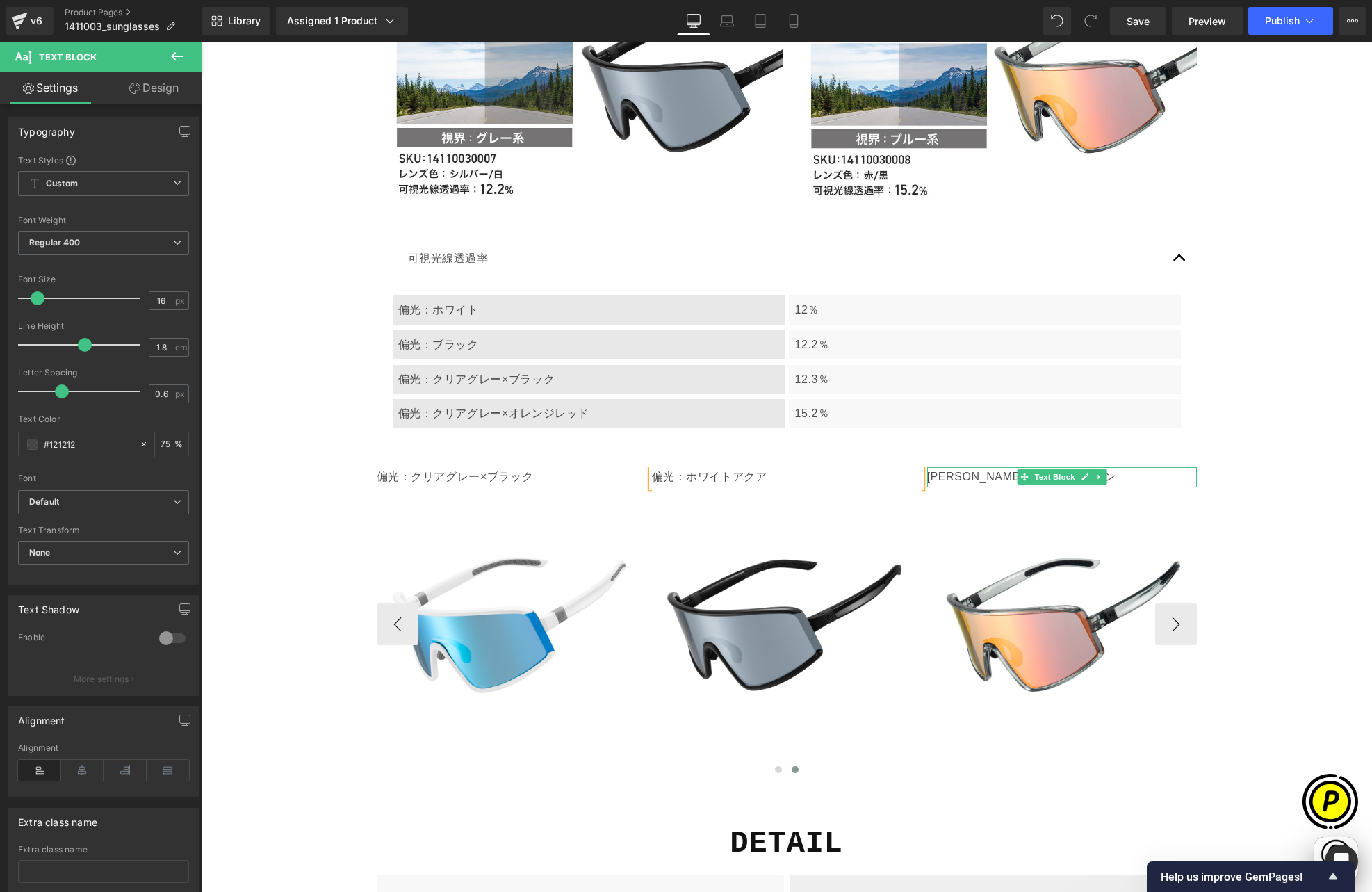
click at [938, 467] on p "[PERSON_NAME]：ライトグリーン" at bounding box center [1062, 477] width 270 height 20
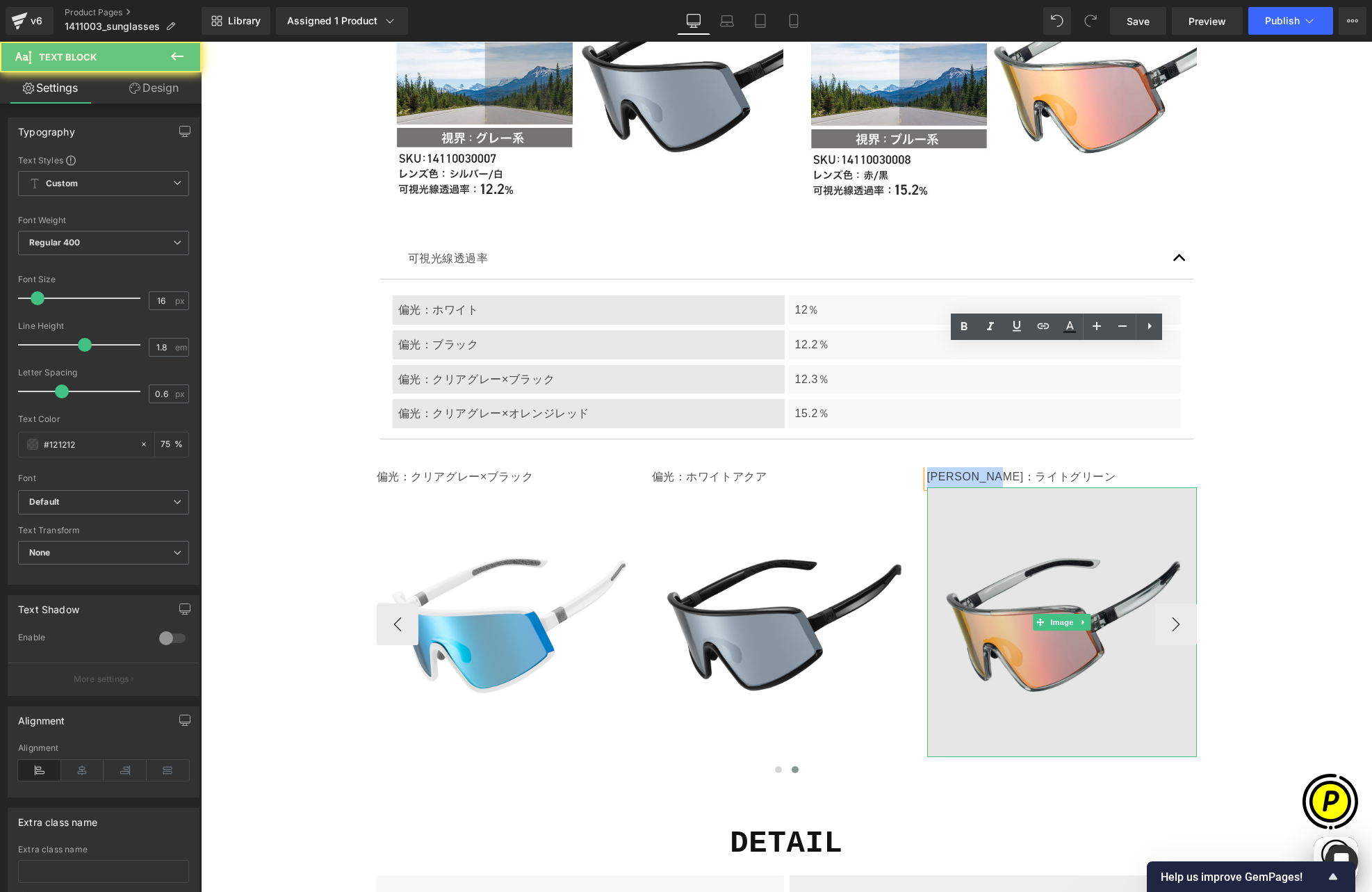
drag, startPoint x: 923, startPoint y: 354, endPoint x: 1095, endPoint y: 384, distance: 174.6
click at [1082, 467] on div "[PERSON_NAME]：ライトグリーン Text Block Image" at bounding box center [1062, 611] width 270 height 290
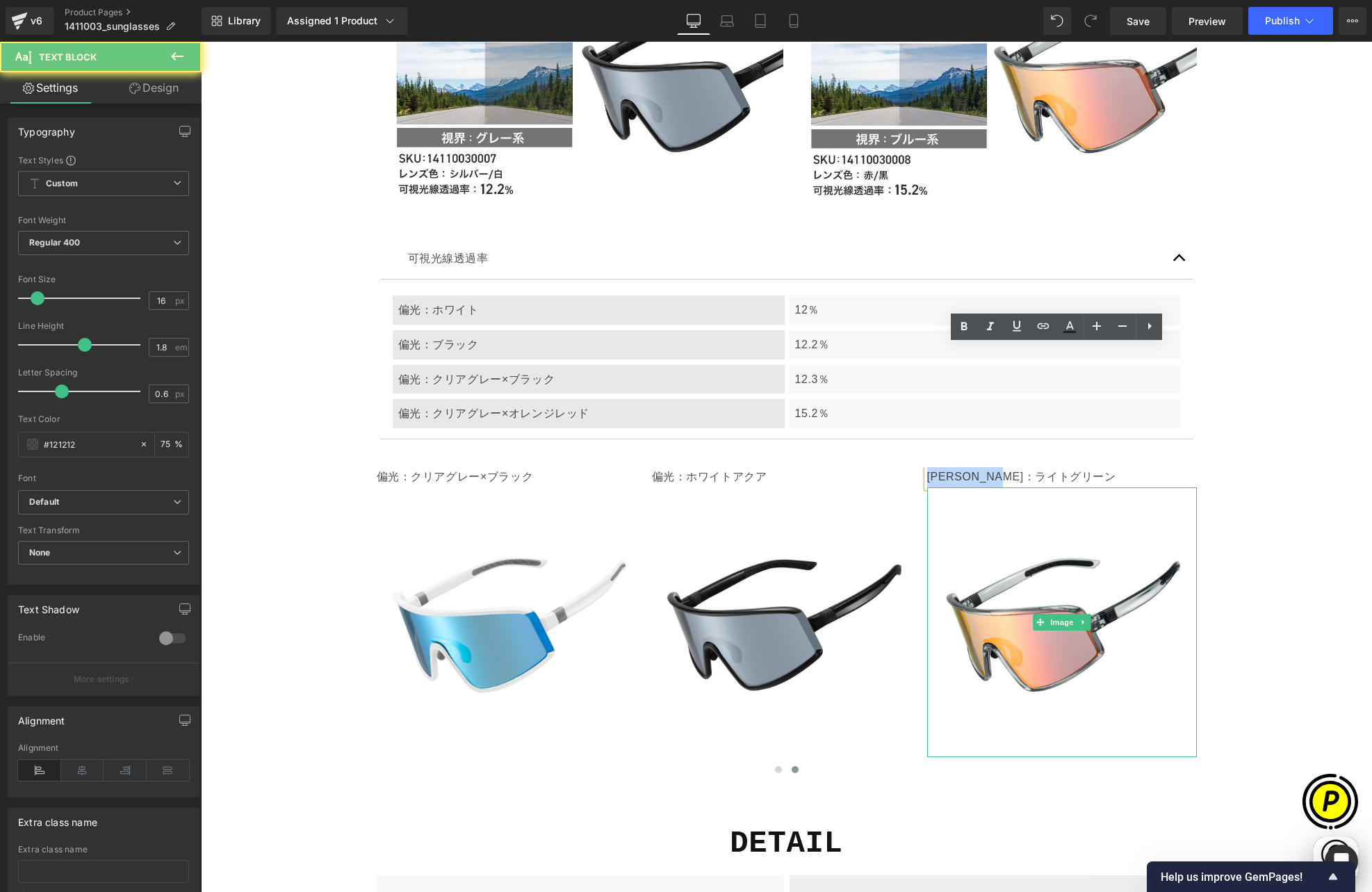
scroll to position [0, 813]
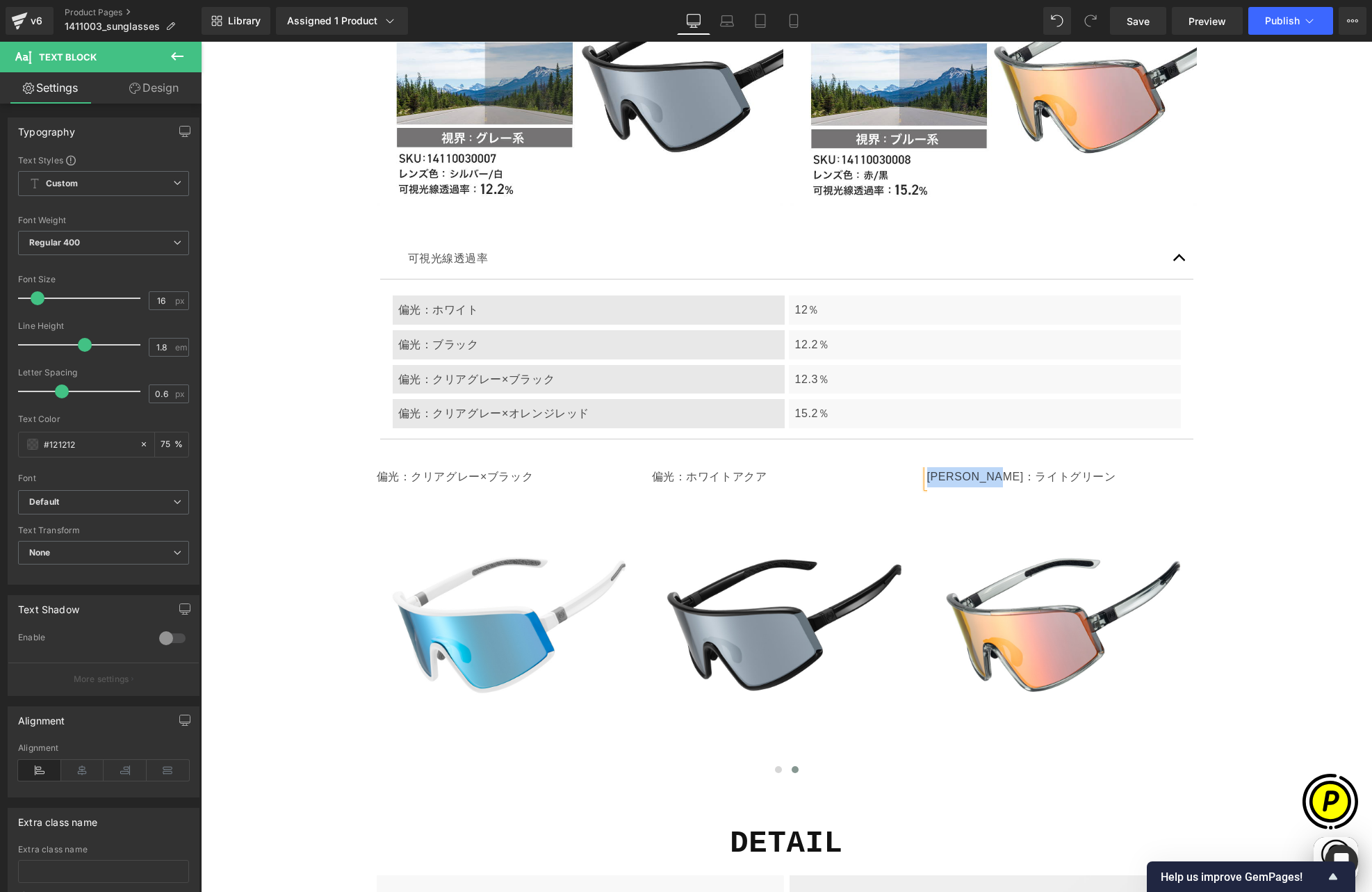
paste div
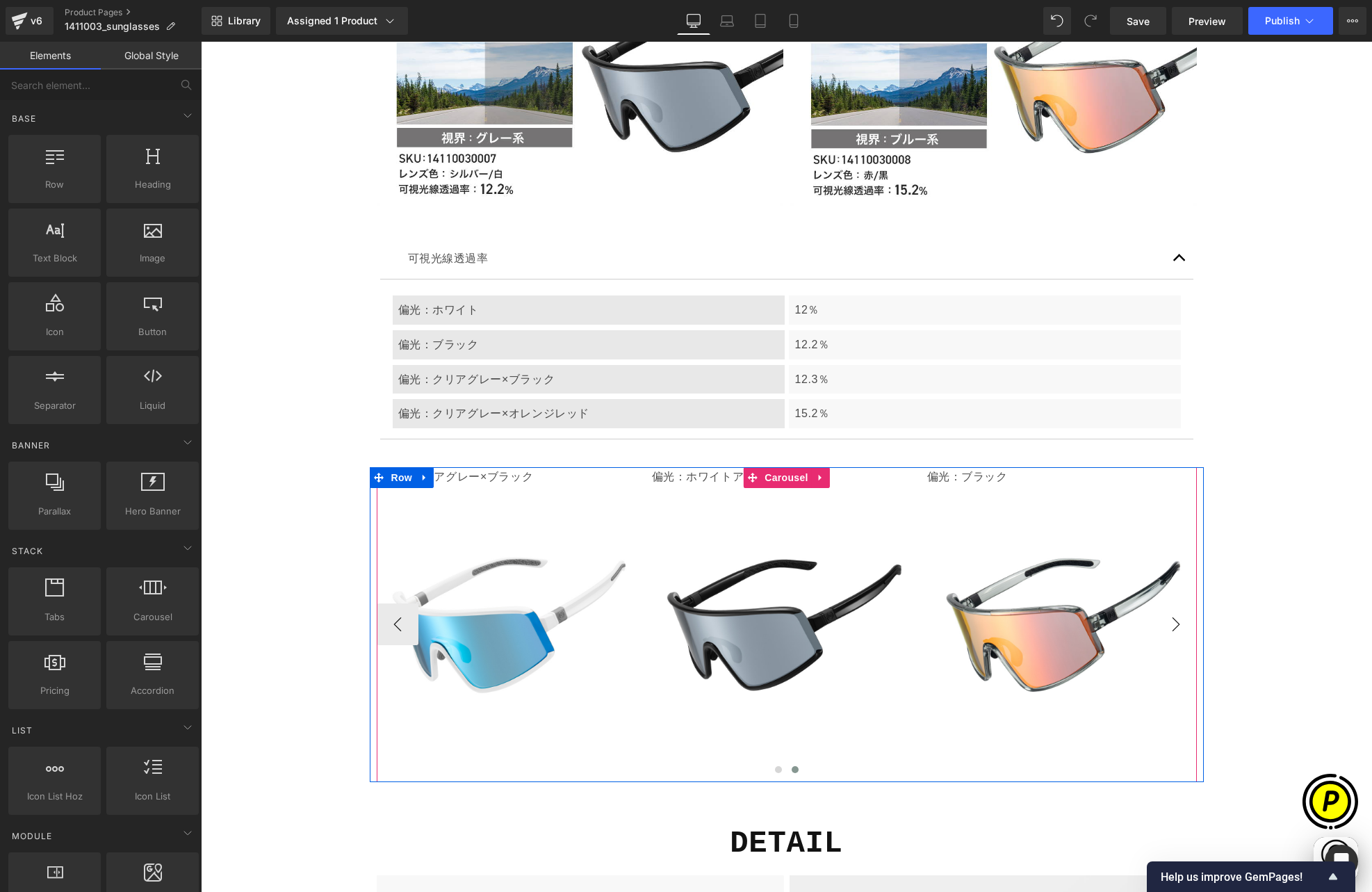
click at [1182, 603] on button "›" at bounding box center [1176, 623] width 42 height 42
click at [1177, 603] on button "›" at bounding box center [1176, 623] width 42 height 42
click at [396, 603] on button "‹" at bounding box center [397, 623] width 42 height 42
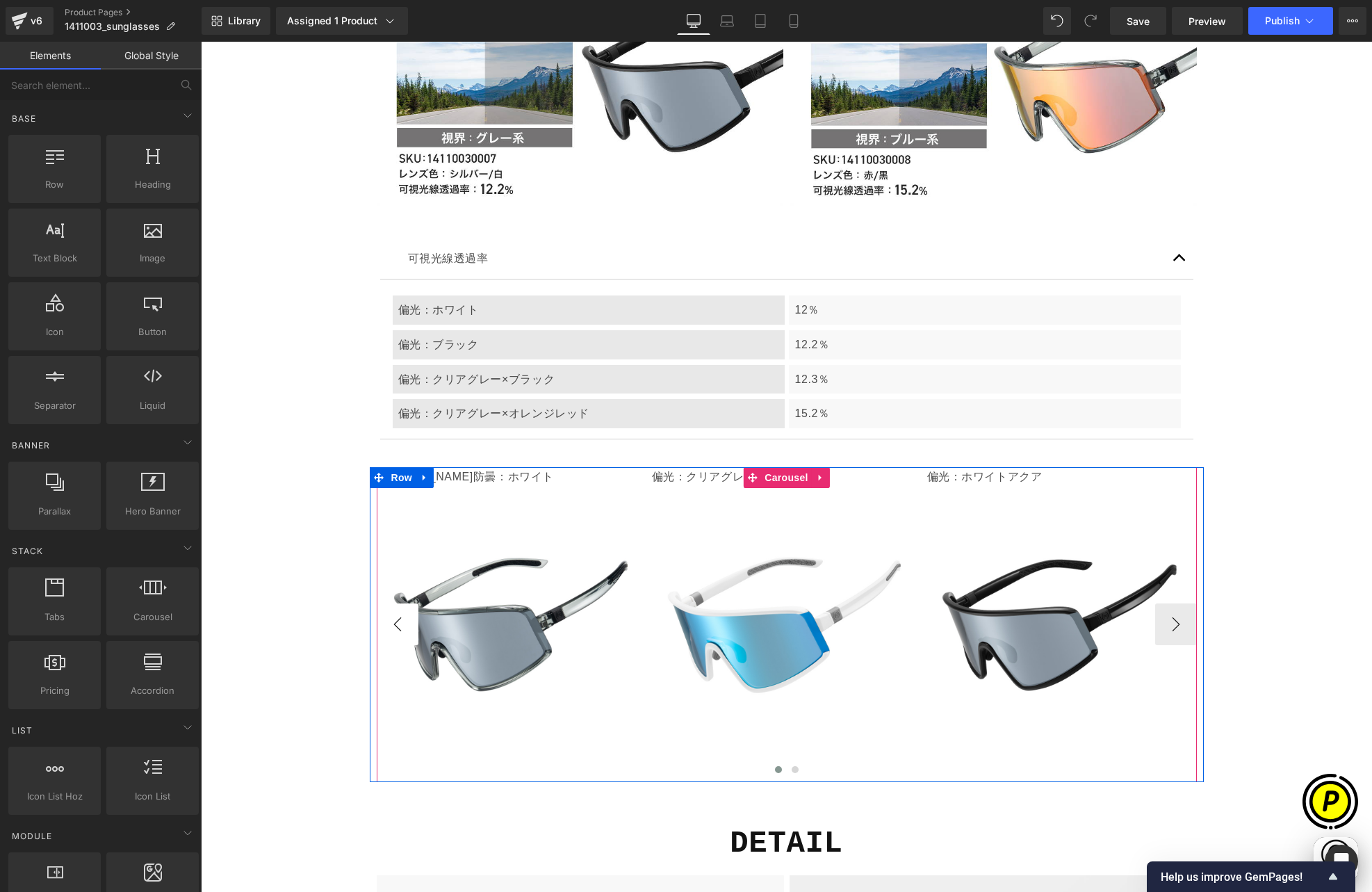
click at [396, 603] on button "‹" at bounding box center [397, 623] width 42 height 42
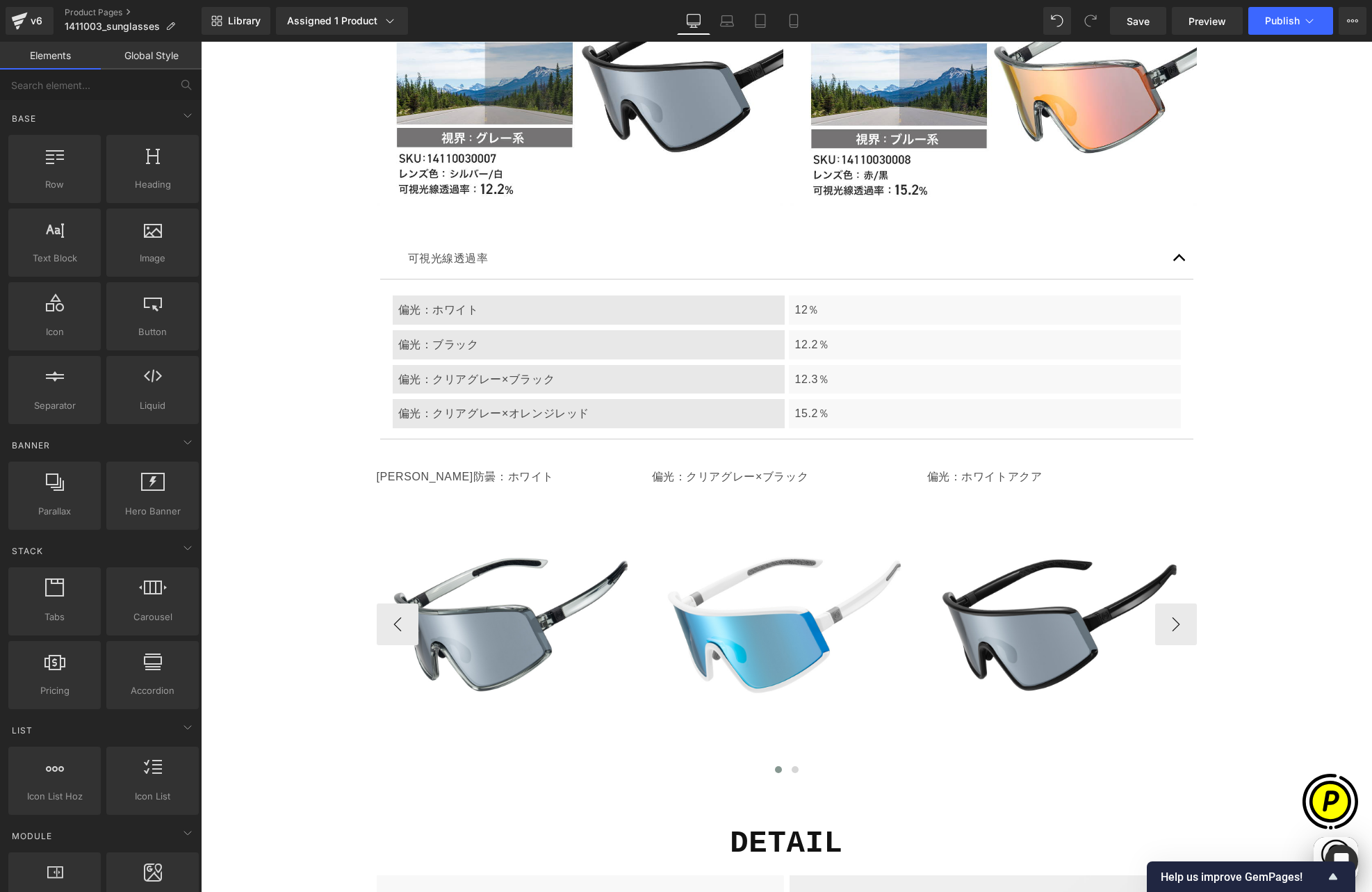
click at [442, 467] on p "[PERSON_NAME]防曇：ホワイト" at bounding box center [511, 477] width 270 height 20
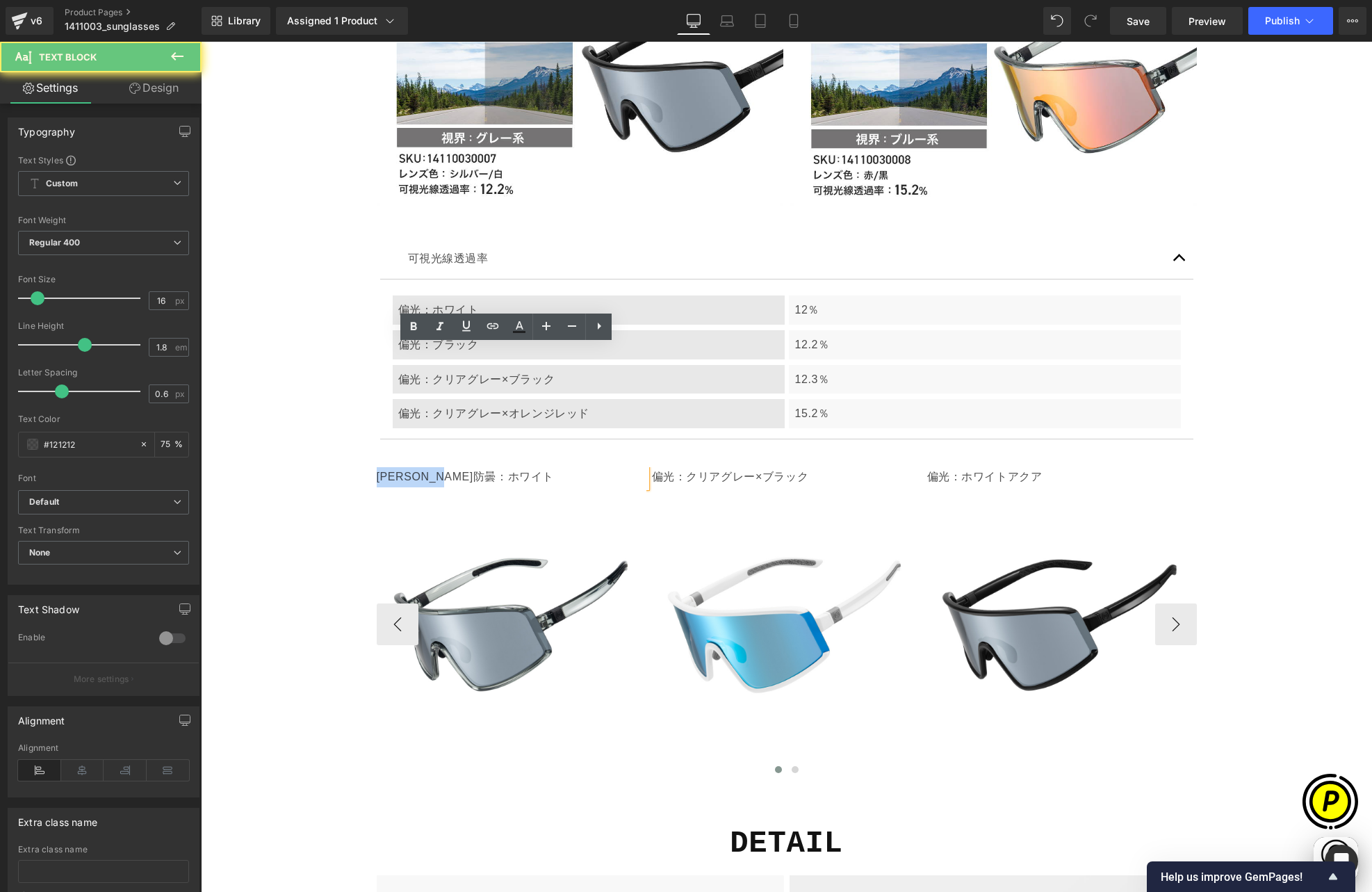
drag, startPoint x: 374, startPoint y: 355, endPoint x: 491, endPoint y: 360, distance: 117.1
click at [491, 467] on p "[PERSON_NAME]防曇：ホワイト" at bounding box center [511, 477] width 270 height 20
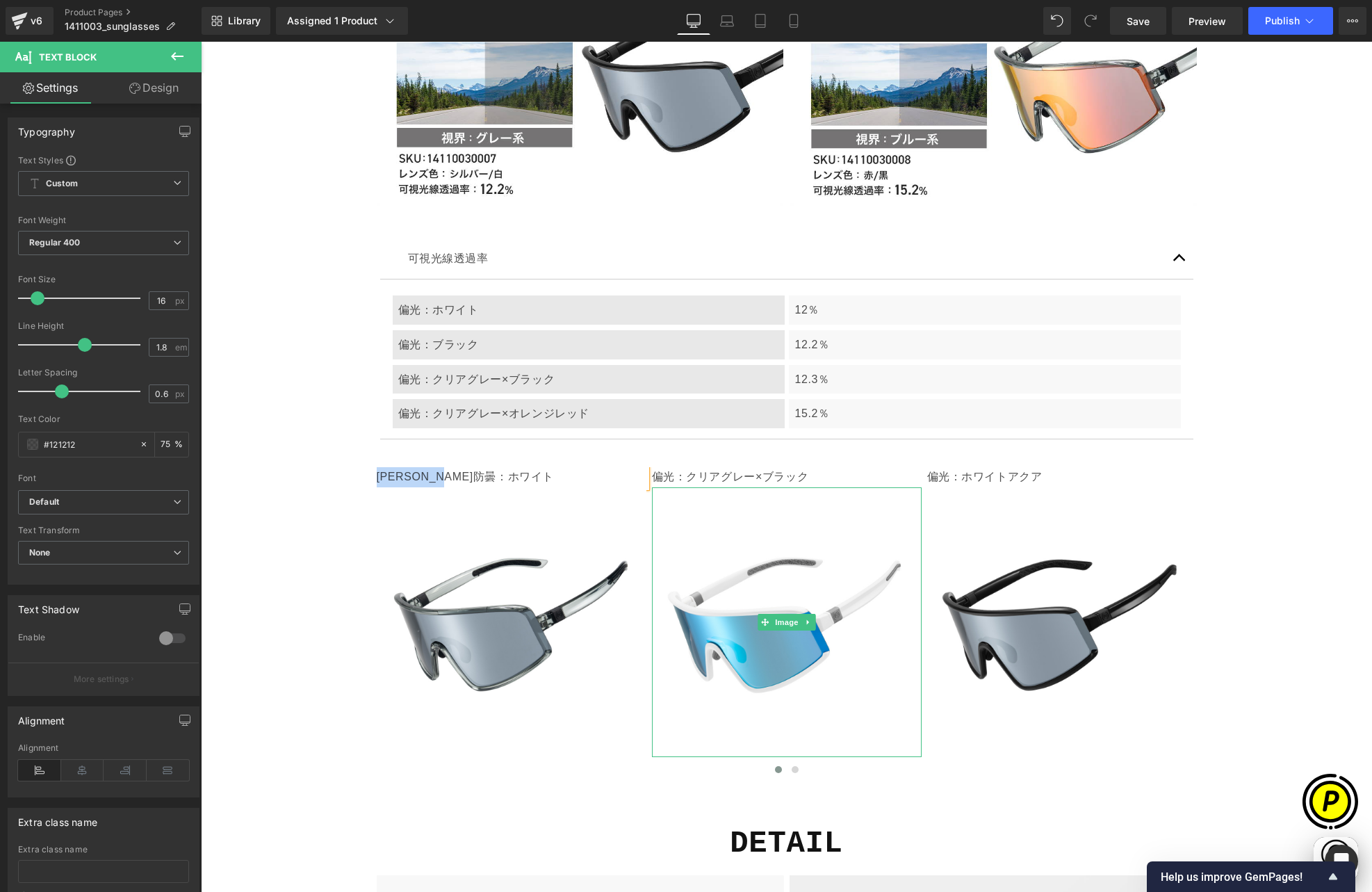
paste div
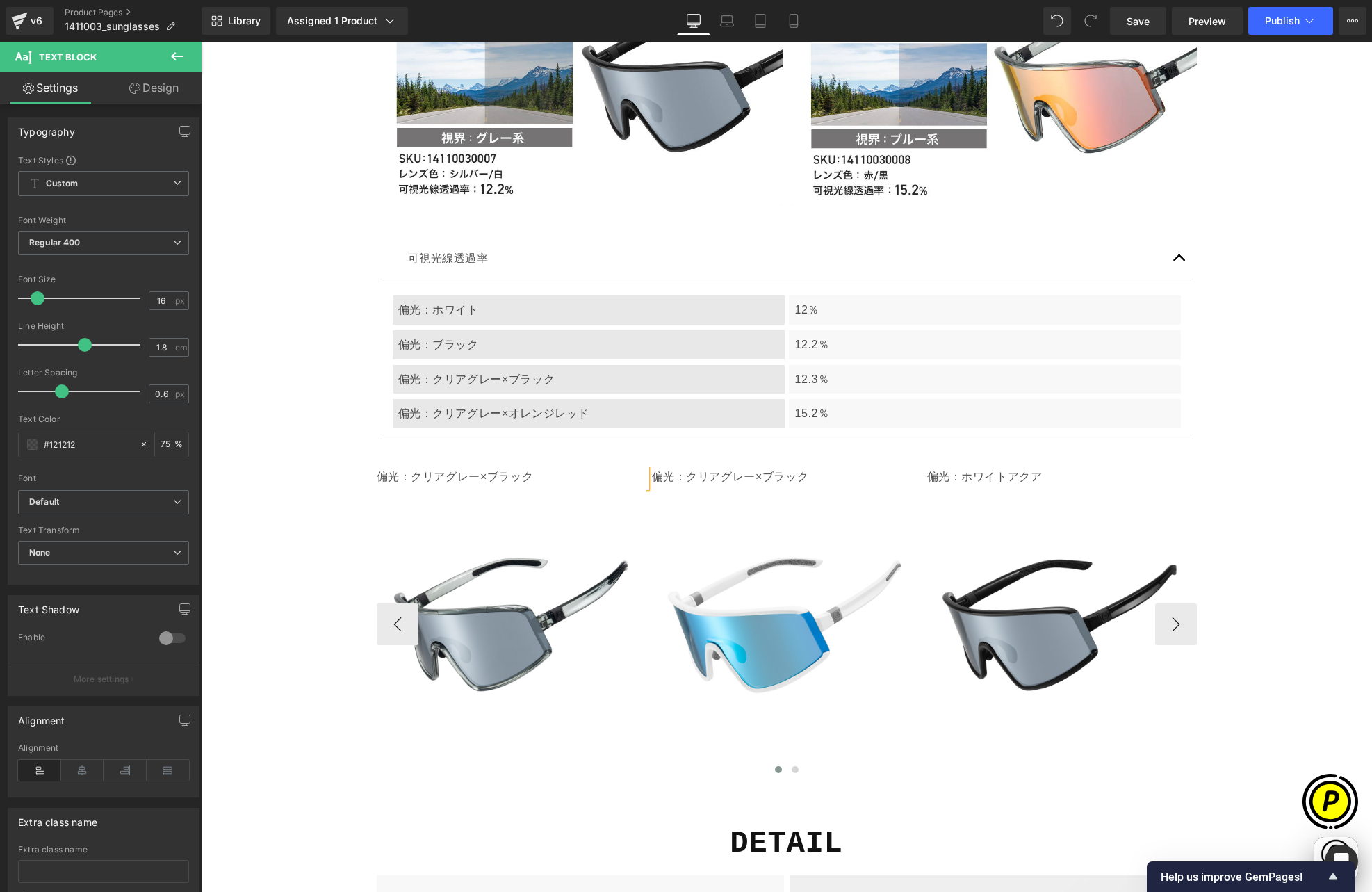
click at [711, 467] on p "偏光：クリアグレー×ブラック" at bounding box center [787, 477] width 270 height 20
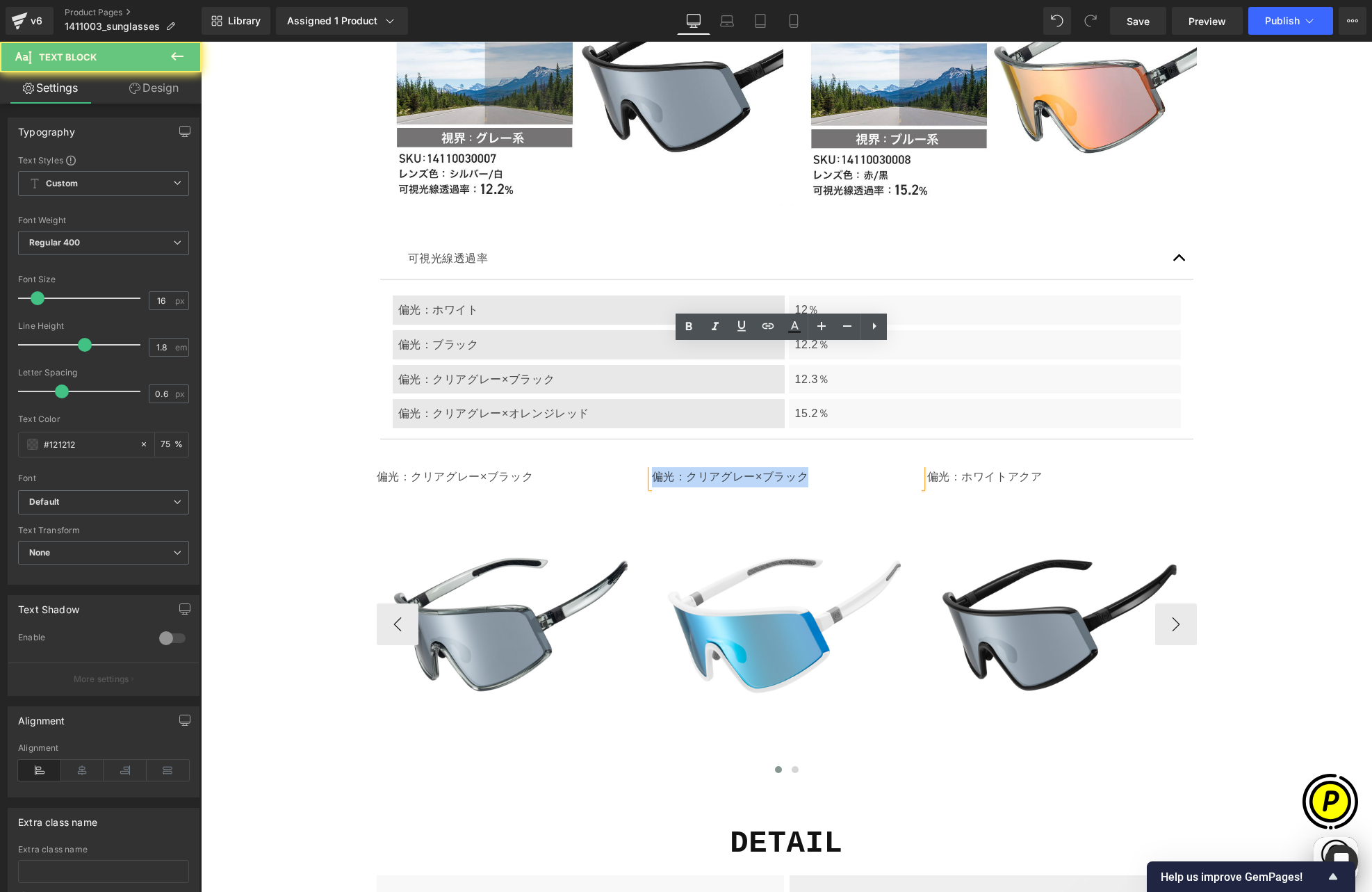
drag, startPoint x: 756, startPoint y: 358, endPoint x: 850, endPoint y: 358, distance: 94.0
click at [850, 467] on p "偏光：クリアグレー×ブラック" at bounding box center [787, 477] width 270 height 20
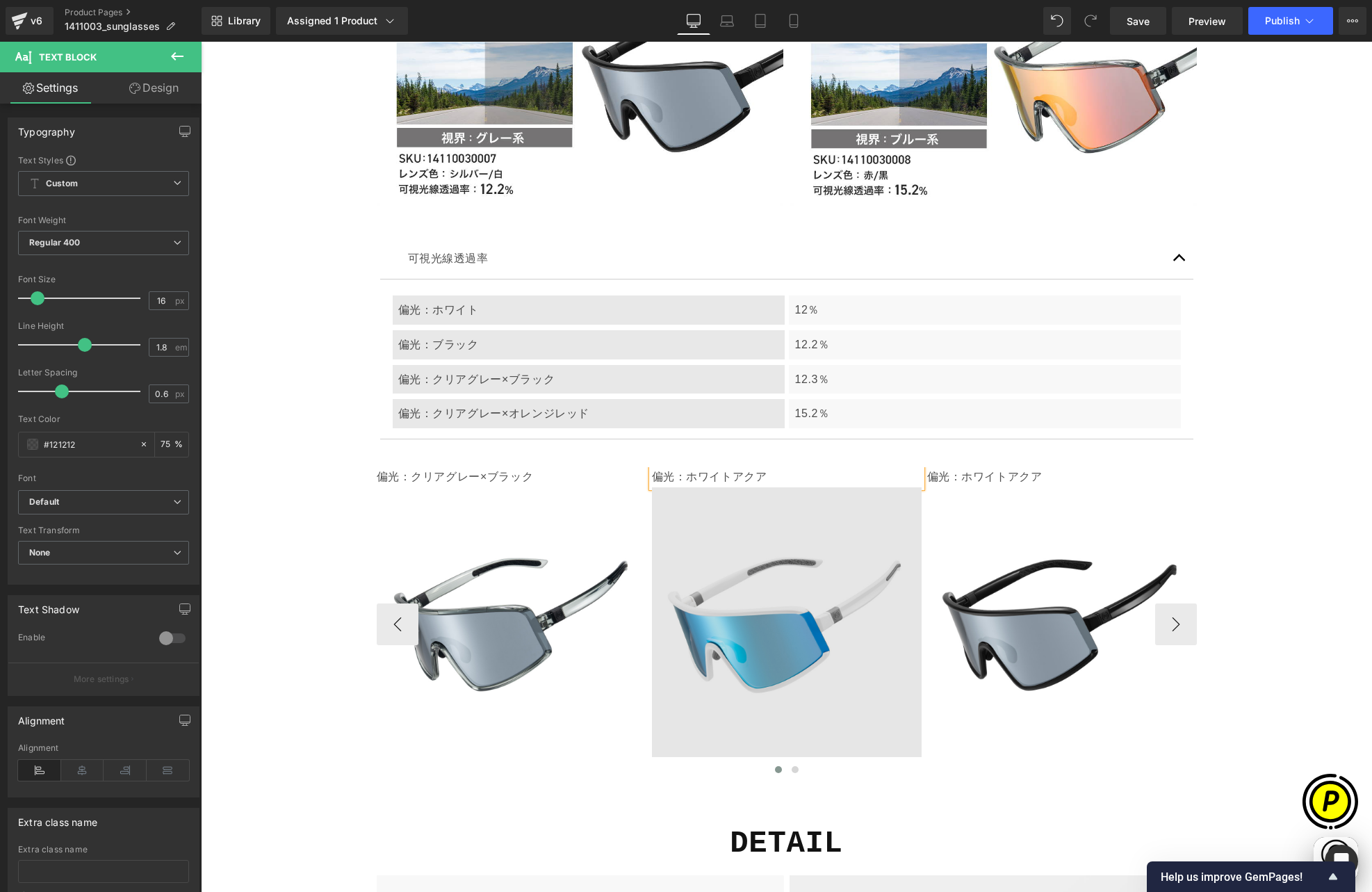
scroll to position [0, 542]
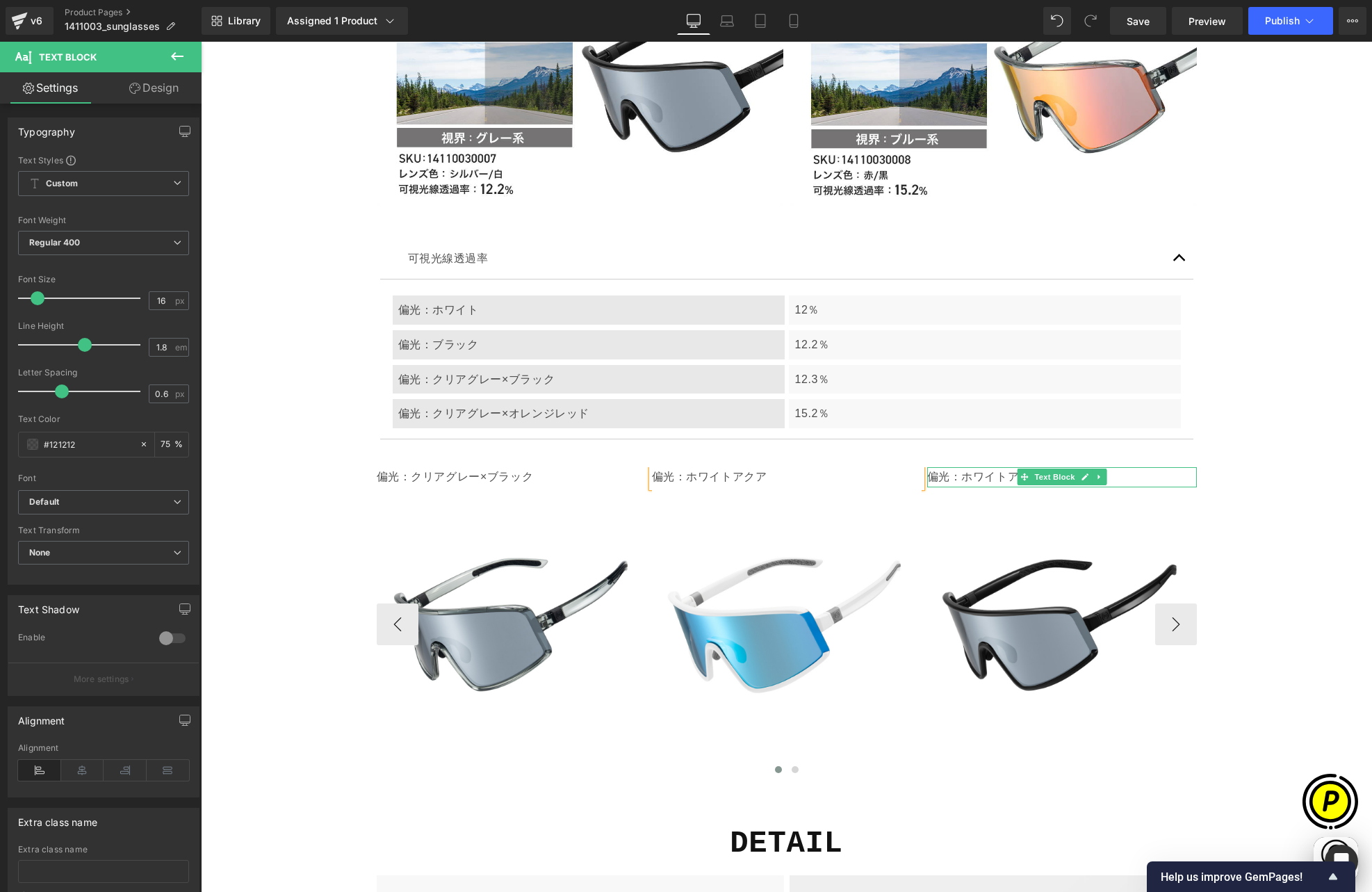
click at [956, 467] on p "偏光：ホワイトアクア" at bounding box center [1062, 477] width 270 height 20
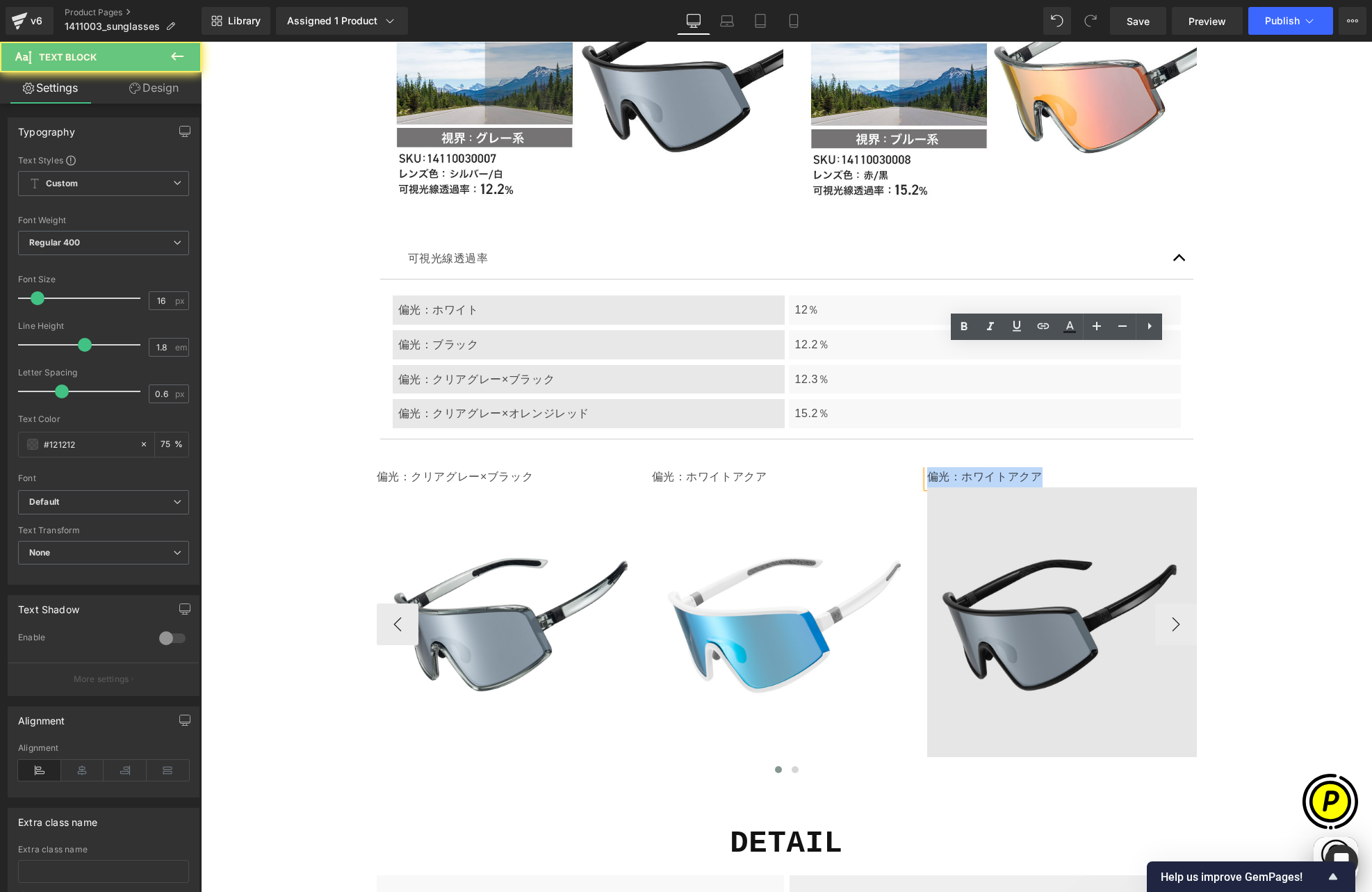
drag, startPoint x: 922, startPoint y: 352, endPoint x: 1064, endPoint y: 368, distance: 142.9
click at [1064, 467] on div "偏光：ホワイトアクア Text Block Image" at bounding box center [1062, 611] width 270 height 290
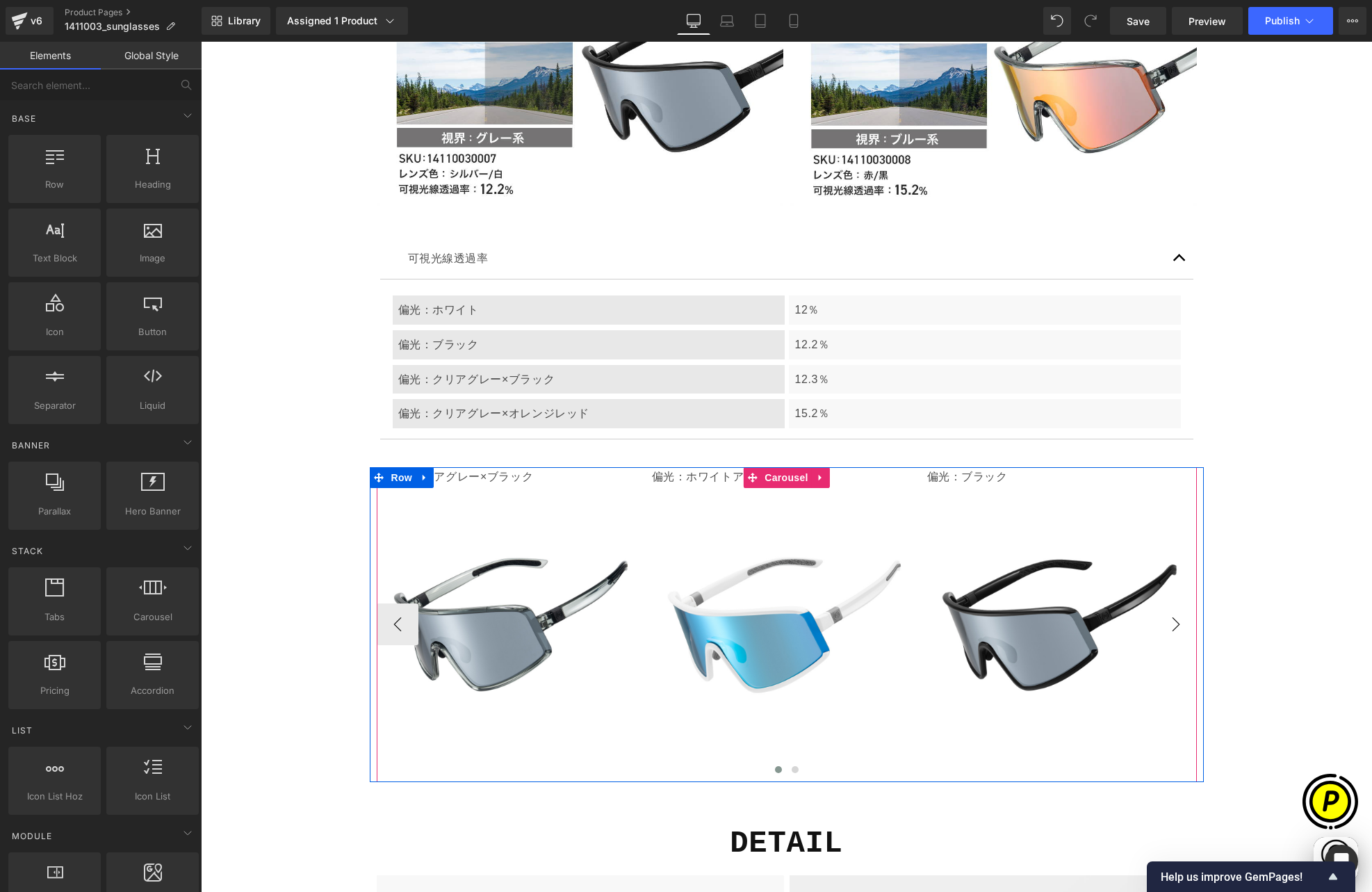
click at [1171, 603] on button "›" at bounding box center [1176, 623] width 42 height 42
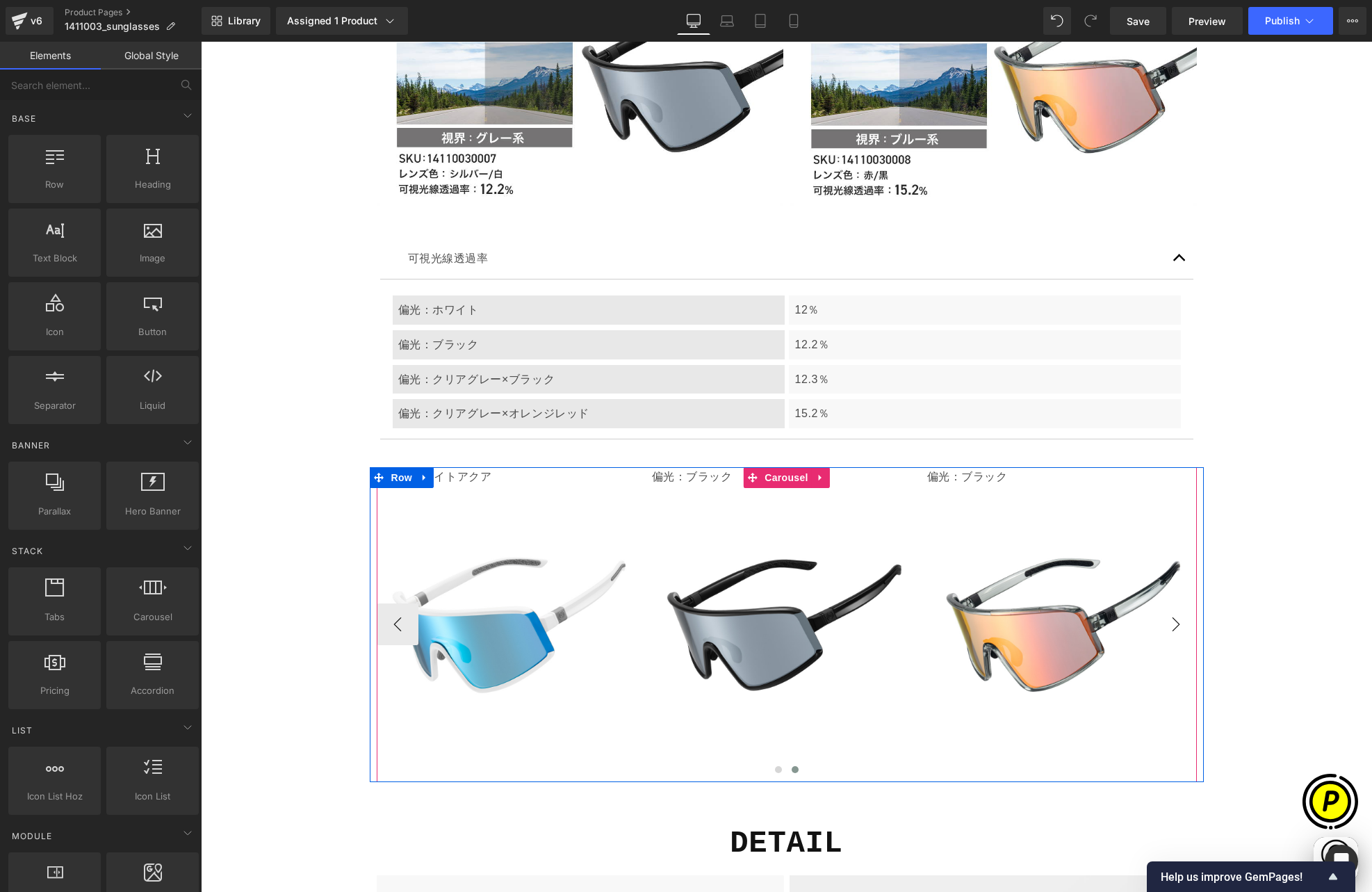
click at [1171, 603] on button "›" at bounding box center [1176, 623] width 42 height 42
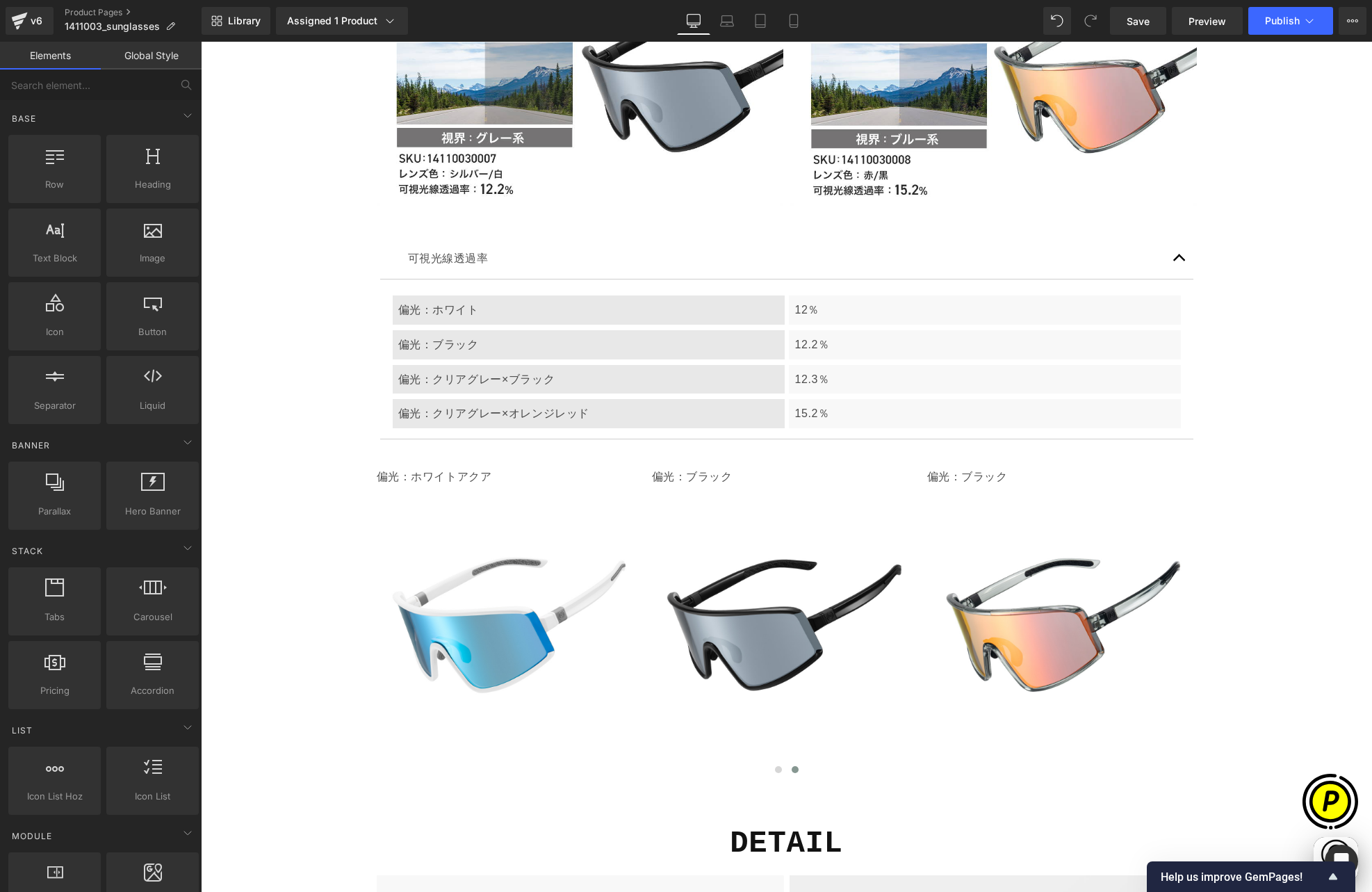
scroll to position [0, 813]
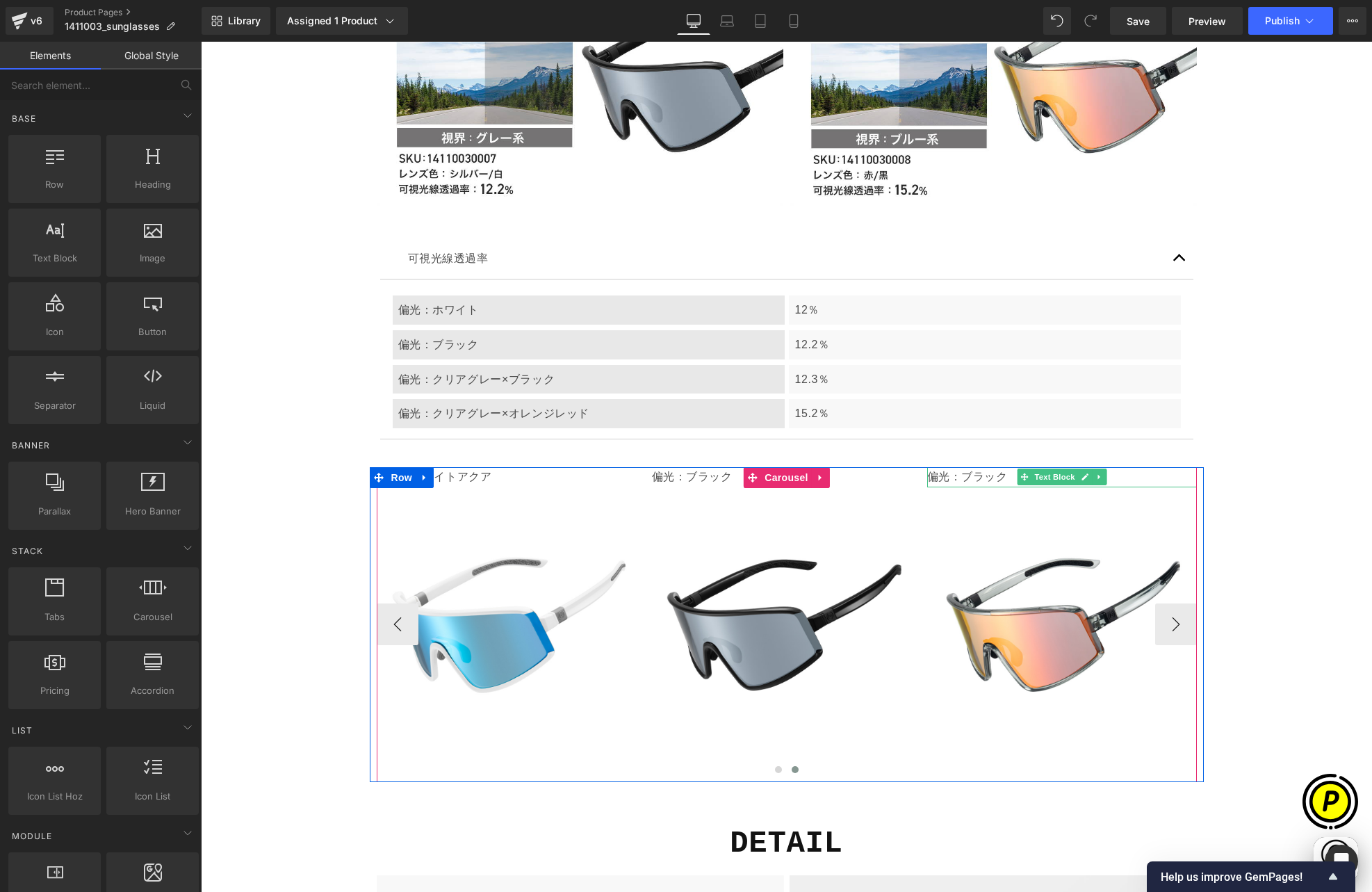
click at [955, 467] on p "偏光：ブラック" at bounding box center [1062, 477] width 270 height 20
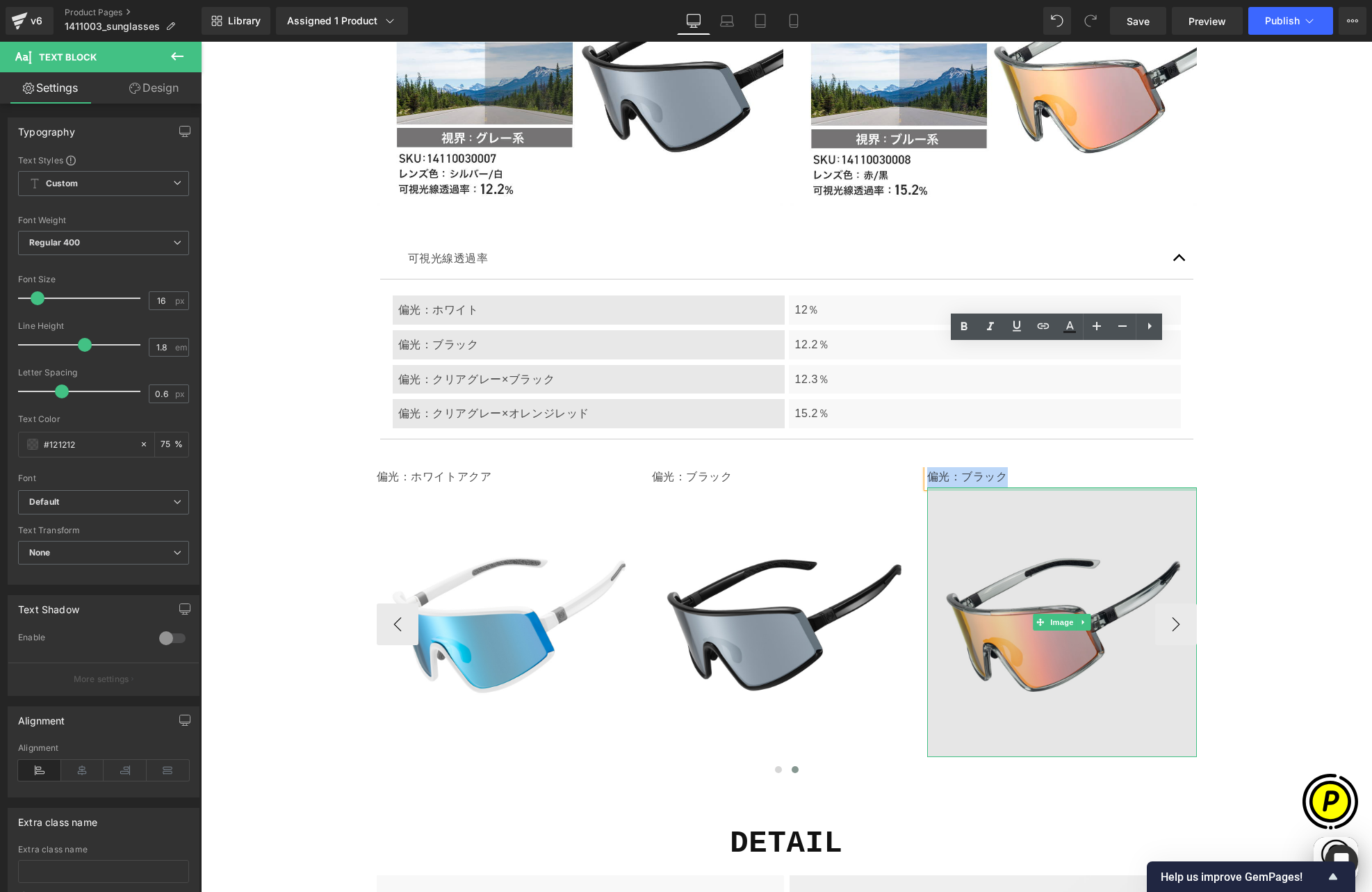
drag, startPoint x: 922, startPoint y: 354, endPoint x: 1088, endPoint y: 368, distance: 166.6
click at [1088, 467] on div "偏光：ブラック Text Block Image" at bounding box center [1062, 611] width 270 height 290
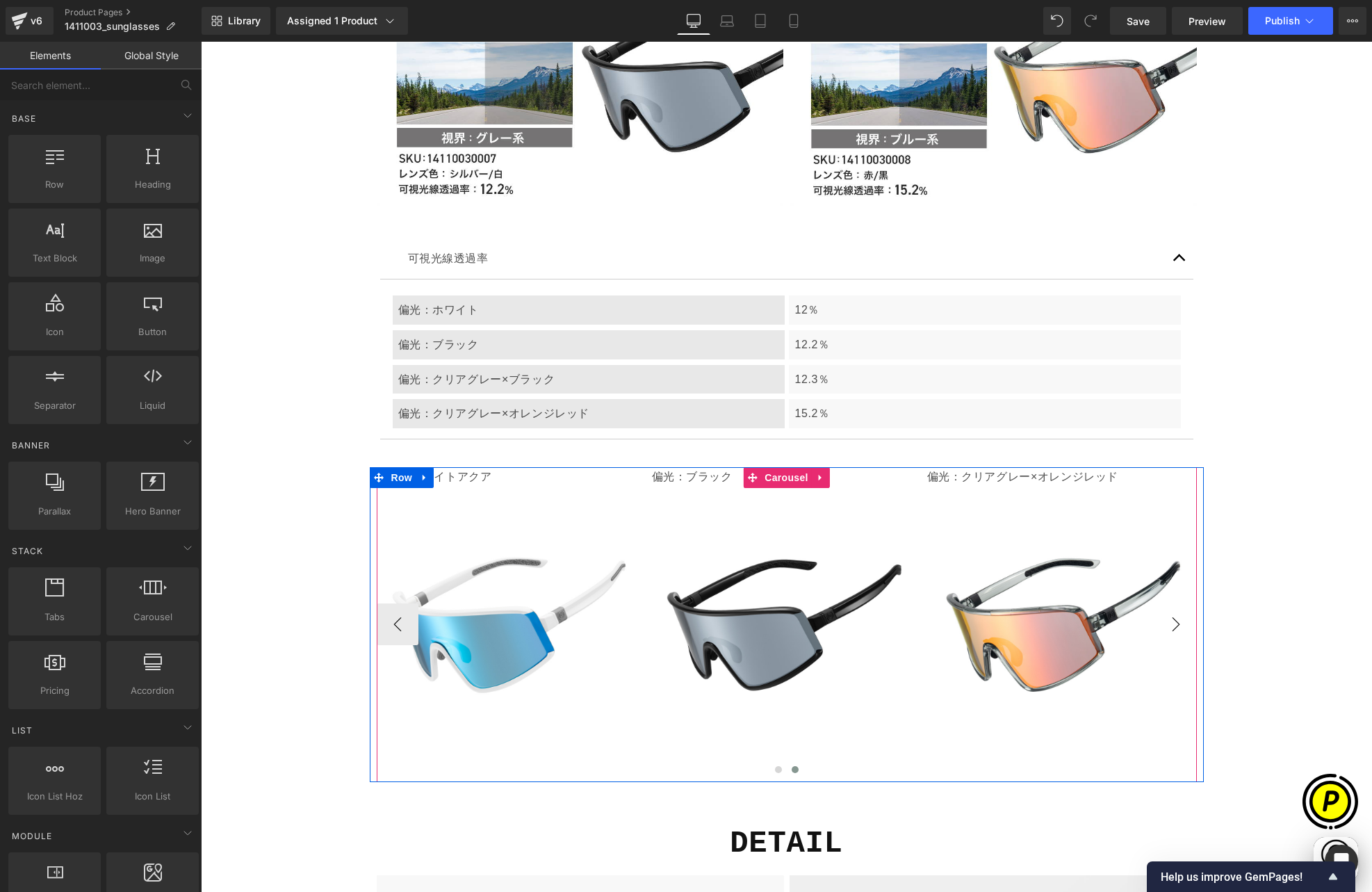
click at [1177, 603] on button "›" at bounding box center [1176, 623] width 42 height 42
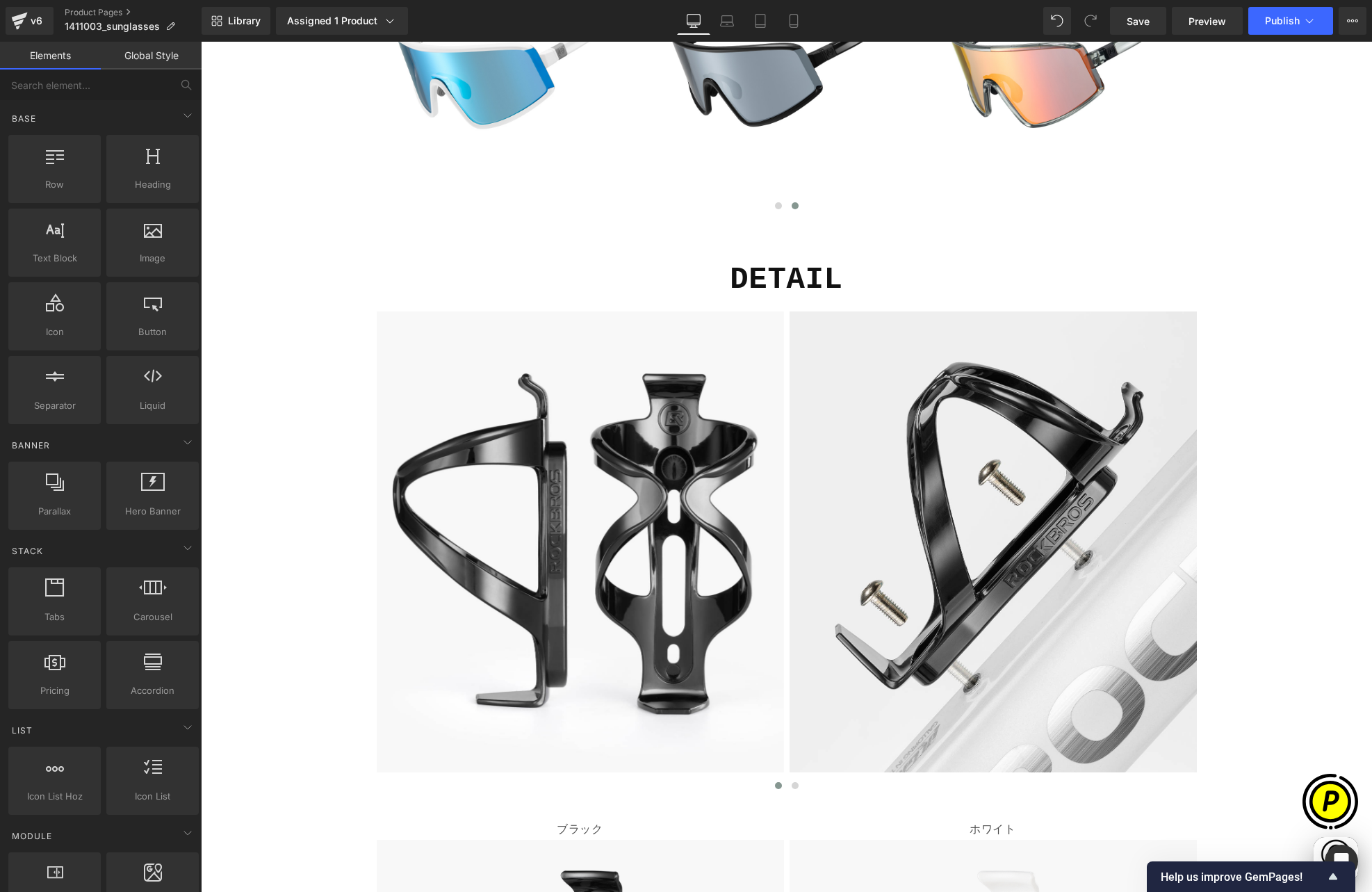
scroll to position [7241, 0]
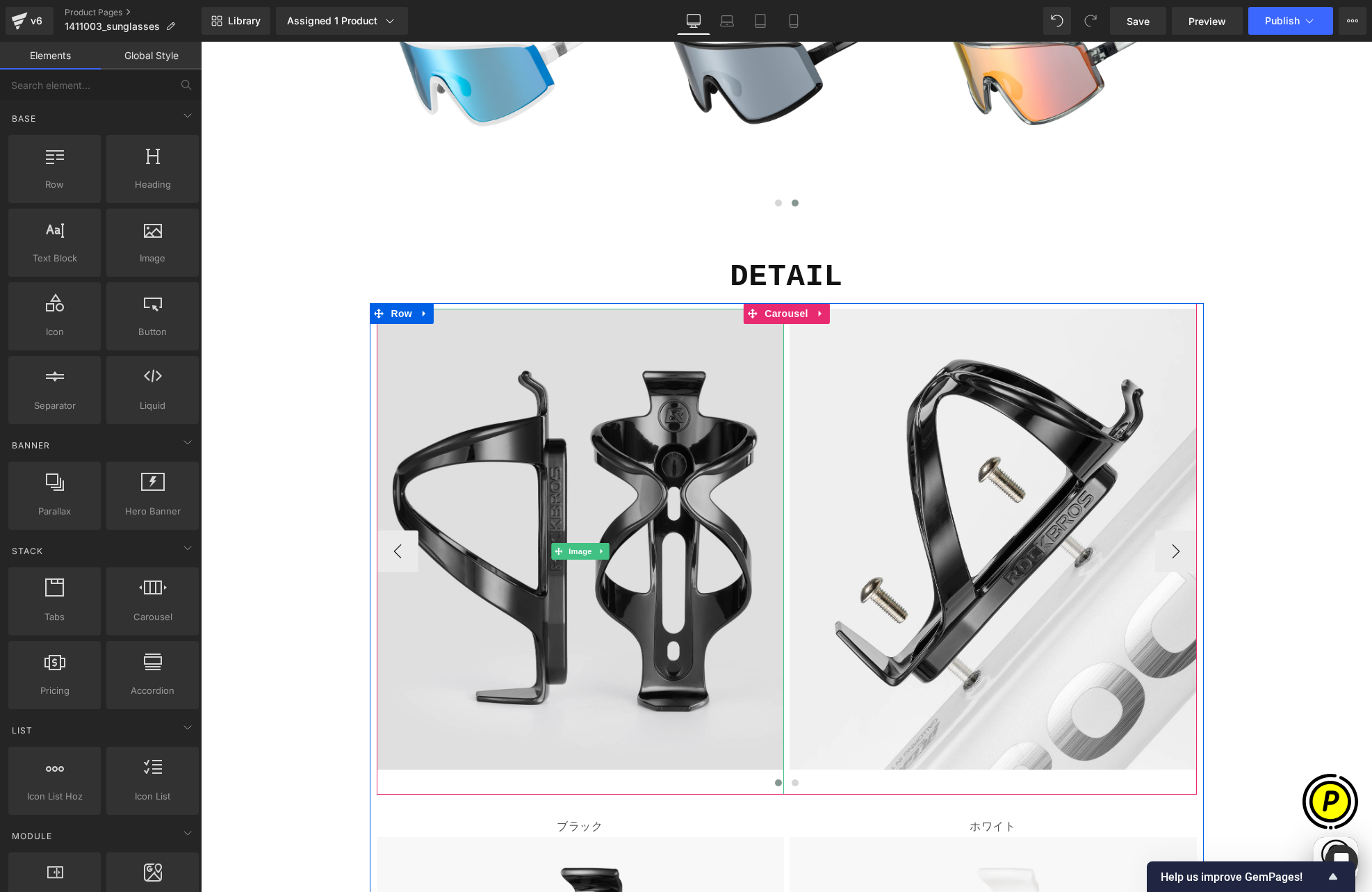
click at [660, 377] on img at bounding box center [581, 551] width 408 height 486
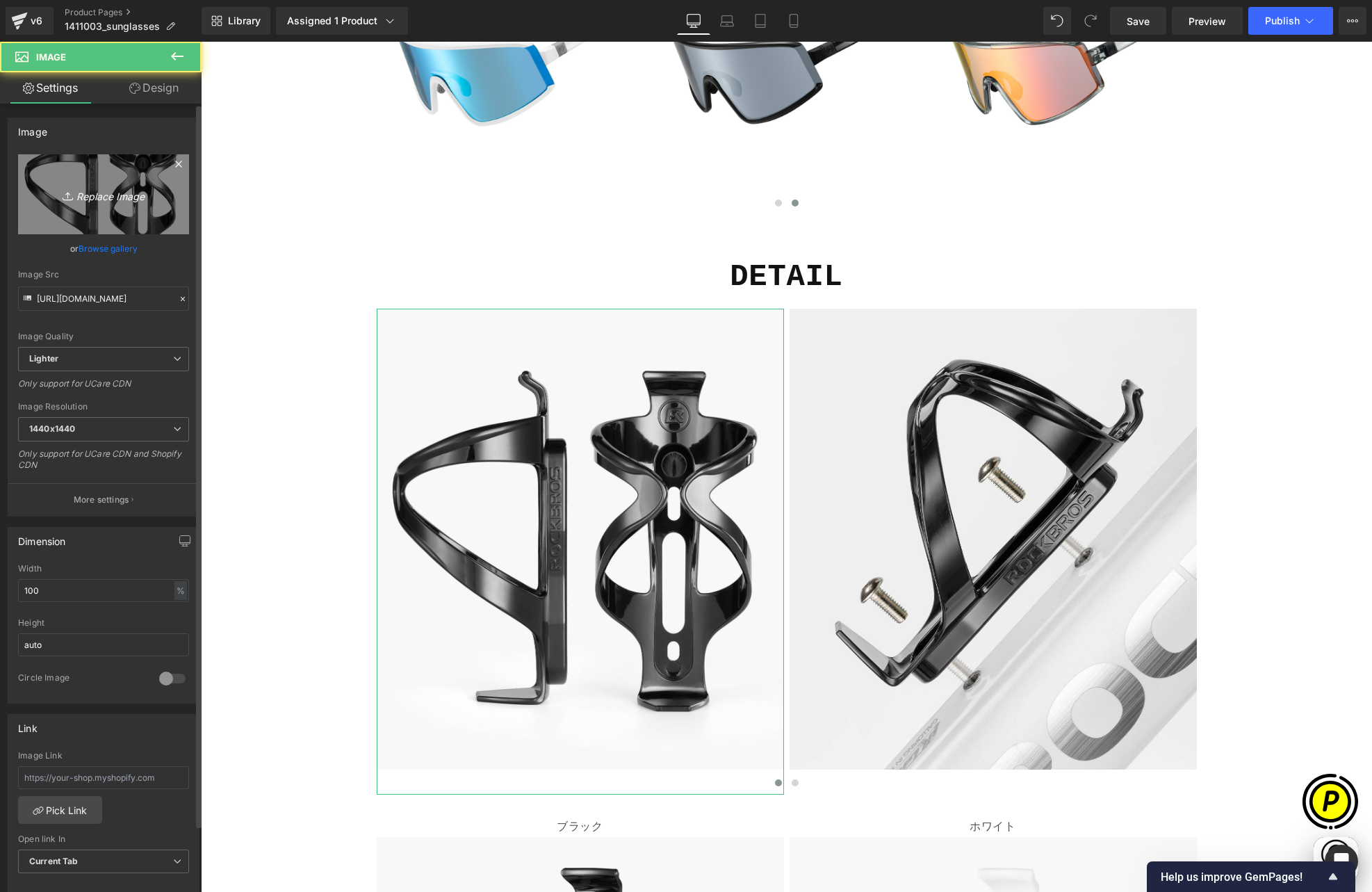
click at [51, 198] on icon "Replace Image" at bounding box center [104, 194] width 111 height 18
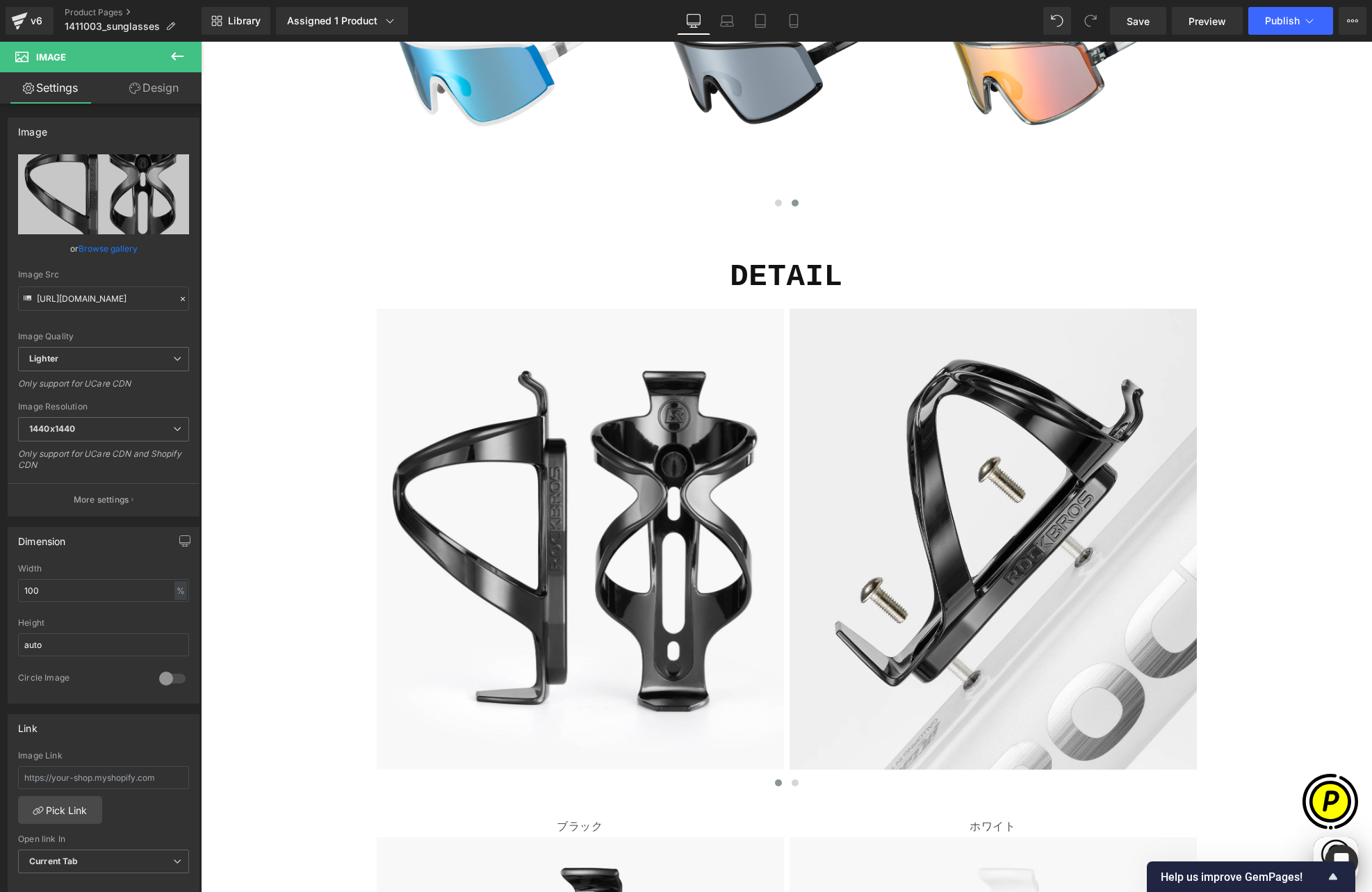
type input "C:\fakepath\shopify-LP-14110030_04-1.jpg"
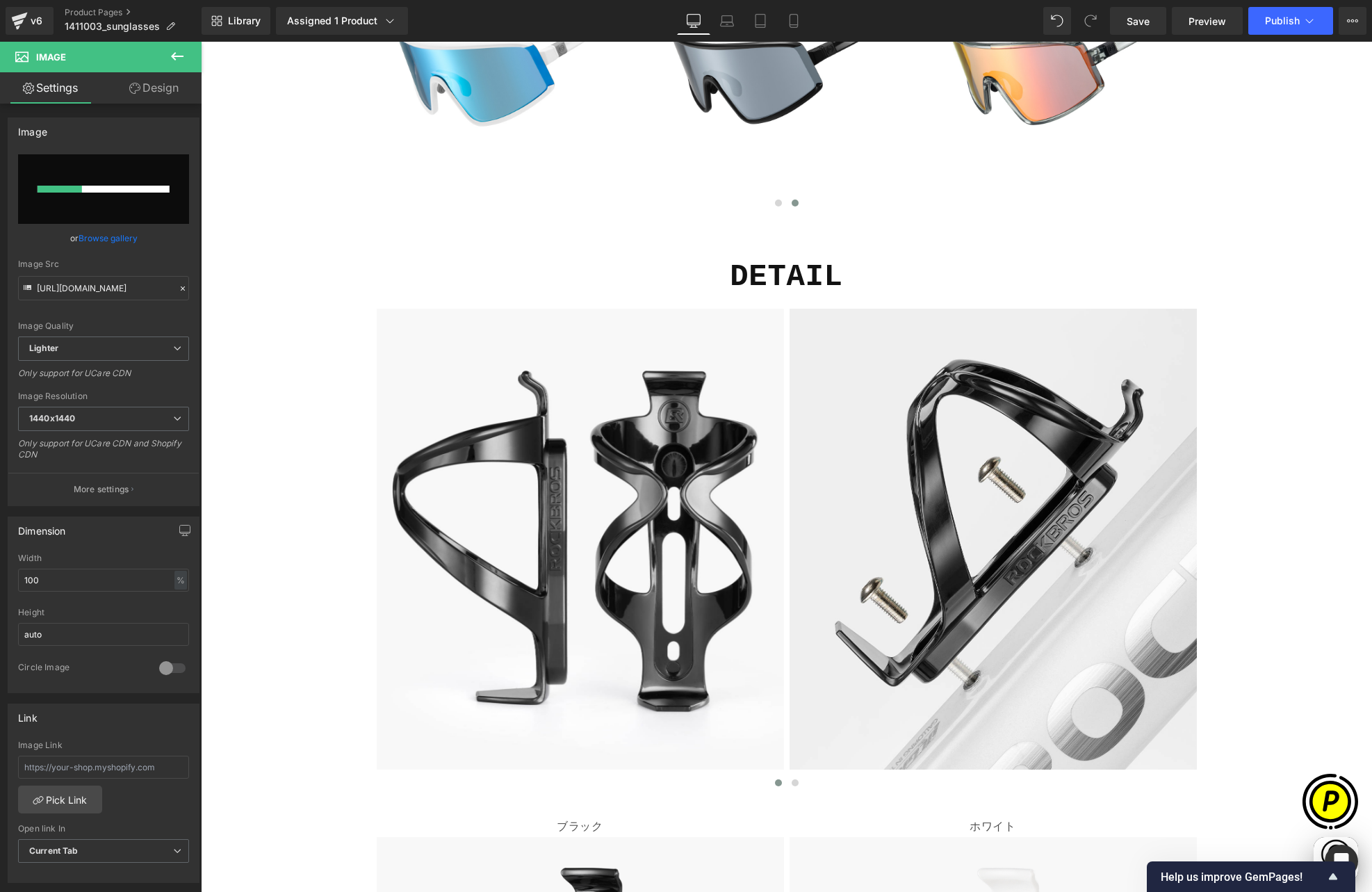
scroll to position [0, 813]
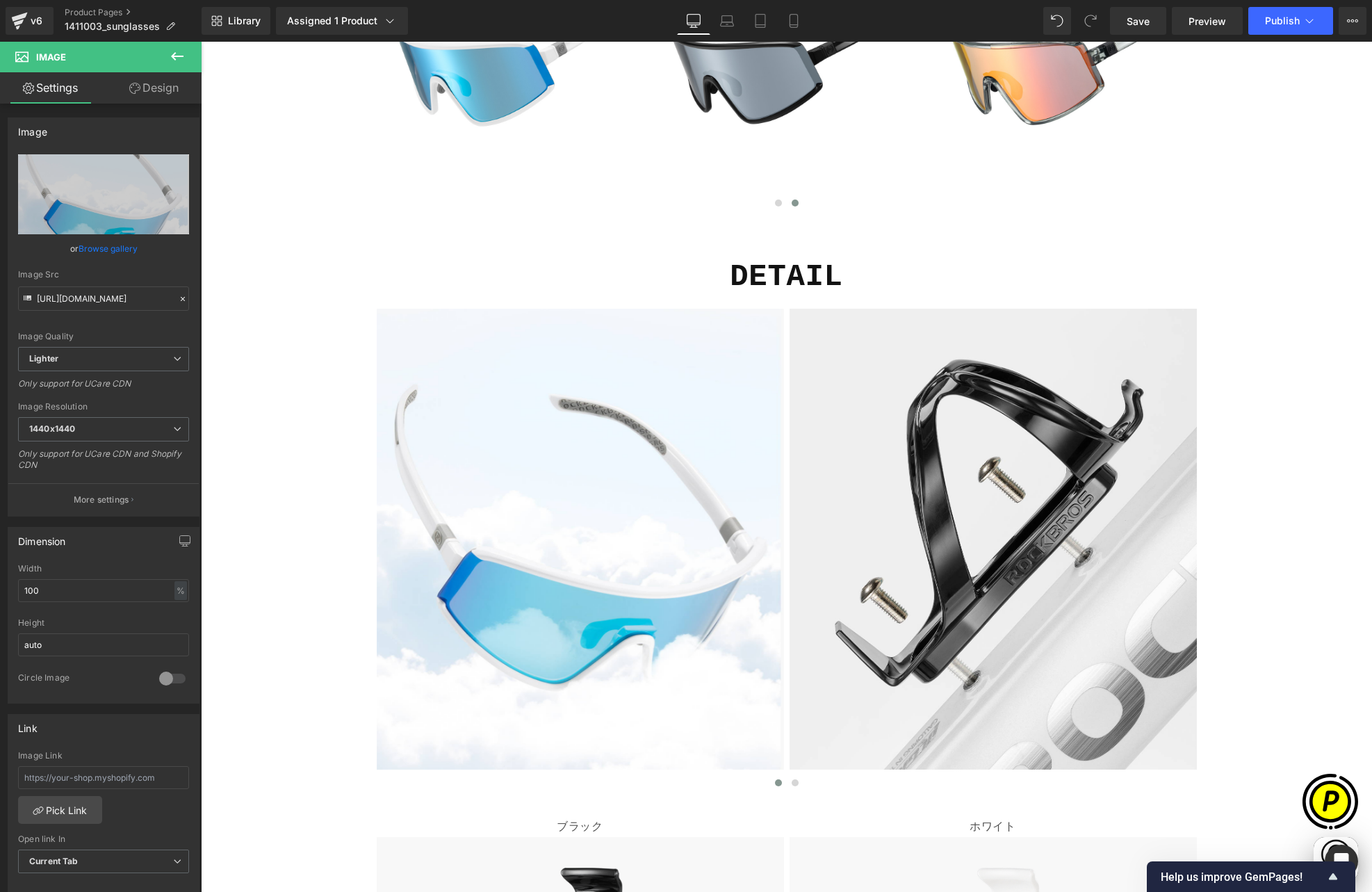
type input "[URL][DOMAIN_NAME]"
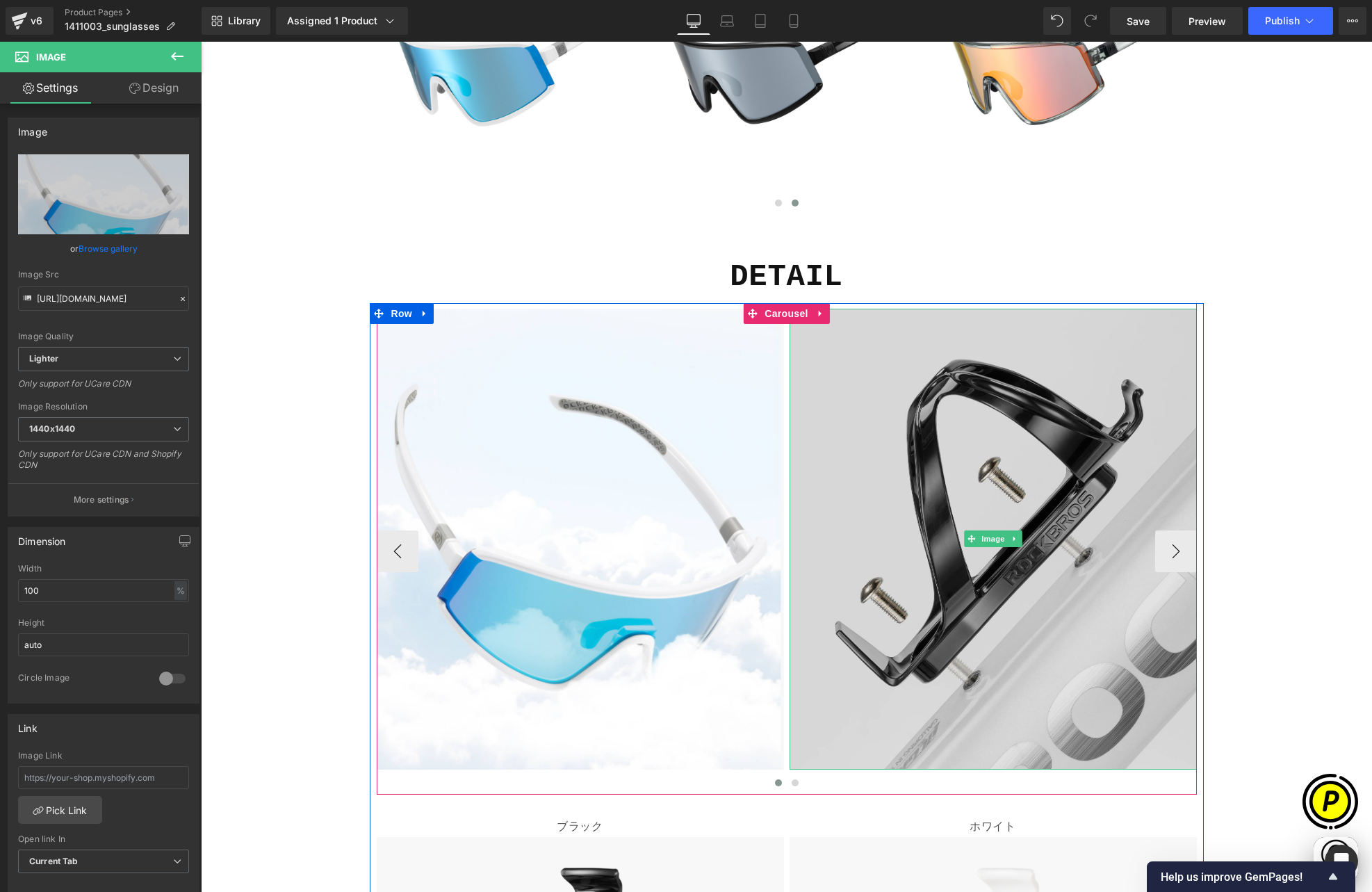
click at [870, 335] on img at bounding box center [993, 539] width 408 height 461
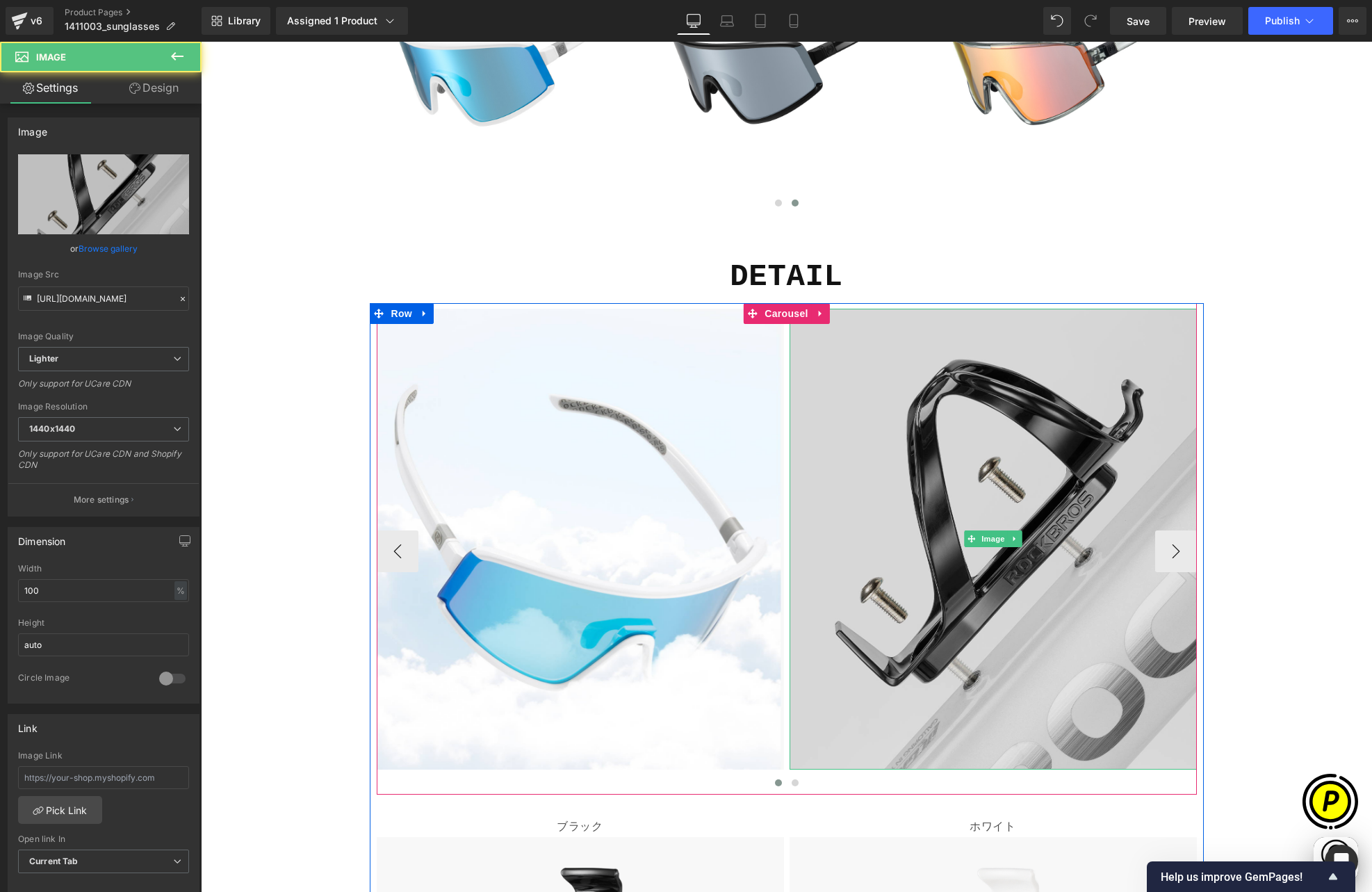
scroll to position [0, 0]
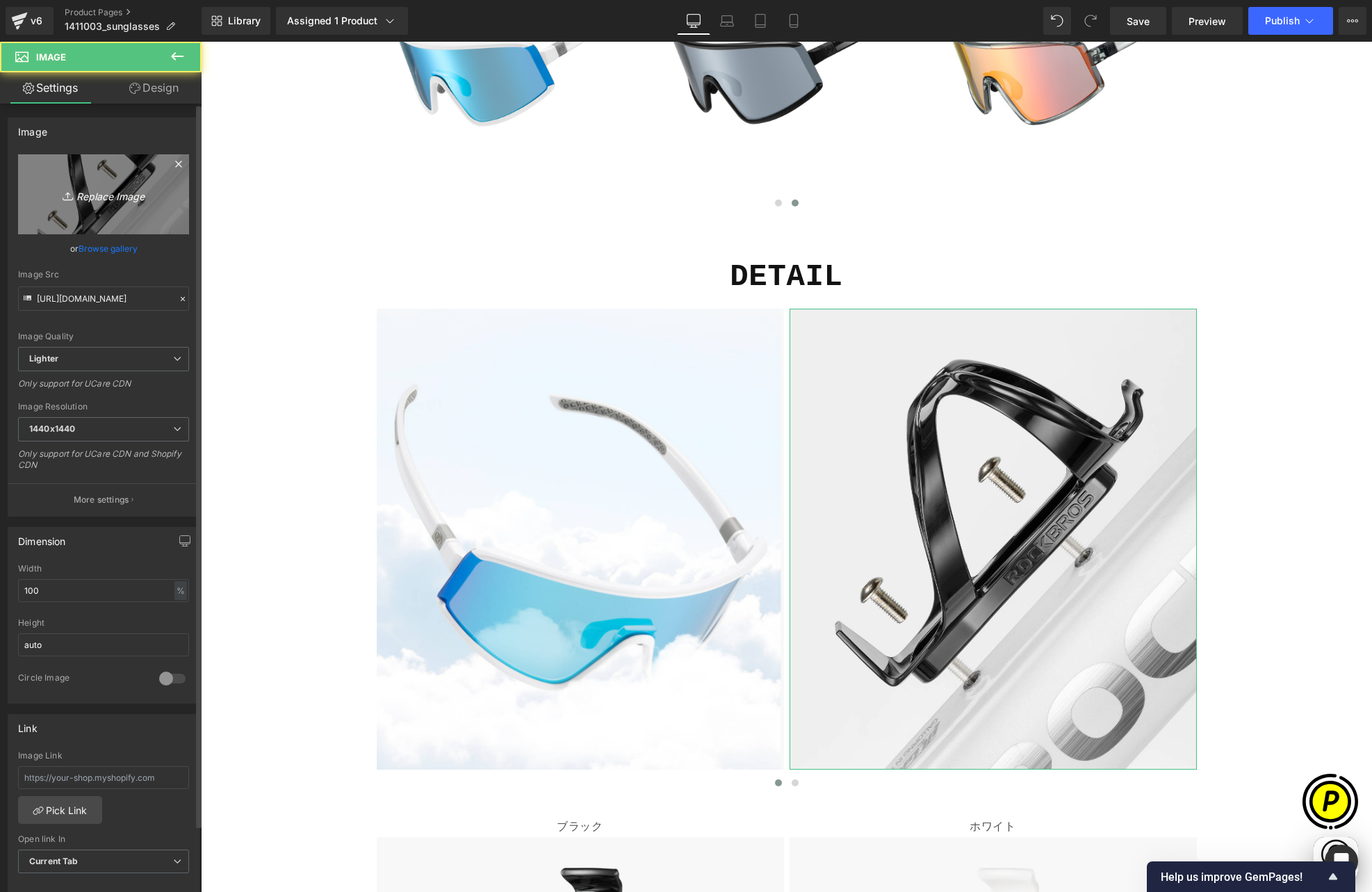
click at [82, 171] on link "Replace Image" at bounding box center [104, 195] width 171 height 80
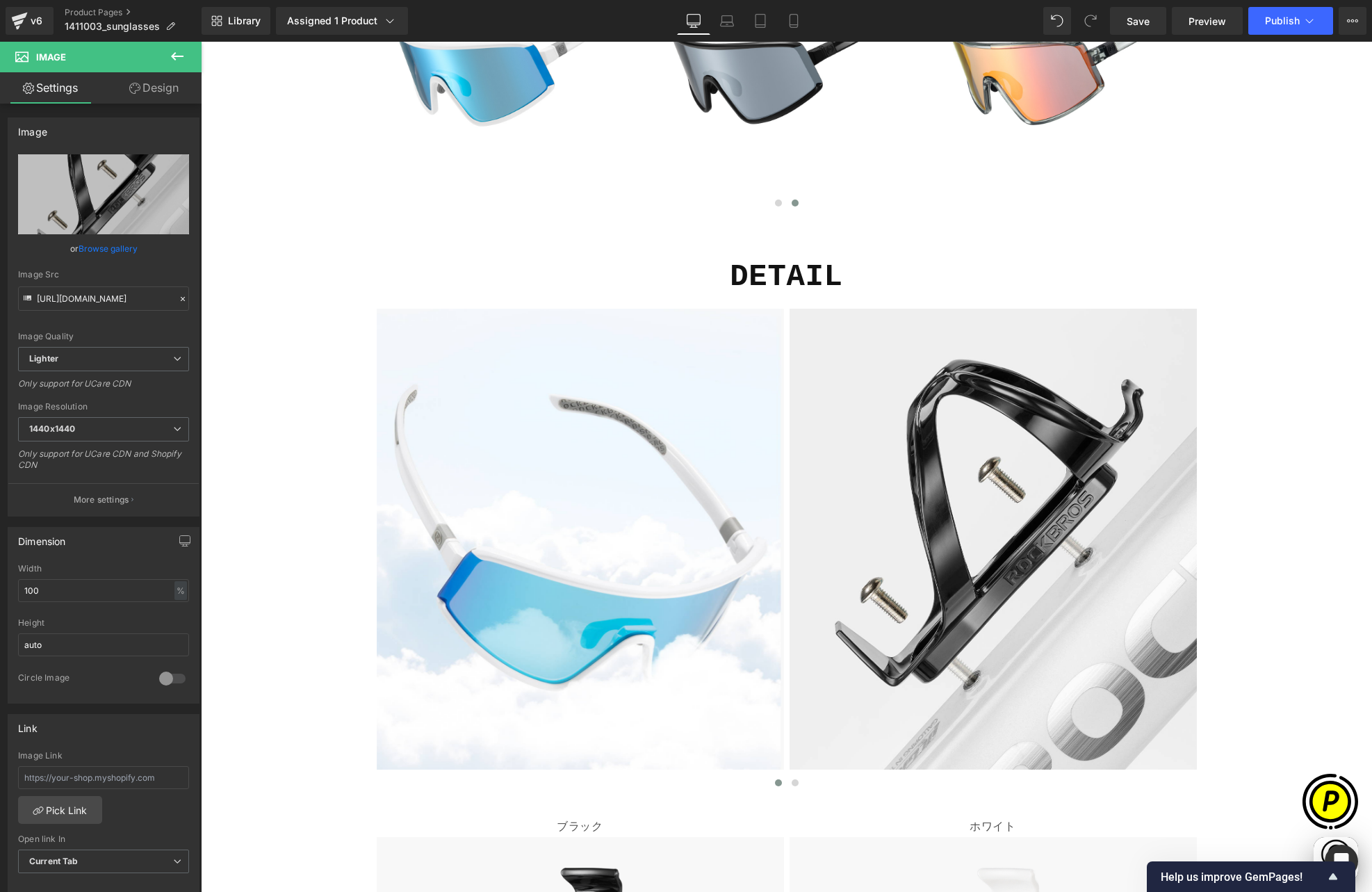
scroll to position [0, 271]
type input "C:\fakepath\shopify-LP-14110030_04-2.jpg"
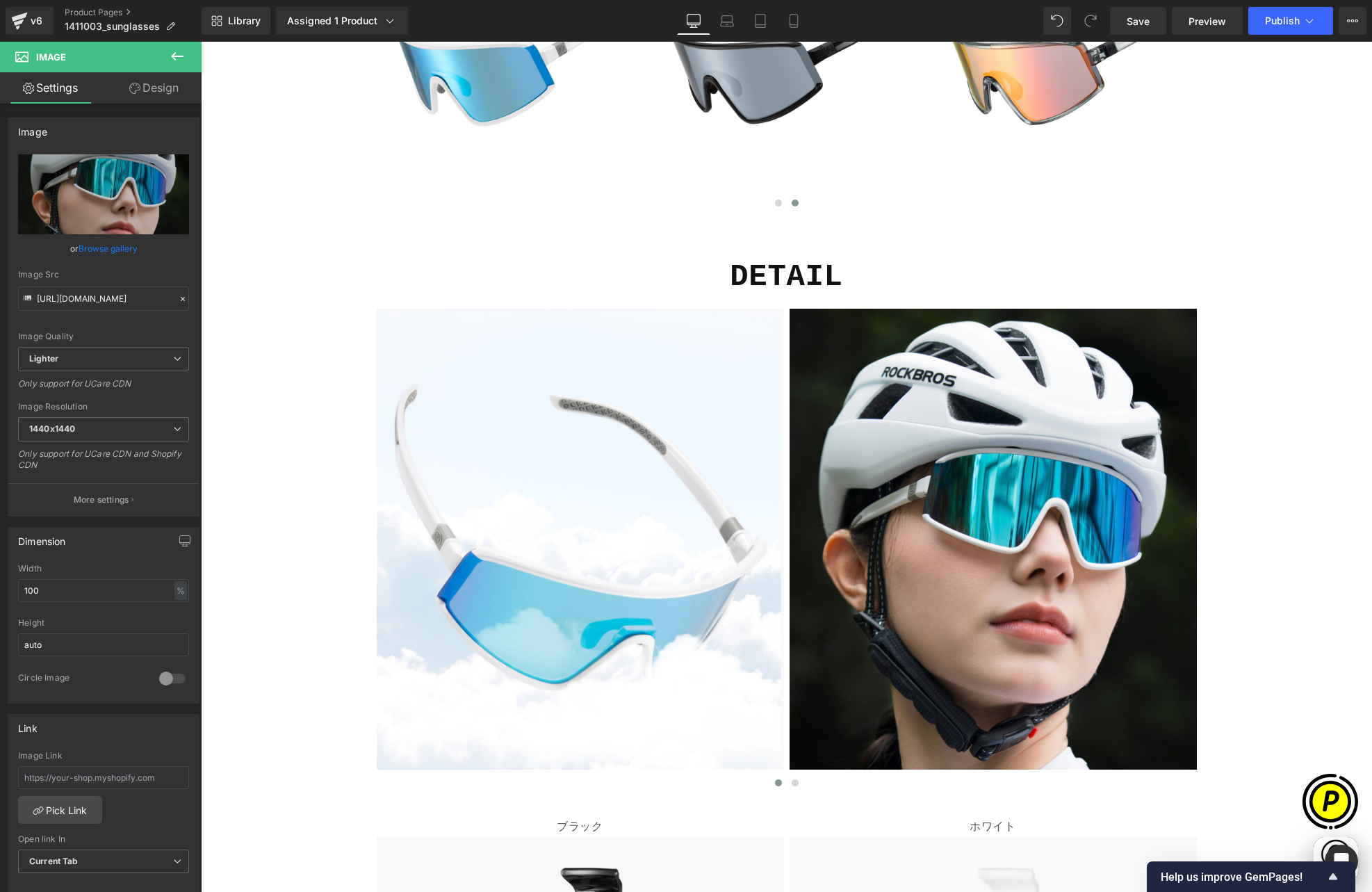
scroll to position [0, 542]
type input "[URL][DOMAIN_NAME]"
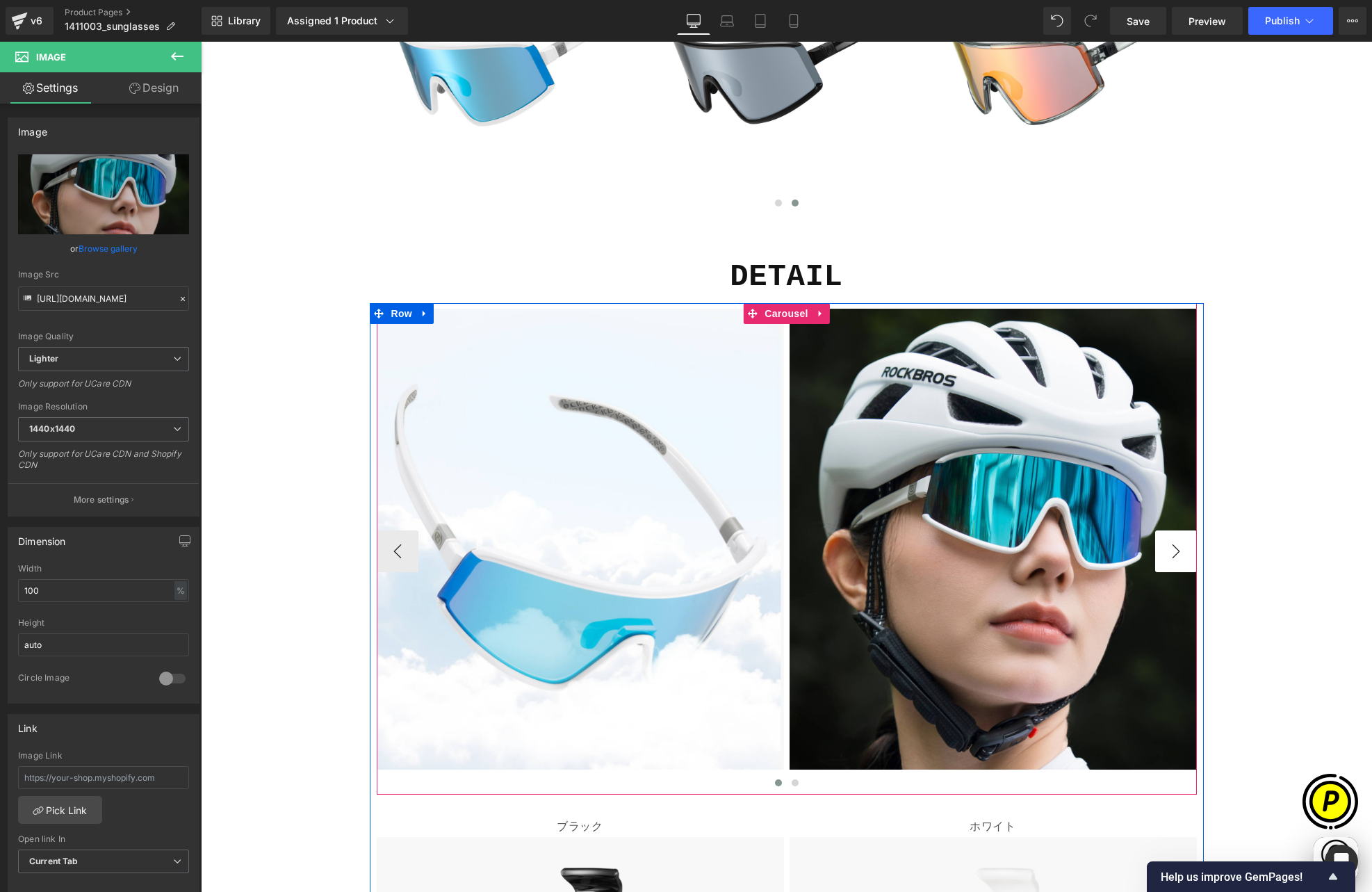
click at [1165, 531] on button "›" at bounding box center [1176, 551] width 42 height 42
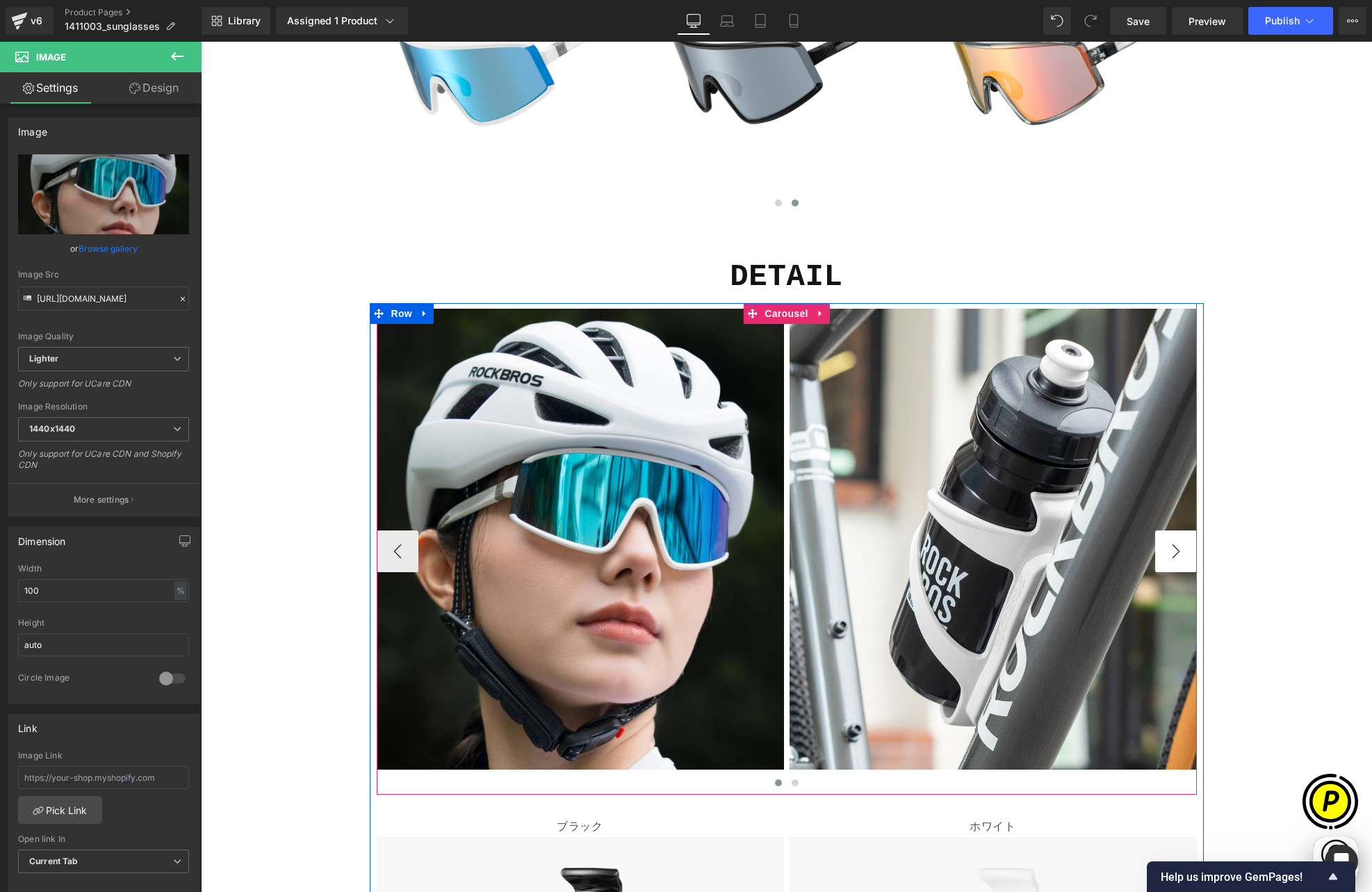
click at [1165, 531] on button "›" at bounding box center [1176, 551] width 42 height 42
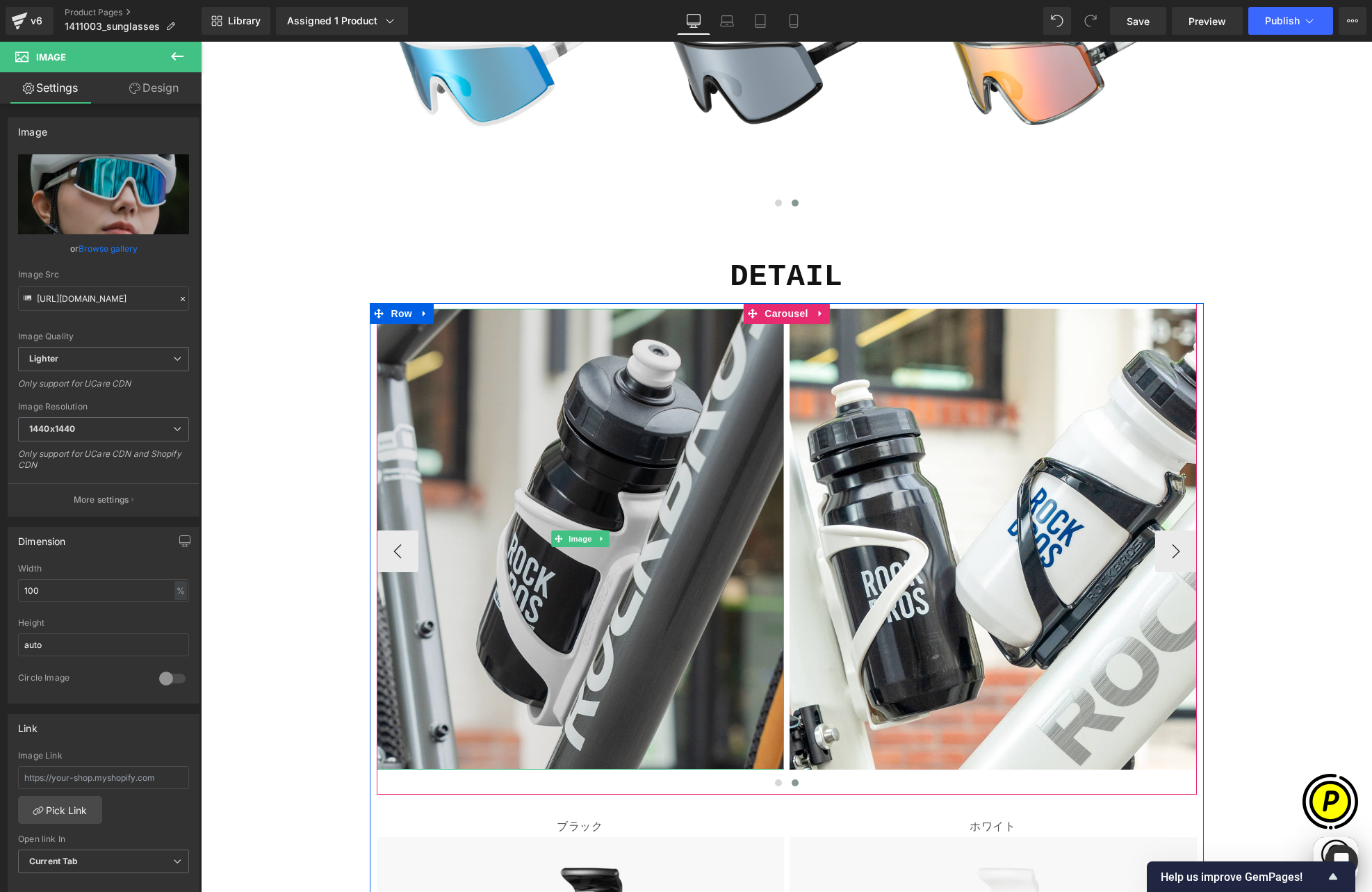
click at [531, 308] on img at bounding box center [581, 539] width 408 height 461
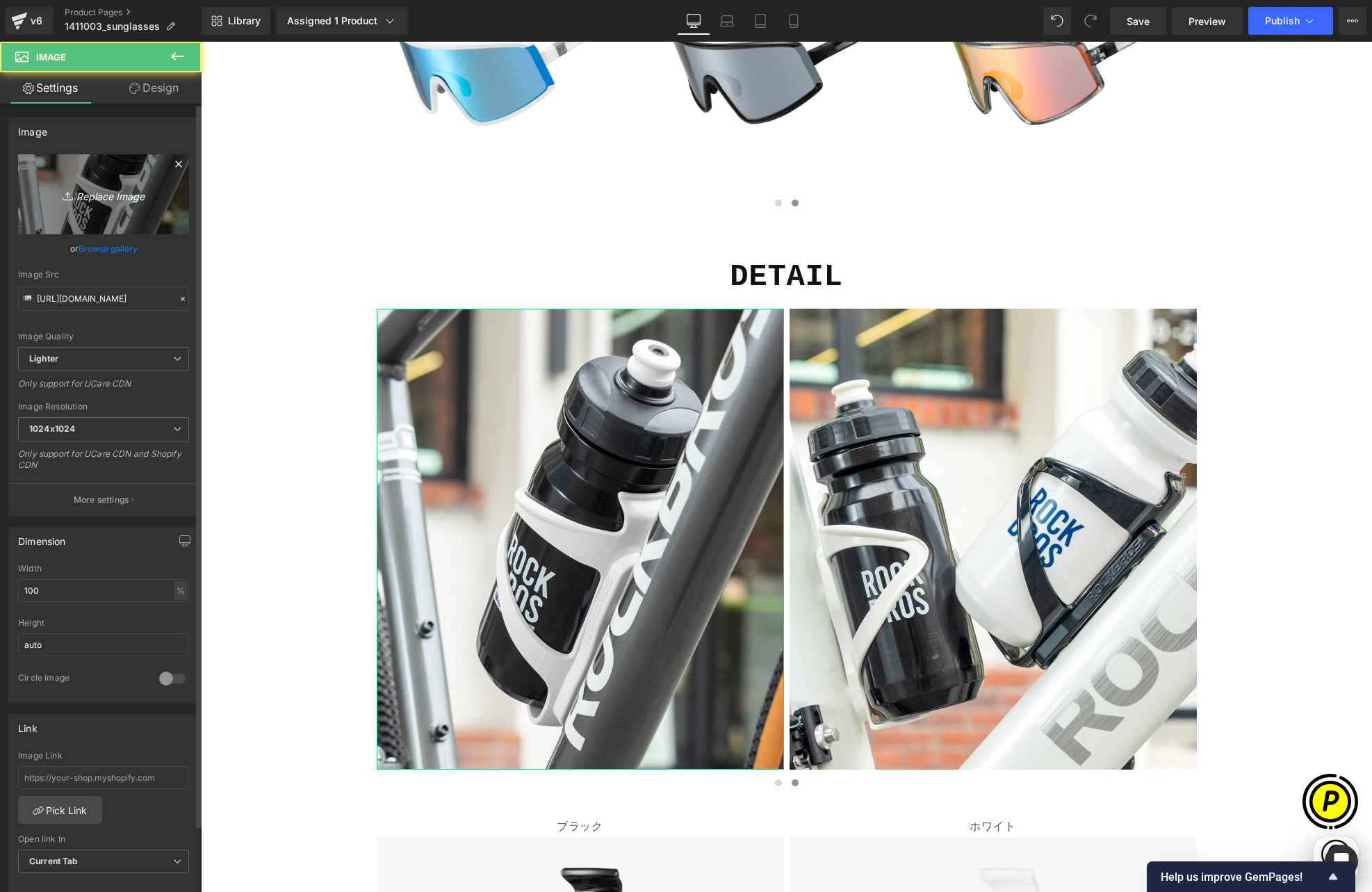
click at [85, 172] on link "Replace Image" at bounding box center [104, 195] width 171 height 80
type input "C:\fakepath\shopify-LP-14110030_04-3.jpg"
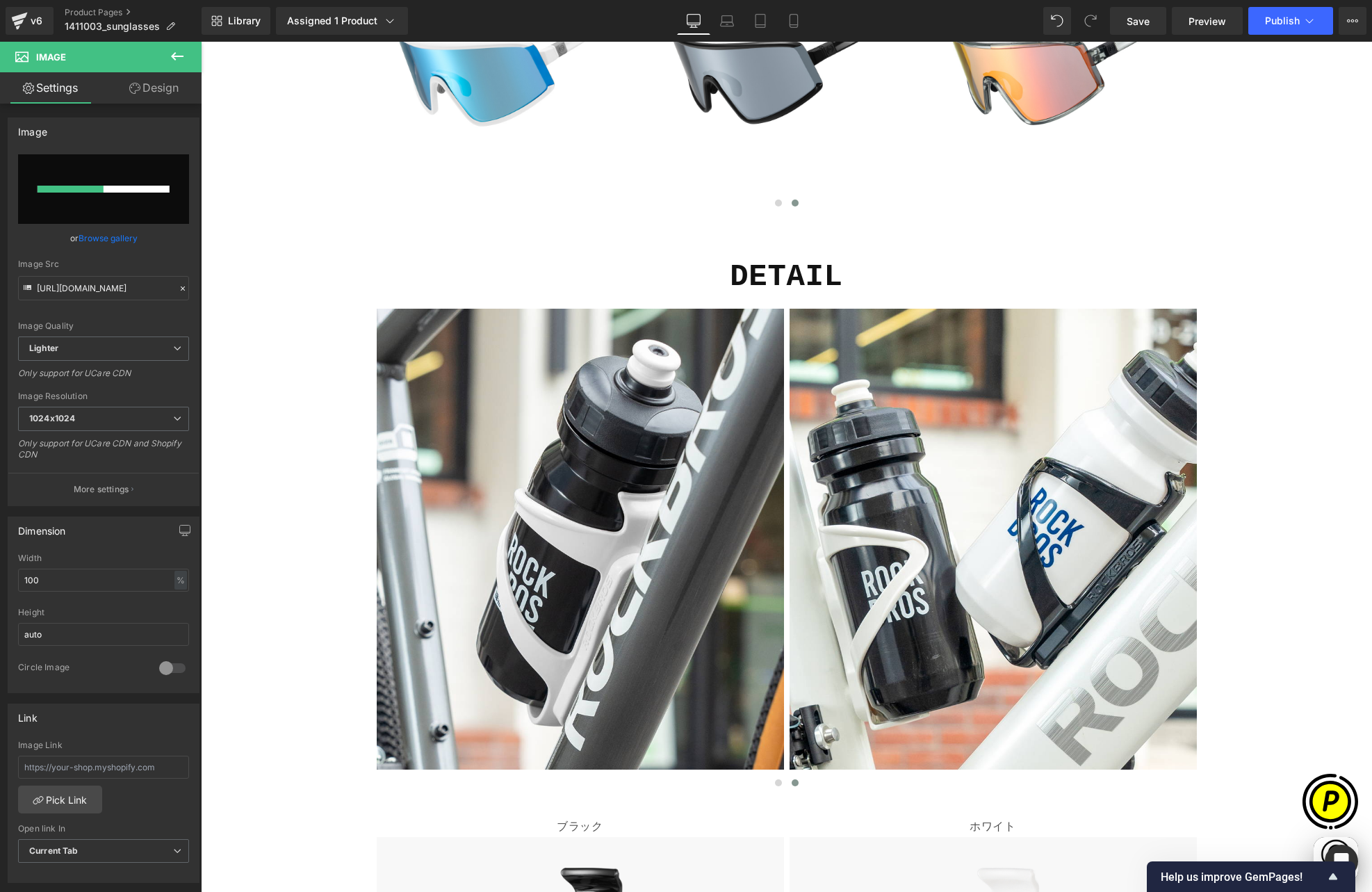
scroll to position [0, 0]
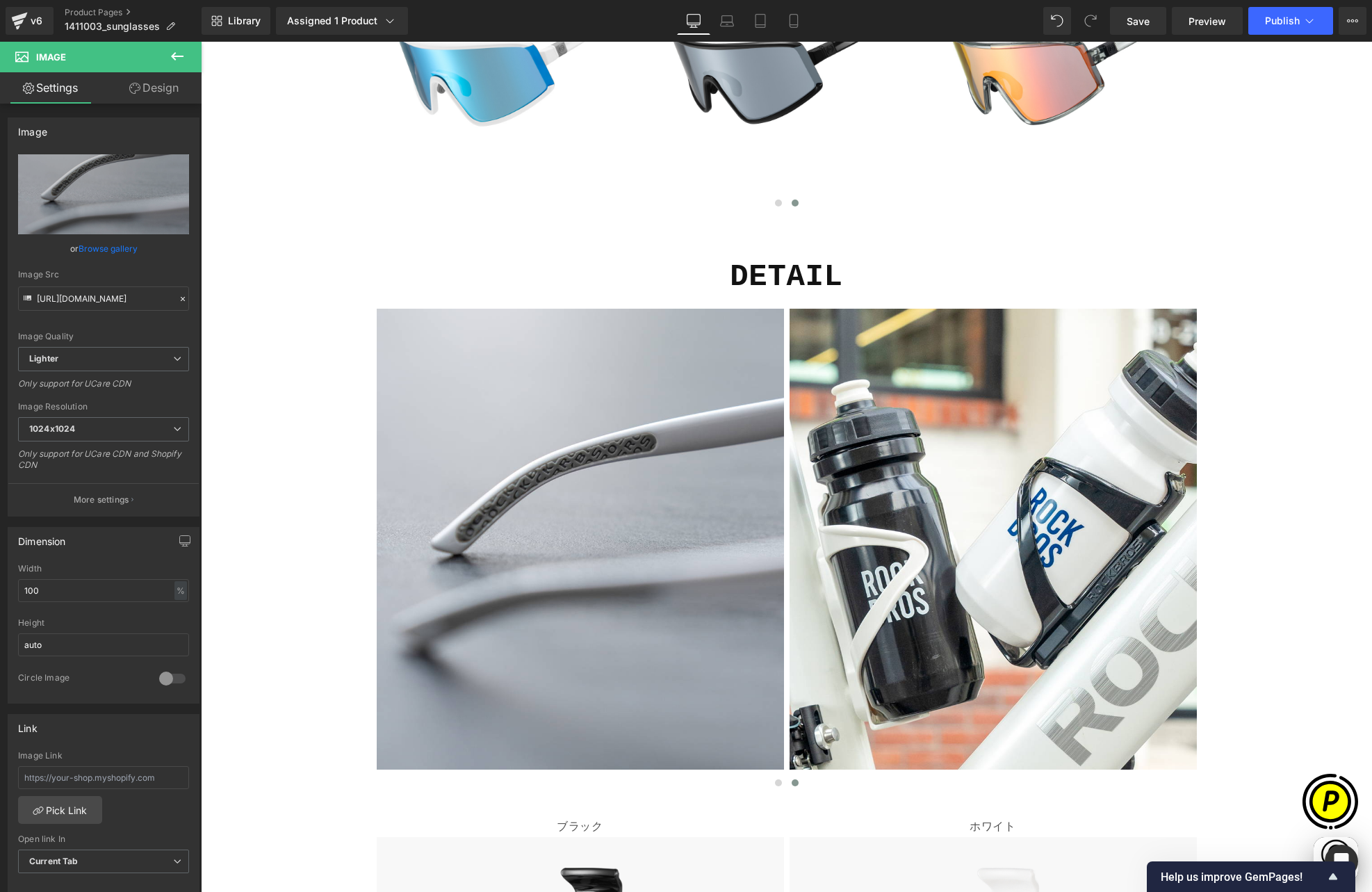
type input "[URL][DOMAIN_NAME]"
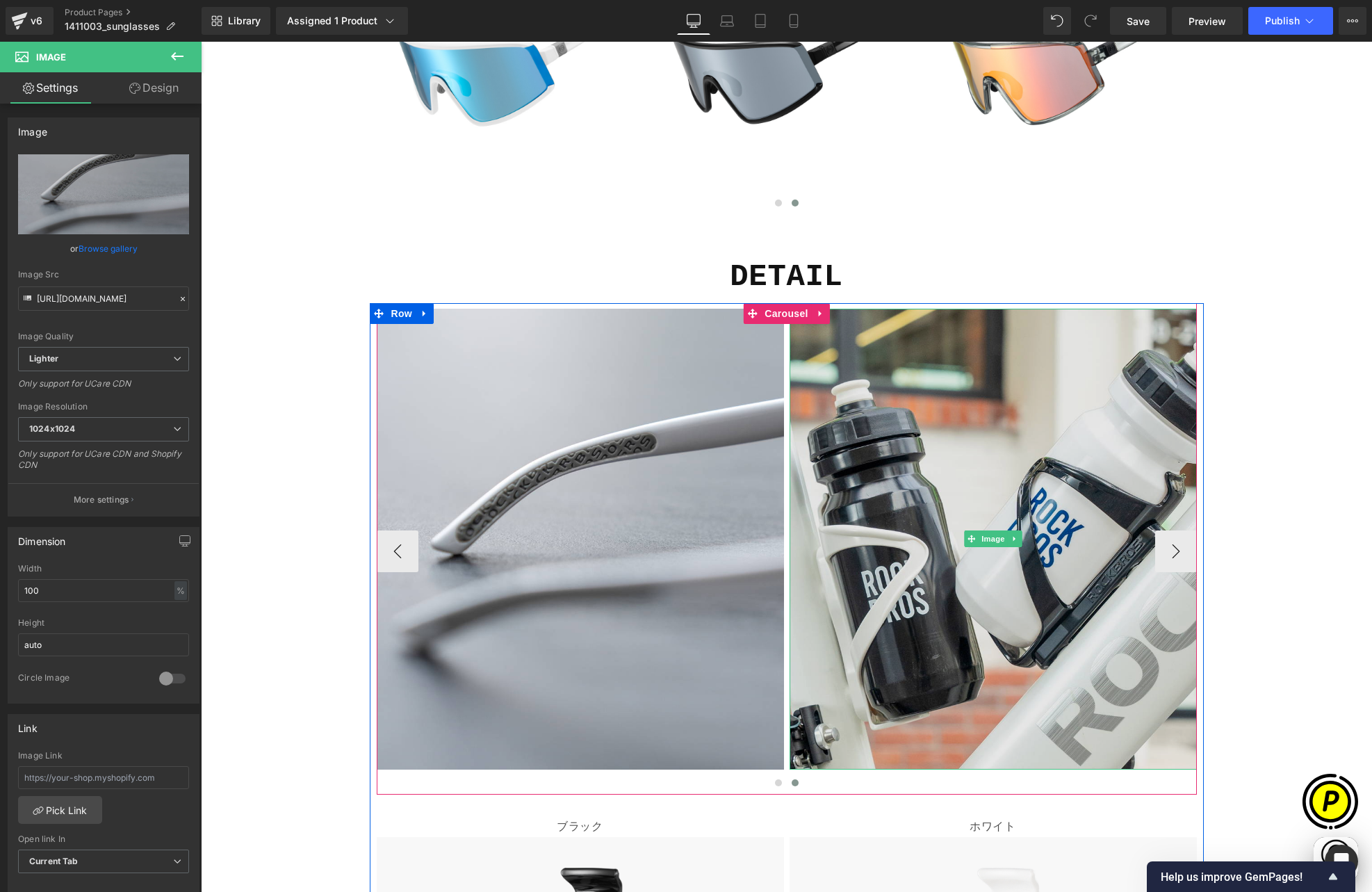
click at [897, 344] on img at bounding box center [993, 539] width 408 height 461
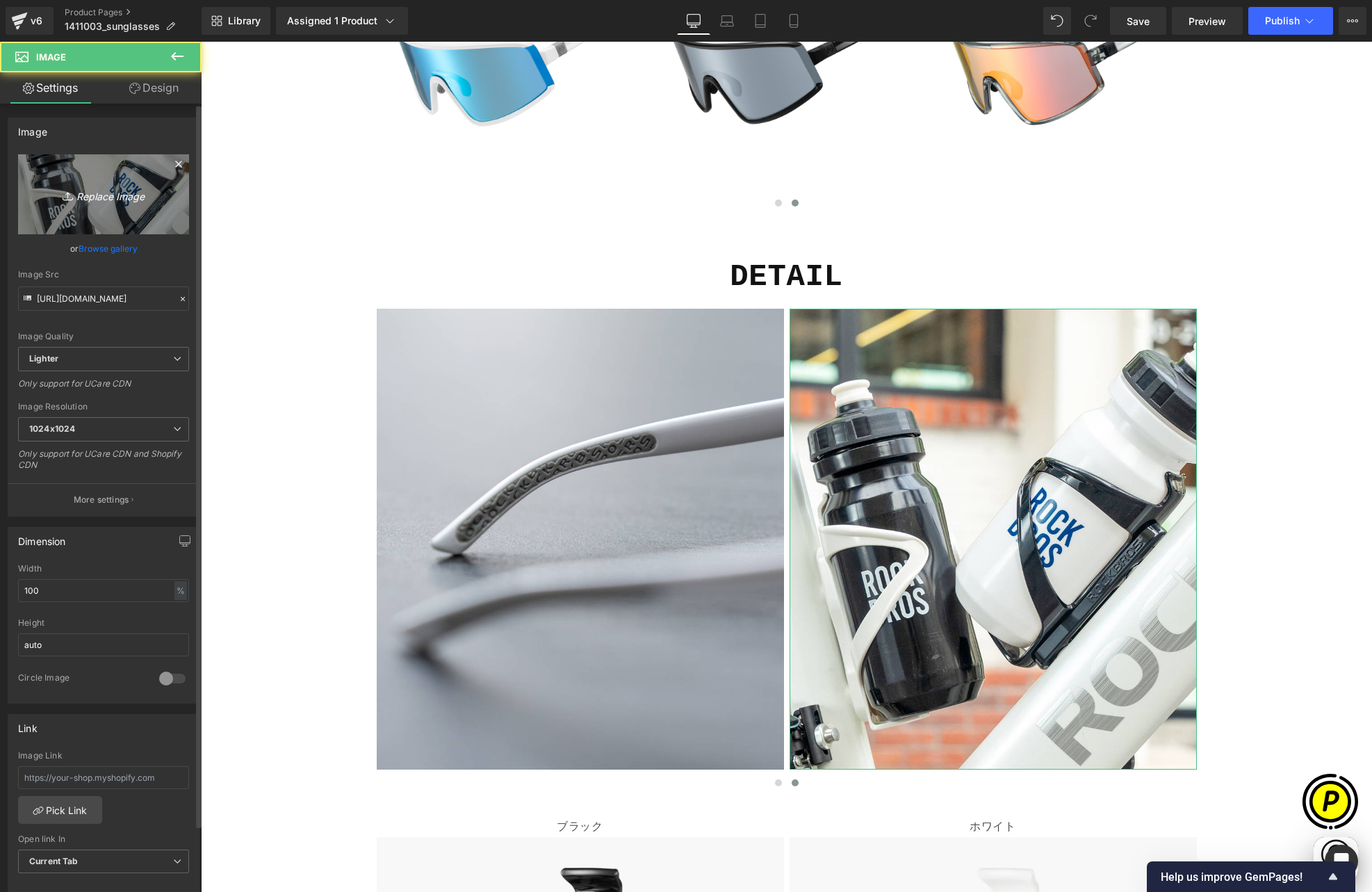
click at [144, 204] on link "Replace Image" at bounding box center [104, 195] width 171 height 80
type input "C:\fakepath\shopify-LP-14110030_04-4.jpg"
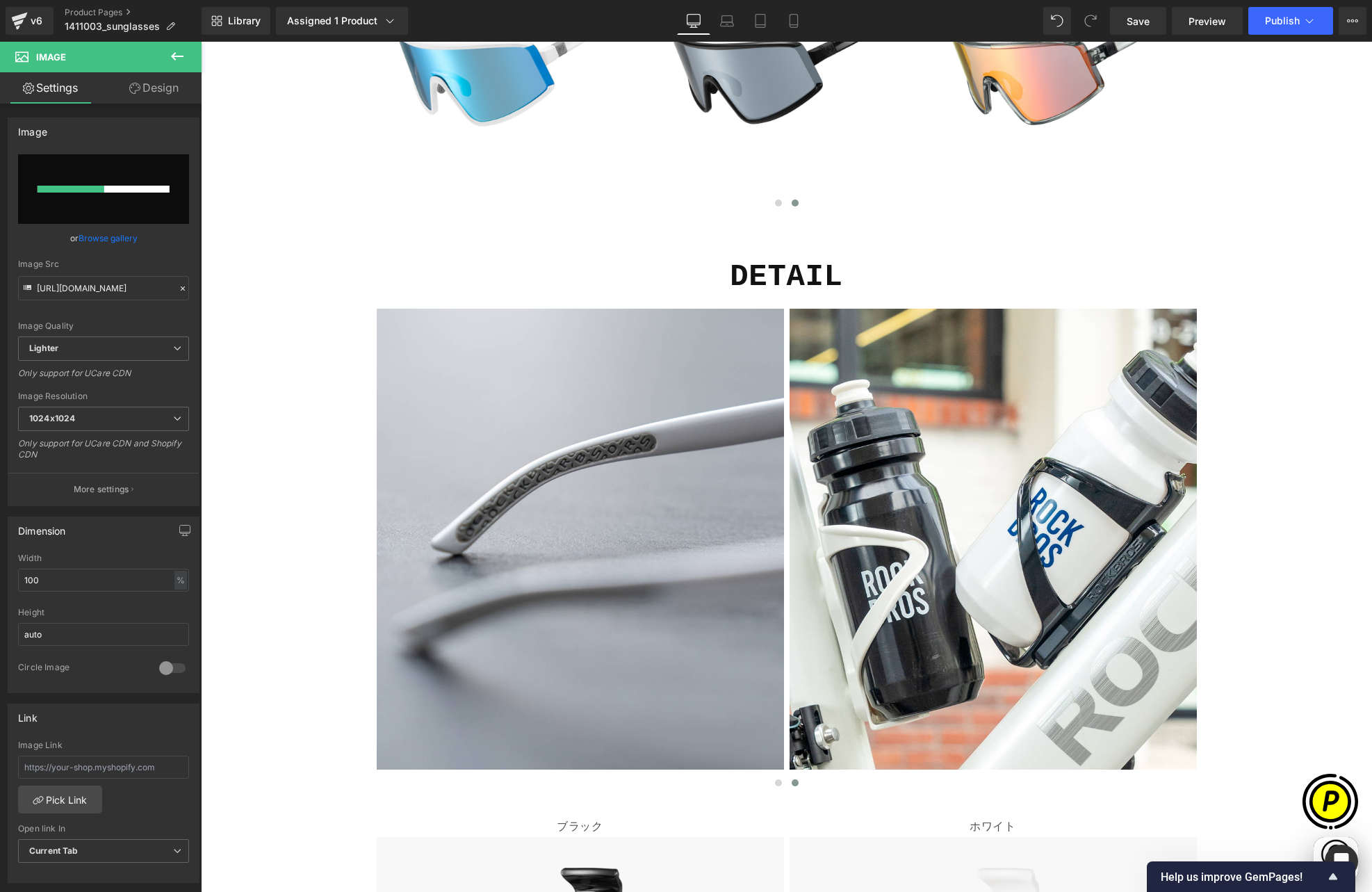
scroll to position [0, 542]
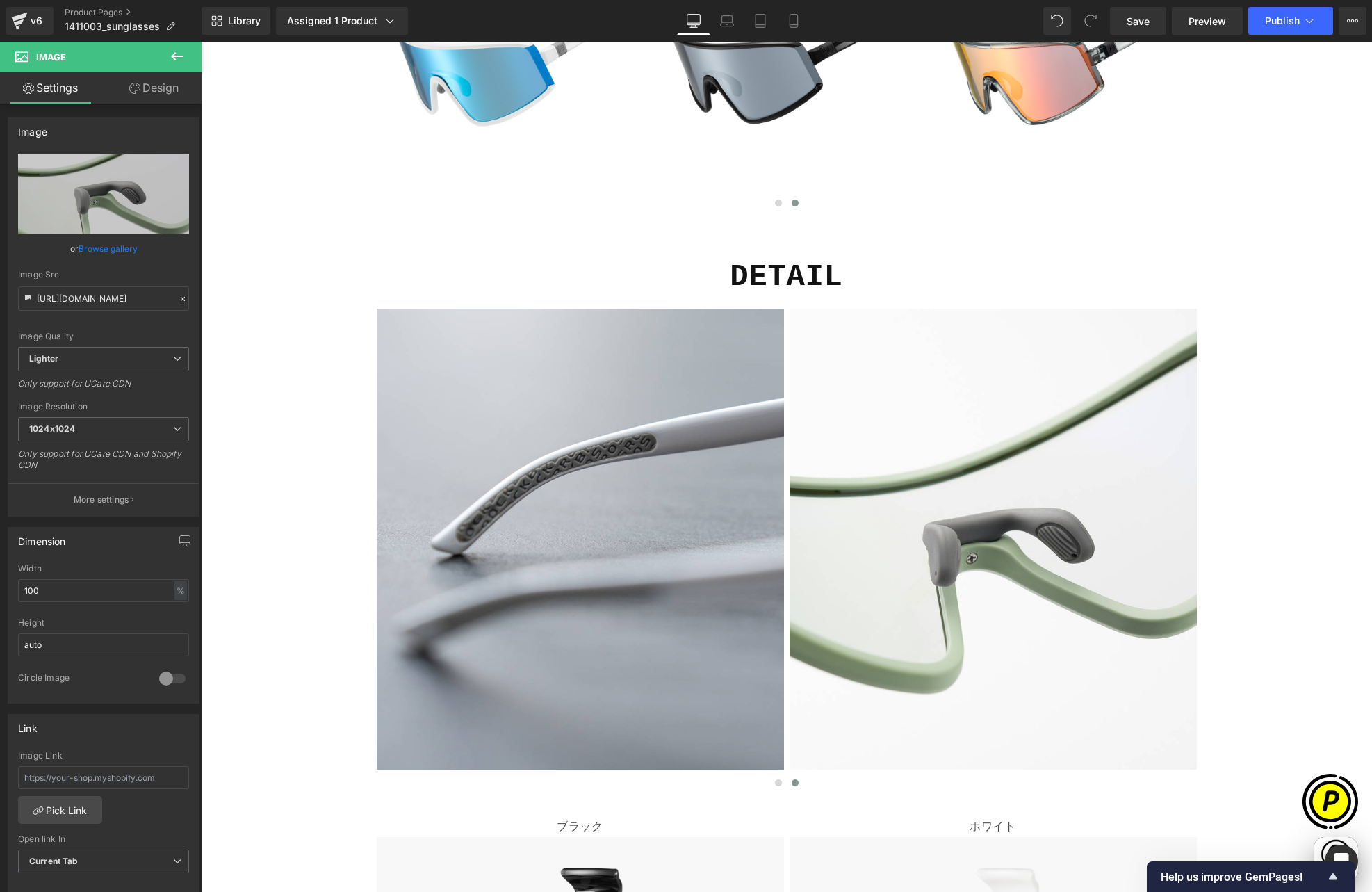
type input "[URL][DOMAIN_NAME]"
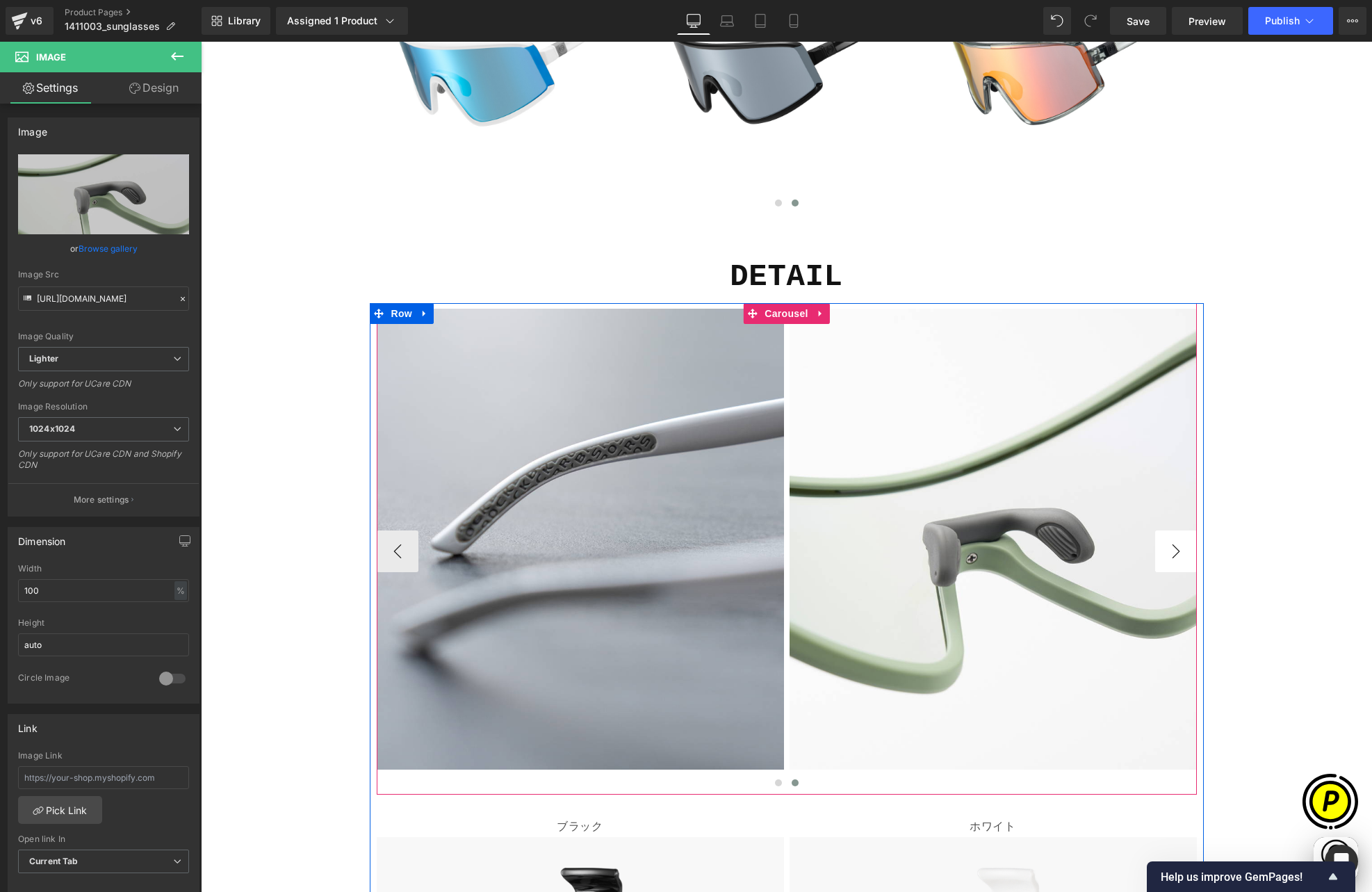
click at [1164, 531] on button "›" at bounding box center [1176, 551] width 42 height 42
click at [784, 303] on span "Carousel" at bounding box center [787, 313] width 50 height 21
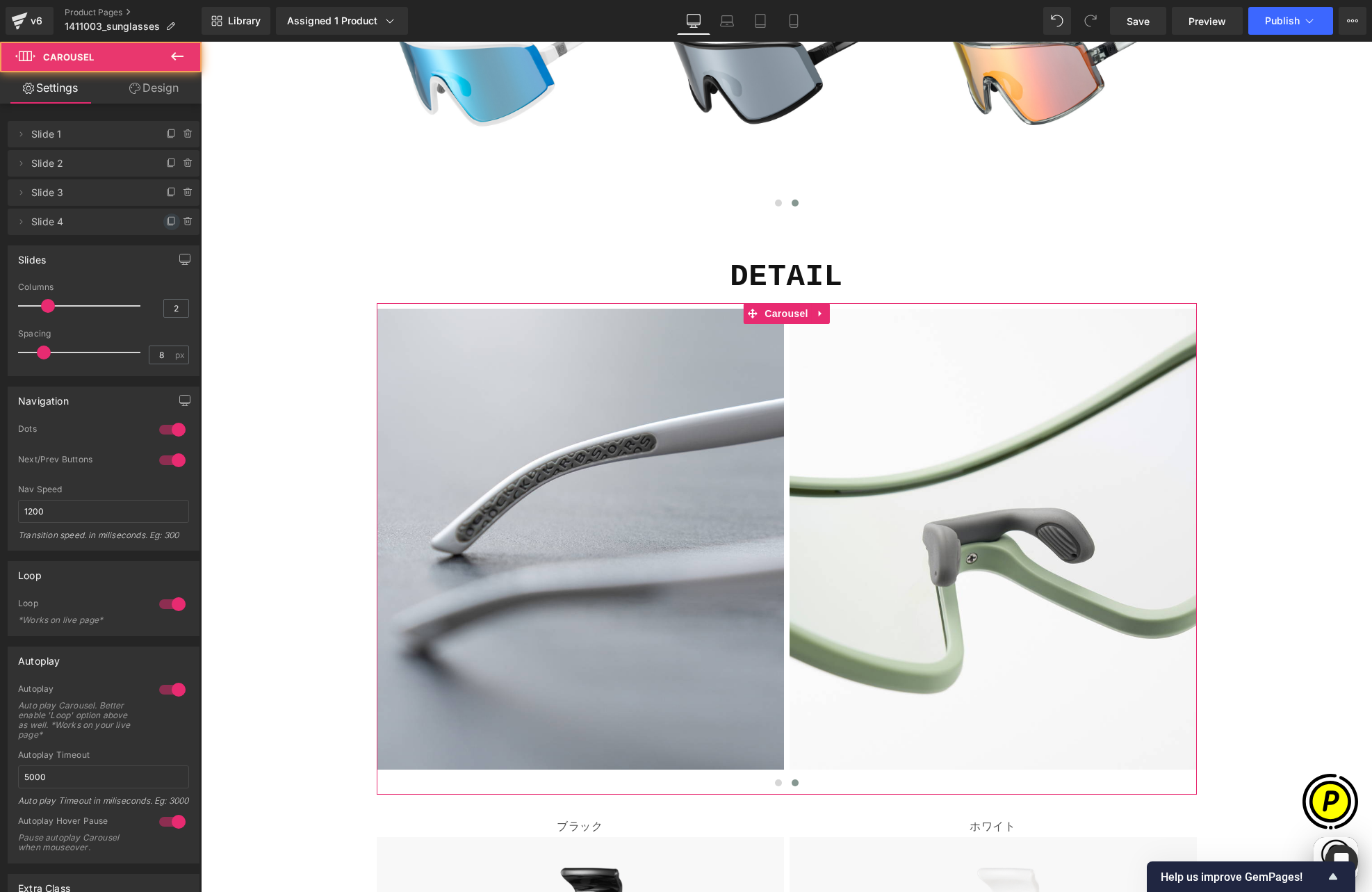
scroll to position [0, 813]
click at [166, 222] on icon at bounding box center [171, 221] width 11 height 11
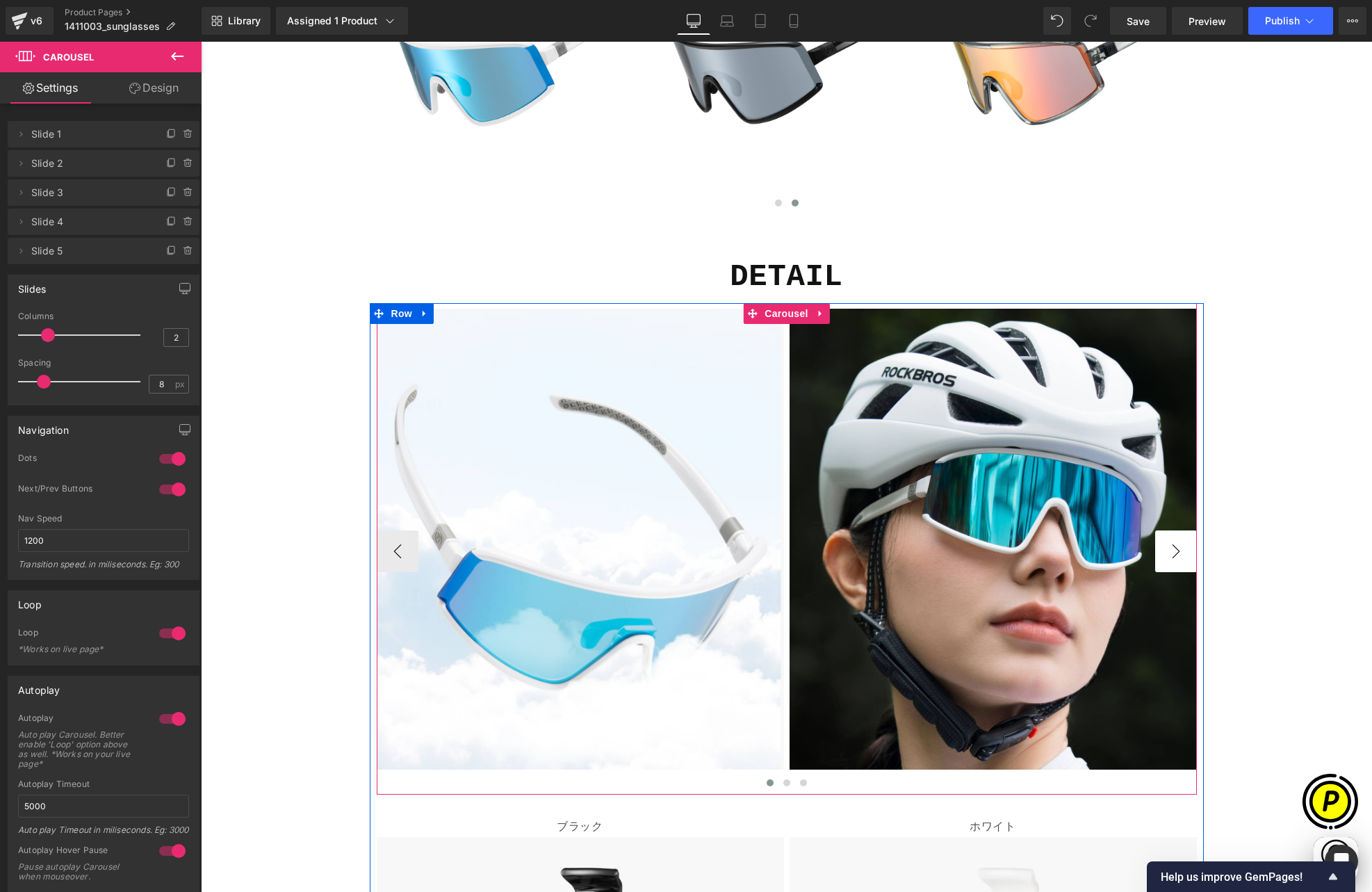
click at [1163, 531] on button "›" at bounding box center [1176, 551] width 42 height 42
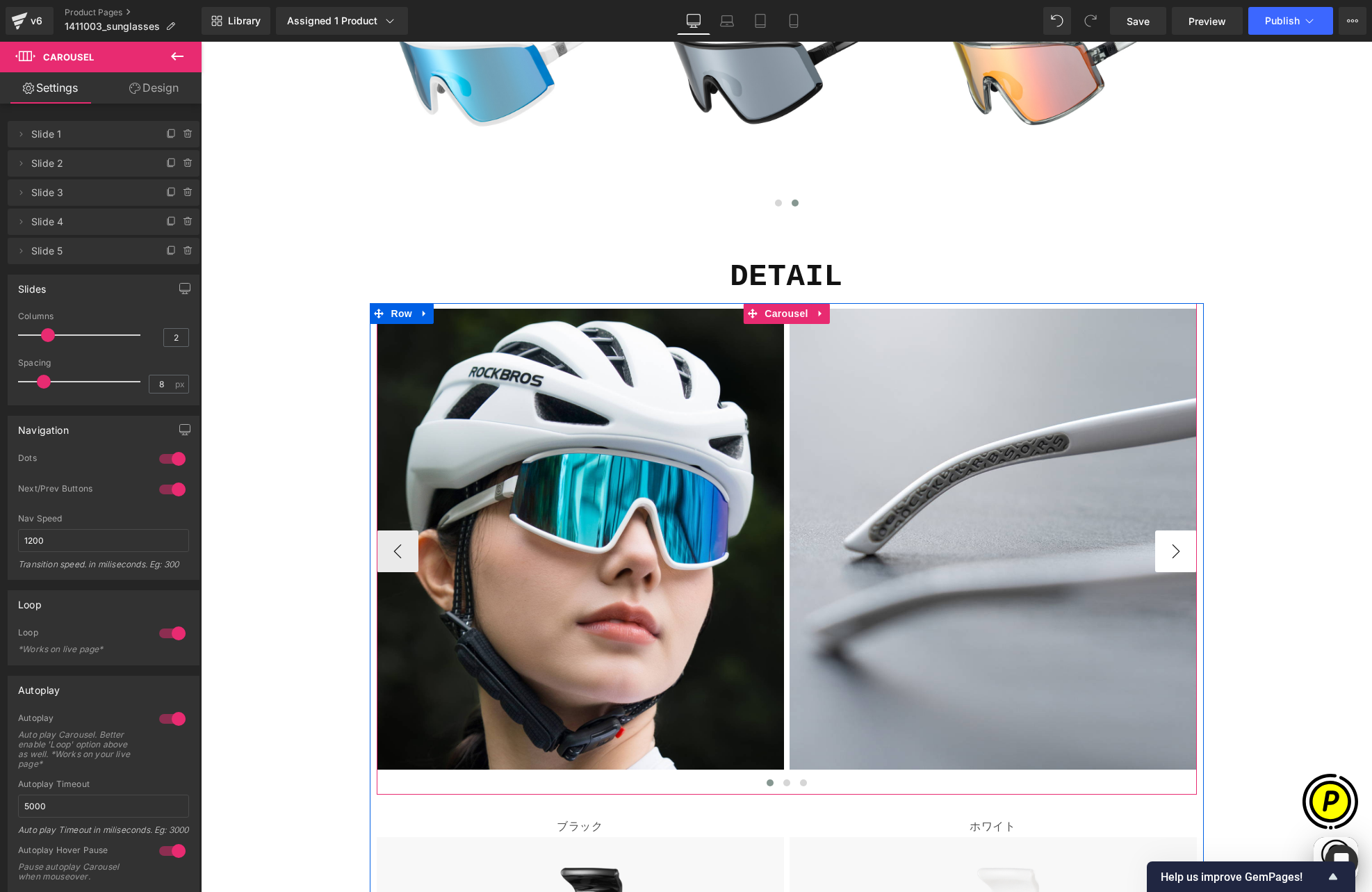
click at [1163, 531] on button "›" at bounding box center [1176, 551] width 42 height 42
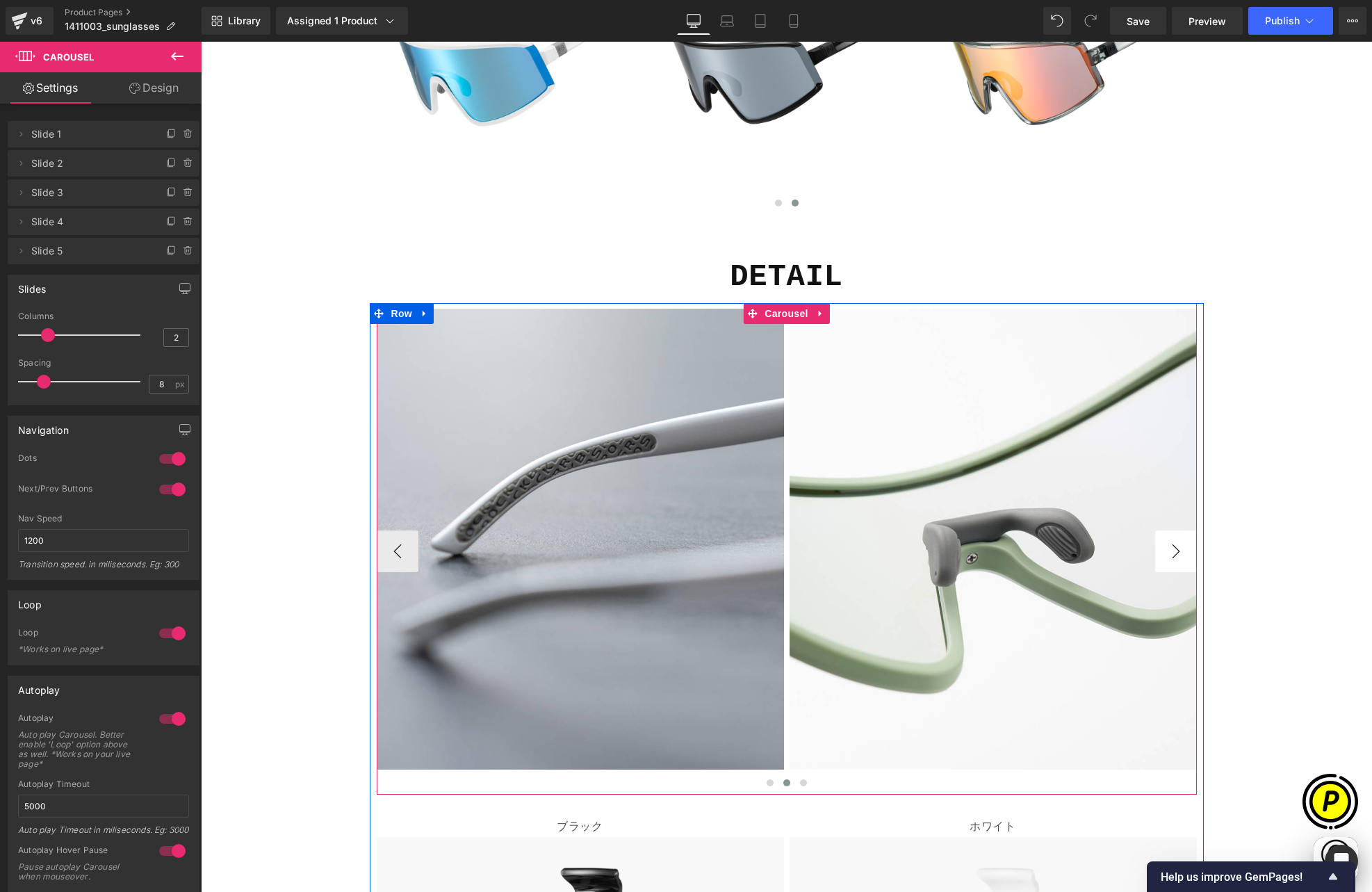
click at [1163, 531] on button "›" at bounding box center [1176, 551] width 42 height 42
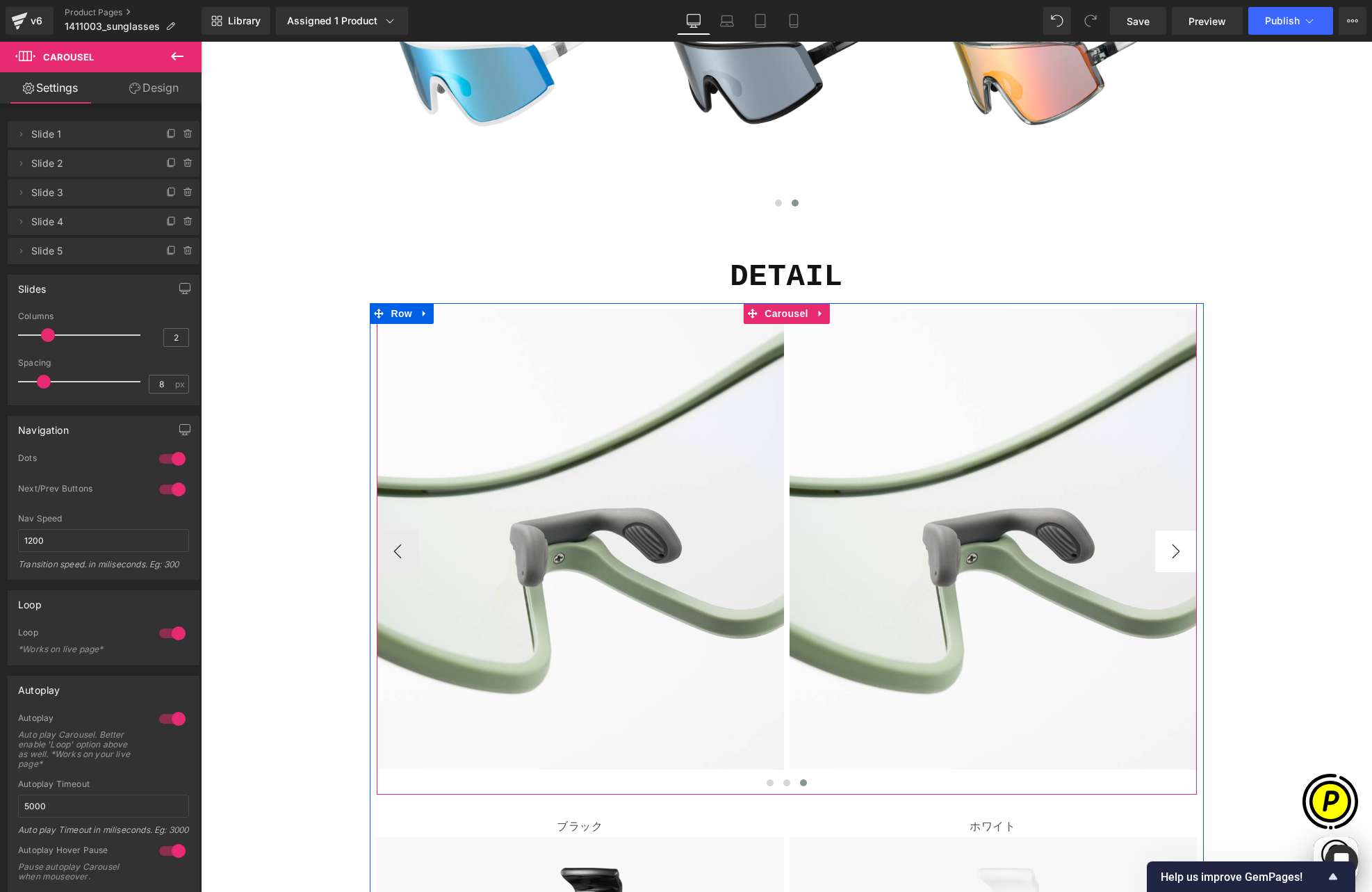
click at [1163, 531] on button "›" at bounding box center [1176, 551] width 42 height 42
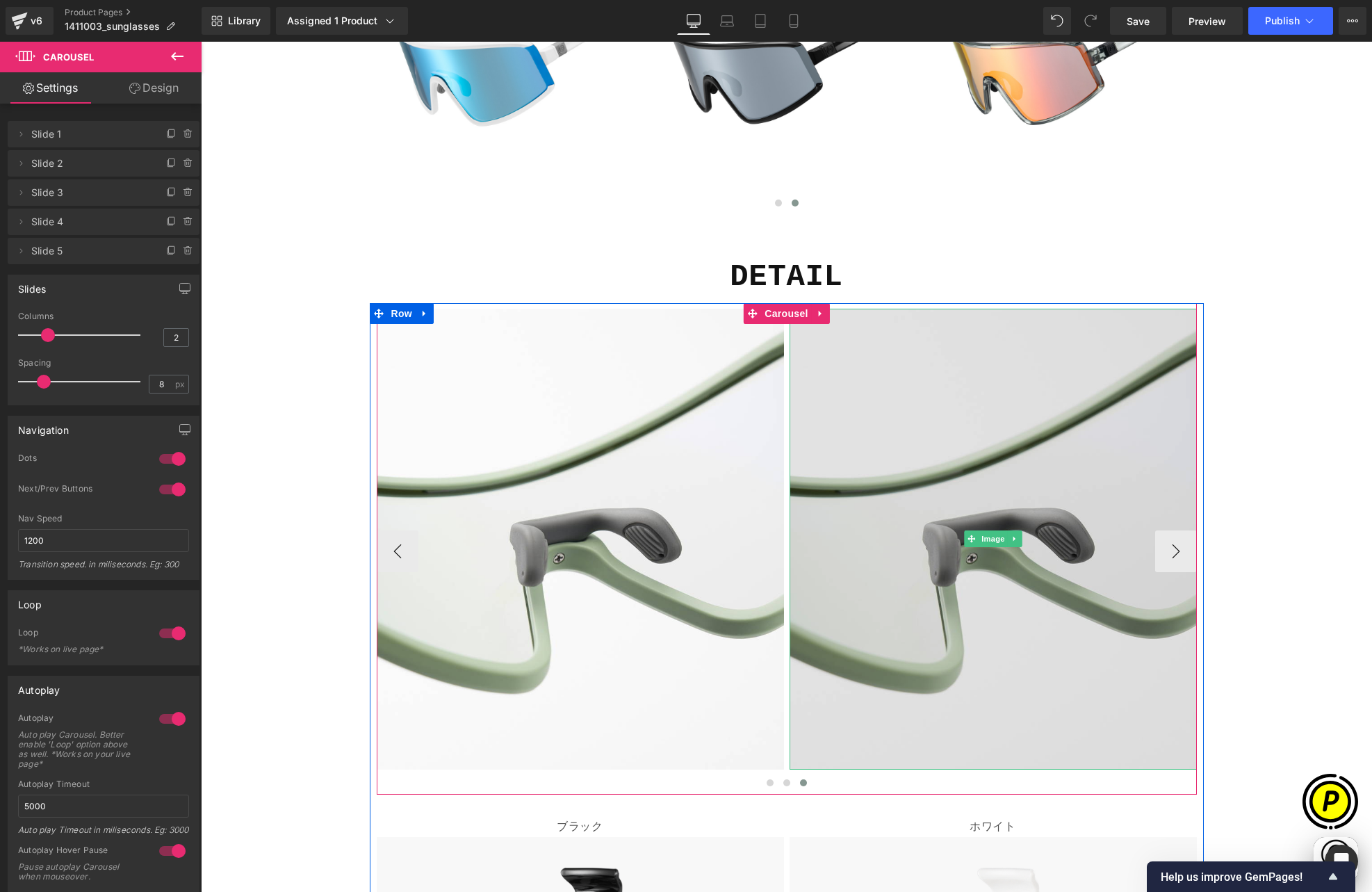
click at [883, 310] on img at bounding box center [993, 539] width 408 height 461
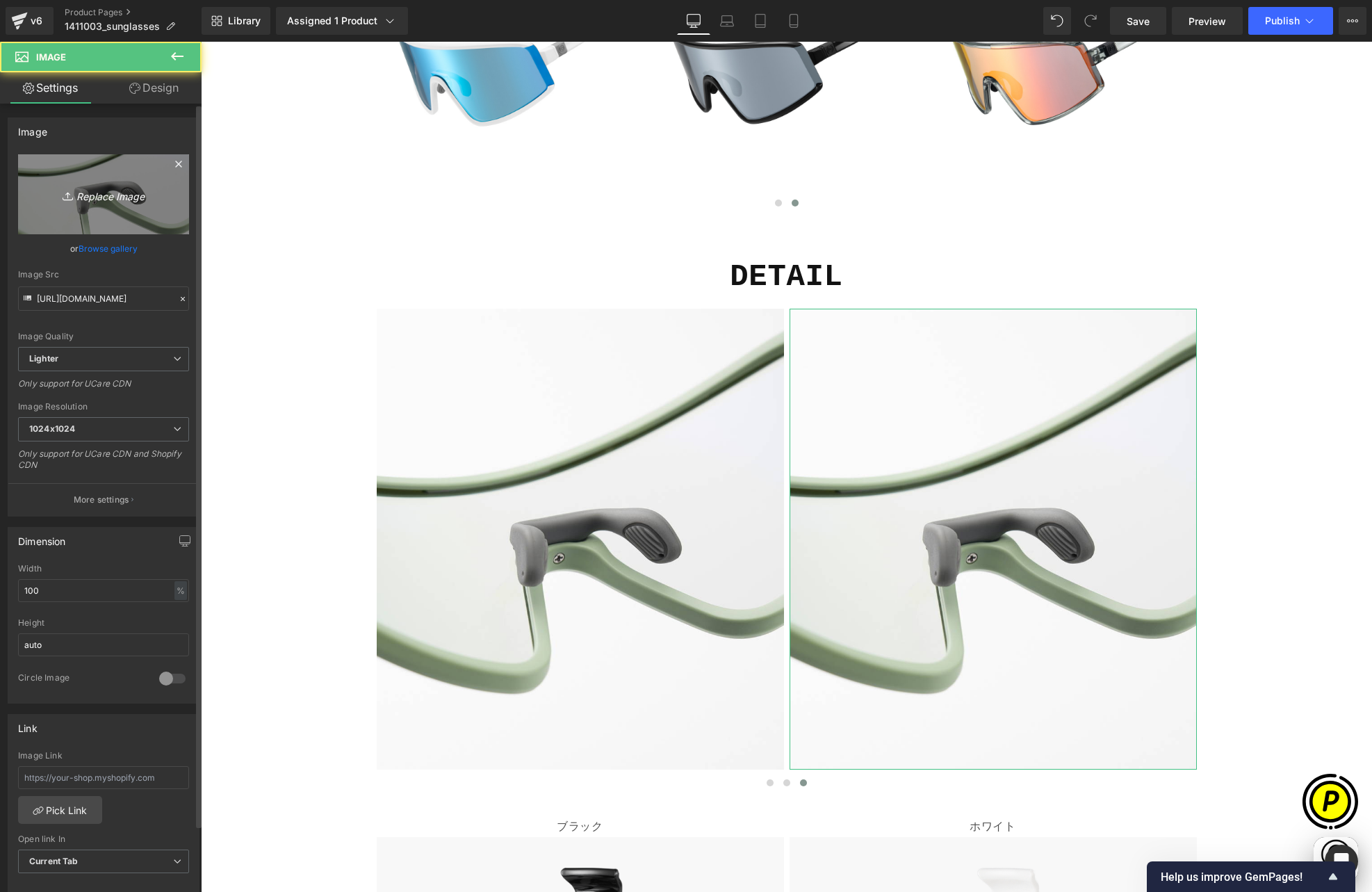
click at [69, 203] on link "Replace Image" at bounding box center [104, 195] width 171 height 80
type input "C:\fakepath\shopify-LP-14110030_04-5.jpg"
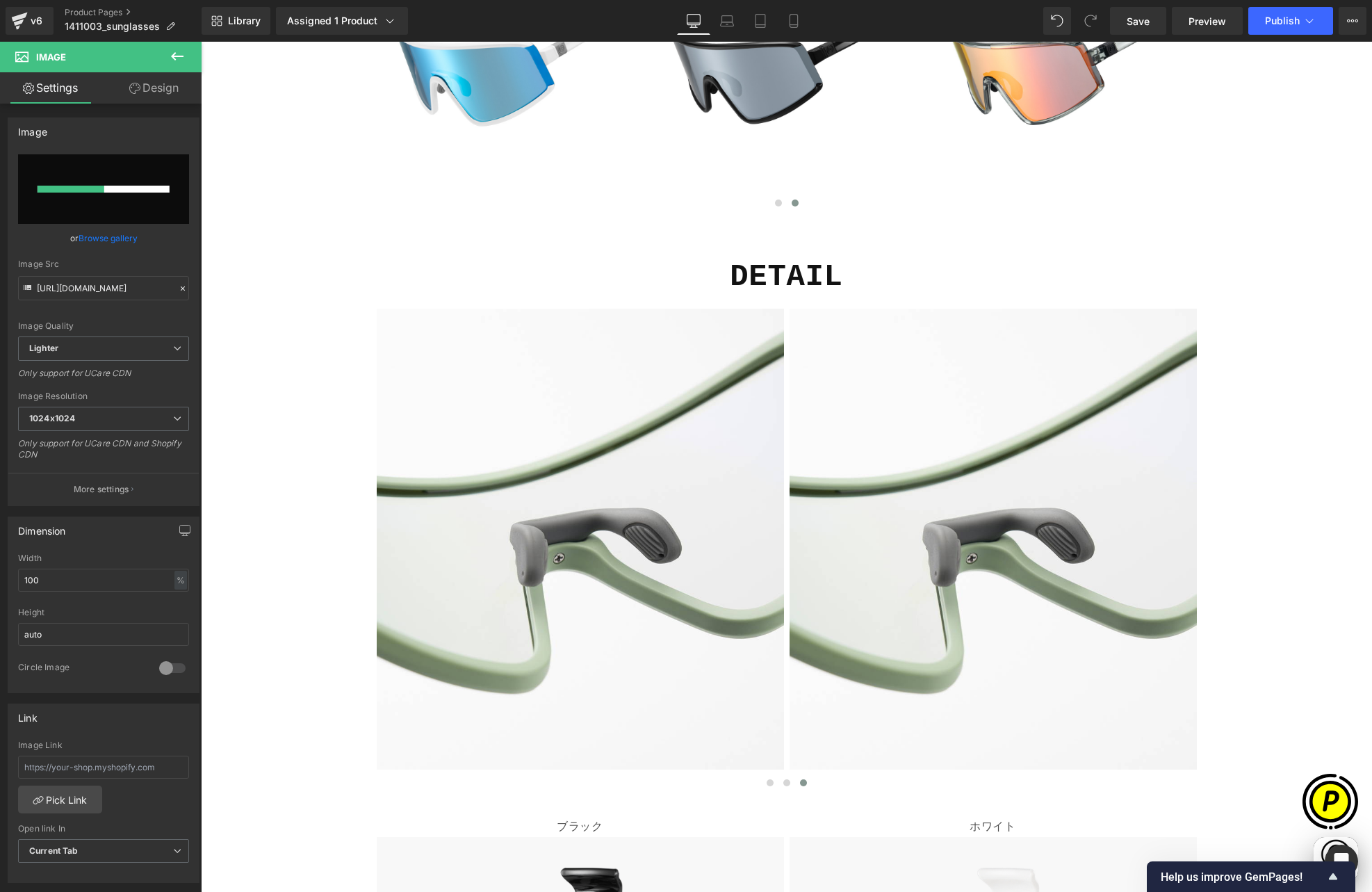
scroll to position [0, 271]
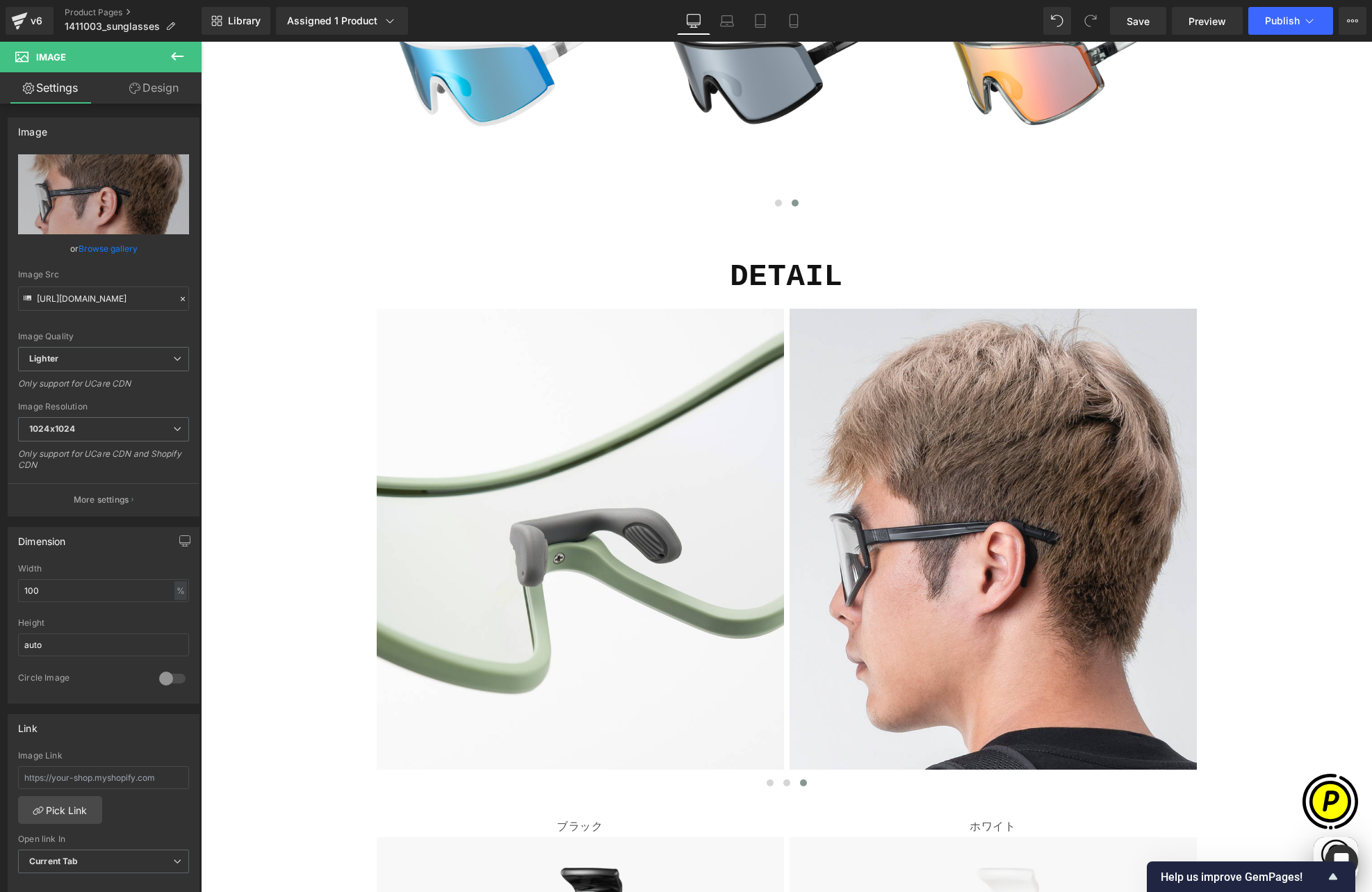
type input "[URL][DOMAIN_NAME]"
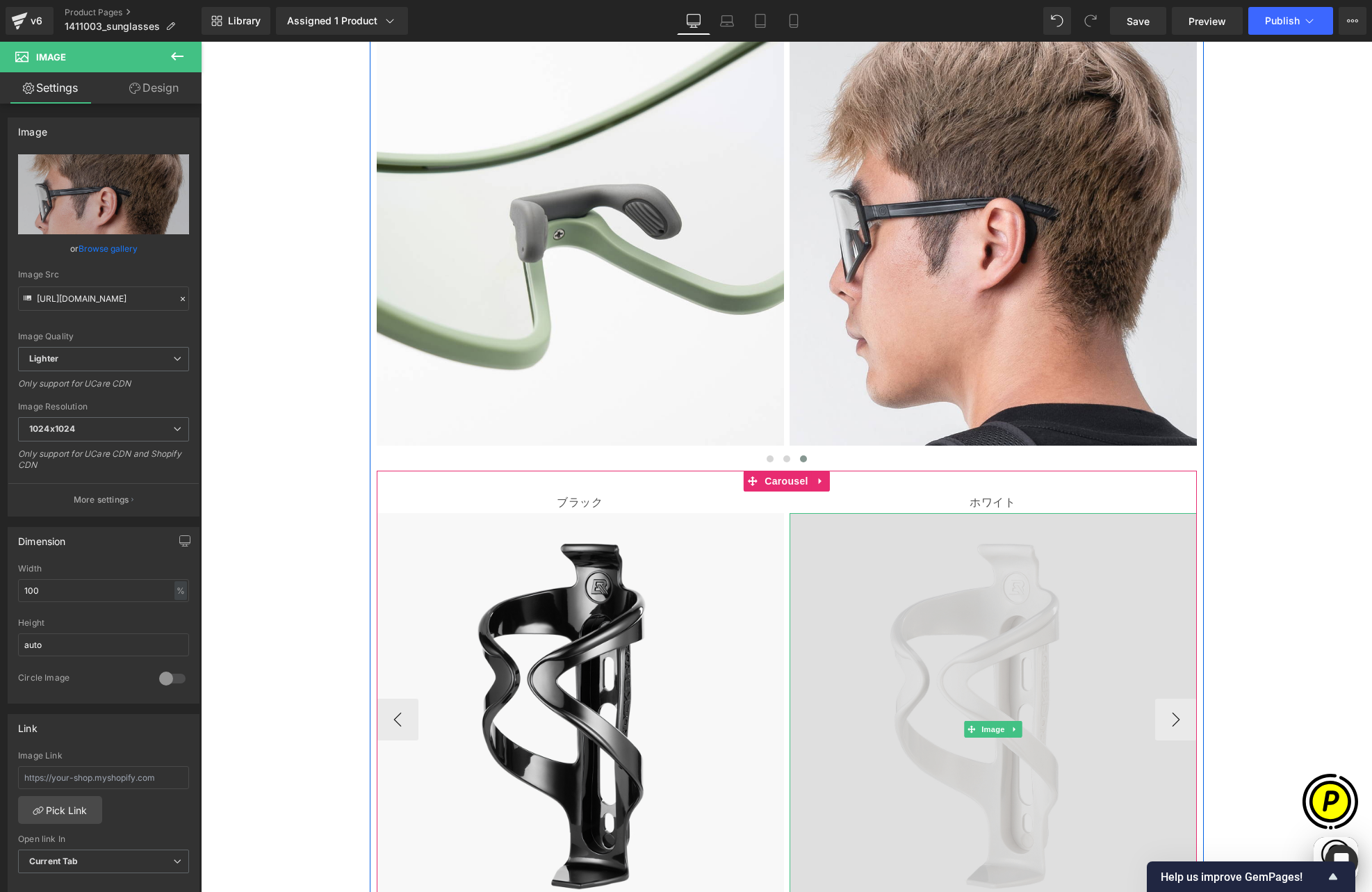
scroll to position [0, 542]
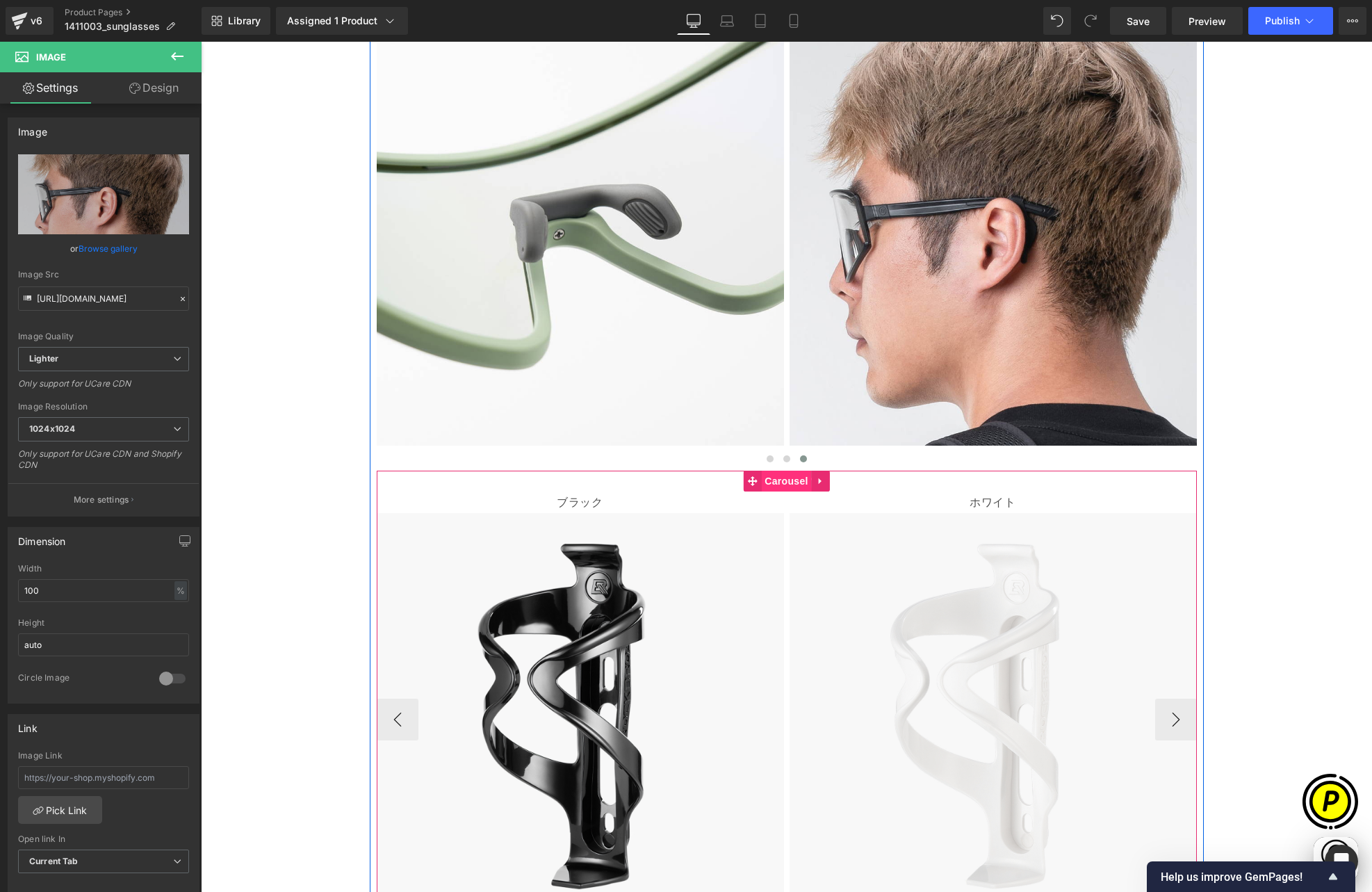
click at [784, 471] on span "Carousel" at bounding box center [787, 481] width 50 height 21
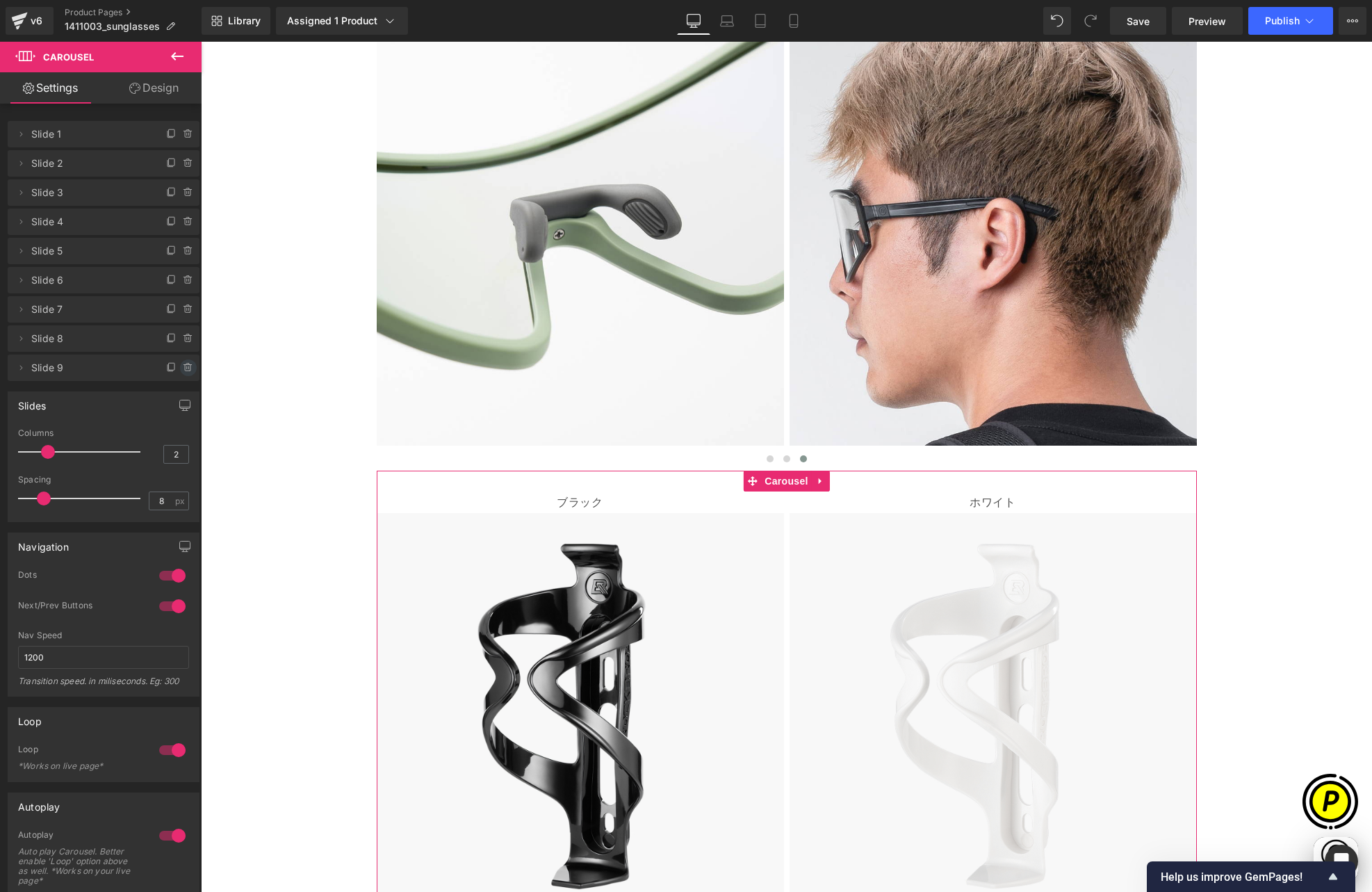
click at [185, 367] on icon at bounding box center [188, 368] width 6 height 6
click at [171, 365] on button "Delete" at bounding box center [173, 369] width 44 height 19
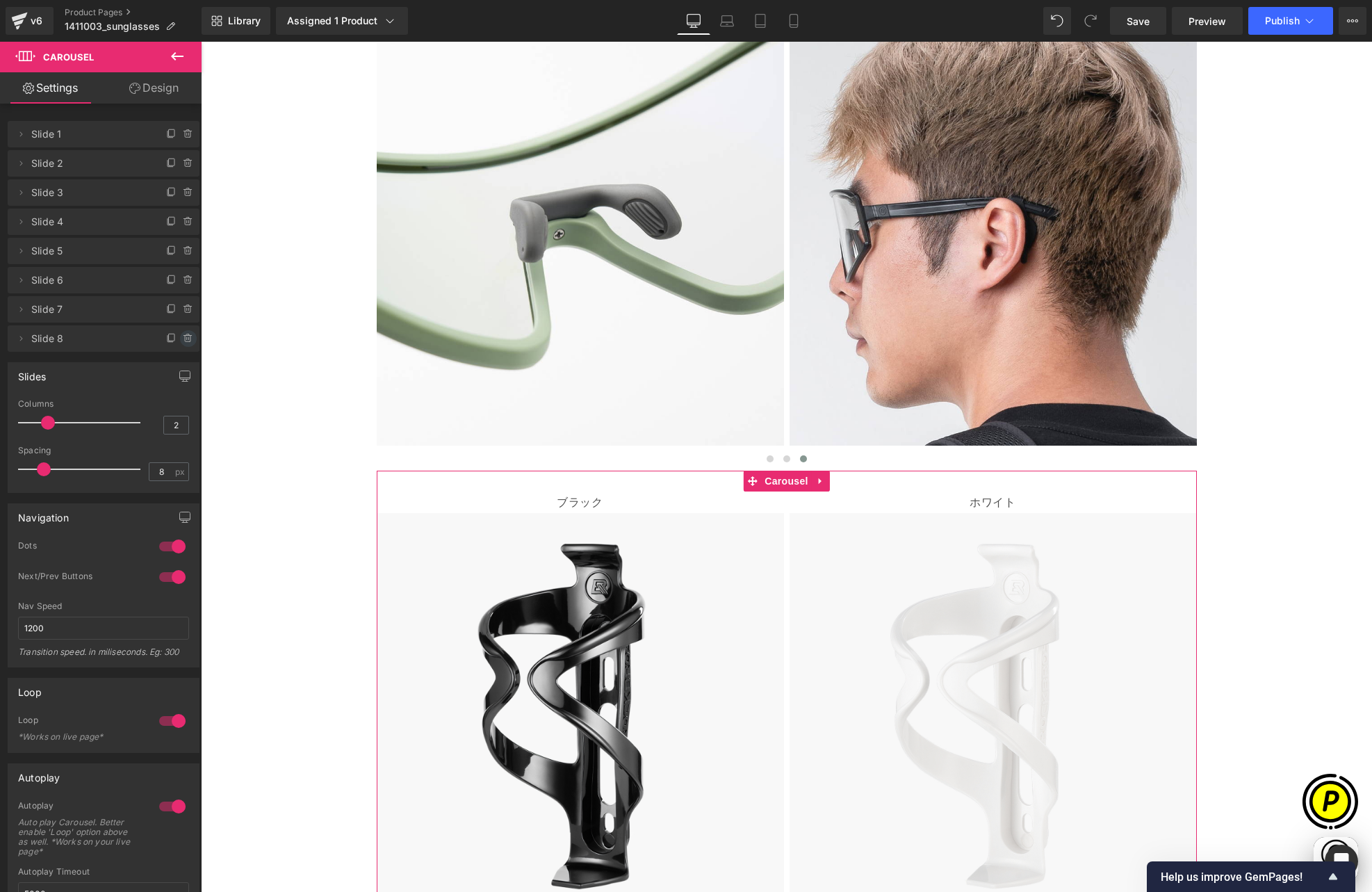
click at [185, 337] on icon at bounding box center [188, 338] width 6 height 6
click at [174, 337] on button "Delete" at bounding box center [173, 339] width 44 height 19
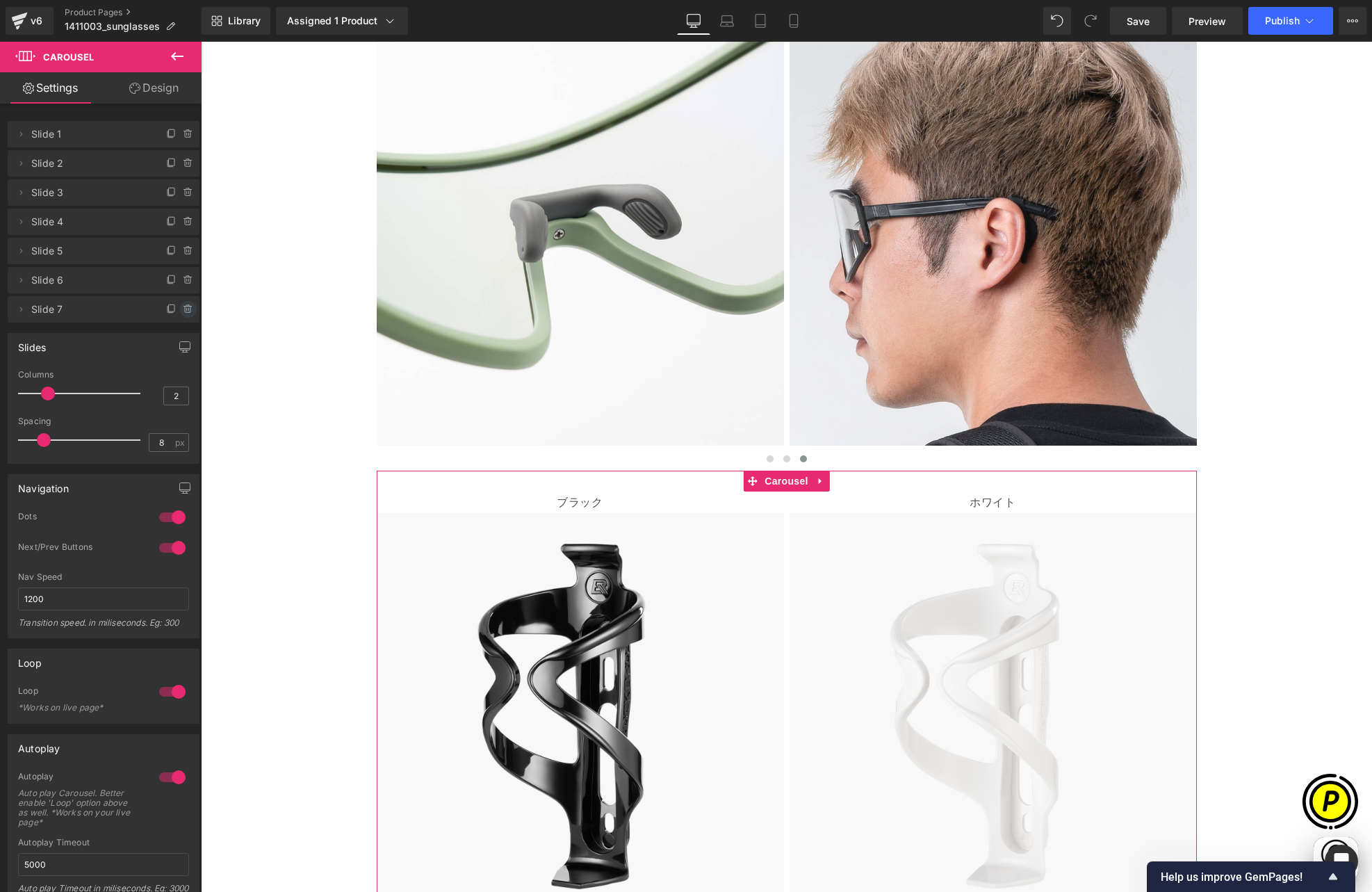
click at [183, 313] on icon at bounding box center [188, 309] width 11 height 11
click at [176, 310] on button "Delete" at bounding box center [173, 310] width 44 height 19
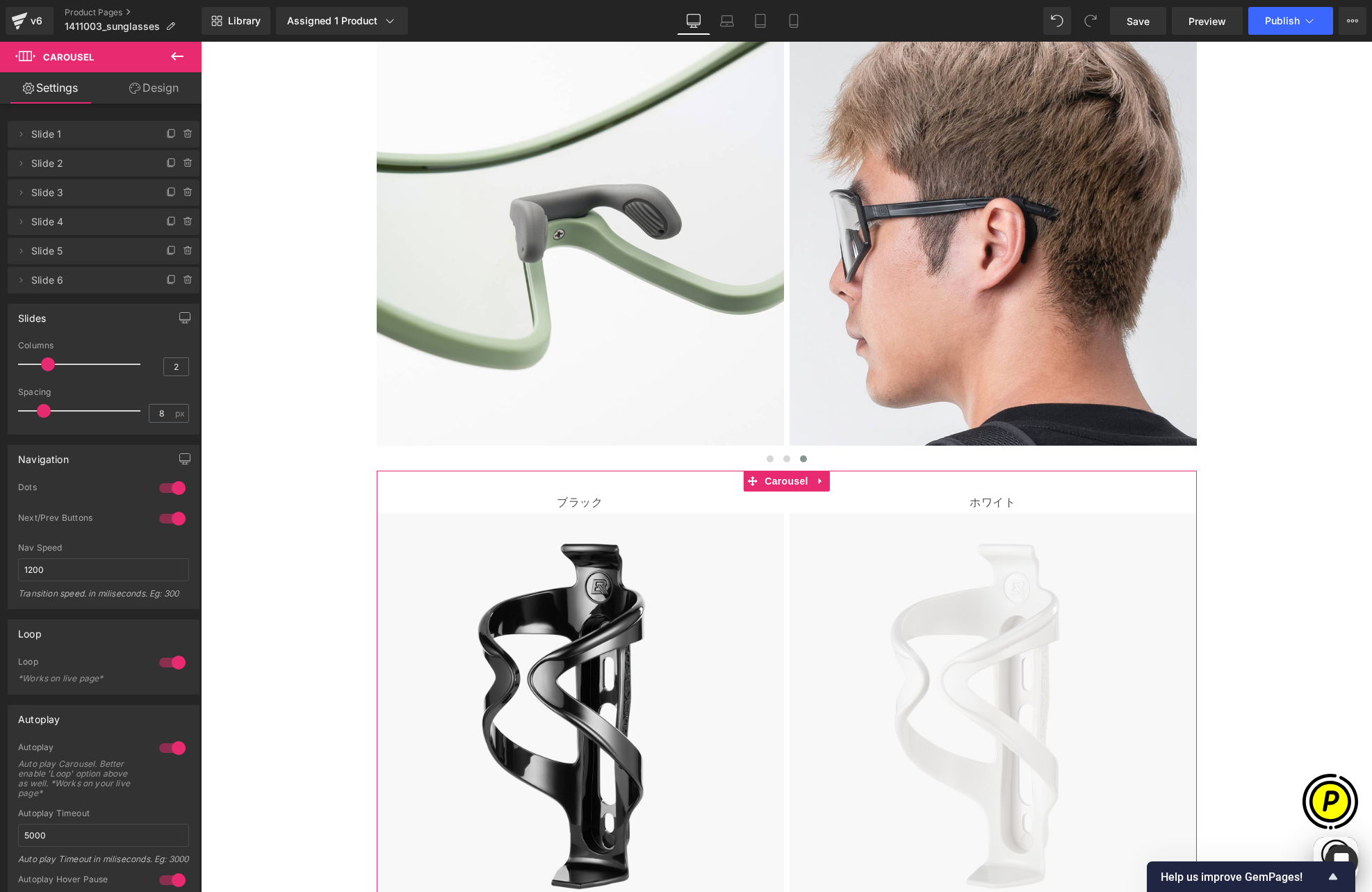
click at [185, 283] on icon at bounding box center [188, 280] width 6 height 6
click at [174, 283] on button "Delete" at bounding box center [173, 281] width 44 height 19
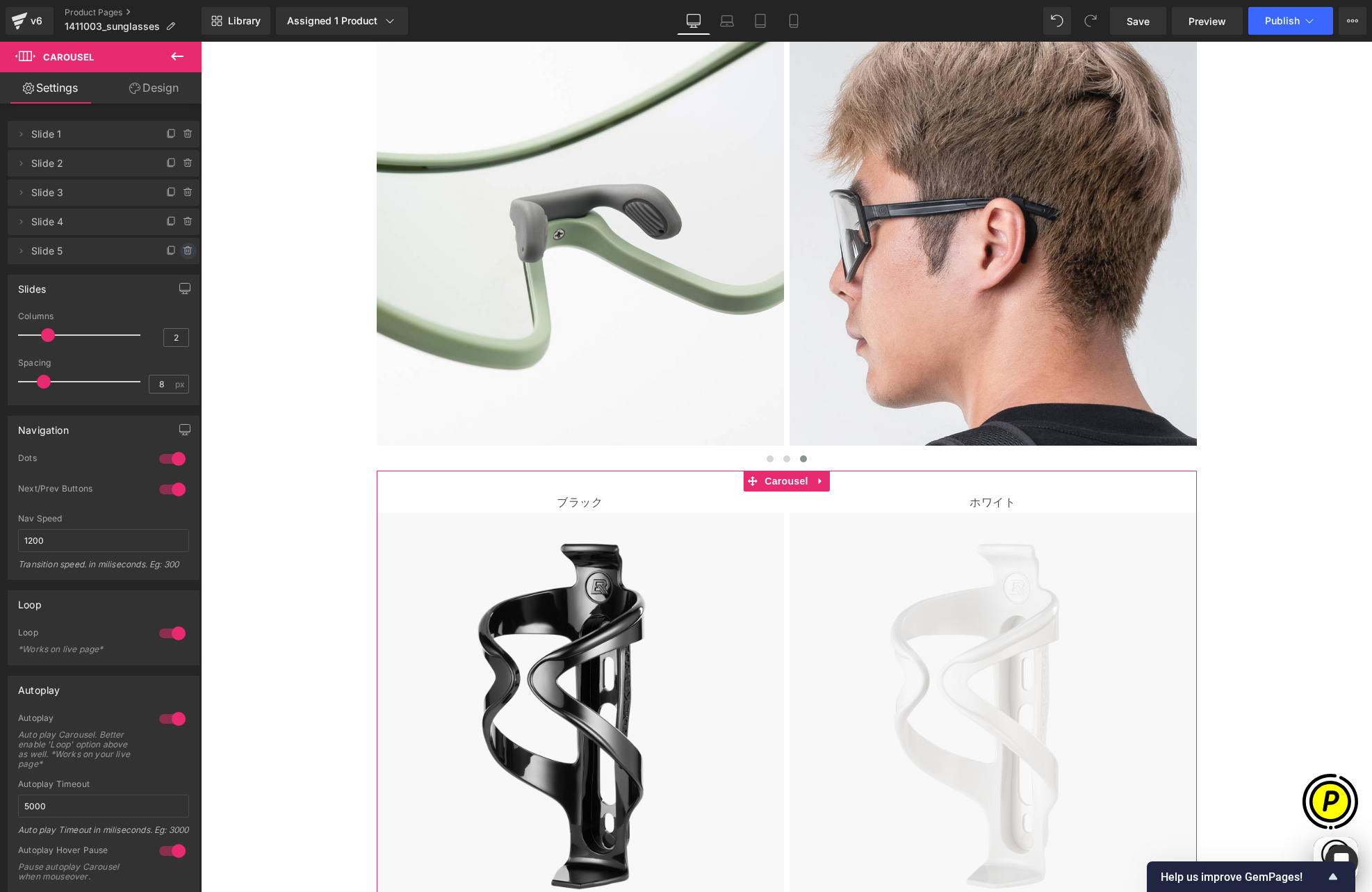
click at [183, 255] on icon at bounding box center [188, 251] width 11 height 11
click at [169, 252] on button "Delete" at bounding box center [173, 252] width 44 height 19
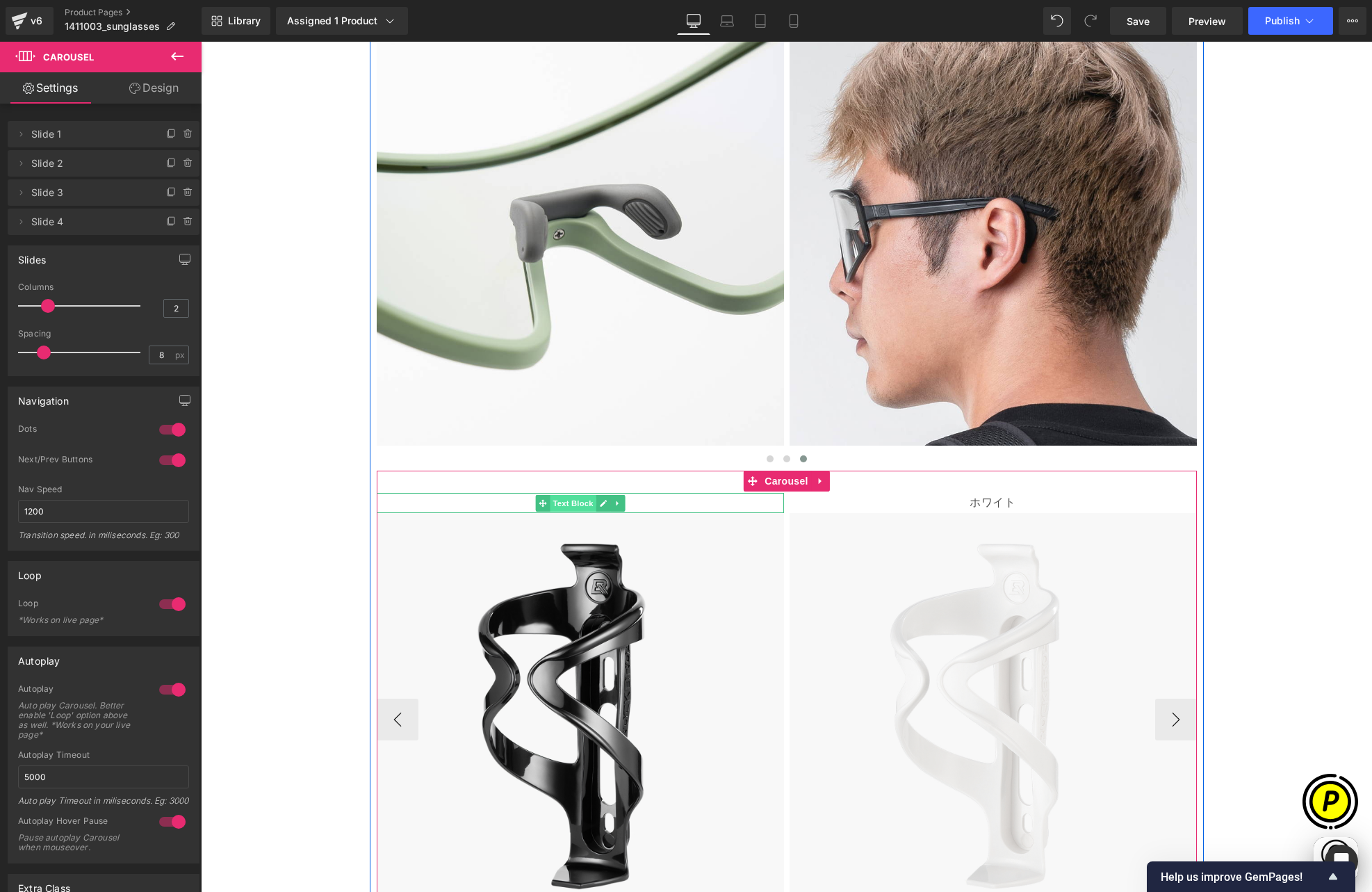
click at [581, 495] on span "Text Block" at bounding box center [573, 503] width 46 height 17
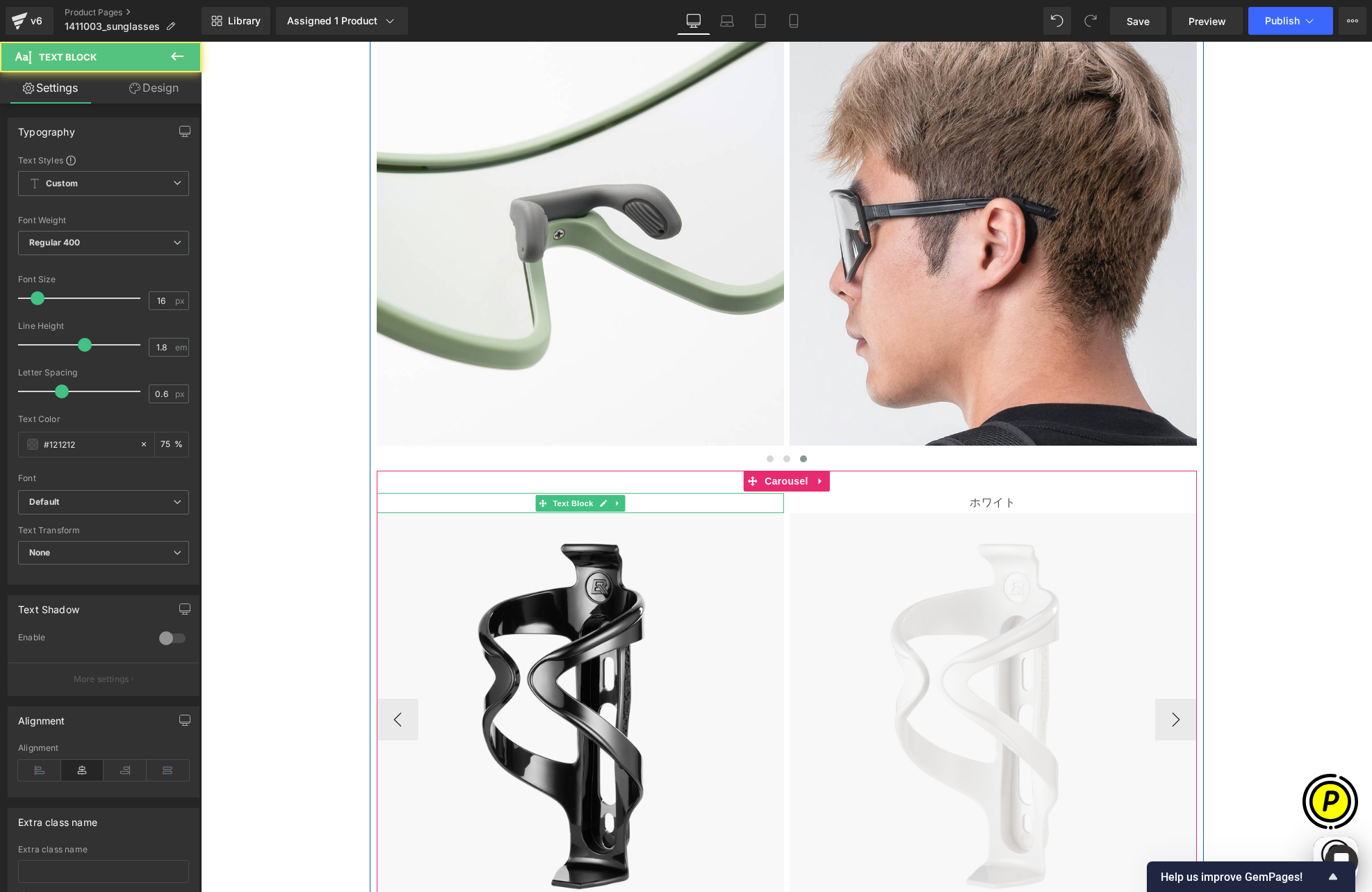
click at [517, 493] on p "ブラック" at bounding box center [581, 503] width 408 height 20
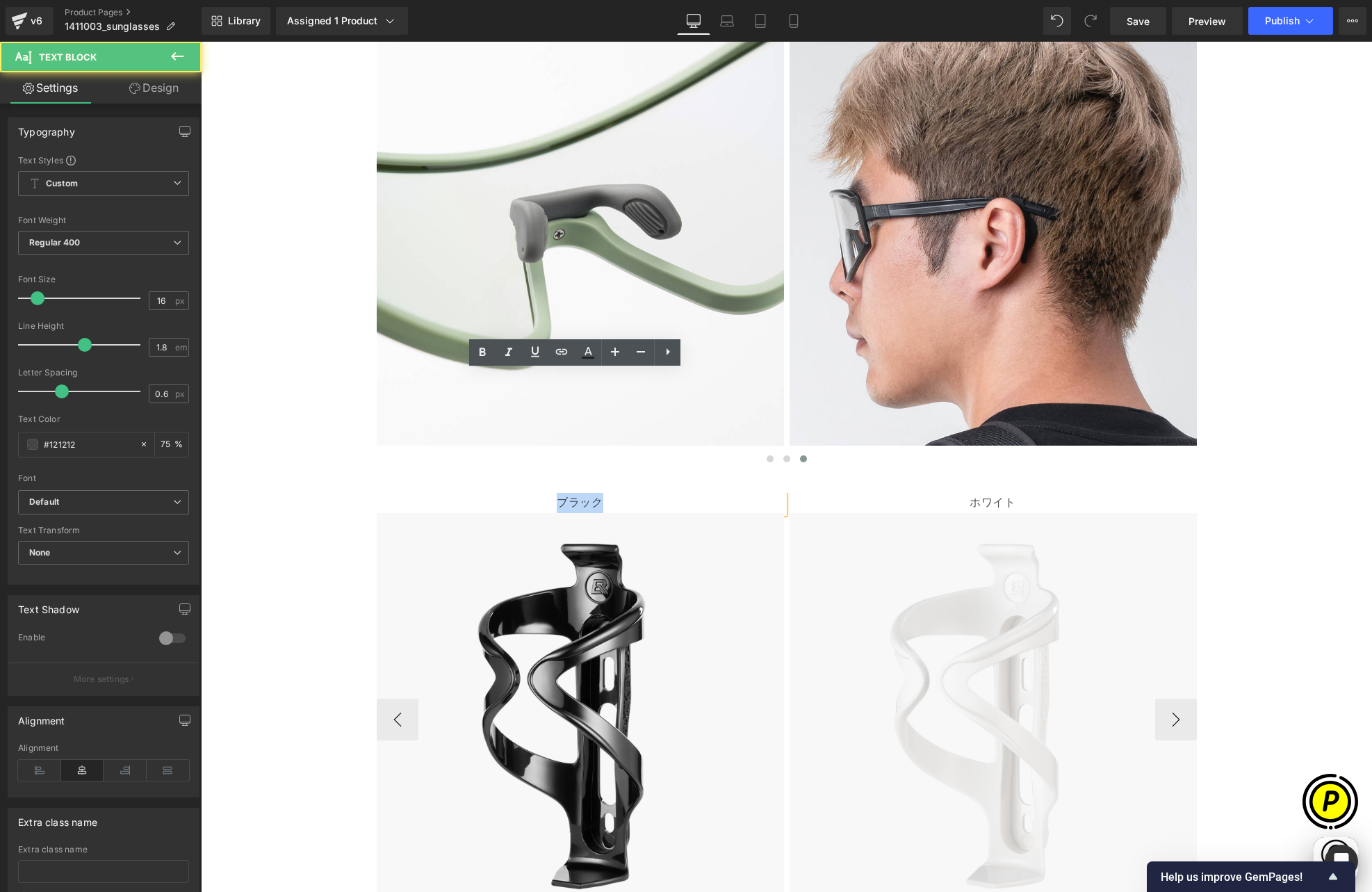
drag, startPoint x: 600, startPoint y: 385, endPoint x: 613, endPoint y: 385, distance: 13.0
click at [613, 493] on p "ブラック" at bounding box center [581, 503] width 408 height 20
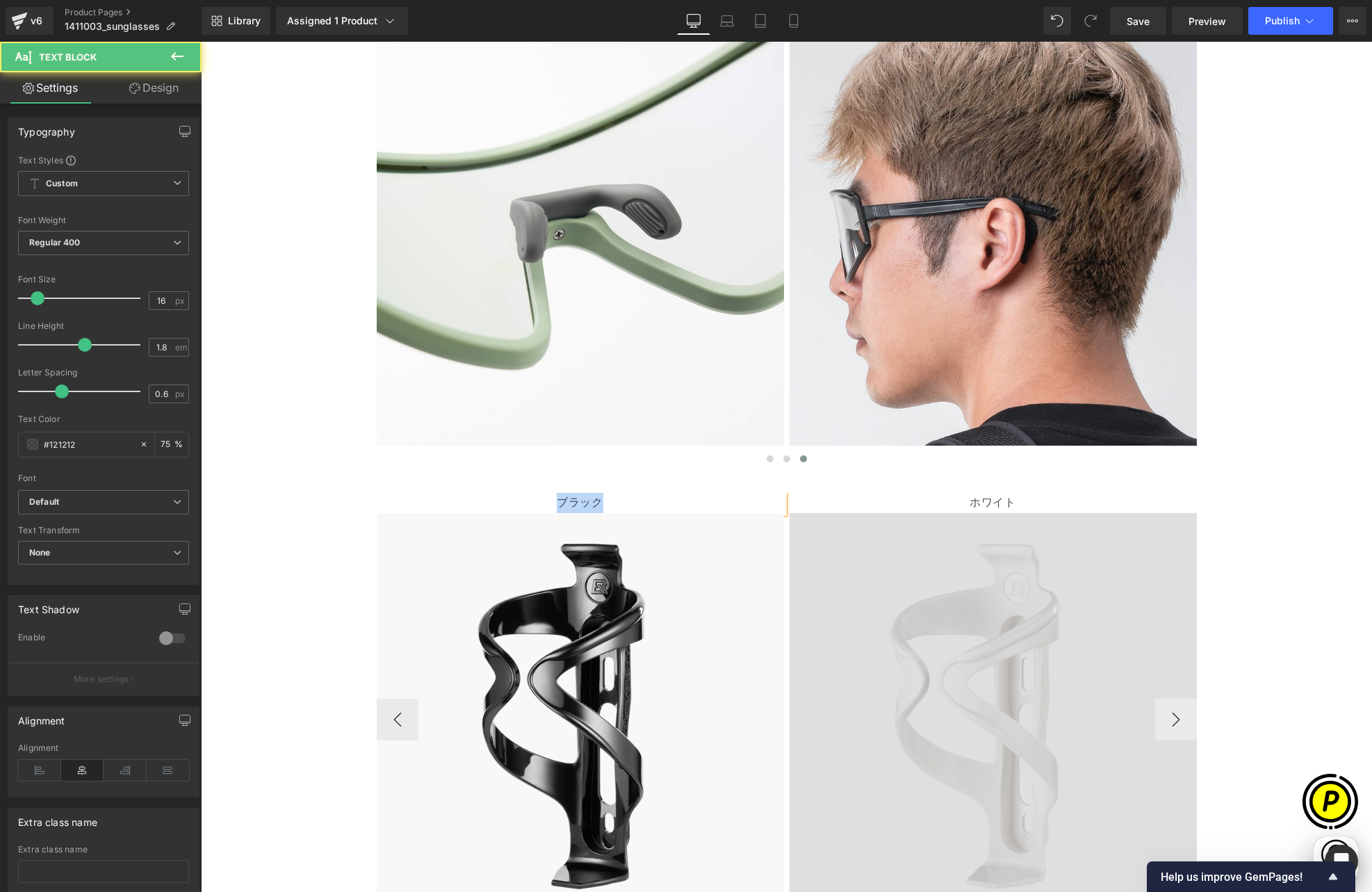
paste div
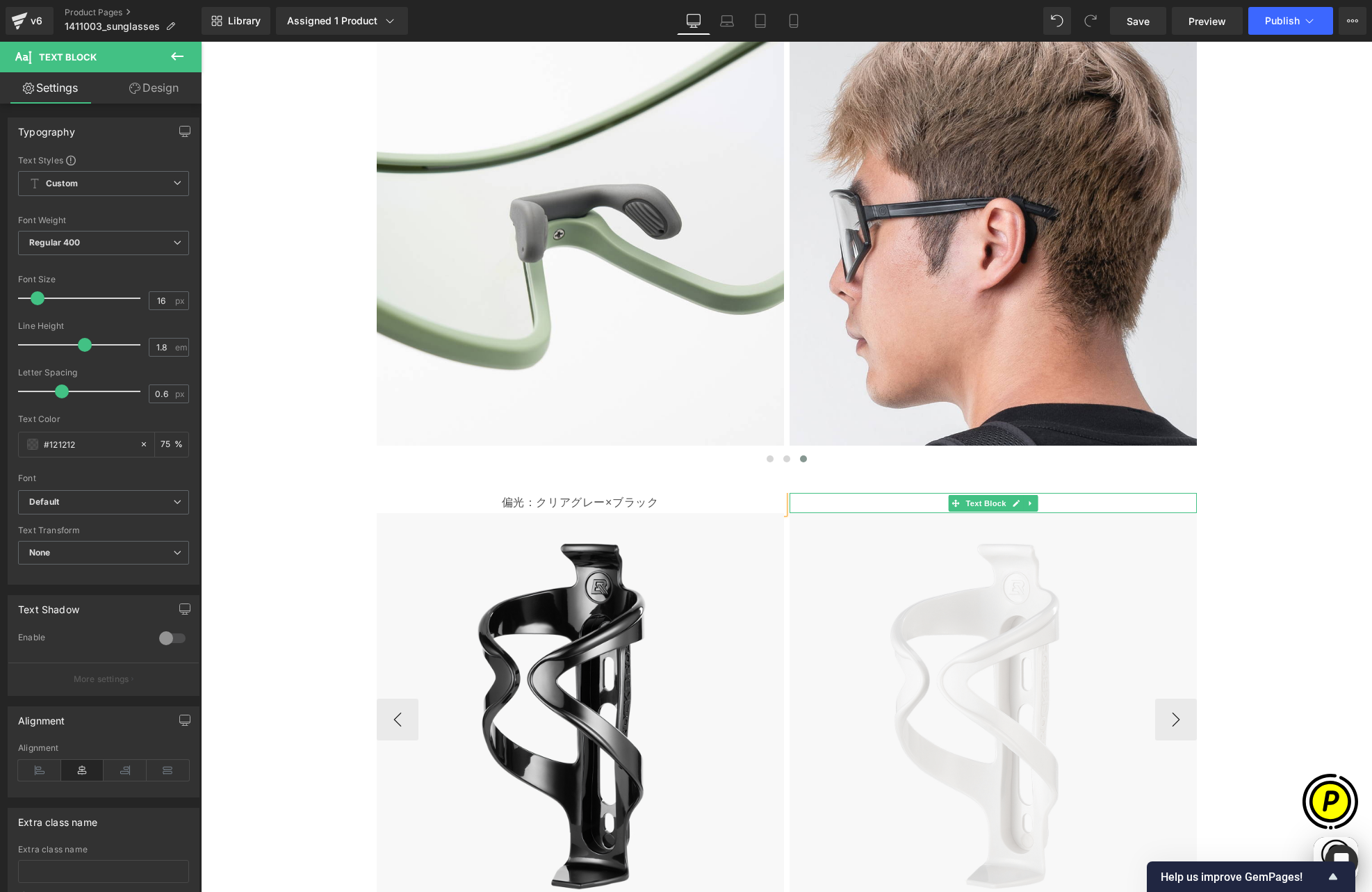
click at [872, 493] on p "ホワイト" at bounding box center [993, 503] width 408 height 20
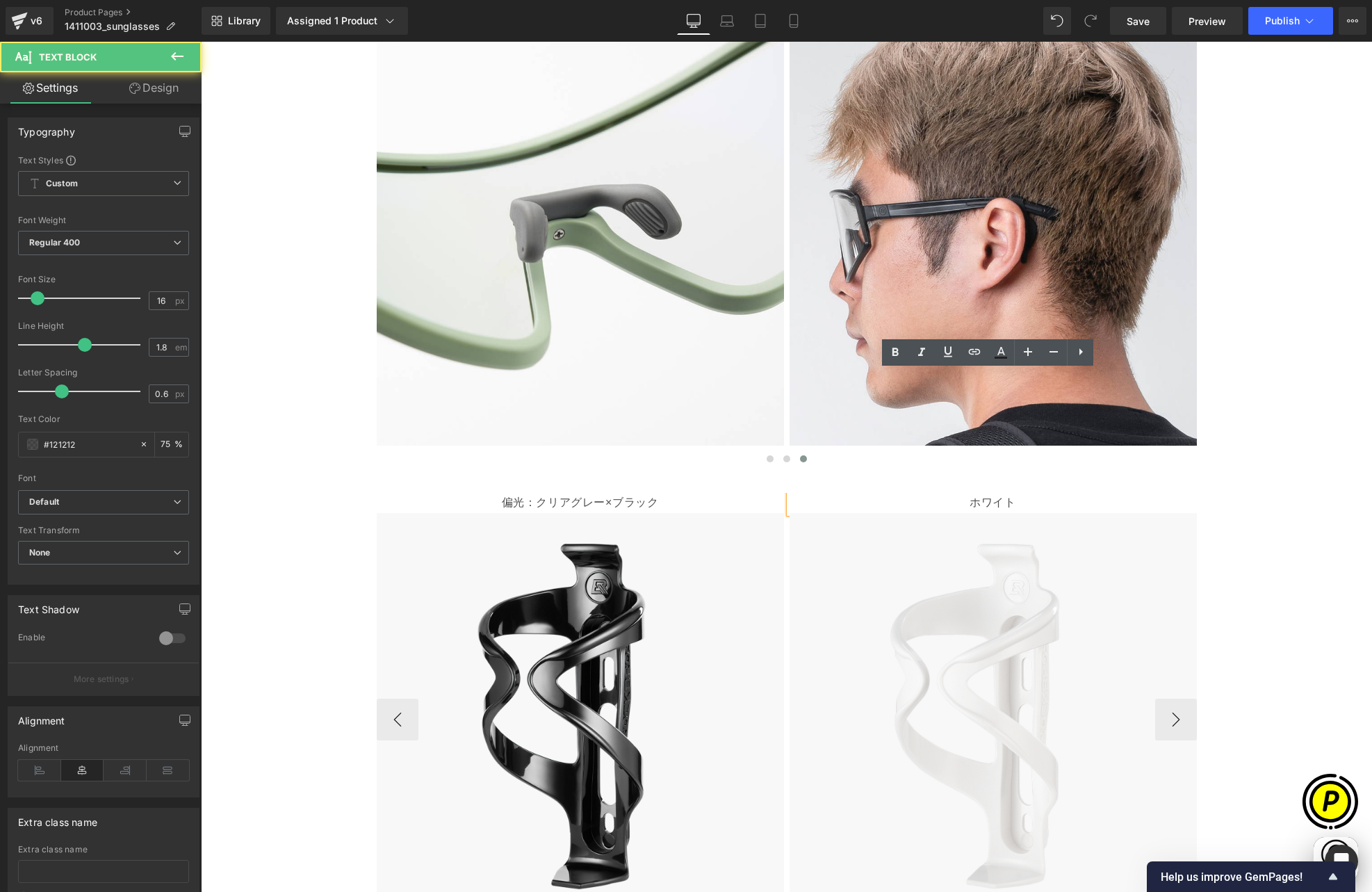
scroll to position [0, 271]
click at [948, 493] on p "ホワイト" at bounding box center [993, 503] width 408 height 20
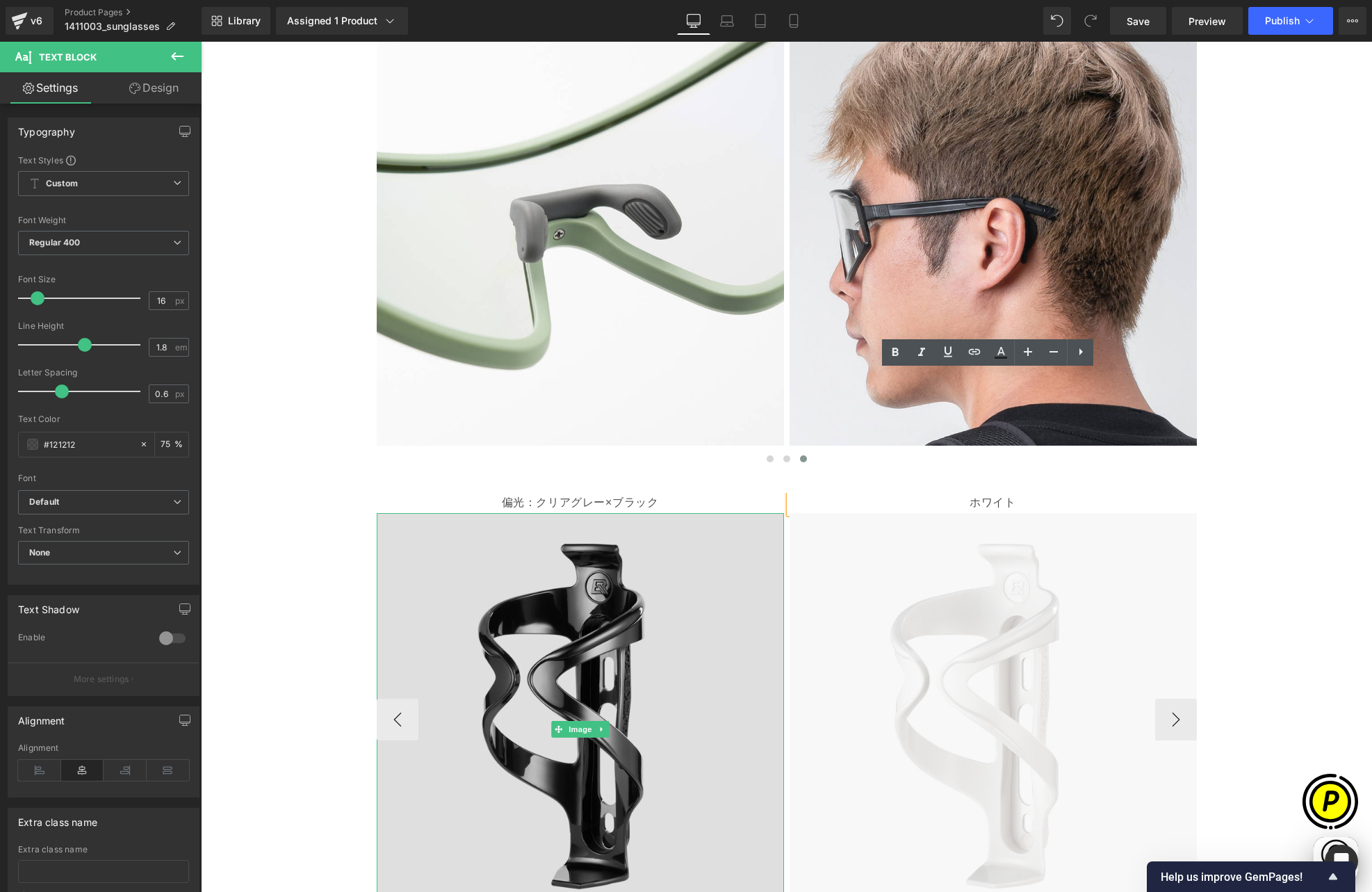
scroll to position [0, 542]
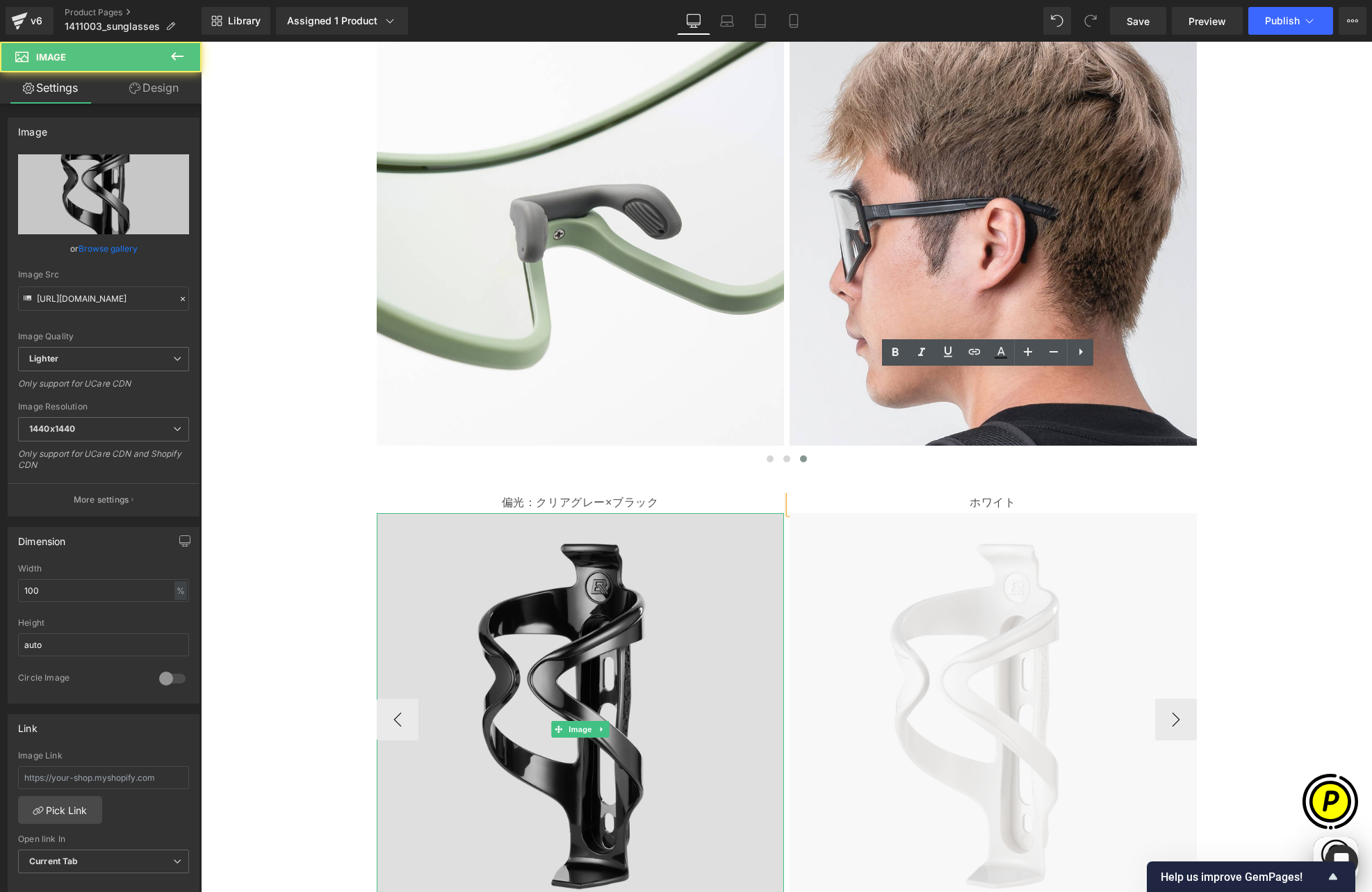
click at [610, 513] on img at bounding box center [581, 729] width 408 height 433
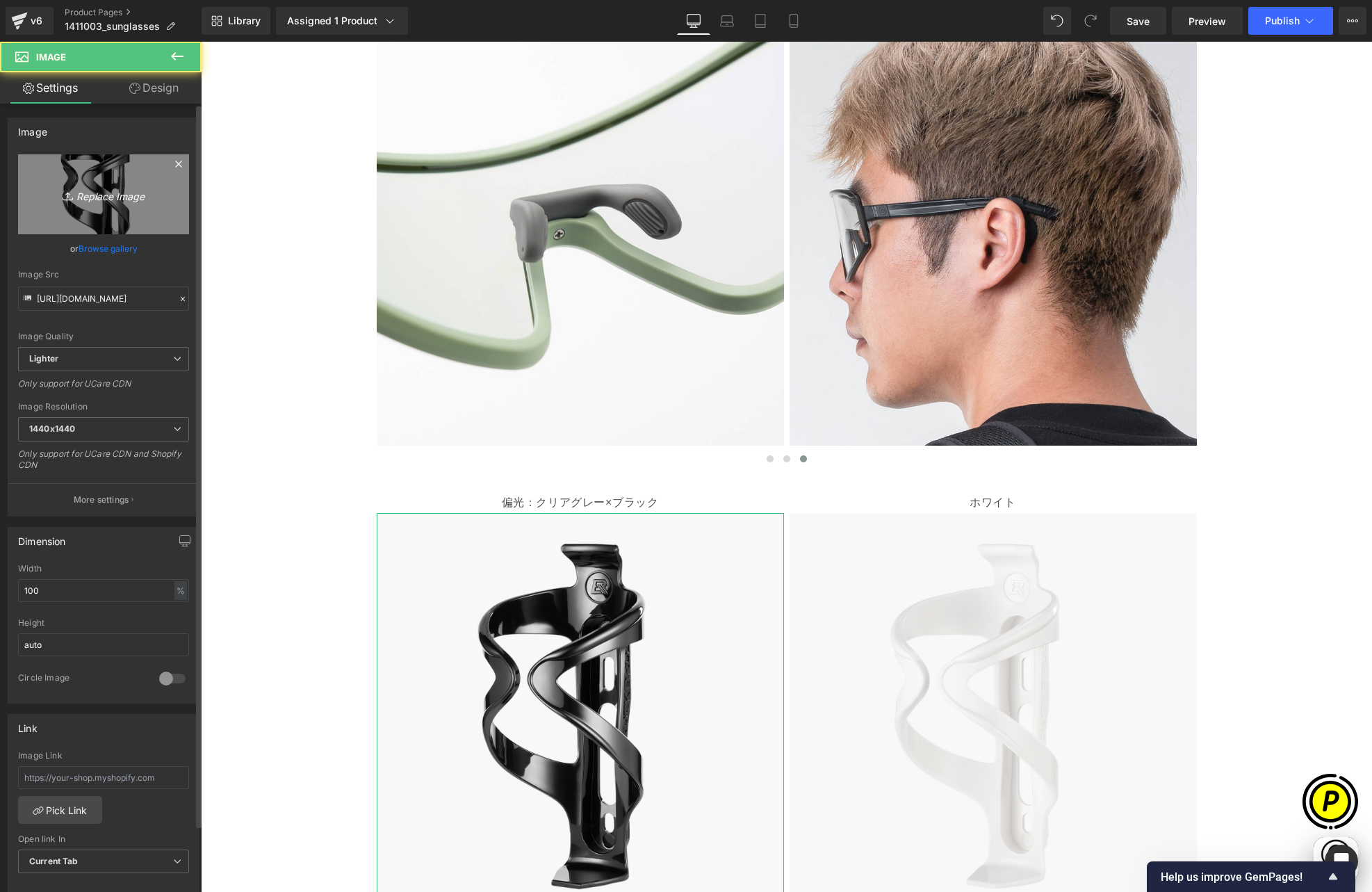
click at [80, 182] on link "Replace Image" at bounding box center [104, 195] width 171 height 80
type input "C:\fakepath\shopify-LP-14110030_05-1.jpg"
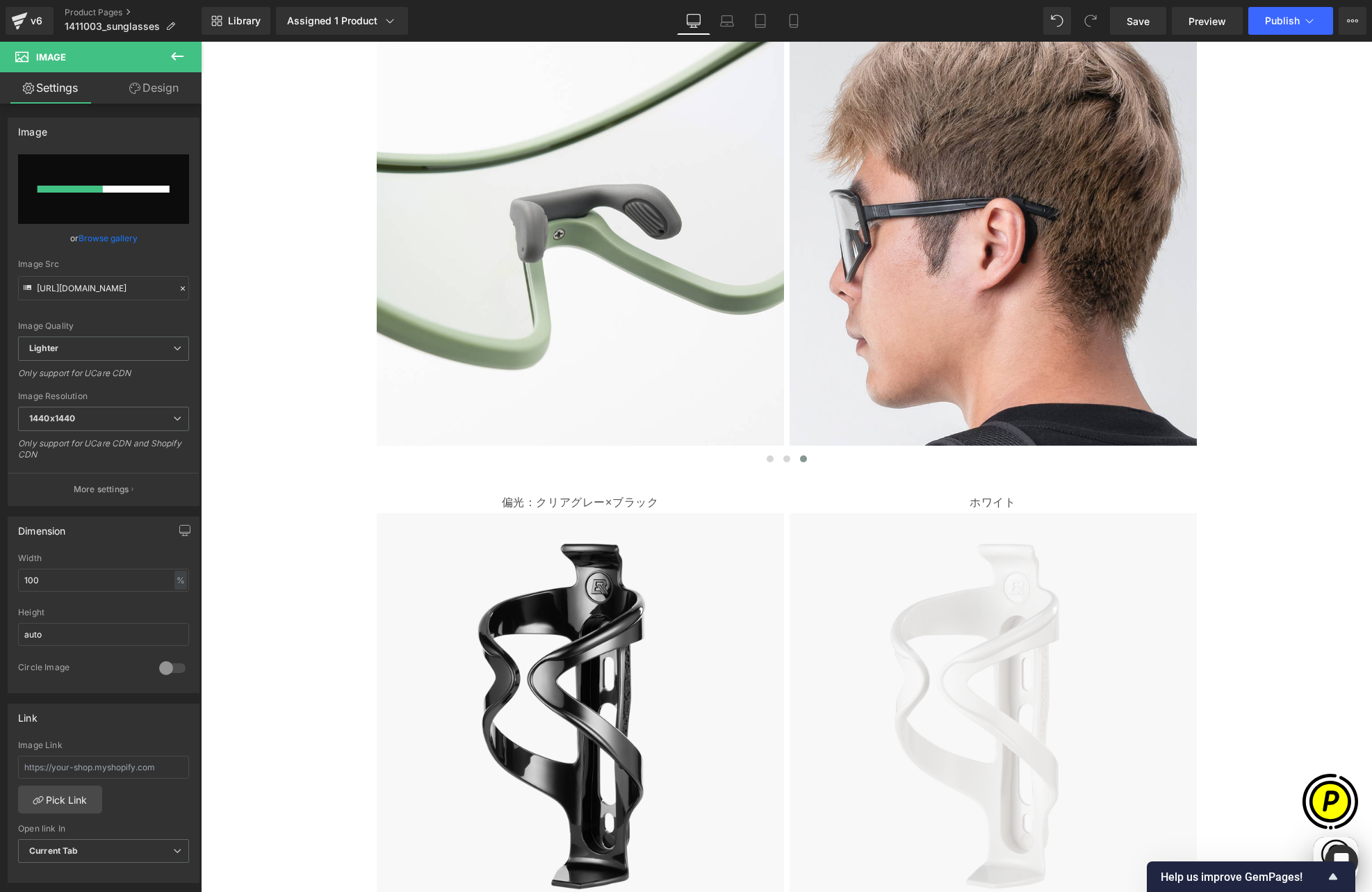
scroll to position [0, 813]
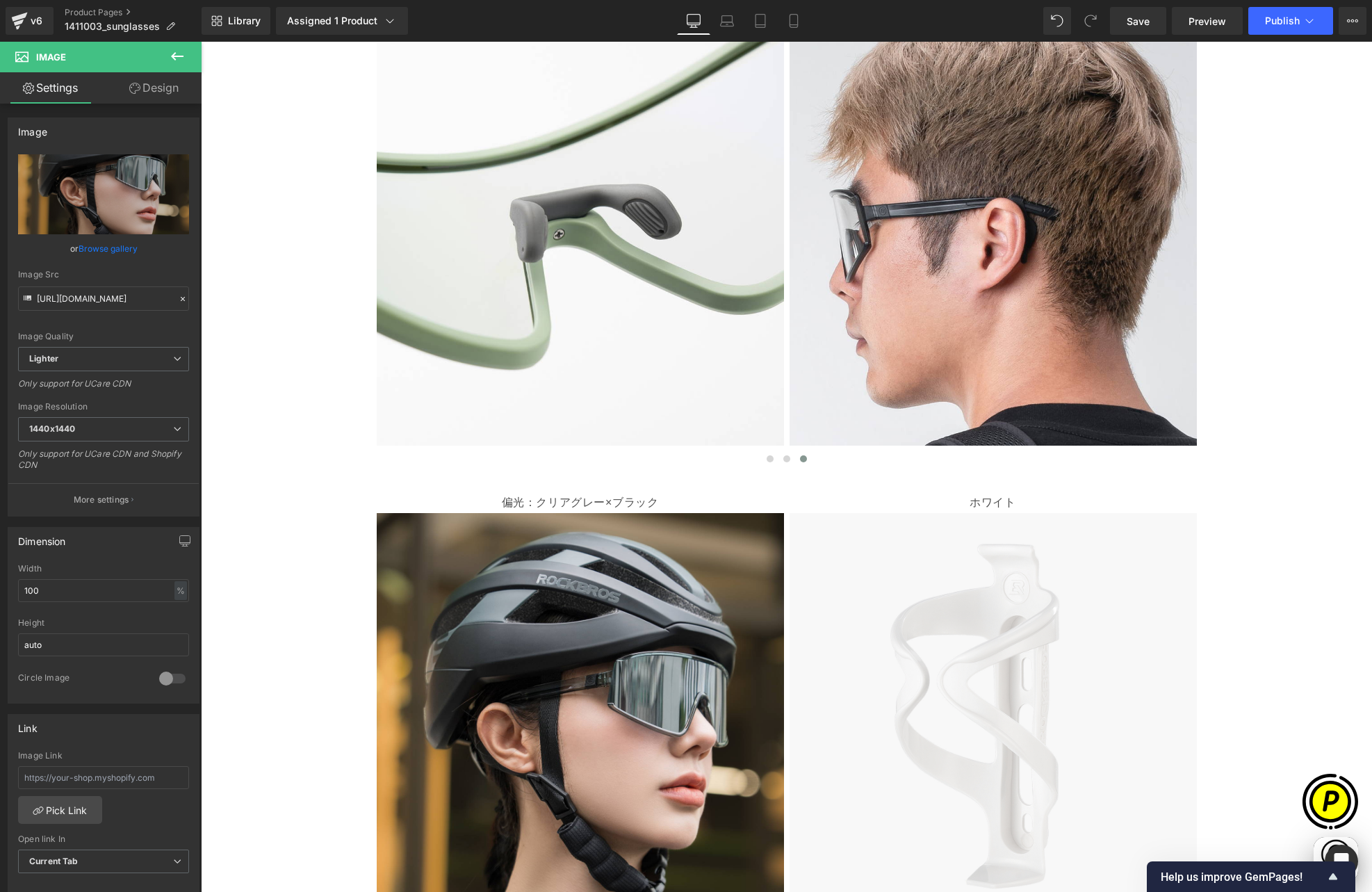
type input "[URL][DOMAIN_NAME]"
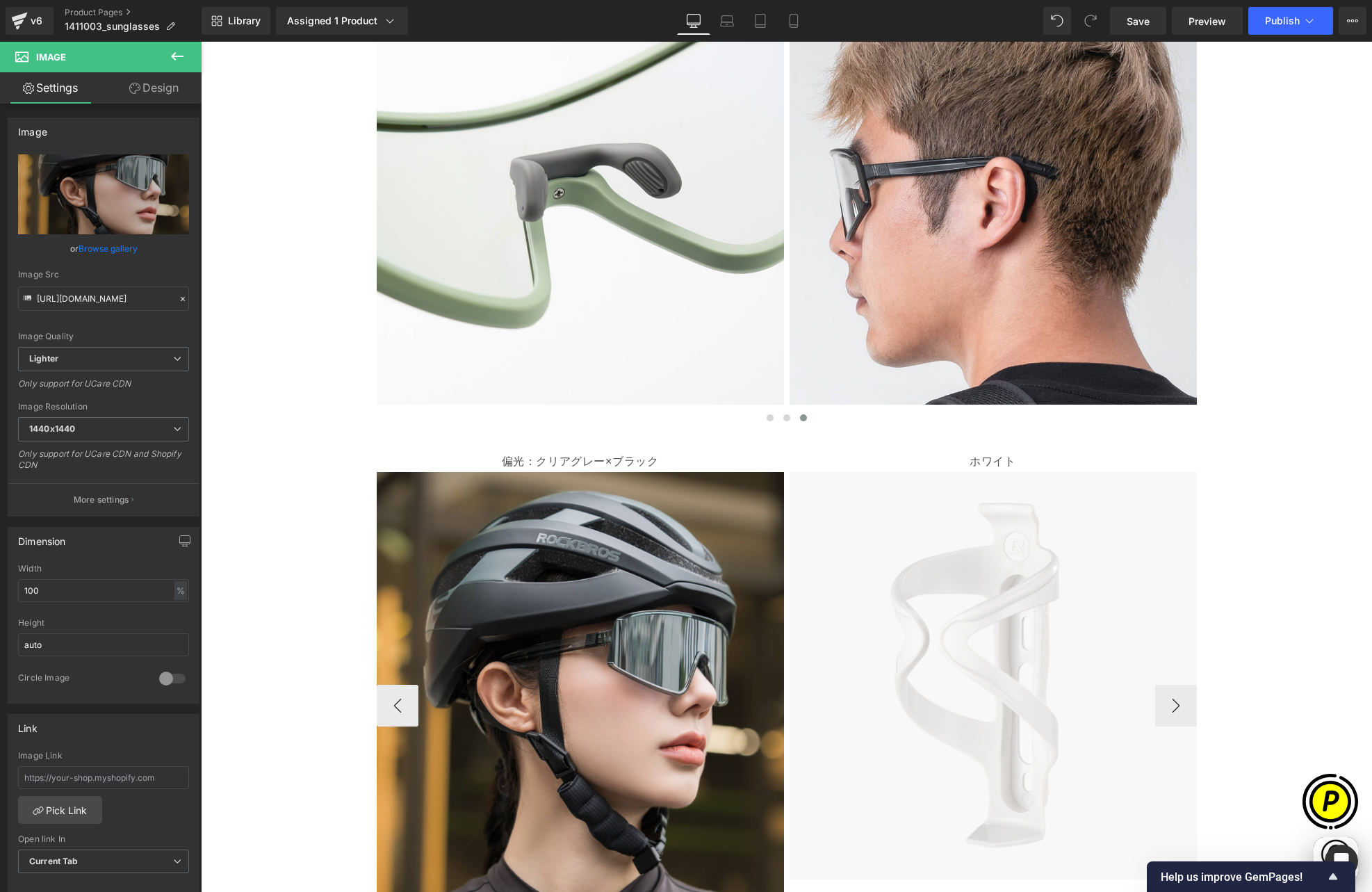
click at [570, 454] on span "Text Block" at bounding box center [573, 462] width 46 height 17
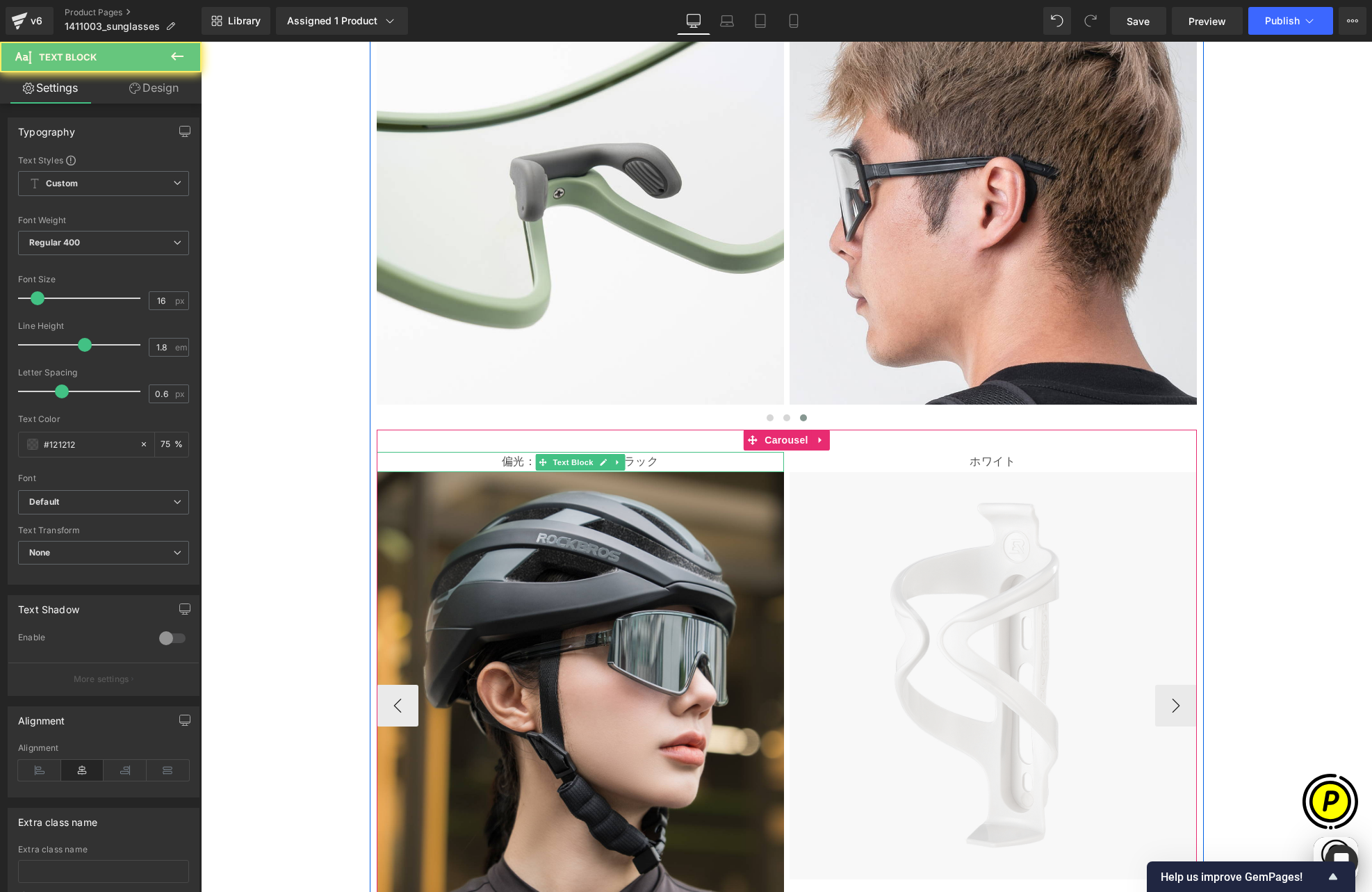
click at [500, 452] on p "偏光：クリアグレー×ブラック" at bounding box center [581, 462] width 408 height 20
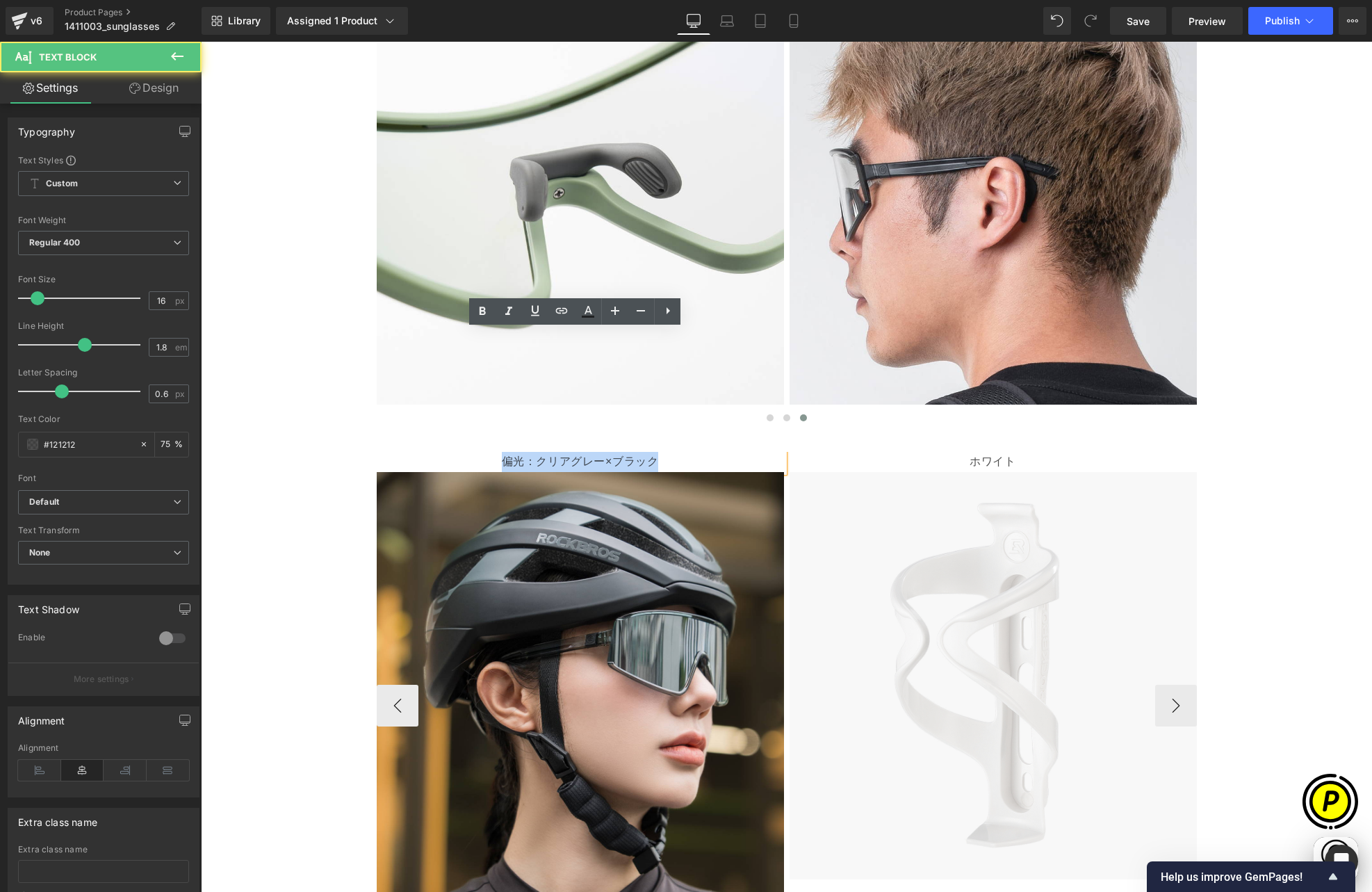
drag, startPoint x: 490, startPoint y: 339, endPoint x: 697, endPoint y: 342, distance: 207.0
click at [697, 452] on p "偏光：クリアグレー×ブラック" at bounding box center [581, 462] width 408 height 20
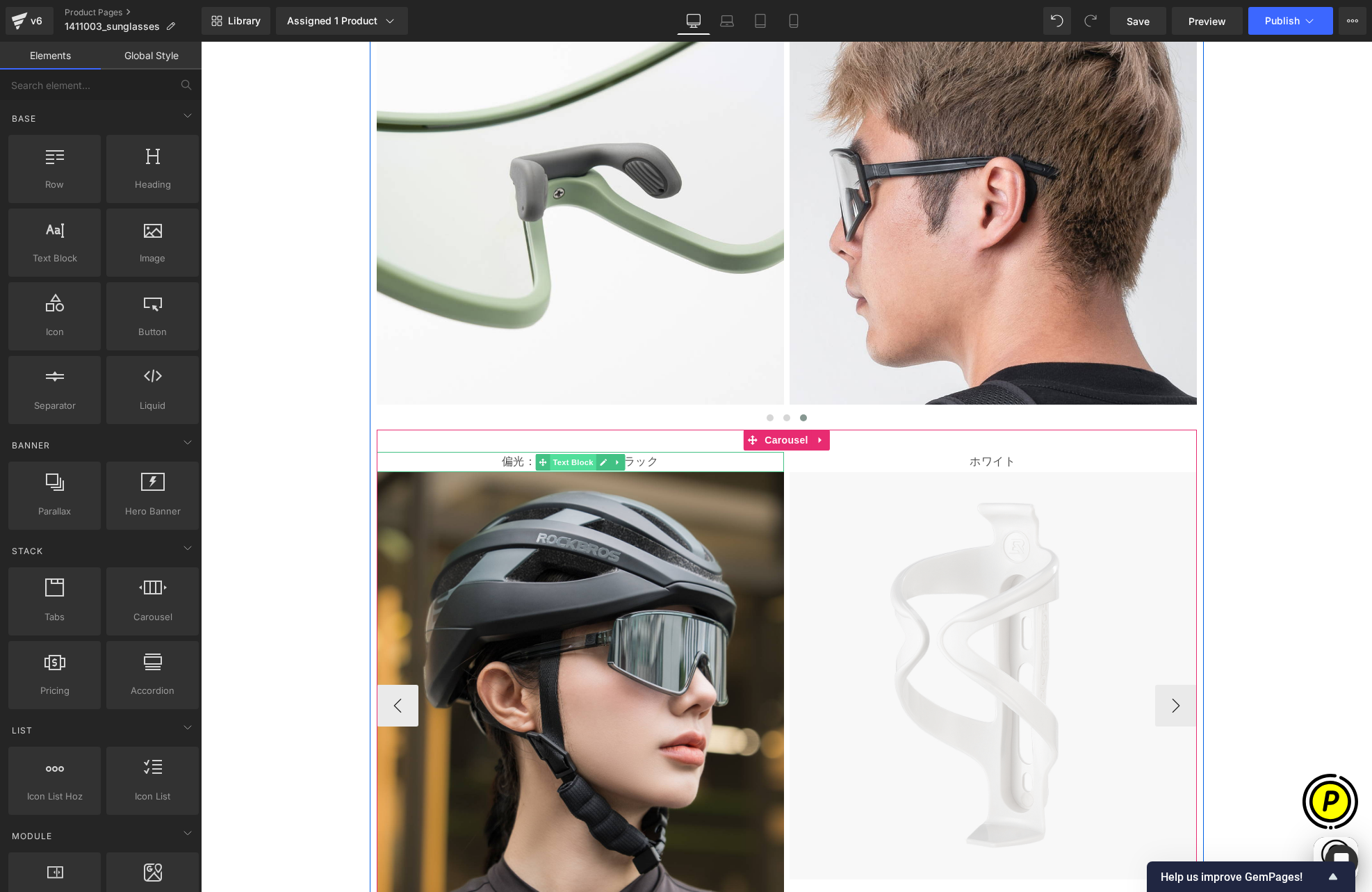
click at [571, 454] on span "Text Block" at bounding box center [573, 462] width 46 height 17
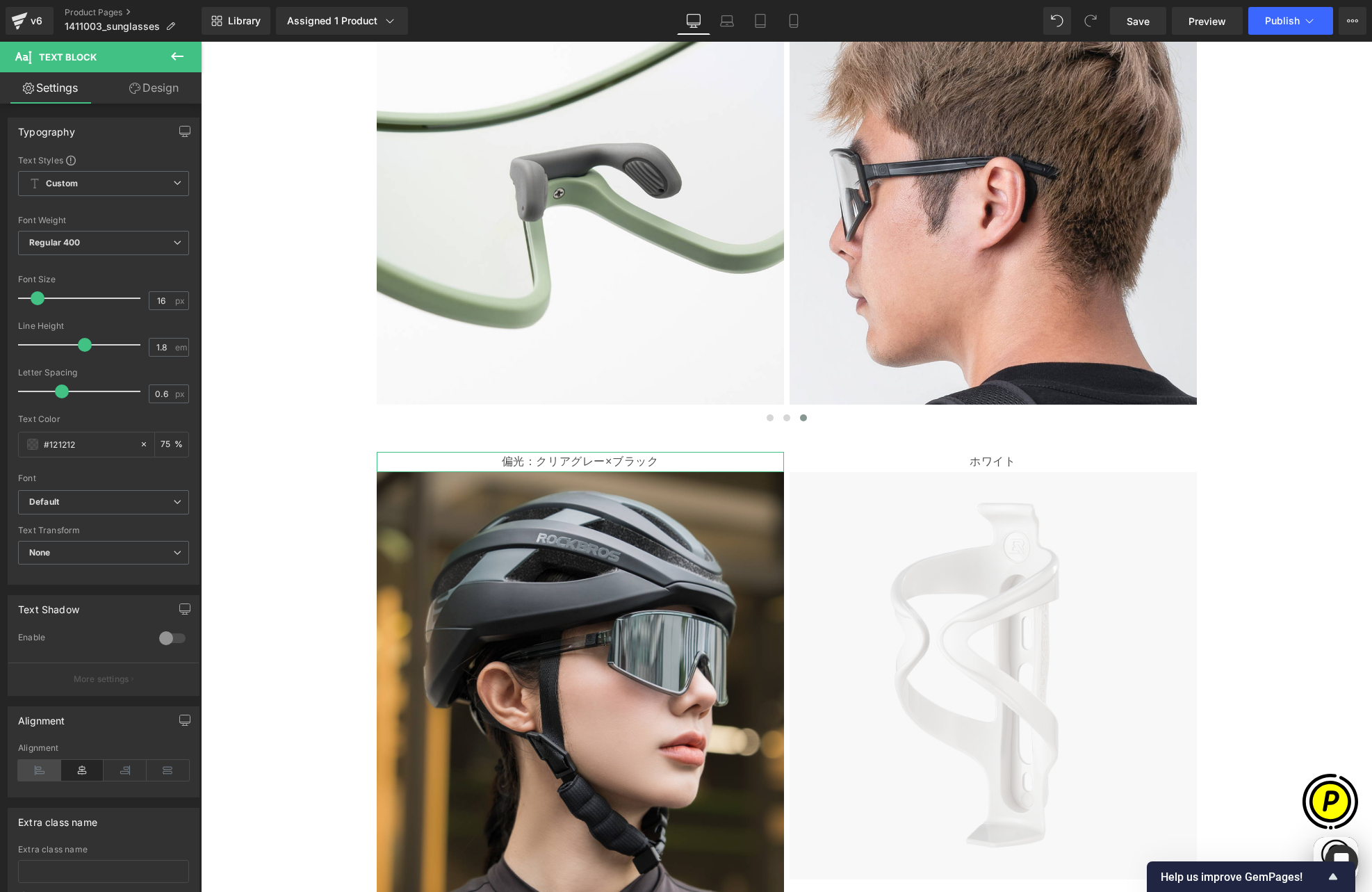
click at [43, 768] on icon at bounding box center [40, 770] width 44 height 21
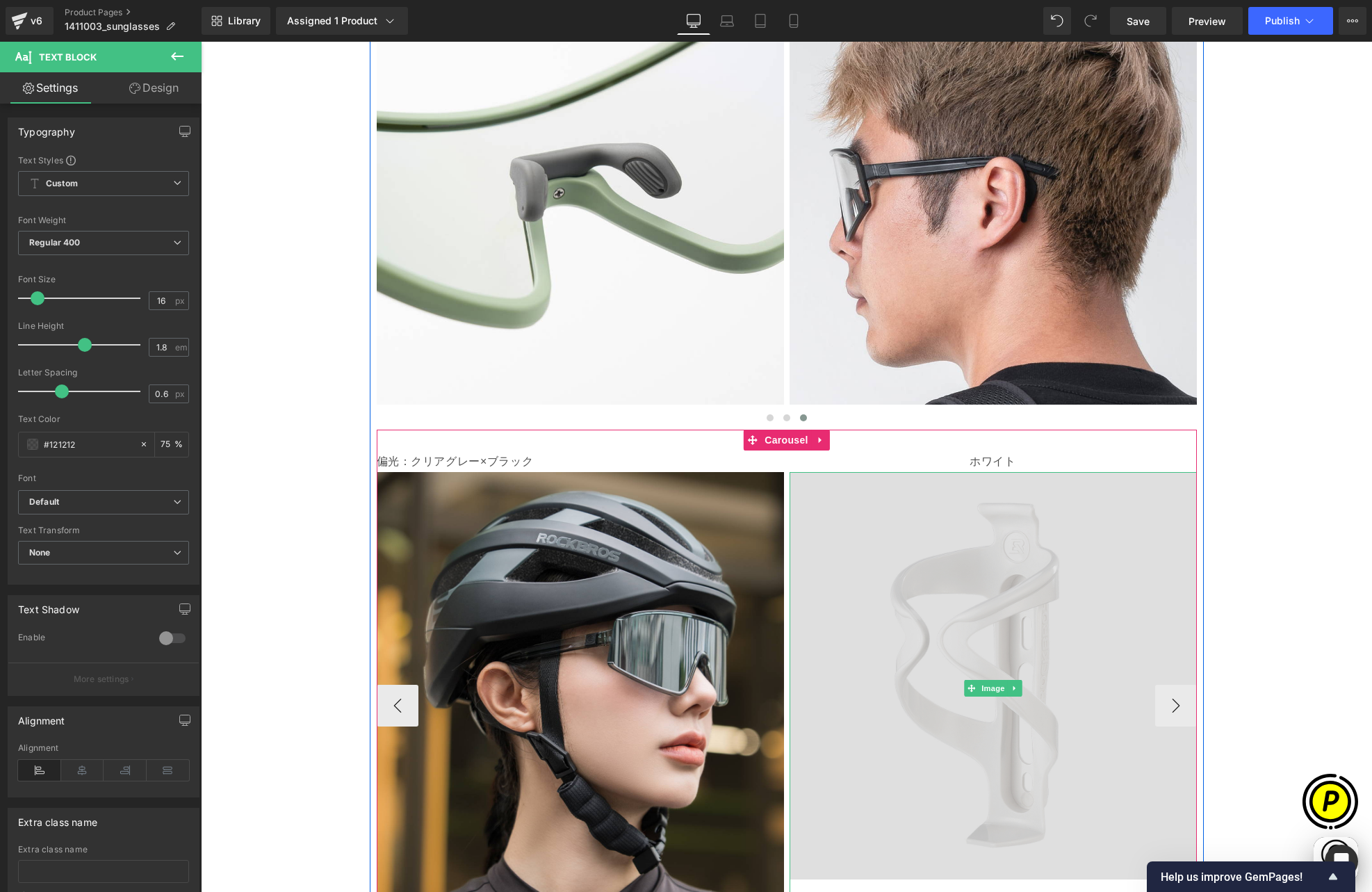
click at [975, 490] on img at bounding box center [993, 687] width 408 height 433
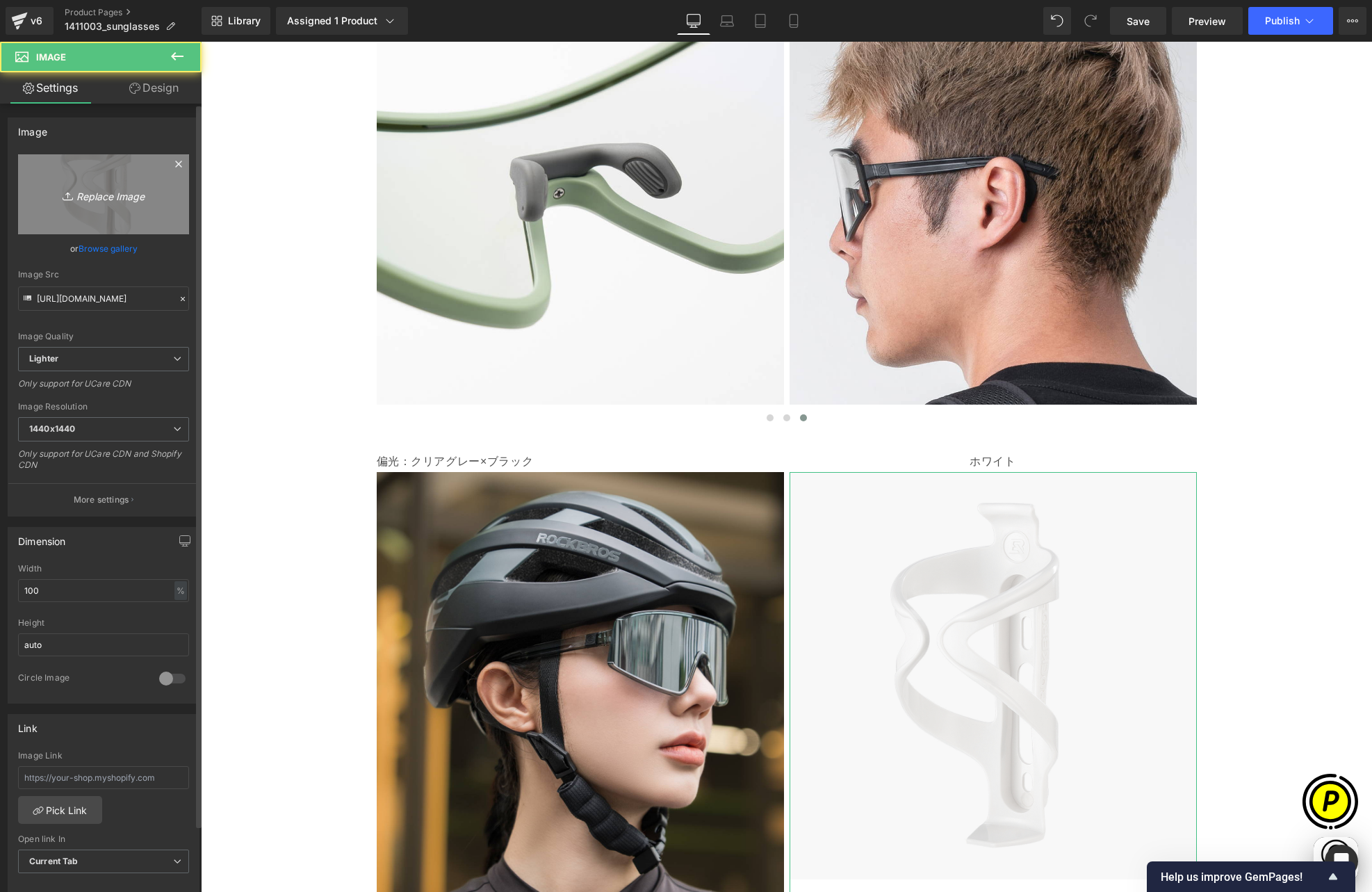
click at [117, 207] on link "Replace Image" at bounding box center [104, 195] width 171 height 80
type input "C:\fakepath\shopify-LP-14110030_05-2.jpg"
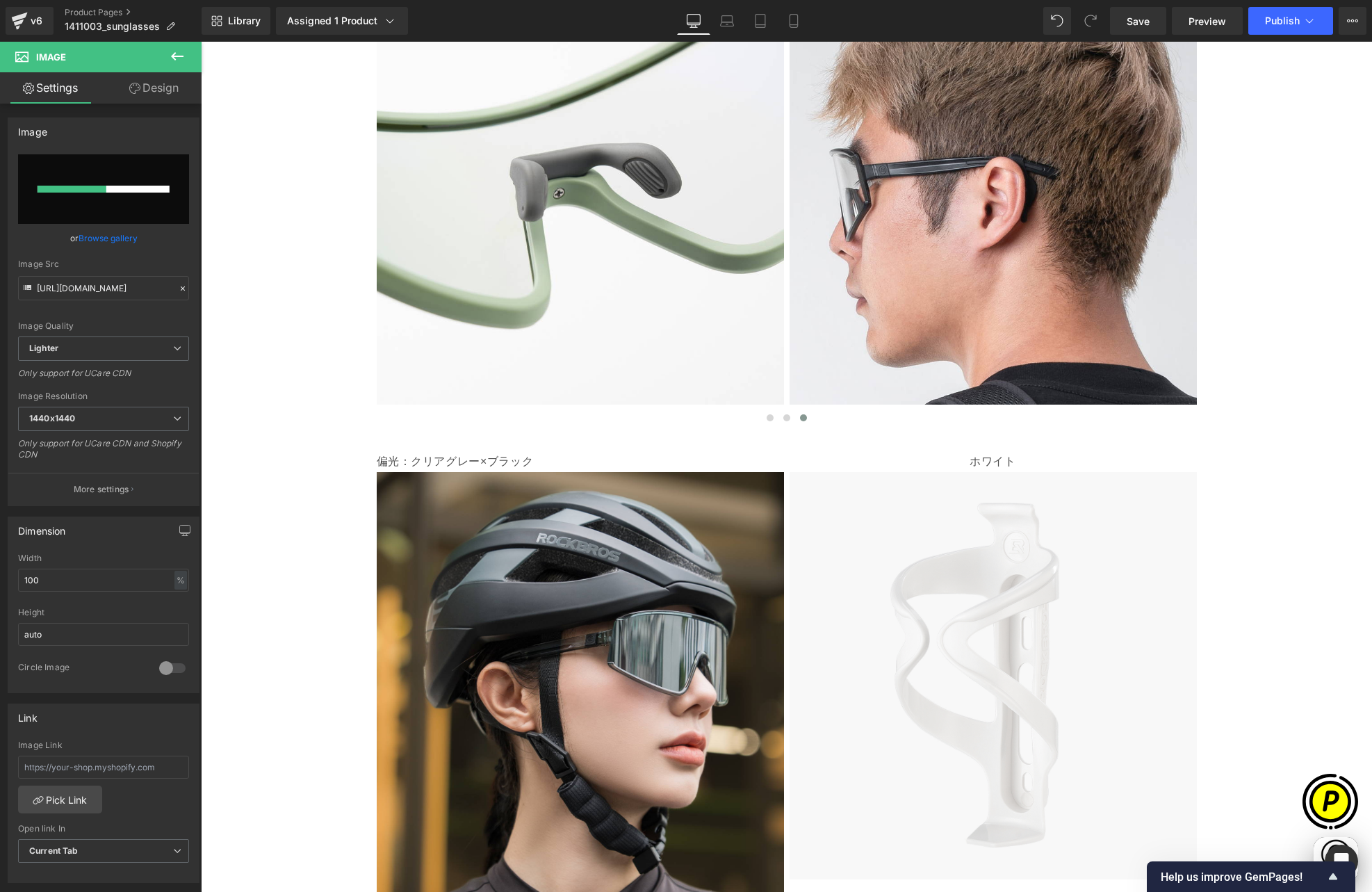
scroll to position [0, 542]
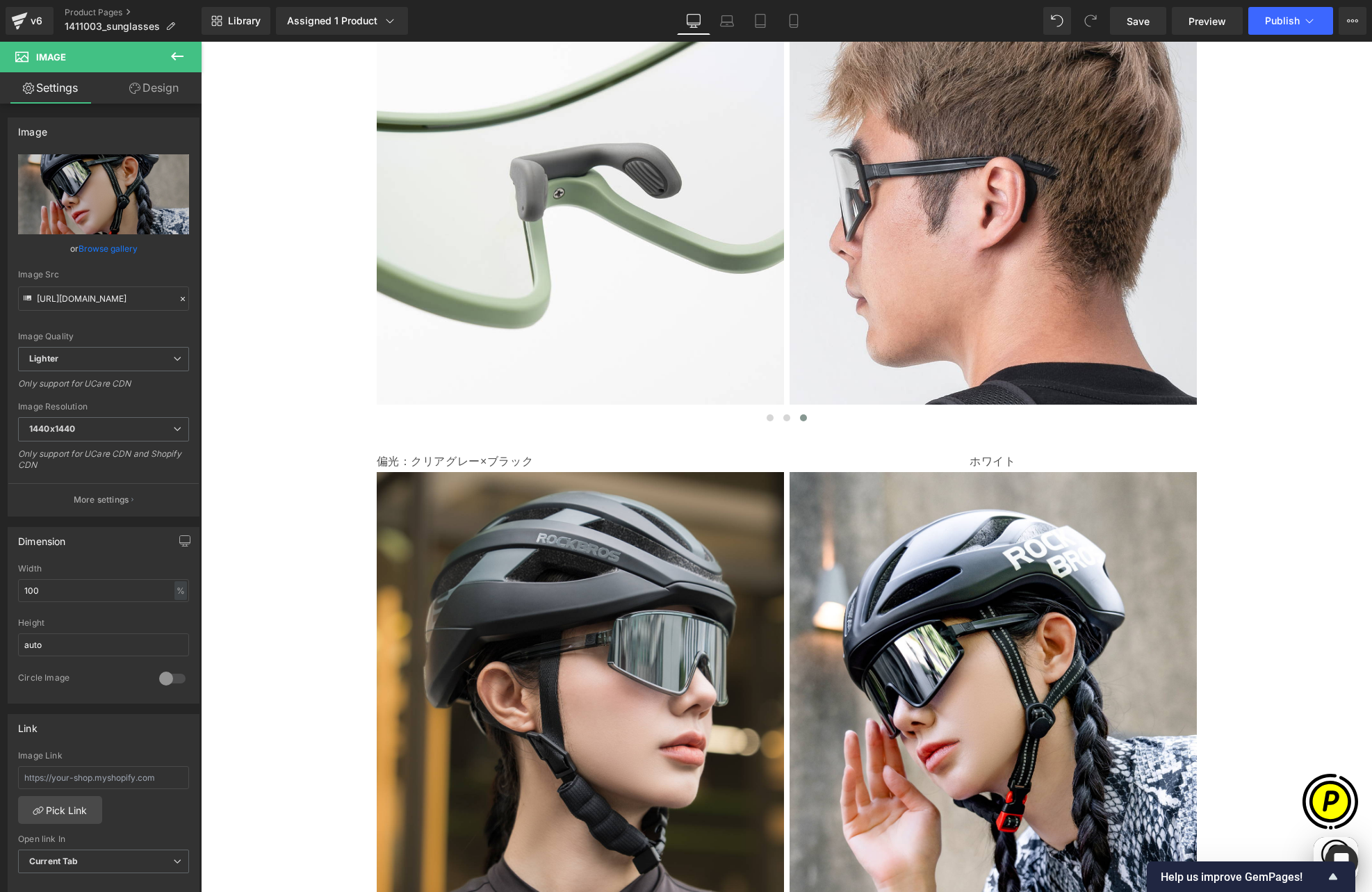
type input "[URL][DOMAIN_NAME]"
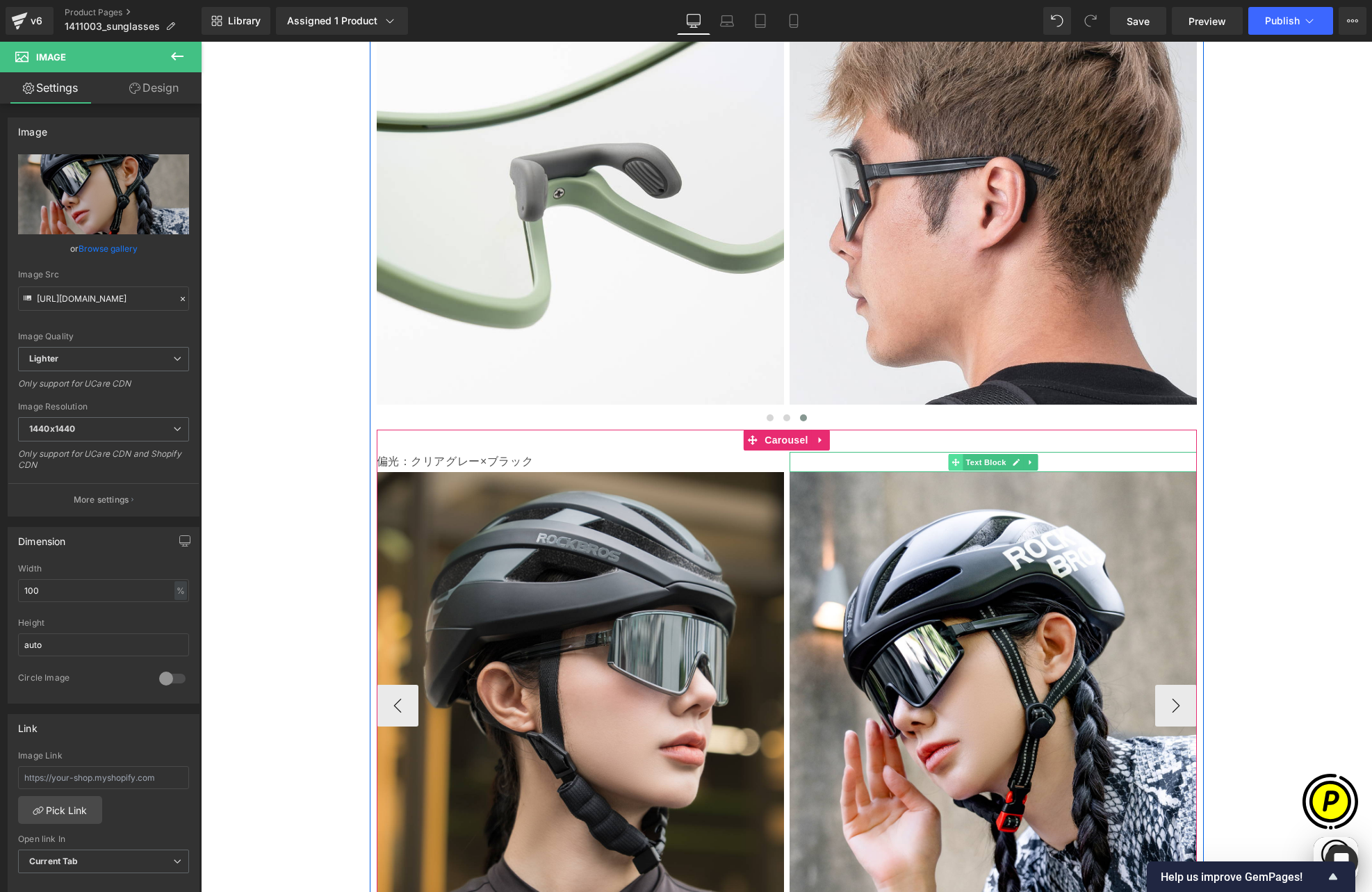
click at [956, 454] on span at bounding box center [955, 462] width 15 height 17
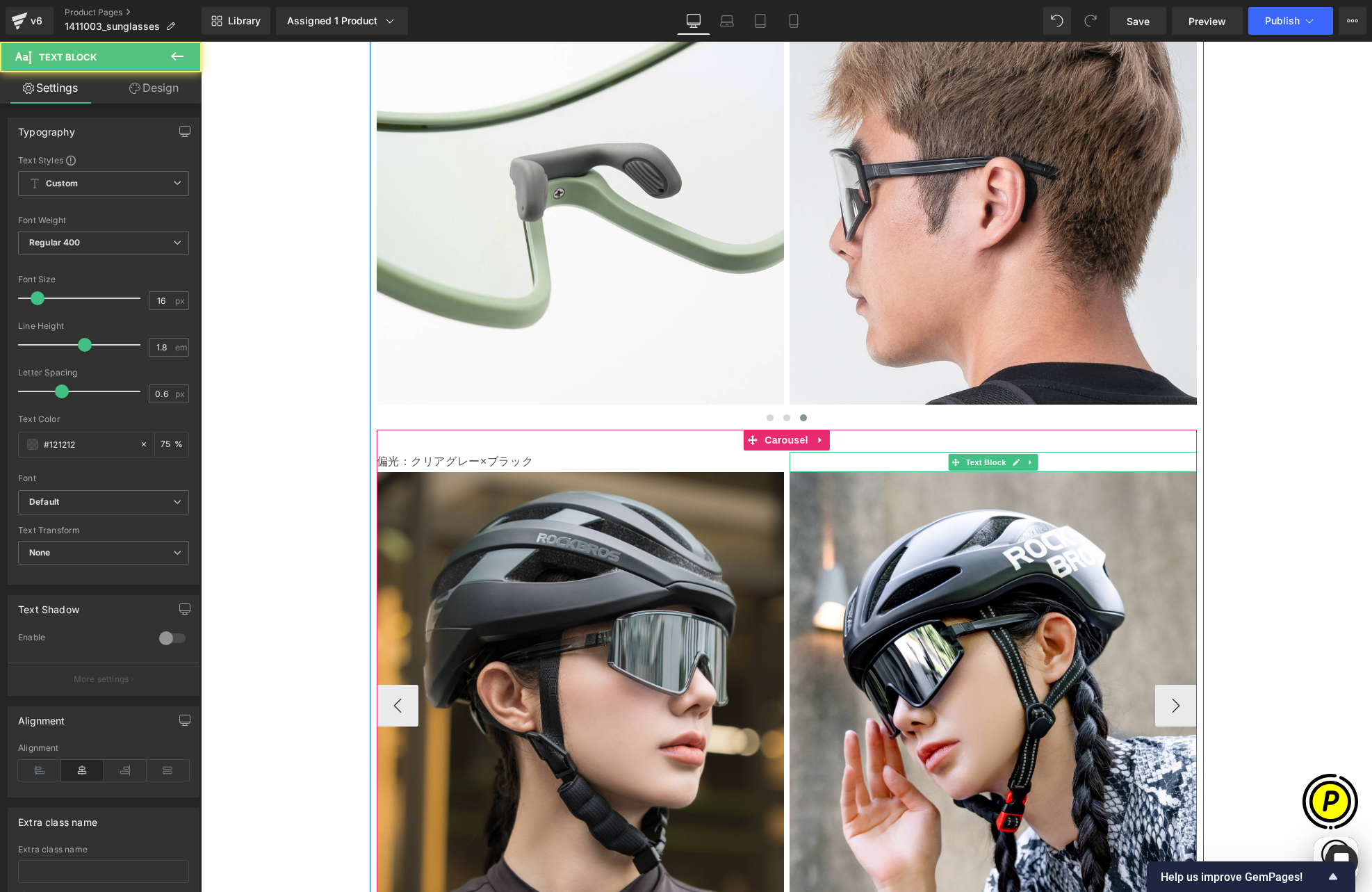
click at [921, 452] on p "ホワイト" at bounding box center [993, 462] width 408 height 20
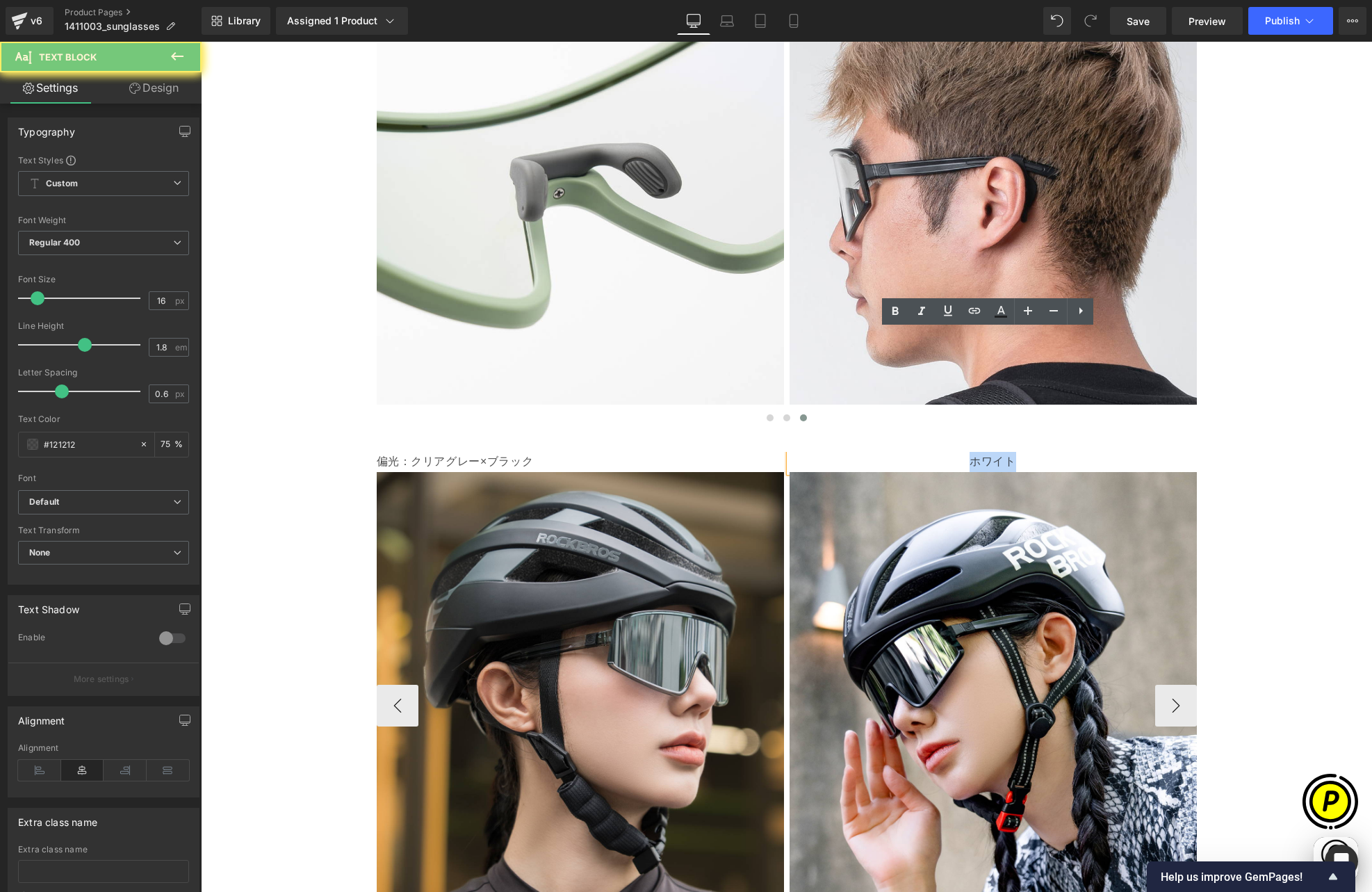
drag, startPoint x: 941, startPoint y: 339, endPoint x: 1036, endPoint y: 345, distance: 95.2
click at [1036, 452] on p "ホワイト" at bounding box center [993, 462] width 408 height 20
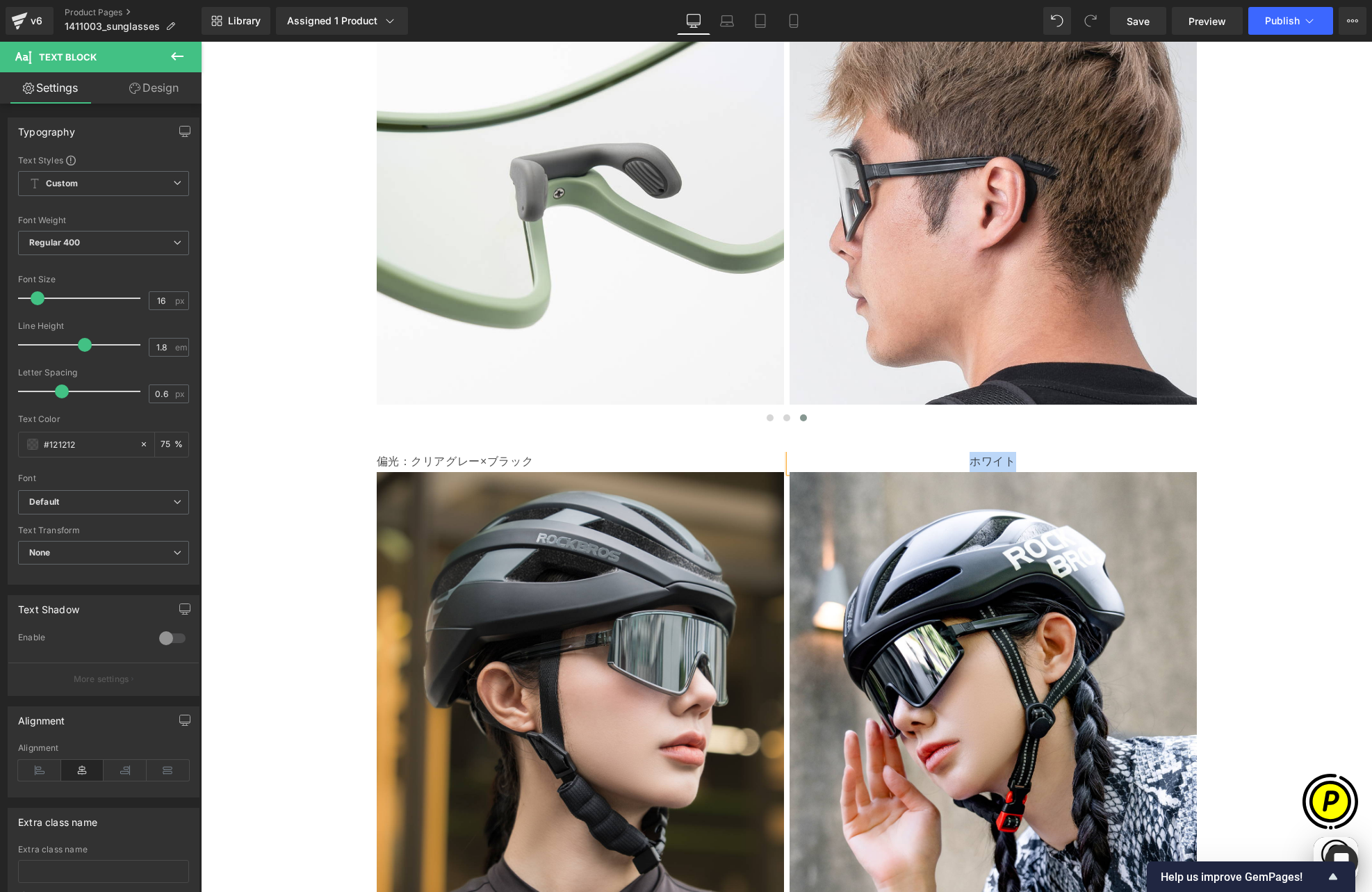
paste div
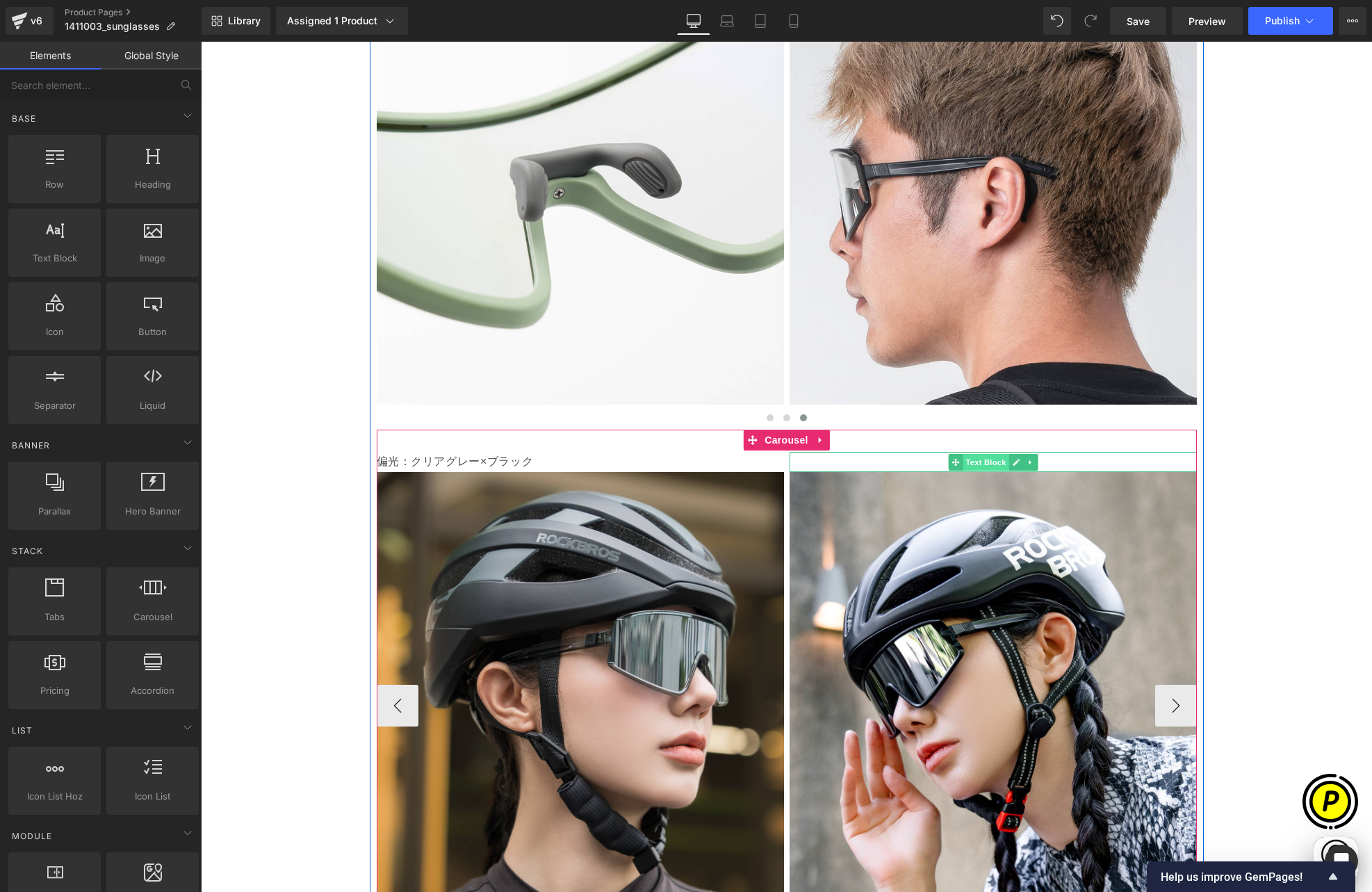
click at [976, 454] on span "Text Block" at bounding box center [986, 462] width 46 height 17
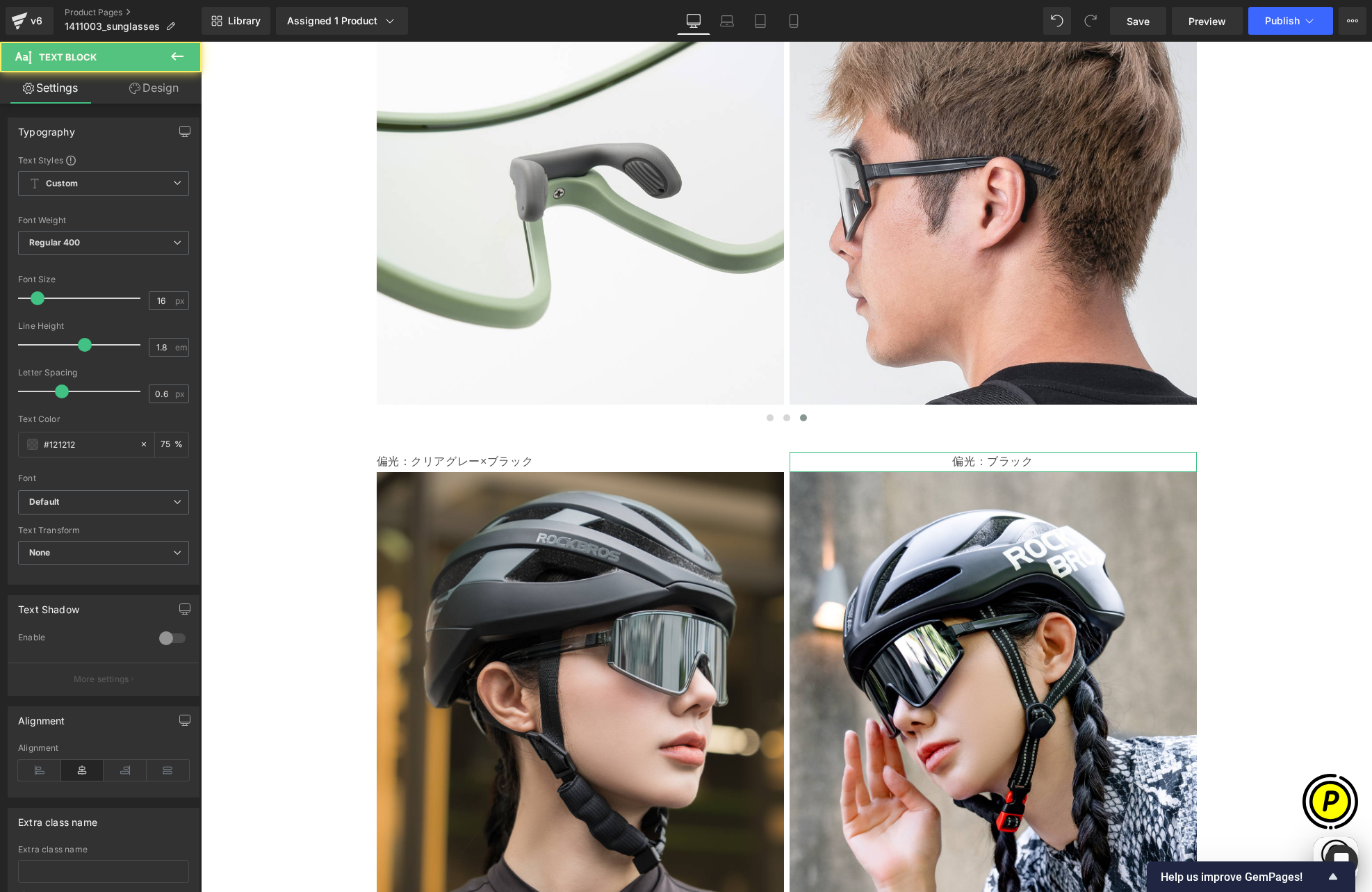
scroll to position [0, 0]
click at [38, 772] on icon at bounding box center [40, 770] width 44 height 21
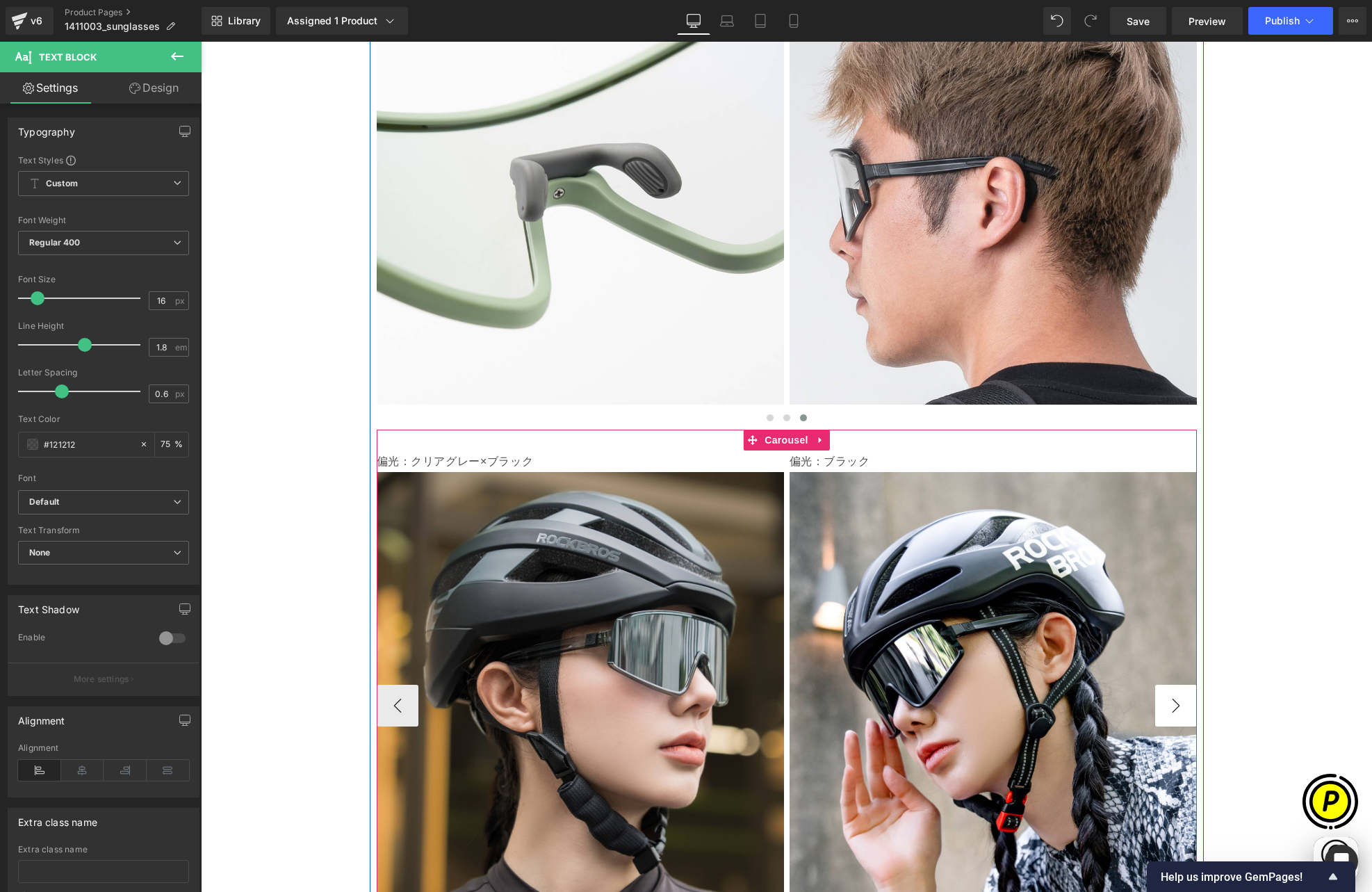
click at [1169, 685] on button "›" at bounding box center [1176, 705] width 42 height 42
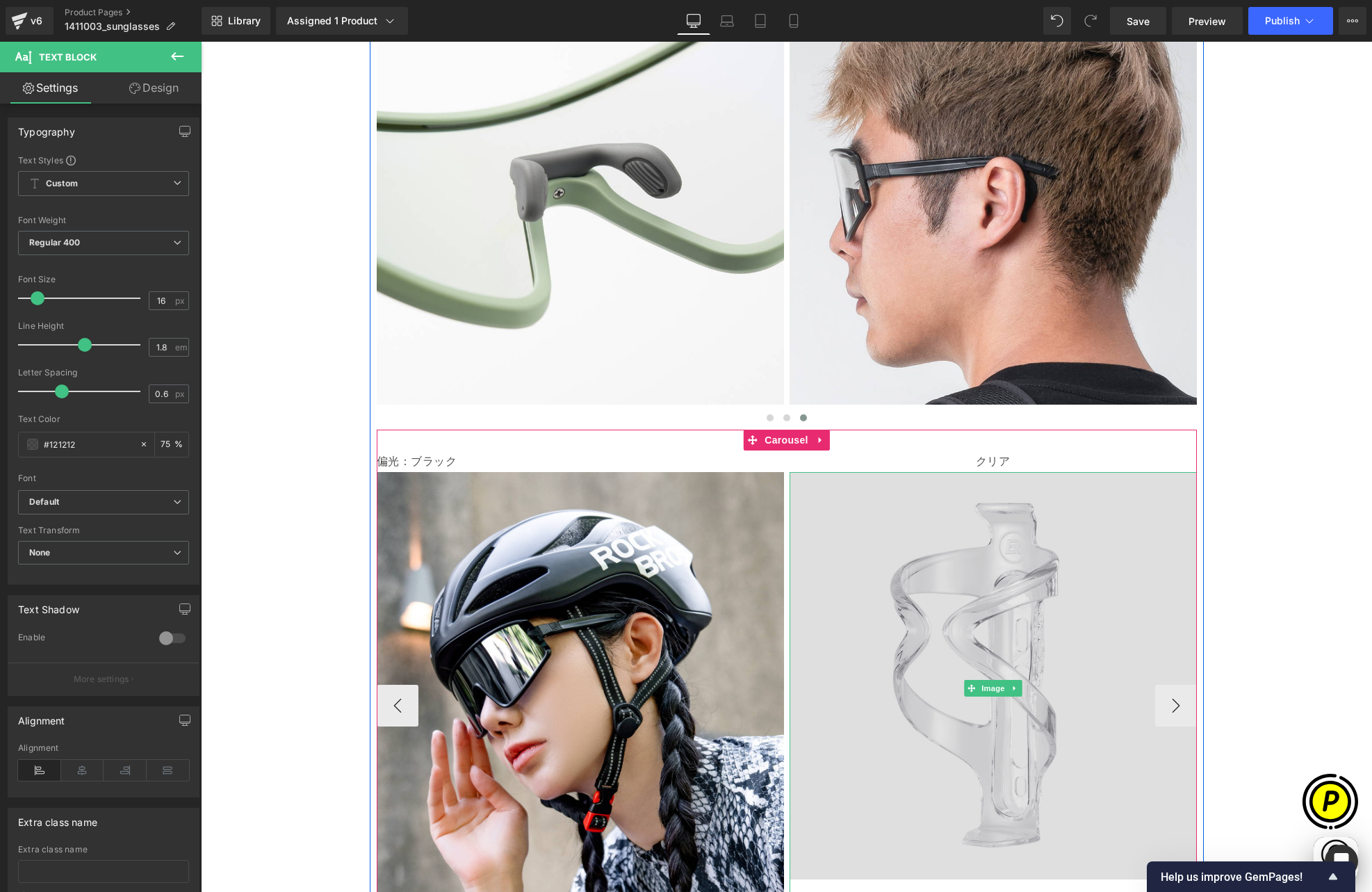
click at [914, 471] on img at bounding box center [993, 687] width 408 height 433
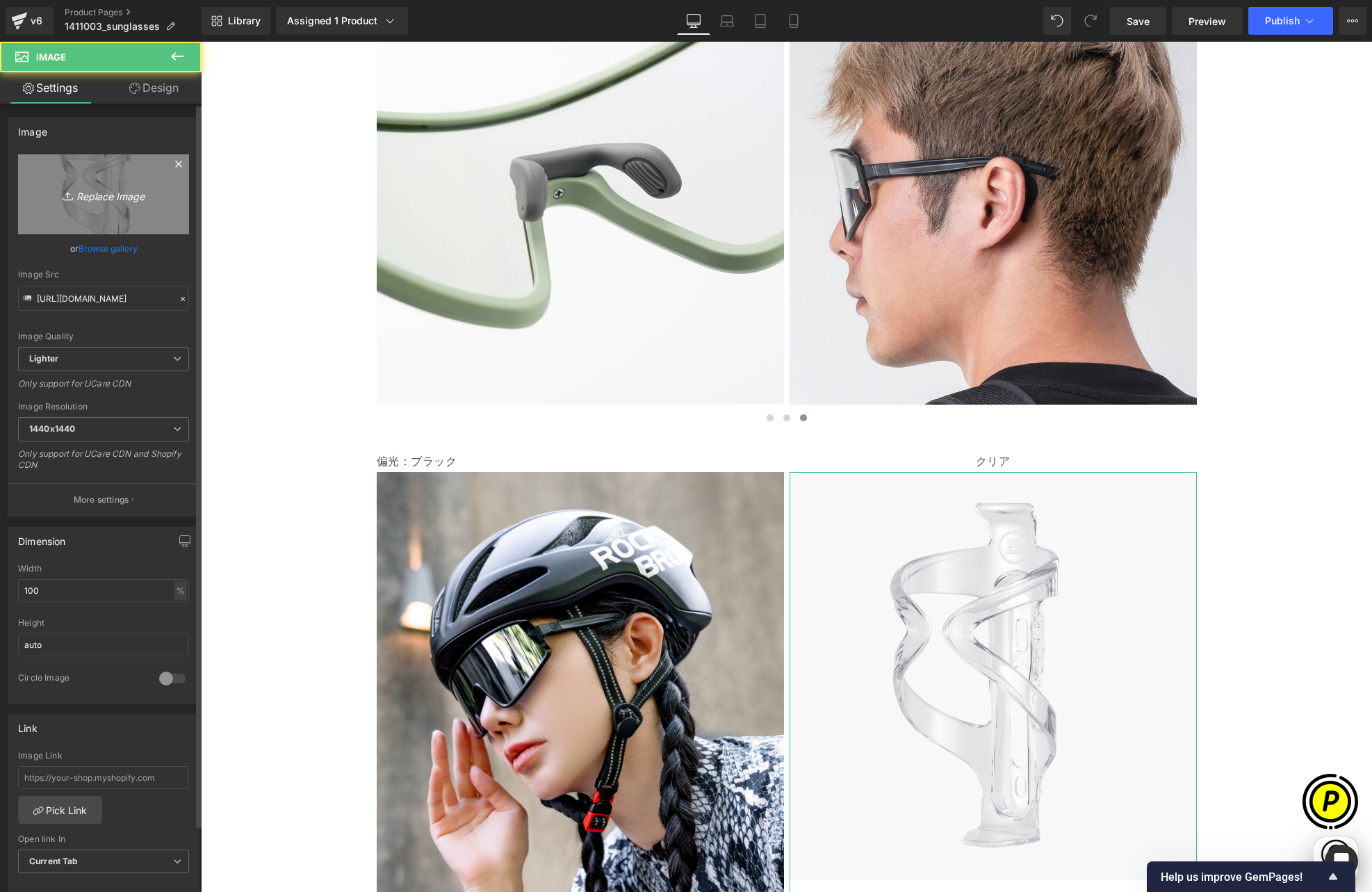
click at [119, 204] on link "Replace Image" at bounding box center [104, 195] width 171 height 80
type input "C:\fakepath\shopify-LP-14110030_05-3.jpg"
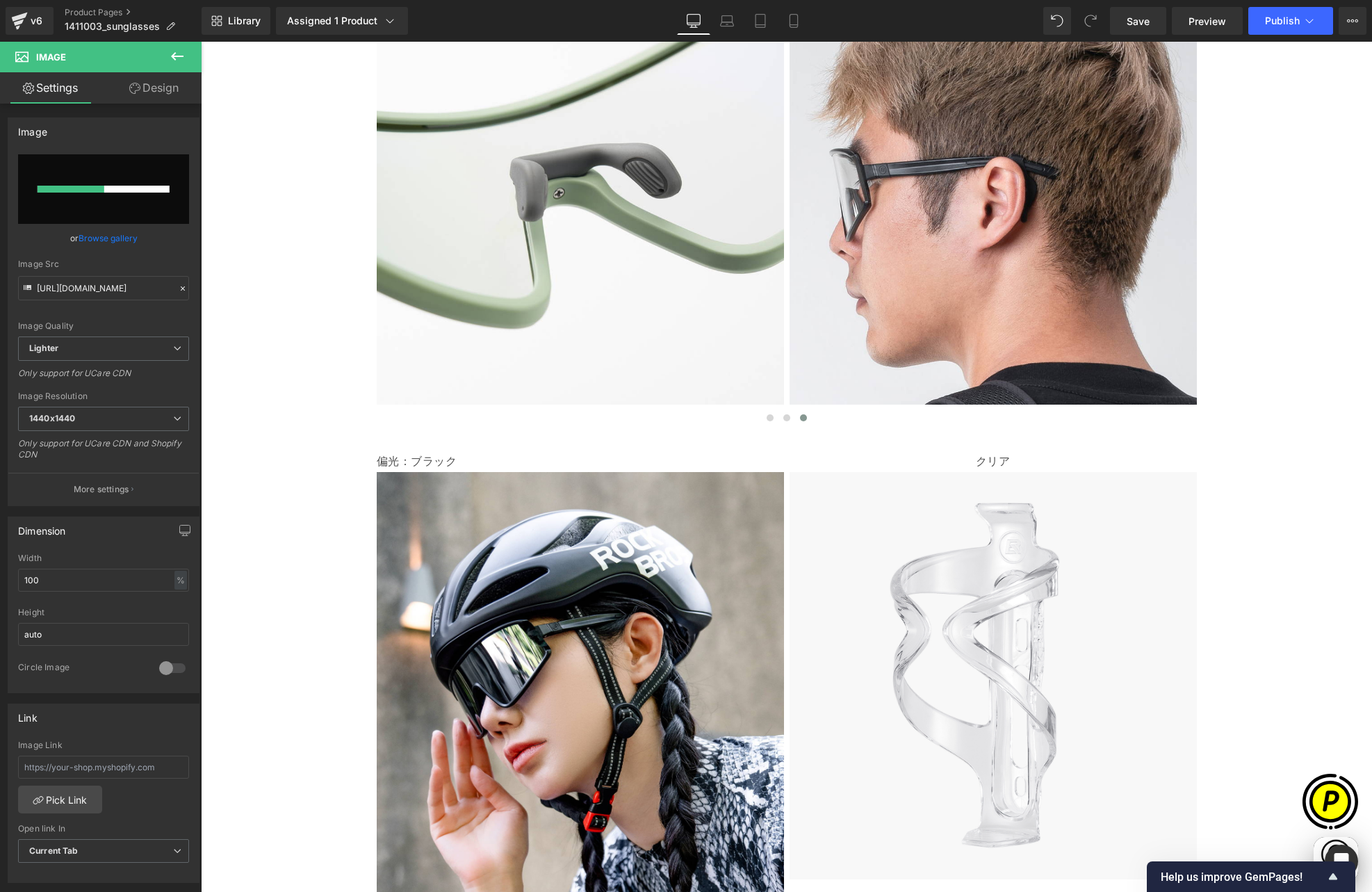
scroll to position [0, 542]
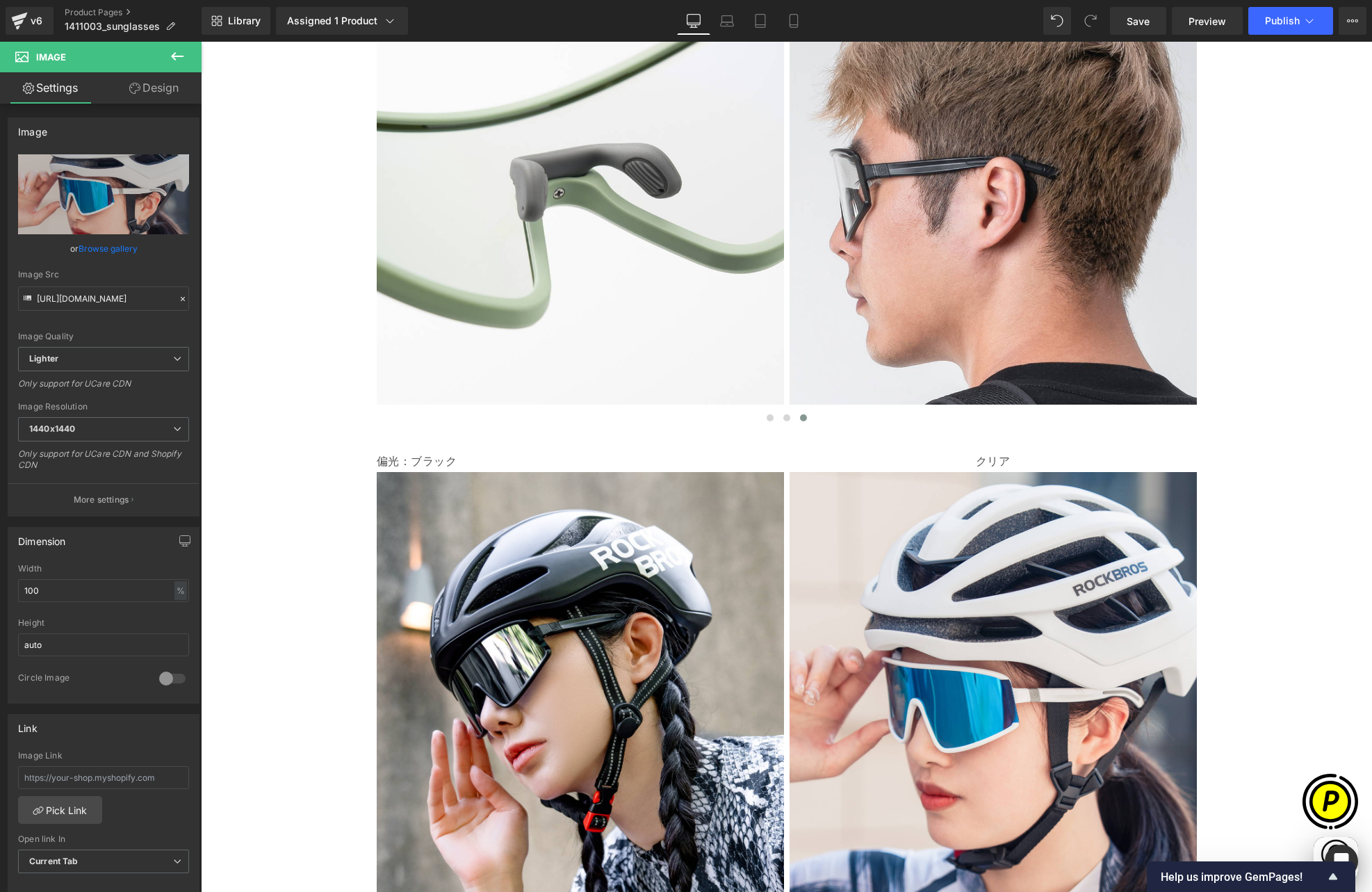
type input "[URL][DOMAIN_NAME]"
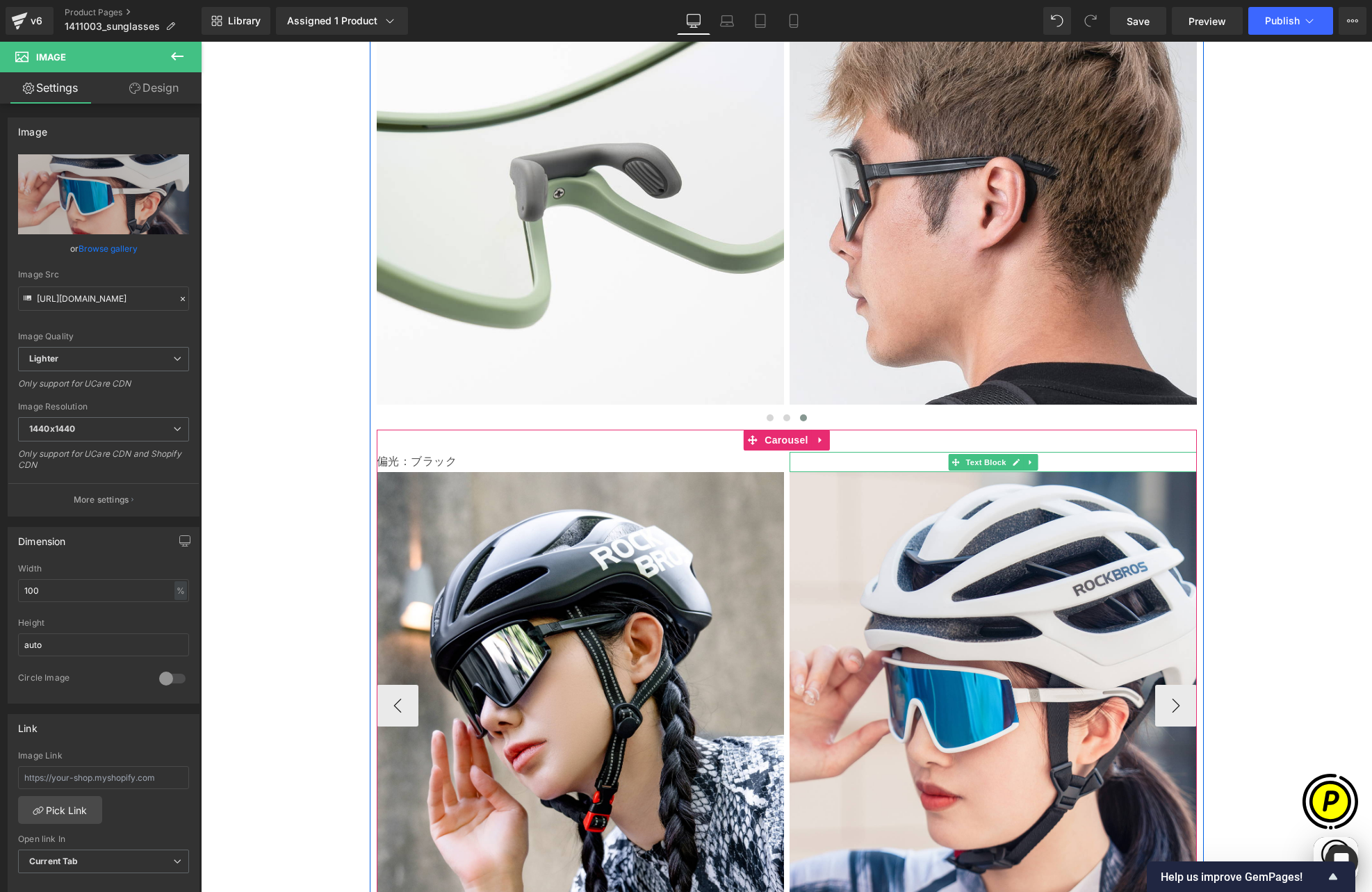
click at [913, 452] on p "クリア" at bounding box center [993, 462] width 408 height 20
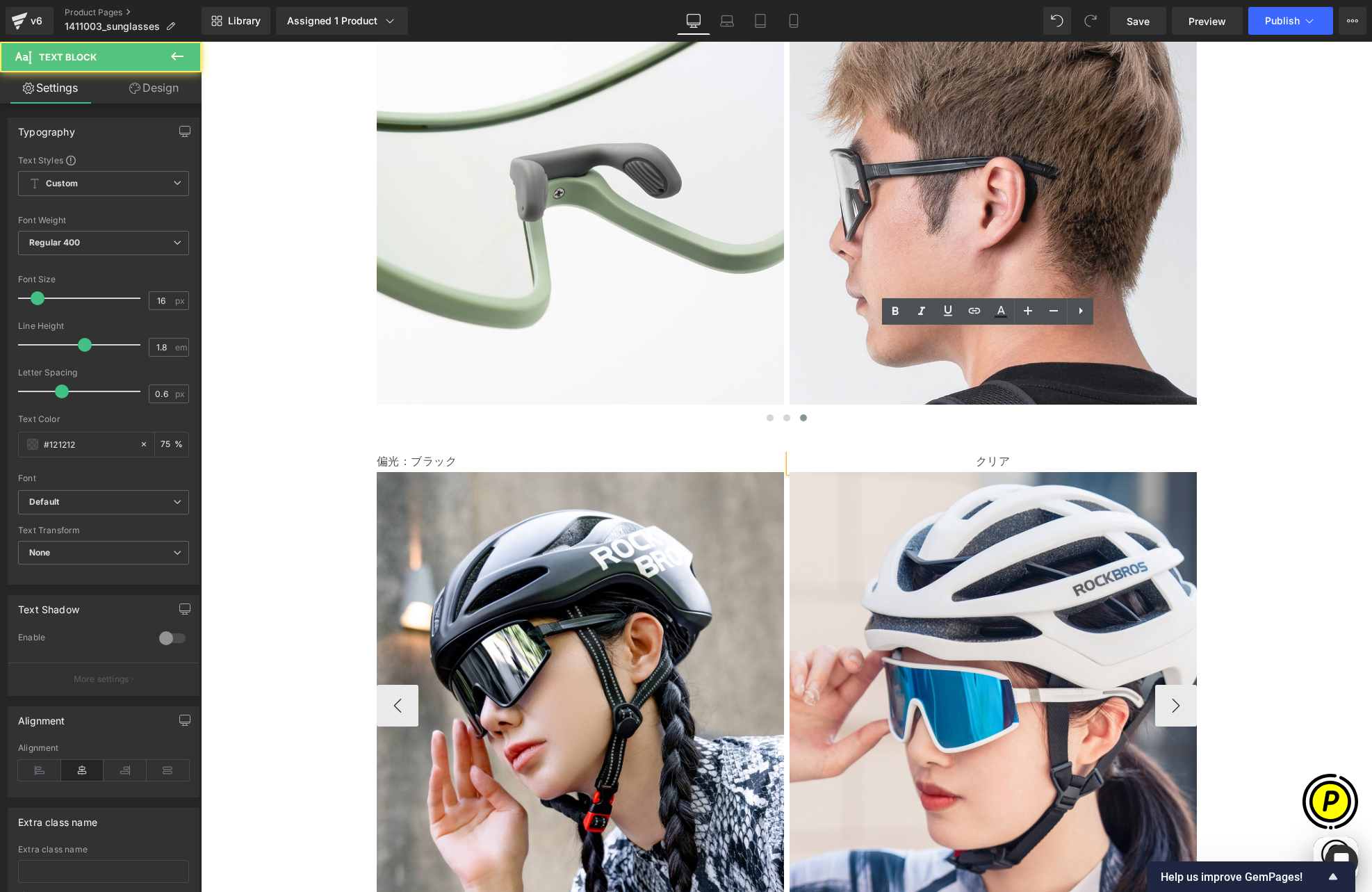
scroll to position [0, 0]
click at [950, 452] on p "クリア" at bounding box center [993, 462] width 408 height 20
drag, startPoint x: 996, startPoint y: 341, endPoint x: 1025, endPoint y: 345, distance: 29.3
click at [1025, 452] on p "クリア" at bounding box center [993, 462] width 408 height 20
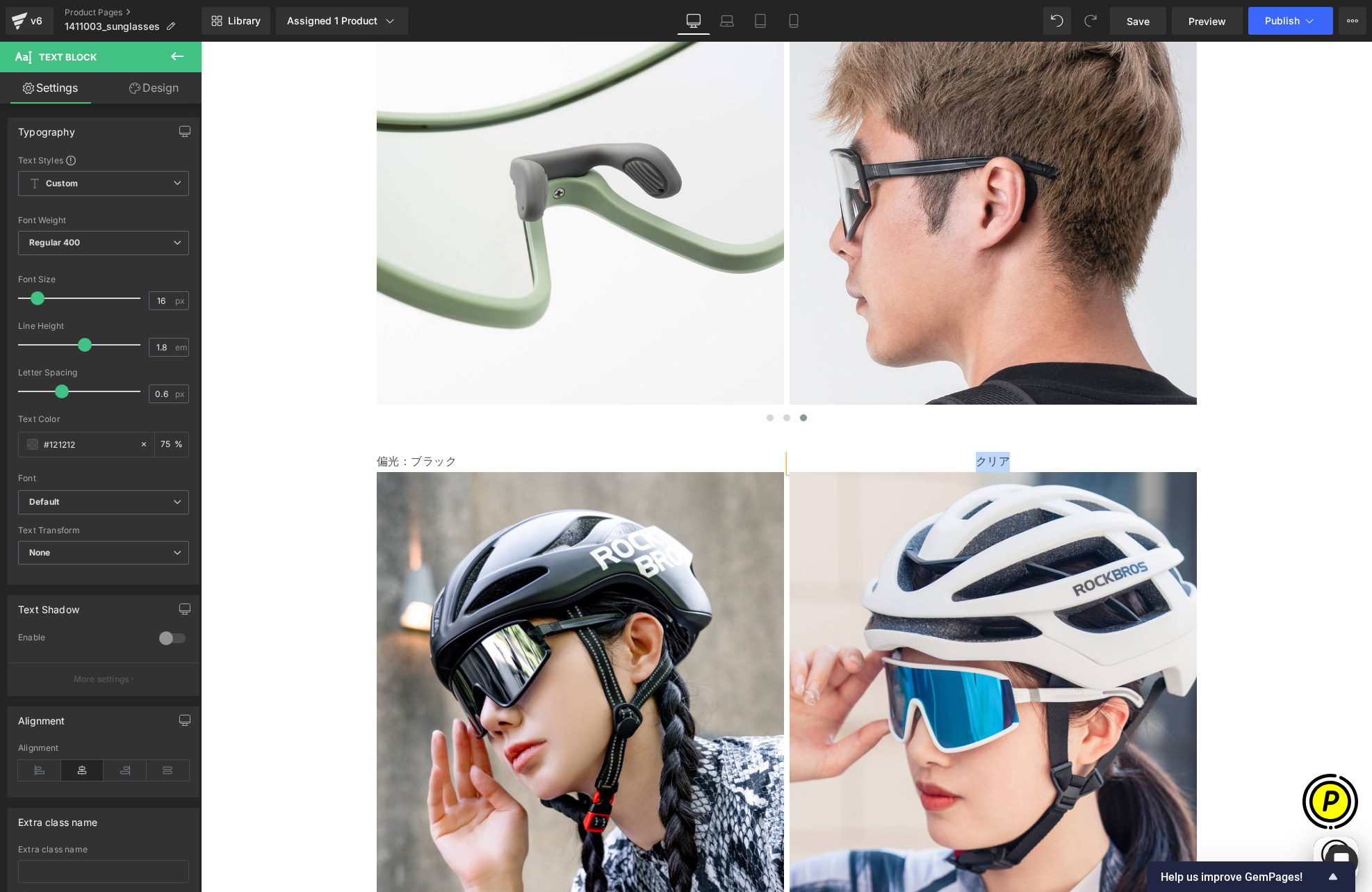
paste div
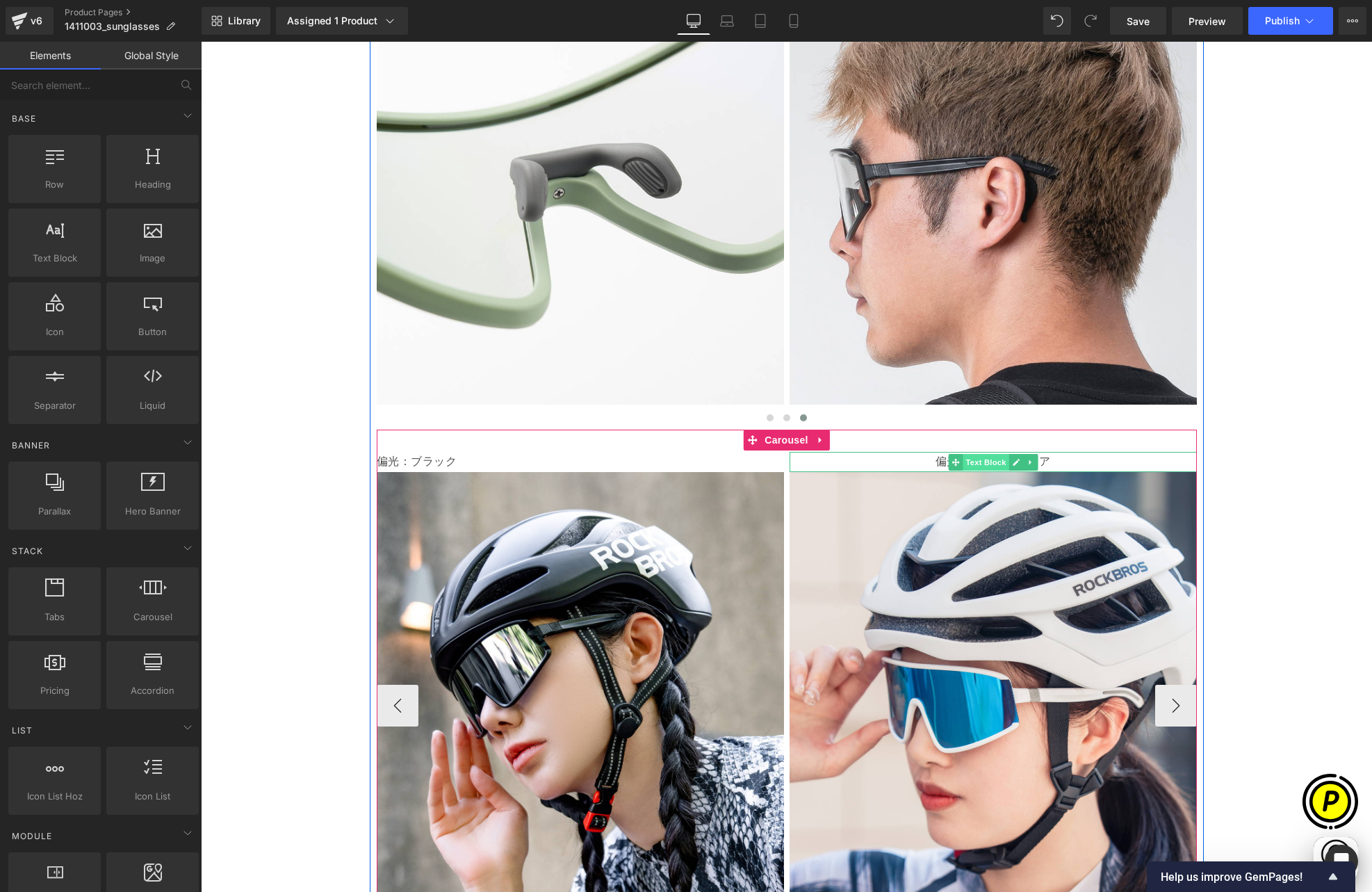
click at [984, 454] on span "Text Block" at bounding box center [986, 462] width 46 height 17
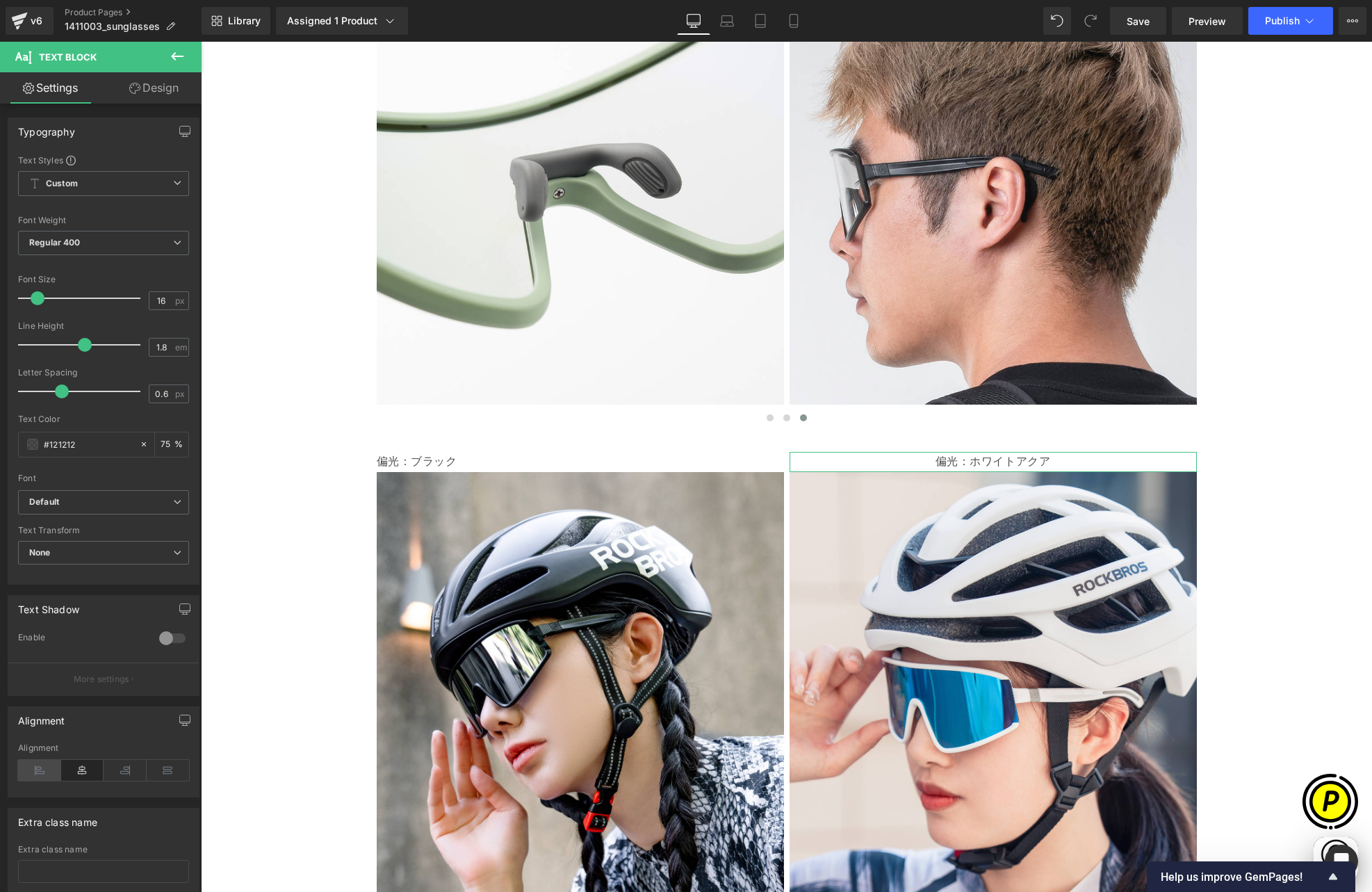
click at [44, 770] on icon at bounding box center [40, 770] width 44 height 21
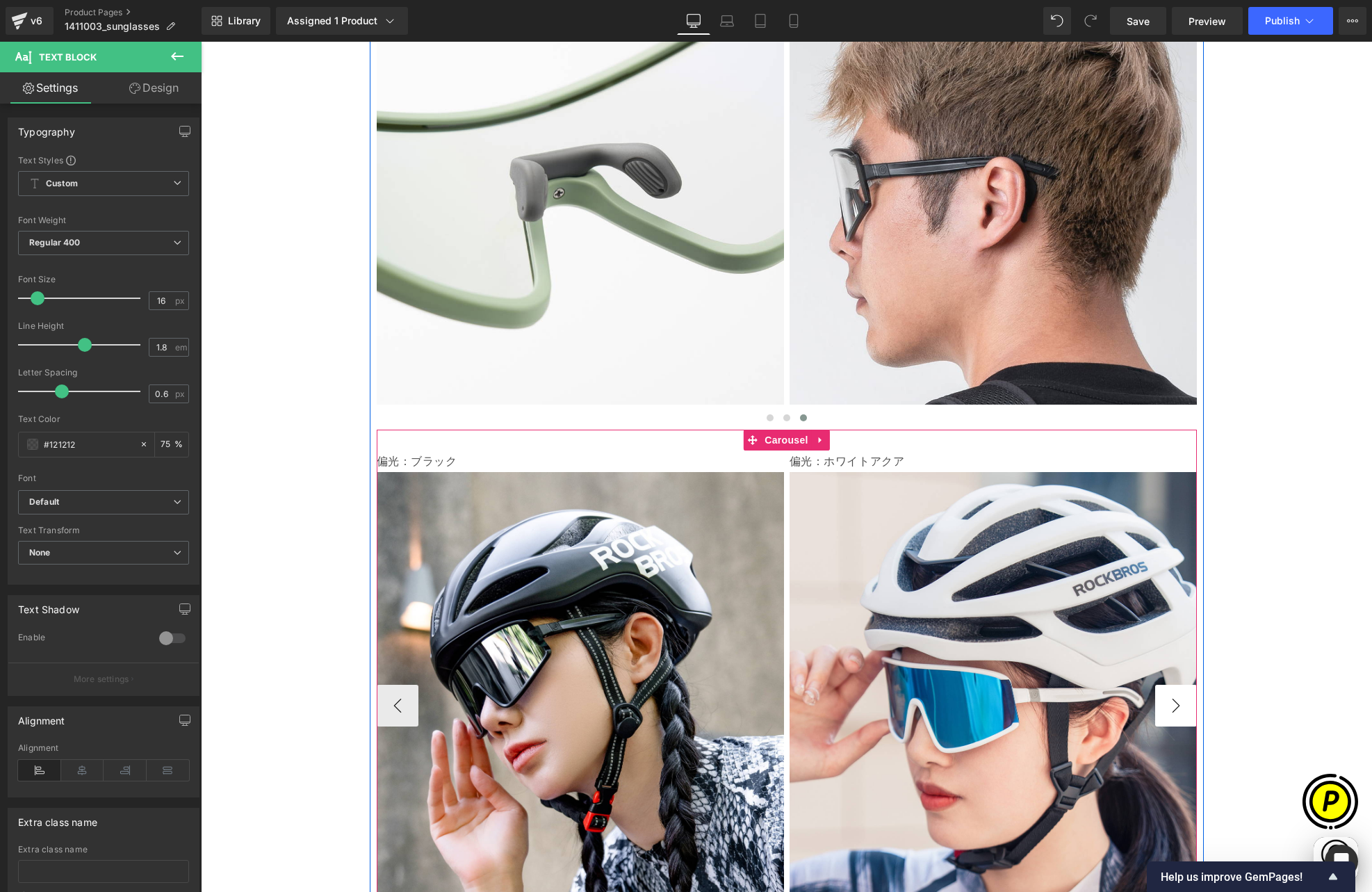
click at [1177, 685] on button "›" at bounding box center [1176, 705] width 42 height 42
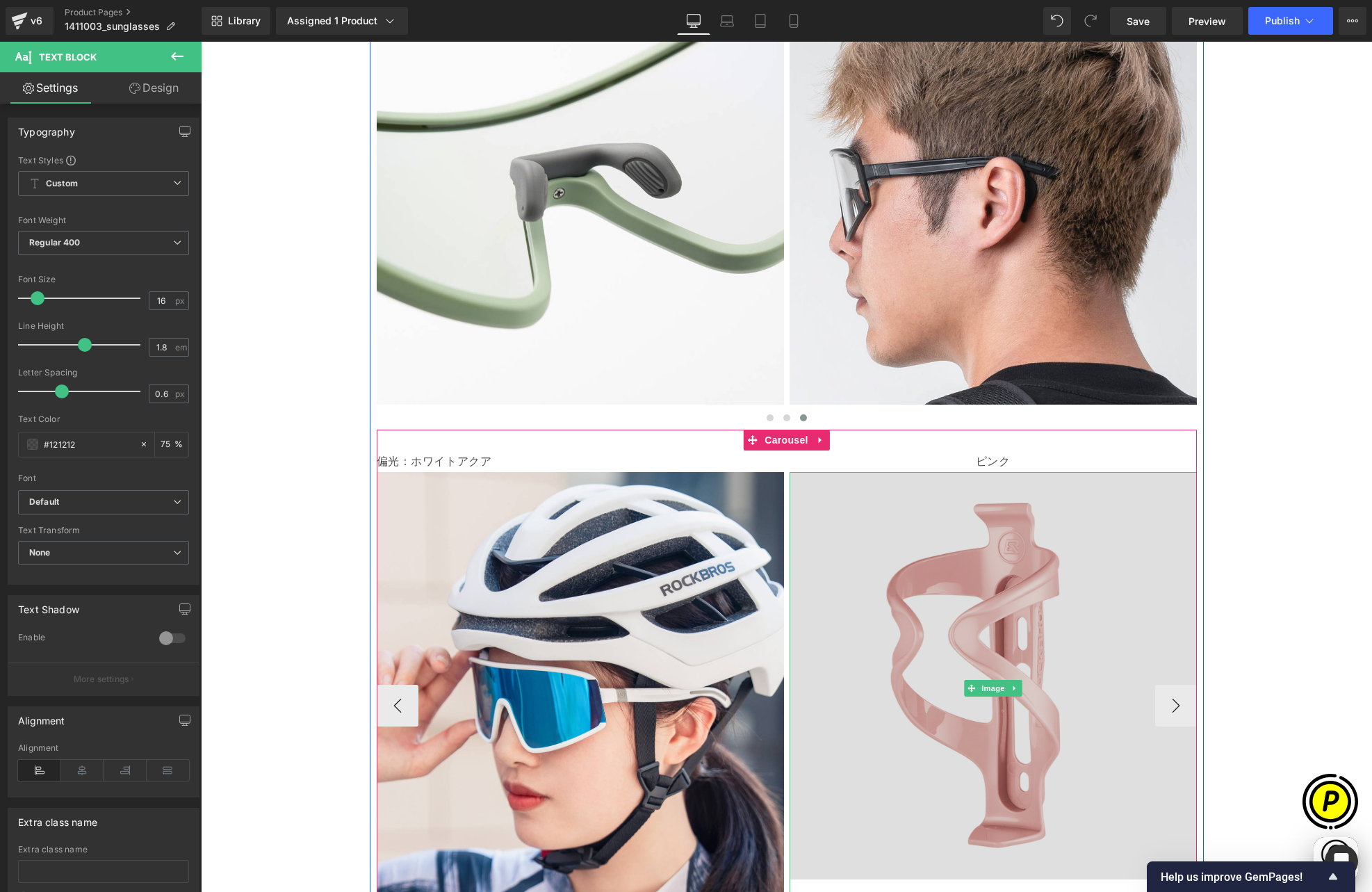
click at [925, 471] on img at bounding box center [993, 687] width 408 height 433
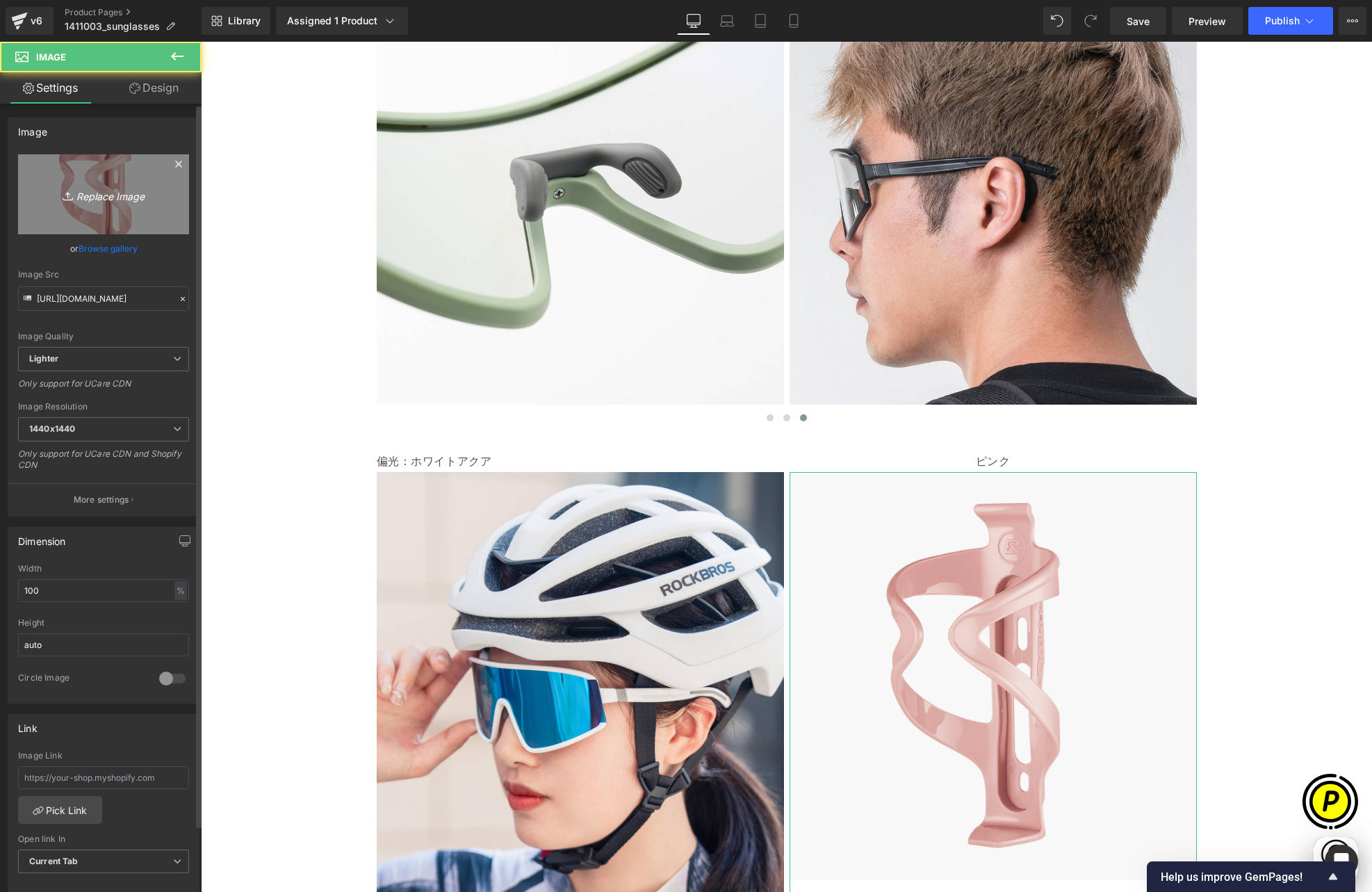
click at [112, 203] on icon "Replace Image" at bounding box center [104, 194] width 111 height 18
type input "C:\fakepath\shopify-LP-14110030_05-4.jpg"
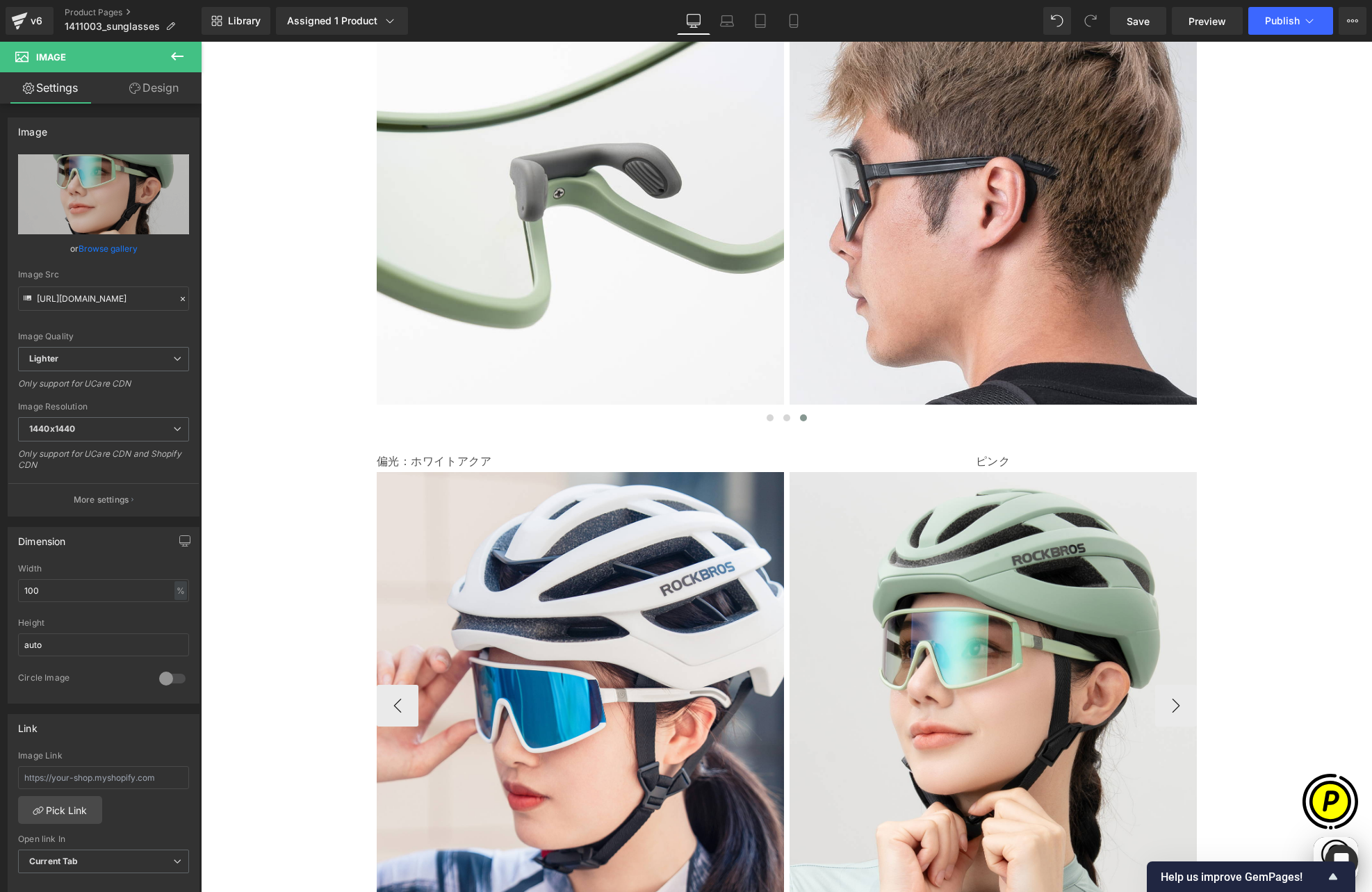
scroll to position [0, 813]
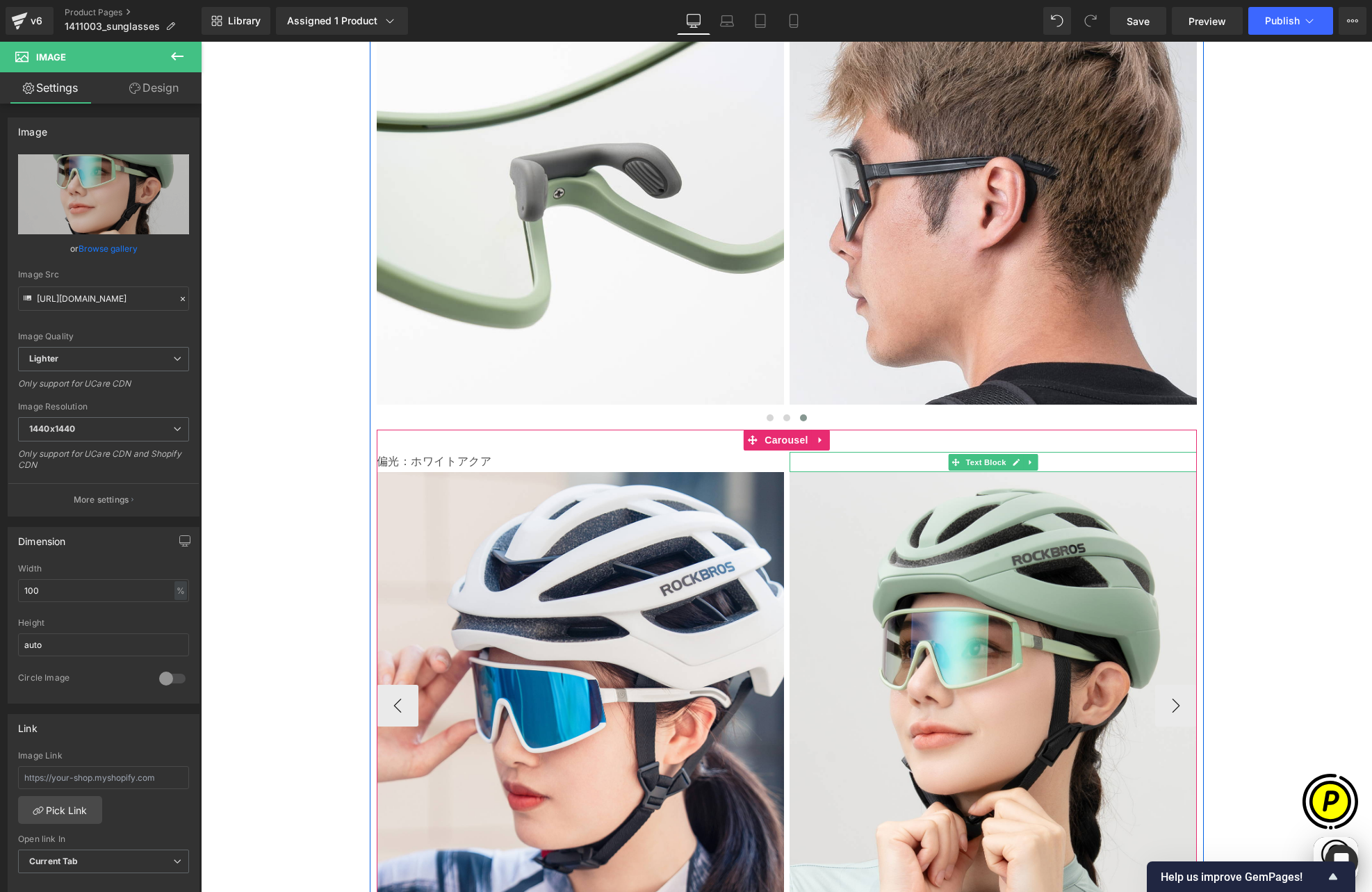
type input "[URL][DOMAIN_NAME]"
click at [926, 452] on p "ピンク" at bounding box center [993, 462] width 408 height 20
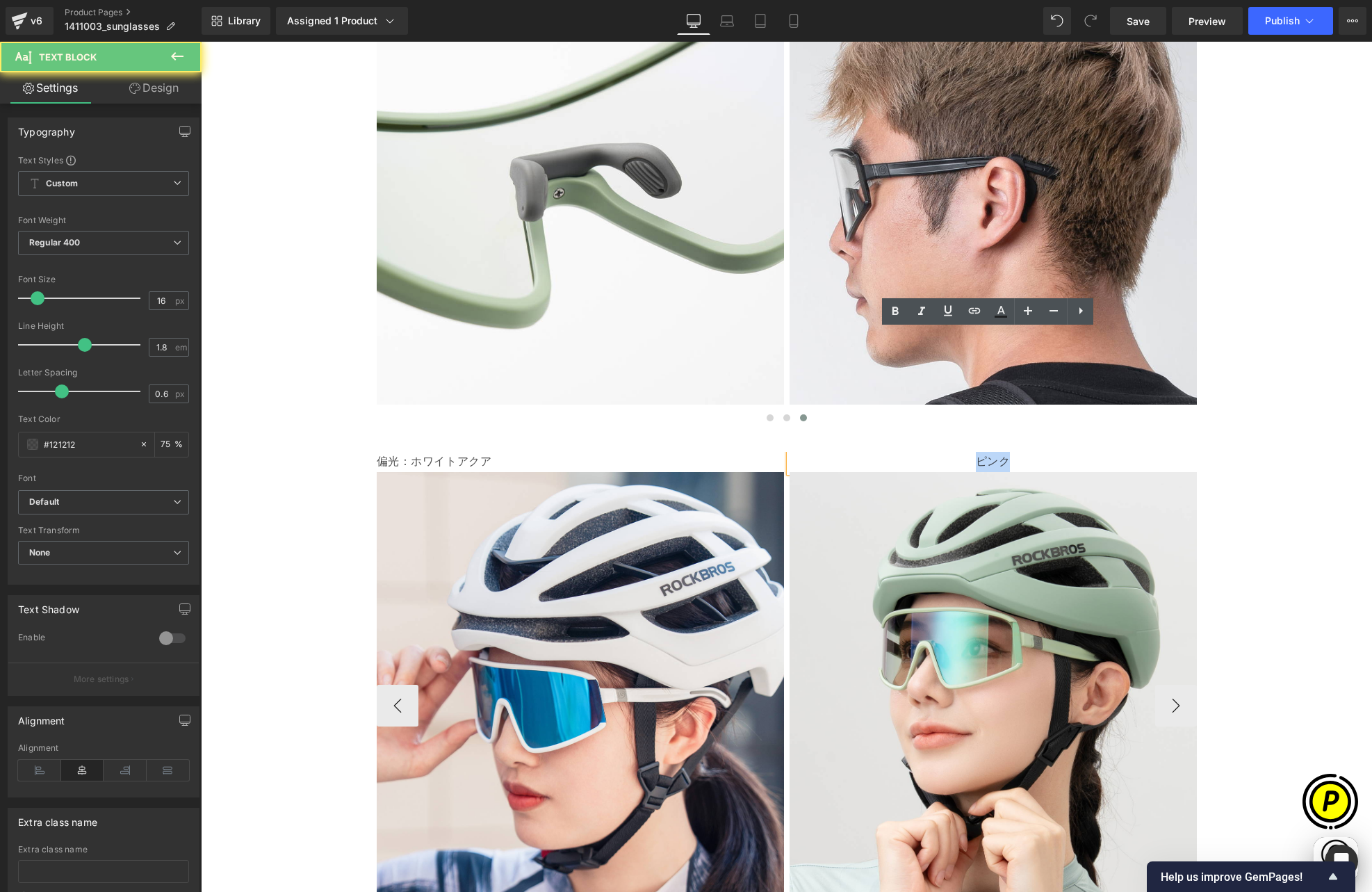
drag, startPoint x: 936, startPoint y: 341, endPoint x: 1030, endPoint y: 342, distance: 94.0
click at [1030, 452] on p "ピンク" at bounding box center [993, 462] width 408 height 20
paste div
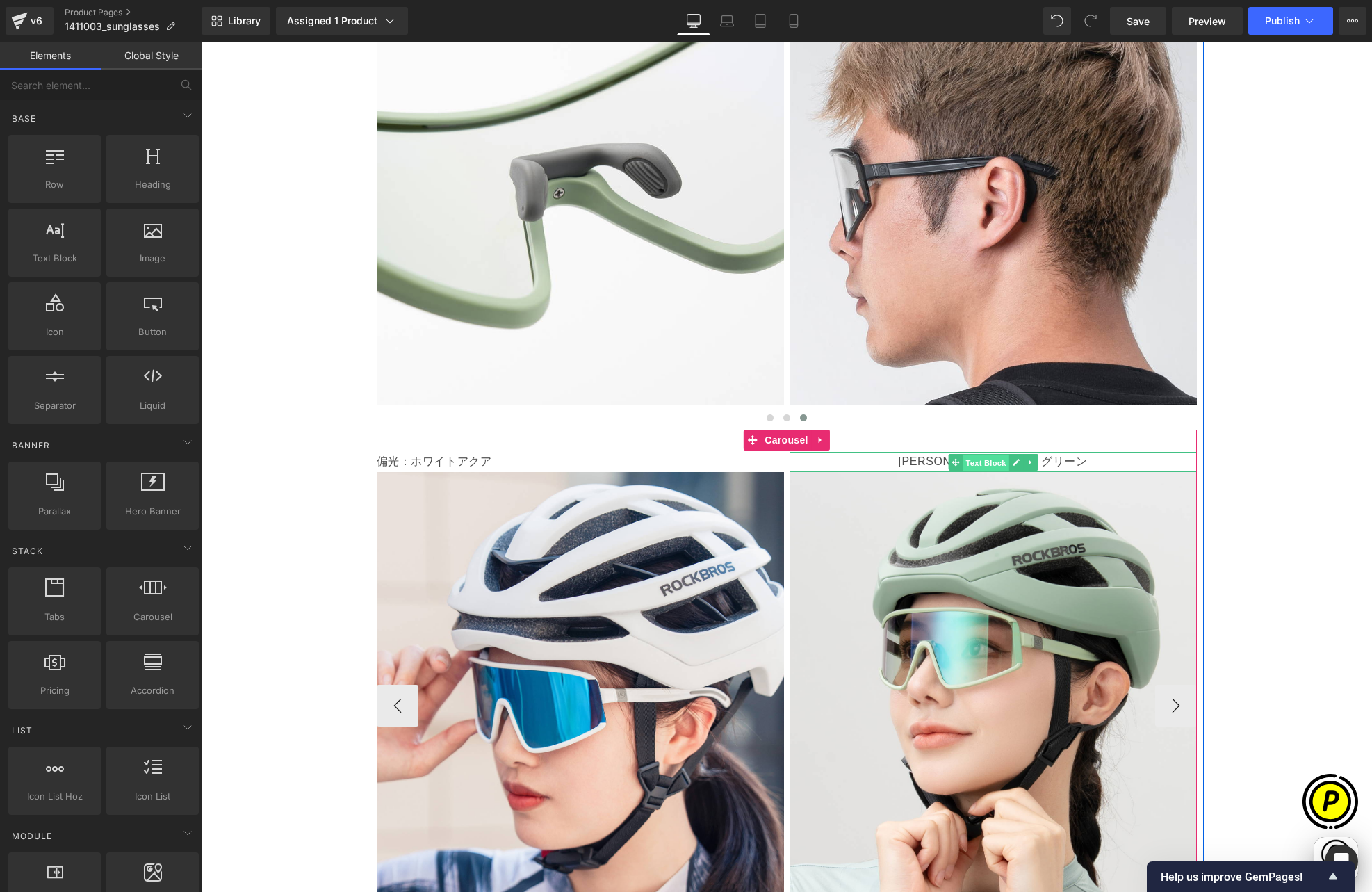
click at [984, 455] on span "Text Block" at bounding box center [986, 463] width 46 height 17
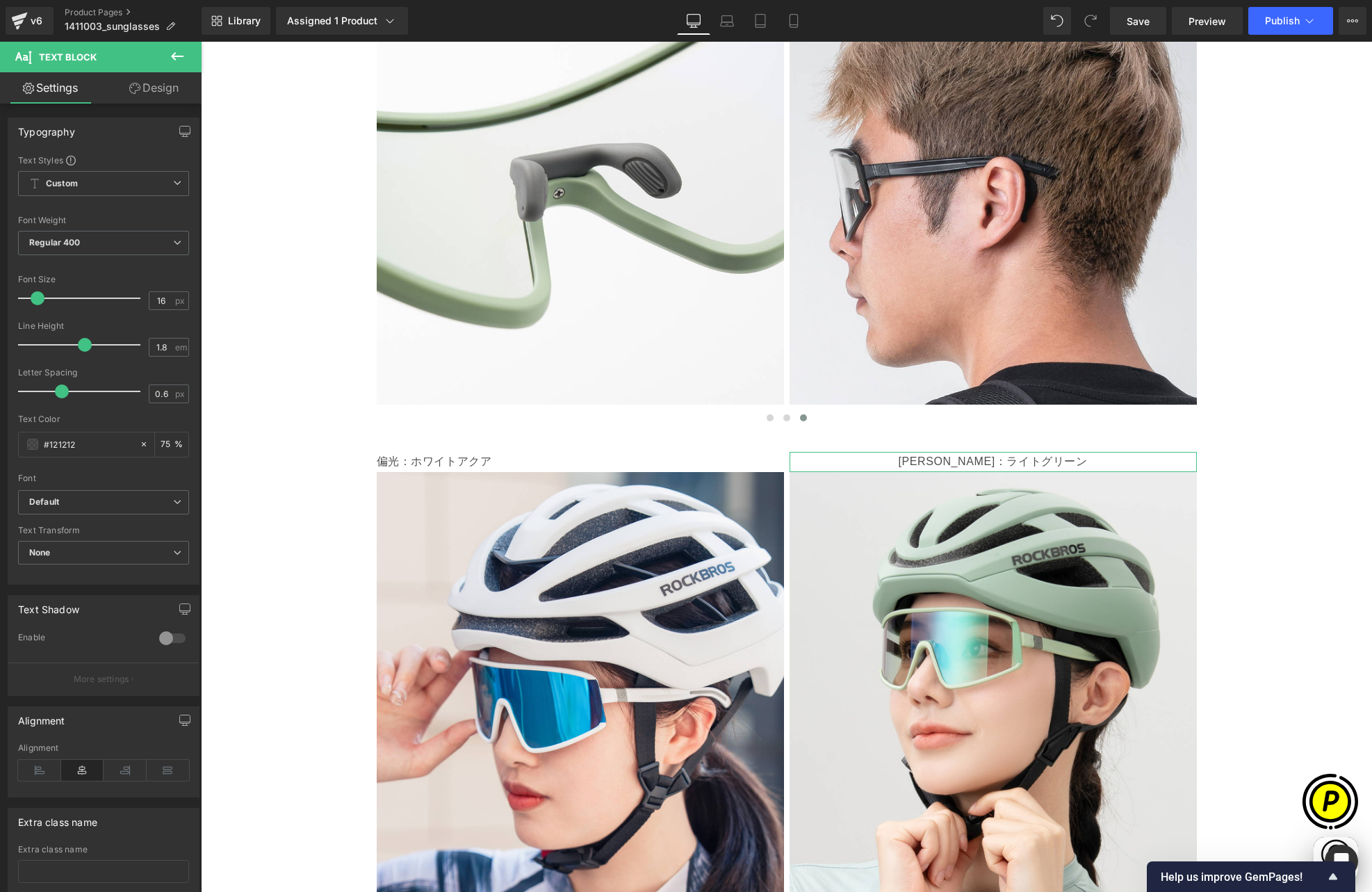
scroll to position [0, 0]
click at [47, 770] on icon at bounding box center [40, 770] width 44 height 21
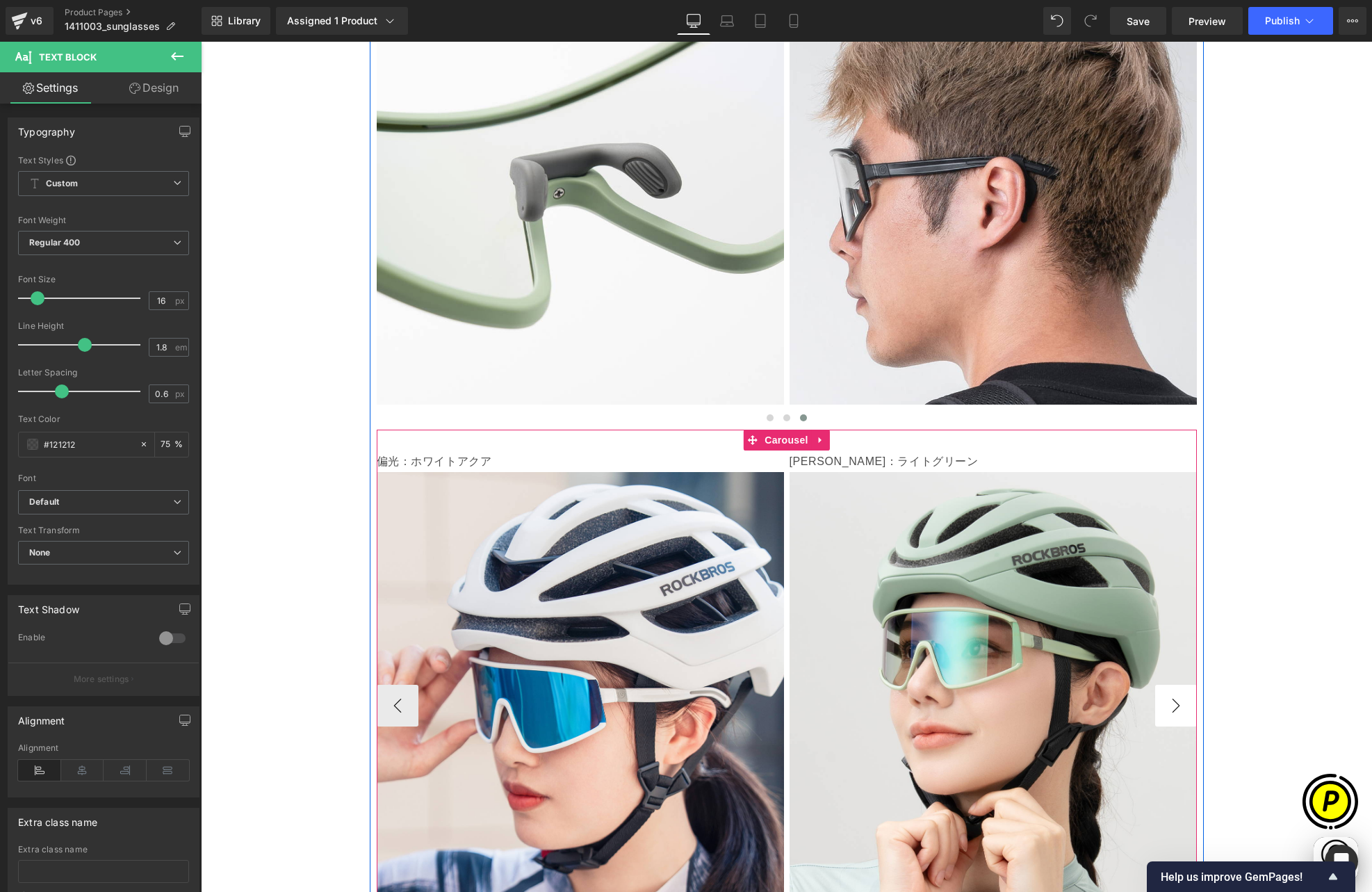
click at [1171, 685] on button "›" at bounding box center [1176, 705] width 42 height 42
click at [776, 430] on span "Carousel" at bounding box center [787, 440] width 50 height 21
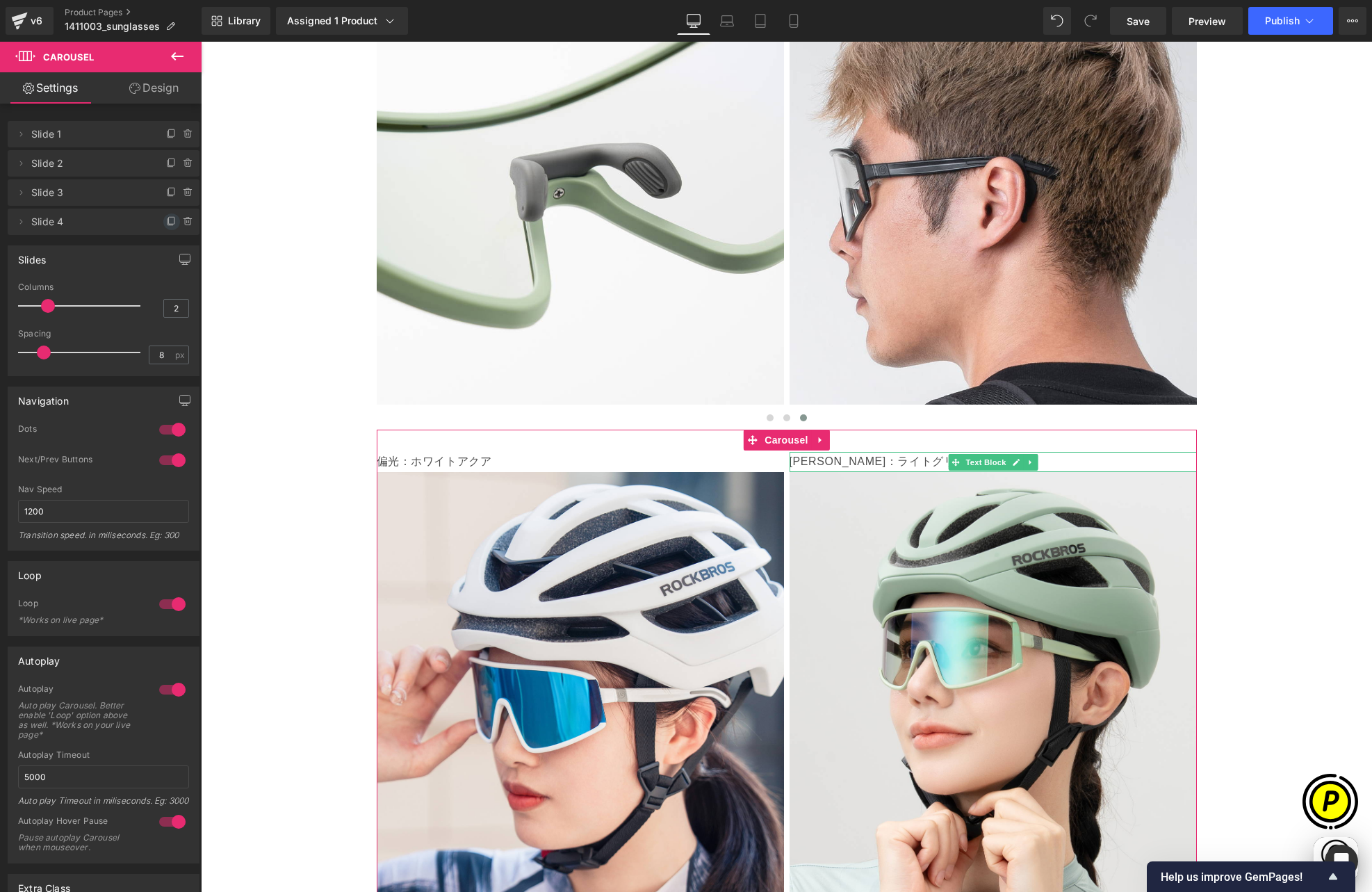
click at [170, 220] on icon at bounding box center [171, 221] width 11 height 11
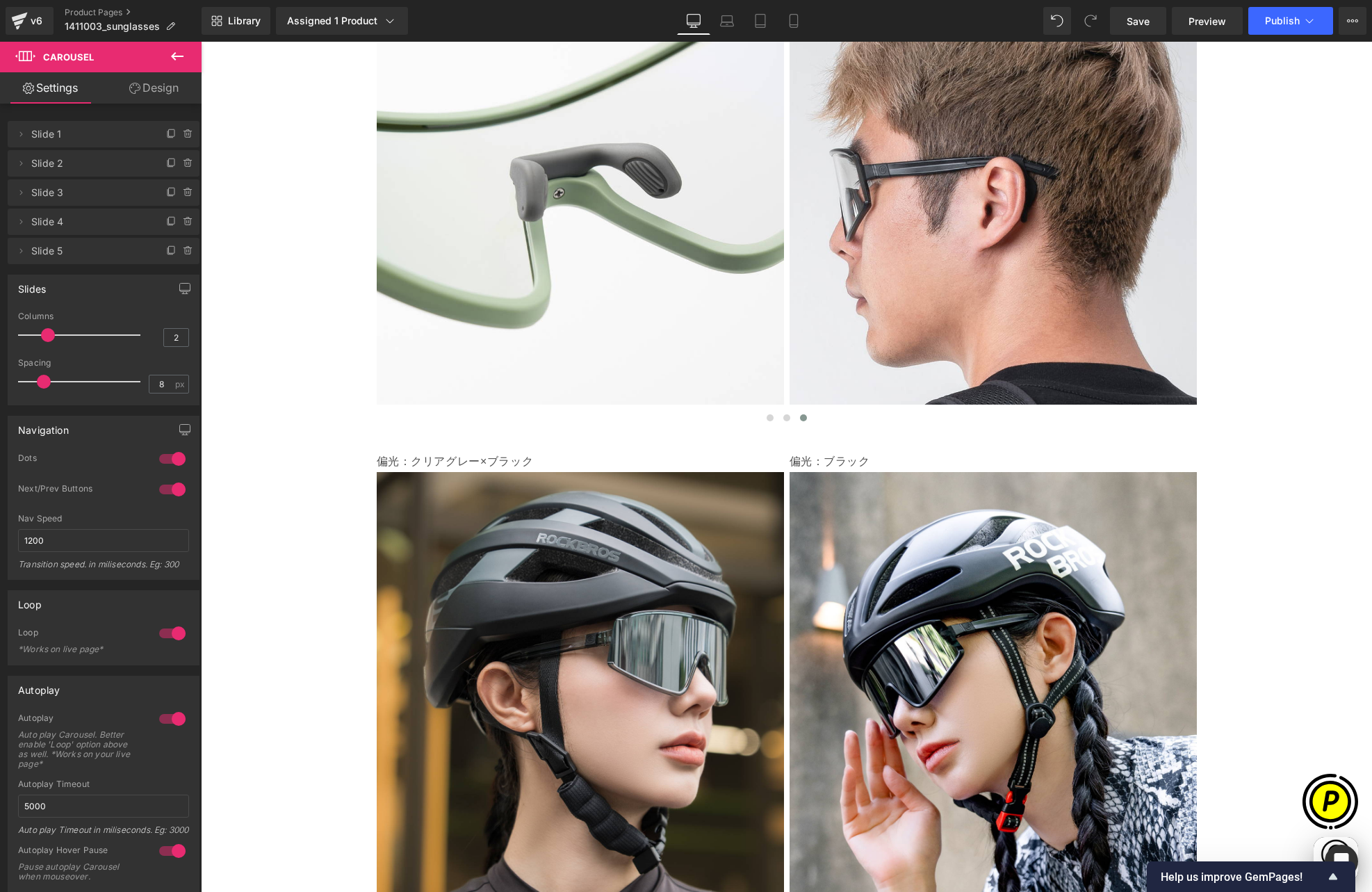
scroll to position [0, 271]
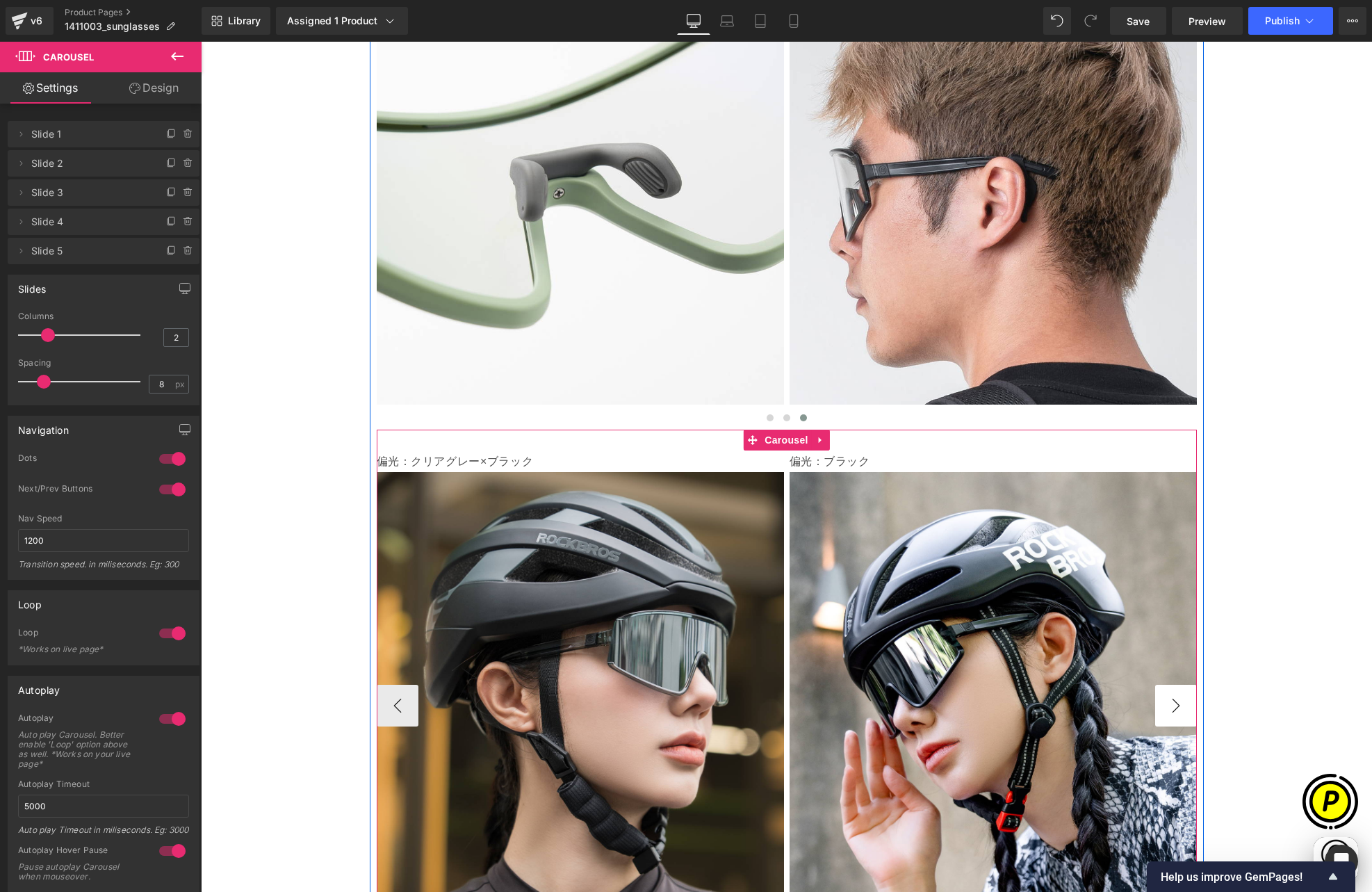
click at [1171, 685] on button "›" at bounding box center [1176, 705] width 42 height 42
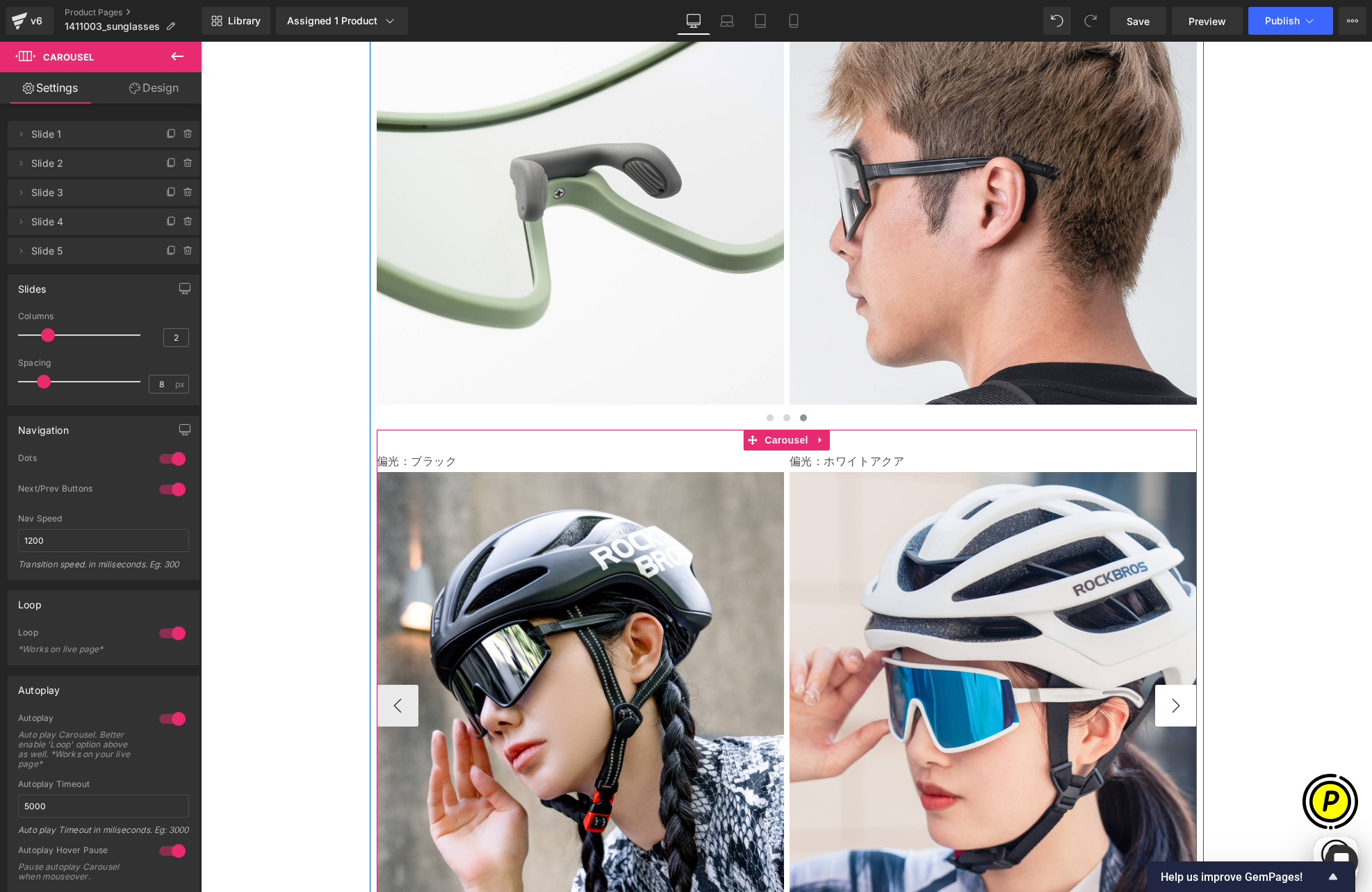
click at [1171, 685] on button "›" at bounding box center [1176, 705] width 42 height 42
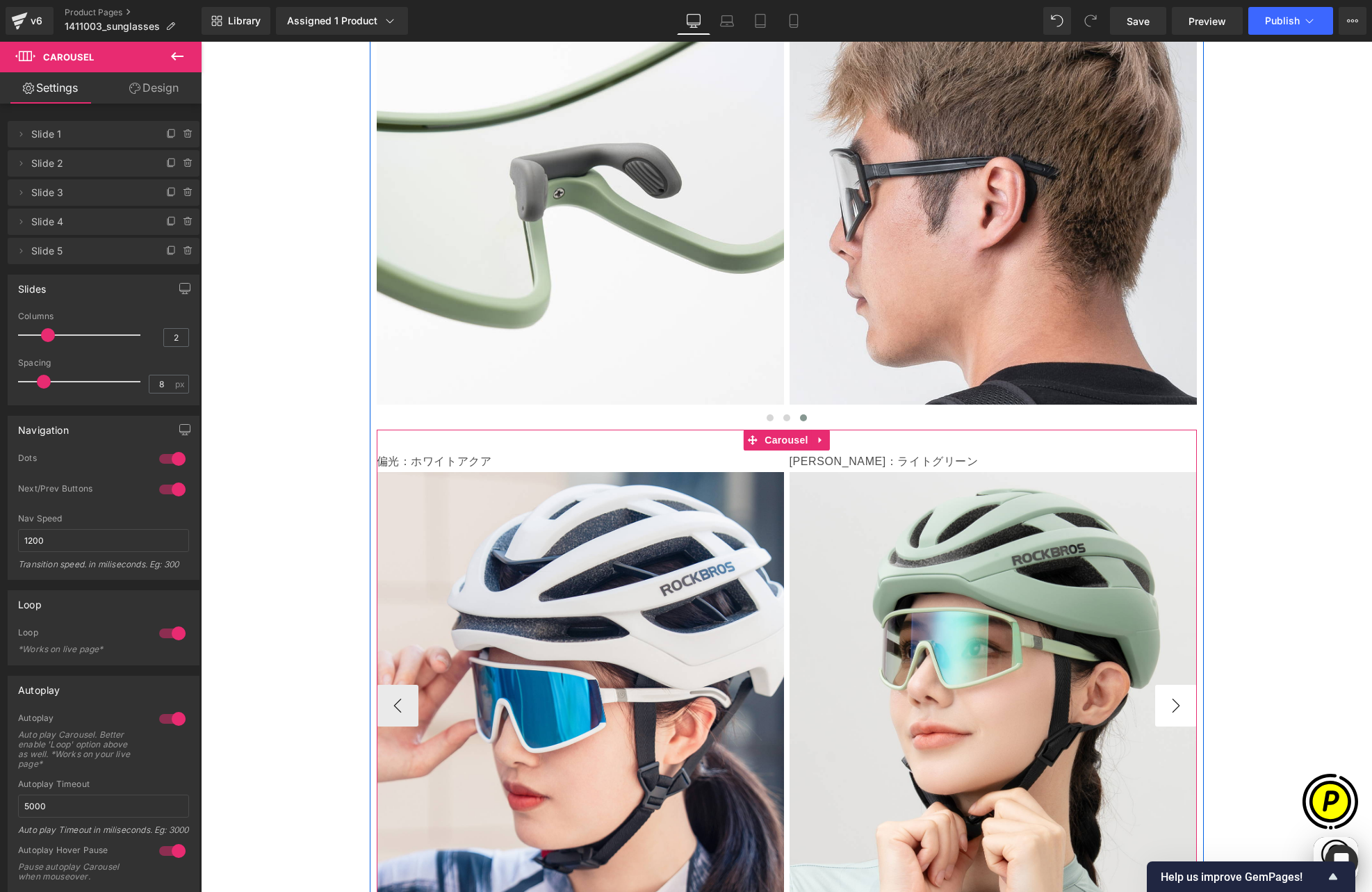
click at [1171, 685] on button "›" at bounding box center [1176, 705] width 42 height 42
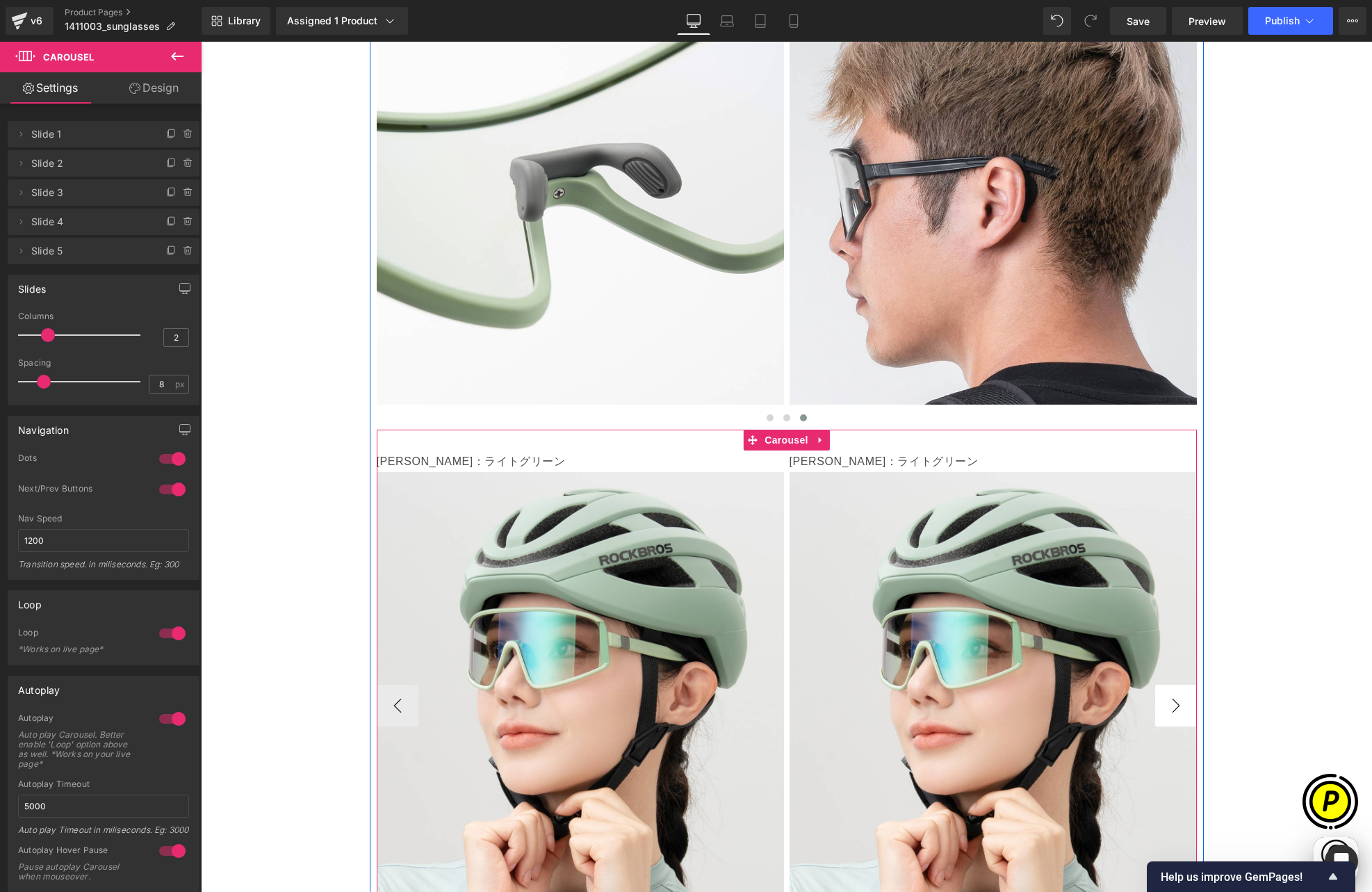
click at [1171, 685] on button "›" at bounding box center [1176, 705] width 42 height 42
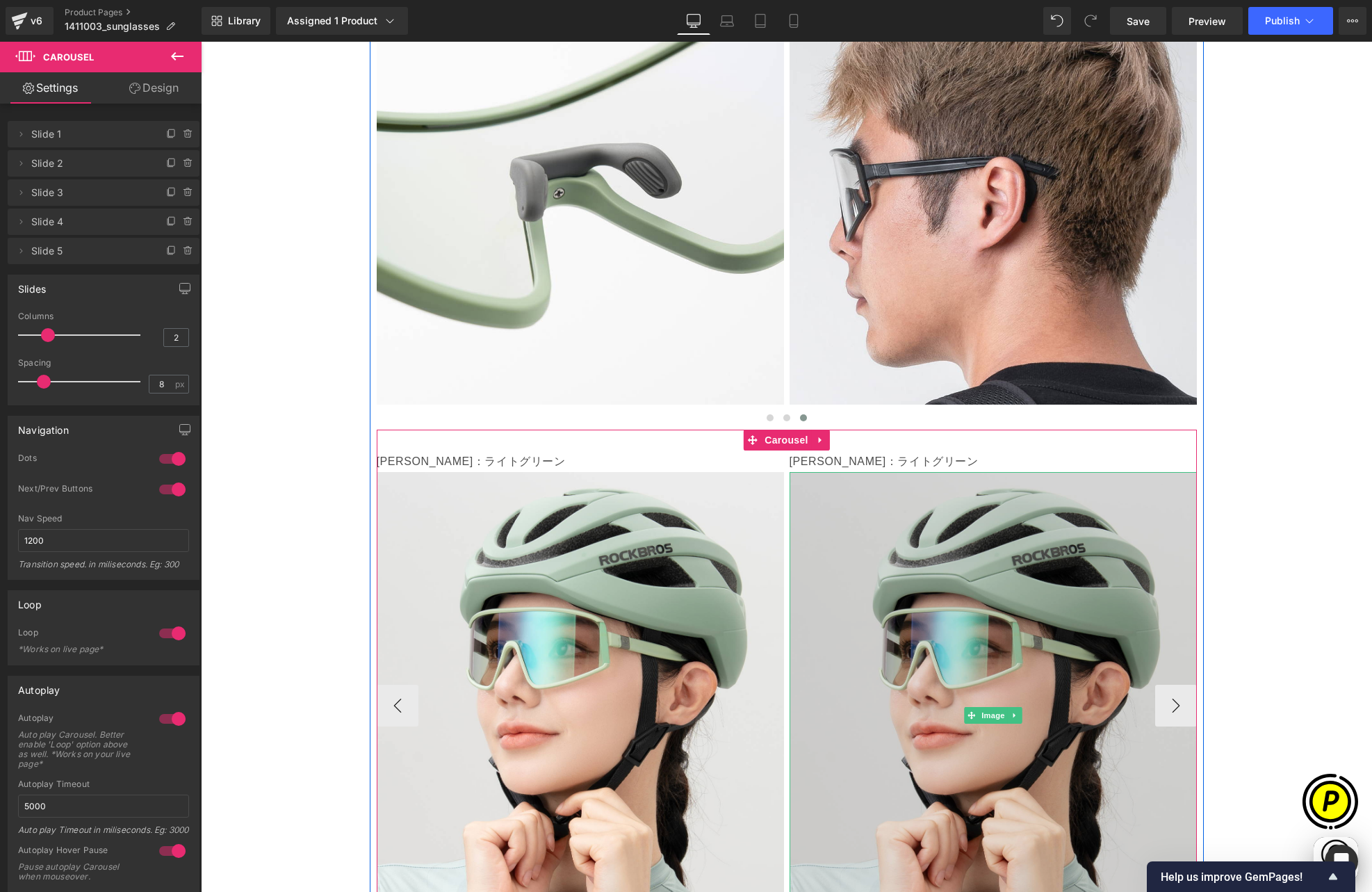
click at [804, 471] on img at bounding box center [993, 714] width 408 height 486
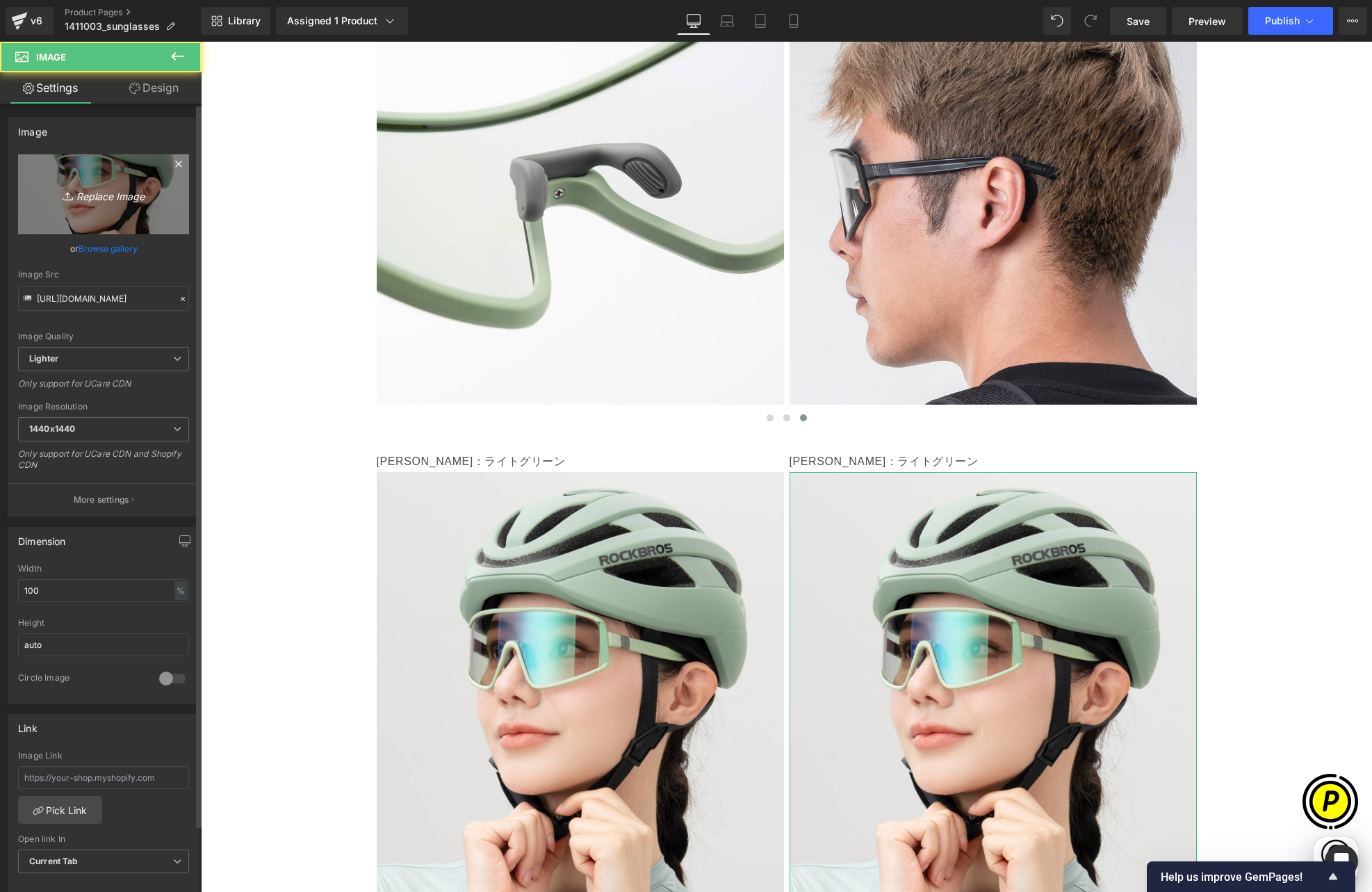
scroll to position [0, 542]
click at [63, 195] on icon at bounding box center [69, 195] width 14 height 14
type input "C:\fakepath\shopify-LP-14110030_05-5.jpg"
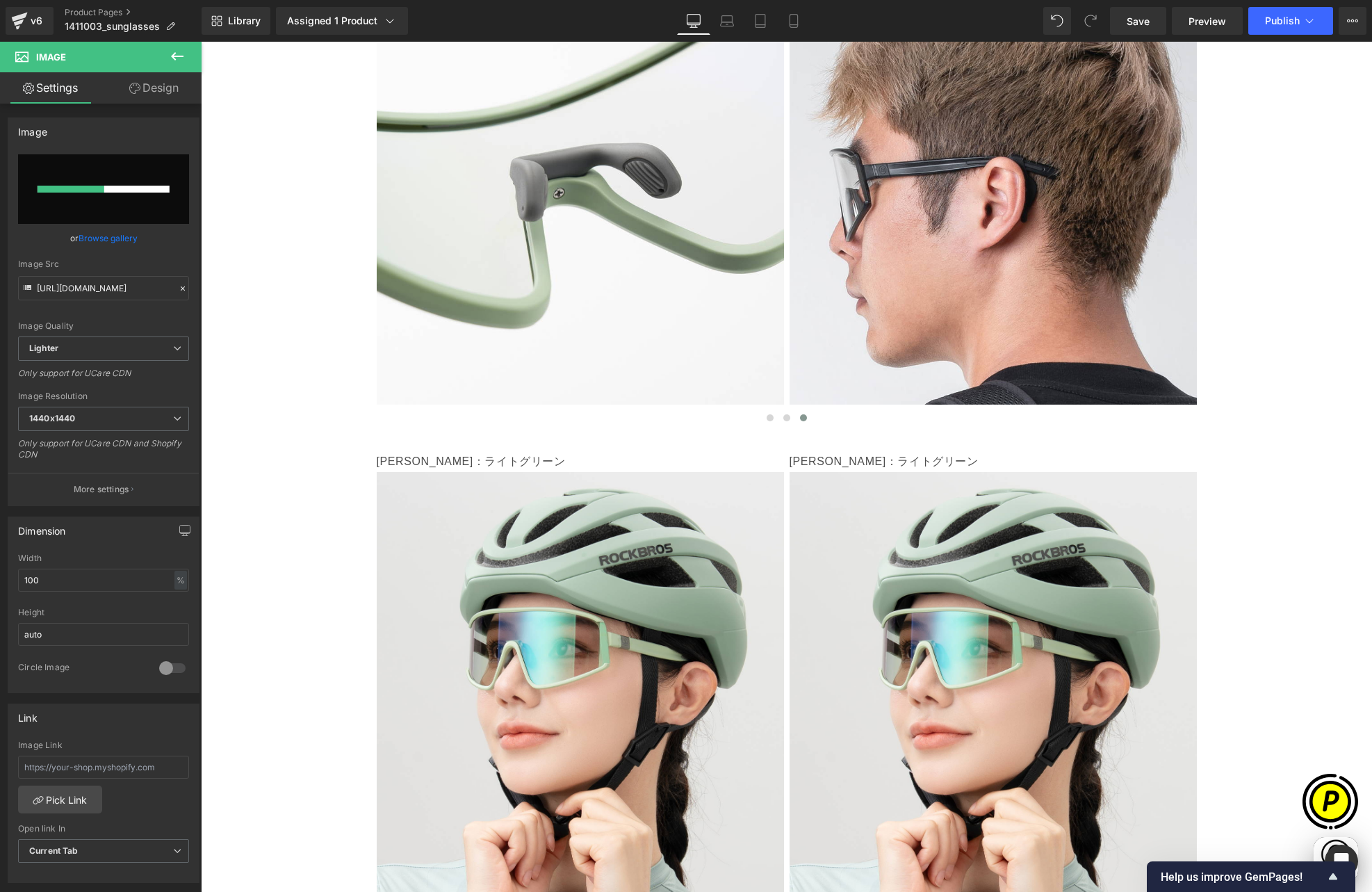
scroll to position [0, 813]
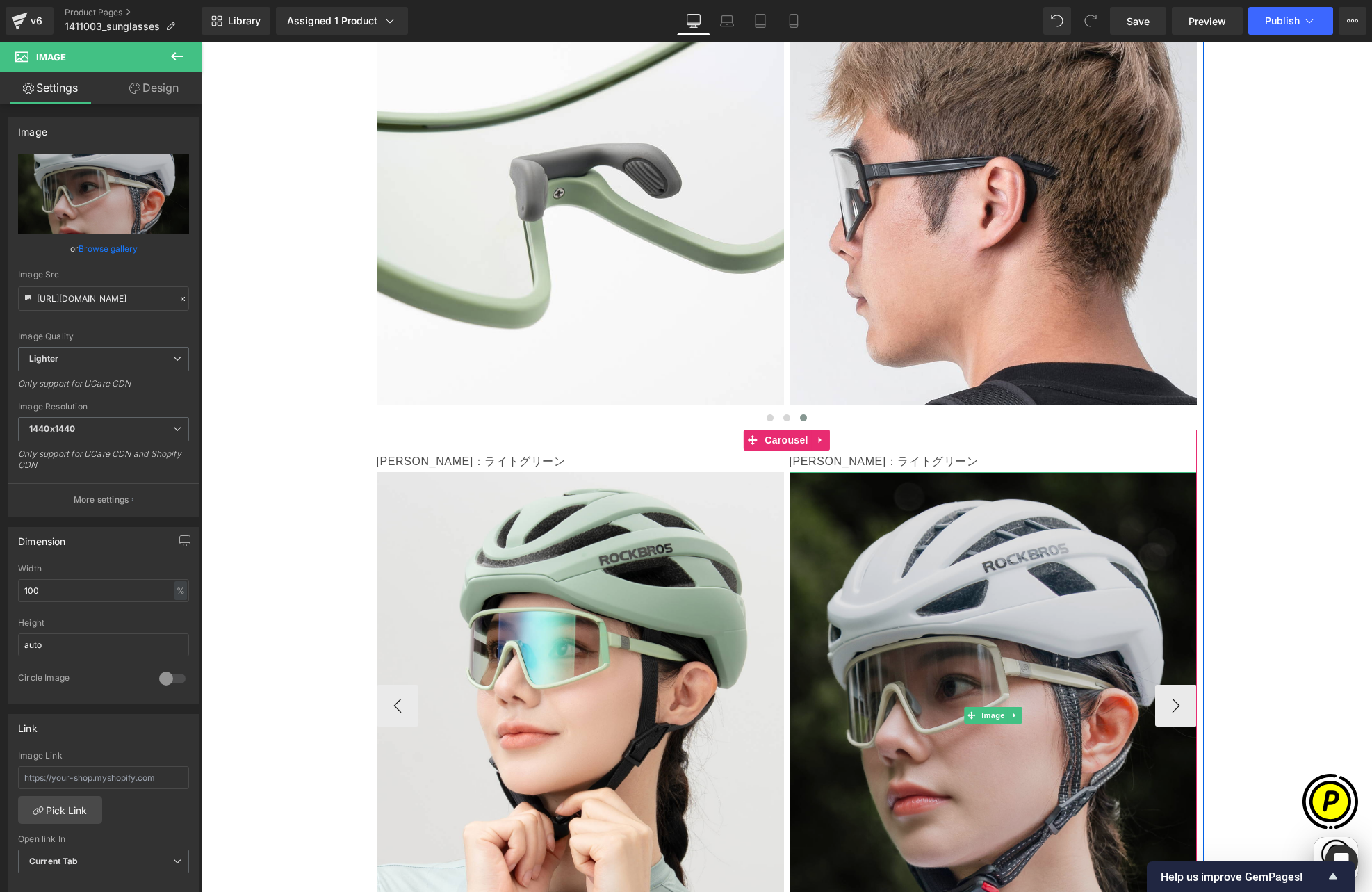
type input "[URL][DOMAIN_NAME]"
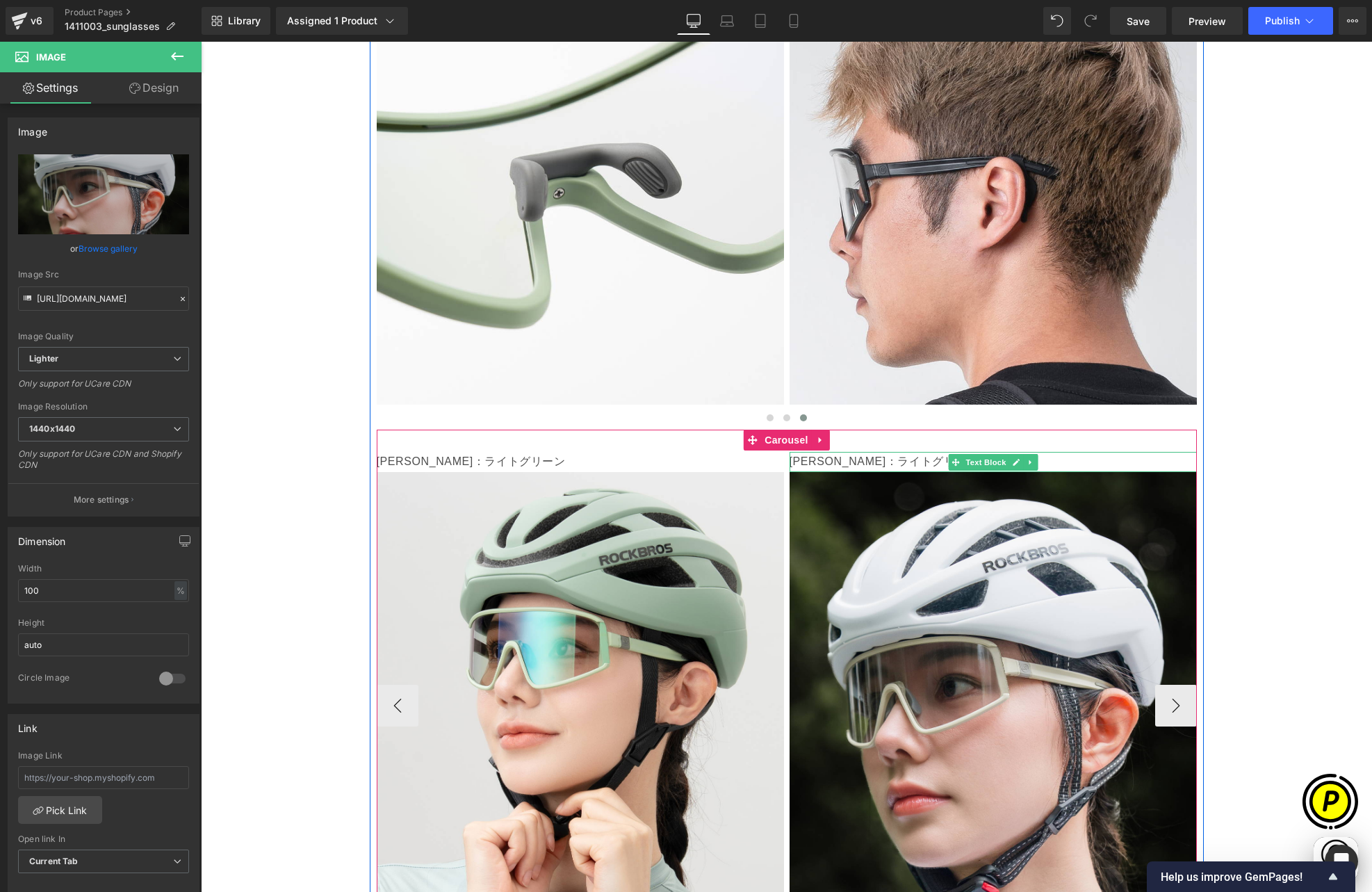
click at [850, 452] on p "[PERSON_NAME]：ライトグリーン" at bounding box center [993, 462] width 408 height 20
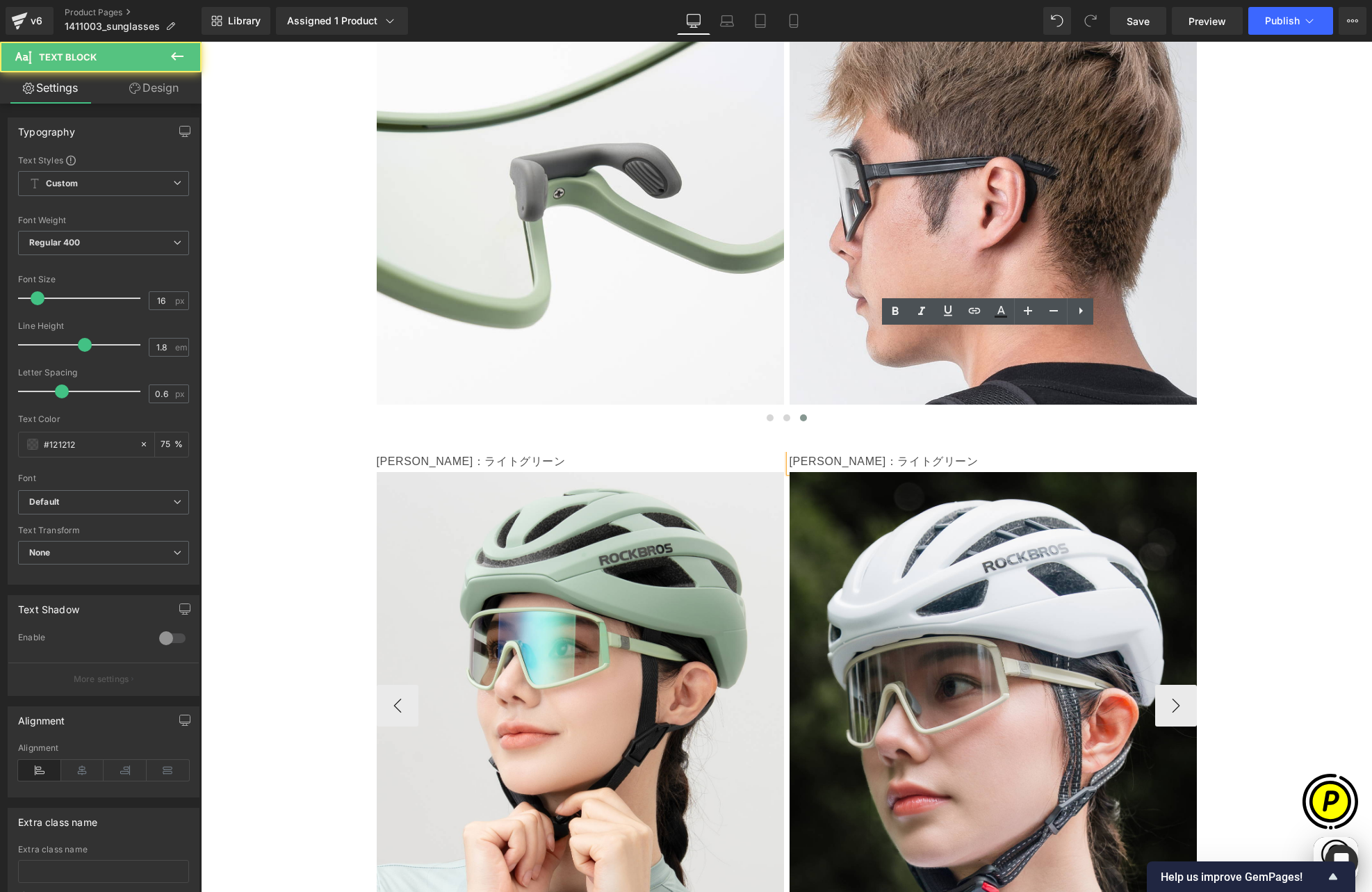
scroll to position [0, 0]
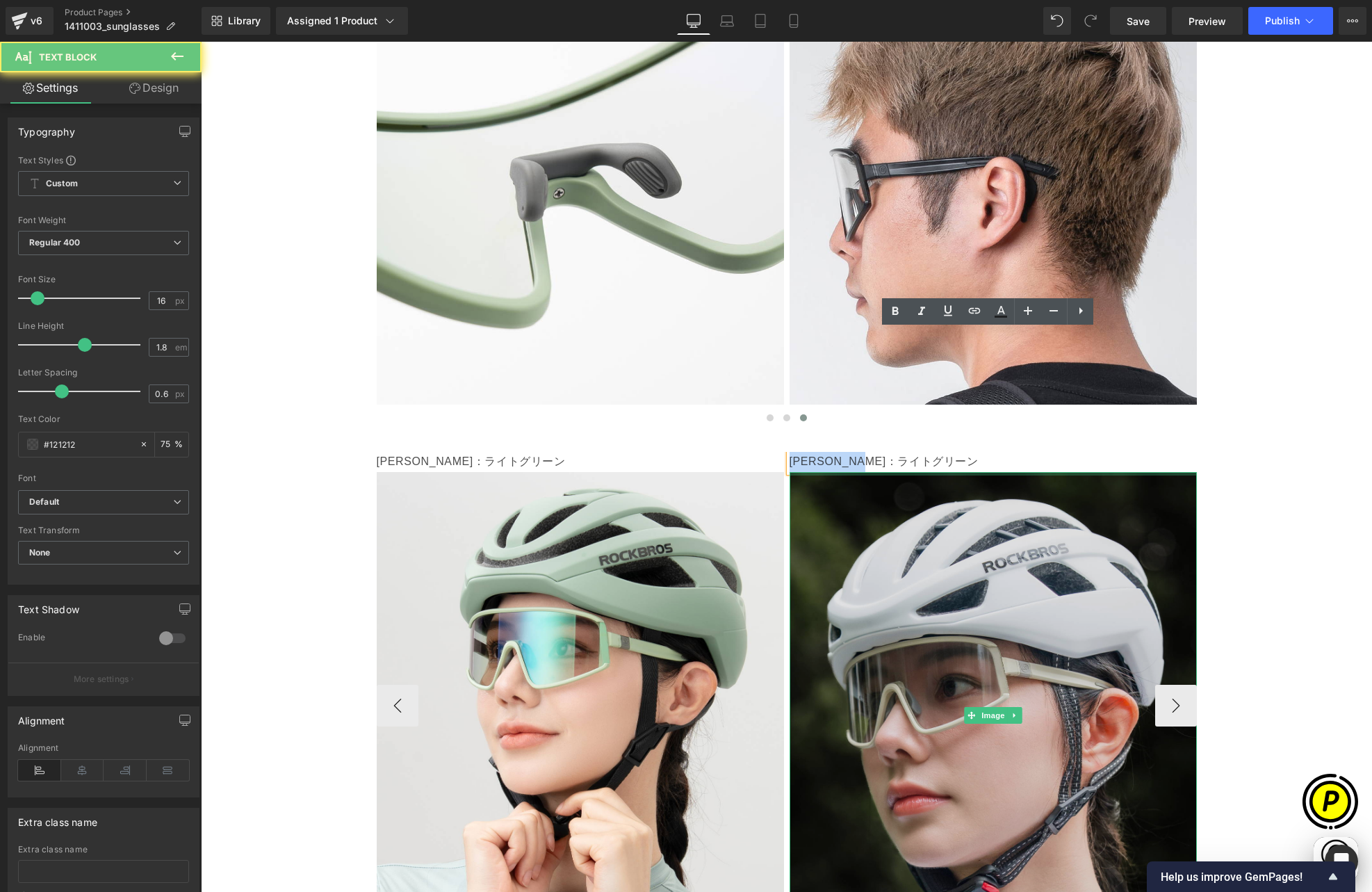
drag, startPoint x: 786, startPoint y: 336, endPoint x: 937, endPoint y: 353, distance: 152.0
click at [937, 452] on div "[PERSON_NAME]：ライトグリーン Text Block Image" at bounding box center [993, 705] width 408 height 507
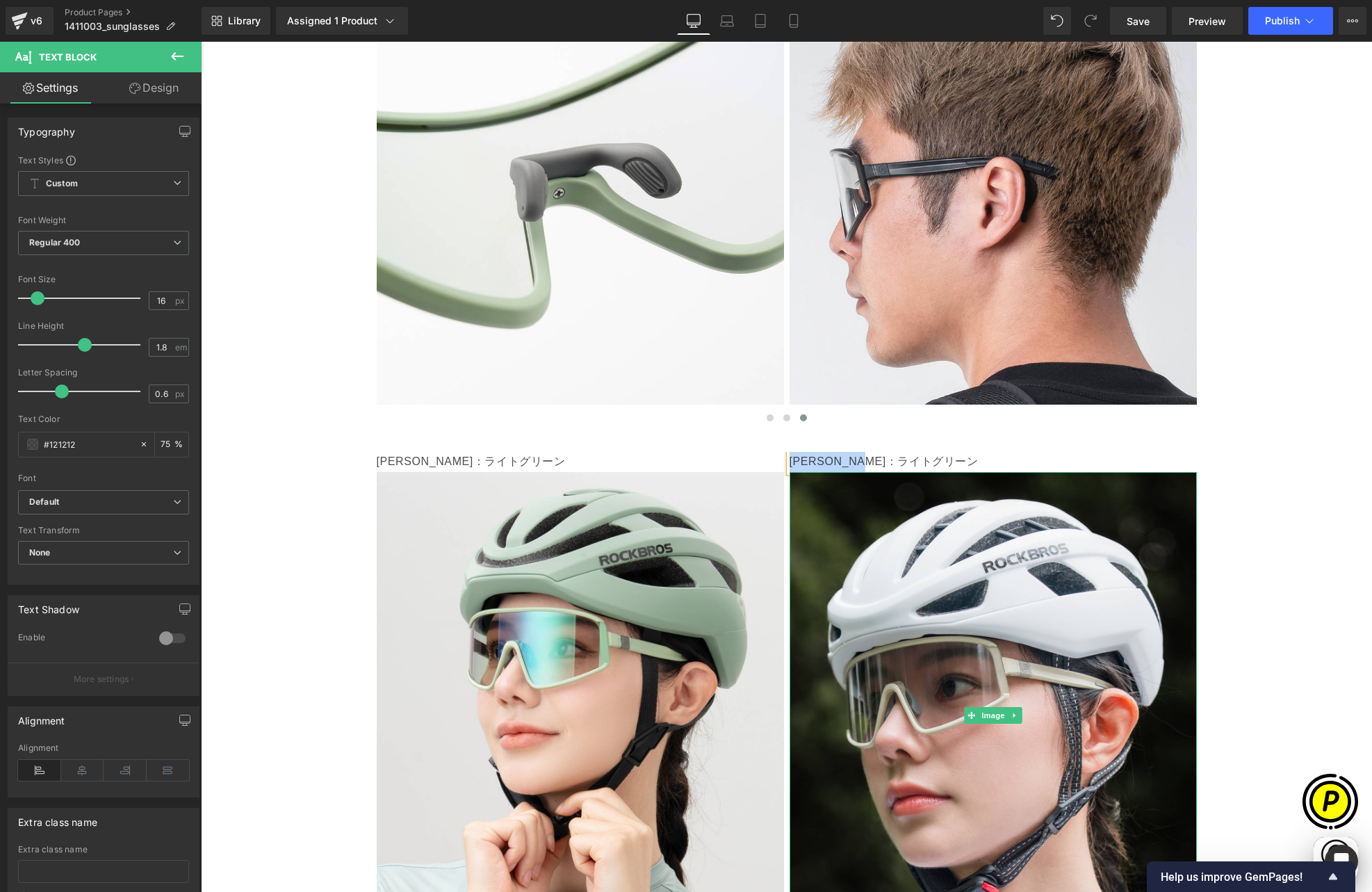
paste div
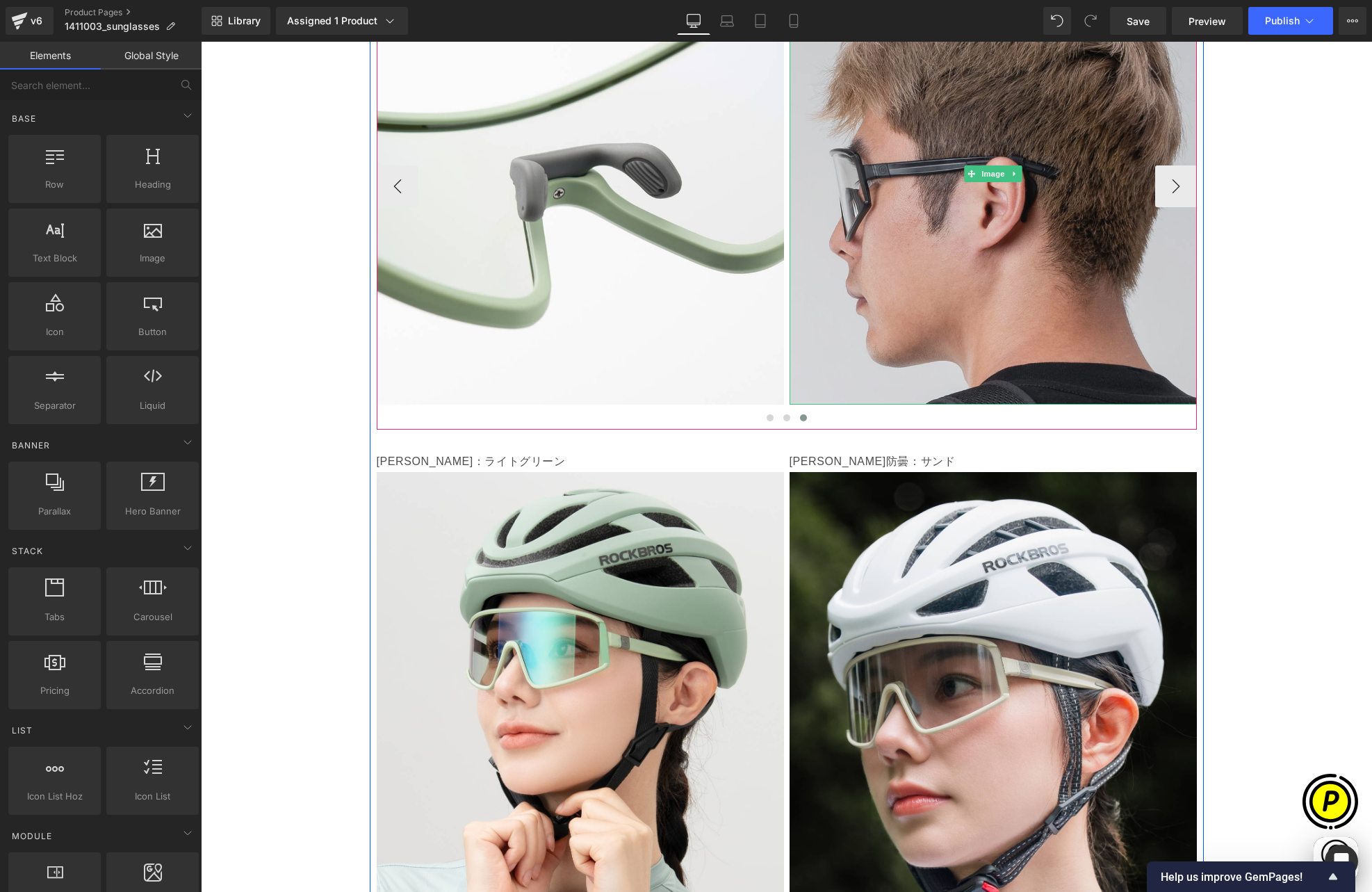
scroll to position [0, 271]
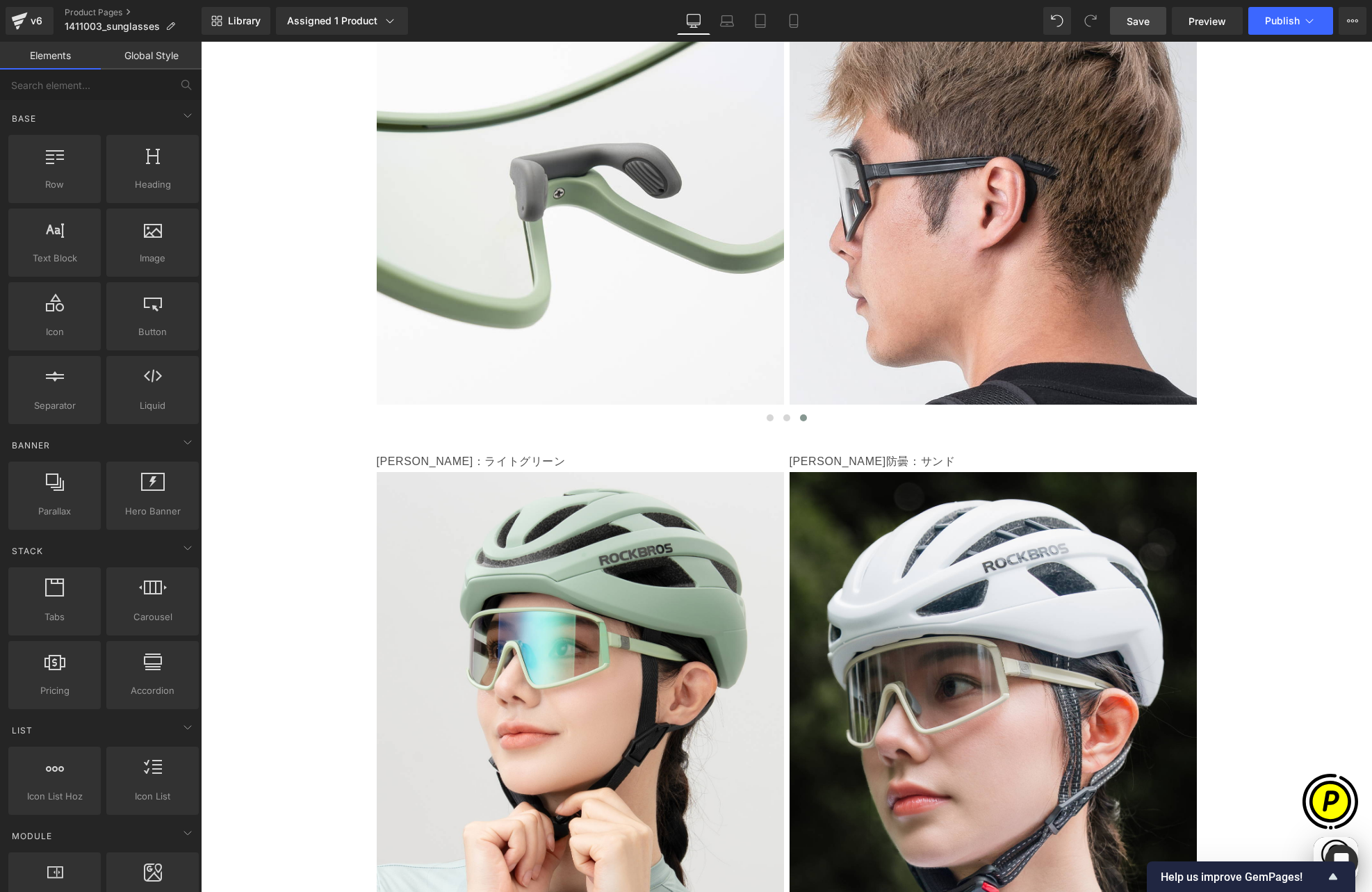
click at [1127, 24] on link "Save" at bounding box center [1138, 21] width 57 height 28
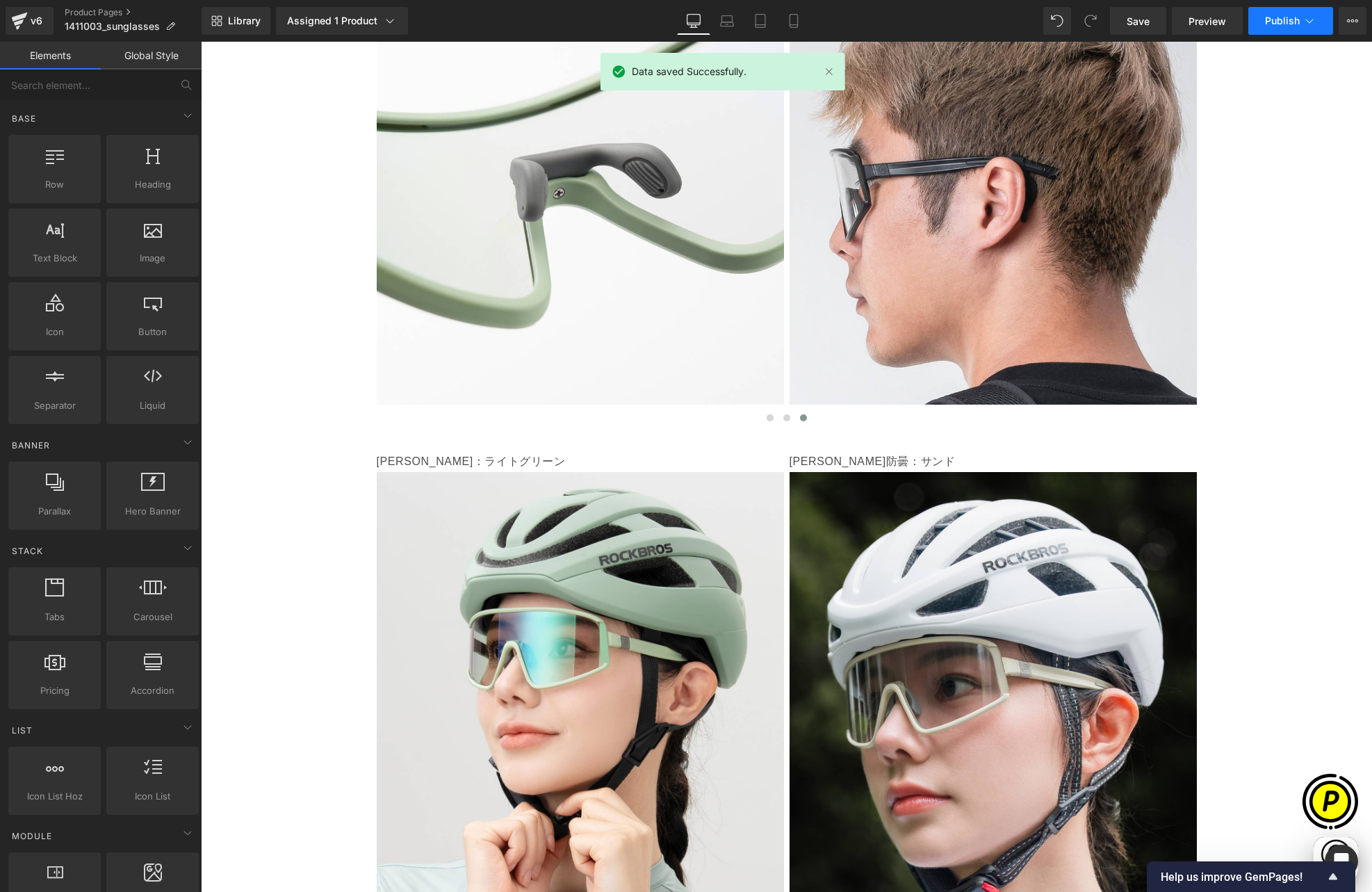
click at [1278, 27] on button "Publish" at bounding box center [1291, 21] width 85 height 28
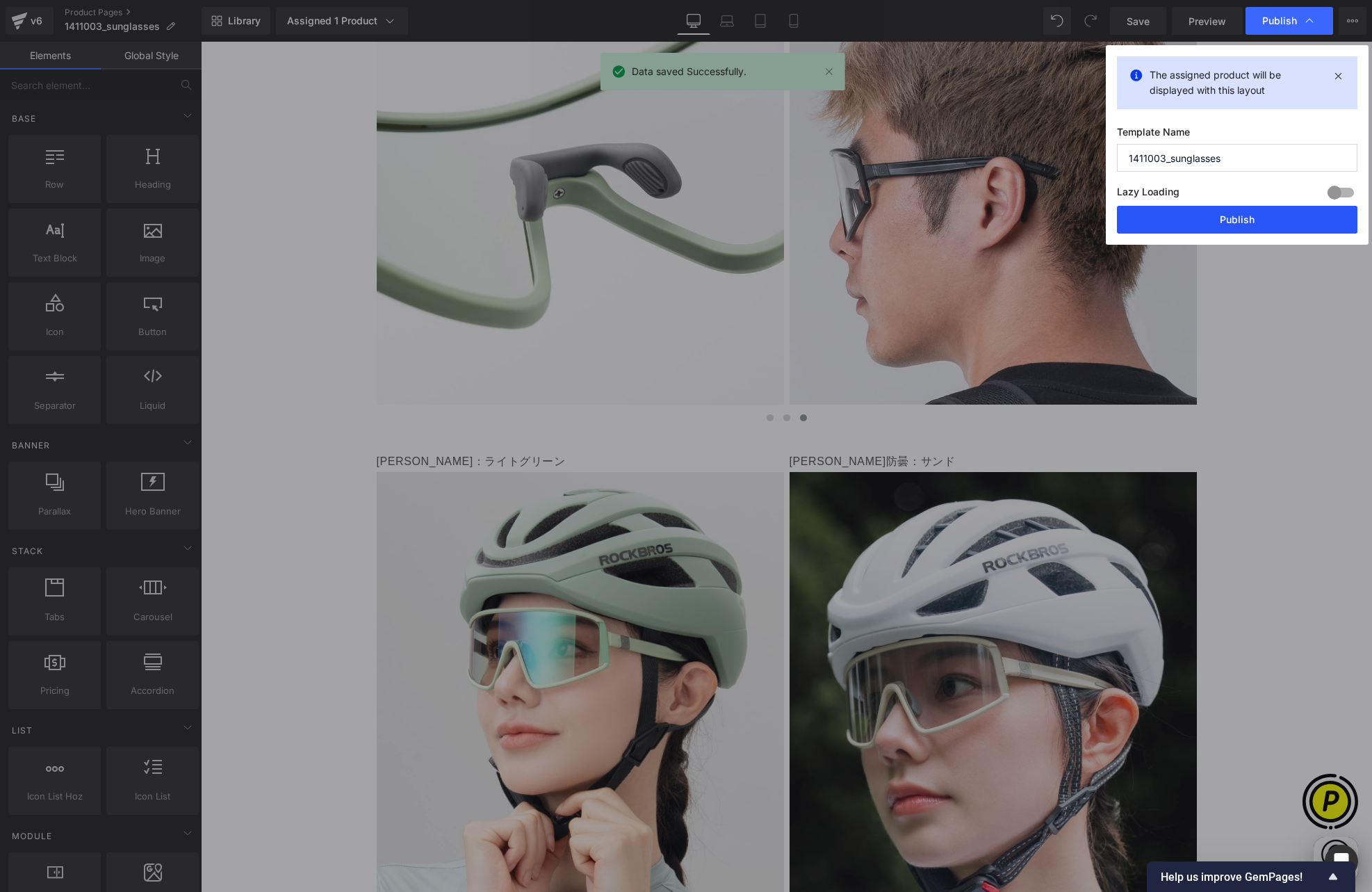
drag, startPoint x: 1224, startPoint y: 220, endPoint x: 1024, endPoint y: 179, distance: 204.2
click at [1224, 220] on button "Publish" at bounding box center [1238, 220] width 241 height 28
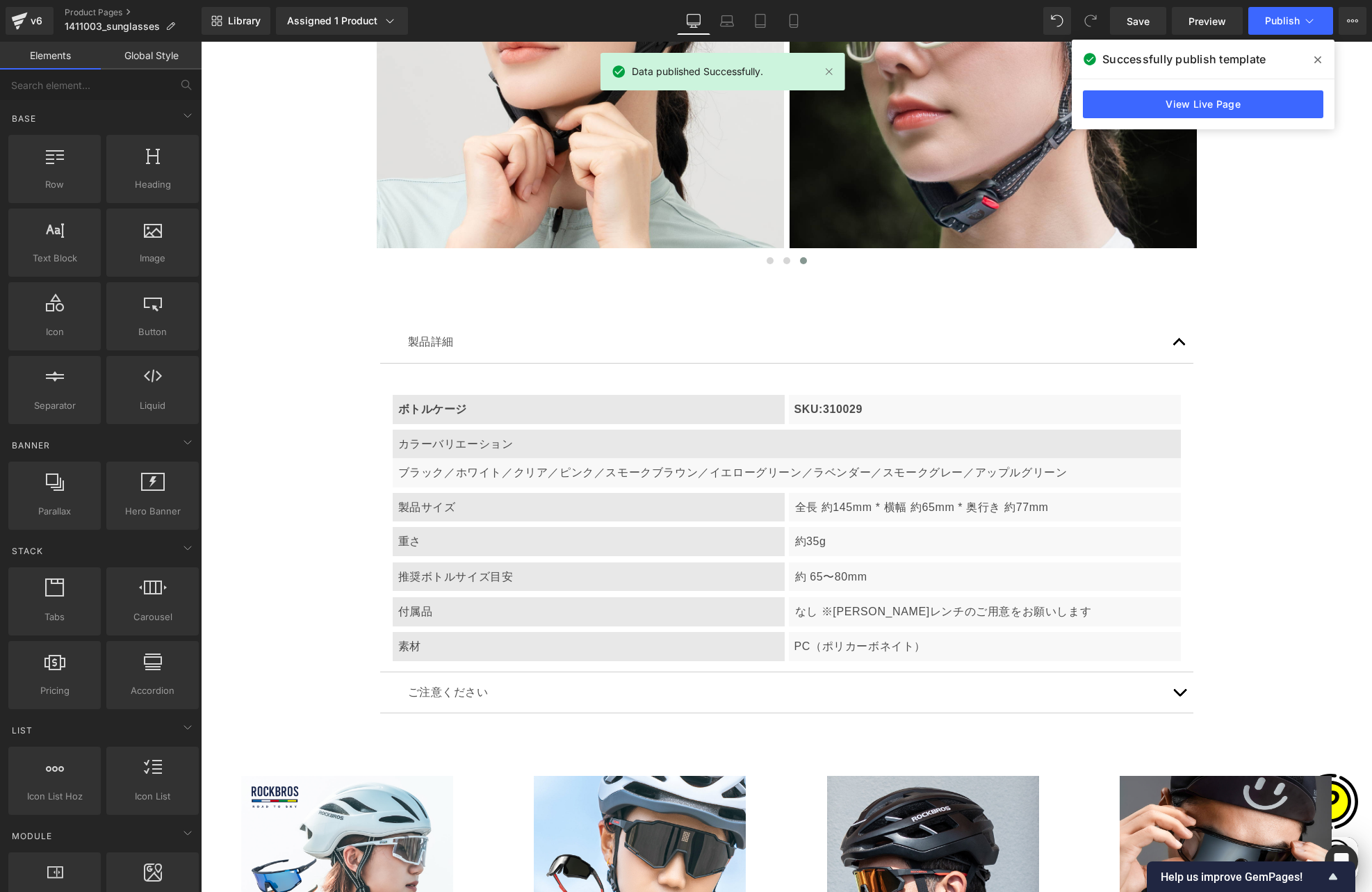
scroll to position [8321, 0]
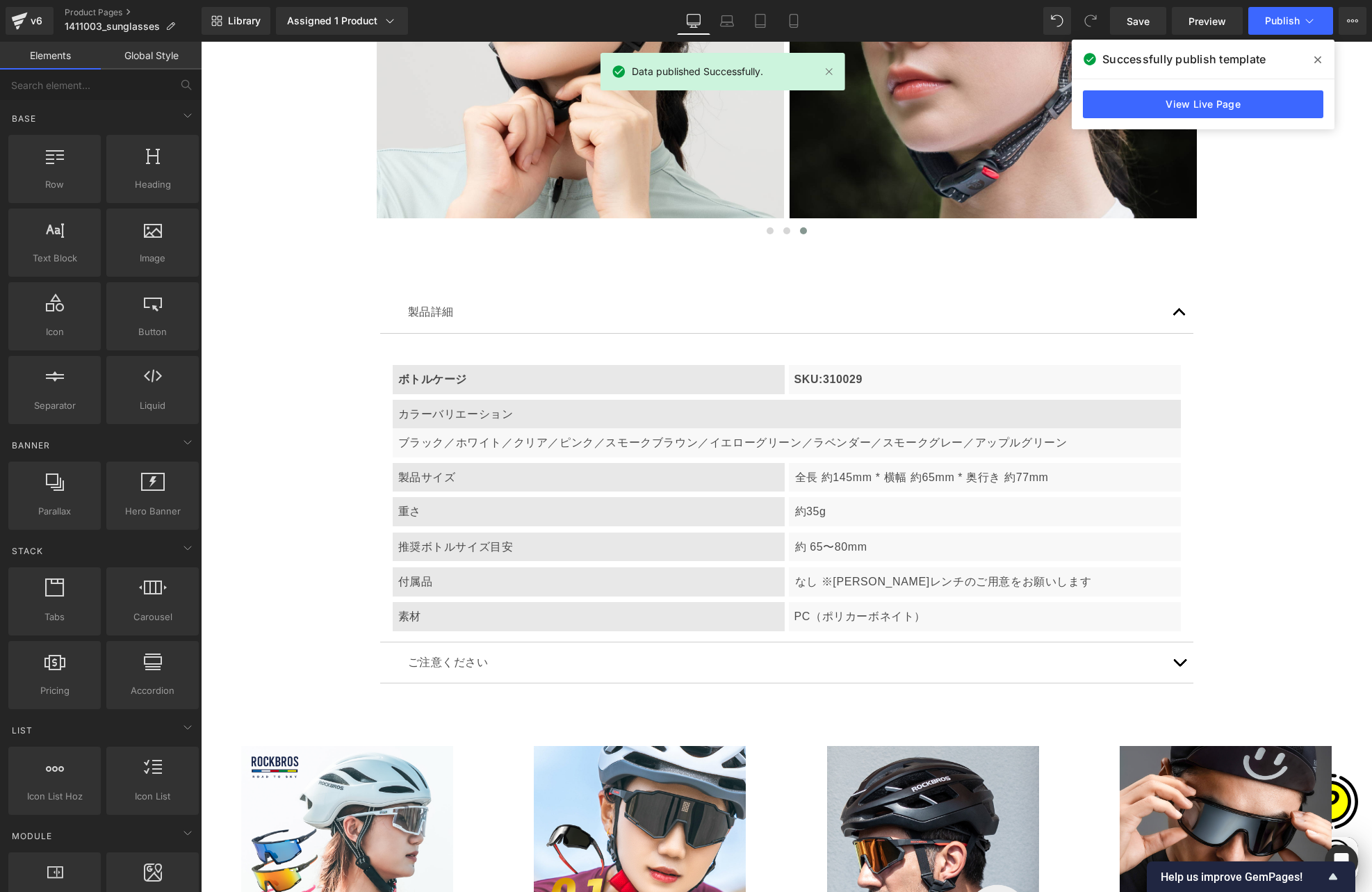
click at [1318, 57] on icon at bounding box center [1318, 60] width 7 height 11
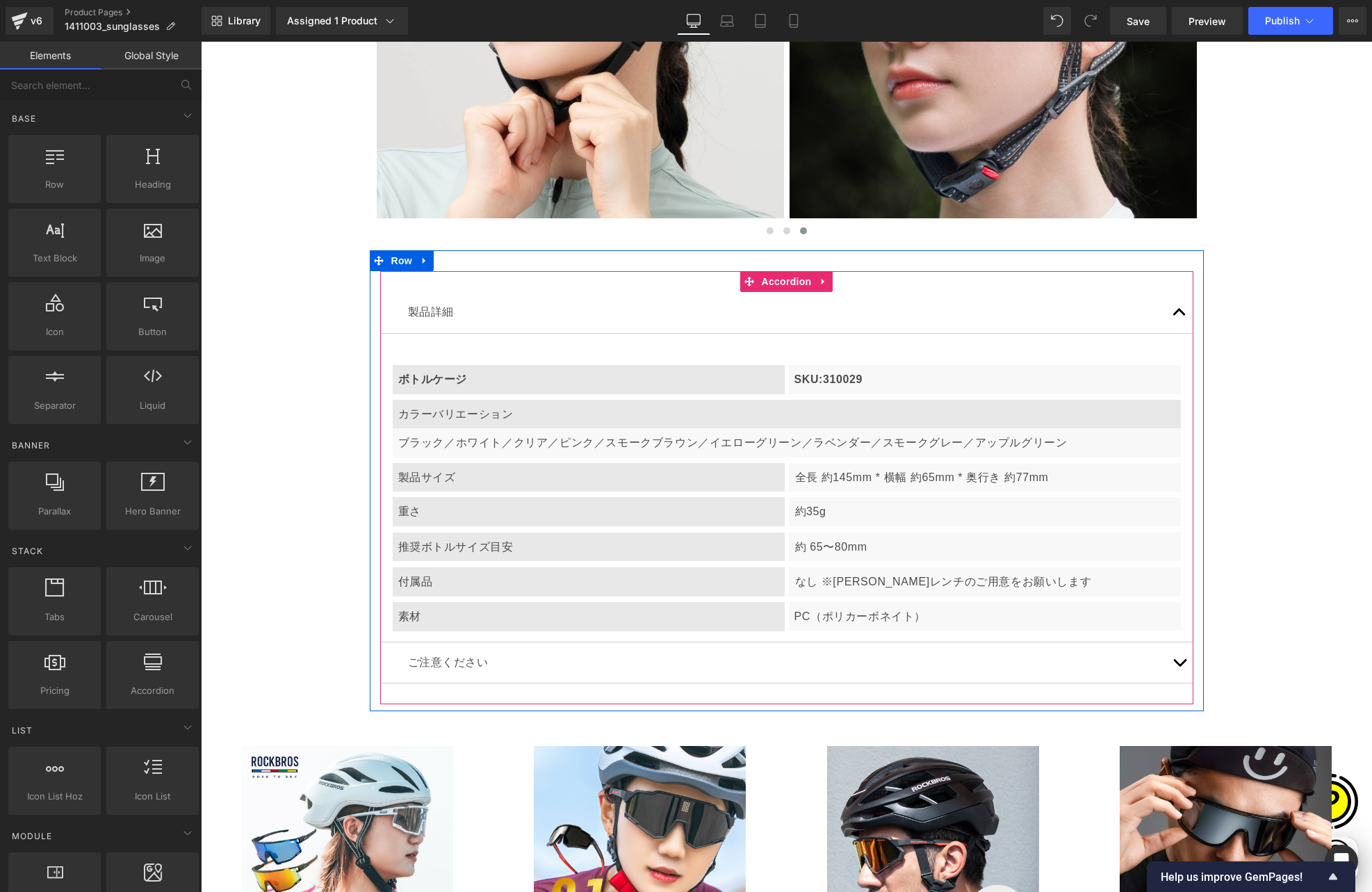
click at [466, 371] on p "ボトルケージ" at bounding box center [588, 380] width 381 height 19
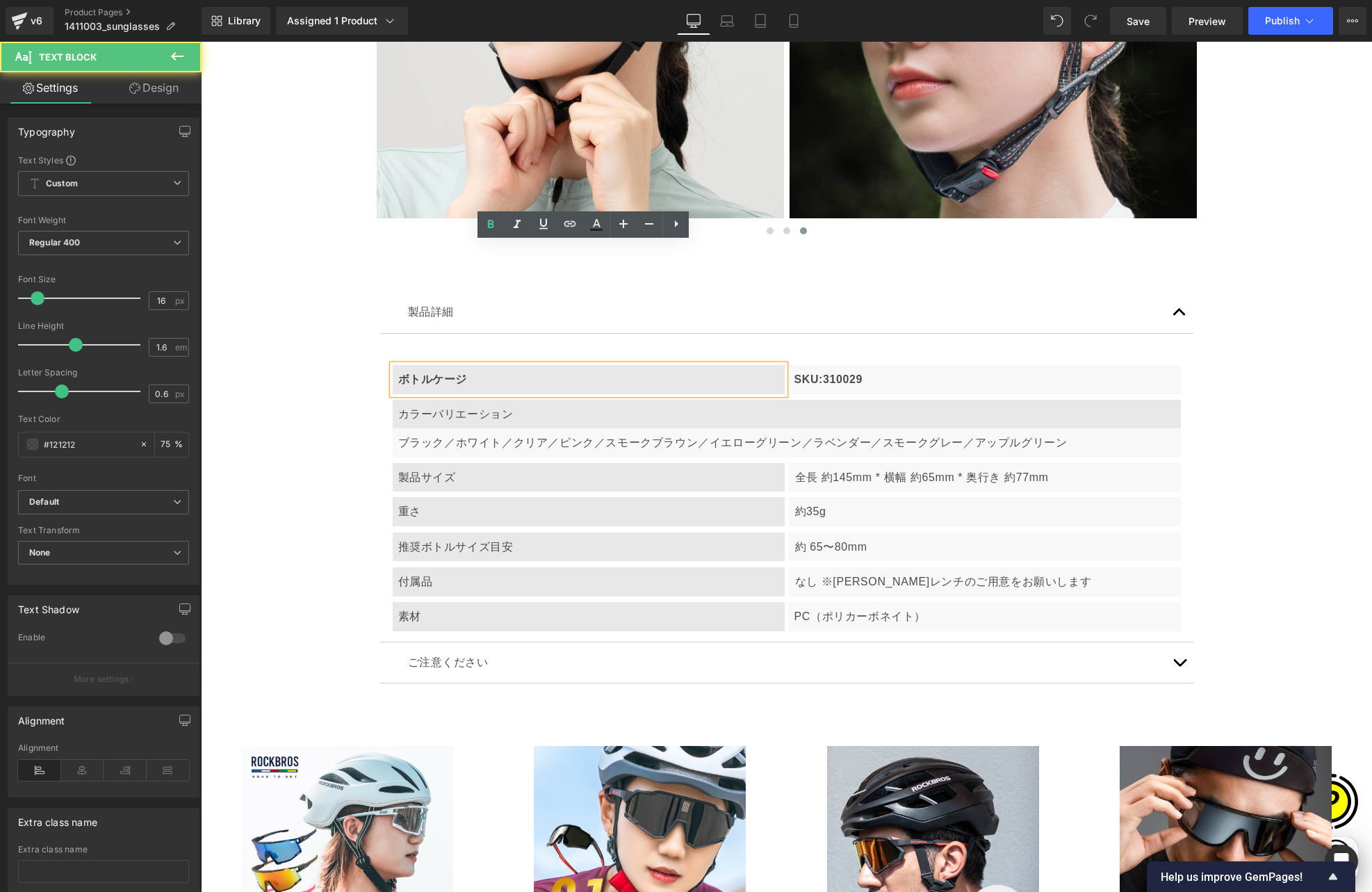
click at [484, 371] on p "ボトルケージ" at bounding box center [588, 380] width 381 height 19
drag, startPoint x: 474, startPoint y: 260, endPoint x: 486, endPoint y: 260, distance: 12.0
click at [486, 371] on p "ボトルケージ" at bounding box center [588, 380] width 381 height 19
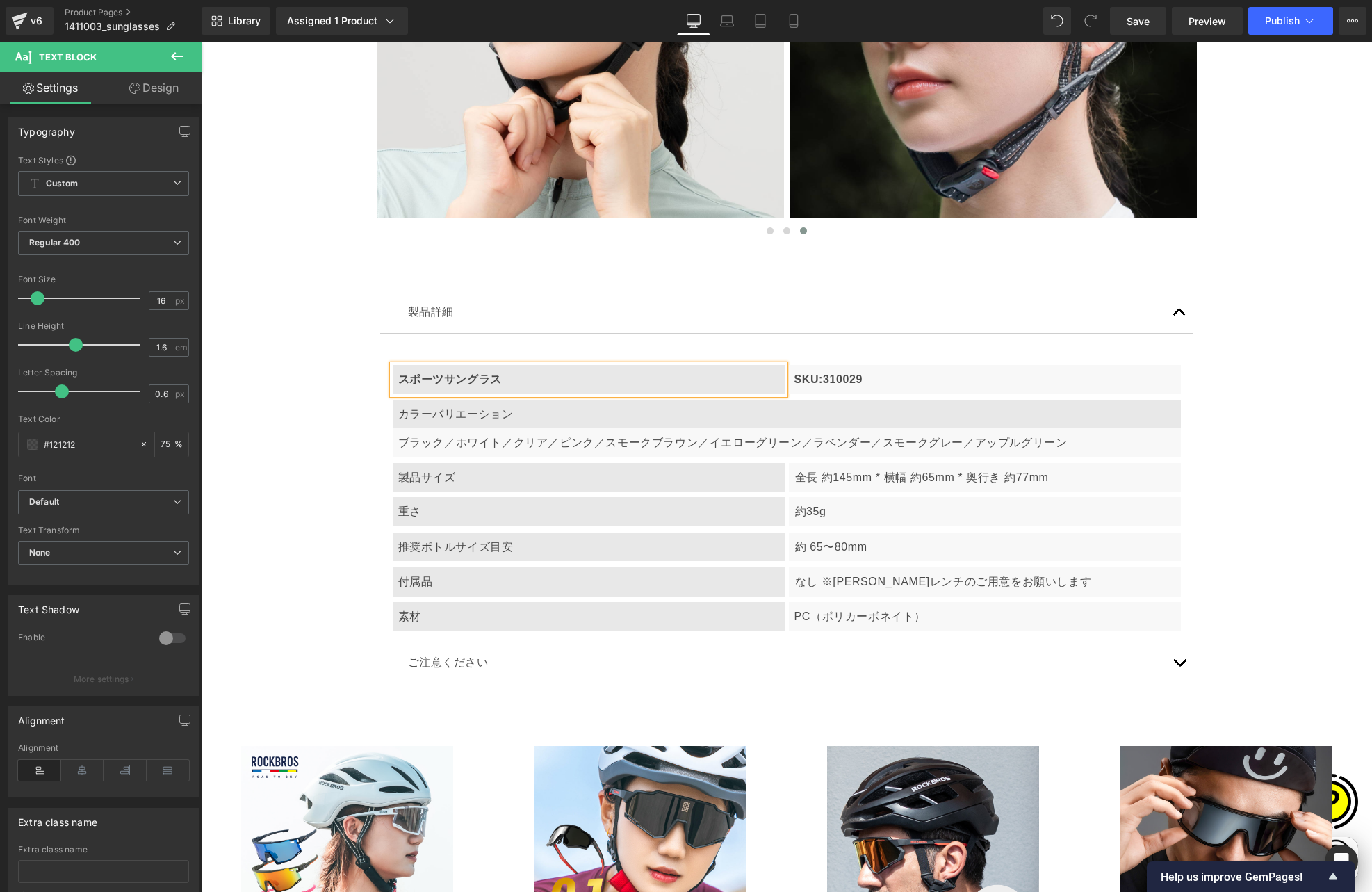
scroll to position [0, 542]
click at [870, 371] on p "SKU:310029" at bounding box center [985, 380] width 381 height 19
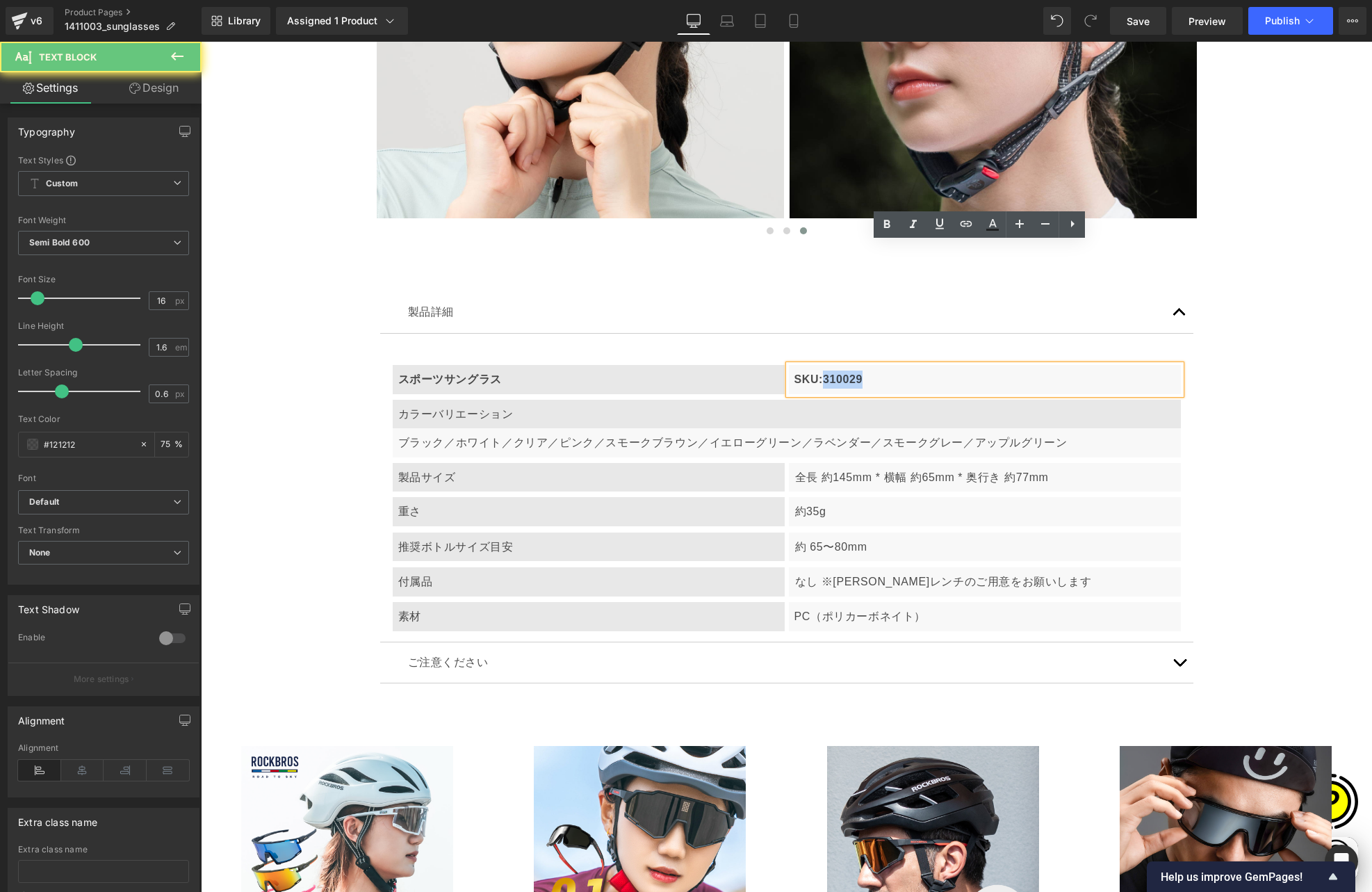
drag, startPoint x: 817, startPoint y: 255, endPoint x: 928, endPoint y: 265, distance: 111.4
click at [928, 371] on p "SKU:310029" at bounding box center [985, 380] width 381 height 19
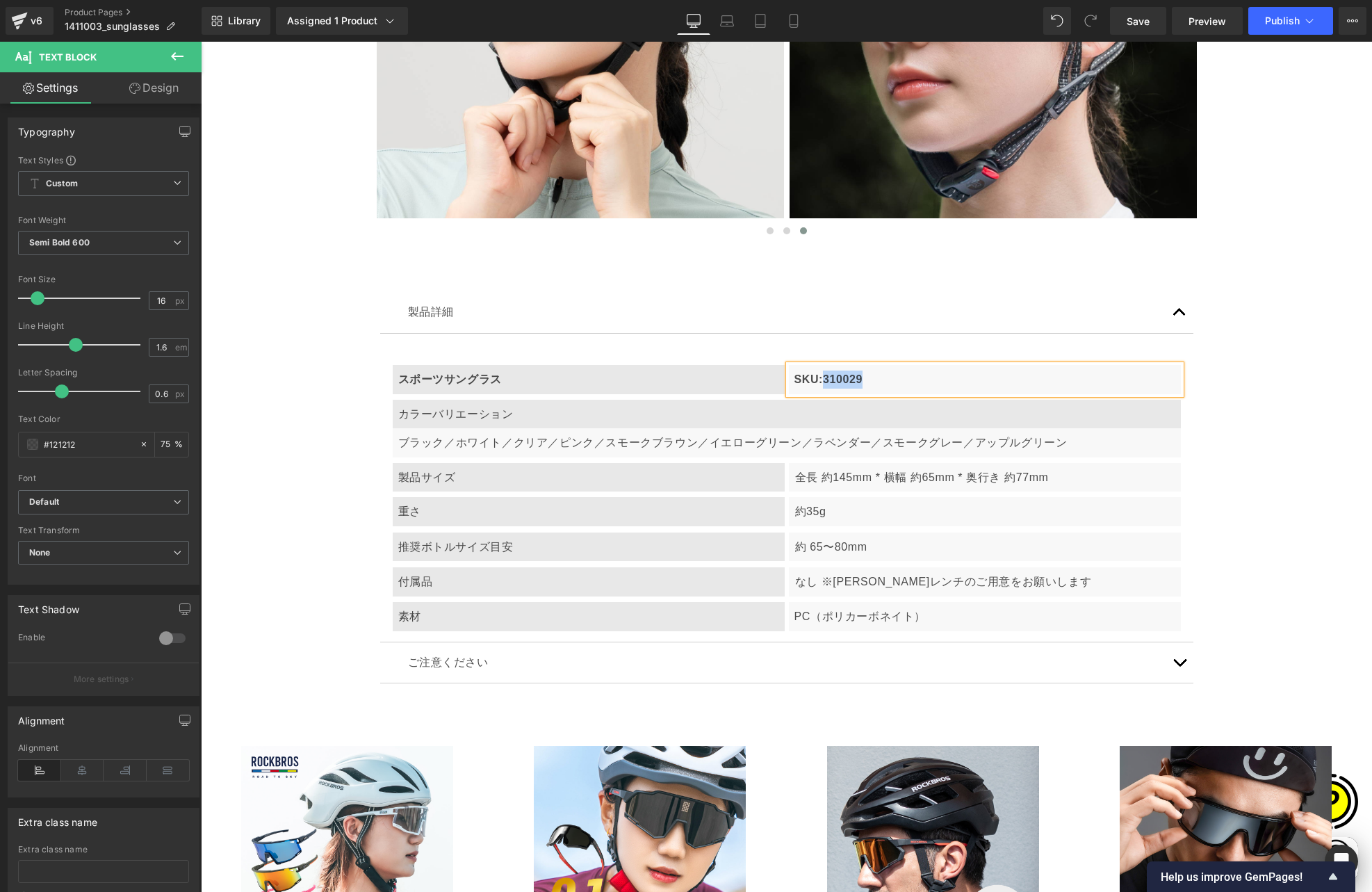
paste div
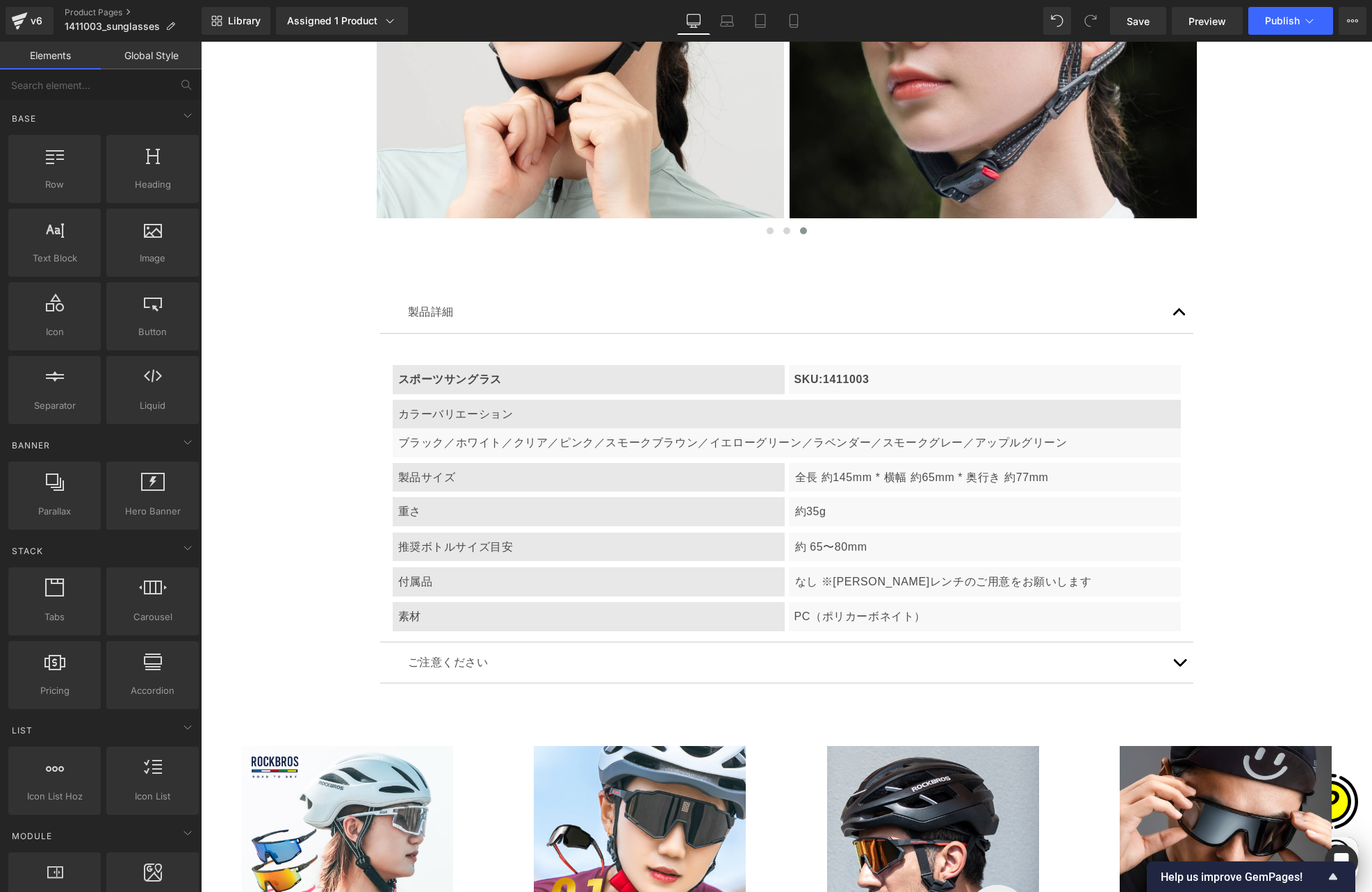
scroll to position [0, 813]
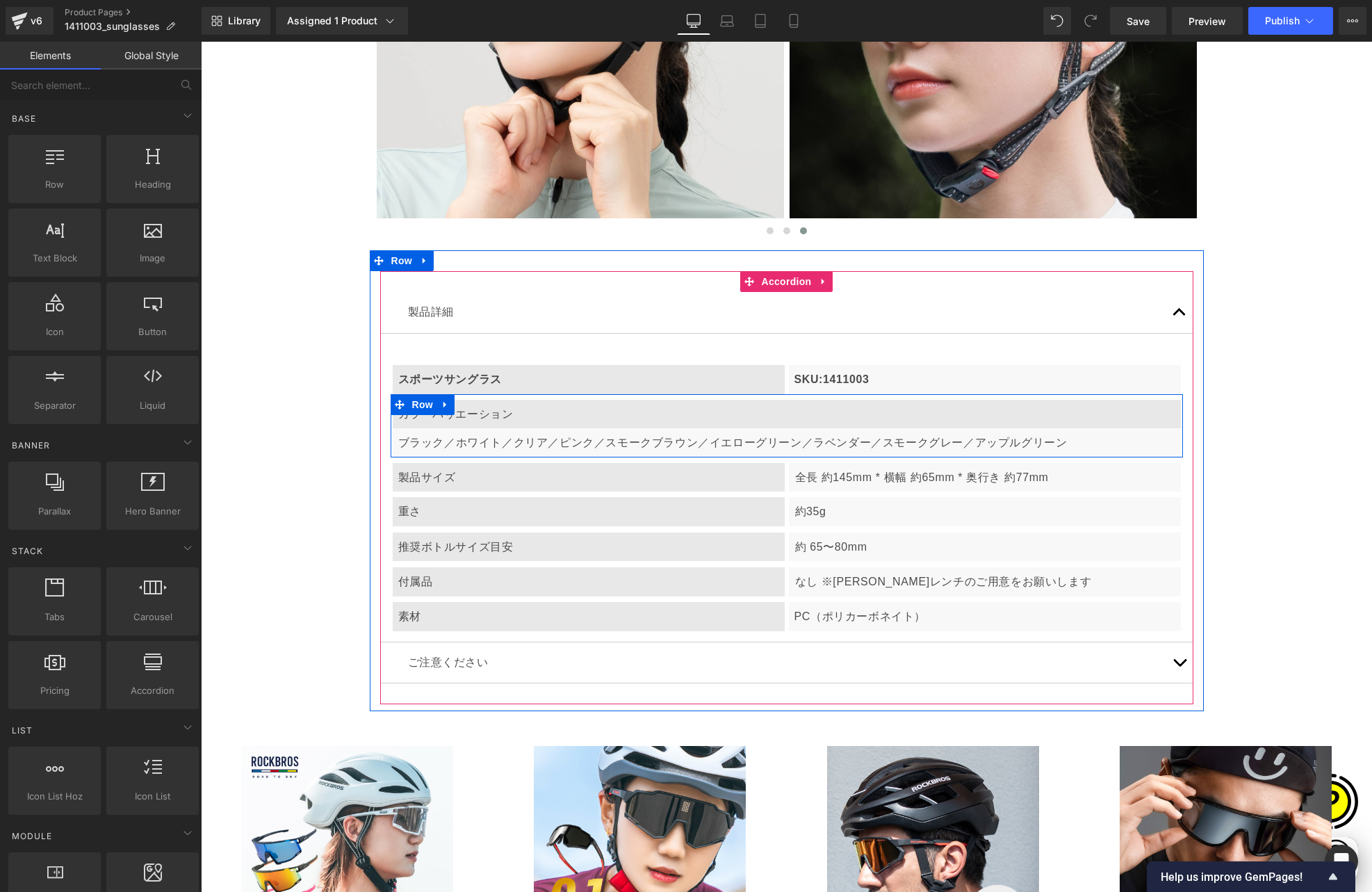
click at [430, 394] on span "Row" at bounding box center [422, 404] width 28 height 21
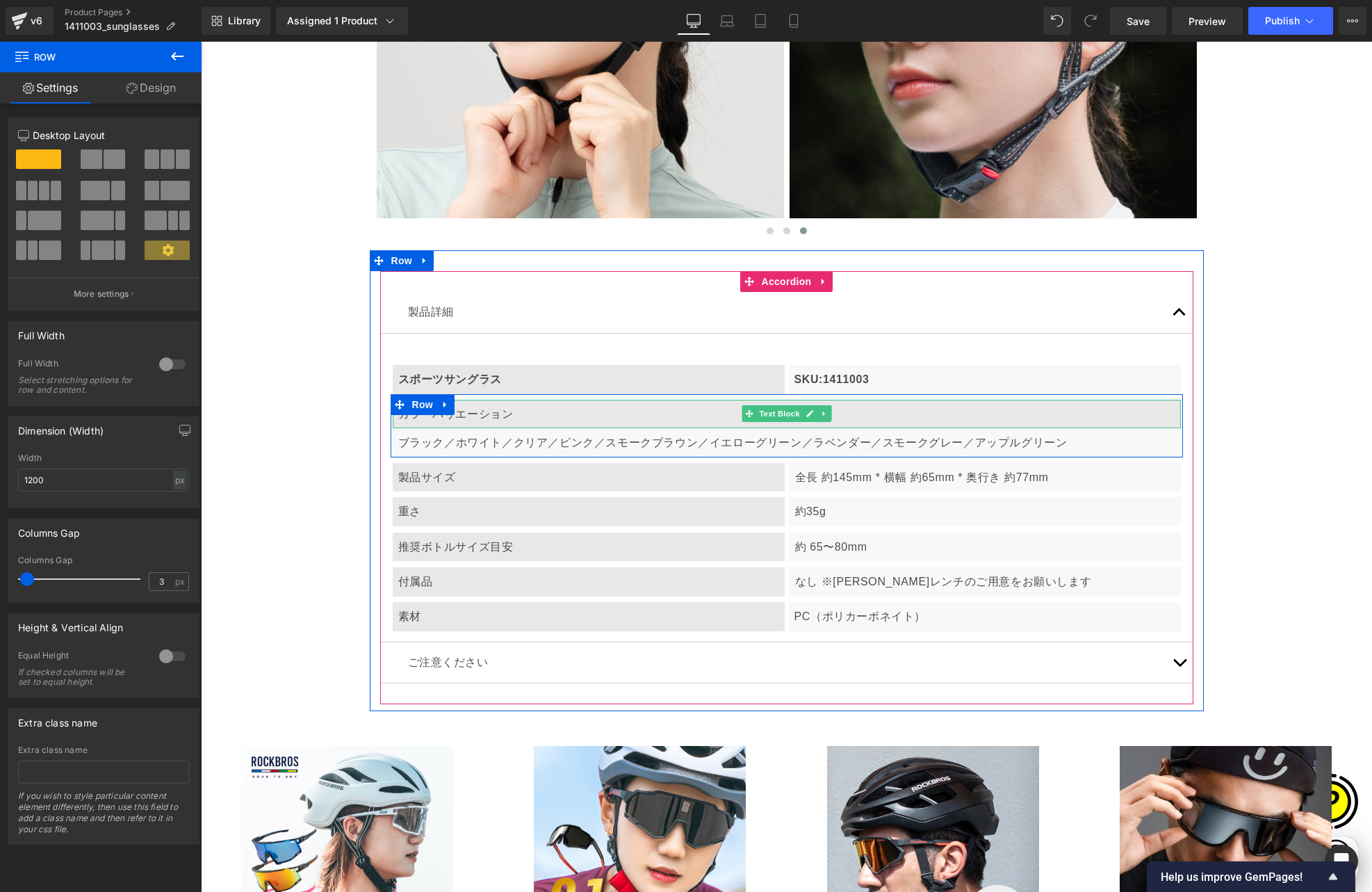
click at [402, 405] on p "カラーバリエーション" at bounding box center [787, 414] width 777 height 19
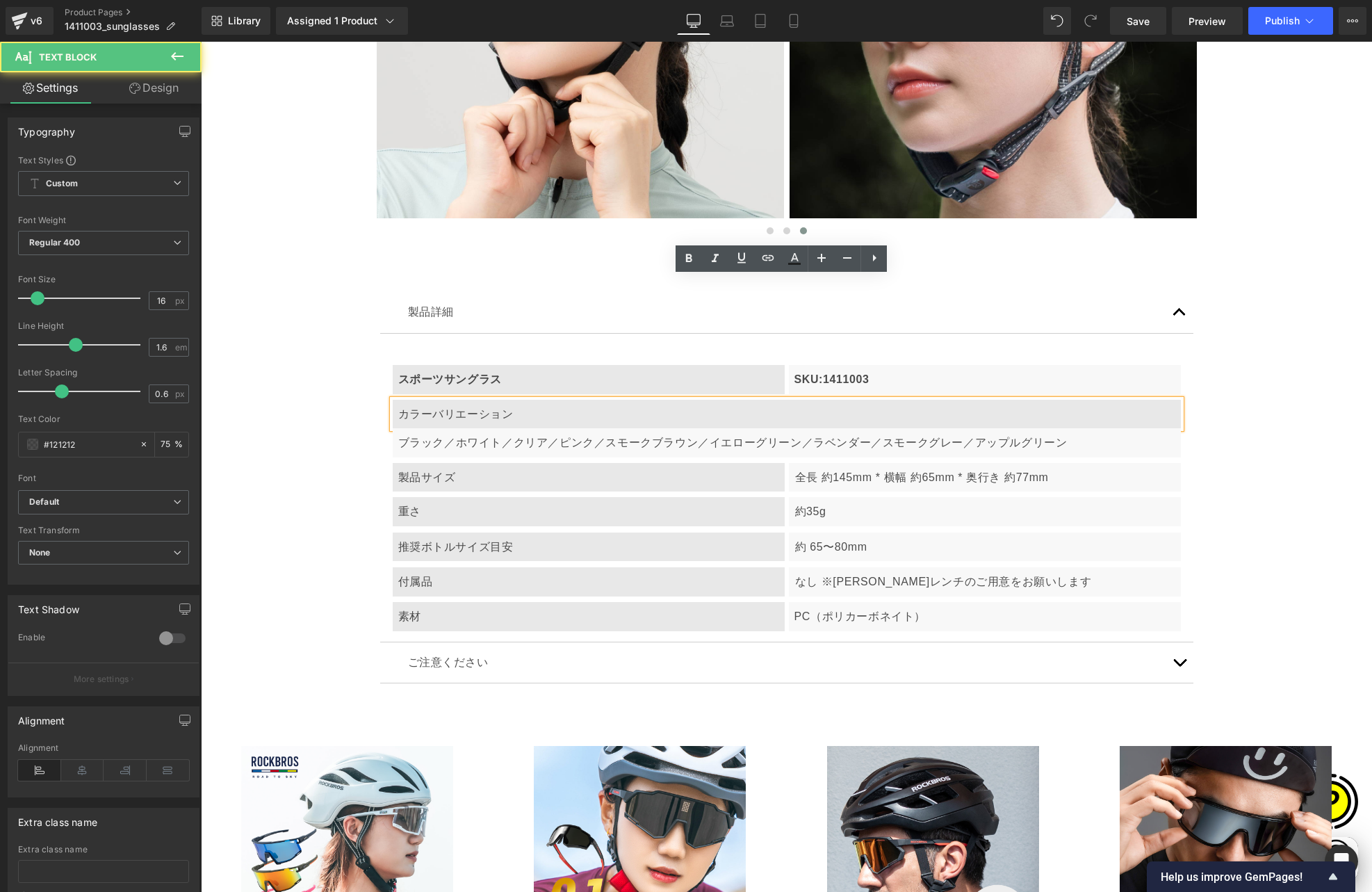
scroll to position [0, 0]
drag, startPoint x: 393, startPoint y: 291, endPoint x: 525, endPoint y: 292, distance: 132.0
click at [525, 405] on p "カラーバリエーション" at bounding box center [787, 414] width 777 height 19
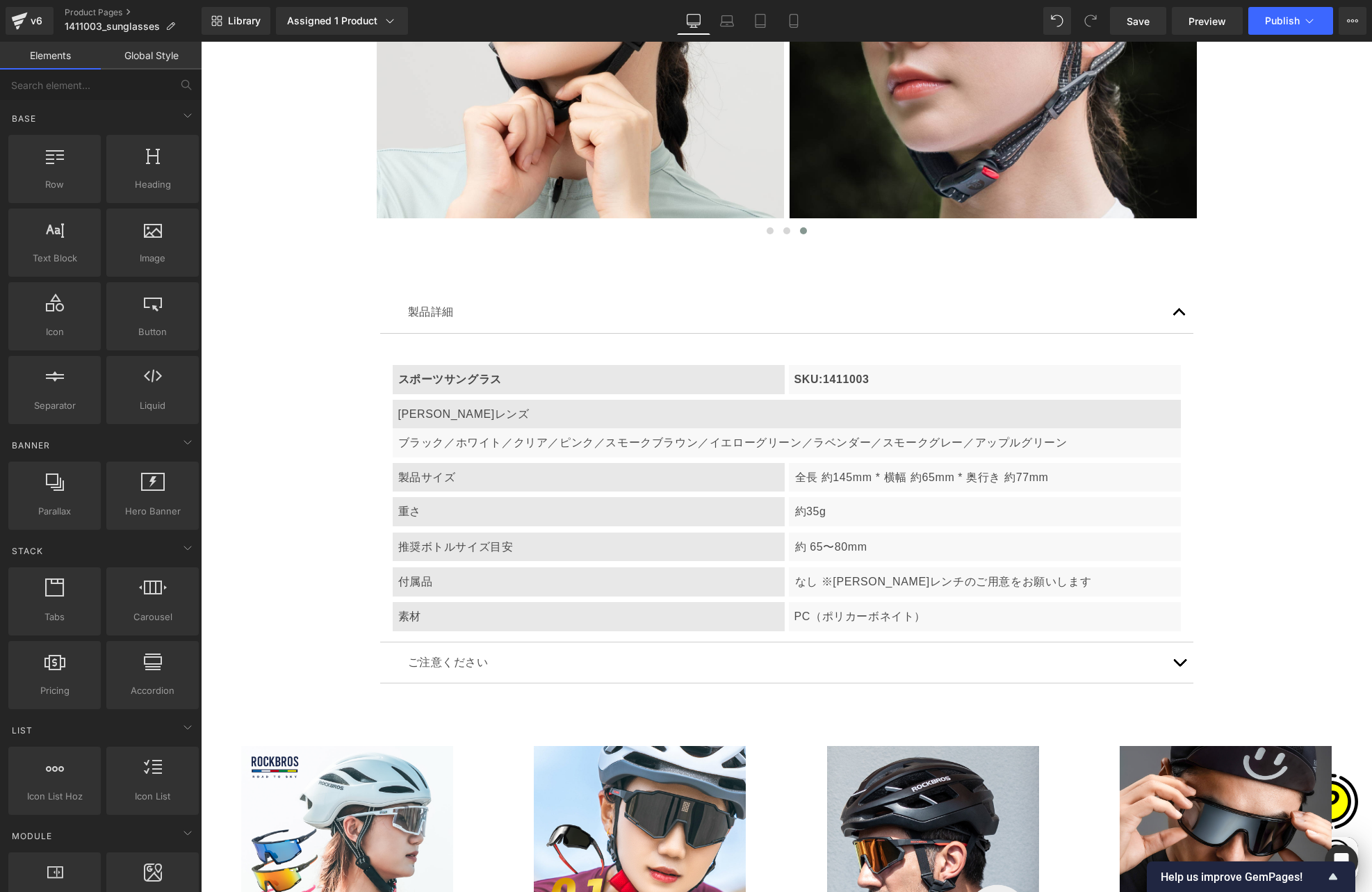
scroll to position [0, 271]
click at [435, 433] on p "ブラック／ ホワイト／ クリア／ ピンク／ スモークブラウン／ イエローグリーン／ ラベンダー／ スモークグレー／ アップルグリーン" at bounding box center [787, 443] width 777 height 19
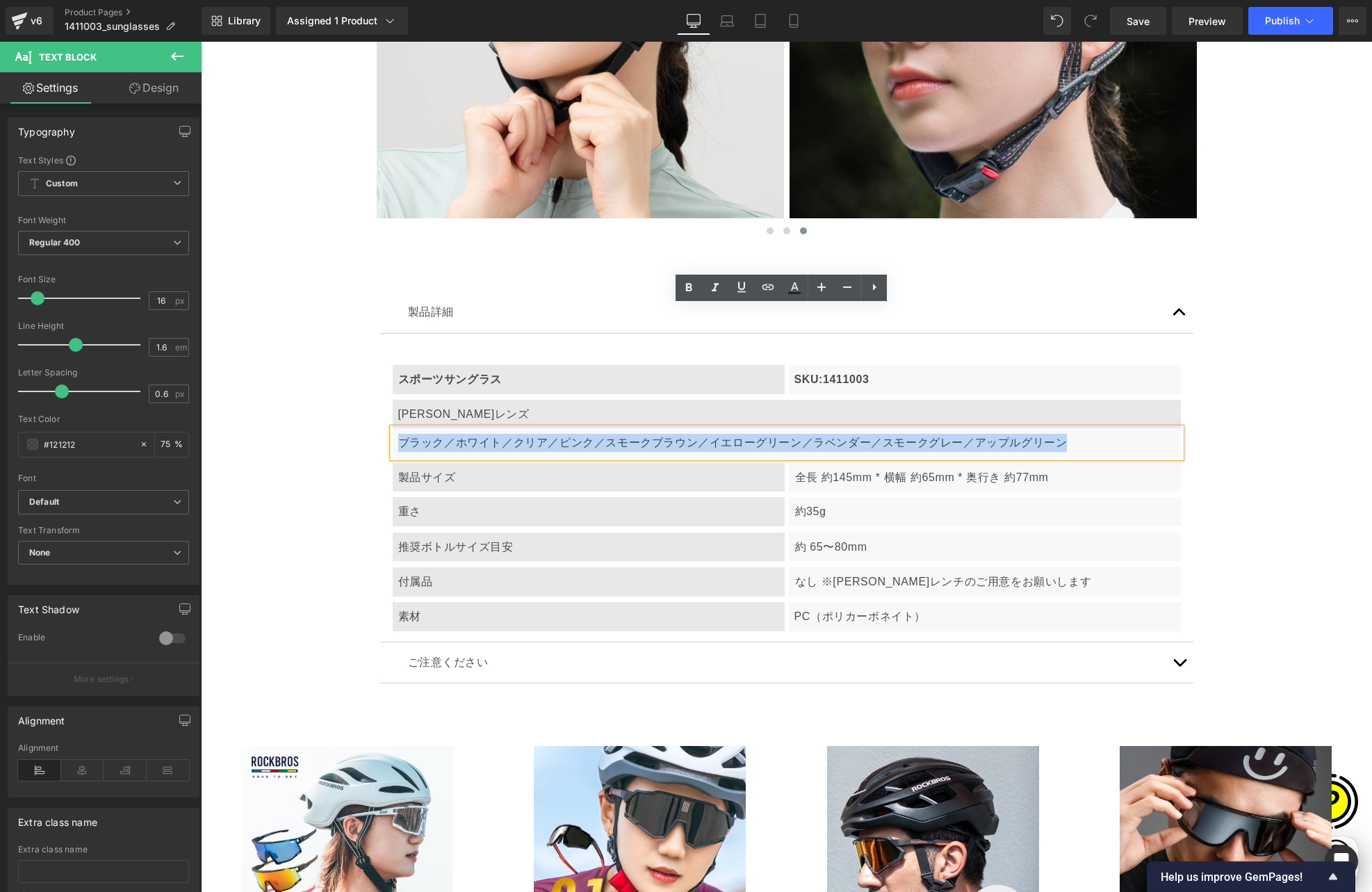
drag, startPoint x: 394, startPoint y: 319, endPoint x: 1061, endPoint y: 327, distance: 667.0
click at [1061, 433] on p "ブラック／ ホワイト／ クリア／ ピンク／ スモークブラウン／ イエローグリーン／ ラベンダー／ スモークグレー／ アップルグリーン" at bounding box center [787, 443] width 777 height 19
paste div
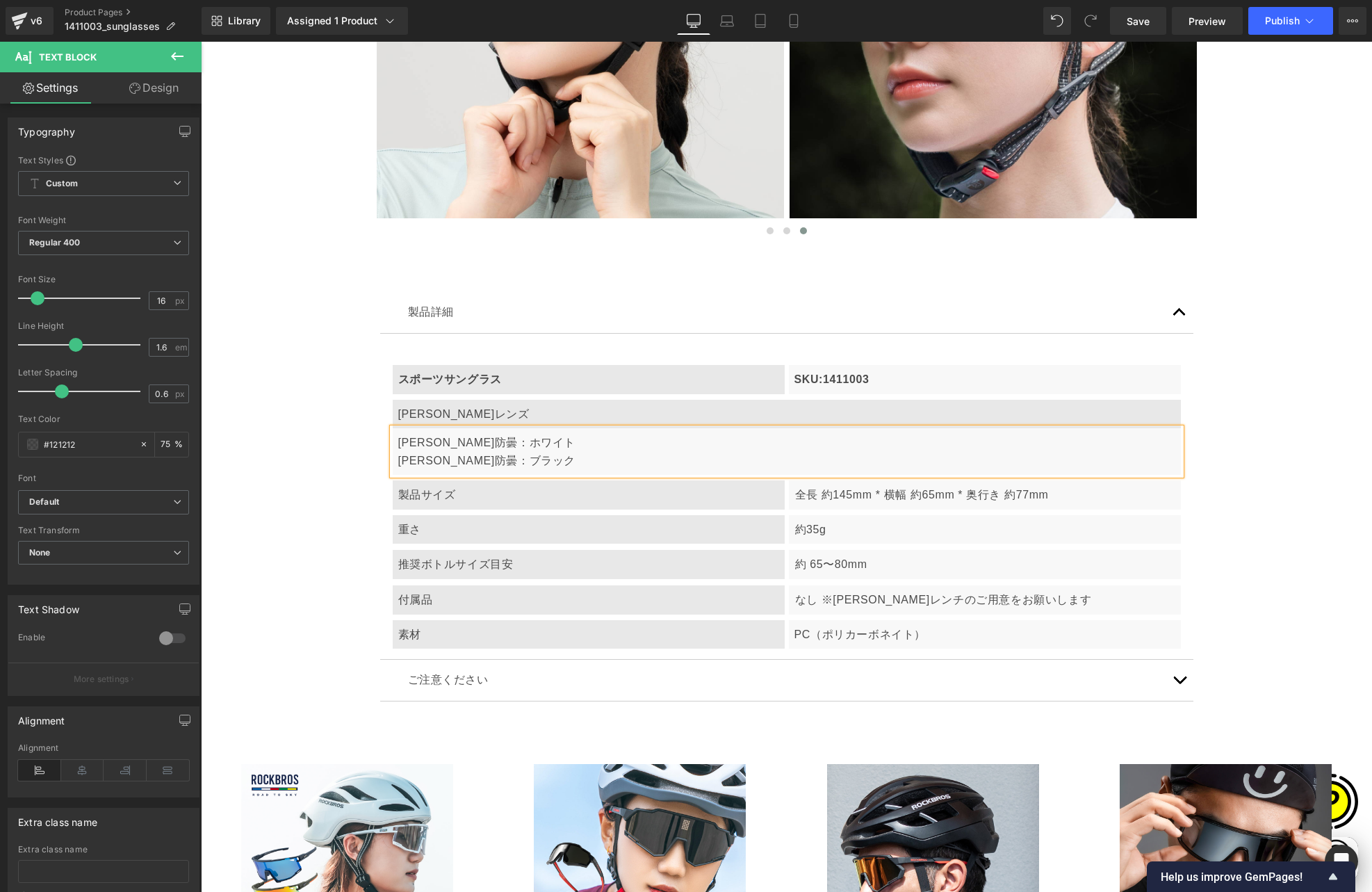
scroll to position [0, 813]
click at [506, 433] on p "[PERSON_NAME]防曇：ホワイト [PERSON_NAME]防曇：ブラック" at bounding box center [787, 451] width 777 height 35
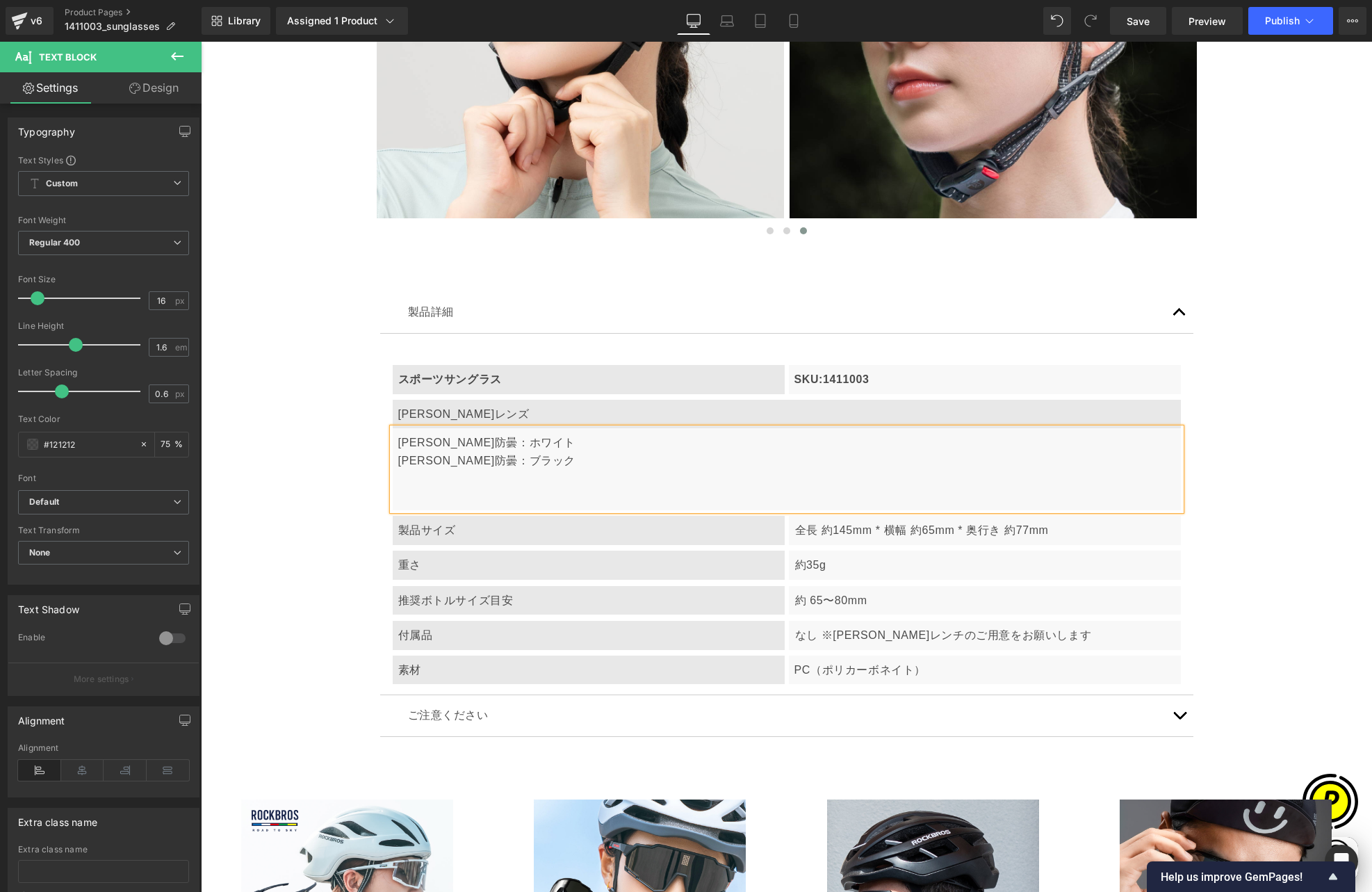
click at [403, 433] on p "[PERSON_NAME]防曇：ホワイト [PERSON_NAME]防曇：ブラック" at bounding box center [787, 469] width 777 height 71
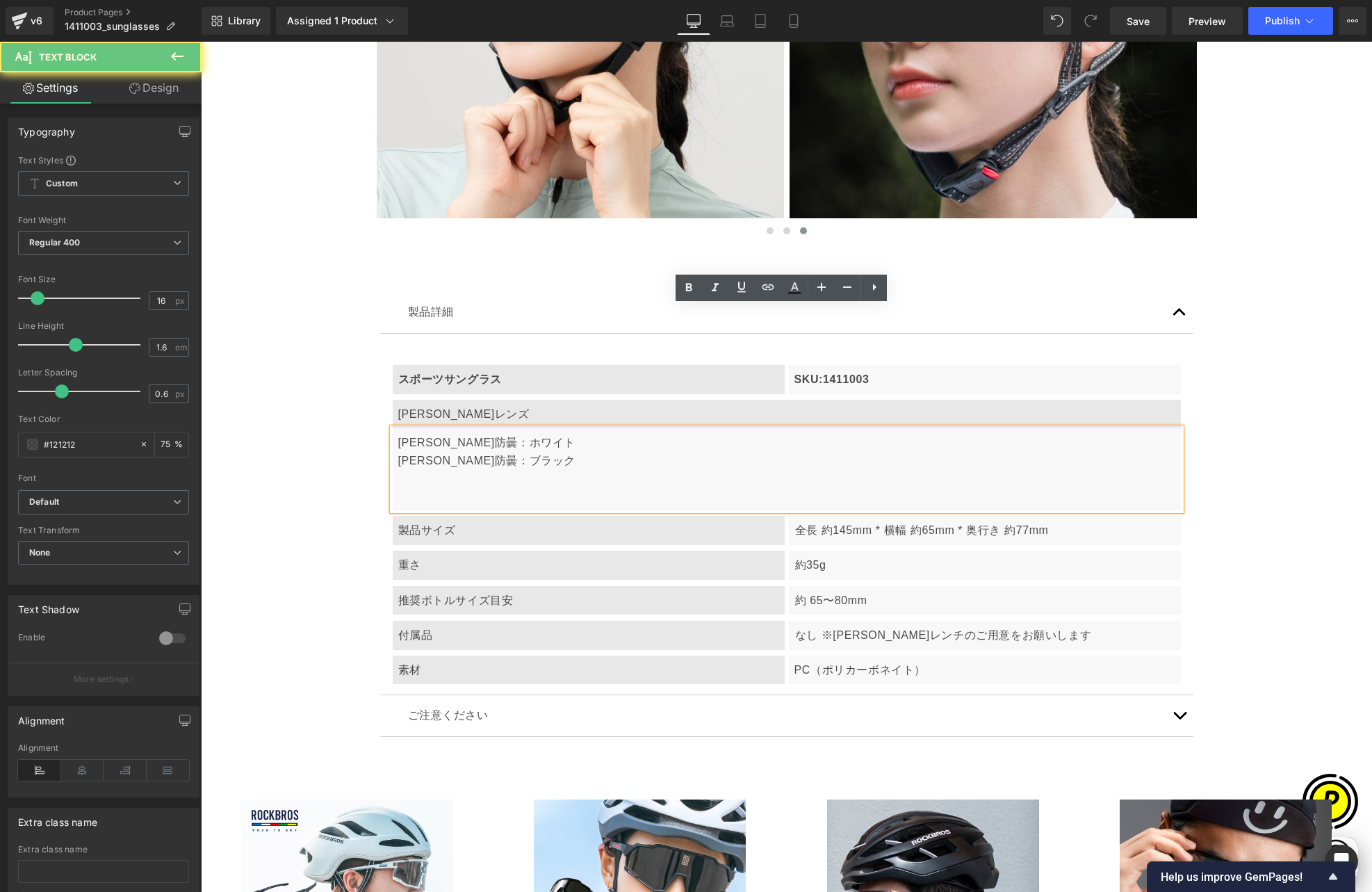
click at [410, 433] on p "[PERSON_NAME]防曇：ホワイト [PERSON_NAME]防曇：ブラック" at bounding box center [787, 469] width 777 height 71
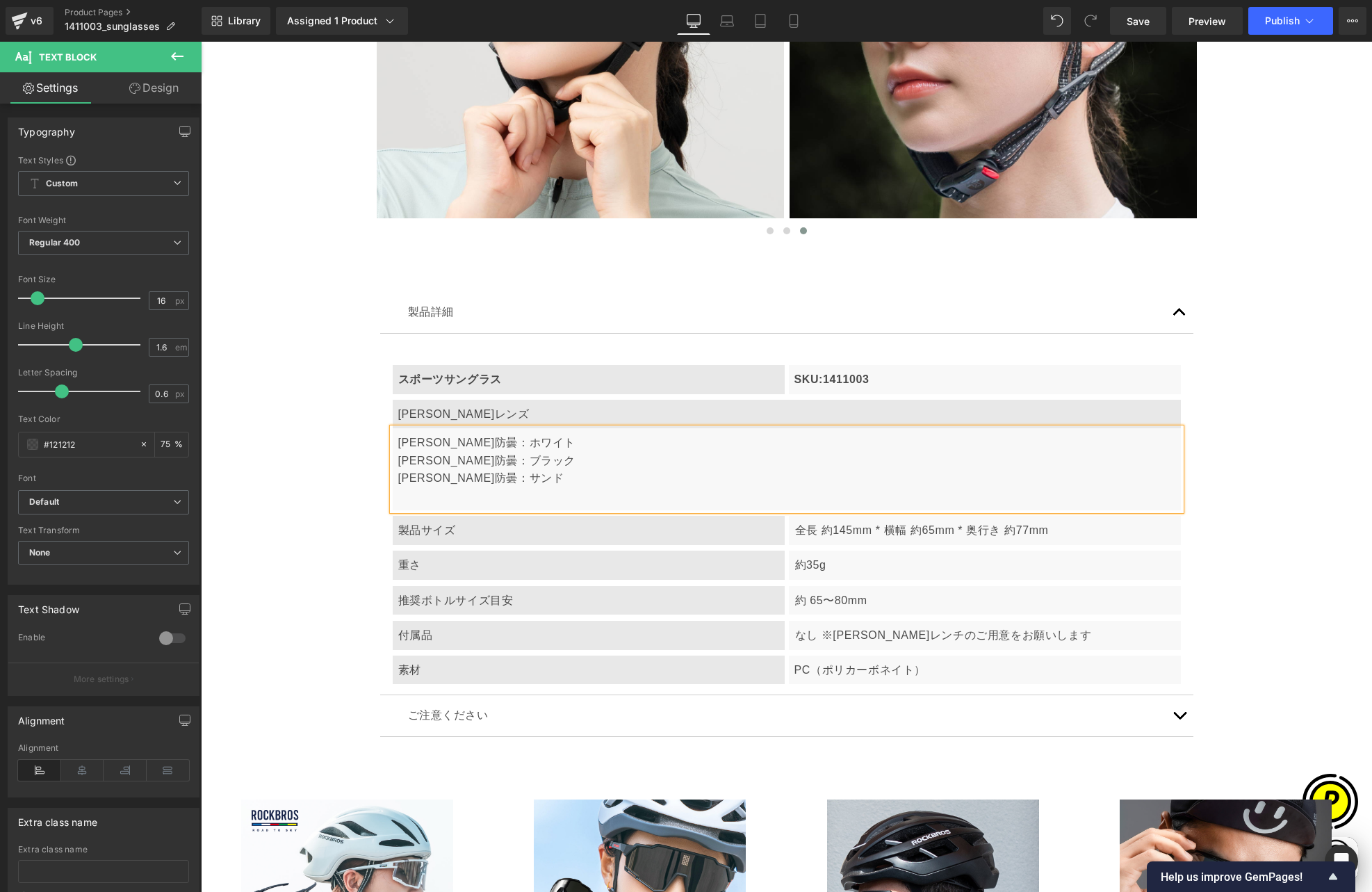
scroll to position [0, 0]
click at [449, 433] on p "[PERSON_NAME]防曇：ホワイト [PERSON_NAME]防曇：ブラック [PERSON_NAME]防曇：サンド" at bounding box center [787, 469] width 777 height 71
click at [515, 433] on p "[PERSON_NAME]防曇：ホワイト [PERSON_NAME]防曇：ブラック [PERSON_NAME]防曇：サンド [PERSON_NAME]：ライト…" at bounding box center [787, 469] width 777 height 71
click at [515, 433] on p "[PERSON_NAME]防曇：[PERSON_NAME]（SKU：） [PERSON_NAME]防曇：ブラック [PERSON_NAME]防曇：サンド [P…" at bounding box center [787, 469] width 777 height 71
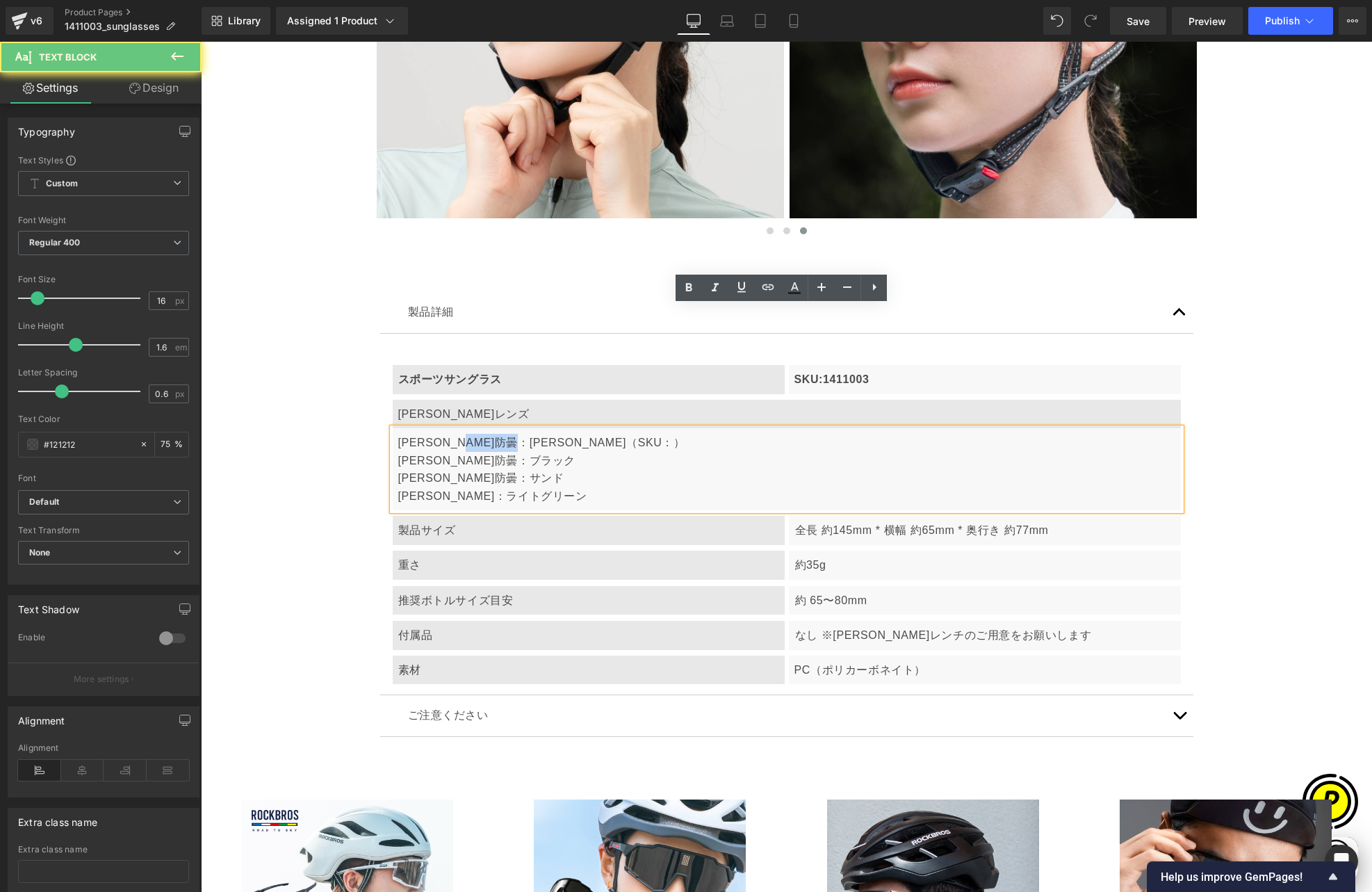
drag, startPoint x: 496, startPoint y: 319, endPoint x: 563, endPoint y: 321, distance: 67.0
click at [563, 433] on p "[PERSON_NAME]防曇：[PERSON_NAME]（SKU：） [PERSON_NAME]防曇：ブラック [PERSON_NAME]防曇：サンド [P…" at bounding box center [787, 469] width 777 height 71
copy p "（SKU：）"
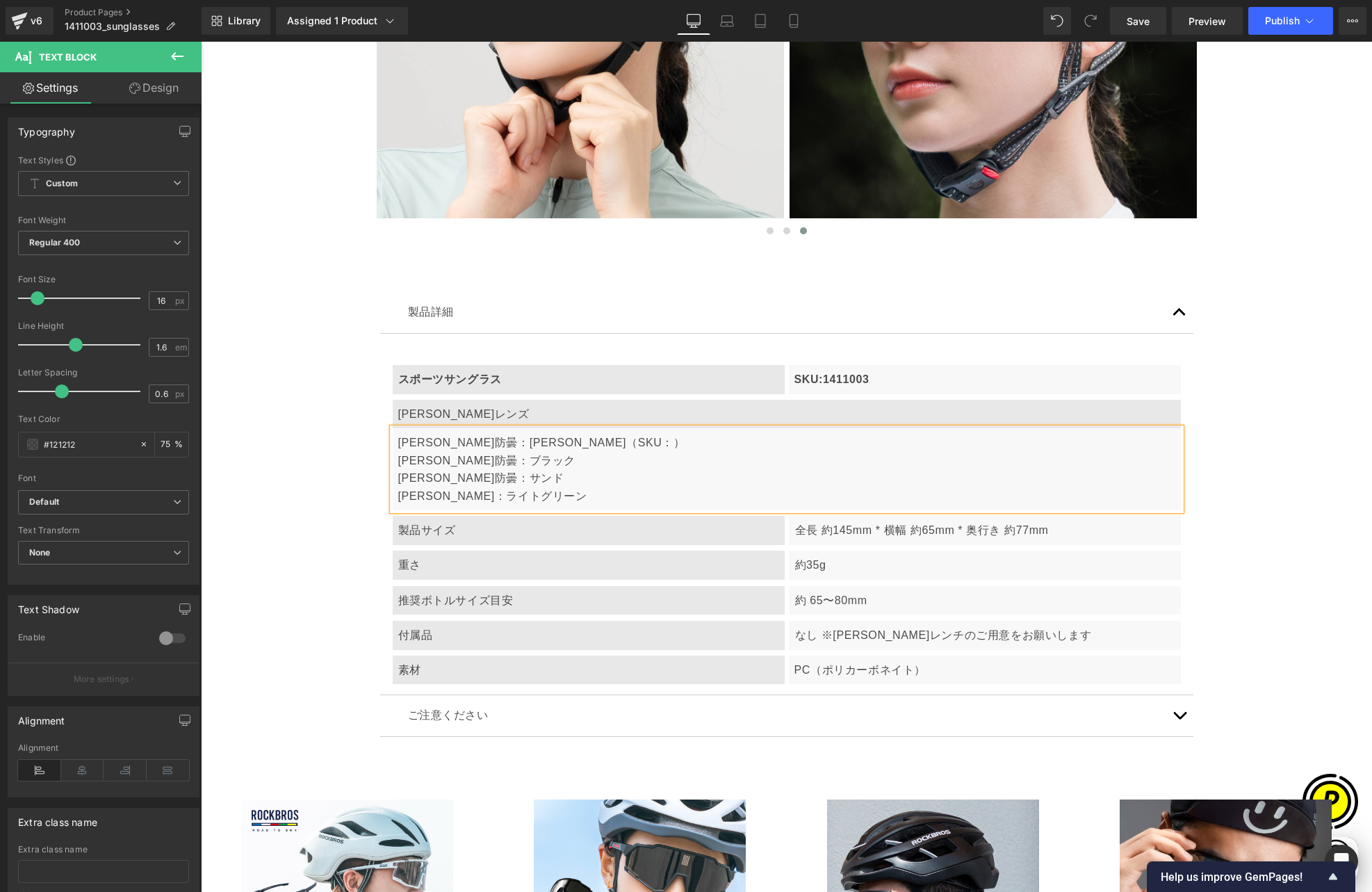
click at [510, 433] on p "[PERSON_NAME]防曇：[PERSON_NAME]（SKU：） [PERSON_NAME]防曇：ブラック [PERSON_NAME]防曇：サンド [P…" at bounding box center [787, 469] width 777 height 71
click at [494, 433] on p "[PERSON_NAME]防曇：[PERSON_NAME]（SKU：） [PERSON_NAME]防曇：ブラック（SKU：） [PERSON_NAME]防曇：…" at bounding box center [787, 469] width 777 height 71
click at [531, 433] on p "[PERSON_NAME]防曇：[PERSON_NAME]（SKU：） [PERSON_NAME]防曇：ブラック（SKU：） [PERSON_NAME]防曇：…" at bounding box center [787, 469] width 777 height 71
click at [542, 433] on p "[PERSON_NAME]防曇：ホワイト（SKU：） [PERSON_NAME]防曇：ブラック（SKU：） [PERSON_NAME]防曇：サンド（SKU：）…" at bounding box center [787, 469] width 777 height 71
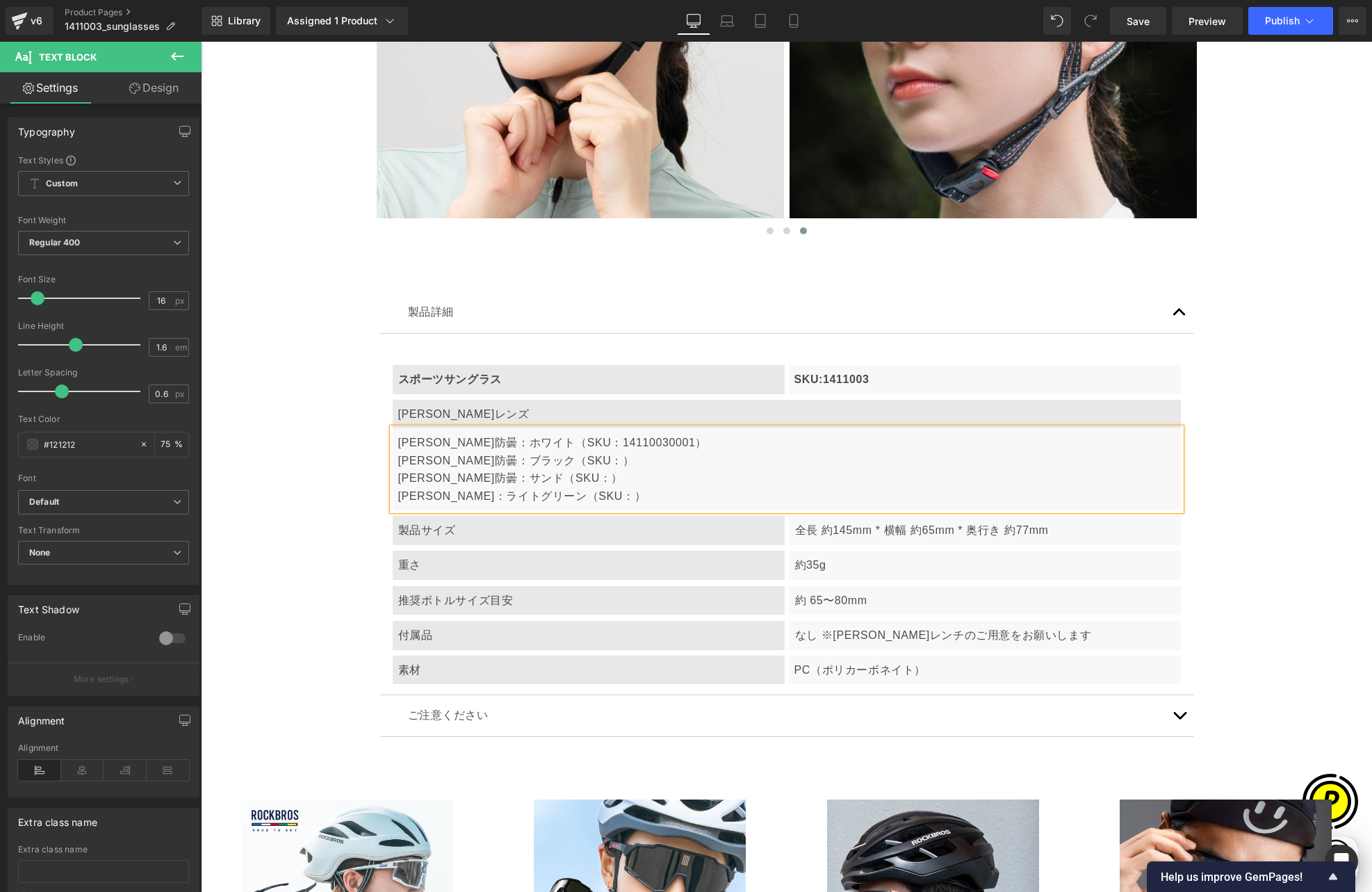
scroll to position [0, 0]
click at [541, 433] on p "[PERSON_NAME]防曇：ホワイト（SKU：14110030001） [PERSON_NAME]防曇：ブラック（SKU：） [PERSON_NAME]防…" at bounding box center [787, 469] width 777 height 71
drag, startPoint x: 532, startPoint y: 356, endPoint x: 556, endPoint y: 358, distance: 24.1
click at [532, 433] on p "[PERSON_NAME]防曇：ホワイト（SKU：14110030001） [PERSON_NAME]防曇：ブラック（SKU：14110030002） [PE…" at bounding box center [787, 469] width 777 height 71
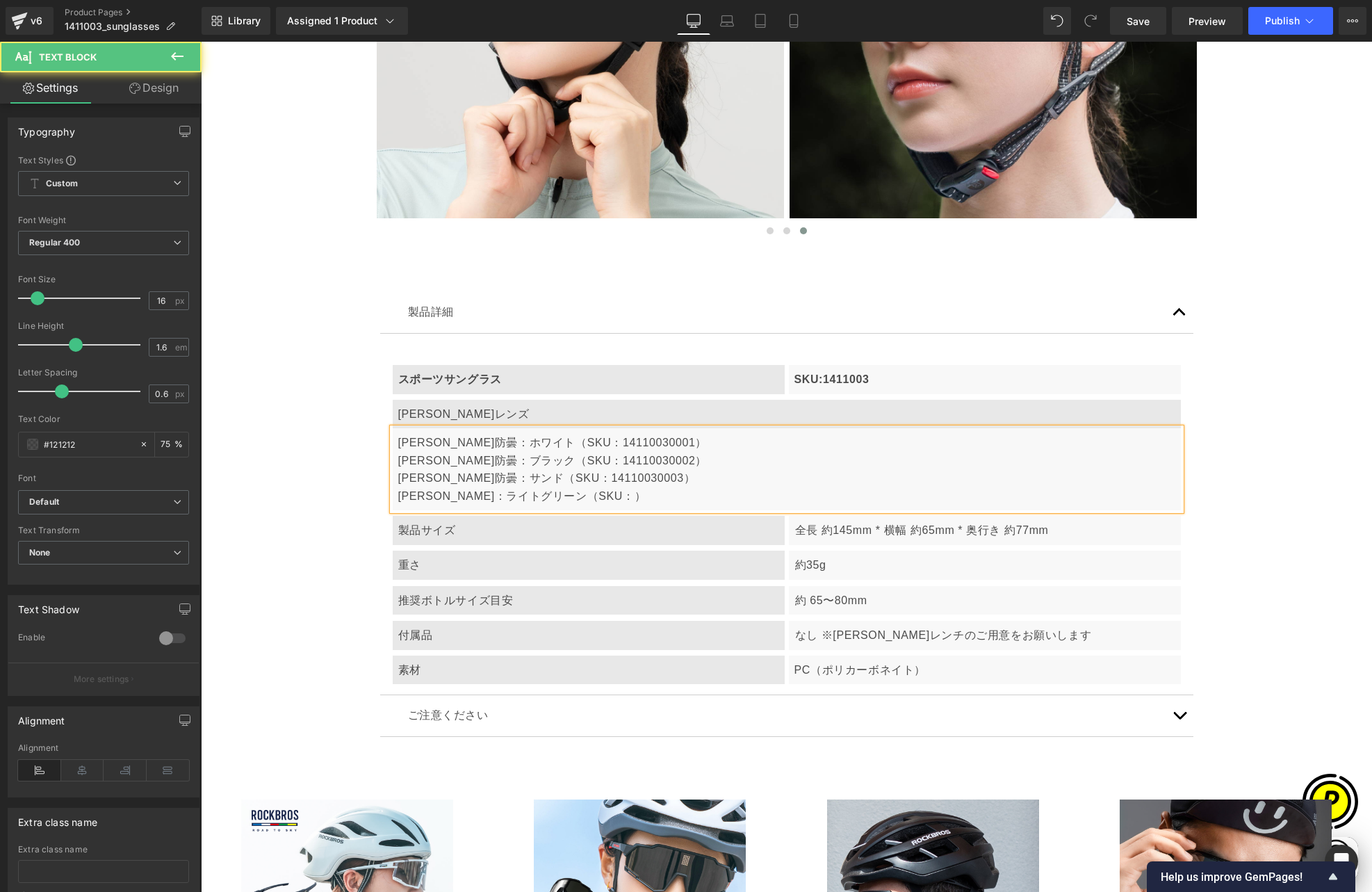
click at [550, 433] on p "[PERSON_NAME]防曇：ホワイト（SKU：14110030001） [PERSON_NAME]防曇：ブラック（SKU：14110030002） [PE…" at bounding box center [787, 469] width 777 height 71
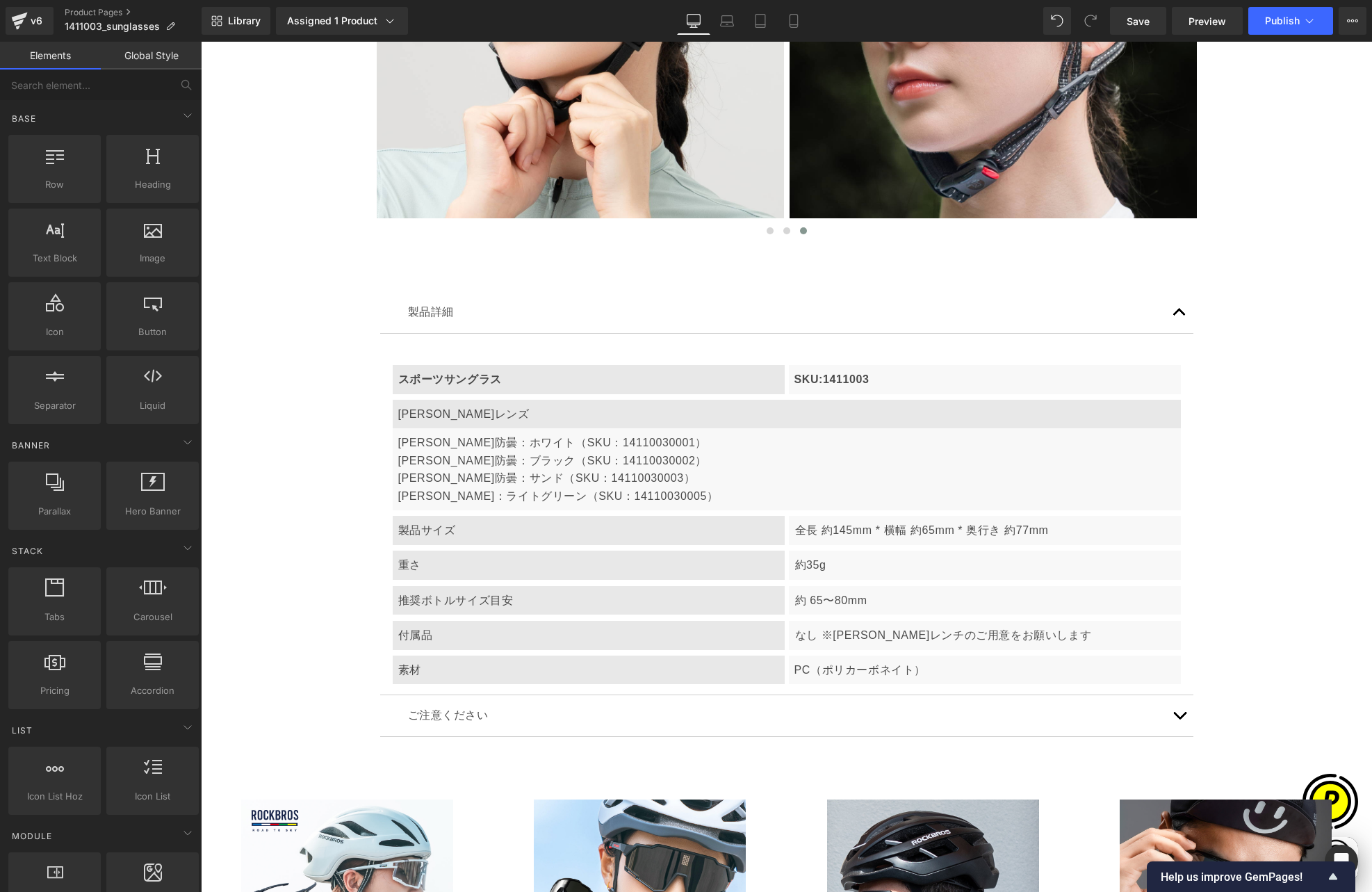
scroll to position [0, 542]
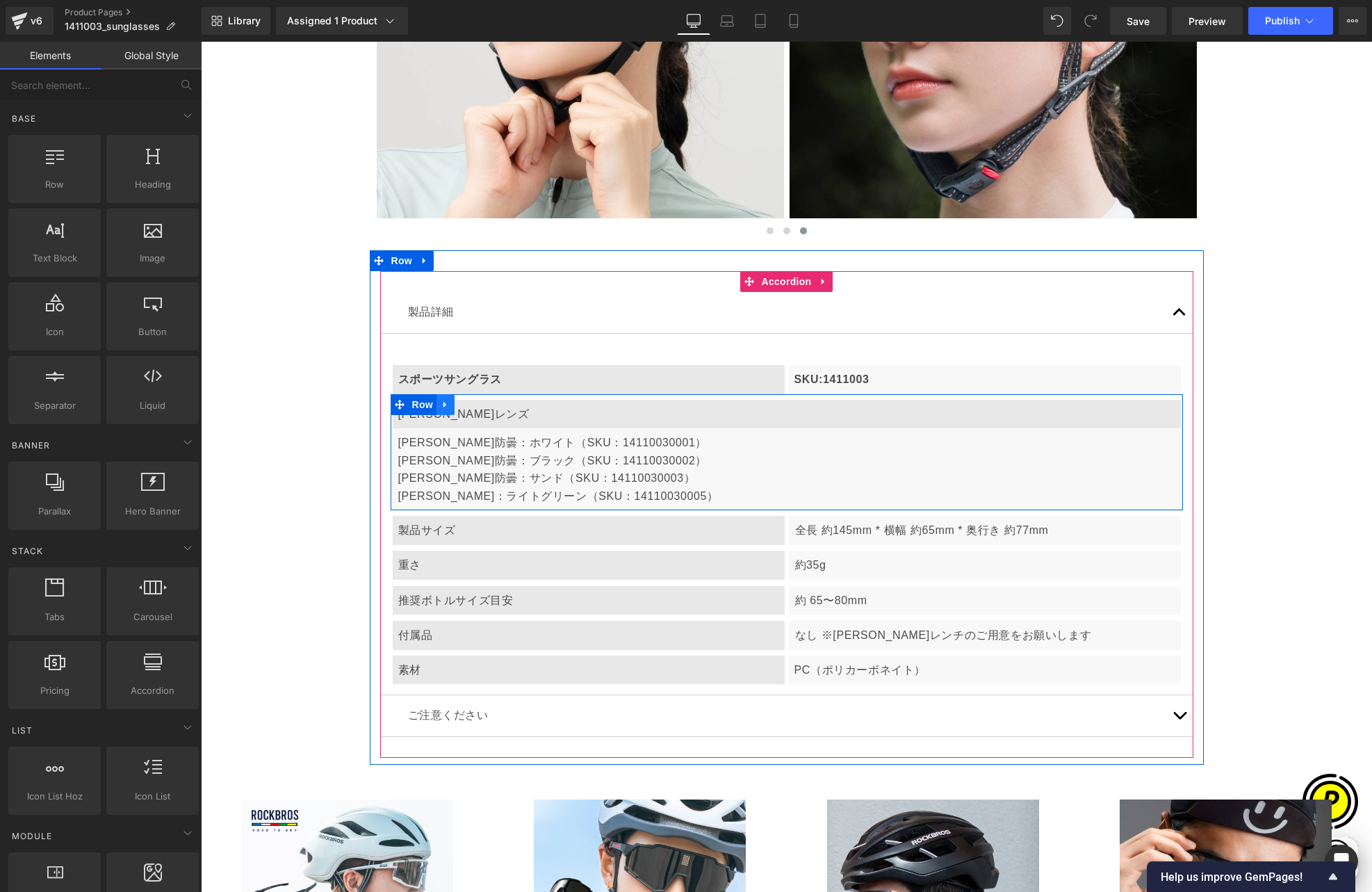
click at [443, 399] on icon at bounding box center [446, 404] width 10 height 10
drag, startPoint x: 456, startPoint y: 283, endPoint x: 446, endPoint y: 283, distance: 10.0
click at [459, 399] on icon at bounding box center [463, 404] width 10 height 10
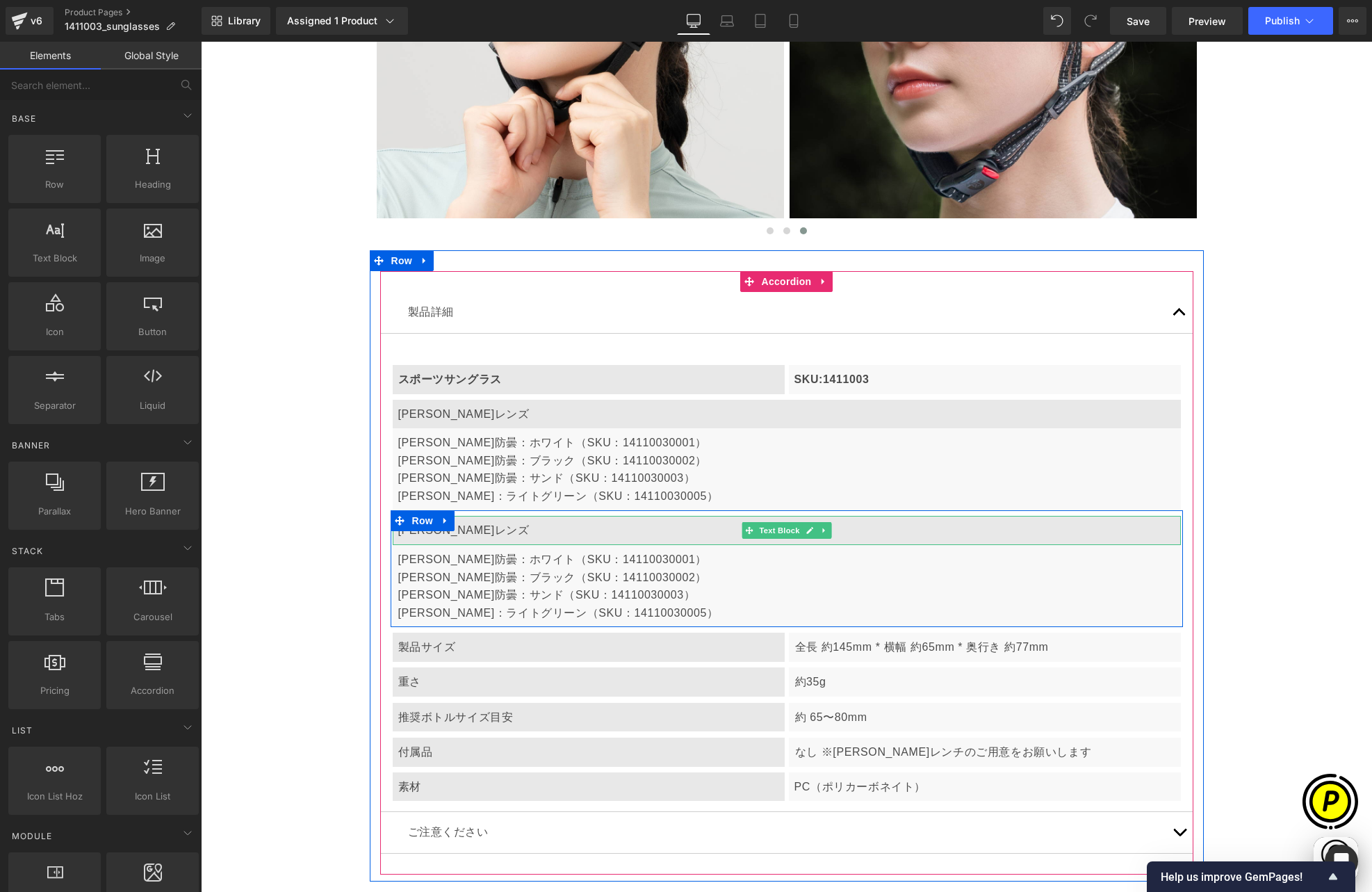
click at [446, 521] on p "[PERSON_NAME]レンズ" at bounding box center [787, 531] width 777 height 19
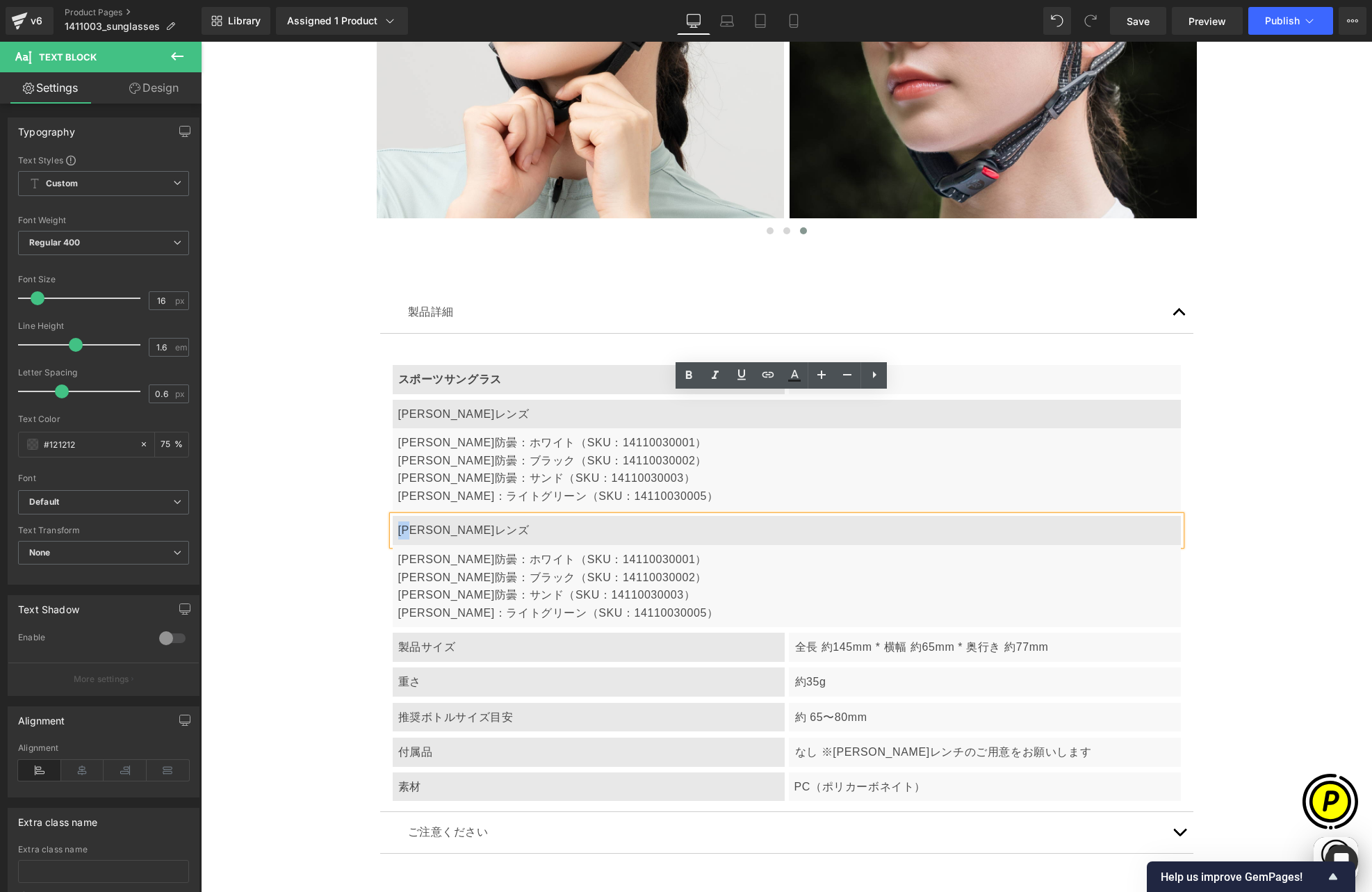
drag, startPoint x: 396, startPoint y: 409, endPoint x: 411, endPoint y: 410, distance: 15.0
click at [411, 521] on p "[PERSON_NAME]レンズ" at bounding box center [787, 531] width 777 height 19
click at [462, 550] on p "[PERSON_NAME]防曇：ホワイト（SKU：14110030001） [PERSON_NAME]防曇：ブラック（SKU：14110030002） [PE…" at bounding box center [787, 585] width 777 height 71
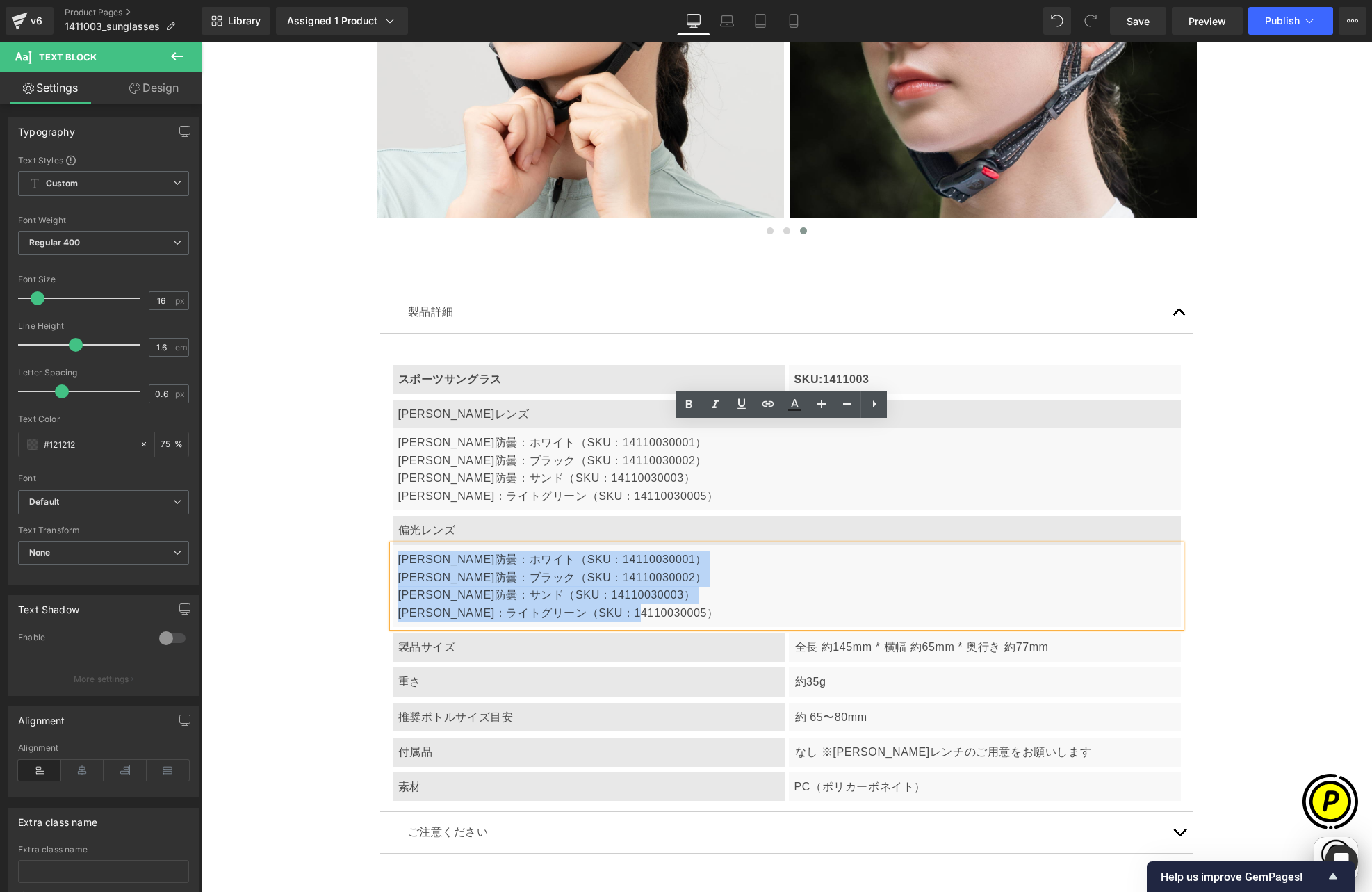
drag, startPoint x: 394, startPoint y: 437, endPoint x: 670, endPoint y: 494, distance: 281.8
click at [670, 550] on p "[PERSON_NAME]防曇：ホワイト（SKU：14110030001） [PERSON_NAME]防曇：ブラック（SKU：14110030002） [PE…" at bounding box center [787, 585] width 777 height 71
paste div
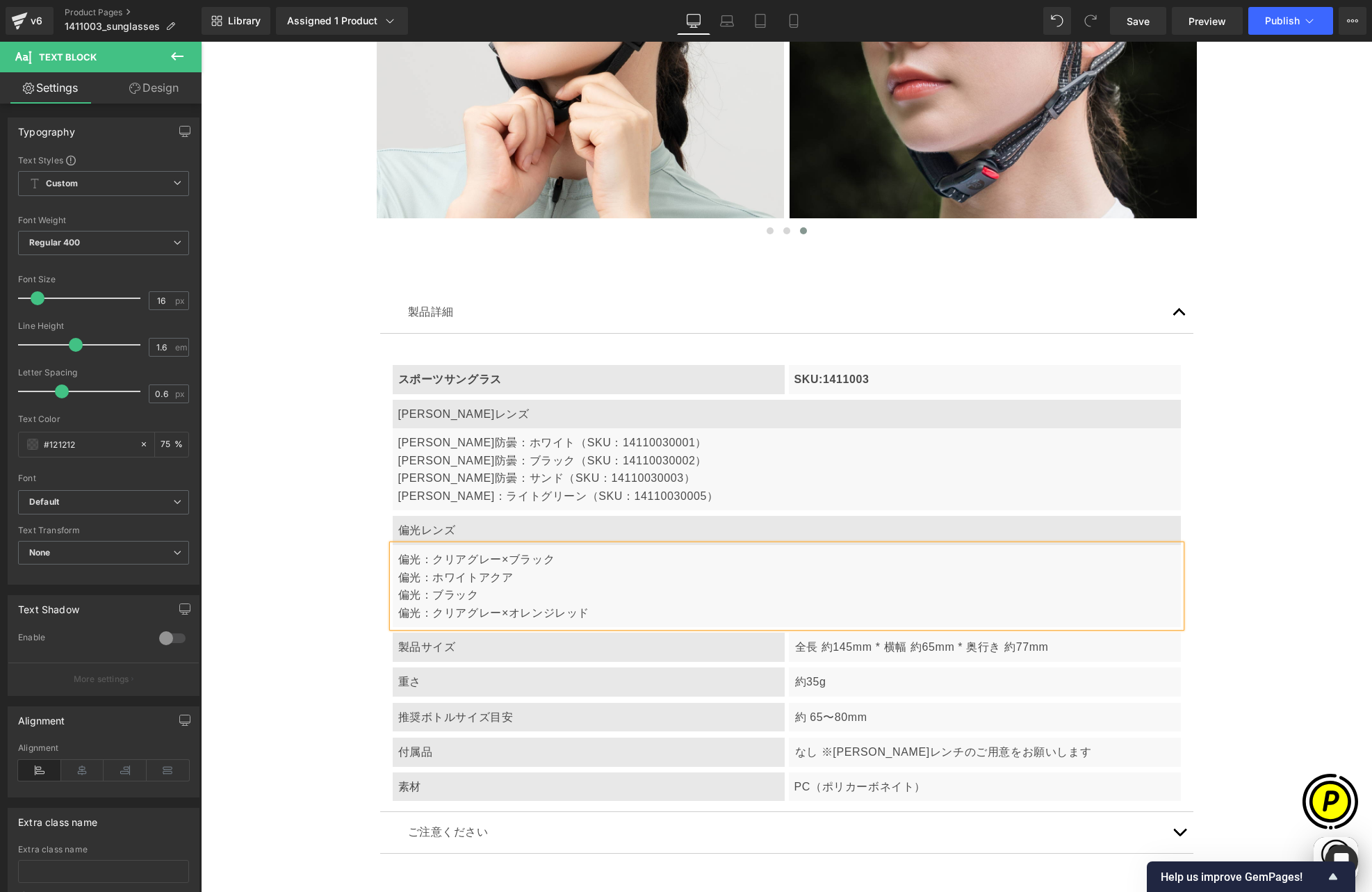
click at [530, 433] on p "[PERSON_NAME]防曇：ホワイト（SKU：14110030001） [PERSON_NAME]防曇：ブラック（SKU：14110030002） [PE…" at bounding box center [787, 469] width 777 height 71
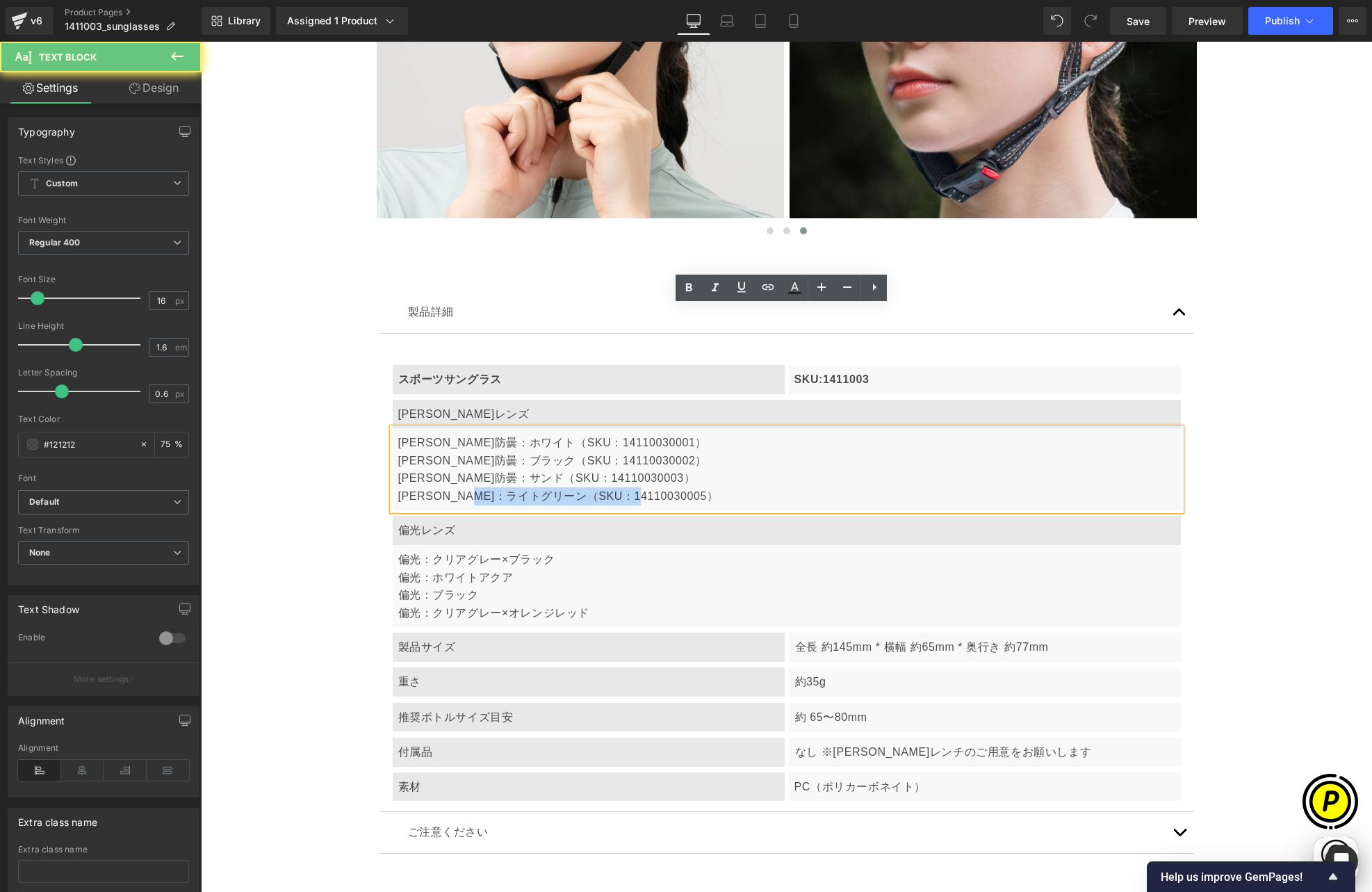
drag, startPoint x: 508, startPoint y: 374, endPoint x: 644, endPoint y: 377, distance: 136.0
click at [644, 433] on p "[PERSON_NAME]防曇：ホワイト（SKU：14110030001） [PERSON_NAME]防曇：ブラック（SKU：14110030002） [PE…" at bounding box center [787, 469] width 777 height 71
copy p "（SKU：14110030005）"
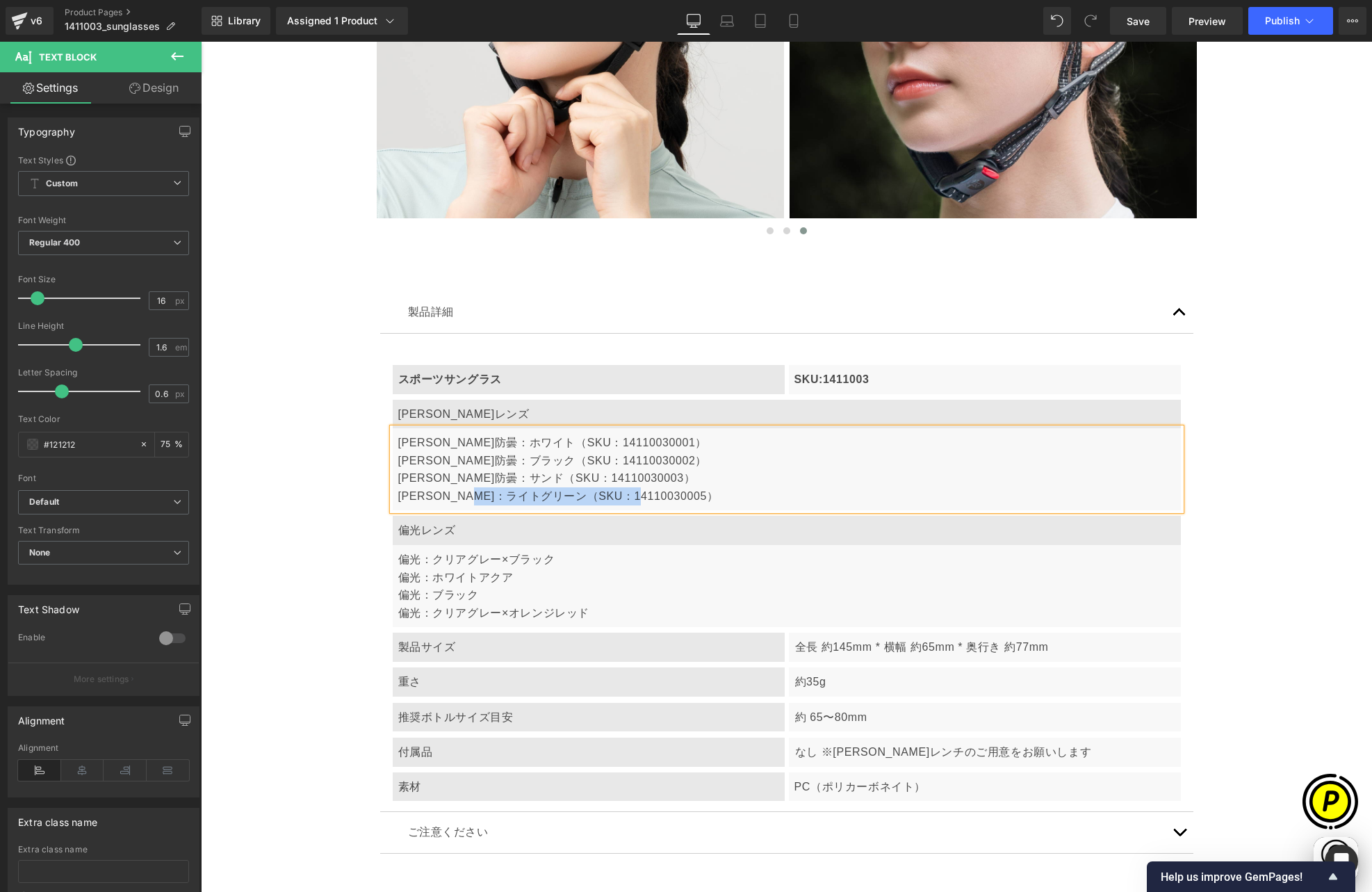
scroll to position [0, 271]
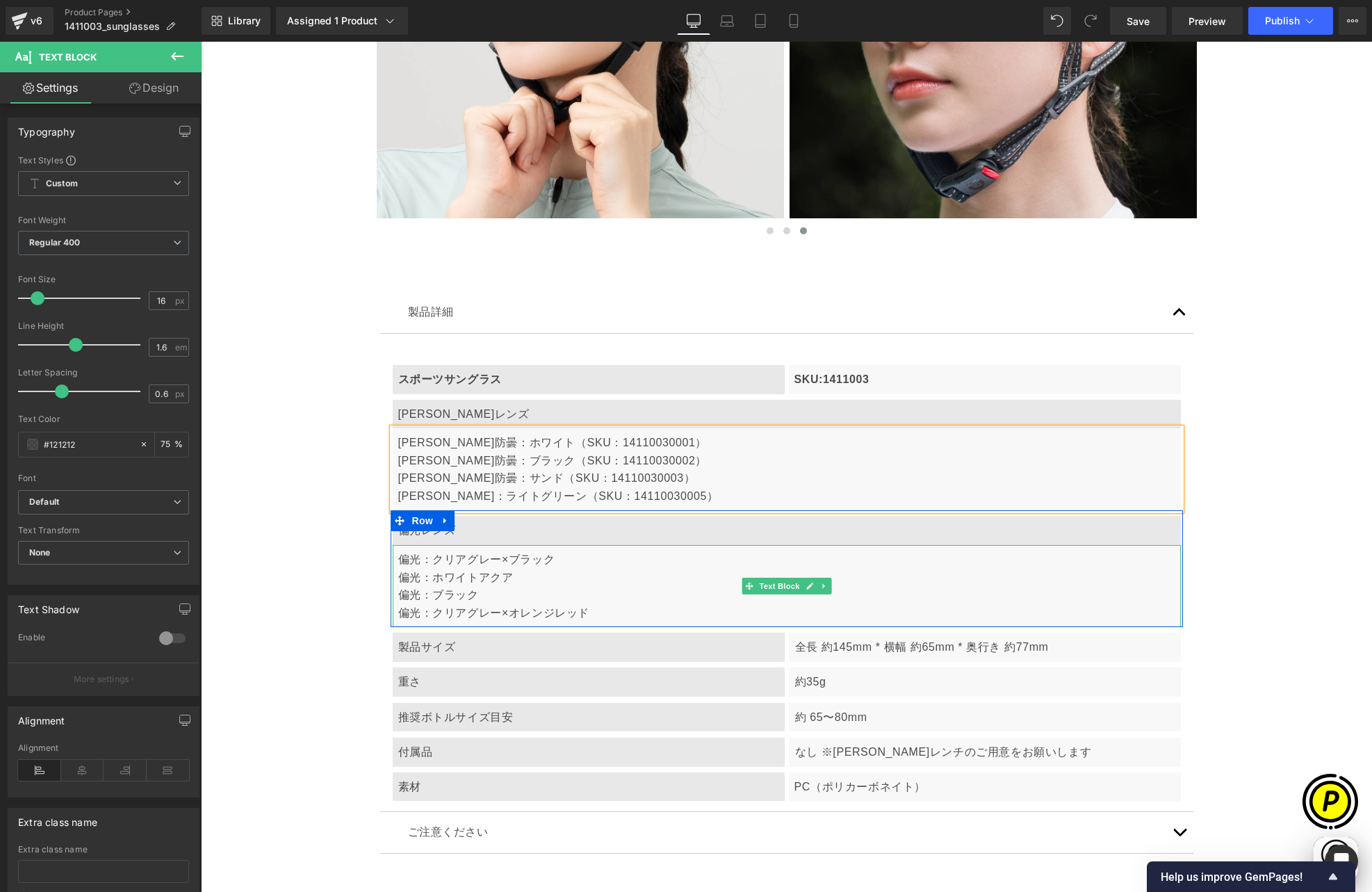
click at [571, 550] on p "偏光：クリアグレー×ブラック" at bounding box center [787, 559] width 777 height 19
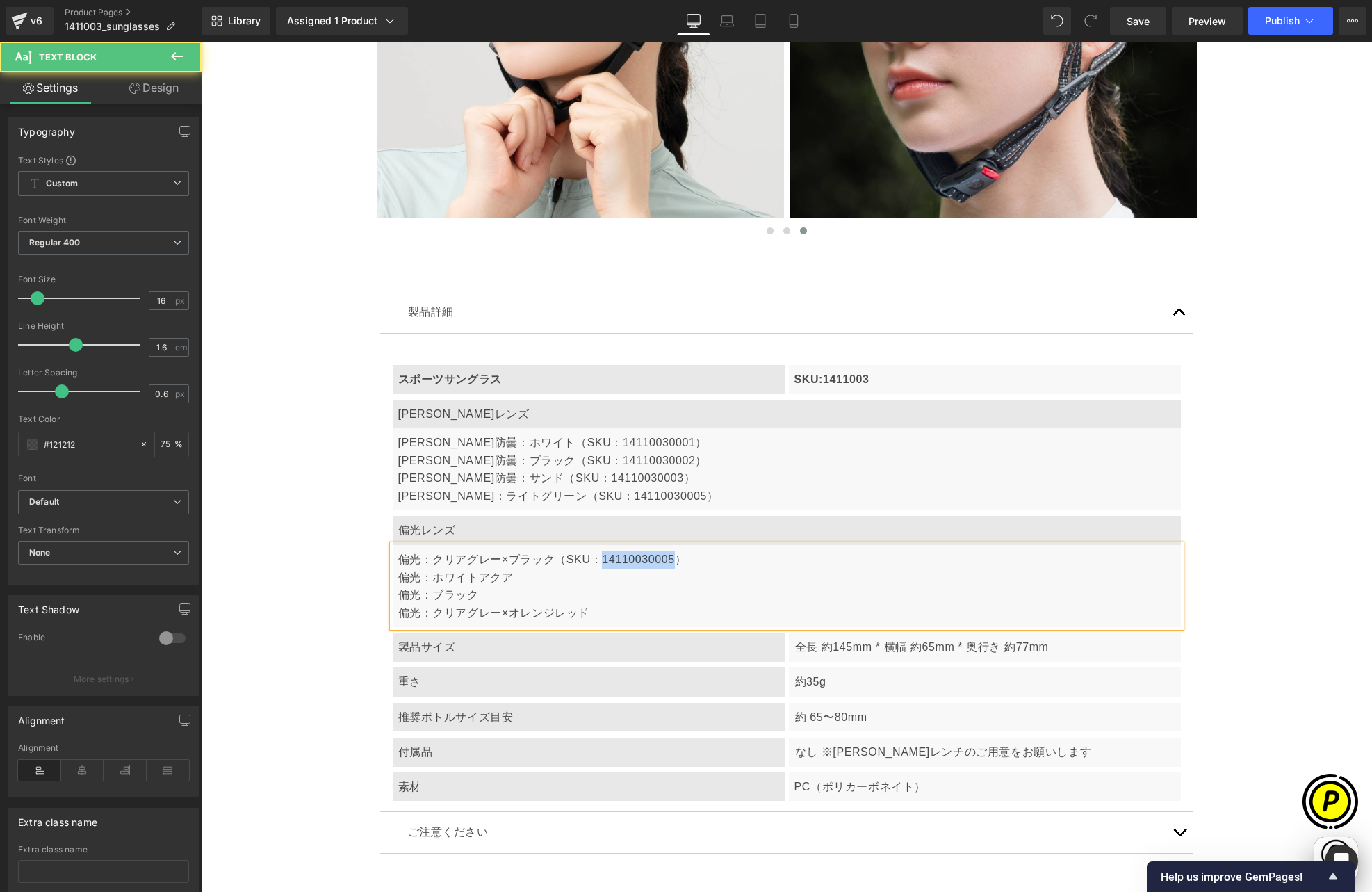
drag, startPoint x: 600, startPoint y: 438, endPoint x: 665, endPoint y: 438, distance: 65.0
click at [665, 550] on p "偏光：クリアグレー×ブラック（SKU：14110030005）" at bounding box center [787, 559] width 777 height 19
click at [678, 569] on p "偏光：ホワイトアクア" at bounding box center [787, 578] width 777 height 19
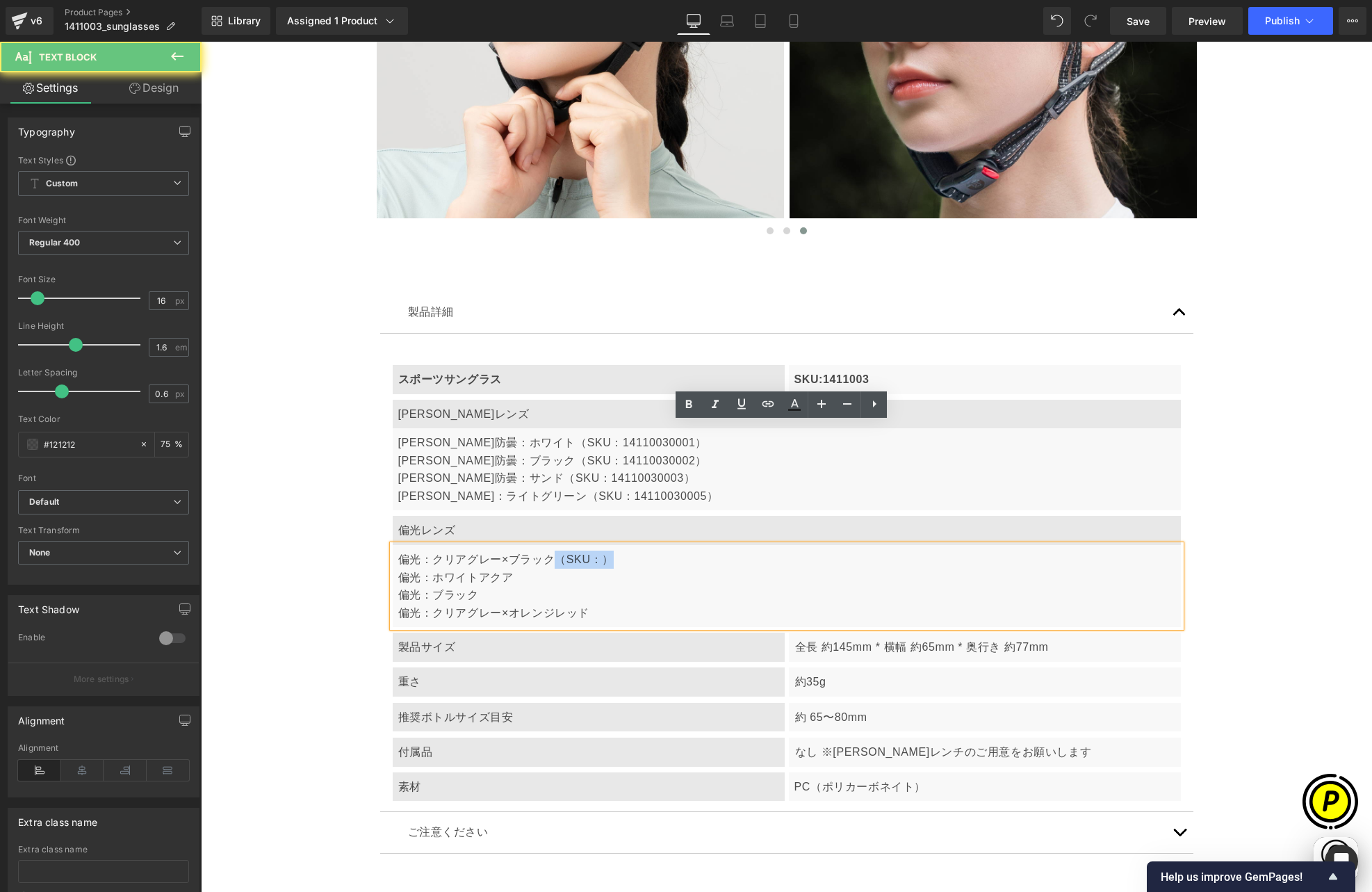
drag, startPoint x: 550, startPoint y: 436, endPoint x: 624, endPoint y: 441, distance: 74.2
click at [624, 550] on p "偏光：クリアグレー×ブラック（SKU：）" at bounding box center [787, 559] width 777 height 19
copy p "（SKU：）"
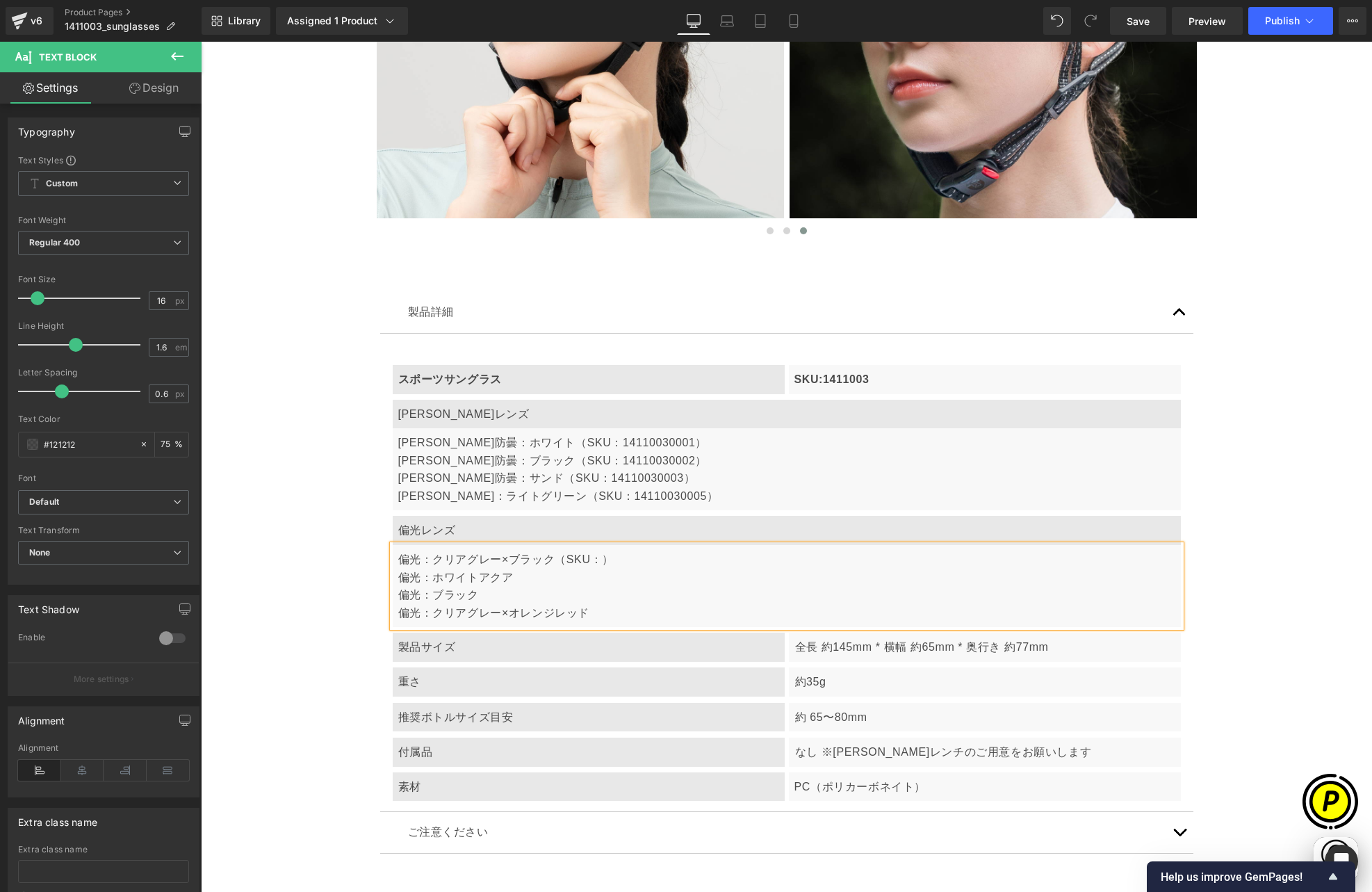
click at [517, 569] on p "偏光：ホワイトアクア" at bounding box center [787, 578] width 777 height 19
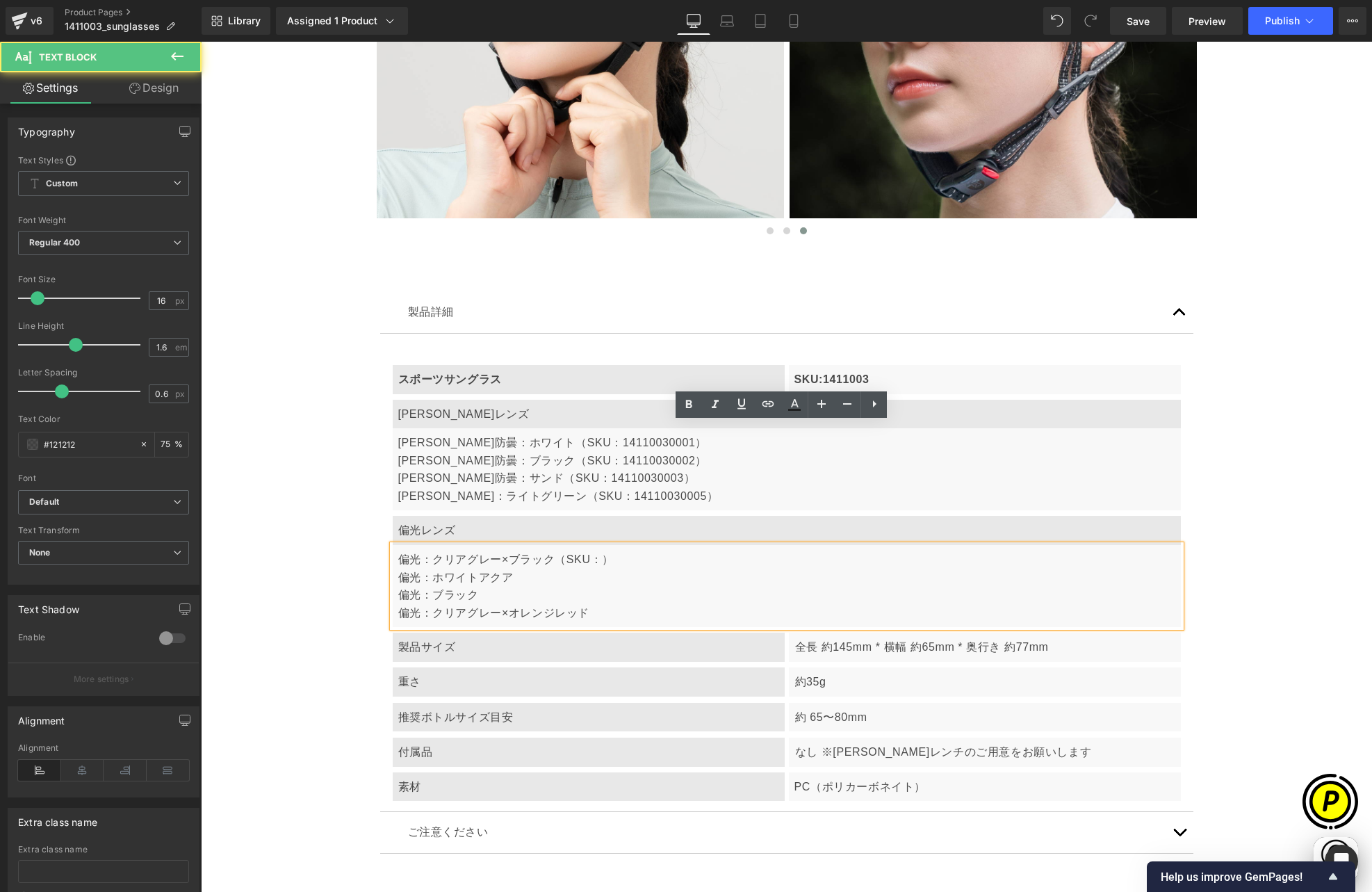
scroll to position [0, 542]
click at [497, 586] on p "偏光：ブラック" at bounding box center [787, 596] width 777 height 19
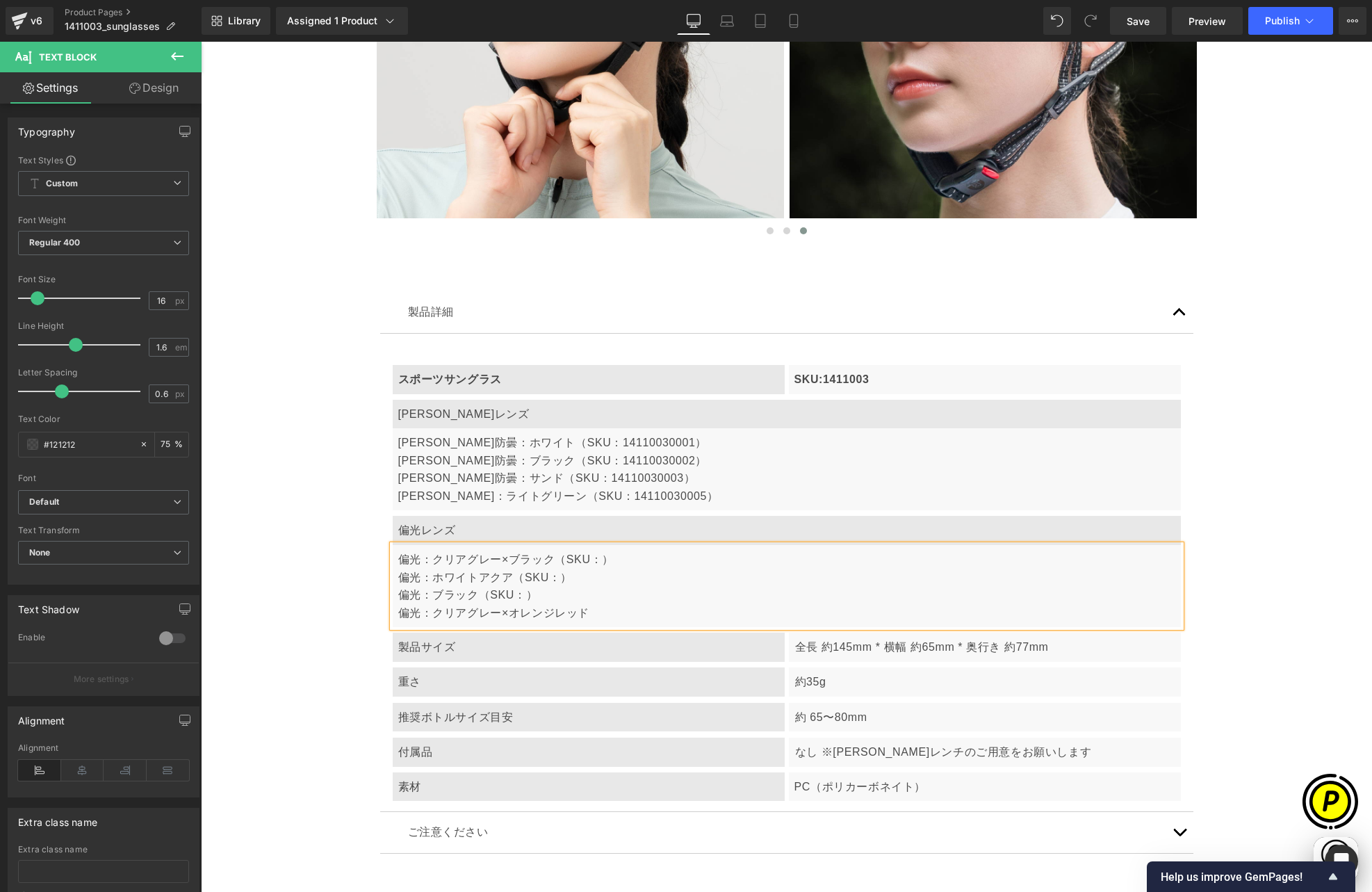
click at [616, 604] on p "偏光：クリアグレー×オレンジレッド" at bounding box center [787, 613] width 777 height 19
click at [591, 550] on p "偏光：クリアグレー×ブラック（SKU：）" at bounding box center [787, 559] width 777 height 19
click at [551, 569] on p "偏光：ホワイトアクア（SKU：）" at bounding box center [787, 578] width 777 height 19
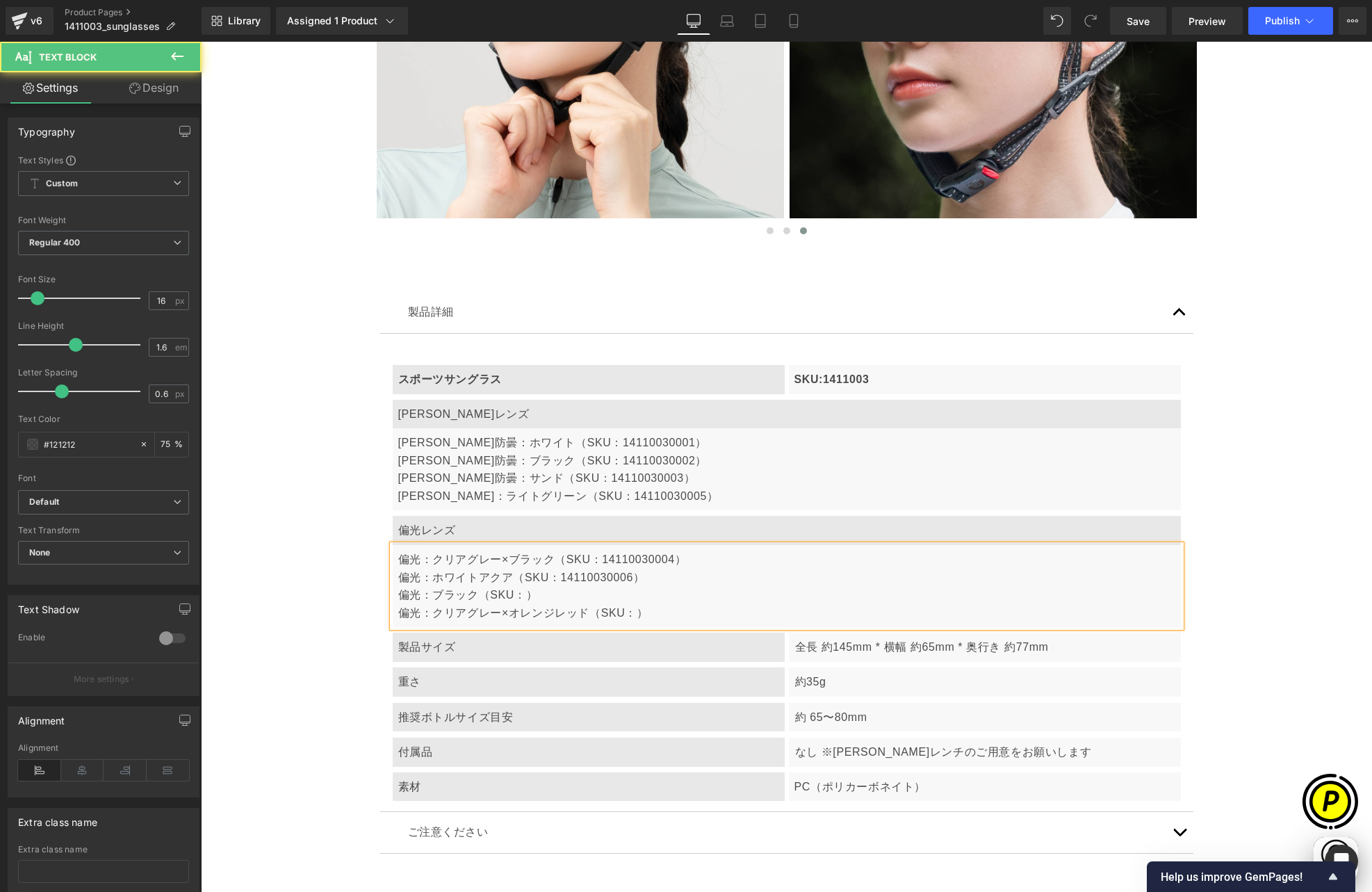
click at [520, 586] on p "偏光：ブラック（SKU：）" at bounding box center [787, 596] width 777 height 19
click at [625, 604] on p "偏光：クリアグレー×オレンジレッド（SKU：）" at bounding box center [787, 613] width 777 height 19
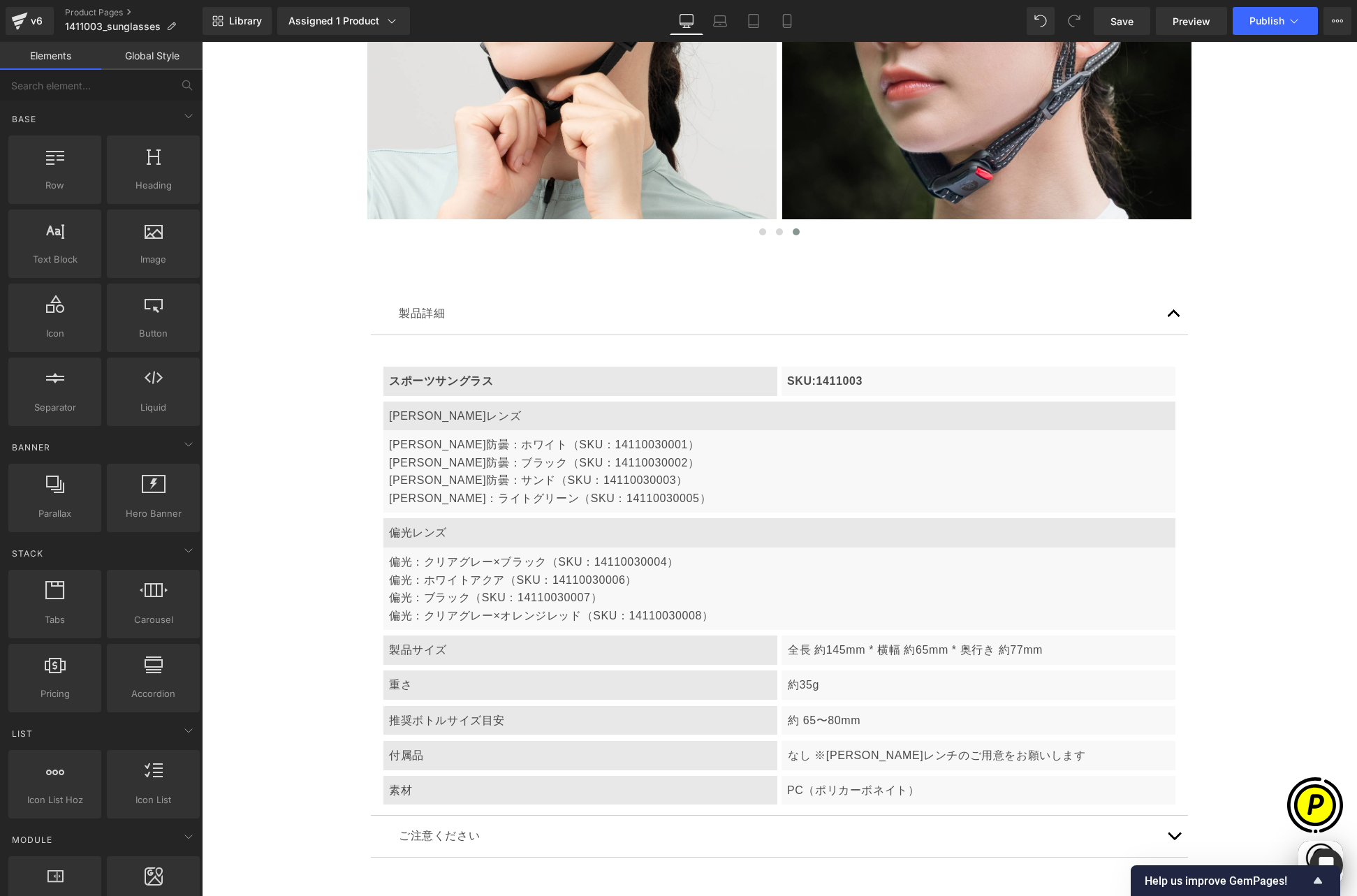
click at [427, 635] on div "製品サイズ" at bounding box center [580, 650] width 394 height 30
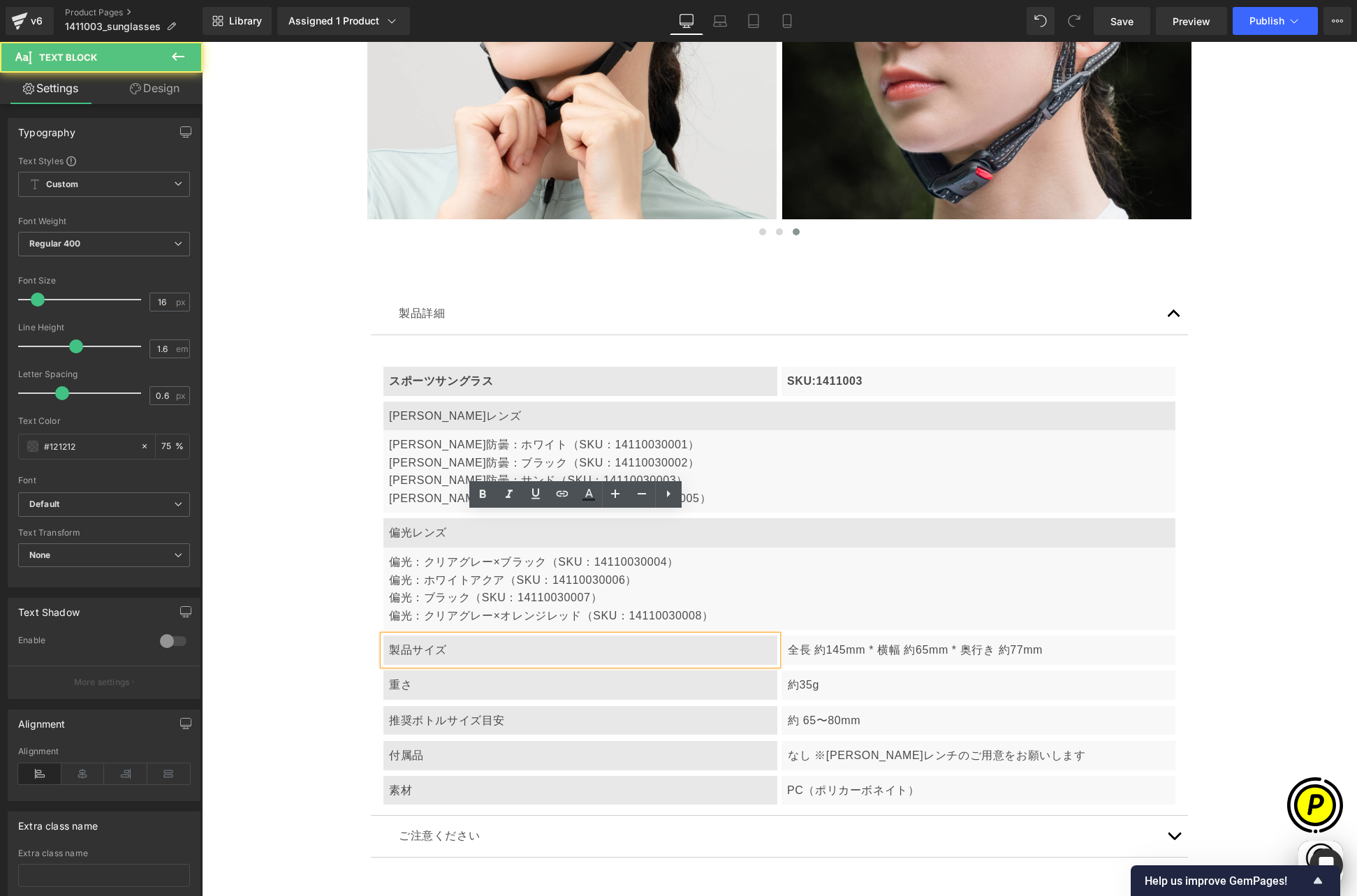
click at [415, 635] on div "製品サイズ" at bounding box center [580, 650] width 394 height 30
drag, startPoint x: 384, startPoint y: 528, endPoint x: 473, endPoint y: 536, distance: 89.4
click at [473, 635] on div "製品サイズ" at bounding box center [580, 650] width 394 height 30
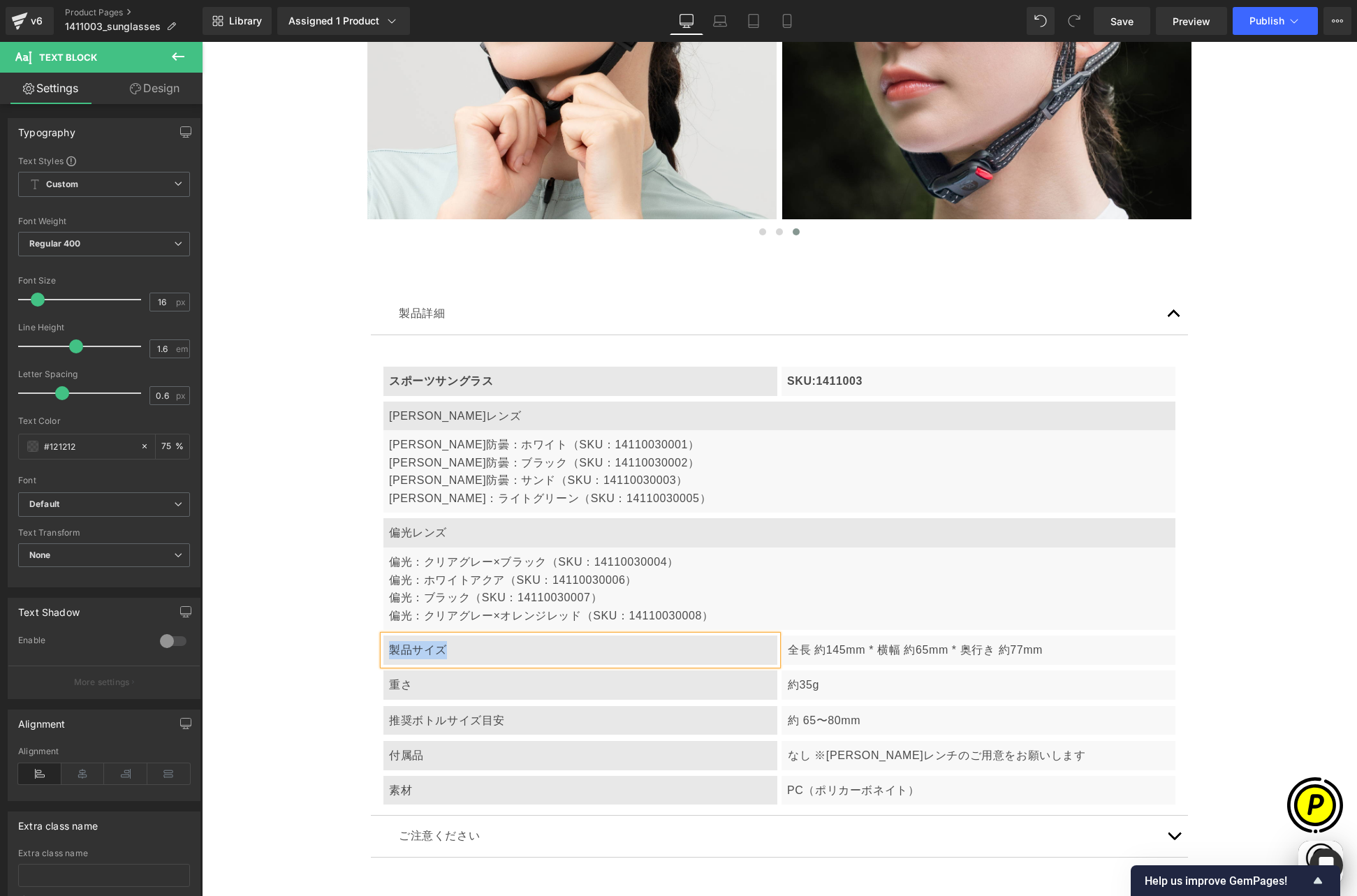
paste div
click at [857, 641] on p "全長 約145mm * 横幅 約65mm * 奥行き 約77mm" at bounding box center [978, 650] width 382 height 19
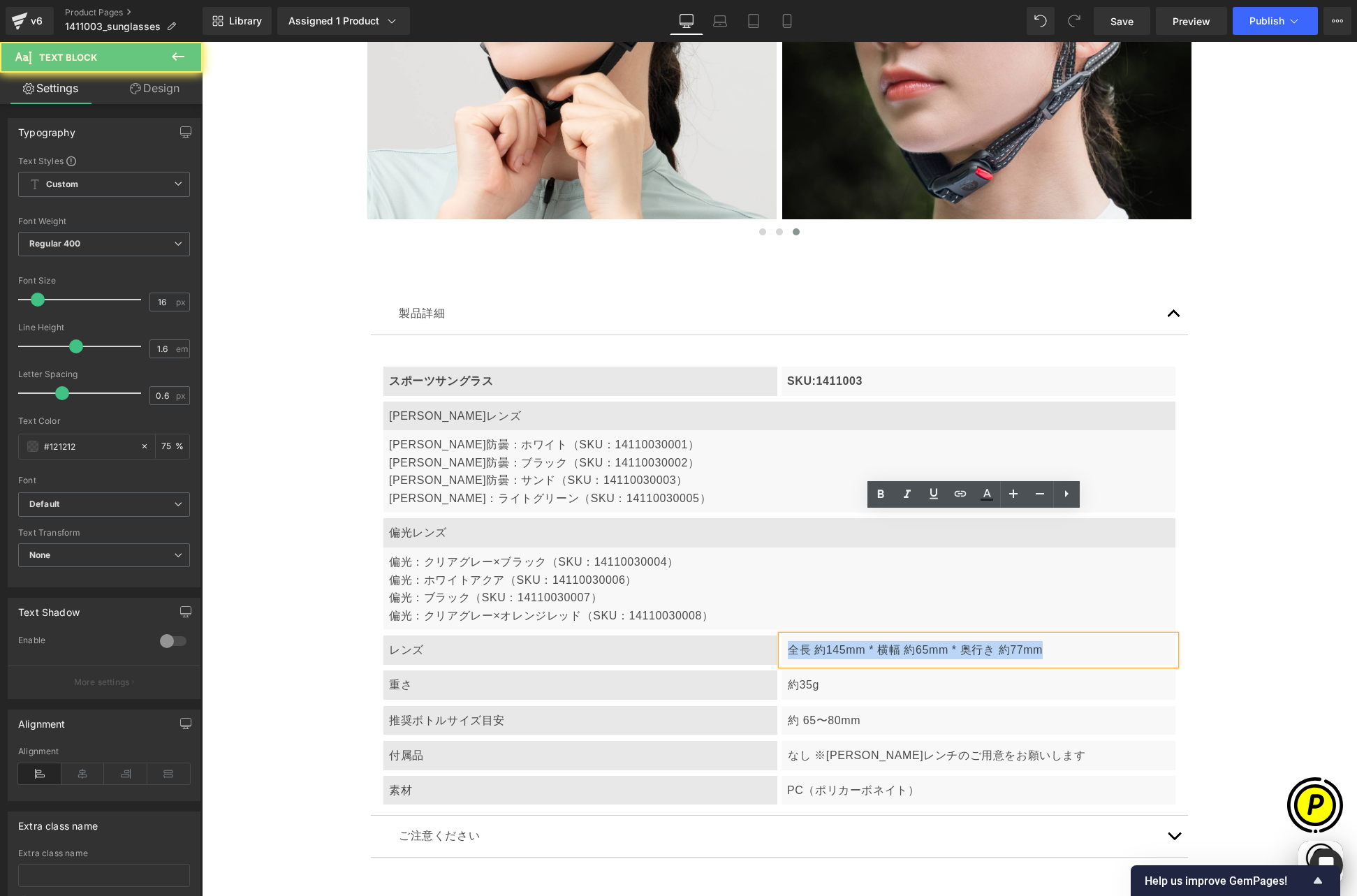
drag, startPoint x: 779, startPoint y: 528, endPoint x: 1130, endPoint y: 542, distance: 351.3
click at [1130, 542] on article "スポーツサングラス Text Block SKU:1411003 Text Block Row [PERSON_NAME]レンズ Text Block [PE…" at bounding box center [779, 575] width 817 height 481
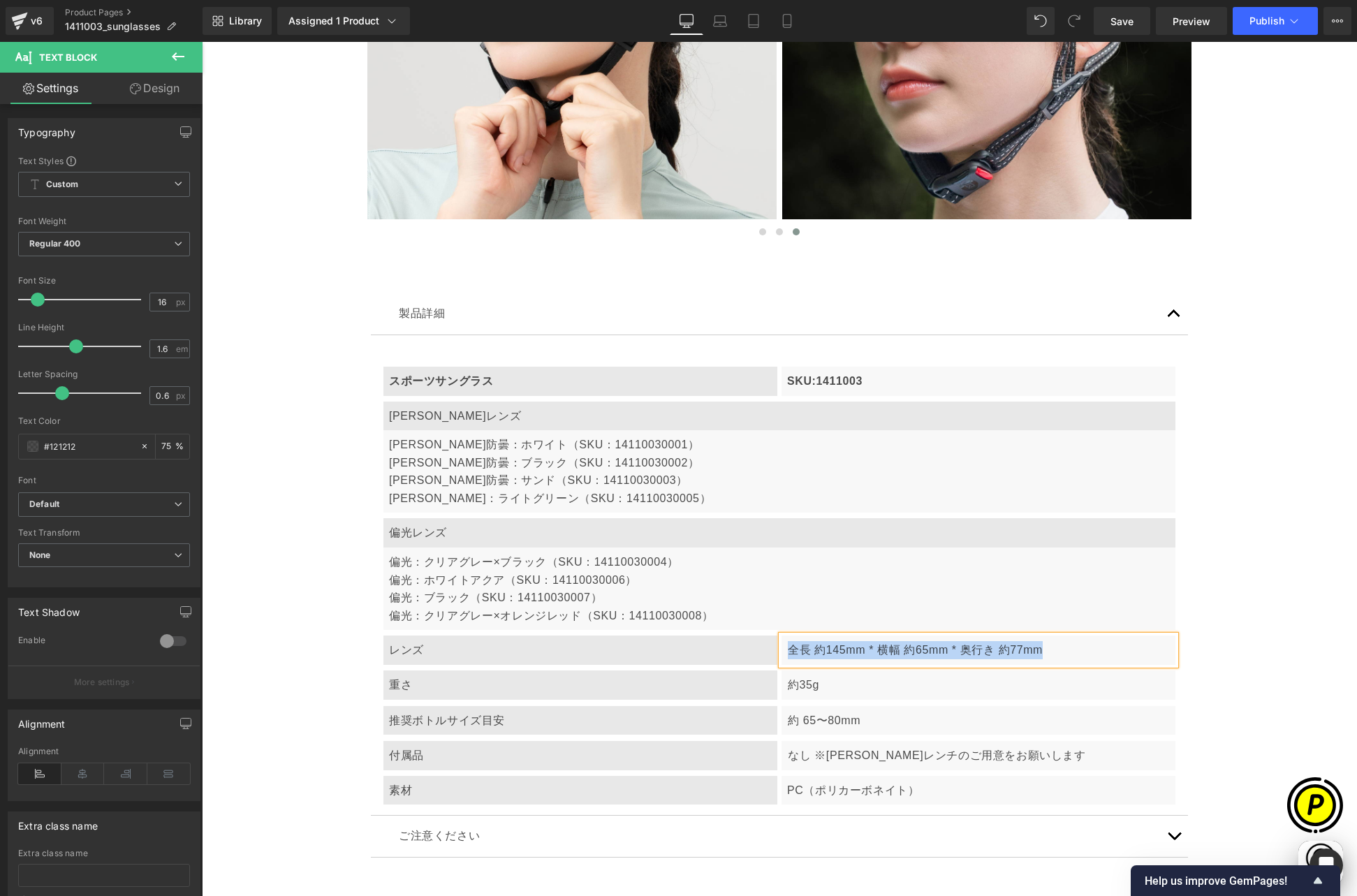
paste div
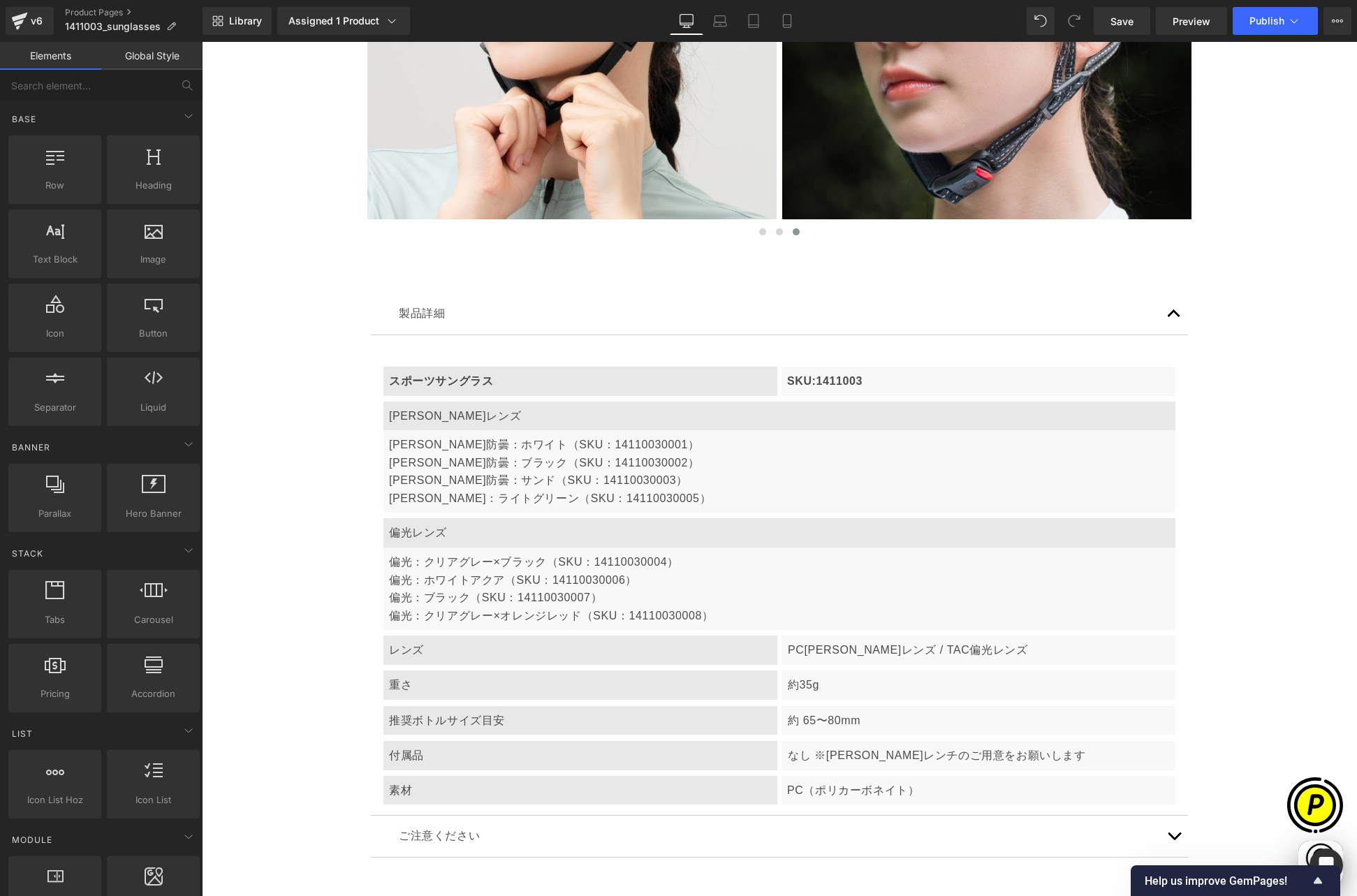
scroll to position [0, 544]
click at [417, 670] on div "重さ" at bounding box center [580, 685] width 394 height 30
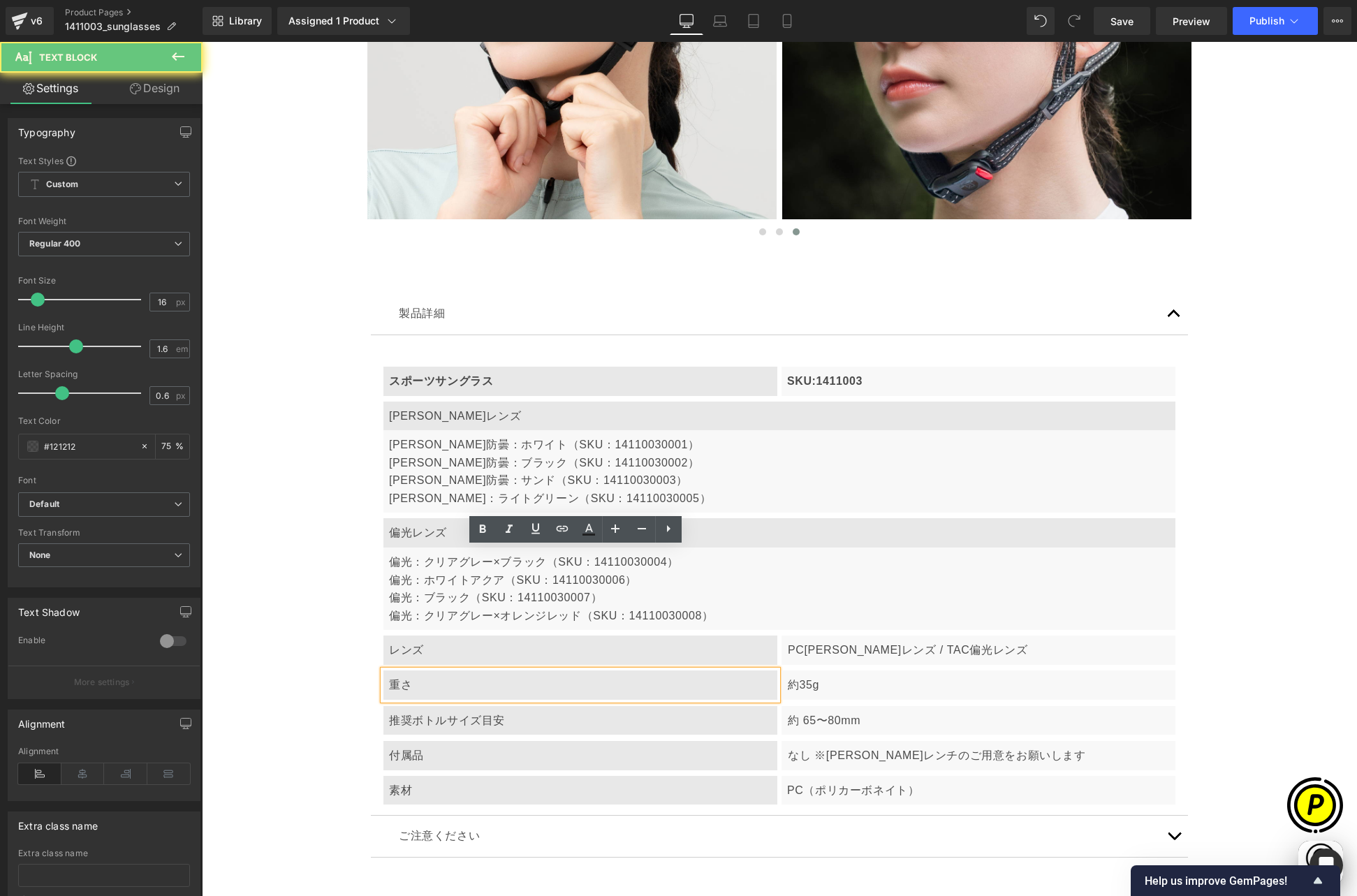
click at [394, 670] on div "重さ" at bounding box center [580, 685] width 394 height 30
drag, startPoint x: 386, startPoint y: 562, endPoint x: 492, endPoint y: 569, distance: 106.2
click at [492, 670] on div "重さ" at bounding box center [580, 685] width 394 height 30
paste div
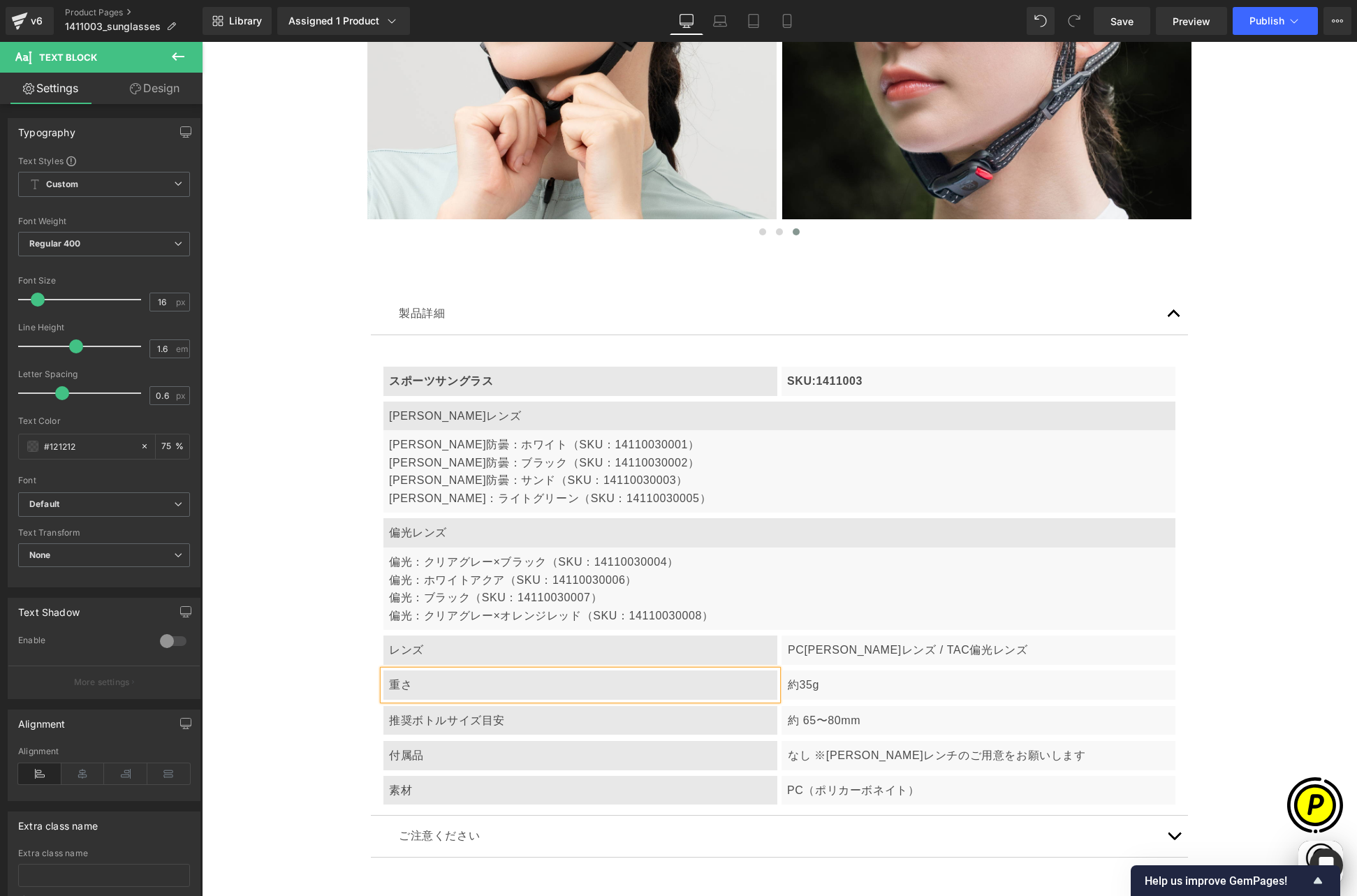
scroll to position [0, 817]
click at [818, 675] on p "約35g" at bounding box center [978, 685] width 382 height 19
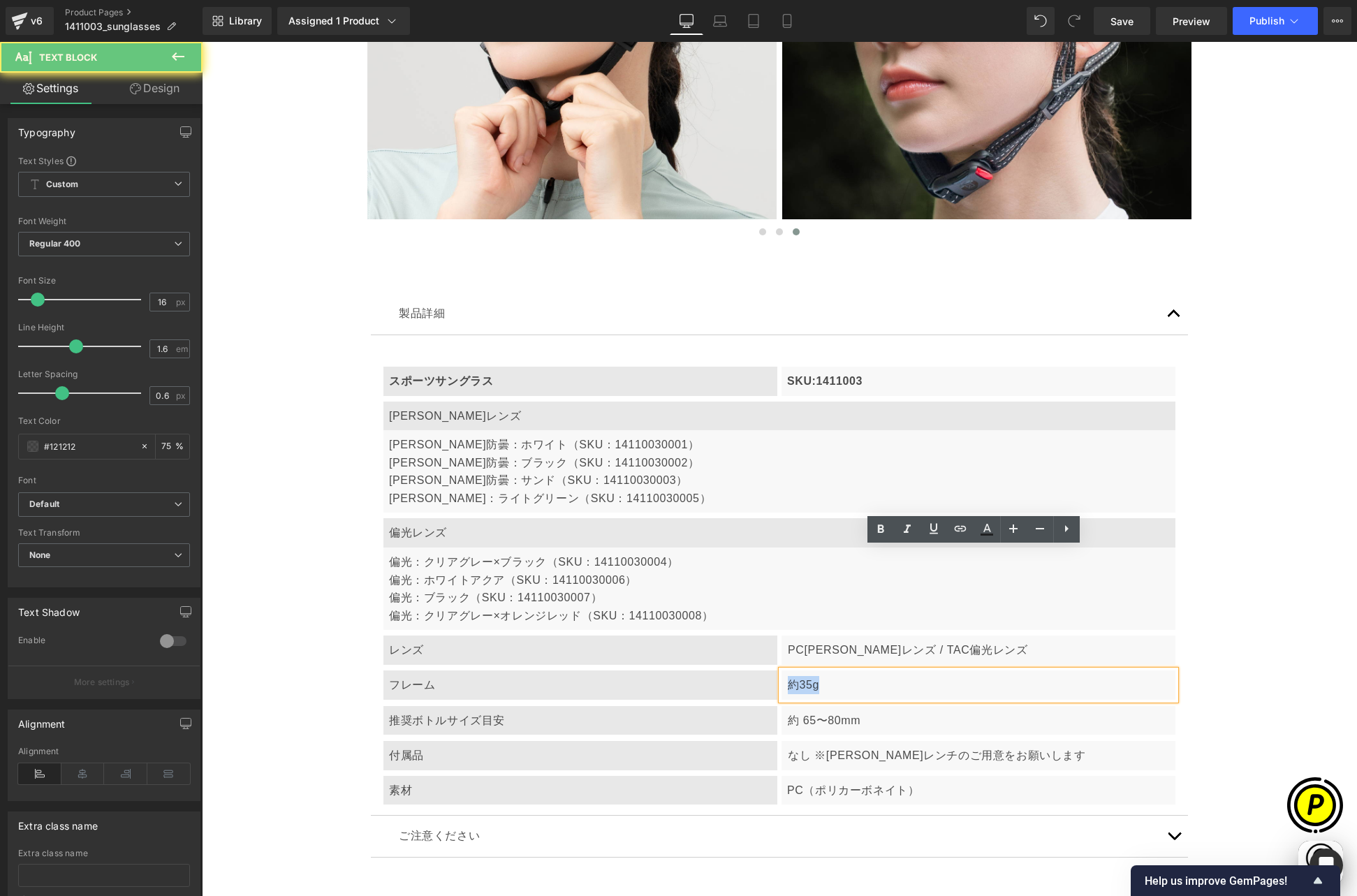
drag, startPoint x: 785, startPoint y: 561, endPoint x: 880, endPoint y: 575, distance: 96.0
click at [880, 670] on div "約35g" at bounding box center [978, 685] width 394 height 30
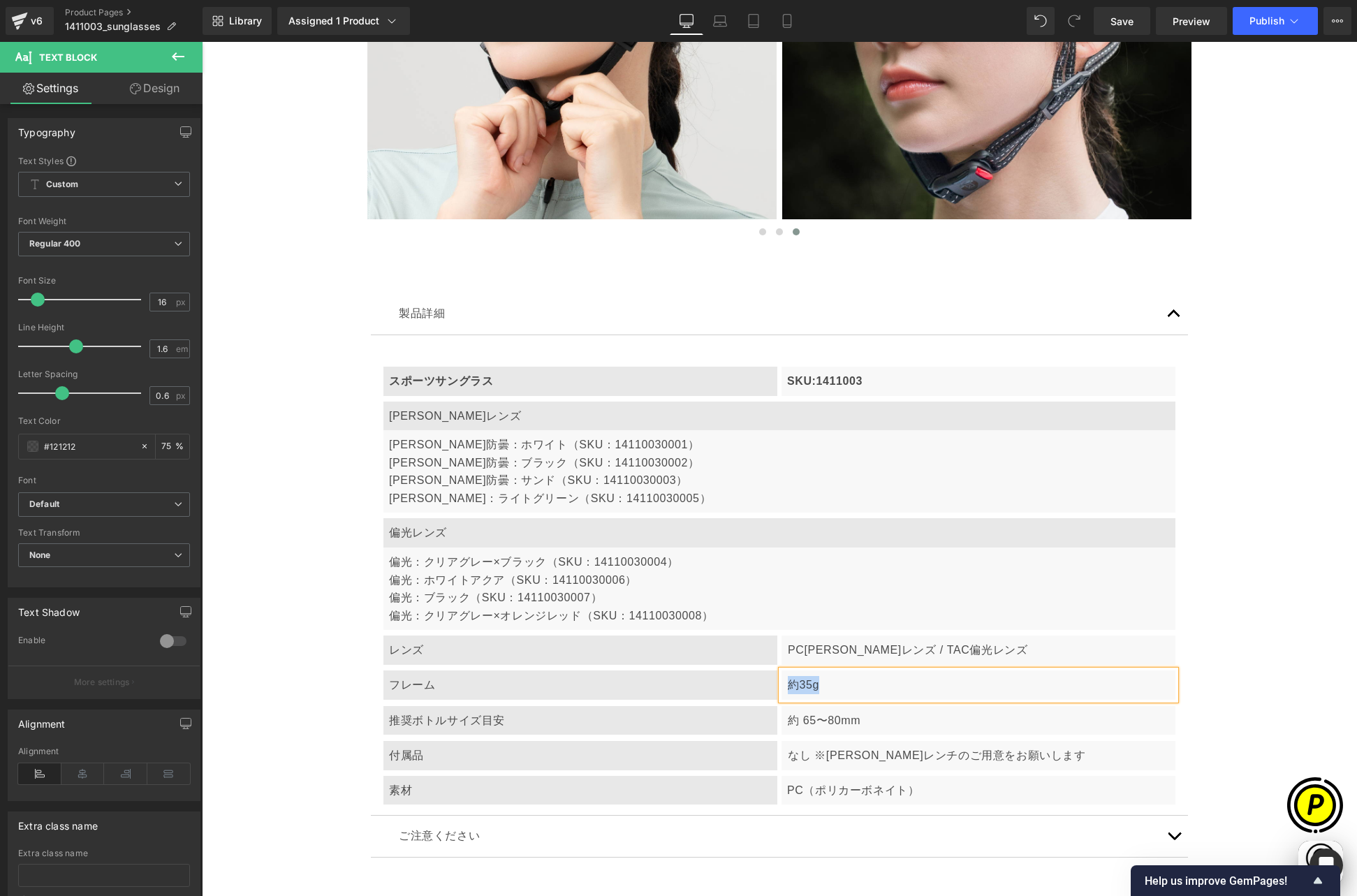
paste div
drag, startPoint x: 902, startPoint y: 562, endPoint x: 1021, endPoint y: 563, distance: 119.0
click at [1031, 675] on p "TR90ナイロンフレーム（軽量・高弾力性）" at bounding box center [978, 685] width 382 height 19
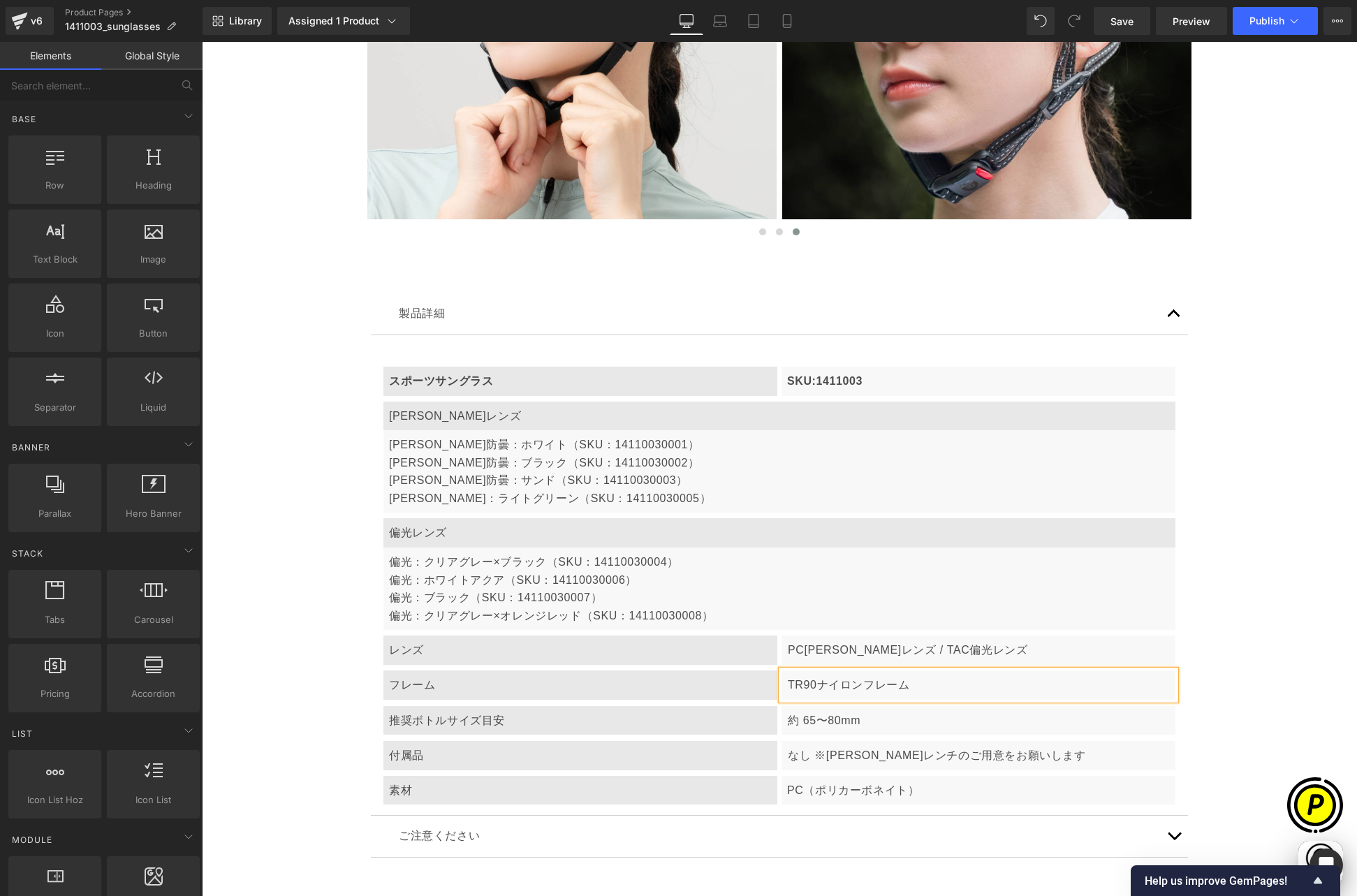
click at [474, 706] on div "推奨ボトルサイズ目安" at bounding box center [580, 721] width 394 height 30
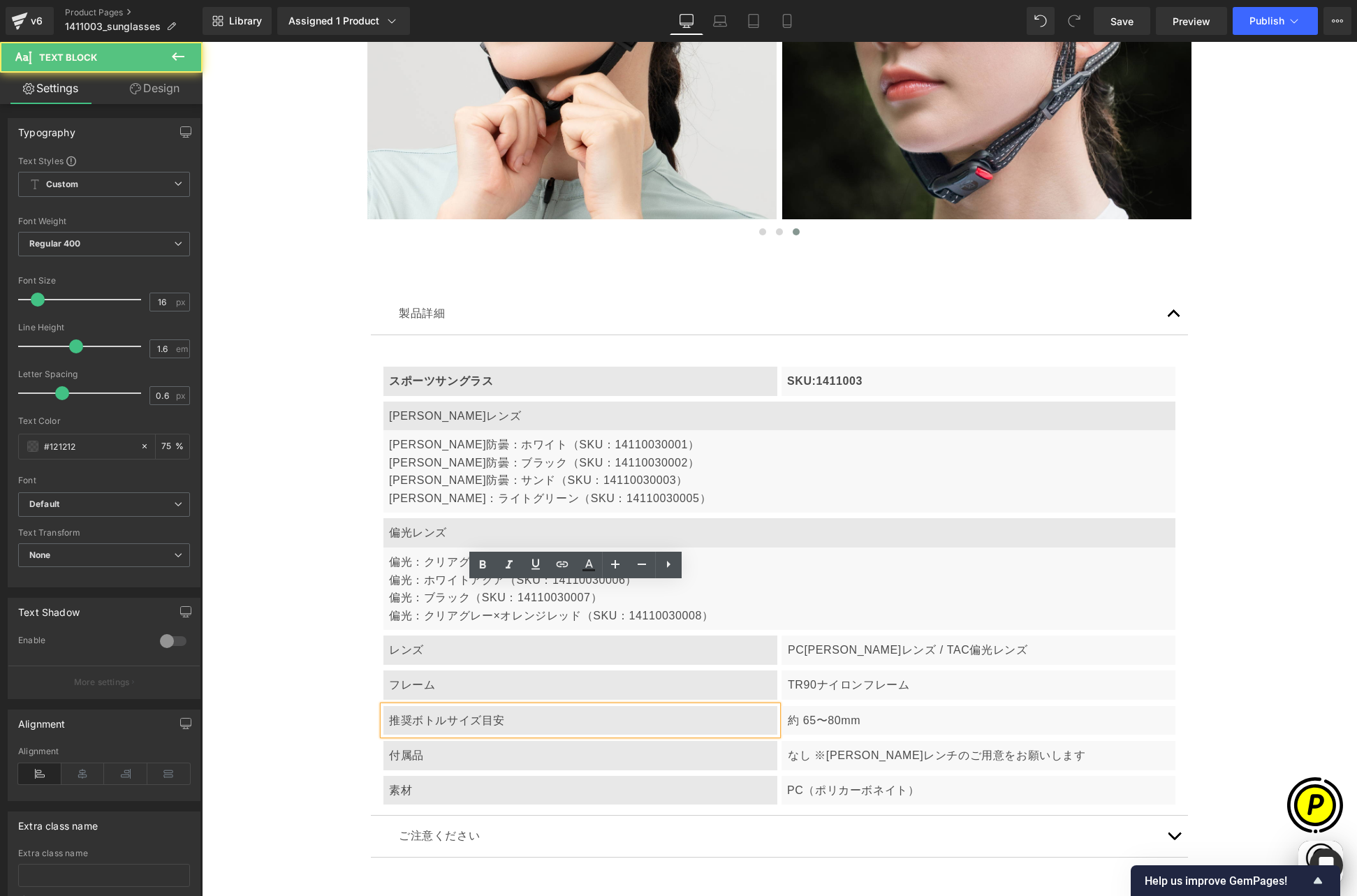
scroll to position [0, 273]
drag, startPoint x: 384, startPoint y: 596, endPoint x: 589, endPoint y: 608, distance: 205.4
click at [589, 706] on div "推奨ボトルサイズ目安" at bounding box center [580, 721] width 394 height 30
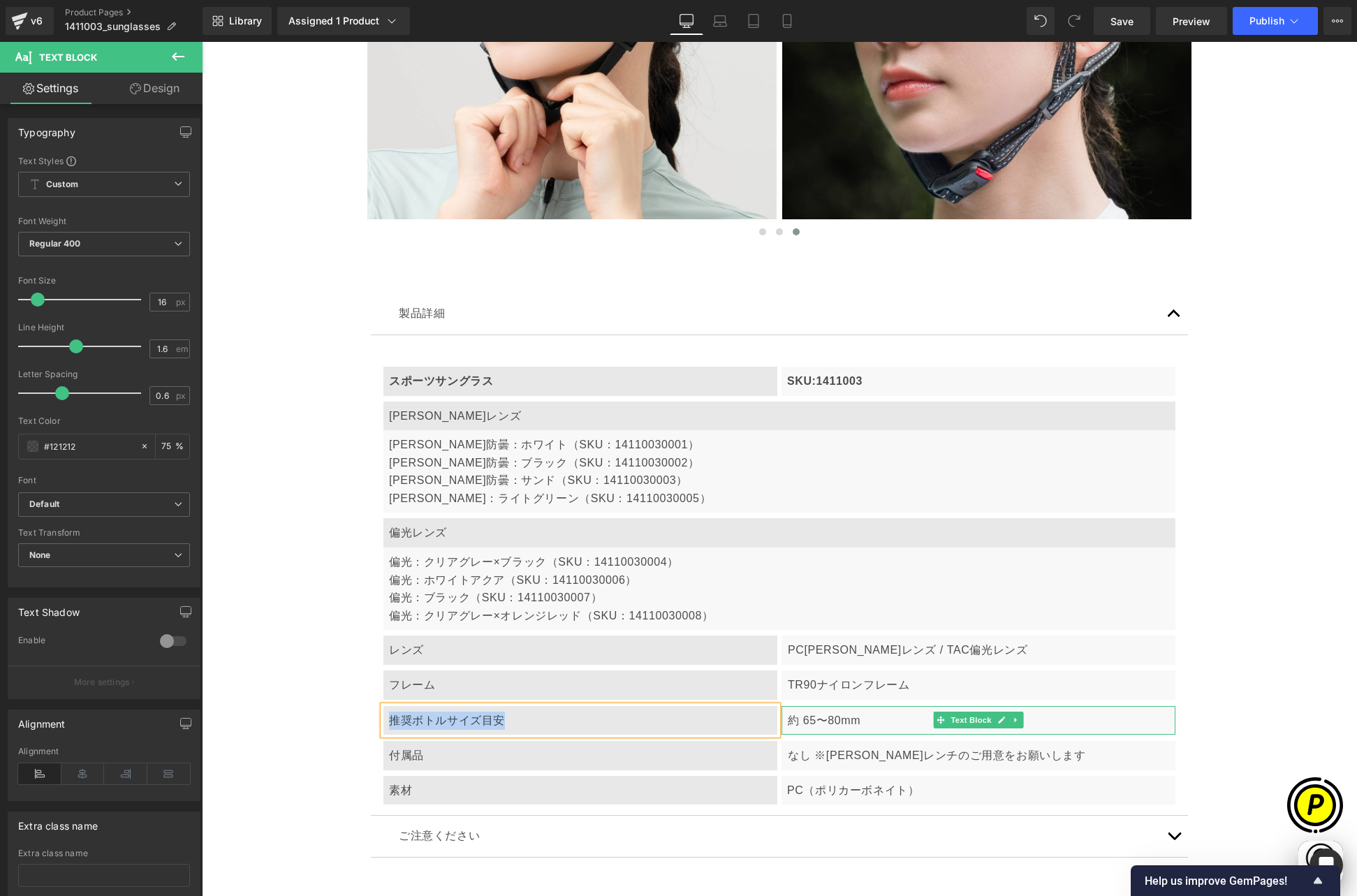
paste div
click at [832, 712] on p "約 65〜80mm" at bounding box center [978, 721] width 382 height 19
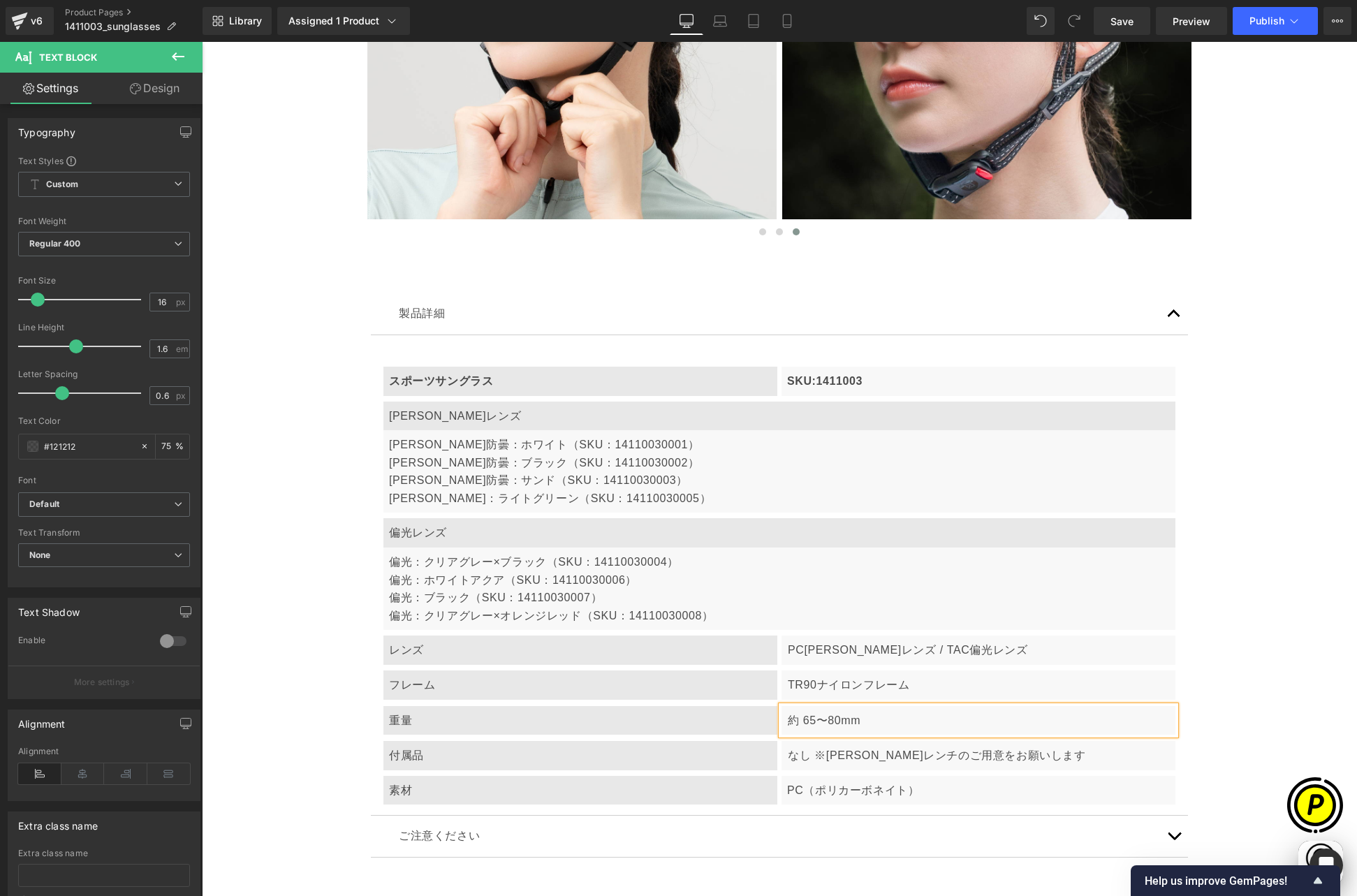
scroll to position [0, 544]
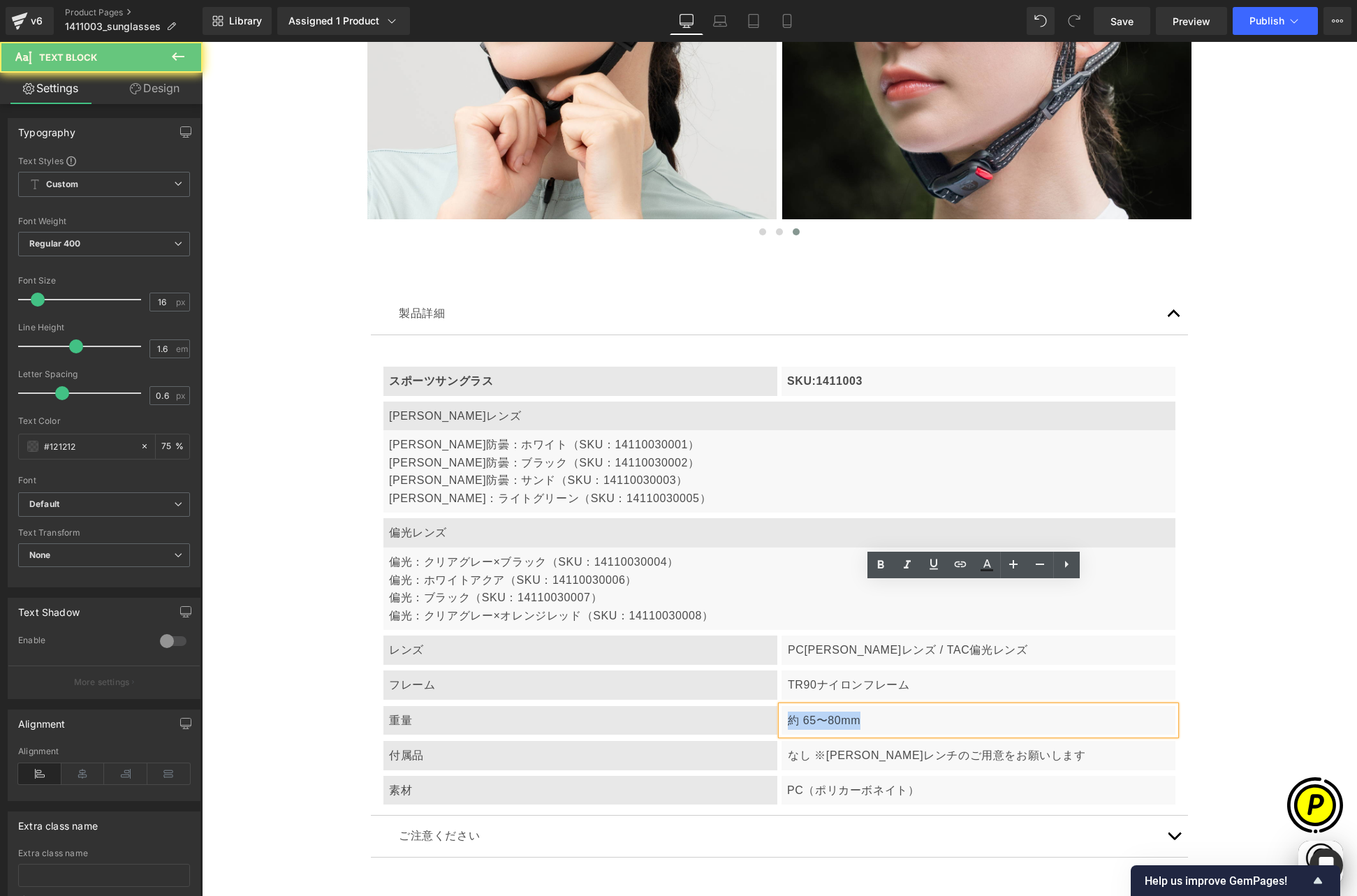
drag, startPoint x: 783, startPoint y: 600, endPoint x: 919, endPoint y: 605, distance: 136.1
click at [919, 712] on p "約 65〜80mm" at bounding box center [978, 721] width 382 height 19
paste div
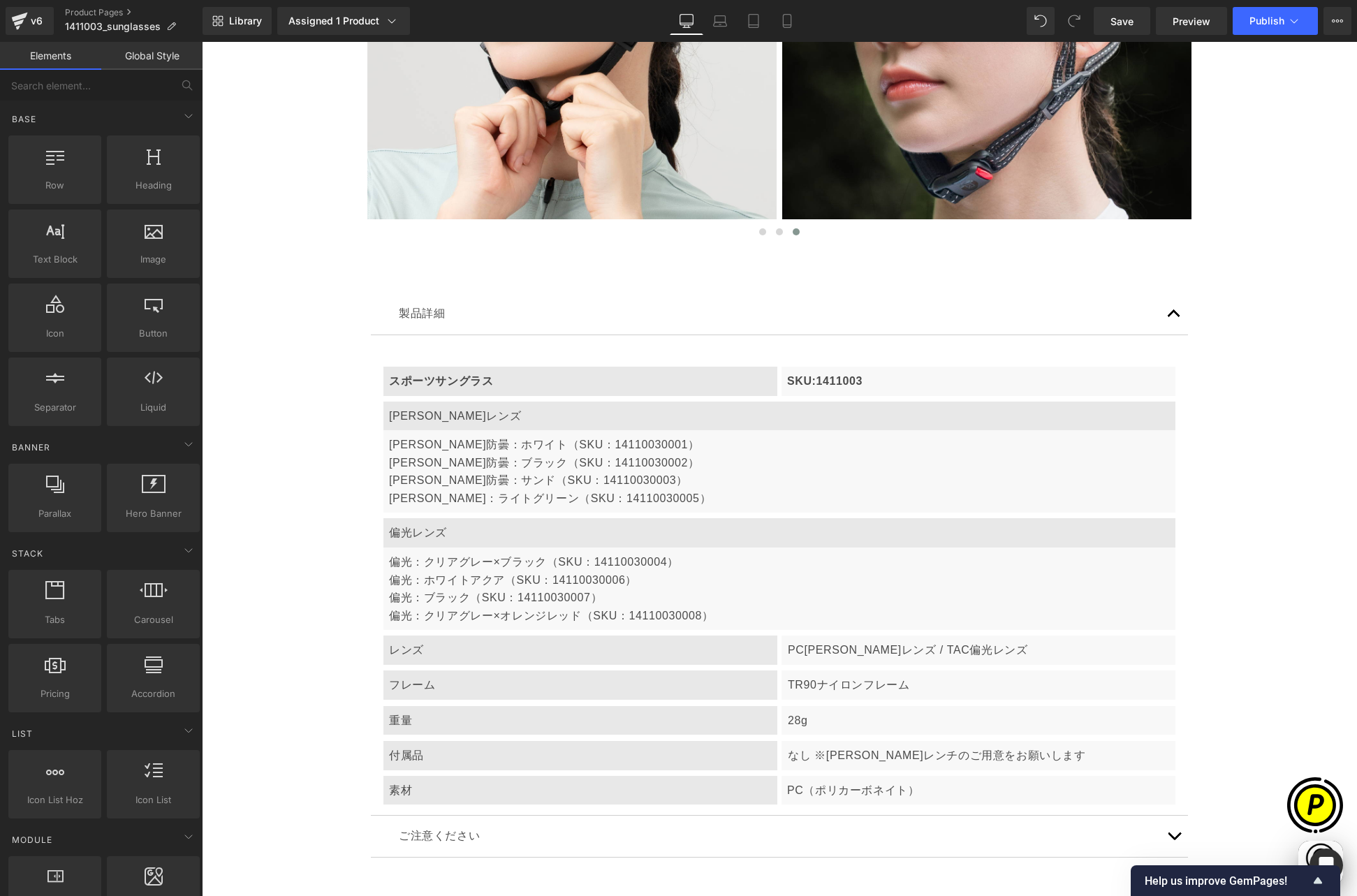
click at [442, 741] on div "付属品" at bounding box center [580, 756] width 394 height 30
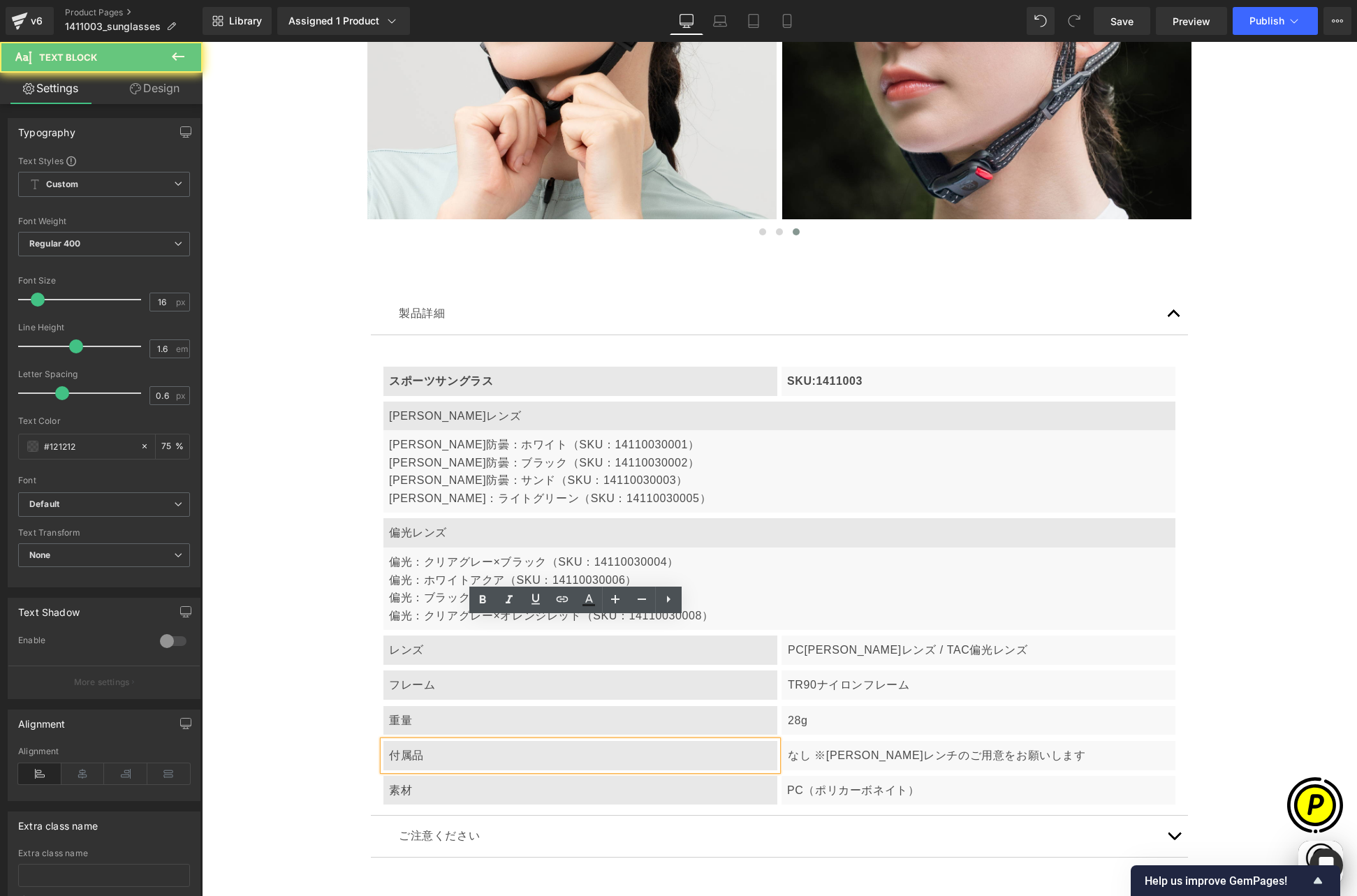
scroll to position [0, 817]
drag, startPoint x: 386, startPoint y: 632, endPoint x: 451, endPoint y: 635, distance: 65.1
click at [451, 741] on div "付属品" at bounding box center [580, 756] width 394 height 30
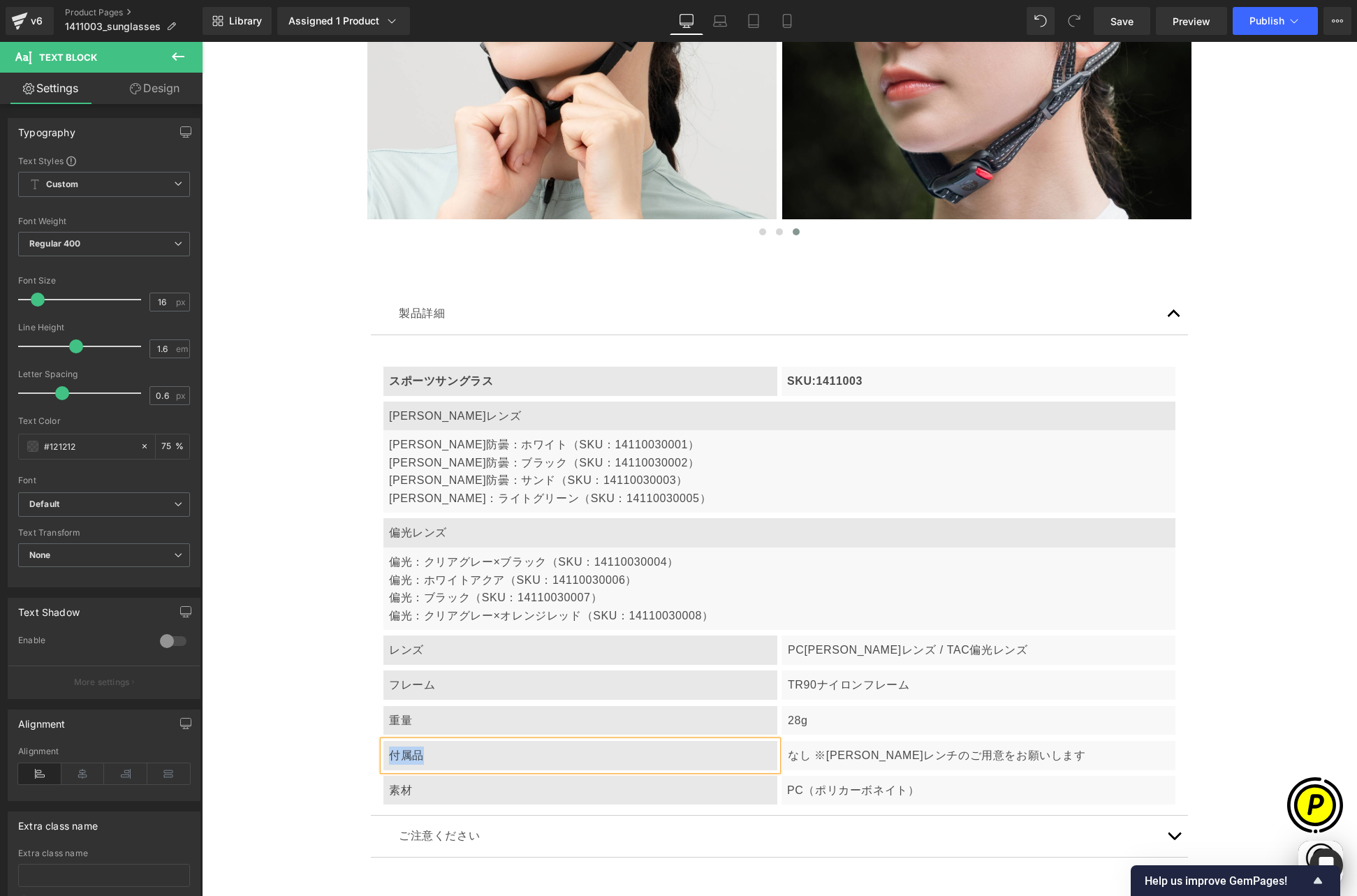
paste div
click at [814, 746] on p "なし ※[PERSON_NAME]レンチのご用意をお願いします" at bounding box center [978, 756] width 382 height 19
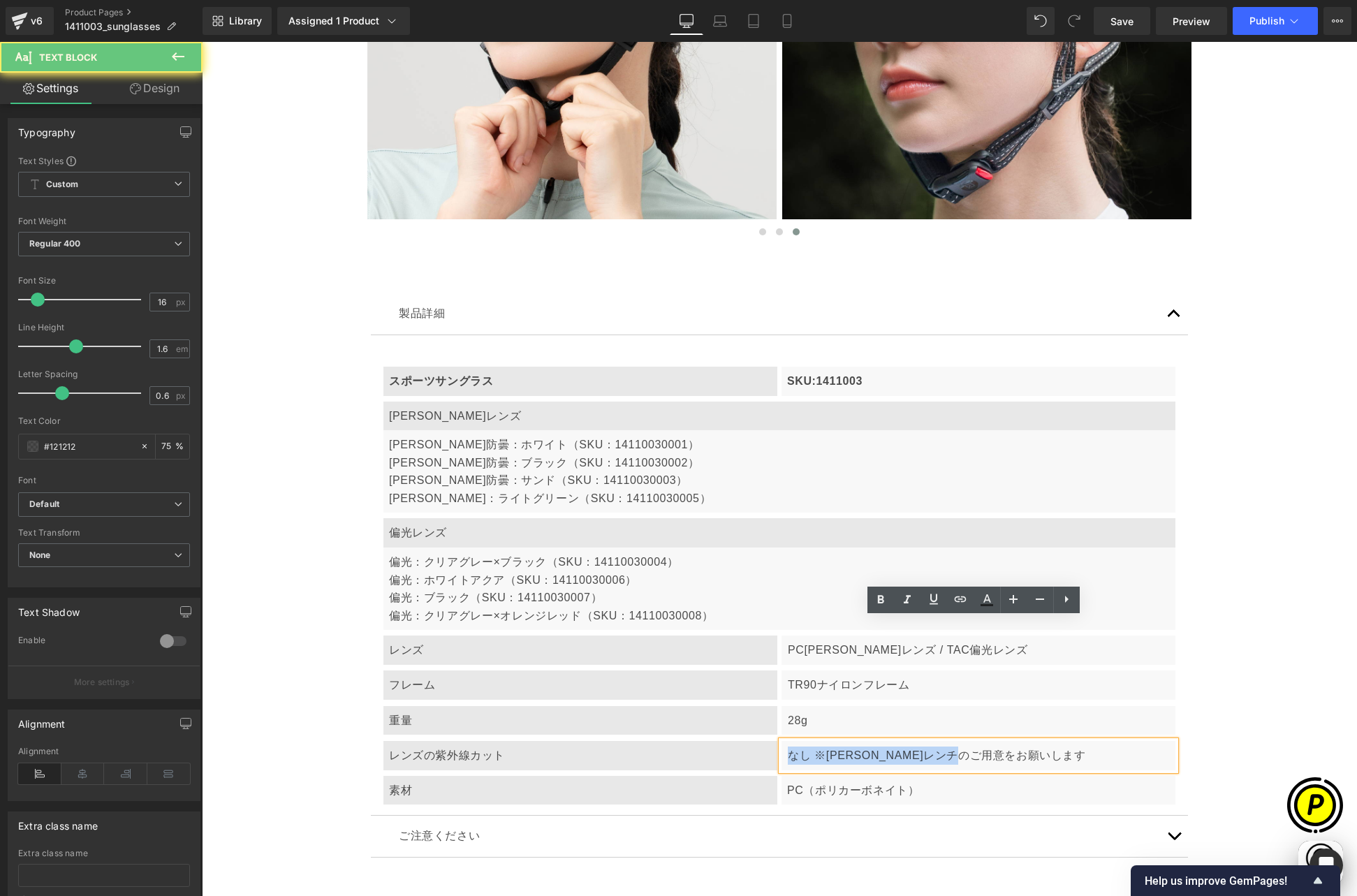
drag, startPoint x: 786, startPoint y: 635, endPoint x: 1064, endPoint y: 637, distance: 278.0
click at [1064, 746] on p "なし ※[PERSON_NAME]レンチのご用意をお願いします" at bounding box center [978, 756] width 382 height 19
paste div
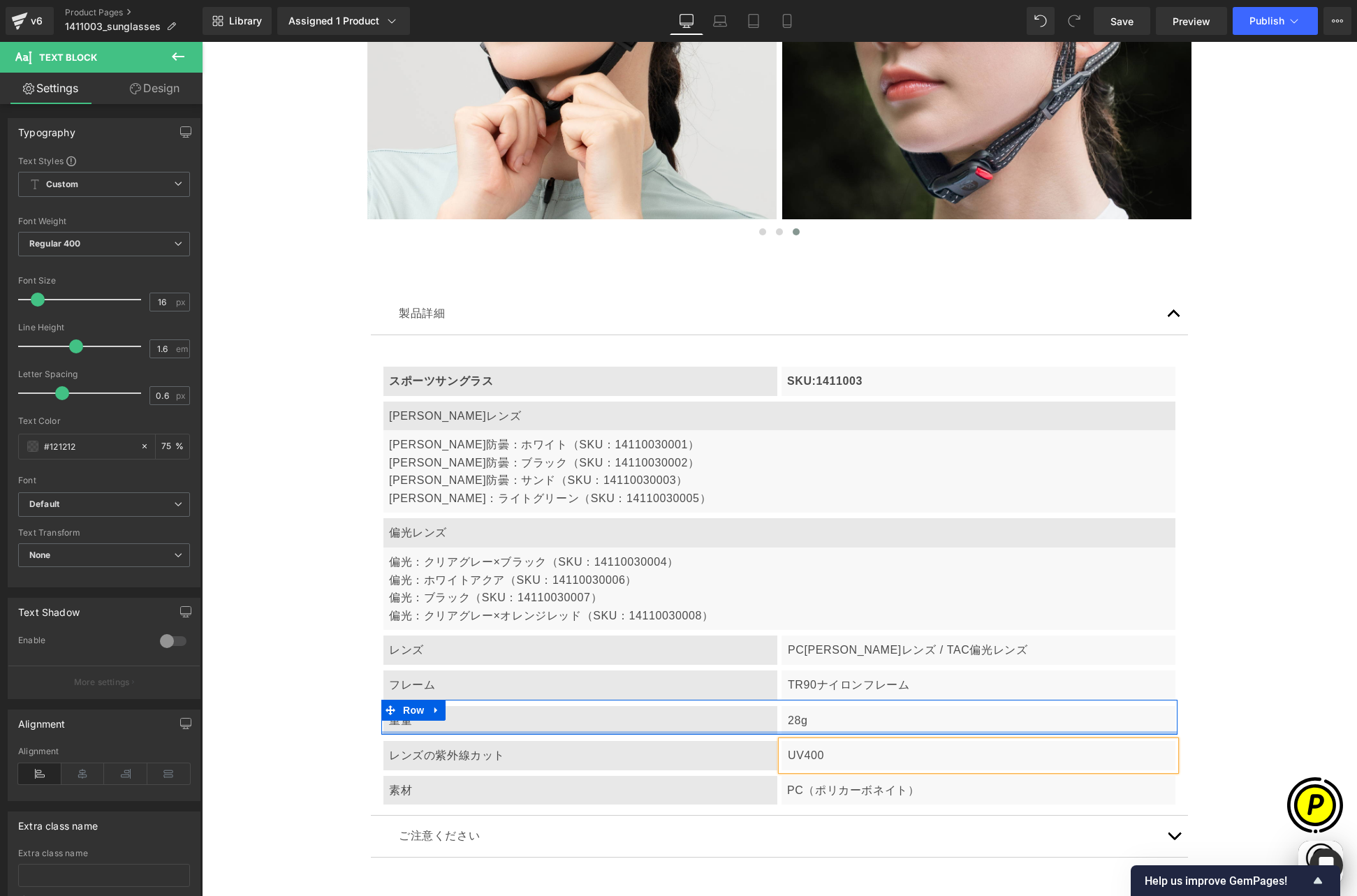
scroll to position [0, 0]
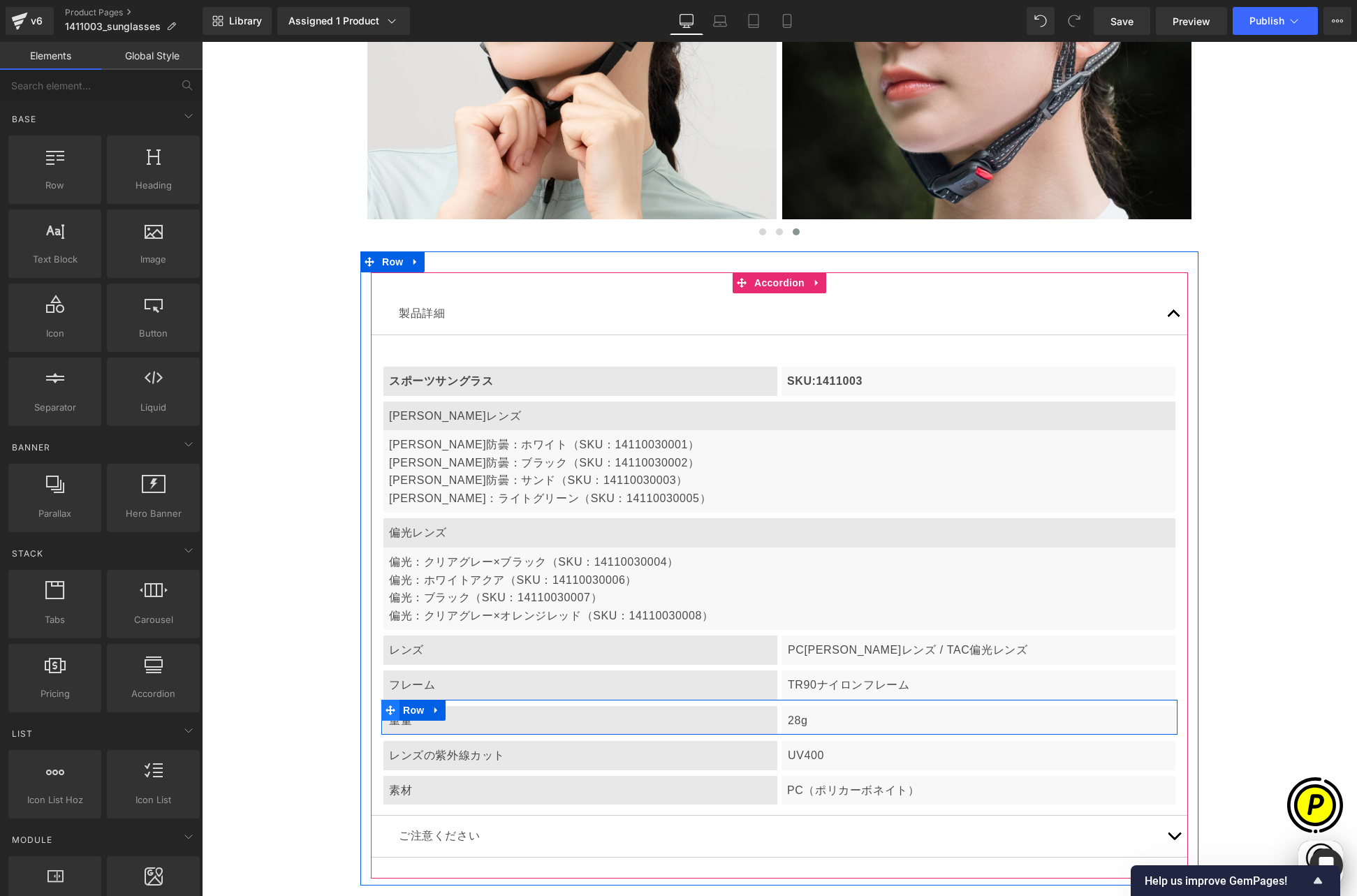
scroll to position [0, 273]
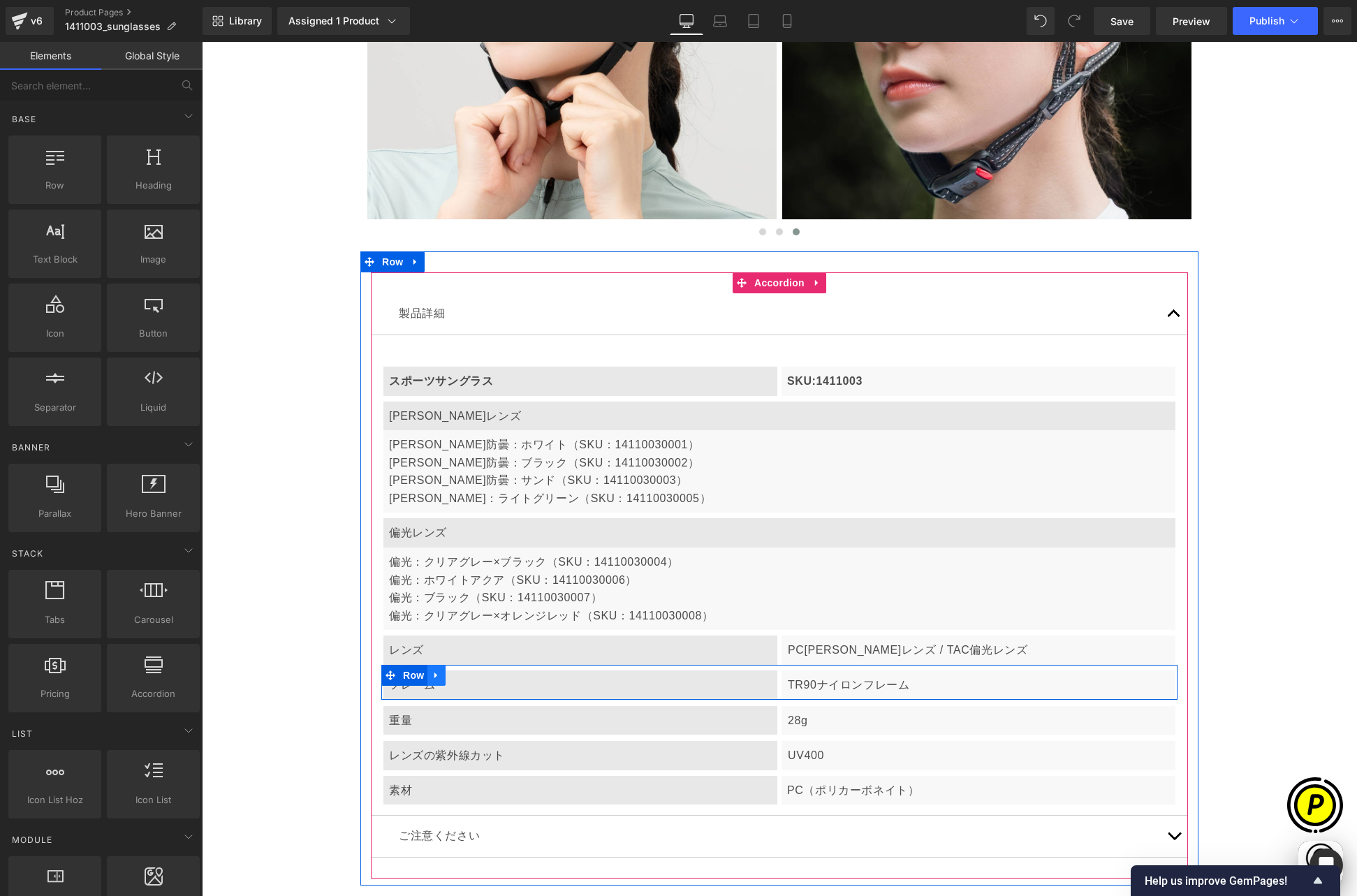
scroll to position [0, 544]
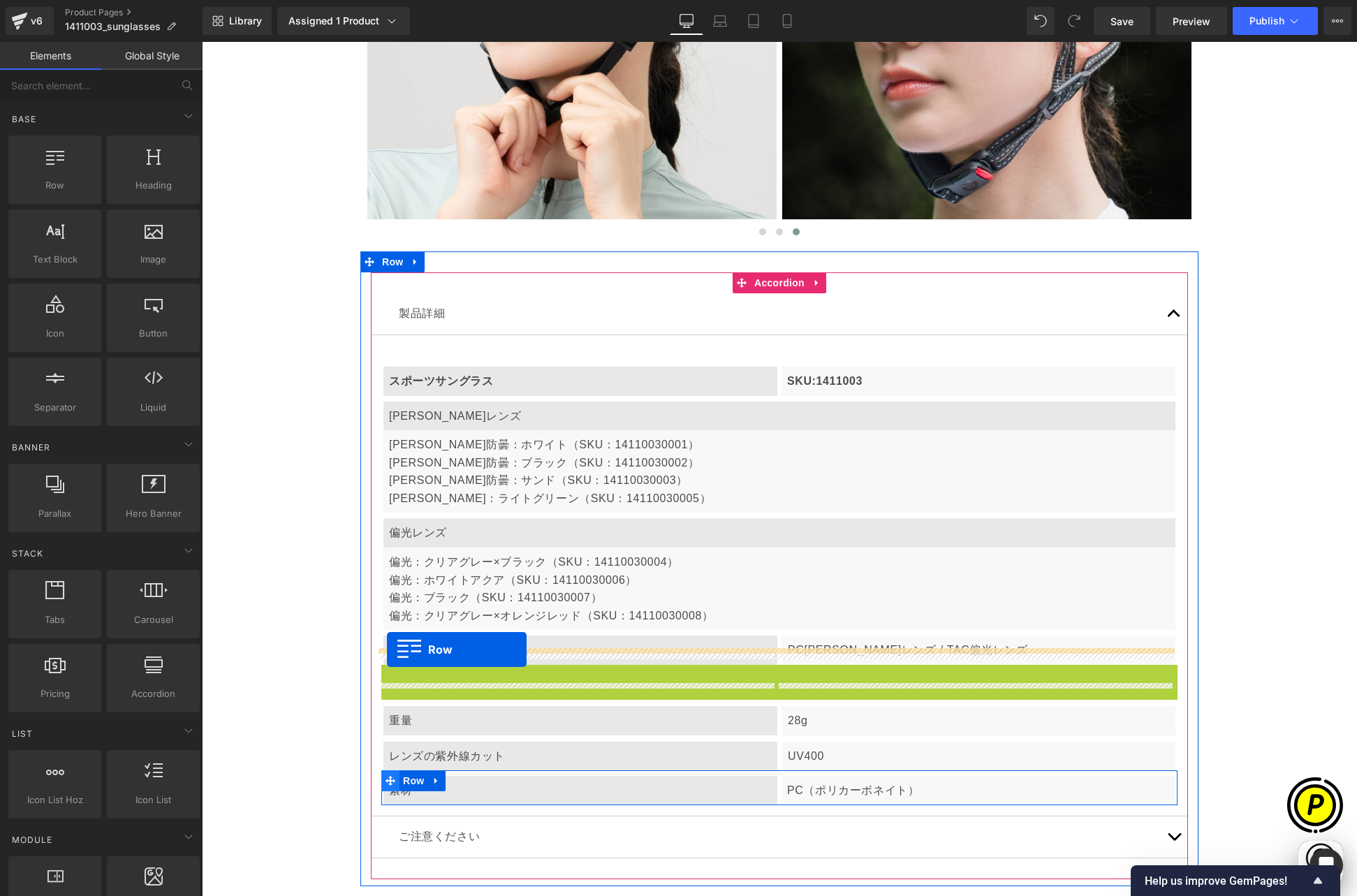
drag, startPoint x: 384, startPoint y: 553, endPoint x: 387, endPoint y: 649, distance: 96.0
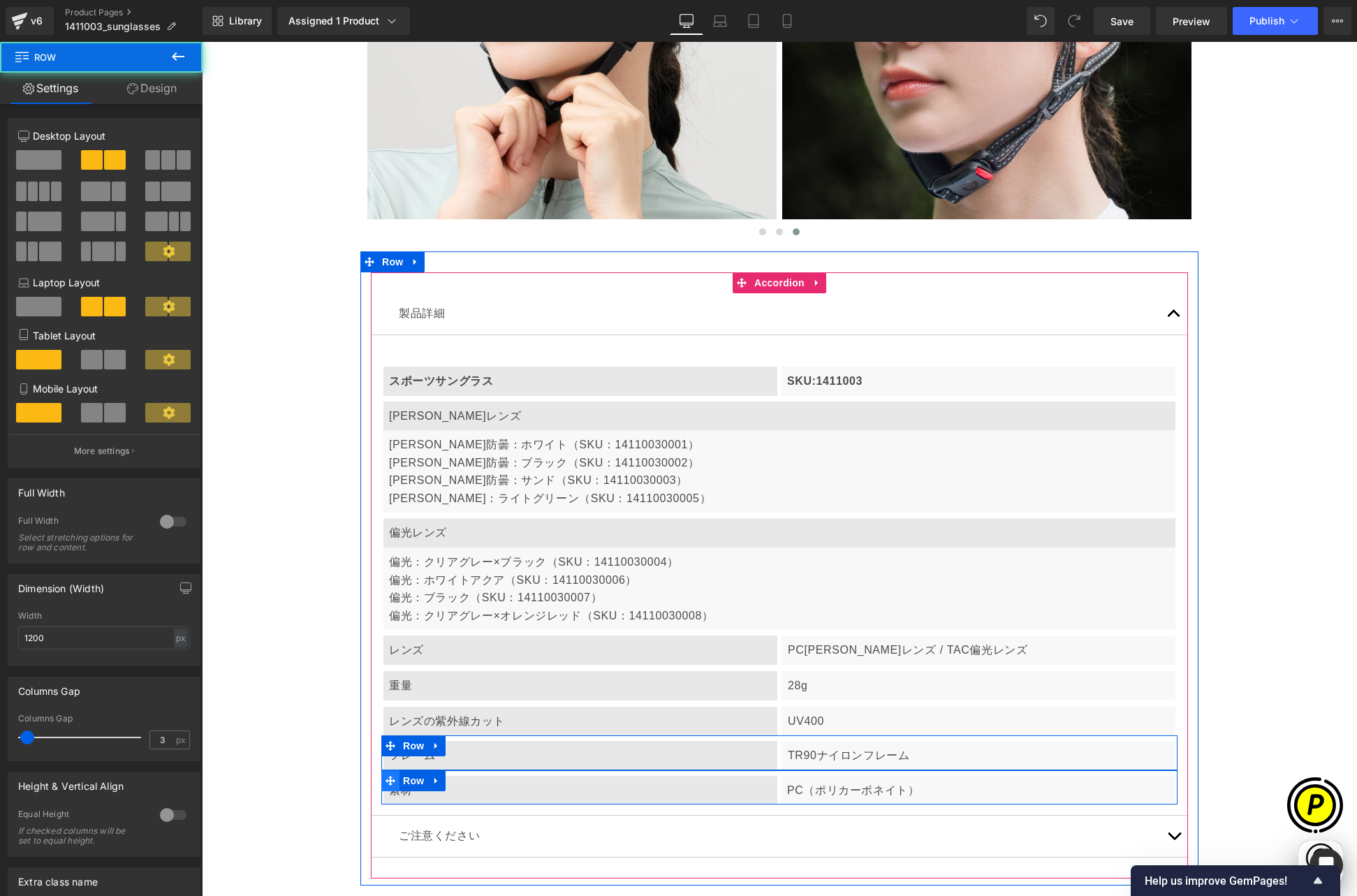
scroll to position [0, 817]
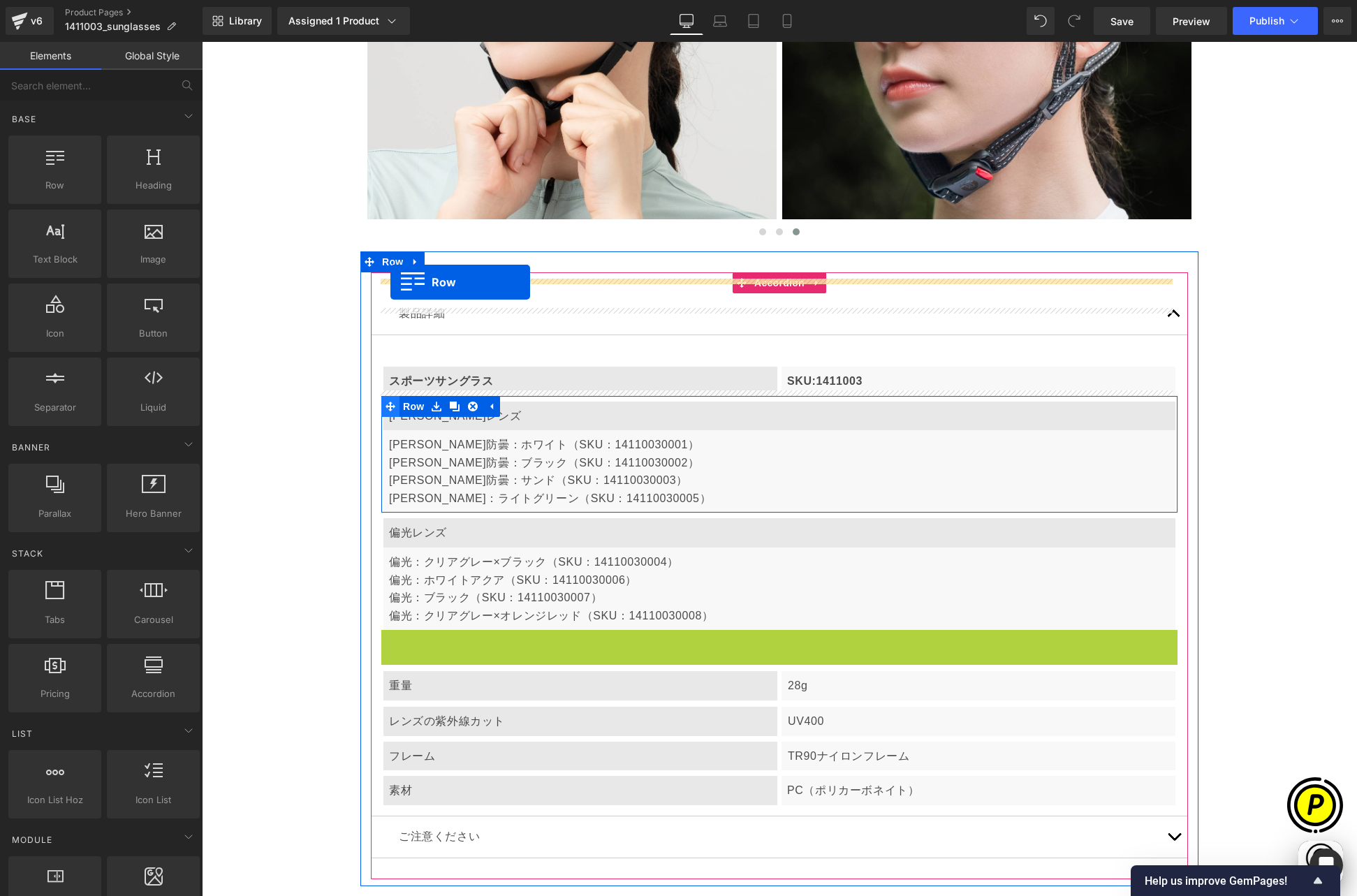
drag, startPoint x: 383, startPoint y: 519, endPoint x: 390, endPoint y: 281, distance: 238.1
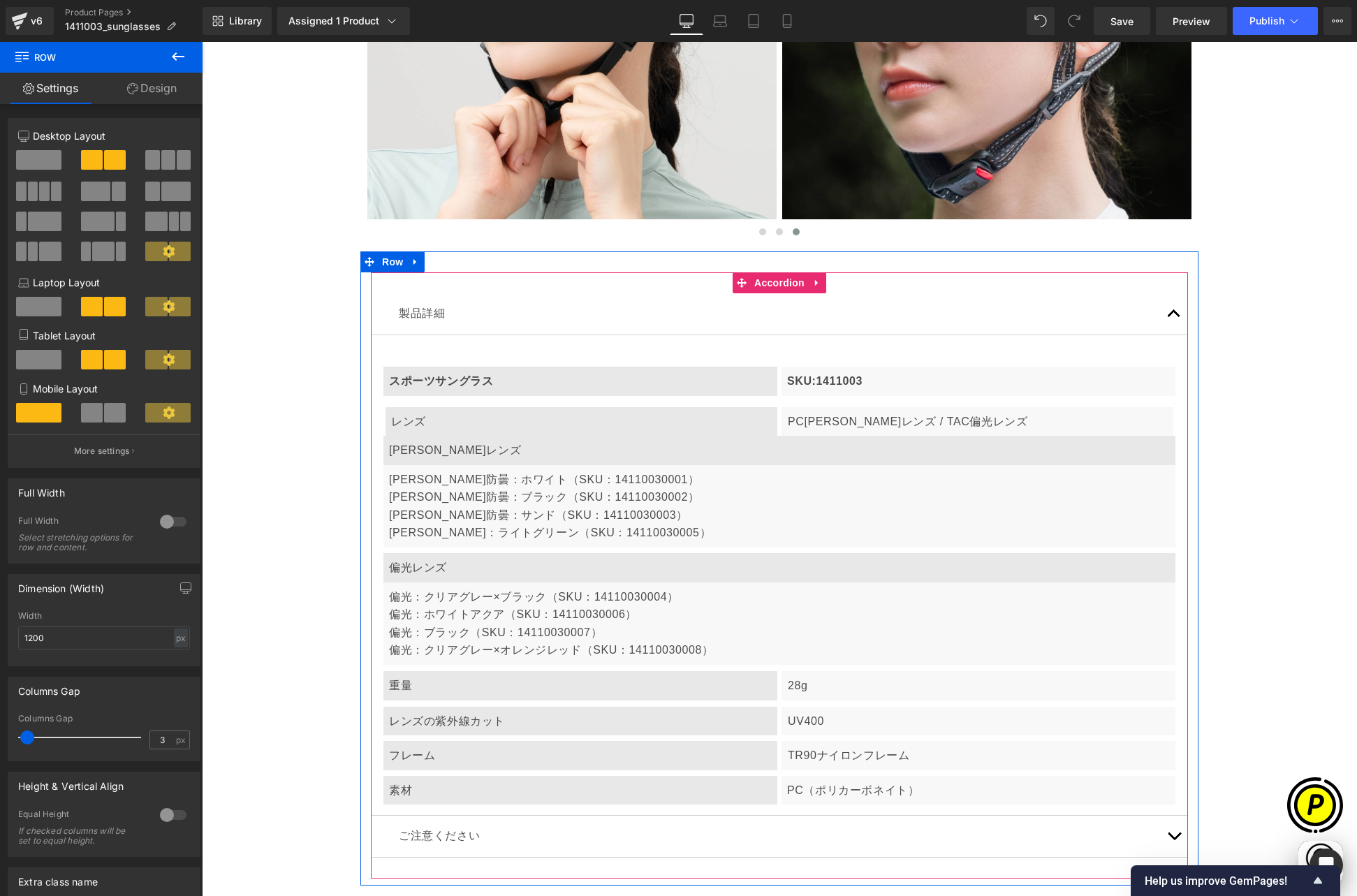
scroll to position [0, 0]
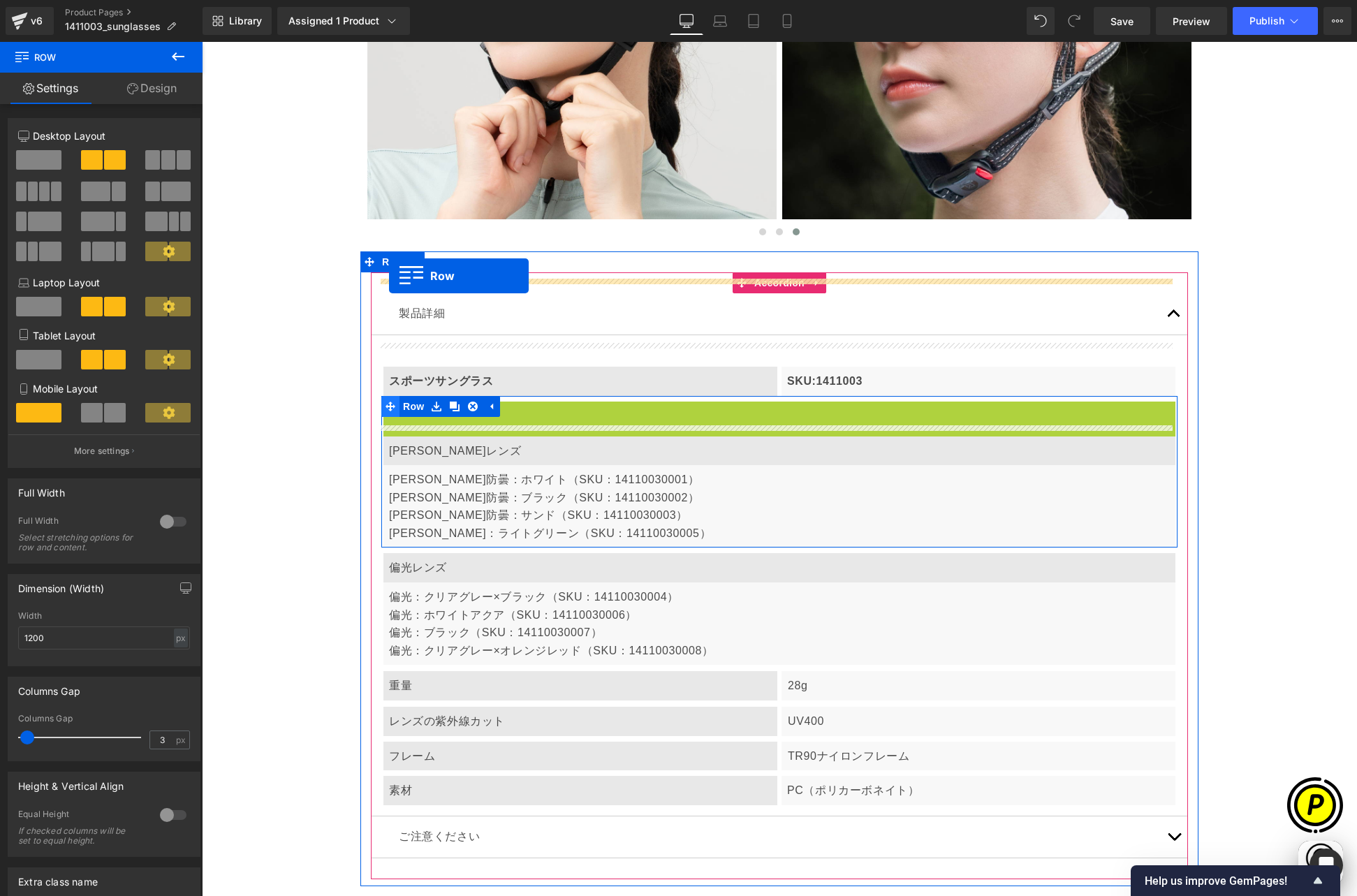
drag, startPoint x: 385, startPoint y: 298, endPoint x: 389, endPoint y: 275, distance: 23.3
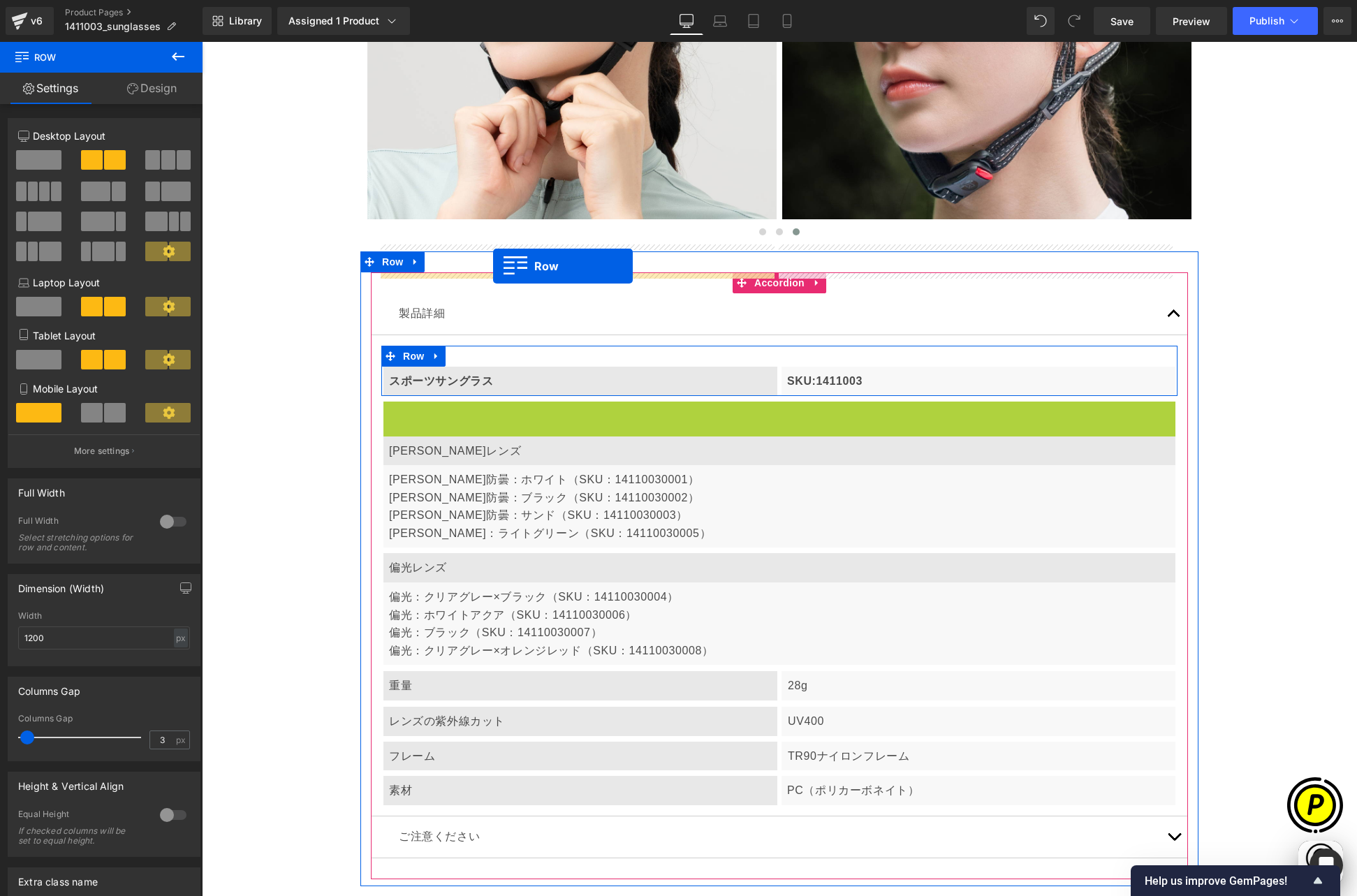
scroll to position [0, 544]
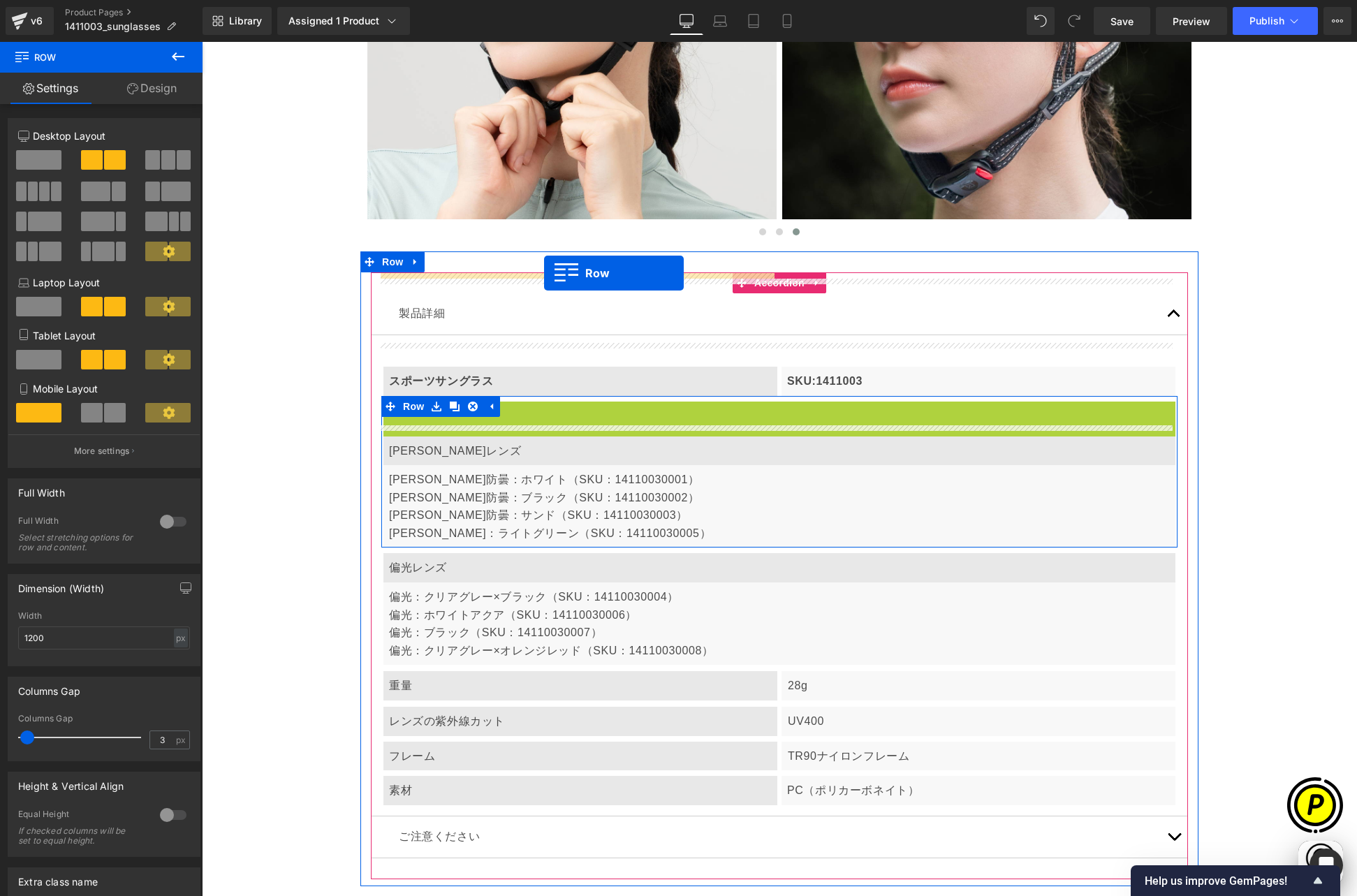
drag, startPoint x: 387, startPoint y: 297, endPoint x: 544, endPoint y: 273, distance: 158.8
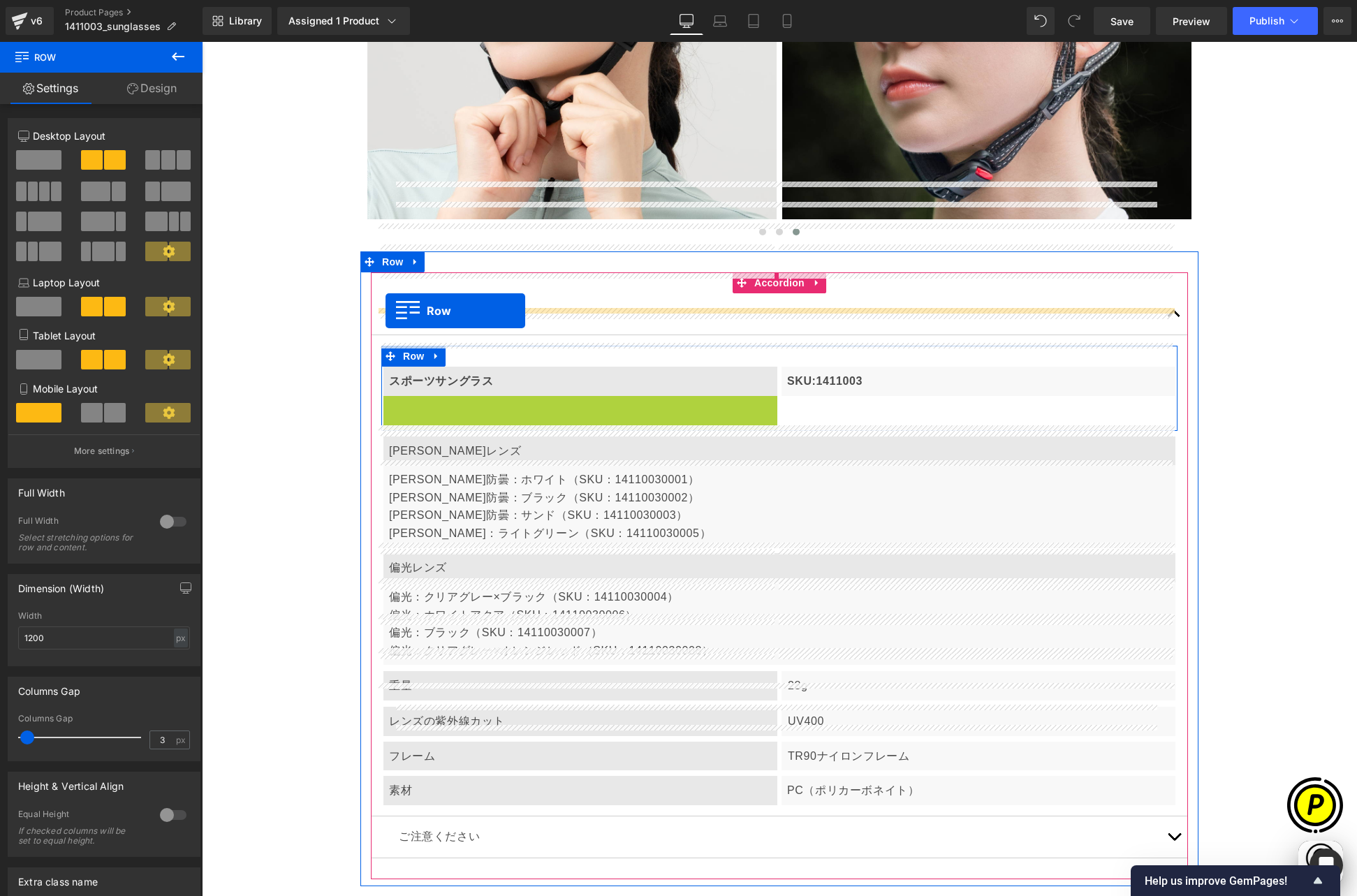
scroll to position [0, 817]
drag, startPoint x: 387, startPoint y: 287, endPoint x: 388, endPoint y: 307, distance: 20.0
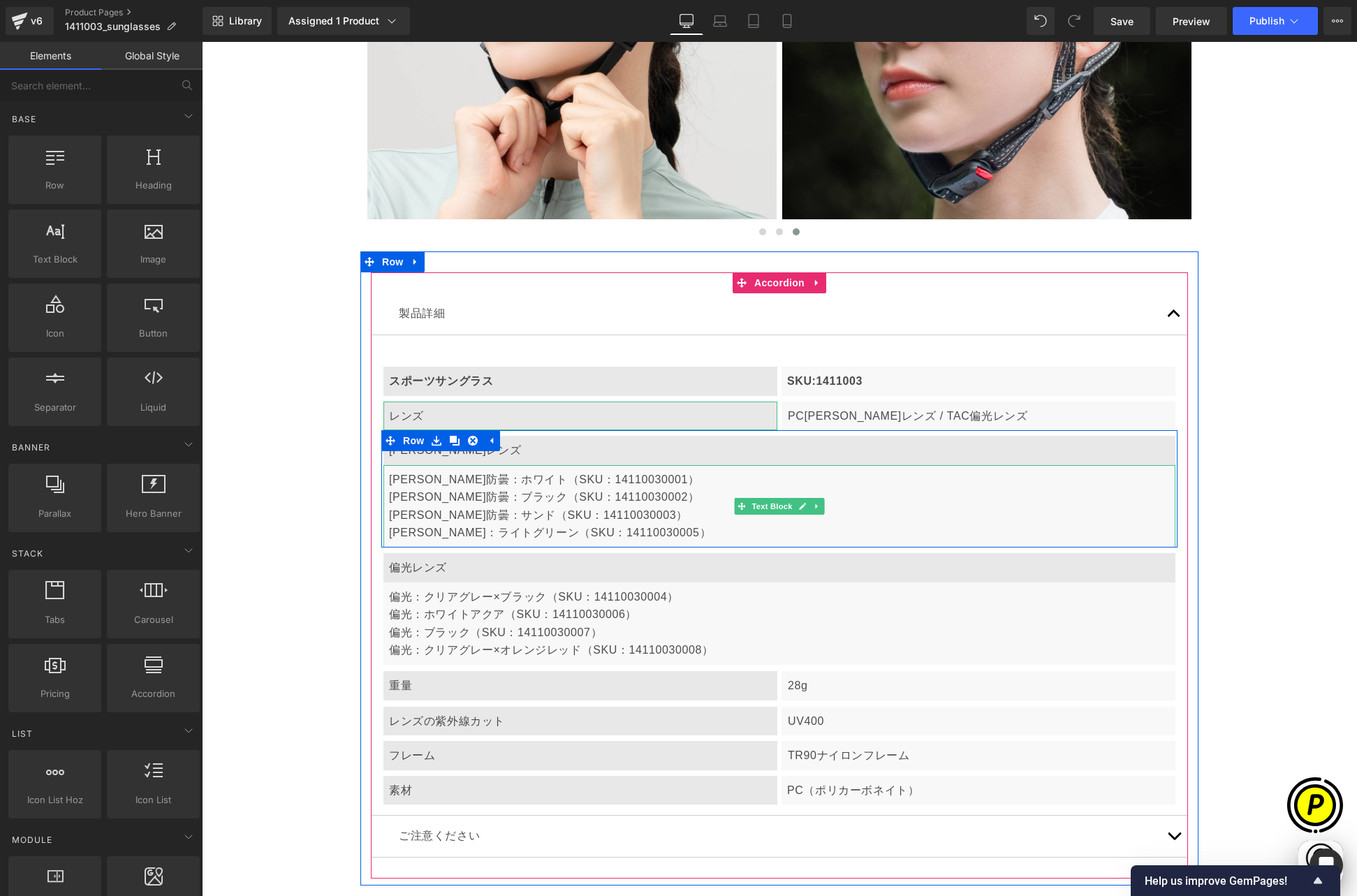
scroll to position [0, 0]
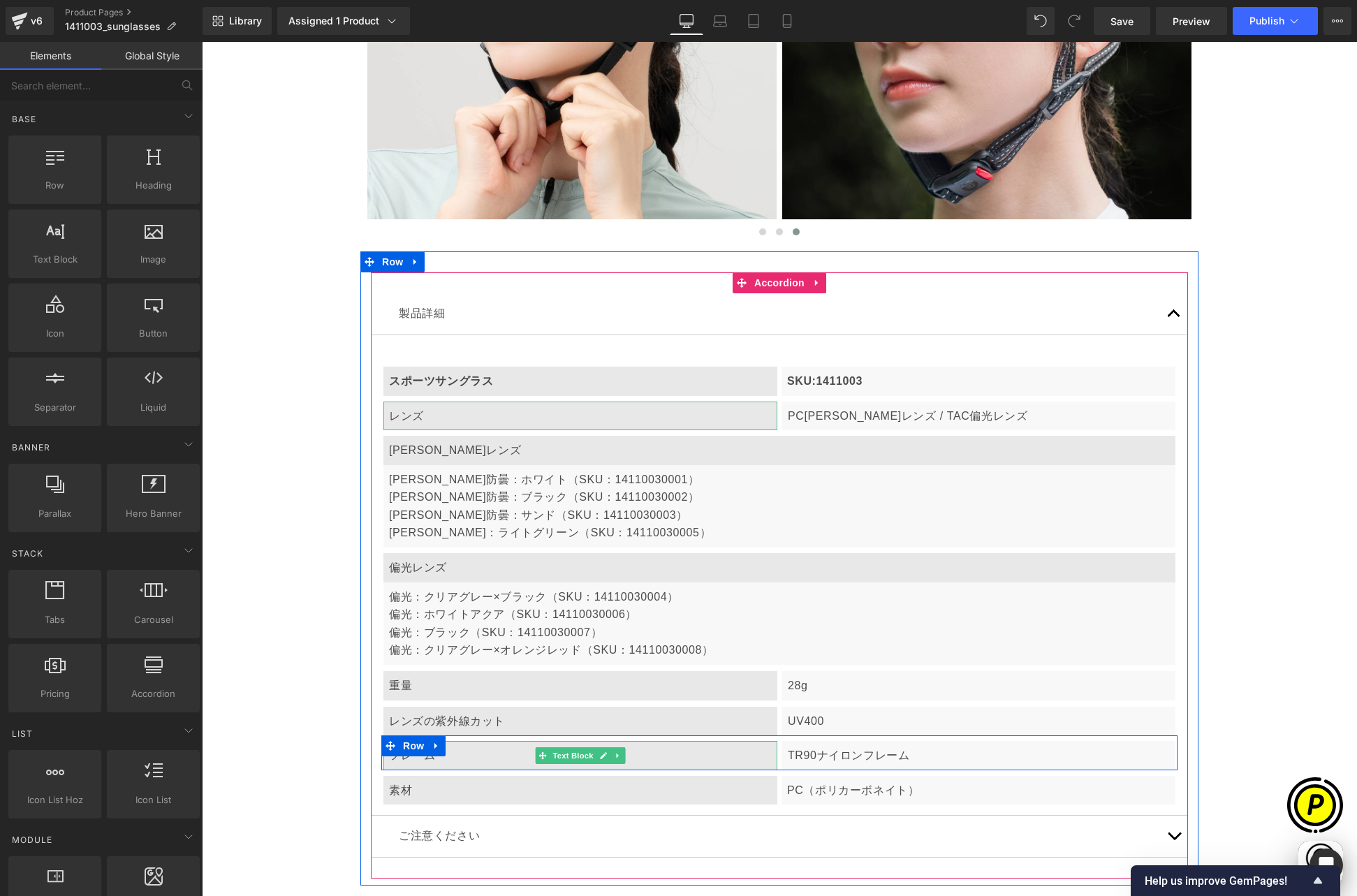
click at [472, 741] on div "フレーム" at bounding box center [580, 756] width 394 height 30
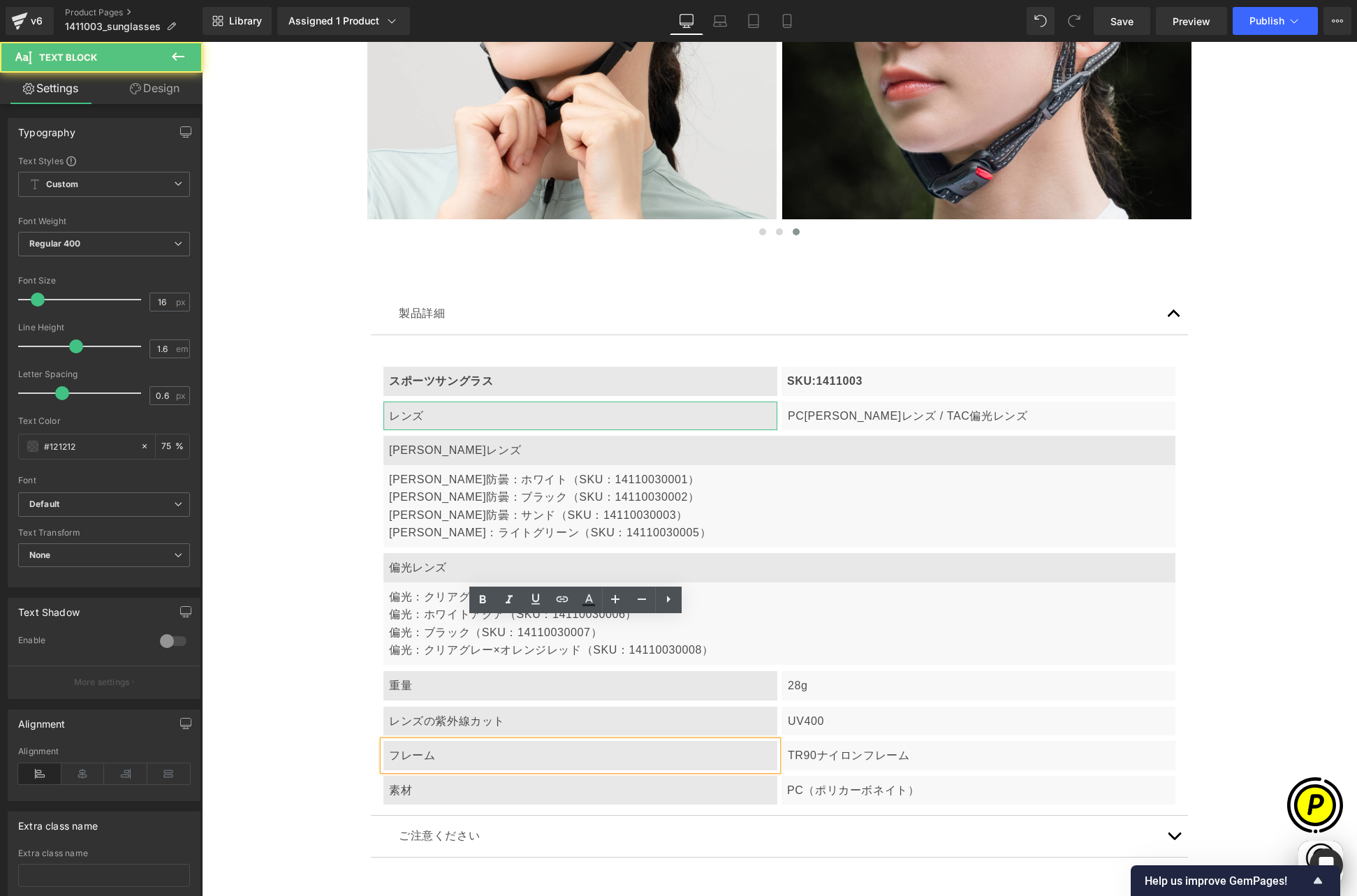
scroll to position [0, 273]
click at [437, 741] on div "フレーム" at bounding box center [580, 756] width 394 height 30
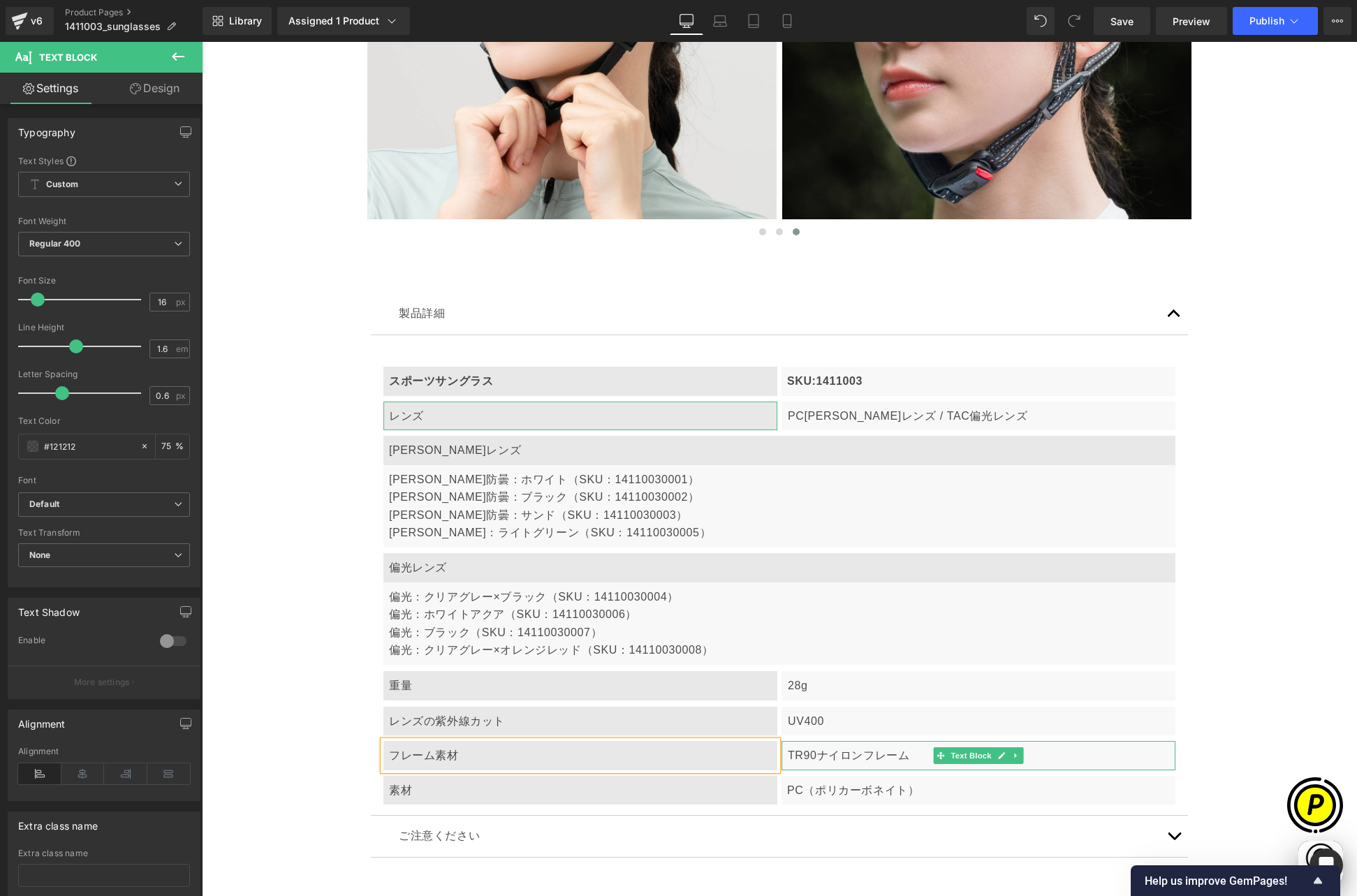
click at [829, 746] on p "TR90ナイロンフレーム" at bounding box center [978, 756] width 382 height 19
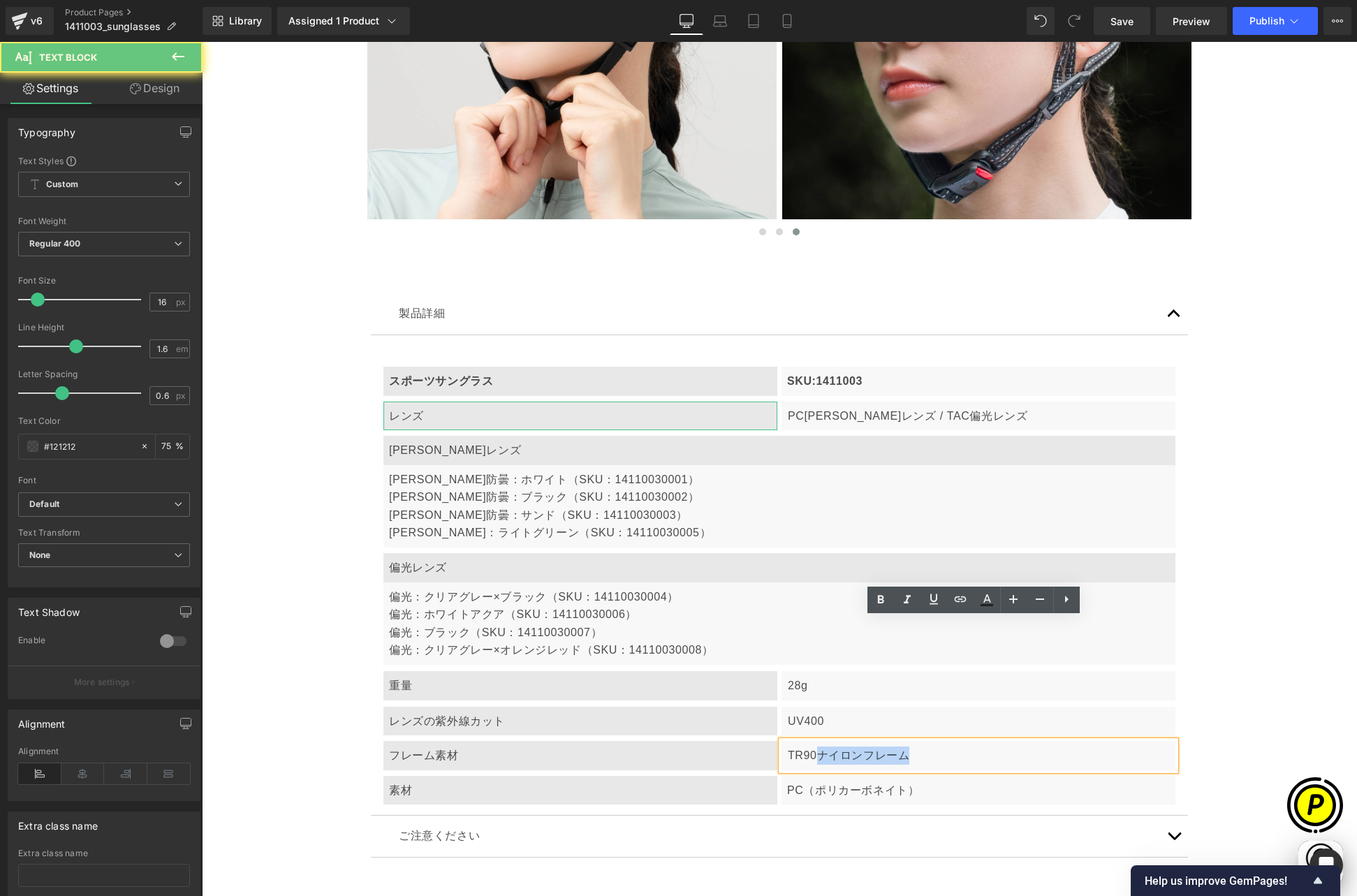
drag, startPoint x: 812, startPoint y: 633, endPoint x: 941, endPoint y: 636, distance: 129.0
click at [941, 746] on p "TR90ナイロンフレーム" at bounding box center [978, 756] width 382 height 19
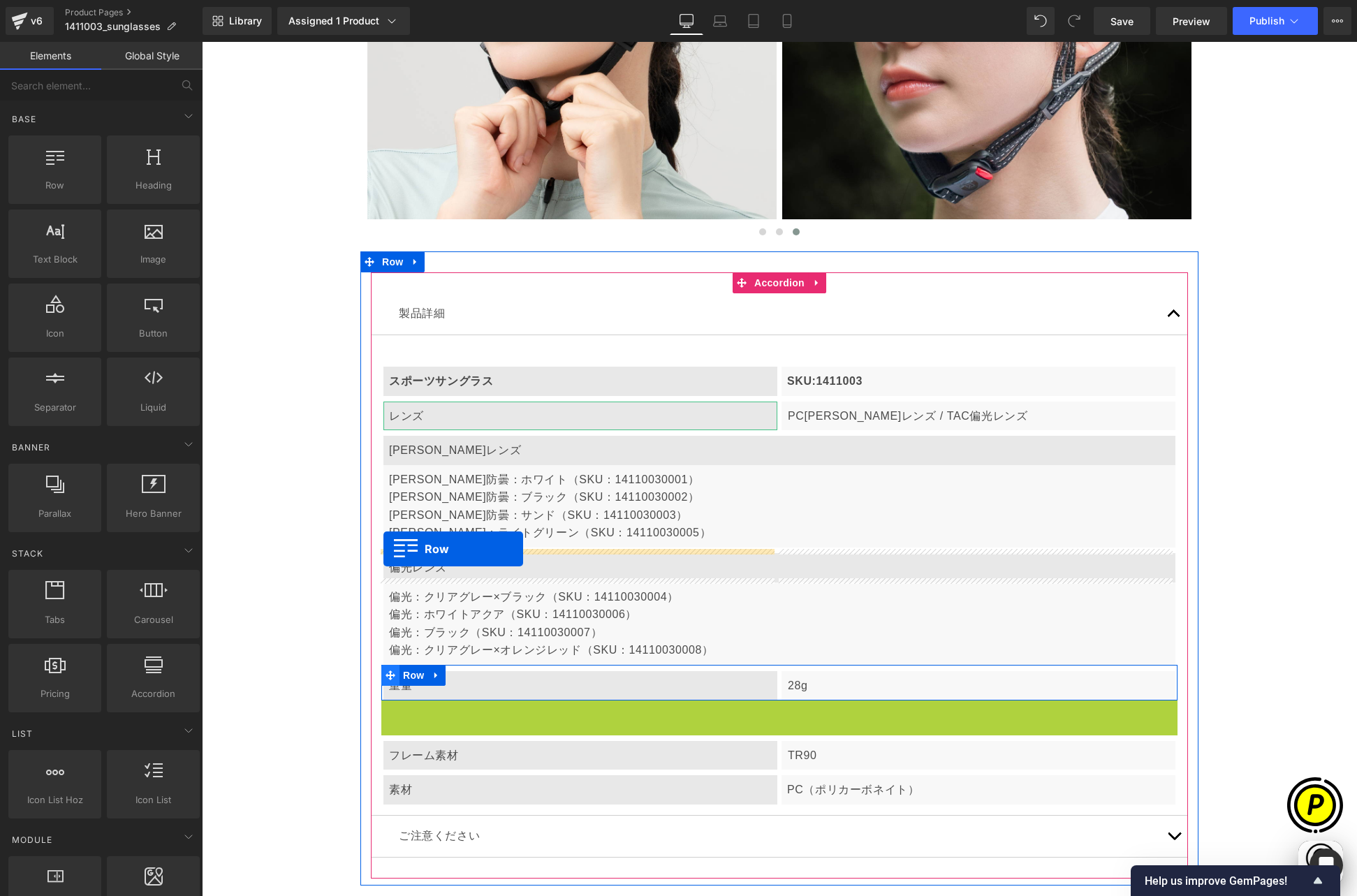
scroll to position [0, 544]
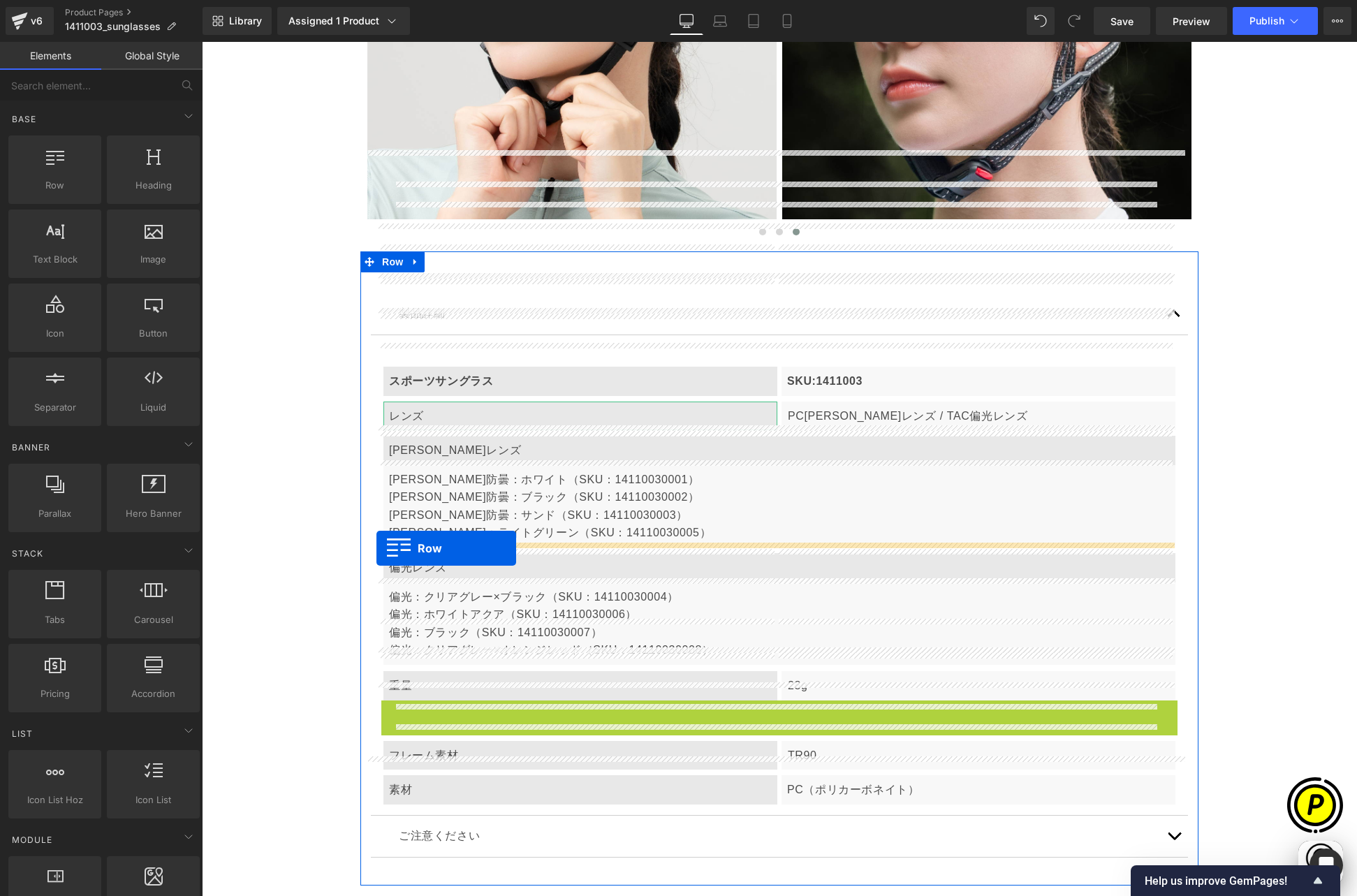
drag, startPoint x: 383, startPoint y: 589, endPoint x: 376, endPoint y: 547, distance: 42.6
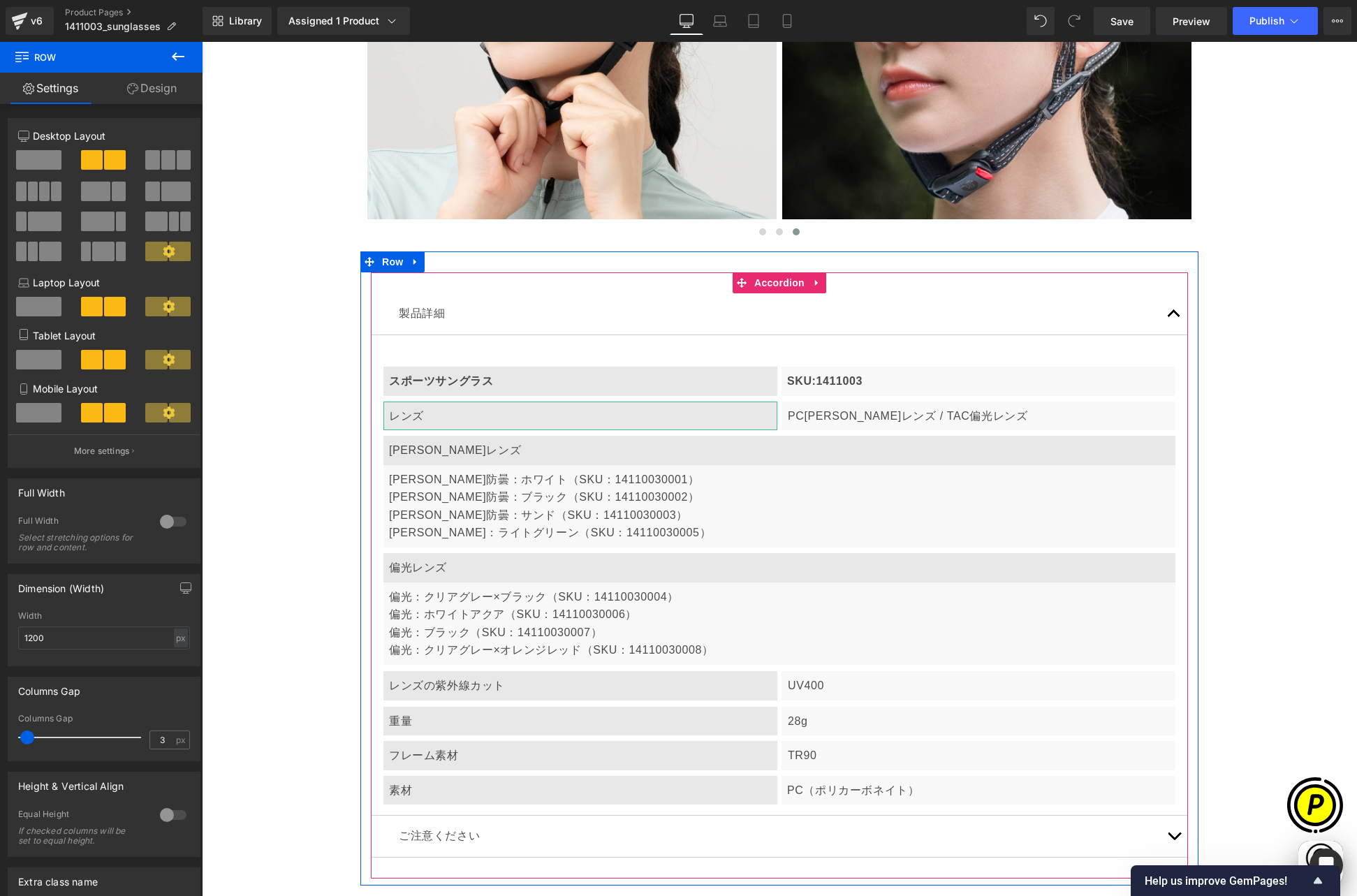
scroll to position [0, 0]
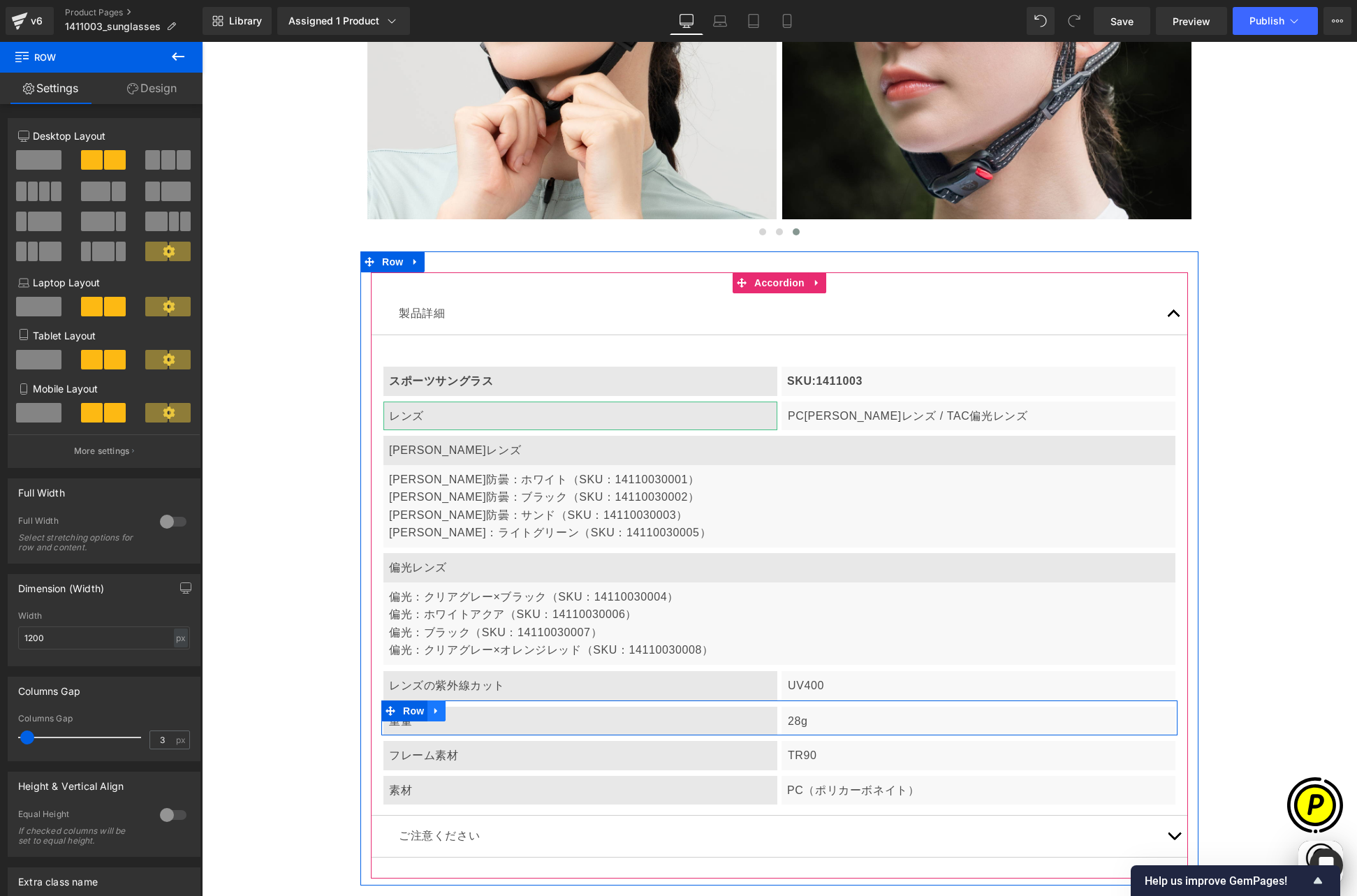
click at [433, 705] on icon at bounding box center [437, 710] width 10 height 10
click at [451, 706] on icon at bounding box center [454, 711] width 10 height 10
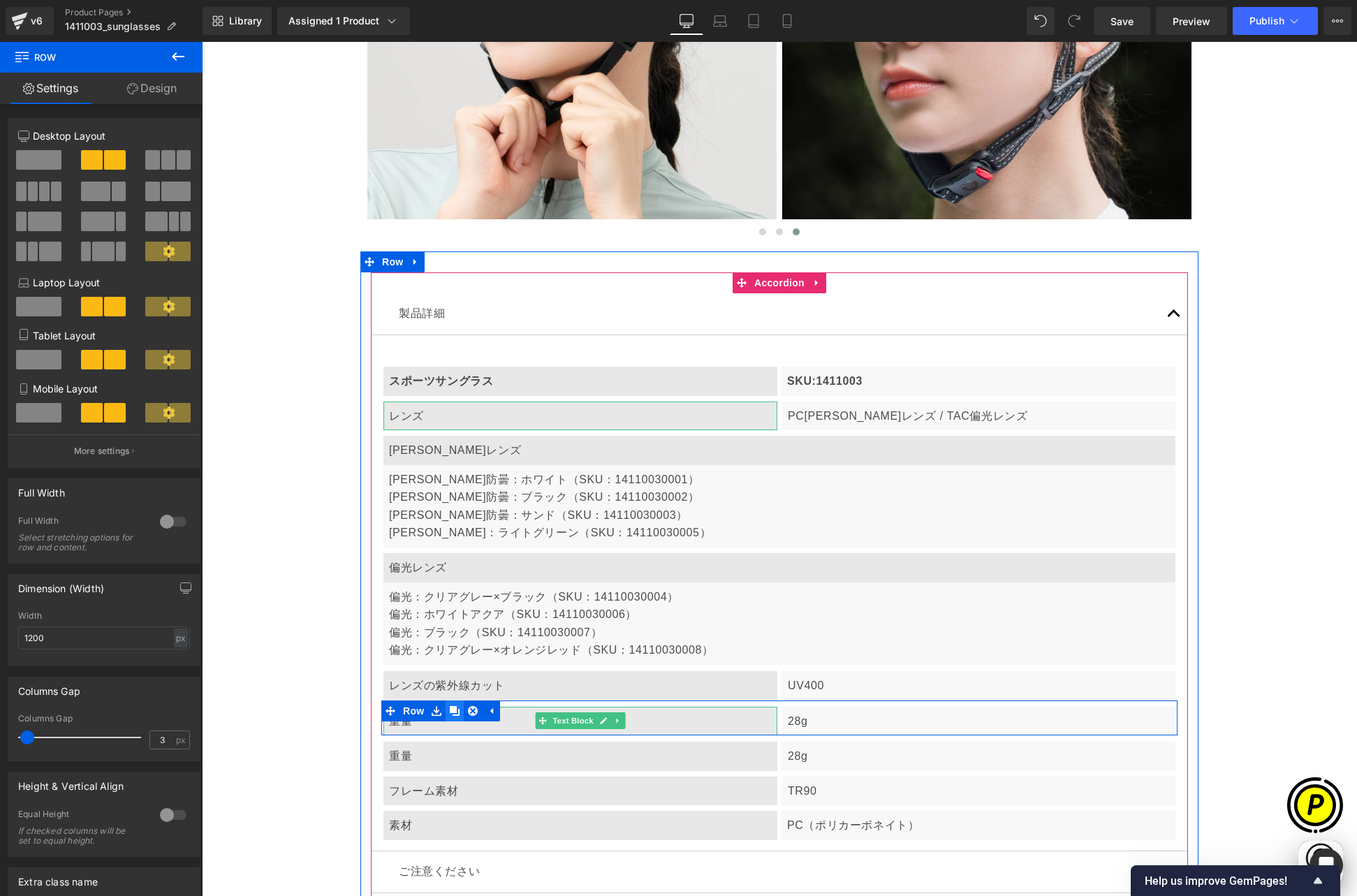
scroll to position [0, 544]
click at [446, 701] on link at bounding box center [455, 711] width 19 height 21
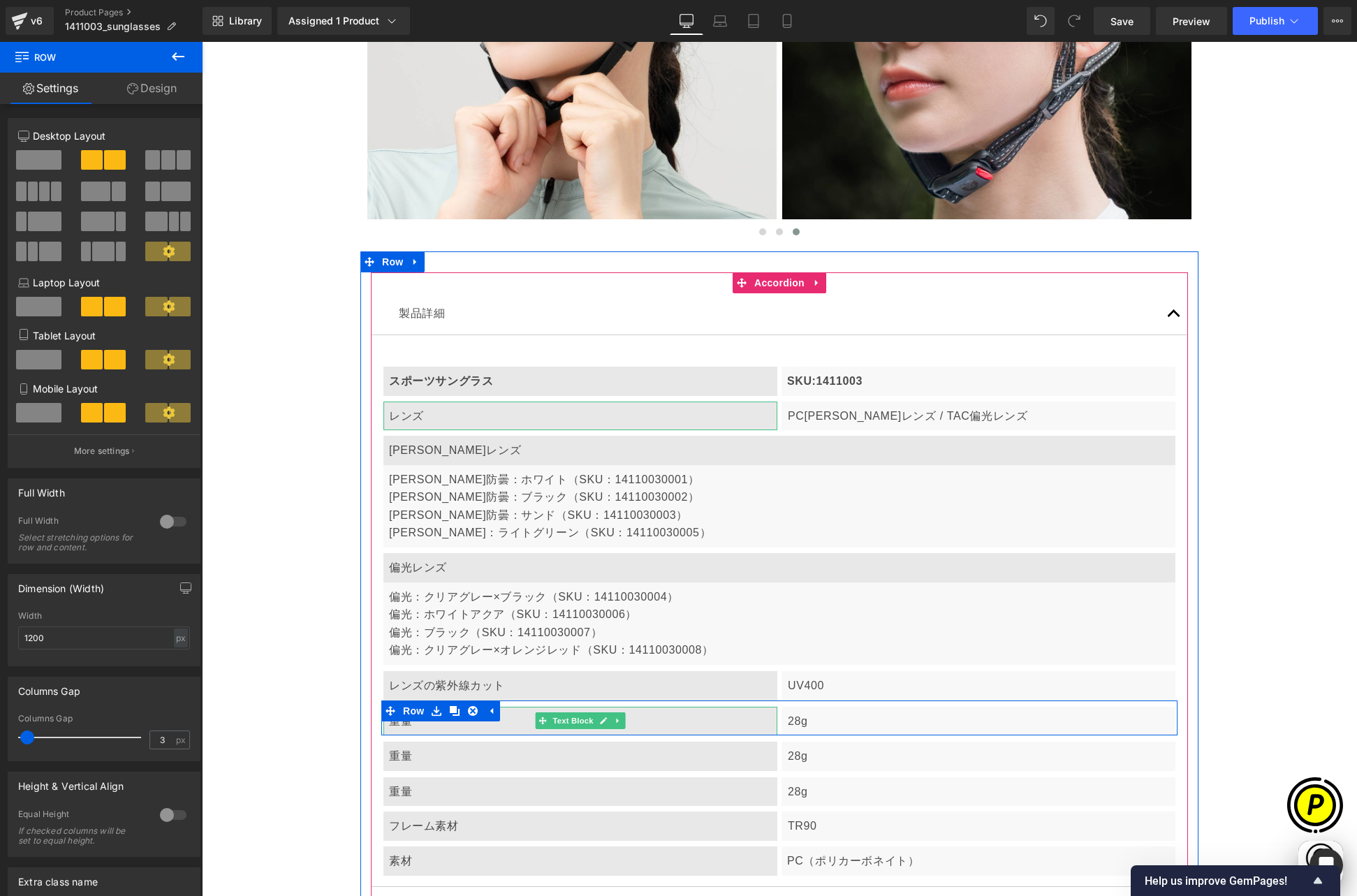
click at [429, 706] on div "重量" at bounding box center [580, 721] width 394 height 30
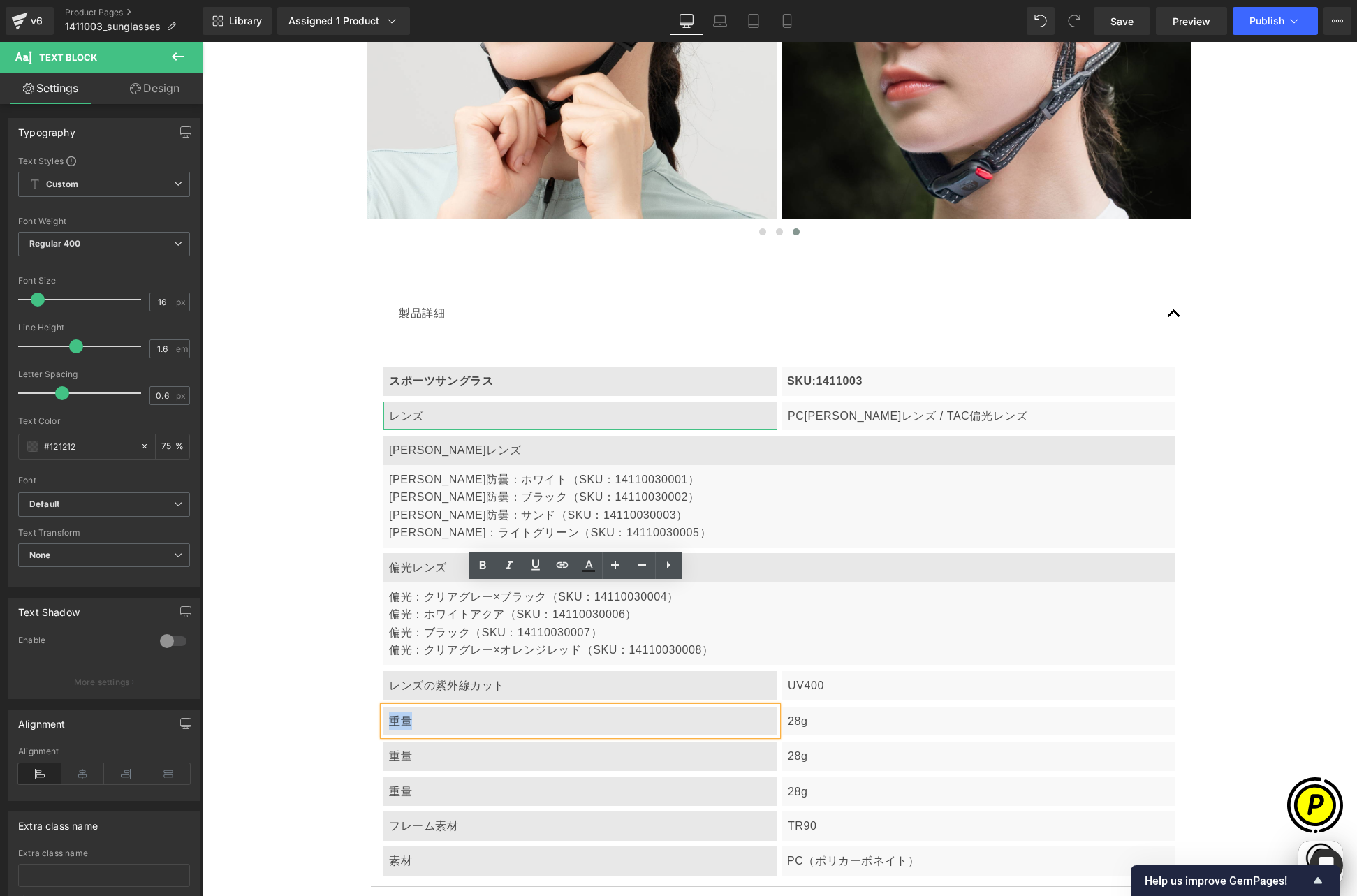
drag, startPoint x: 384, startPoint y: 598, endPoint x: 435, endPoint y: 602, distance: 51.2
click at [435, 706] on div "重量" at bounding box center [580, 721] width 394 height 30
click at [819, 712] on p "28g" at bounding box center [978, 721] width 382 height 19
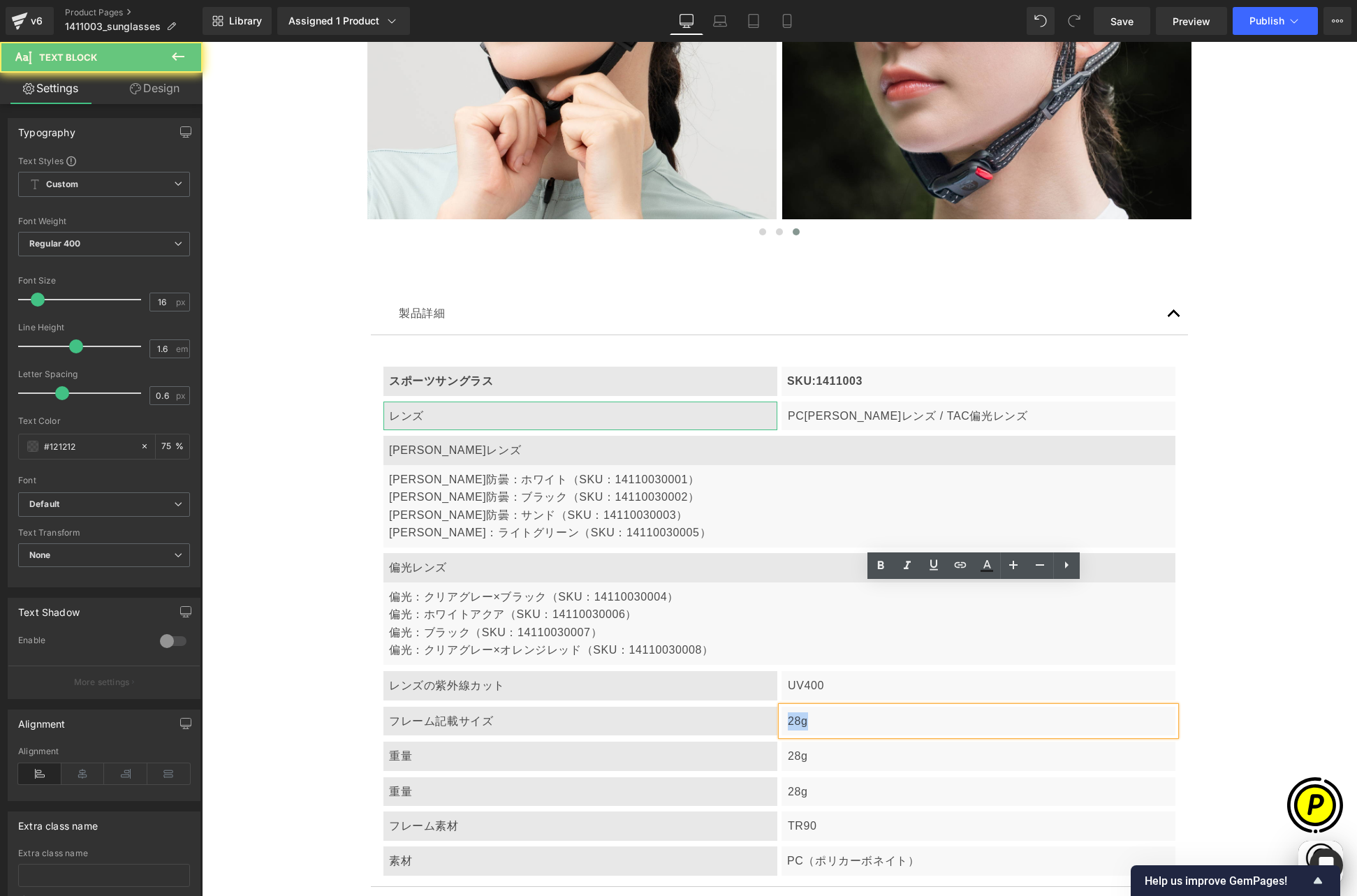
drag, startPoint x: 784, startPoint y: 598, endPoint x: 838, endPoint y: 603, distance: 54.2
click at [838, 712] on p "28g" at bounding box center [978, 721] width 382 height 19
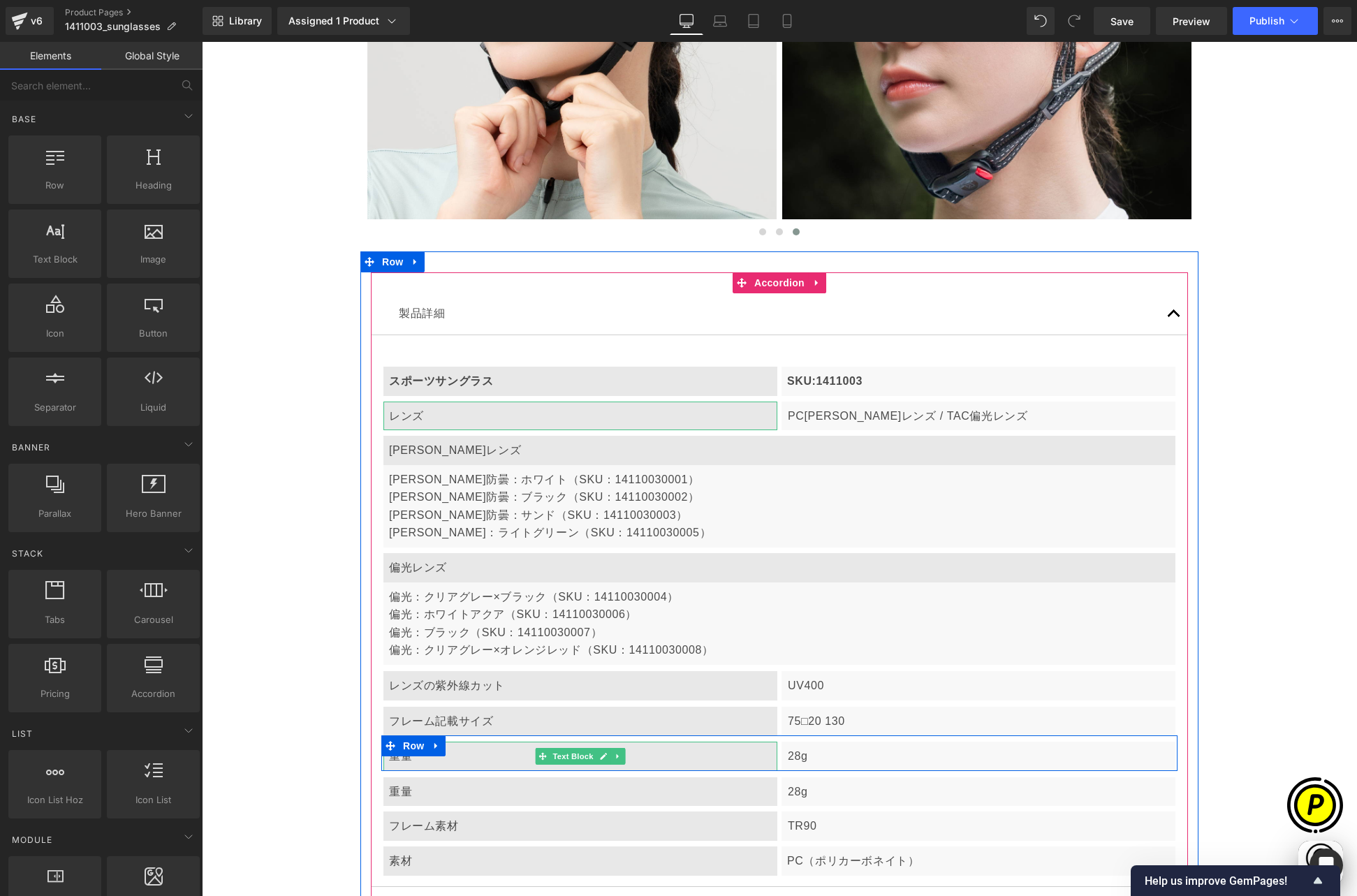
scroll to position [0, 273]
click at [436, 742] on div "重量" at bounding box center [580, 756] width 394 height 30
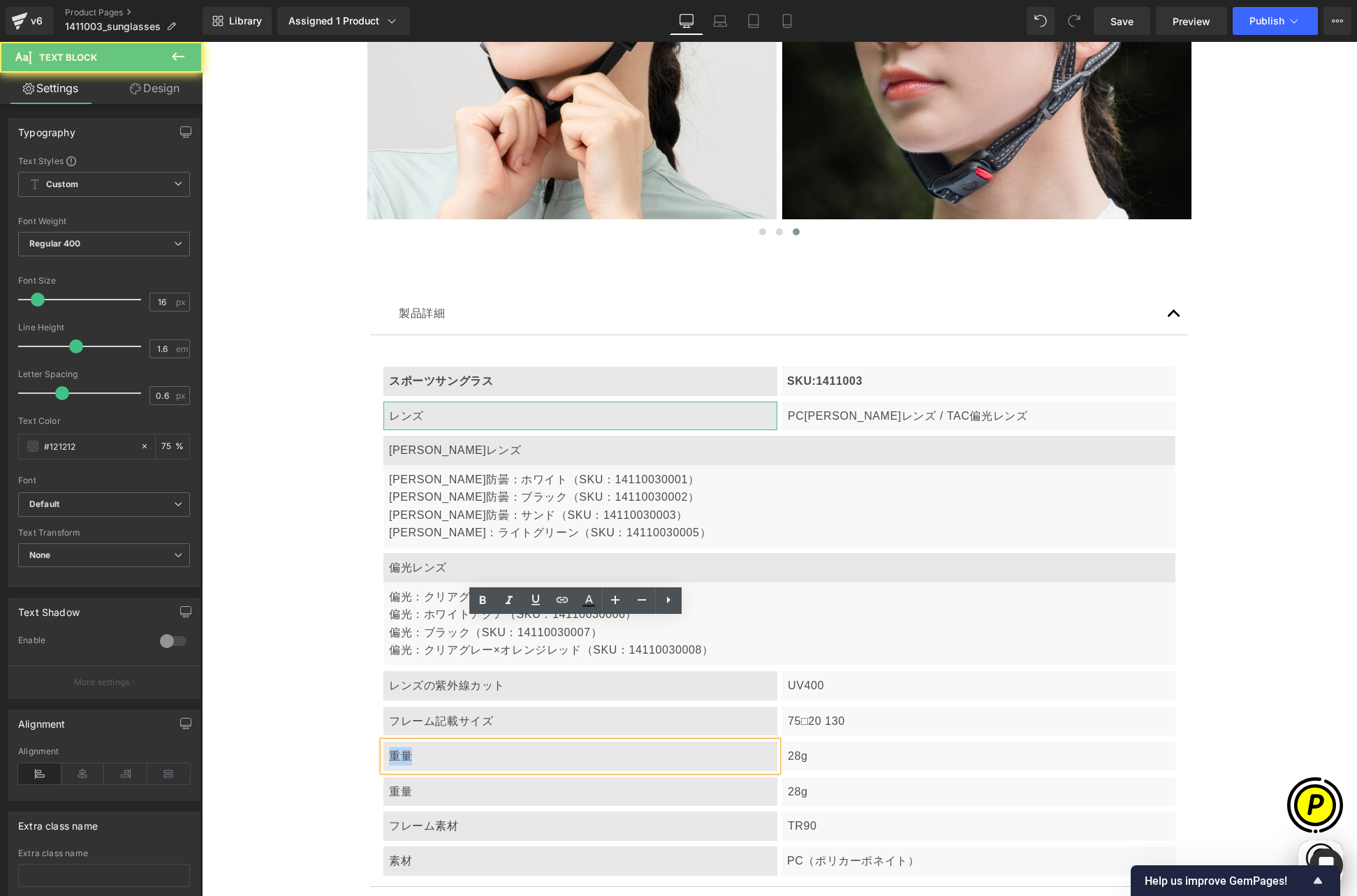
drag, startPoint x: 389, startPoint y: 633, endPoint x: 415, endPoint y: 634, distance: 26.0
click at [415, 742] on div "重量" at bounding box center [580, 756] width 394 height 30
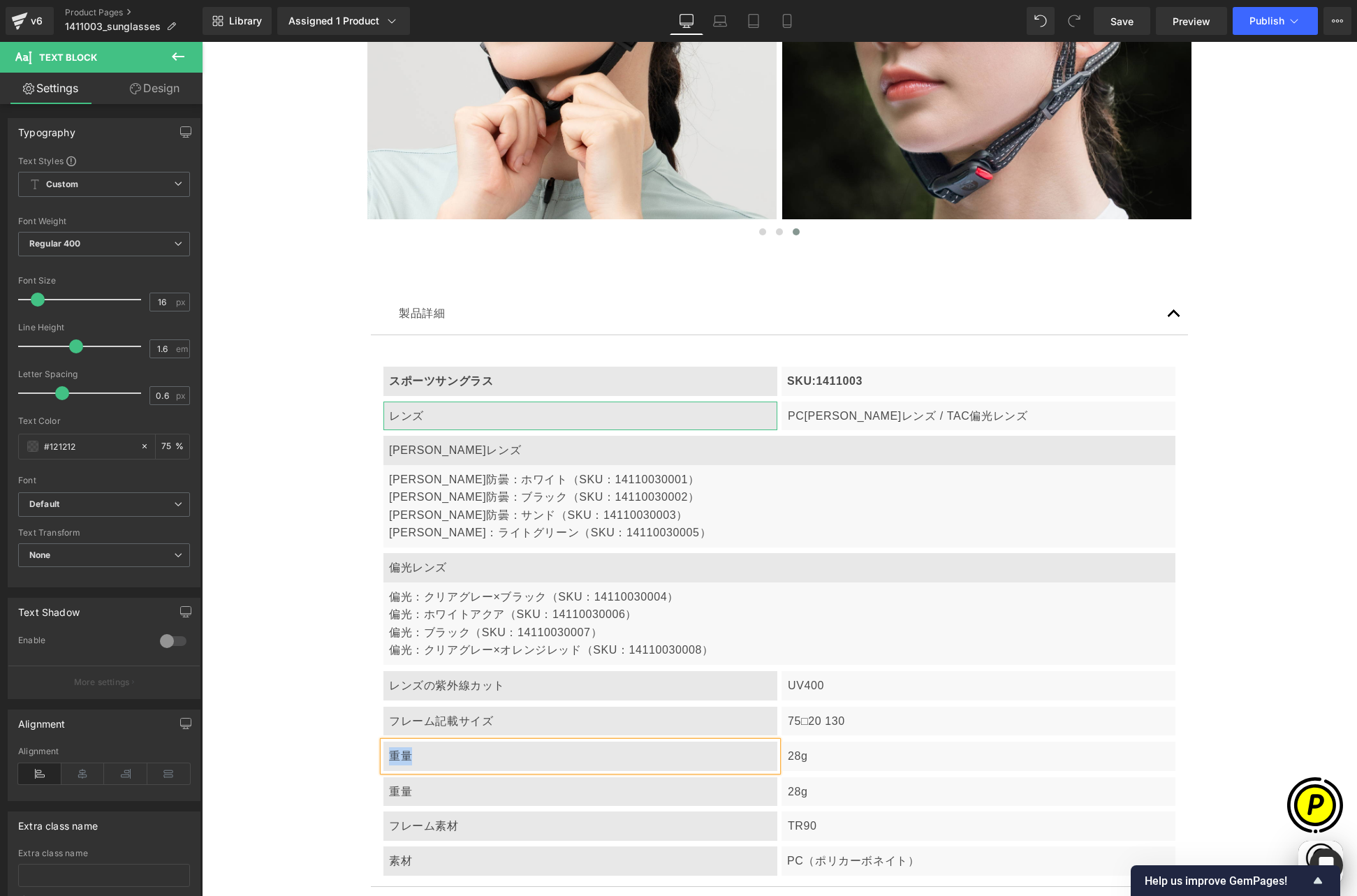
paste div
click at [794, 747] on p "28g" at bounding box center [978, 756] width 382 height 19
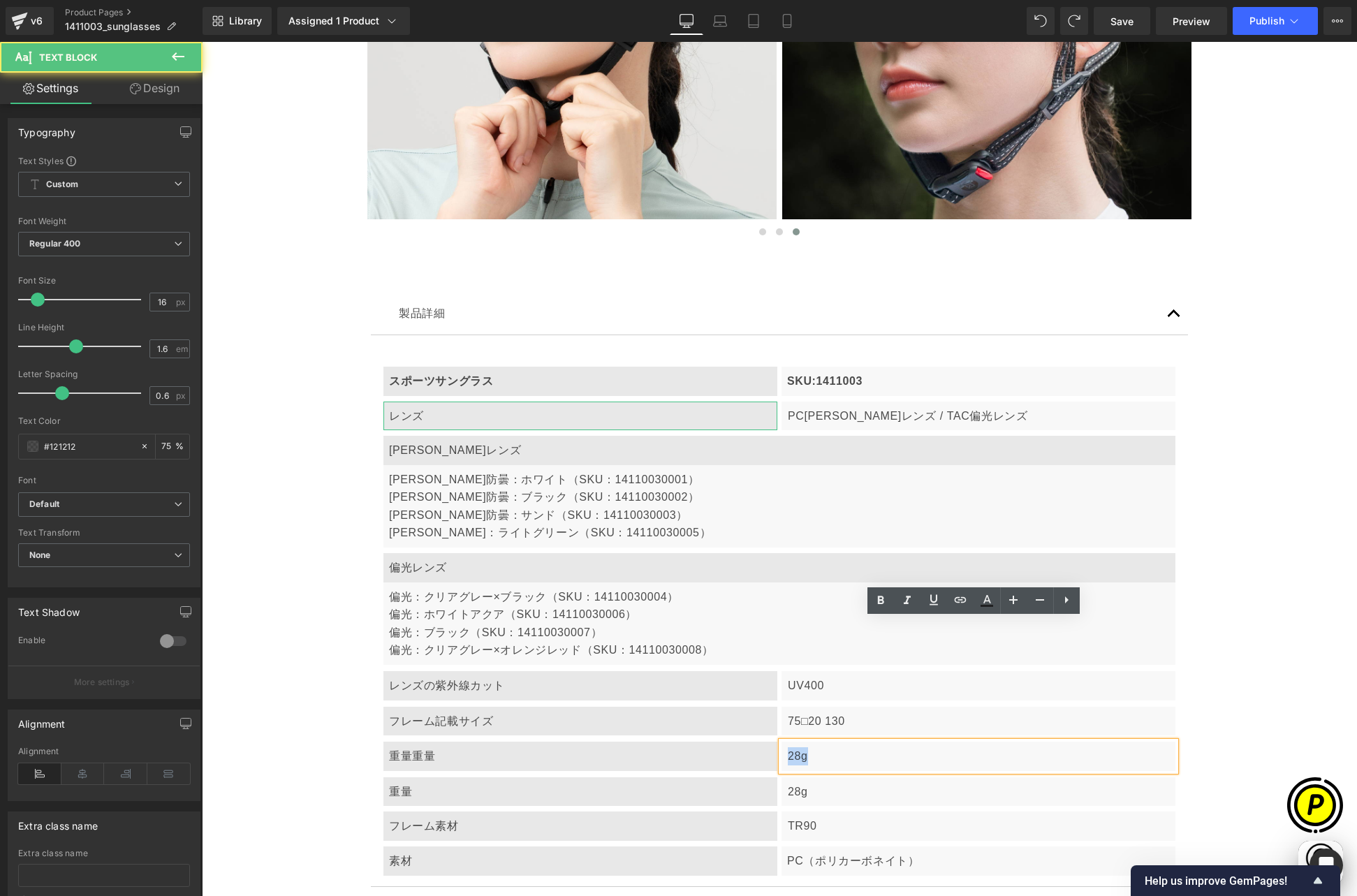
click at [823, 742] on div "28g" at bounding box center [978, 756] width 394 height 30
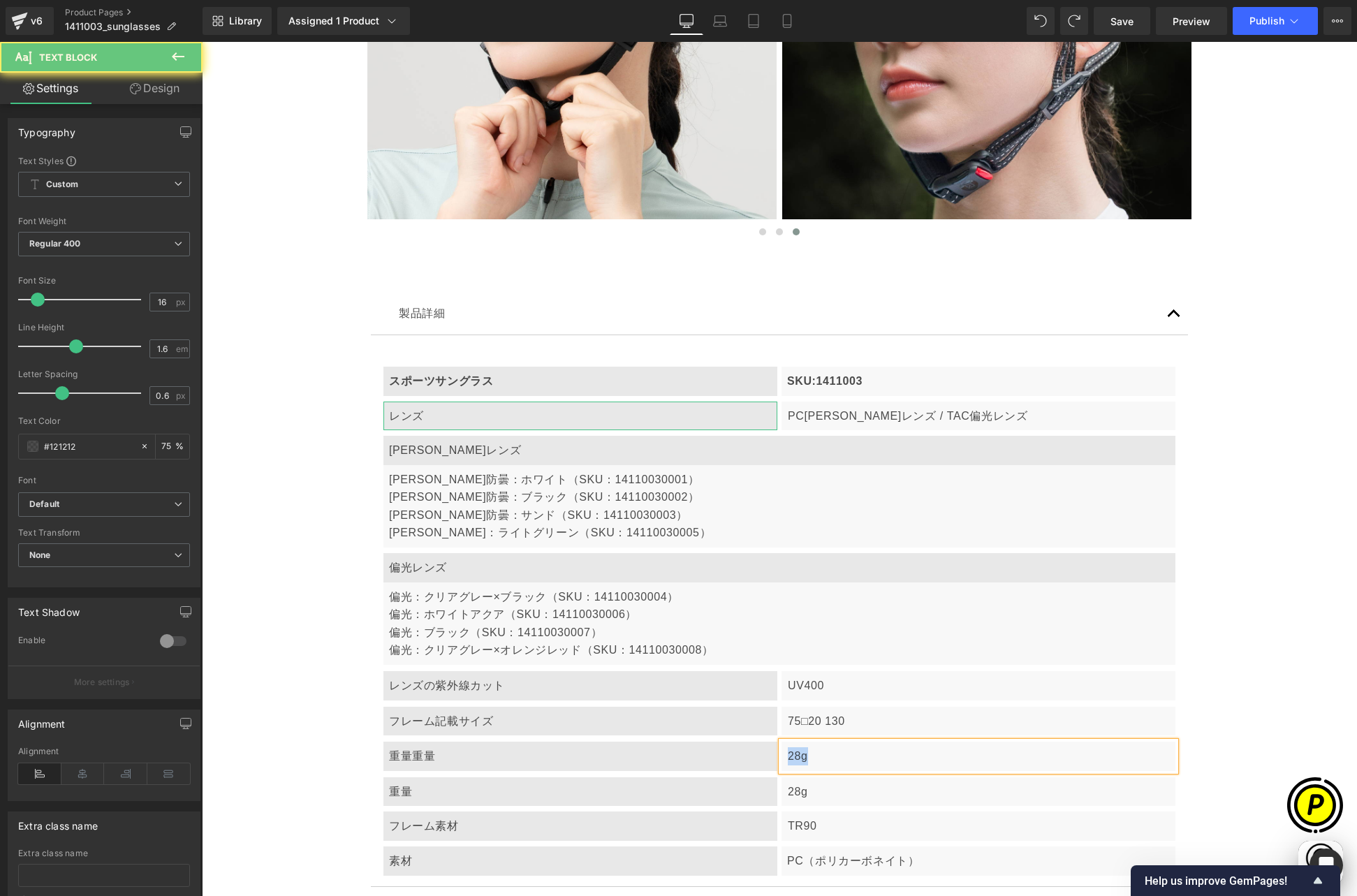
paste div
click at [450, 742] on div "重量 重量" at bounding box center [580, 756] width 394 height 30
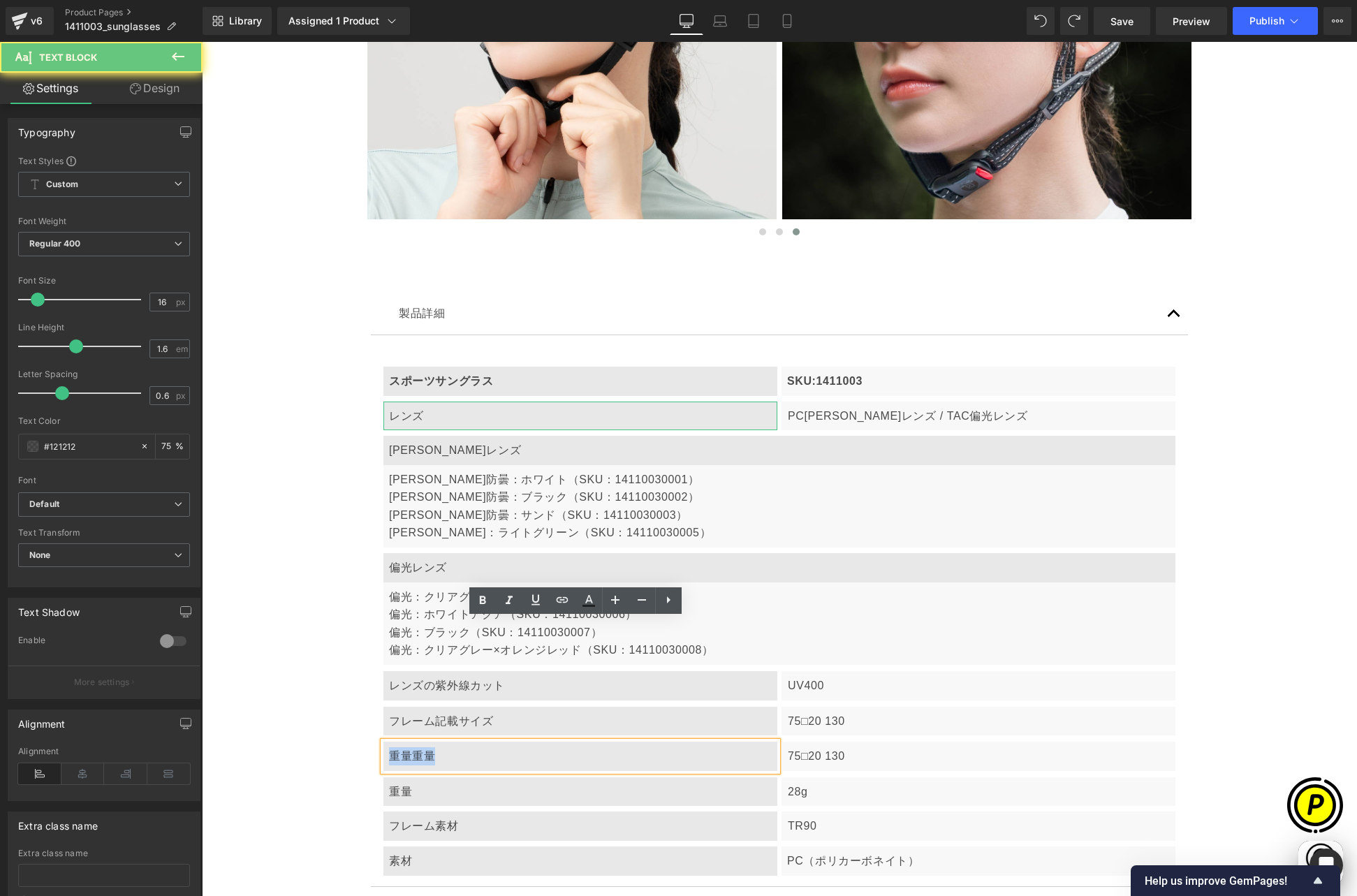
drag, startPoint x: 382, startPoint y: 634, endPoint x: 478, endPoint y: 642, distance: 96.3
click at [478, 742] on div "重量 重量" at bounding box center [580, 756] width 394 height 30
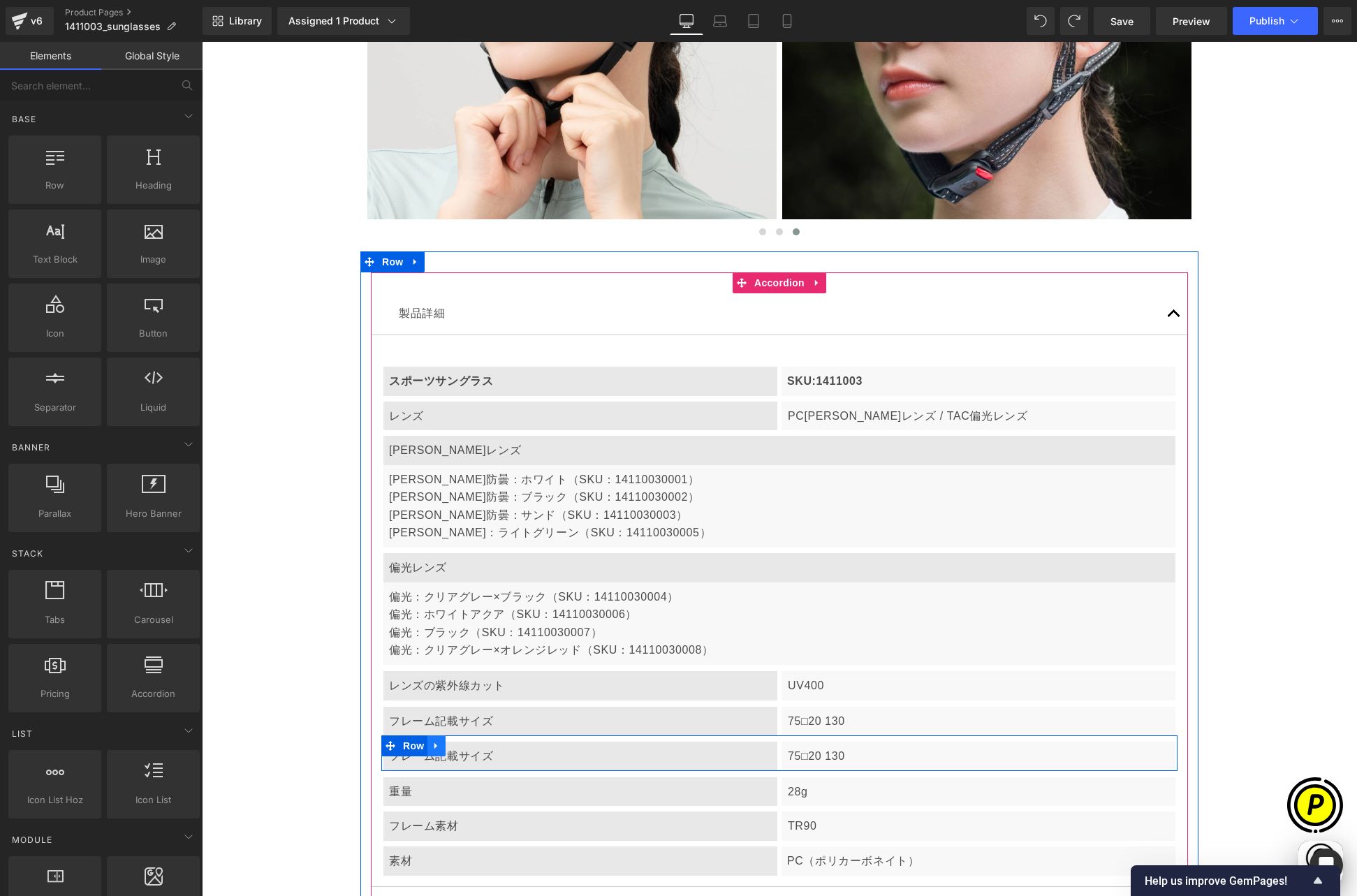
click at [432, 741] on icon at bounding box center [437, 745] width 10 height 10
click at [468, 741] on icon at bounding box center [473, 745] width 10 height 10
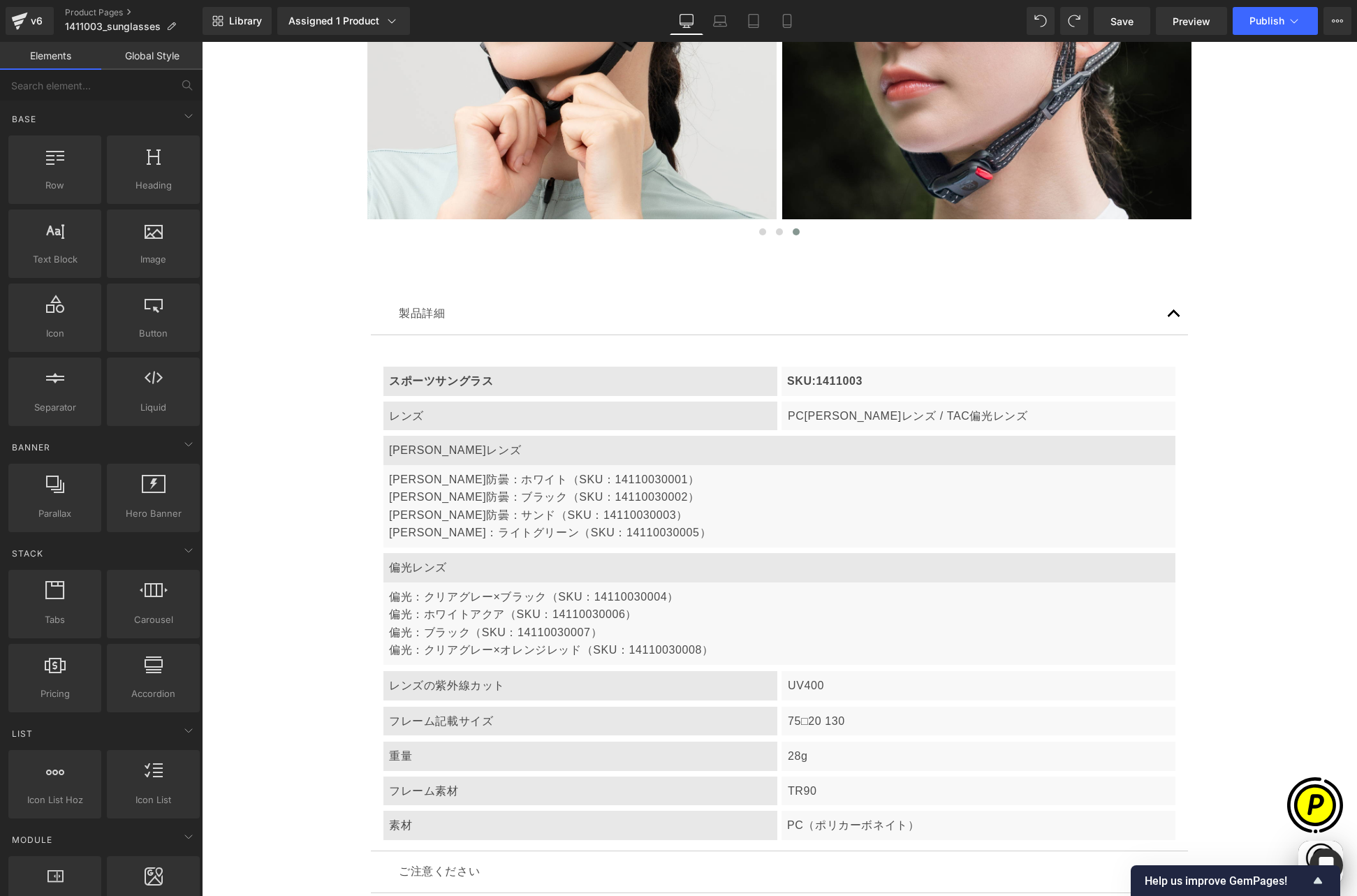
scroll to position [0, 273]
click at [443, 776] on div "フレーム素材" at bounding box center [580, 791] width 394 height 30
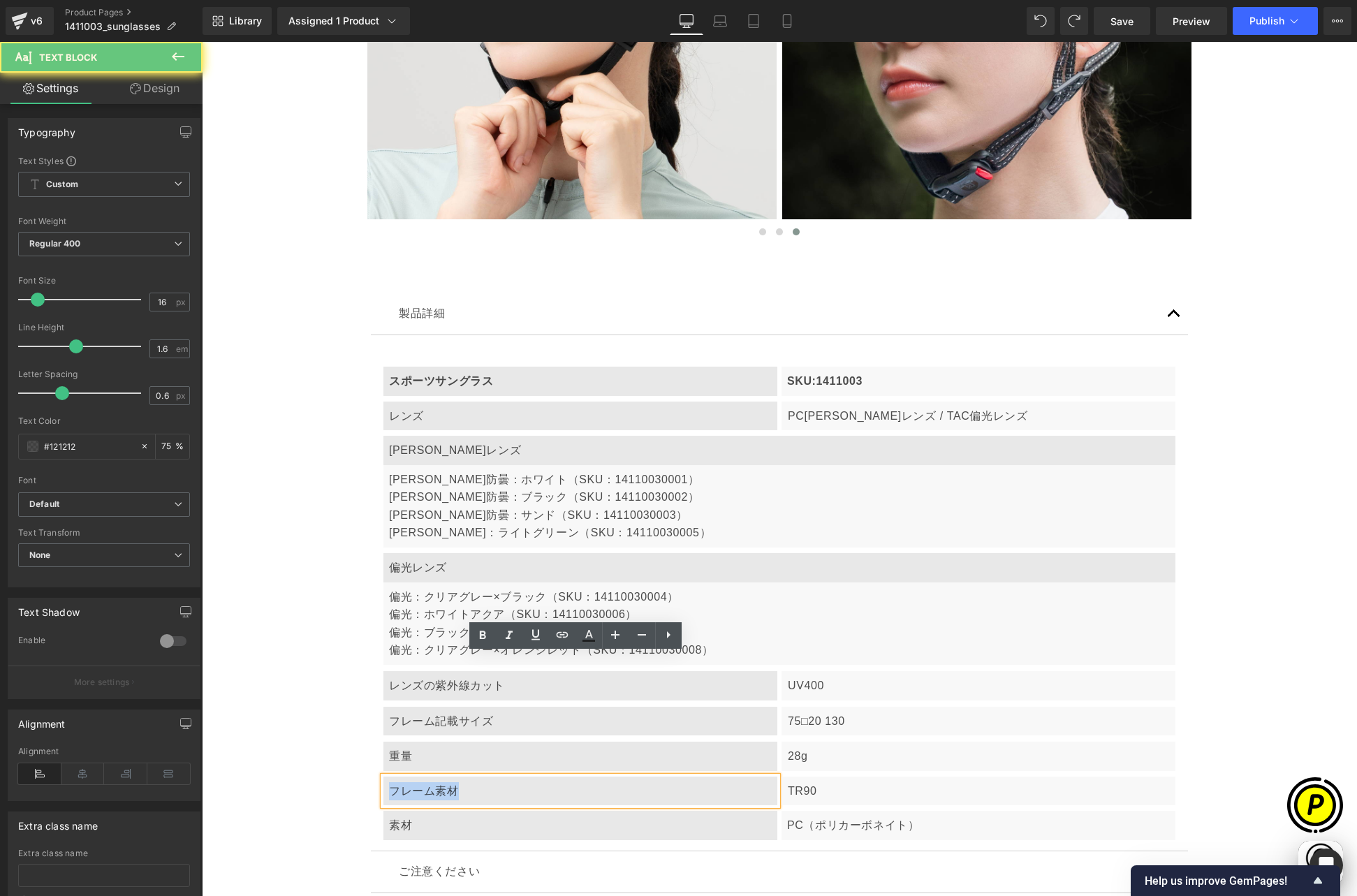
drag, startPoint x: 388, startPoint y: 667, endPoint x: 481, endPoint y: 671, distance: 93.1
click at [481, 776] on div "フレーム素材" at bounding box center [580, 791] width 394 height 30
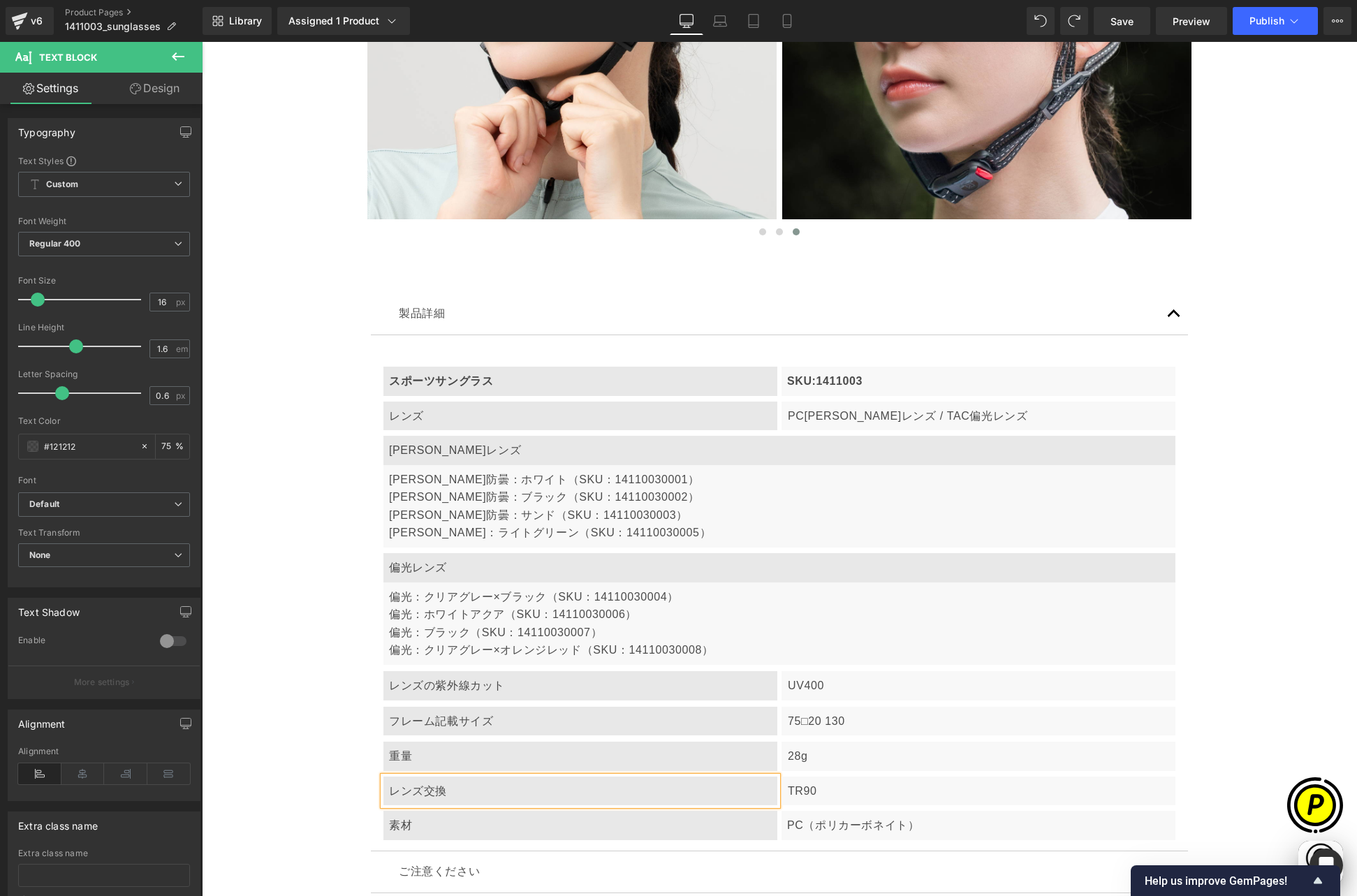
scroll to position [0, 544]
click at [815, 782] on p "TR90" at bounding box center [978, 791] width 382 height 19
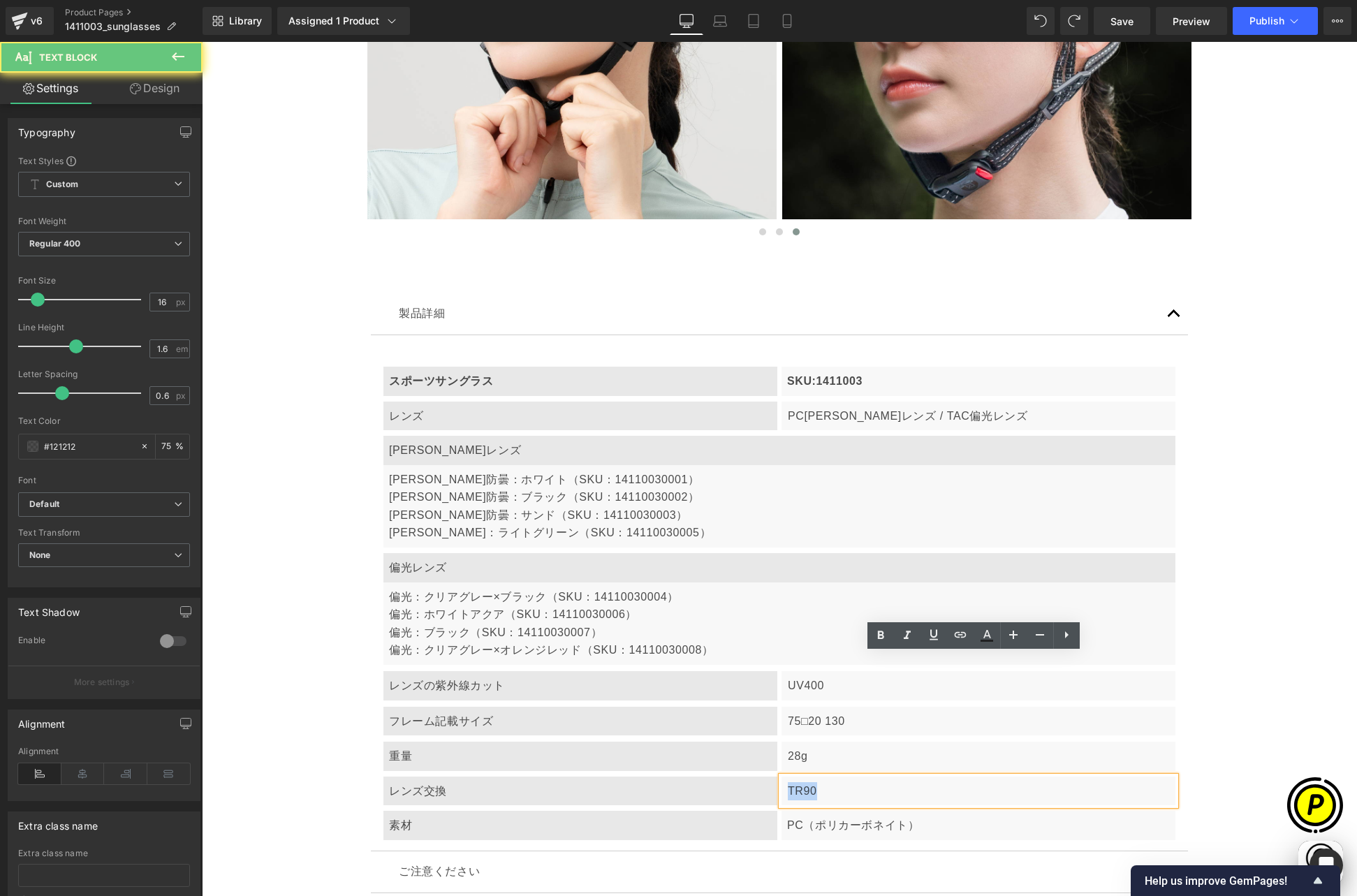
drag, startPoint x: 785, startPoint y: 667, endPoint x: 818, endPoint y: 667, distance: 33.0
click at [818, 782] on p "TR90" at bounding box center [978, 791] width 382 height 19
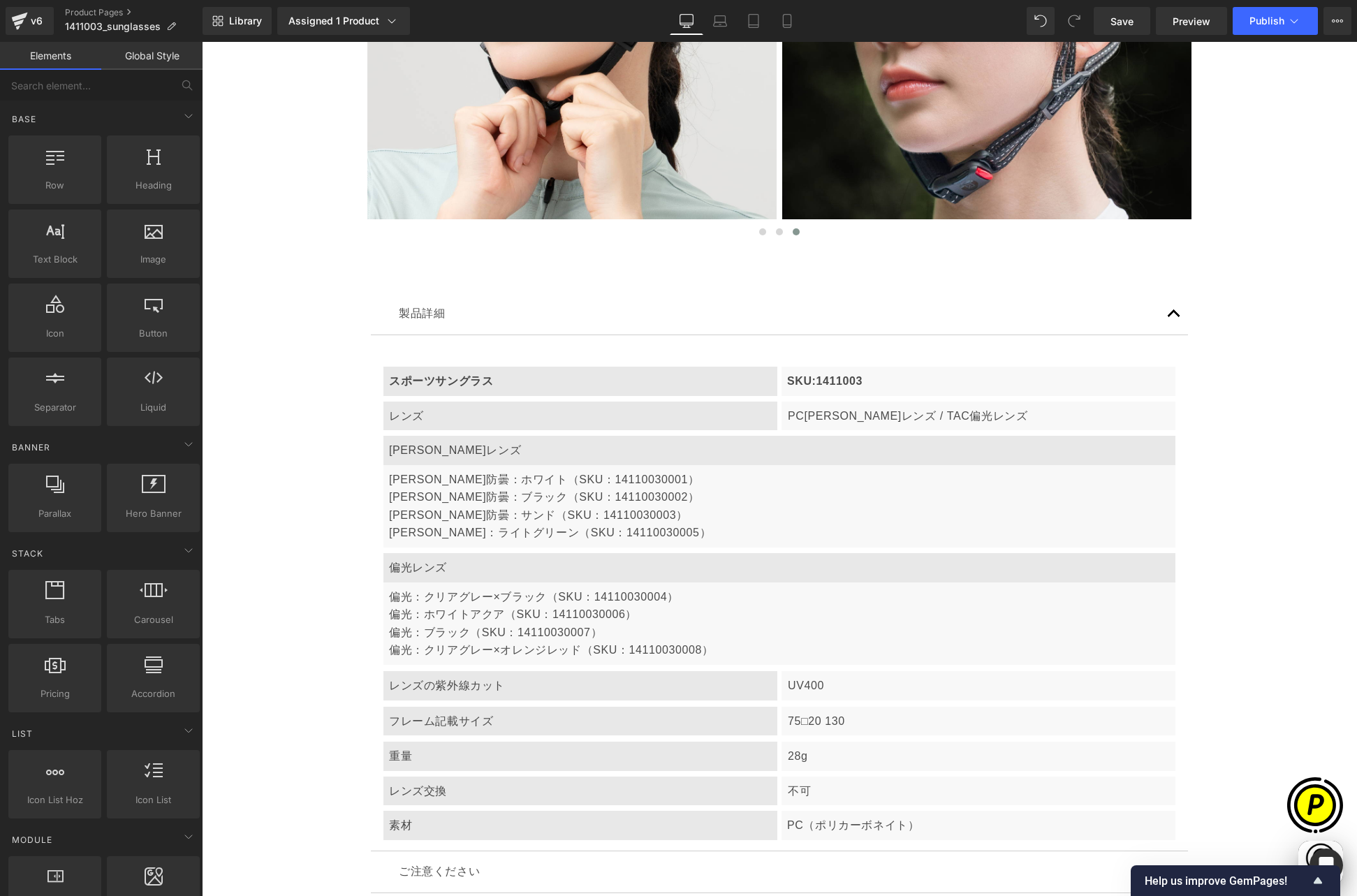
scroll to position [0, 0]
click at [429, 816] on p "素材" at bounding box center [580, 825] width 383 height 19
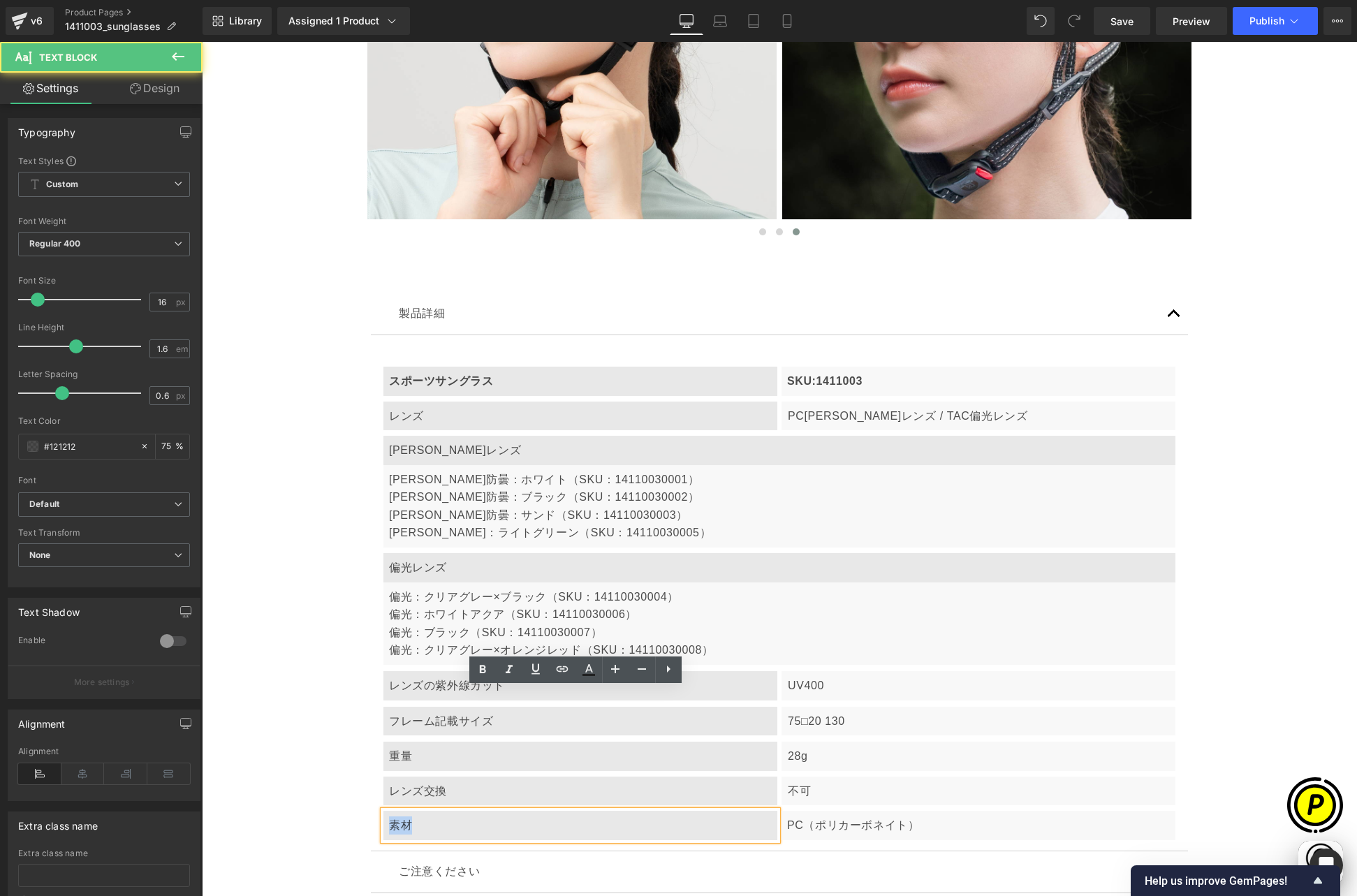
drag, startPoint x: 385, startPoint y: 701, endPoint x: 426, endPoint y: 706, distance: 41.3
click at [426, 816] on p "素材" at bounding box center [580, 825] width 383 height 19
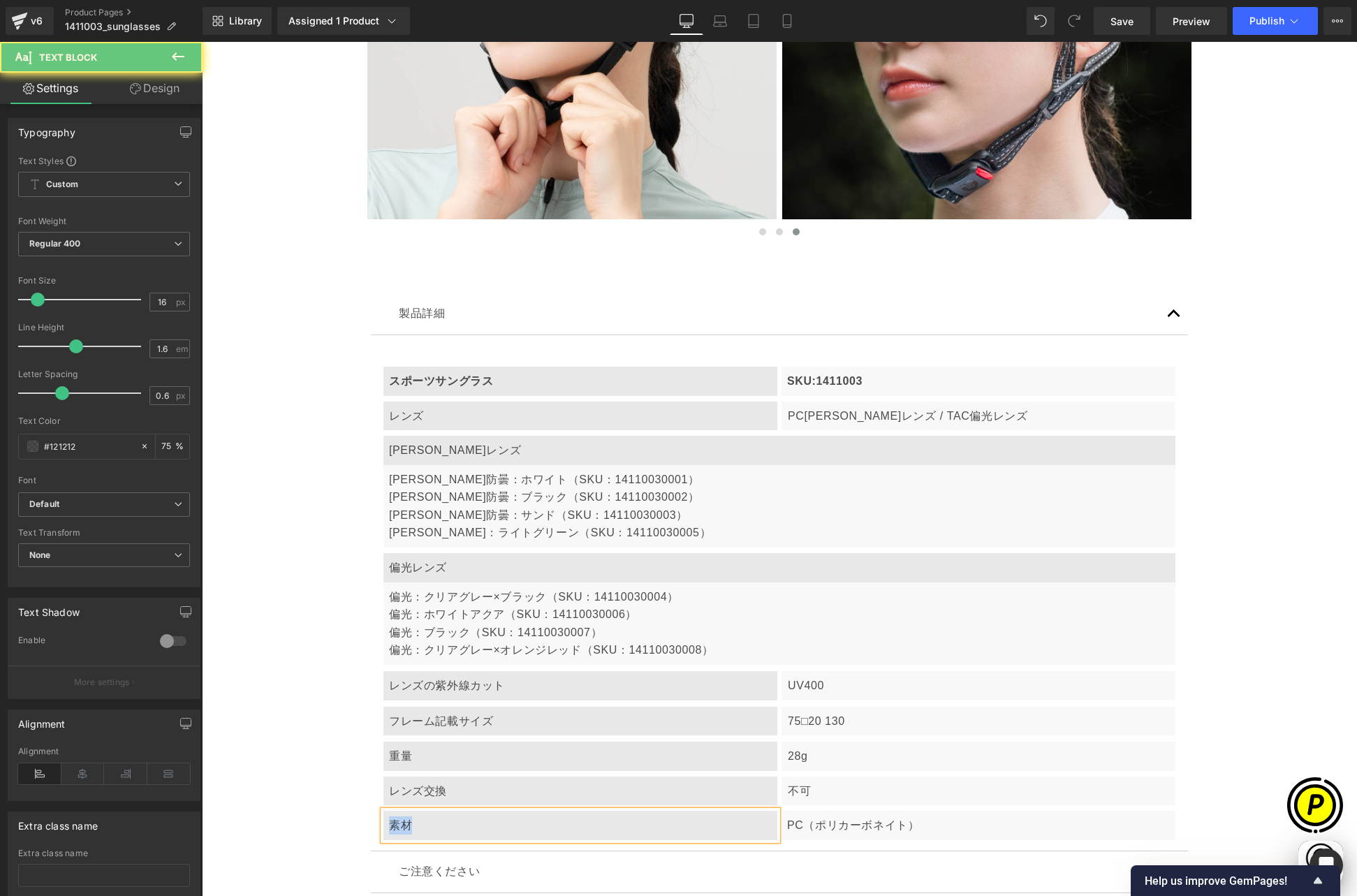
paste div
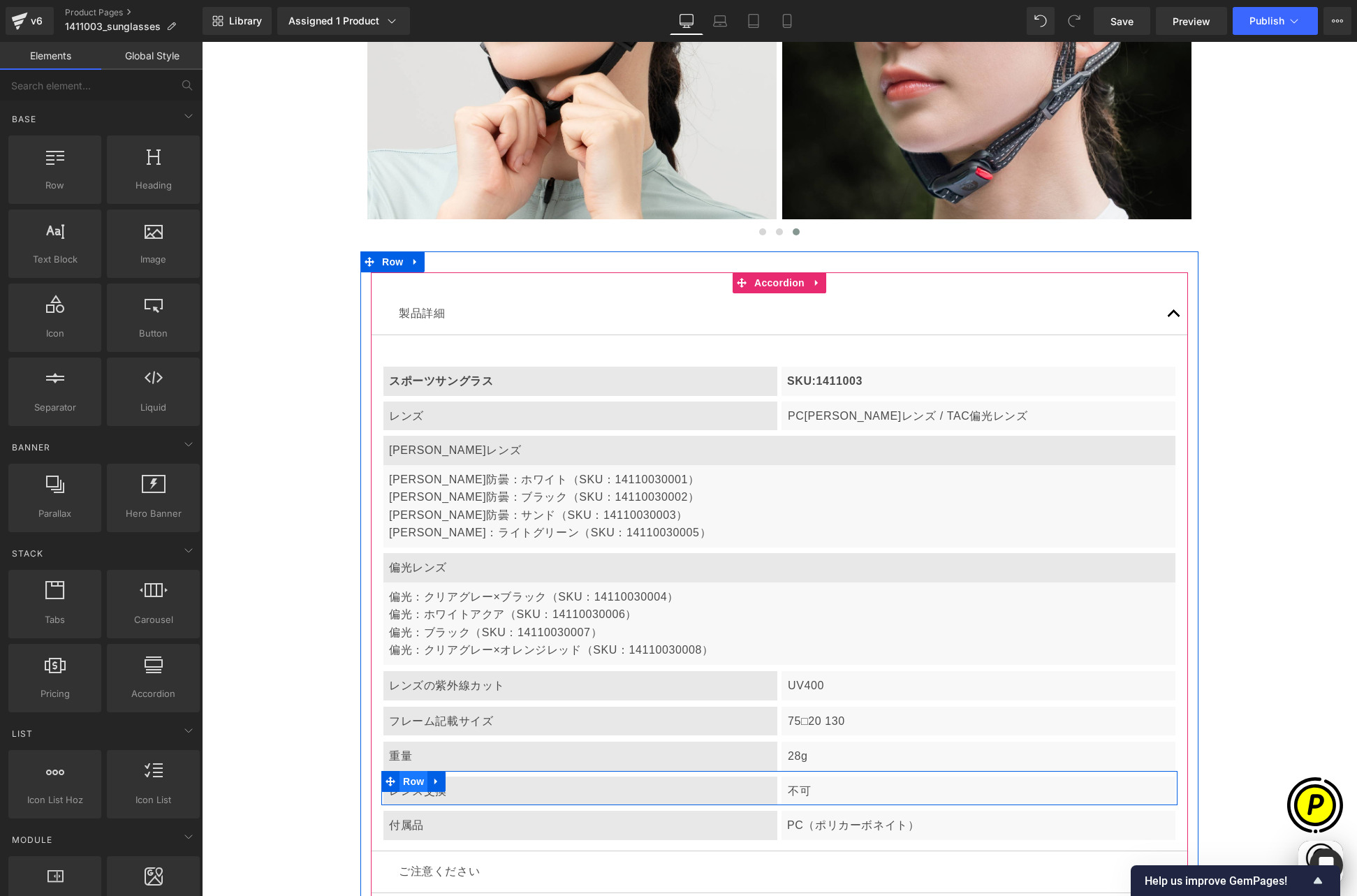
click at [404, 770] on span "Row" at bounding box center [413, 781] width 28 height 21
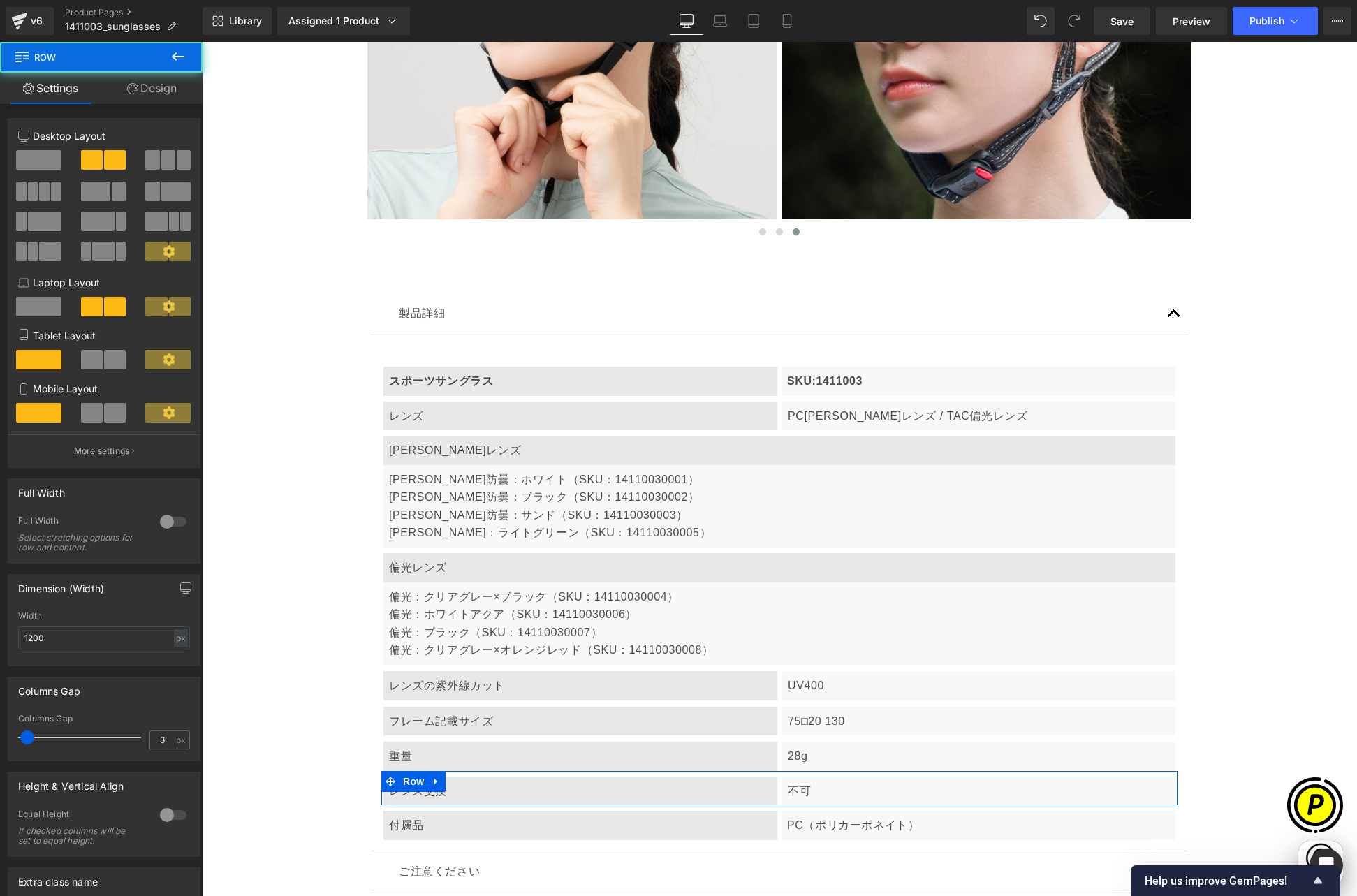
click at [30, 159] on span at bounding box center [38, 159] width 46 height 20
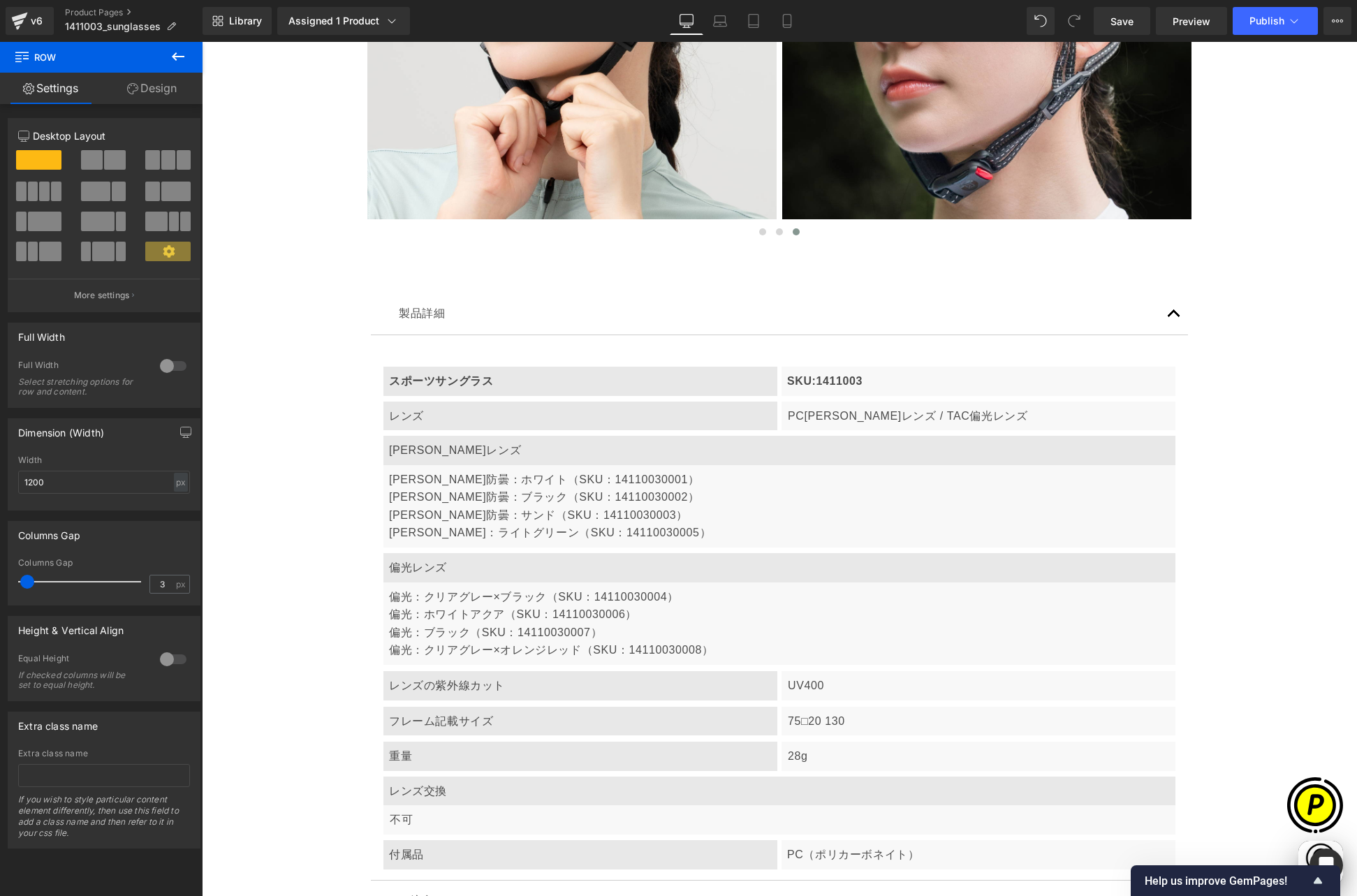
scroll to position [0, 273]
click at [449, 810] on p "不可" at bounding box center [780, 820] width 780 height 19
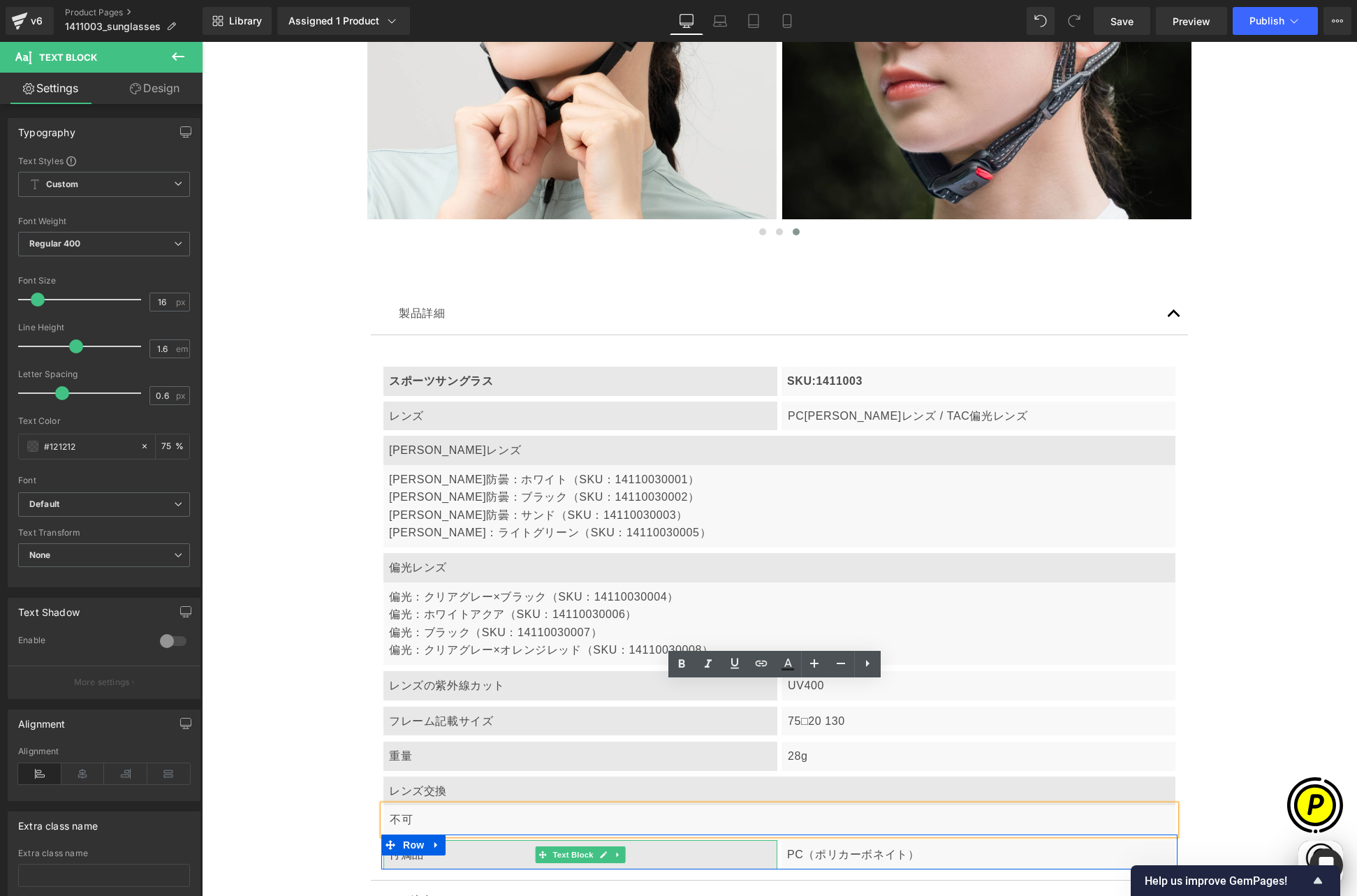
scroll to position [0, 544]
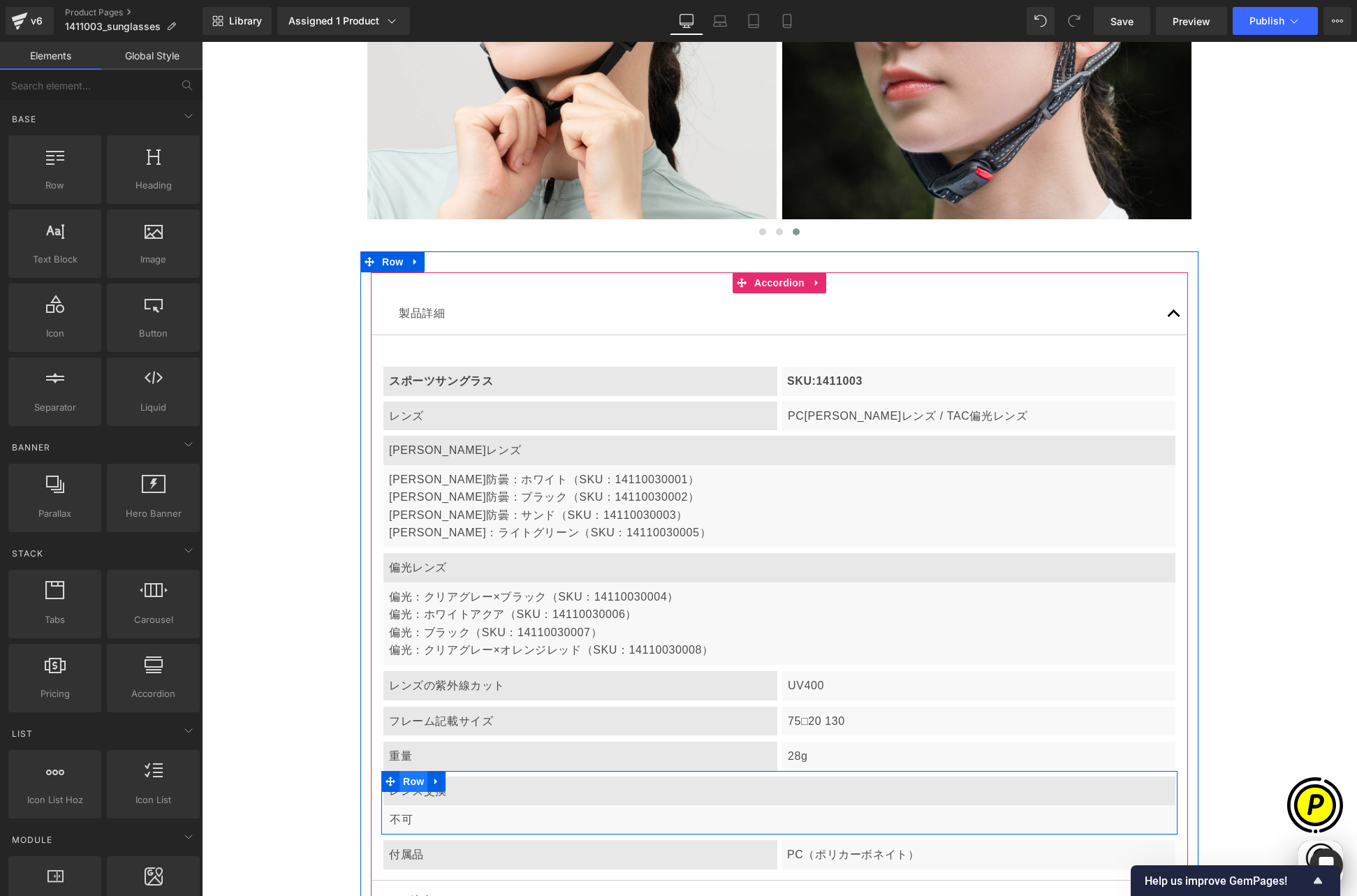
click at [404, 770] on span "Row" at bounding box center [413, 781] width 28 height 21
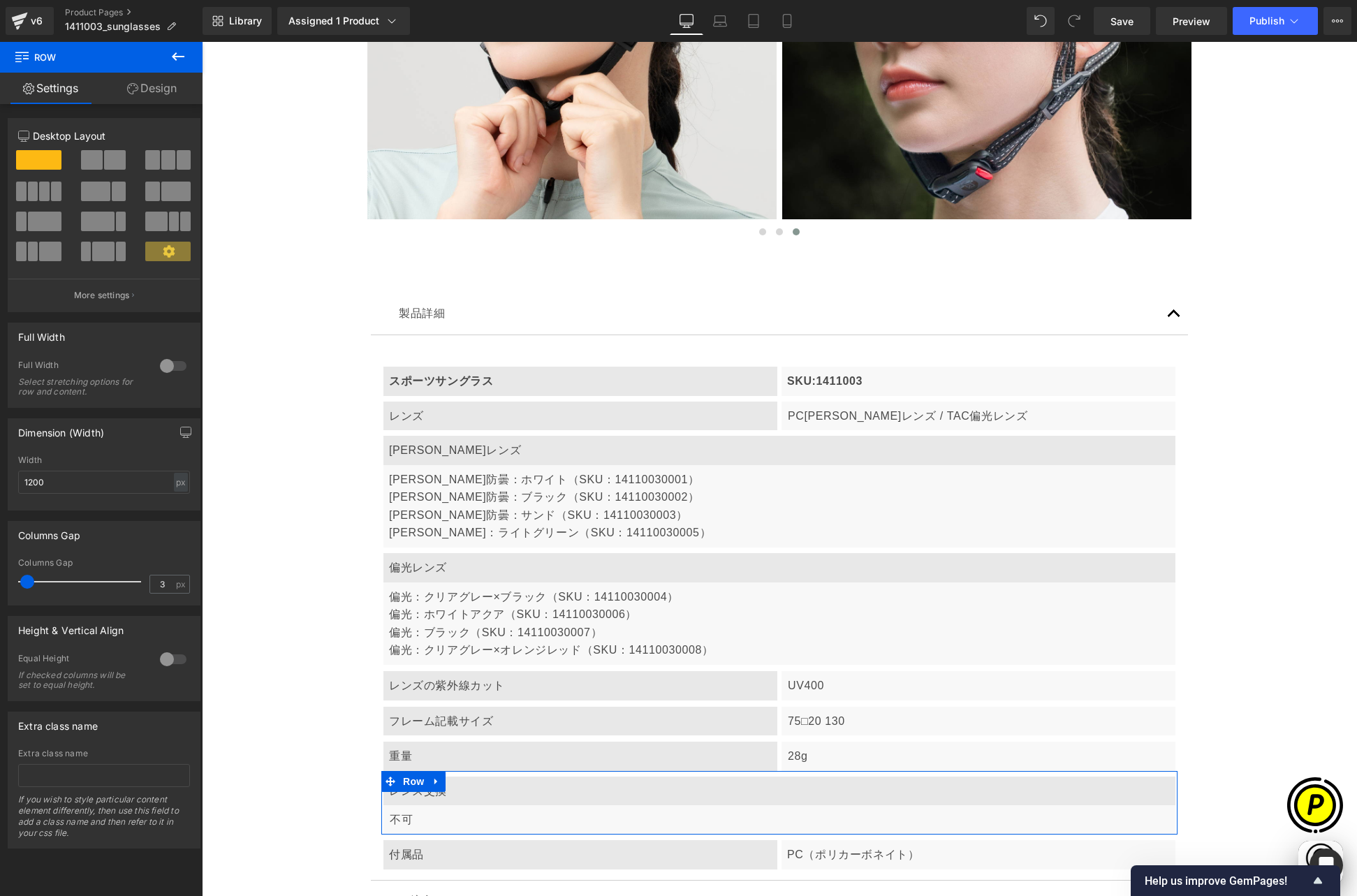
drag, startPoint x: 91, startPoint y: 164, endPoint x: 48, endPoint y: 361, distance: 201.6
click at [91, 164] on span at bounding box center [91, 159] width 21 height 20
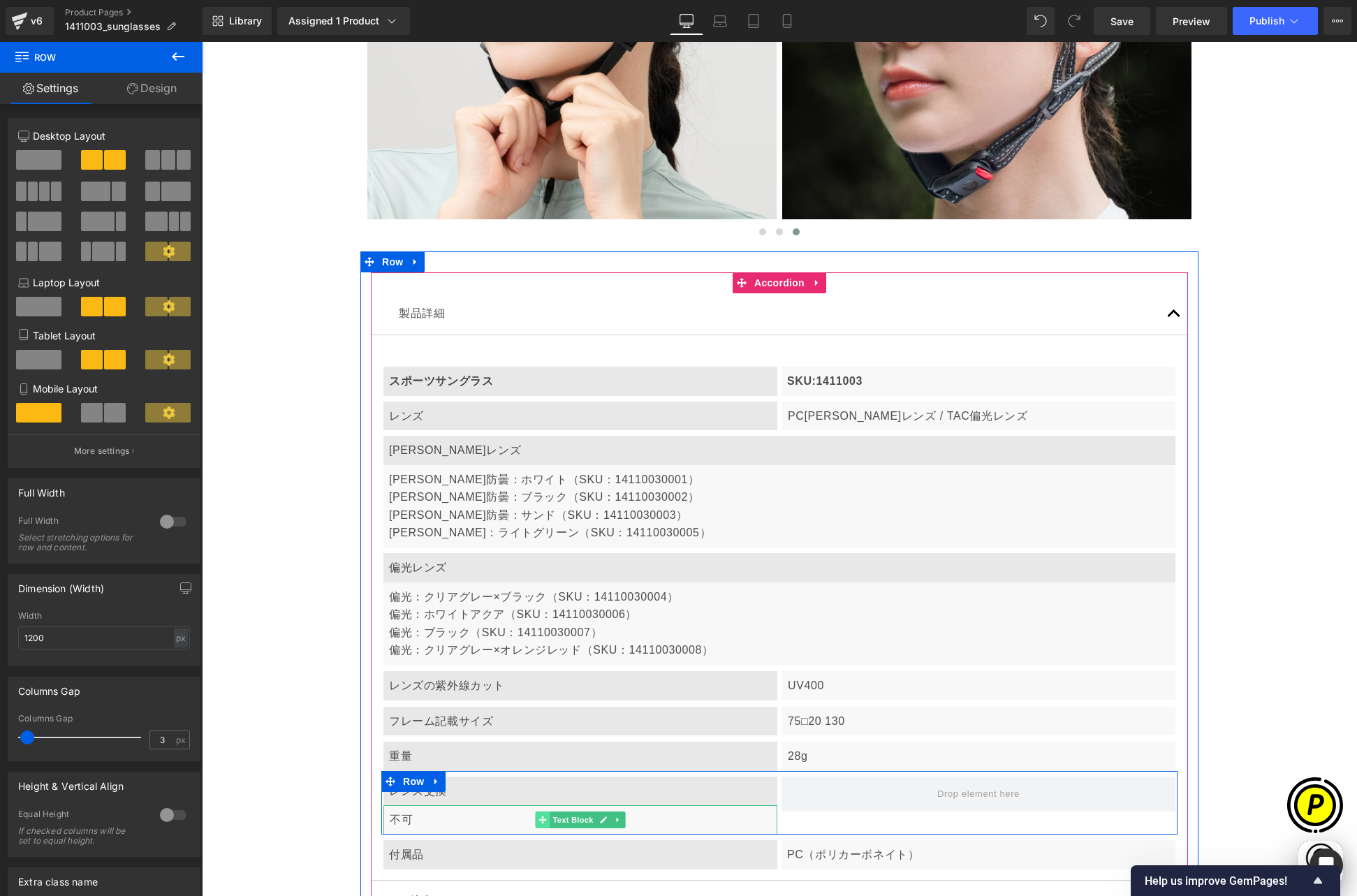
scroll to position [0, 817]
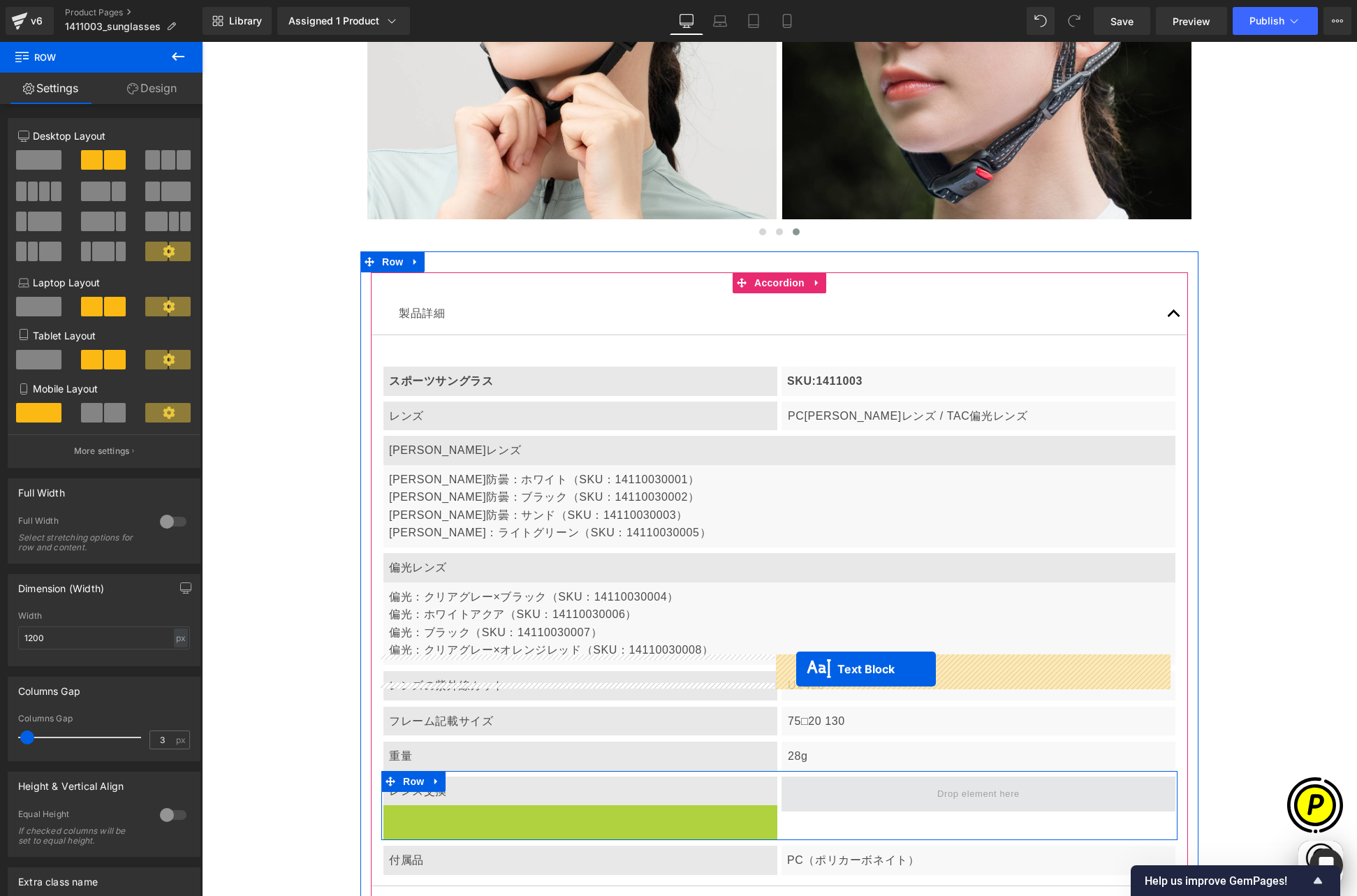
drag, startPoint x: 534, startPoint y: 699, endPoint x: 796, endPoint y: 668, distance: 263.8
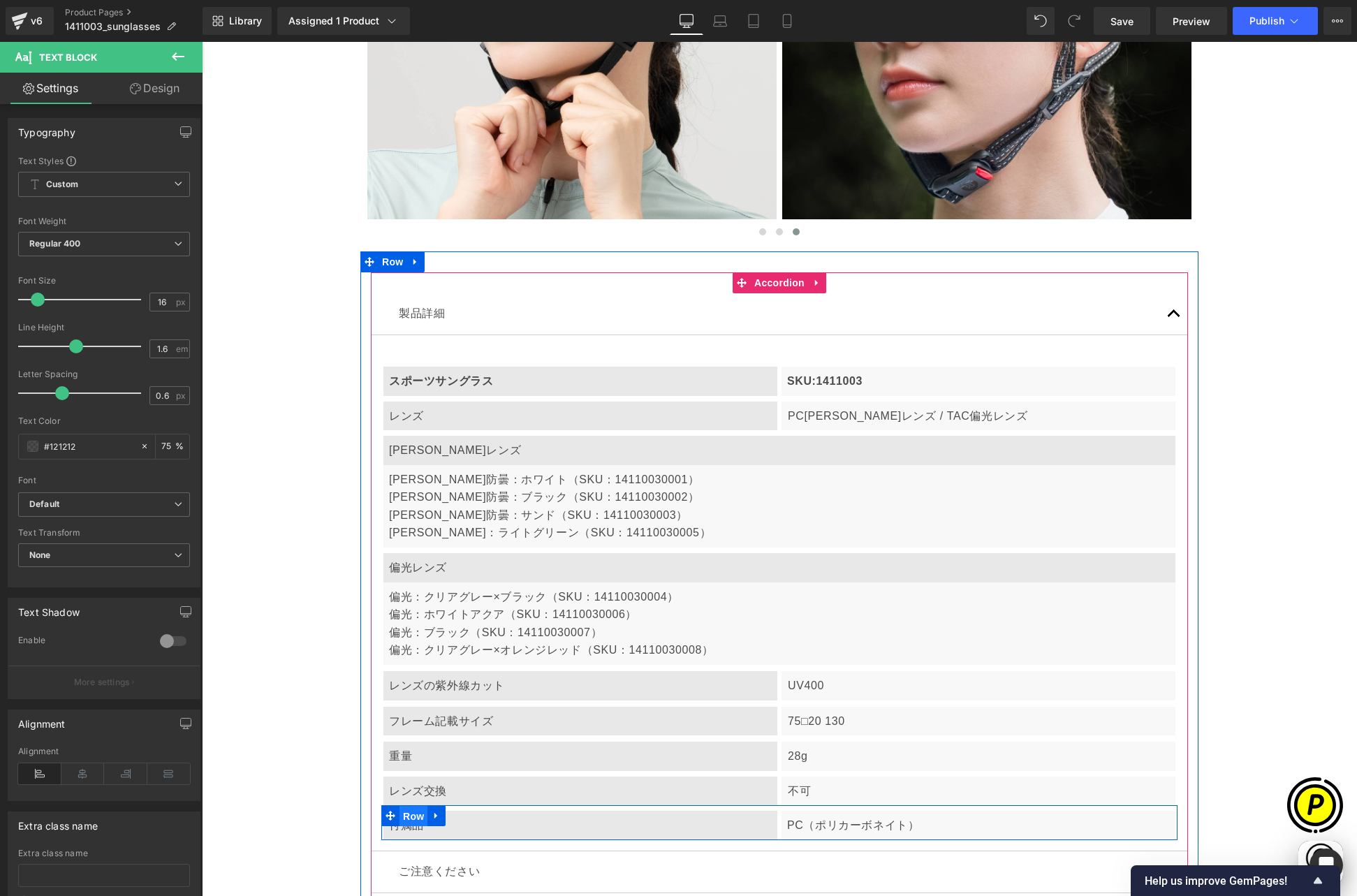
click at [399, 806] on span "Row" at bounding box center [413, 816] width 28 height 21
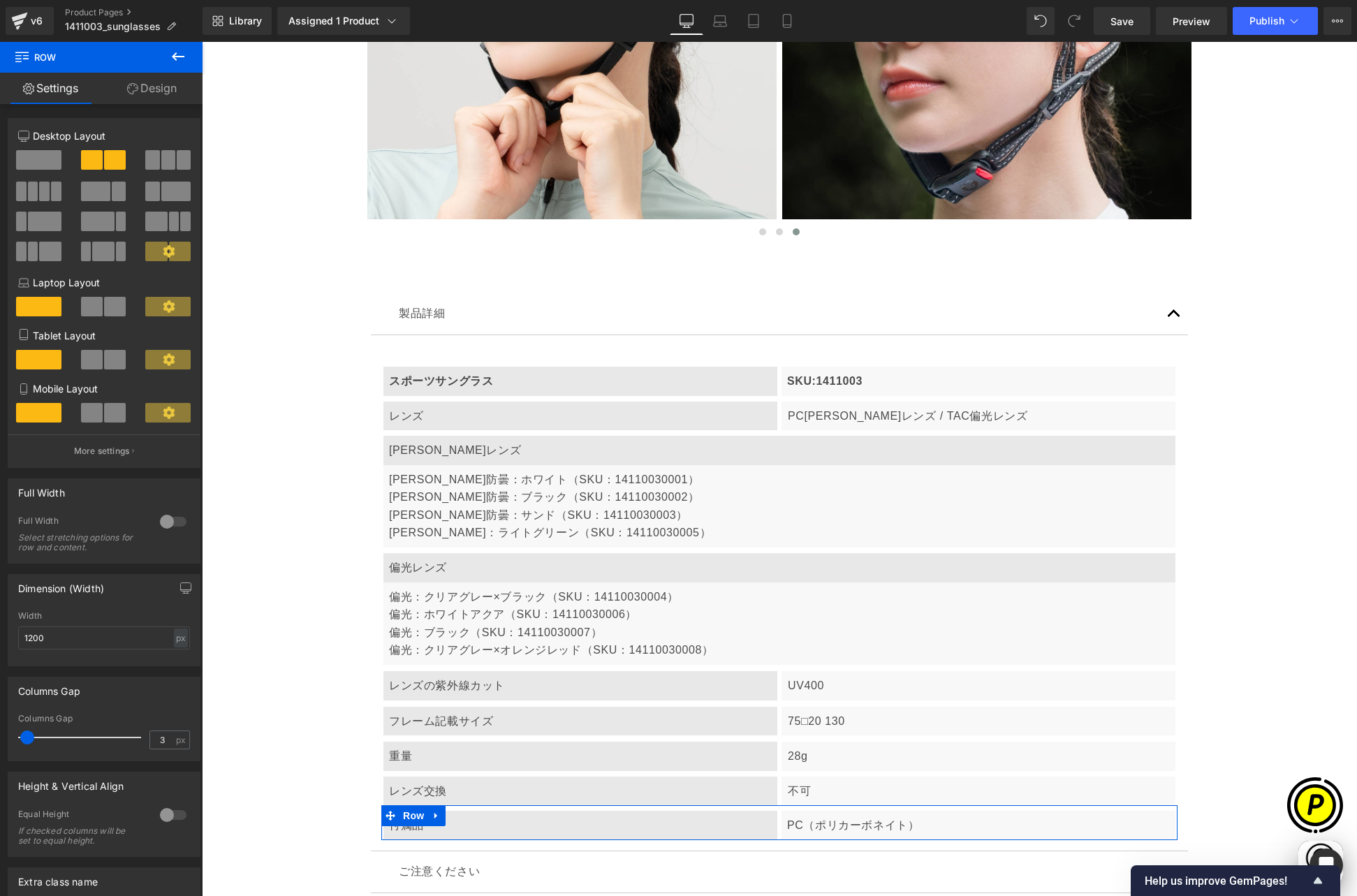
click at [51, 166] on span at bounding box center [38, 159] width 46 height 20
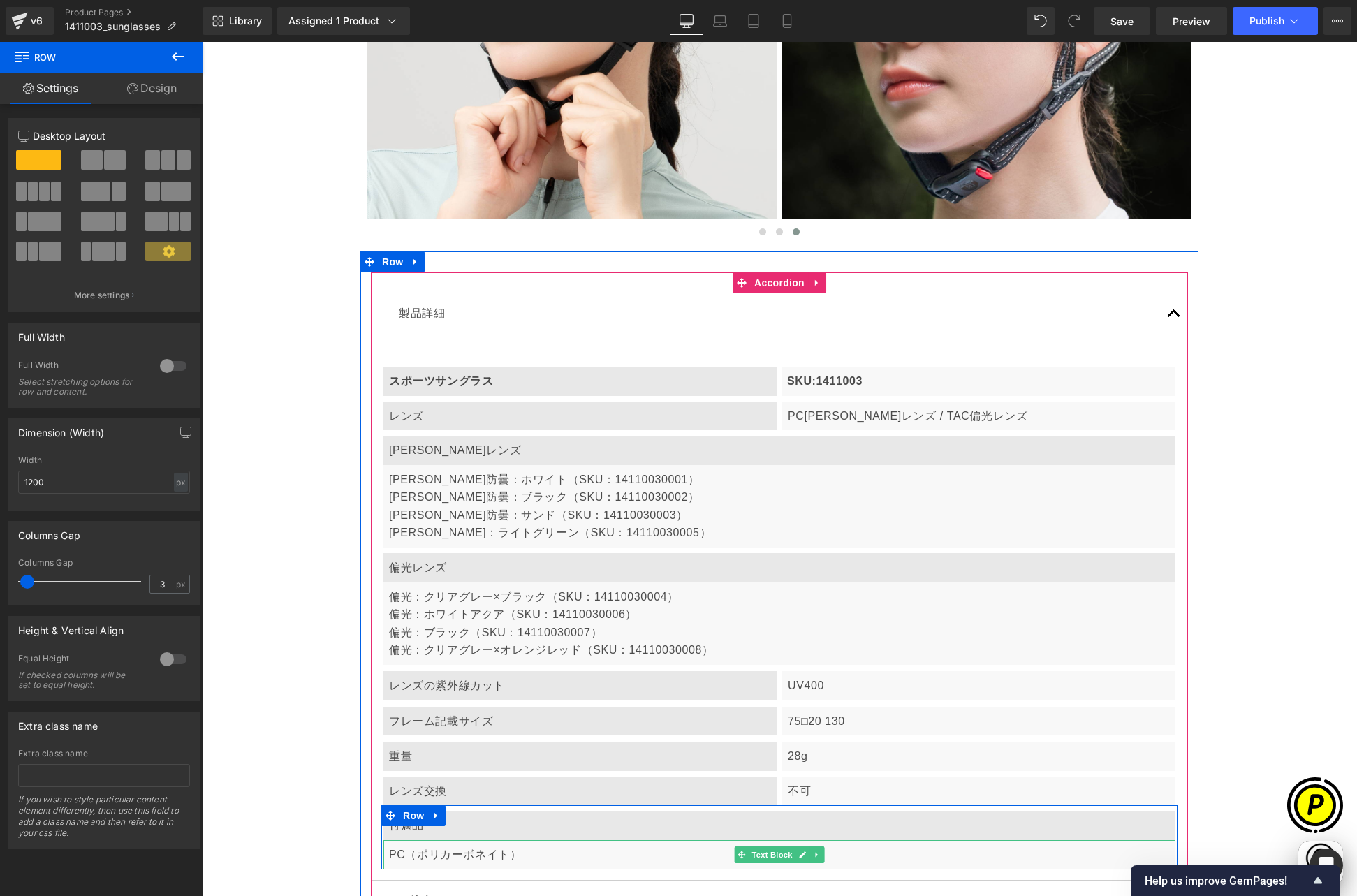
click at [436, 846] on p "PC（ポリカーボネイト）" at bounding box center [779, 855] width 781 height 19
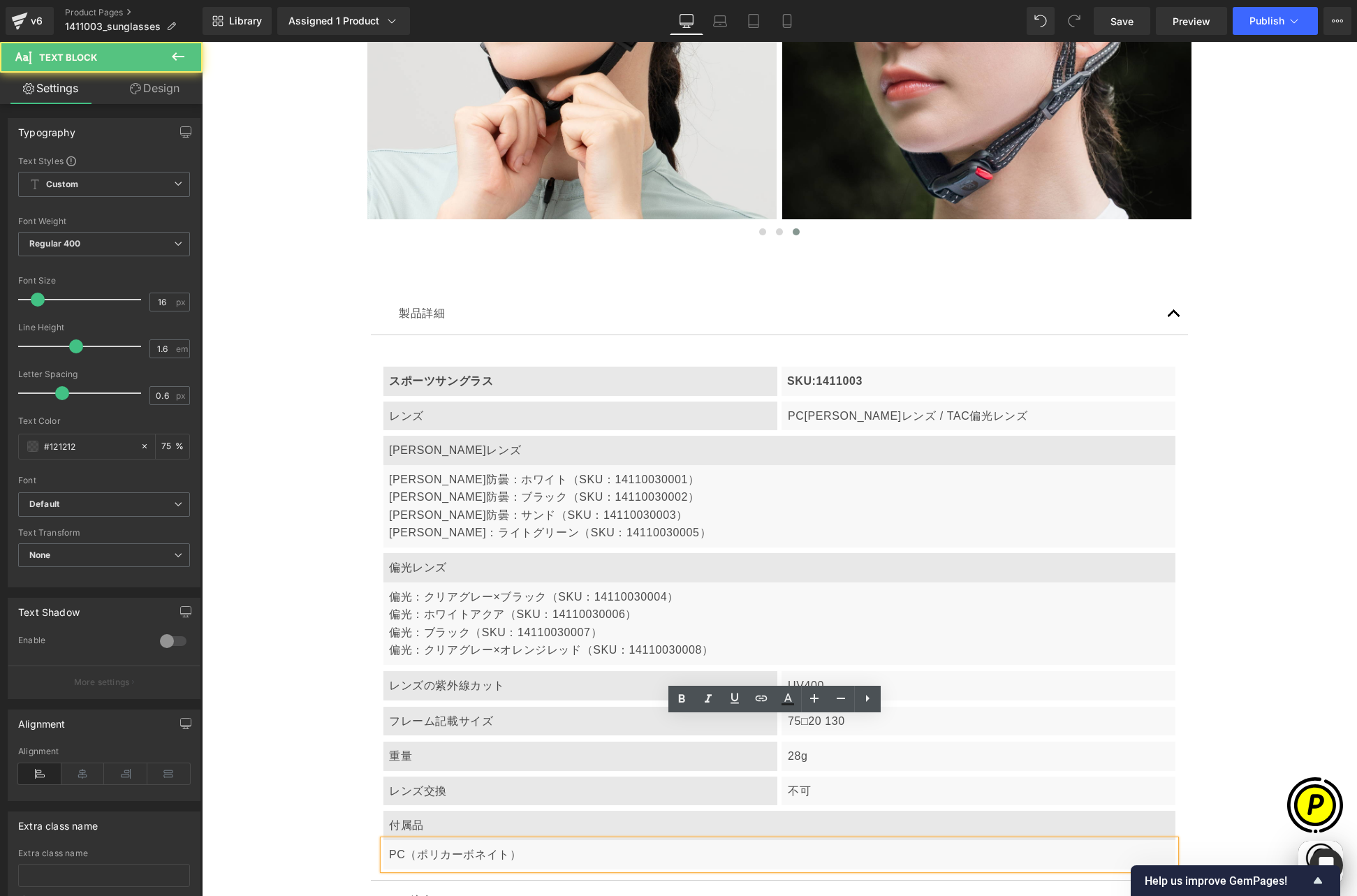
scroll to position [0, 0]
drag, startPoint x: 382, startPoint y: 731, endPoint x: 551, endPoint y: 742, distance: 169.4
click at [551, 840] on div "PC（ポリカーボネイト）" at bounding box center [779, 855] width 792 height 30
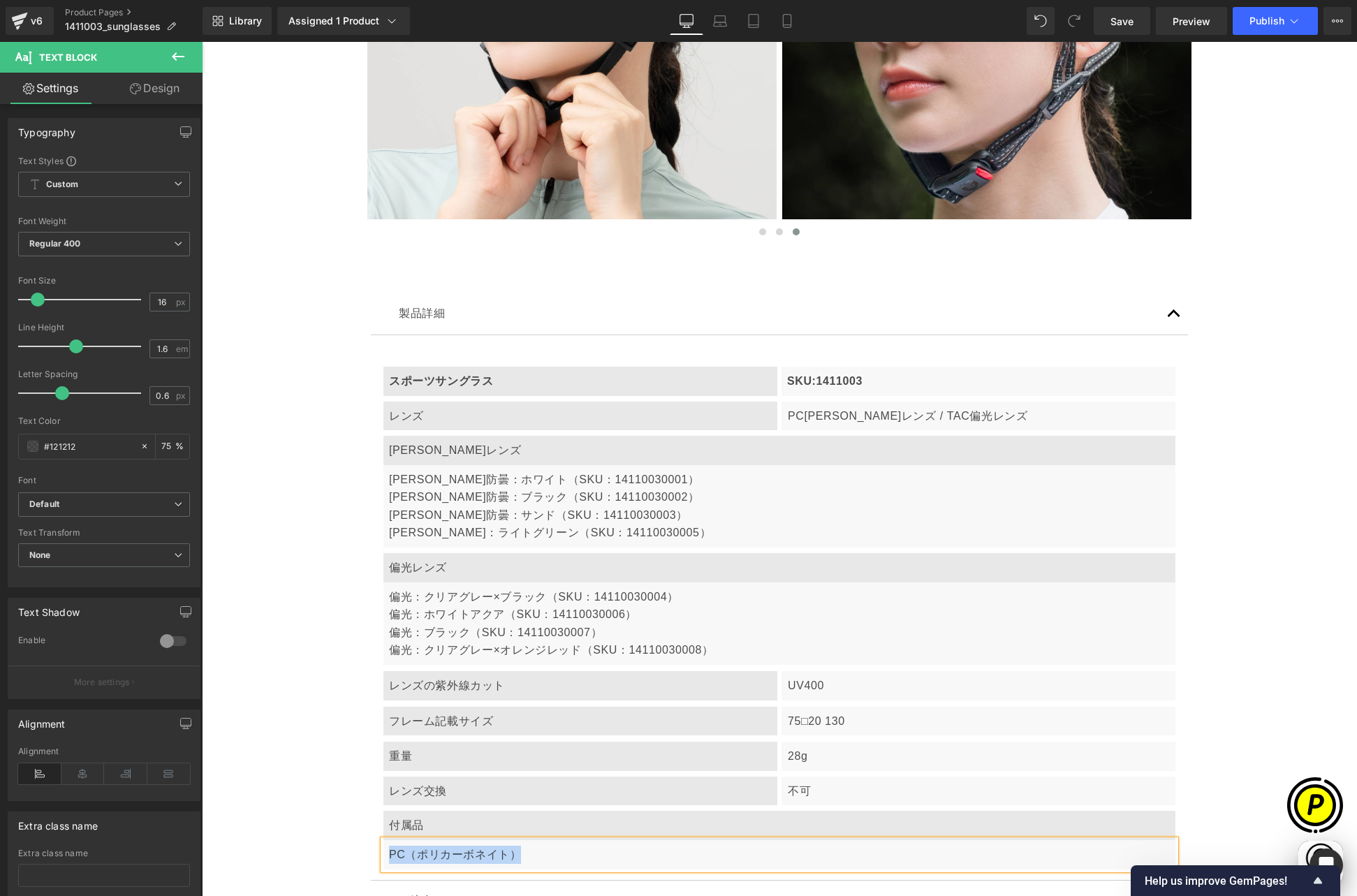
paste div
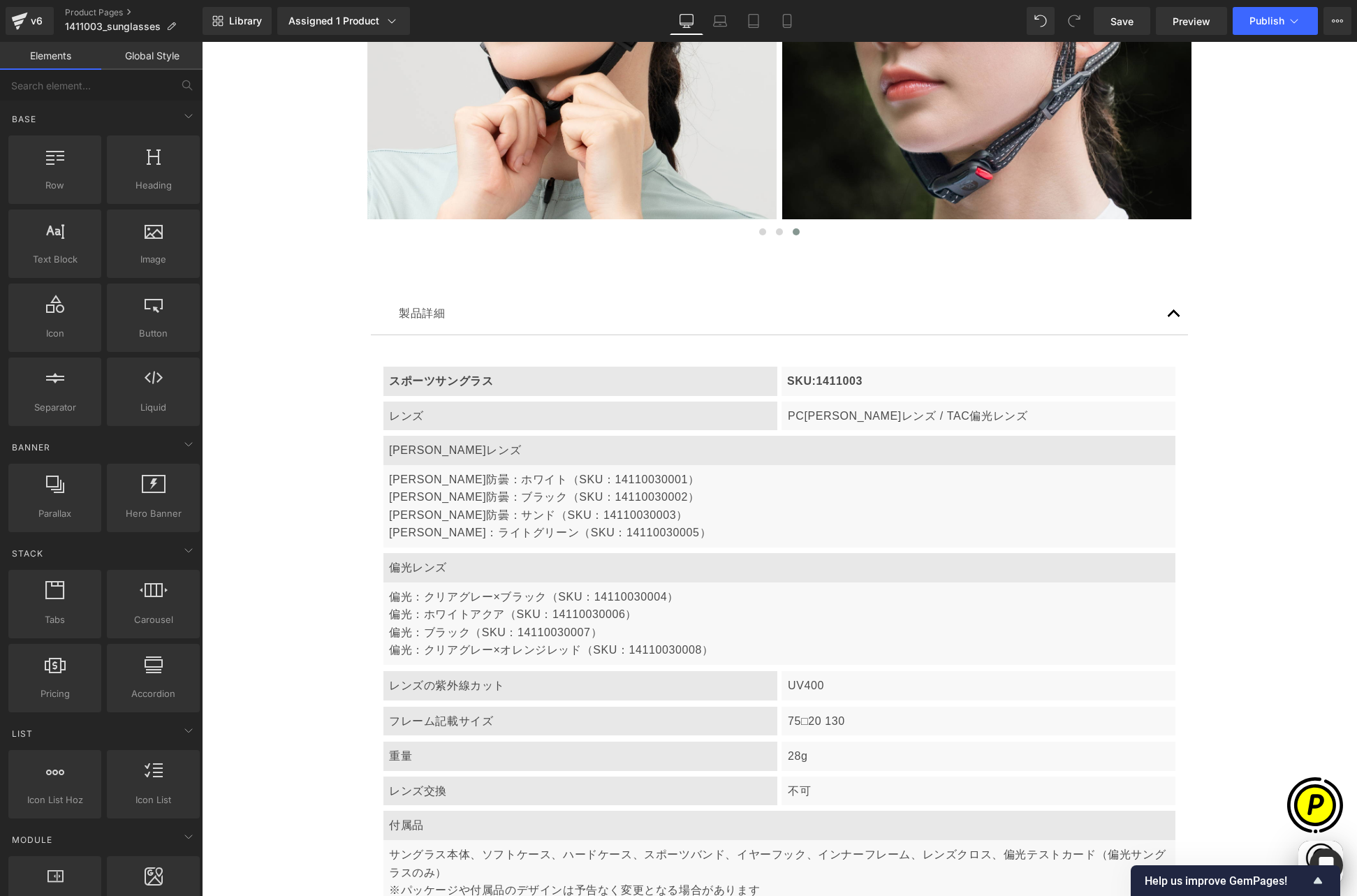
scroll to position [0, 0]
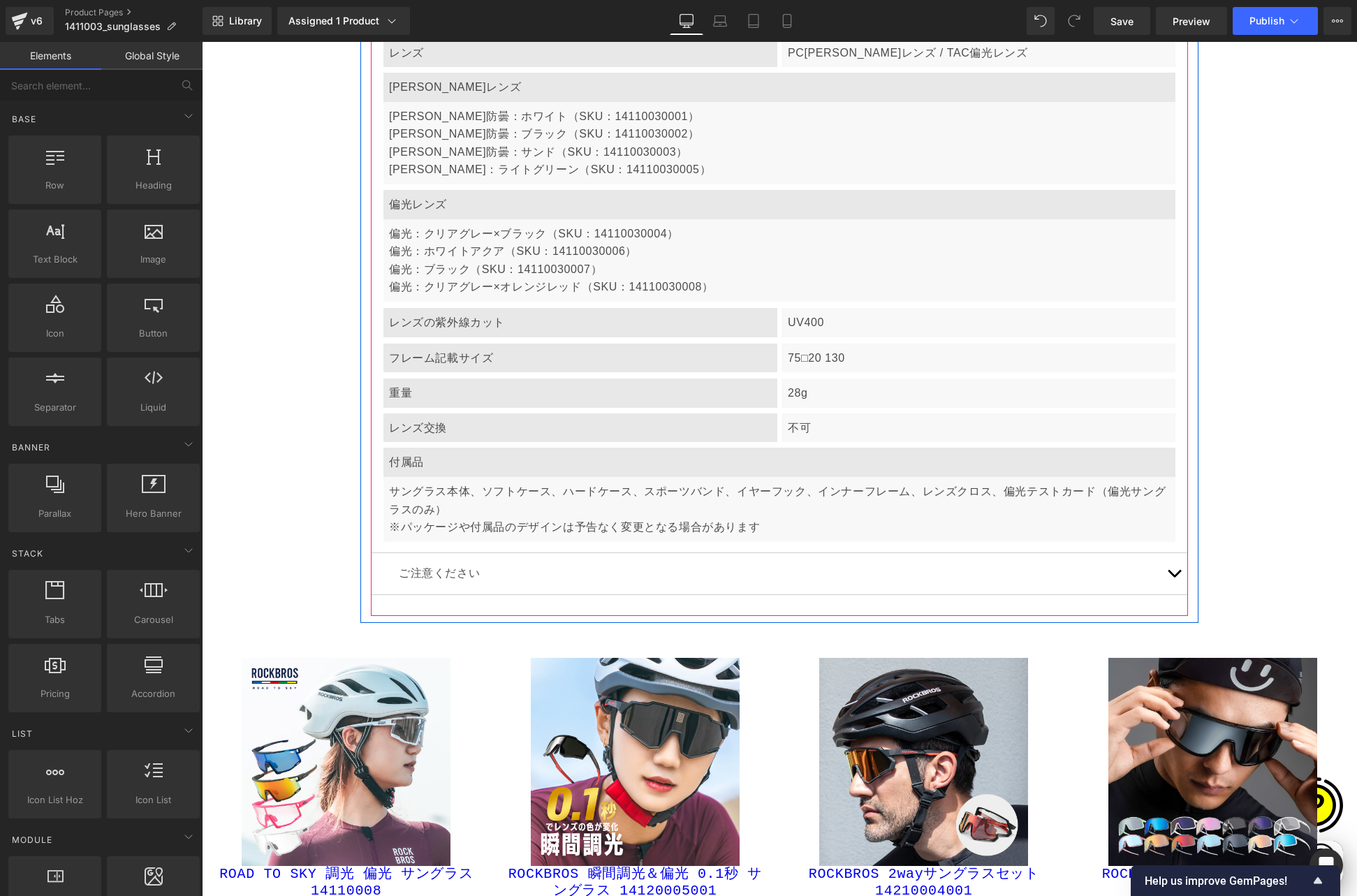
click at [1172, 553] on button "button" at bounding box center [1174, 573] width 28 height 41
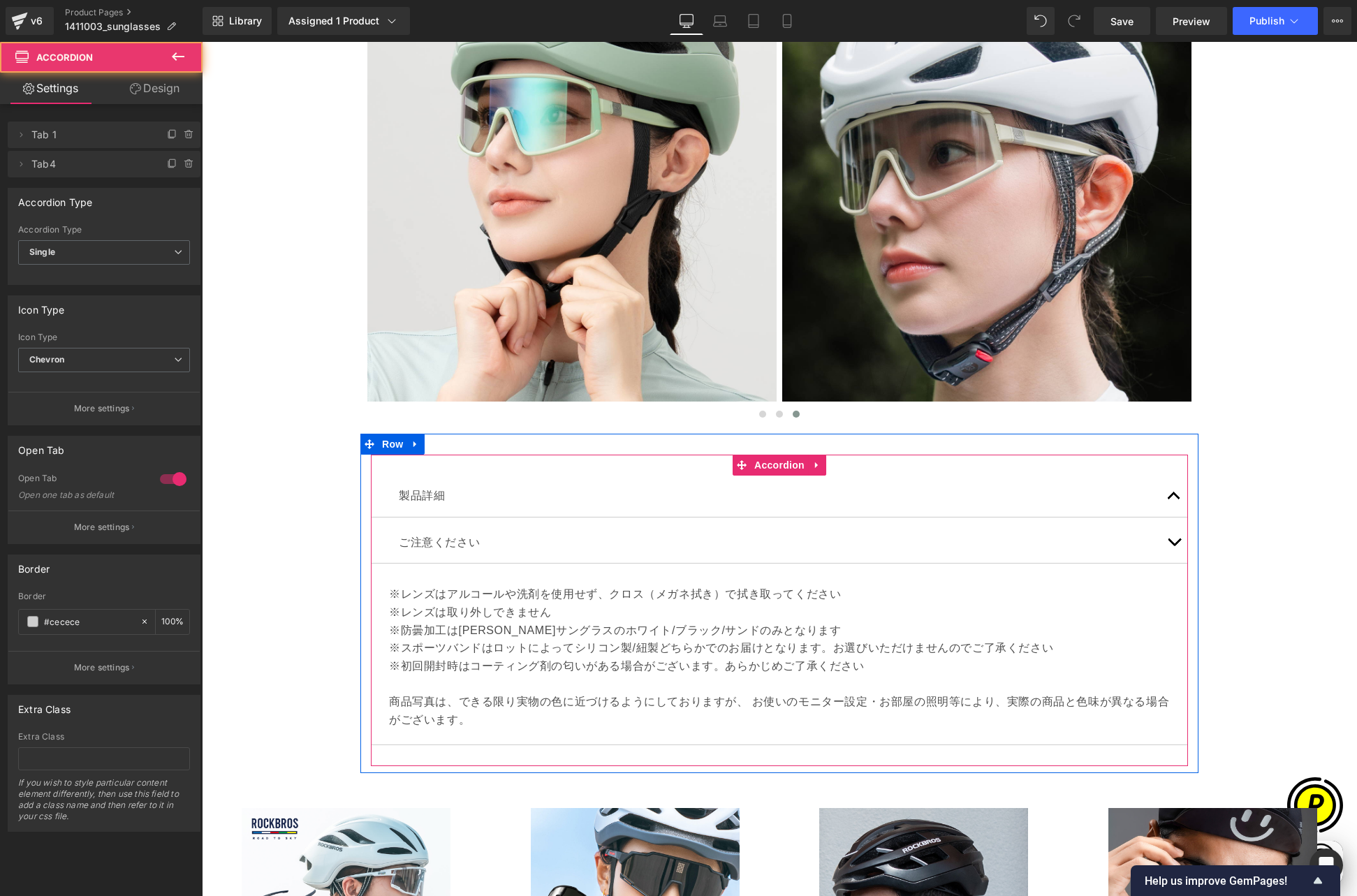
scroll to position [8140, 0]
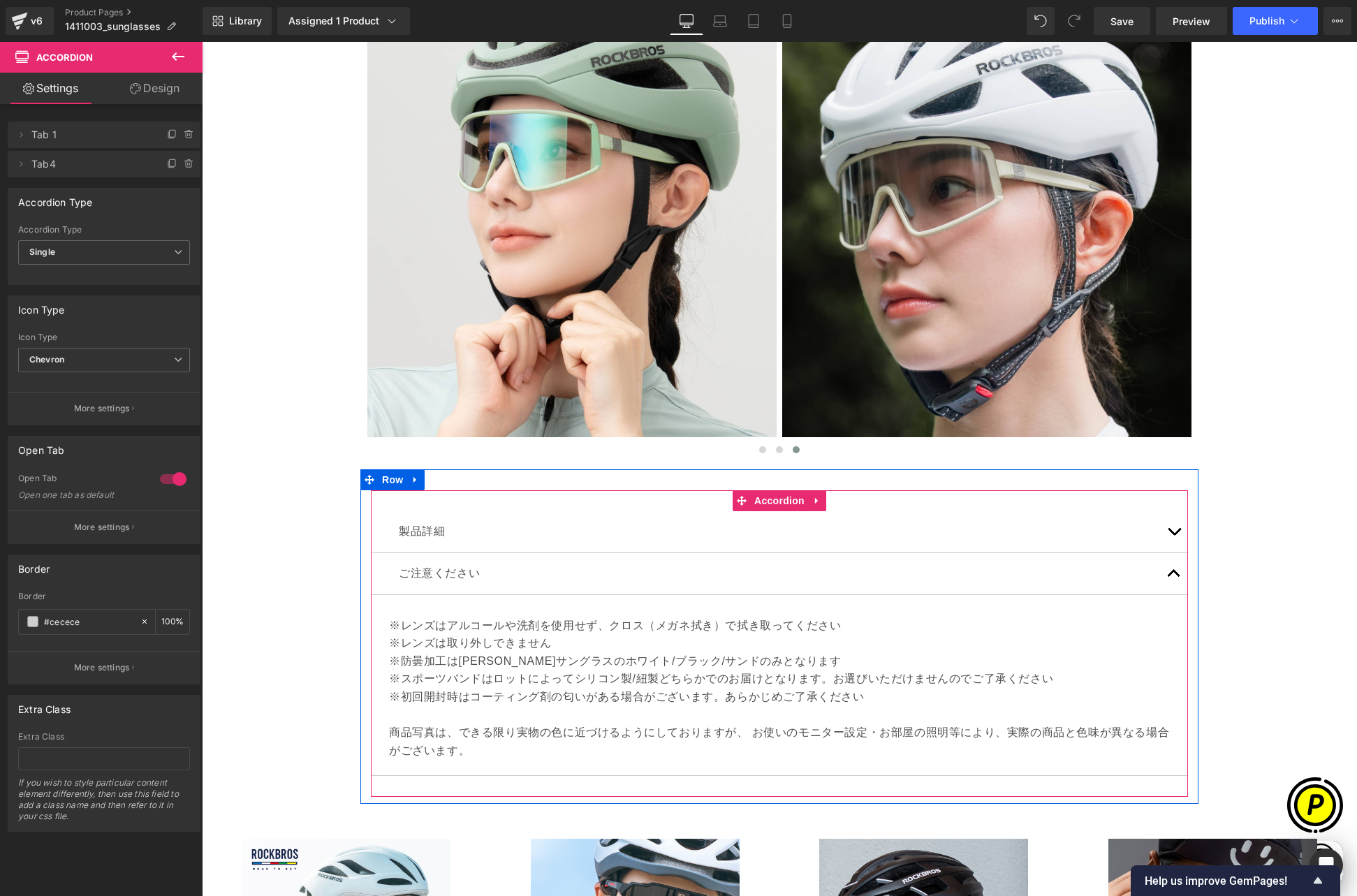
click at [1174, 511] on button "button" at bounding box center [1174, 531] width 28 height 41
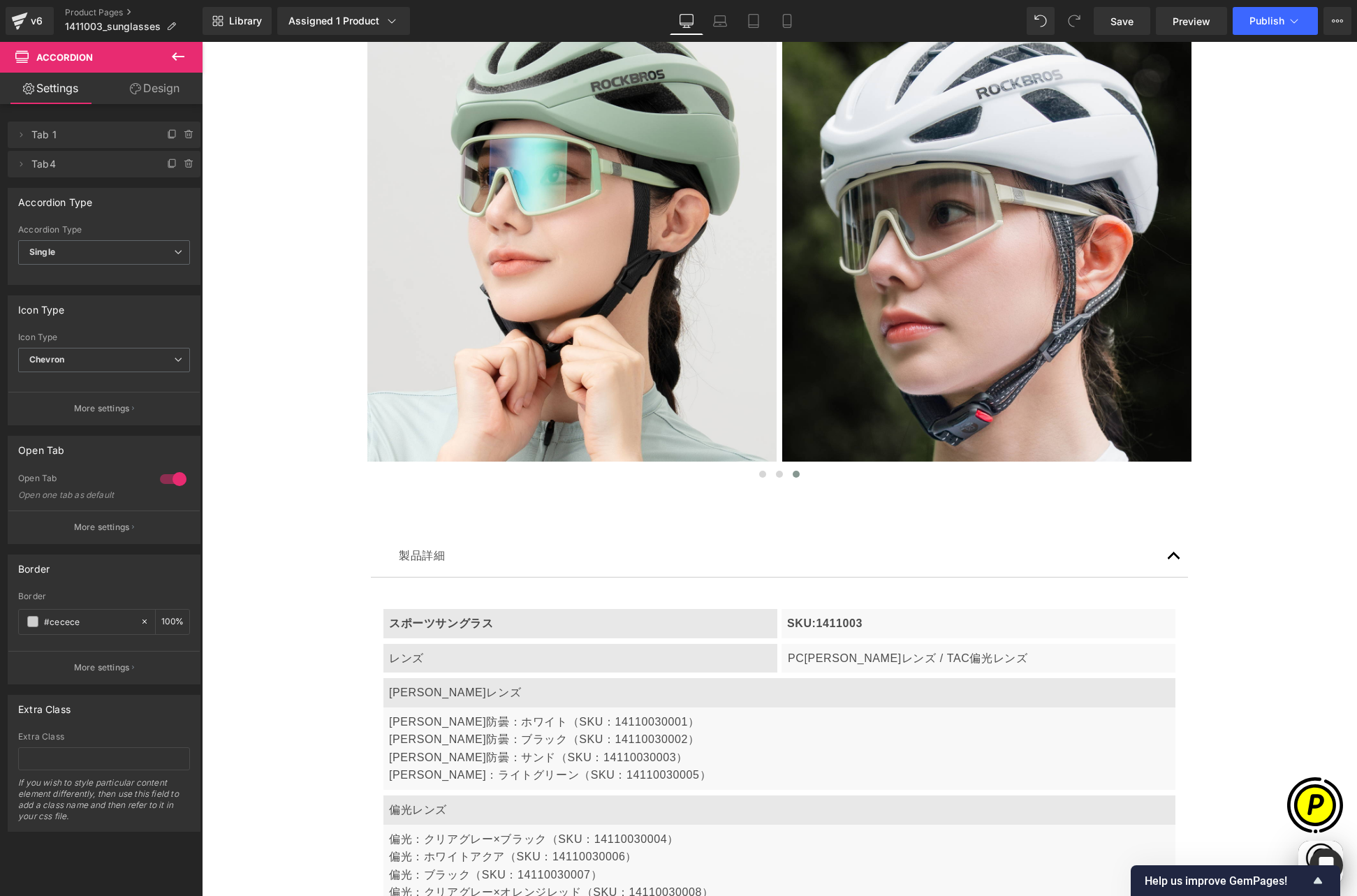
scroll to position [8090, 0]
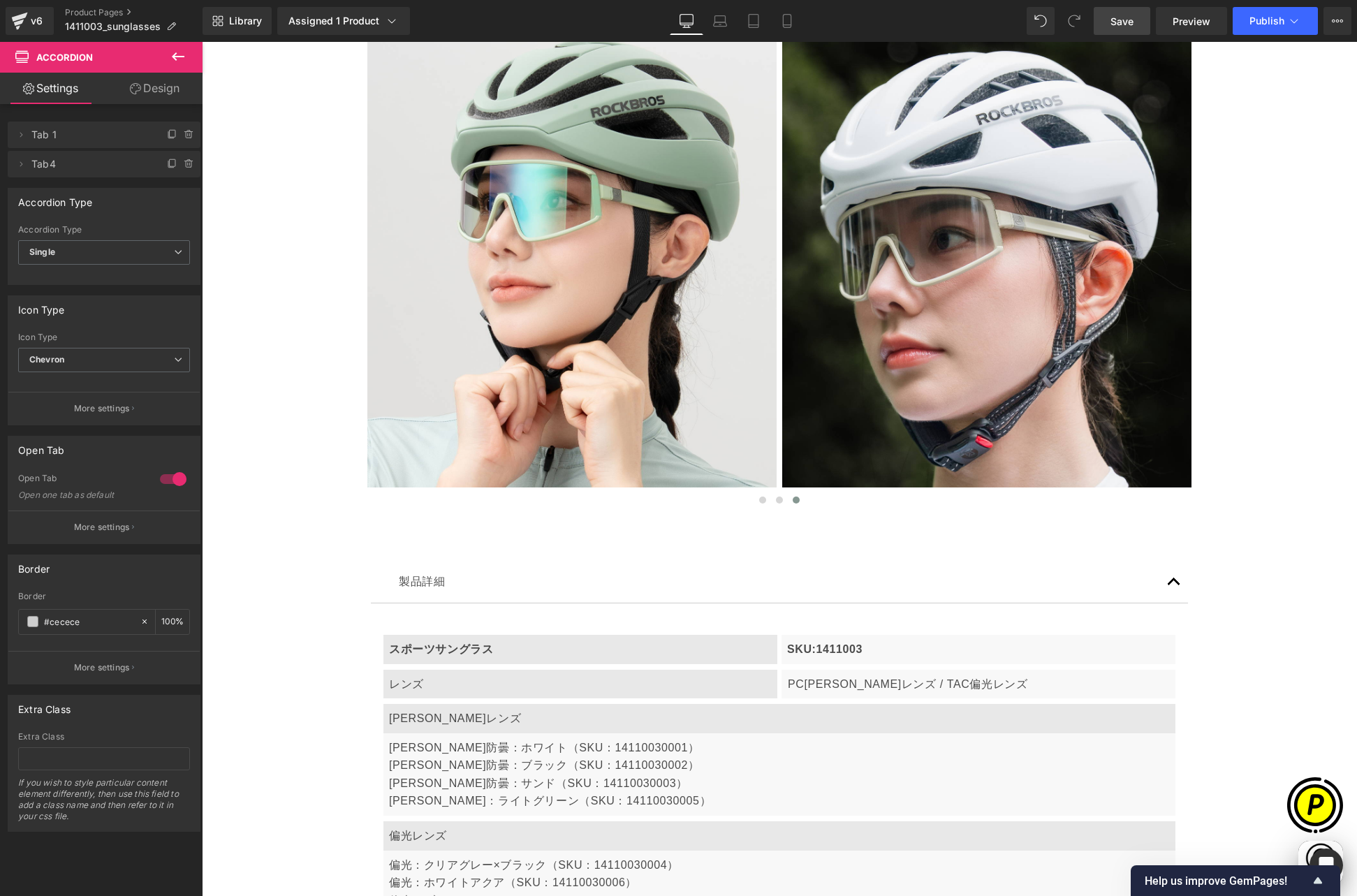
drag, startPoint x: 1121, startPoint y: 20, endPoint x: 1073, endPoint y: 245, distance: 230.1
click at [1121, 20] on span "Save" at bounding box center [1122, 21] width 23 height 15
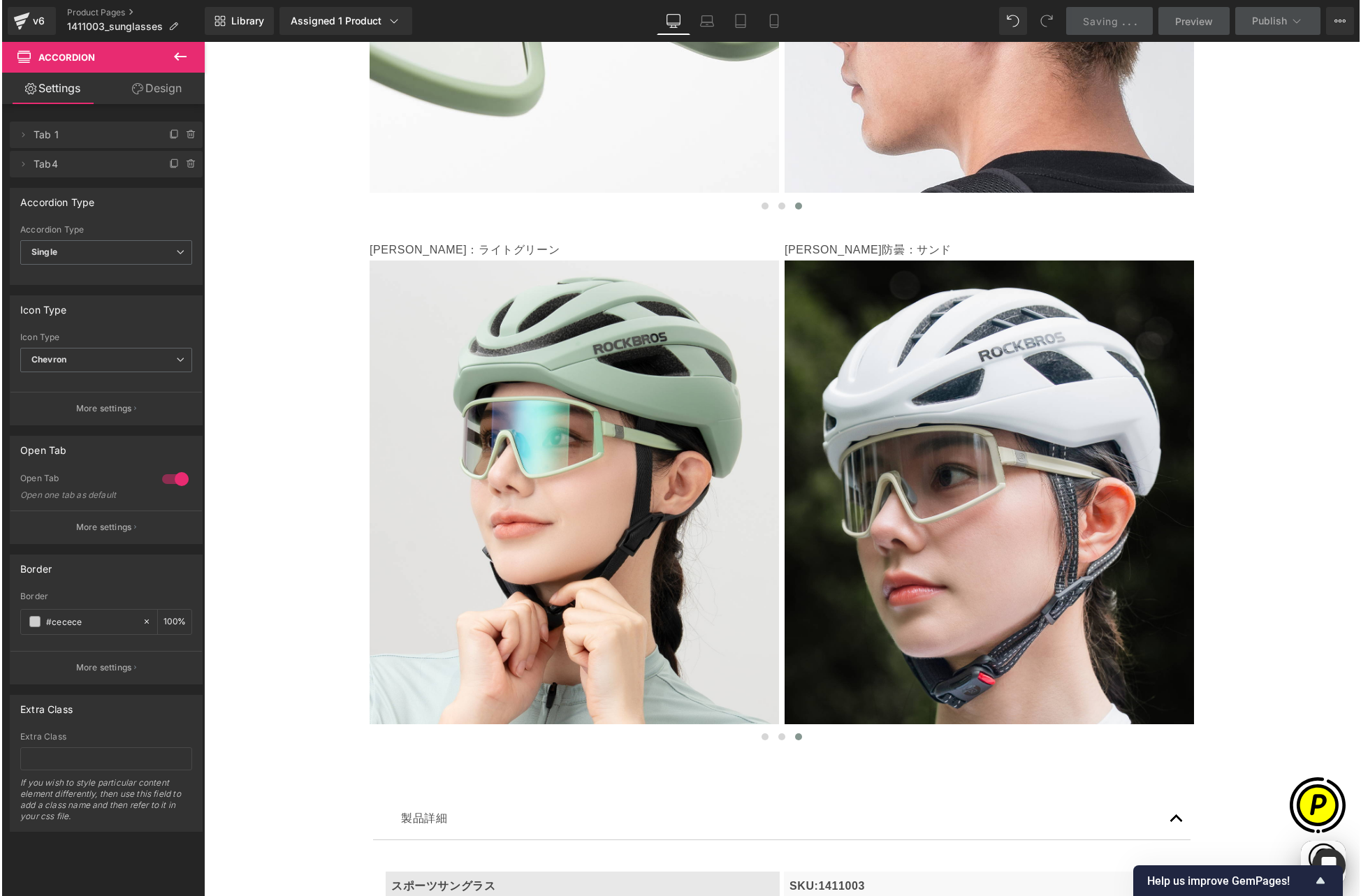
scroll to position [7869, 0]
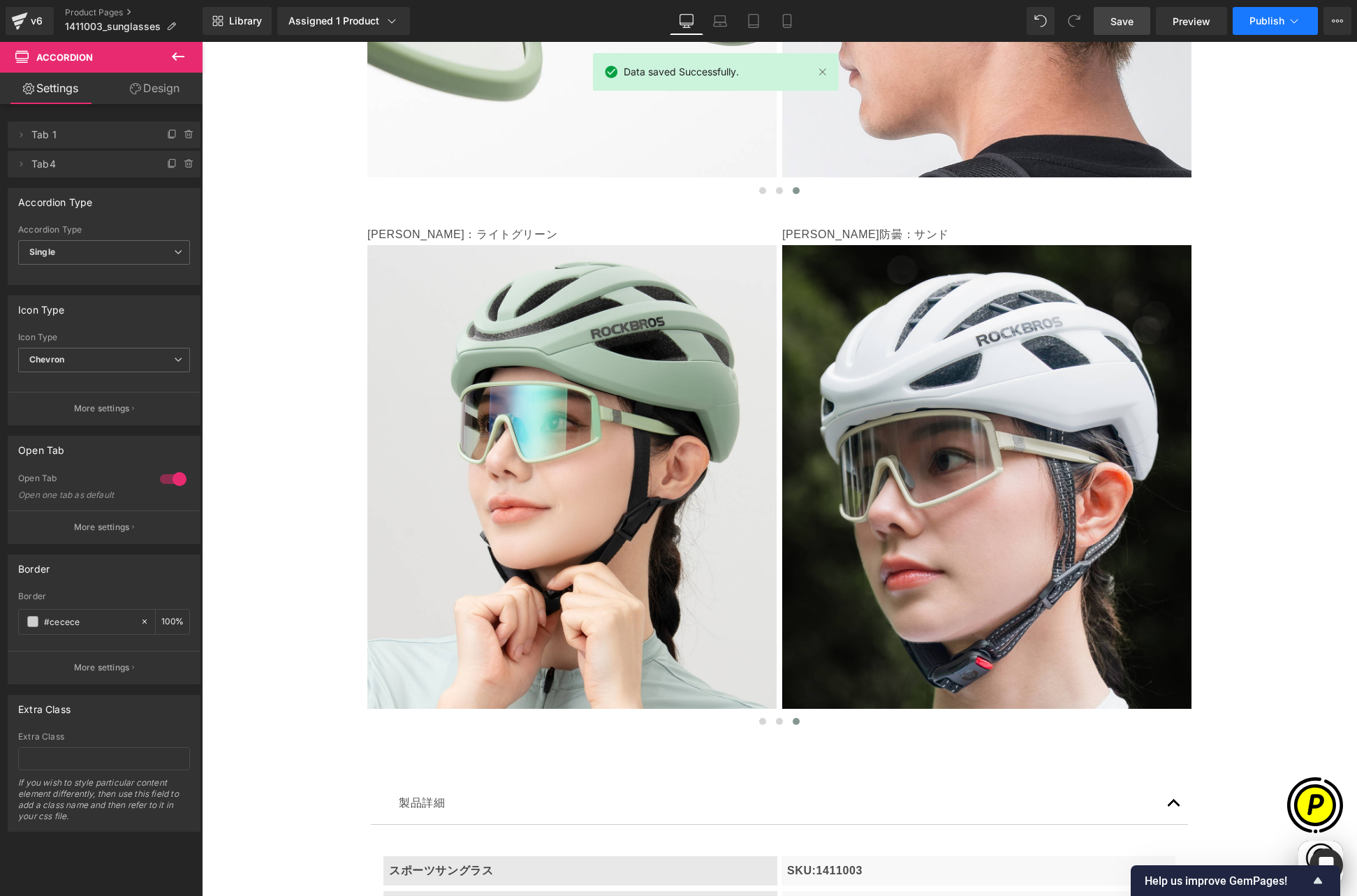
click at [1273, 19] on span "Publish" at bounding box center [1267, 21] width 35 height 11
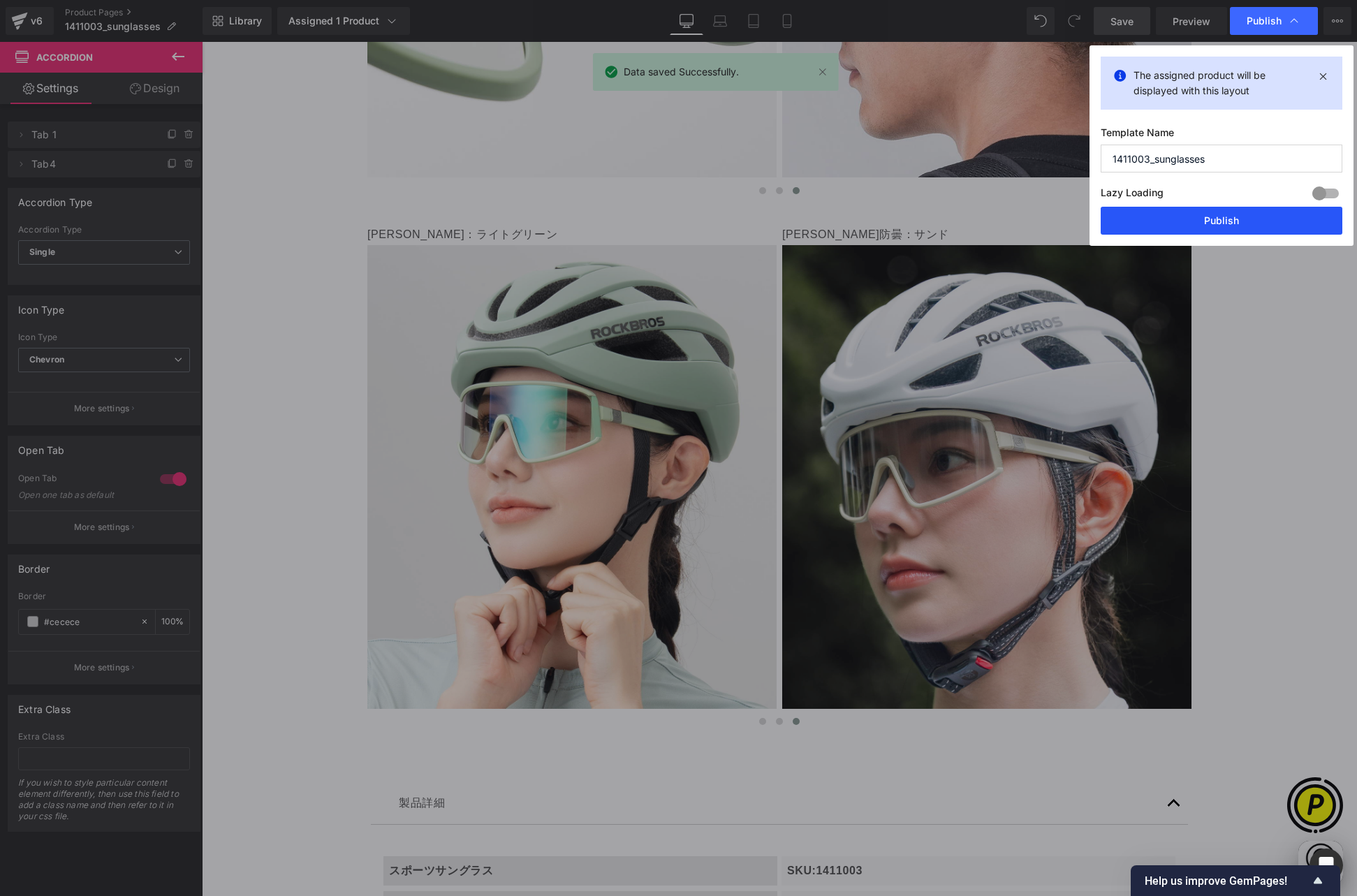
click at [1210, 213] on button "Publish" at bounding box center [1222, 221] width 242 height 28
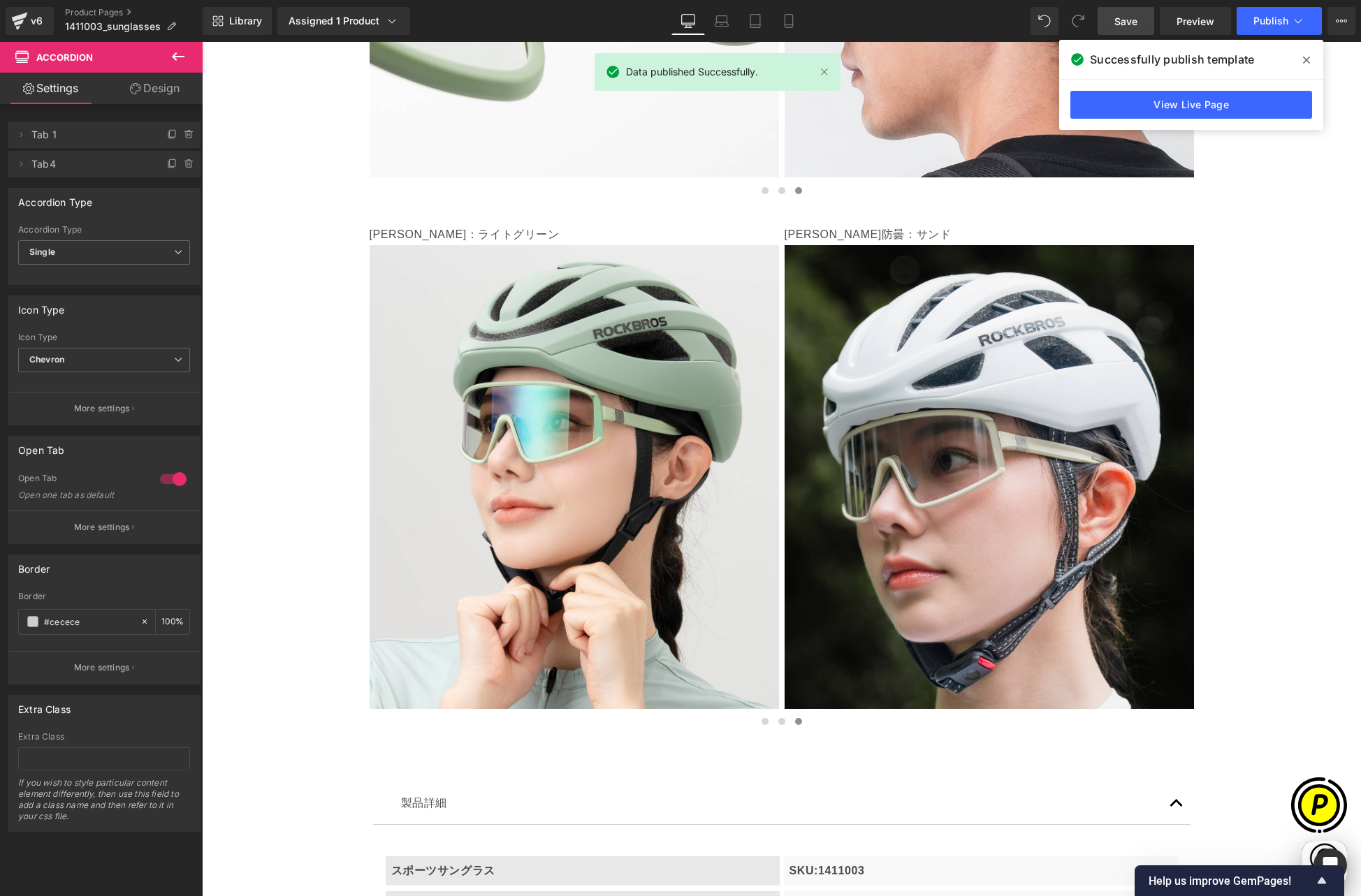
scroll to position [0, 273]
drag, startPoint x: 1309, startPoint y: 62, endPoint x: 1098, endPoint y: 43, distance: 211.9
click at [1309, 62] on icon at bounding box center [1306, 60] width 7 height 7
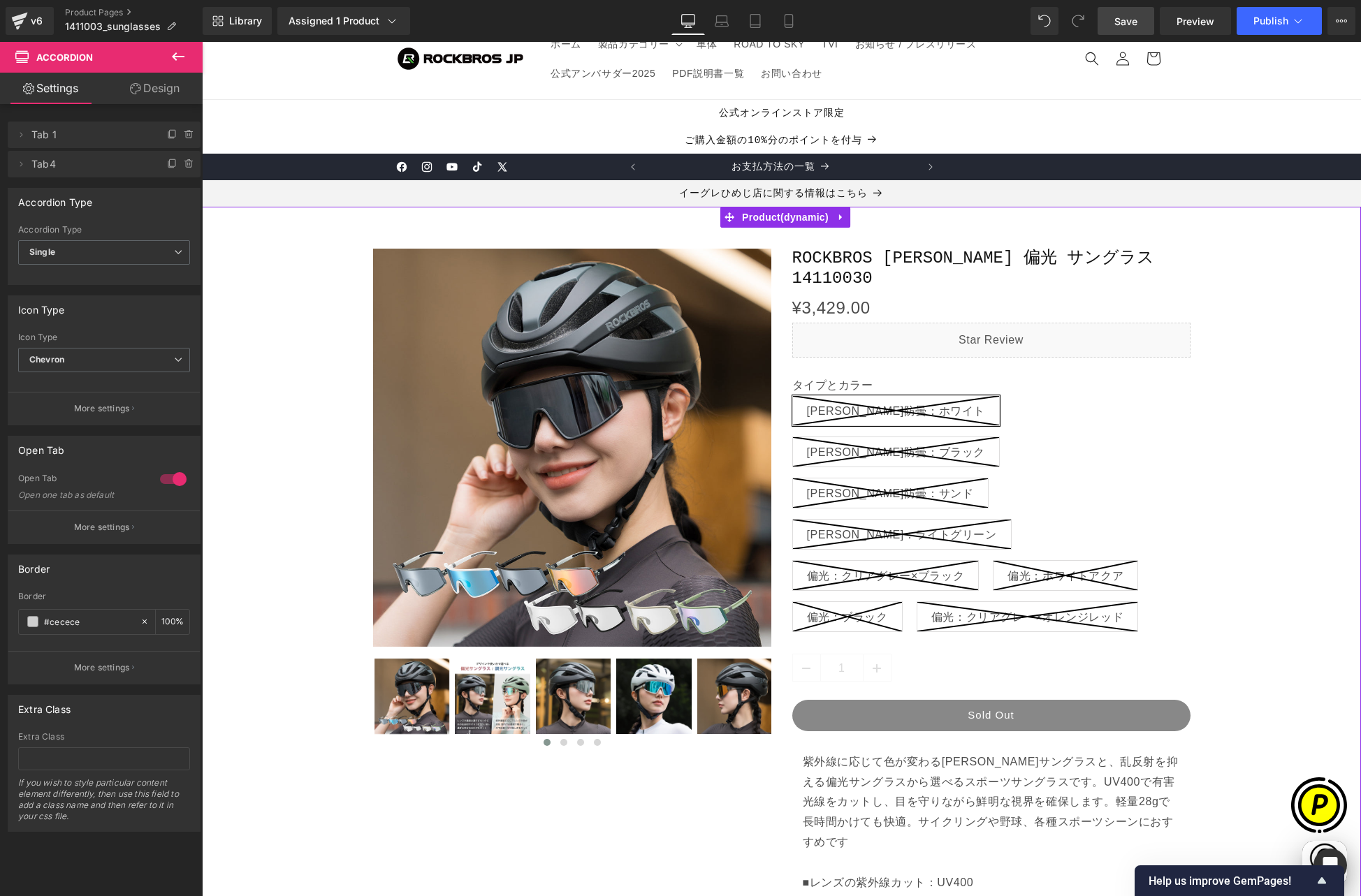
scroll to position [0, 0]
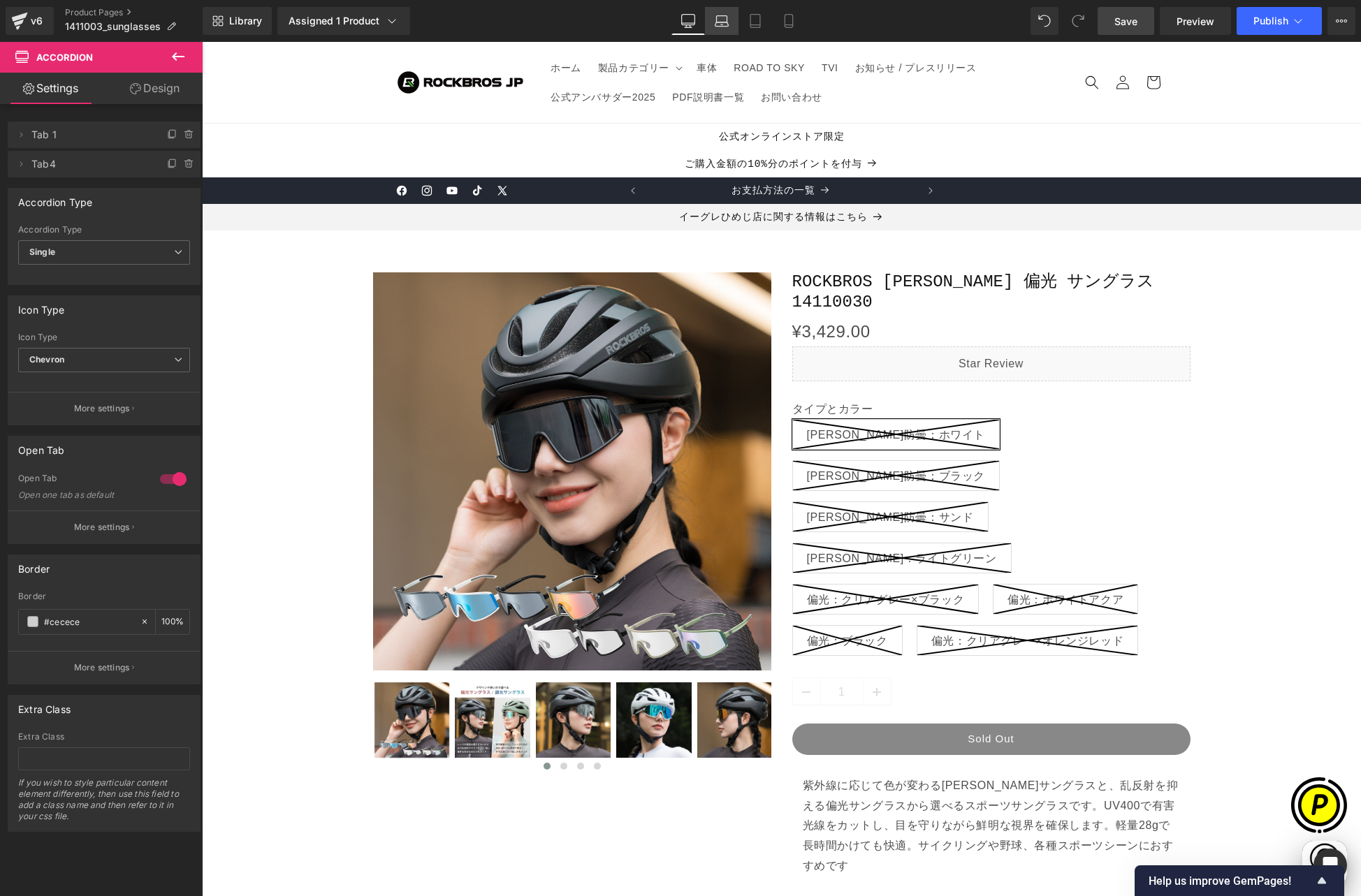
click at [724, 23] on icon at bounding box center [721, 20] width 14 height 14
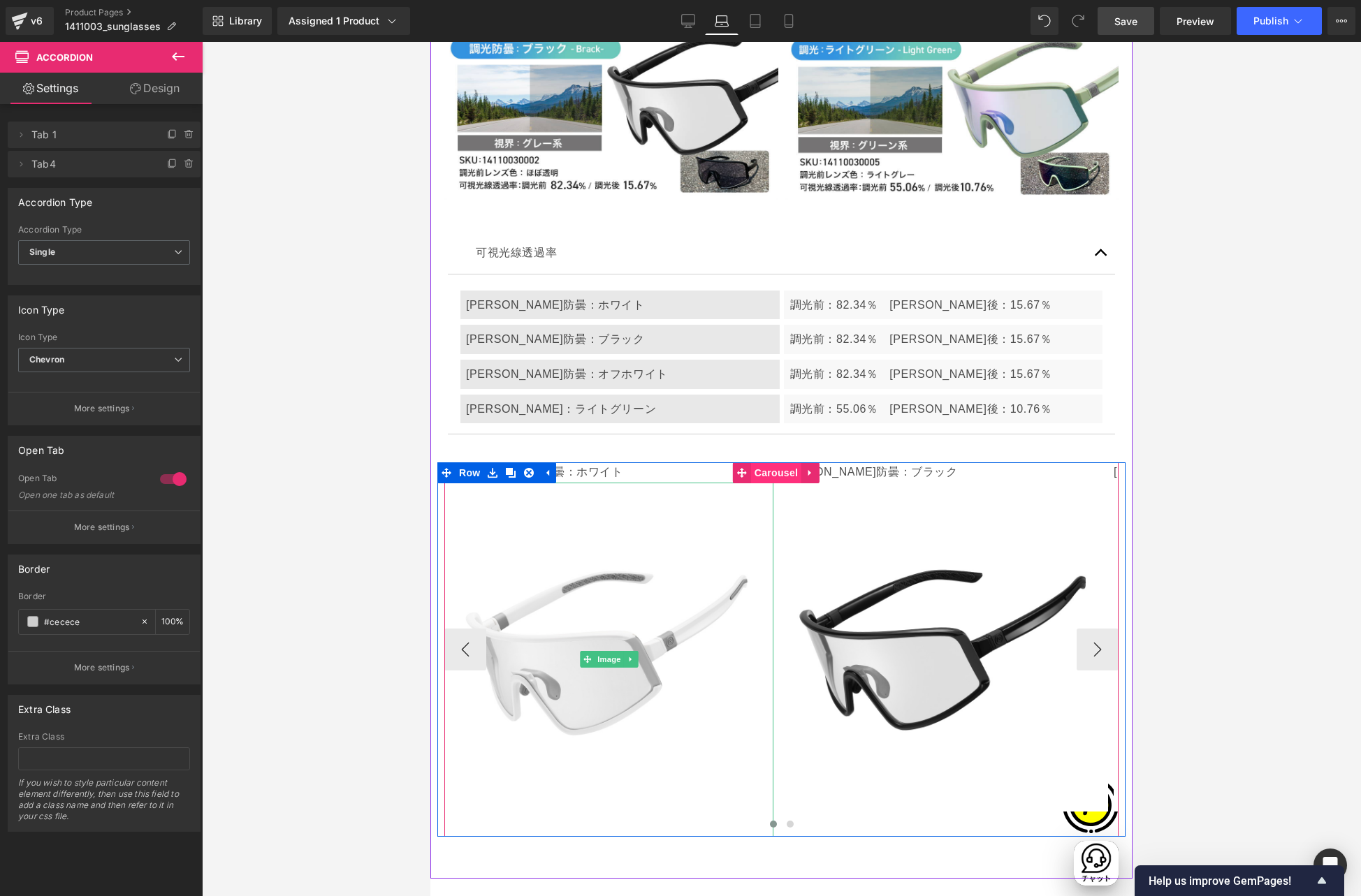
scroll to position [0, 214]
click at [764, 462] on span "Carousel" at bounding box center [776, 473] width 50 height 21
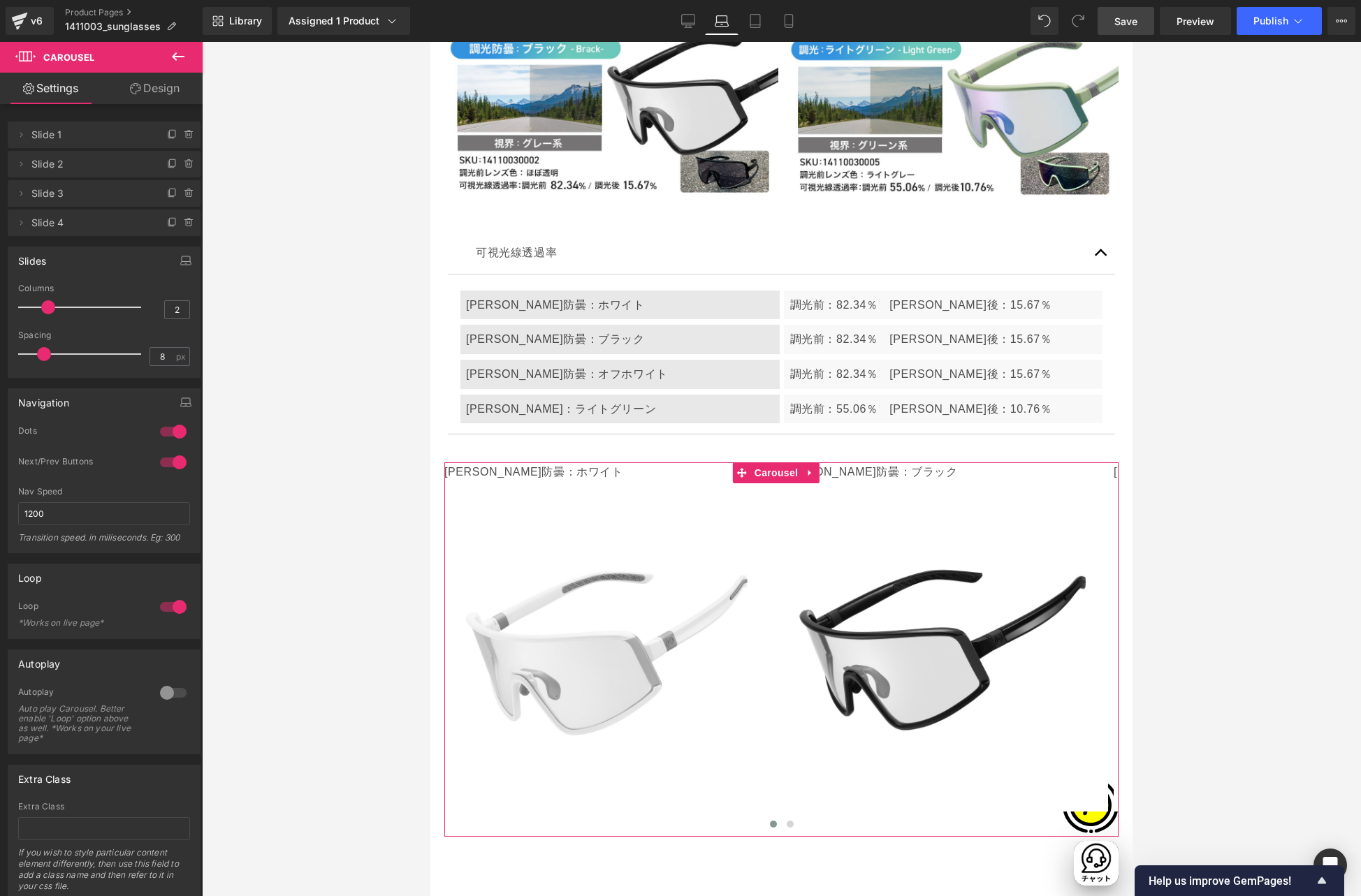
type input "3"
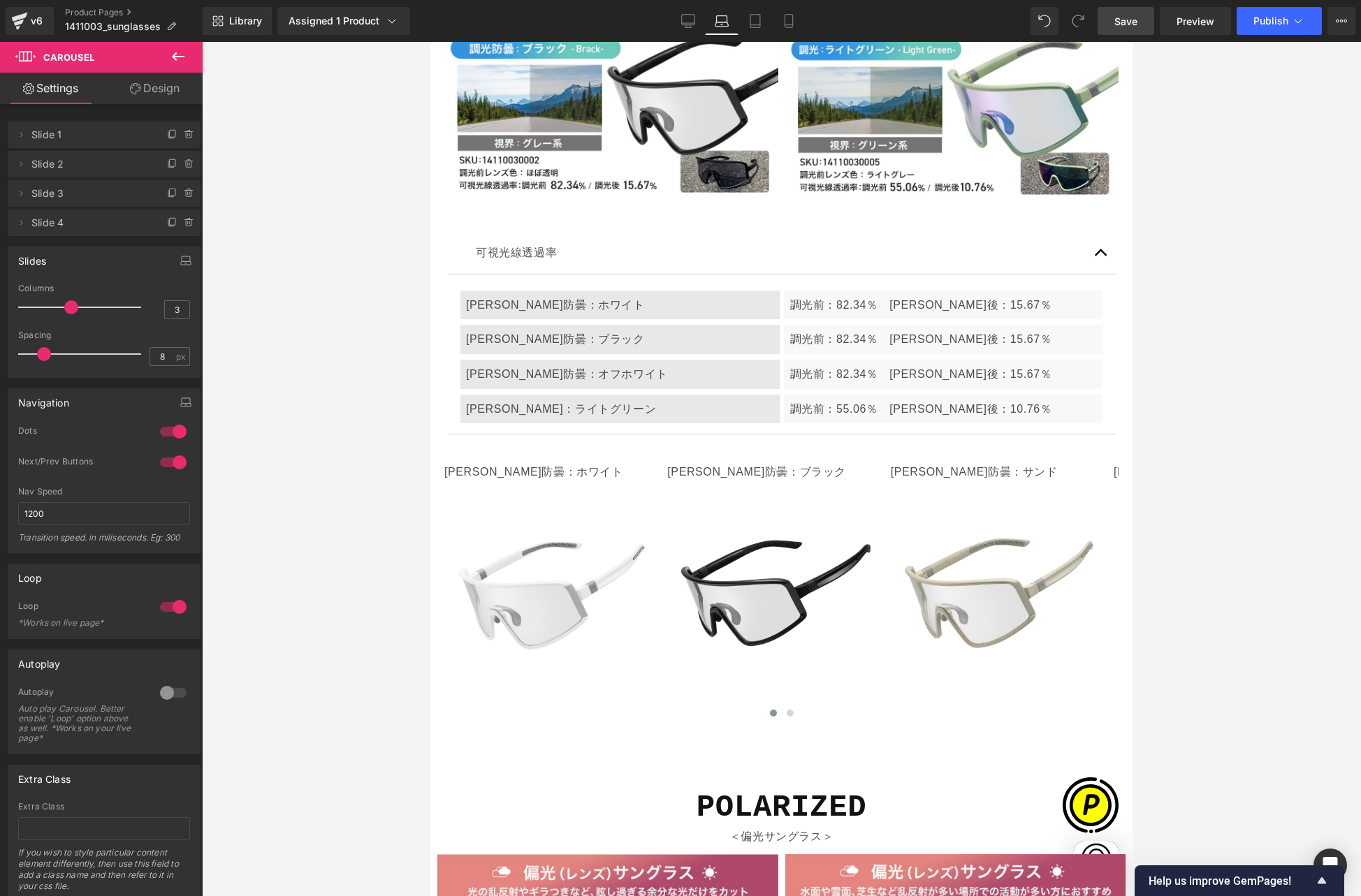
drag, startPoint x: 47, startPoint y: 305, endPoint x: 61, endPoint y: 306, distance: 14.0
click at [61, 306] on div at bounding box center [83, 307] width 116 height 28
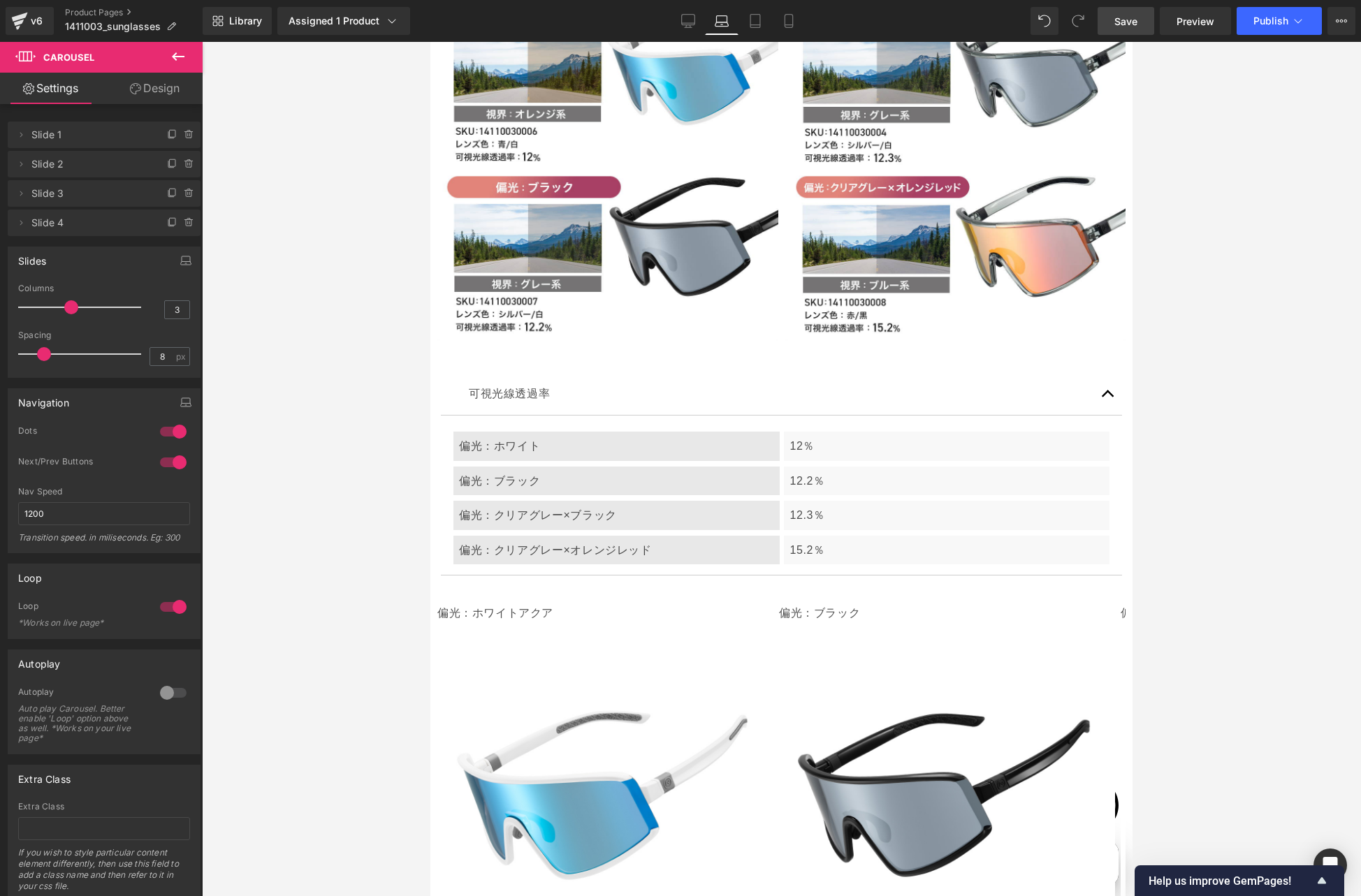
scroll to position [5978, 0]
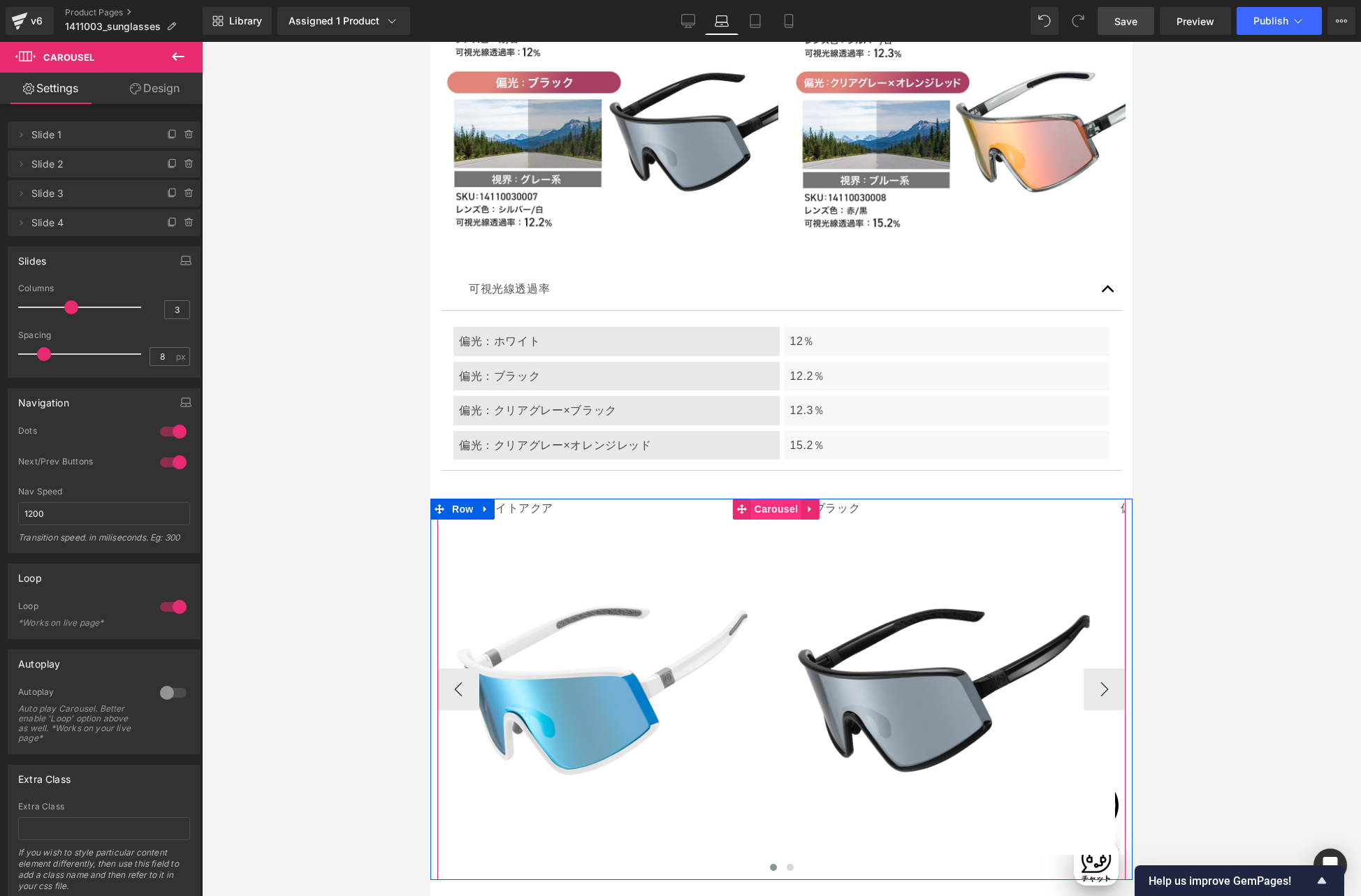
click at [774, 499] on span "Carousel" at bounding box center [776, 509] width 50 height 21
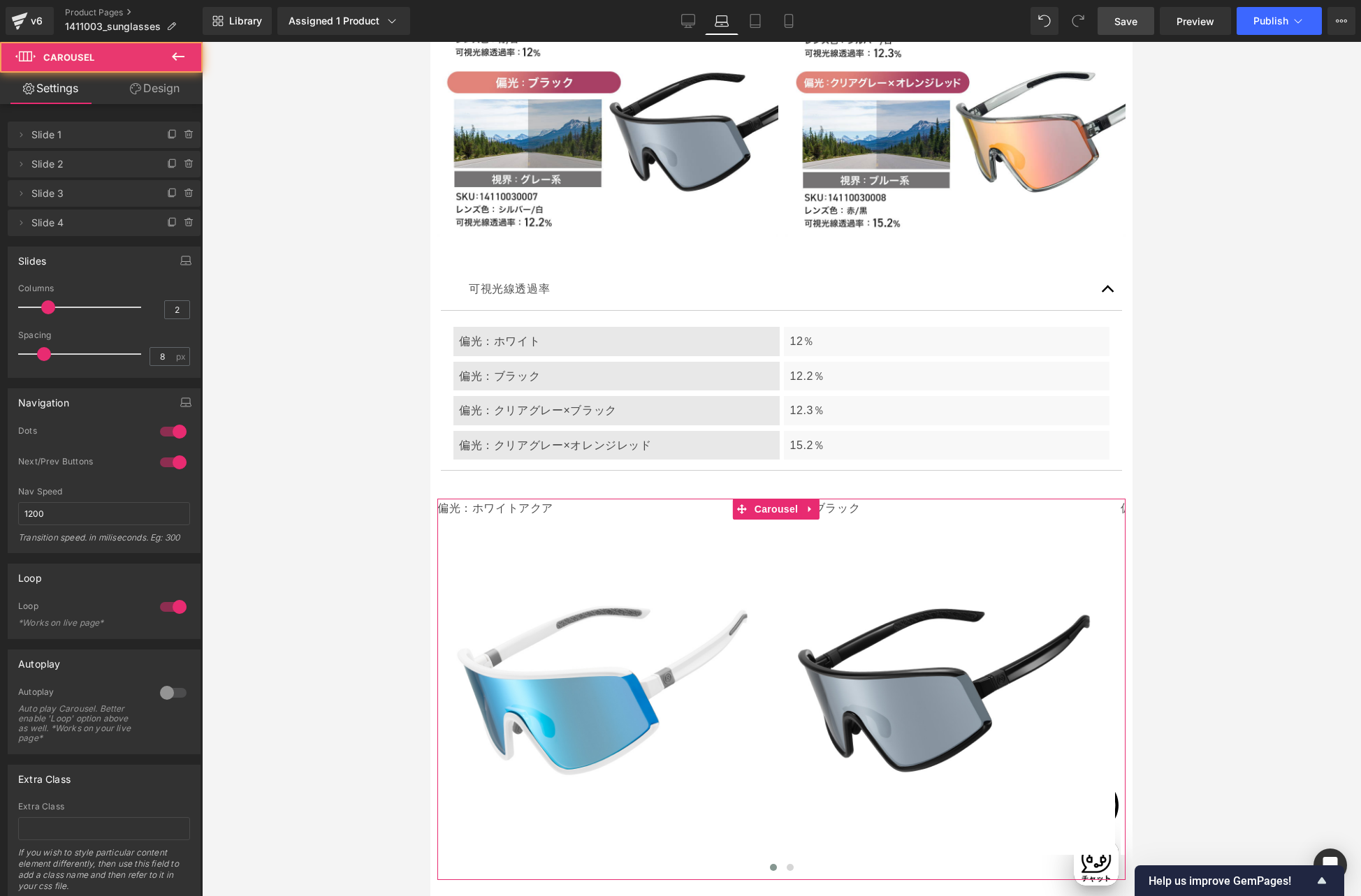
scroll to position [0, 641]
type input "3"
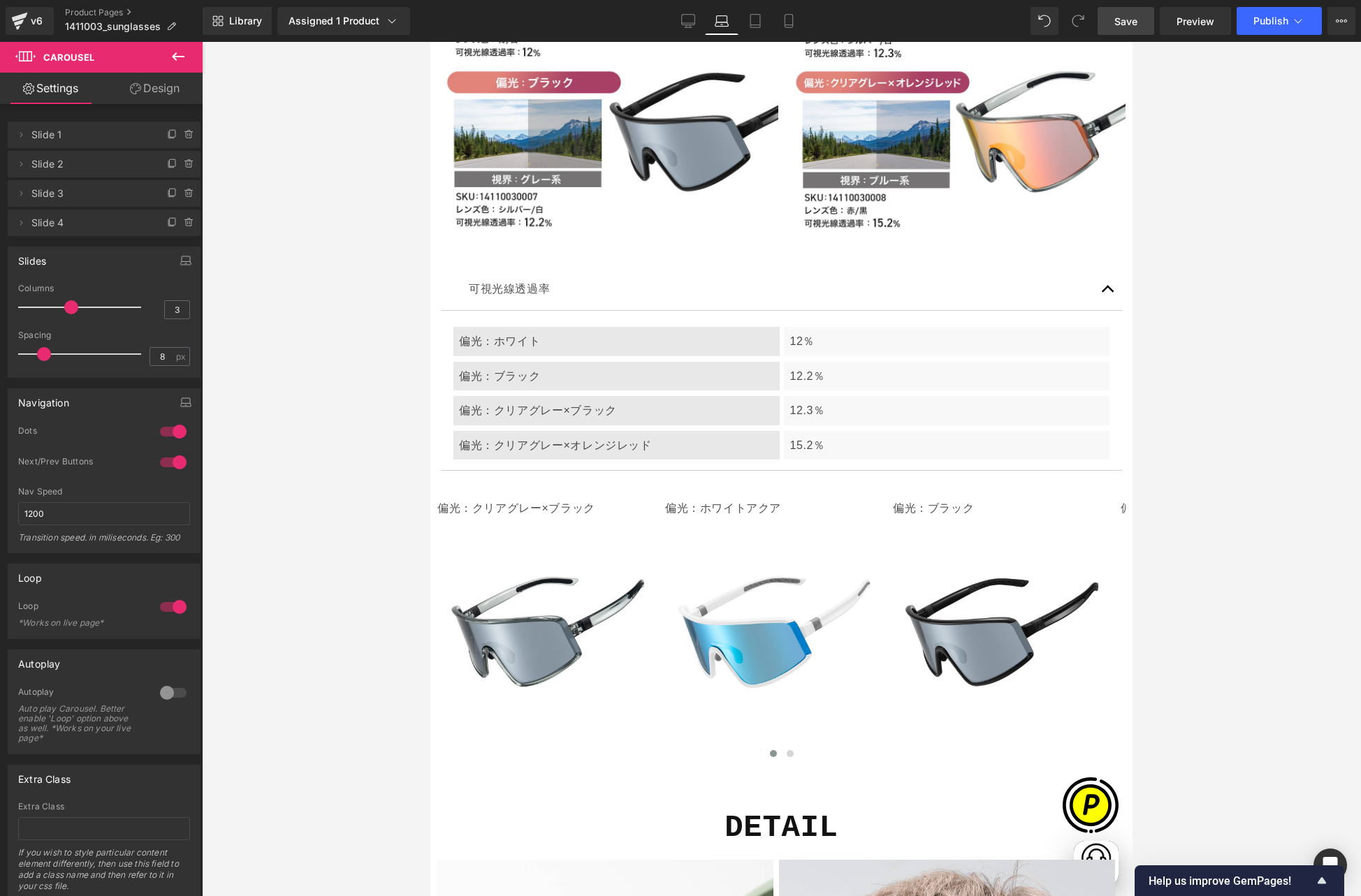
drag, startPoint x: 48, startPoint y: 306, endPoint x: 61, endPoint y: 308, distance: 13.2
click at [61, 308] on div at bounding box center [83, 307] width 116 height 28
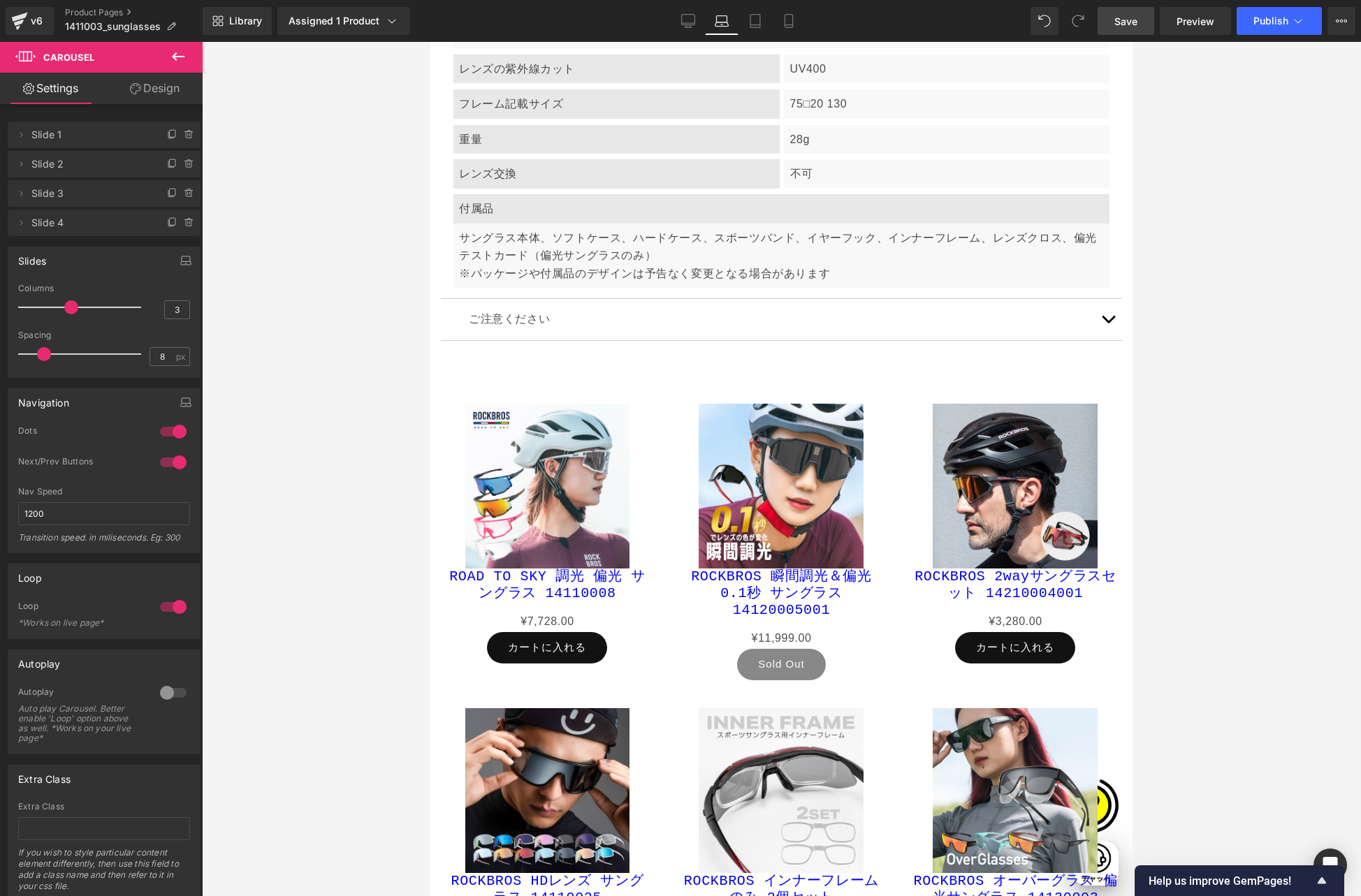
scroll to position [0, 0]
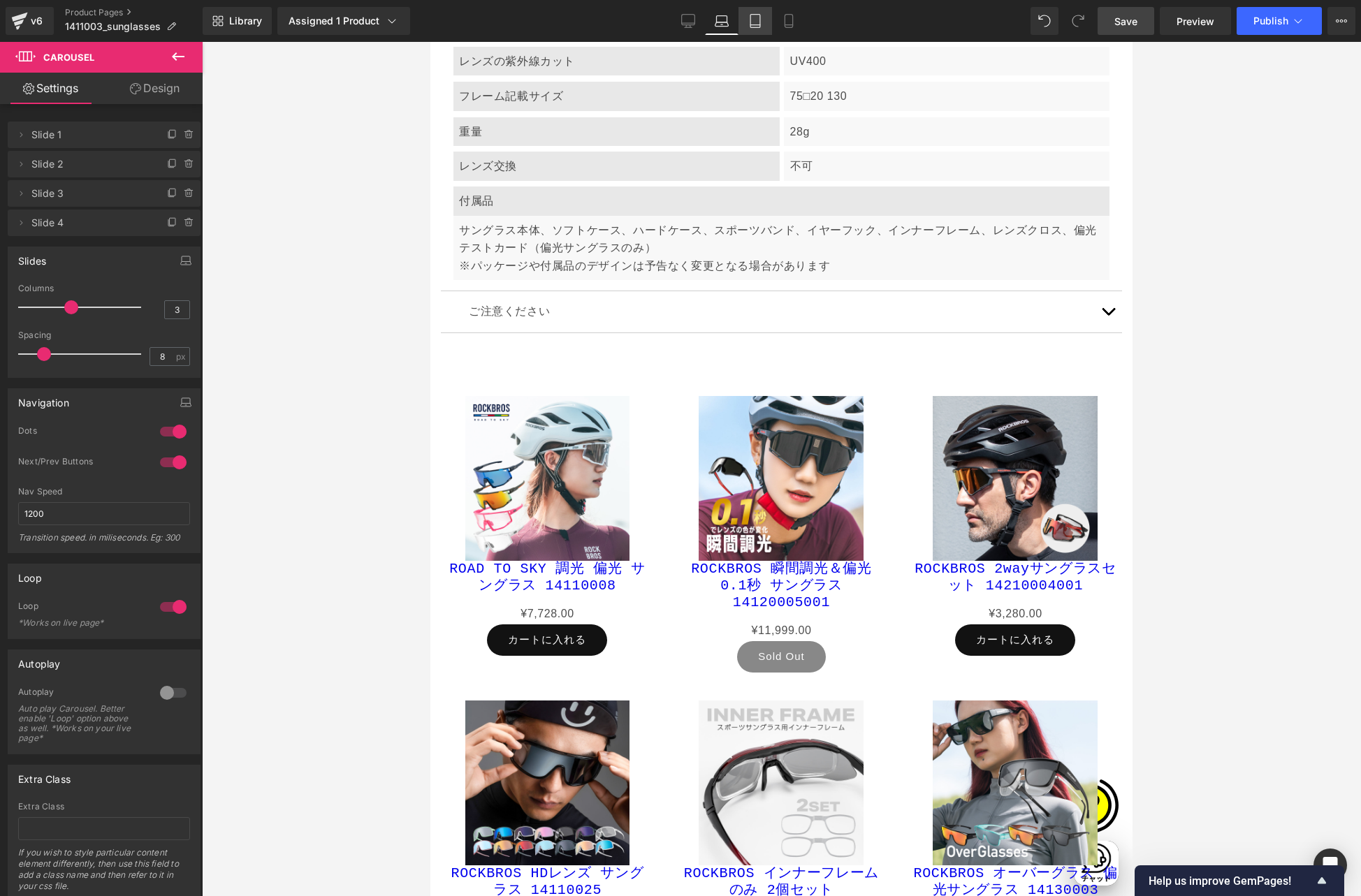
click at [760, 19] on icon at bounding box center [755, 21] width 10 height 13
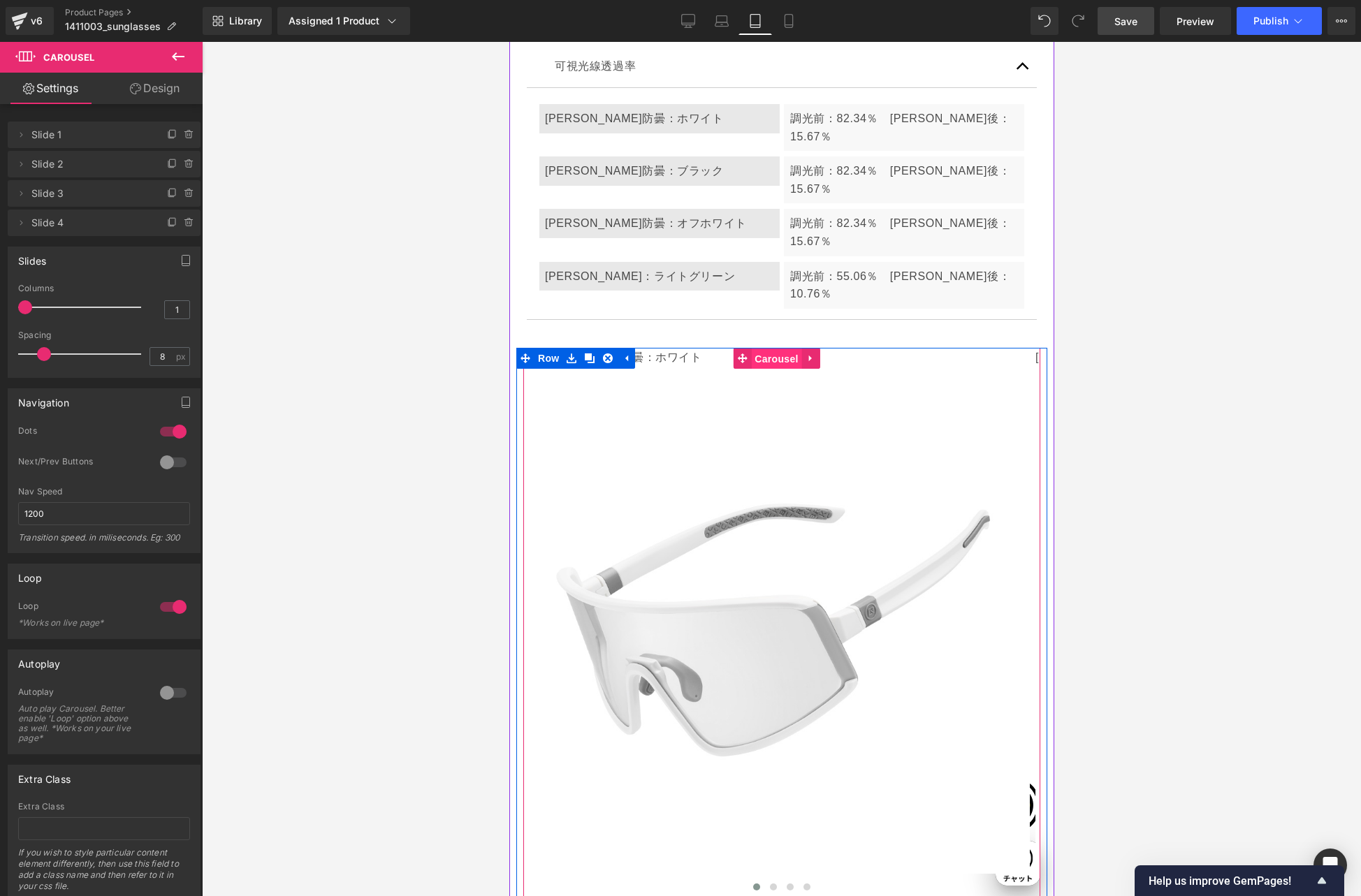
click at [765, 348] on span "Carousel" at bounding box center [775, 358] width 50 height 21
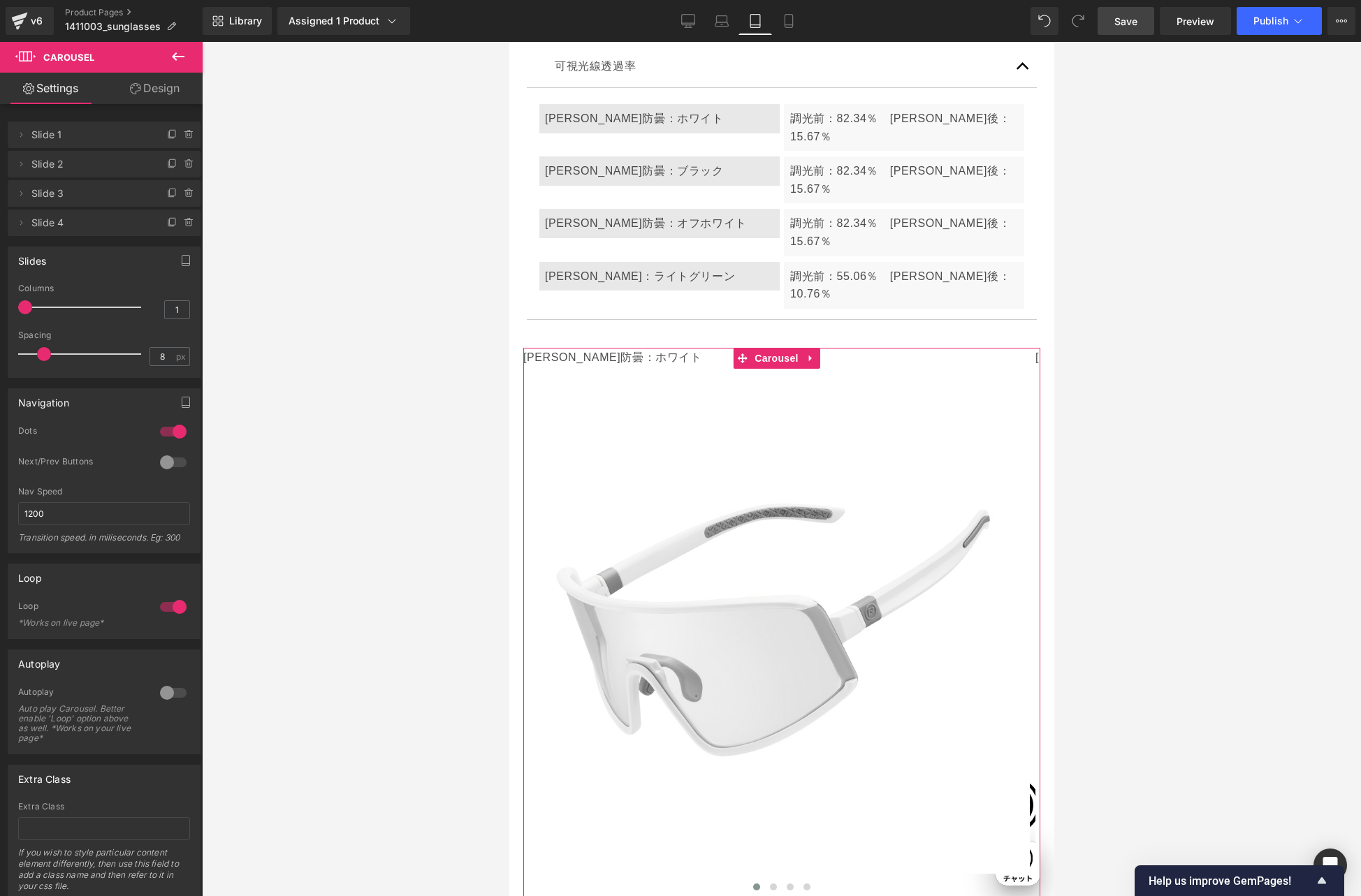
type input "2"
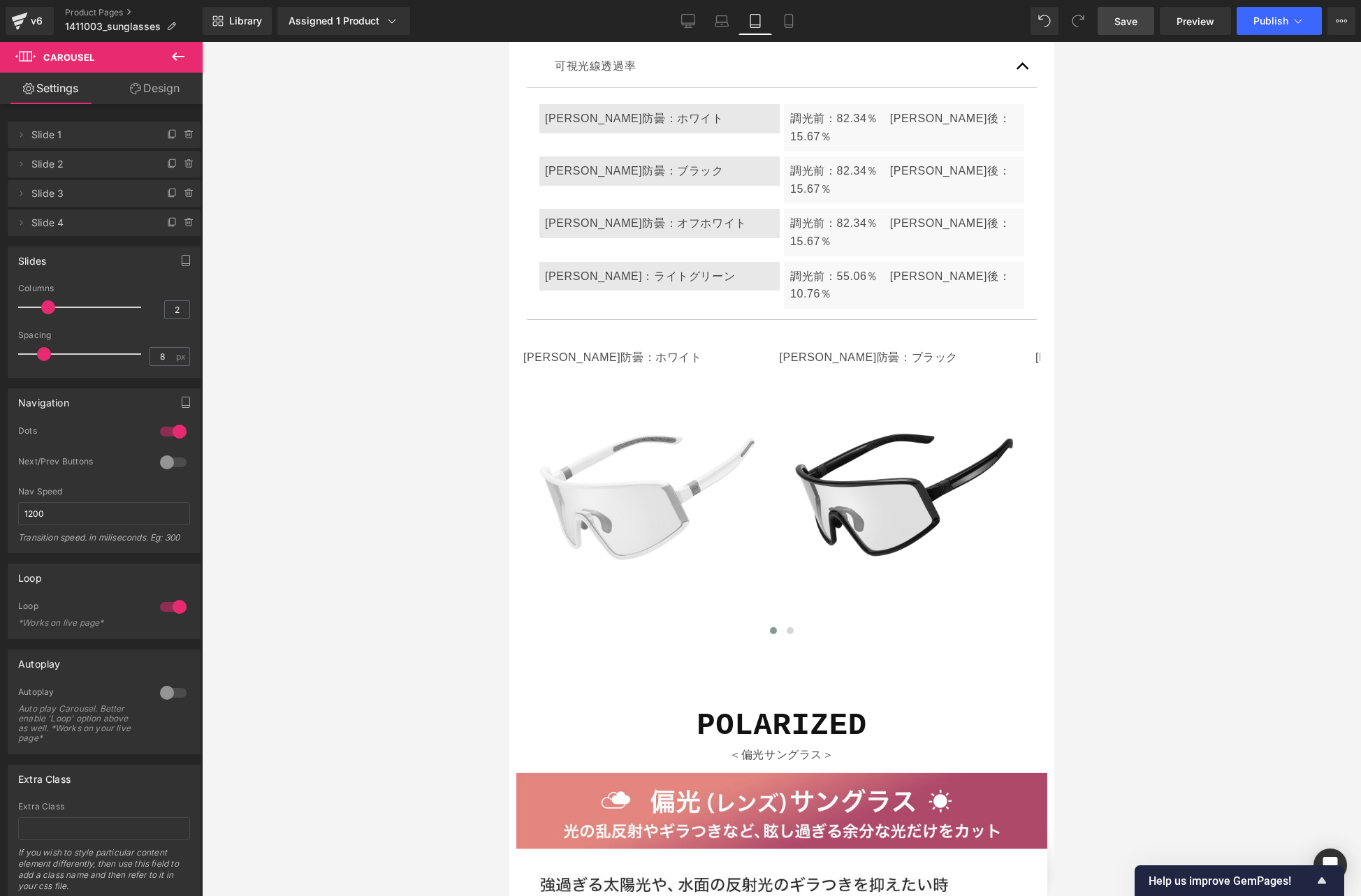
drag, startPoint x: 25, startPoint y: 306, endPoint x: 41, endPoint y: 306, distance: 16.0
click at [41, 306] on span at bounding box center [47, 307] width 14 height 14
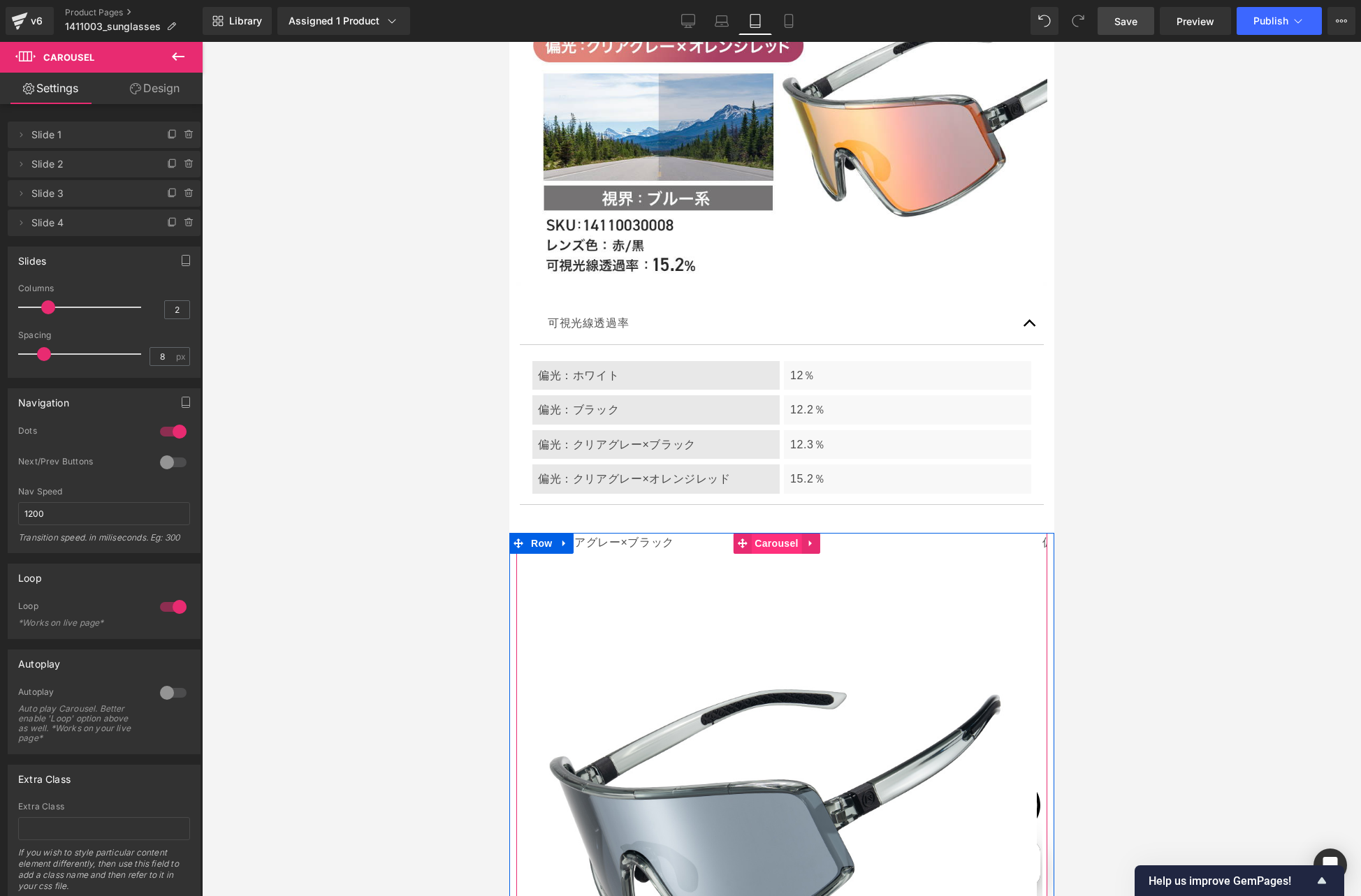
drag, startPoint x: 774, startPoint y: 287, endPoint x: 759, endPoint y: 287, distance: 15.0
click at [774, 533] on span "Carousel" at bounding box center [775, 543] width 50 height 21
type input "2"
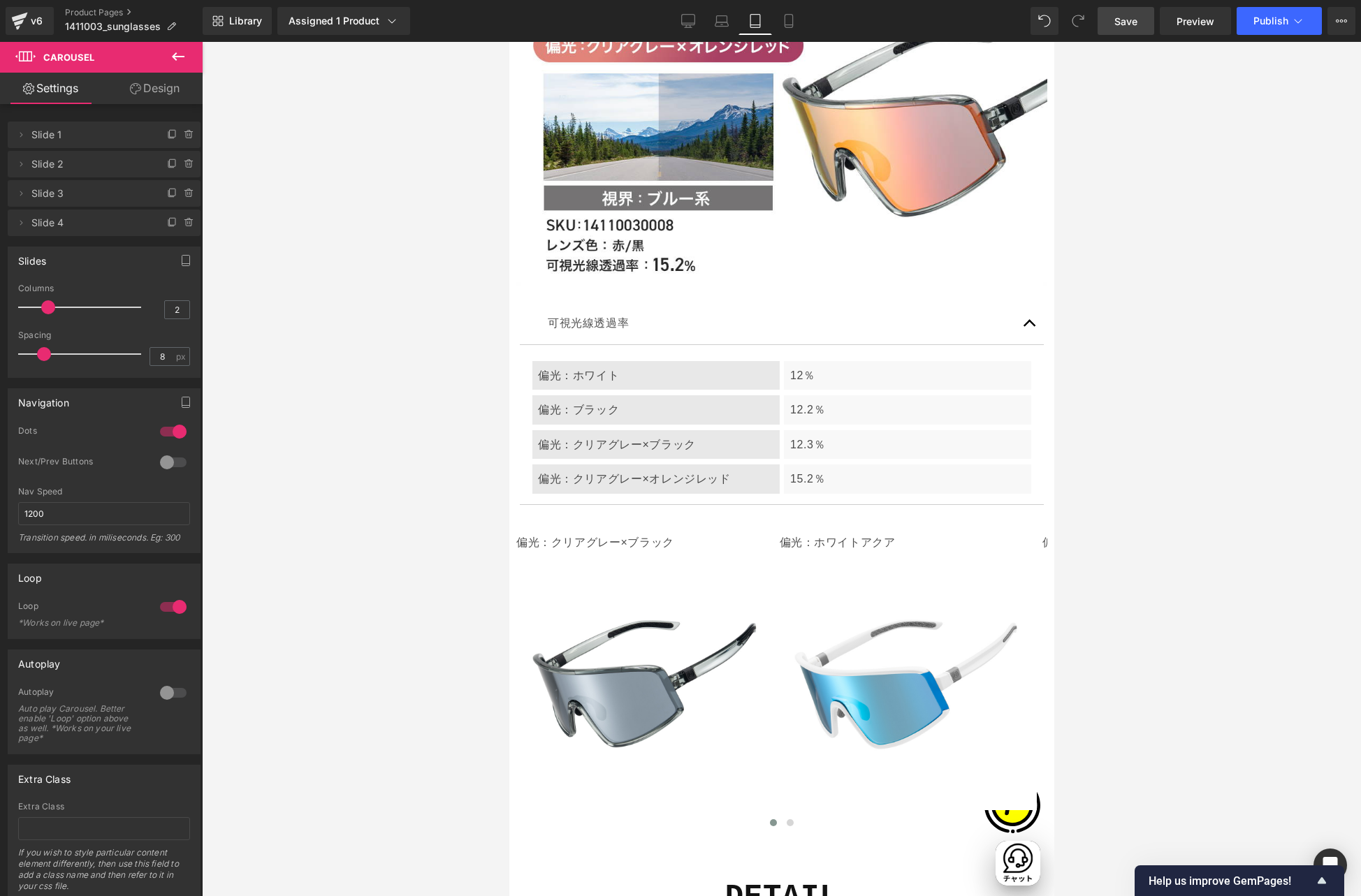
drag, startPoint x: 25, startPoint y: 304, endPoint x: 47, endPoint y: 307, distance: 22.2
click at [47, 307] on span at bounding box center [47, 307] width 14 height 14
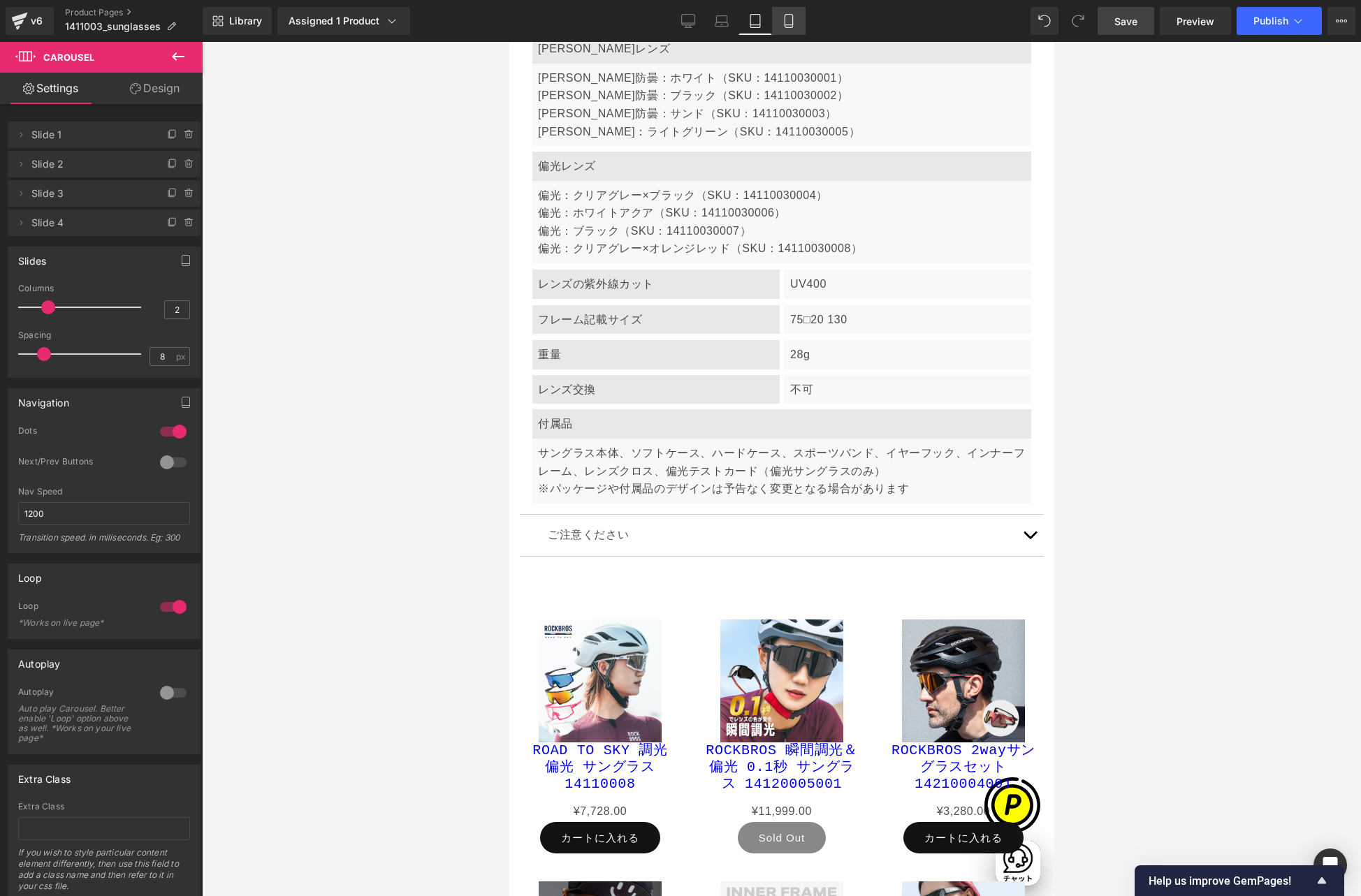
click at [790, 21] on icon at bounding box center [788, 20] width 14 height 14
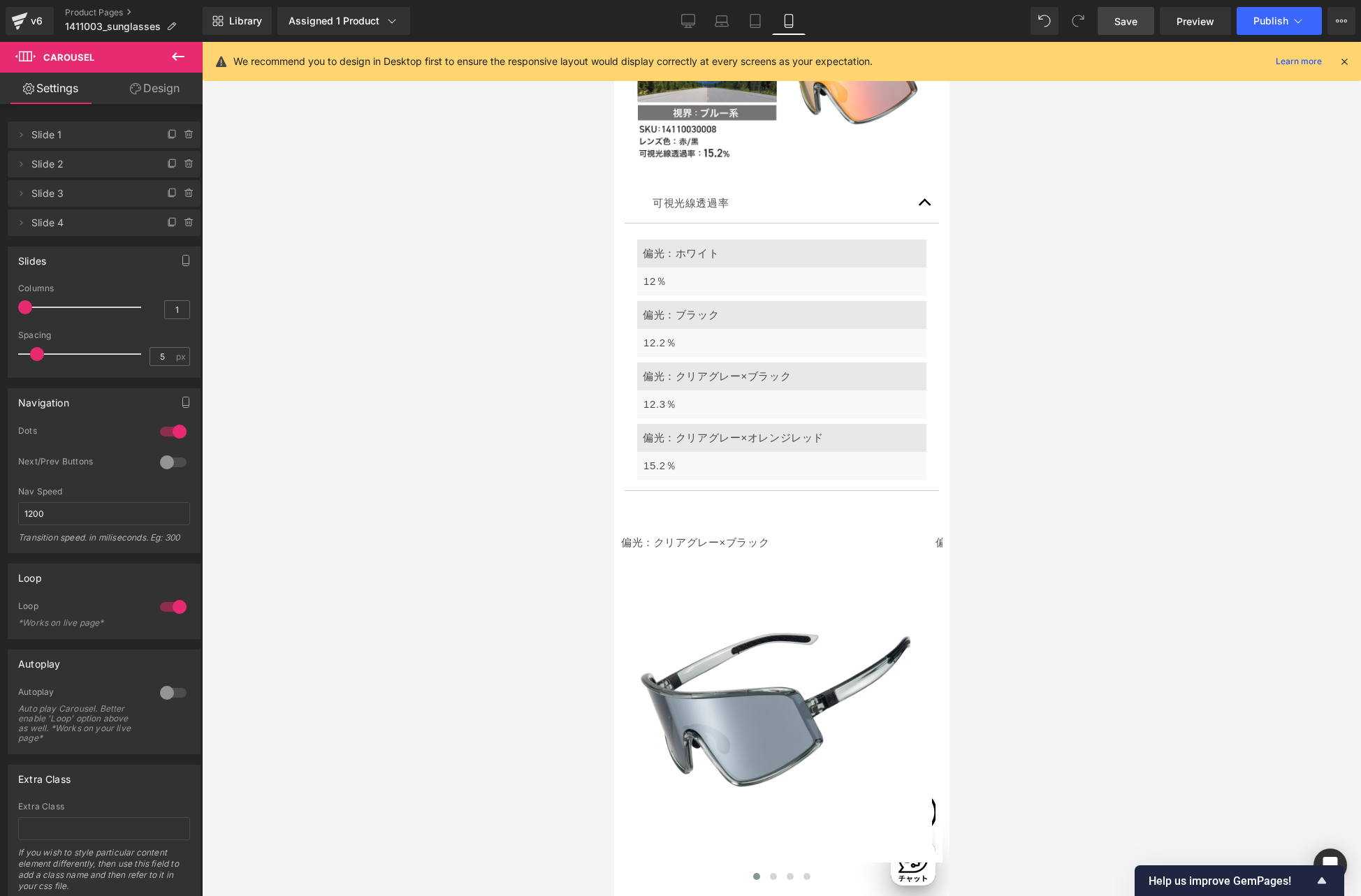
click at [1344, 59] on icon at bounding box center [1344, 61] width 13 height 13
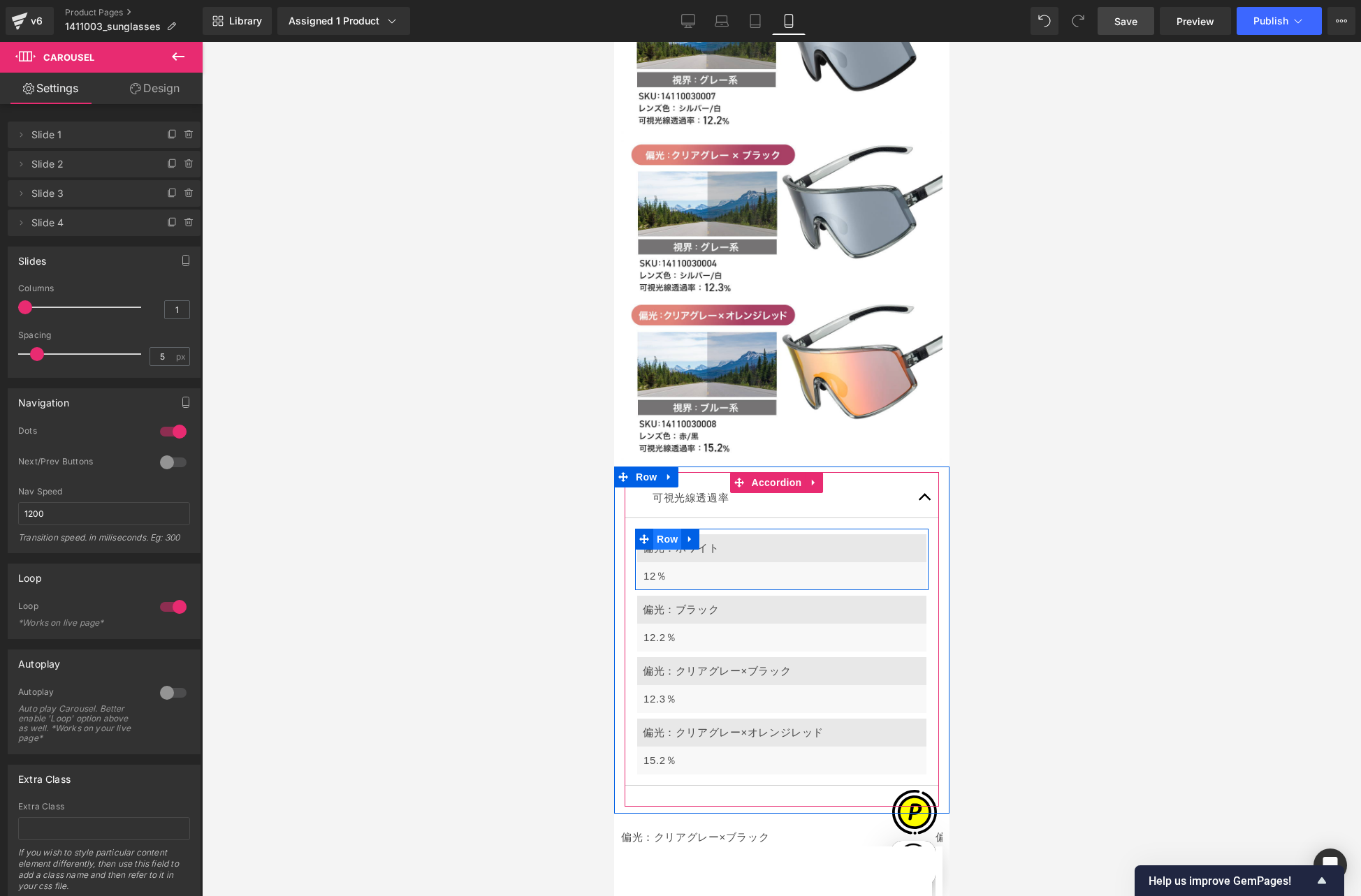
click at [668, 528] on span "Row" at bounding box center [667, 539] width 28 height 21
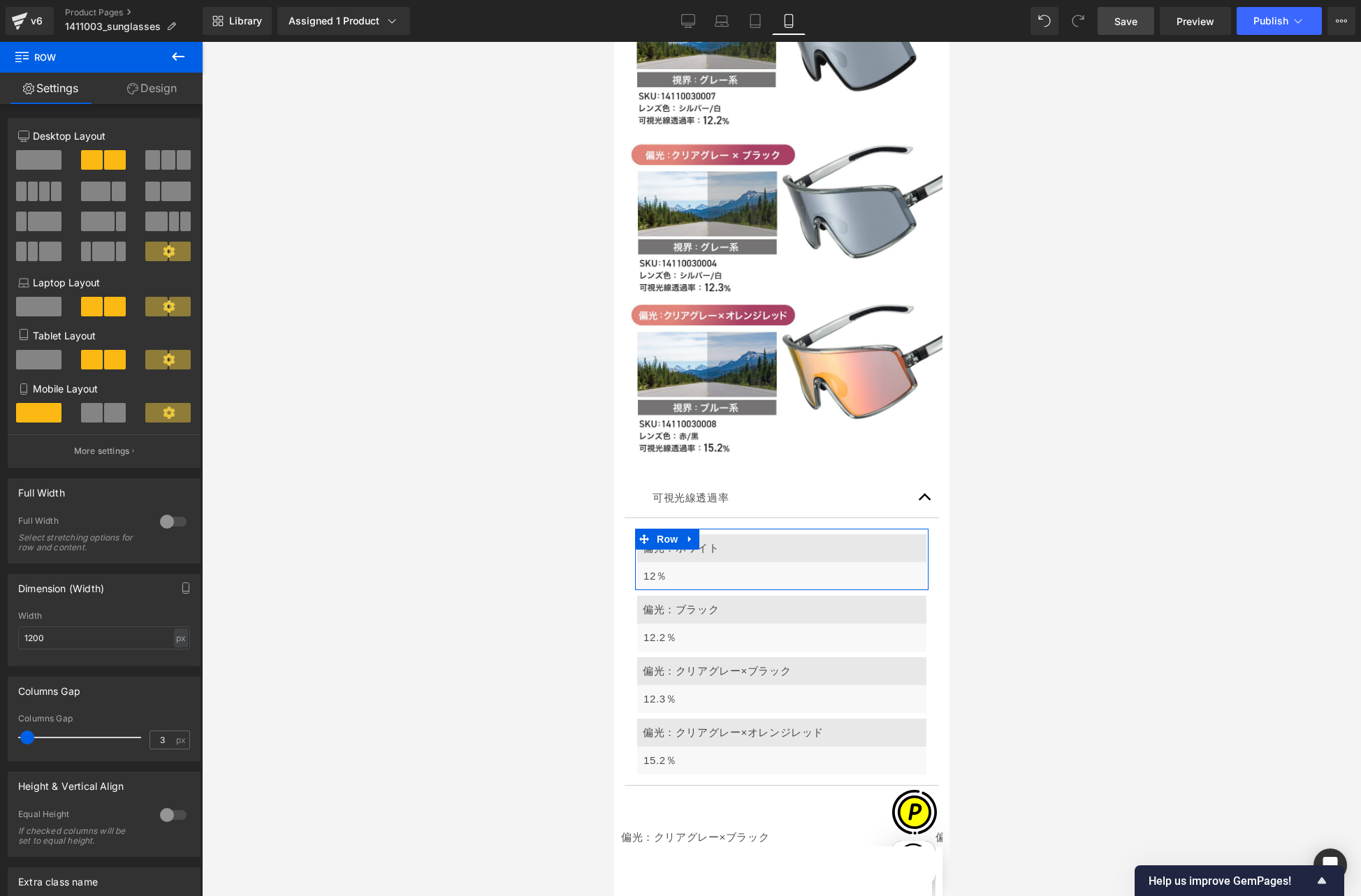
click at [88, 421] on span at bounding box center [91, 412] width 21 height 20
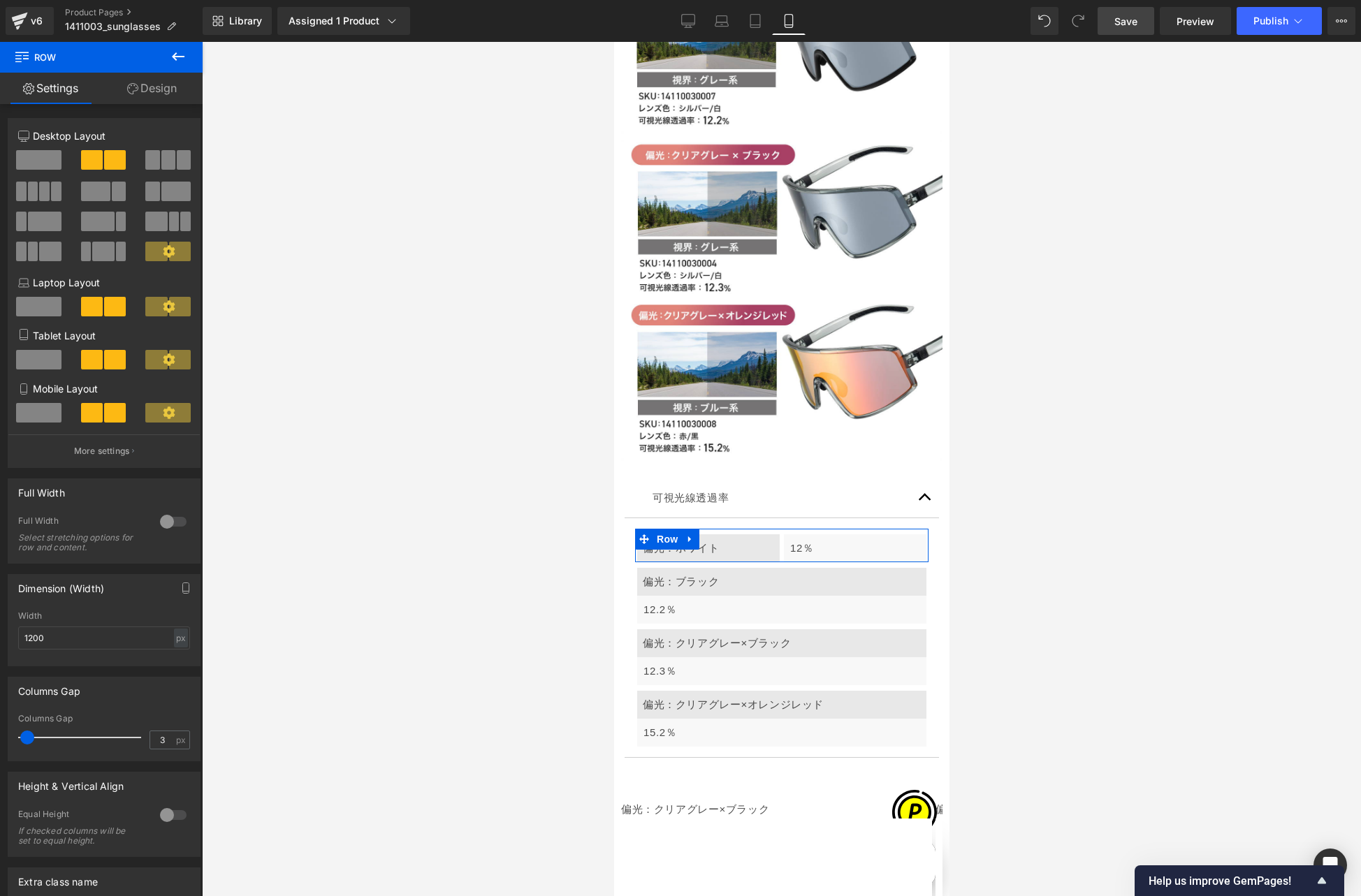
scroll to position [0, 245]
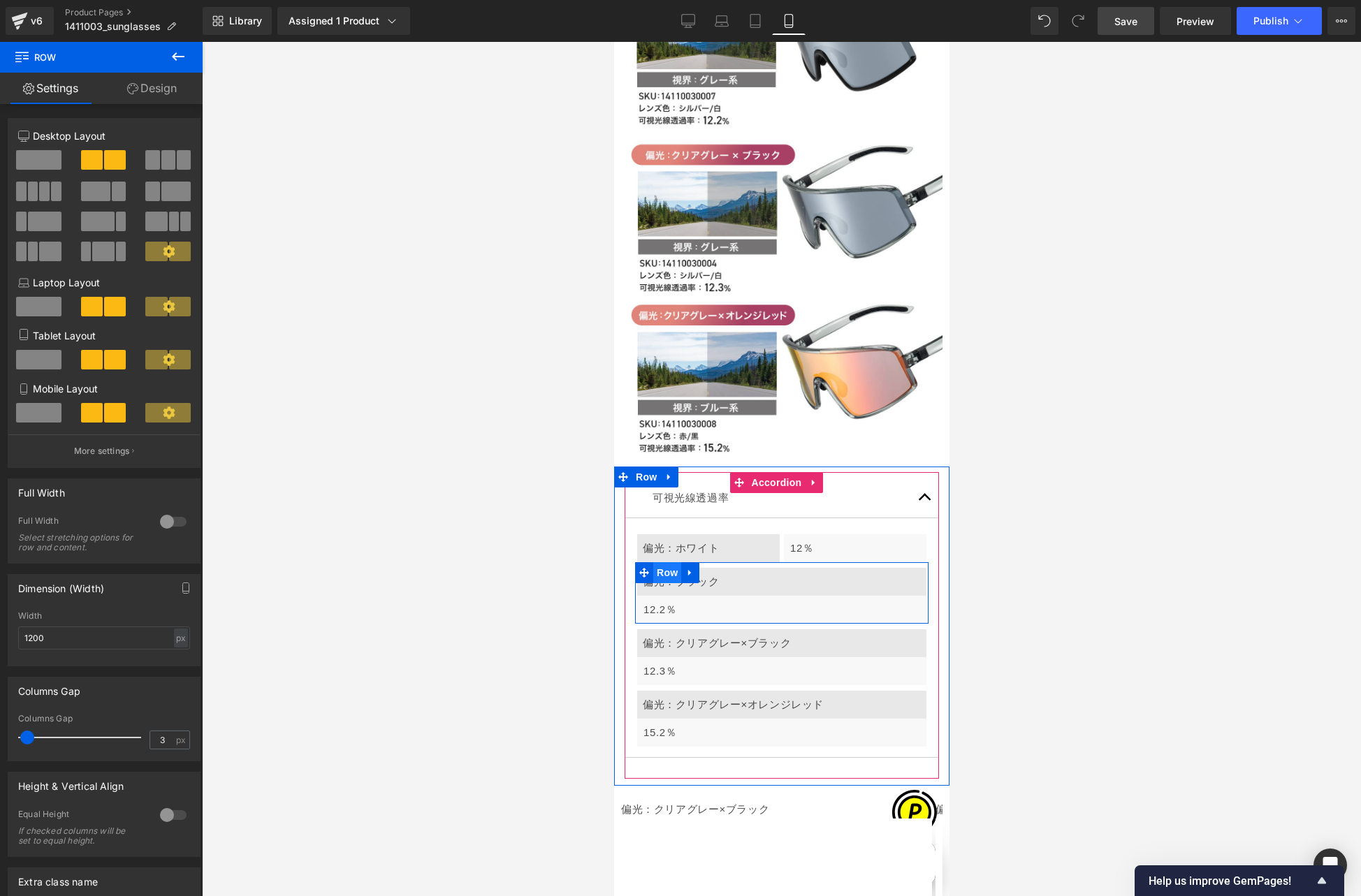
click at [665, 562] on span "Row" at bounding box center [667, 572] width 28 height 21
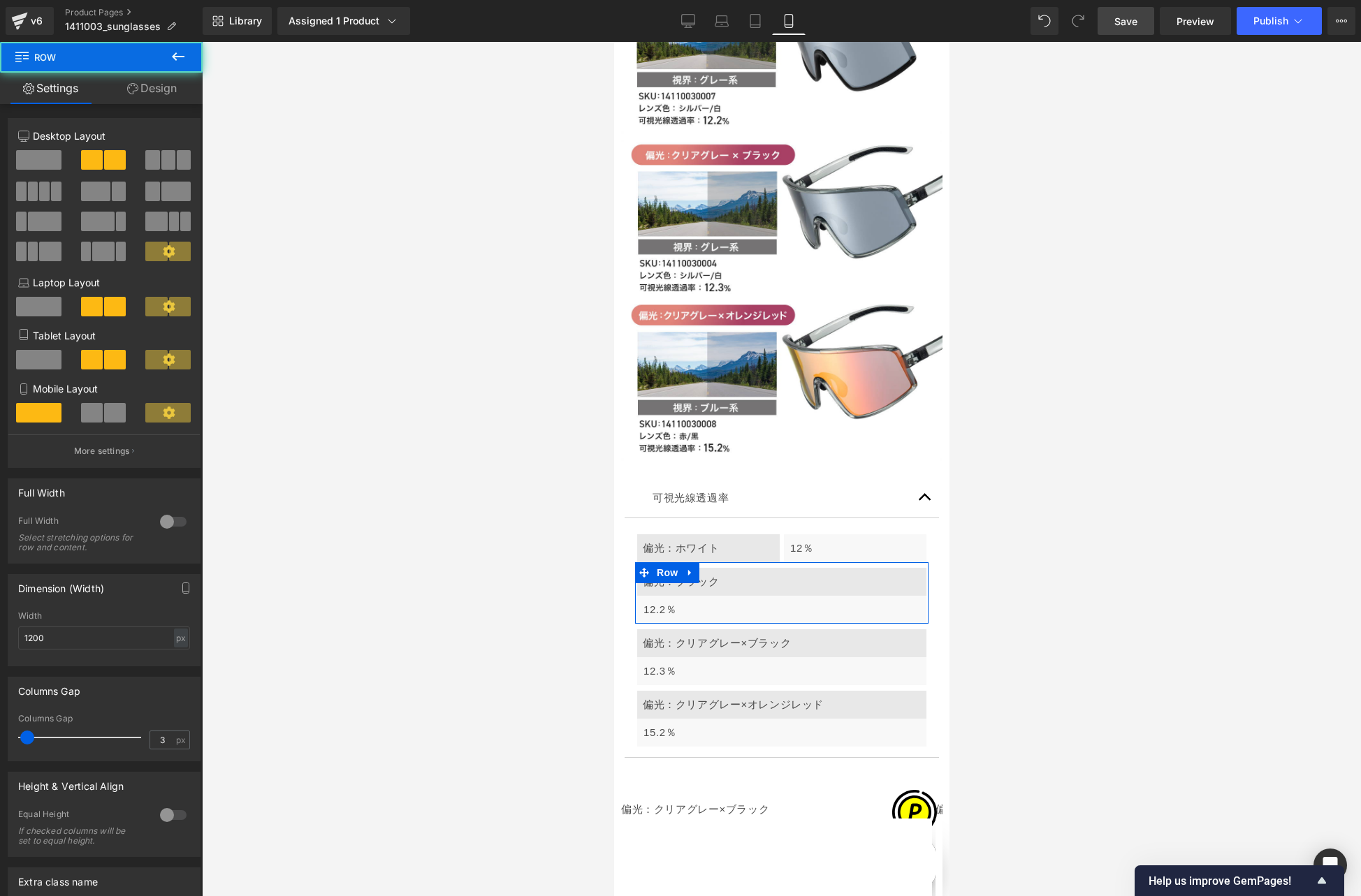
click at [82, 409] on span at bounding box center [91, 412] width 21 height 20
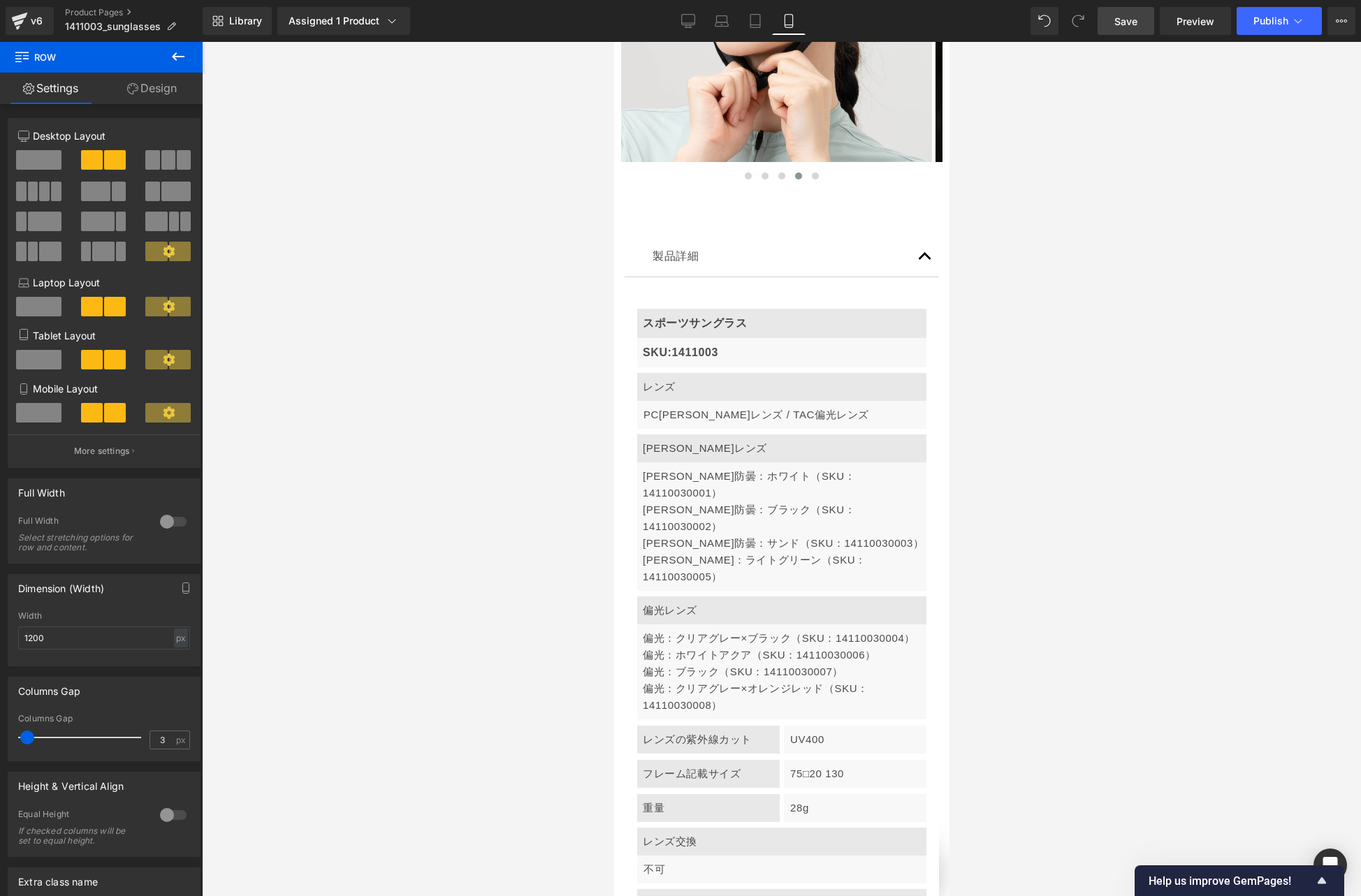
scroll to position [9811, 0]
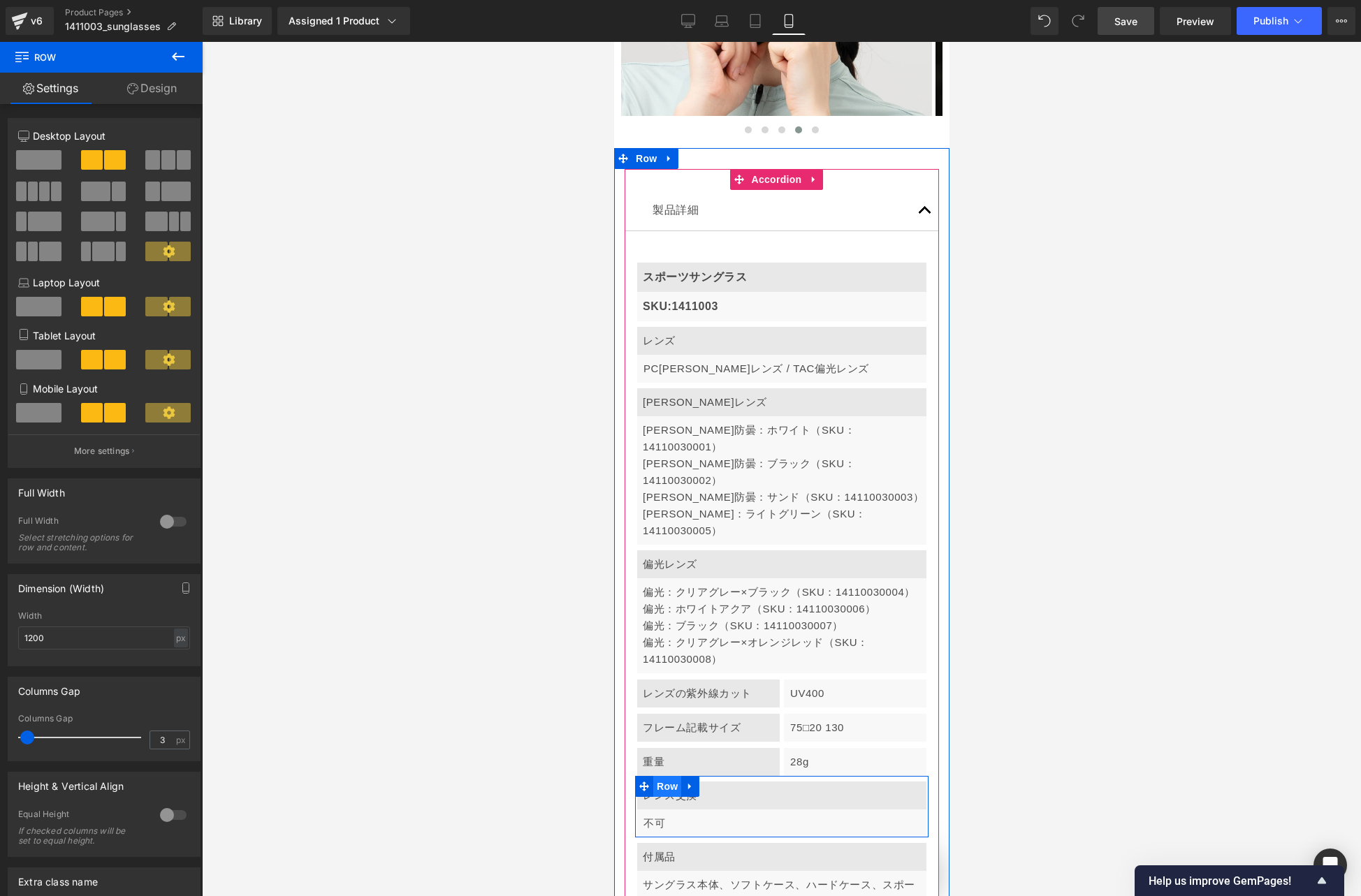
click at [665, 776] on span "Row" at bounding box center [667, 786] width 28 height 21
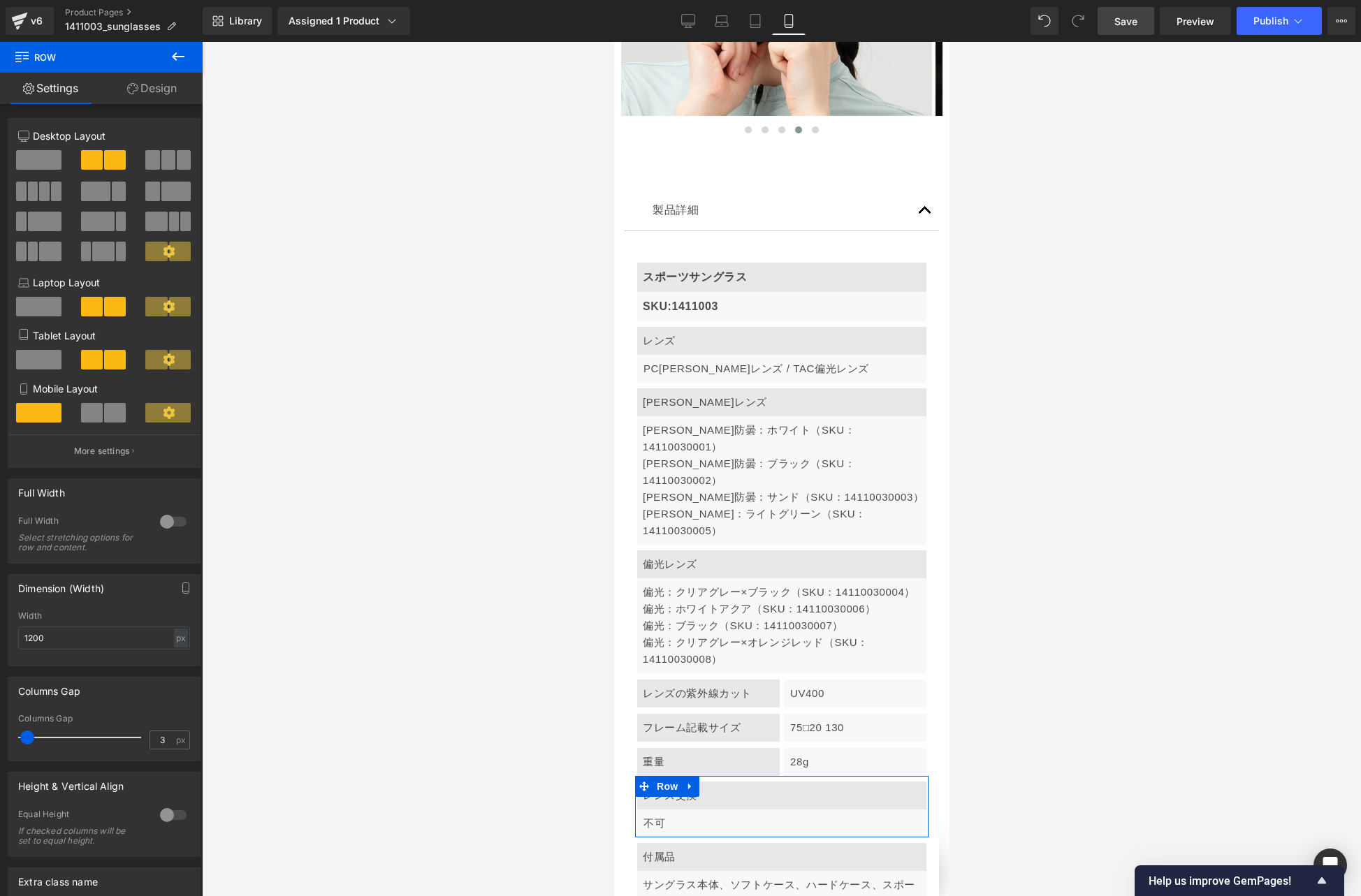
click at [116, 408] on span at bounding box center [115, 412] width 21 height 20
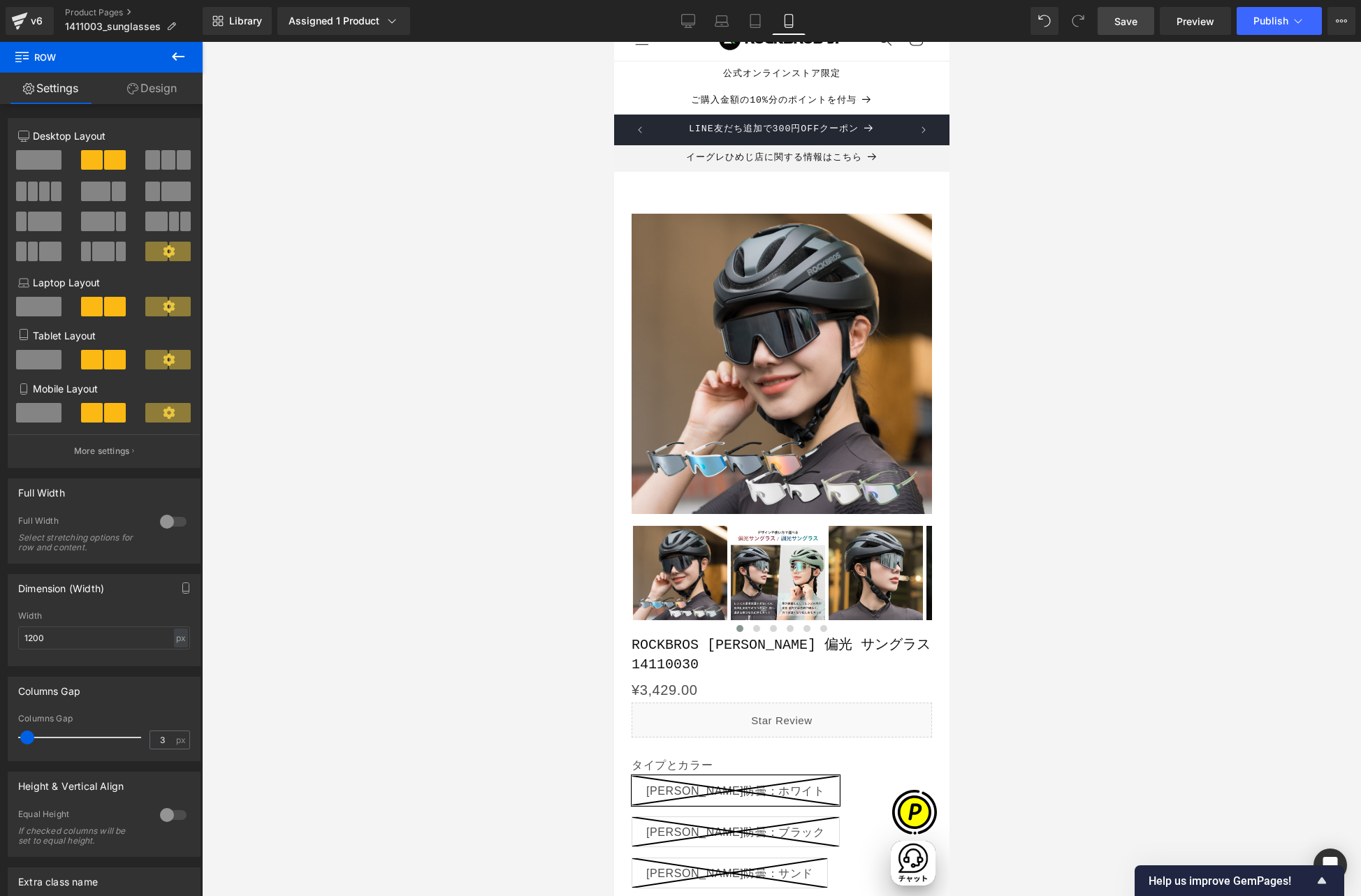
scroll to position [20, 0]
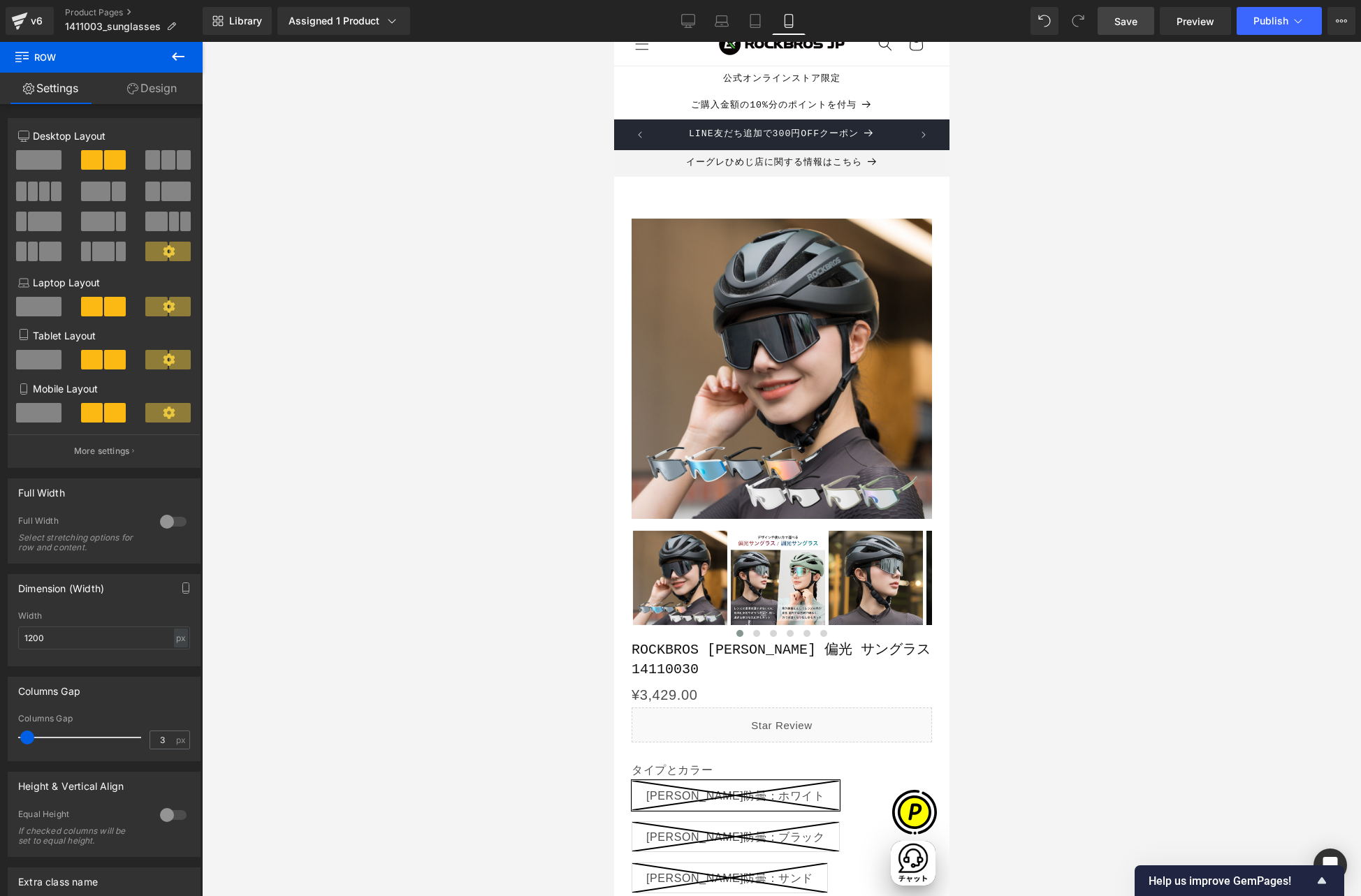
click at [681, 19] on icon at bounding box center [688, 20] width 13 height 10
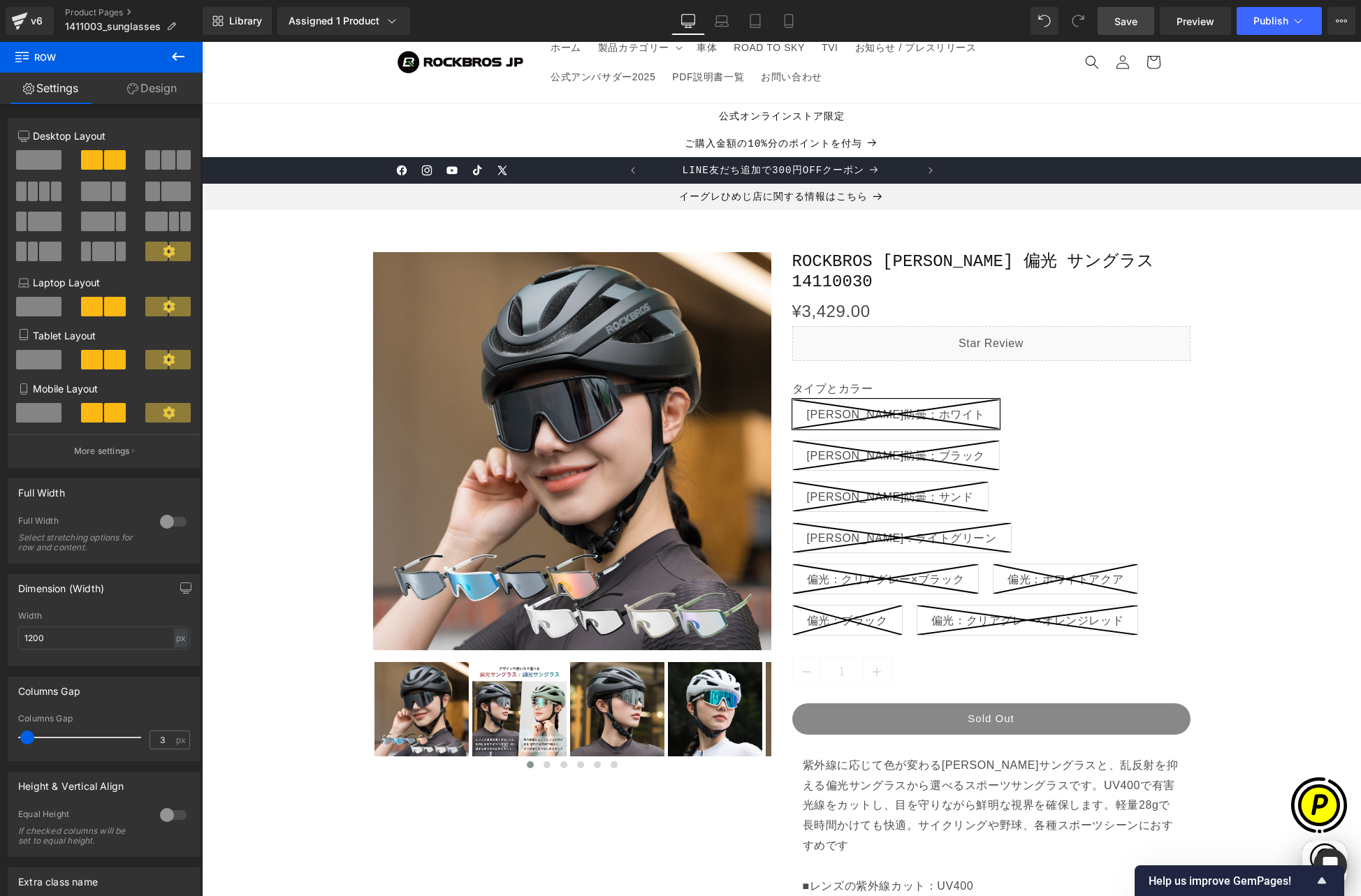
scroll to position [0, 0]
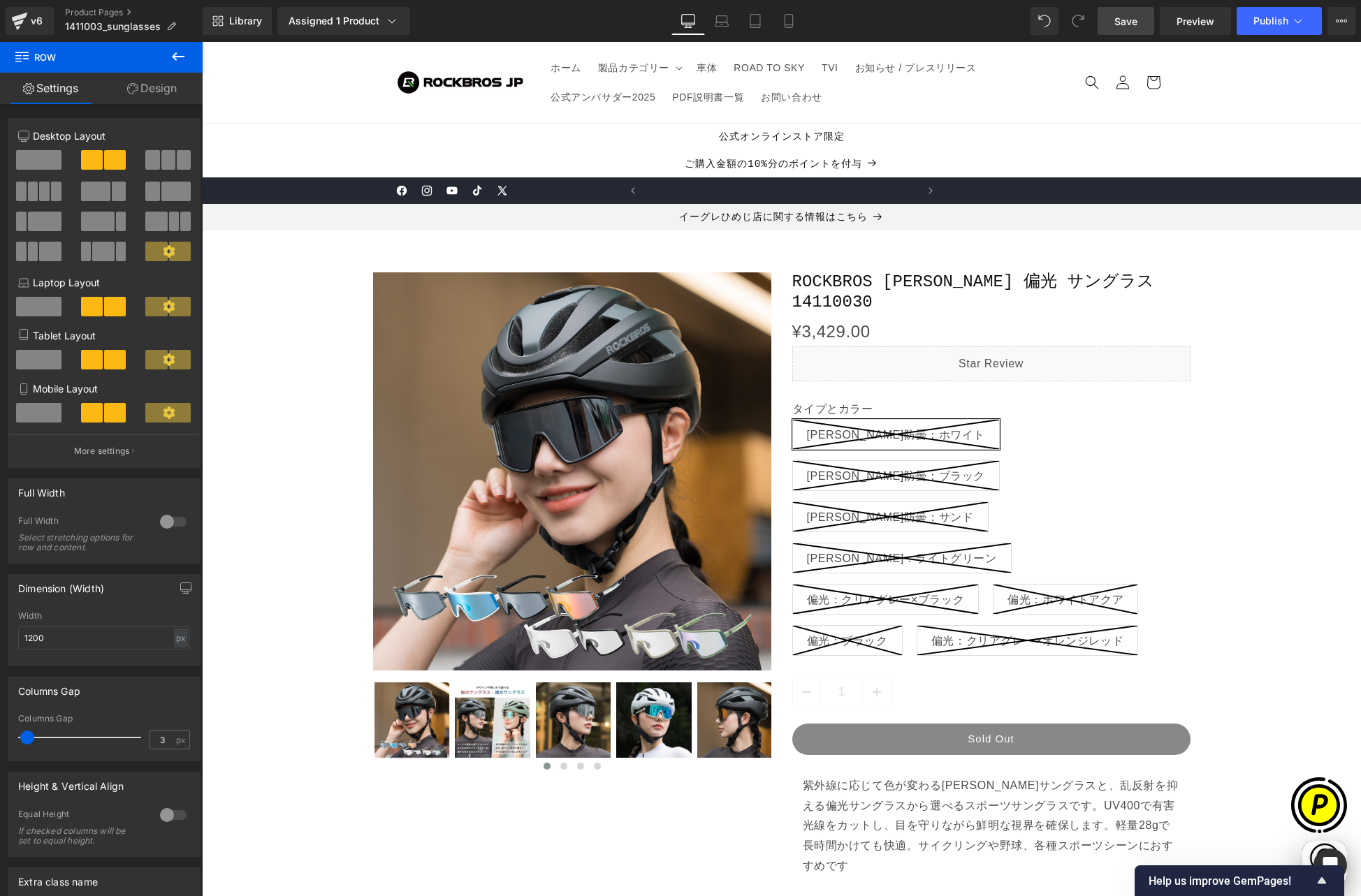
drag, startPoint x: 1128, startPoint y: 25, endPoint x: 933, endPoint y: 0, distance: 196.6
click at [1128, 25] on span "Save" at bounding box center [1125, 21] width 23 height 15
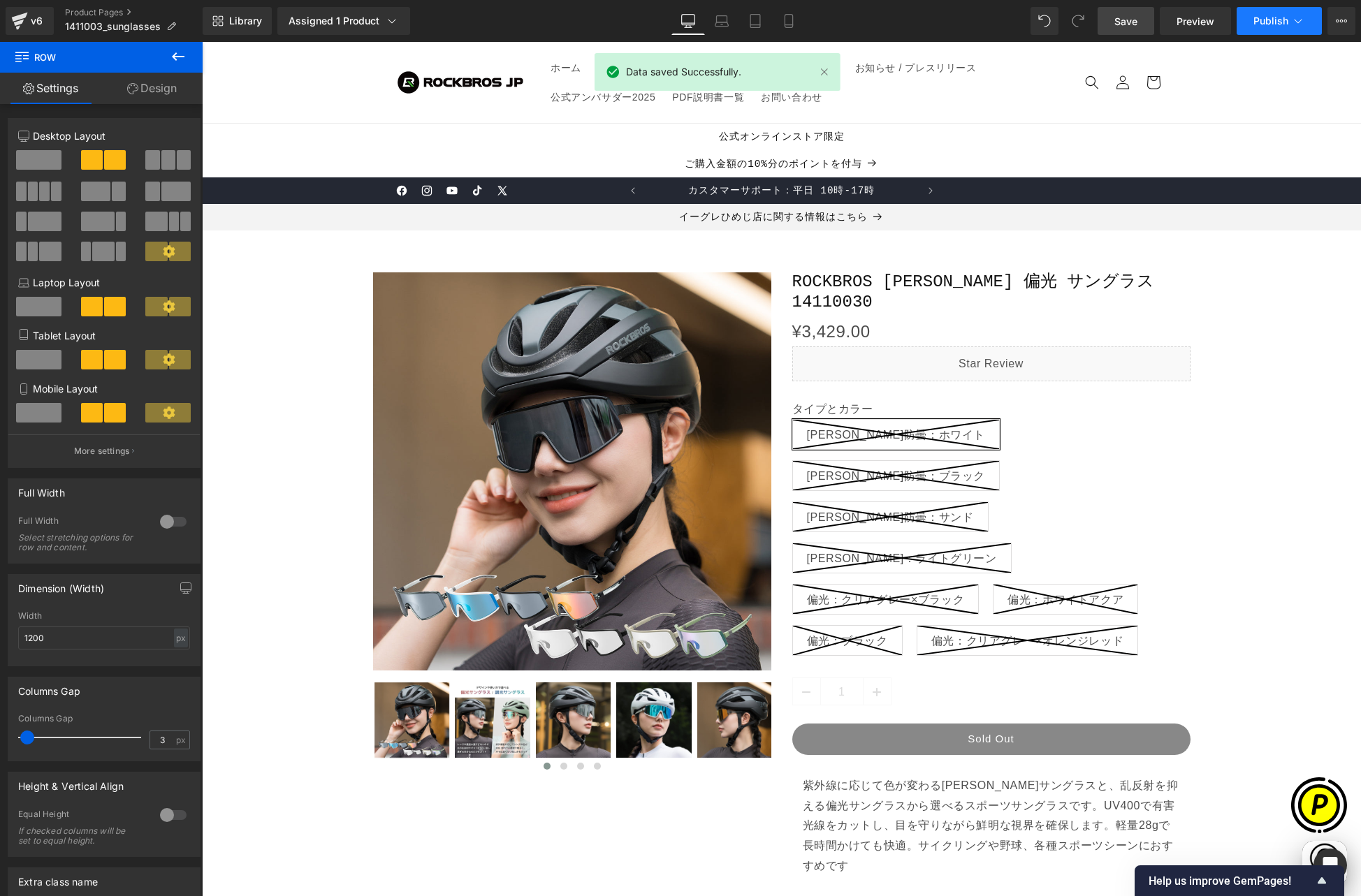
click at [1269, 21] on span "Publish" at bounding box center [1271, 21] width 35 height 11
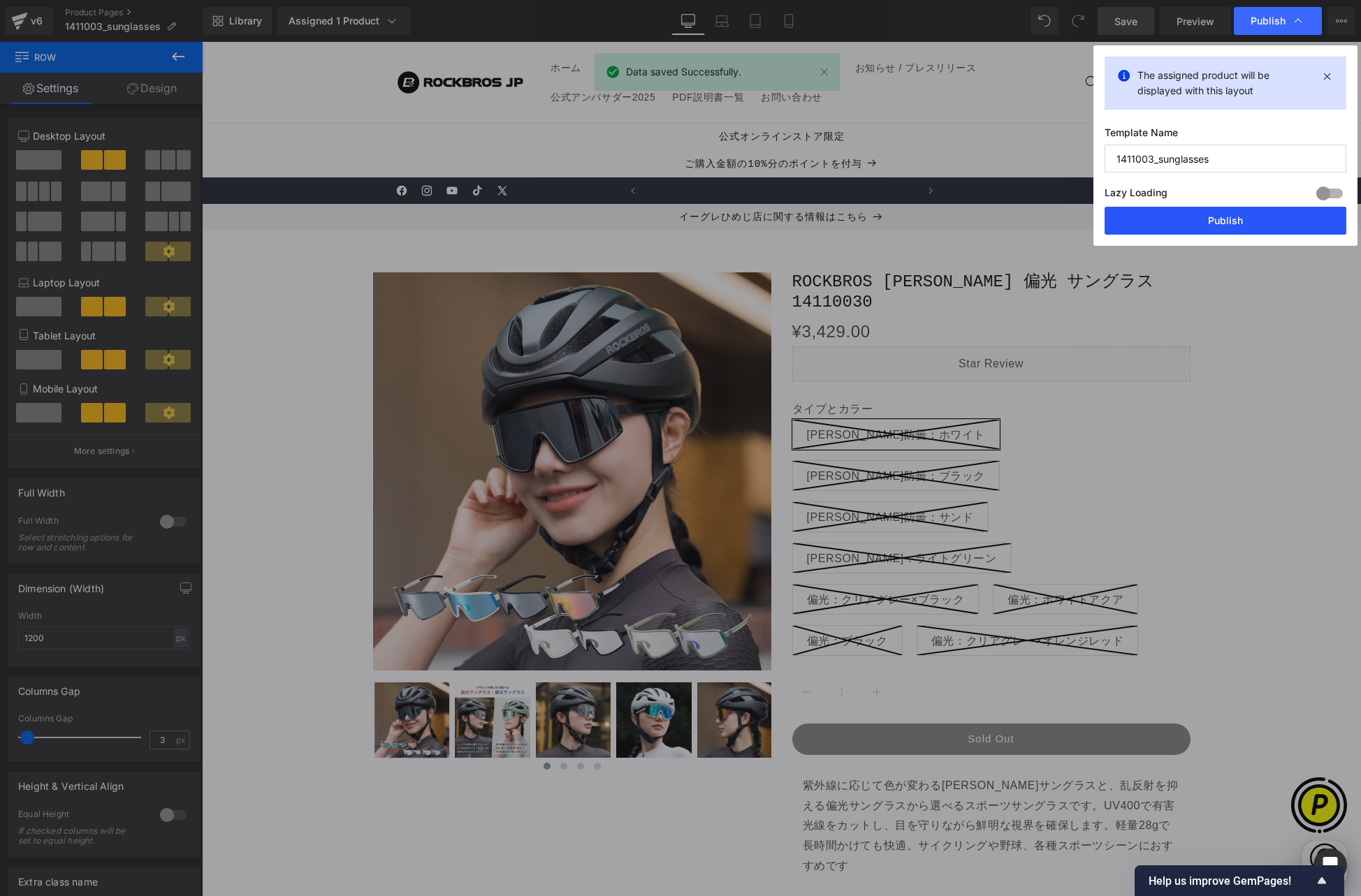
scroll to position [0, 545]
drag, startPoint x: 1188, startPoint y: 229, endPoint x: 1073, endPoint y: 263, distance: 119.9
click at [1188, 229] on button "Publish" at bounding box center [1225, 221] width 242 height 28
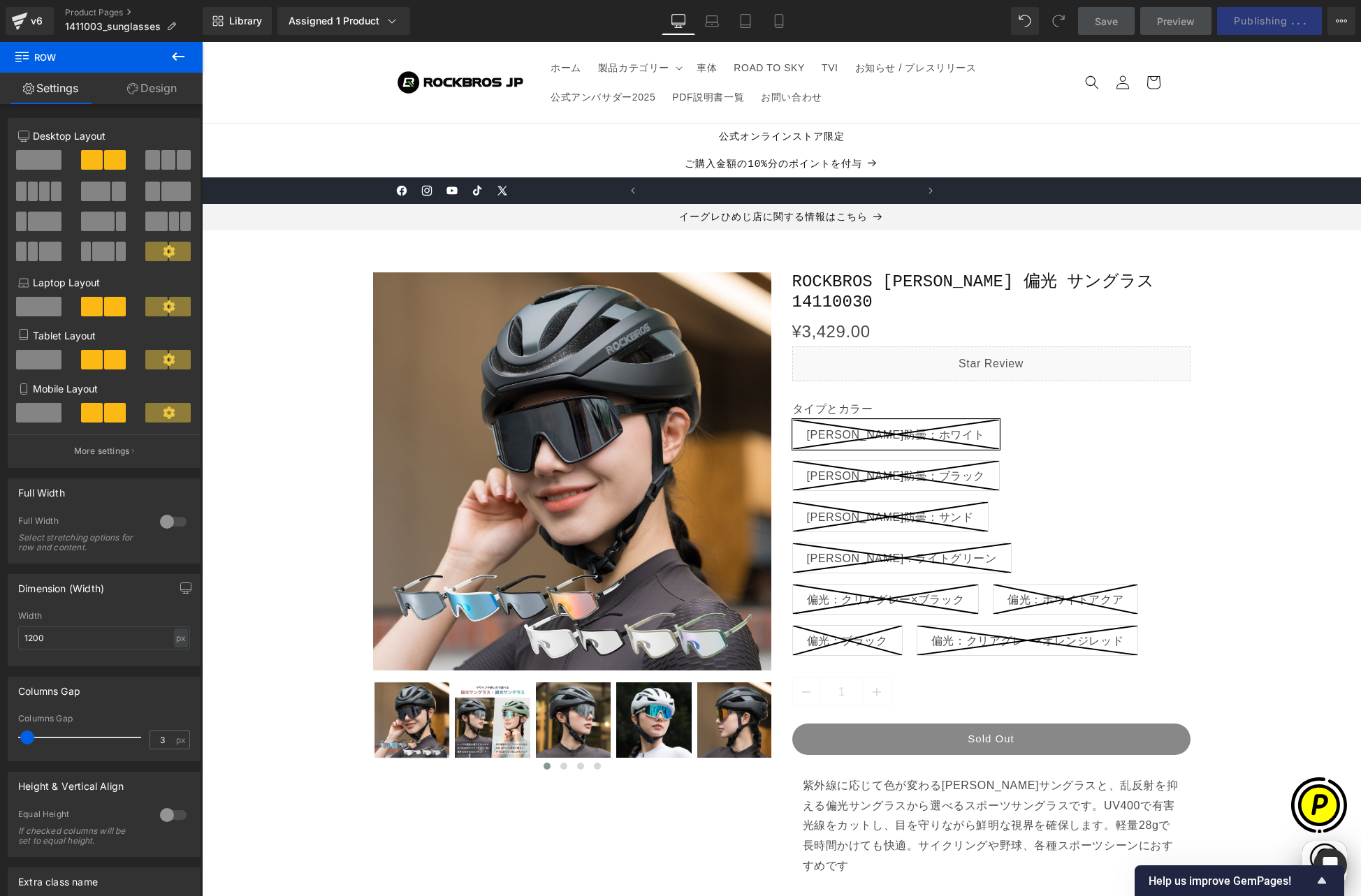
scroll to position [0, 817]
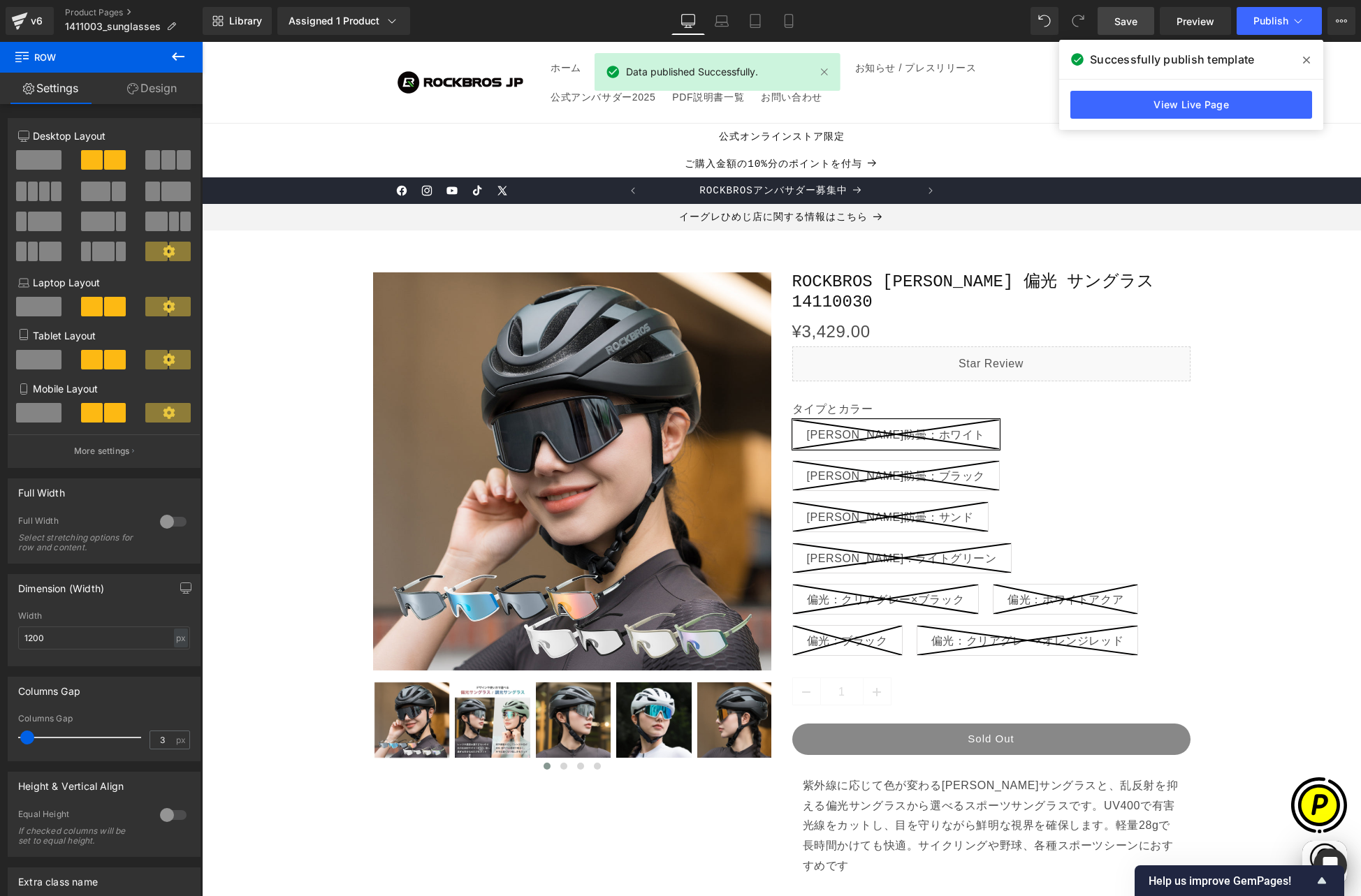
drag, startPoint x: 1305, startPoint y: 60, endPoint x: 1024, endPoint y: 105, distance: 284.6
click at [1305, 60] on icon at bounding box center [1306, 60] width 7 height 11
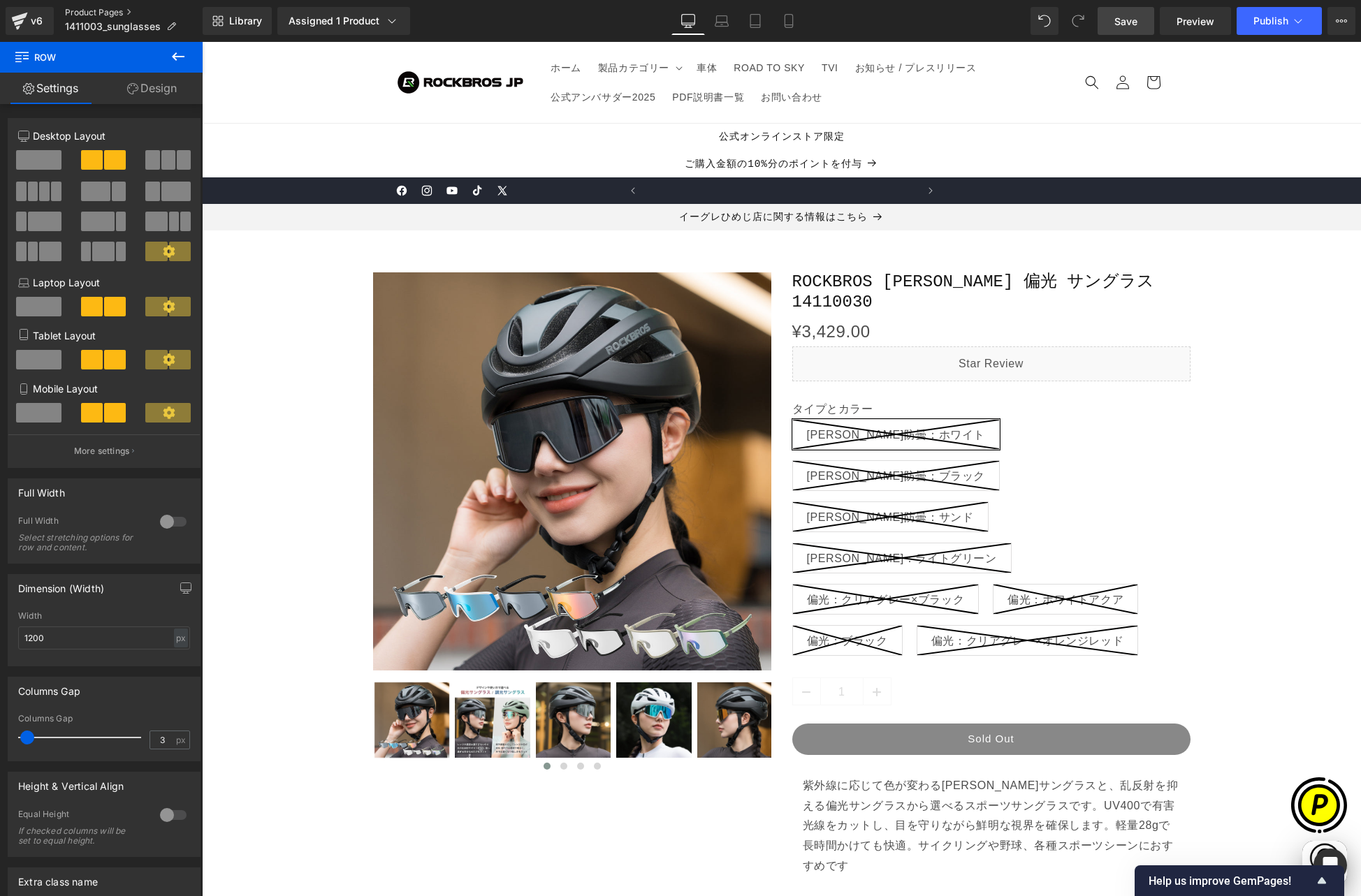
click at [97, 12] on link "Product Pages" at bounding box center [134, 13] width 138 height 11
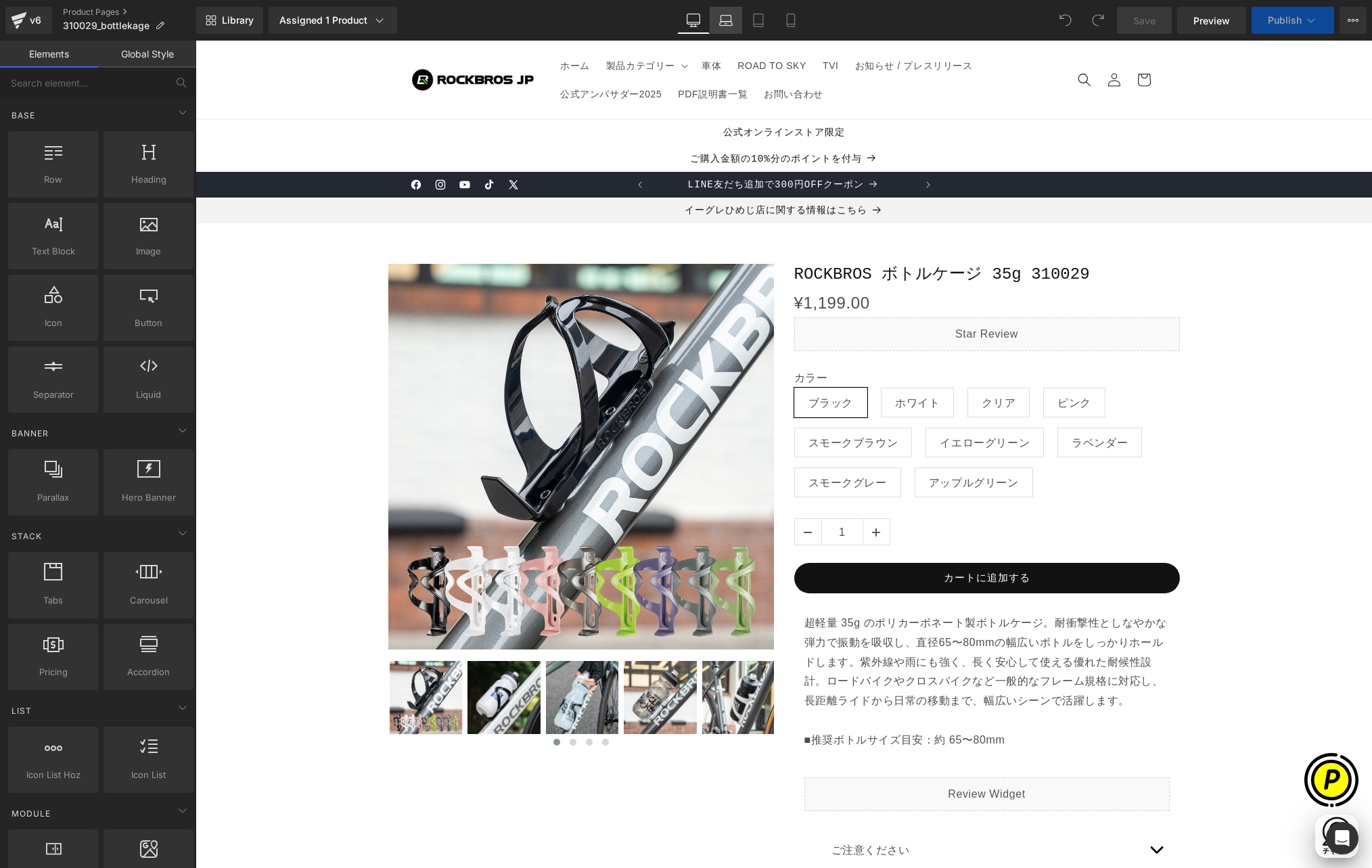
click at [722, 24] on icon at bounding box center [726, 23] width 13 height 5
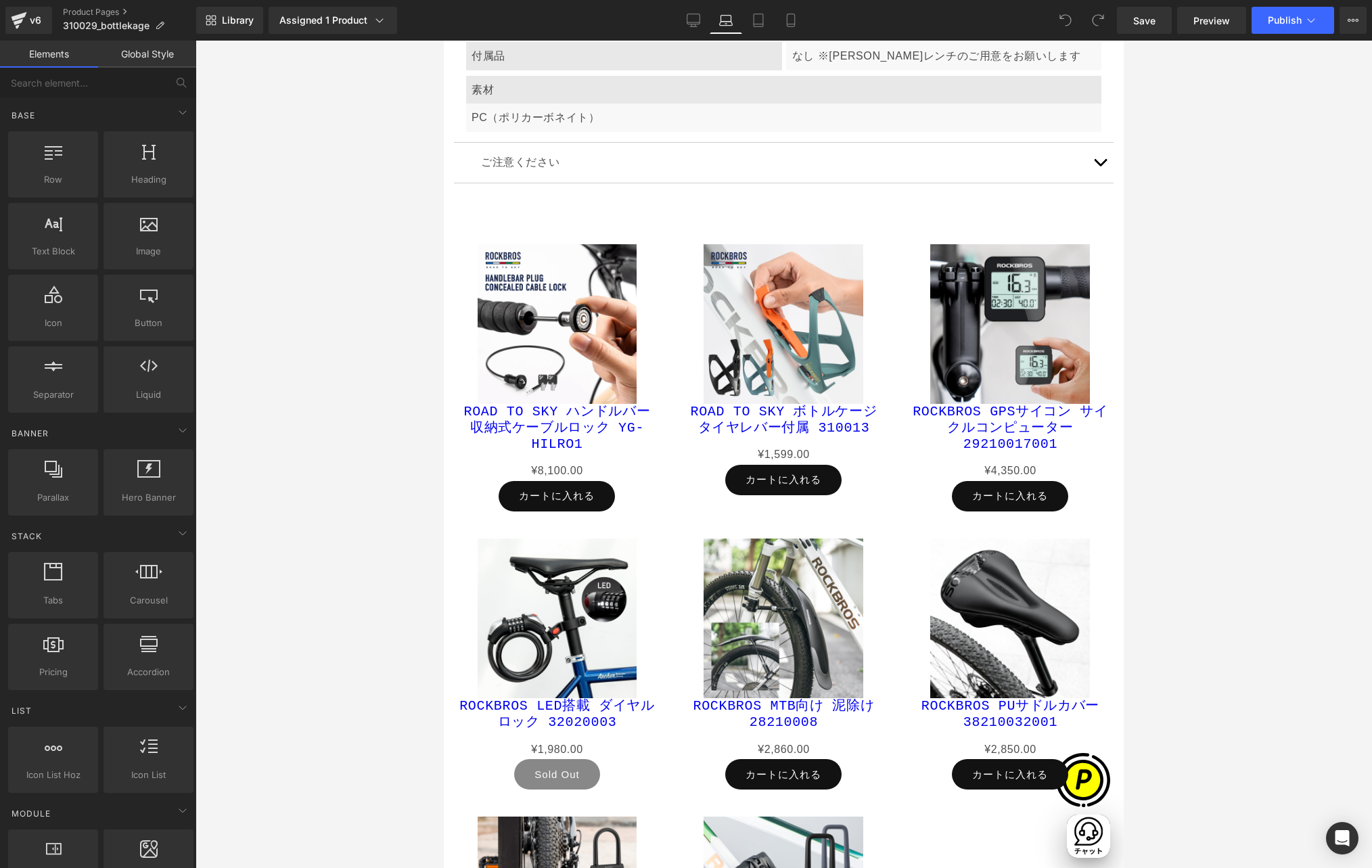
scroll to position [4758, 0]
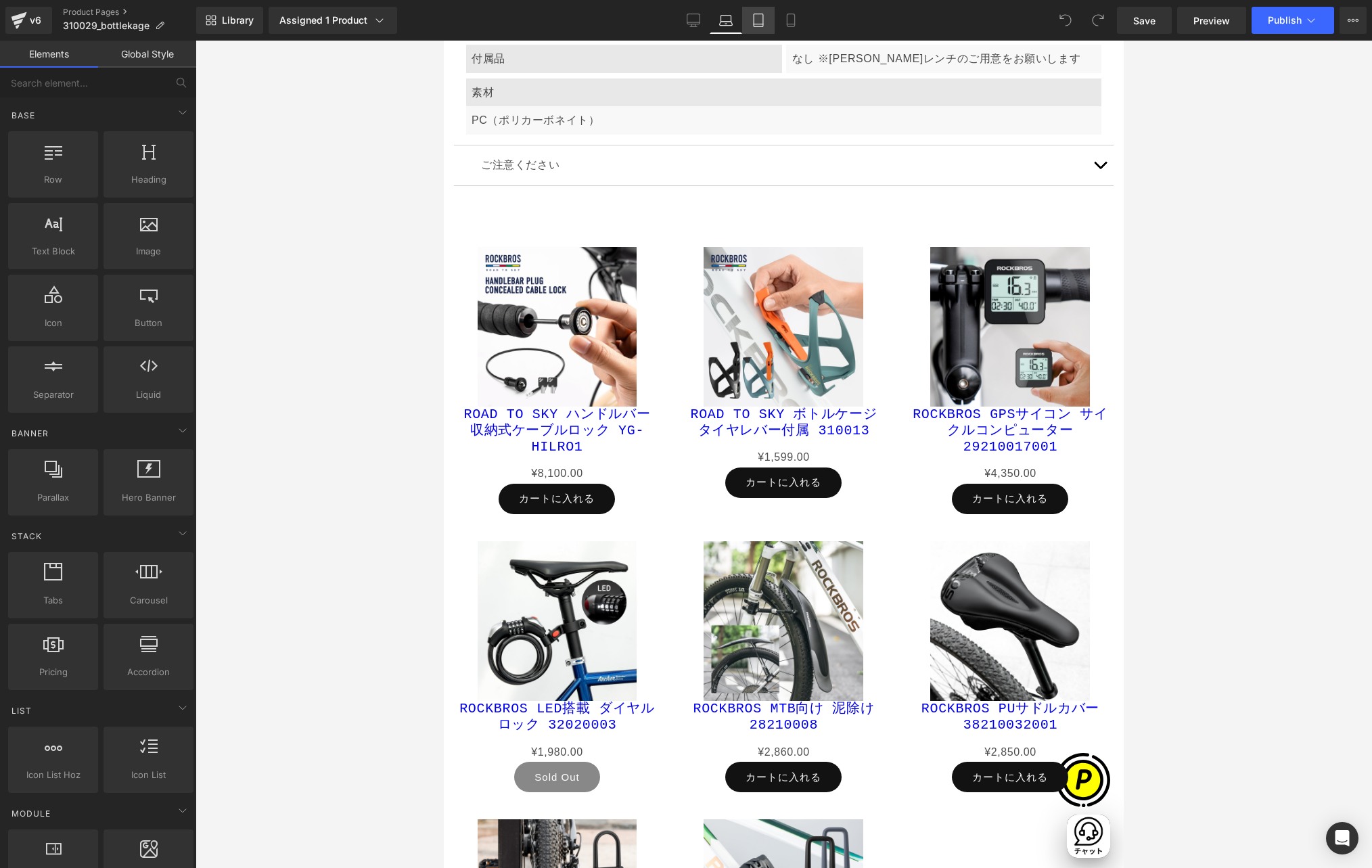
click at [757, 17] on icon at bounding box center [758, 20] width 14 height 14
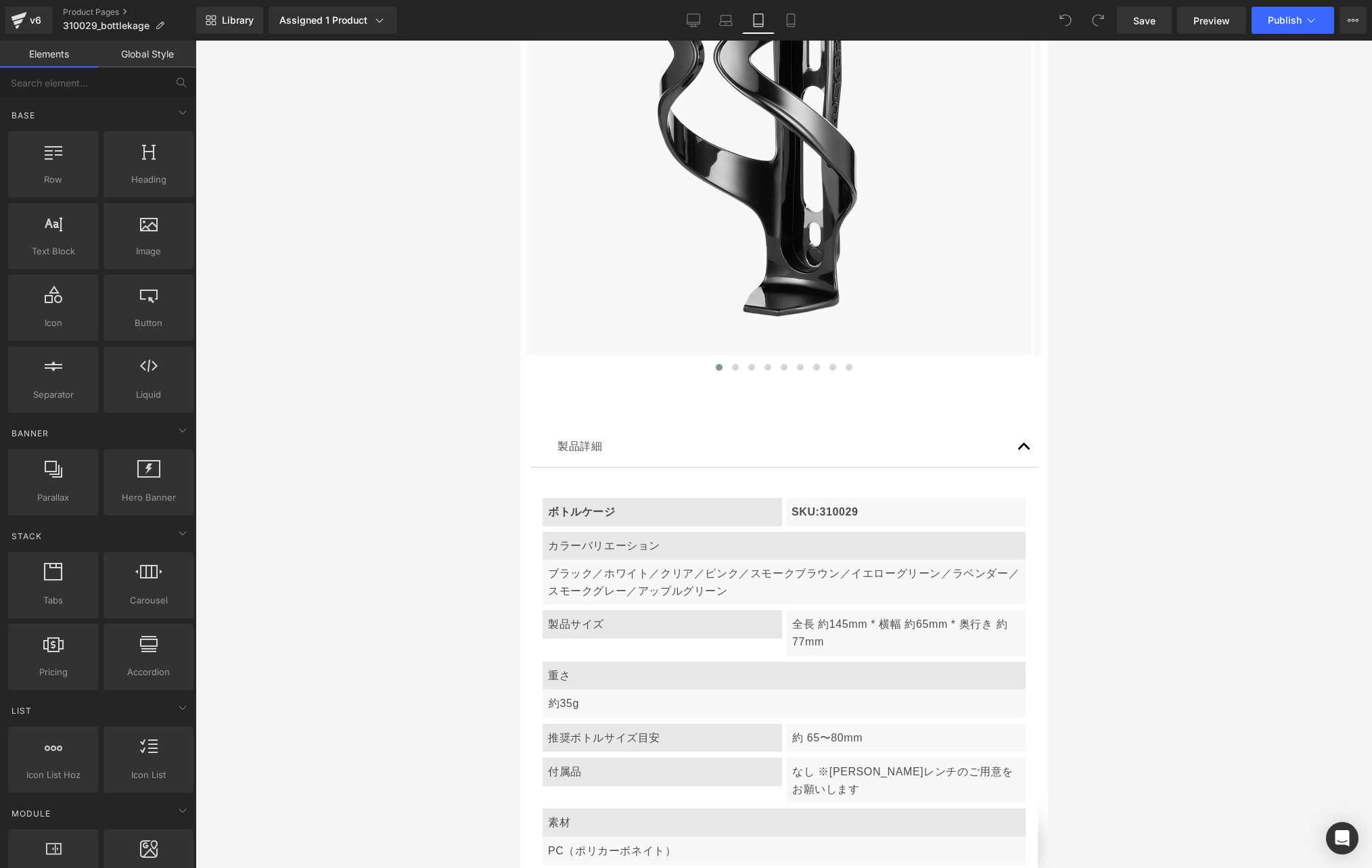
scroll to position [7245, 0]
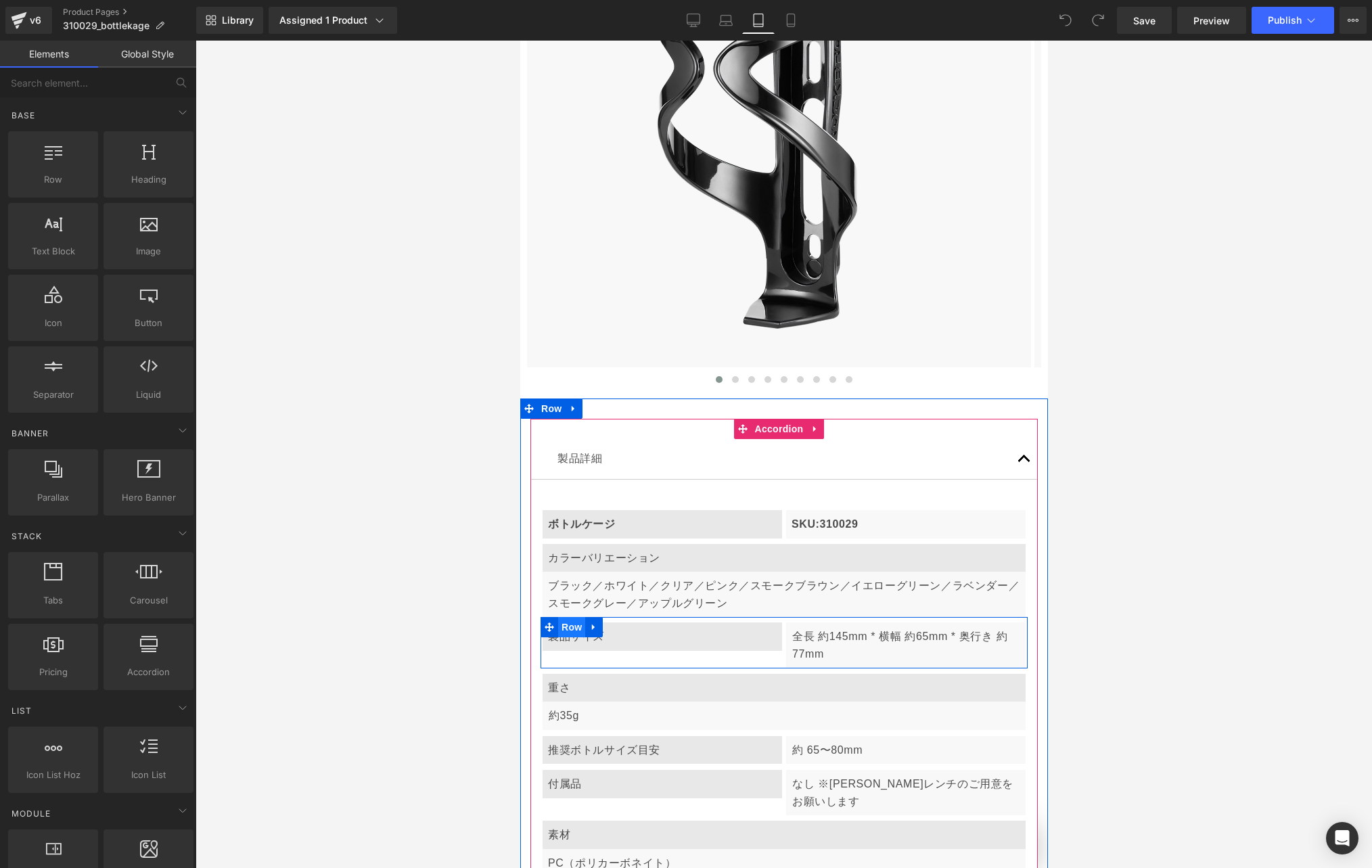
click at [571, 617] on span "Row" at bounding box center [571, 626] width 27 height 21
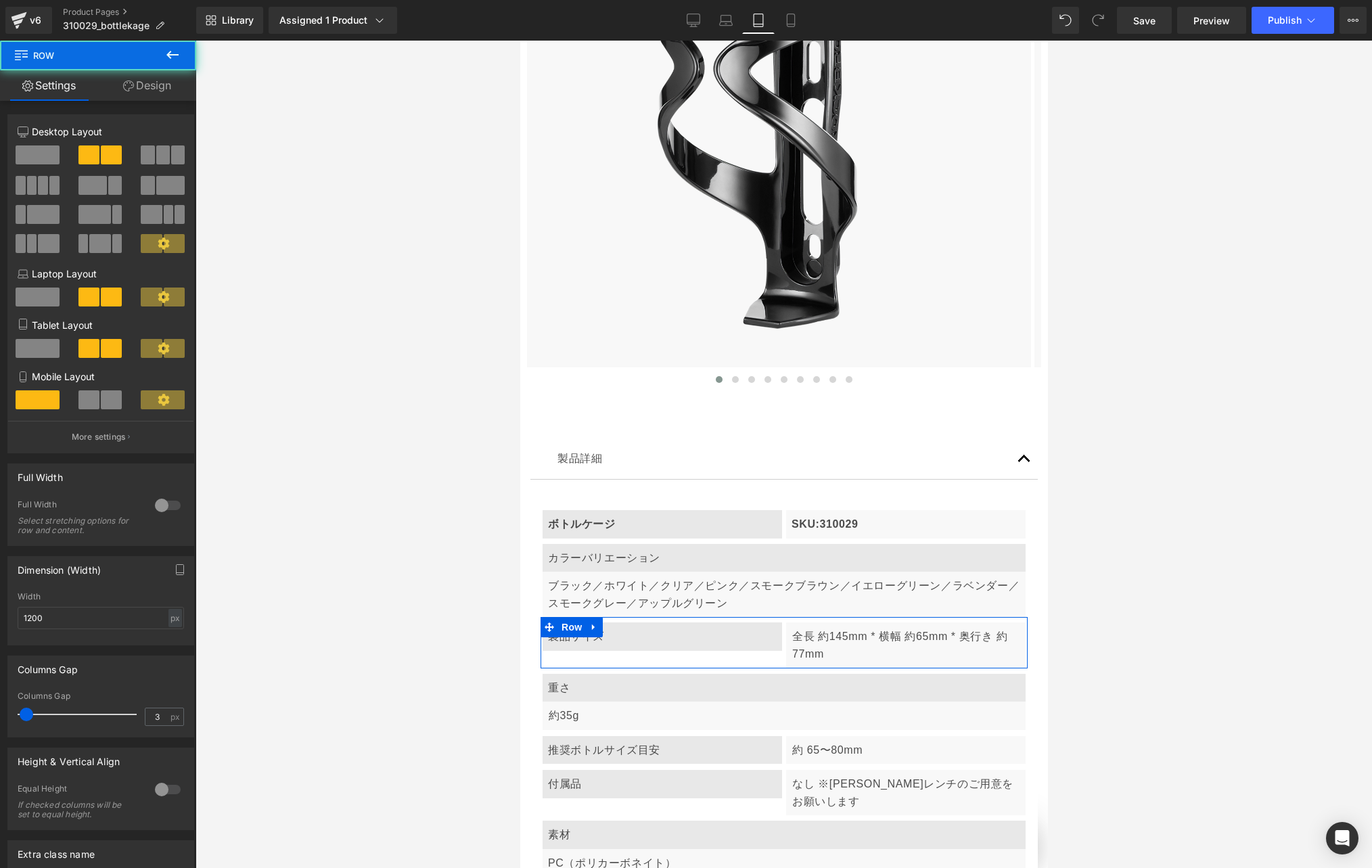
click at [45, 345] on span at bounding box center [37, 348] width 44 height 19
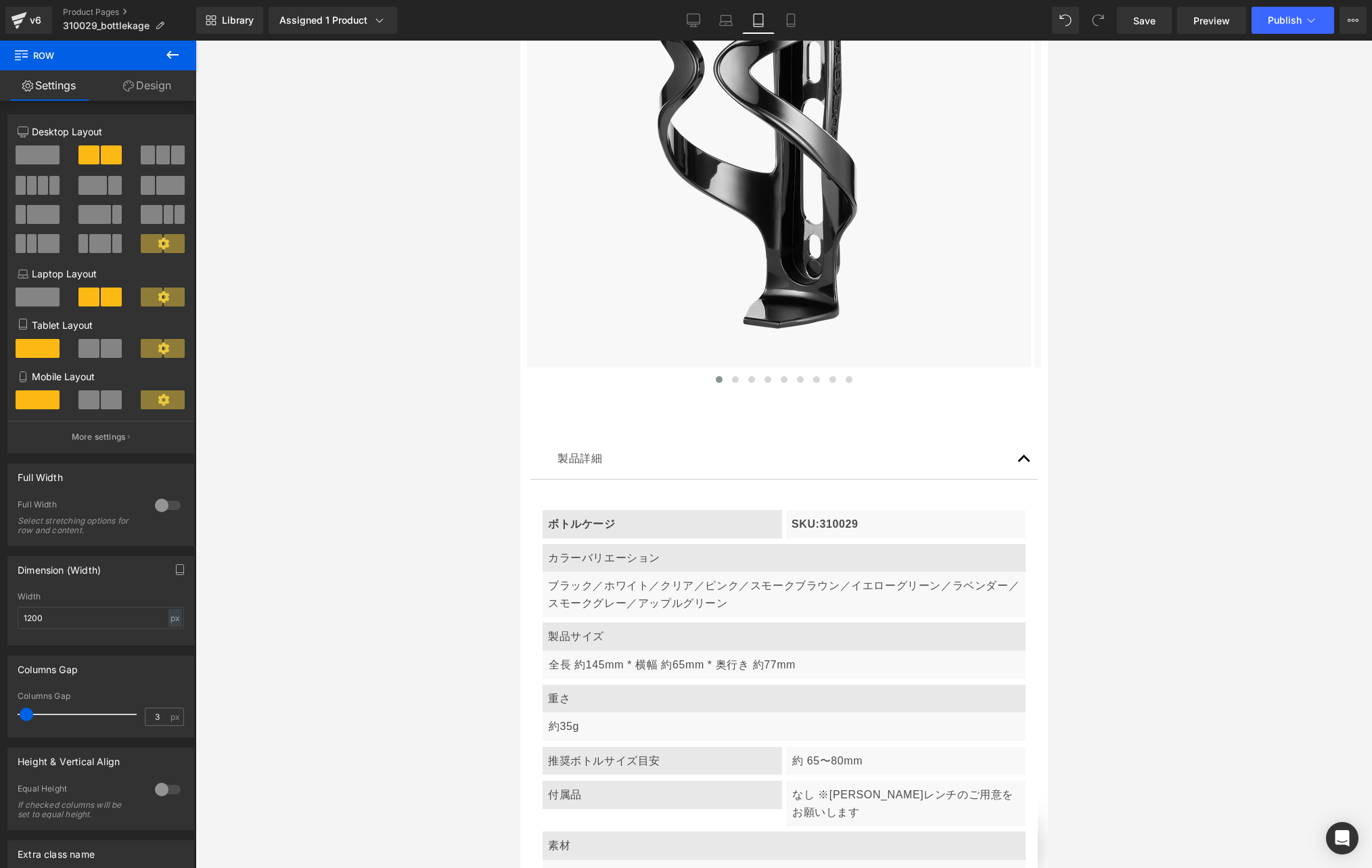
scroll to position [0, 0]
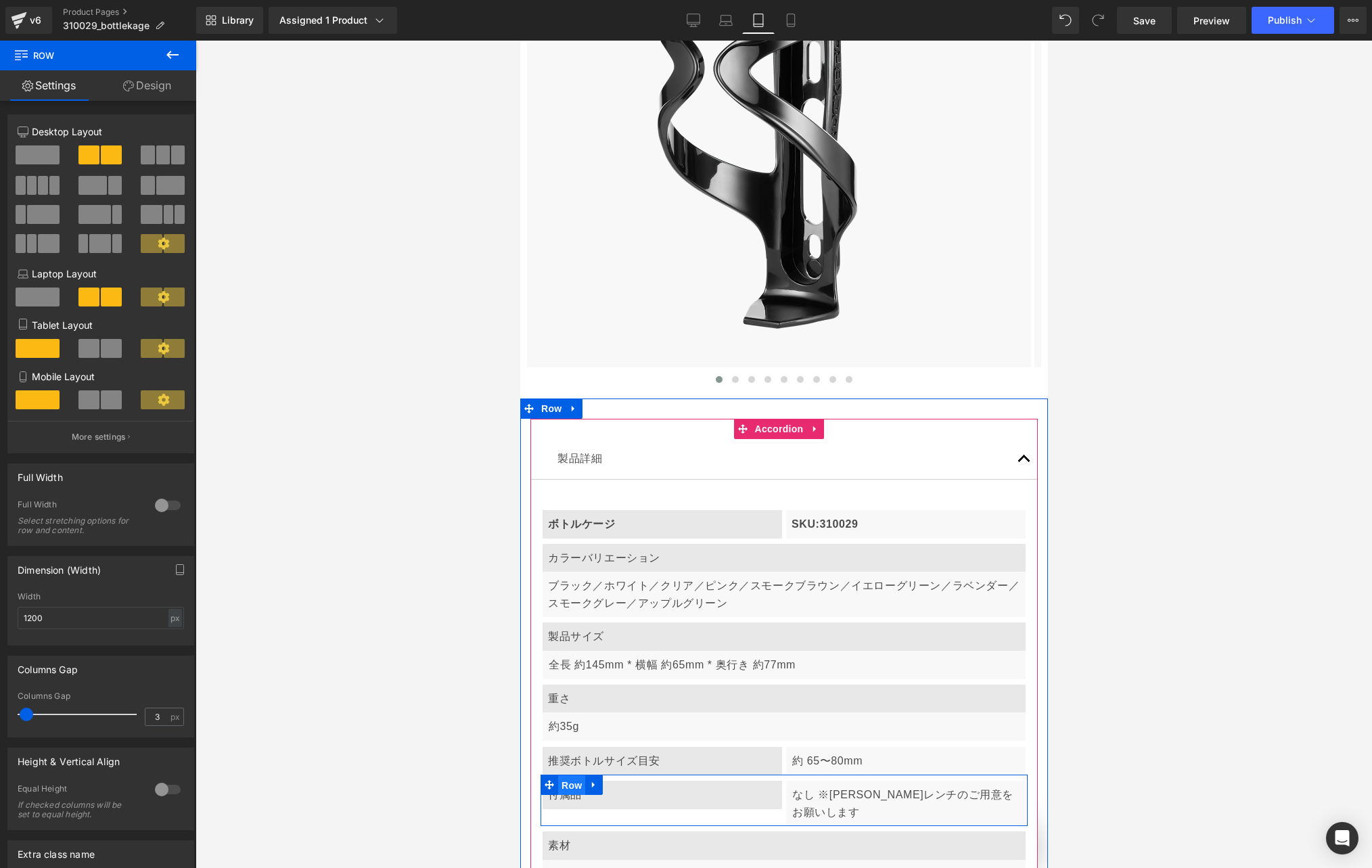
click at [568, 775] on span "Row" at bounding box center [571, 785] width 27 height 21
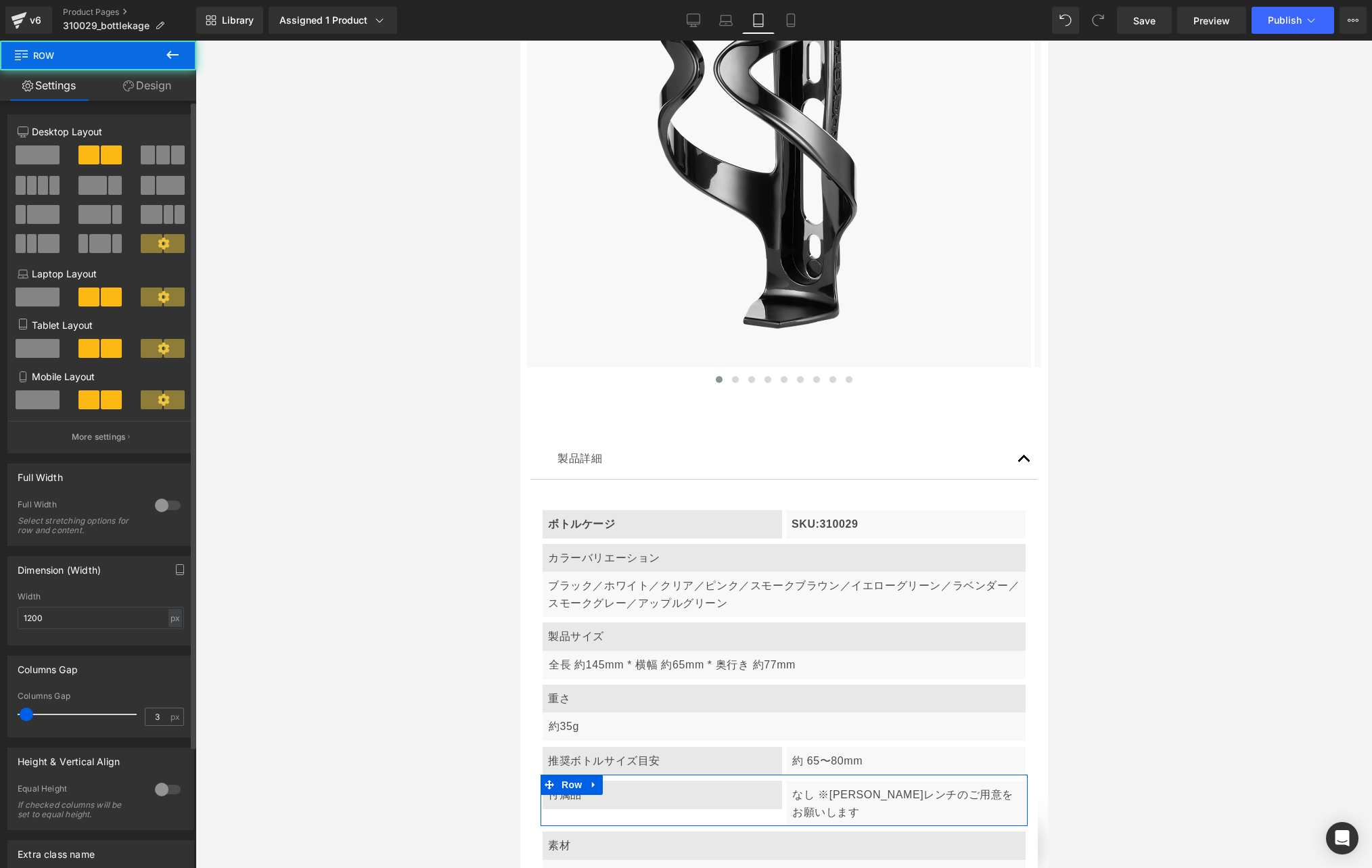
click at [39, 351] on span at bounding box center [37, 348] width 44 height 19
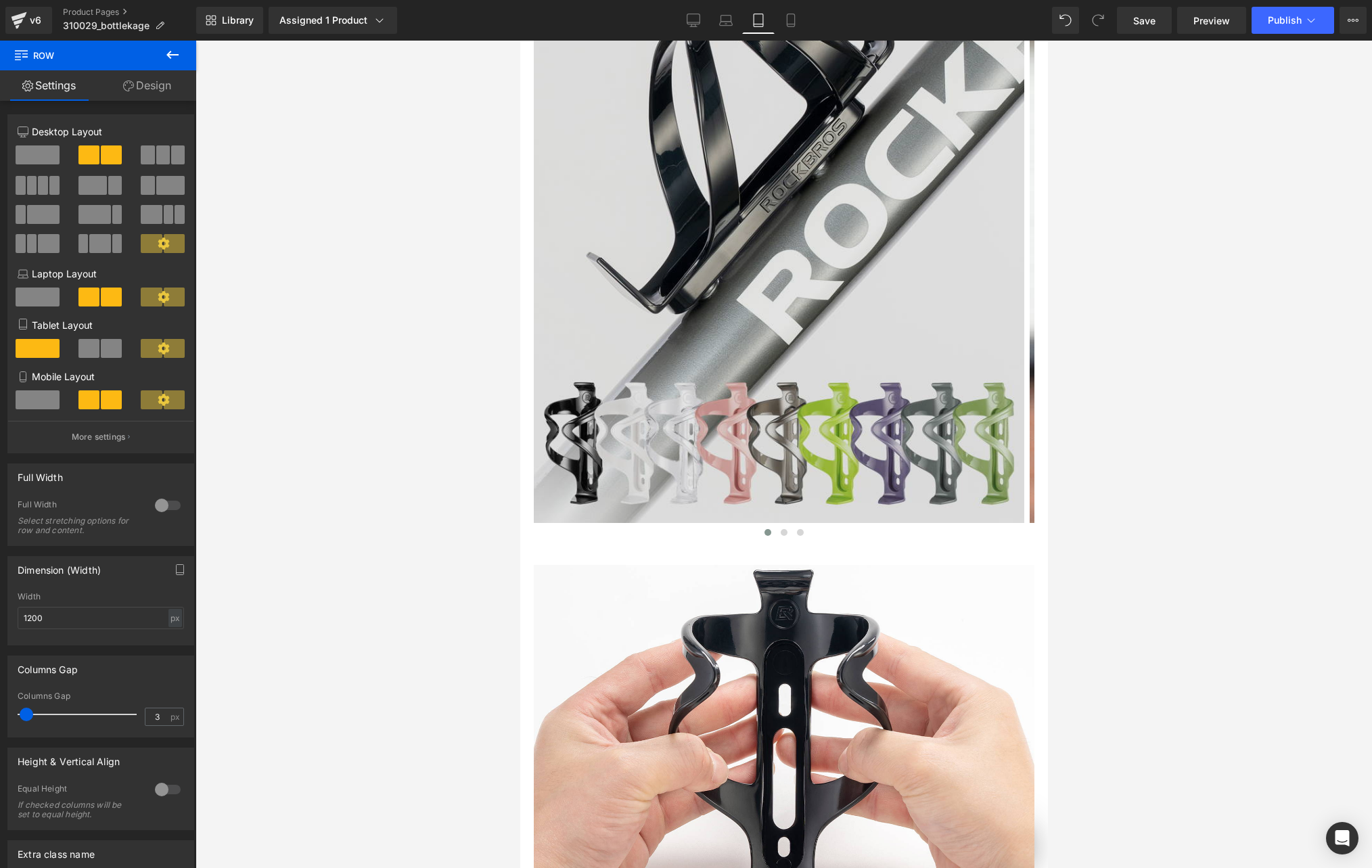
scroll to position [0, 881]
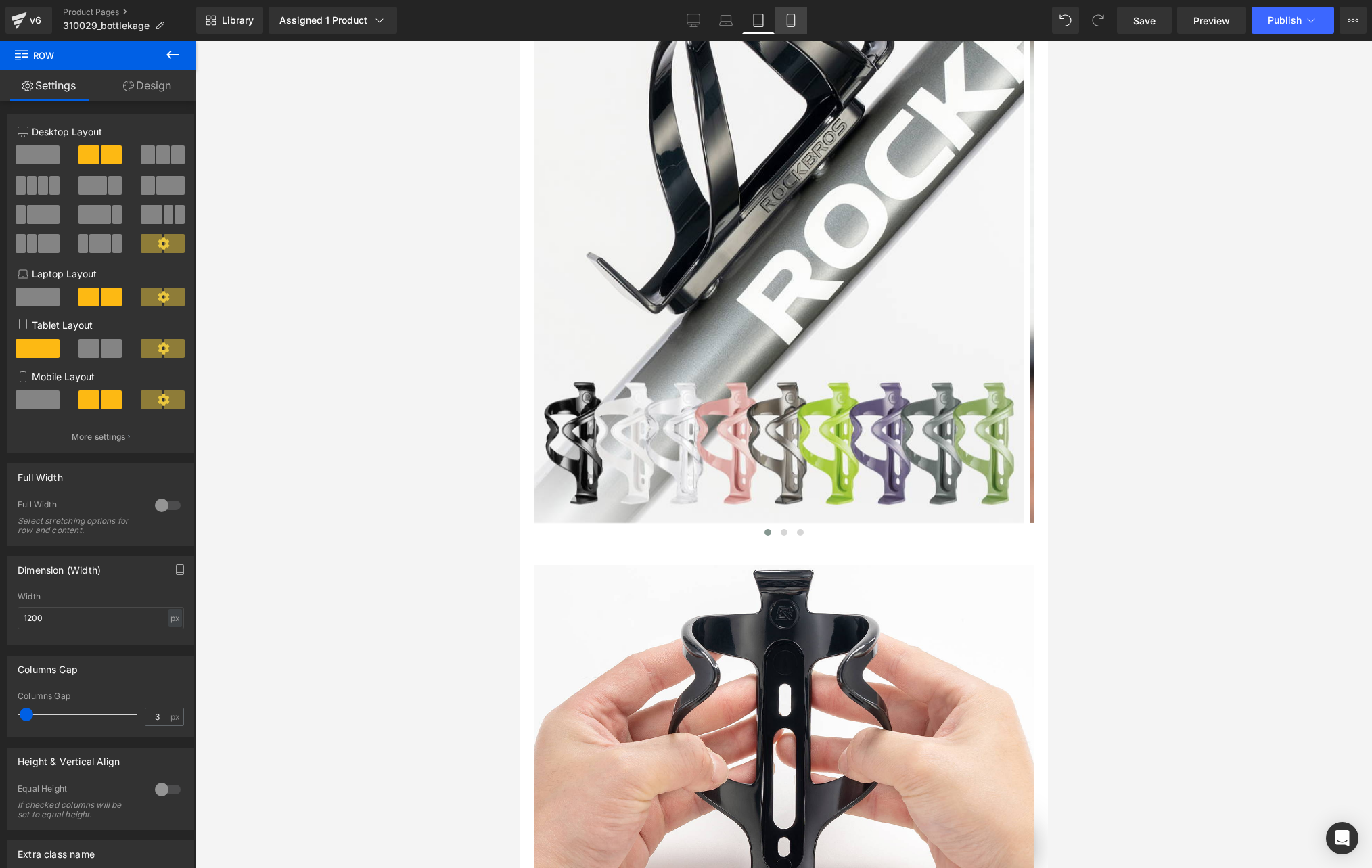
click at [792, 21] on icon at bounding box center [791, 20] width 14 height 14
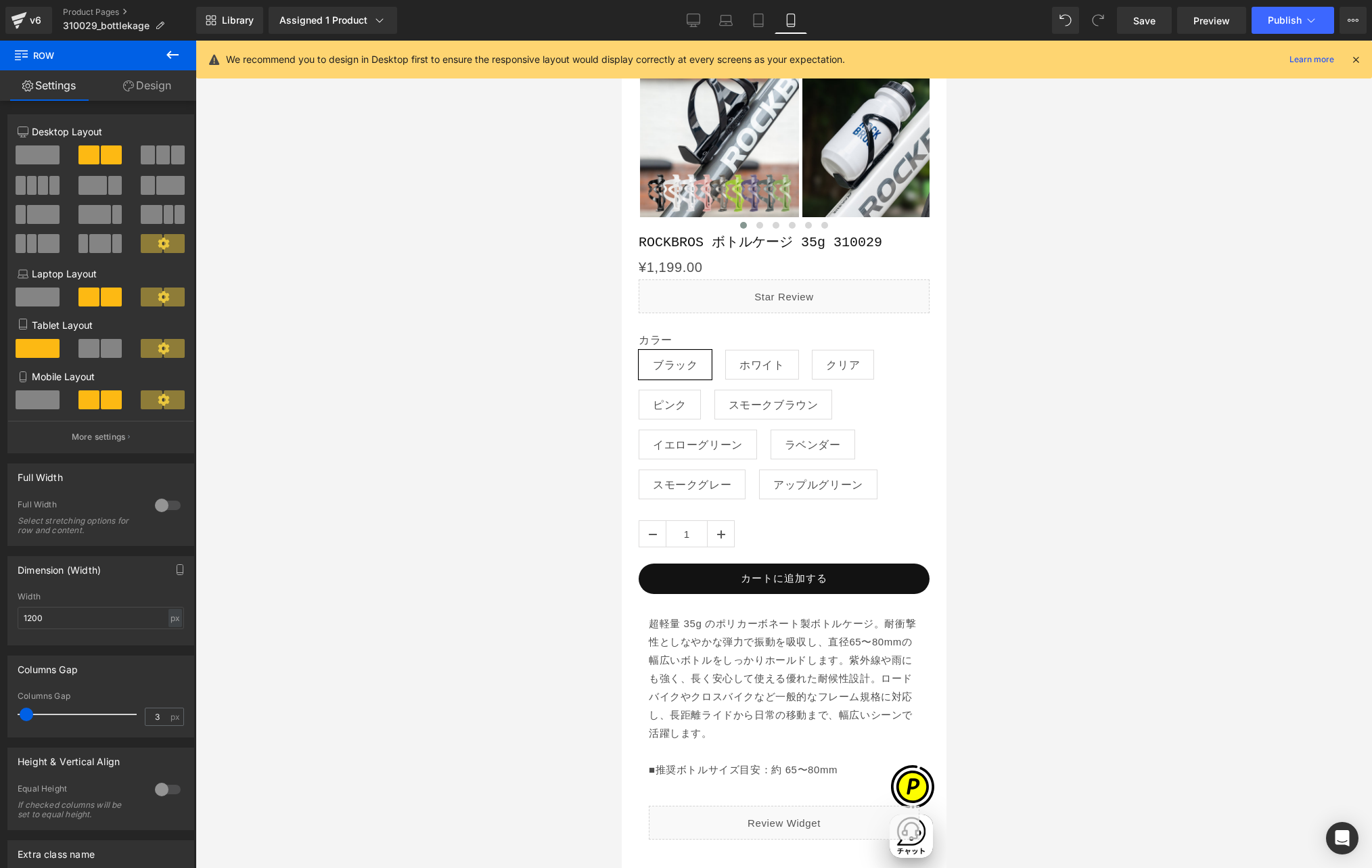
scroll to position [0, 475]
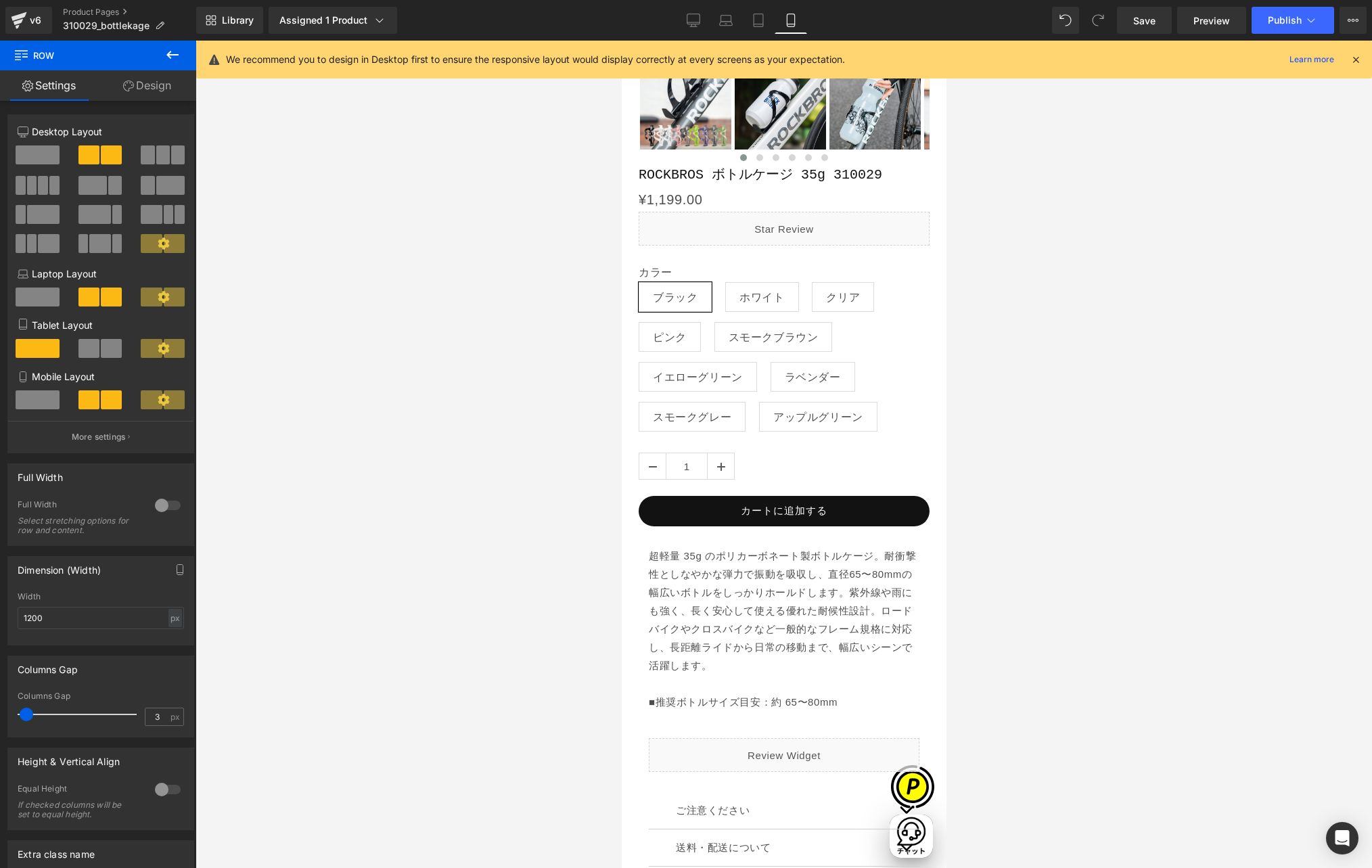
click at [1347, 62] on icon at bounding box center [1356, 59] width 13 height 13
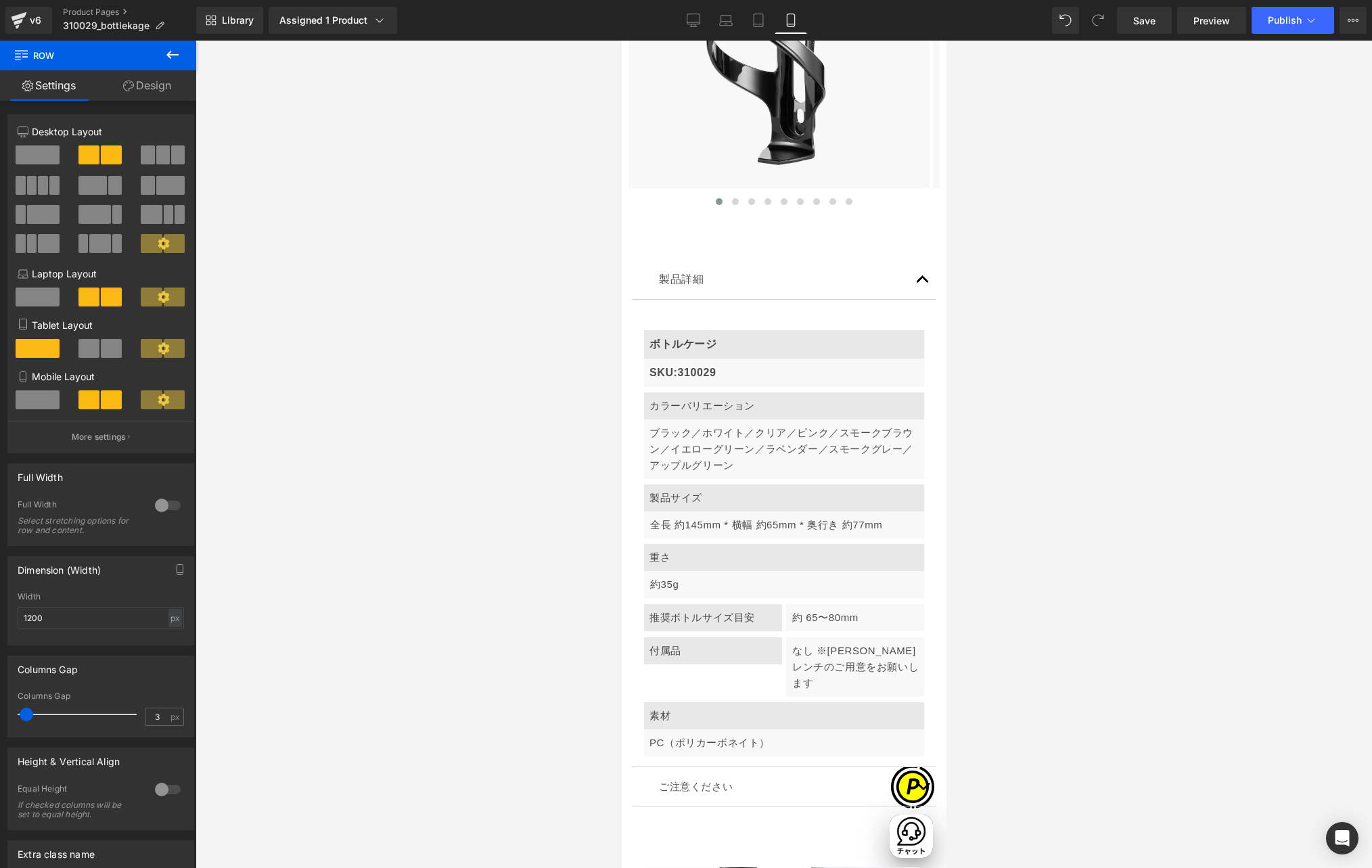
scroll to position [5013, 0]
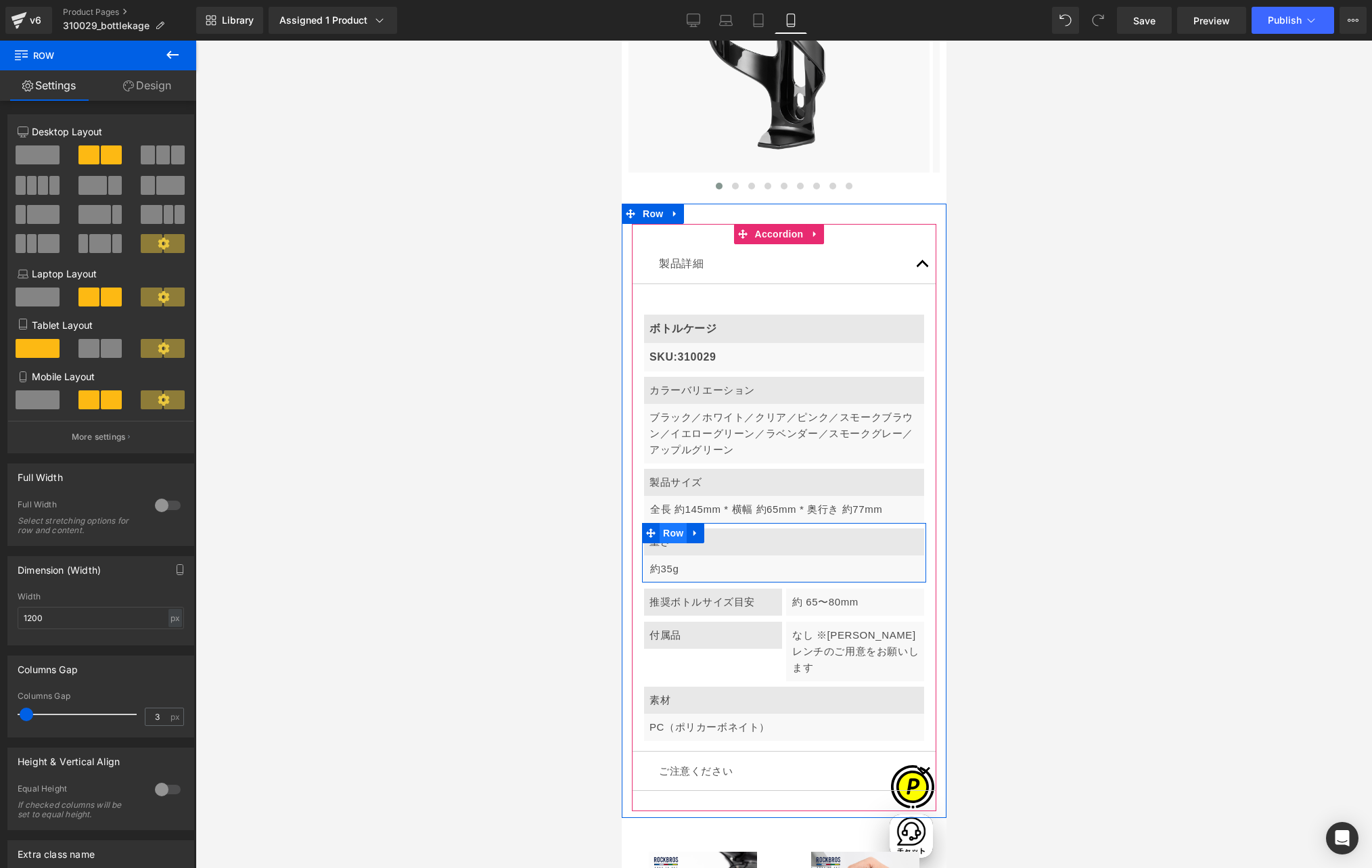
click at [665, 523] on span "Row" at bounding box center [672, 533] width 27 height 21
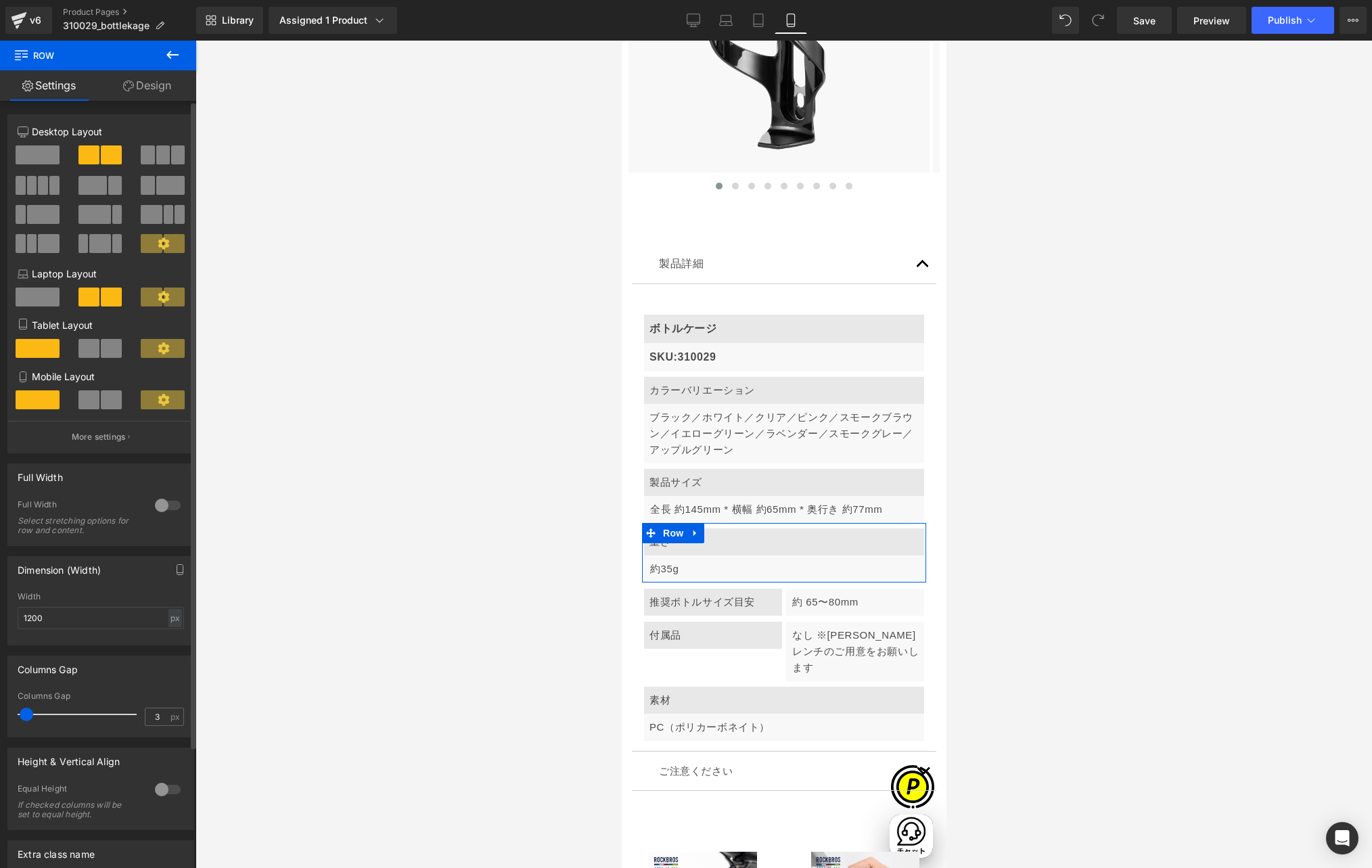
click at [114, 397] on span at bounding box center [111, 399] width 21 height 19
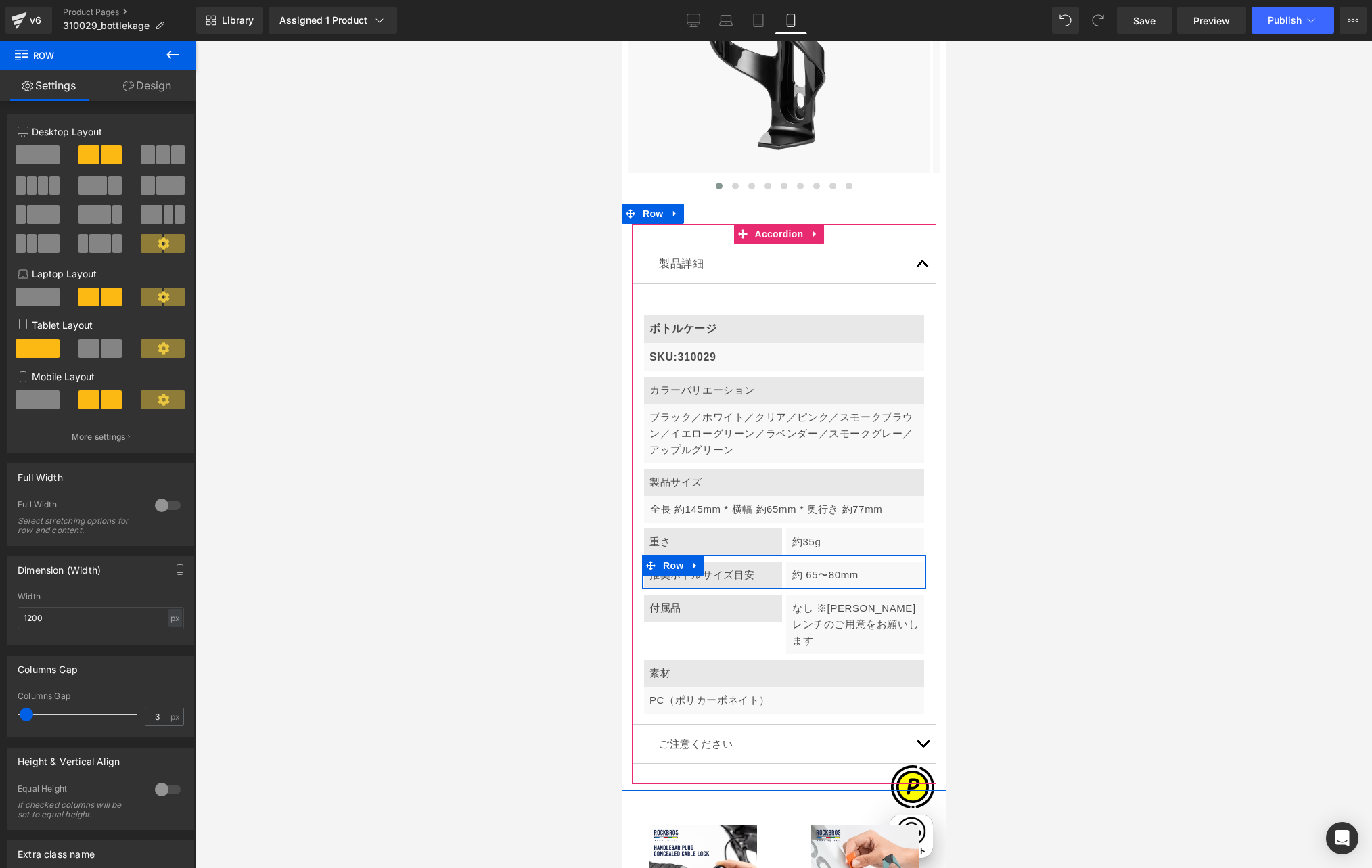
scroll to position [0, 237]
click at [667, 589] on span "Row" at bounding box center [672, 599] width 27 height 21
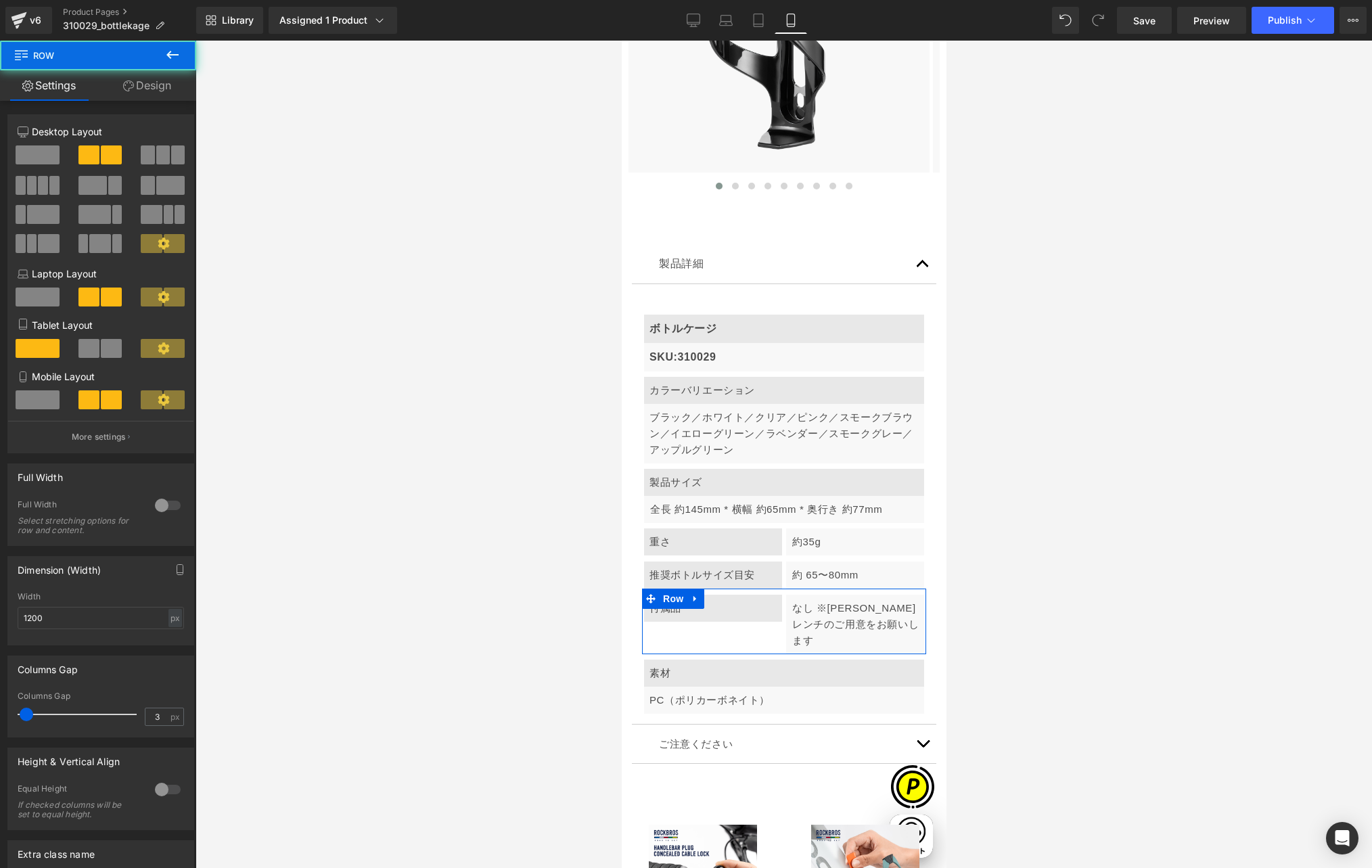
click at [32, 397] on span at bounding box center [37, 399] width 44 height 19
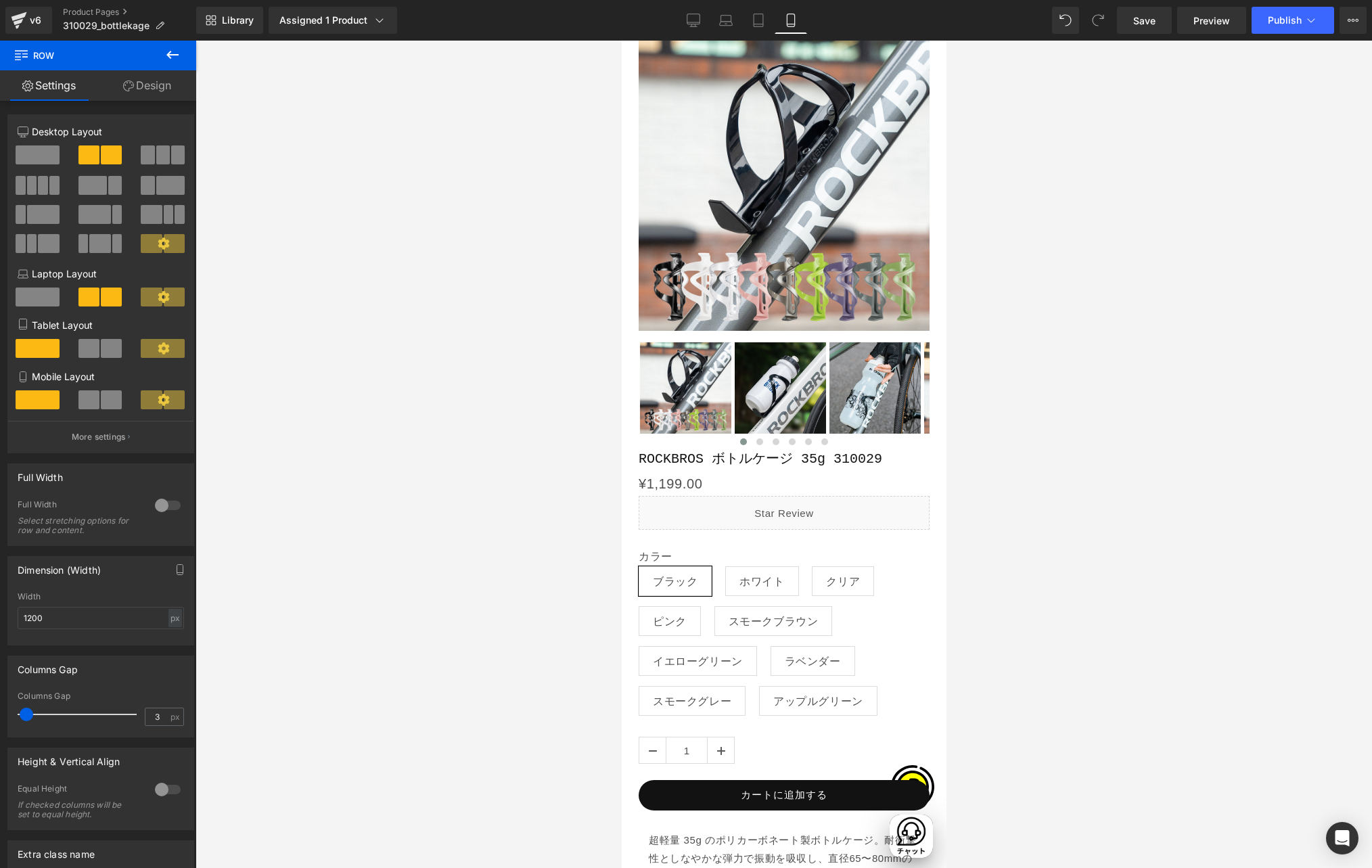
scroll to position [0, 0]
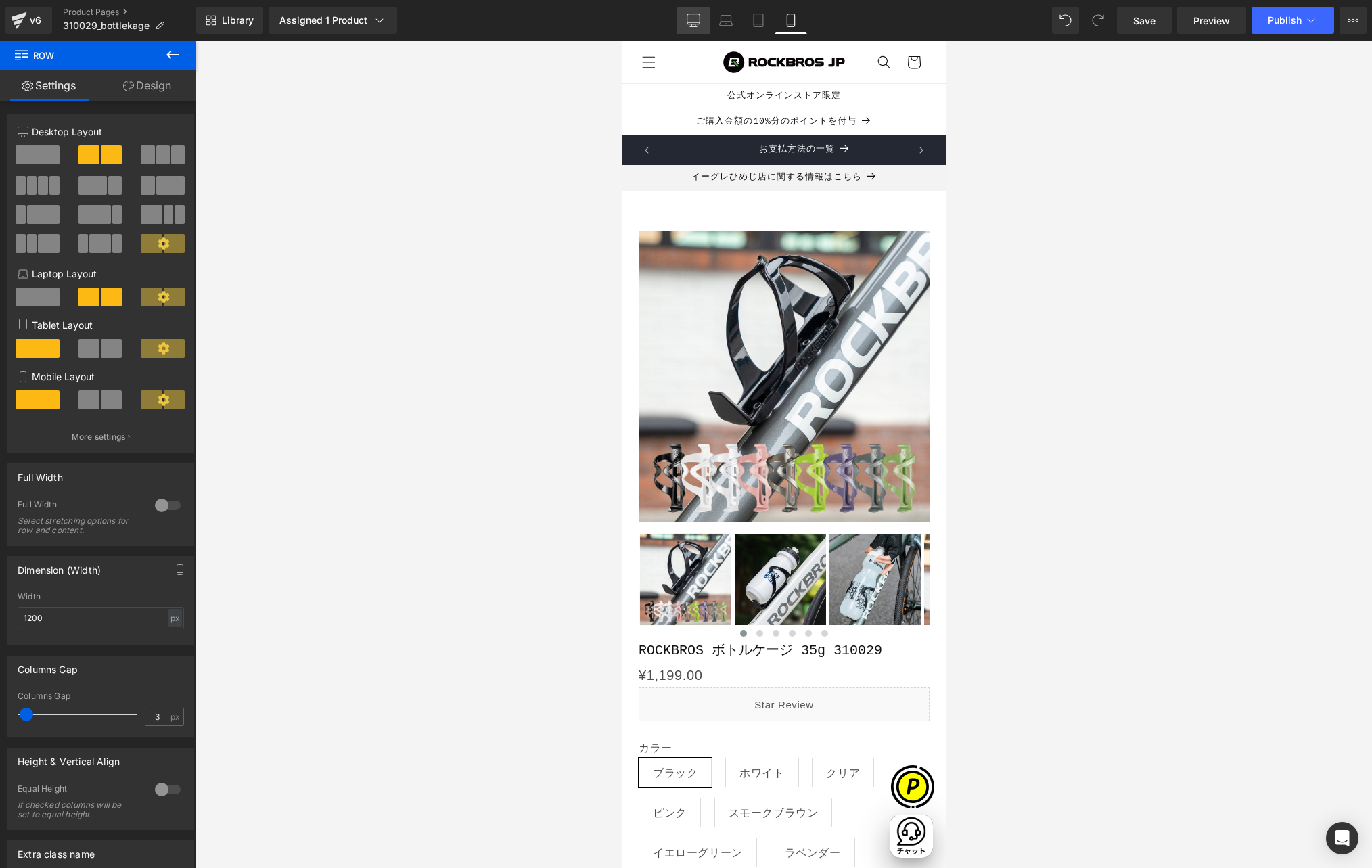
click at [700, 20] on link "Desktop" at bounding box center [693, 21] width 32 height 27
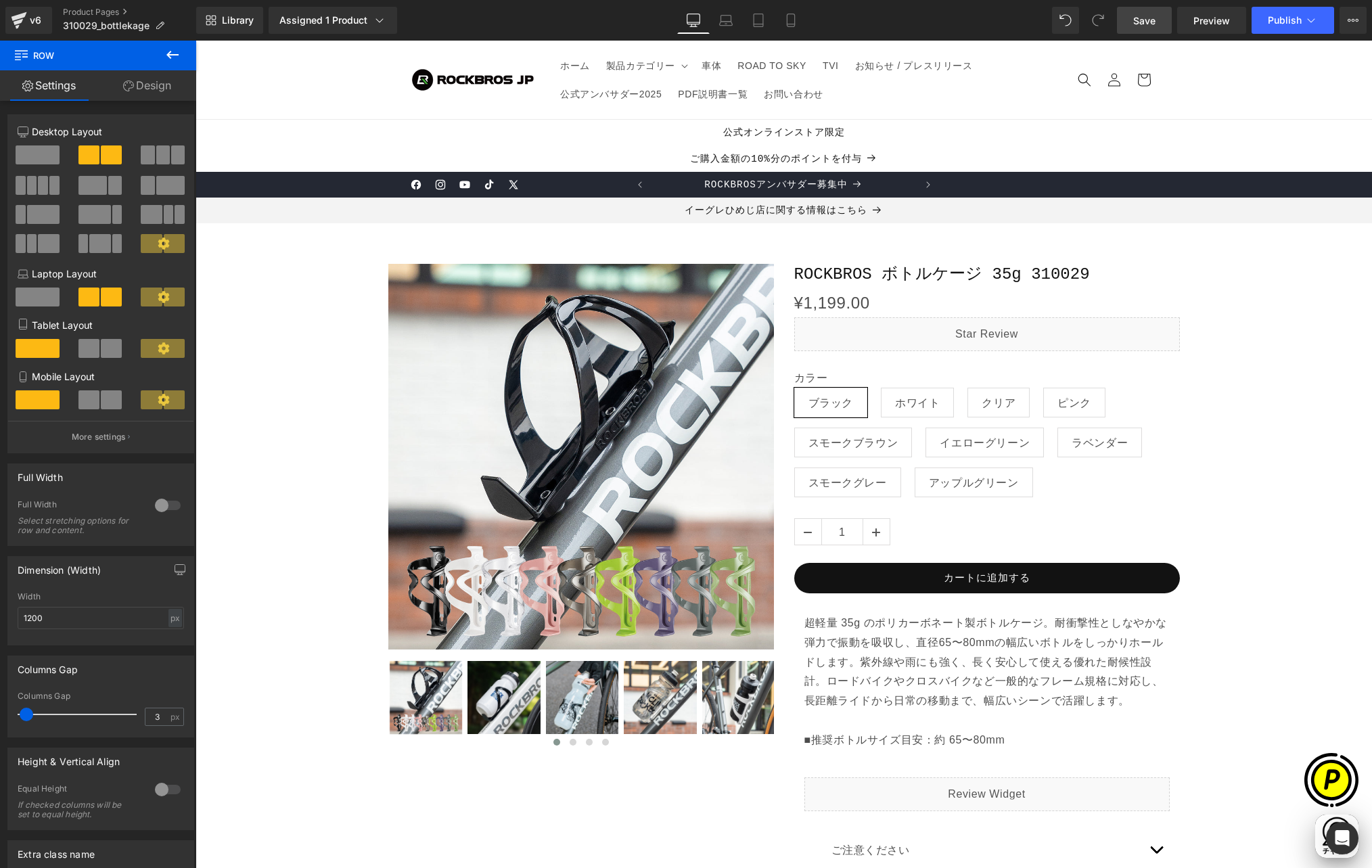
click at [1150, 27] on link "Save" at bounding box center [1144, 21] width 55 height 27
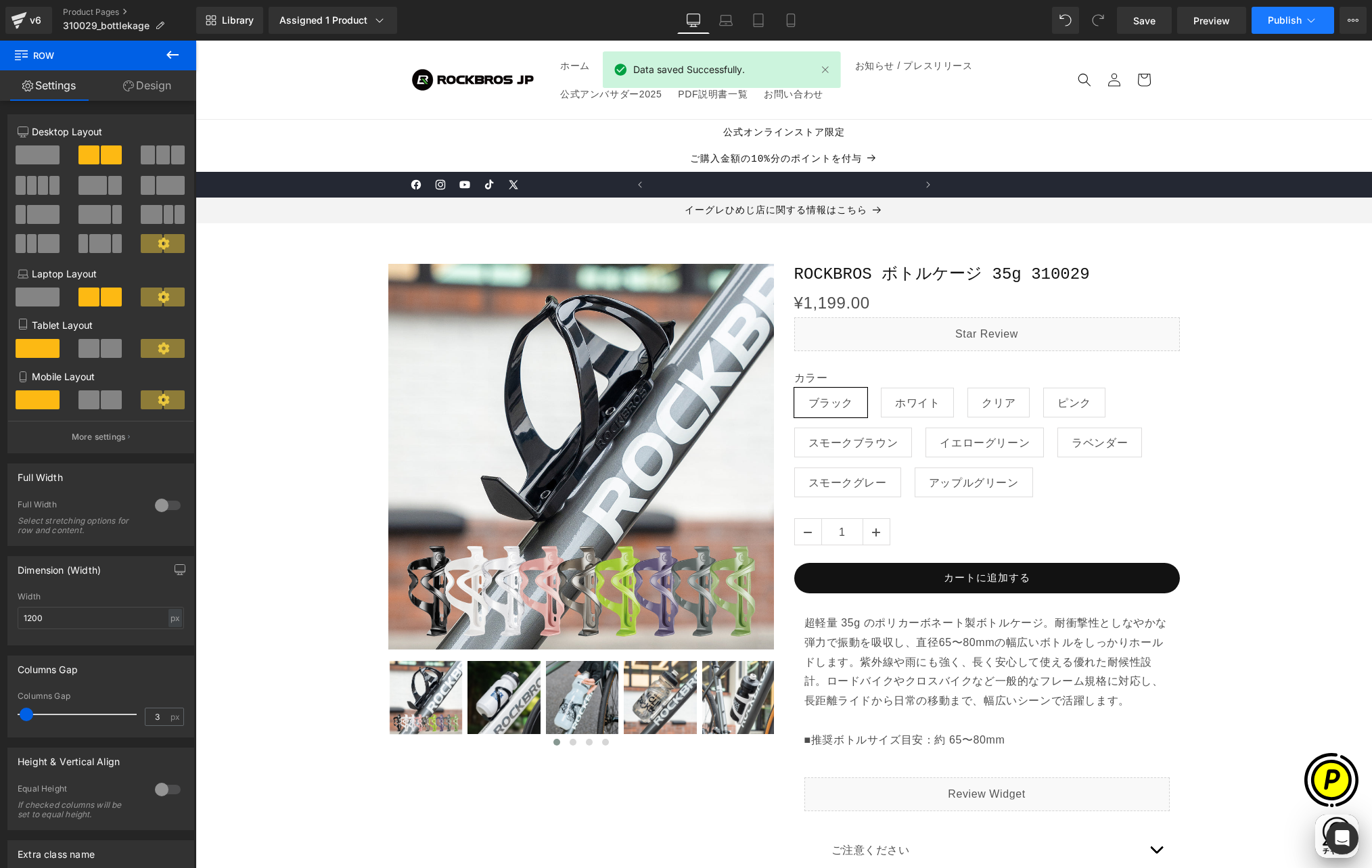
click at [1294, 28] on button "Publish" at bounding box center [1293, 21] width 83 height 27
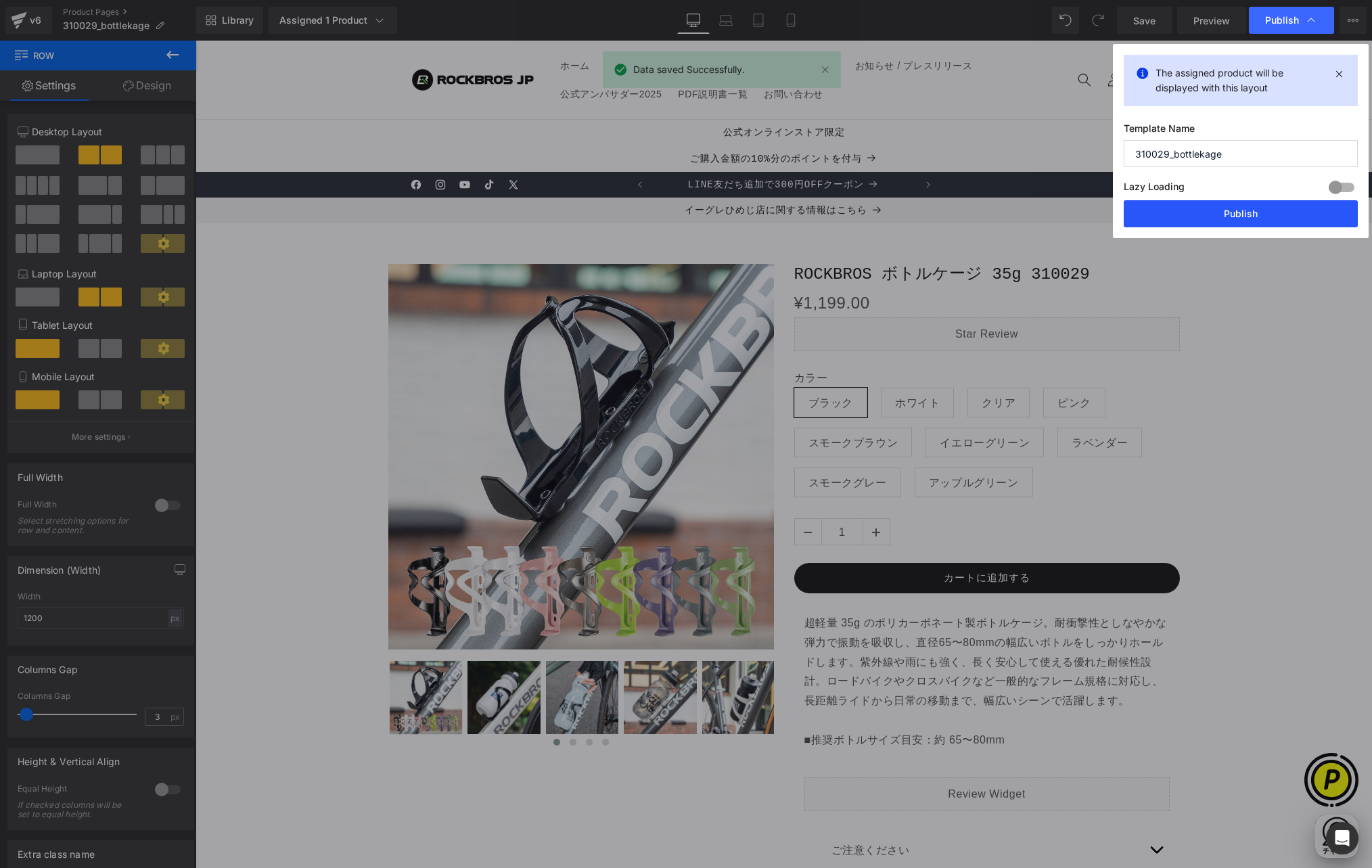
click at [1194, 218] on button "Publish" at bounding box center [1240, 214] width 234 height 27
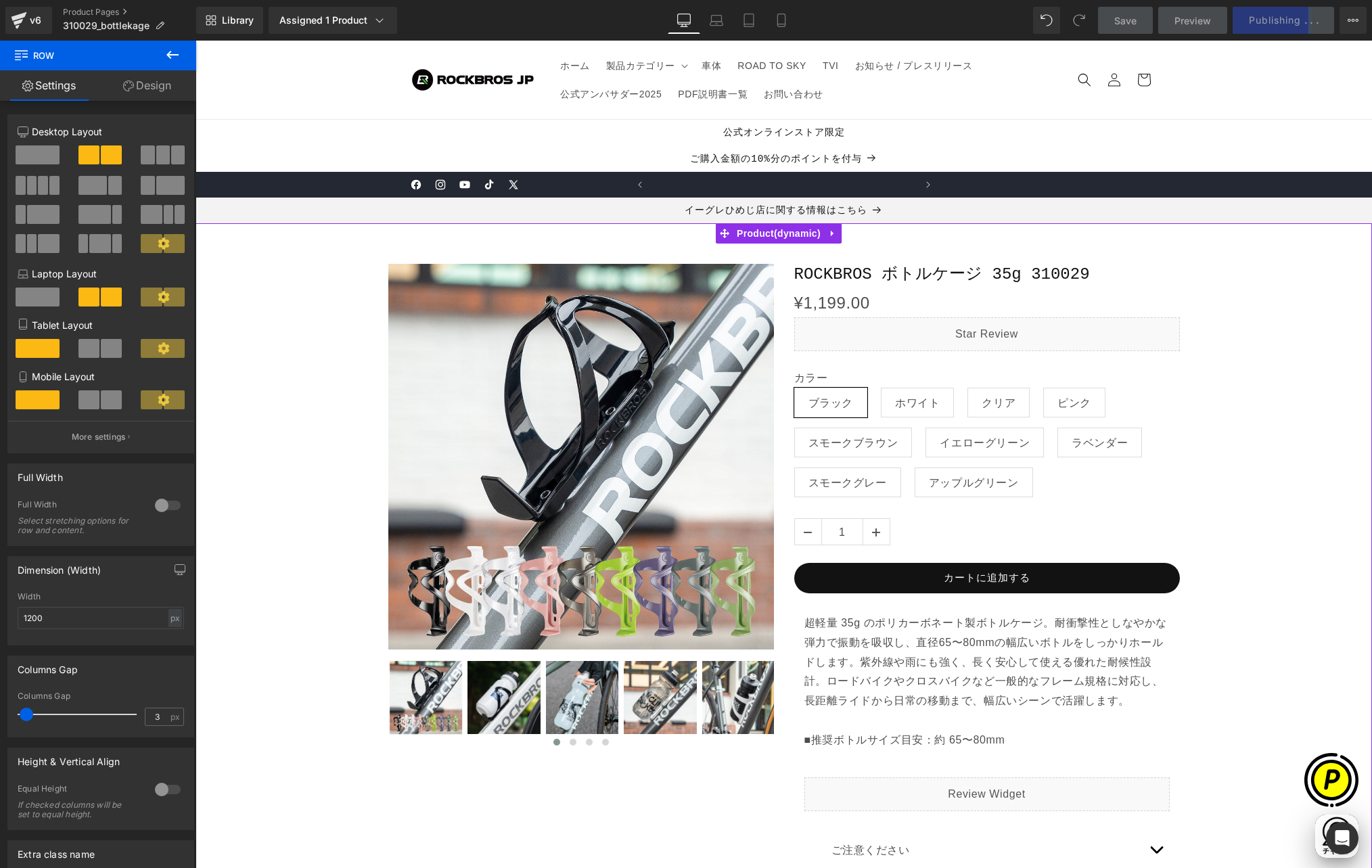
scroll to position [0, 264]
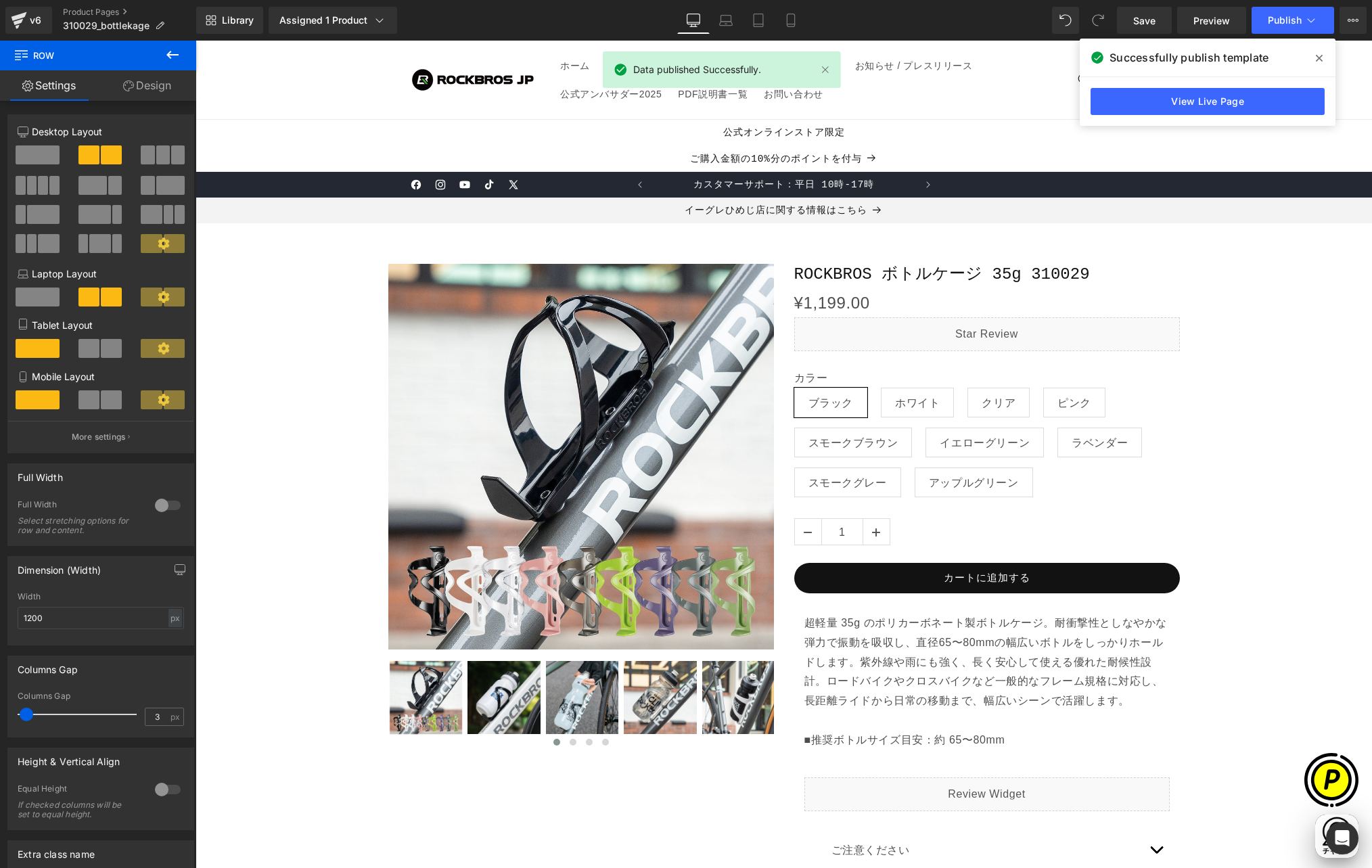
click at [1320, 54] on icon at bounding box center [1319, 59] width 7 height 11
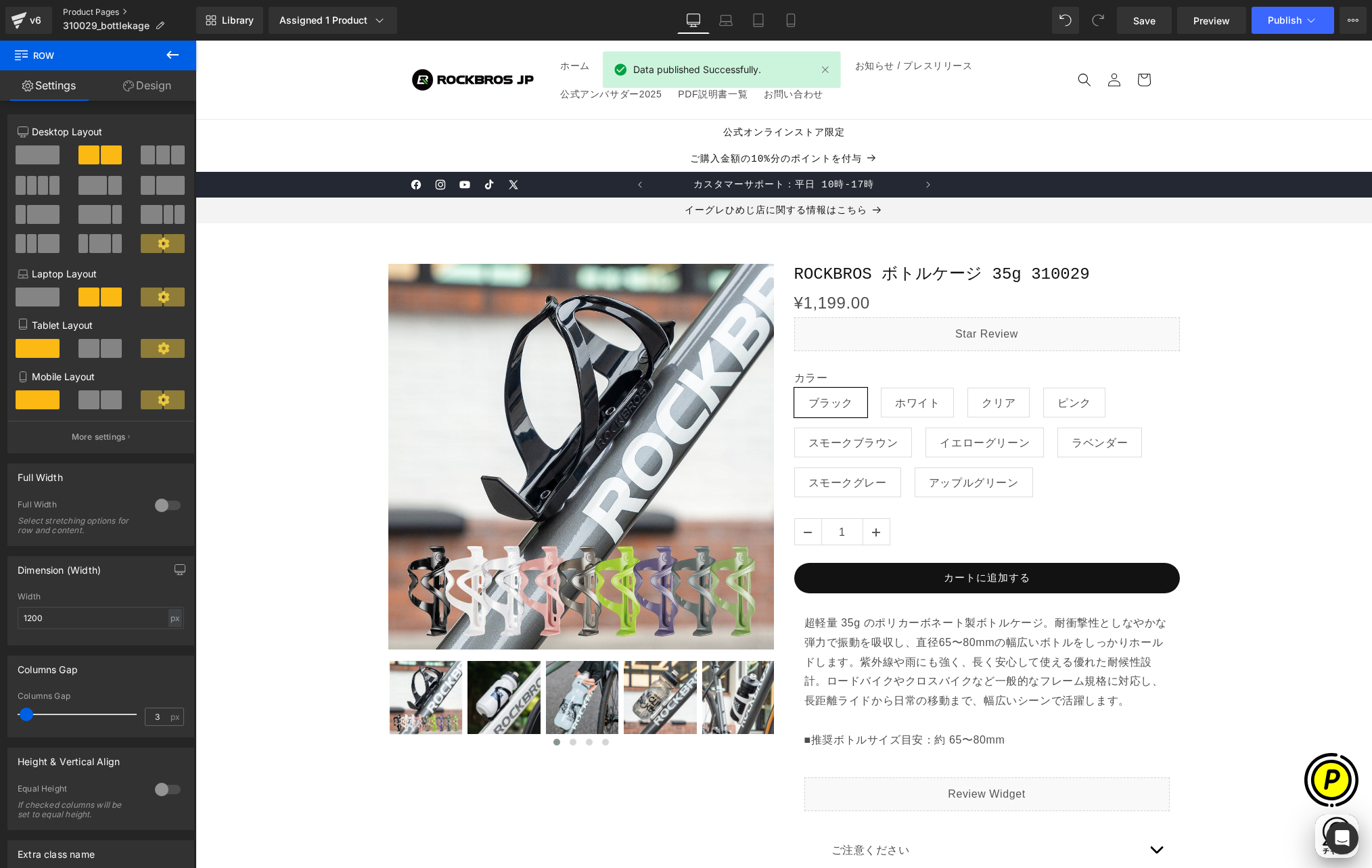
click at [88, 11] on link "Product Pages" at bounding box center [130, 13] width 133 height 11
